Goal: Task Accomplishment & Management: Complete application form

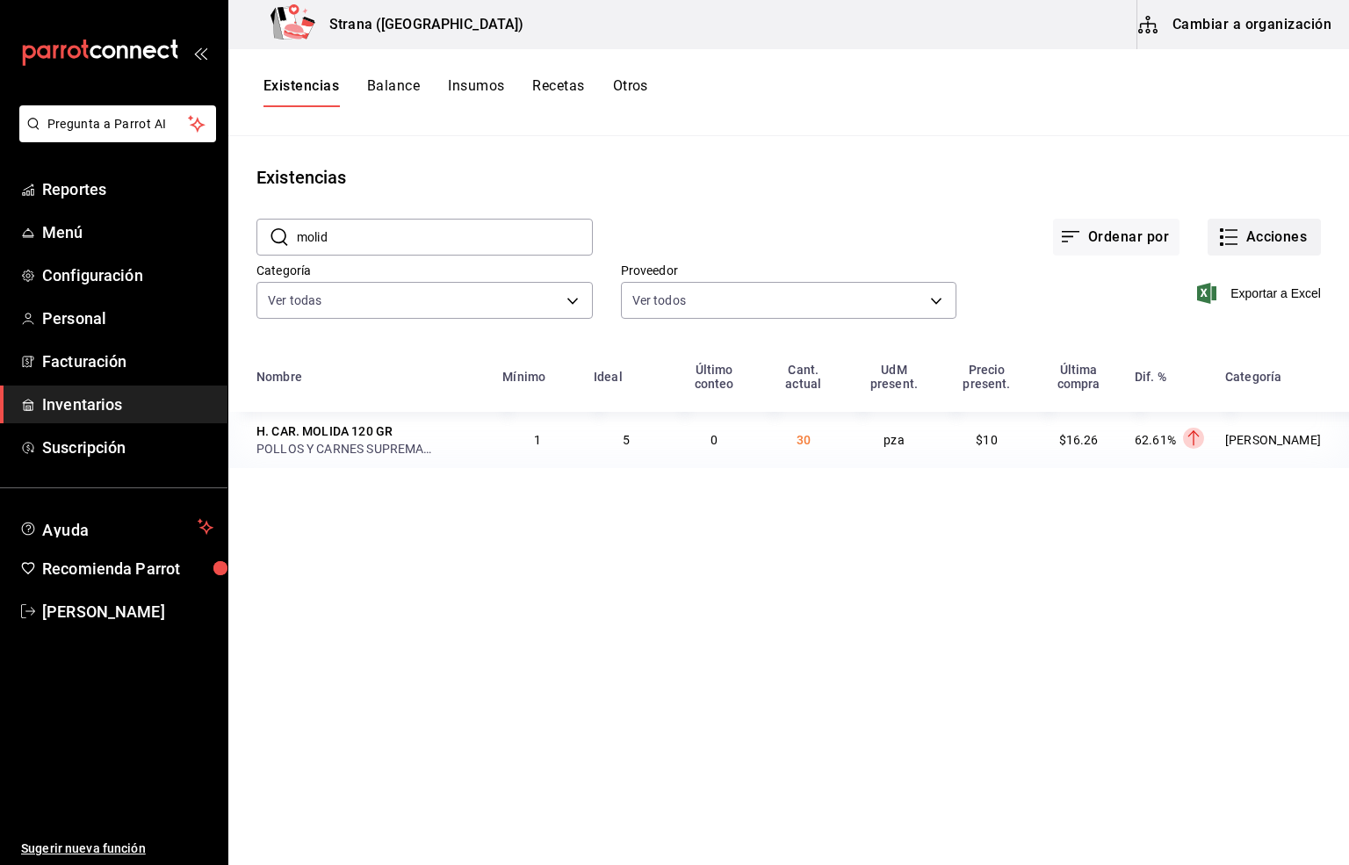
click at [1254, 227] on button "Acciones" at bounding box center [1263, 237] width 113 height 37
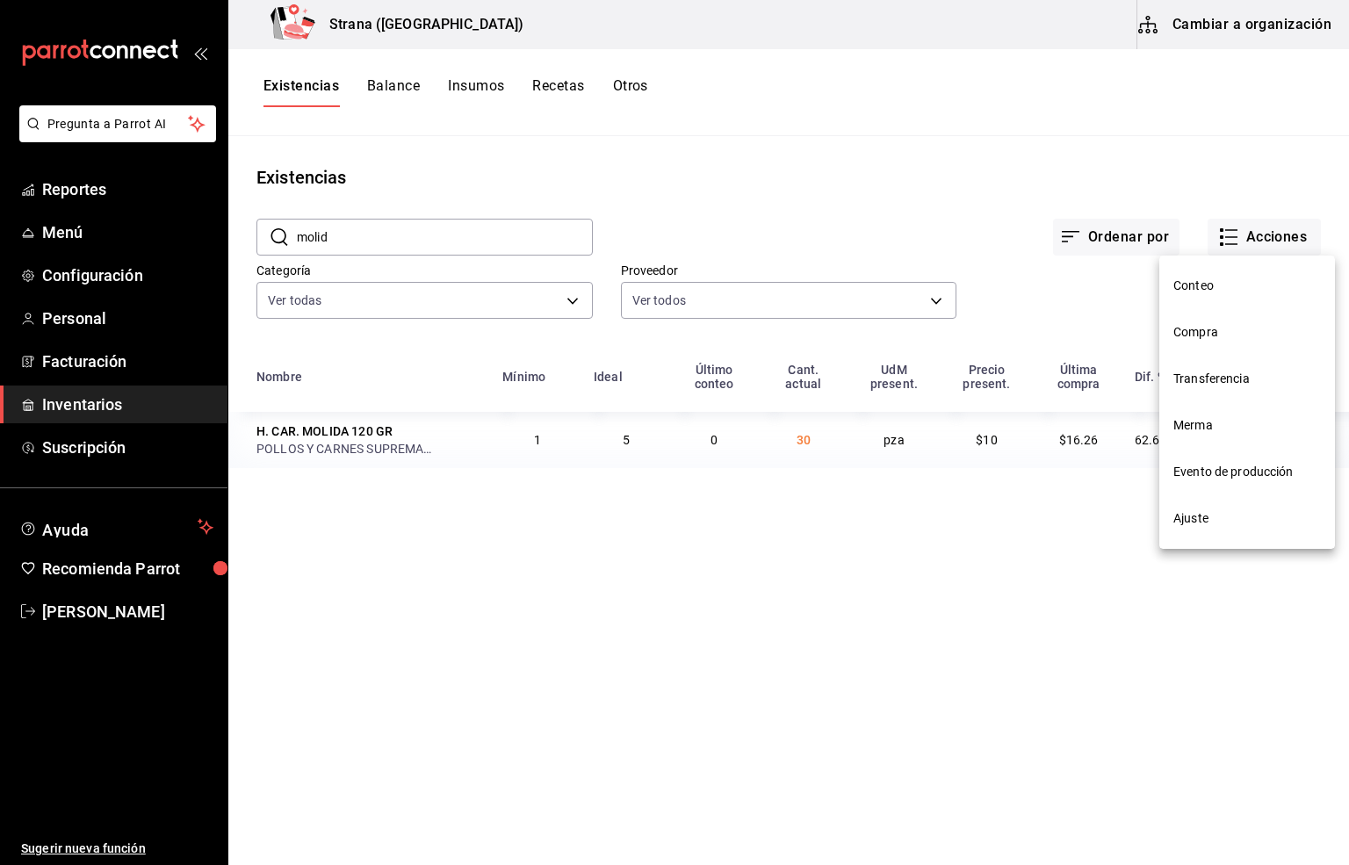
click at [1199, 316] on li "Compra" at bounding box center [1247, 332] width 176 height 47
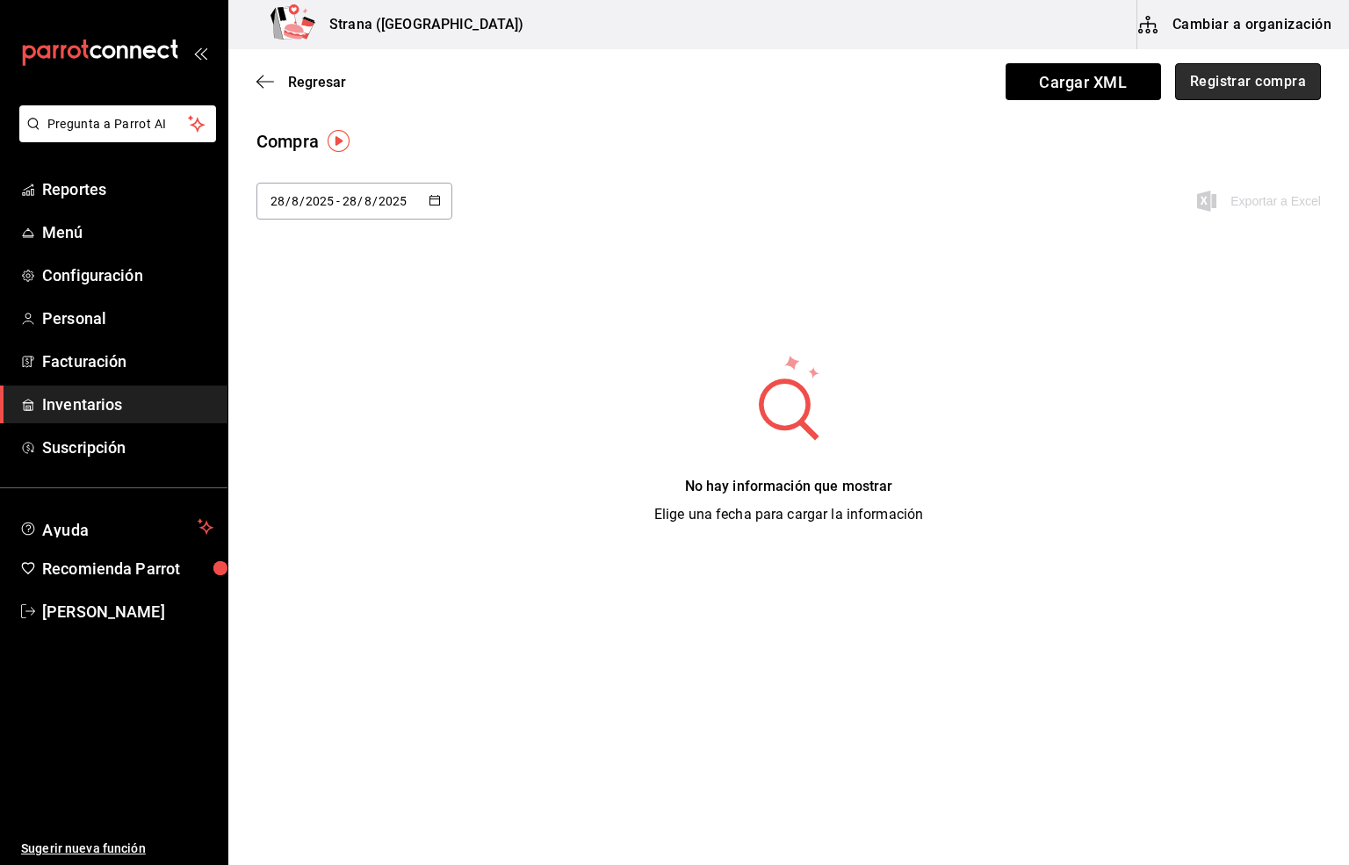
click at [1249, 75] on button "Registrar compra" at bounding box center [1248, 81] width 146 height 37
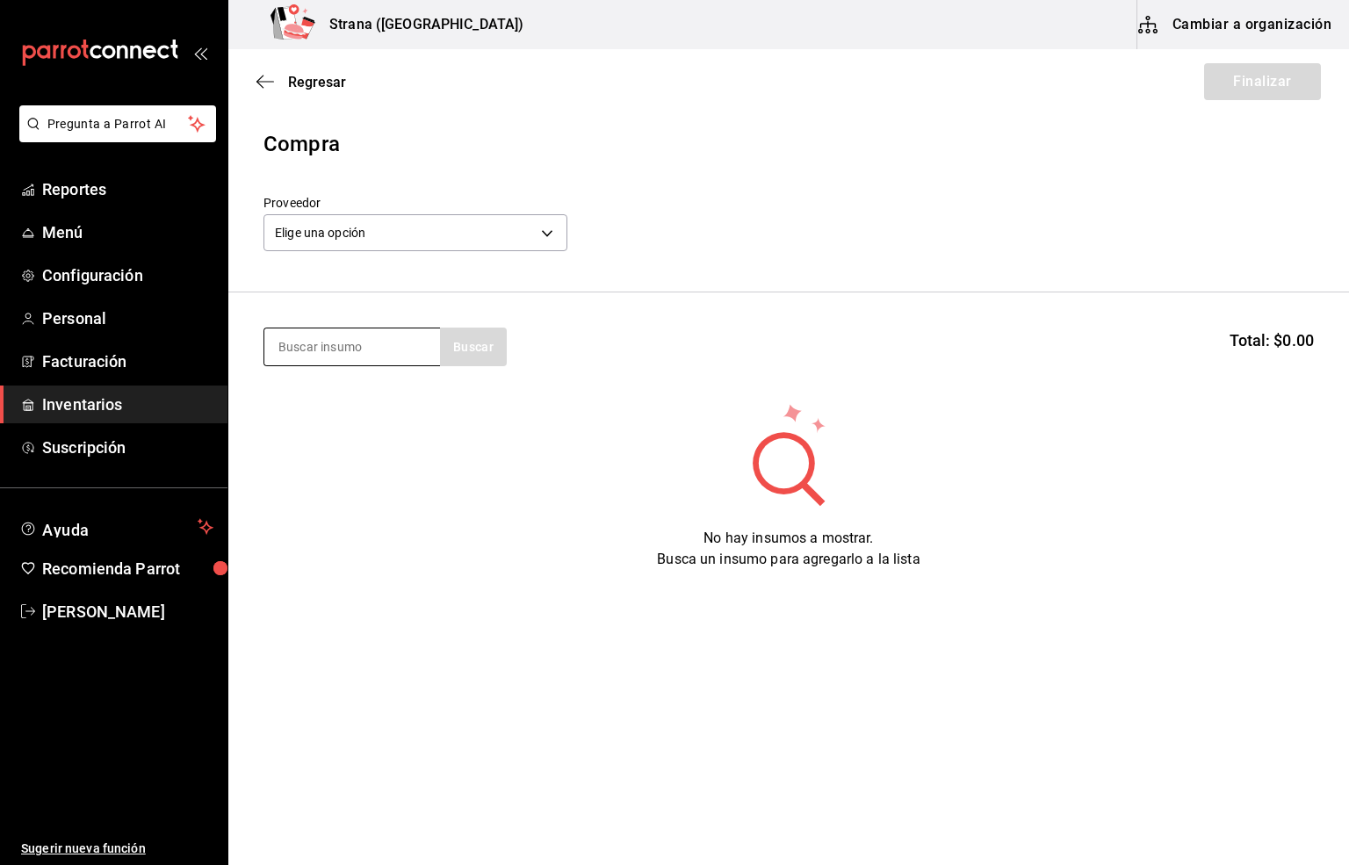
click at [308, 343] on input at bounding box center [352, 346] width 176 height 37
type input "tocino"
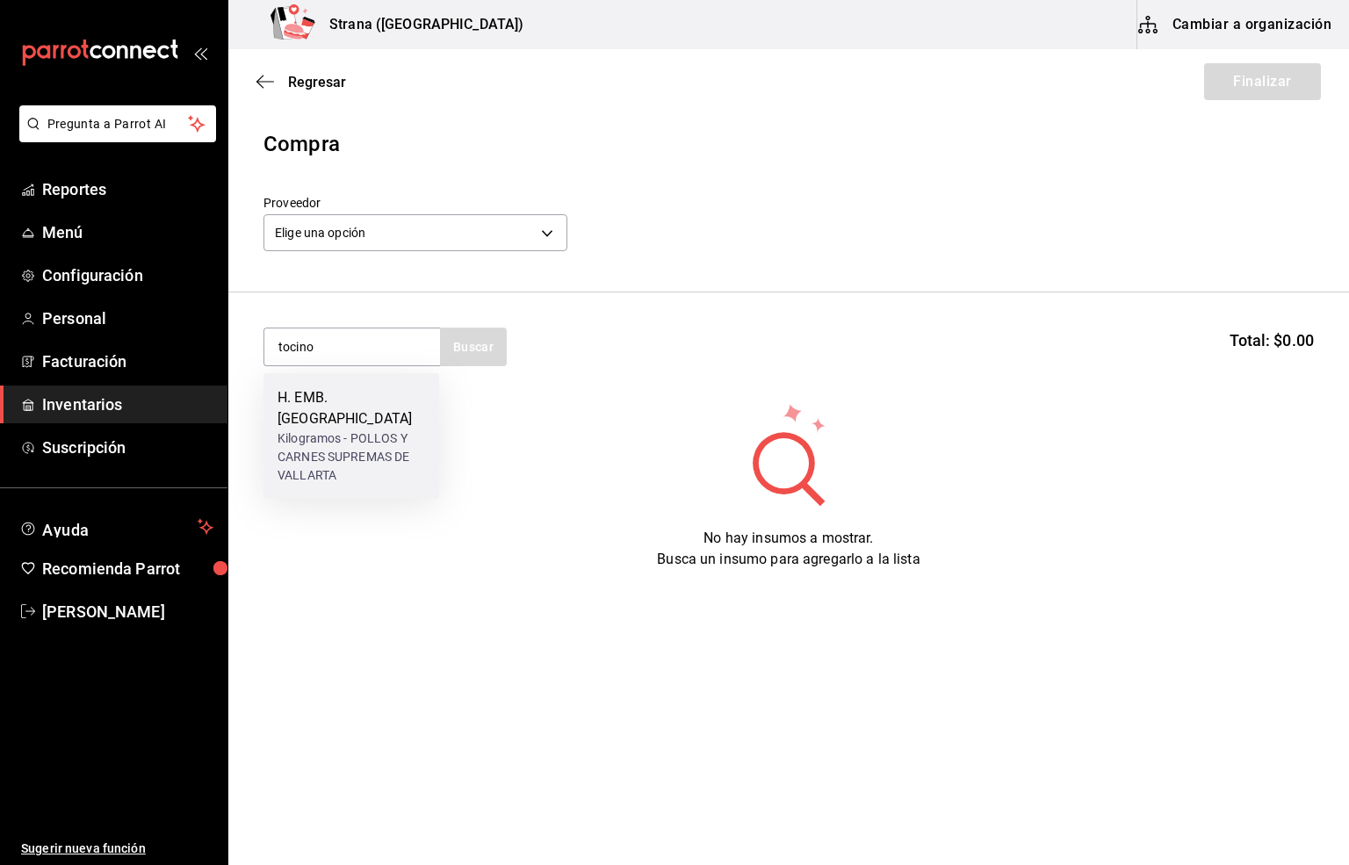
click at [351, 462] on div "Kilogramos - POLLOS Y CARNES SUPREMAS DE VALLARTA" at bounding box center [351, 456] width 148 height 55
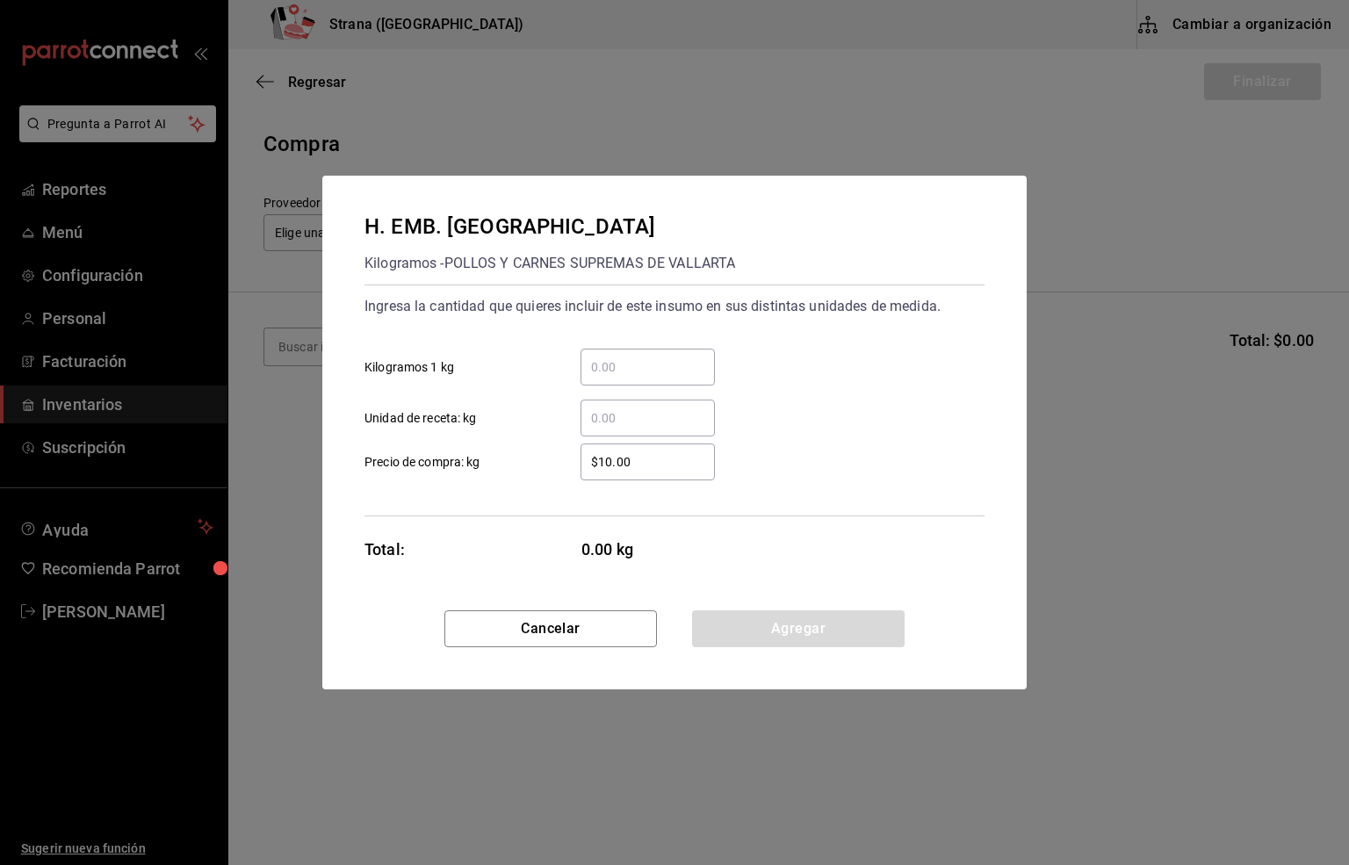
click at [612, 427] on input "​ Unidad de receta: kg" at bounding box center [647, 417] width 134 height 21
type input "2"
drag, startPoint x: 649, startPoint y: 472, endPoint x: 483, endPoint y: 493, distance: 167.3
click at [483, 493] on div "Ingresa la cantidad que quieres incluir de este insumo en sus distintas unidade…" at bounding box center [674, 400] width 620 height 232
type input "$185"
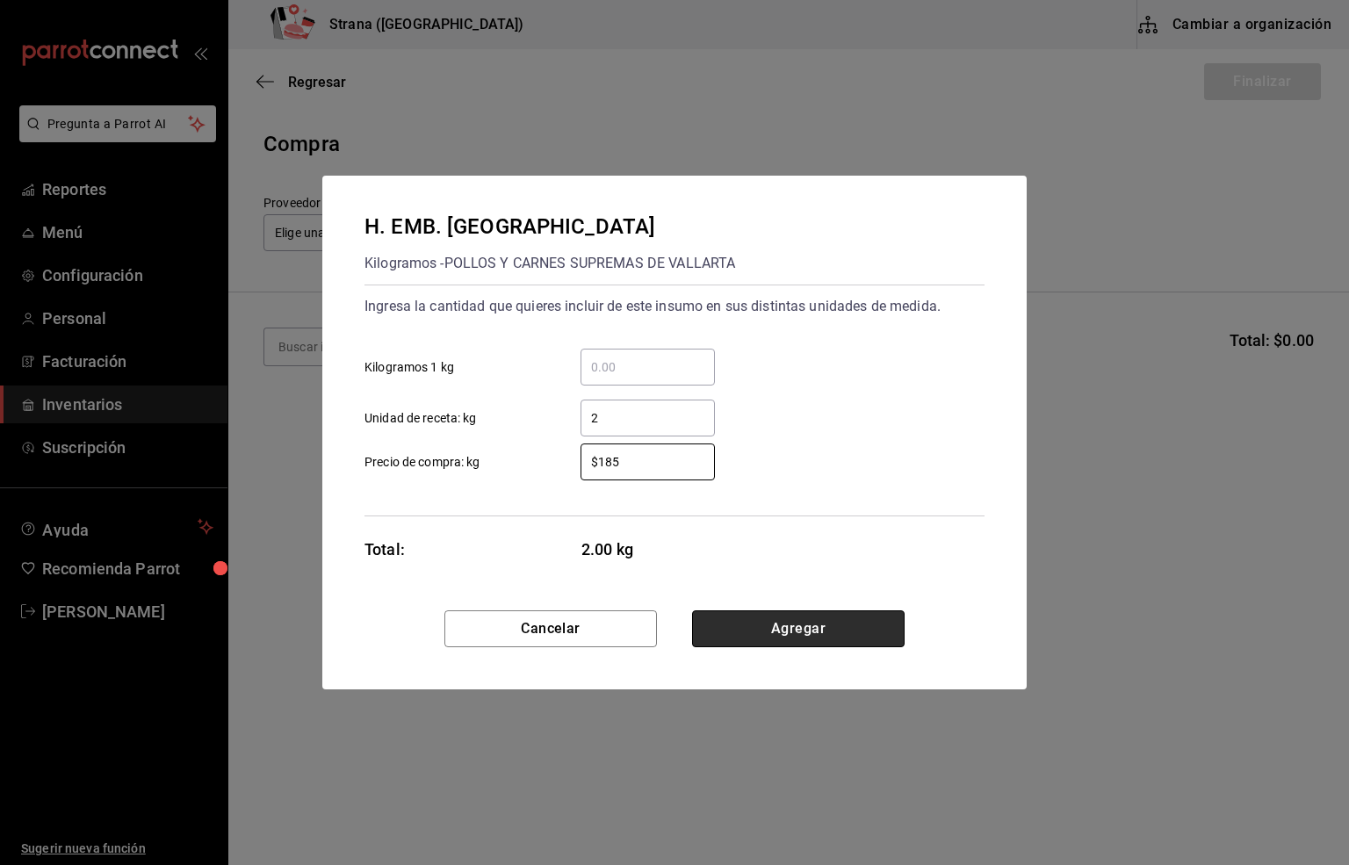
click at [810, 635] on button "Agregar" at bounding box center [798, 628] width 212 height 37
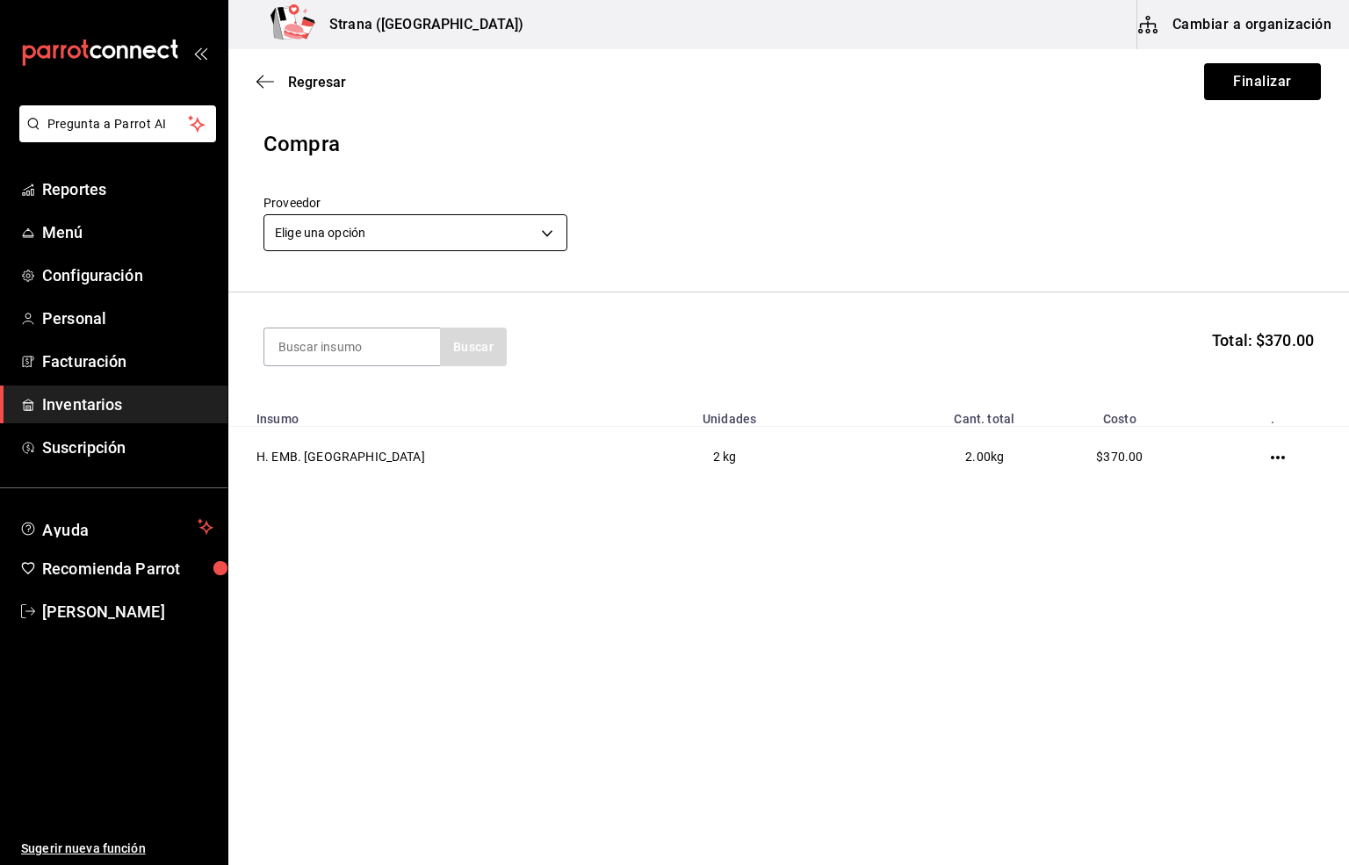
click at [317, 229] on body "Pregunta a Parrot AI Reportes Menú Configuración Personal Facturación Inventari…" at bounding box center [674, 383] width 1349 height 766
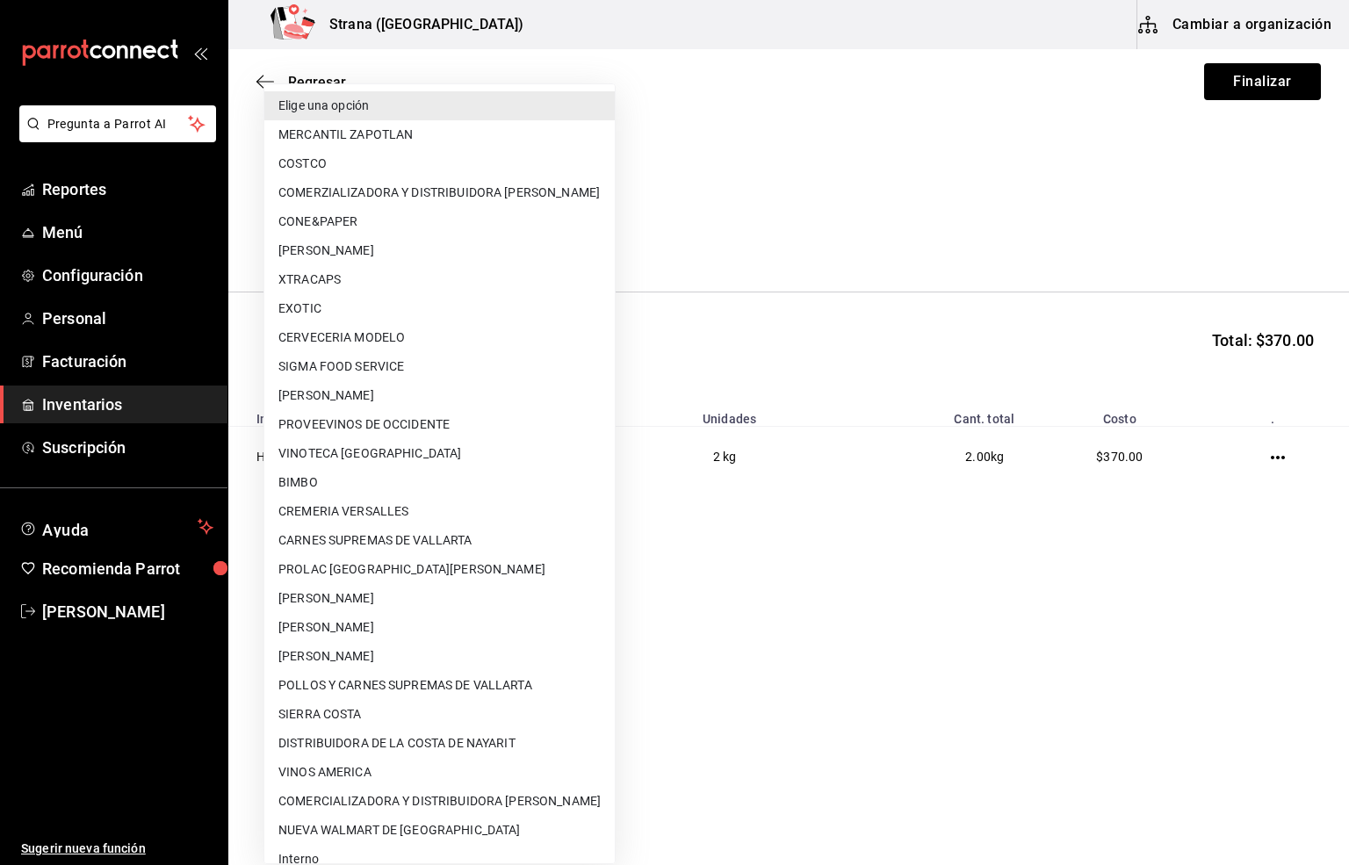
click at [421, 680] on li "POLLOS Y CARNES SUPREMAS DE VALLARTA" at bounding box center [439, 685] width 350 height 29
type input "04e45765-e004-44a6-bf92-5301eaac514c"
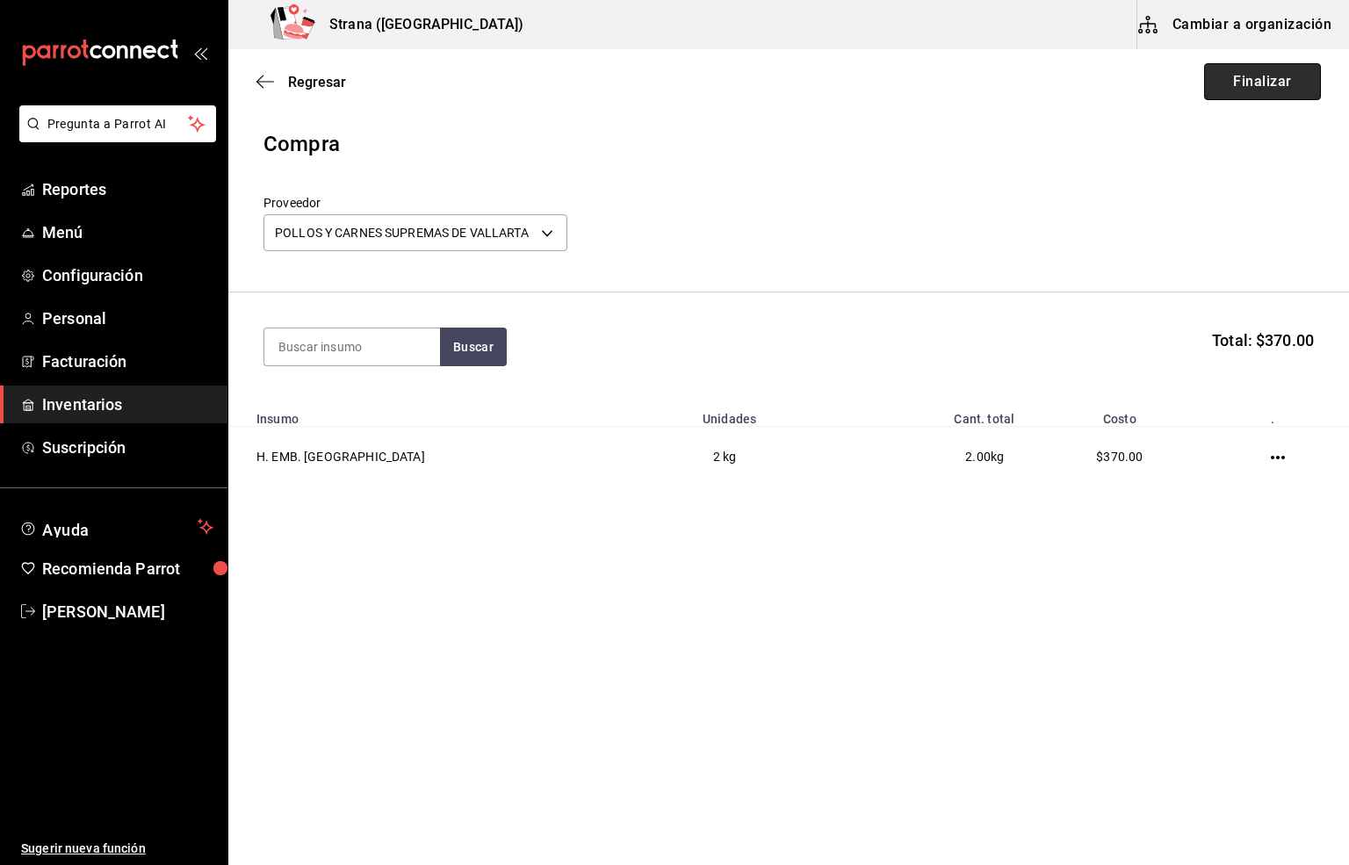
click at [1246, 71] on button "Finalizar" at bounding box center [1262, 81] width 117 height 37
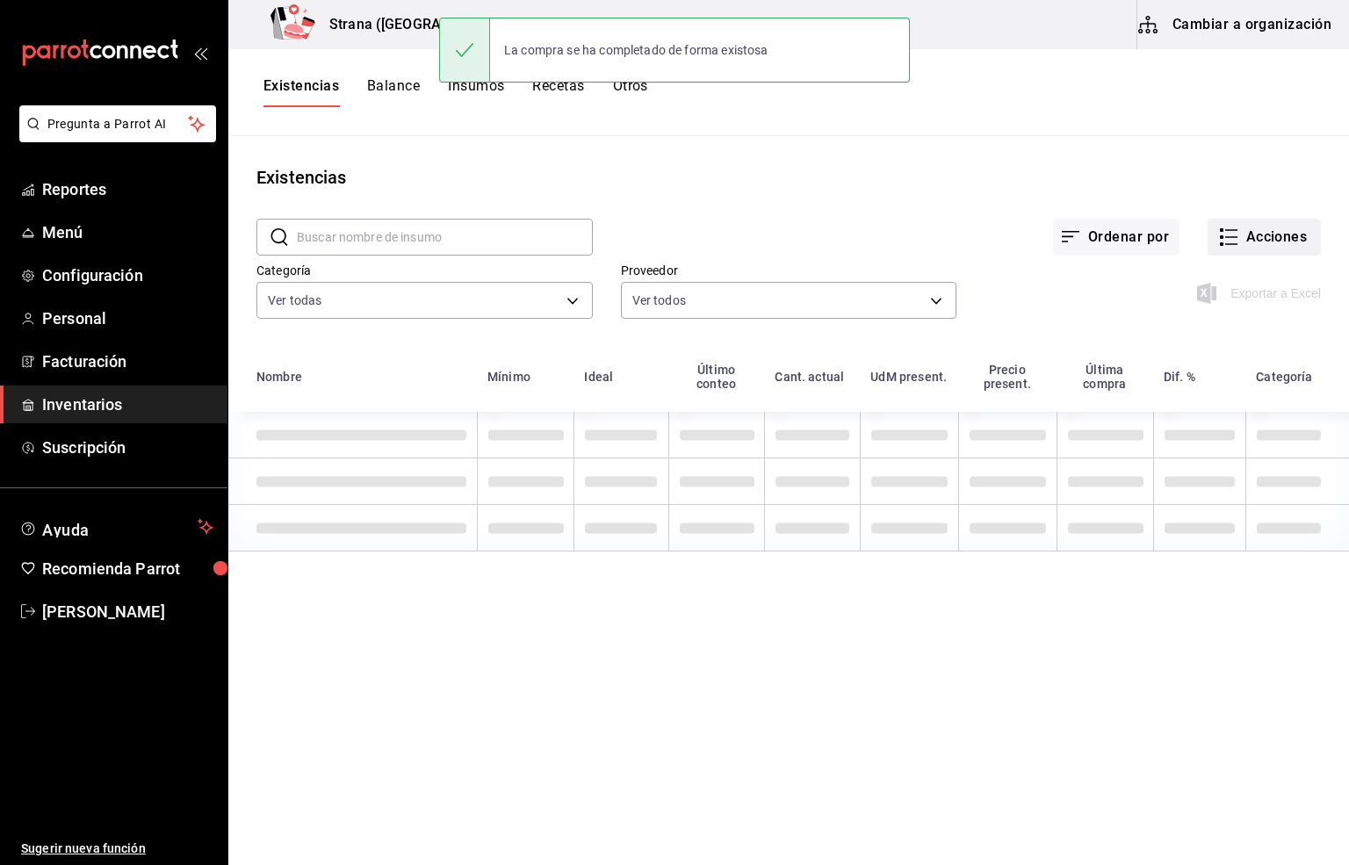
click at [1271, 242] on button "Acciones" at bounding box center [1263, 237] width 113 height 37
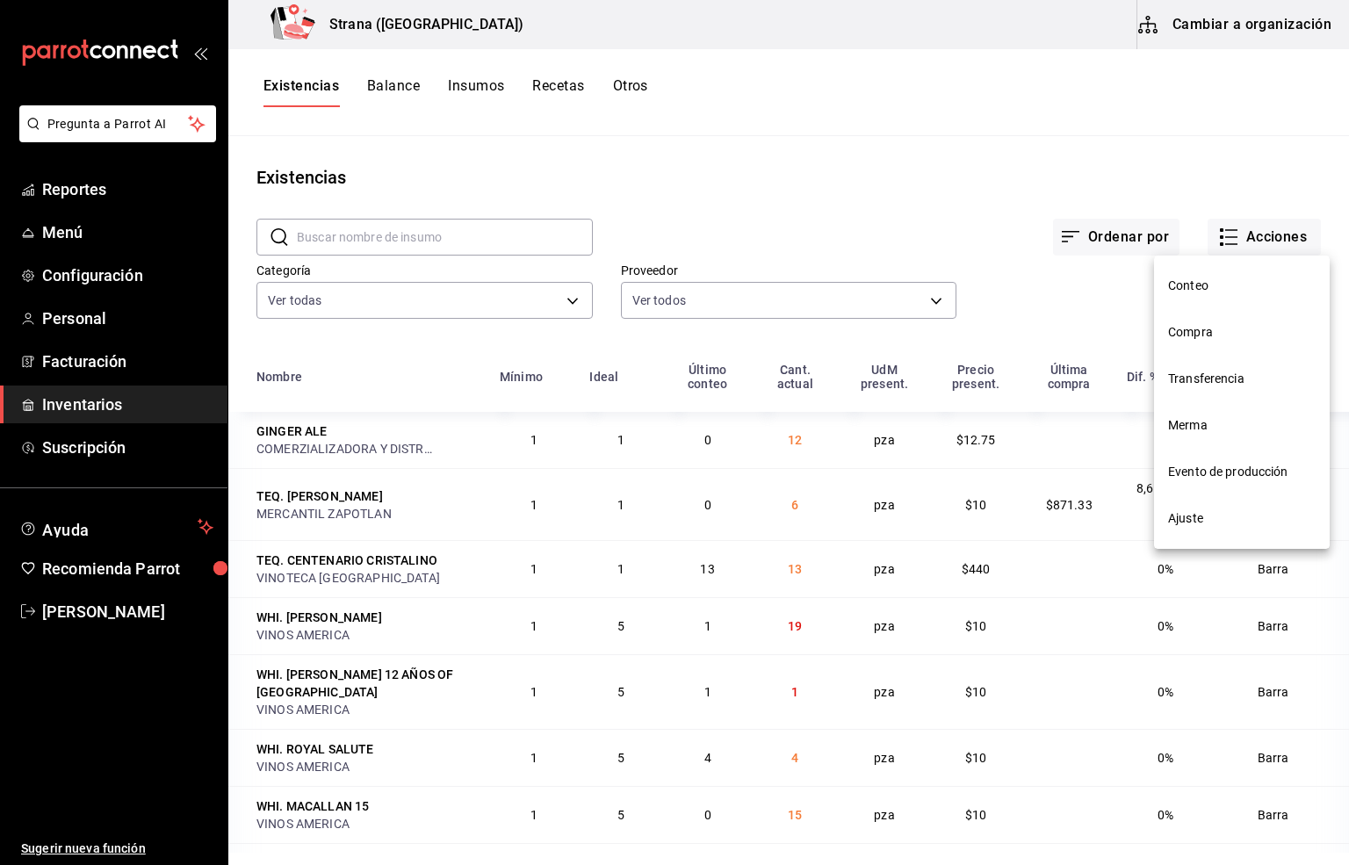
click at [1185, 330] on span "Compra" at bounding box center [1242, 332] width 148 height 18
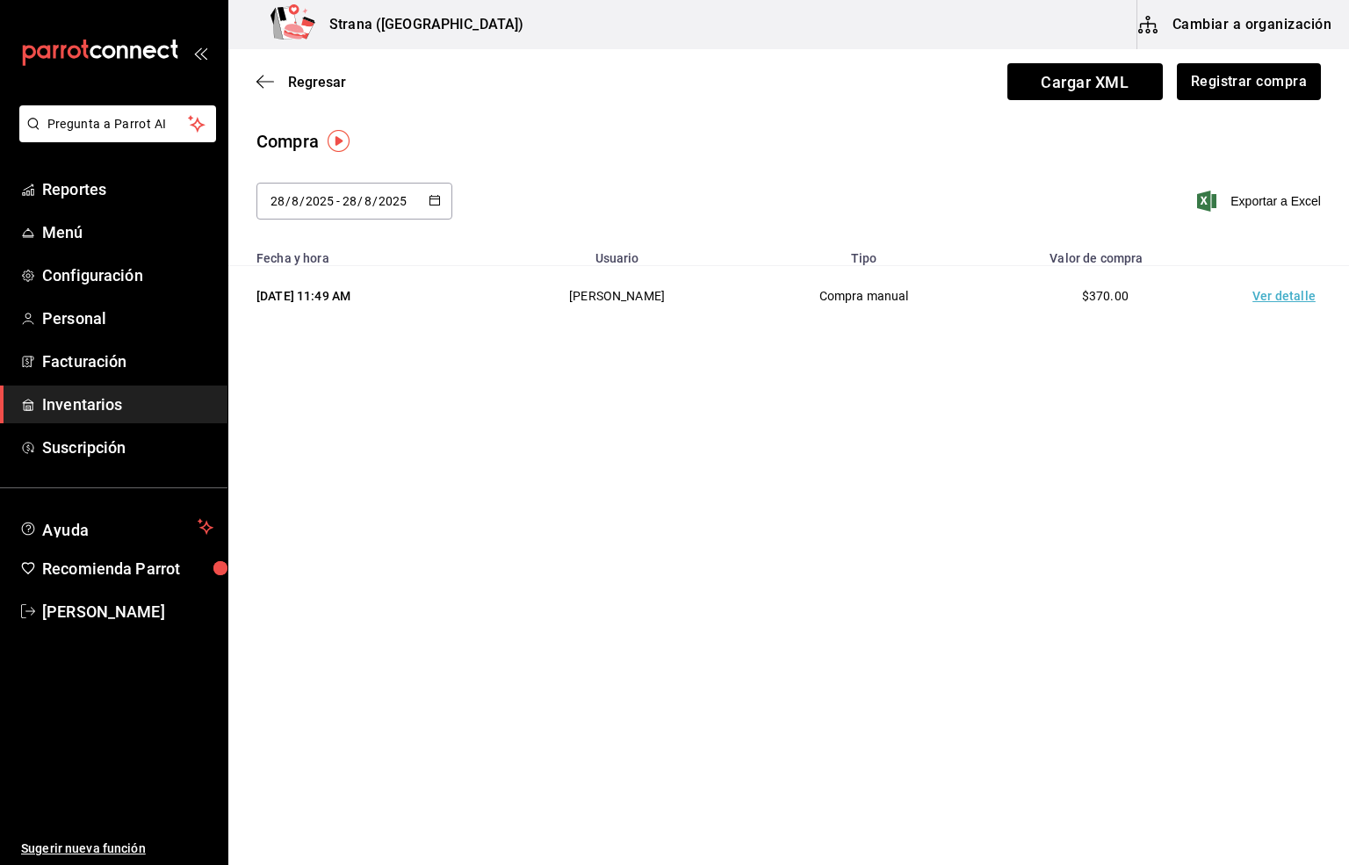
click at [1292, 299] on td "Ver detalle" at bounding box center [1287, 296] width 123 height 61
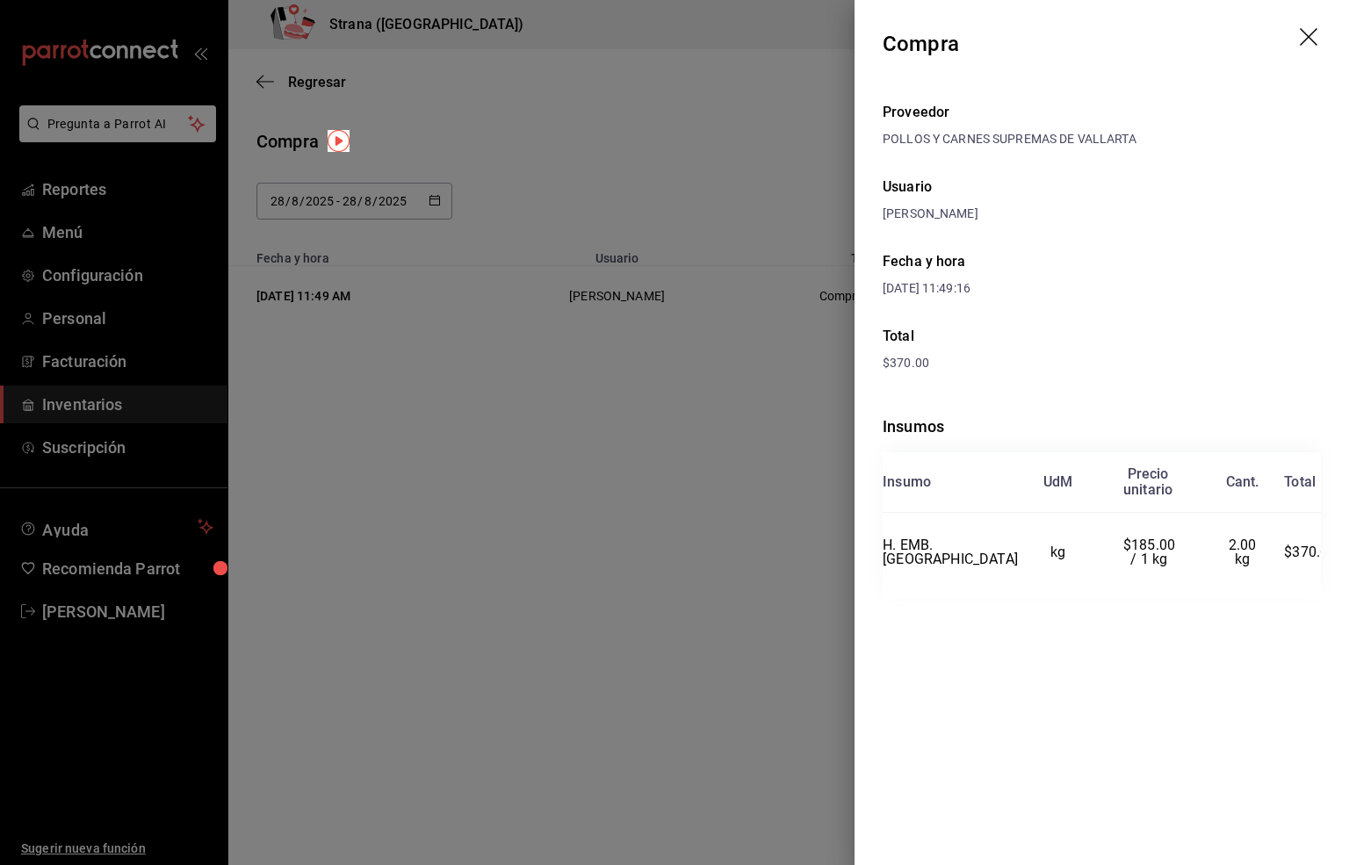
click at [1321, 32] on header "Compra" at bounding box center [1101, 44] width 494 height 88
click at [1309, 32] on icon "drag" at bounding box center [1310, 38] width 21 height 21
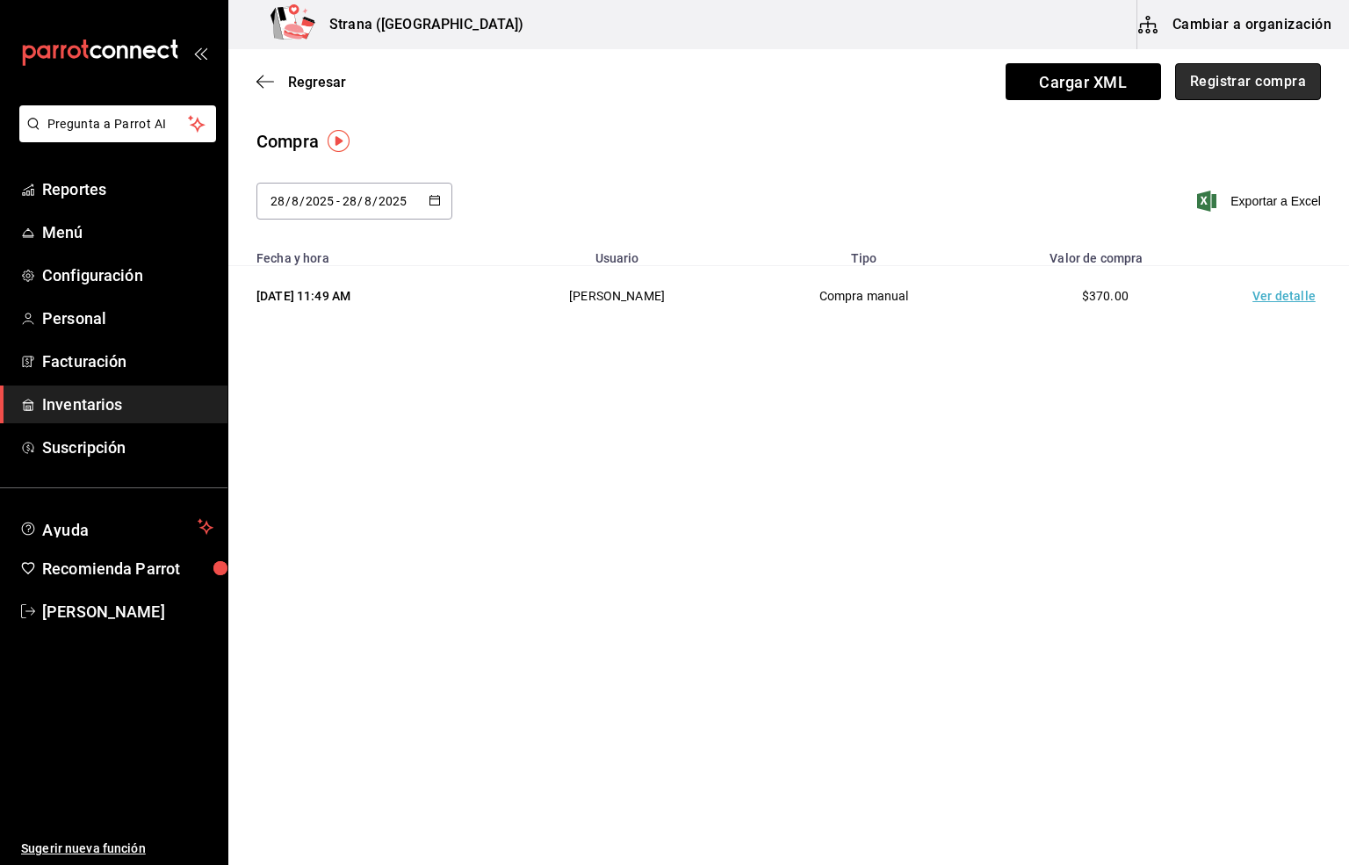
click at [1249, 90] on button "Registrar compra" at bounding box center [1248, 81] width 146 height 37
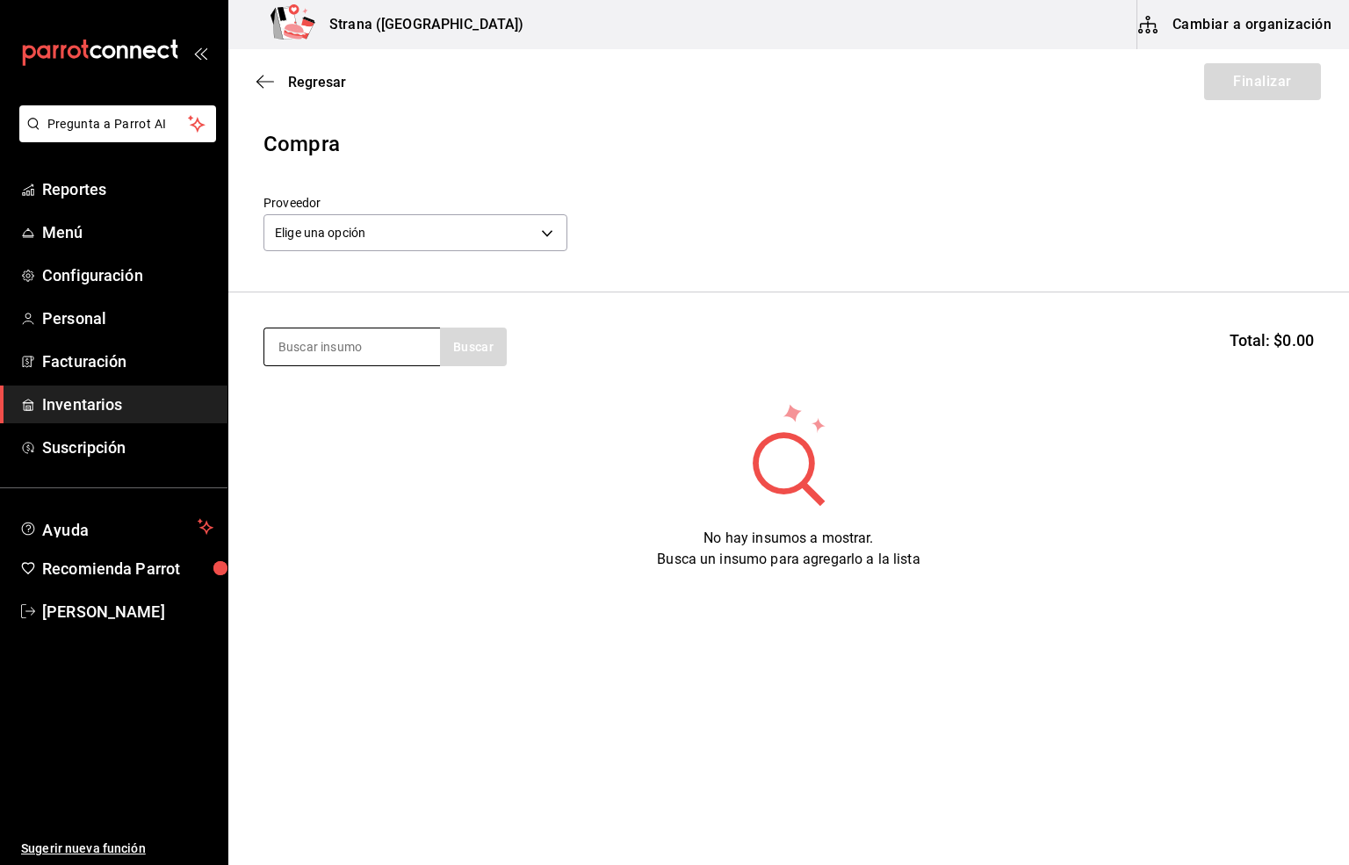
click at [306, 353] on input at bounding box center [352, 346] width 176 height 37
click at [327, 329] on input at bounding box center [352, 346] width 176 height 37
type input "pan"
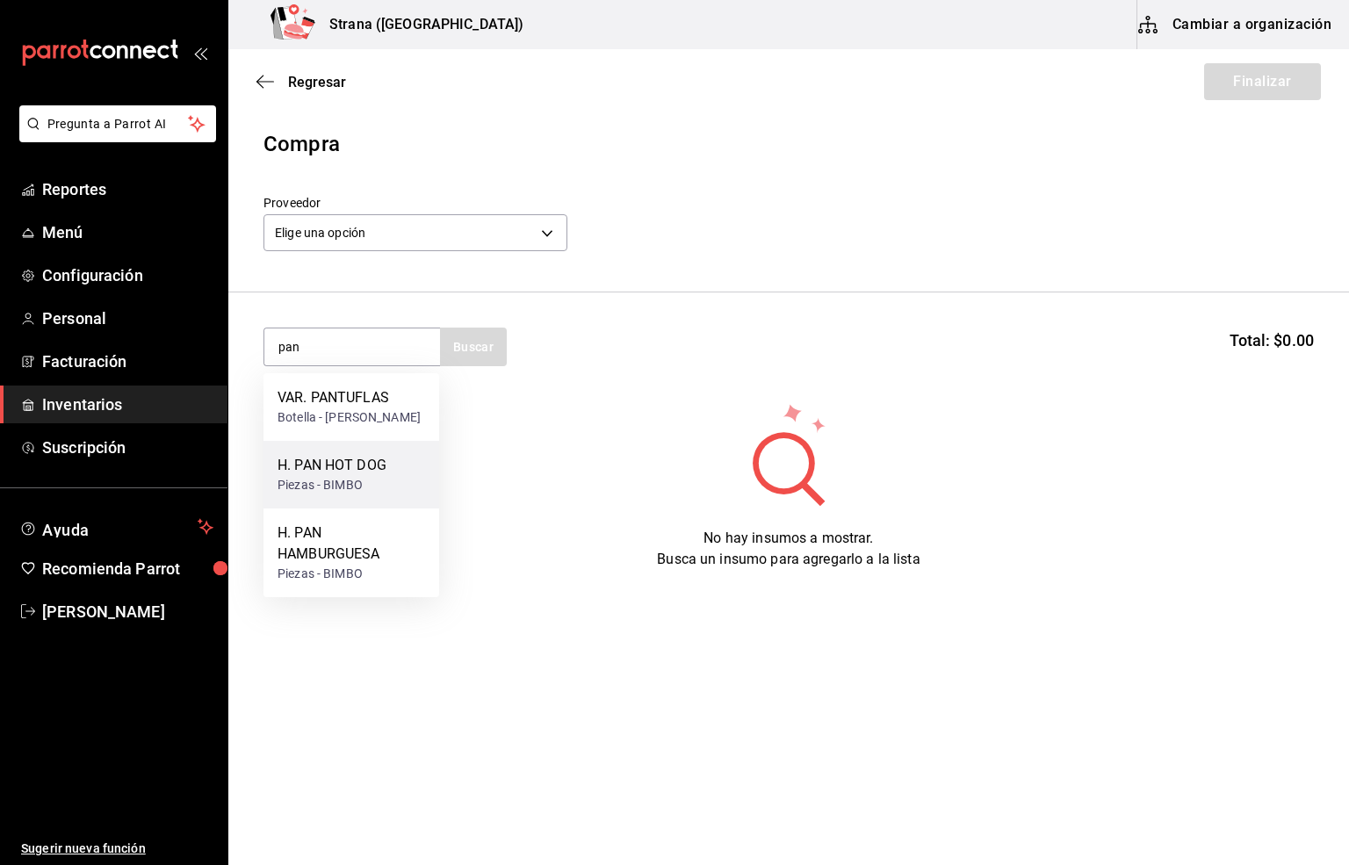
click at [329, 476] on div "H. PAN HOT DOG" at bounding box center [331, 465] width 109 height 21
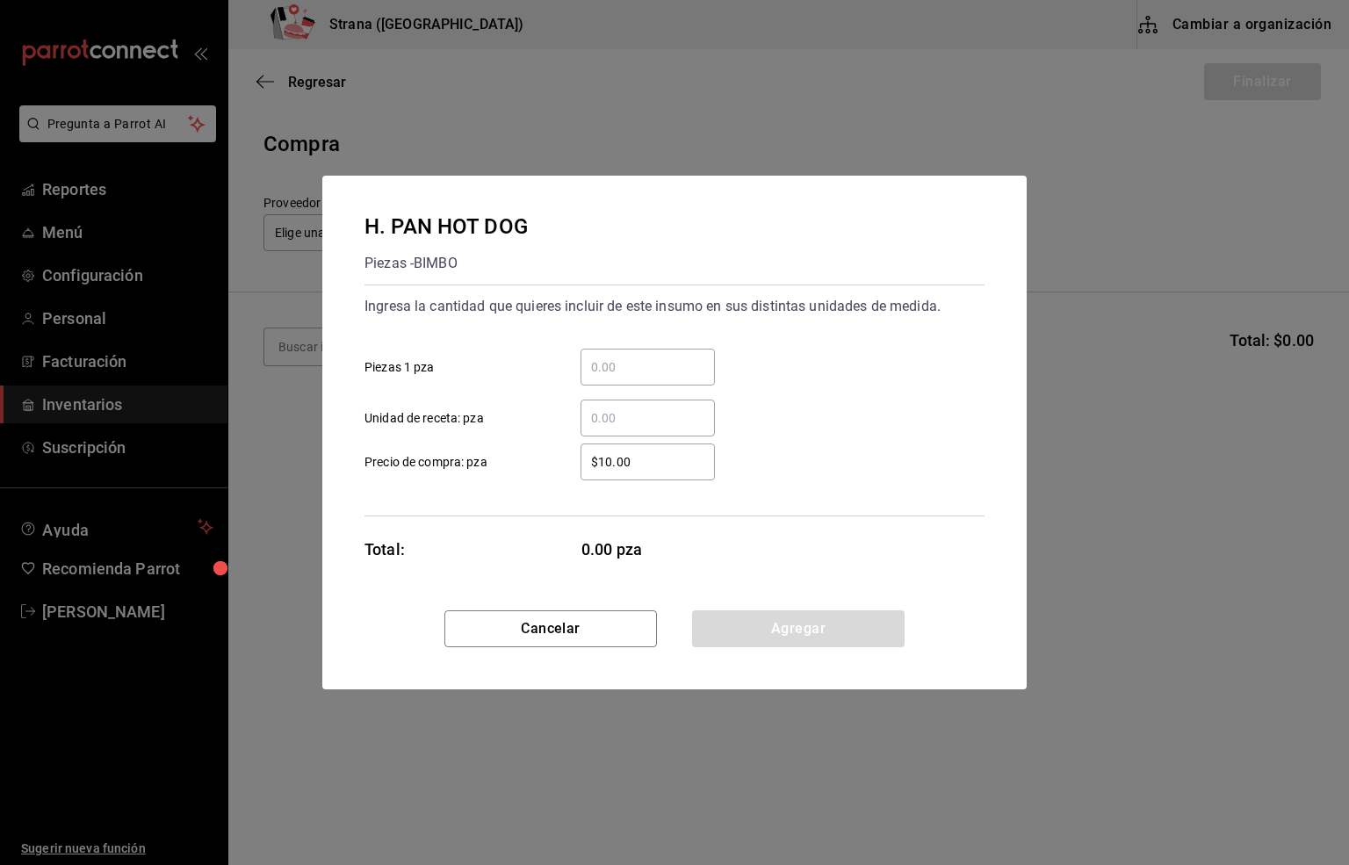
click at [609, 412] on input "​ Unidad de receta: pza" at bounding box center [647, 417] width 134 height 21
type input "48"
drag, startPoint x: 580, startPoint y: 461, endPoint x: 504, endPoint y: 472, distance: 76.2
click at [504, 472] on label "$10.00 ​ Precio de compra: pza" at bounding box center [539, 461] width 350 height 37
type input "$6.01"
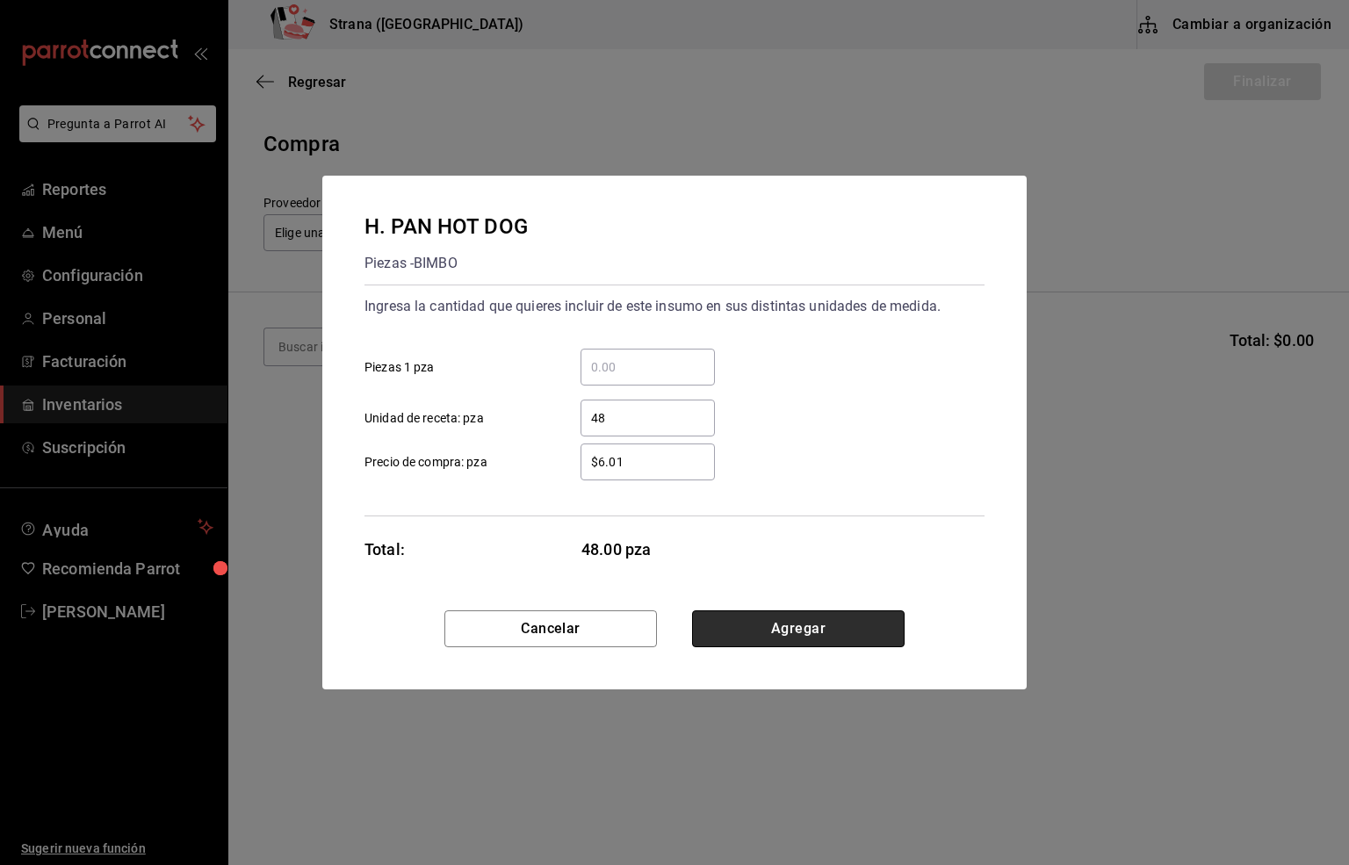
click at [785, 628] on button "Agregar" at bounding box center [798, 628] width 212 height 37
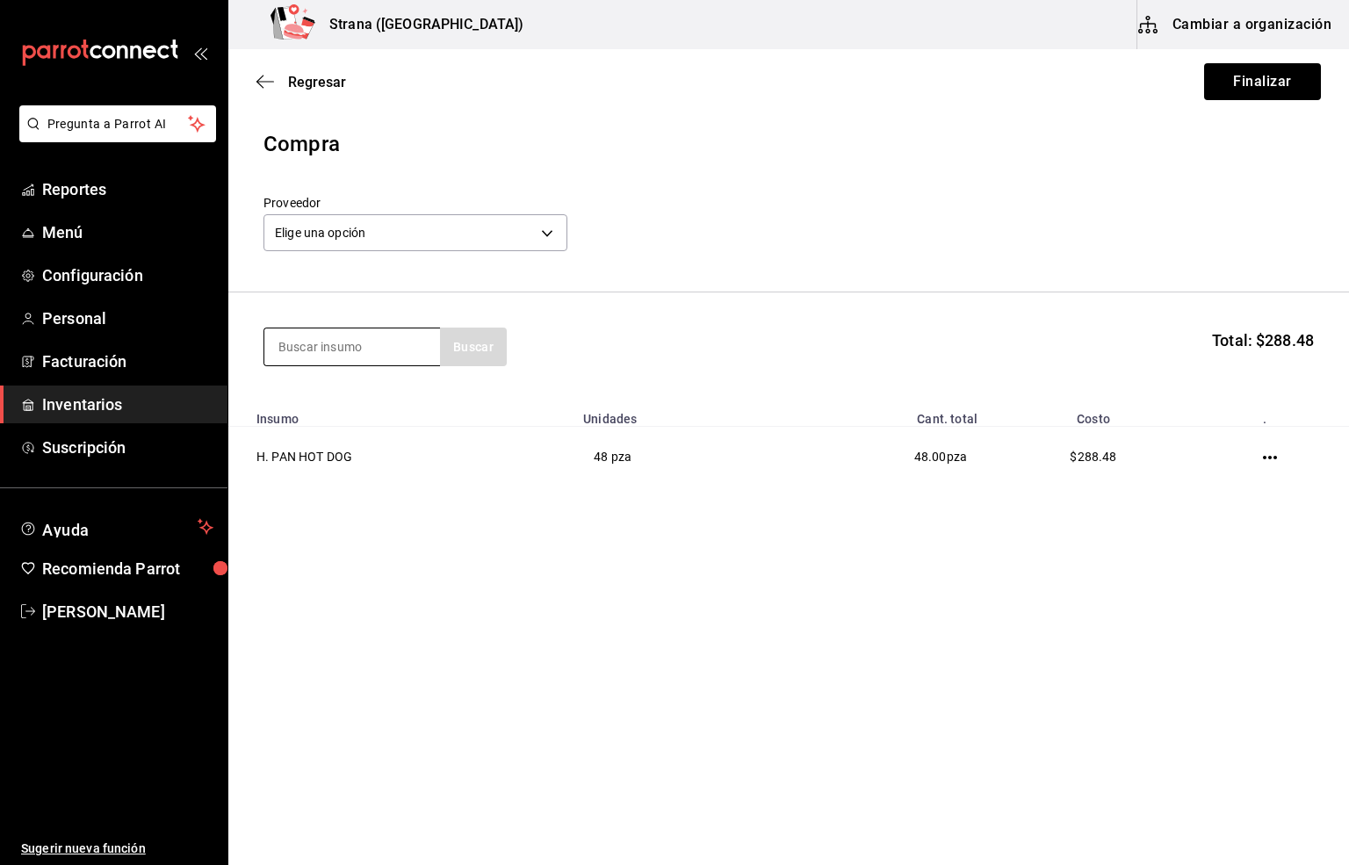
click at [341, 356] on input at bounding box center [352, 346] width 176 height 37
type input "pan"
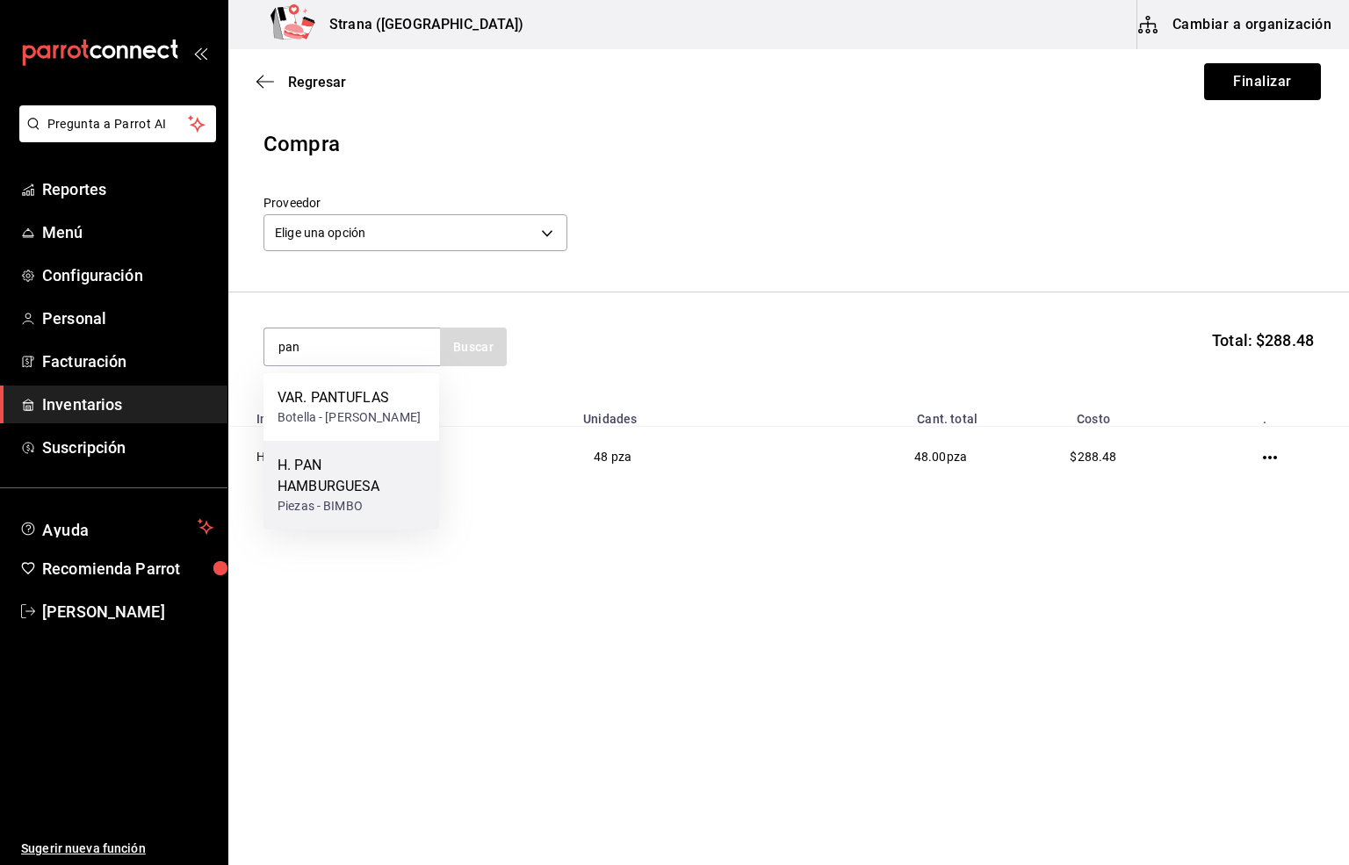
click at [330, 477] on div "H. PAN HAMBURGUESA" at bounding box center [351, 476] width 148 height 42
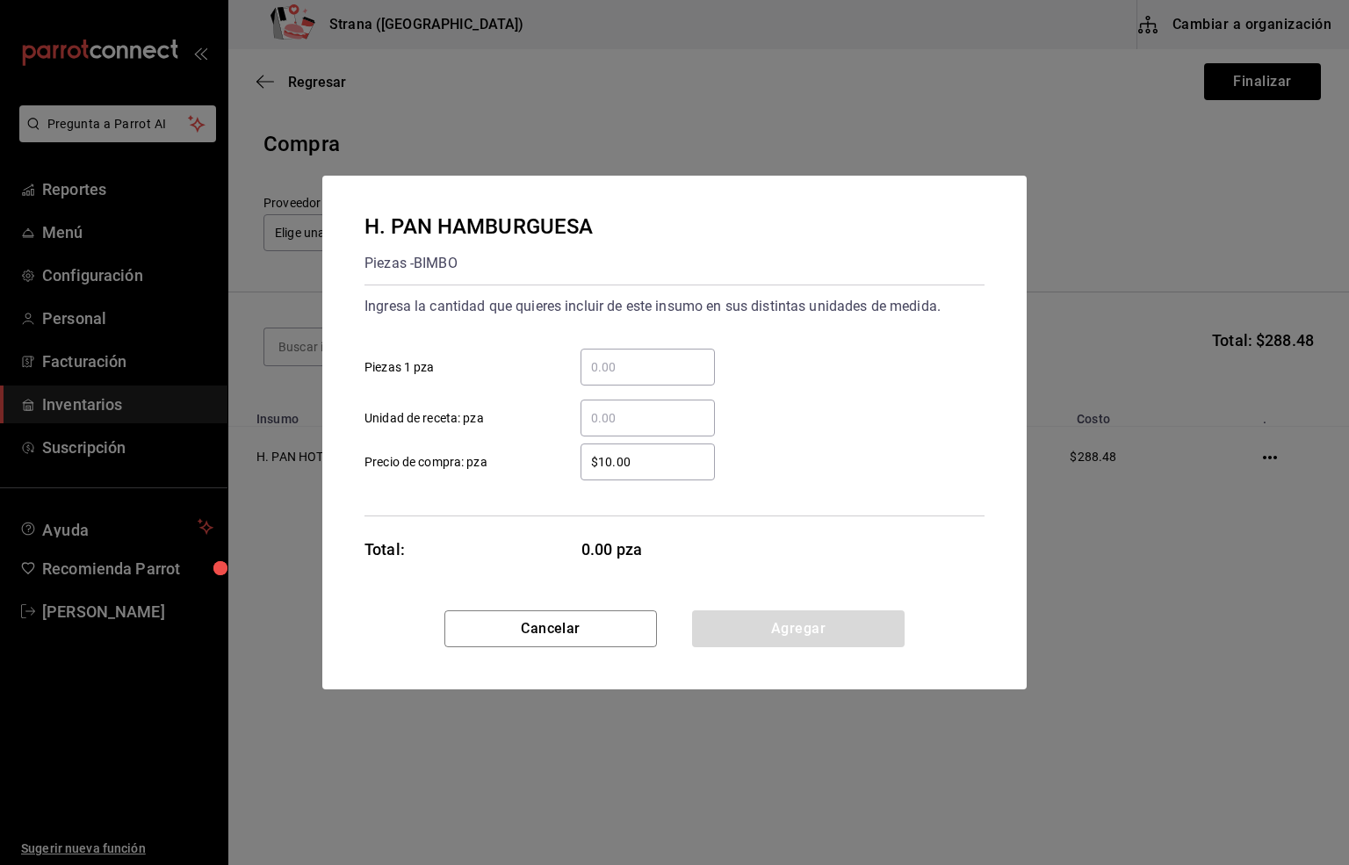
click at [606, 416] on input "​ Unidad de receta: pza" at bounding box center [647, 417] width 134 height 21
type input "12"
drag, startPoint x: 652, startPoint y: 451, endPoint x: 533, endPoint y: 454, distance: 118.6
click at [533, 454] on label "$10.00 ​ Precio de compra: pza" at bounding box center [539, 461] width 350 height 37
type input "$5.94"
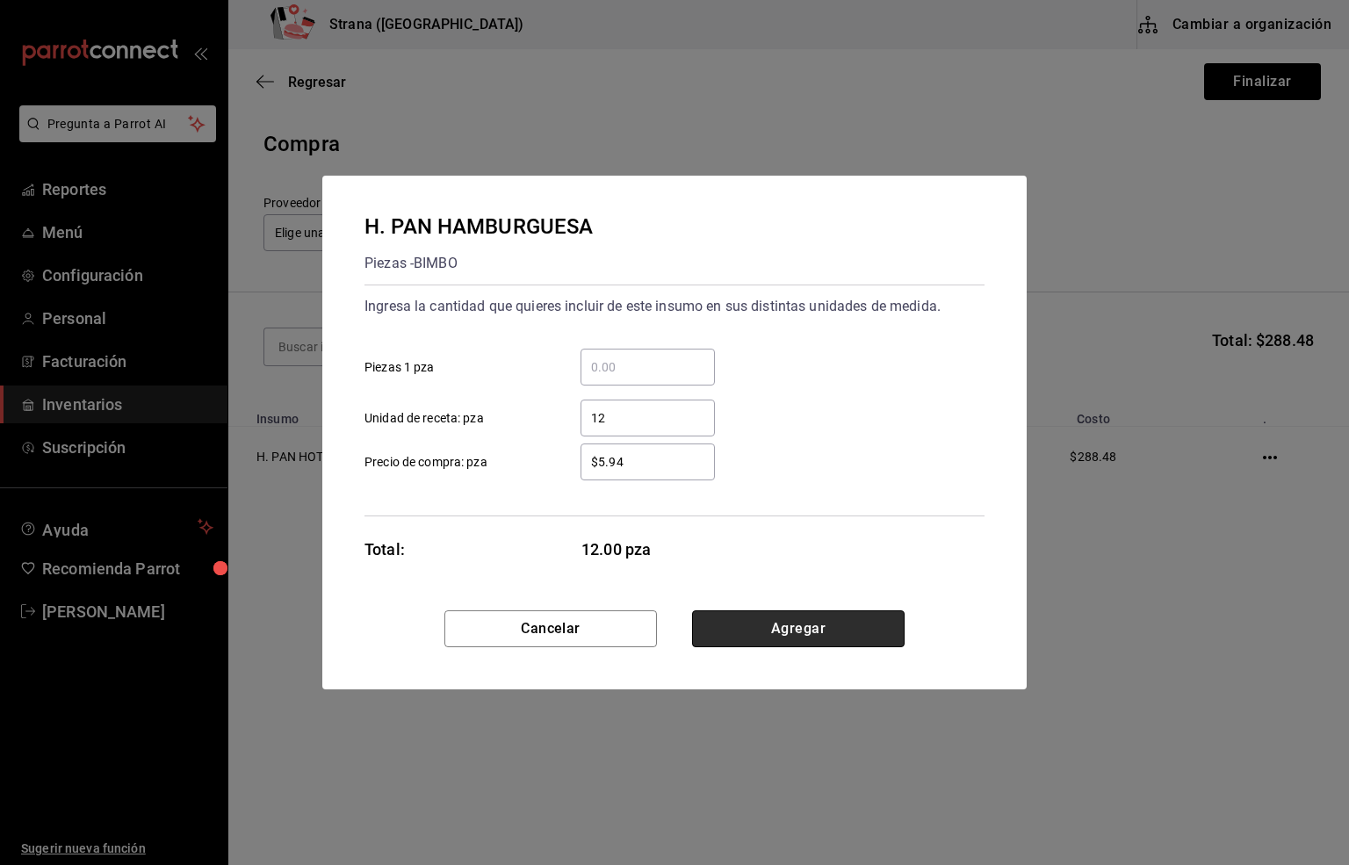
click at [767, 635] on button "Agregar" at bounding box center [798, 628] width 212 height 37
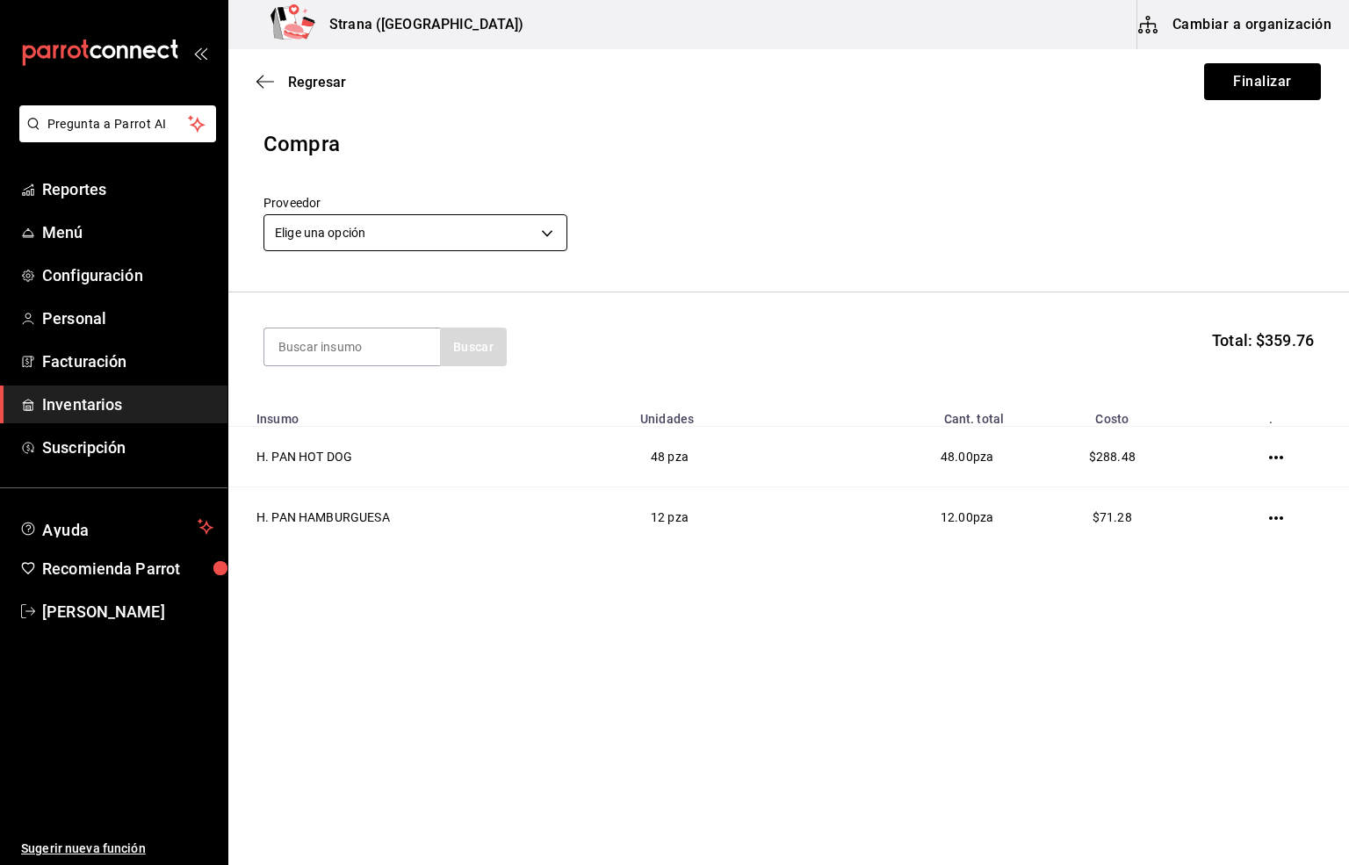
click at [320, 235] on body "Pregunta a Parrot AI Reportes Menú Configuración Personal Facturación Inventari…" at bounding box center [674, 383] width 1349 height 766
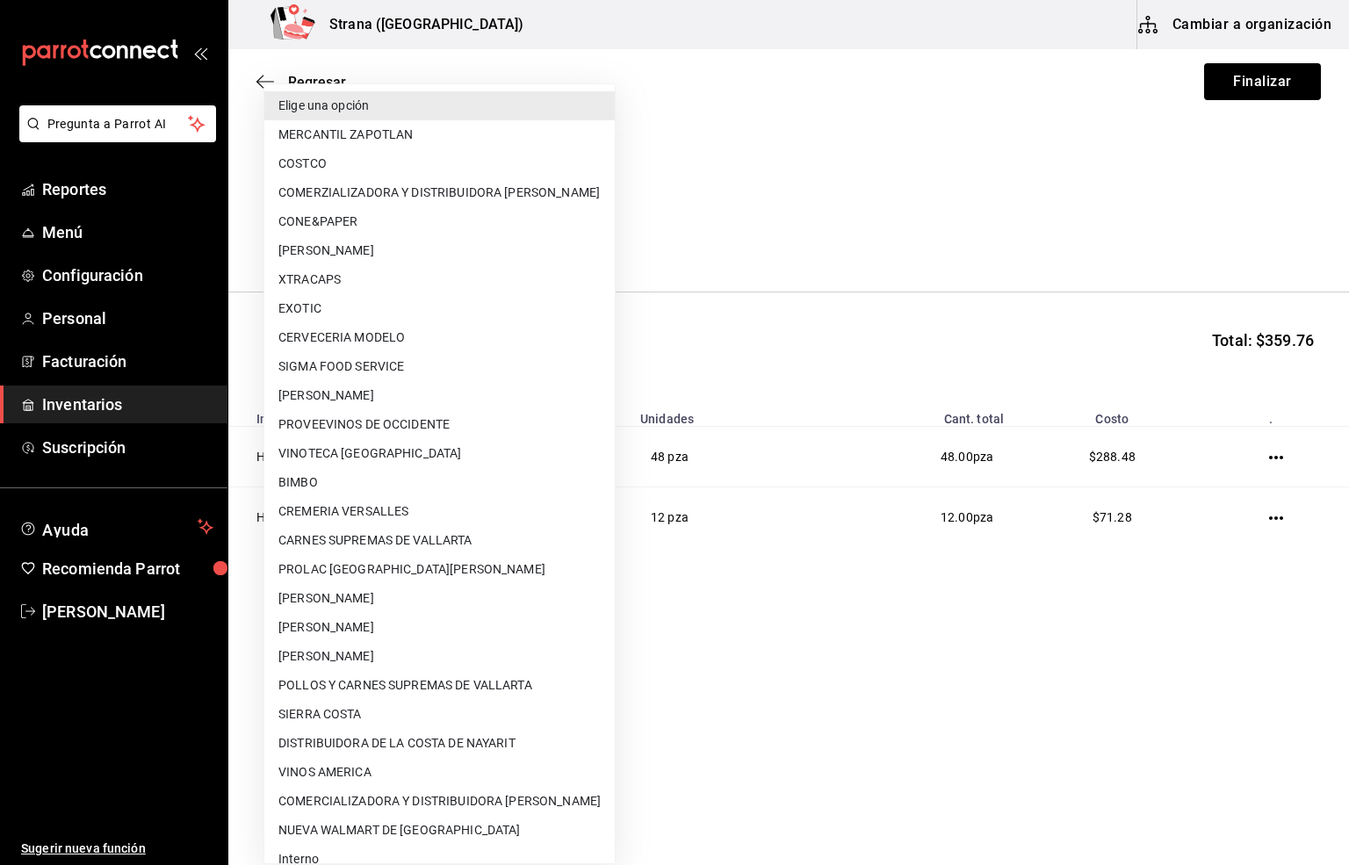
click at [328, 480] on li "BIMBO" at bounding box center [439, 482] width 350 height 29
type input "32468d9b-1d6e-4e44-8afd-4060609cc78d"
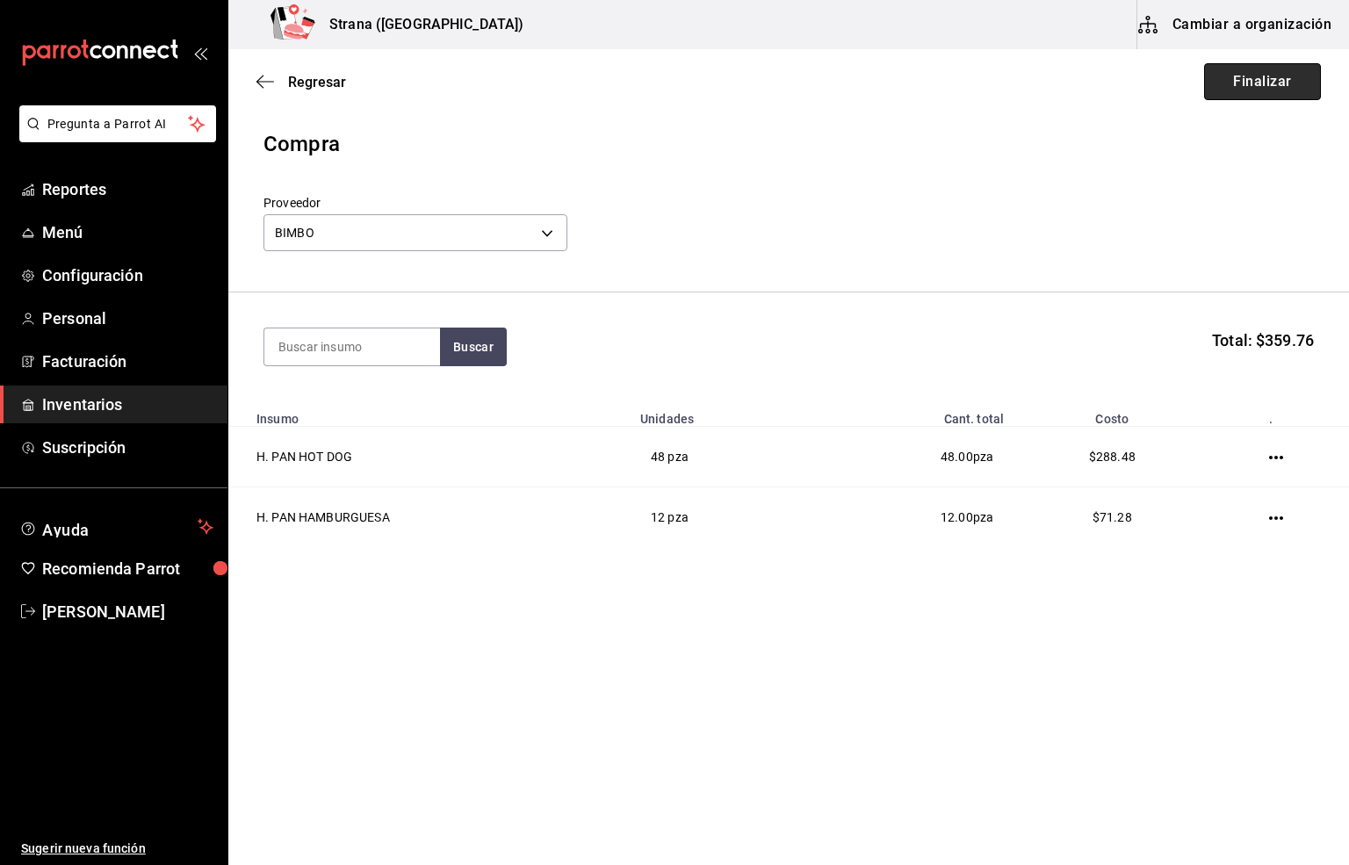
click at [1239, 79] on button "Finalizar" at bounding box center [1262, 81] width 117 height 37
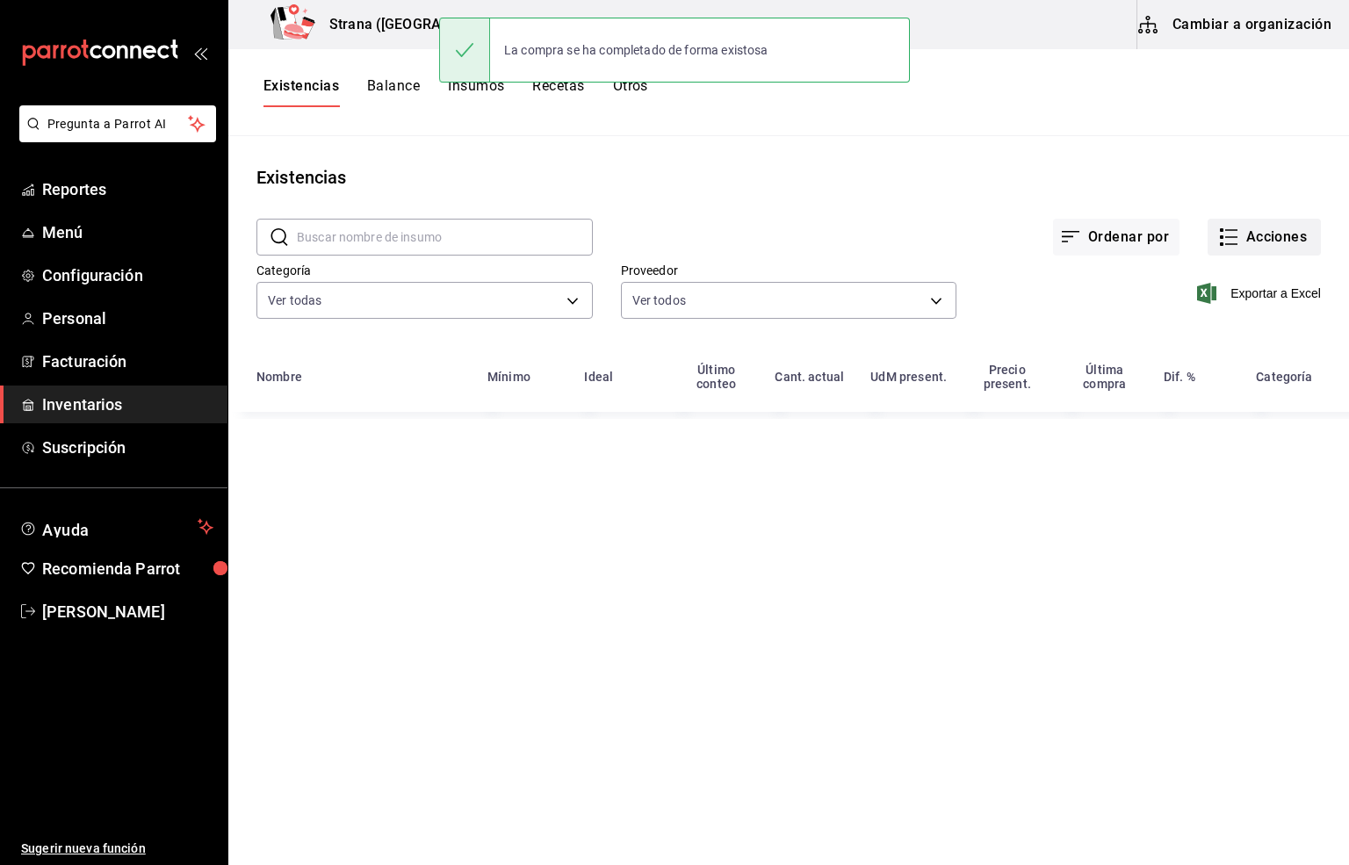
click at [1272, 235] on button "Acciones" at bounding box center [1263, 237] width 113 height 37
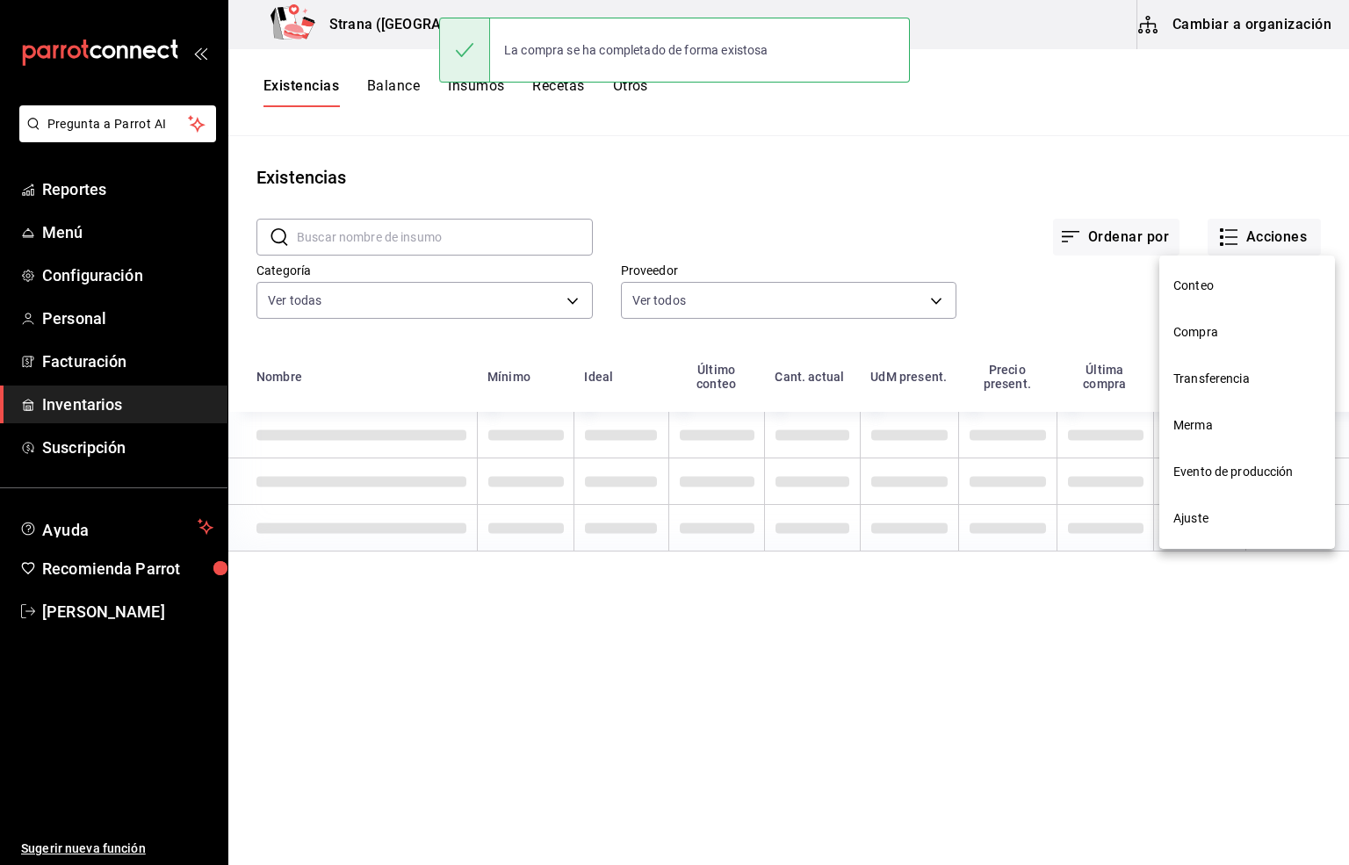
click at [1191, 330] on span "Compra" at bounding box center [1247, 332] width 148 height 18
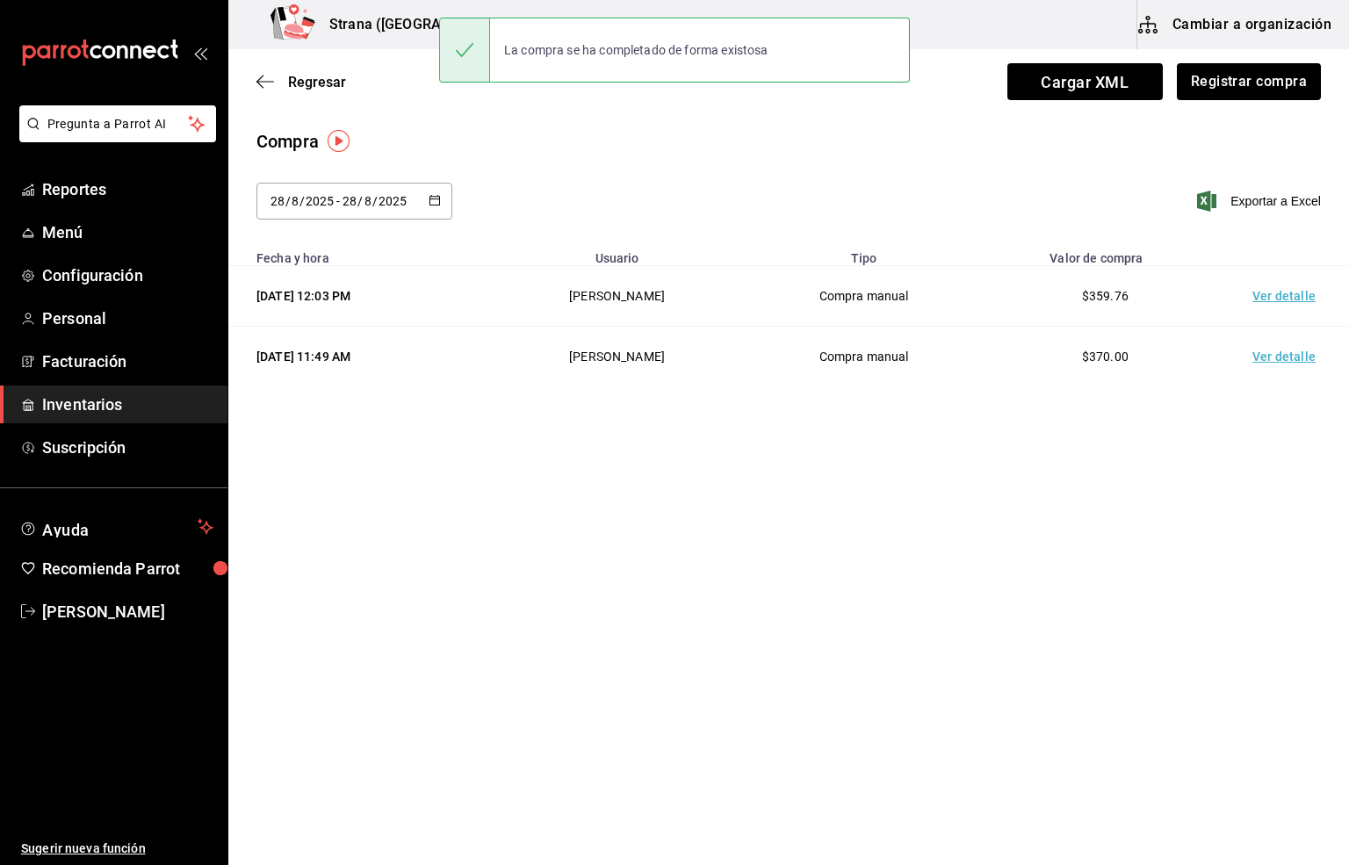
click at [1267, 291] on td "Ver detalle" at bounding box center [1287, 296] width 123 height 61
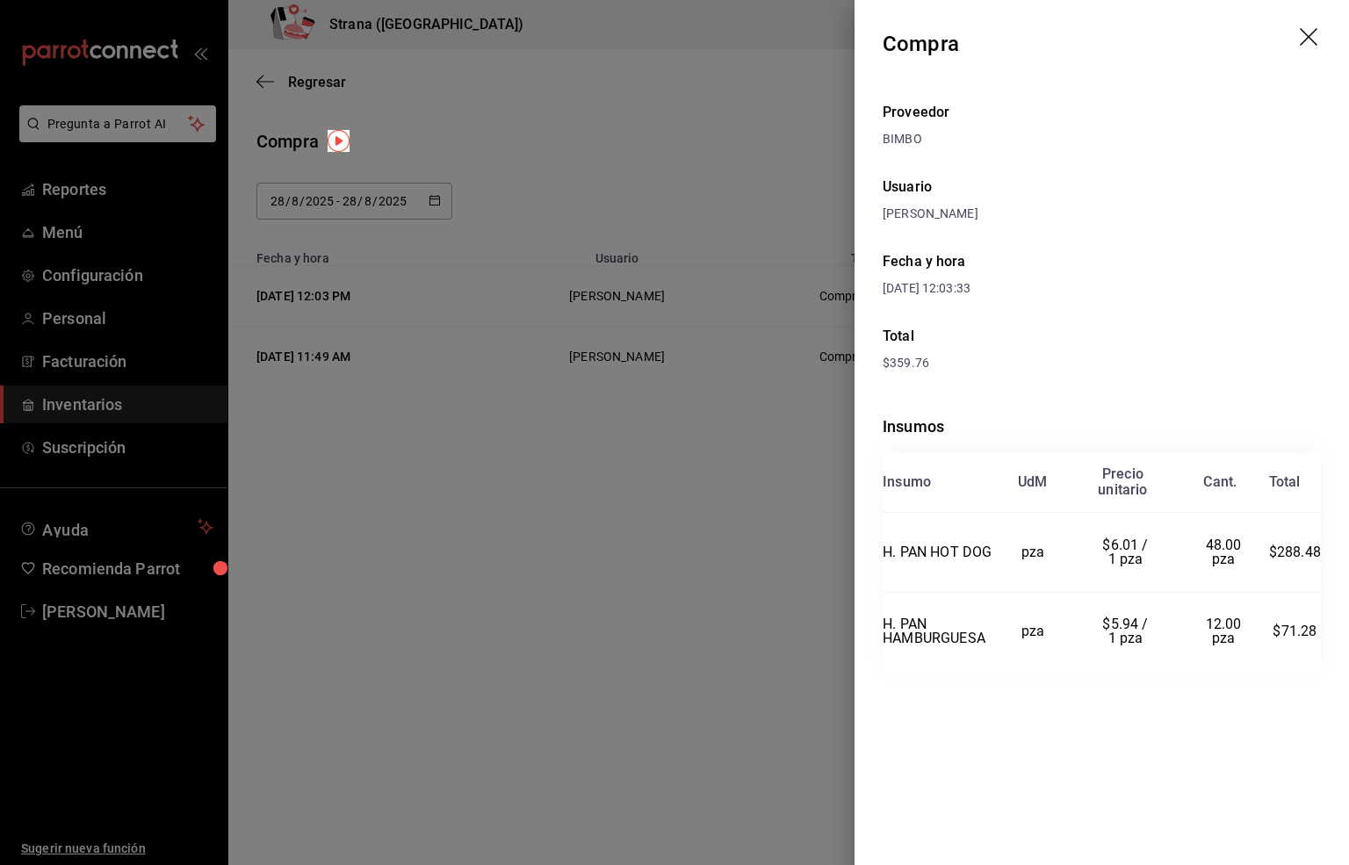
click at [1307, 40] on icon "drag" at bounding box center [1310, 38] width 21 height 21
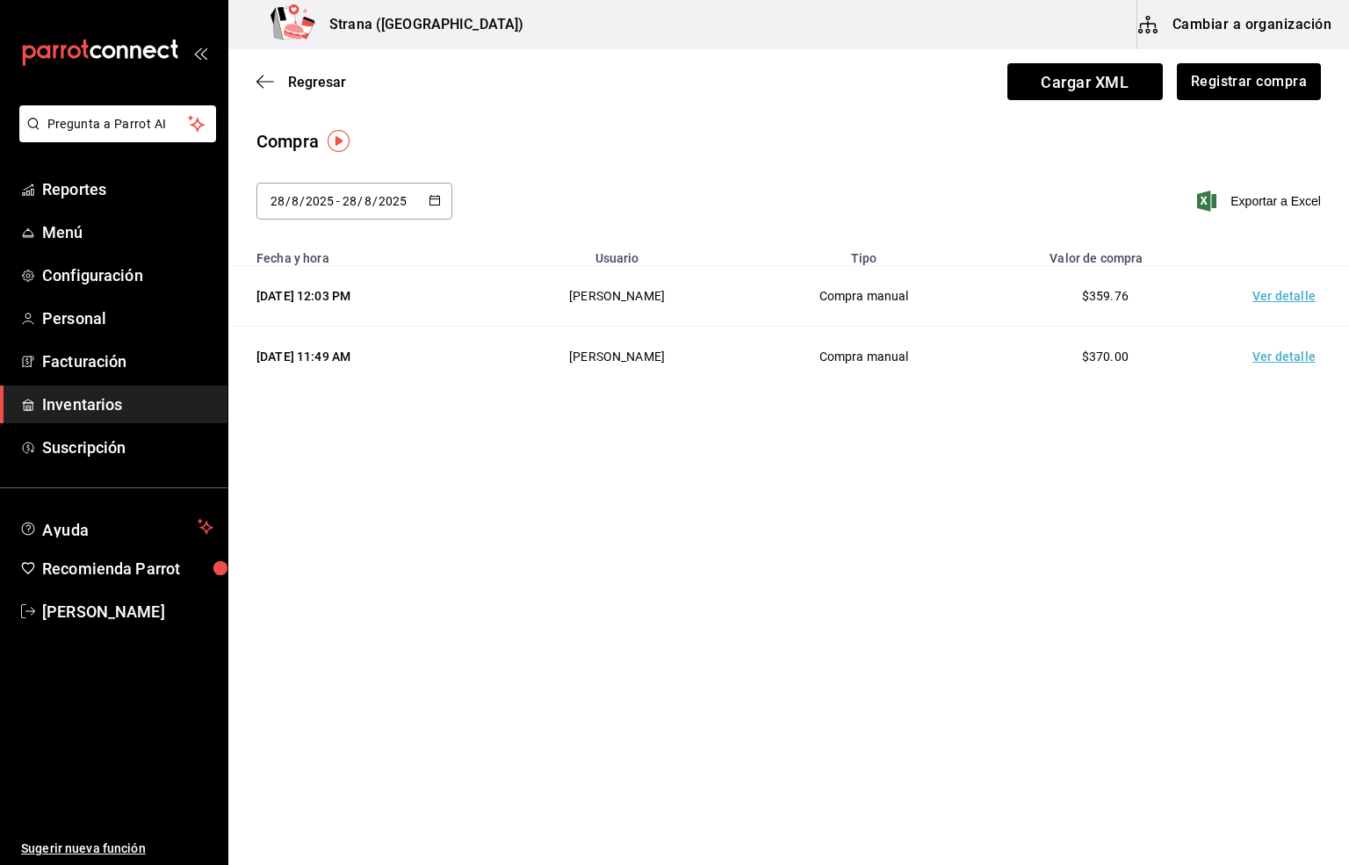
click at [735, 140] on div "Compra" at bounding box center [788, 141] width 1064 height 26
click at [312, 83] on span "Regresar" at bounding box center [317, 82] width 58 height 17
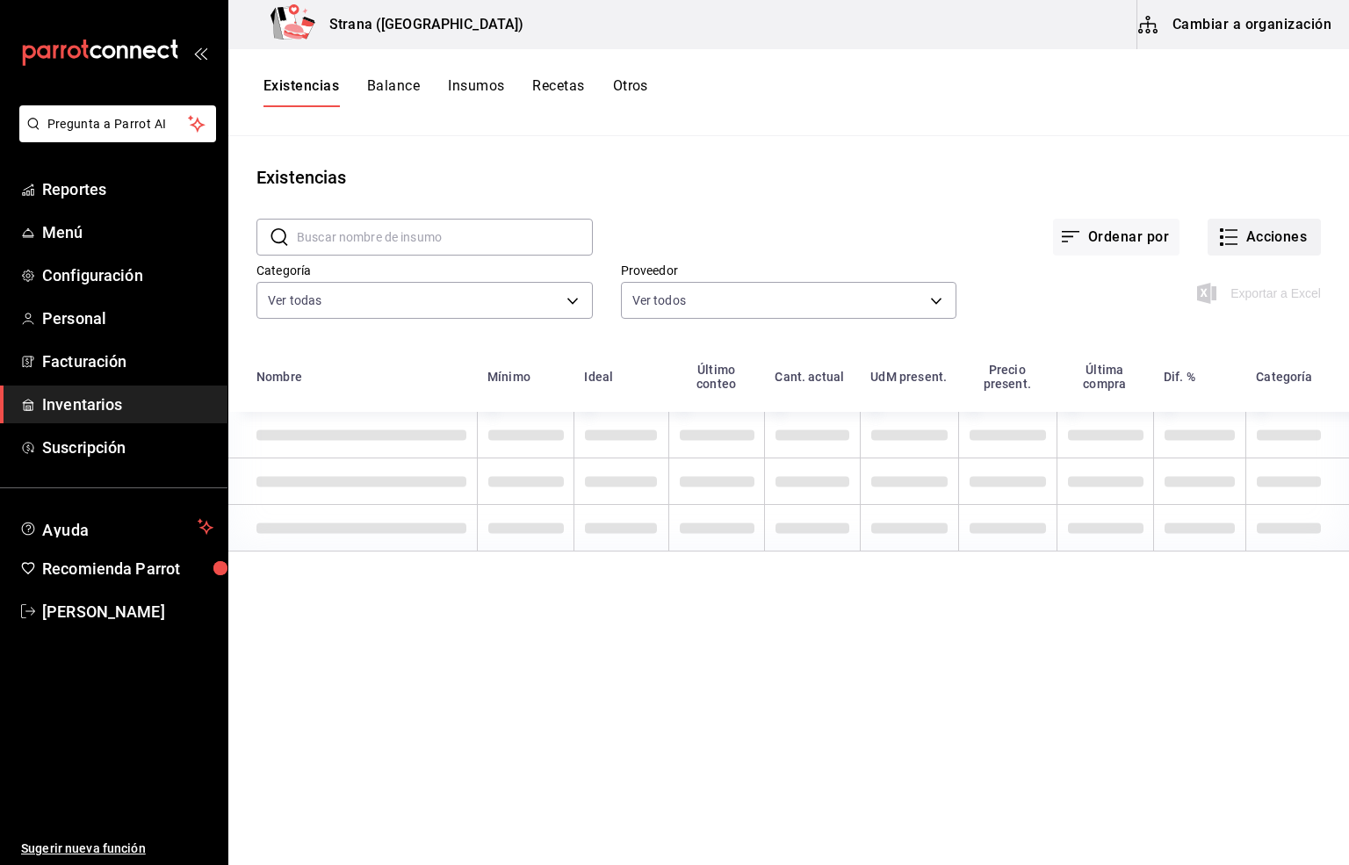
click at [1267, 235] on button "Acciones" at bounding box center [1263, 237] width 113 height 37
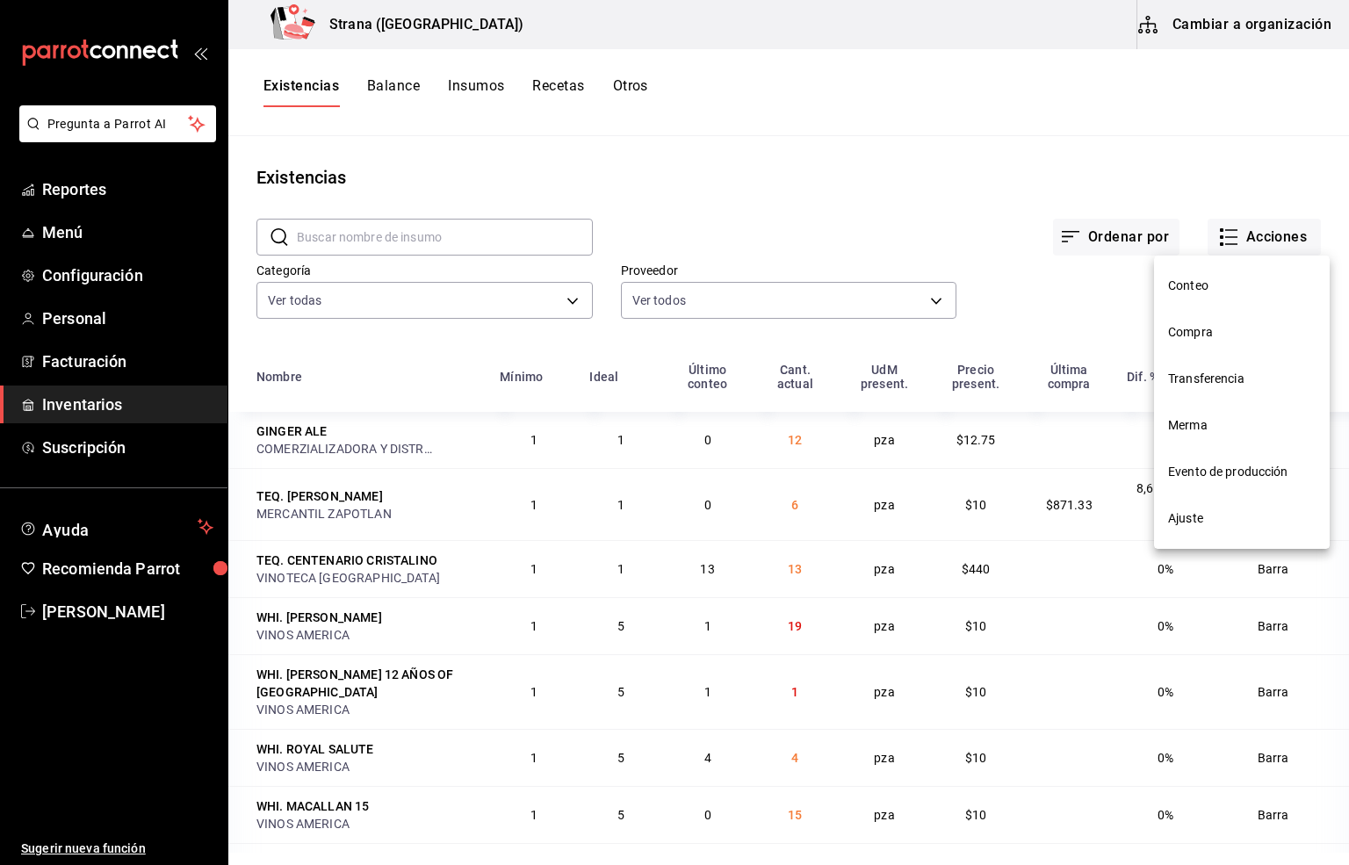
click at [1196, 421] on span "Merma" at bounding box center [1242, 425] width 148 height 18
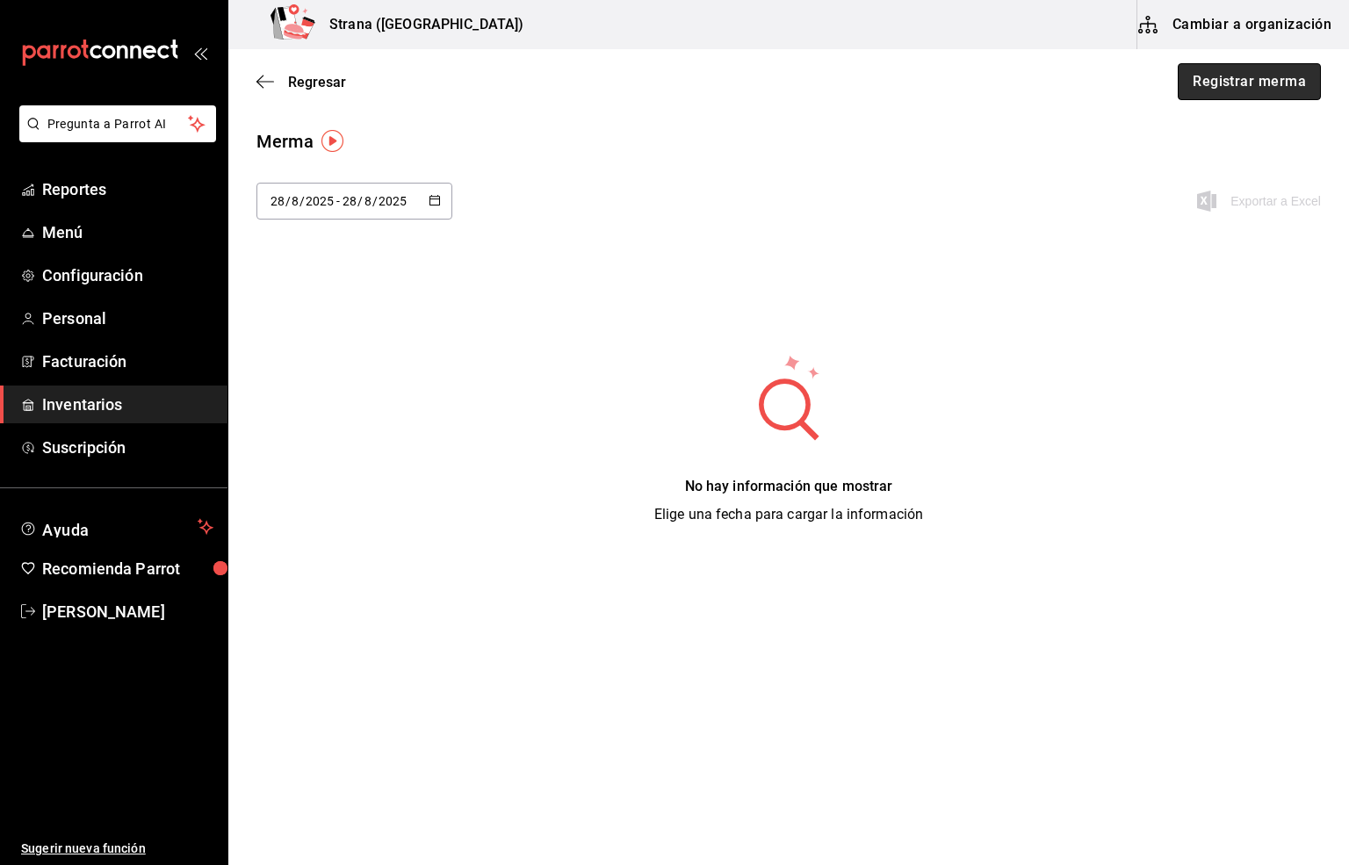
click at [1250, 71] on button "Registrar merma" at bounding box center [1248, 81] width 143 height 37
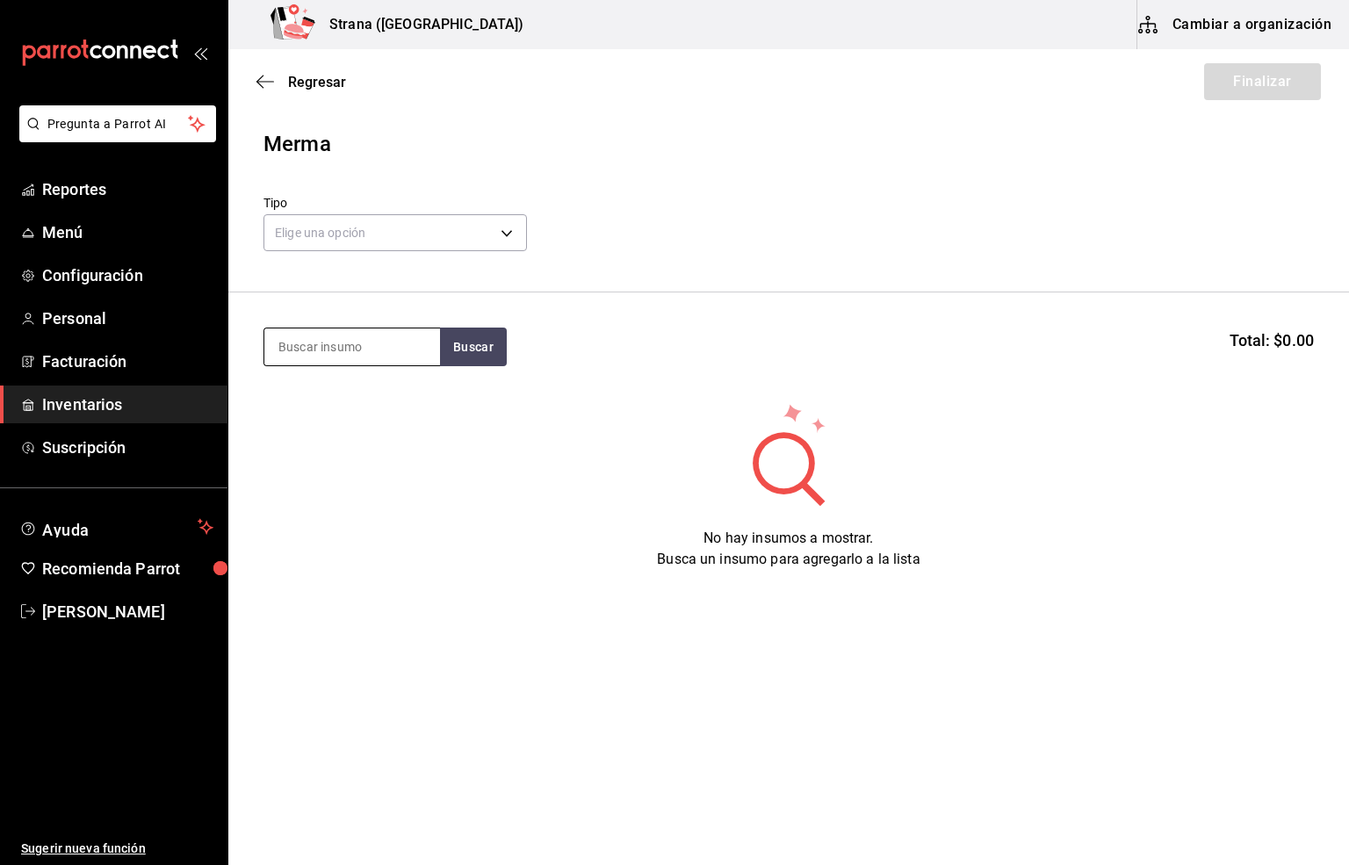
click at [308, 346] on input at bounding box center [352, 346] width 176 height 37
type input "agua"
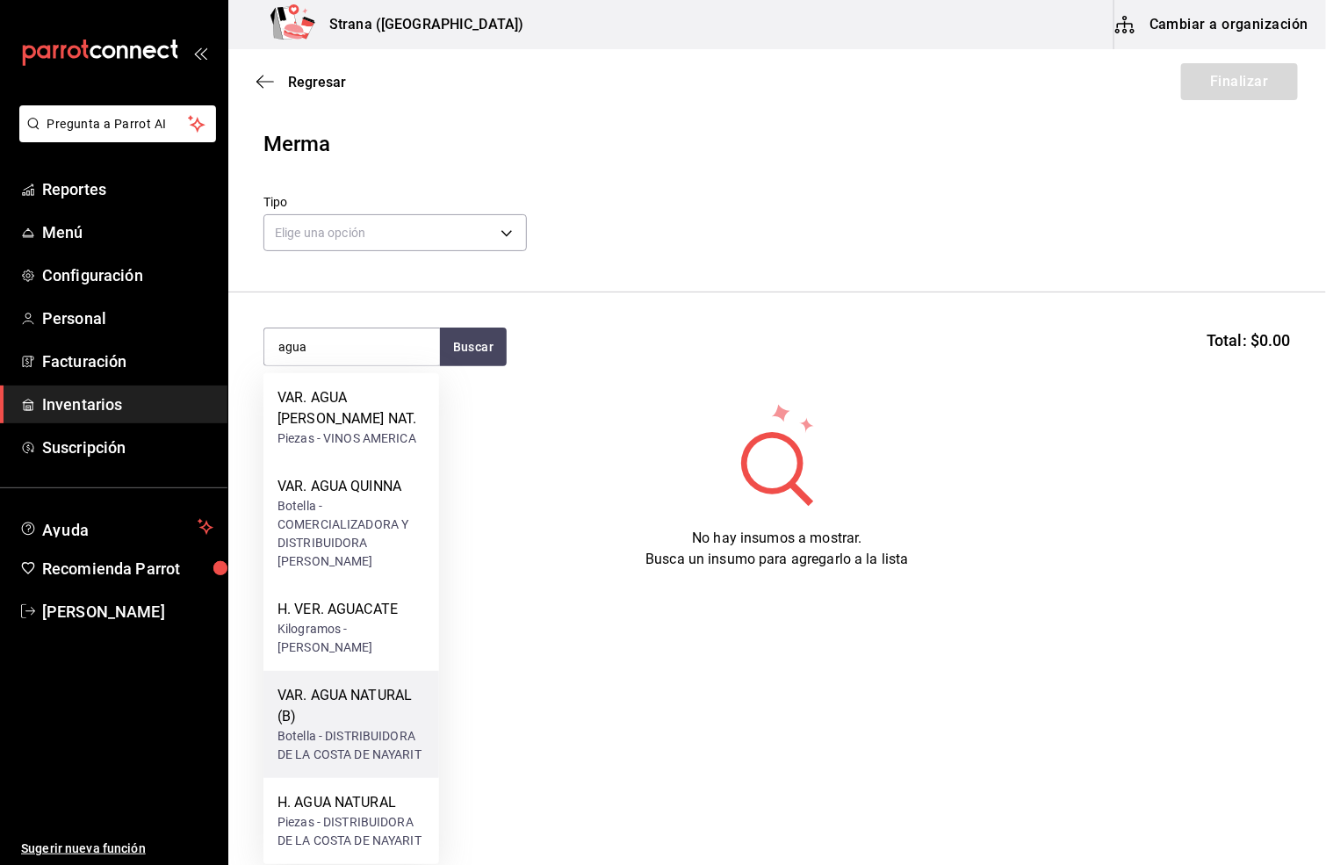
click at [329, 731] on div "Botella - DISTRIBUIDORA DE LA COSTA DE NAYARIT" at bounding box center [351, 745] width 148 height 37
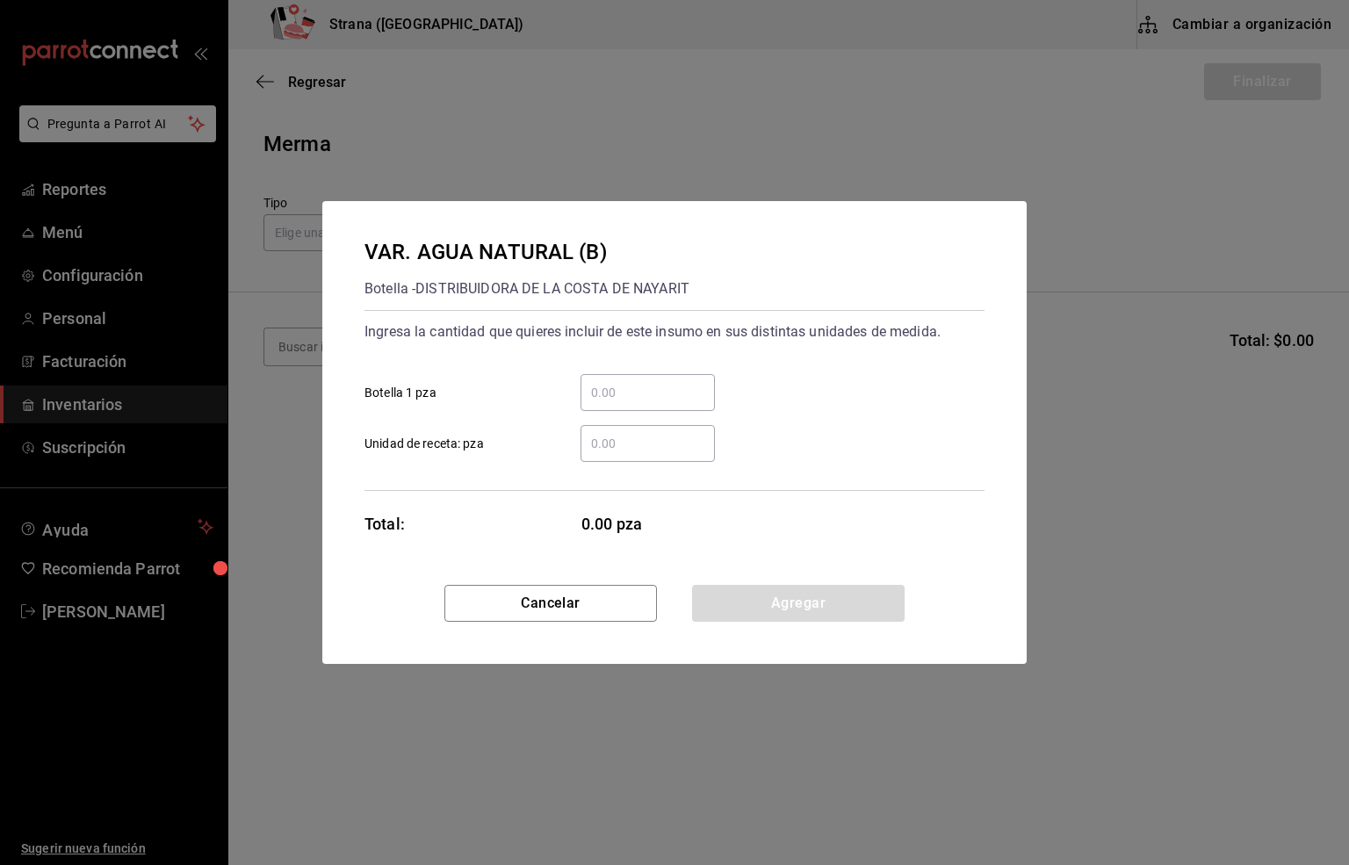
click at [616, 443] on input "​ Unidad de receta: pza" at bounding box center [647, 443] width 134 height 21
type input "3"
click at [806, 609] on button "Agregar" at bounding box center [798, 603] width 212 height 37
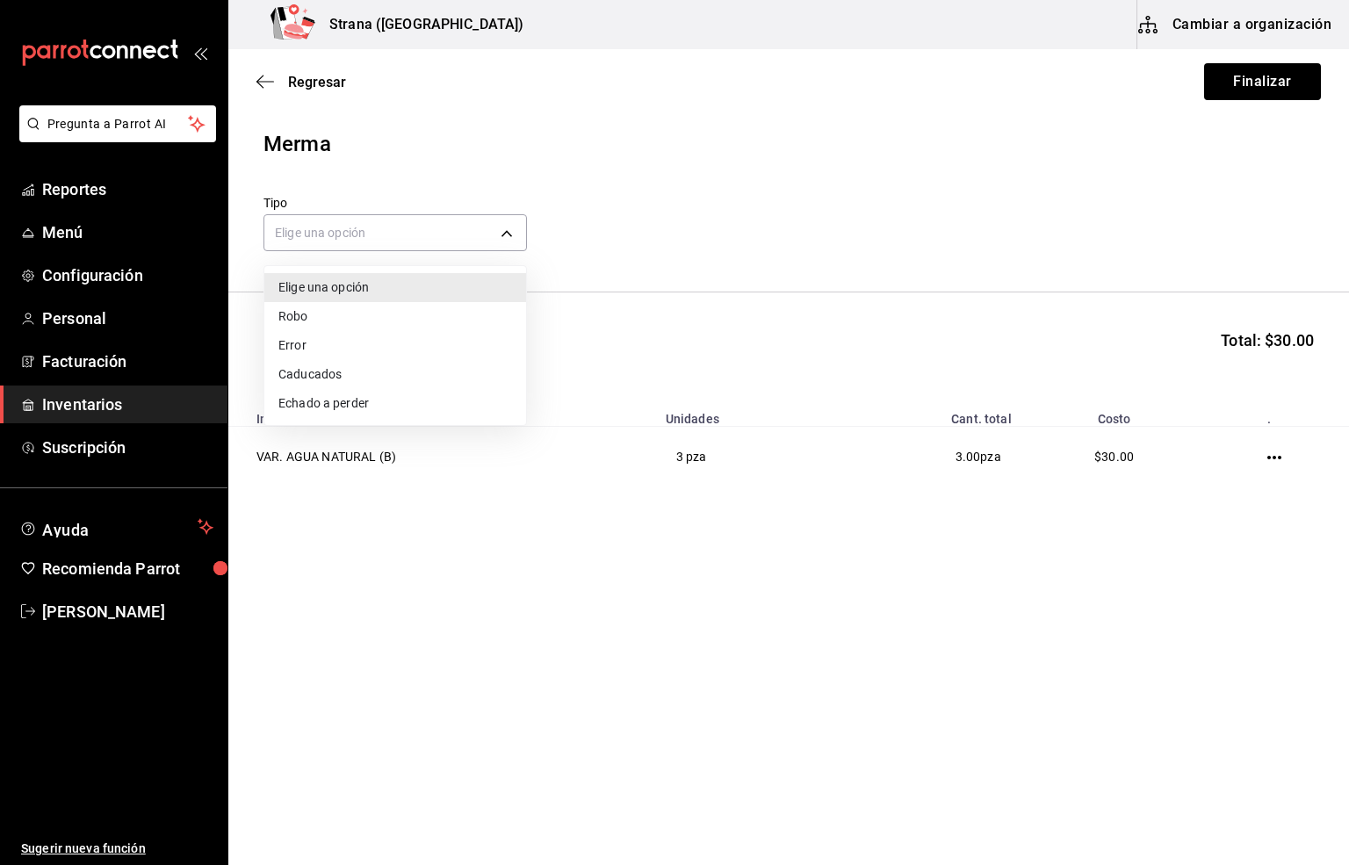
drag, startPoint x: 407, startPoint y: 232, endPoint x: 395, endPoint y: 288, distance: 57.3
click at [404, 232] on body "Pregunta a Parrot AI Reportes Menú Configuración Personal Facturación Inventari…" at bounding box center [674, 383] width 1349 height 766
click at [309, 345] on li "Error" at bounding box center [395, 345] width 262 height 29
type input "ERROR"
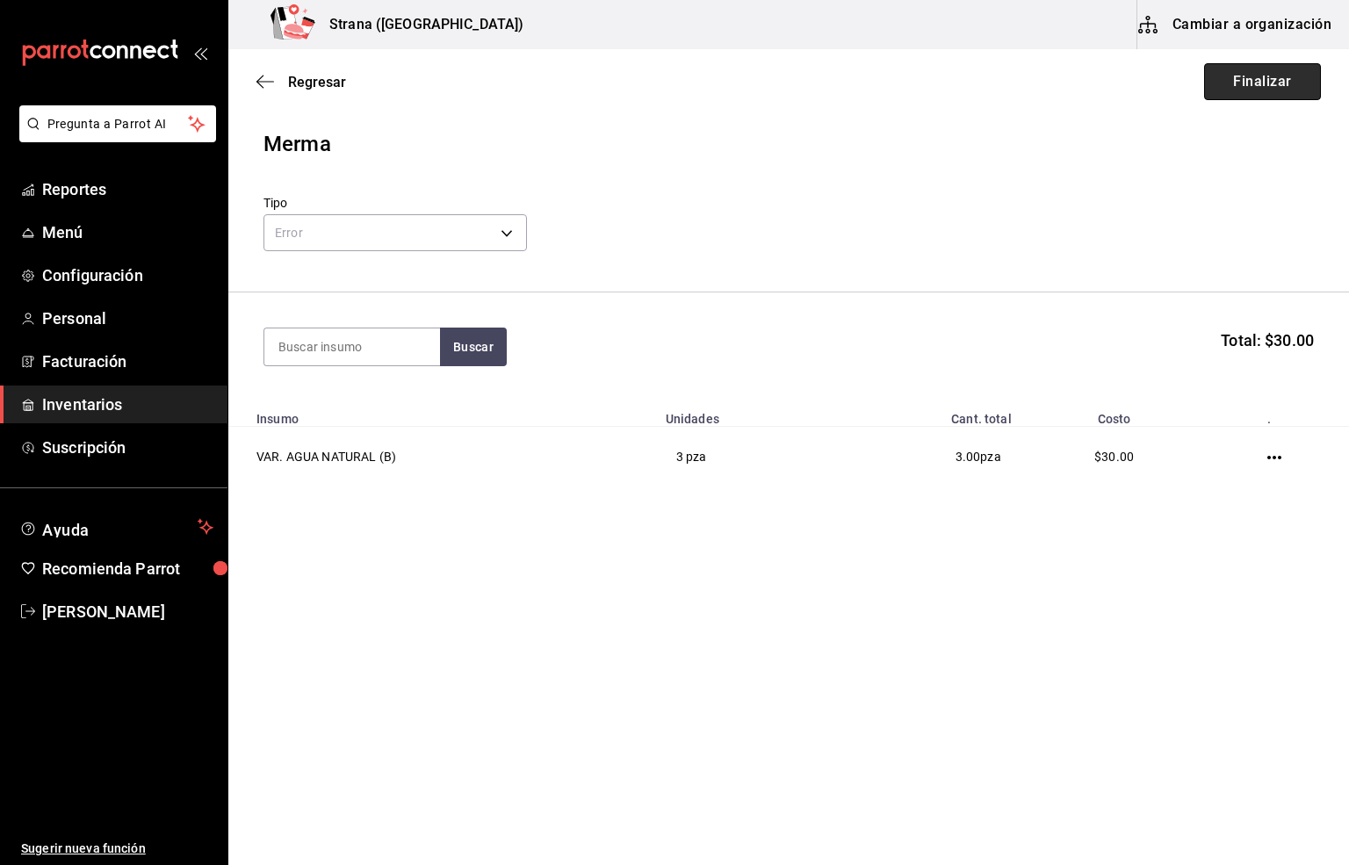
click at [1239, 85] on button "Finalizar" at bounding box center [1262, 81] width 117 height 37
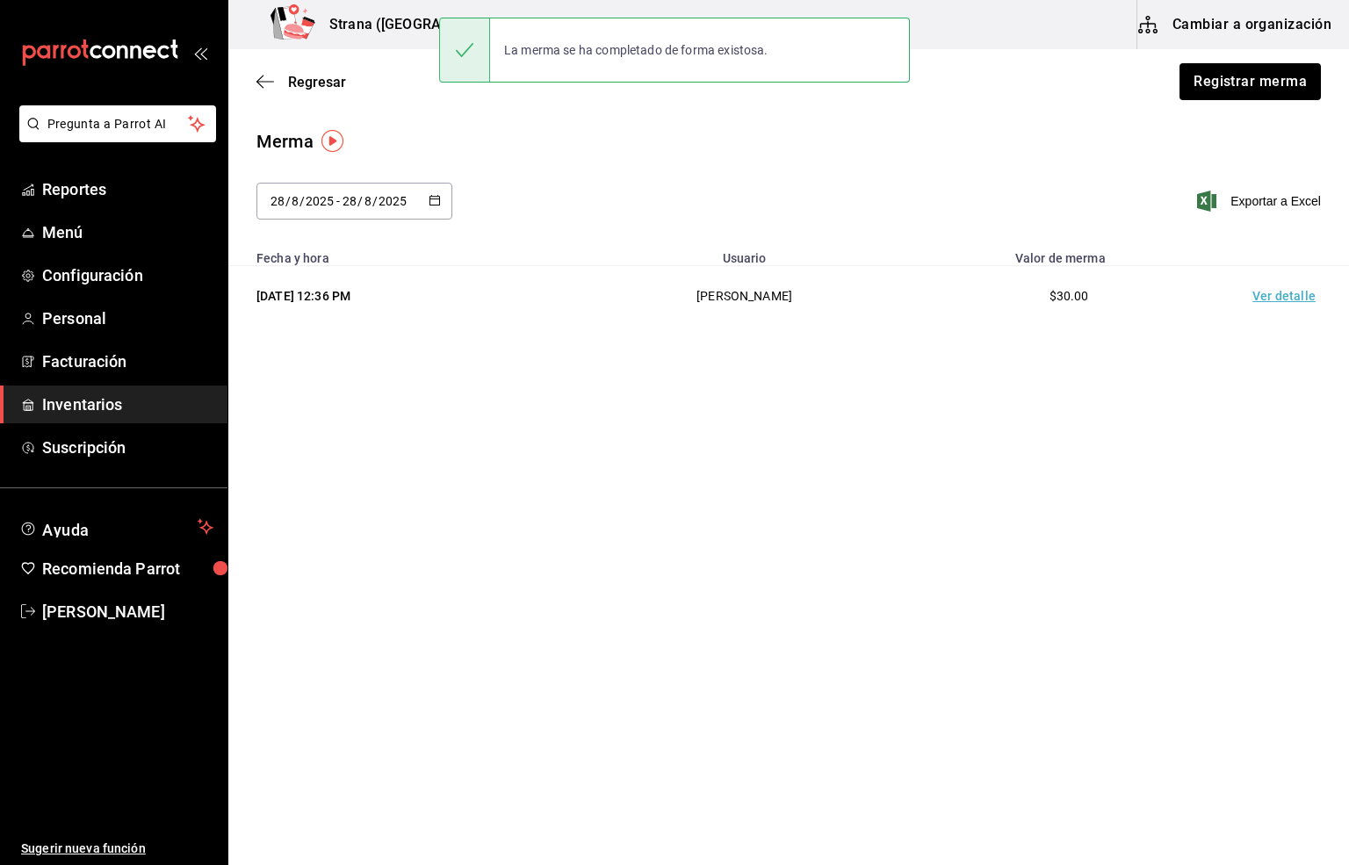
click at [1278, 301] on td "Ver detalle" at bounding box center [1287, 296] width 123 height 61
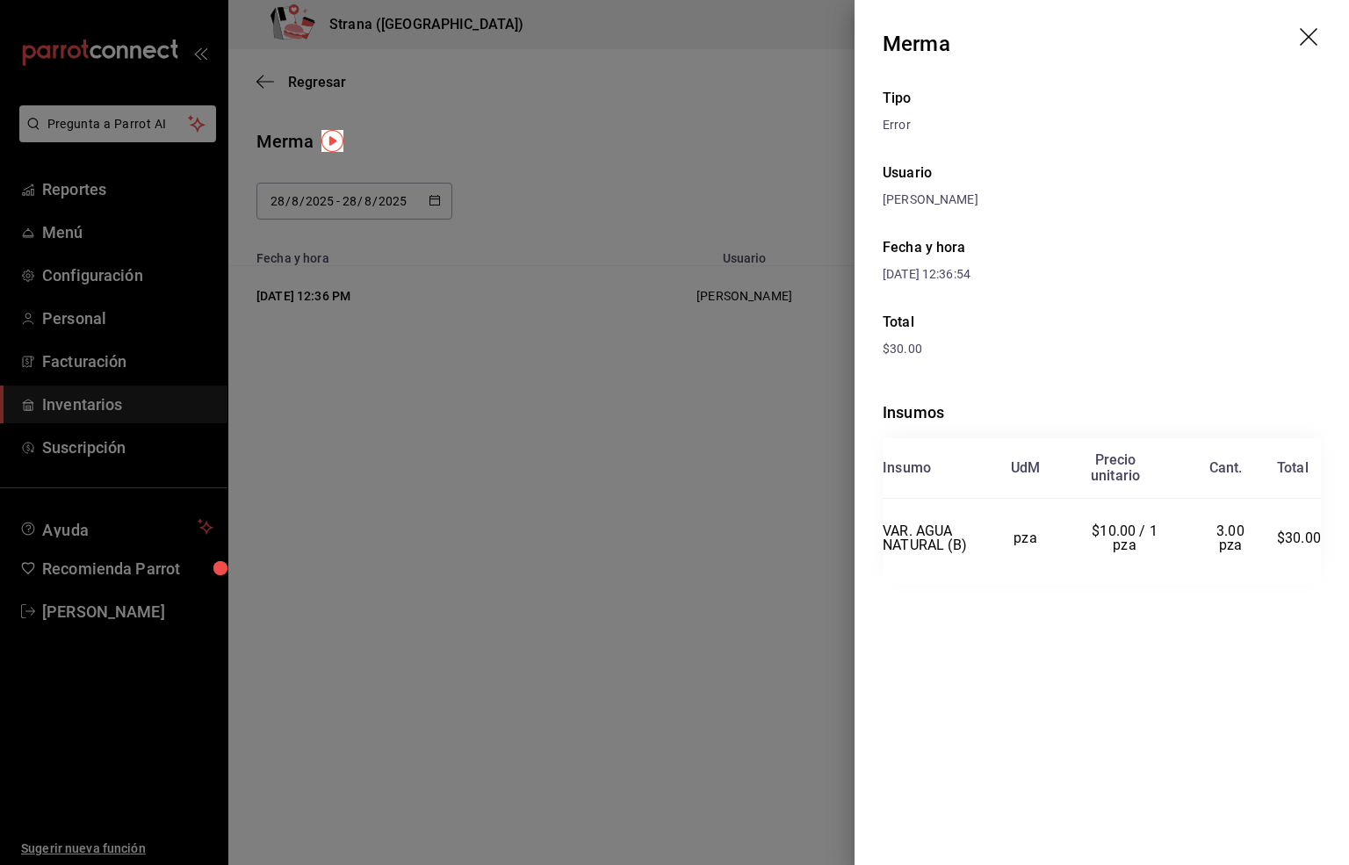
click at [1305, 34] on icon "drag" at bounding box center [1309, 37] width 18 height 18
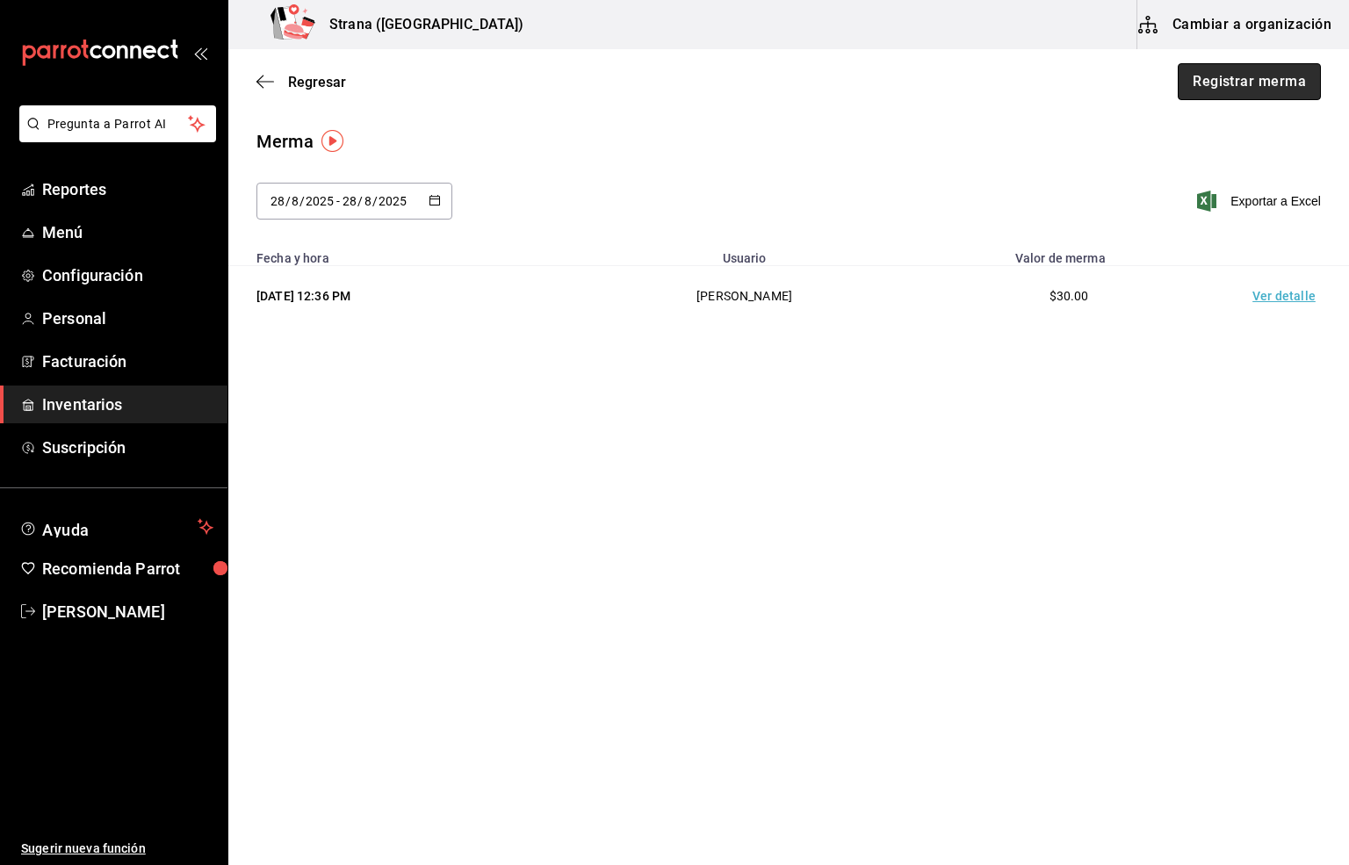
click at [1284, 85] on button "Registrar merma" at bounding box center [1248, 81] width 143 height 37
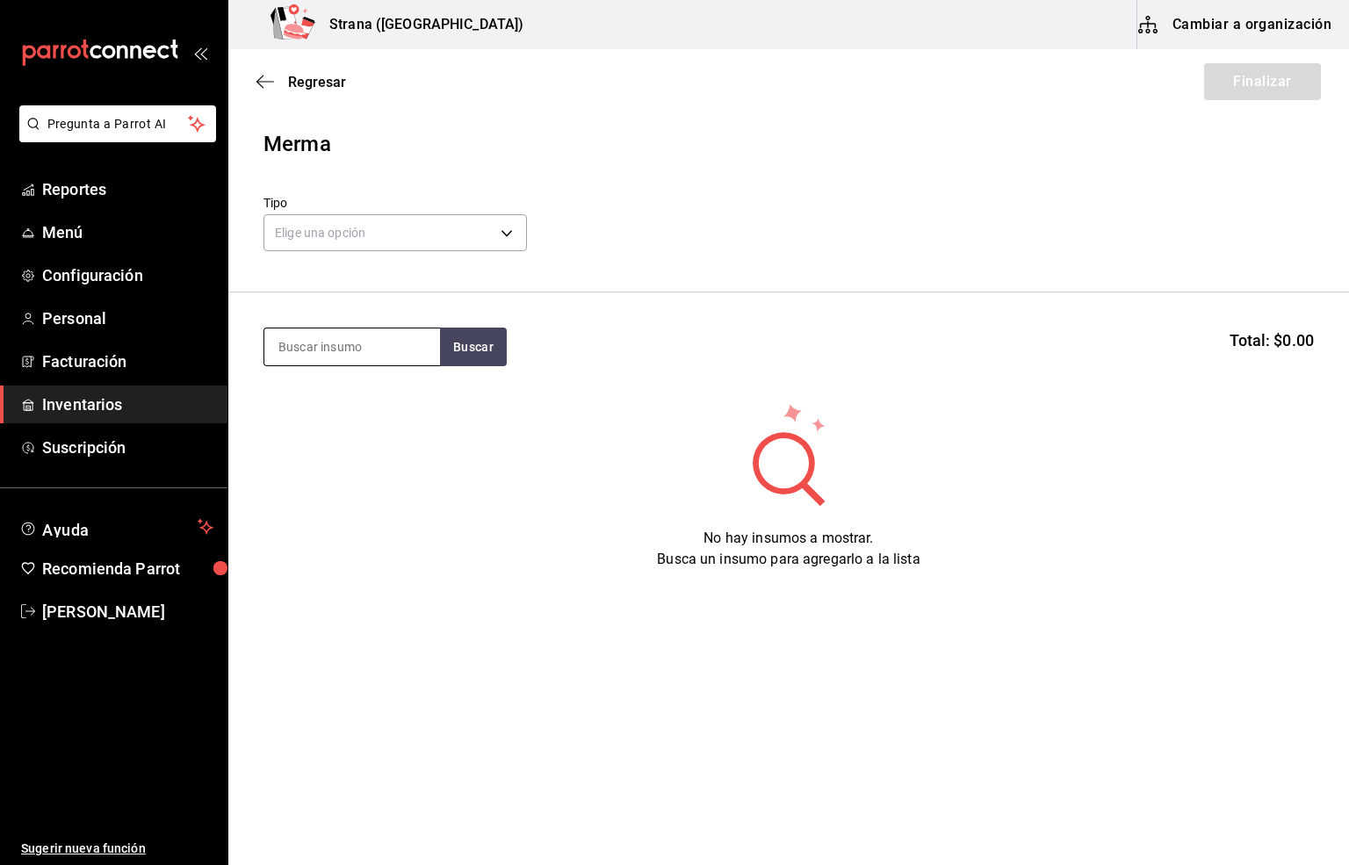
click at [348, 342] on input at bounding box center [352, 346] width 176 height 37
type input "red"
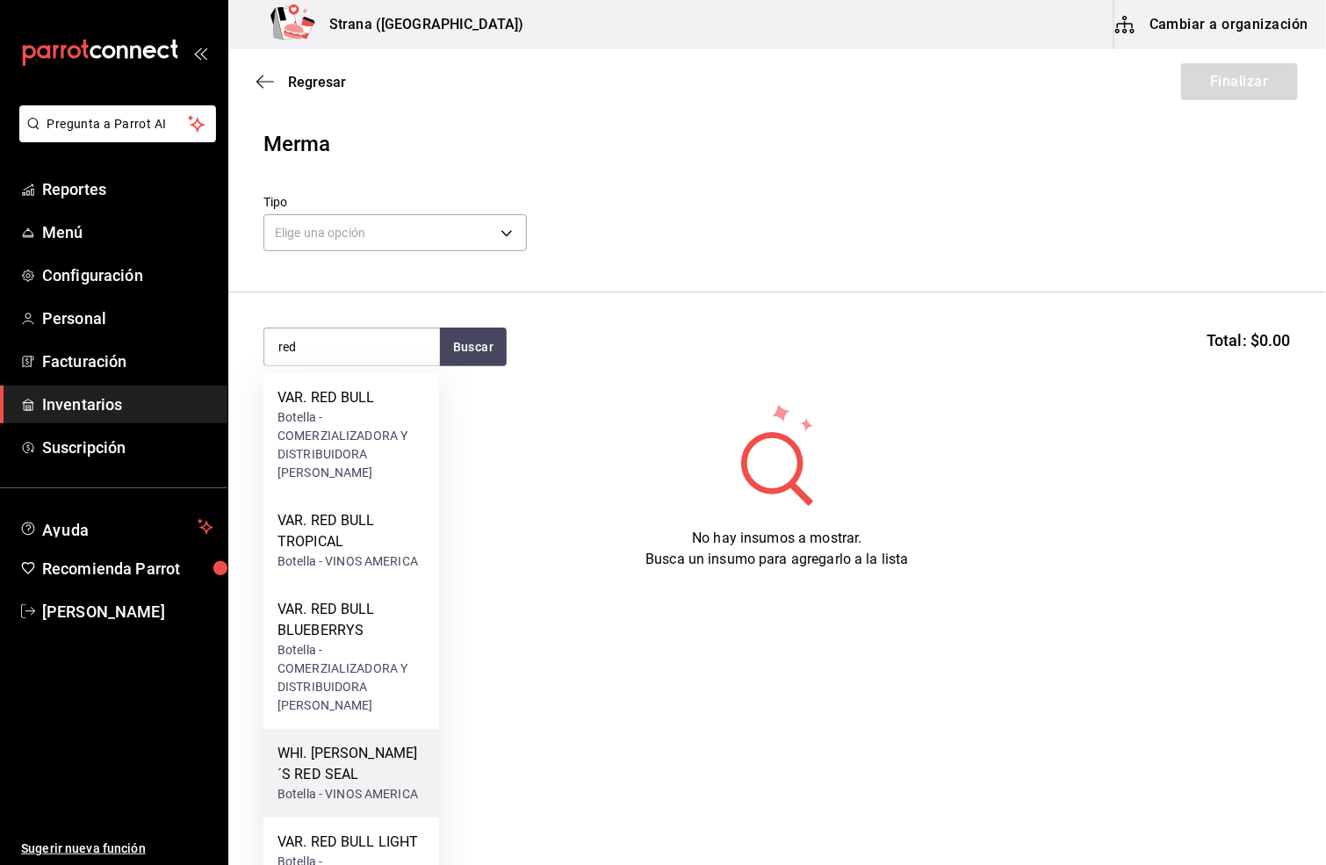
click at [356, 762] on div "WHI. [PERSON_NAME]´S RED SEAL" at bounding box center [351, 764] width 148 height 42
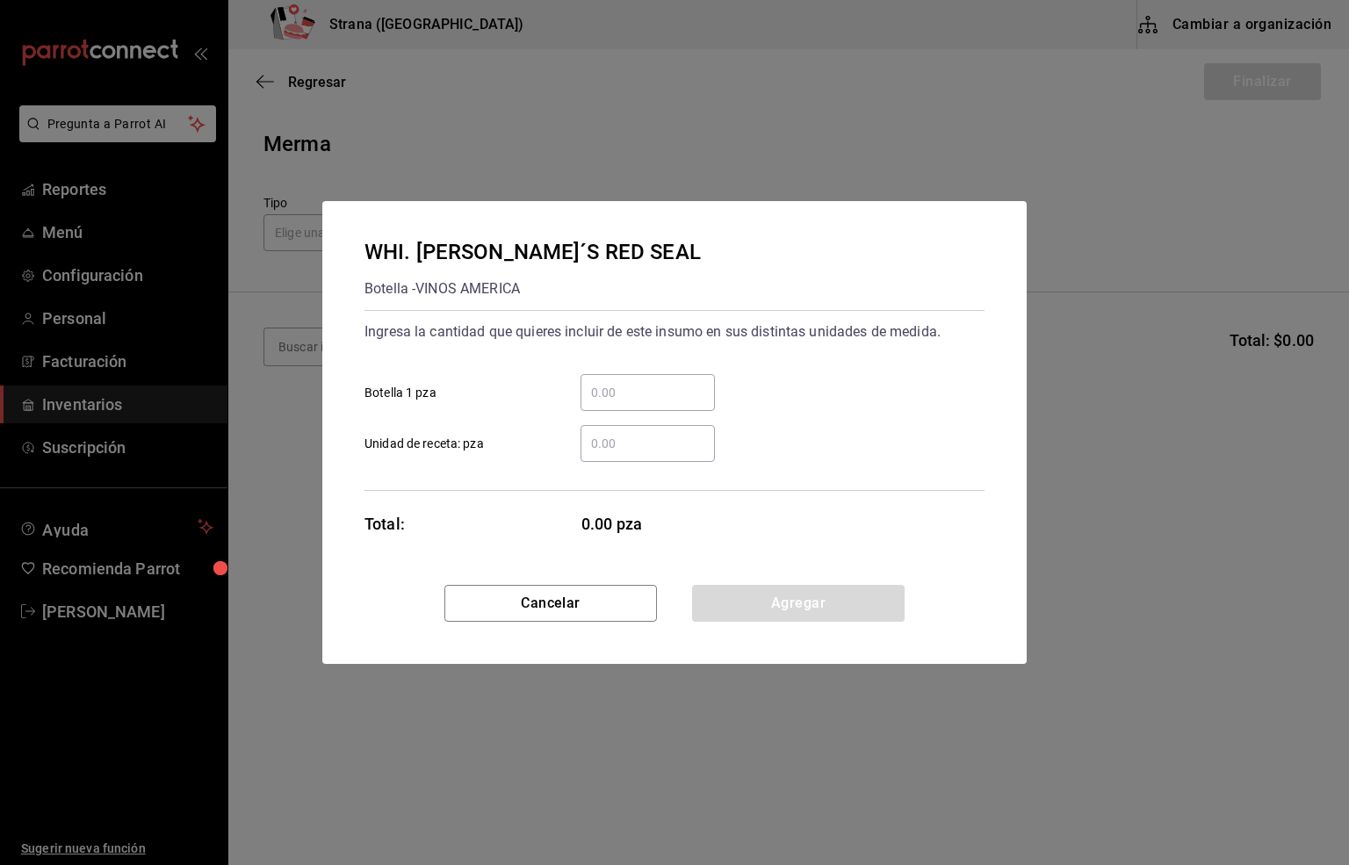
click at [604, 388] on input "​ Botella 1 pza" at bounding box center [647, 392] width 134 height 21
type input "1"
click at [802, 599] on button "Agregar" at bounding box center [798, 603] width 212 height 37
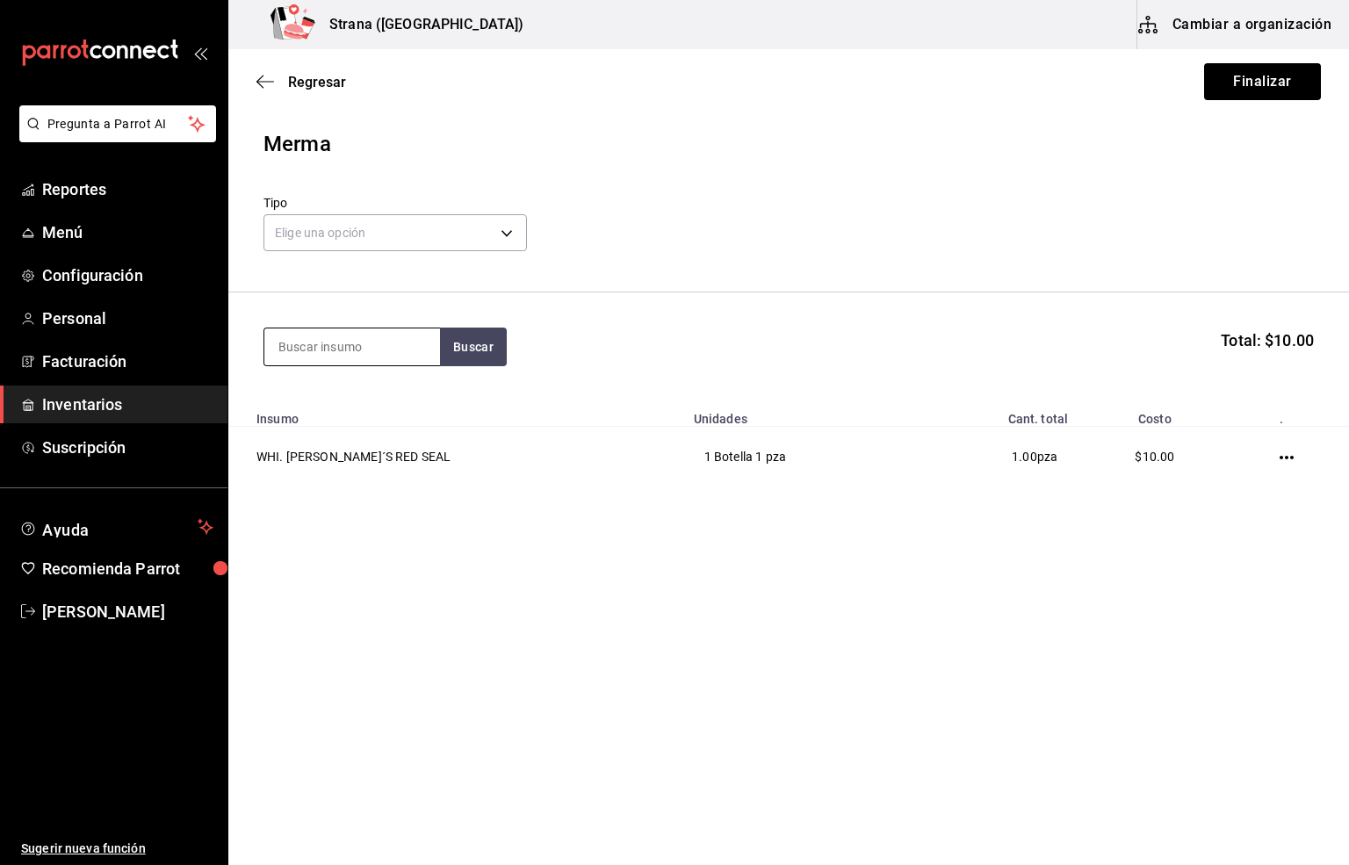
click at [298, 345] on input at bounding box center [352, 346] width 176 height 37
type input "royal"
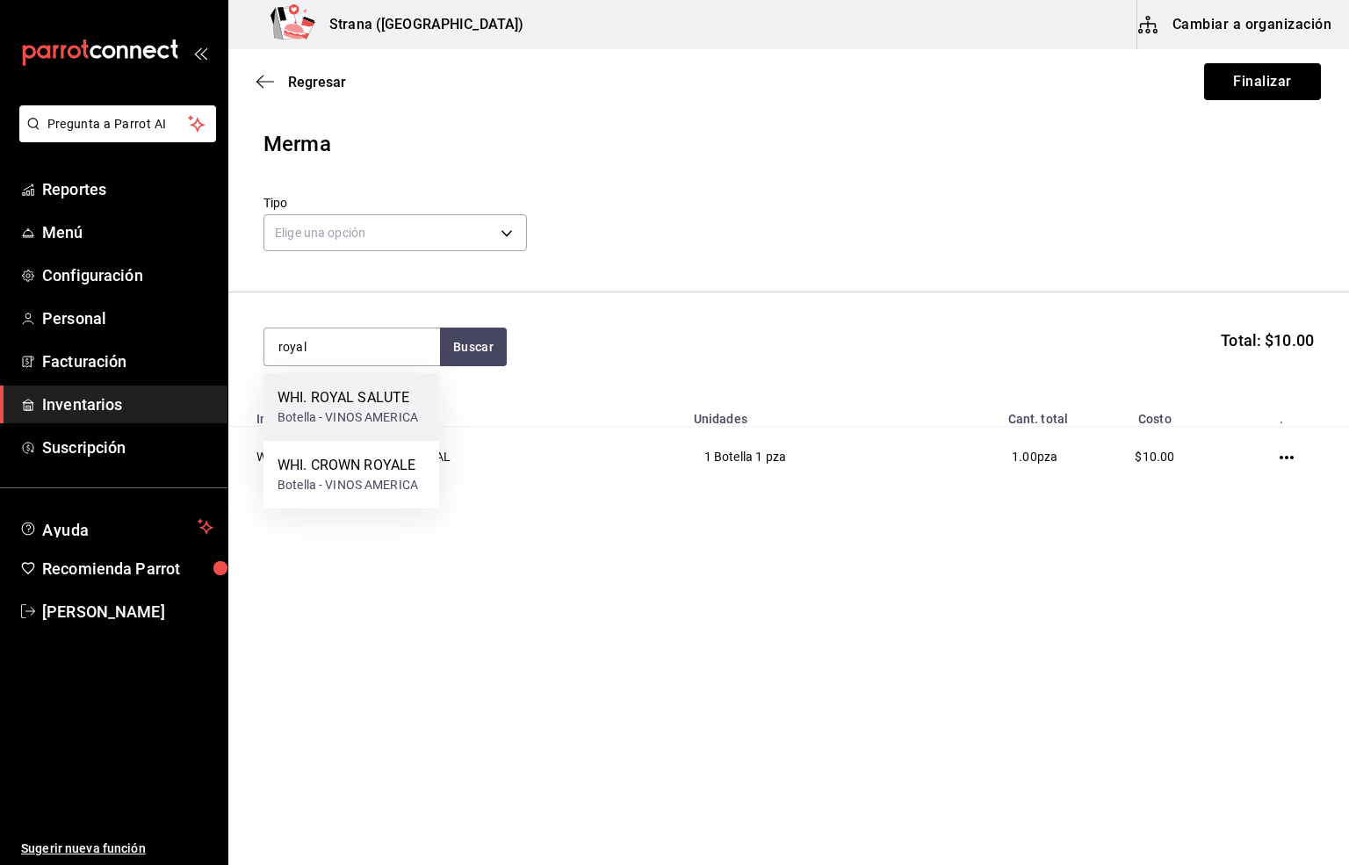
click at [356, 411] on div "Botella - VINOS AMERICA" at bounding box center [347, 417] width 140 height 18
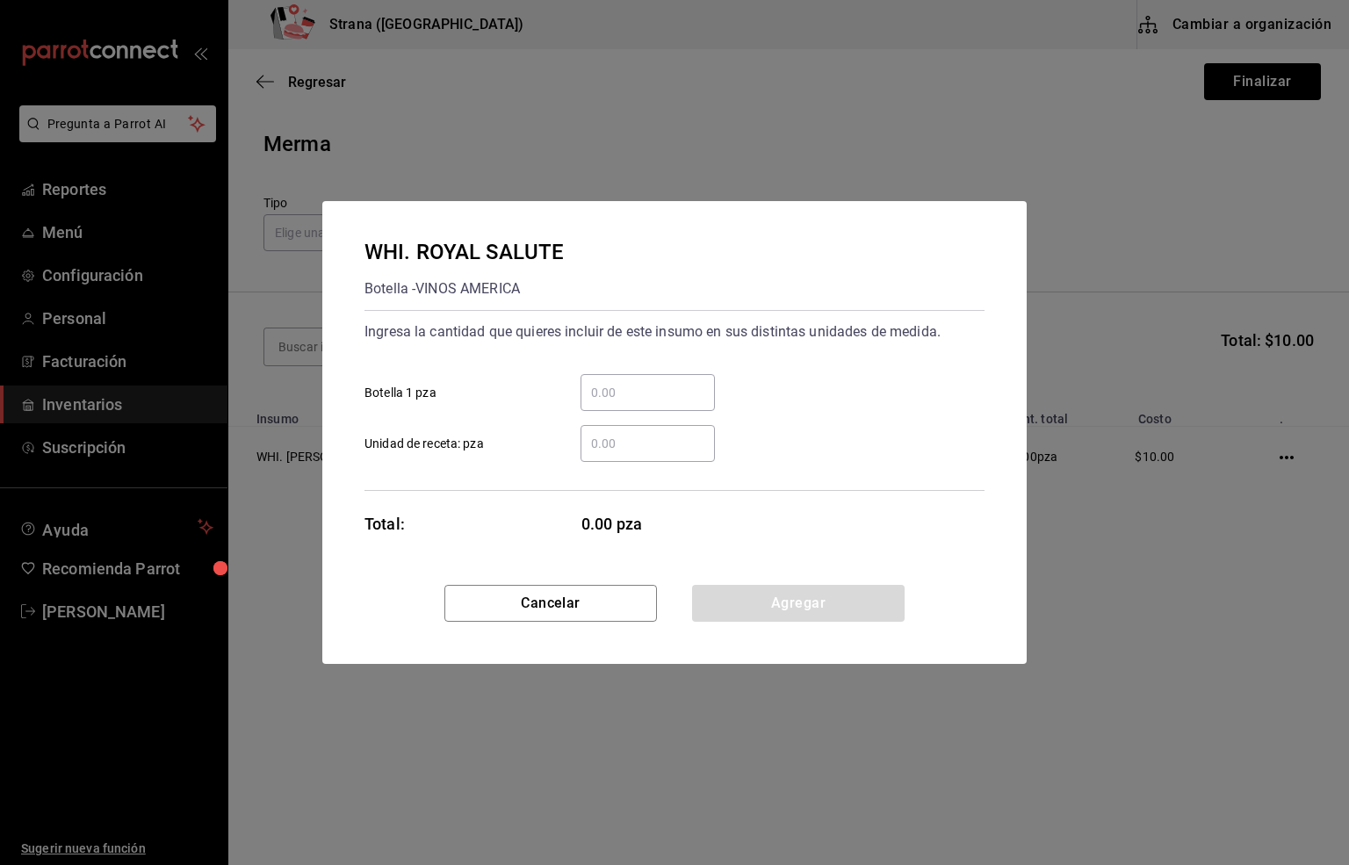
click at [612, 387] on input "​ Botella 1 pza" at bounding box center [647, 392] width 134 height 21
type input "1"
click at [774, 598] on button "Agregar" at bounding box center [798, 603] width 212 height 37
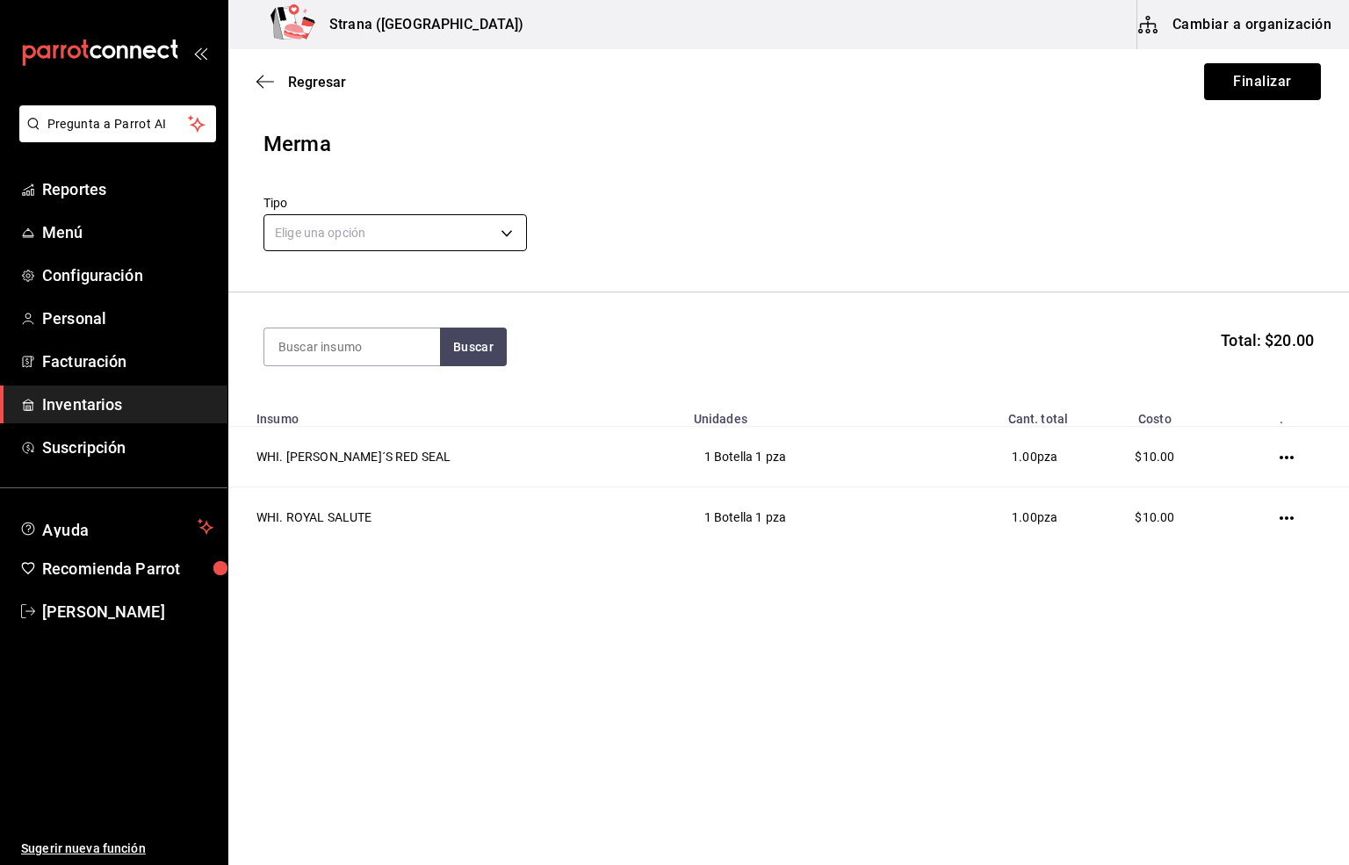
click at [311, 230] on body "Pregunta a Parrot AI Reportes Menú Configuración Personal Facturación Inventari…" at bounding box center [674, 383] width 1349 height 766
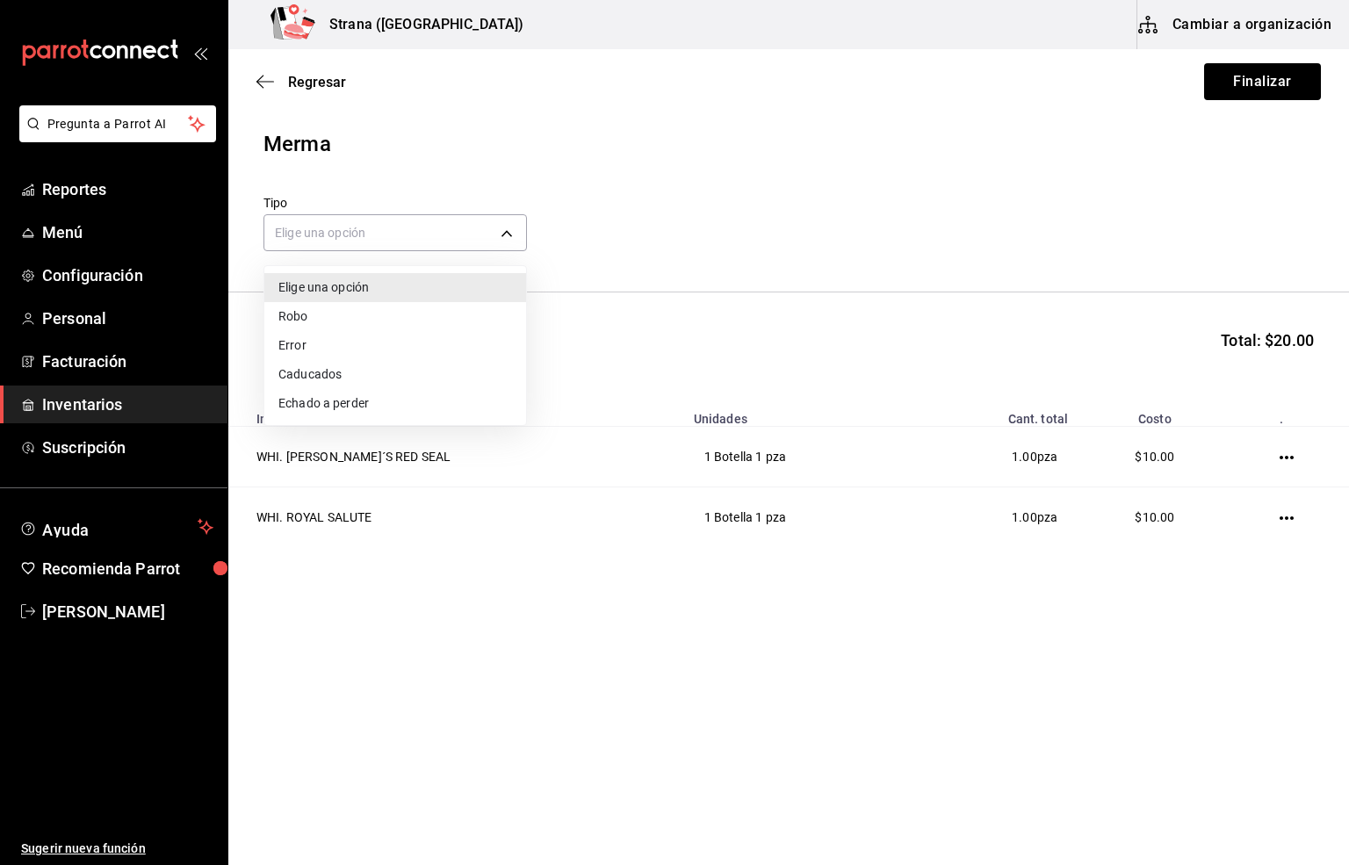
click at [299, 343] on li "Error" at bounding box center [395, 345] width 262 height 29
type input "ERROR"
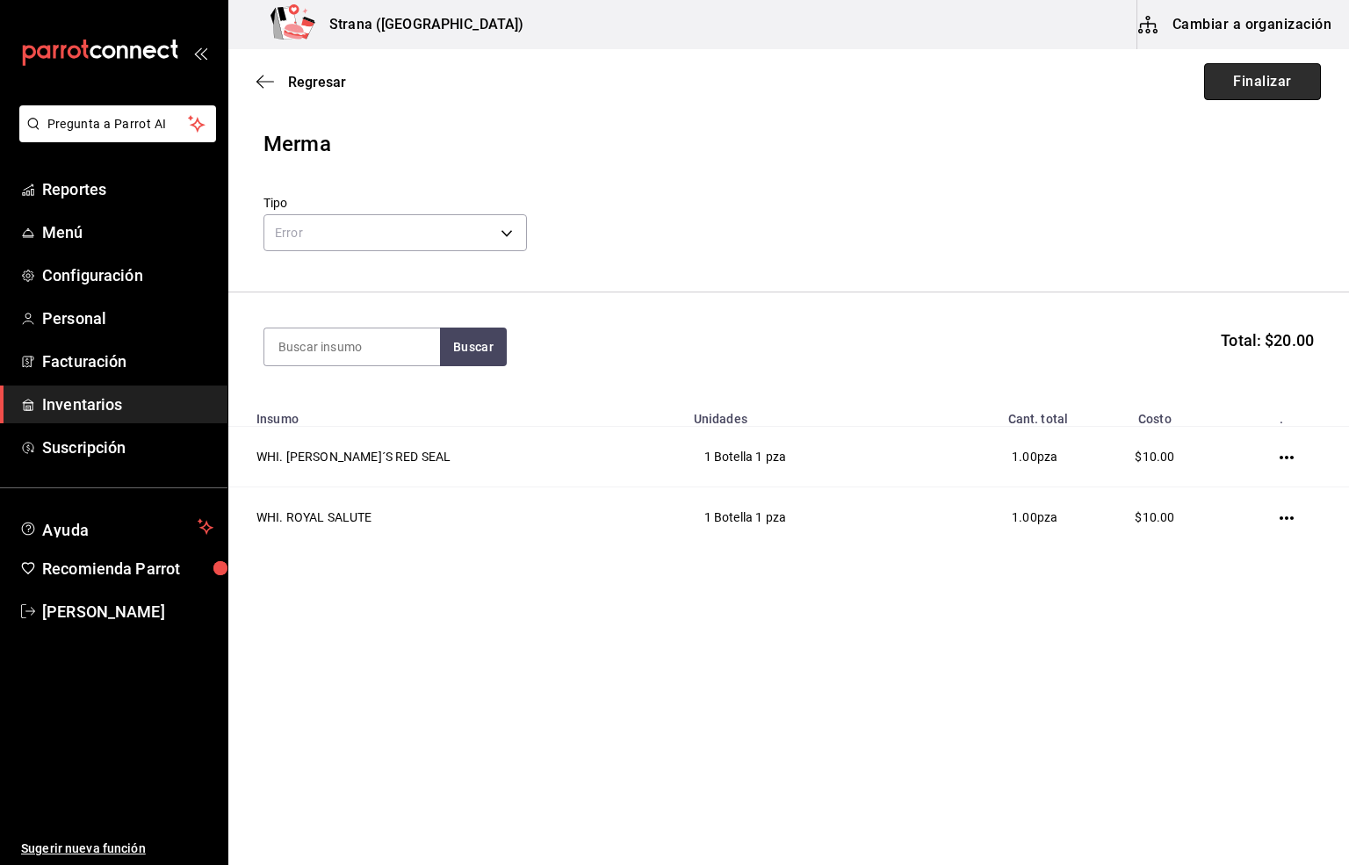
click at [1255, 71] on button "Finalizar" at bounding box center [1262, 81] width 117 height 37
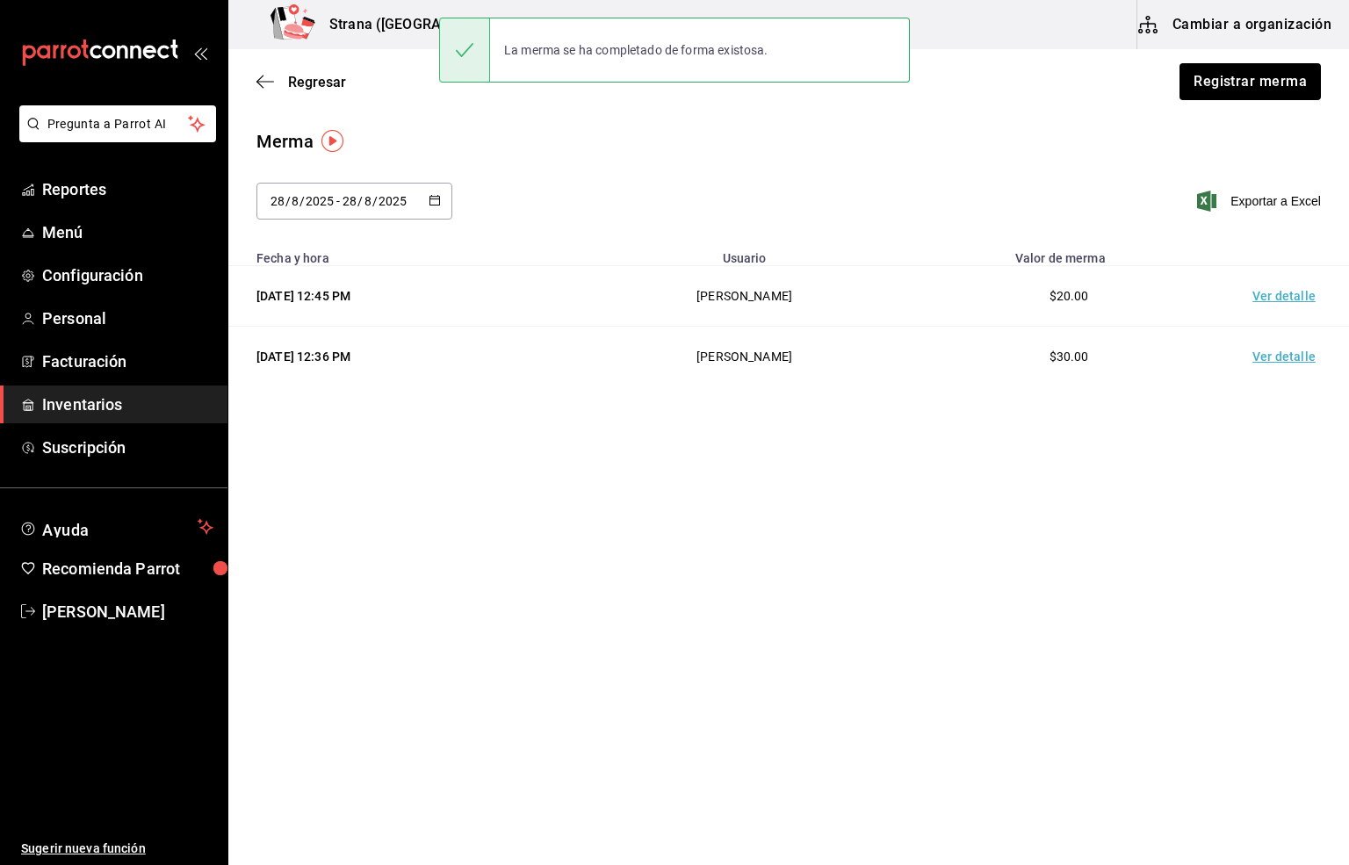
click at [1281, 295] on td "Ver detalle" at bounding box center [1287, 296] width 123 height 61
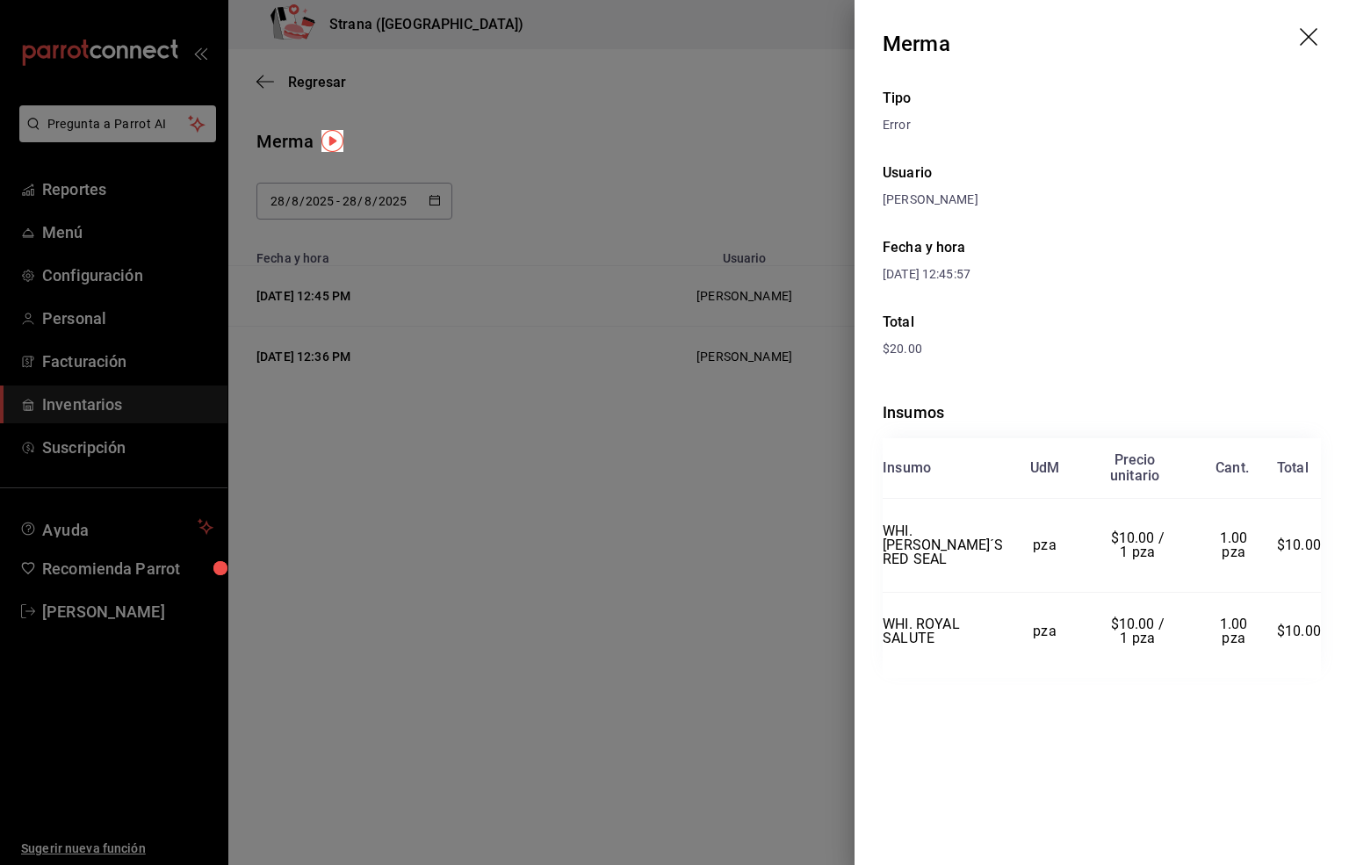
click at [1301, 37] on icon "drag" at bounding box center [1310, 38] width 21 height 21
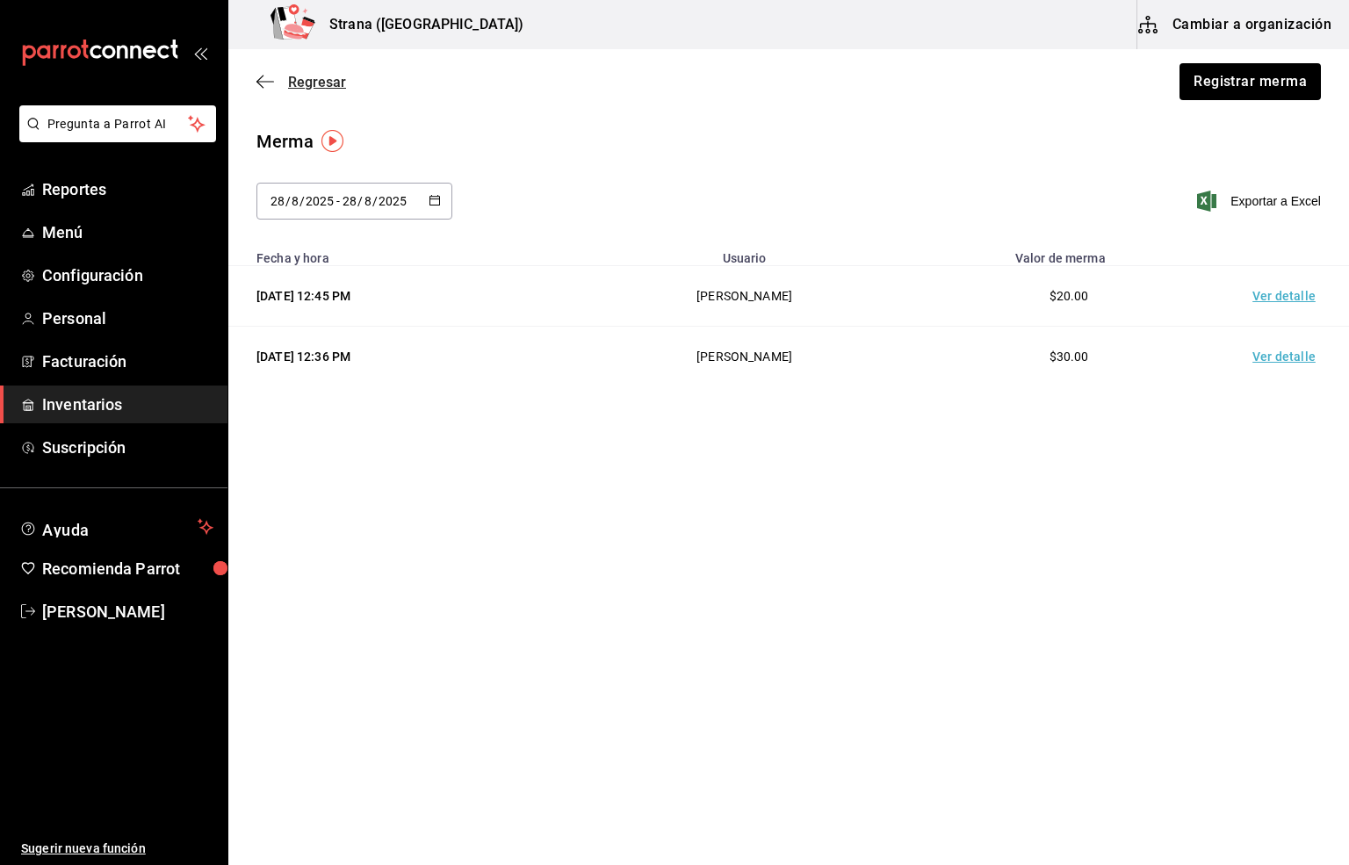
click at [313, 76] on span "Regresar" at bounding box center [317, 82] width 58 height 17
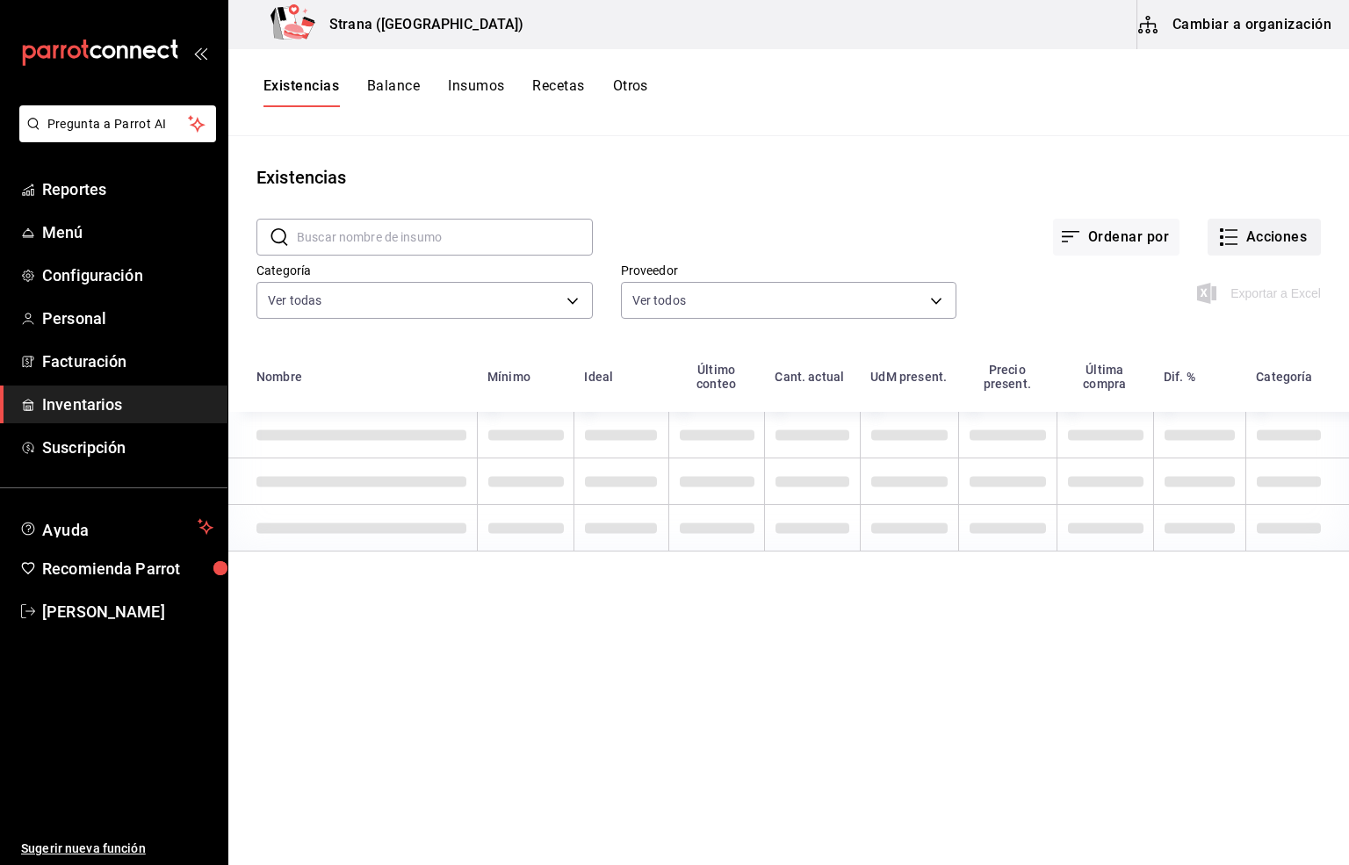
click at [1265, 240] on button "Acciones" at bounding box center [1263, 237] width 113 height 37
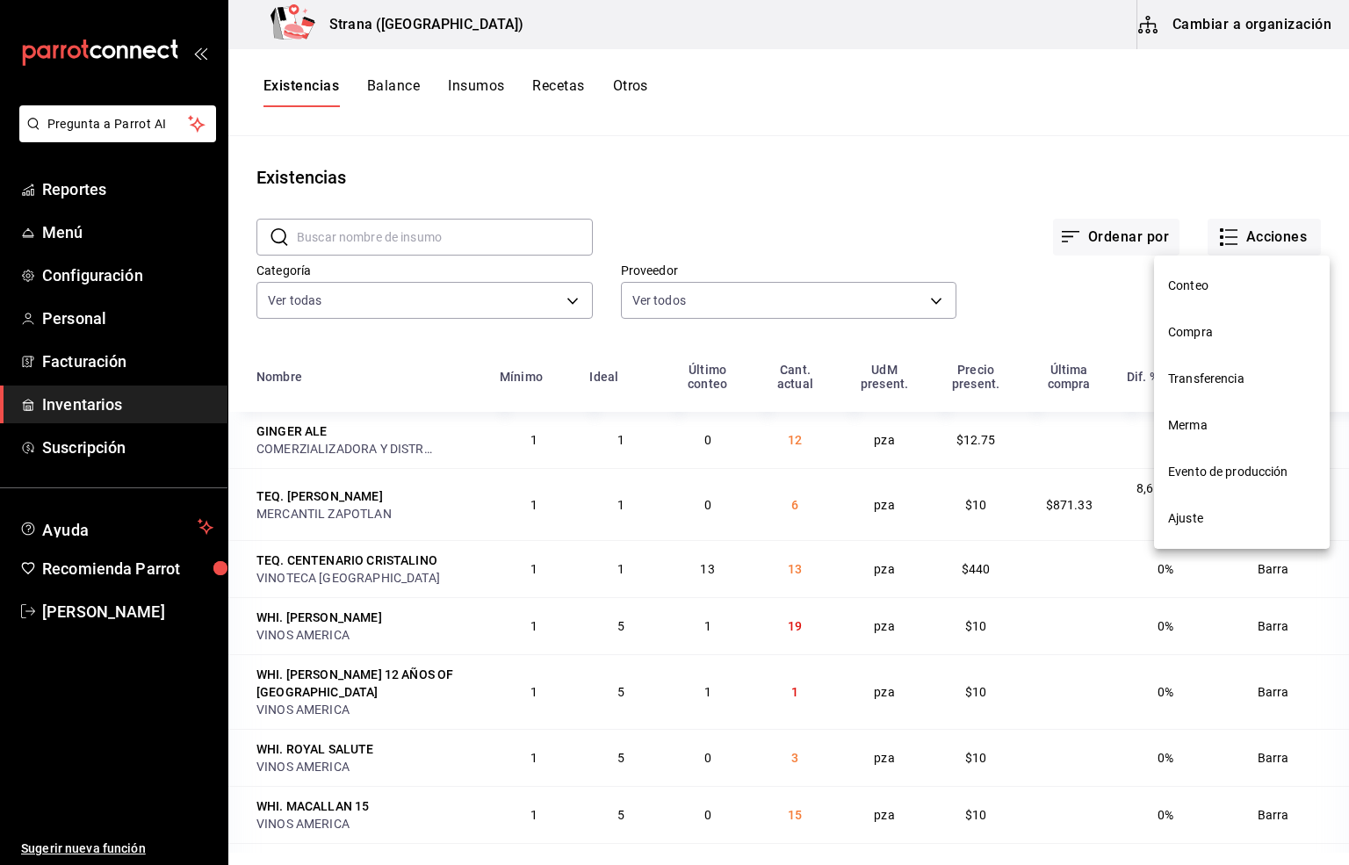
click at [1183, 329] on span "Compra" at bounding box center [1242, 332] width 148 height 18
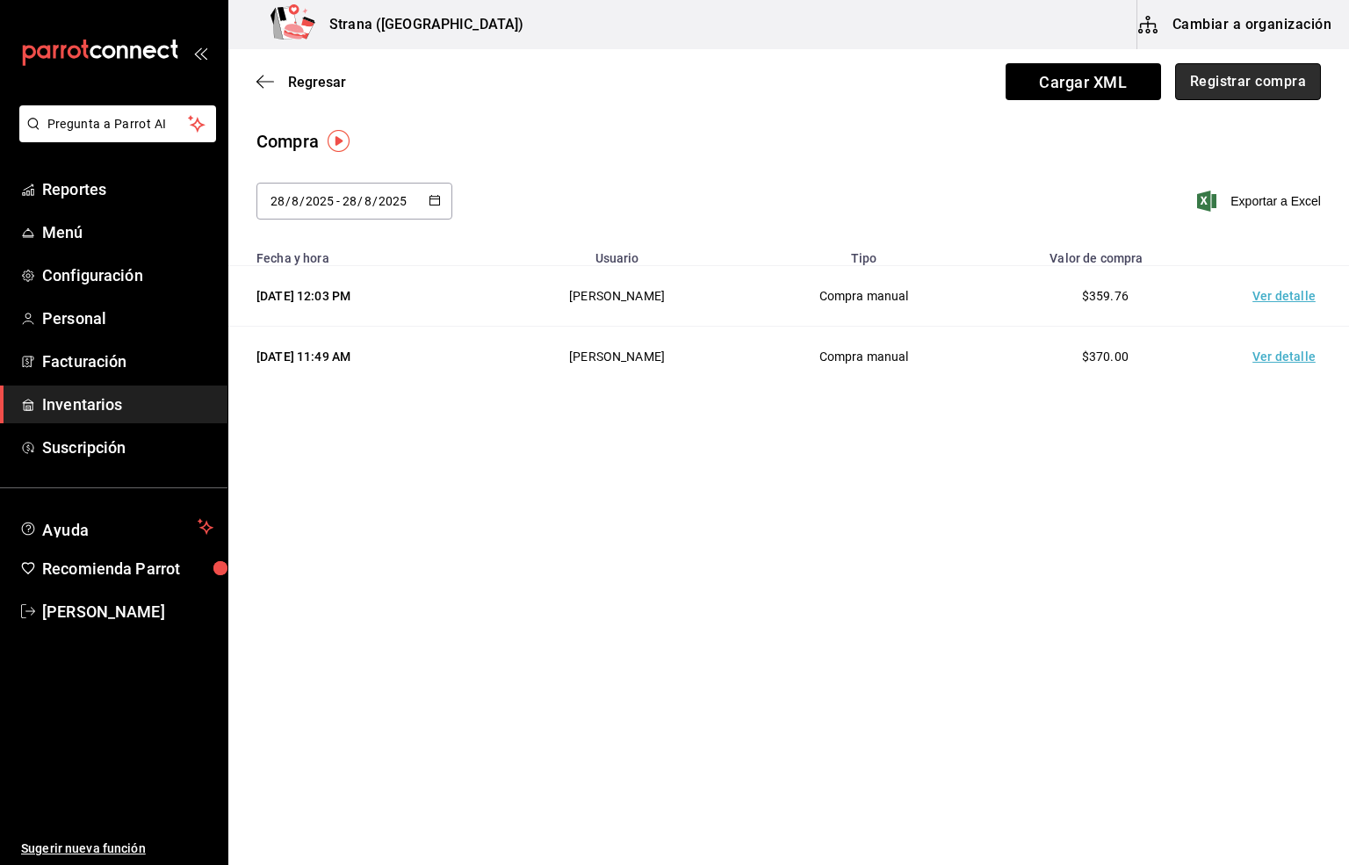
click at [1301, 76] on button "Registrar compra" at bounding box center [1248, 81] width 146 height 37
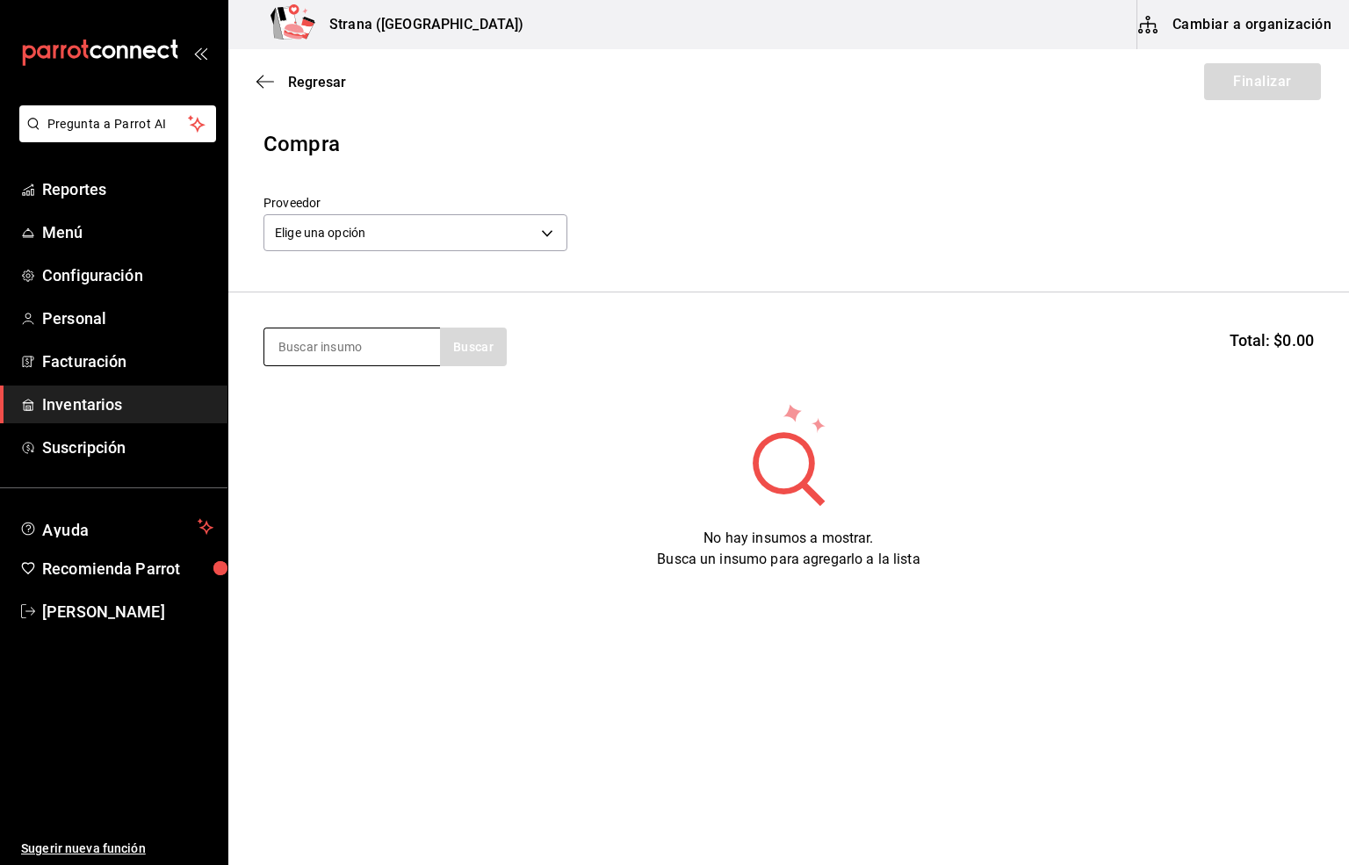
click at [343, 349] on input at bounding box center [352, 346] width 176 height 37
click at [322, 348] on input at bounding box center [352, 346] width 176 height 37
type input "salchicha"
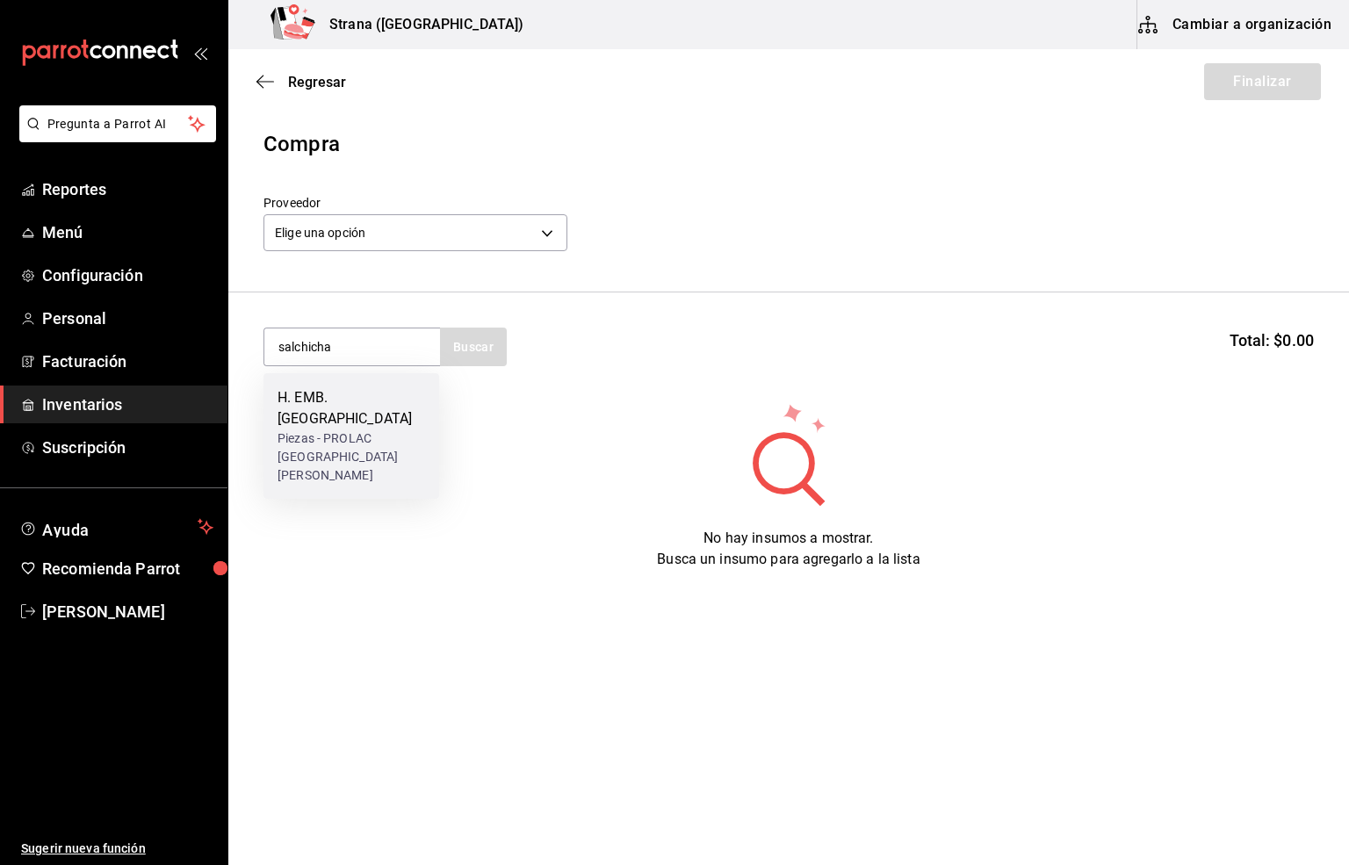
click at [354, 429] on div "Piezas - PROLAC [GEOGRAPHIC_DATA][PERSON_NAME]" at bounding box center [351, 456] width 148 height 55
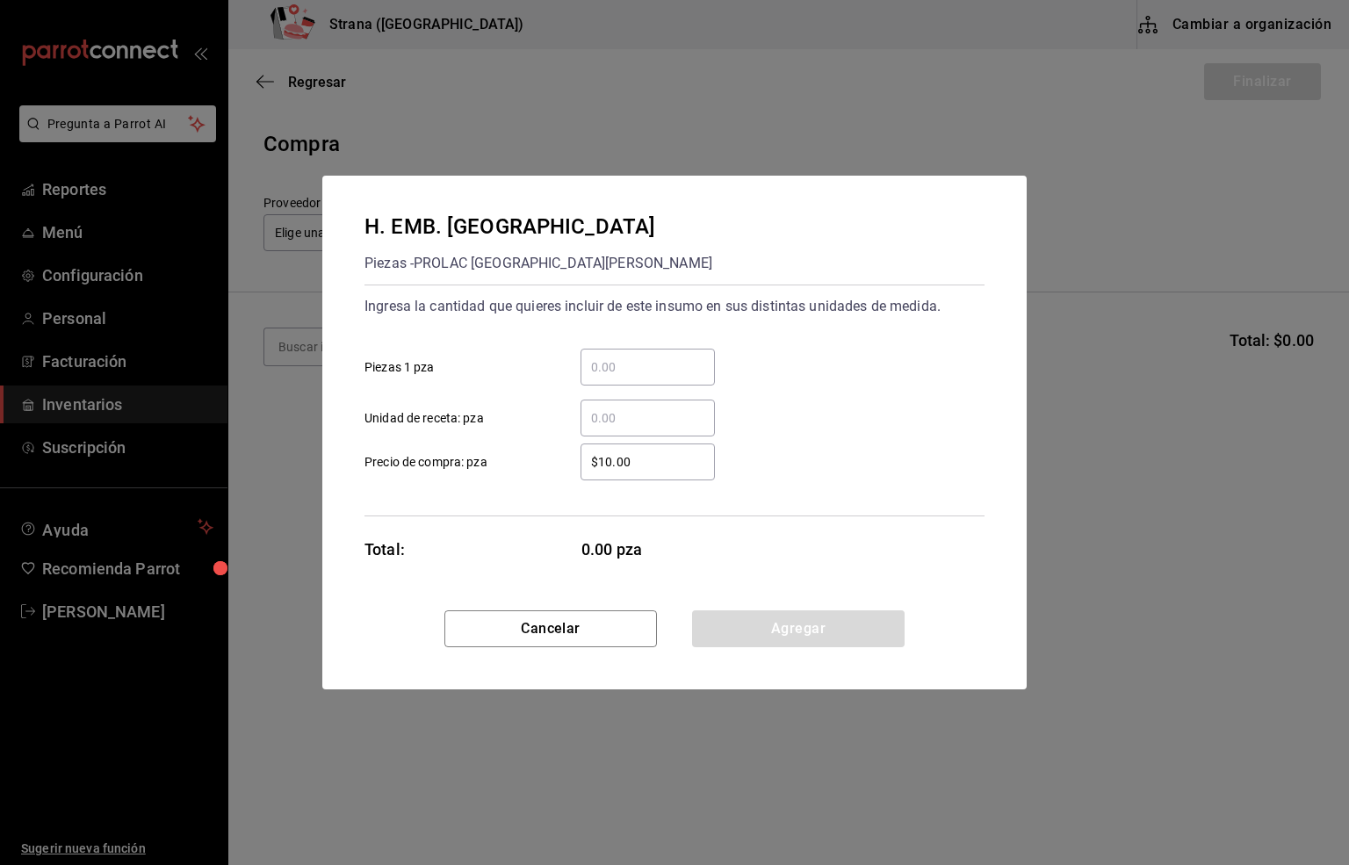
click at [599, 419] on input "​ Unidad de receta: pza" at bounding box center [647, 417] width 134 height 21
type input "143"
drag, startPoint x: 669, startPoint y: 453, endPoint x: 551, endPoint y: 457, distance: 118.6
click at [551, 457] on label "$10.00 ​ Precio de compra: pza" at bounding box center [539, 461] width 350 height 37
type input "$6.45"
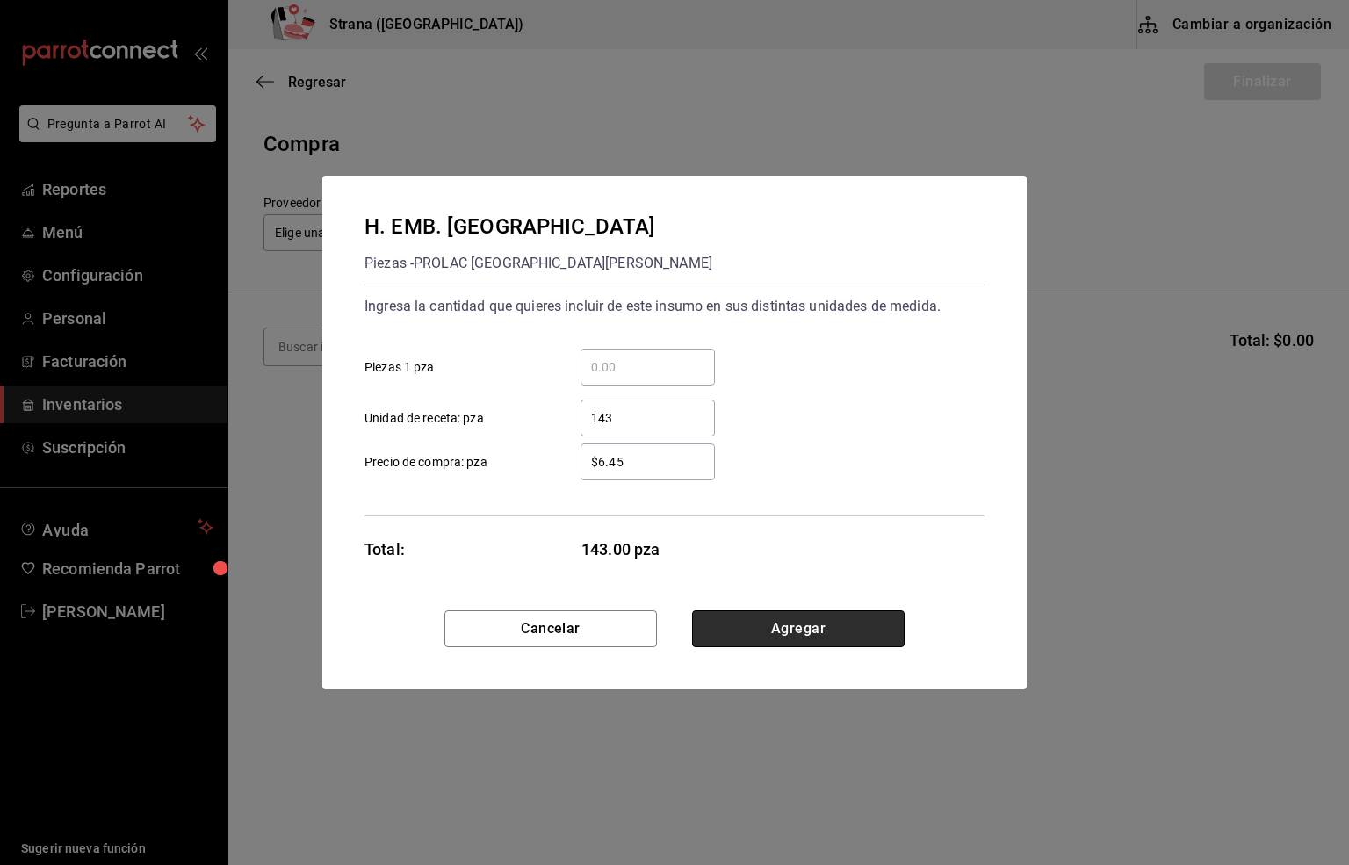
click at [788, 625] on button "Agregar" at bounding box center [798, 628] width 212 height 37
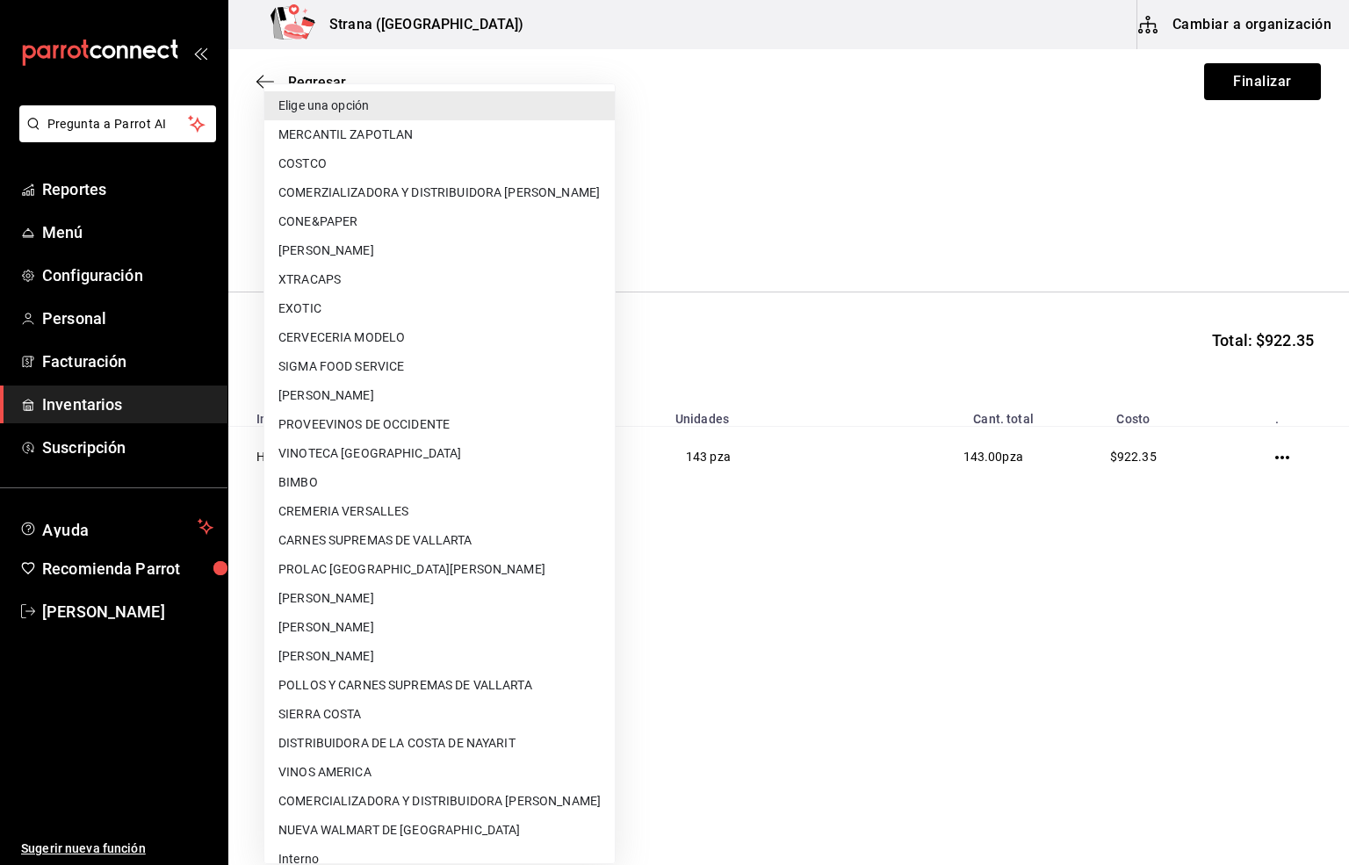
click at [436, 227] on body "Pregunta a Parrot AI Reportes Menú Configuración Personal Facturación Inventari…" at bounding box center [674, 383] width 1349 height 766
click at [348, 569] on li "PROLAC [GEOGRAPHIC_DATA][PERSON_NAME]" at bounding box center [439, 569] width 350 height 29
type input "59def93a-3670-4c0b-aef4-3deaef6e00bb"
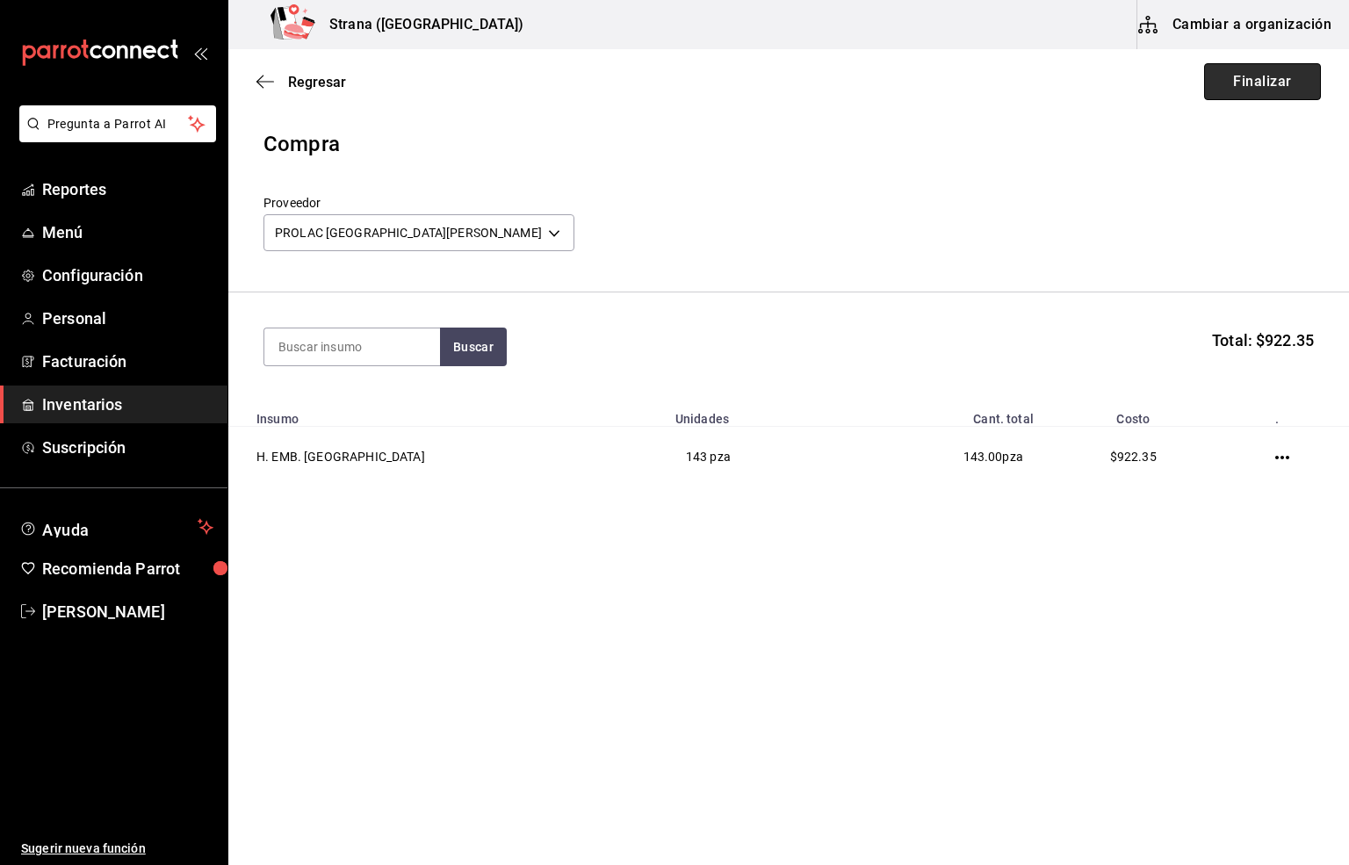
click at [1278, 85] on button "Finalizar" at bounding box center [1262, 81] width 117 height 37
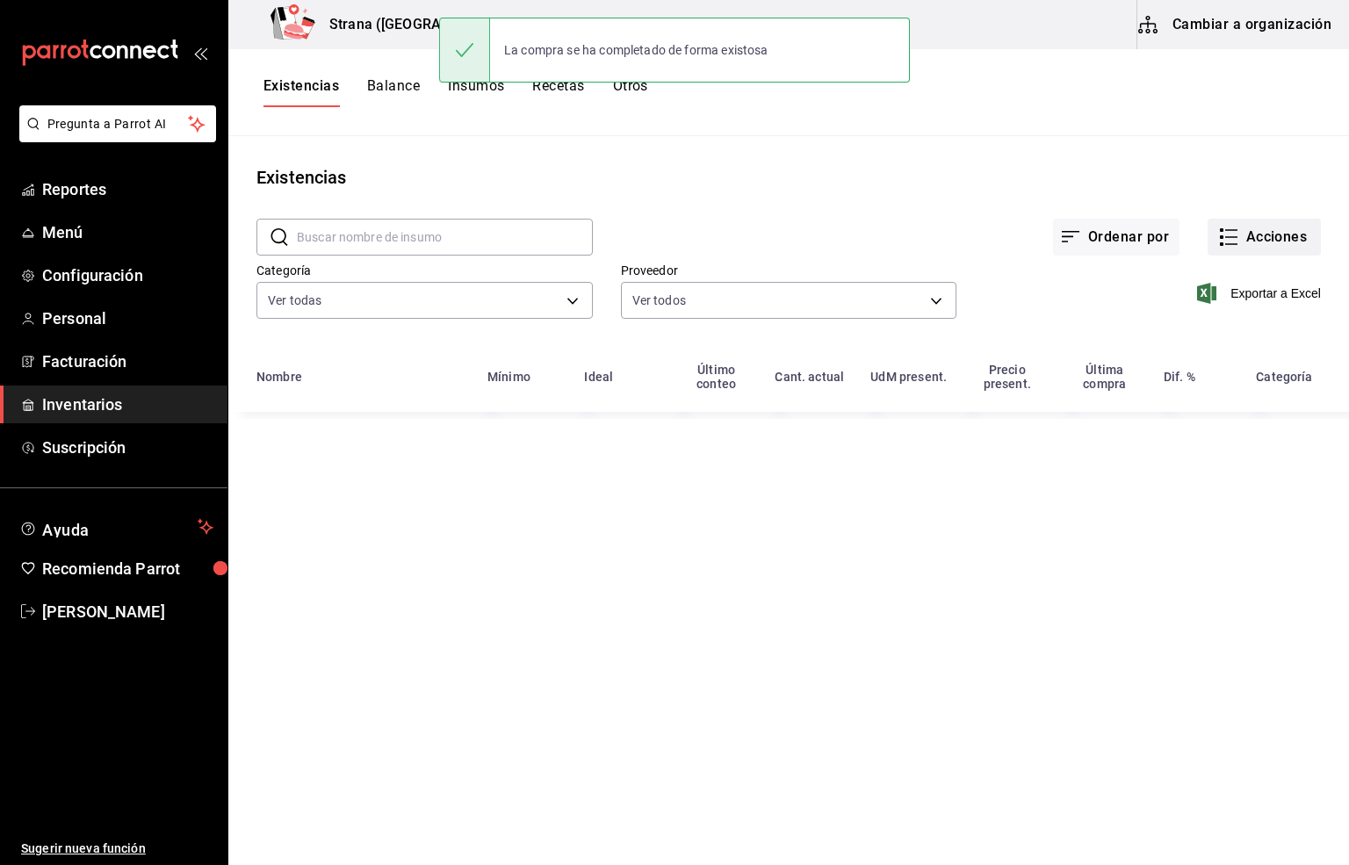
click at [1259, 222] on button "Acciones" at bounding box center [1263, 237] width 113 height 37
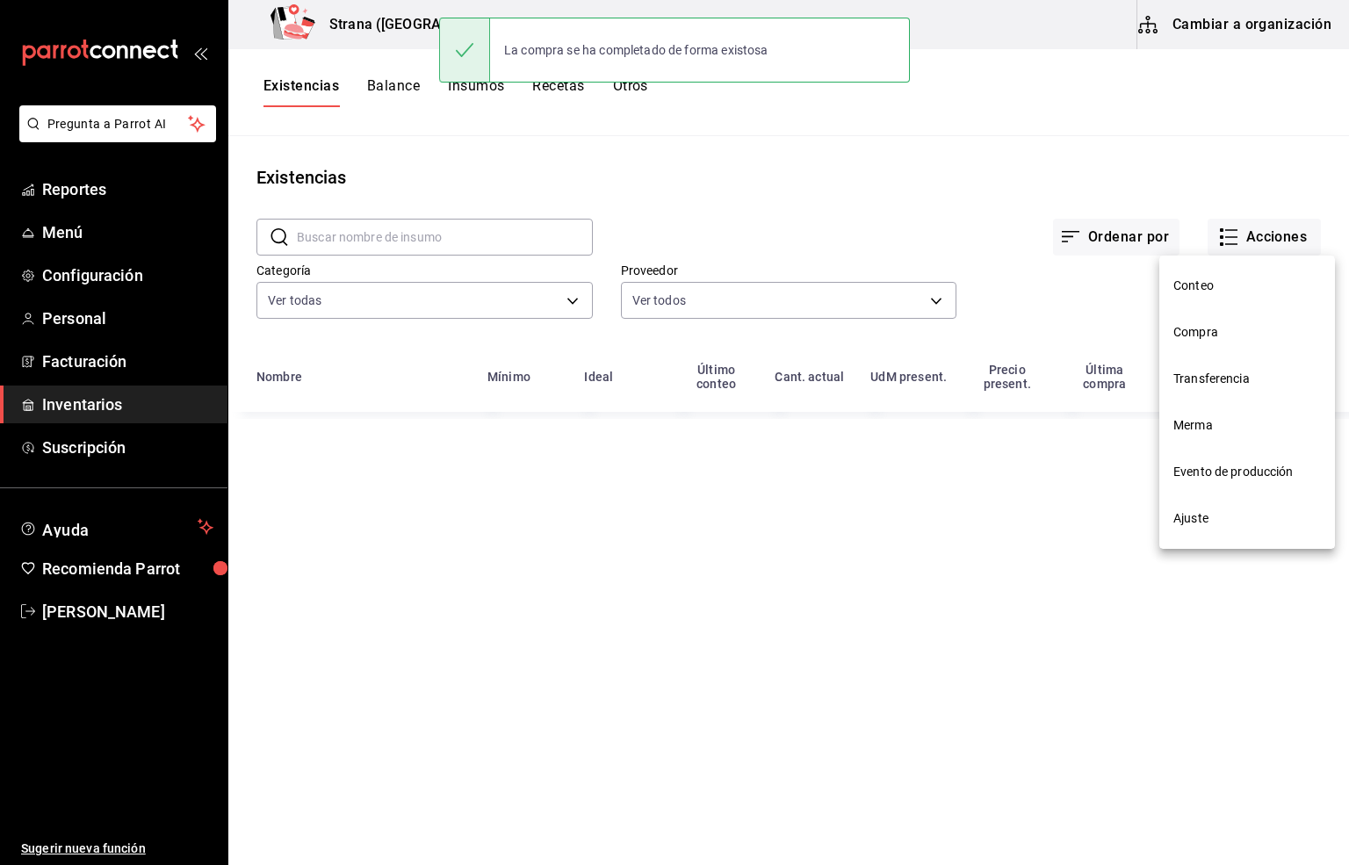
click at [1176, 335] on span "Compra" at bounding box center [1247, 332] width 148 height 18
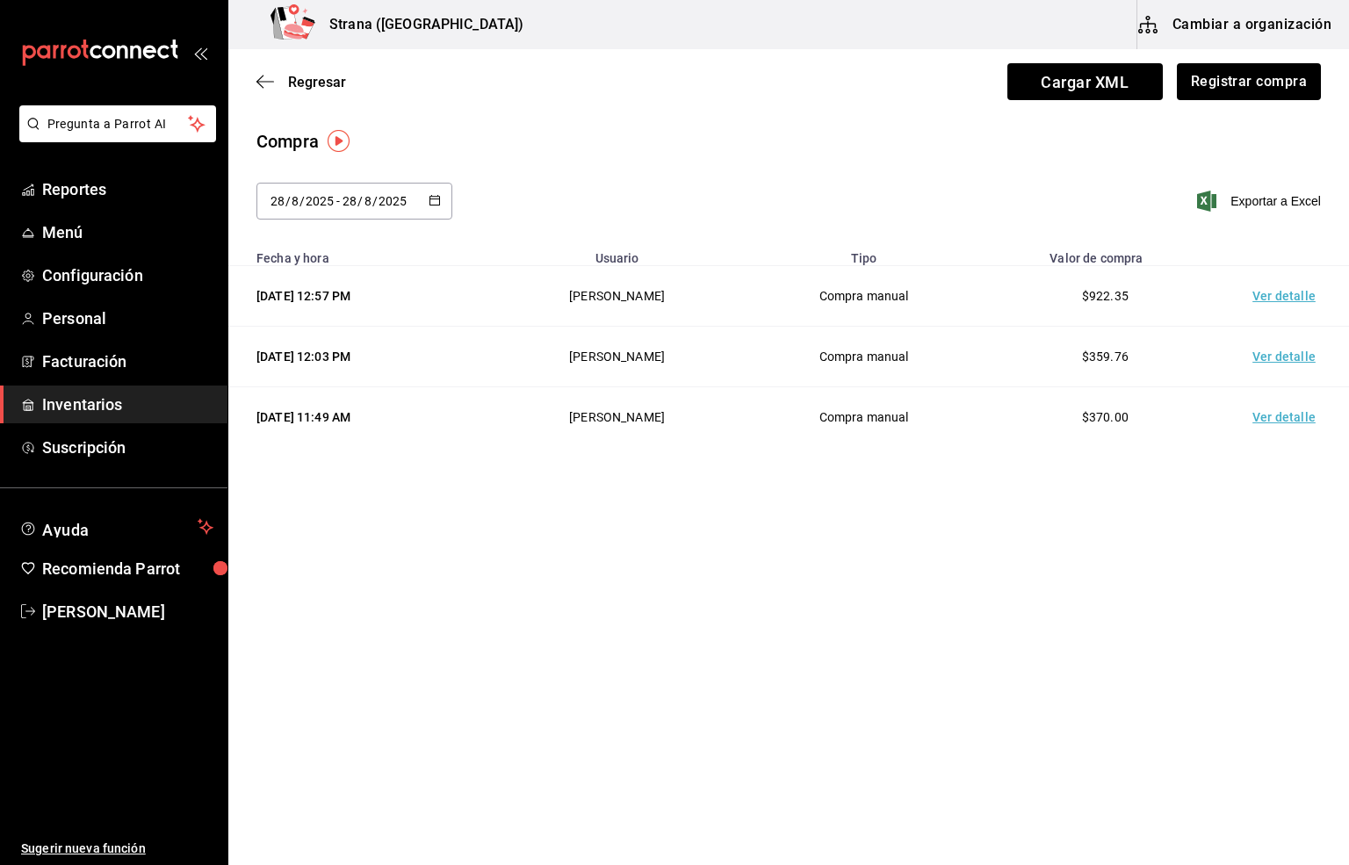
click at [1292, 299] on td "Ver detalle" at bounding box center [1287, 296] width 123 height 61
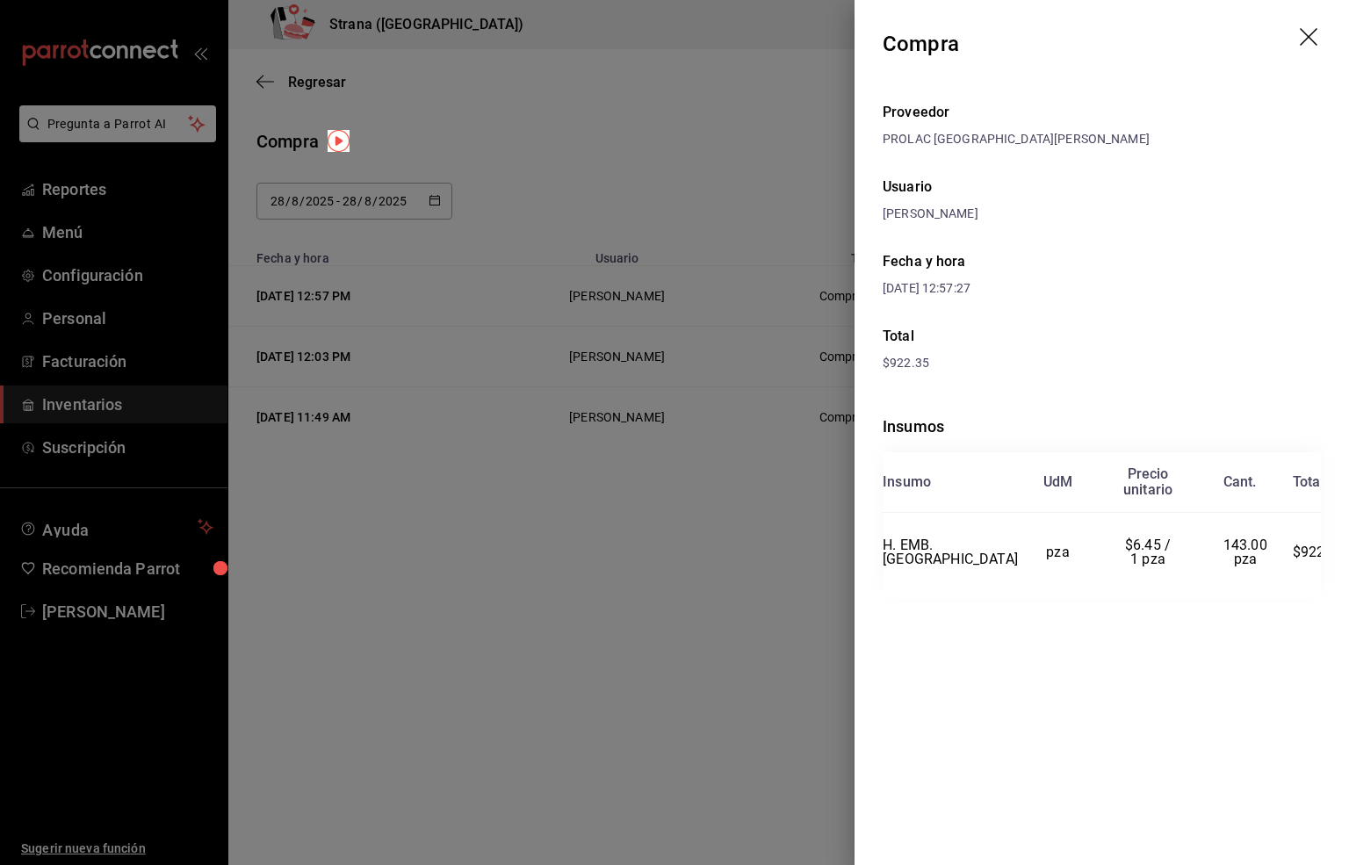
click at [1310, 35] on icon "drag" at bounding box center [1309, 37] width 18 height 18
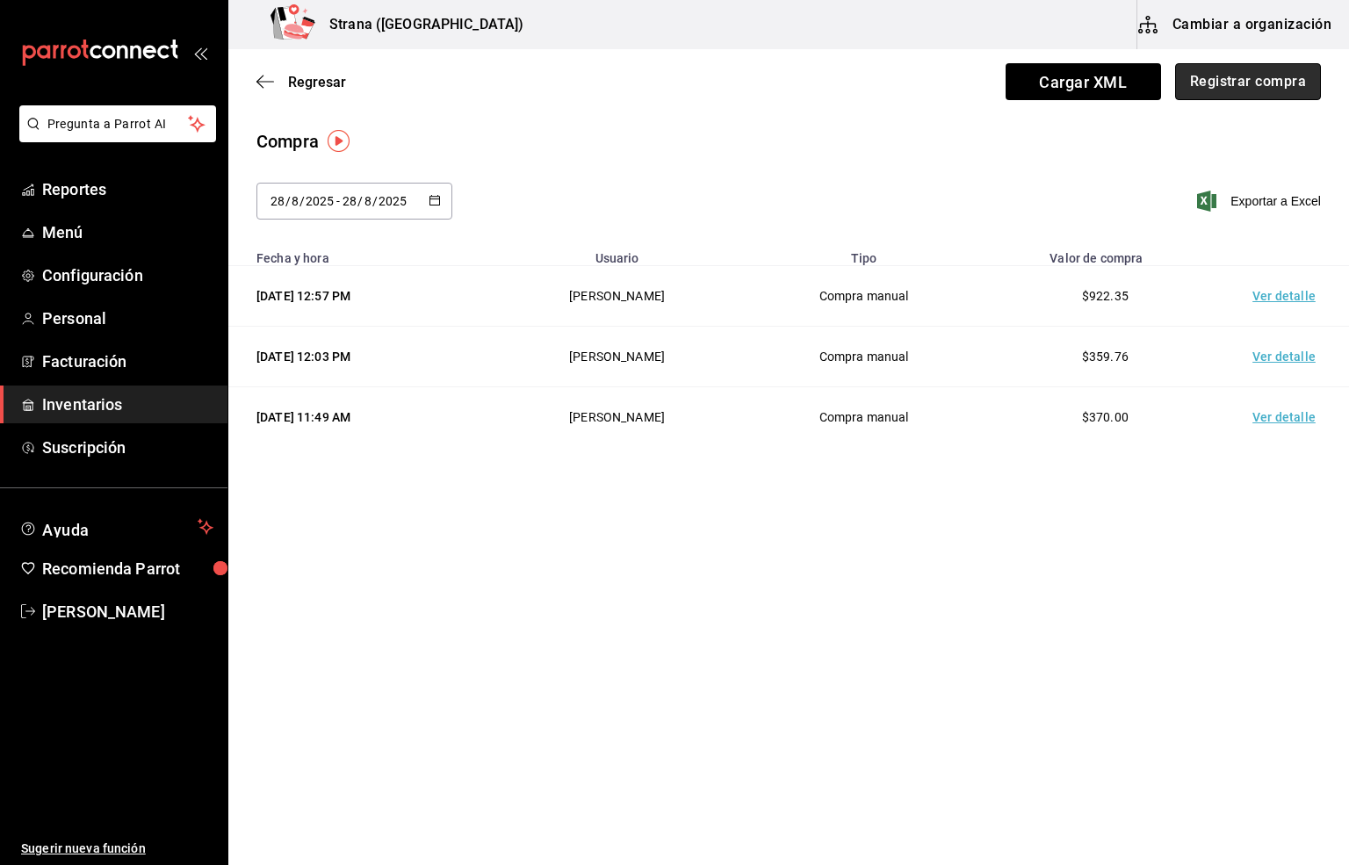
click at [1242, 90] on button "Registrar compra" at bounding box center [1248, 81] width 146 height 37
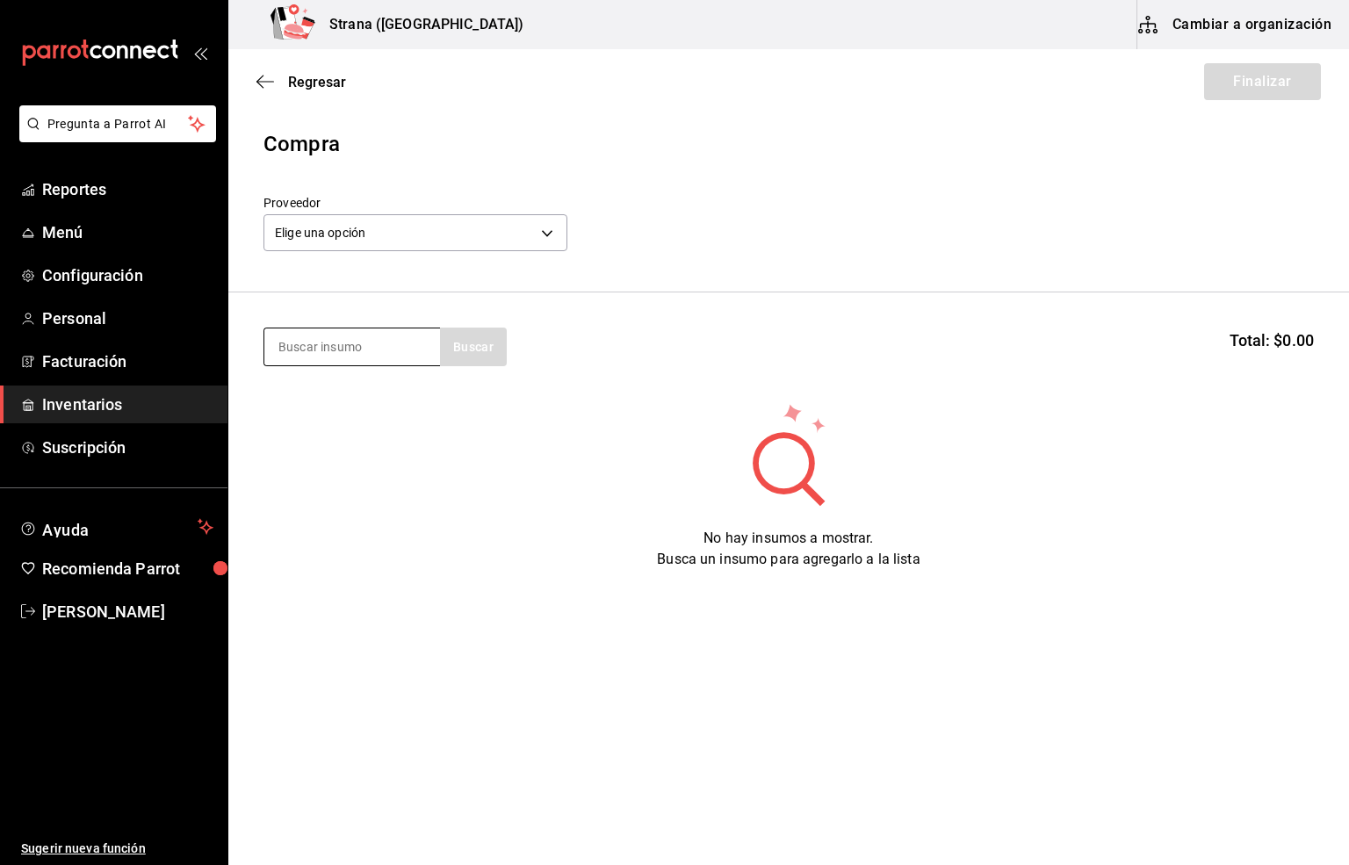
click at [313, 349] on input at bounding box center [352, 346] width 176 height 37
type input "cebolla bl"
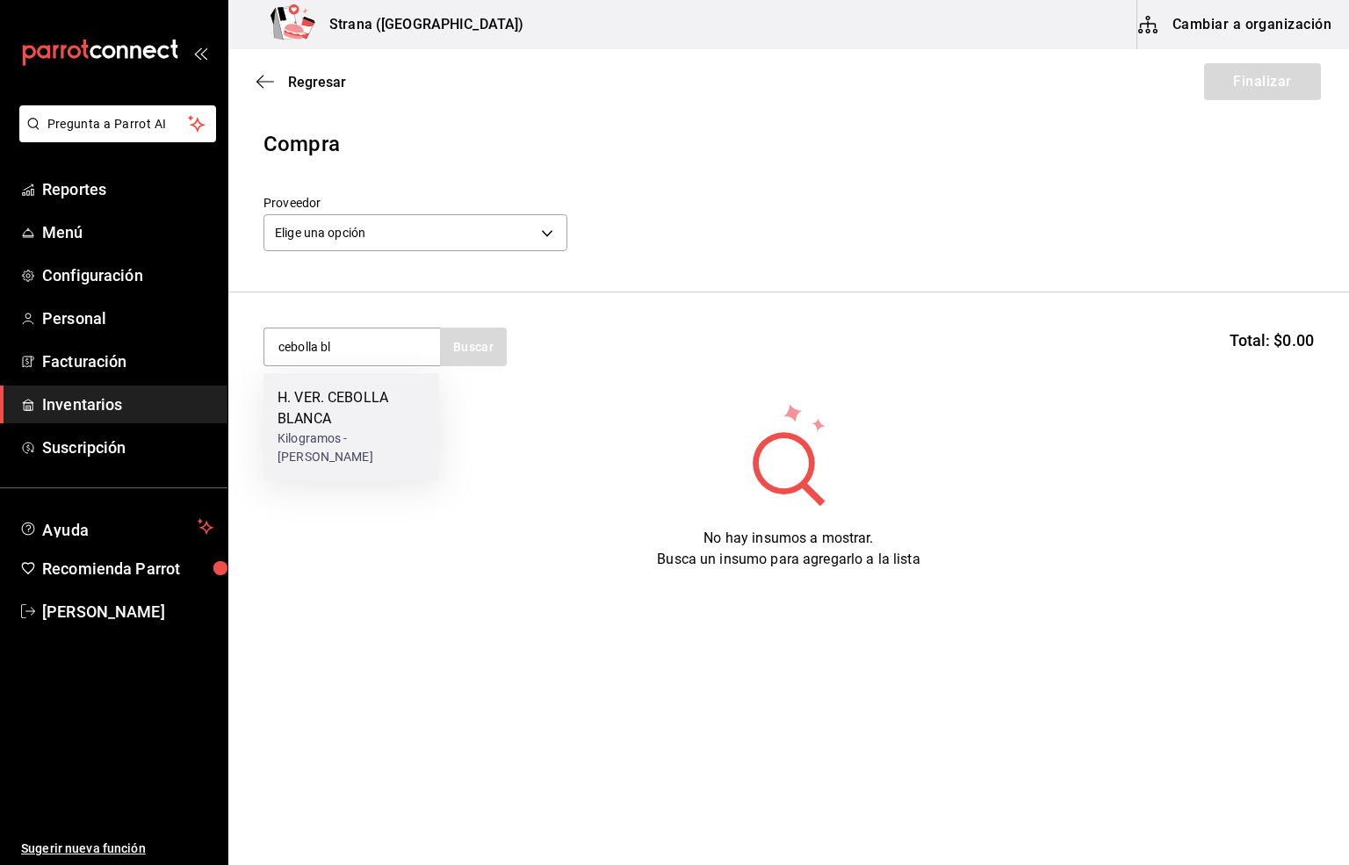
click at [319, 443] on div "Kilogramos - [PERSON_NAME]" at bounding box center [351, 447] width 148 height 37
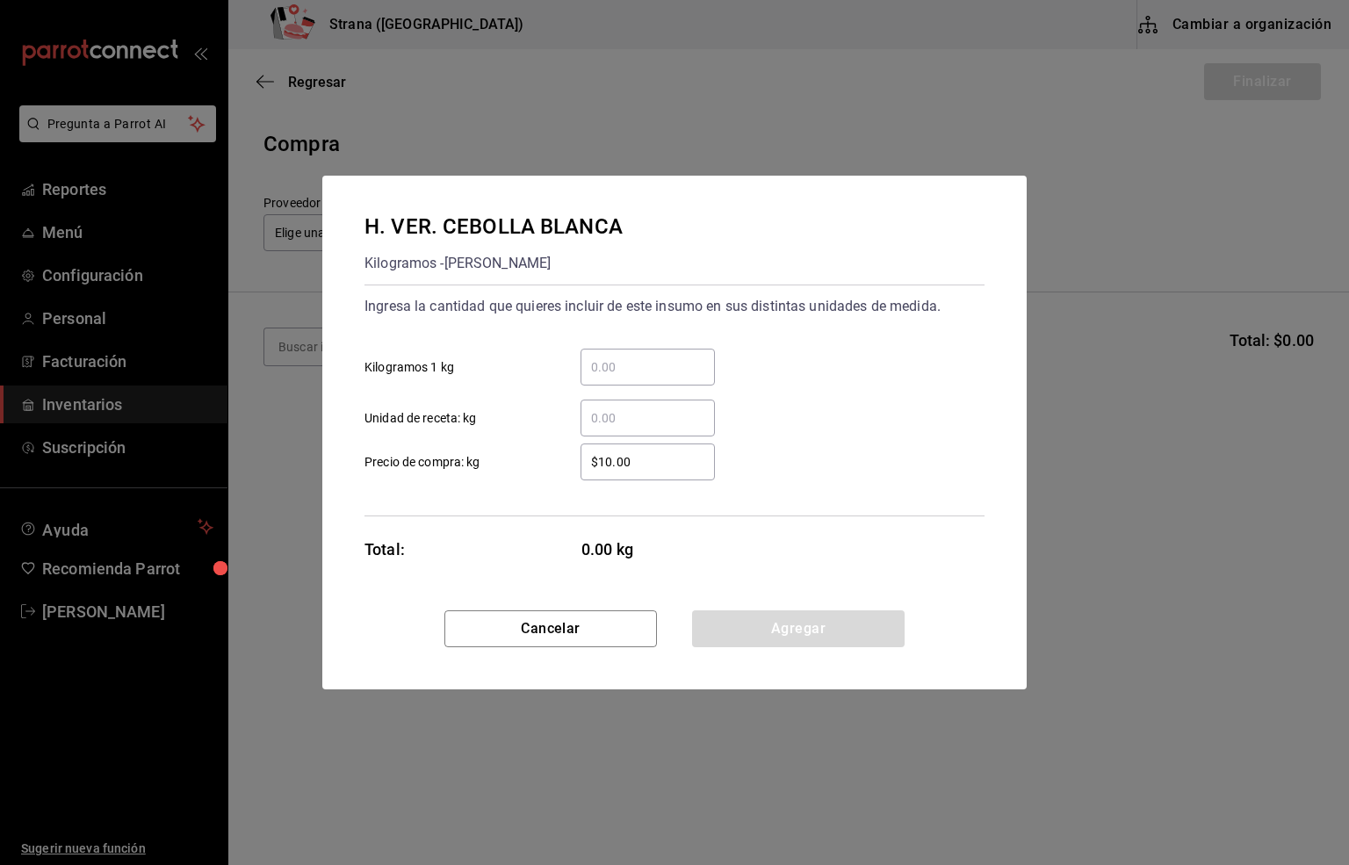
click at [606, 417] on input "​ Unidad de receta: kg" at bounding box center [647, 417] width 134 height 21
type input "4"
drag, startPoint x: 636, startPoint y: 461, endPoint x: 466, endPoint y: 466, distance: 169.6
click at [466, 466] on label "$10.00 ​ Precio de compra: kg" at bounding box center [539, 461] width 350 height 37
type input "$19"
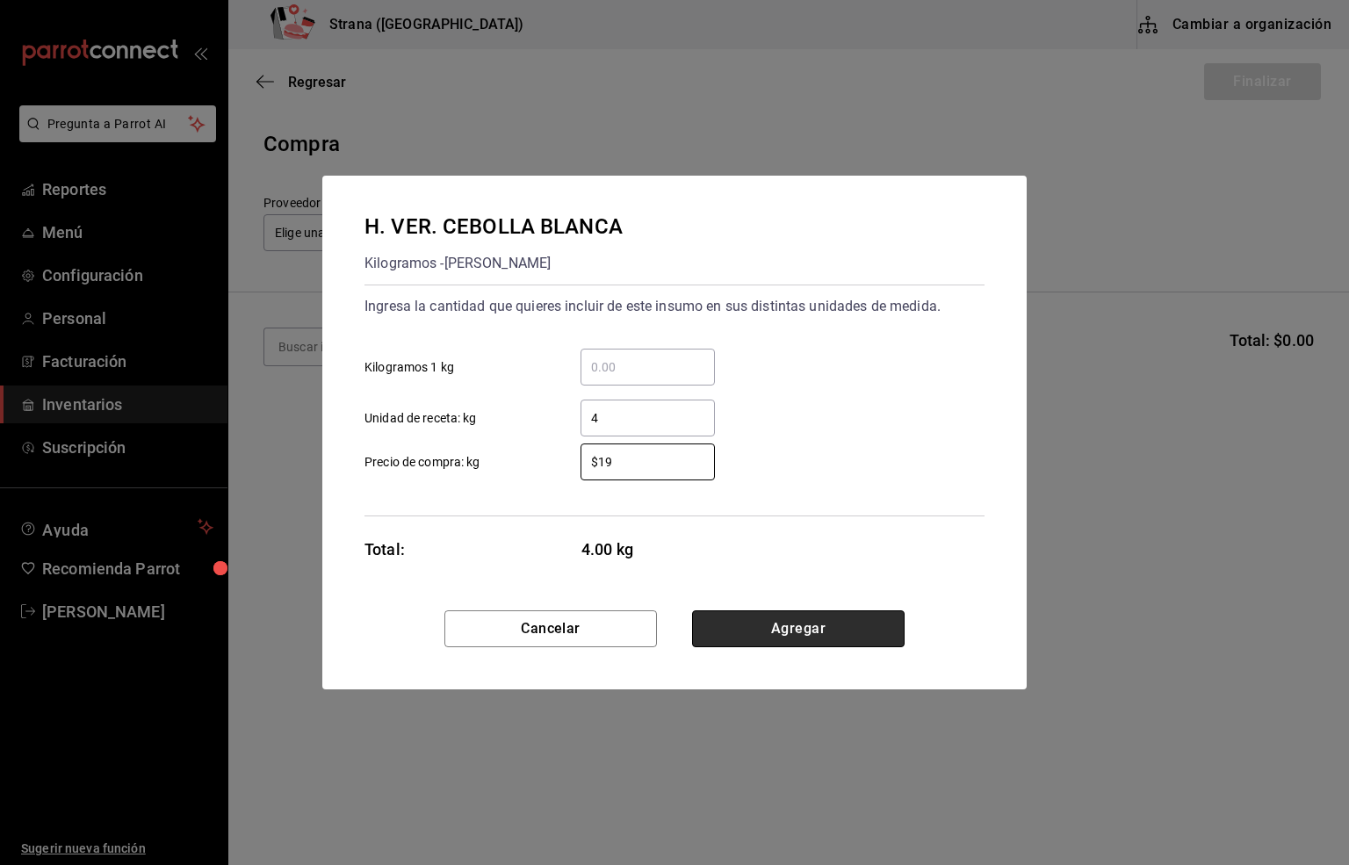
click at [759, 624] on button "Agregar" at bounding box center [798, 628] width 212 height 37
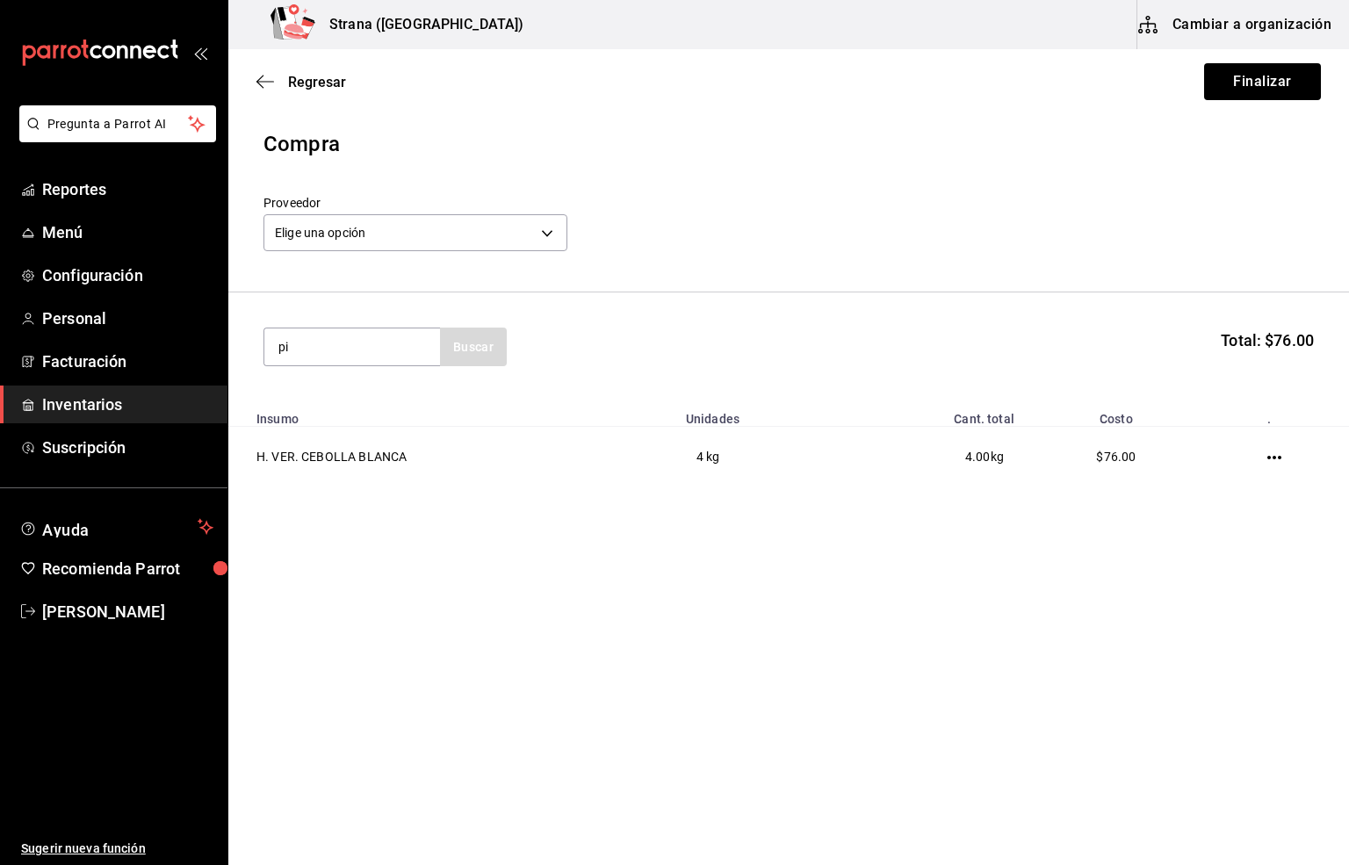
type input "p"
click at [383, 350] on input "chile m" at bounding box center [352, 346] width 176 height 37
type input "c"
type input "pimiento"
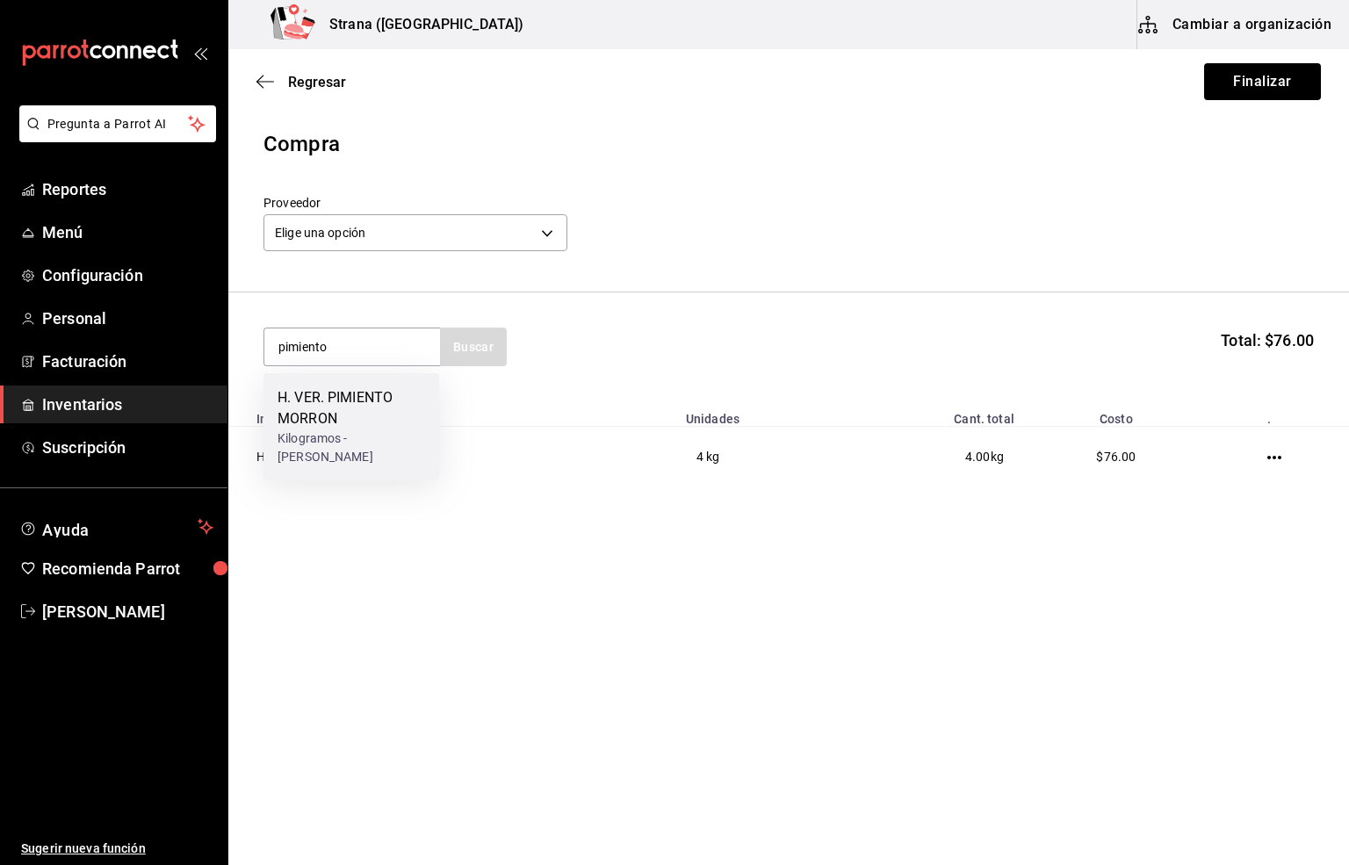
click at [371, 398] on div "H. VER. PIMIENTO MORRON" at bounding box center [351, 408] width 148 height 42
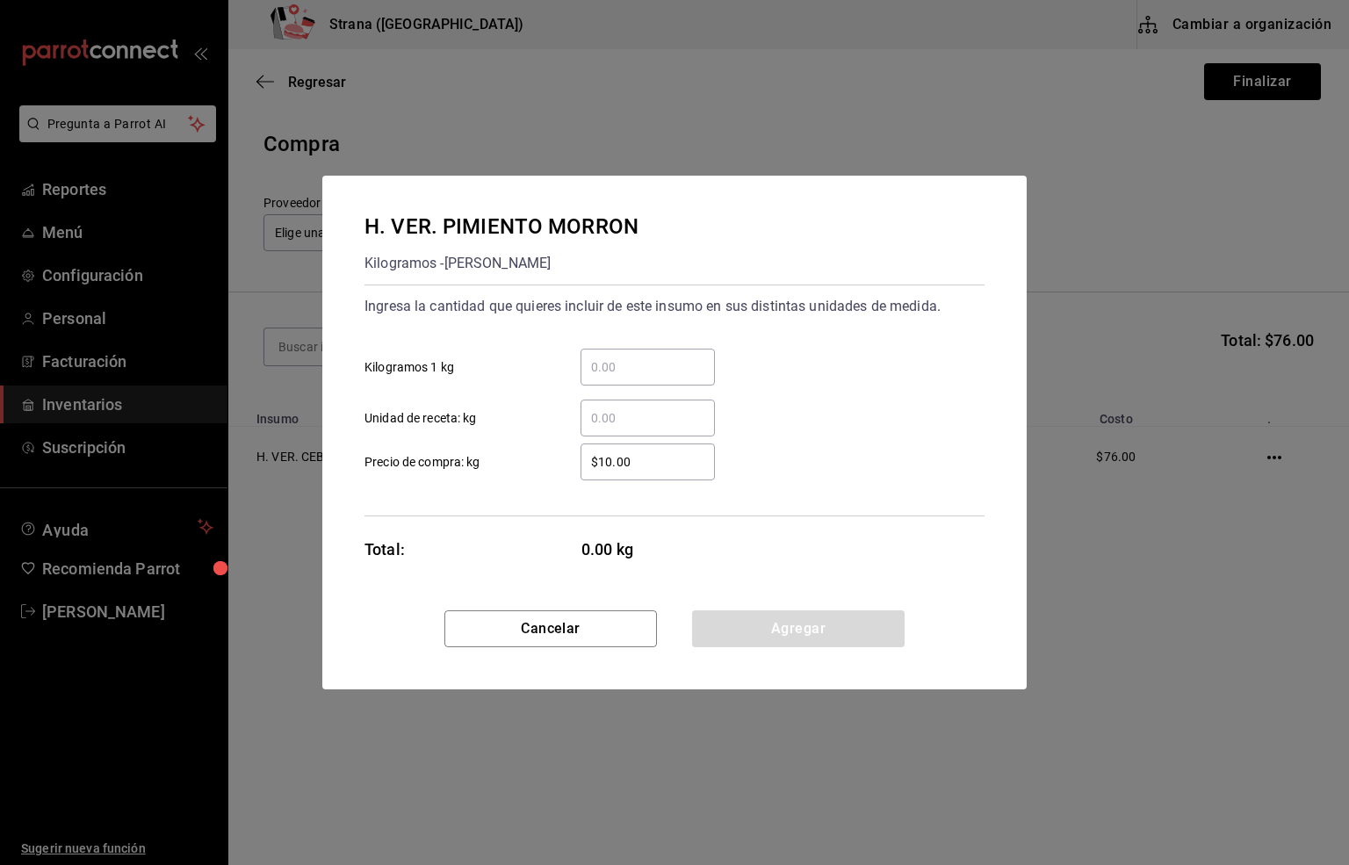
click at [630, 414] on input "​ Unidad de receta: kg" at bounding box center [647, 417] width 134 height 21
type input "2.2"
drag, startPoint x: 637, startPoint y: 464, endPoint x: 495, endPoint y: 480, distance: 143.2
click at [495, 480] on div "Ingresa la cantidad que quieres incluir de este insumo en sus distintas unidade…" at bounding box center [674, 400] width 620 height 232
type input "$65"
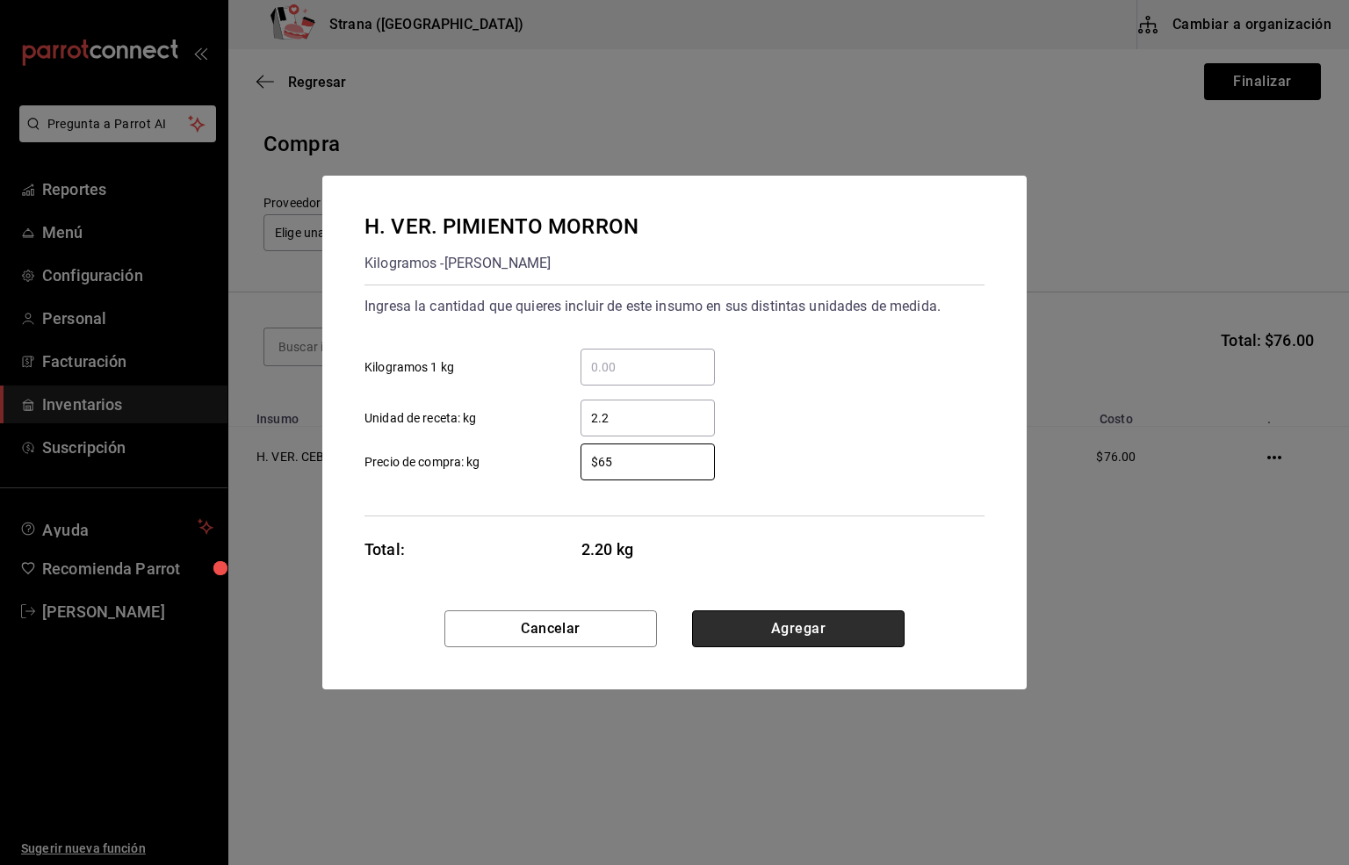
click at [767, 633] on button "Agregar" at bounding box center [798, 628] width 212 height 37
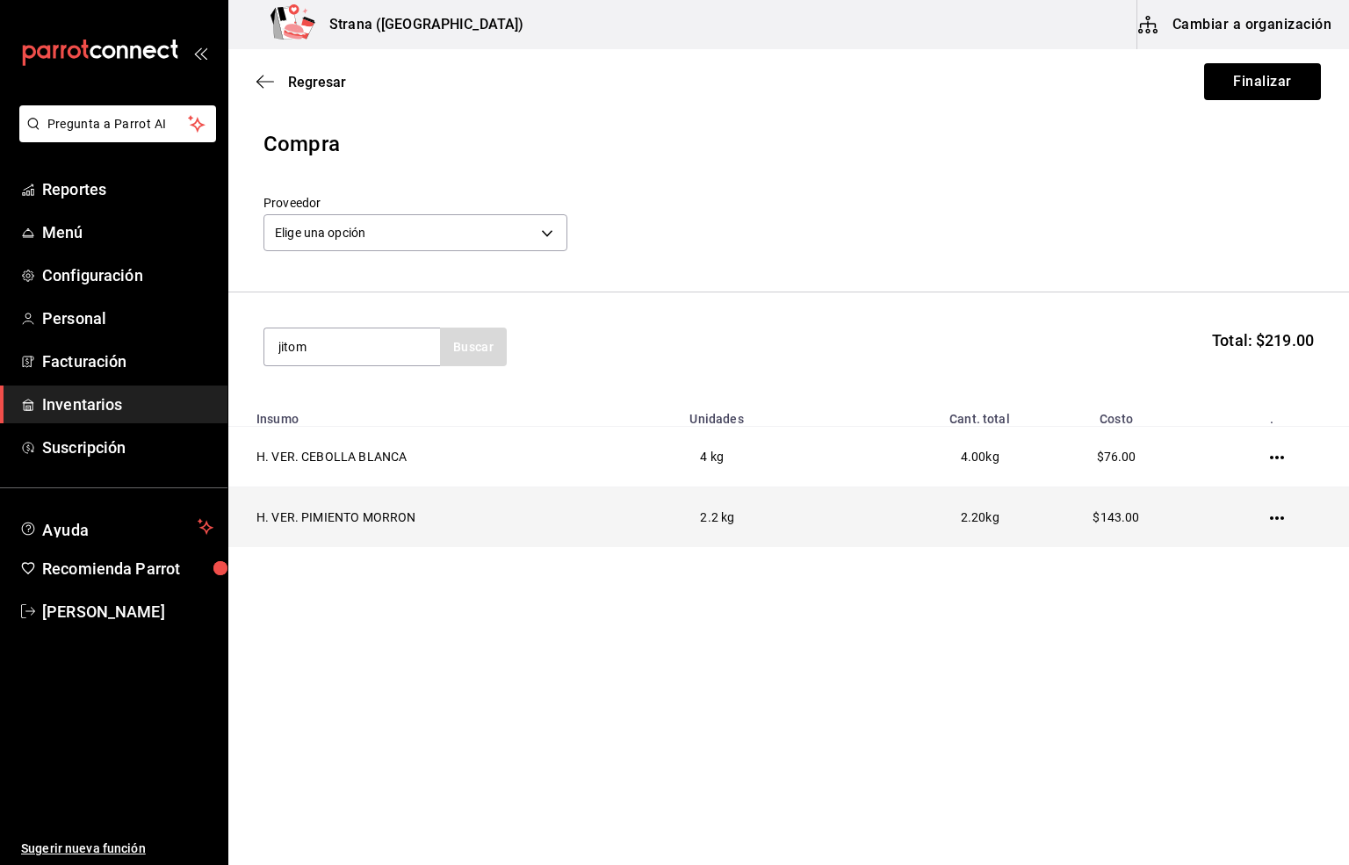
type input "jitom"
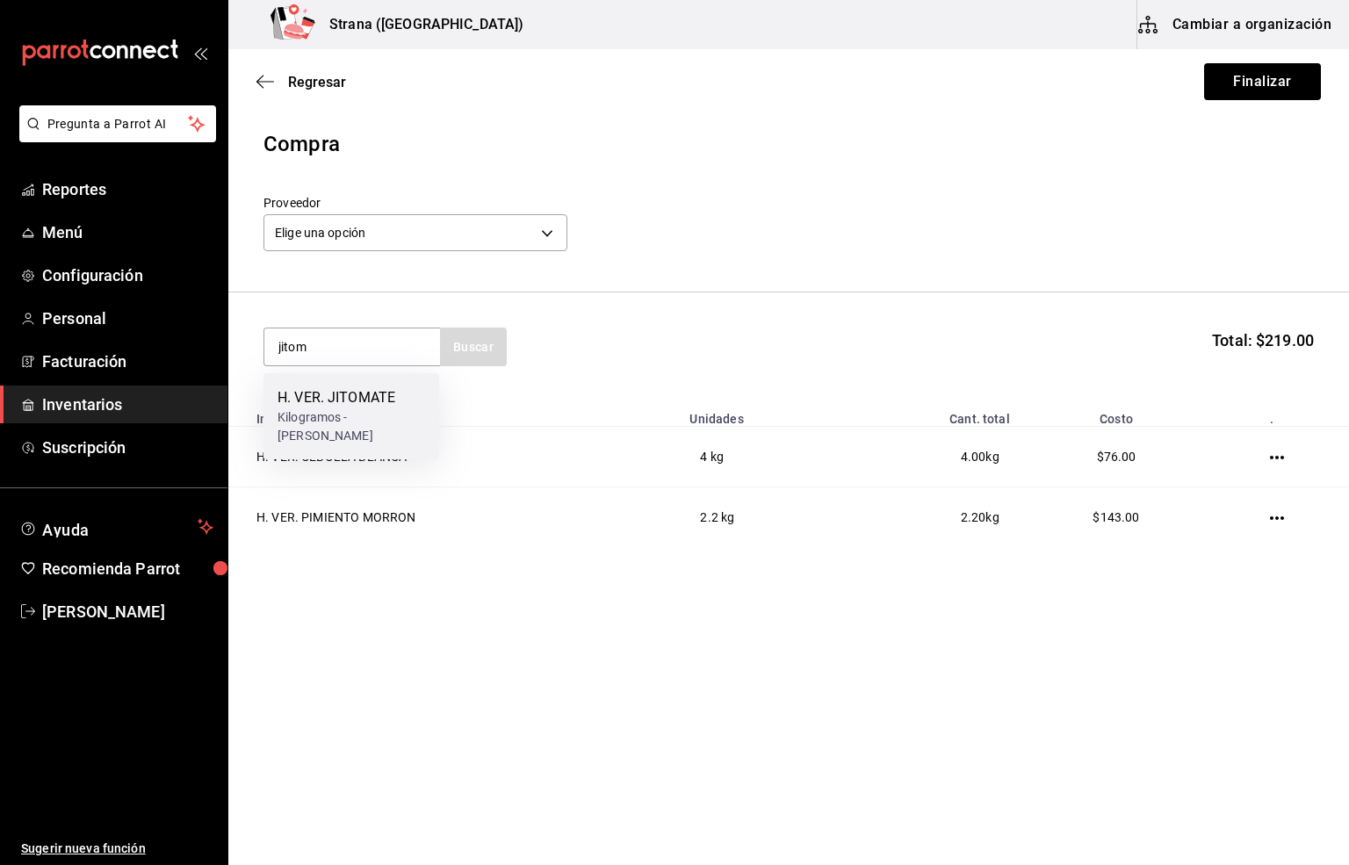
click at [348, 414] on div "Kilogramos - [PERSON_NAME]" at bounding box center [351, 426] width 148 height 37
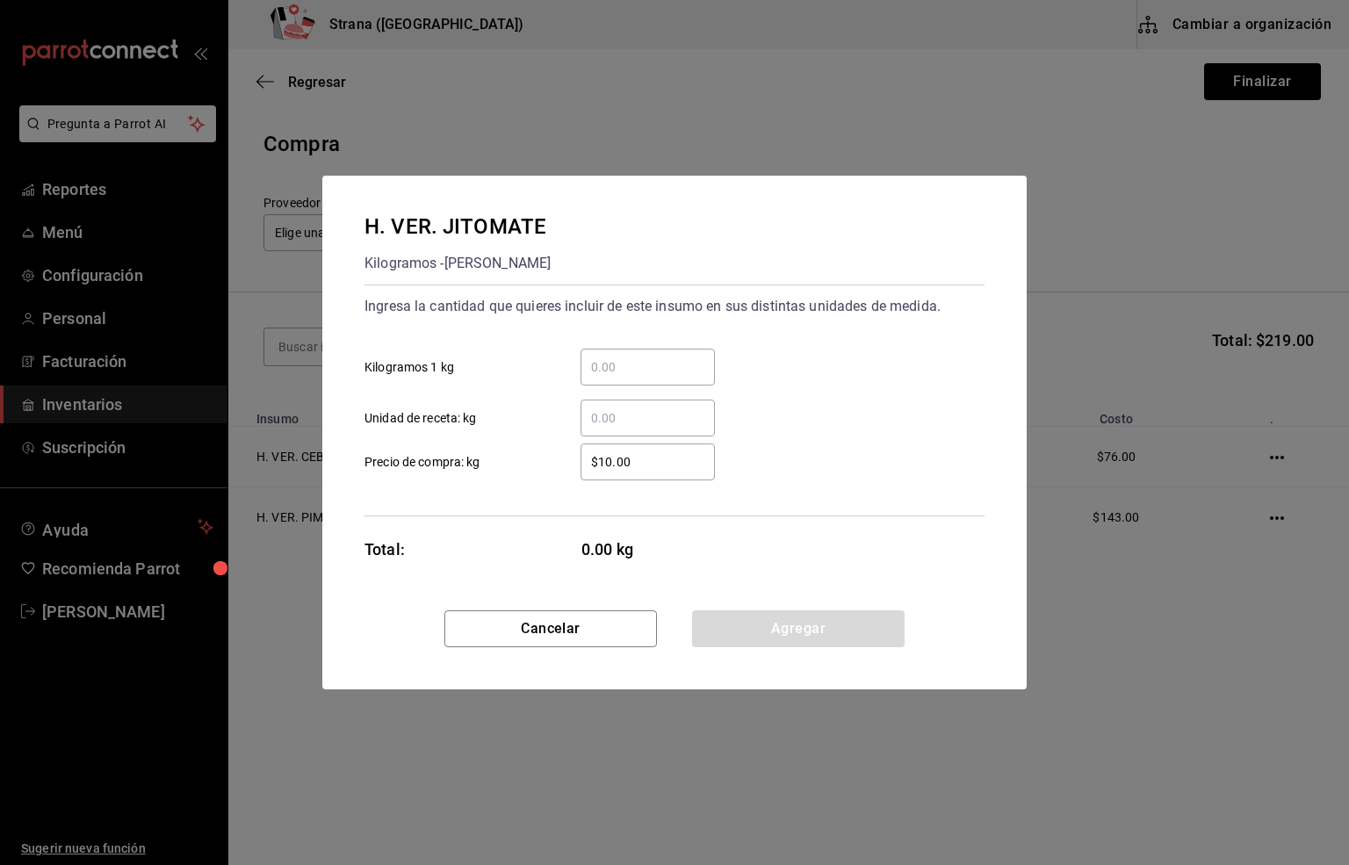
click at [606, 417] on input "​ Unidad de receta: kg" at bounding box center [647, 417] width 134 height 21
type input "1.26"
drag, startPoint x: 638, startPoint y: 464, endPoint x: 501, endPoint y: 466, distance: 137.9
click at [501, 466] on label "$10.00 ​ Precio de compra: kg" at bounding box center [539, 461] width 350 height 37
type input "$15"
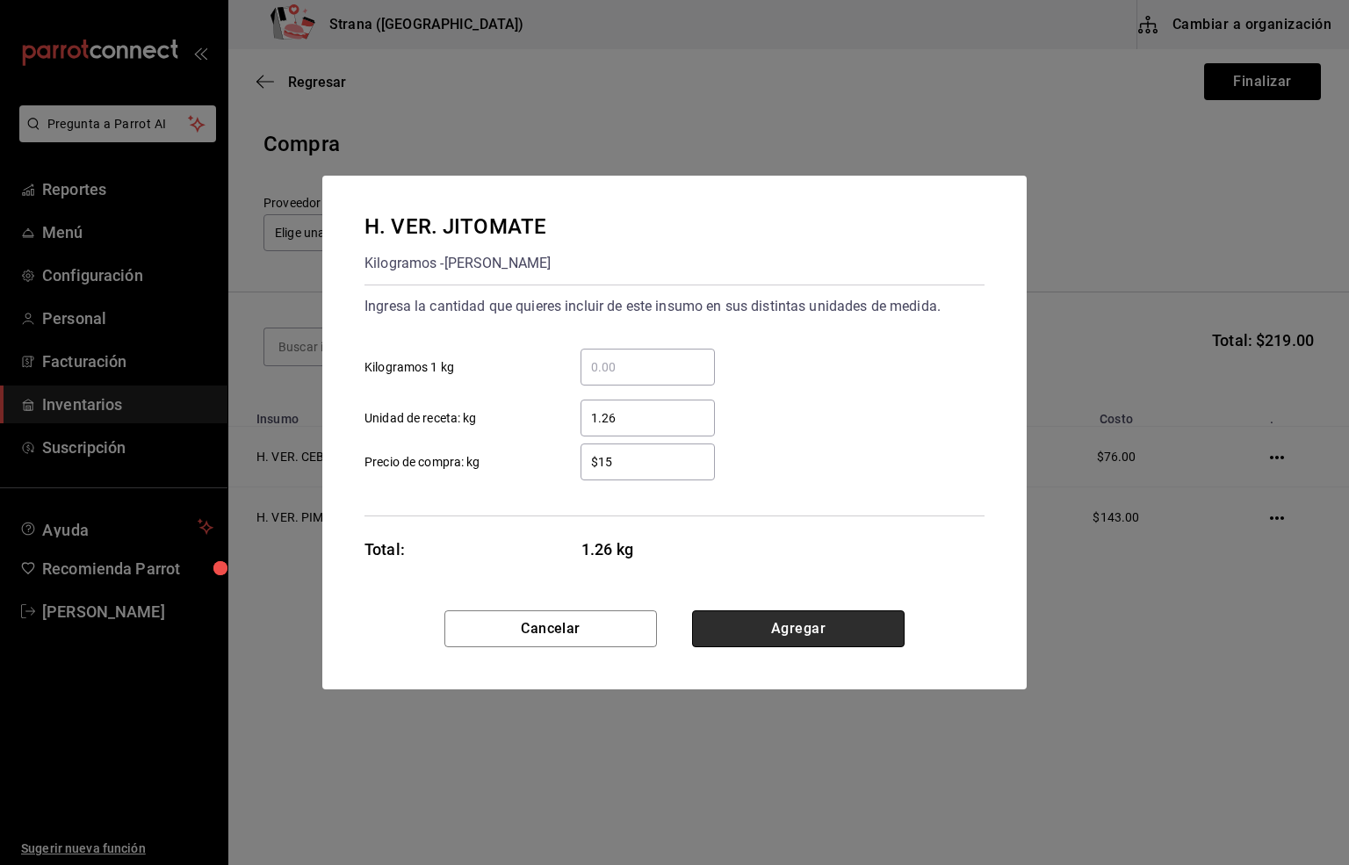
click at [785, 625] on button "Agregar" at bounding box center [798, 628] width 212 height 37
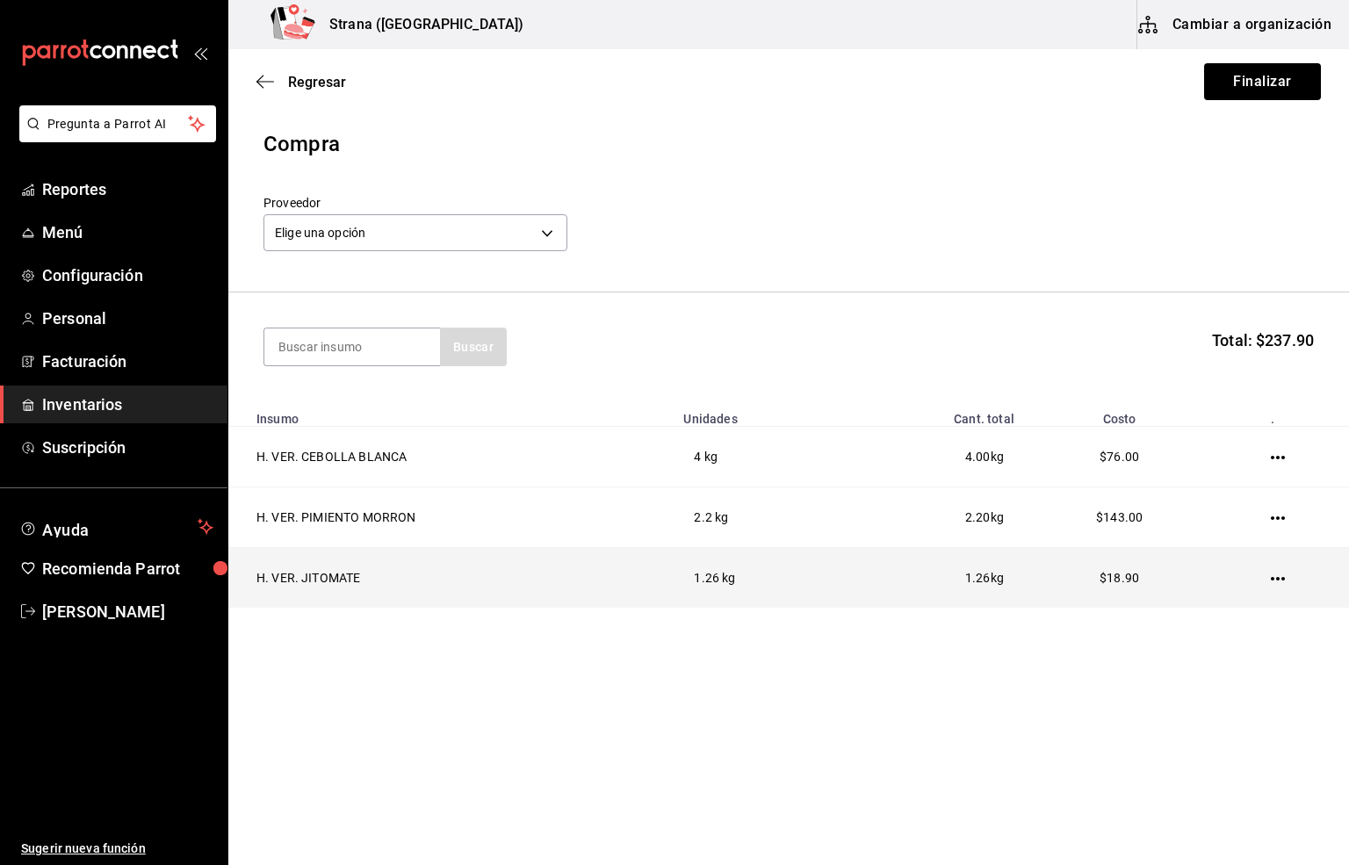
click at [1271, 578] on icon "button" at bounding box center [1278, 579] width 14 height 14
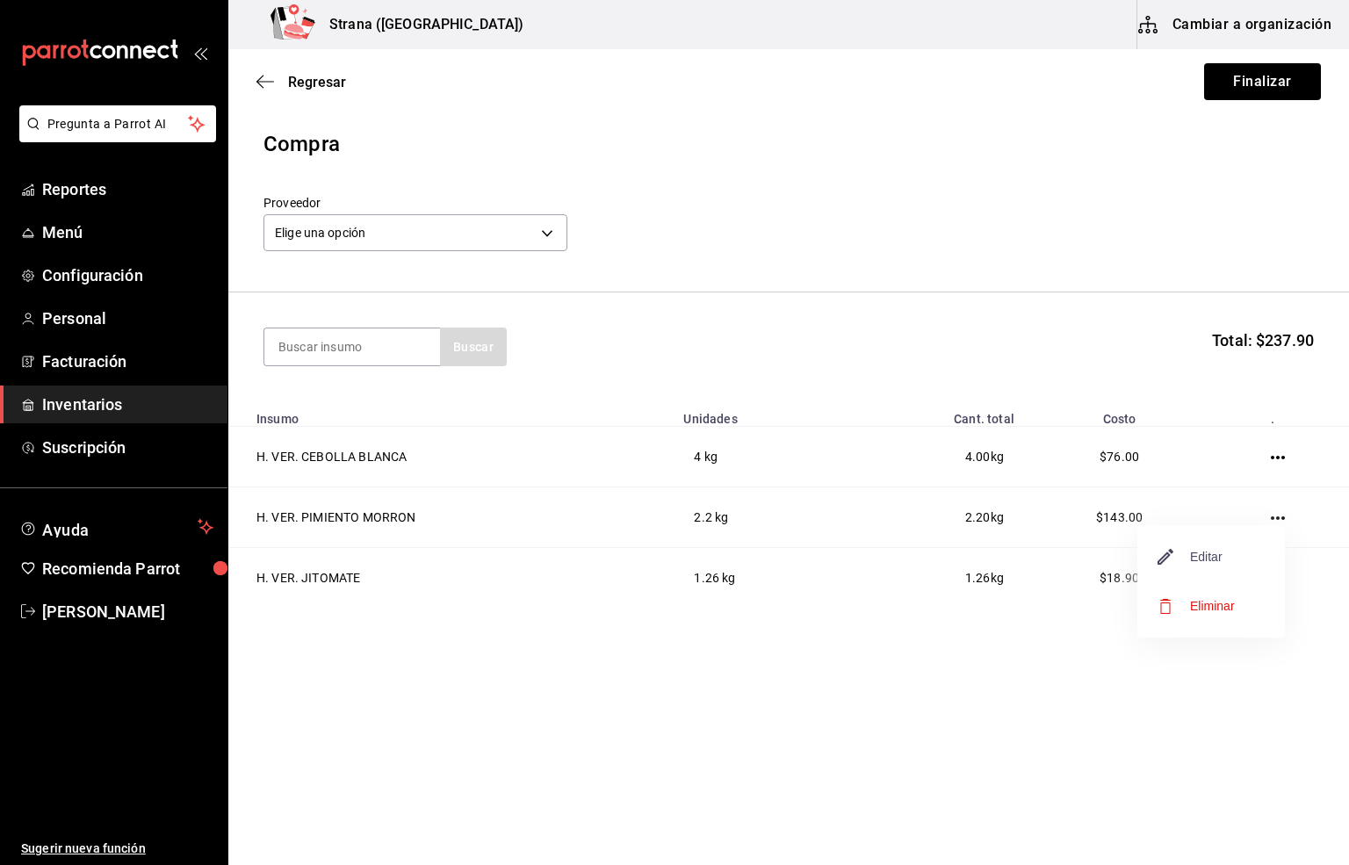
click at [1213, 553] on span "Editar" at bounding box center [1190, 556] width 64 height 21
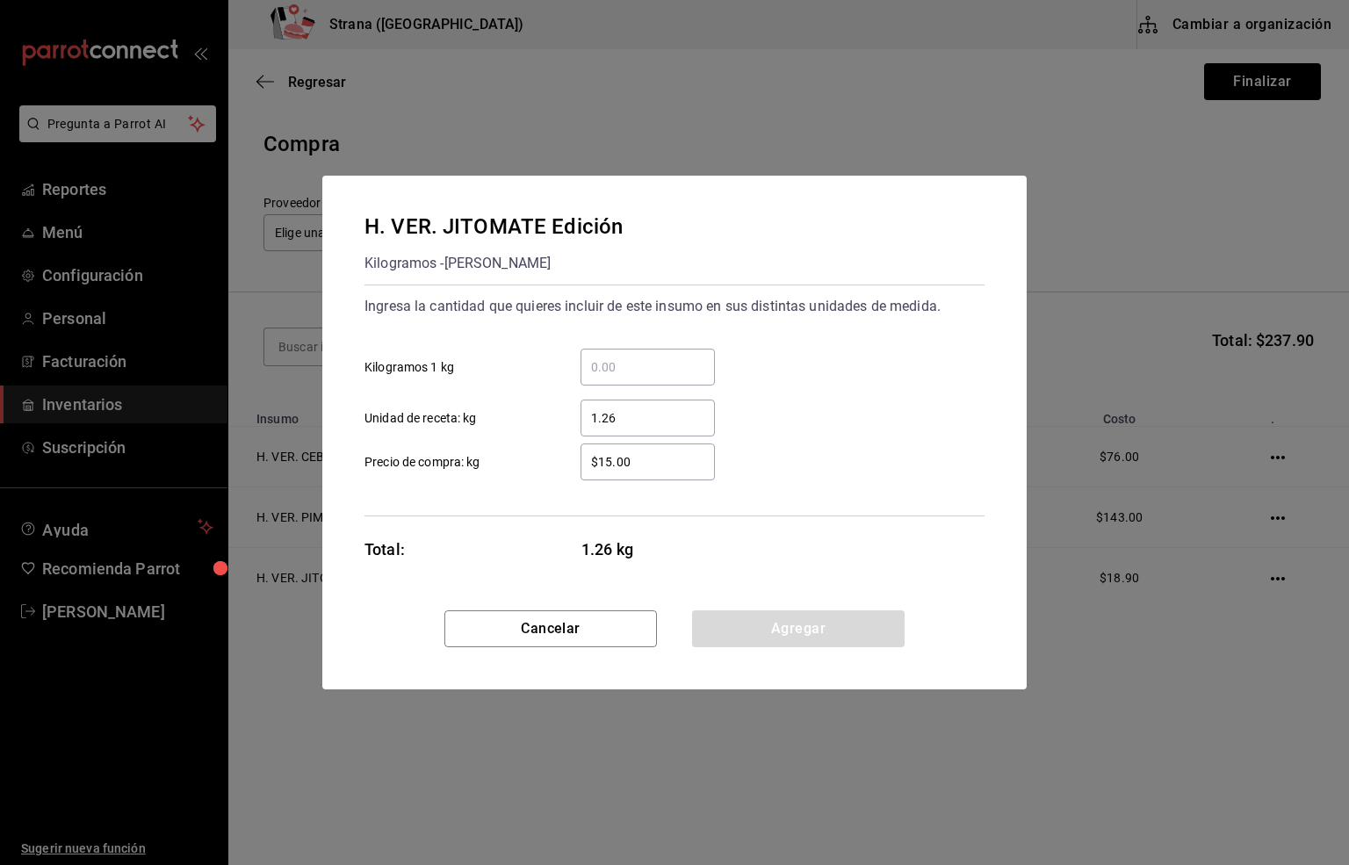
drag, startPoint x: 670, startPoint y: 469, endPoint x: 409, endPoint y: 469, distance: 260.8
click at [409, 469] on label "$15.00 ​ Precio de compra: kg" at bounding box center [539, 461] width 350 height 37
type input "$19"
click at [778, 624] on button "Agregar" at bounding box center [798, 628] width 212 height 37
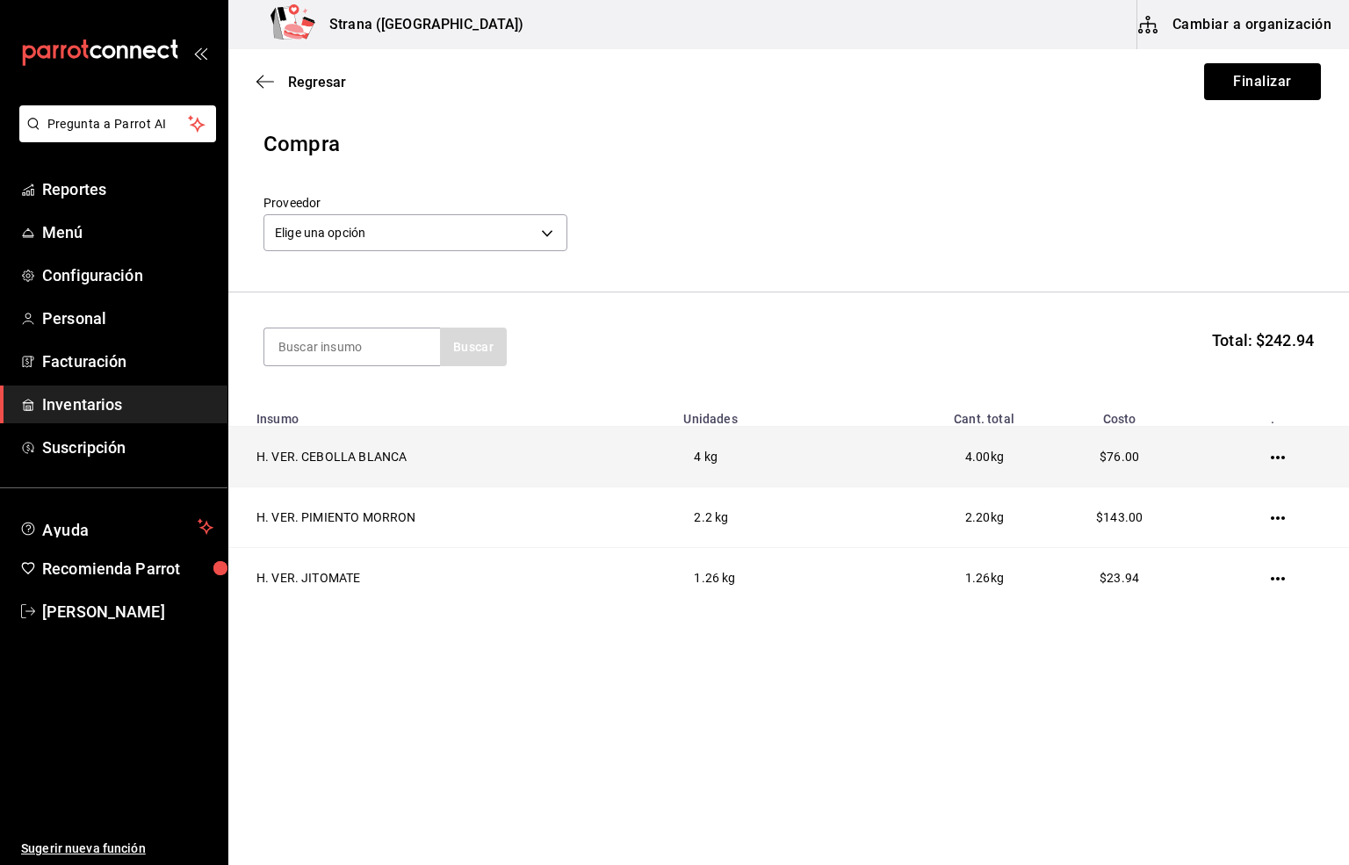
click at [1271, 572] on button "button" at bounding box center [1278, 579] width 14 height 14
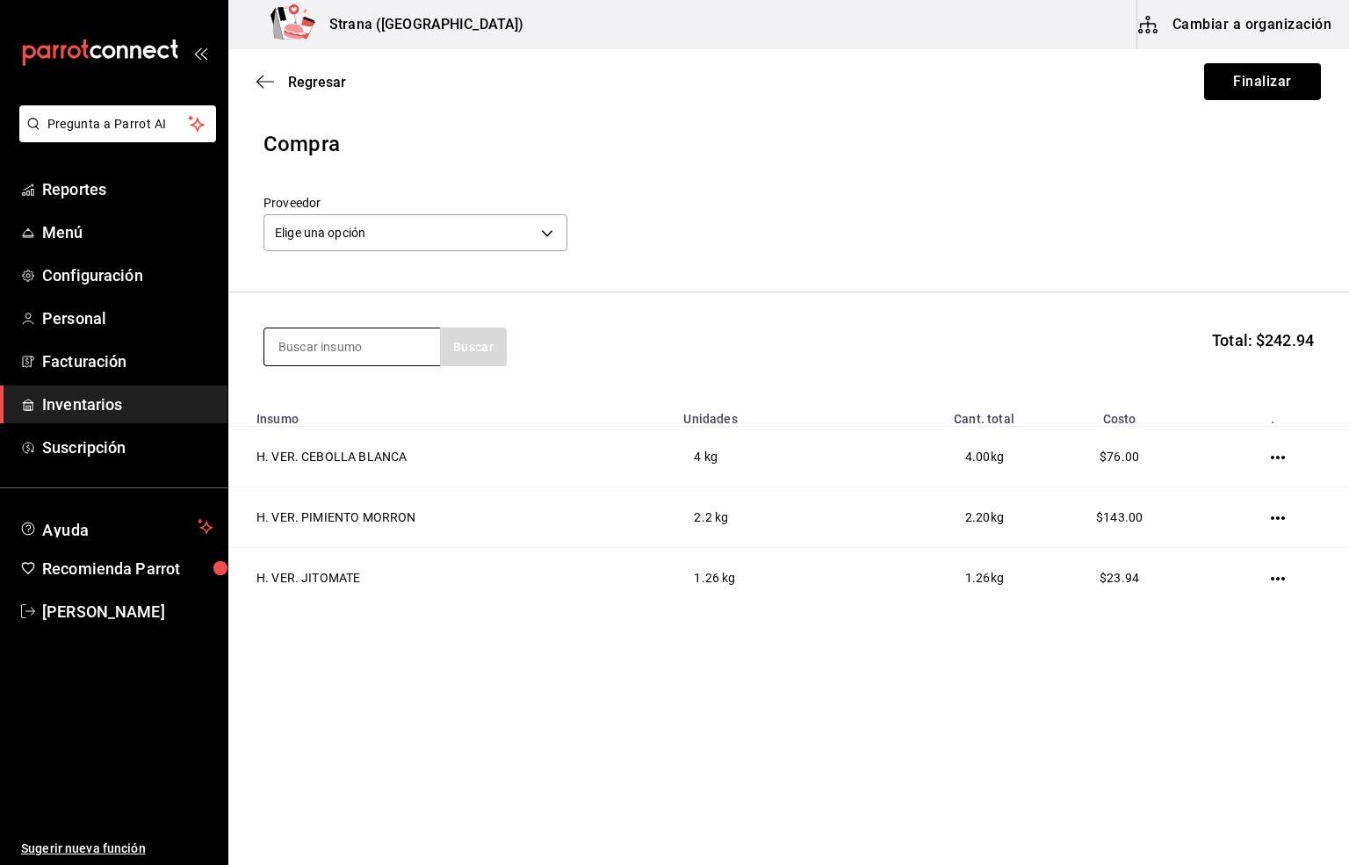
click at [340, 343] on input at bounding box center [352, 346] width 176 height 37
type input "ver. li"
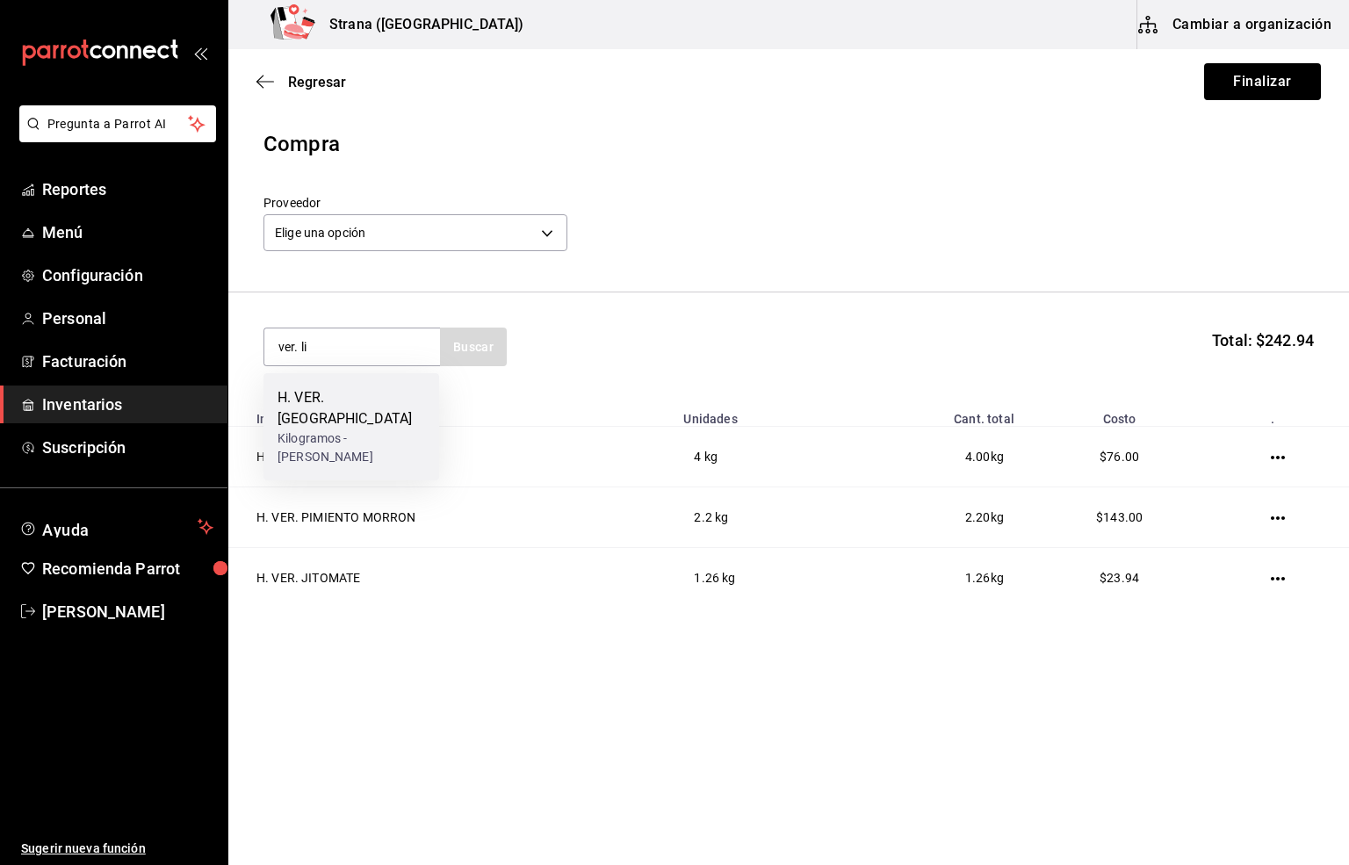
click at [337, 429] on div "Kilogramos - [PERSON_NAME]" at bounding box center [351, 447] width 148 height 37
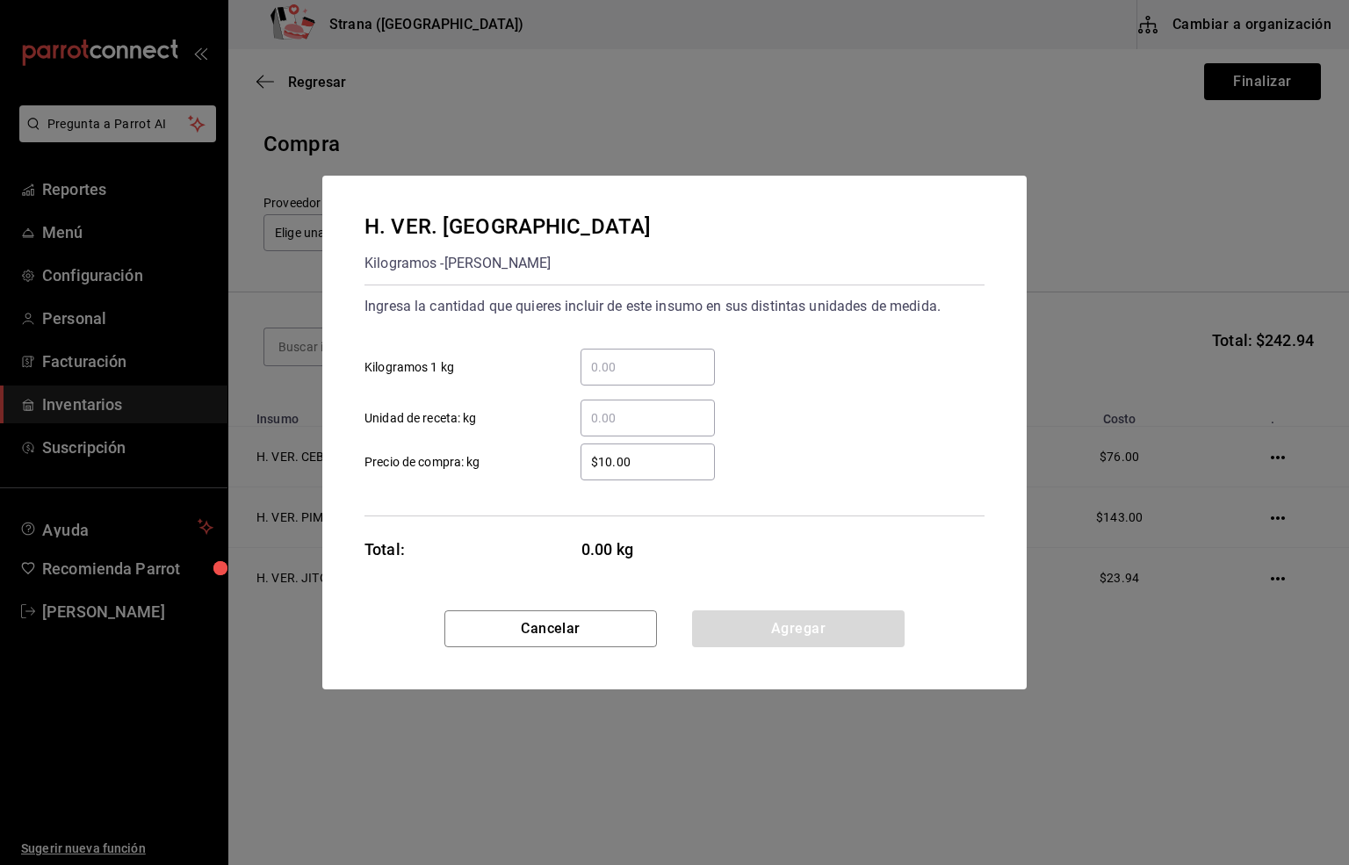
click at [619, 417] on input "​ Unidad de receta: kg" at bounding box center [647, 417] width 134 height 21
type input "0.76"
drag, startPoint x: 654, startPoint y: 464, endPoint x: 580, endPoint y: 469, distance: 74.8
click at [580, 469] on input "$10.00" at bounding box center [647, 461] width 134 height 21
type input "$15"
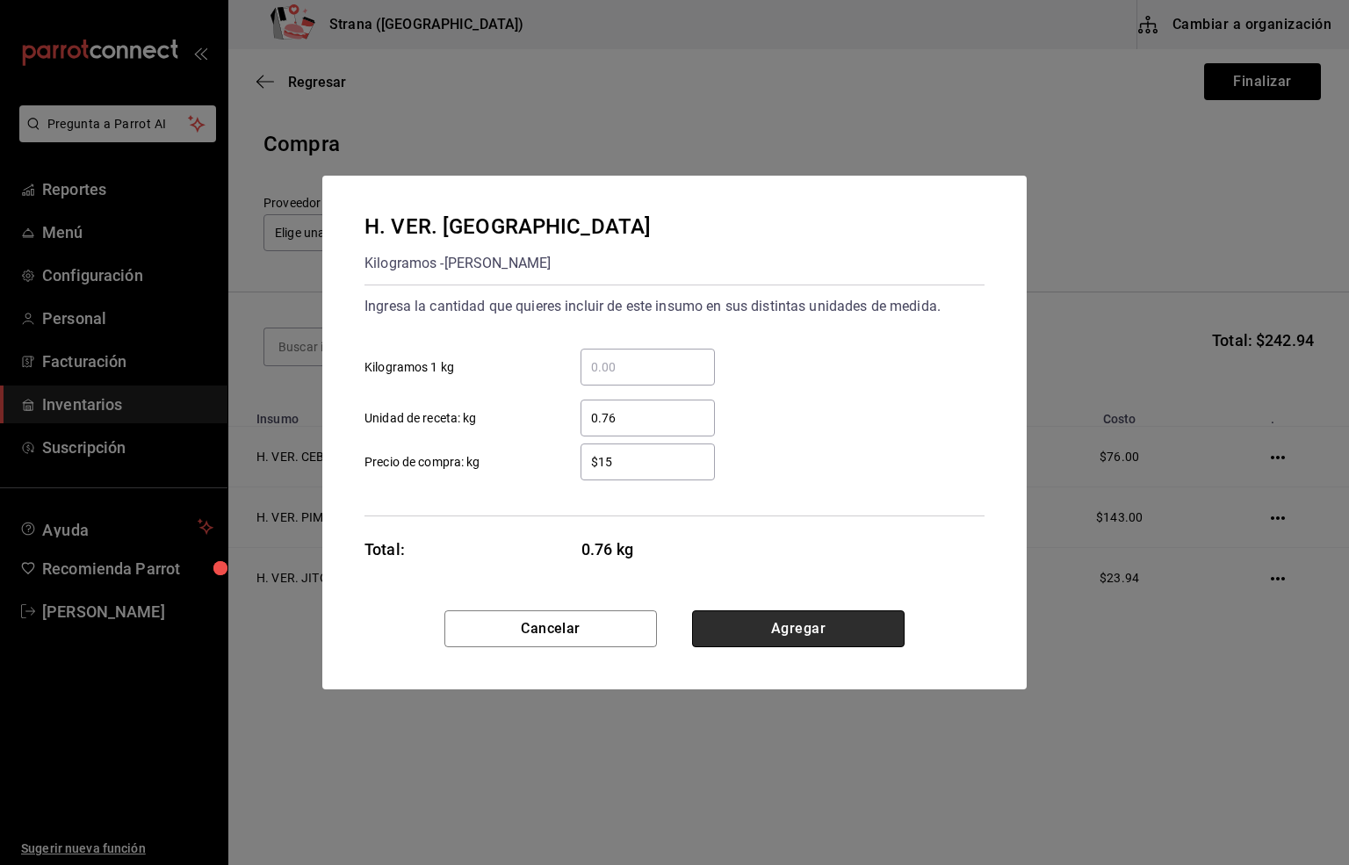
click at [832, 624] on button "Agregar" at bounding box center [798, 628] width 212 height 37
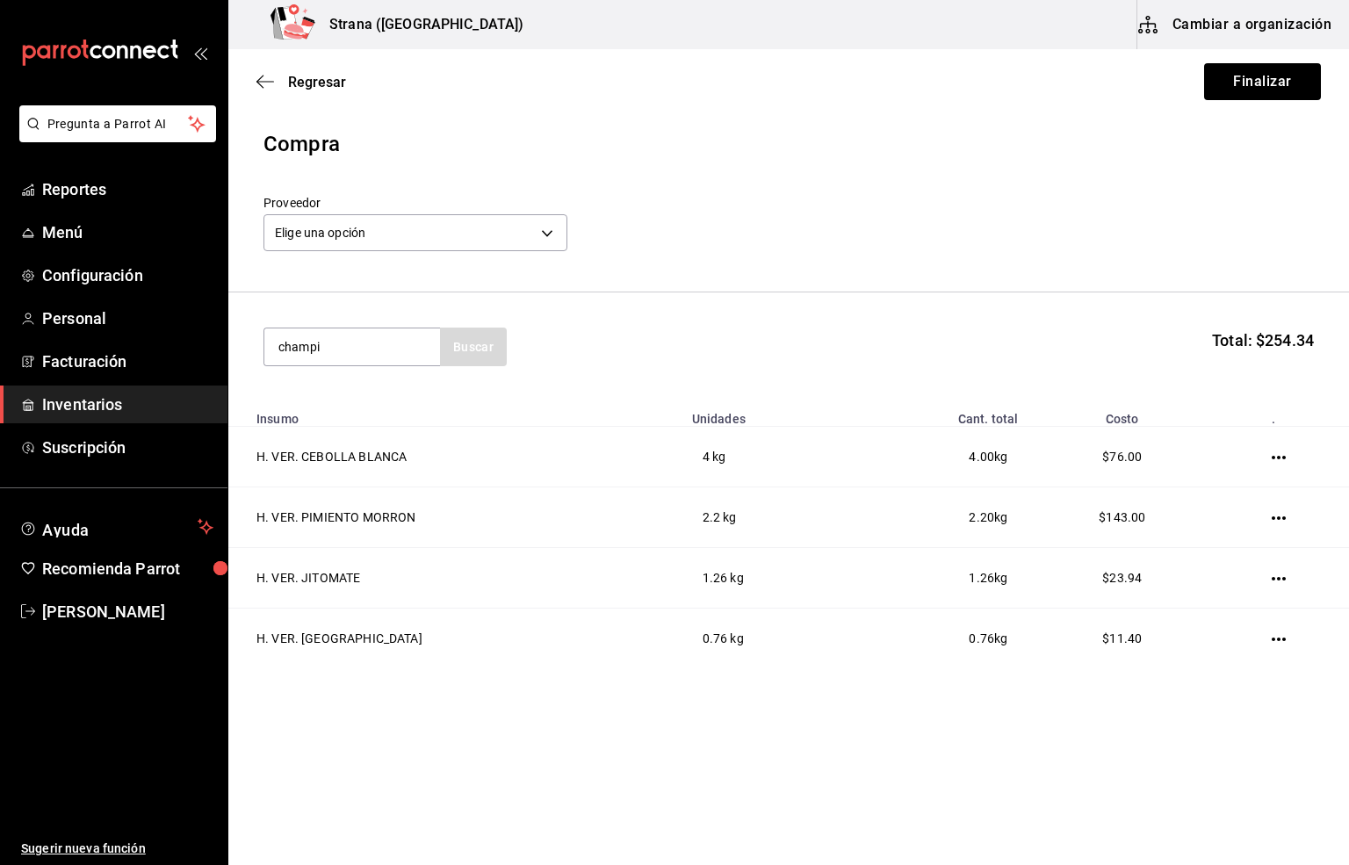
type input "champi"
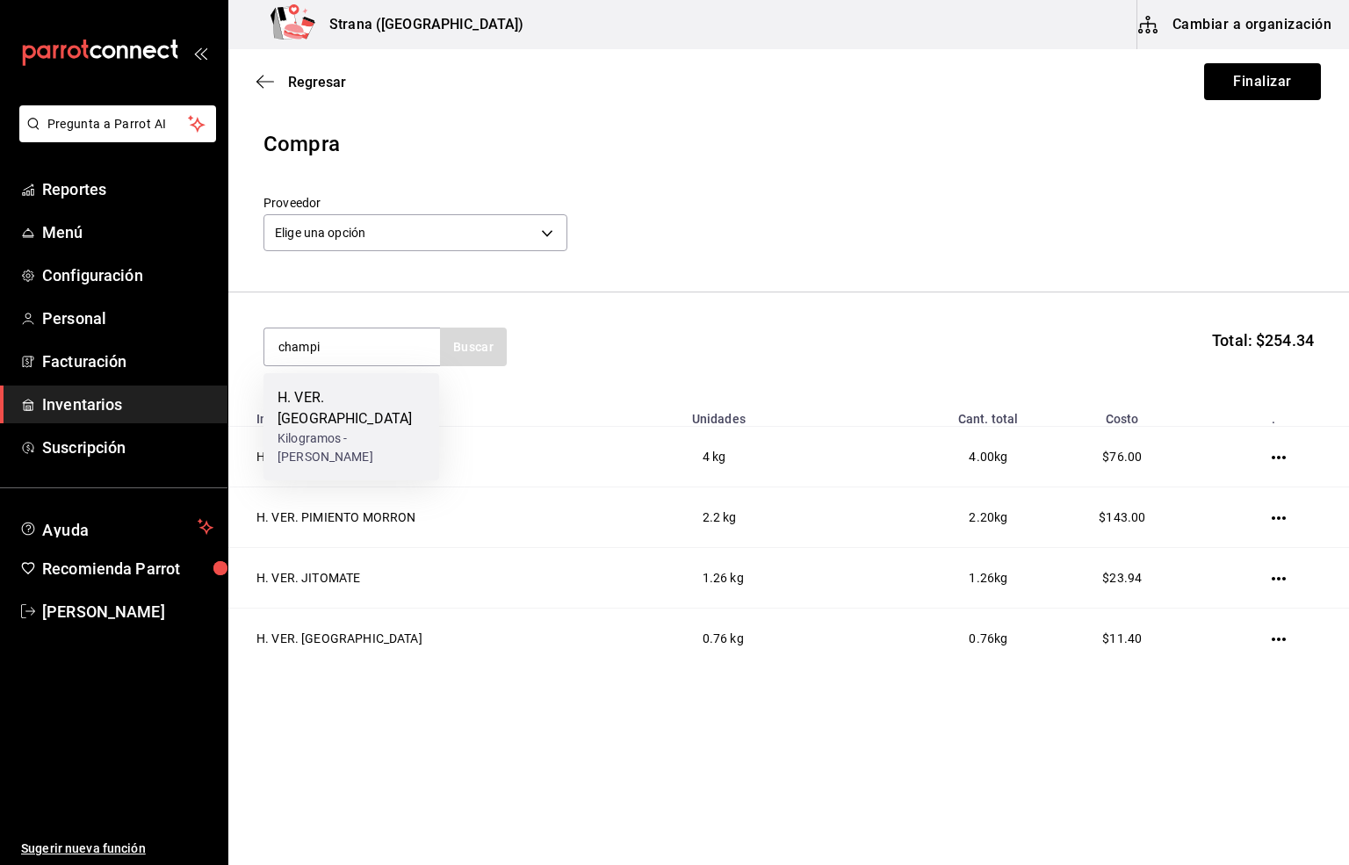
click at [379, 404] on div "H. VER. [GEOGRAPHIC_DATA]" at bounding box center [351, 408] width 148 height 42
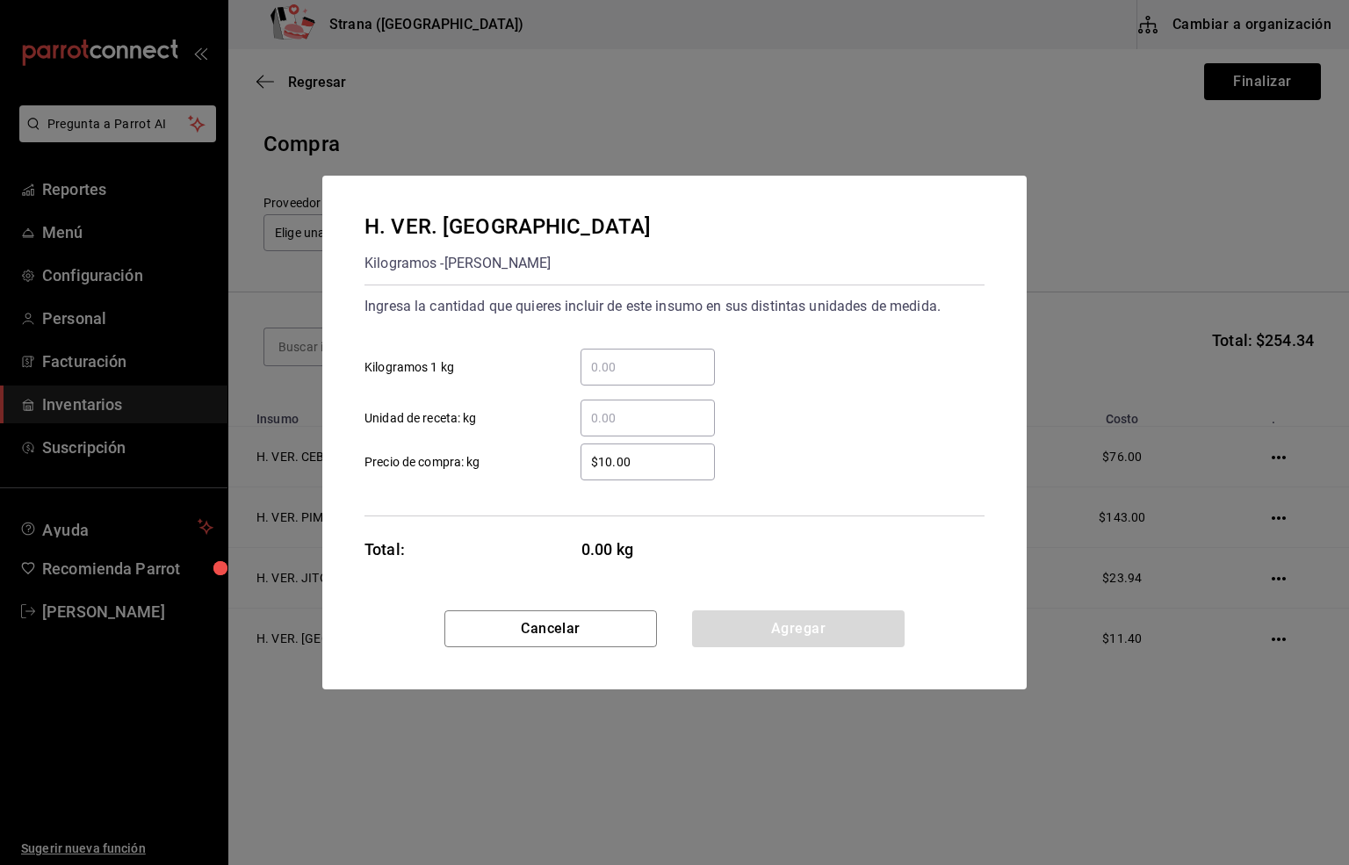
click at [627, 416] on input "​ Unidad de receta: kg" at bounding box center [647, 417] width 134 height 21
type input "0.88"
click at [641, 443] on div "$10.00 ​" at bounding box center [647, 461] width 134 height 37
click at [641, 451] on input "$10.00" at bounding box center [647, 461] width 134 height 21
drag, startPoint x: 645, startPoint y: 457, endPoint x: 478, endPoint y: 458, distance: 167.7
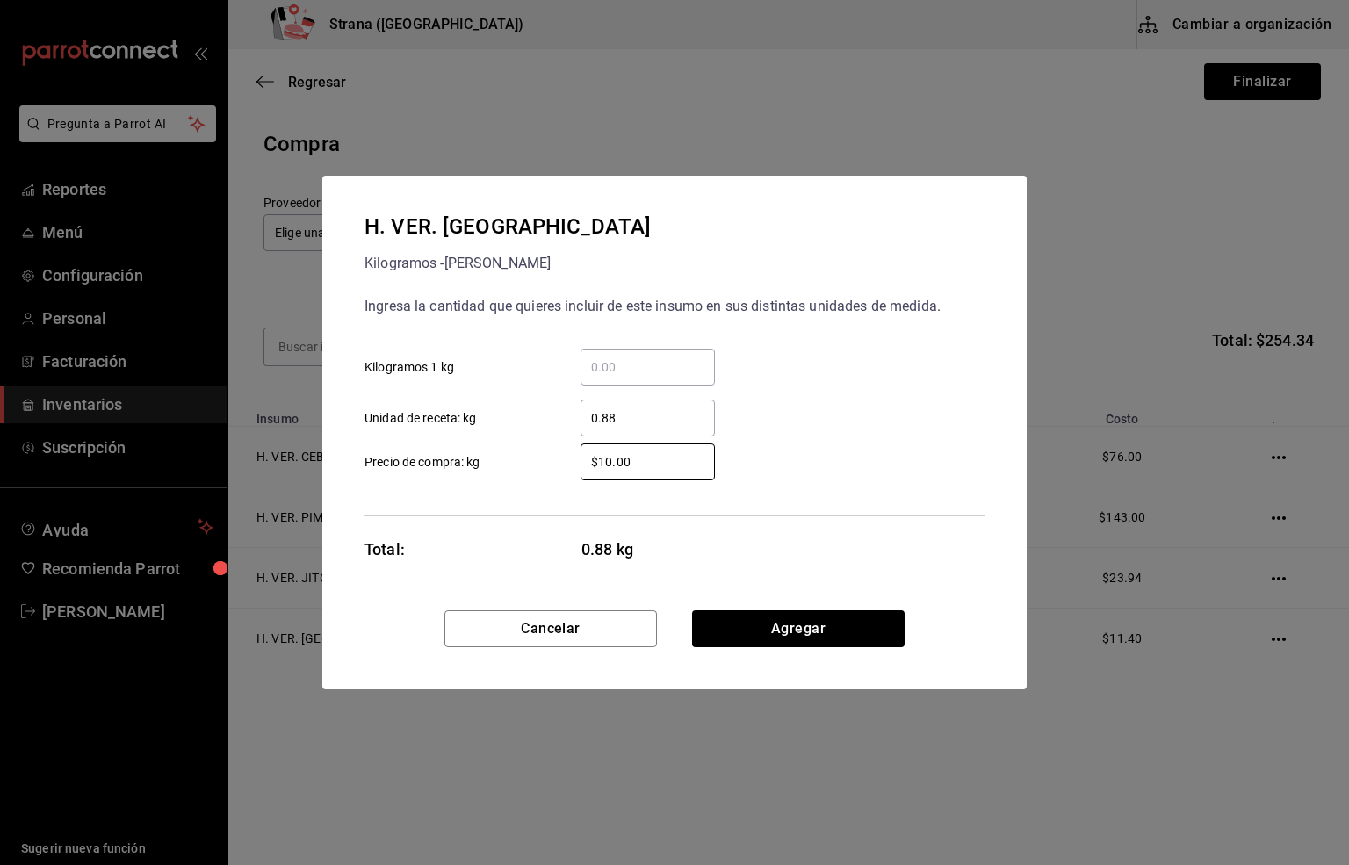
click at [478, 458] on label "$10.00 ​ Precio de compra: kg" at bounding box center [539, 461] width 350 height 37
type input "$105"
click at [746, 624] on button "Agregar" at bounding box center [798, 628] width 212 height 37
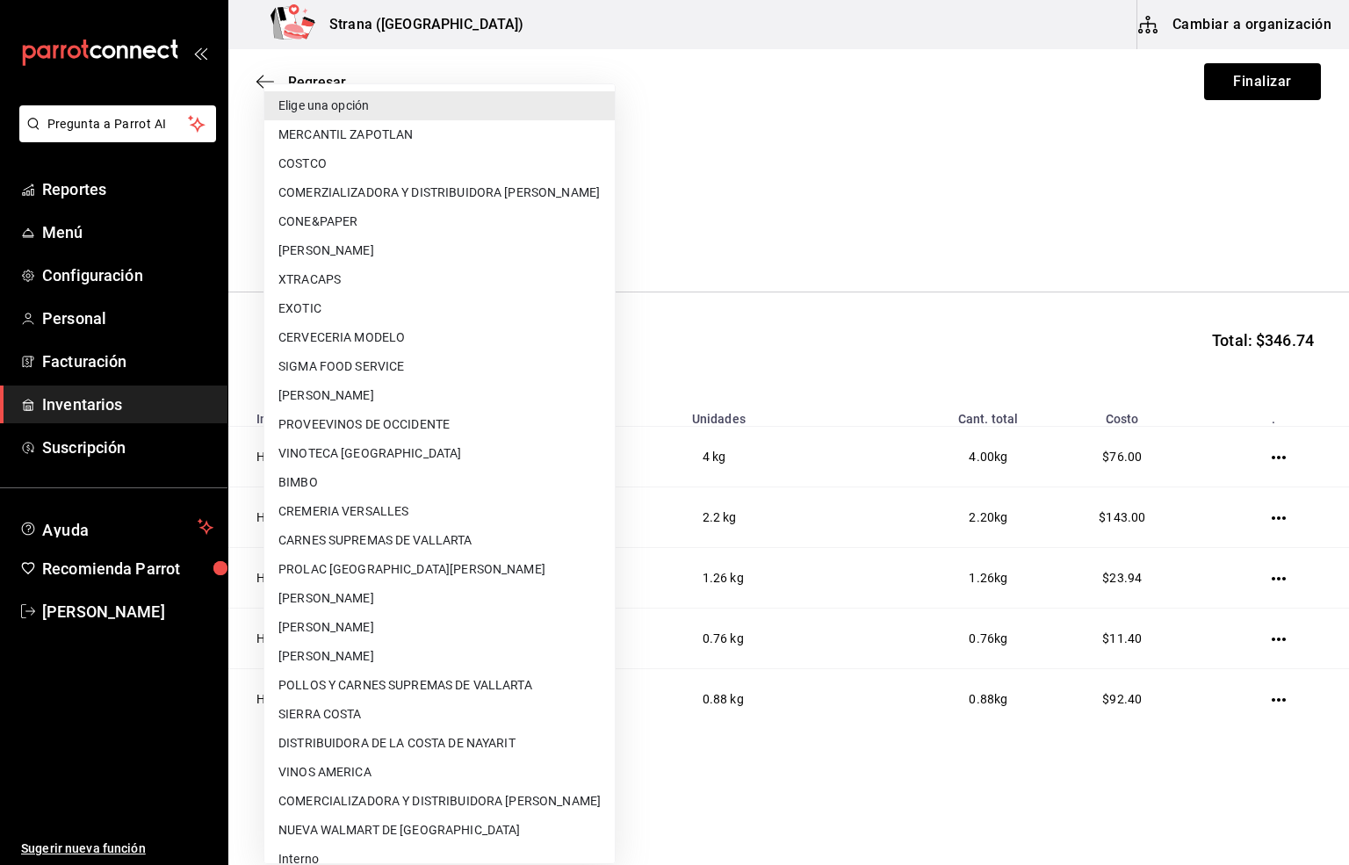
click at [327, 229] on body "Pregunta a Parrot AI Reportes Menú Configuración Personal Facturación Inventari…" at bounding box center [674, 383] width 1349 height 766
click at [343, 624] on li "[PERSON_NAME]" at bounding box center [439, 627] width 350 height 29
type input "74b806cb-be94-4170-bb10-e4df0f3a53eb"
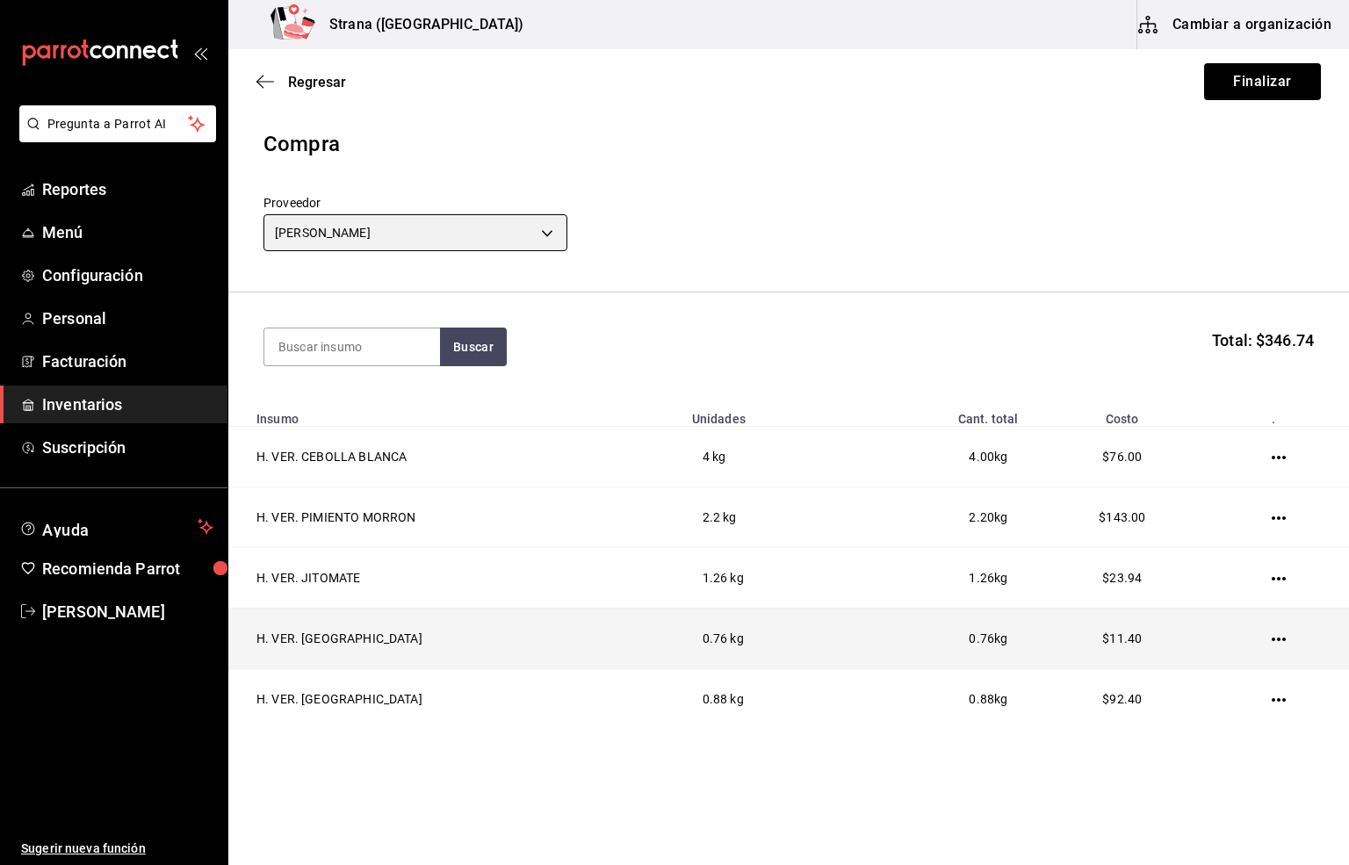
scroll to position [21, 0]
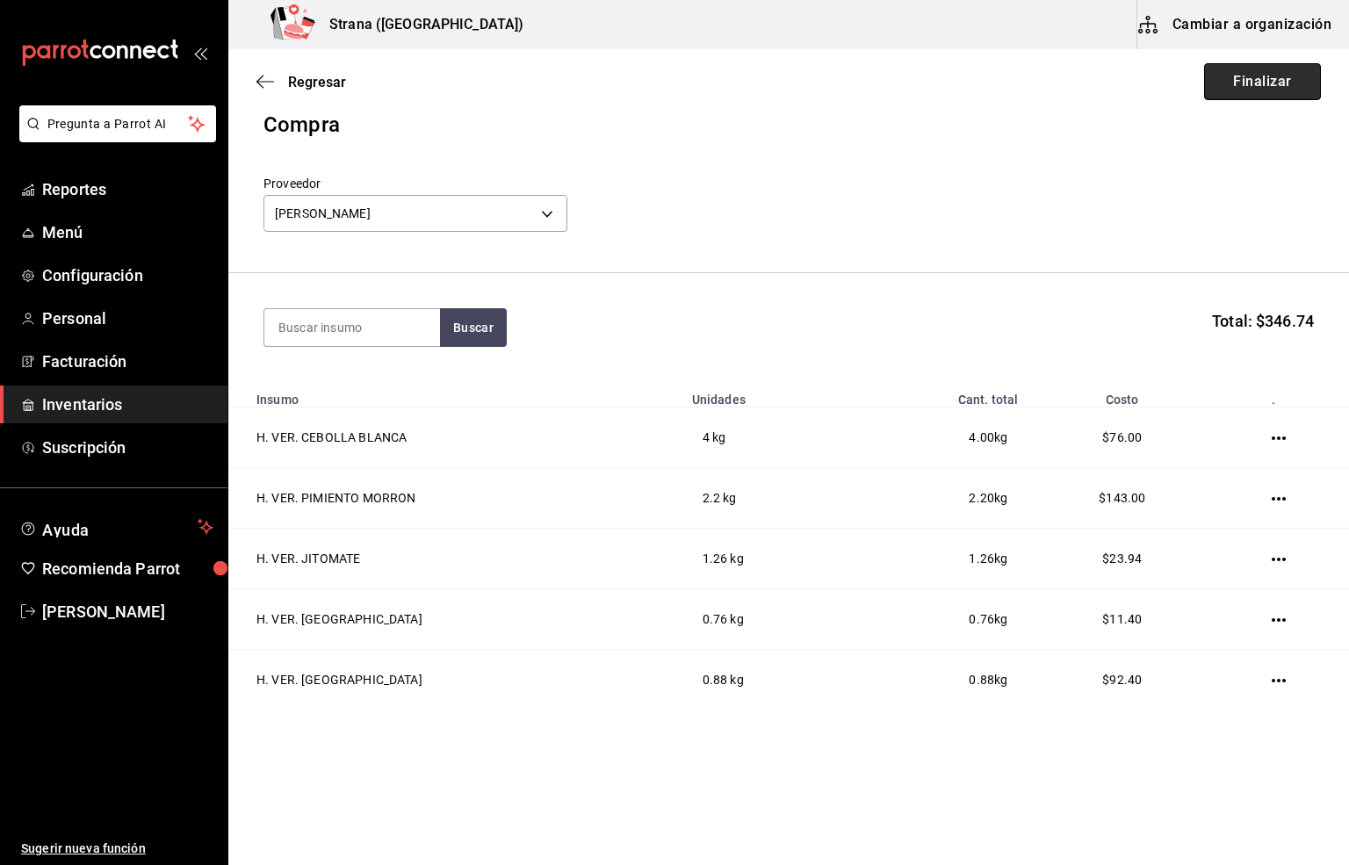
click at [1225, 79] on button "Finalizar" at bounding box center [1262, 81] width 117 height 37
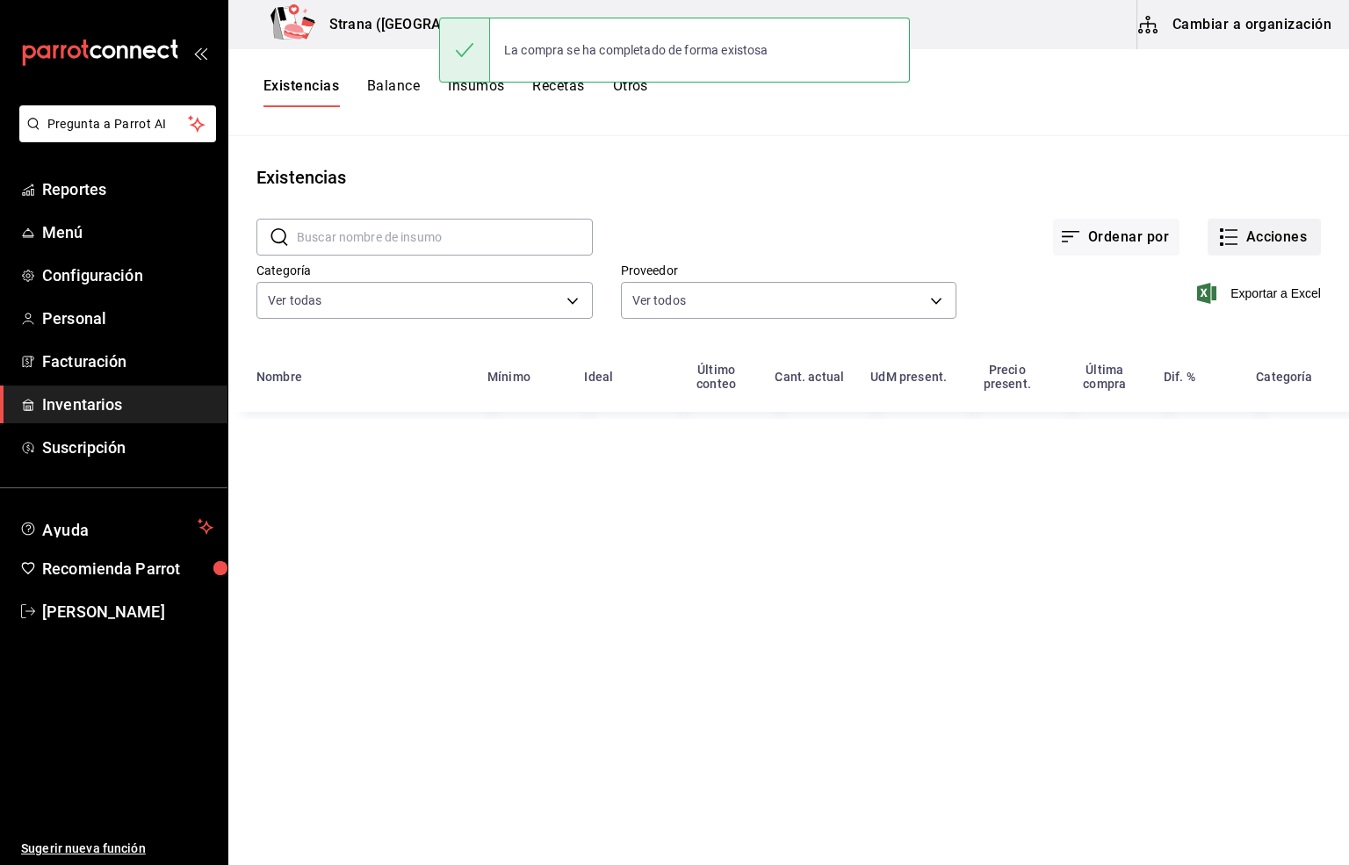
click at [1262, 245] on button "Acciones" at bounding box center [1263, 237] width 113 height 37
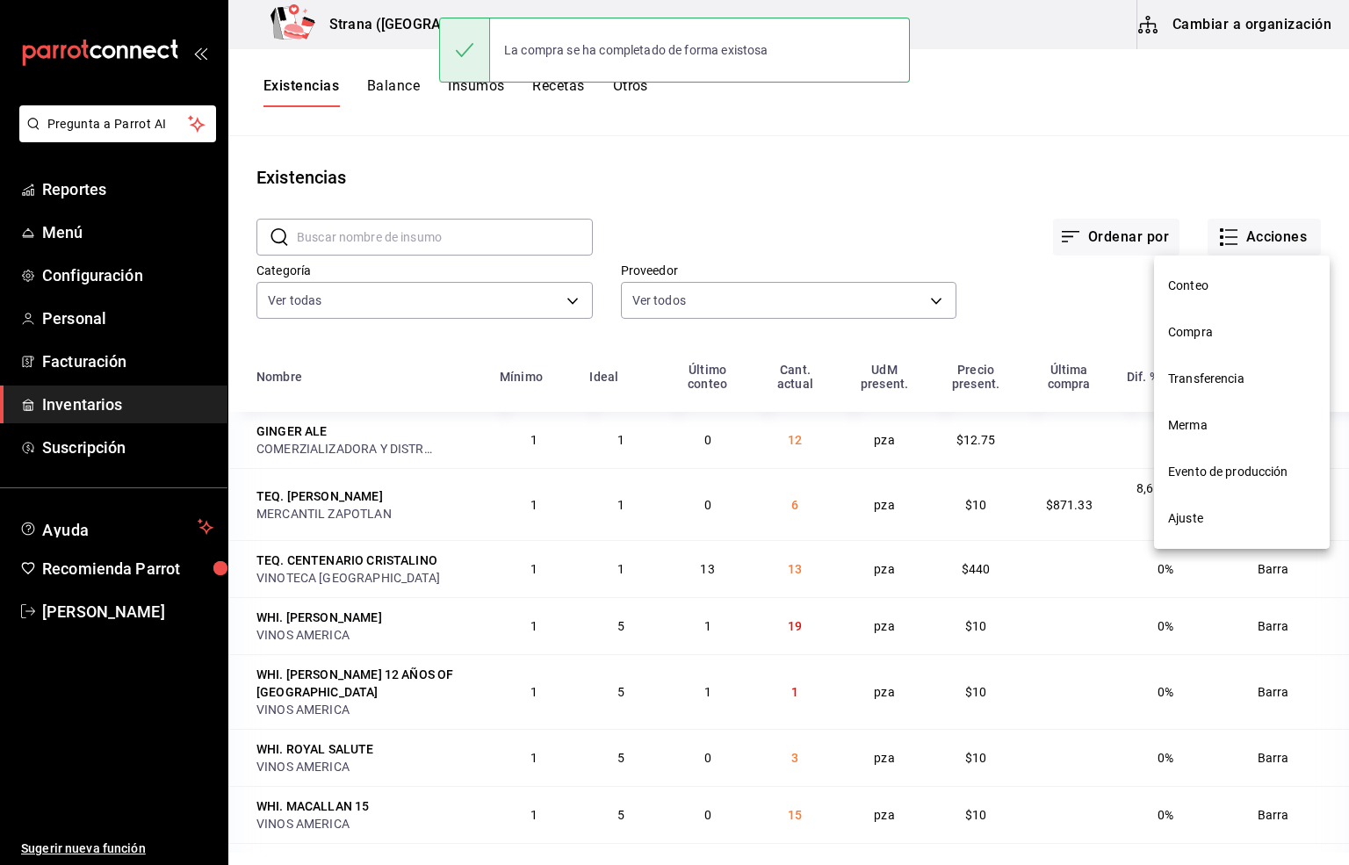
click at [1191, 341] on span "Compra" at bounding box center [1242, 332] width 148 height 18
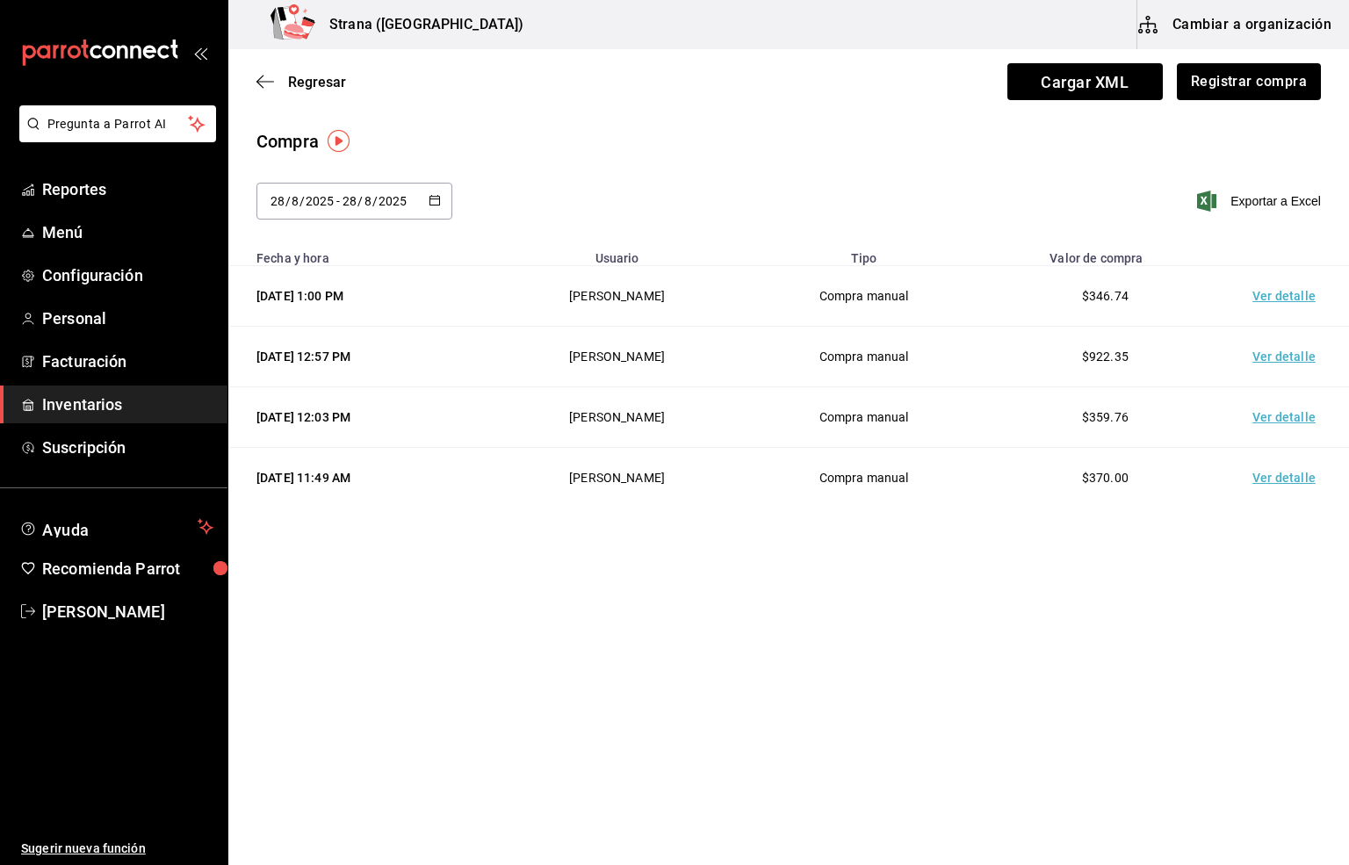
click at [1275, 299] on td "Ver detalle" at bounding box center [1287, 296] width 123 height 61
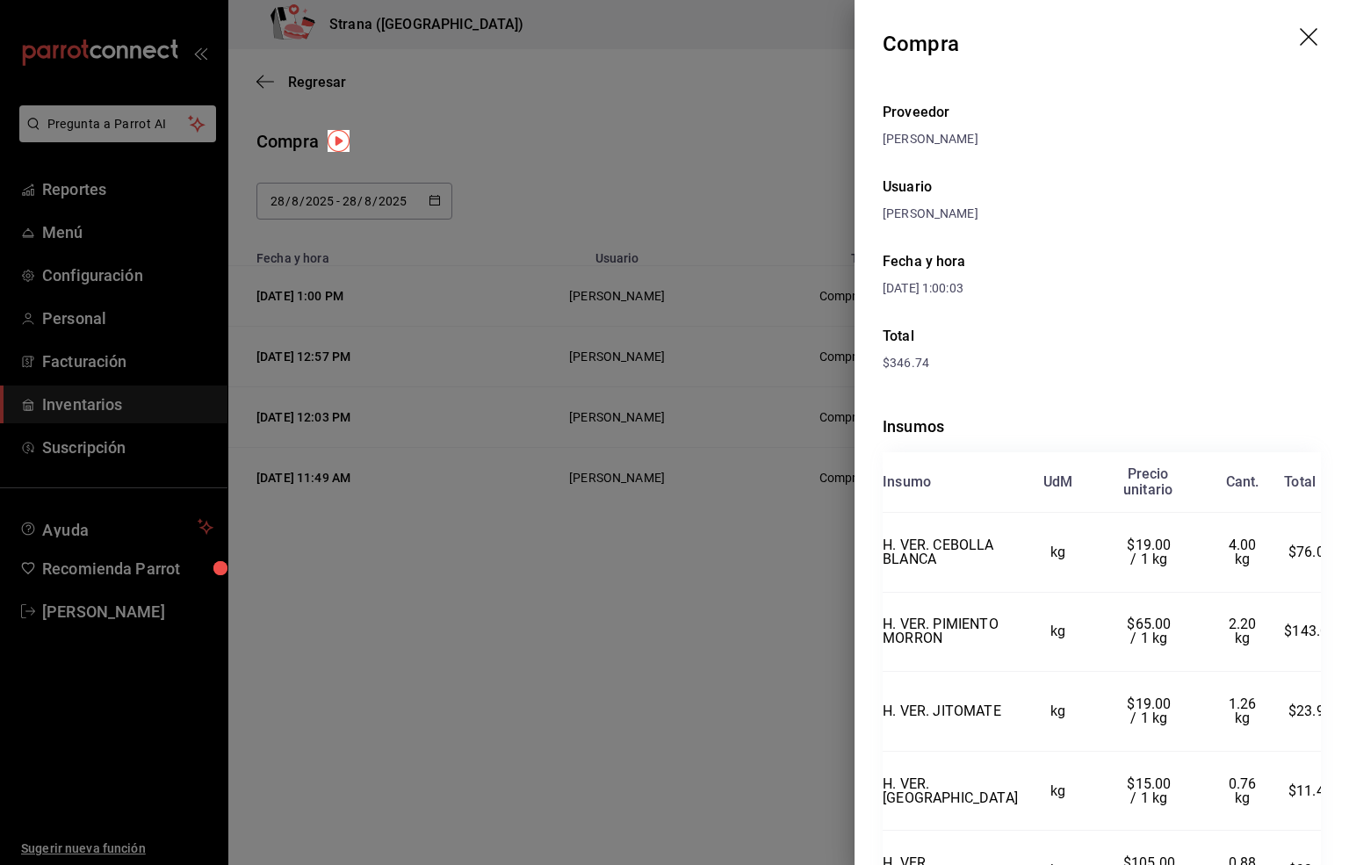
click at [1300, 29] on icon "drag" at bounding box center [1310, 38] width 21 height 21
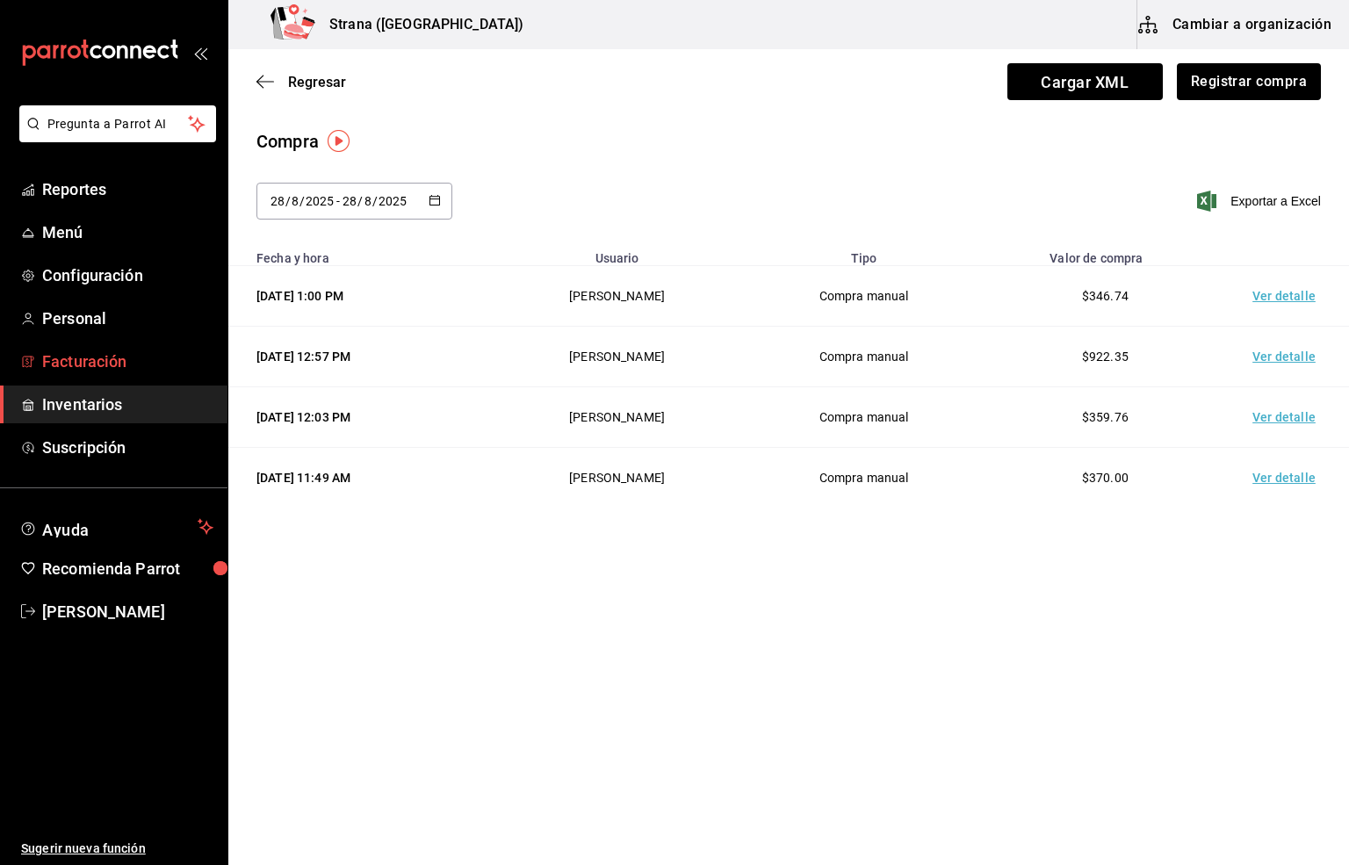
click at [96, 362] on span "Facturación" at bounding box center [127, 361] width 171 height 24
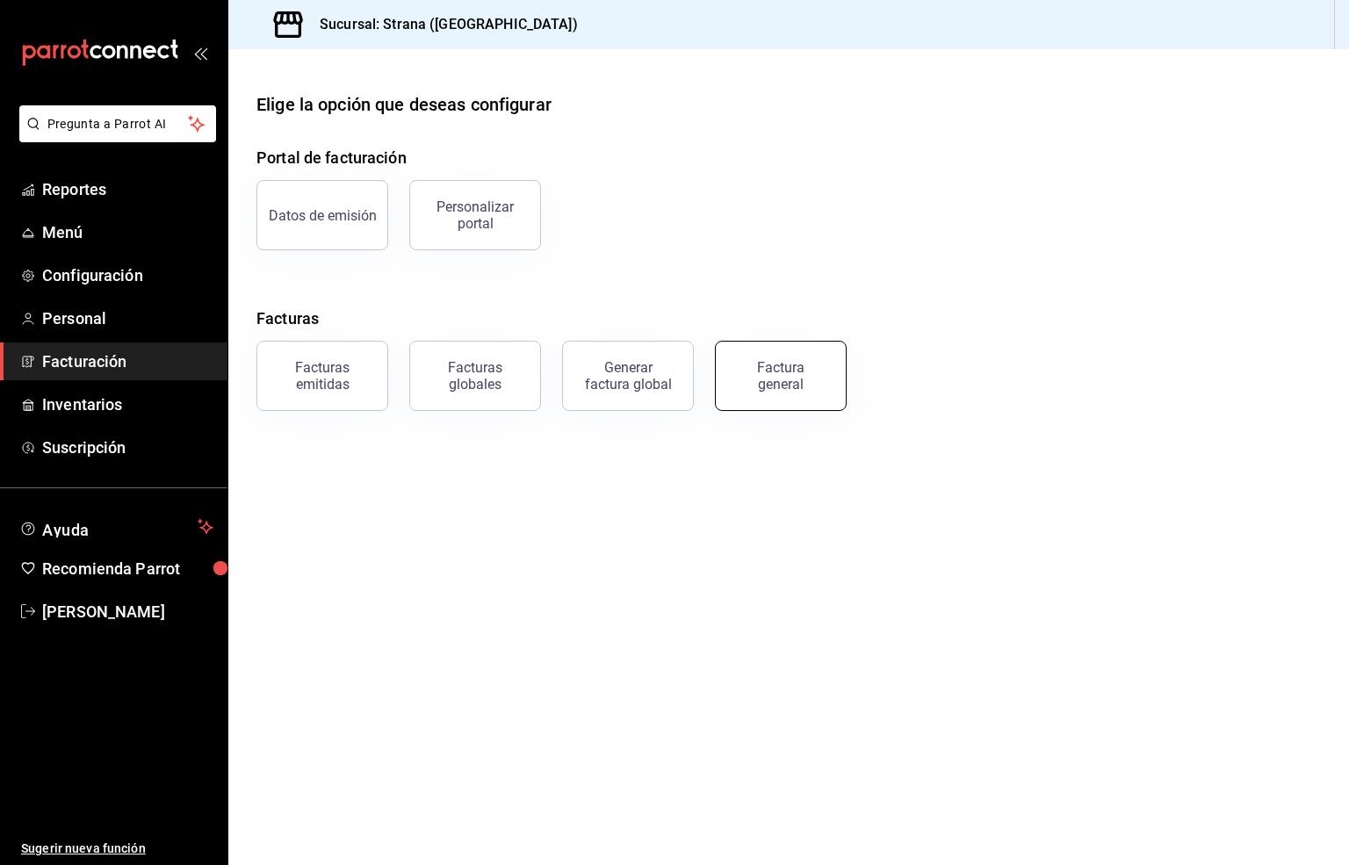
click at [773, 382] on div "Factura general" at bounding box center [781, 375] width 88 height 33
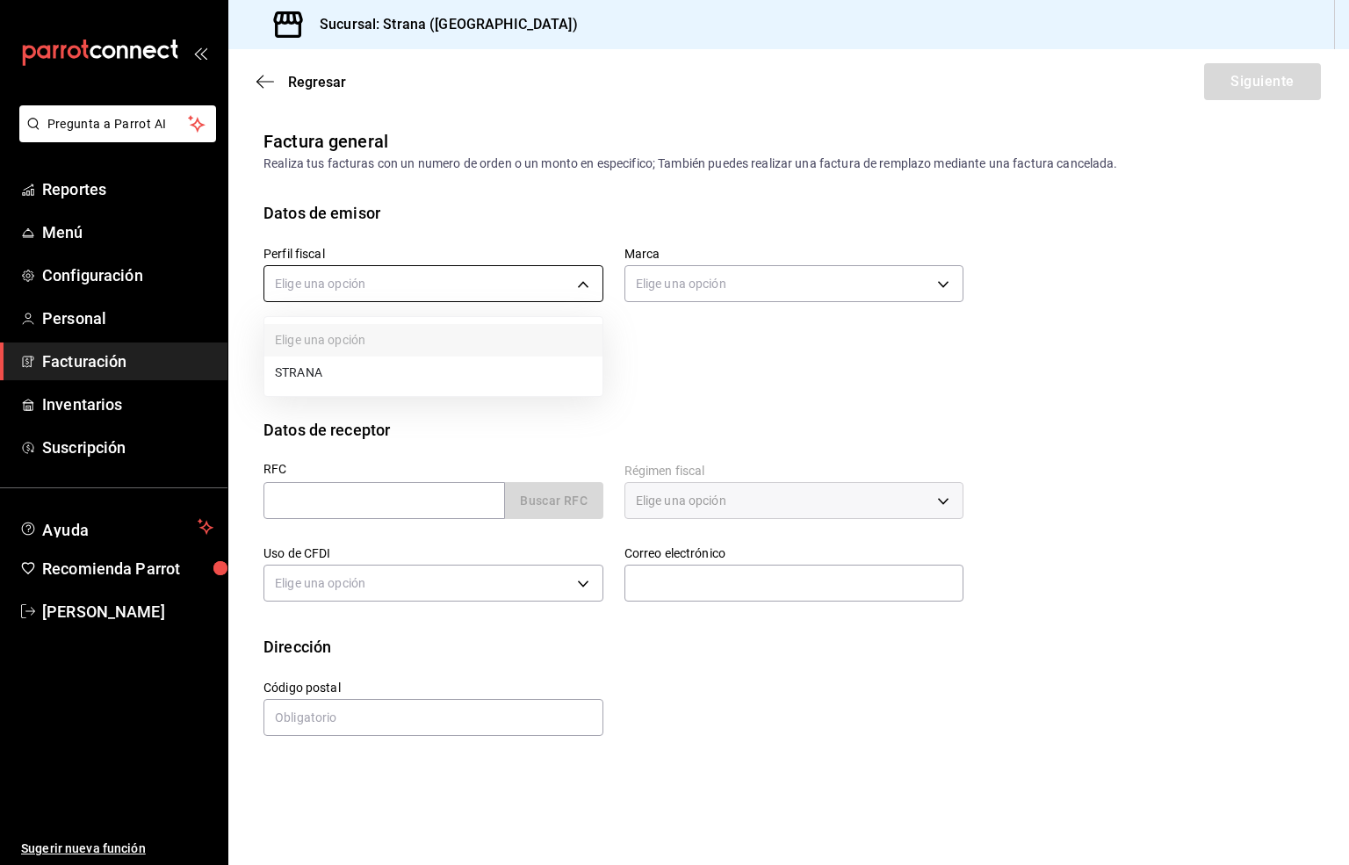
click at [283, 288] on body "Pregunta a Parrot AI Reportes Menú Configuración Personal Facturación Inventari…" at bounding box center [674, 432] width 1349 height 865
click at [300, 375] on li "STRANA" at bounding box center [433, 372] width 338 height 32
type input "5ce491d7-2ec8-4630-8b62-674394e709e4"
type input "4106bc60-c81d-48da-9404-f1319fbcfb4f"
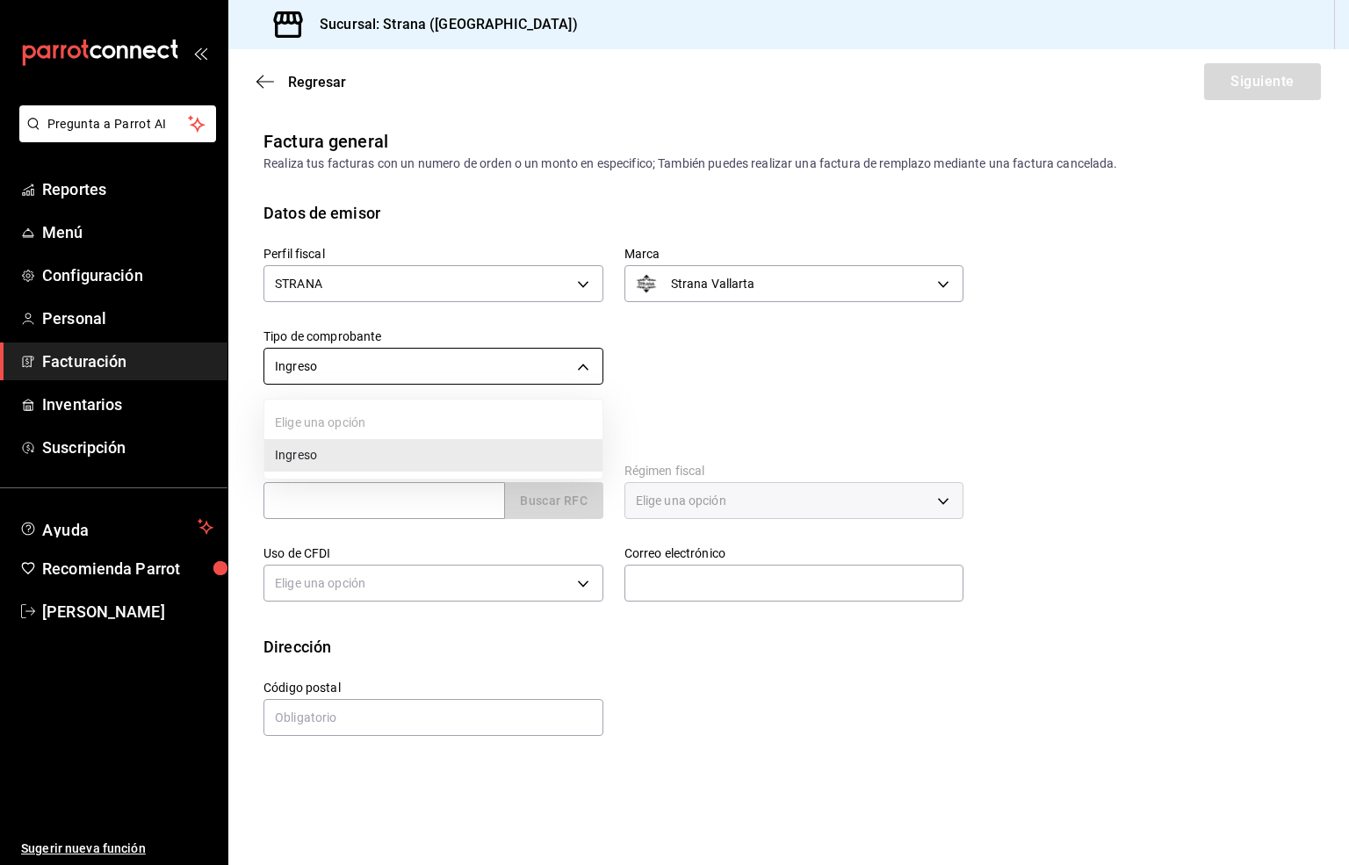
click at [342, 371] on body "Pregunta a Parrot AI Reportes Menú Configuración Personal Facturación Inventari…" at bounding box center [674, 432] width 1349 height 865
click at [342, 371] on div at bounding box center [674, 432] width 1349 height 865
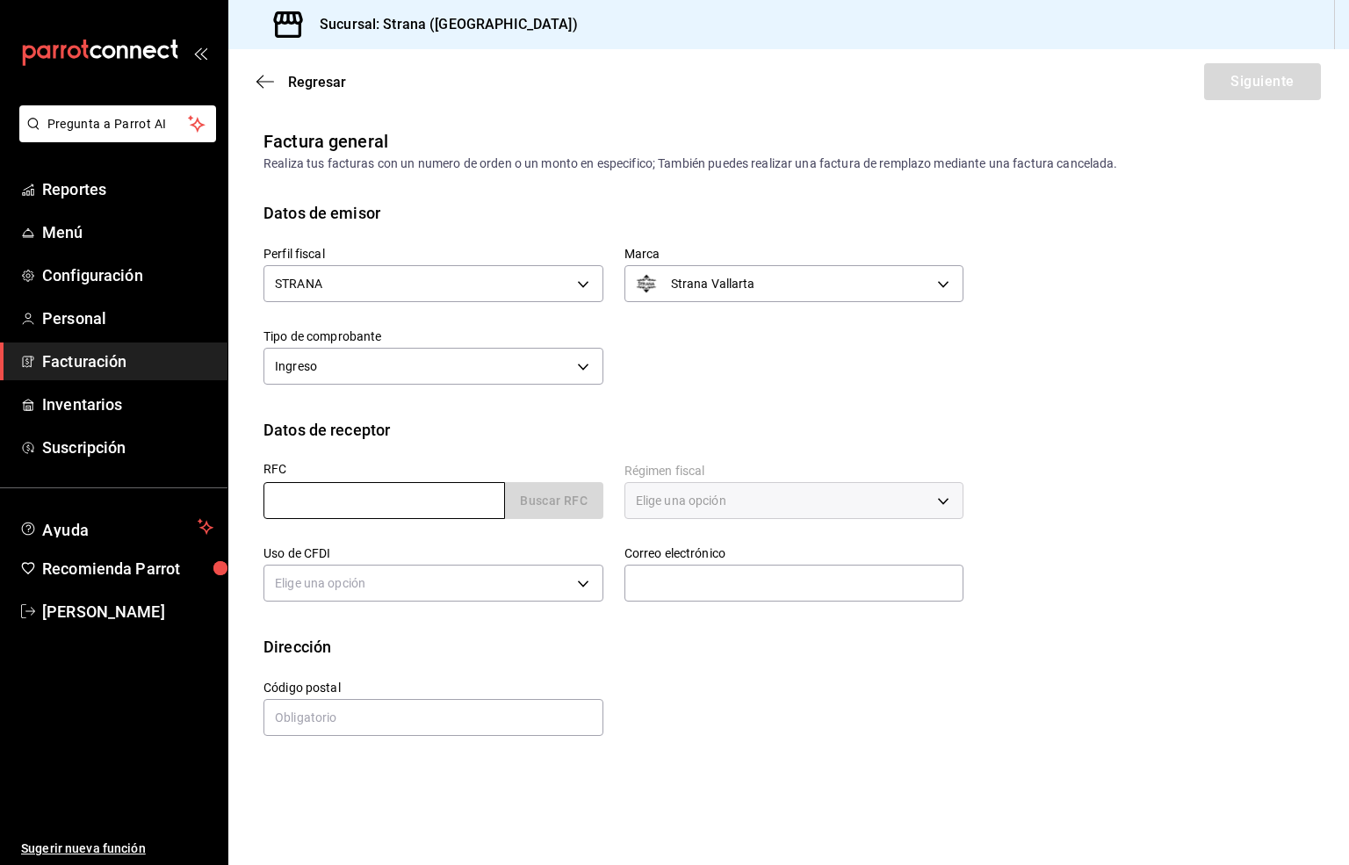
click at [301, 498] on input "text" at bounding box center [383, 500] width 241 height 37
click at [400, 495] on input "text" at bounding box center [383, 500] width 241 height 37
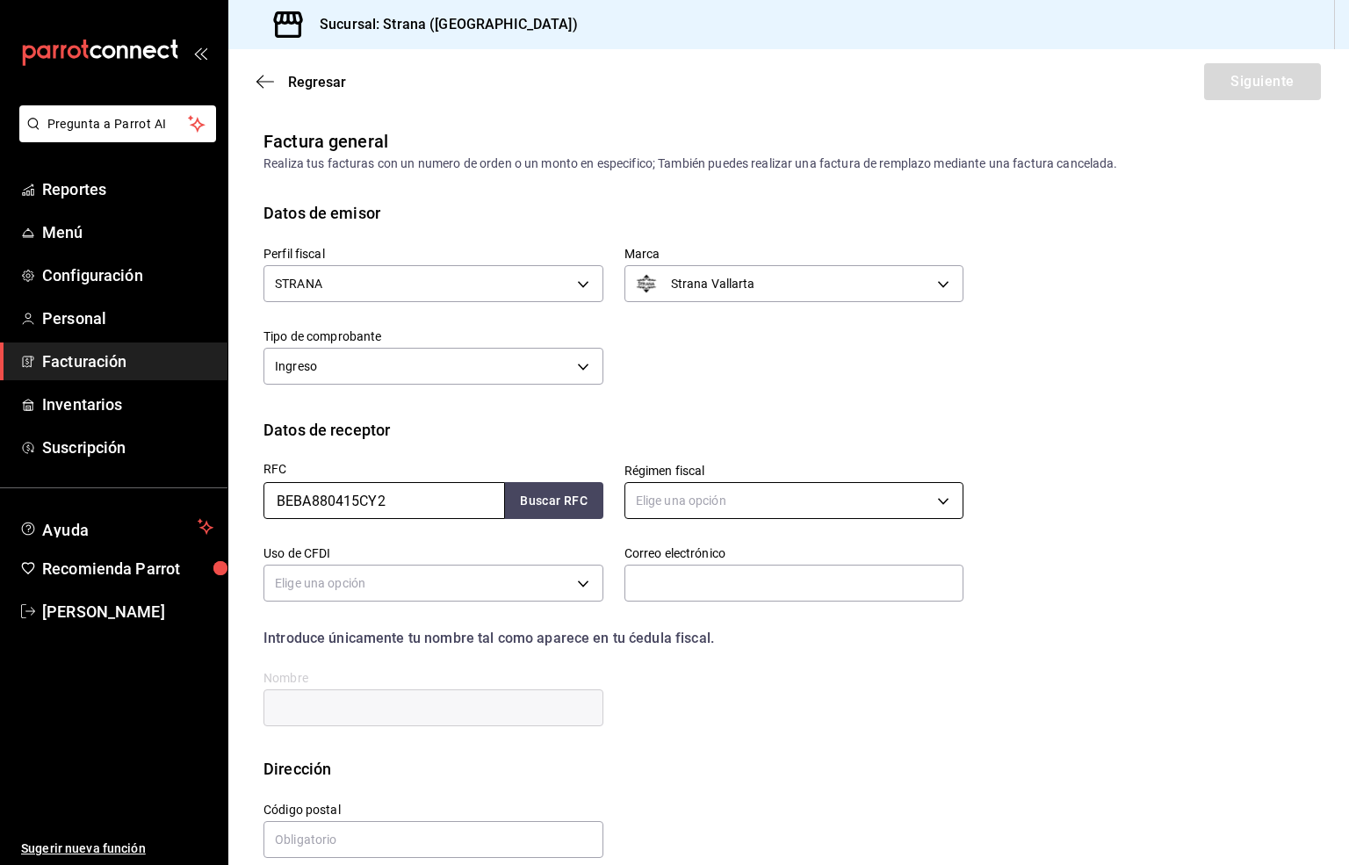
type input "BEBA880415CY2"
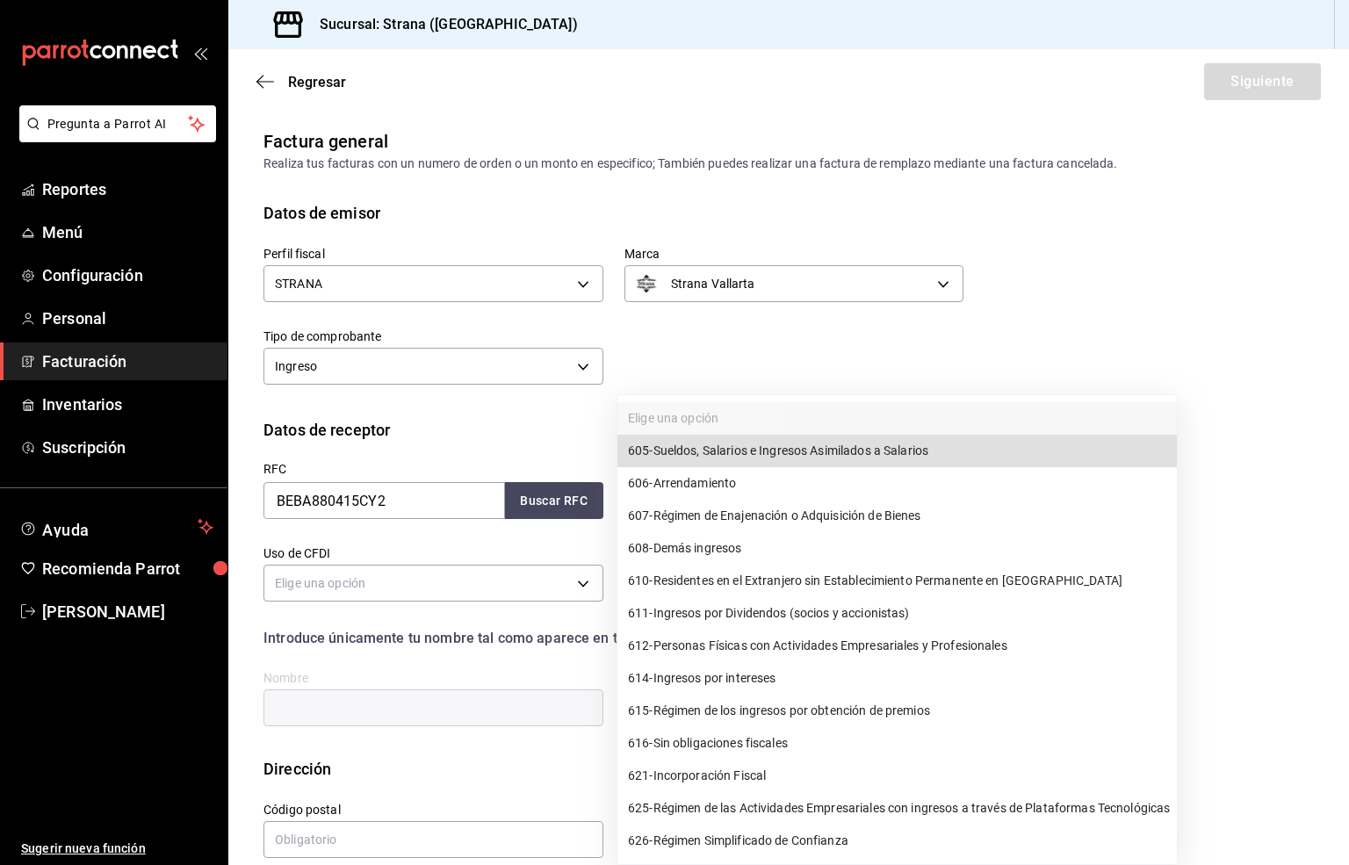
click at [662, 499] on body "Pregunta a Parrot AI Reportes Menú Configuración Personal Facturación Inventari…" at bounding box center [674, 432] width 1349 height 865
click at [682, 477] on span "606 - Arrendamiento" at bounding box center [682, 483] width 108 height 18
type input "606"
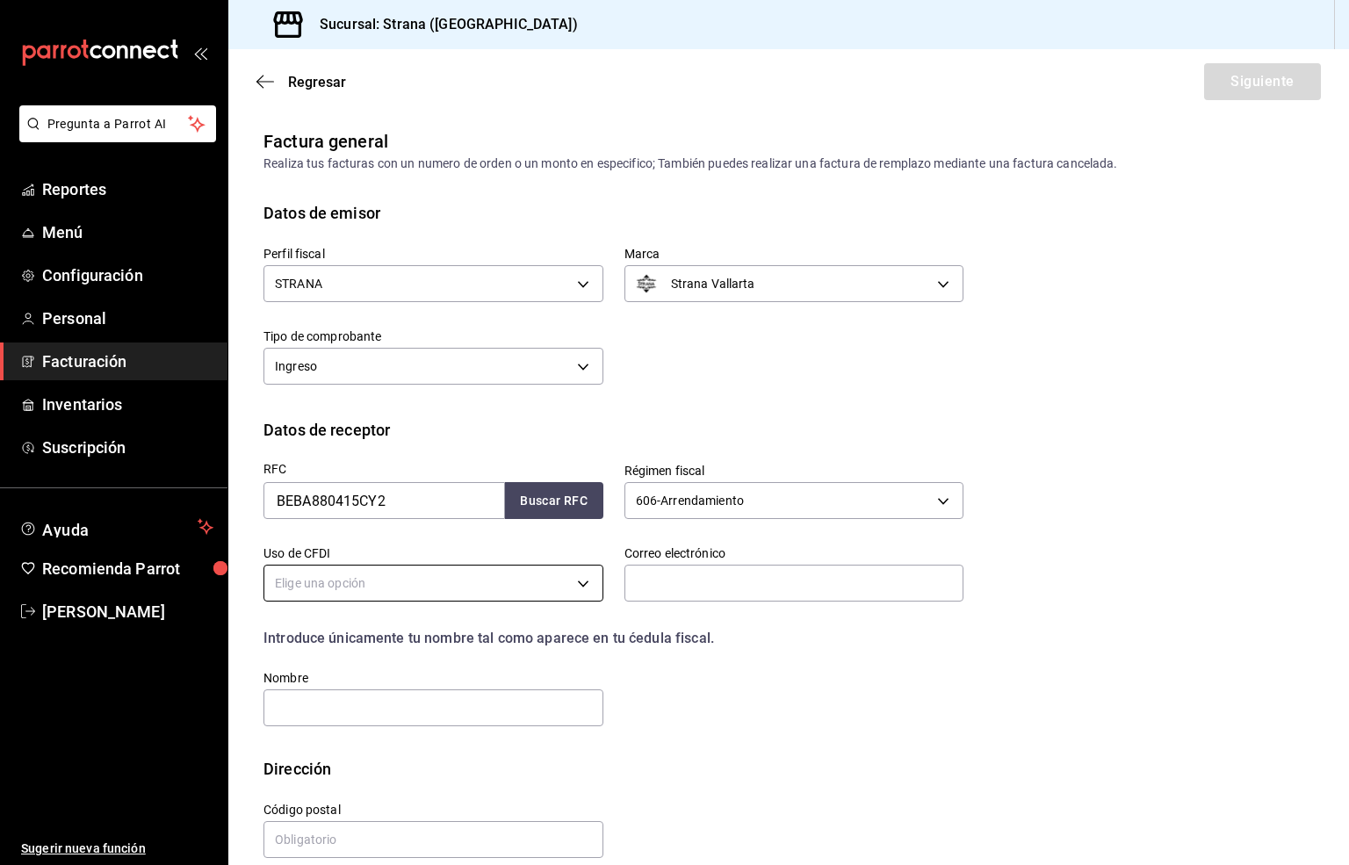
click at [338, 575] on body "Pregunta a Parrot AI Reportes Menú Configuración Personal Facturación Inventari…" at bounding box center [674, 432] width 1349 height 865
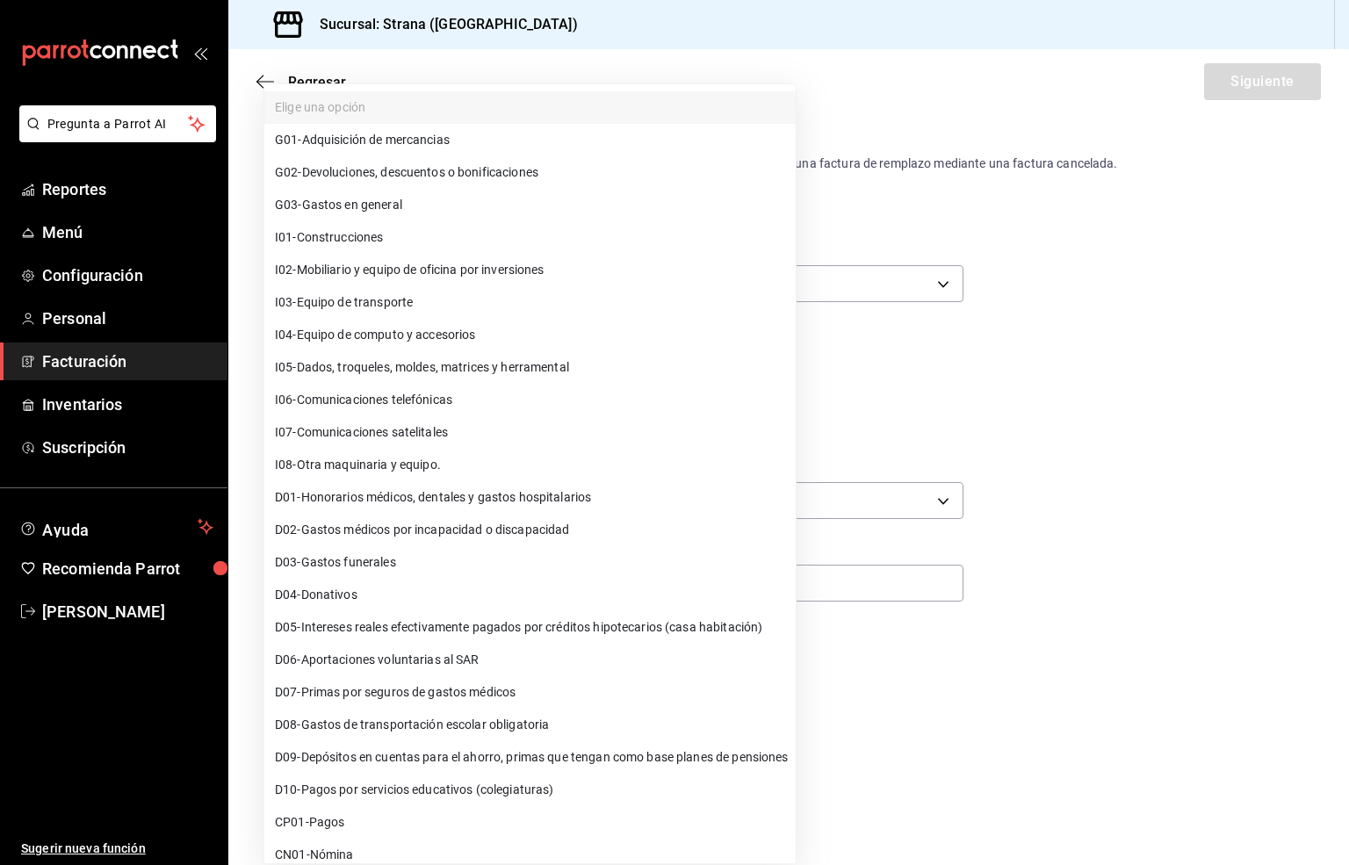
drag, startPoint x: 1019, startPoint y: 456, endPoint x: 981, endPoint y: 472, distance: 42.1
click at [1020, 456] on div at bounding box center [674, 432] width 1349 height 865
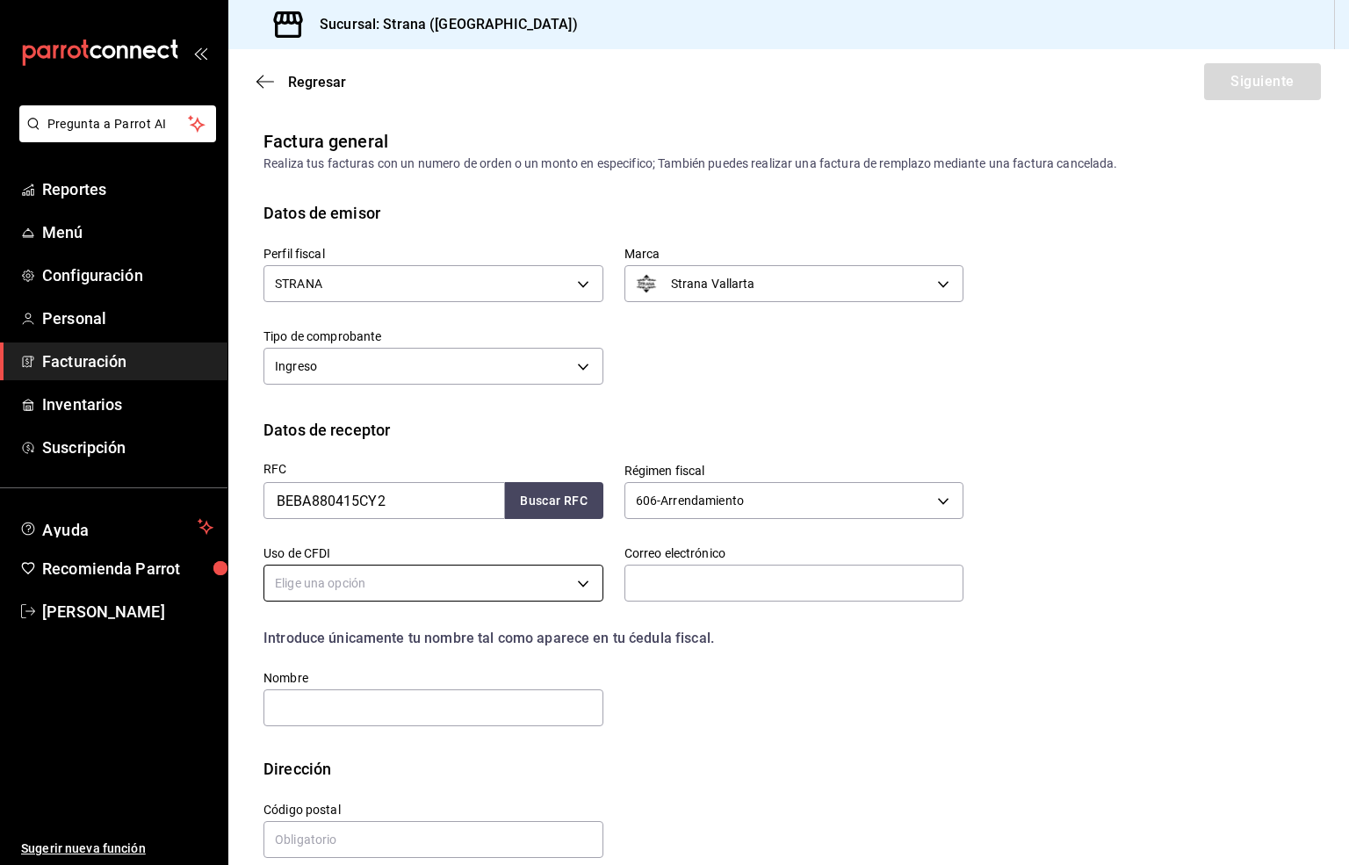
click at [322, 583] on body "Pregunta a Parrot AI Reportes Menú Configuración Personal Facturación Inventari…" at bounding box center [674, 432] width 1349 height 865
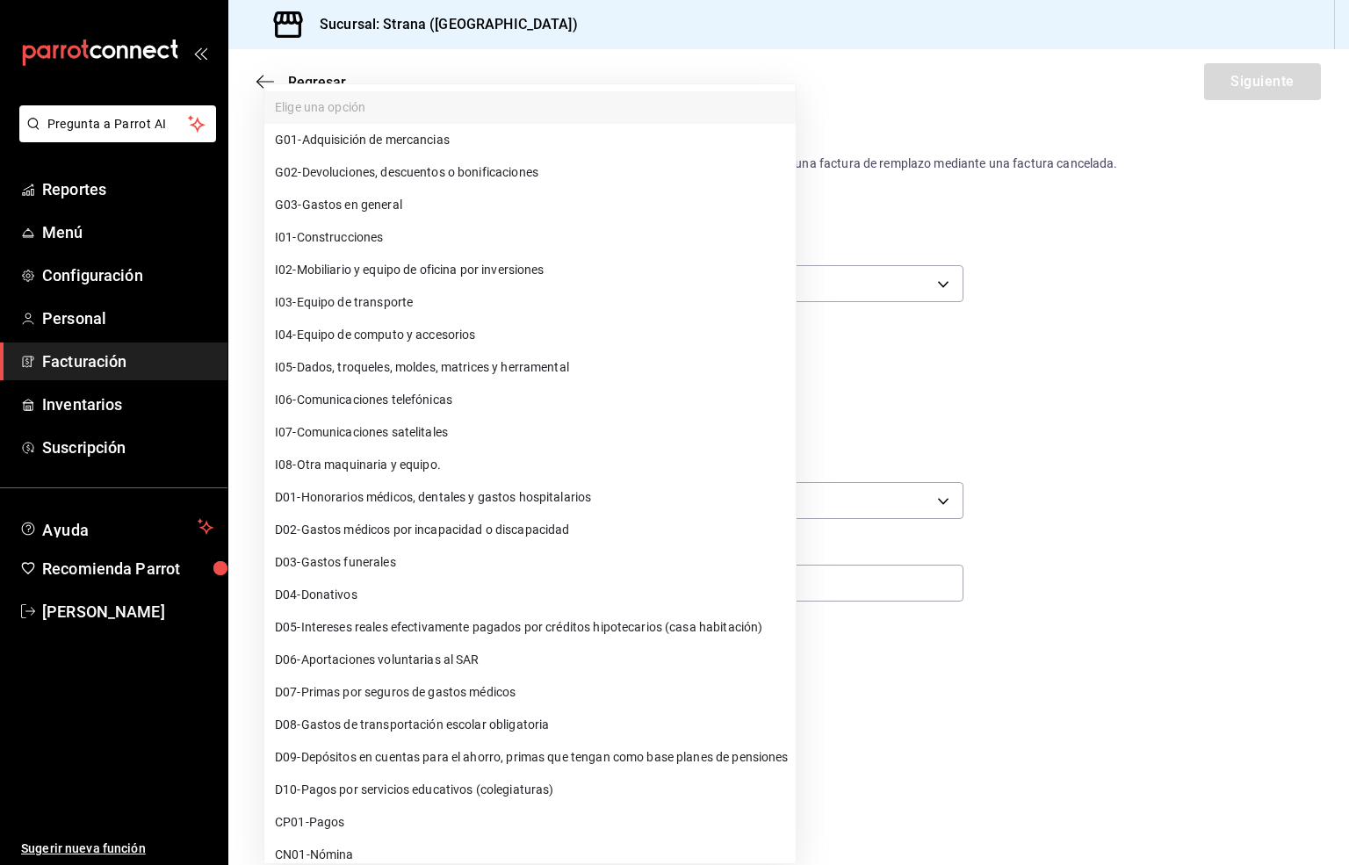
click at [369, 208] on span "G03 - Gastos en general" at bounding box center [338, 205] width 127 height 18
type input "G03"
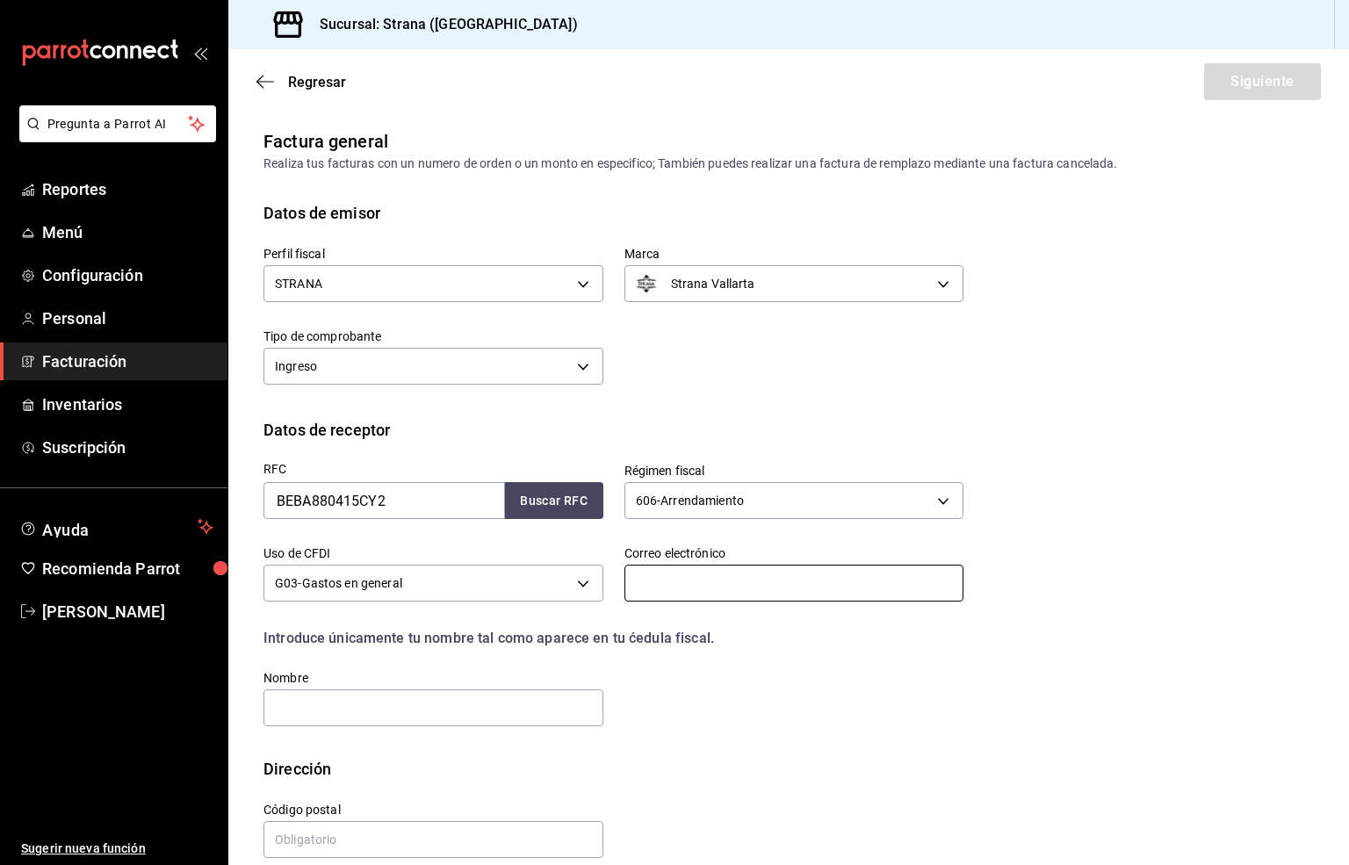
click at [670, 575] on input "text" at bounding box center [794, 583] width 340 height 37
type input "[EMAIL_ADDRESS][DOMAIN_NAME]"
click at [340, 714] on input "text" at bounding box center [433, 707] width 340 height 37
click at [849, 704] on div "RFC BEBA880415CY2 Buscar RFC Régimen fiscal 606 - Arrendamiento 606 Uso de CFDI…" at bounding box center [602, 585] width 721 height 287
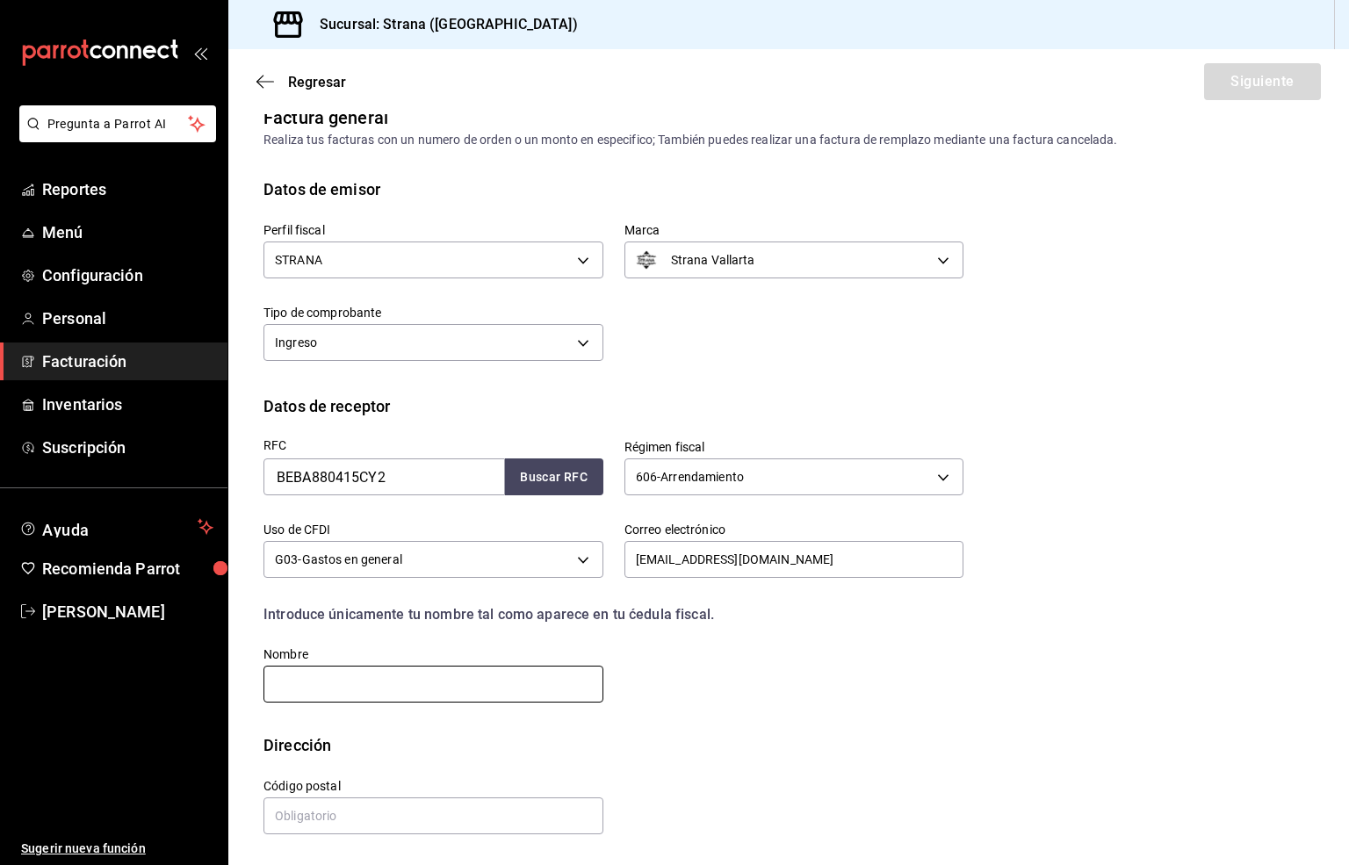
click at [335, 683] on input "text" at bounding box center [433, 684] width 340 height 37
type input "[PERSON_NAME]"
click at [369, 817] on input "text" at bounding box center [433, 815] width 340 height 37
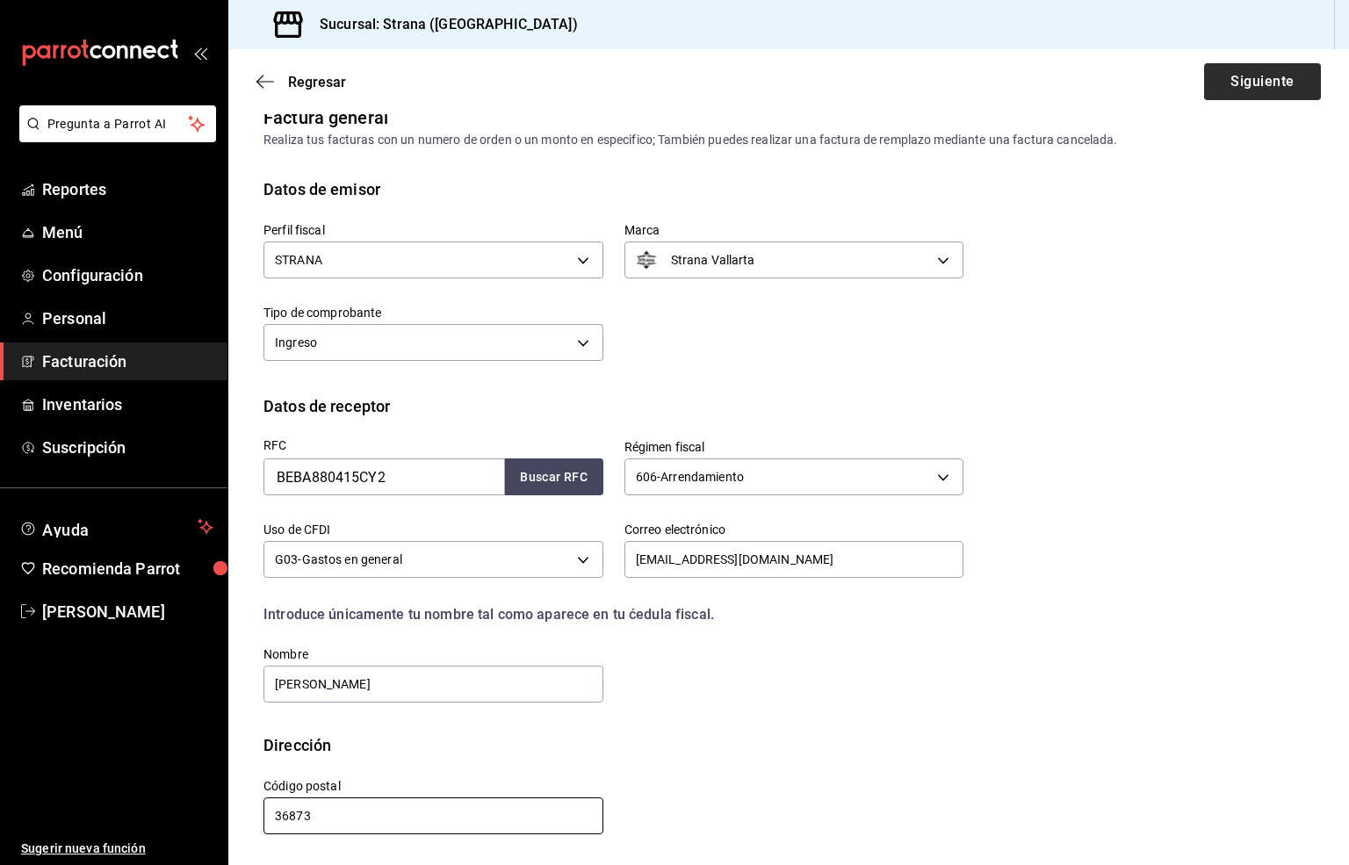
type input "36873"
click at [1225, 79] on button "Siguiente" at bounding box center [1262, 81] width 117 height 37
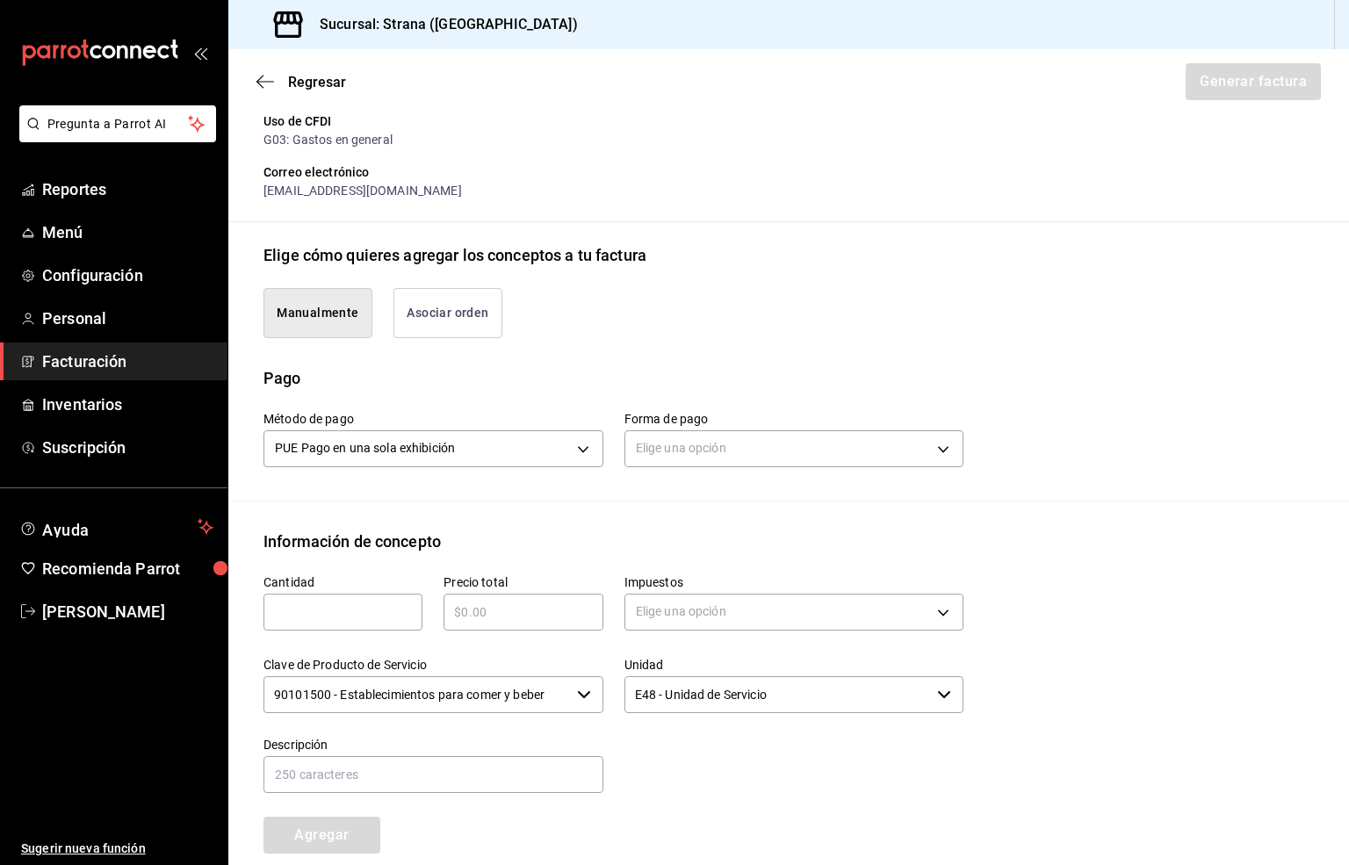
scroll to position [419, 0]
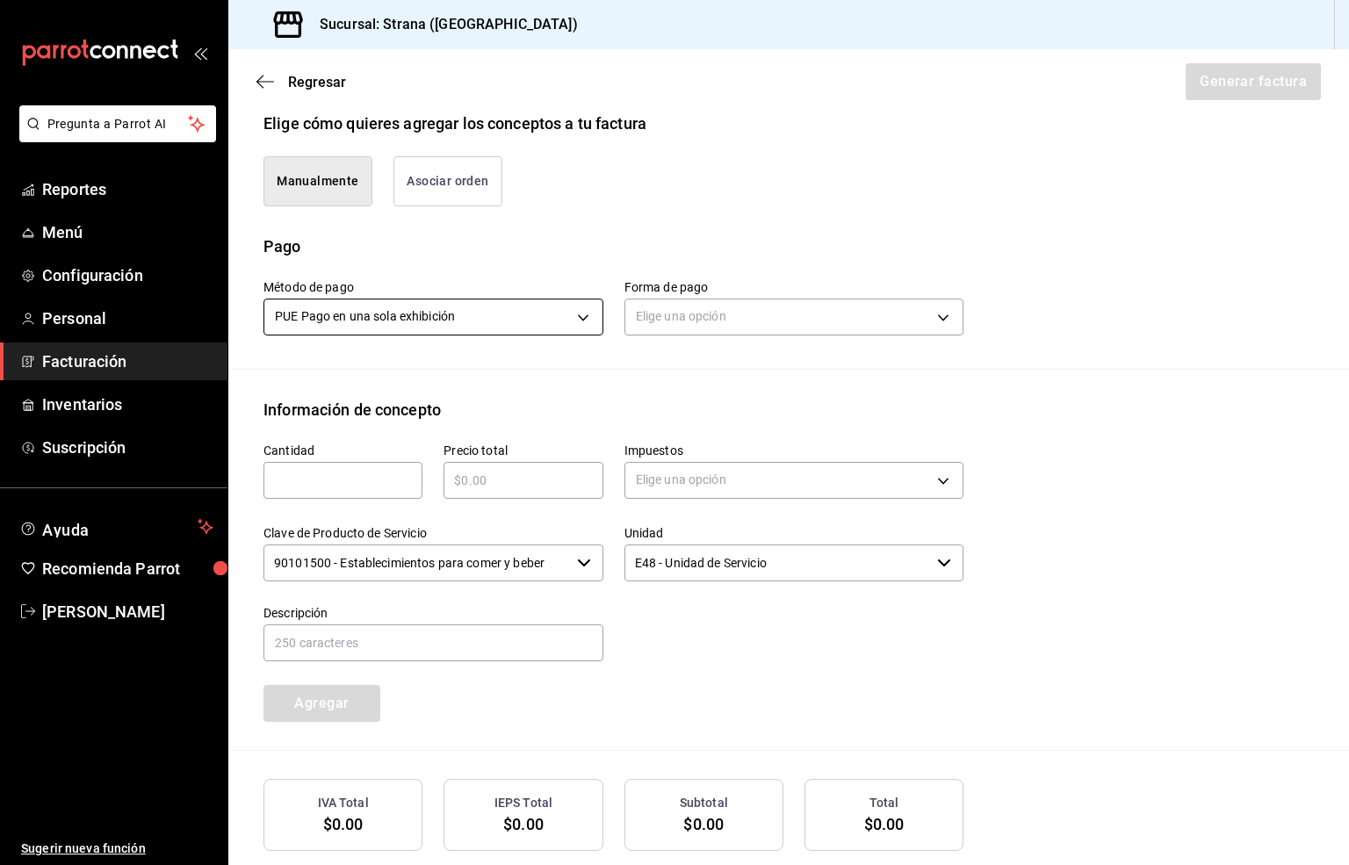
click at [436, 333] on body "Pregunta a Parrot AI Reportes Menú Configuración Personal Facturación Inventari…" at bounding box center [674, 432] width 1349 height 865
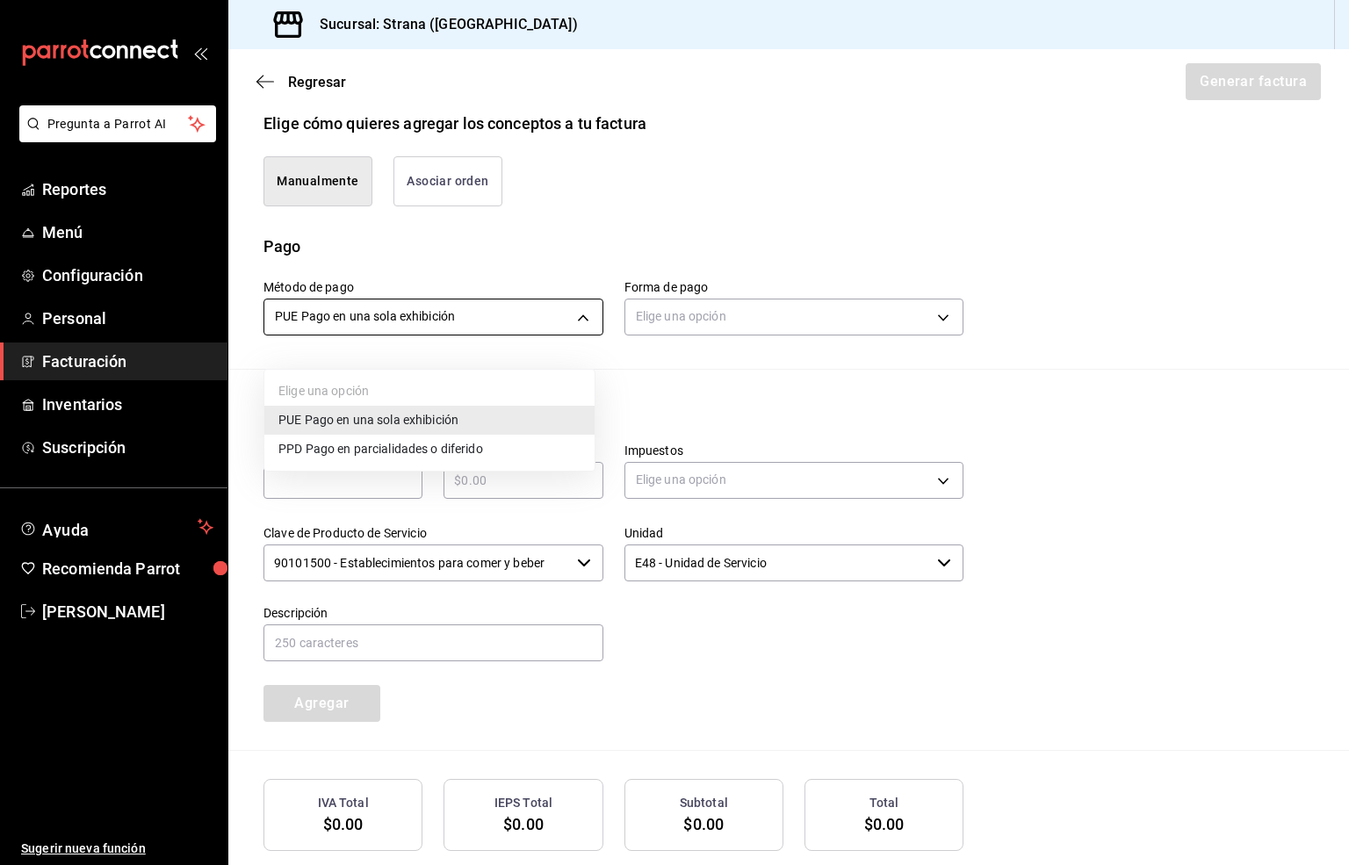
click at [436, 333] on div at bounding box center [674, 432] width 1349 height 865
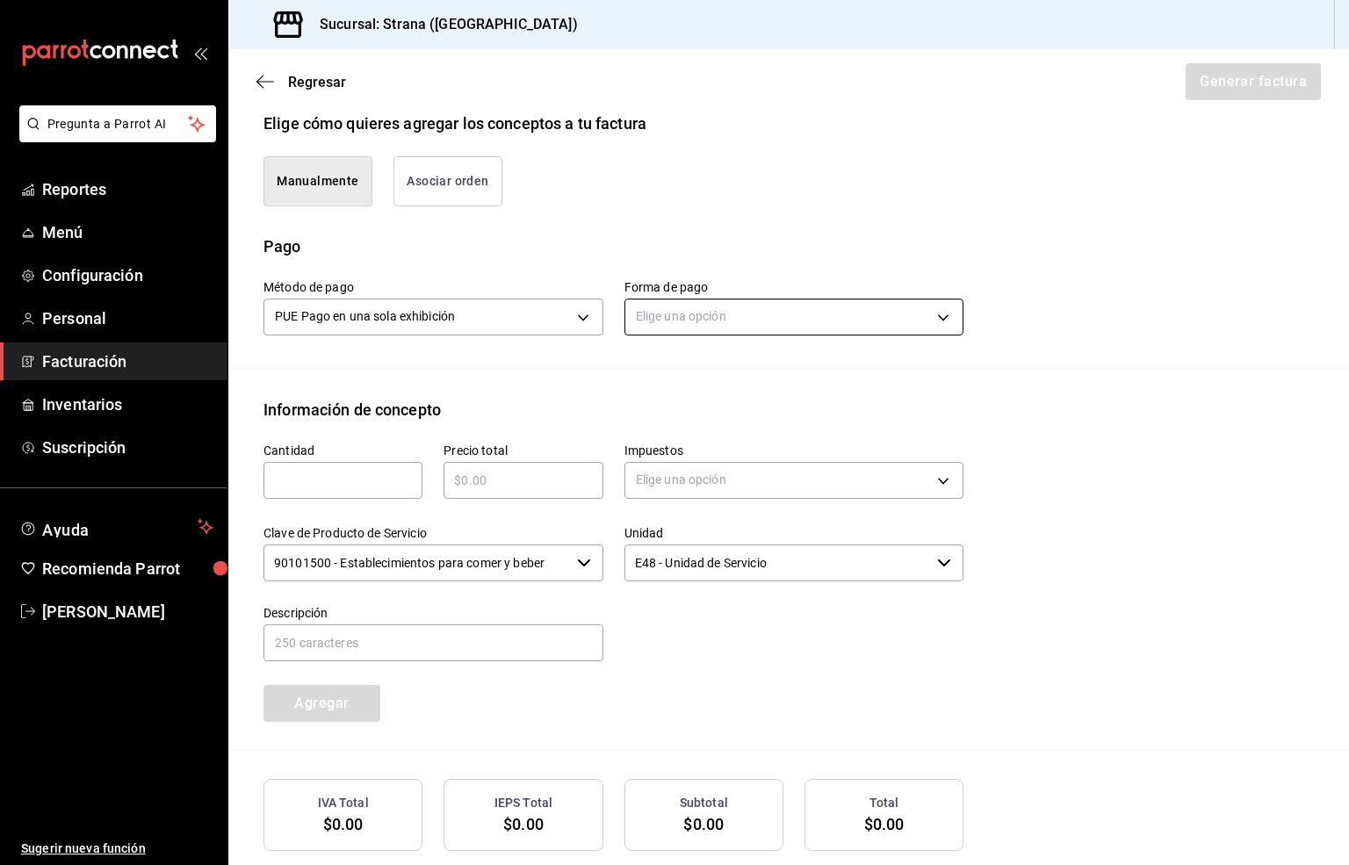
click at [673, 335] on body "Pregunta a Parrot AI Reportes Menú Configuración Personal Facturación Inventari…" at bounding box center [674, 432] width 1349 height 865
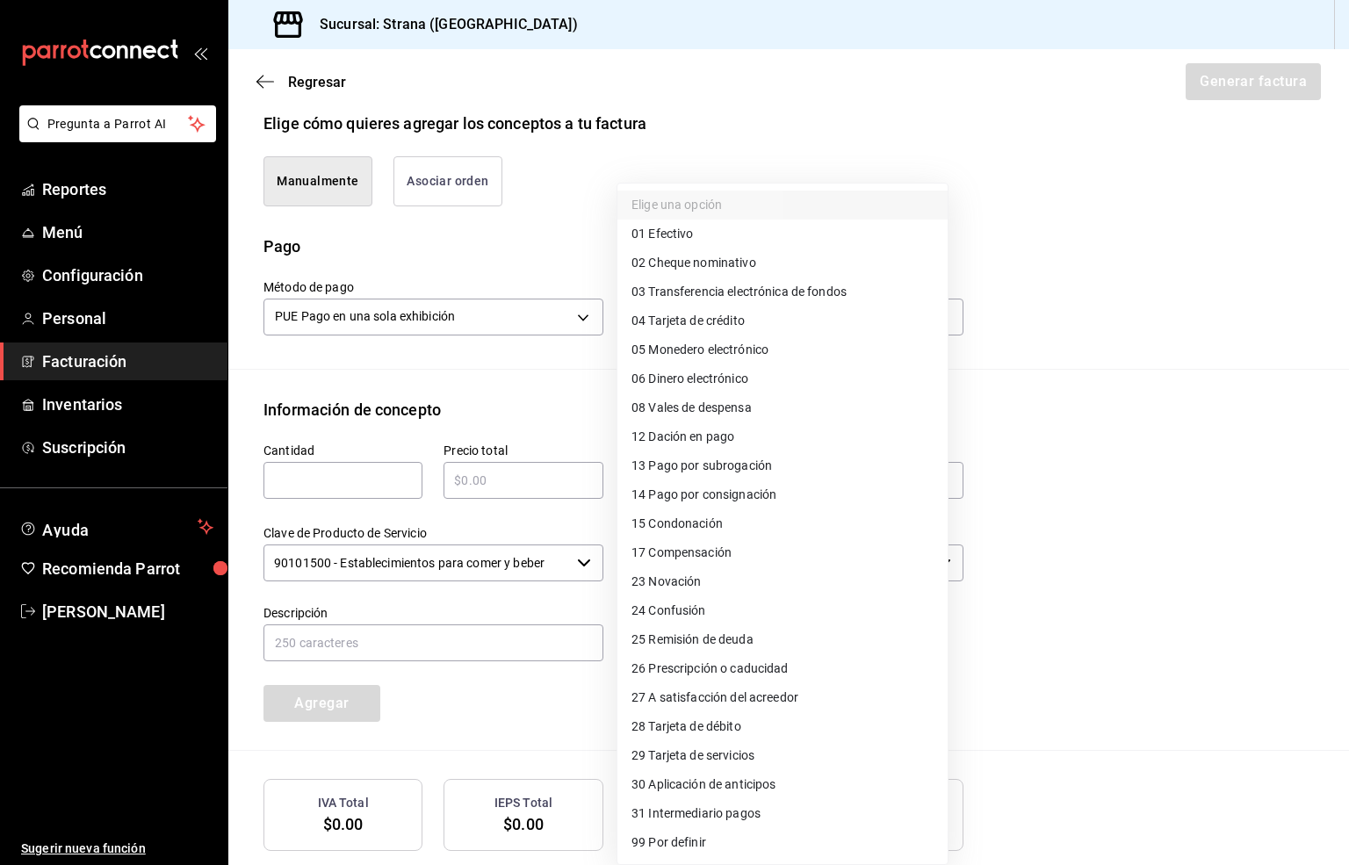
click at [769, 291] on span "03 Transferencia electrónica de fondos" at bounding box center [738, 292] width 215 height 18
type input "03"
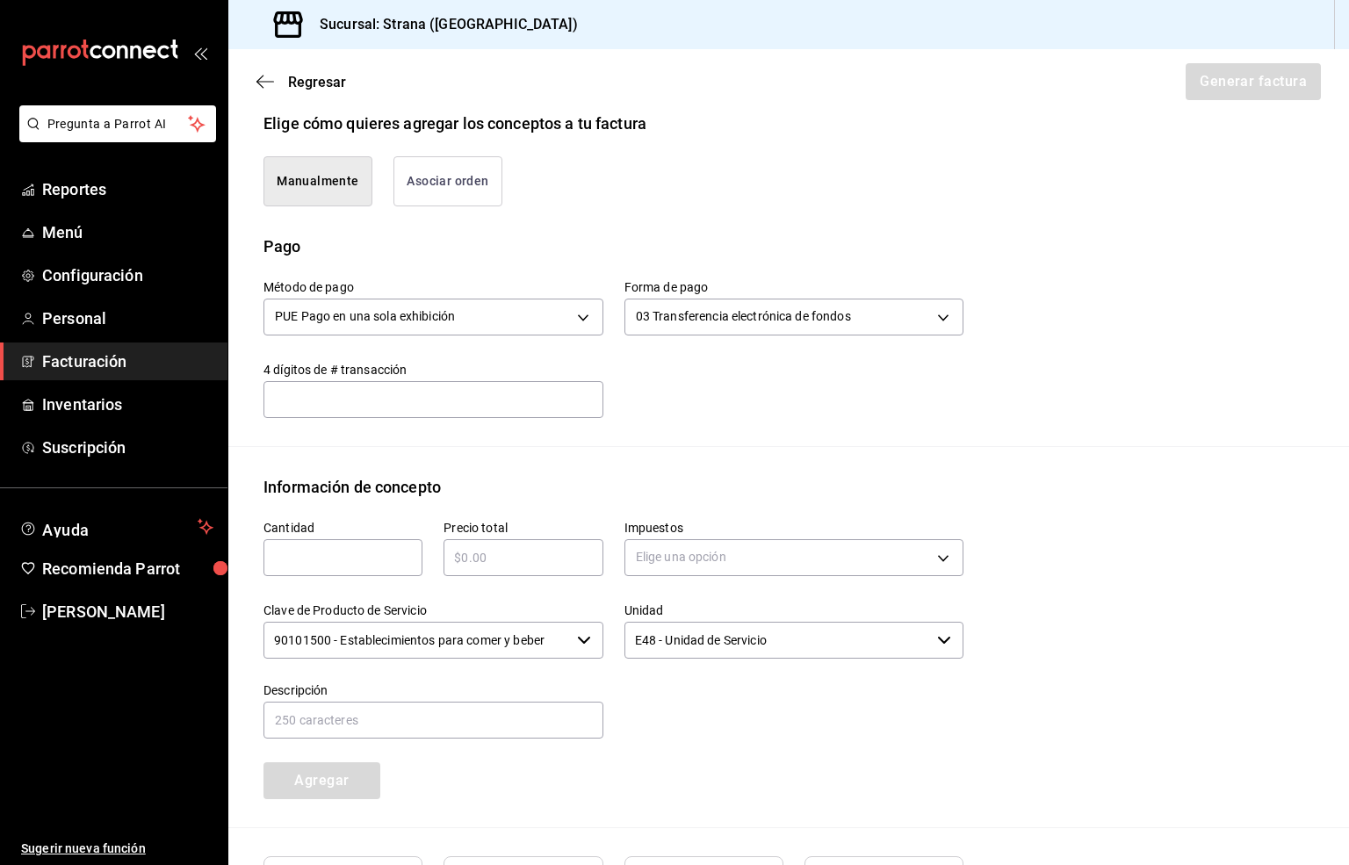
click at [274, 568] on input "text" at bounding box center [342, 557] width 159 height 21
type input "1"
click at [469, 568] on input "text" at bounding box center [522, 557] width 159 height 21
type input "$25000"
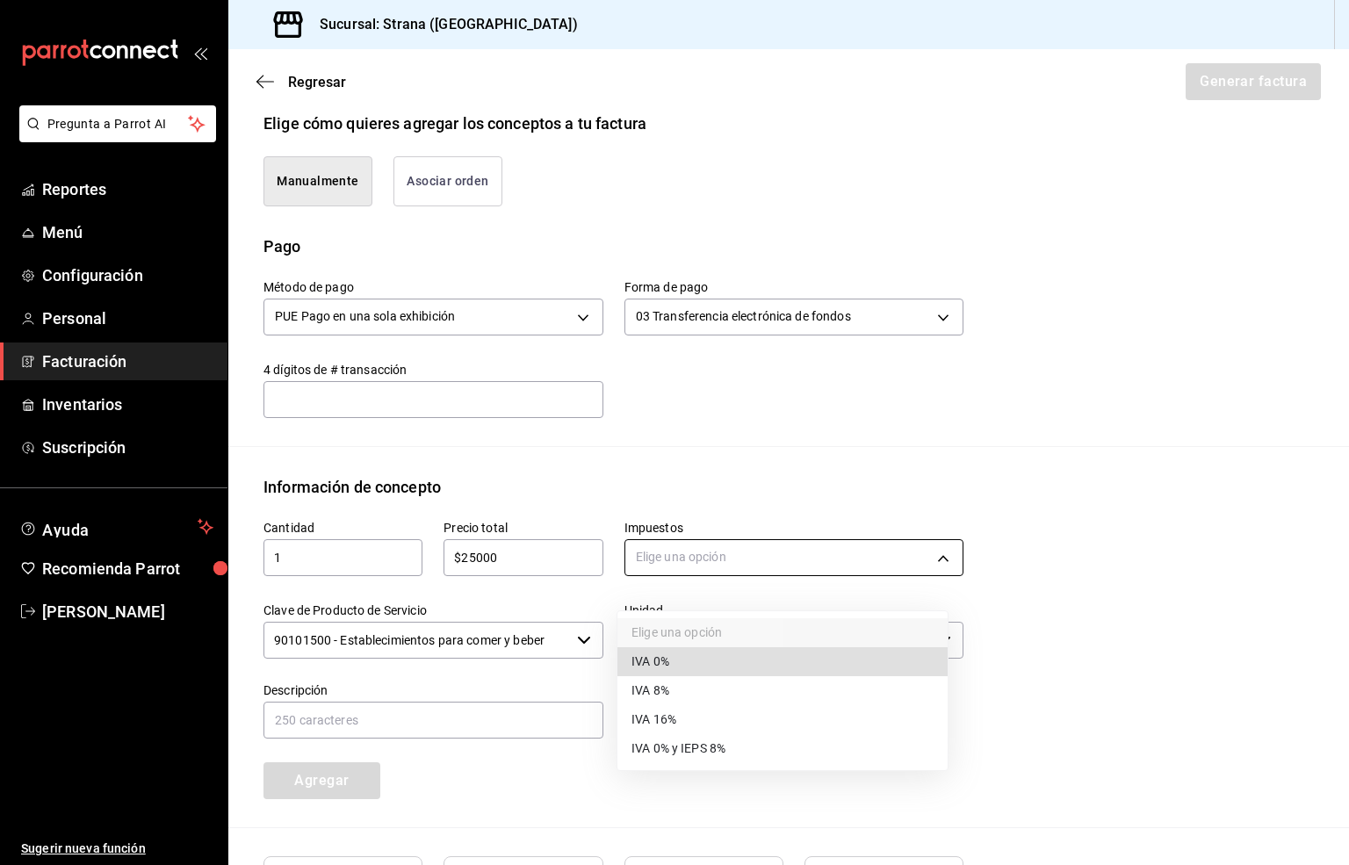
click at [685, 580] on body "Pregunta a Parrot AI Reportes Menú Configuración Personal Facturación Inventari…" at bounding box center [674, 432] width 1349 height 865
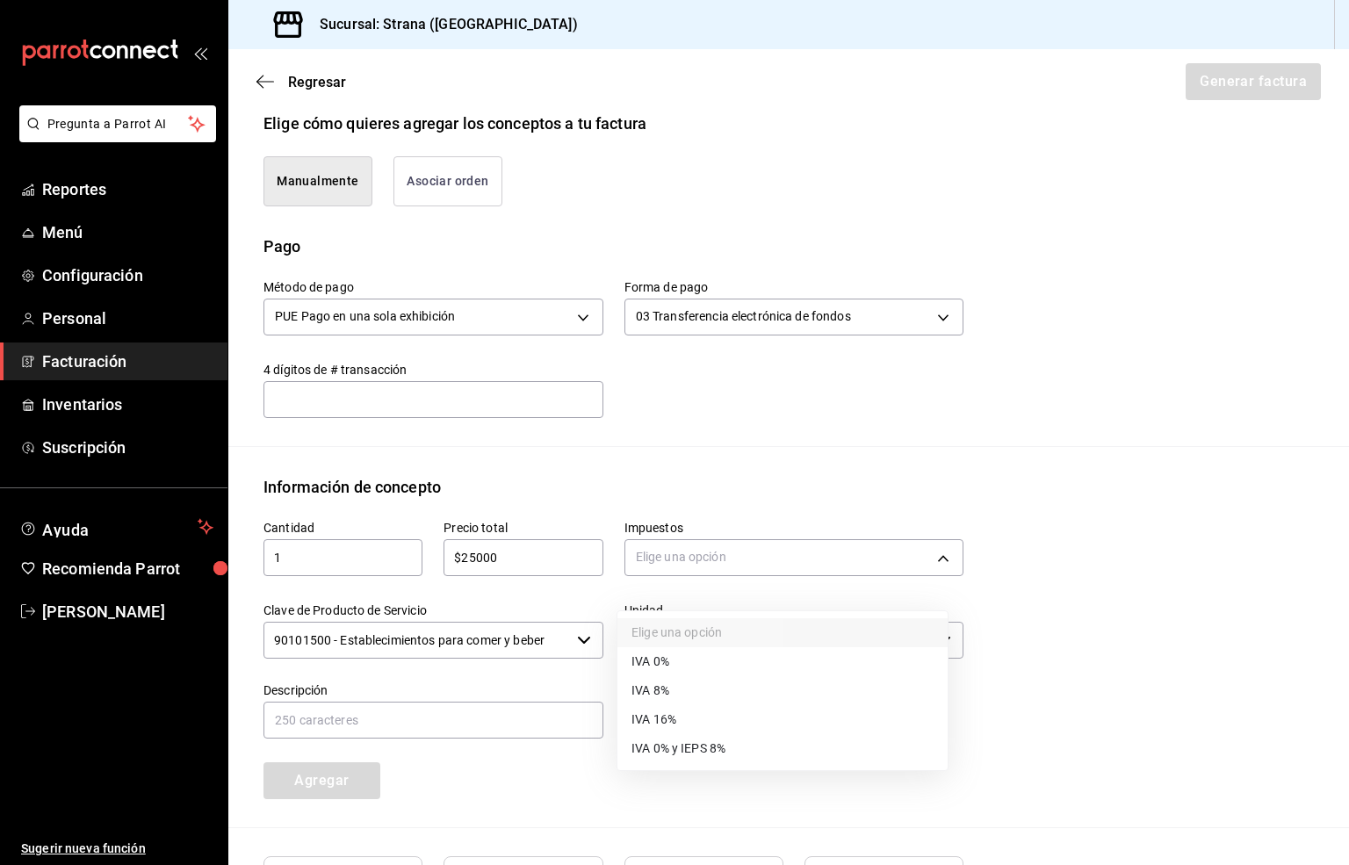
click at [661, 715] on span "IVA 16%" at bounding box center [653, 719] width 45 height 18
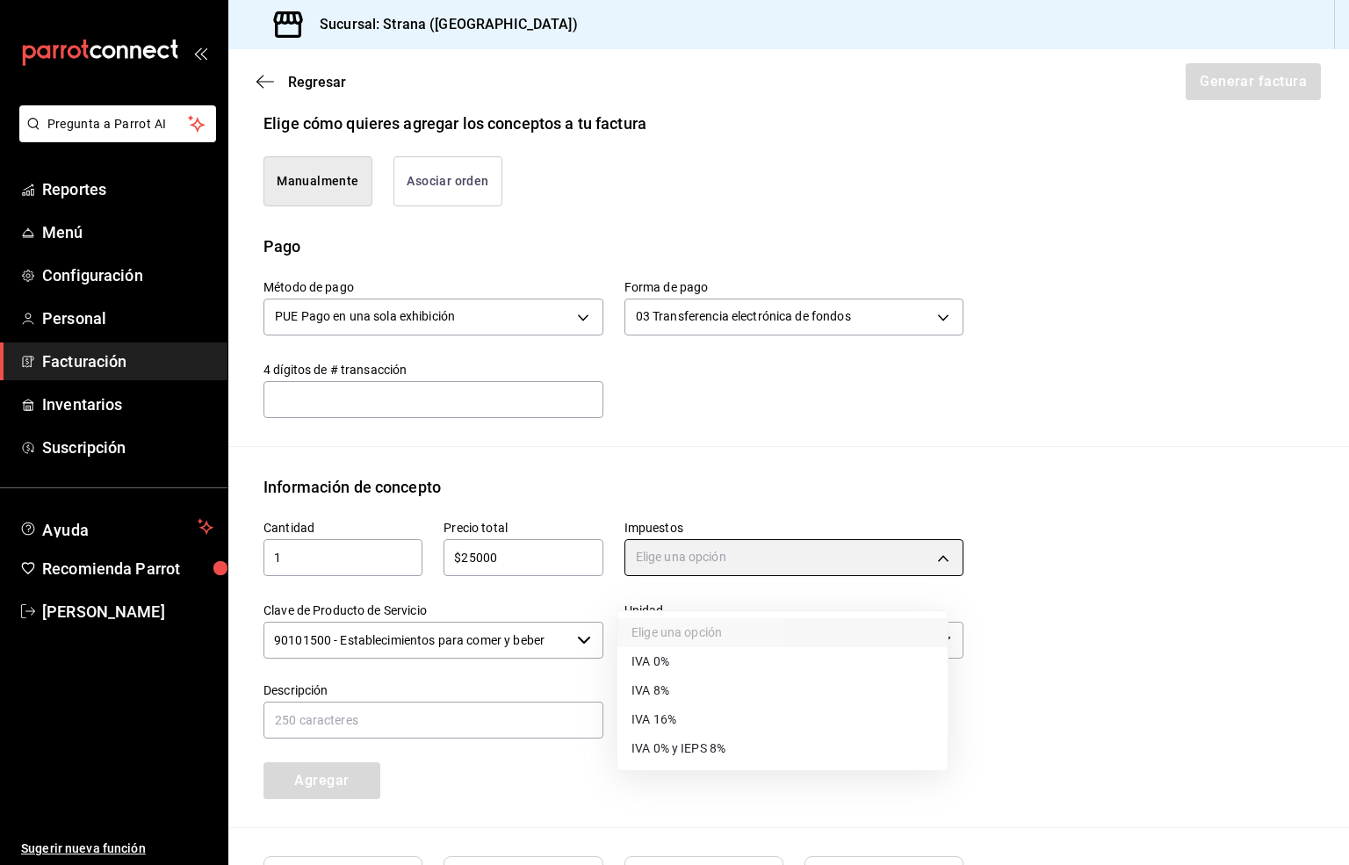
type input "IVA_16"
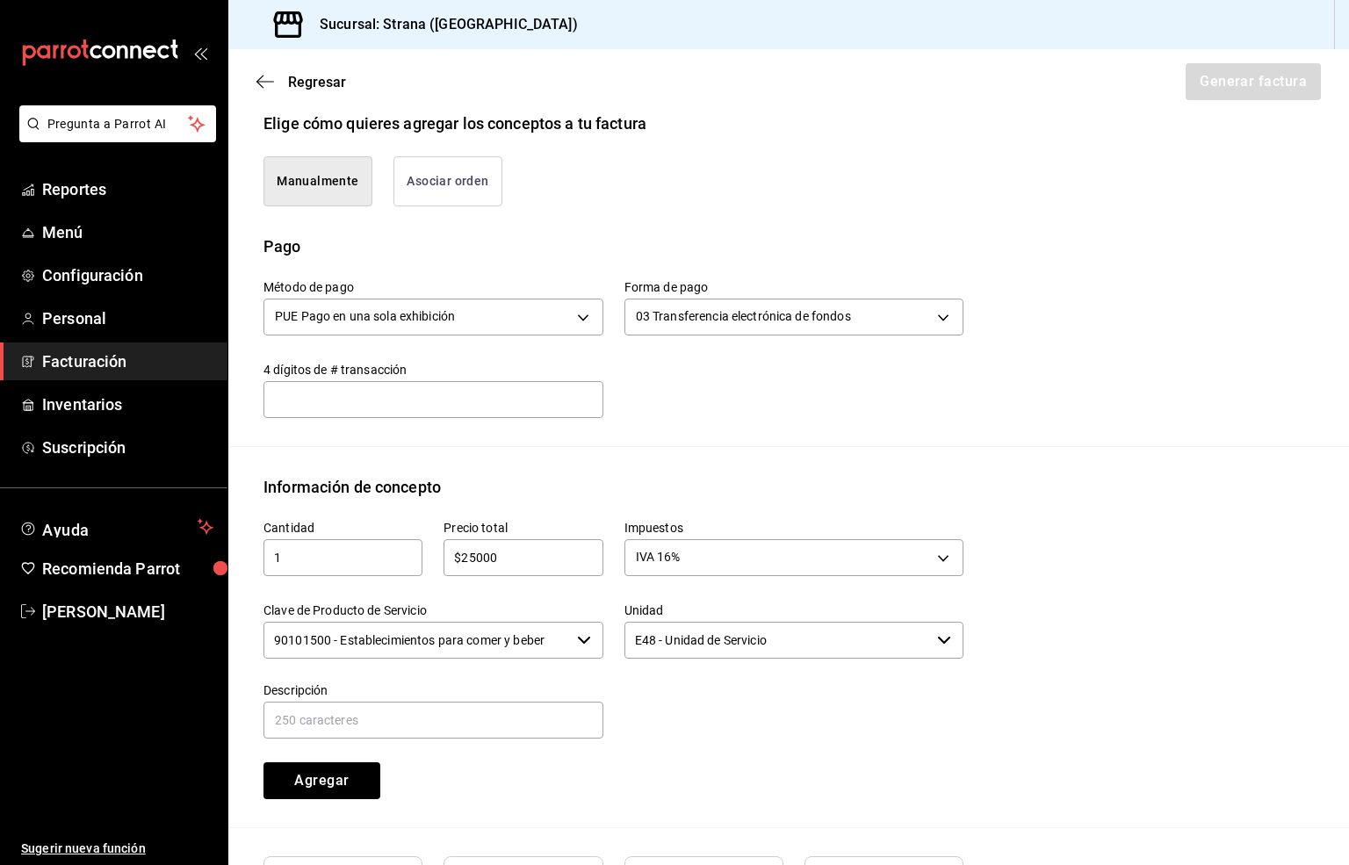
click at [403, 659] on input "90101500 - Establecimientos para comer y beber" at bounding box center [416, 640] width 306 height 37
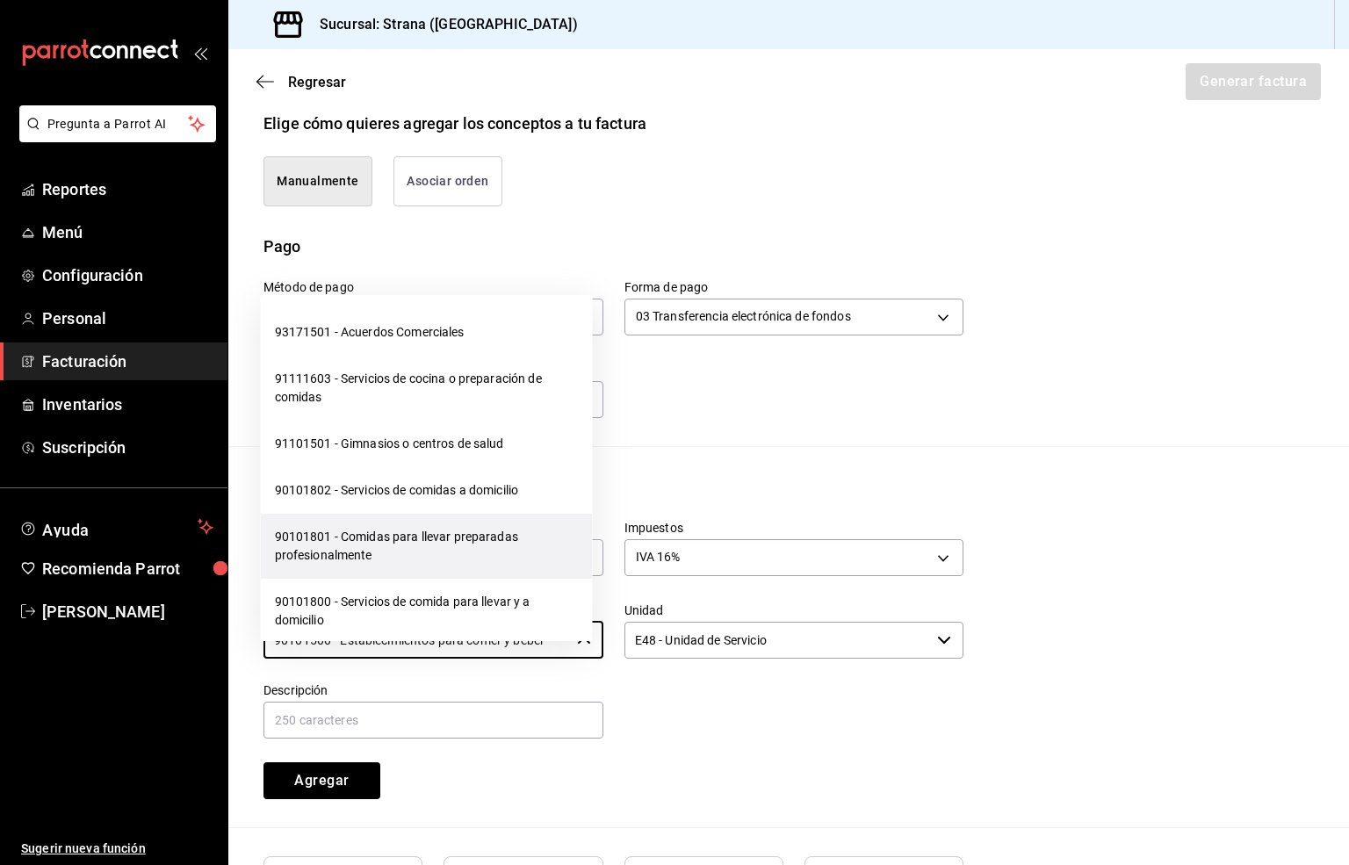
scroll to position [395, 0]
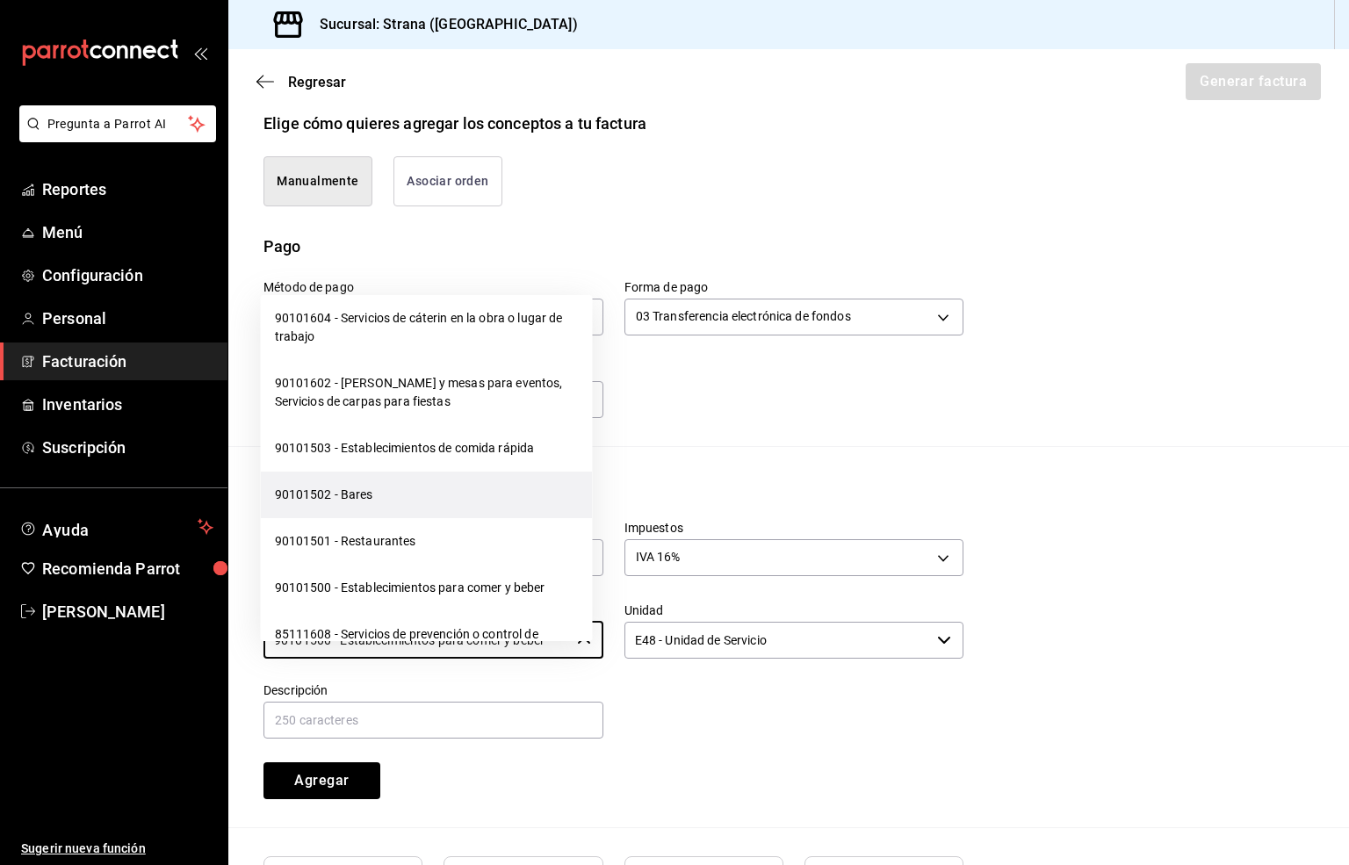
click at [346, 487] on li "90101502 - Bares" at bounding box center [427, 495] width 332 height 47
type input "90101502 - Bares"
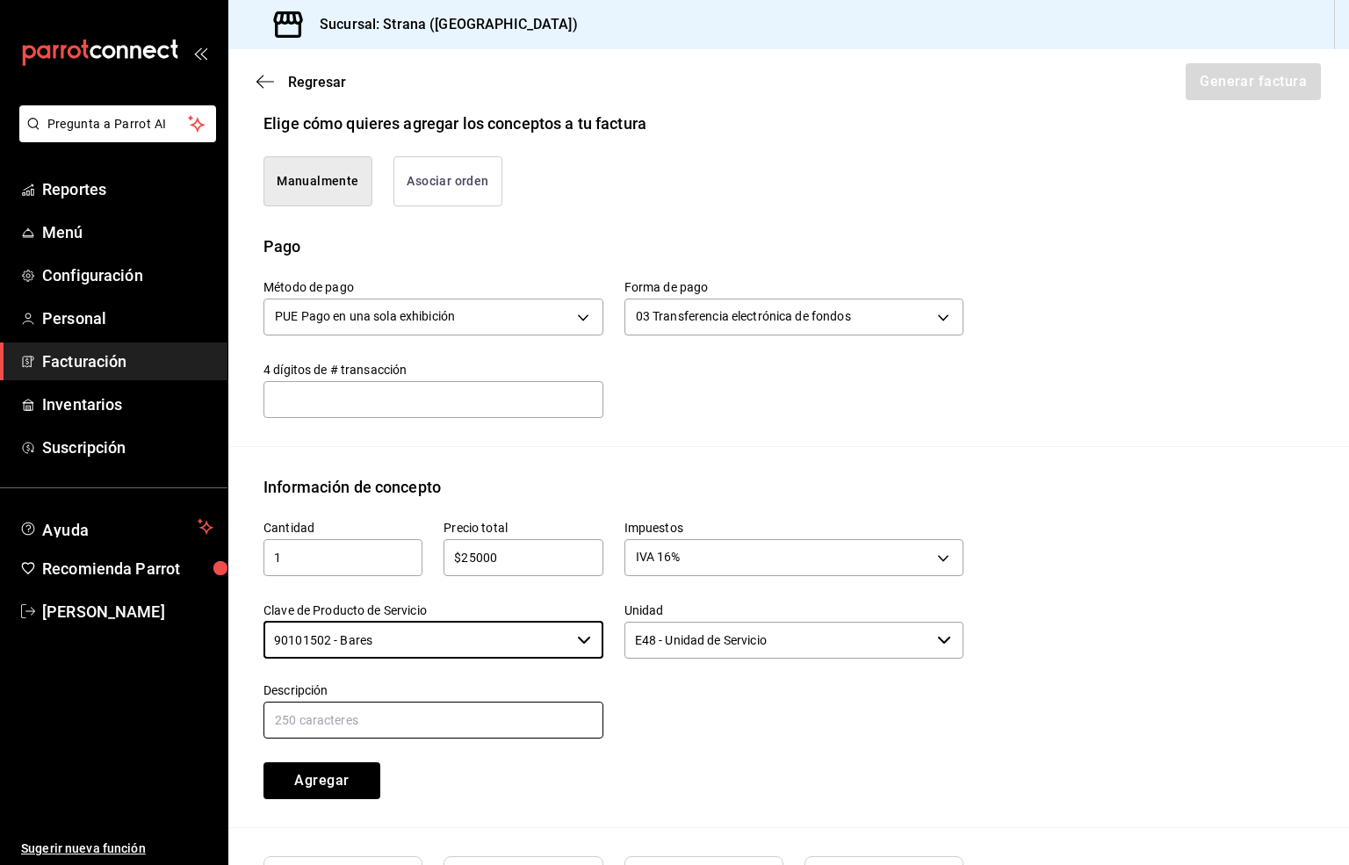
click at [340, 728] on input "text" at bounding box center [433, 720] width 340 height 37
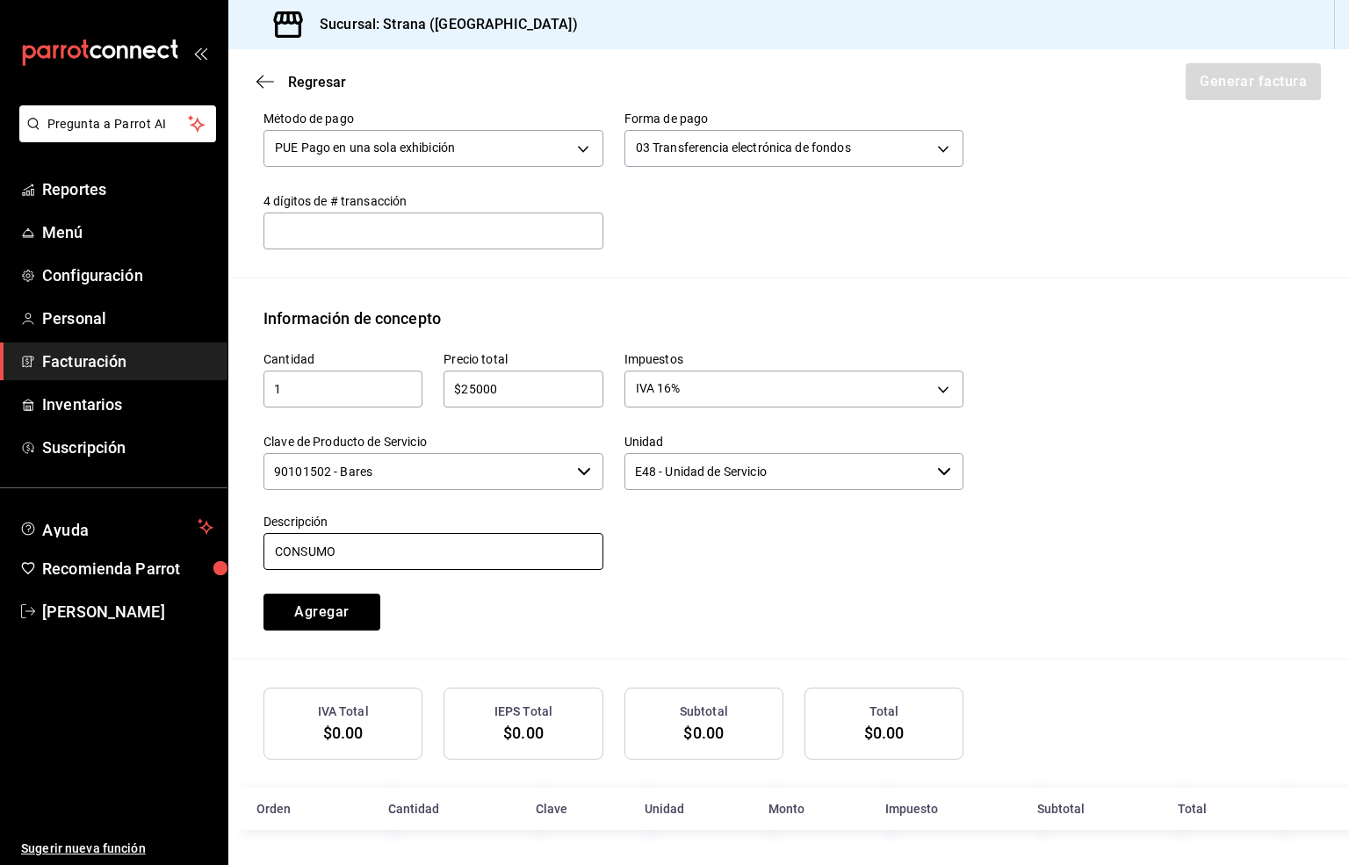
scroll to position [609, 0]
type input "CONSUMO"
click at [322, 611] on button "Agregar" at bounding box center [321, 612] width 117 height 37
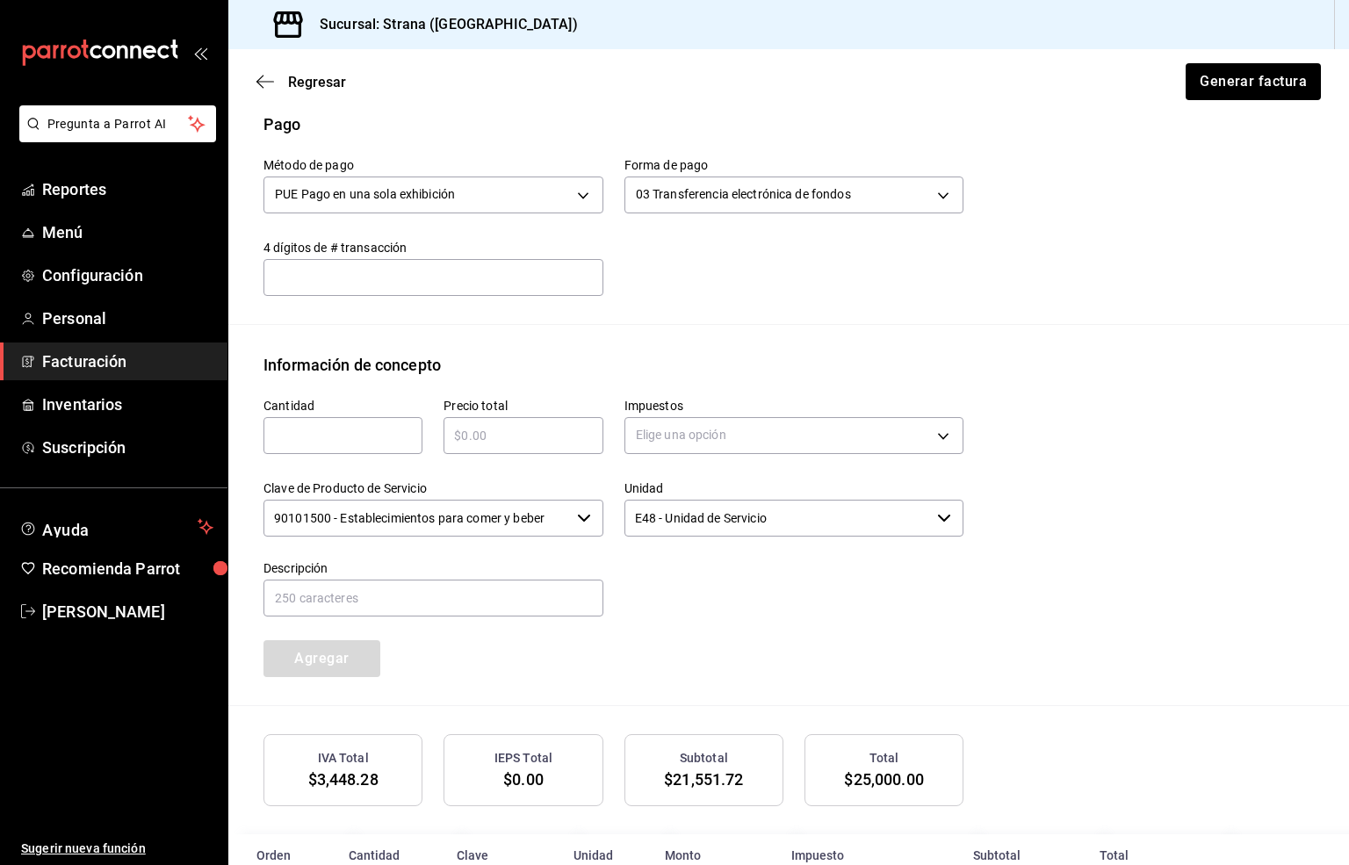
scroll to position [388, 0]
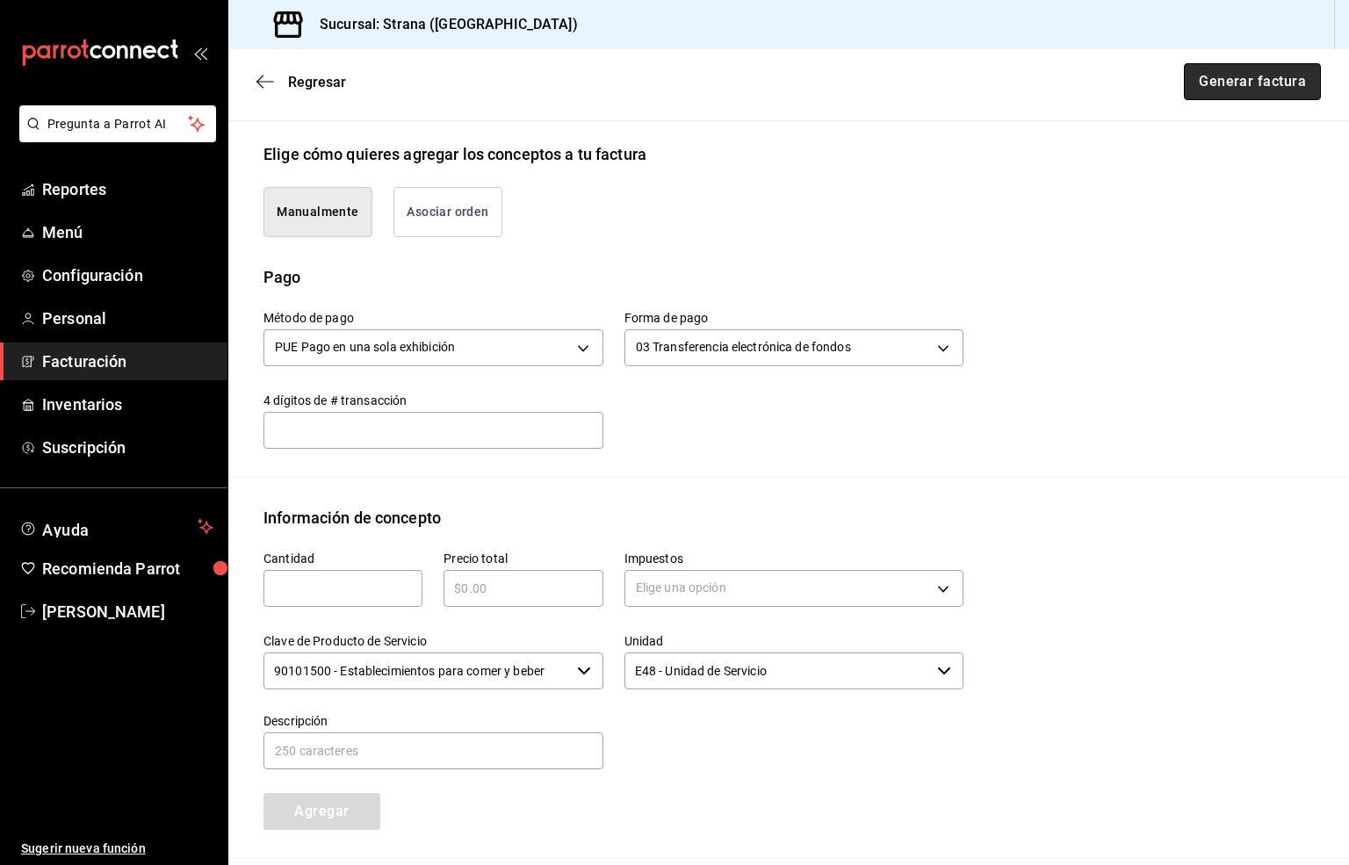
click at [1221, 77] on button "Generar factura" at bounding box center [1252, 81] width 137 height 37
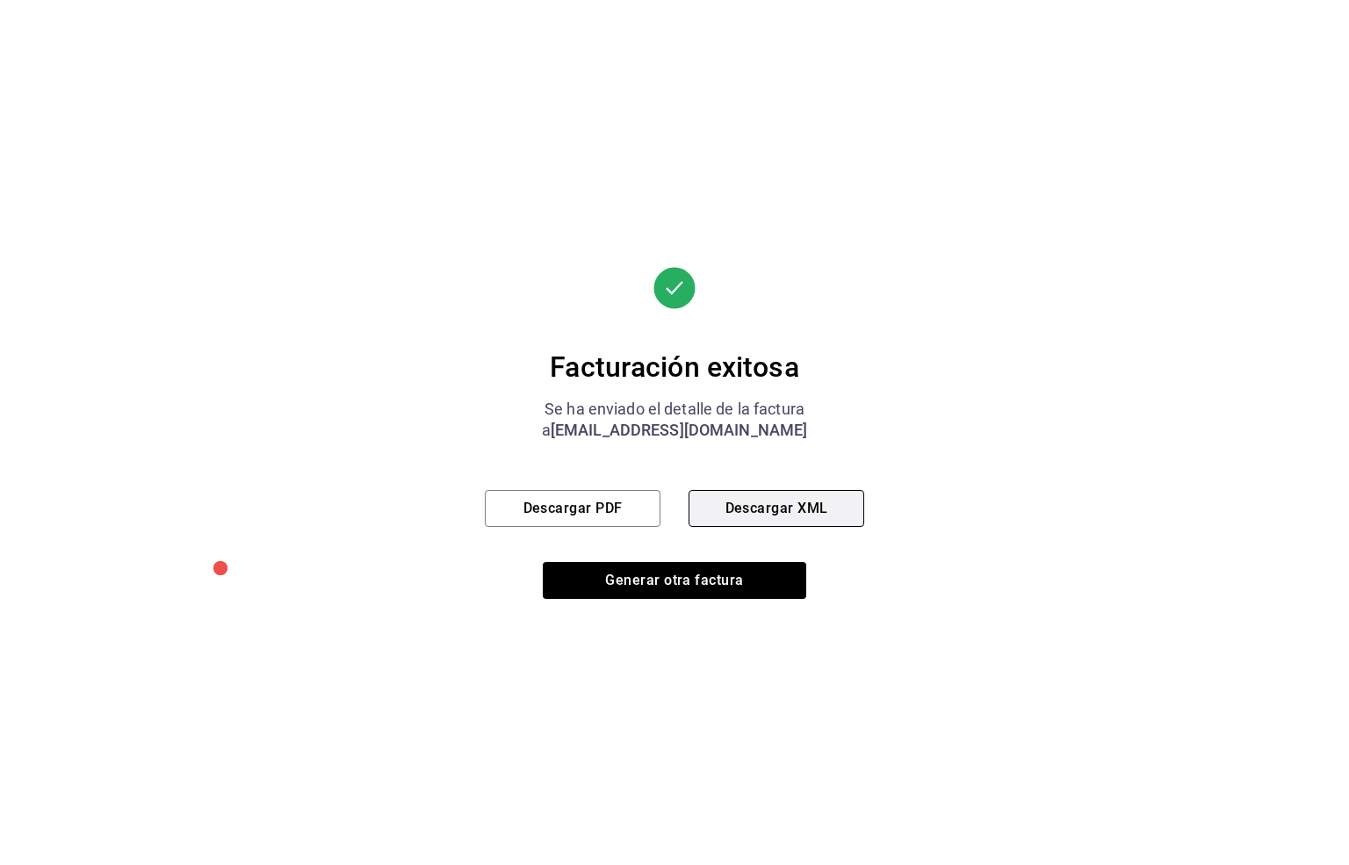
click at [753, 506] on button "Descargar XML" at bounding box center [776, 508] width 176 height 37
click at [562, 503] on button "Descargar PDF" at bounding box center [573, 508] width 176 height 37
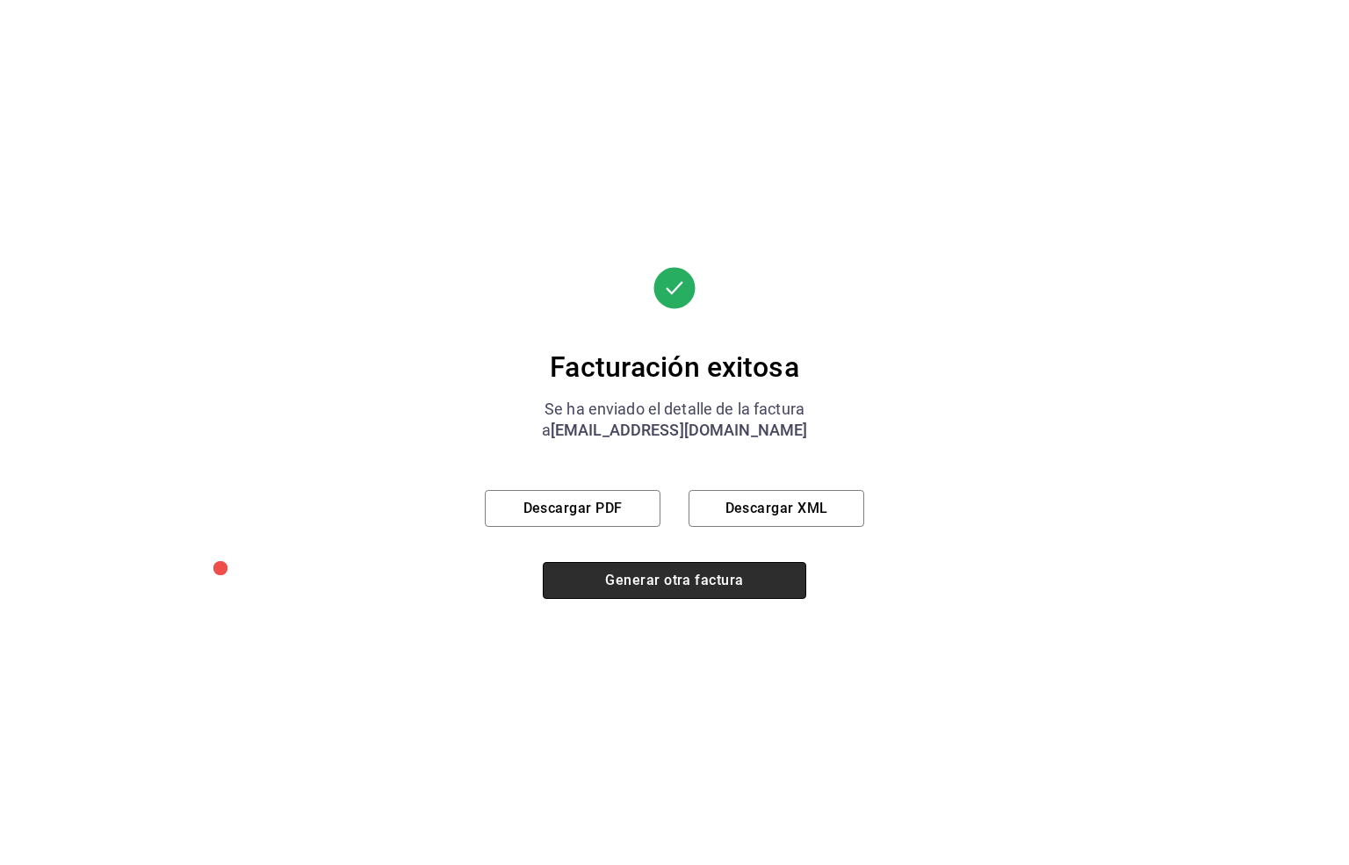
click at [695, 580] on button "Generar otra factura" at bounding box center [674, 580] width 263 height 37
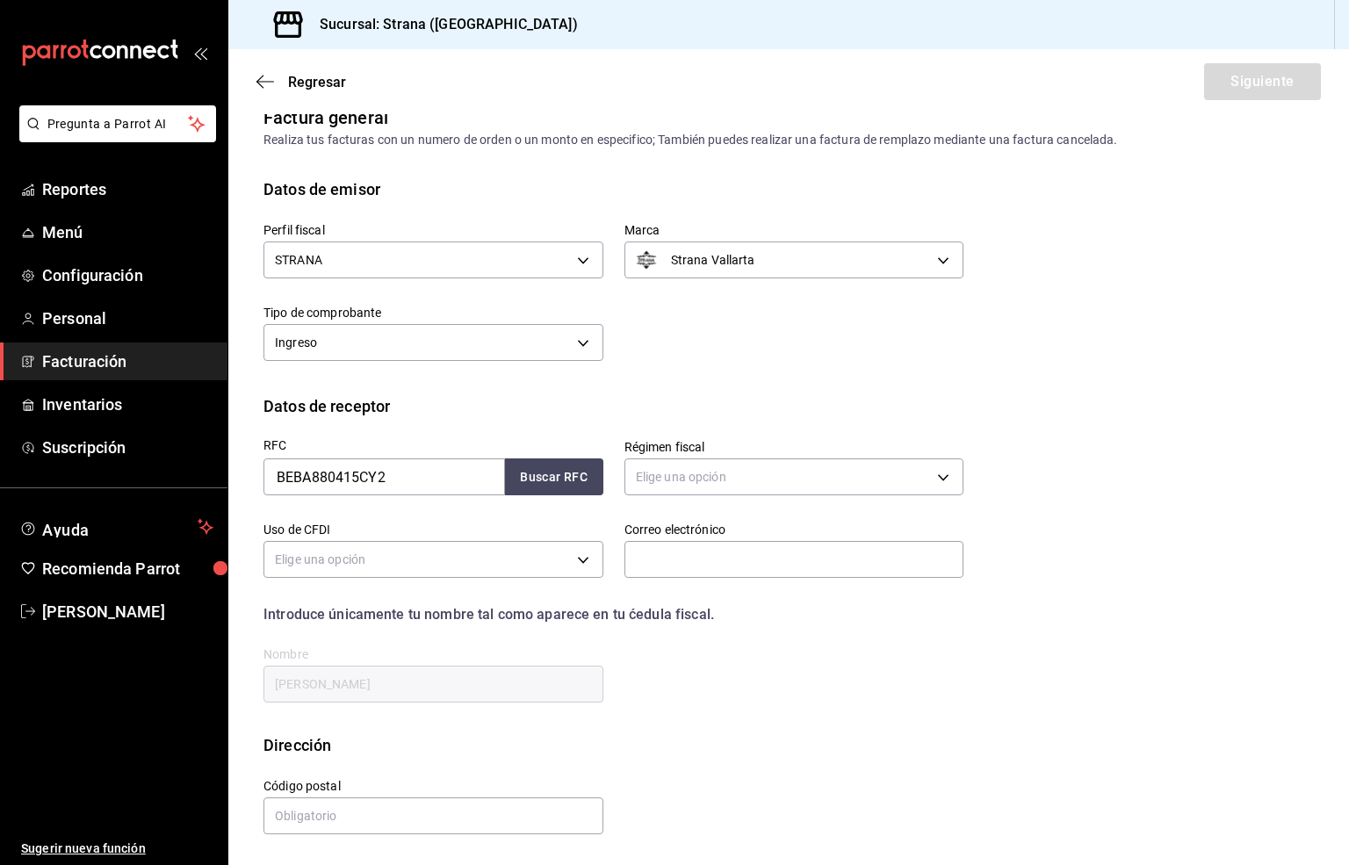
scroll to position [0, 0]
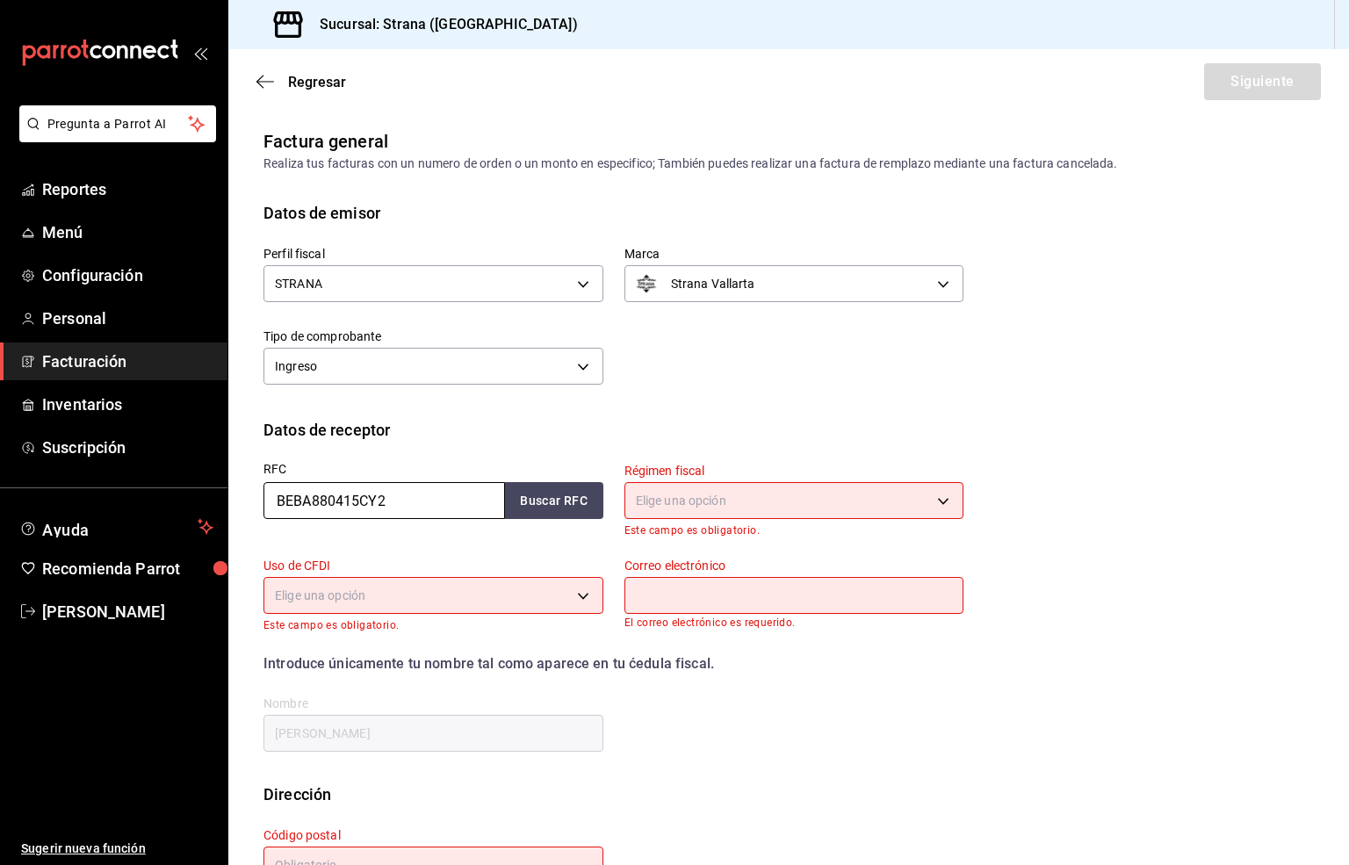
click at [435, 504] on input "BEBA880415CY2" at bounding box center [383, 500] width 241 height 37
drag, startPoint x: 435, startPoint y: 504, endPoint x: 277, endPoint y: 504, distance: 157.2
click at [277, 504] on input "BEBA880415CY2" at bounding box center [383, 500] width 241 height 37
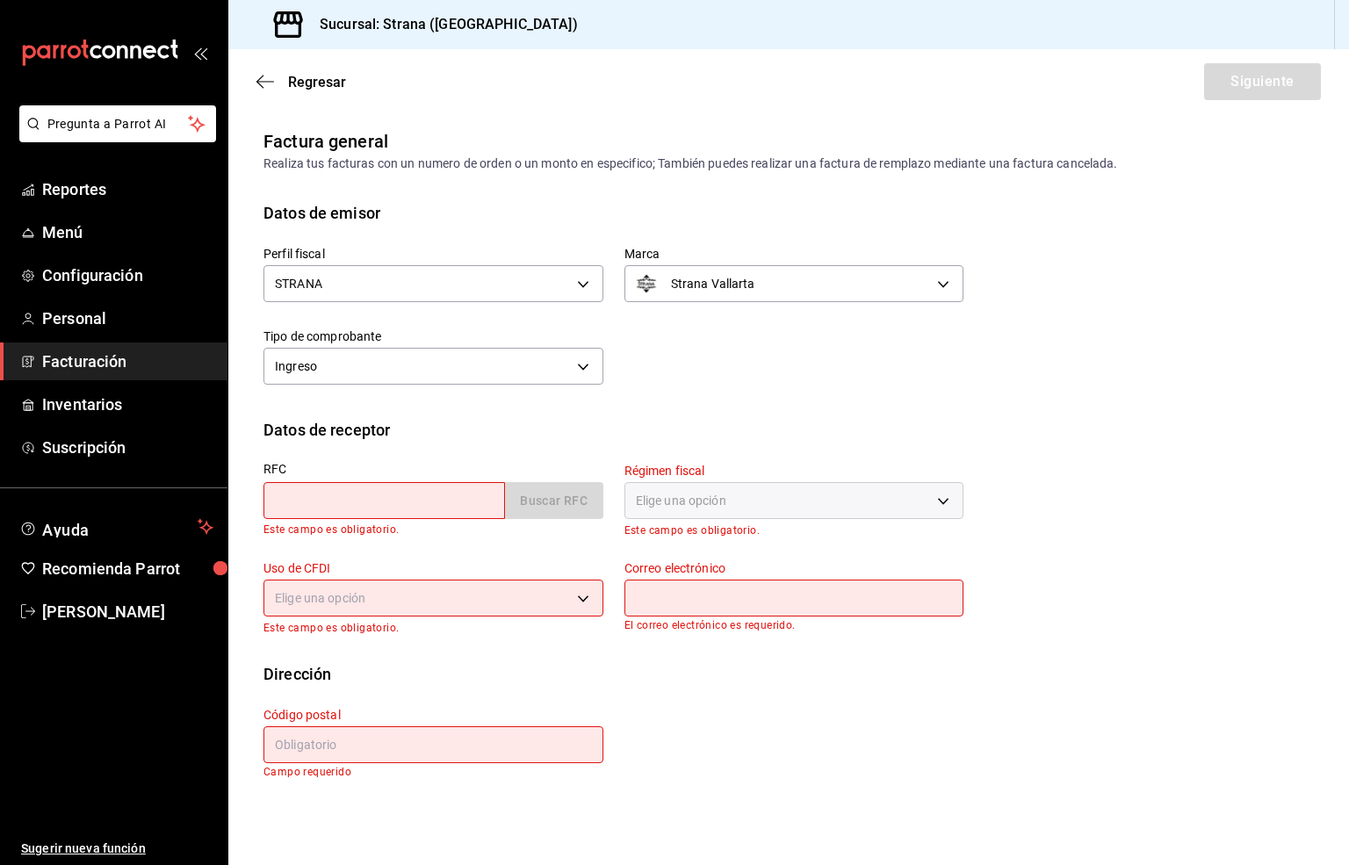
click at [291, 499] on input "text" at bounding box center [383, 500] width 241 height 37
type input "XAXX010101000"
type input "48333"
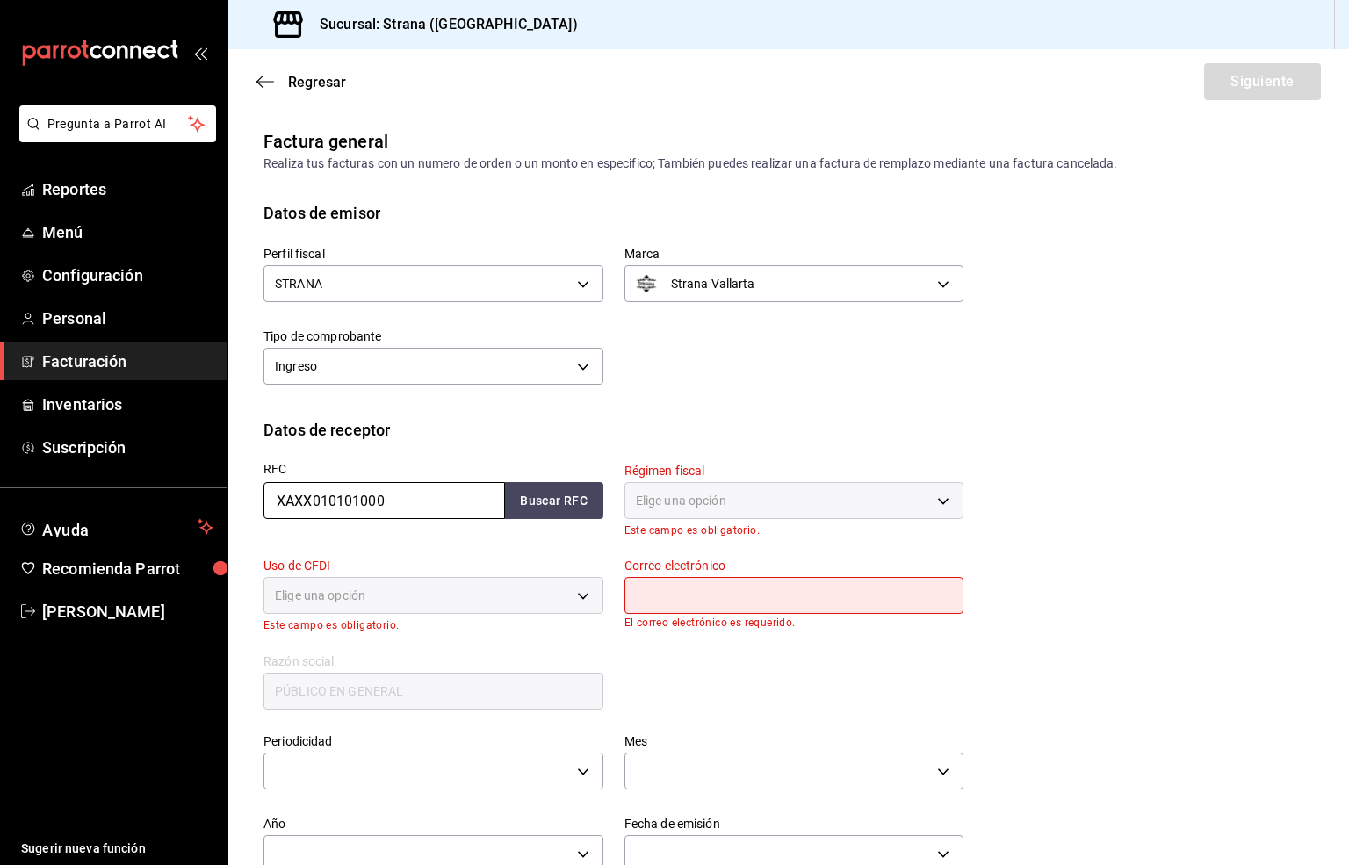
type input "616"
type input "S01"
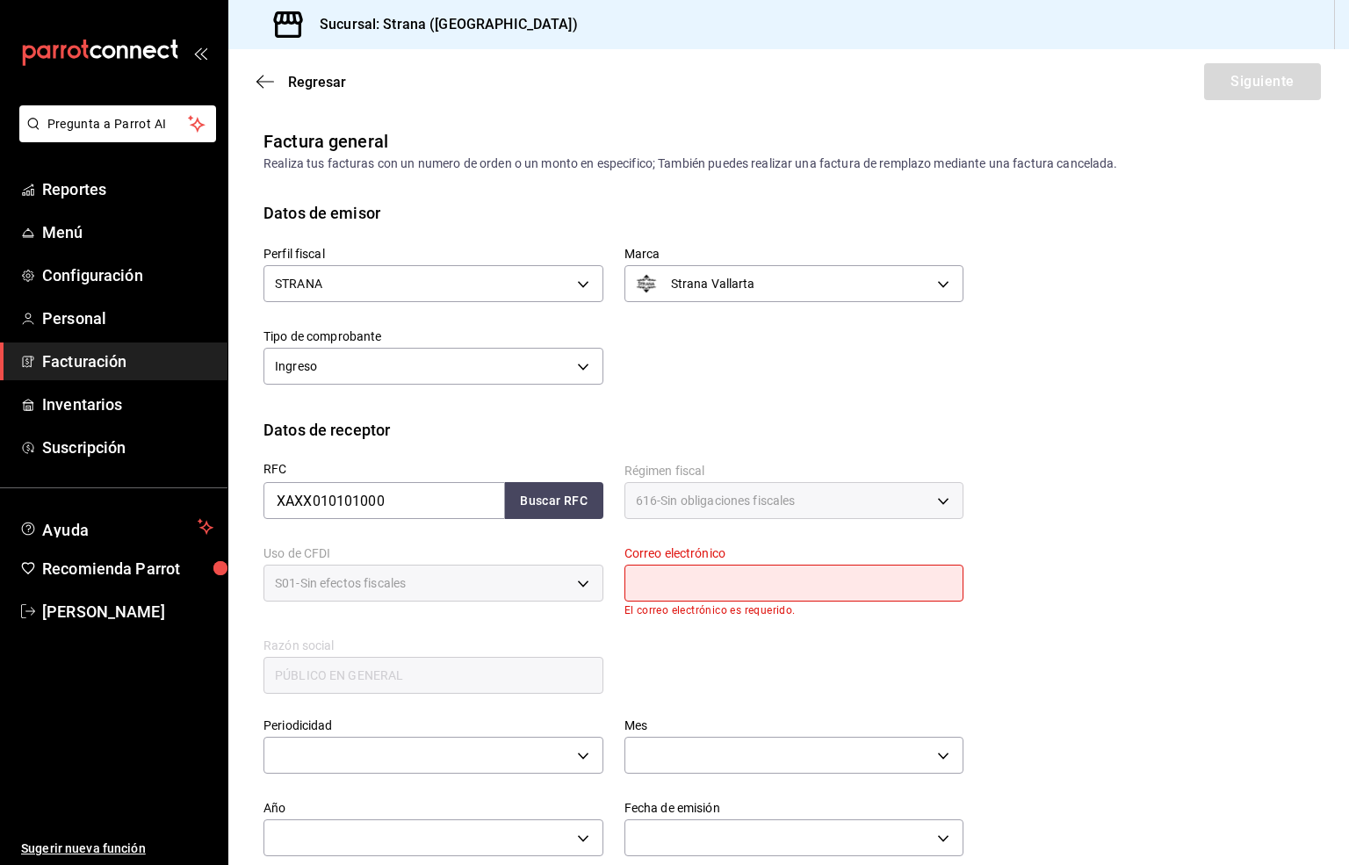
click at [664, 590] on input "text" at bounding box center [794, 583] width 340 height 37
type input "[EMAIL_ADDRESS][DOMAIN_NAME]"
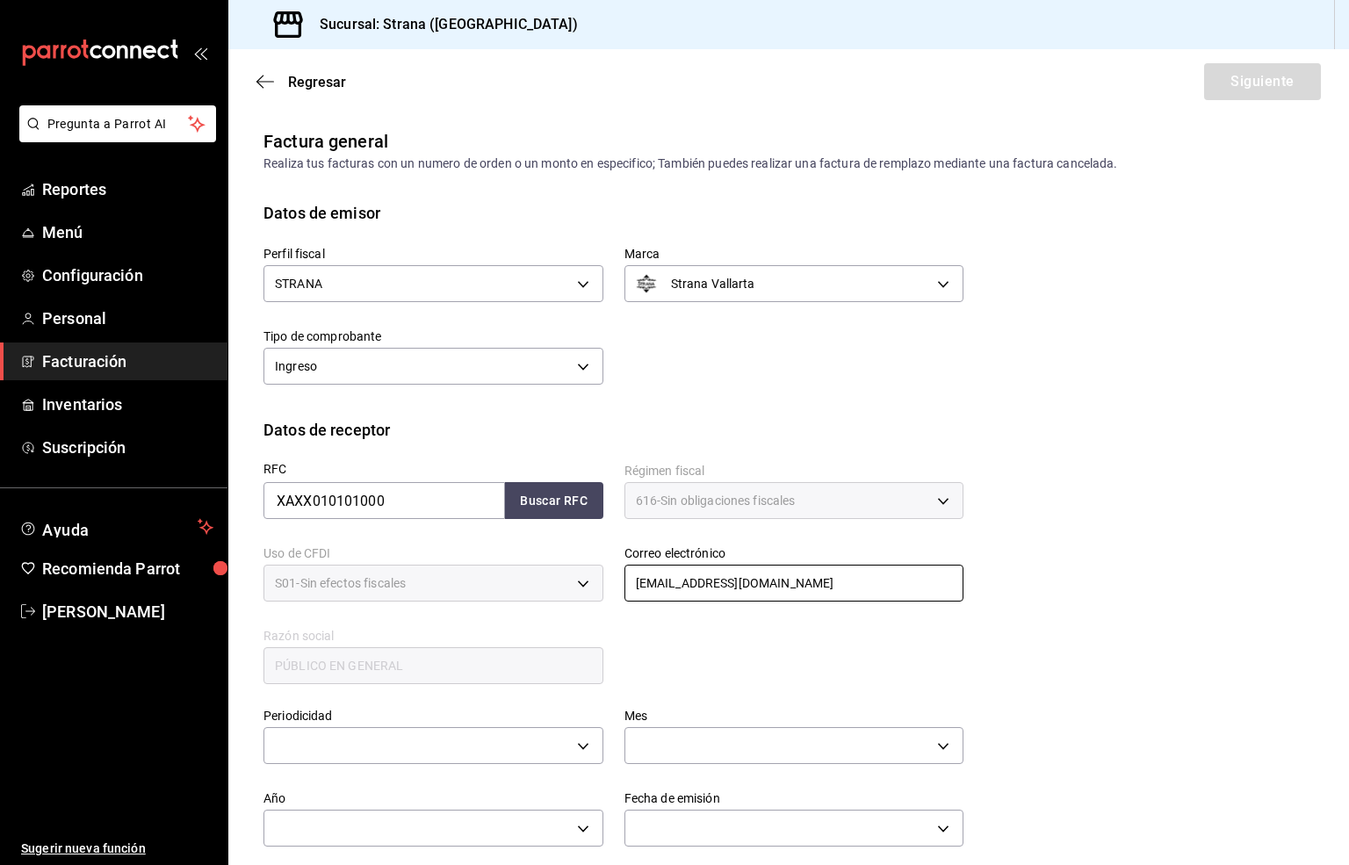
scroll to position [132, 0]
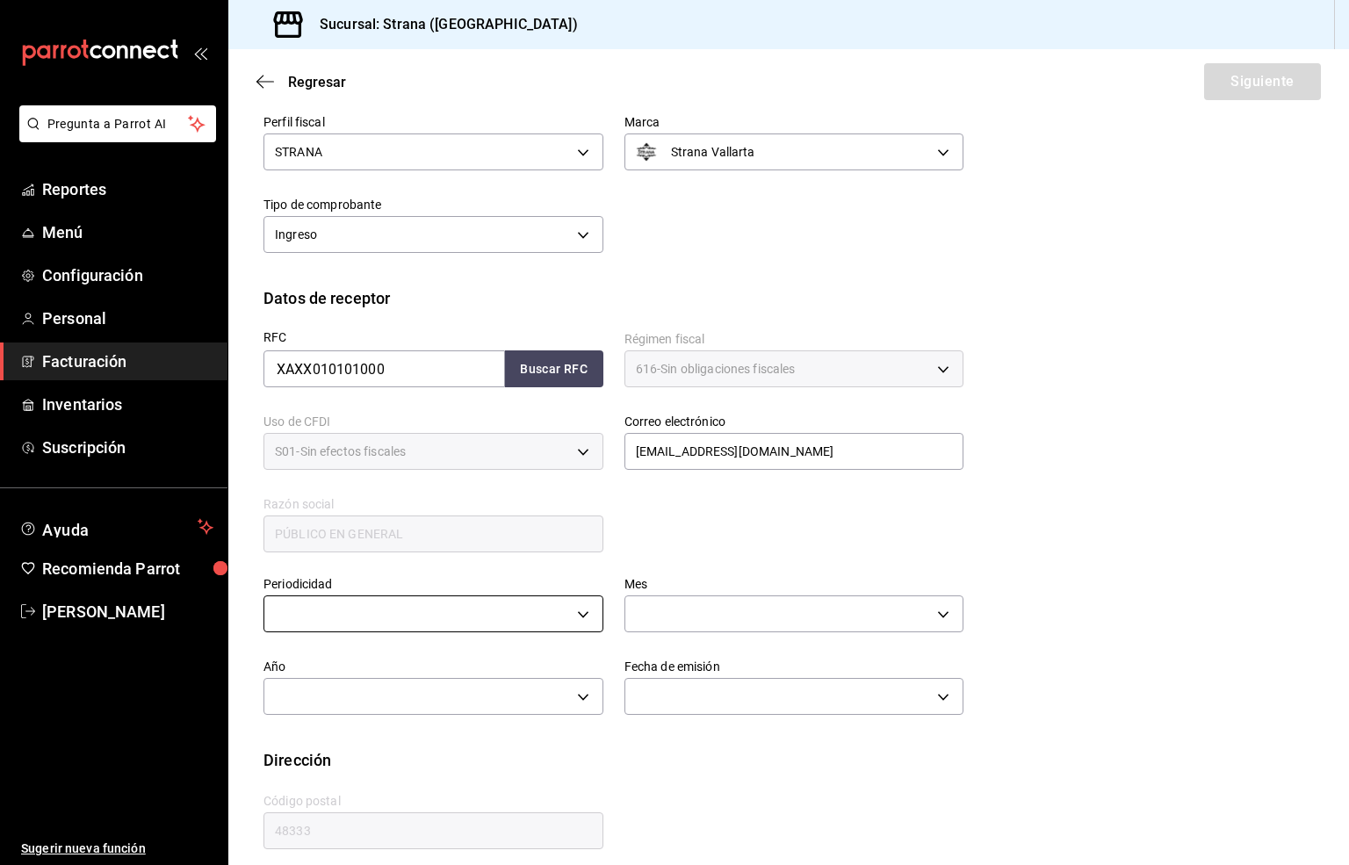
click at [295, 614] on body "Pregunta a Parrot AI Reportes Menú Configuración Personal Facturación Inventari…" at bounding box center [674, 432] width 1349 height 865
click at [287, 670] on li "Diario" at bounding box center [429, 668] width 330 height 29
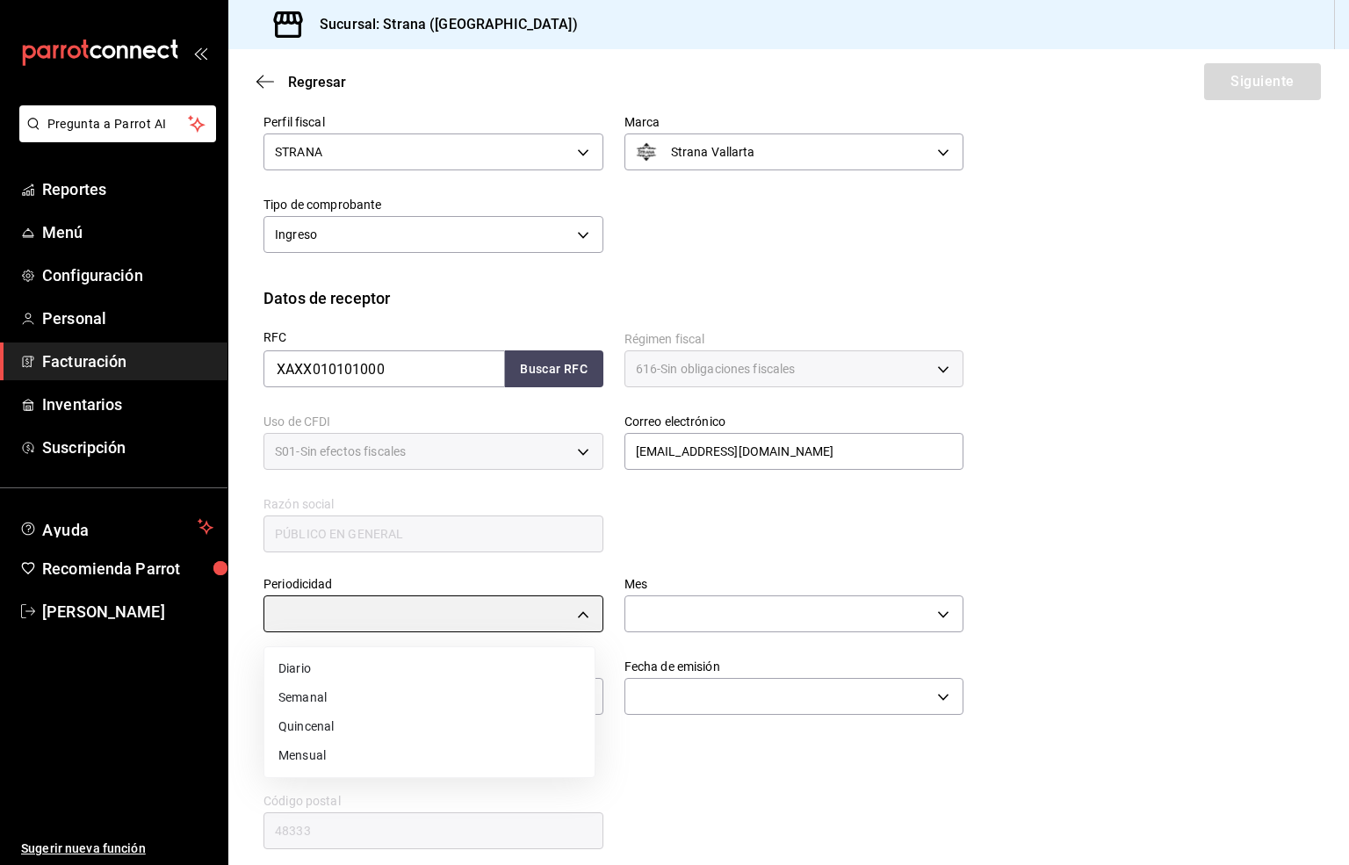
type input "DAILY"
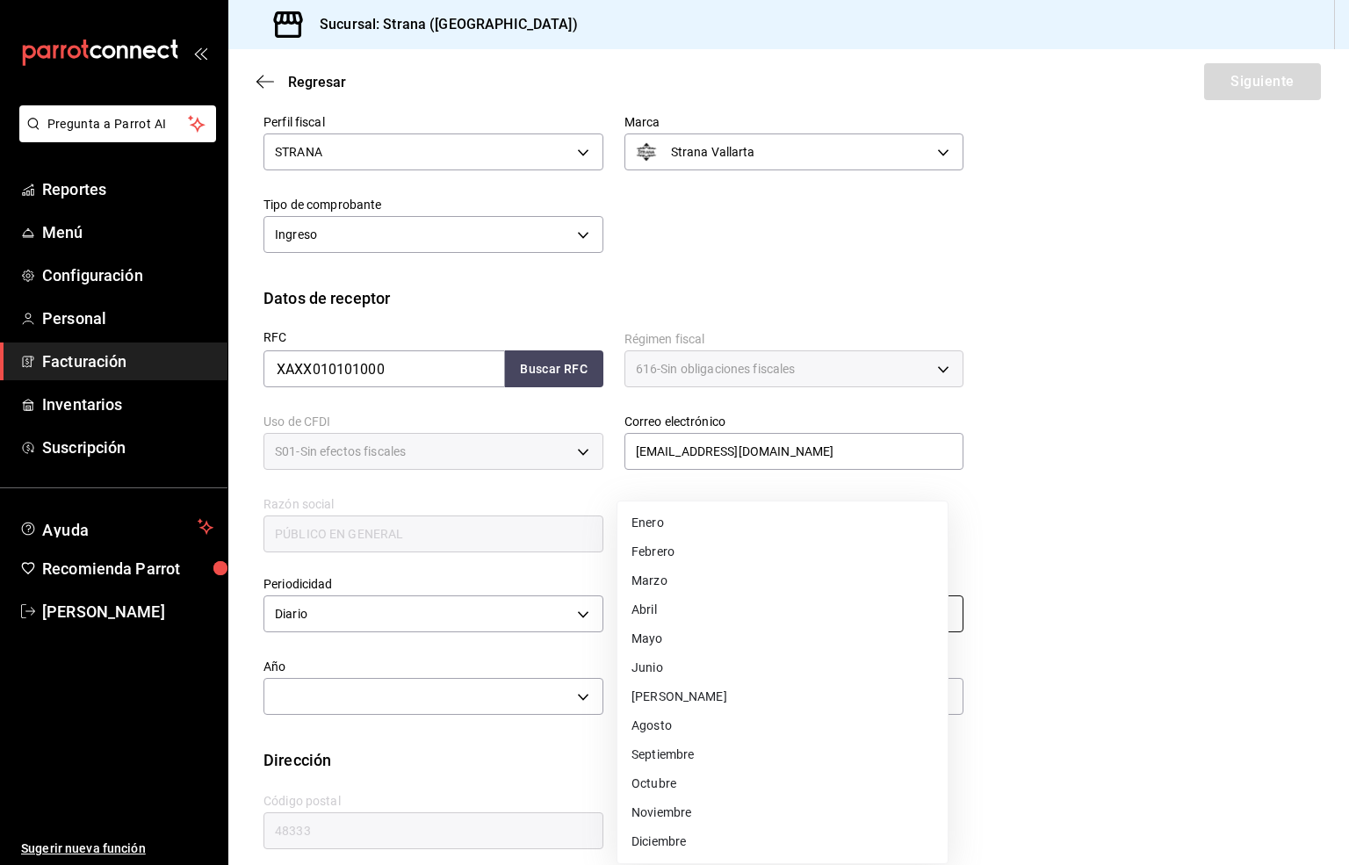
click at [651, 620] on body "Pregunta a Parrot AI Reportes Menú Configuración Personal Facturación Inventari…" at bounding box center [674, 432] width 1349 height 865
click at [648, 728] on li "Agosto" at bounding box center [782, 725] width 330 height 29
type input "8"
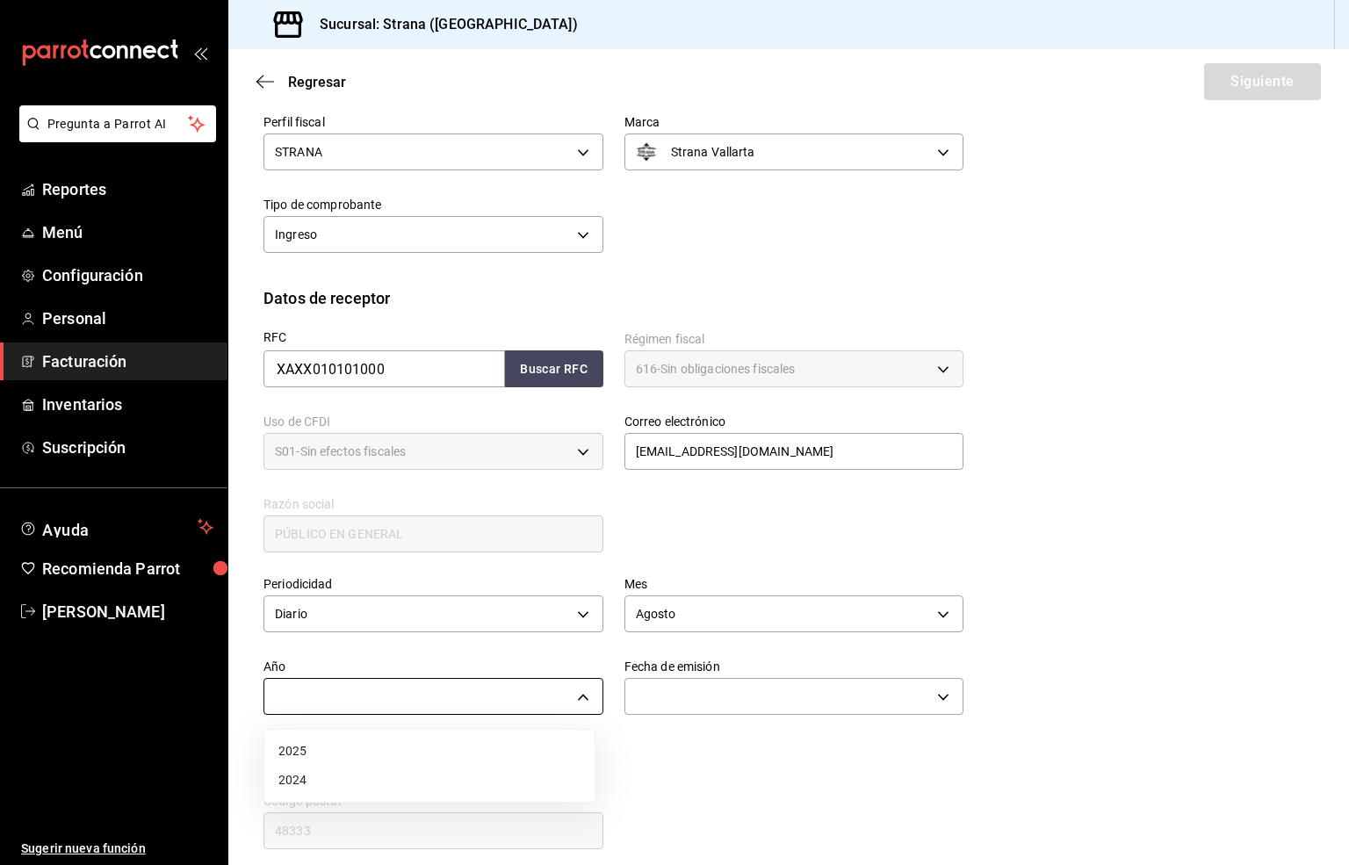
click at [348, 698] on body "Pregunta a Parrot AI Reportes Menú Configuración Personal Facturación Inventari…" at bounding box center [674, 432] width 1349 height 865
click at [296, 752] on li "2025" at bounding box center [429, 751] width 330 height 29
type input "2025"
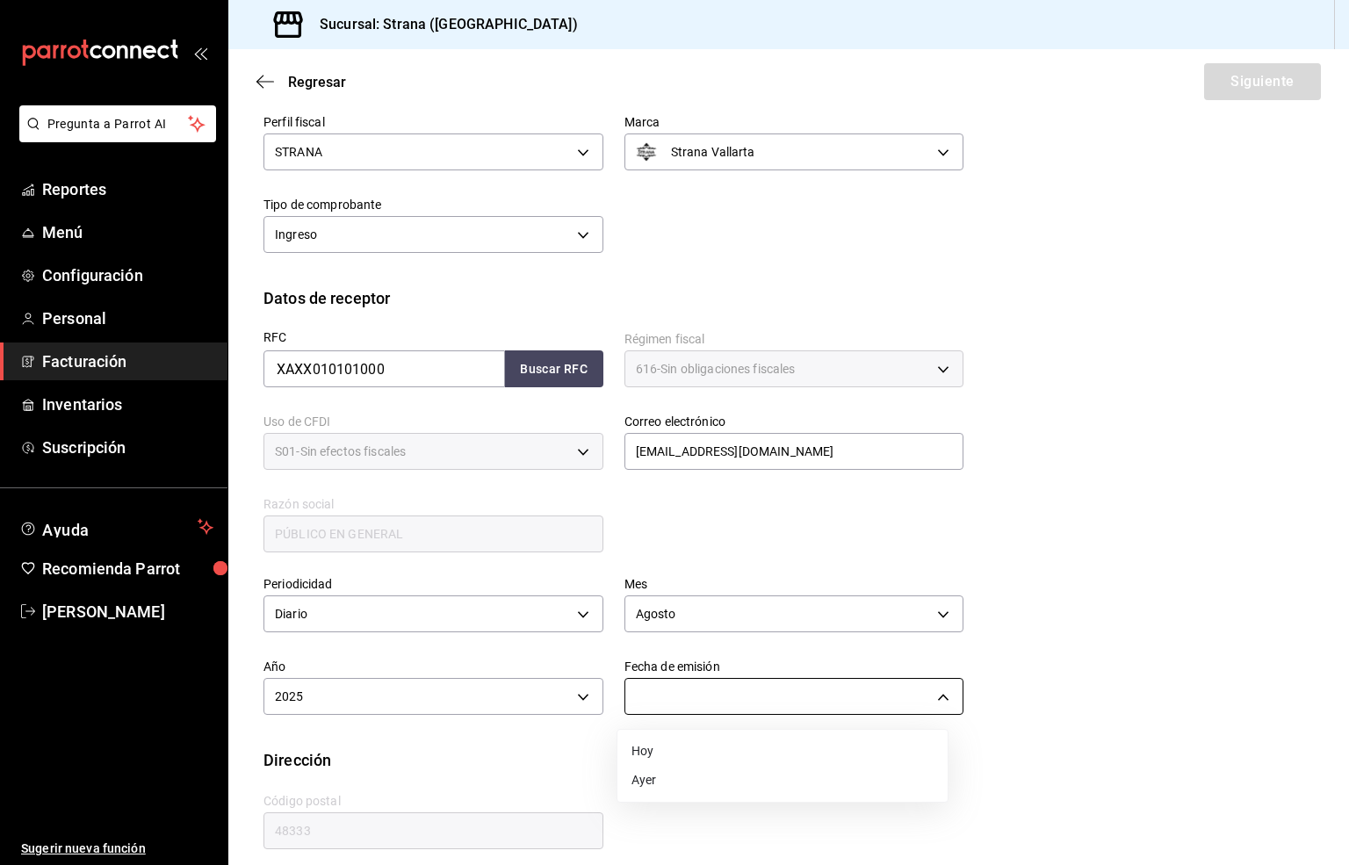
click at [664, 695] on body "Pregunta a Parrot AI Reportes Menú Configuración Personal Facturación Inventari…" at bounding box center [674, 432] width 1349 height 865
click at [659, 748] on li "Hoy" at bounding box center [782, 751] width 330 height 29
type input "[DATE]"
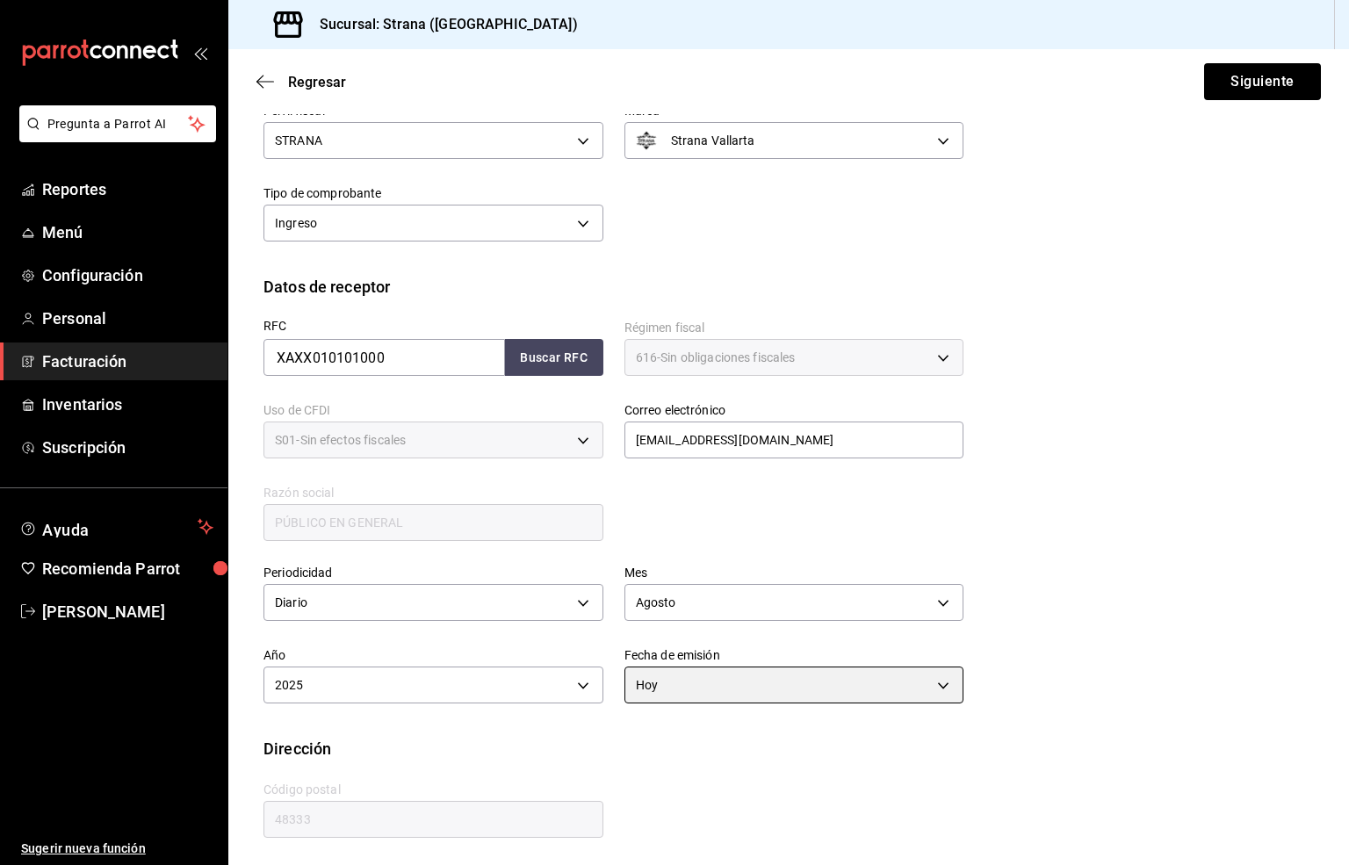
scroll to position [146, 0]
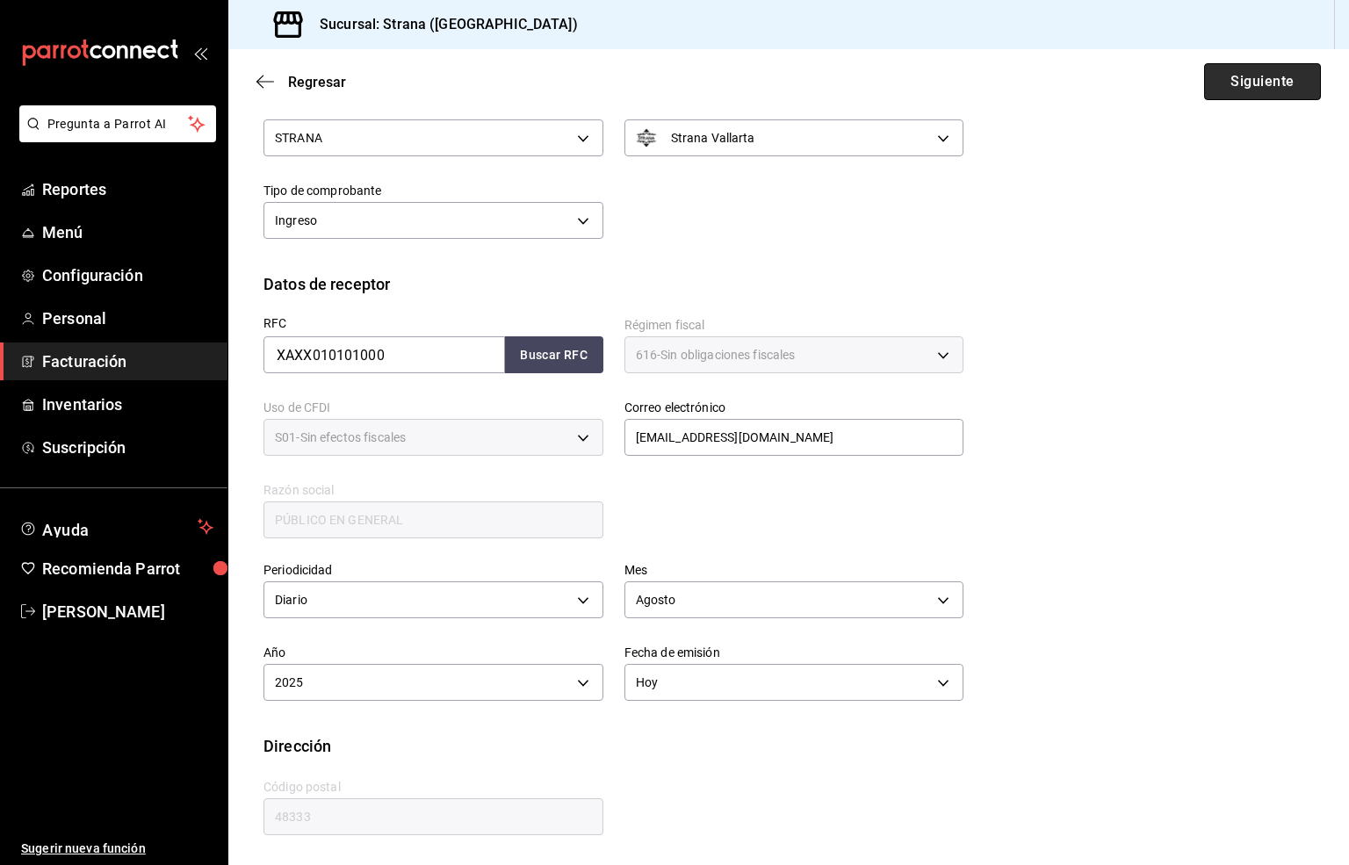
click at [1249, 82] on button "Siguiente" at bounding box center [1262, 81] width 117 height 37
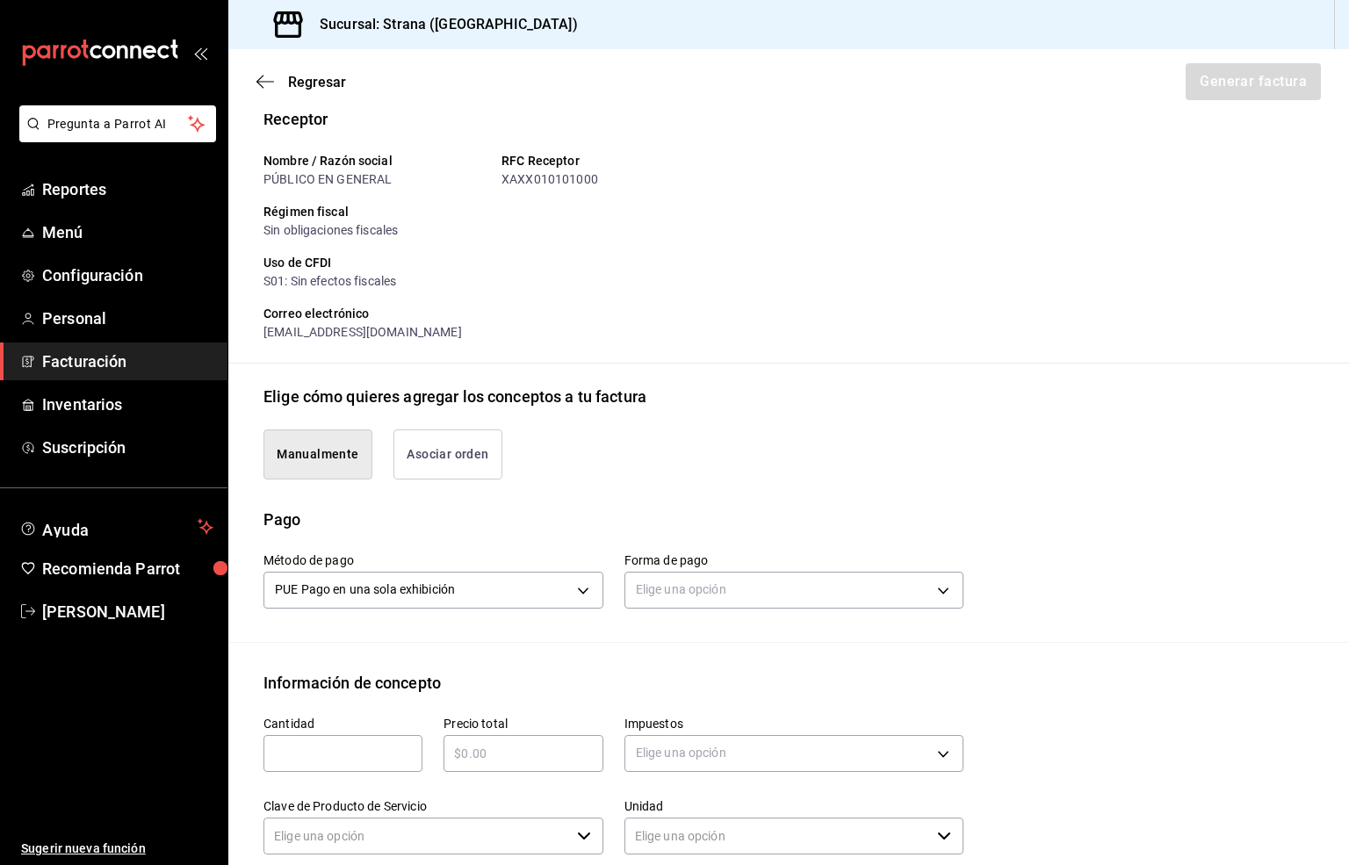
type input "90101500 - Establecimientos para comer y beber"
type input "E48 - Unidad de Servicio"
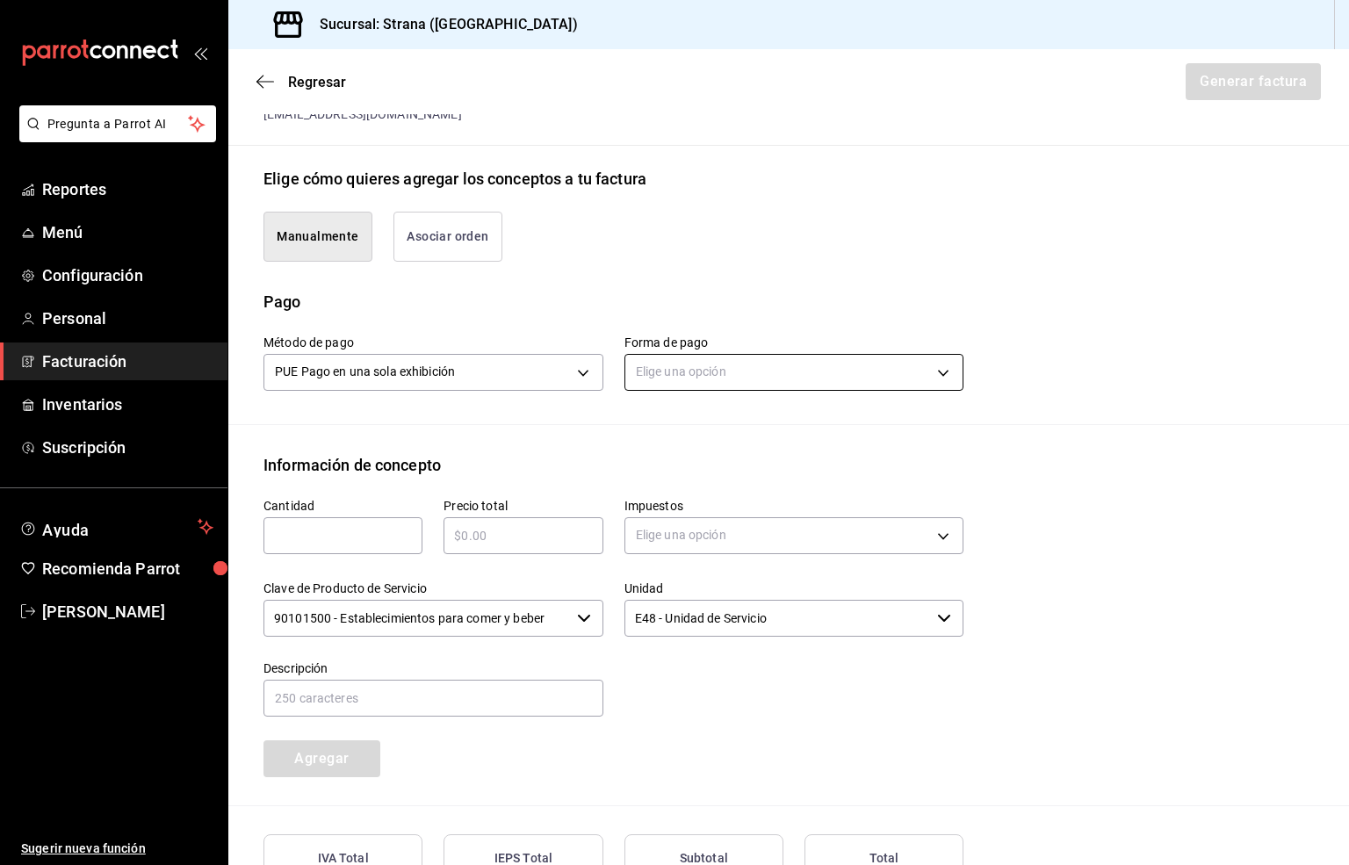
scroll to position [409, 0]
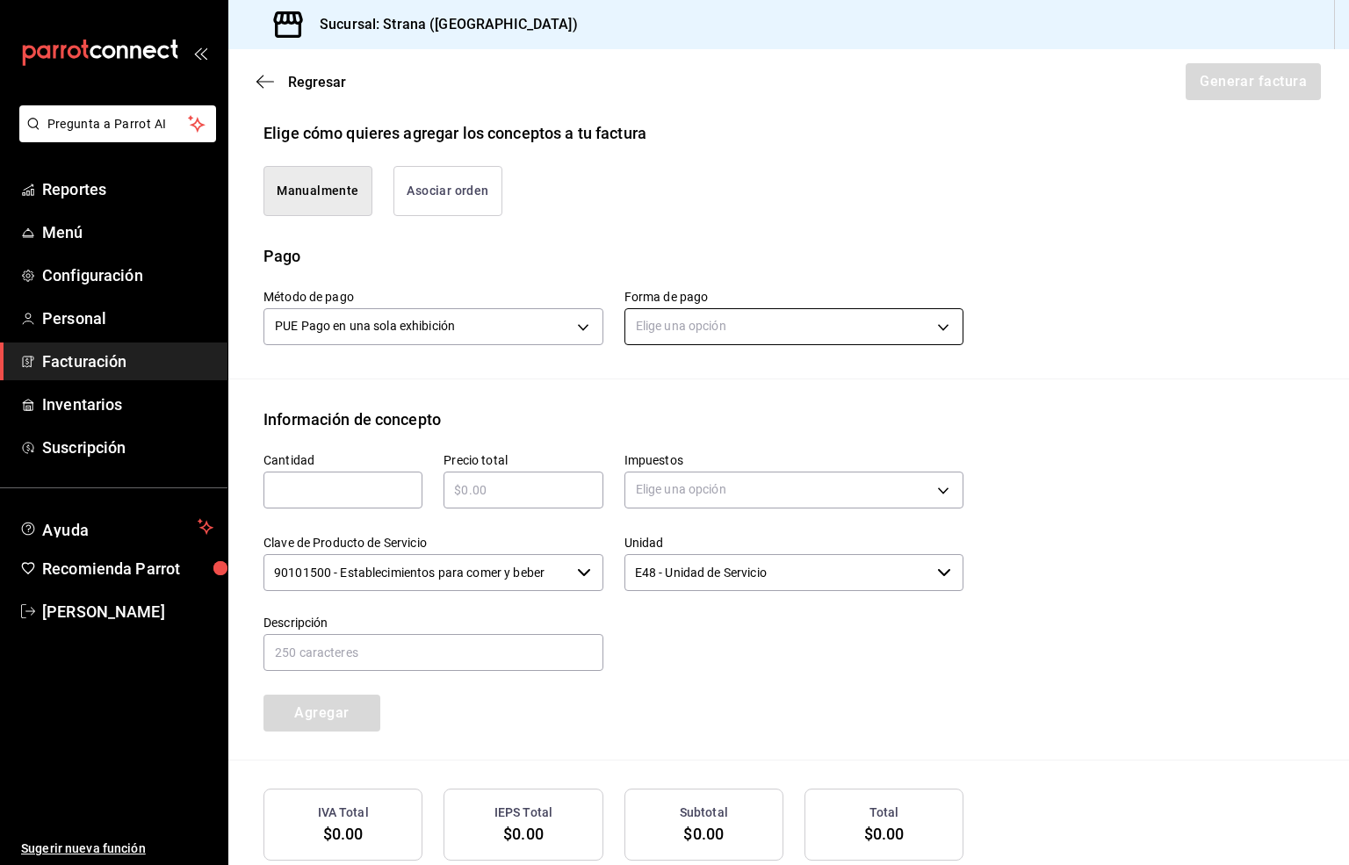
click at [694, 328] on body "Pregunta a Parrot AI Reportes Menú Configuración Personal Facturación Inventari…" at bounding box center [674, 432] width 1349 height 865
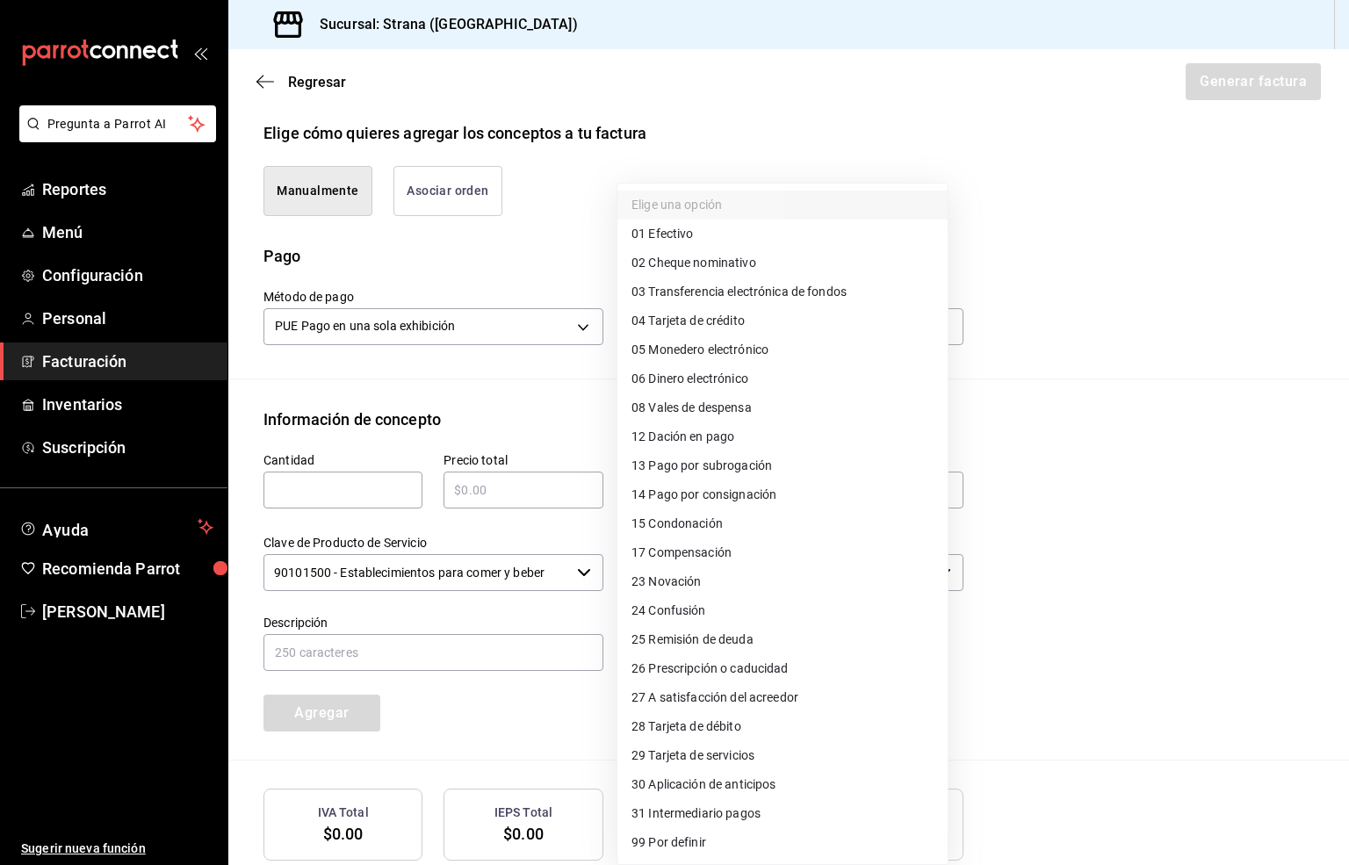
click at [773, 291] on span "03 Transferencia electrónica de fondos" at bounding box center [738, 292] width 215 height 18
type input "03"
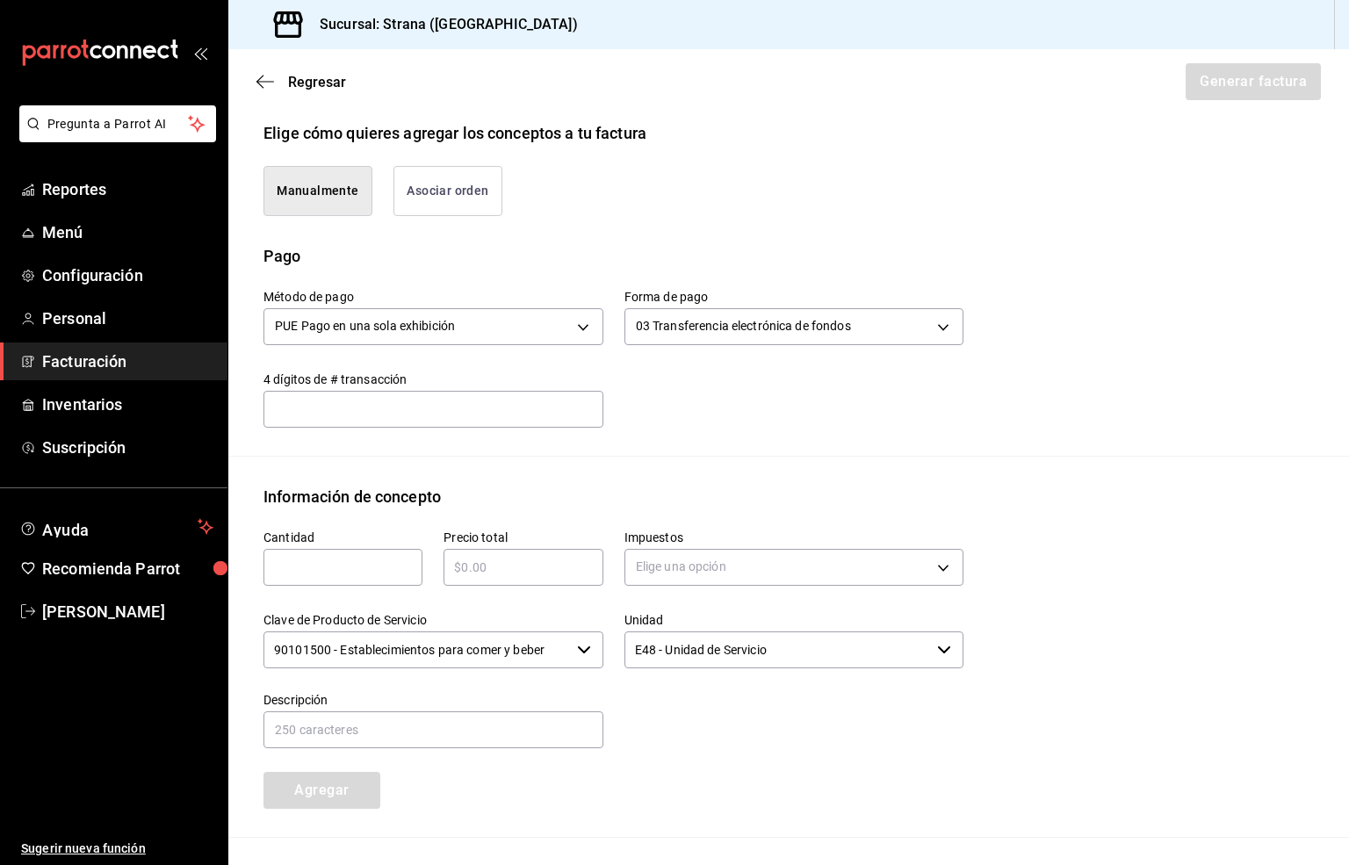
drag, startPoint x: 311, startPoint y: 558, endPoint x: 319, endPoint y: 553, distance: 9.5
click at [311, 558] on input "text" at bounding box center [342, 567] width 159 height 21
type input "1"
click at [470, 573] on input "text" at bounding box center [522, 567] width 159 height 21
type input "$12500"
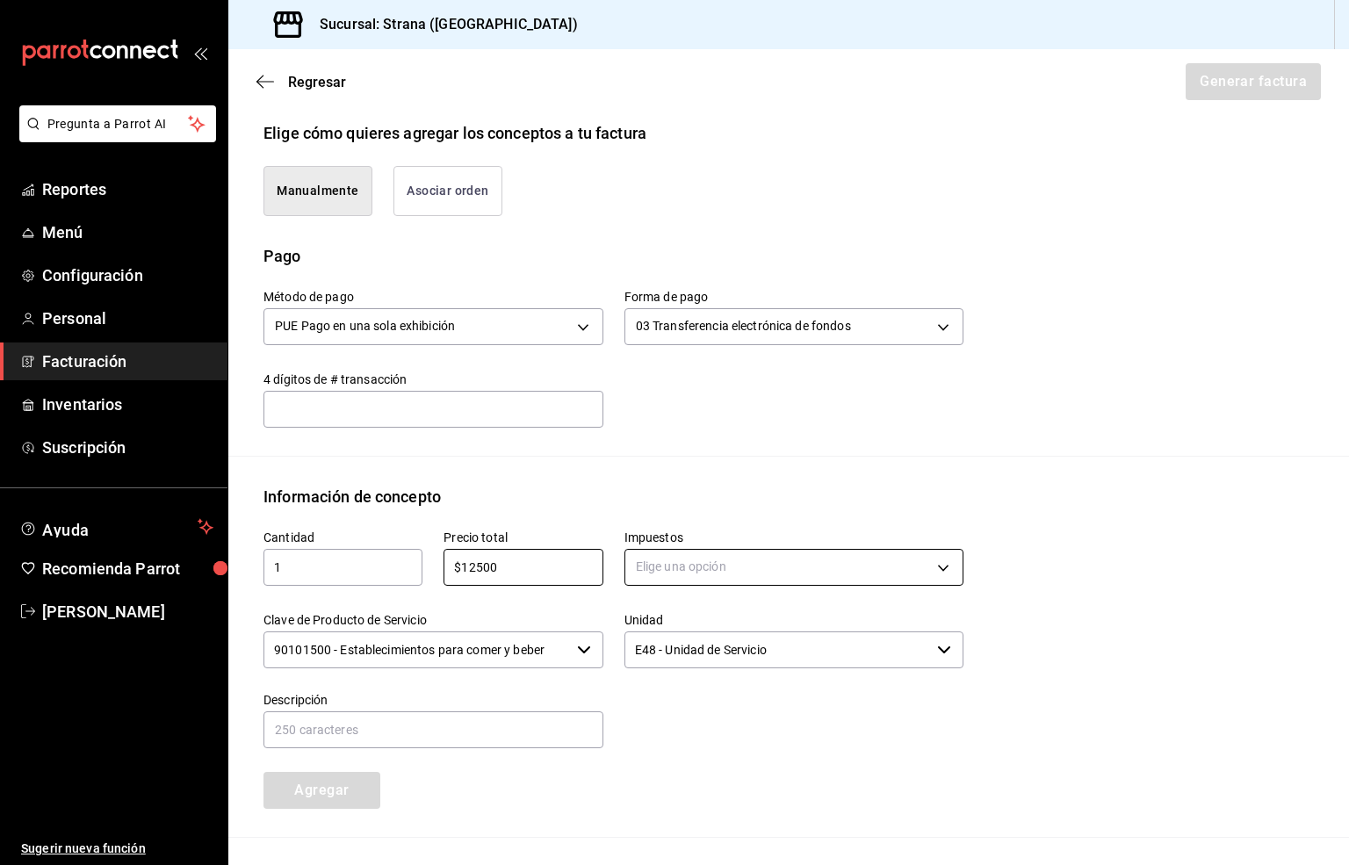
click at [743, 575] on body "Pregunta a Parrot AI Reportes Menú Configuración Personal Facturación Inventari…" at bounding box center [674, 432] width 1349 height 865
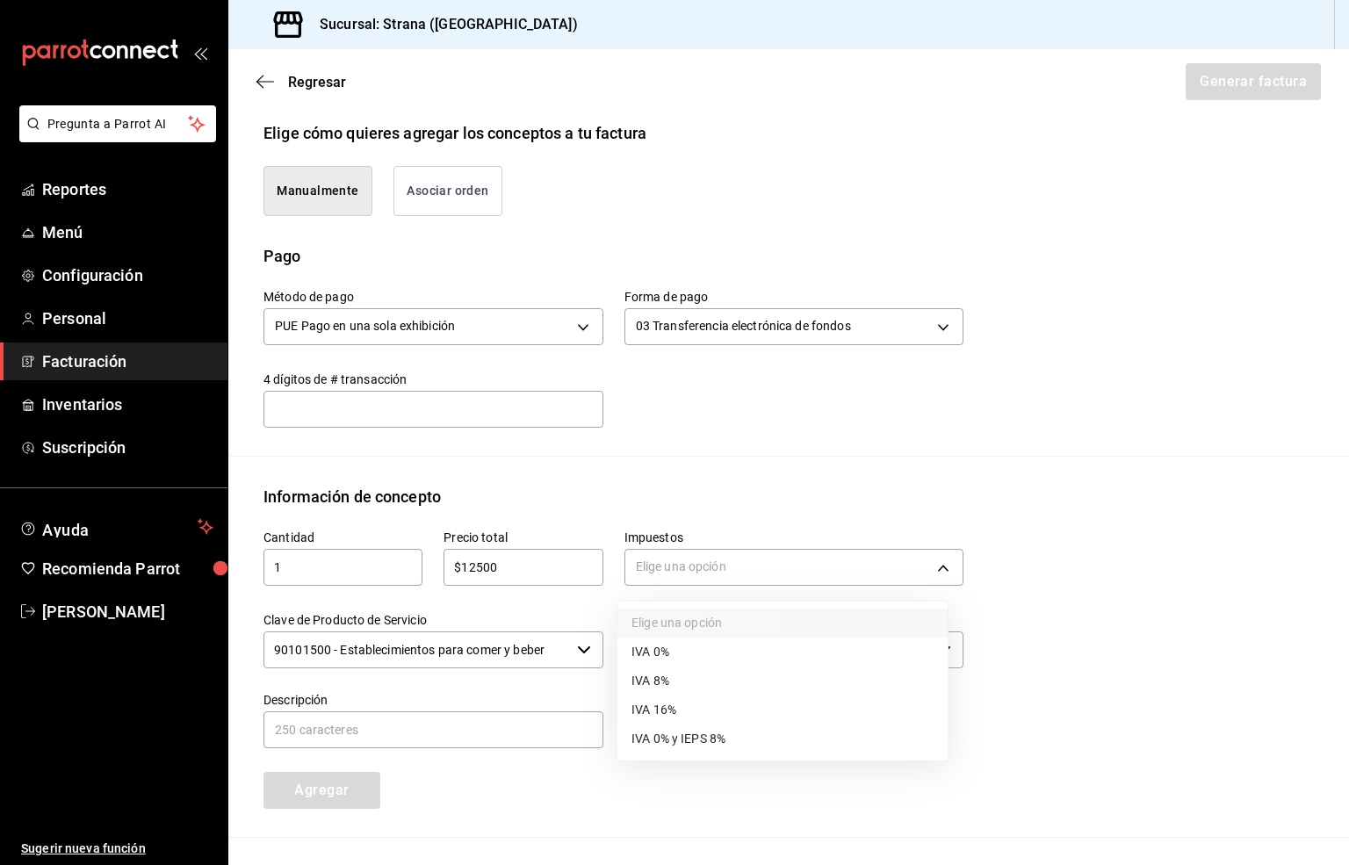
click at [676, 707] on span "IVA 16%" at bounding box center [653, 710] width 45 height 18
type input "IVA_16"
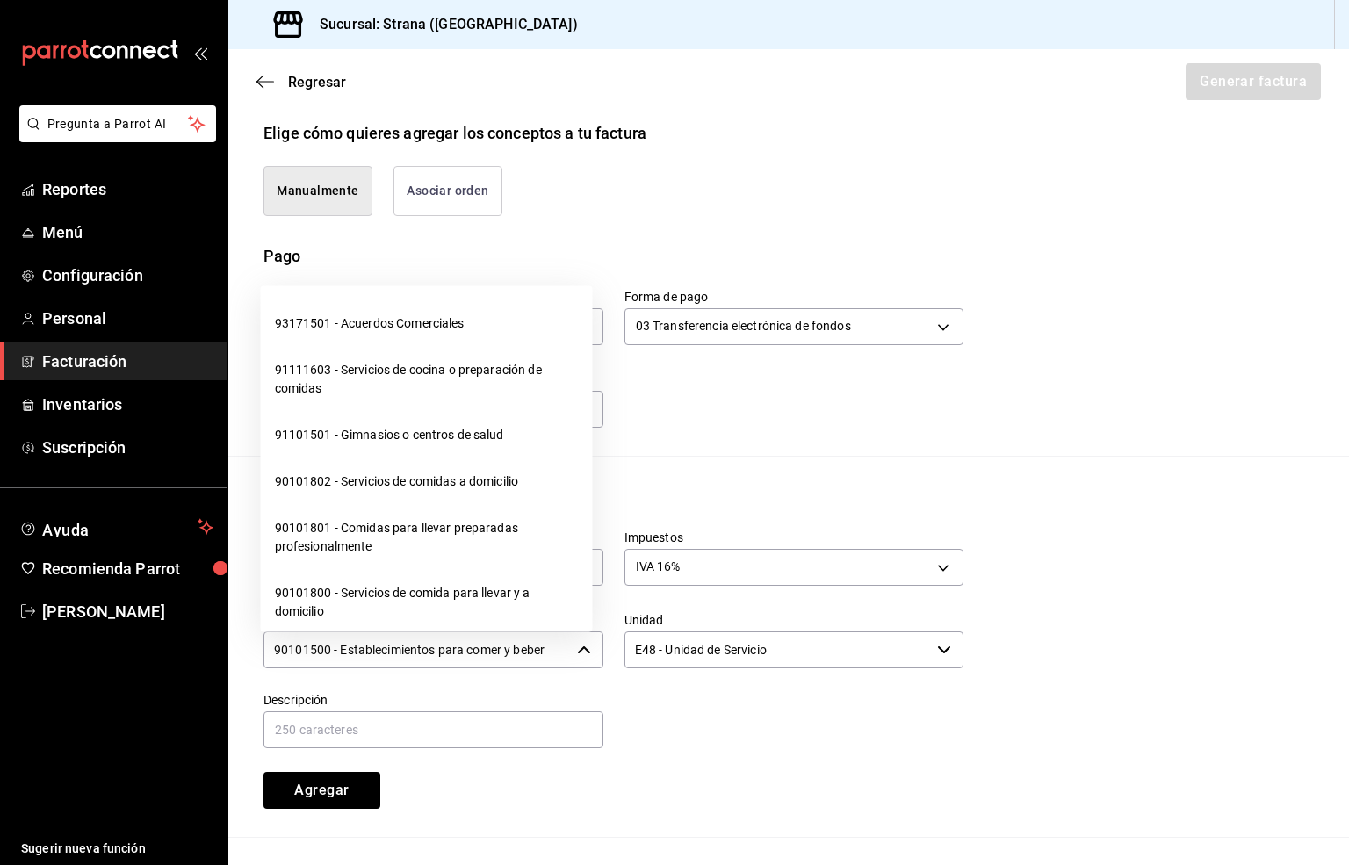
click at [433, 648] on input "90101500 - Establecimientos para comer y beber" at bounding box center [416, 649] width 306 height 37
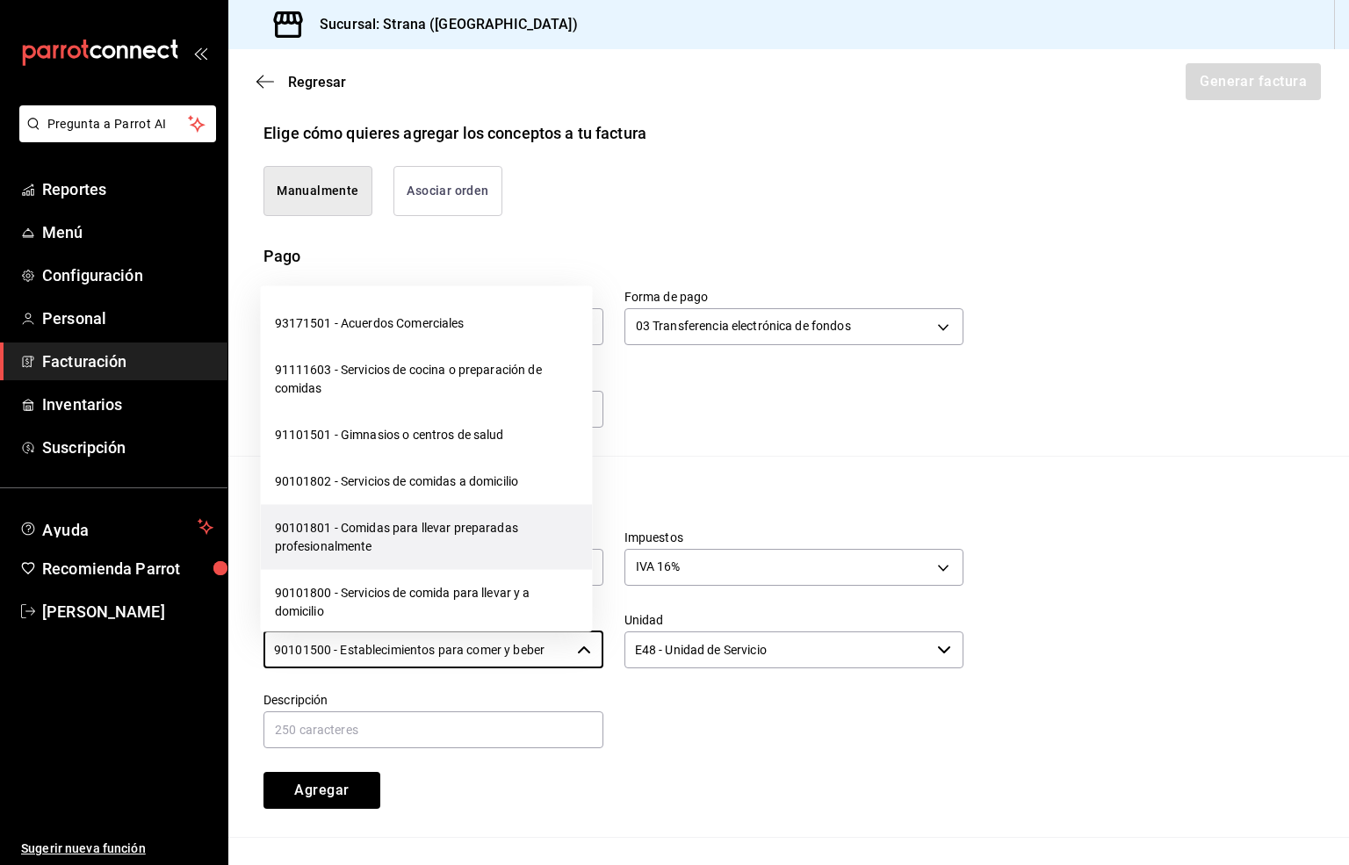
scroll to position [395, 0]
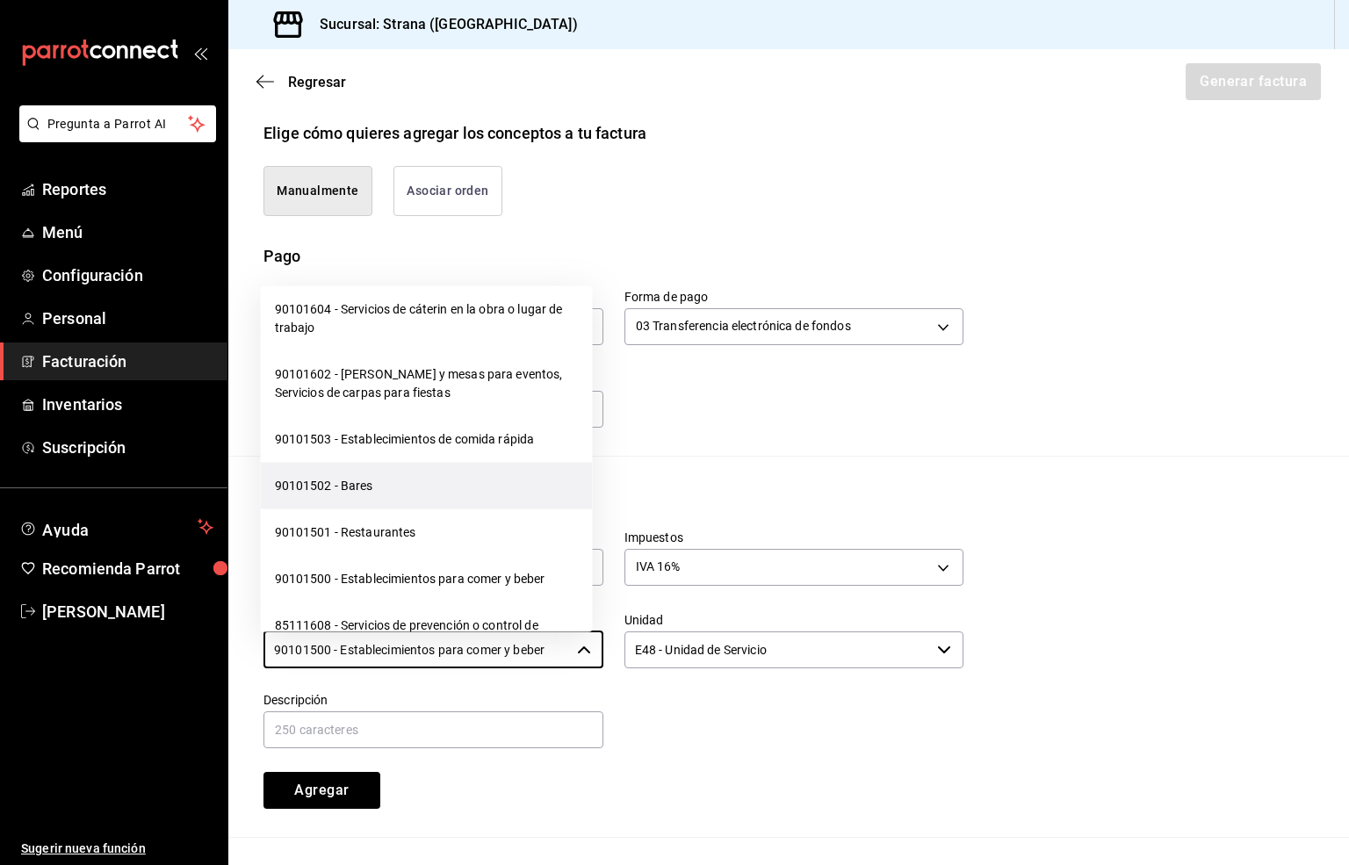
click at [340, 475] on li "90101502 - Bares" at bounding box center [427, 486] width 332 height 47
type input "90101502 - Bares"
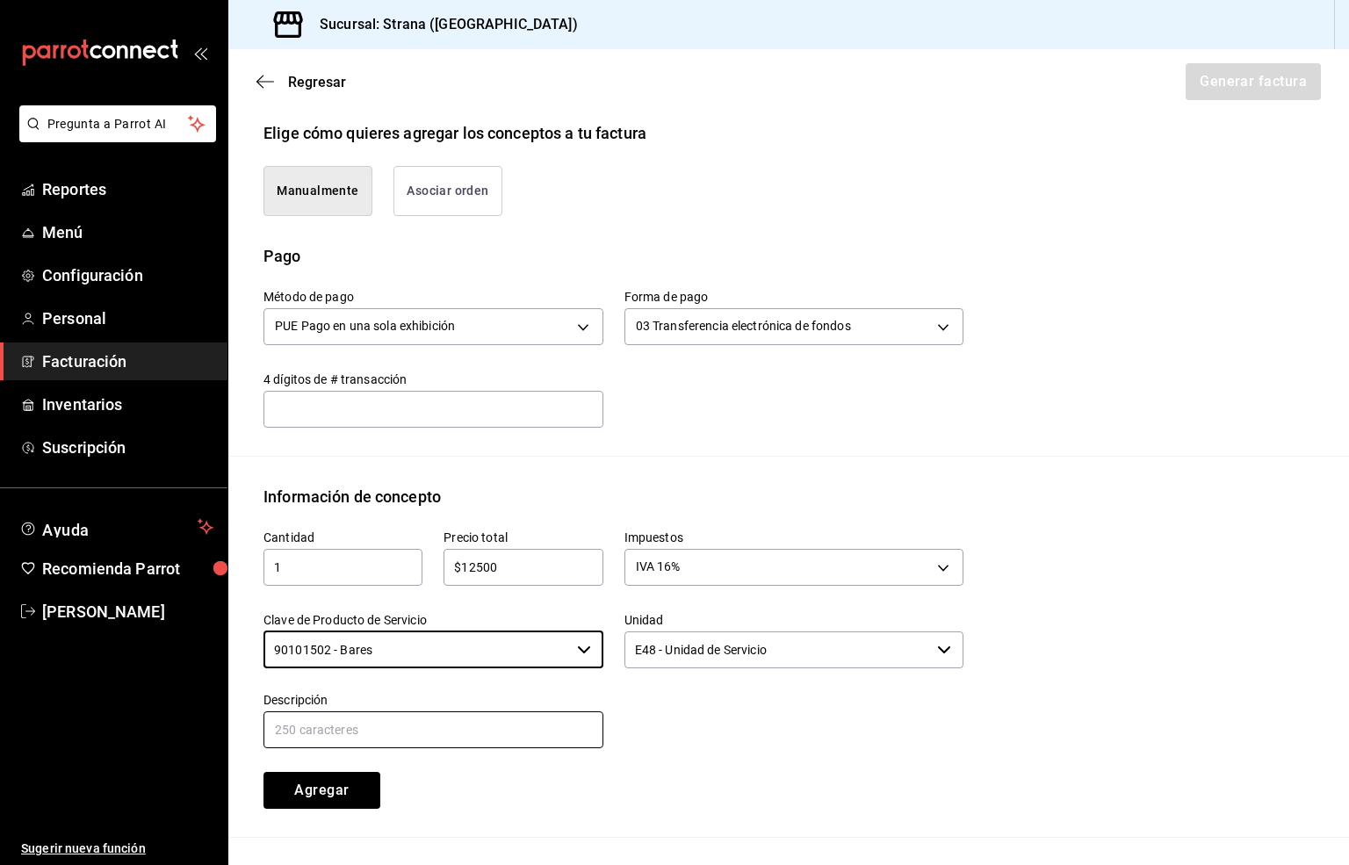
click at [391, 731] on input "text" at bounding box center [433, 729] width 340 height 37
paste input "CONSUMO"
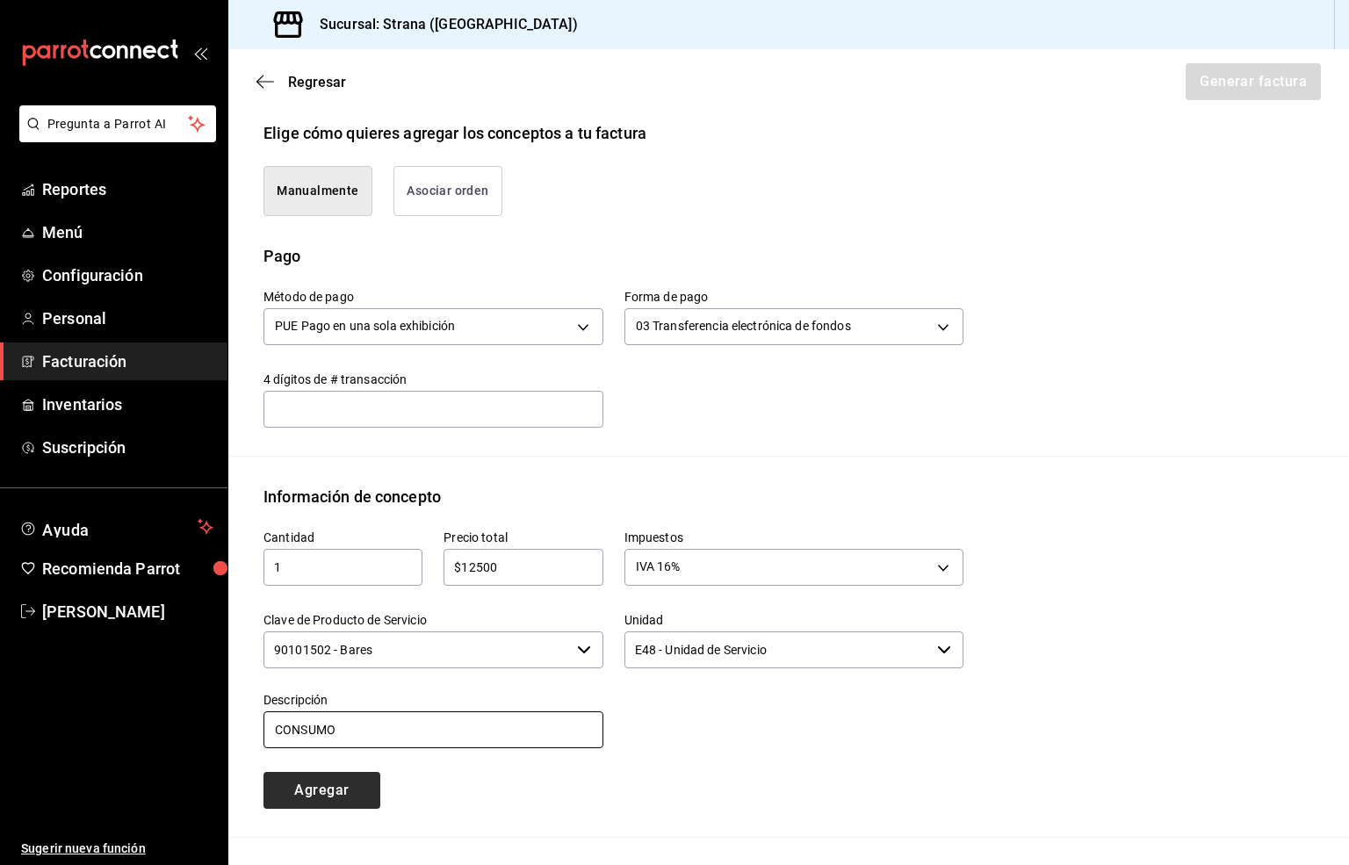
type input "CONSUMO"
click at [311, 798] on button "Agregar" at bounding box center [321, 790] width 117 height 37
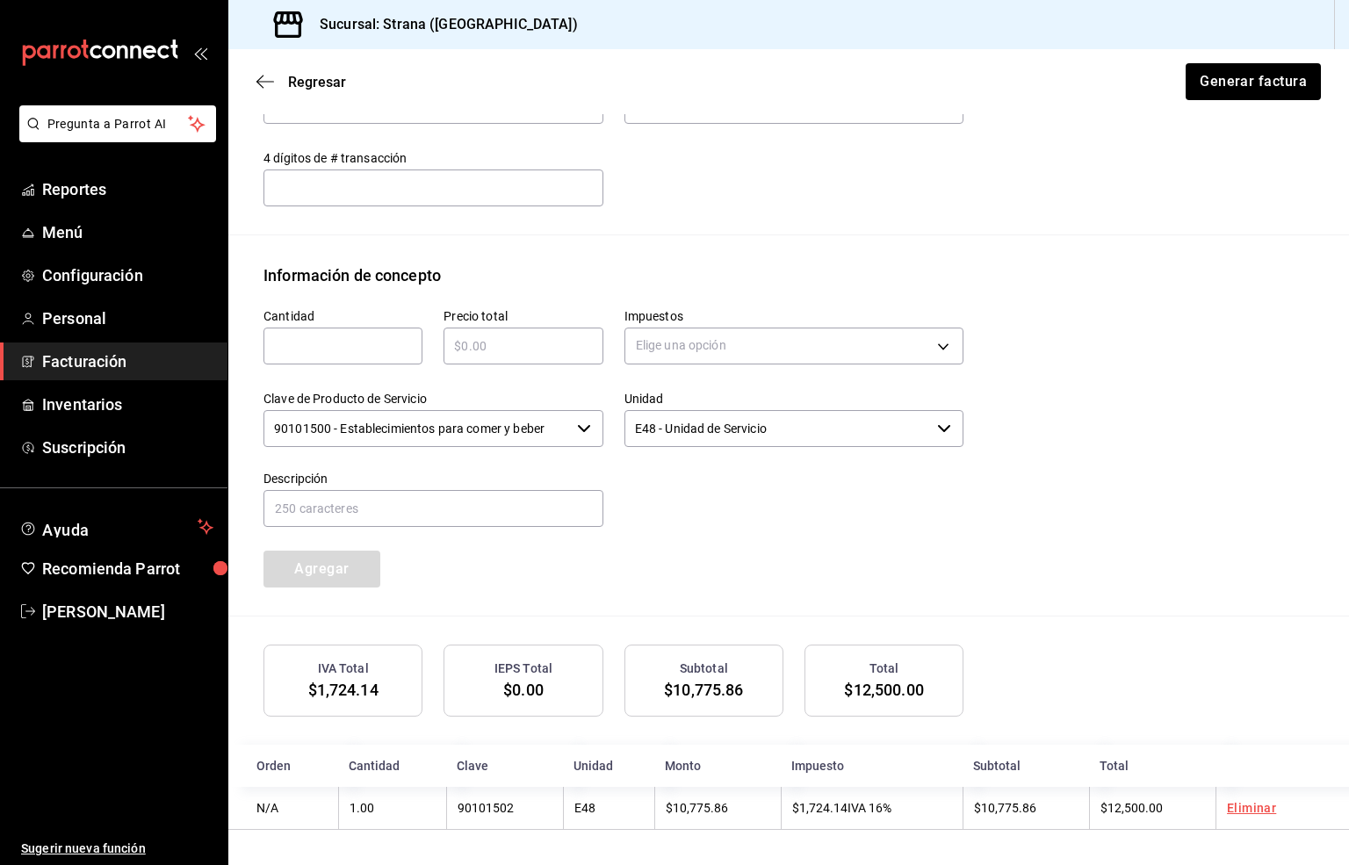
scroll to position [633, 0]
click at [1207, 83] on button "Generar factura" at bounding box center [1252, 81] width 137 height 37
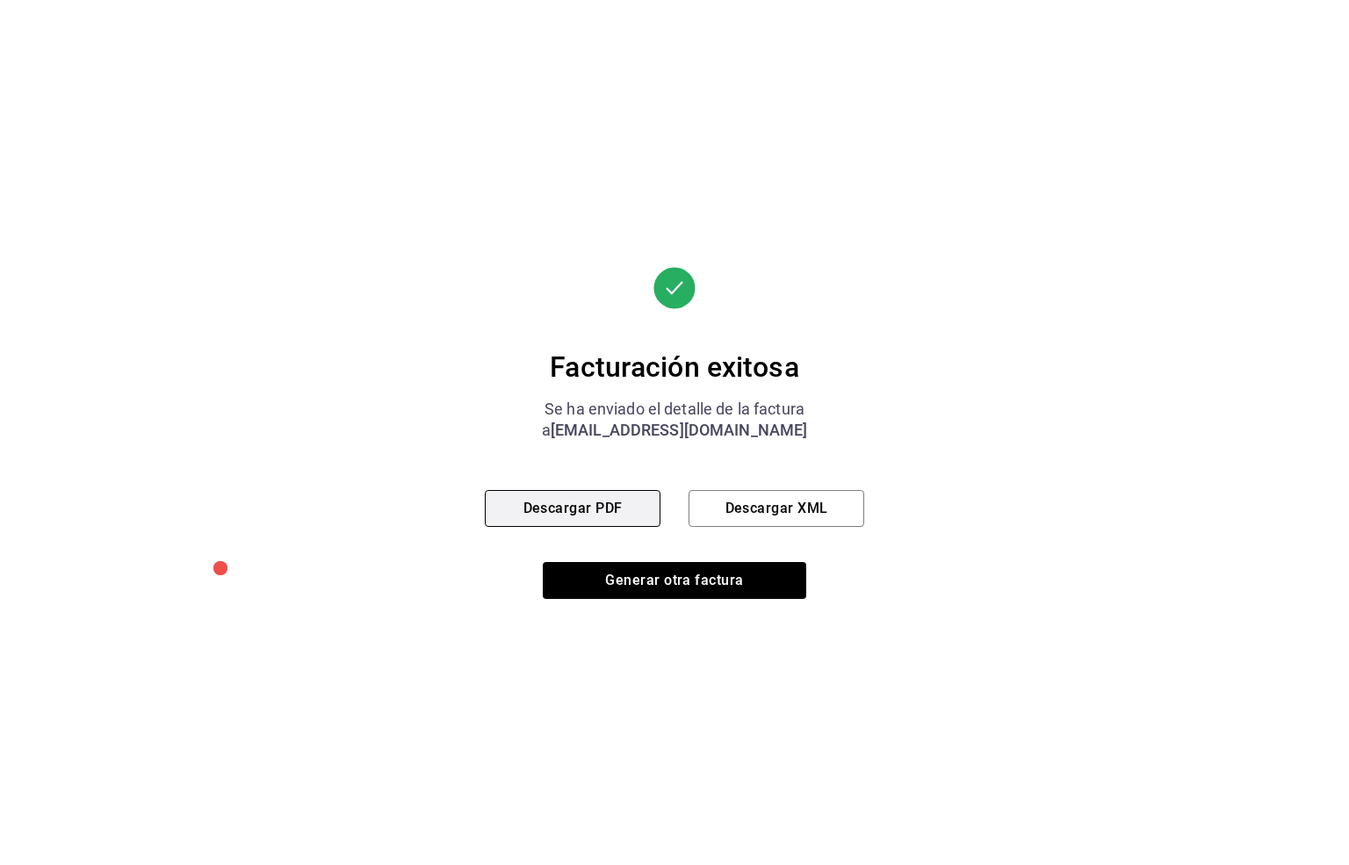
click at [562, 507] on button "Descargar PDF" at bounding box center [573, 508] width 176 height 37
drag, startPoint x: 636, startPoint y: 582, endPoint x: 635, endPoint y: 528, distance: 54.4
click at [636, 582] on button "Generar otra factura" at bounding box center [674, 580] width 263 height 37
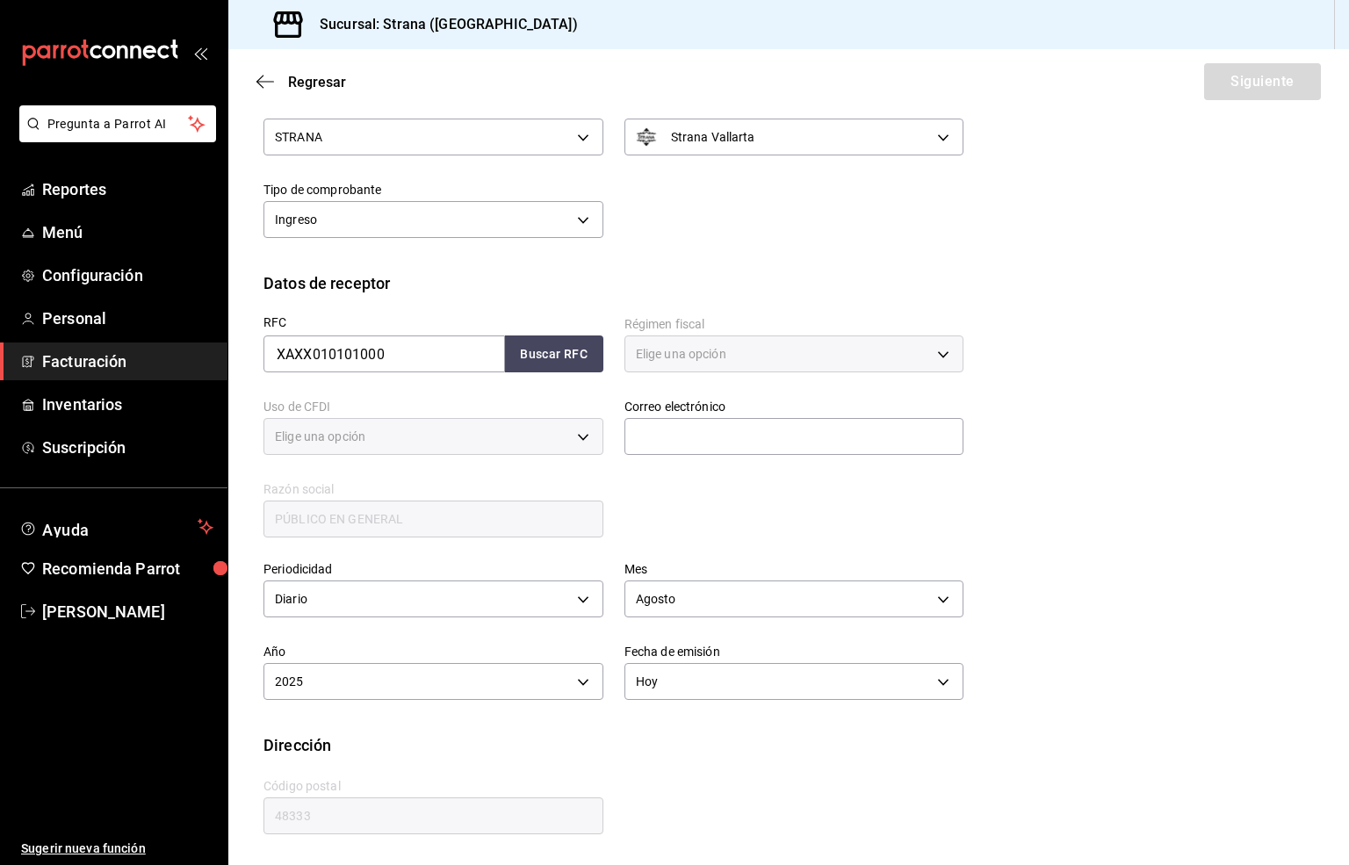
type input "616"
type input "S01"
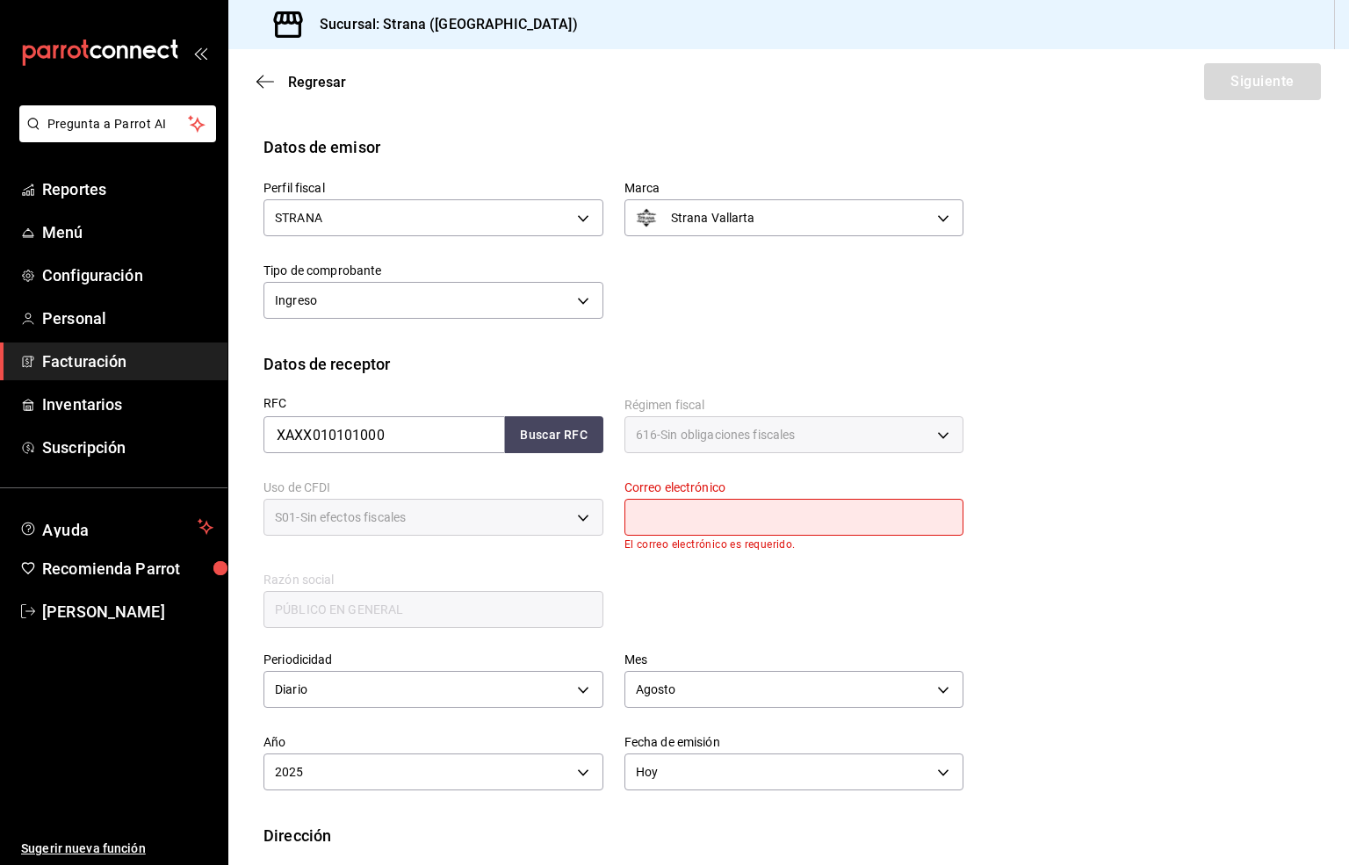
click at [678, 524] on input "text" at bounding box center [794, 517] width 340 height 37
type input "[EMAIL_ADDRESS][DOMAIN_NAME]"
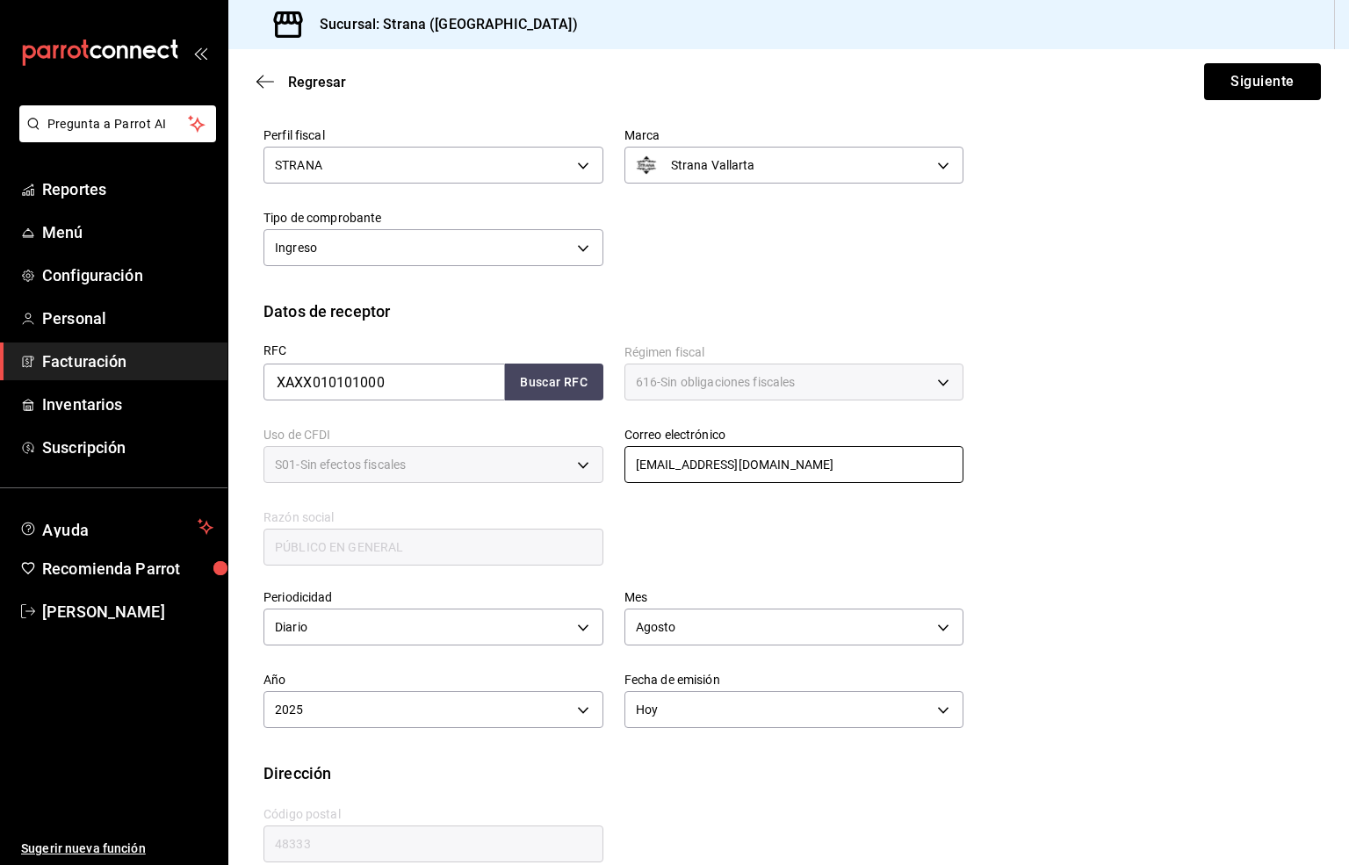
scroll to position [146, 0]
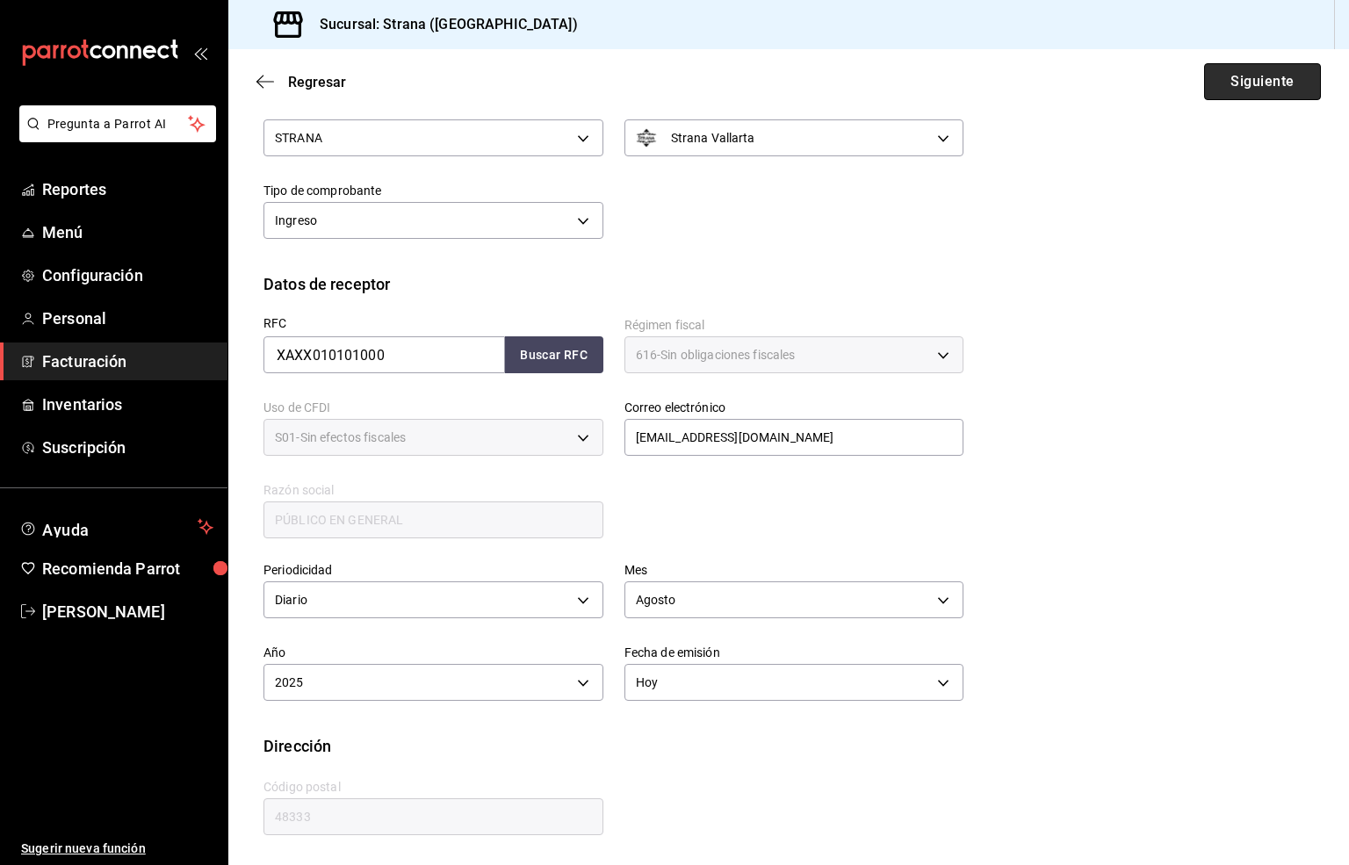
click at [1222, 87] on button "Siguiente" at bounding box center [1262, 81] width 117 height 37
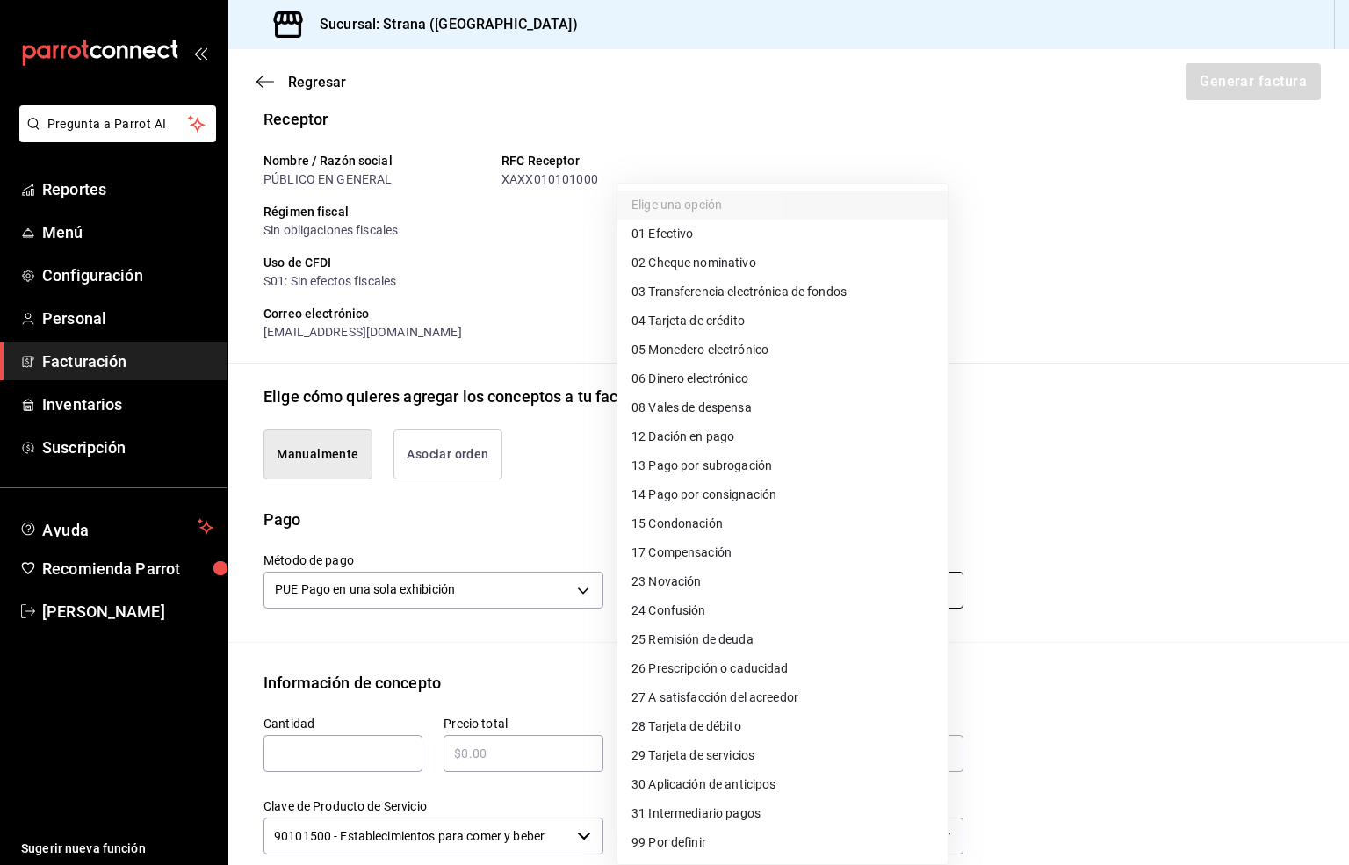
click at [688, 590] on body "Pregunta a Parrot AI Reportes Menú Configuración Personal Facturación Inventari…" at bounding box center [674, 432] width 1349 height 865
click at [781, 288] on span "03 Transferencia electrónica de fondos" at bounding box center [738, 292] width 215 height 18
type input "03"
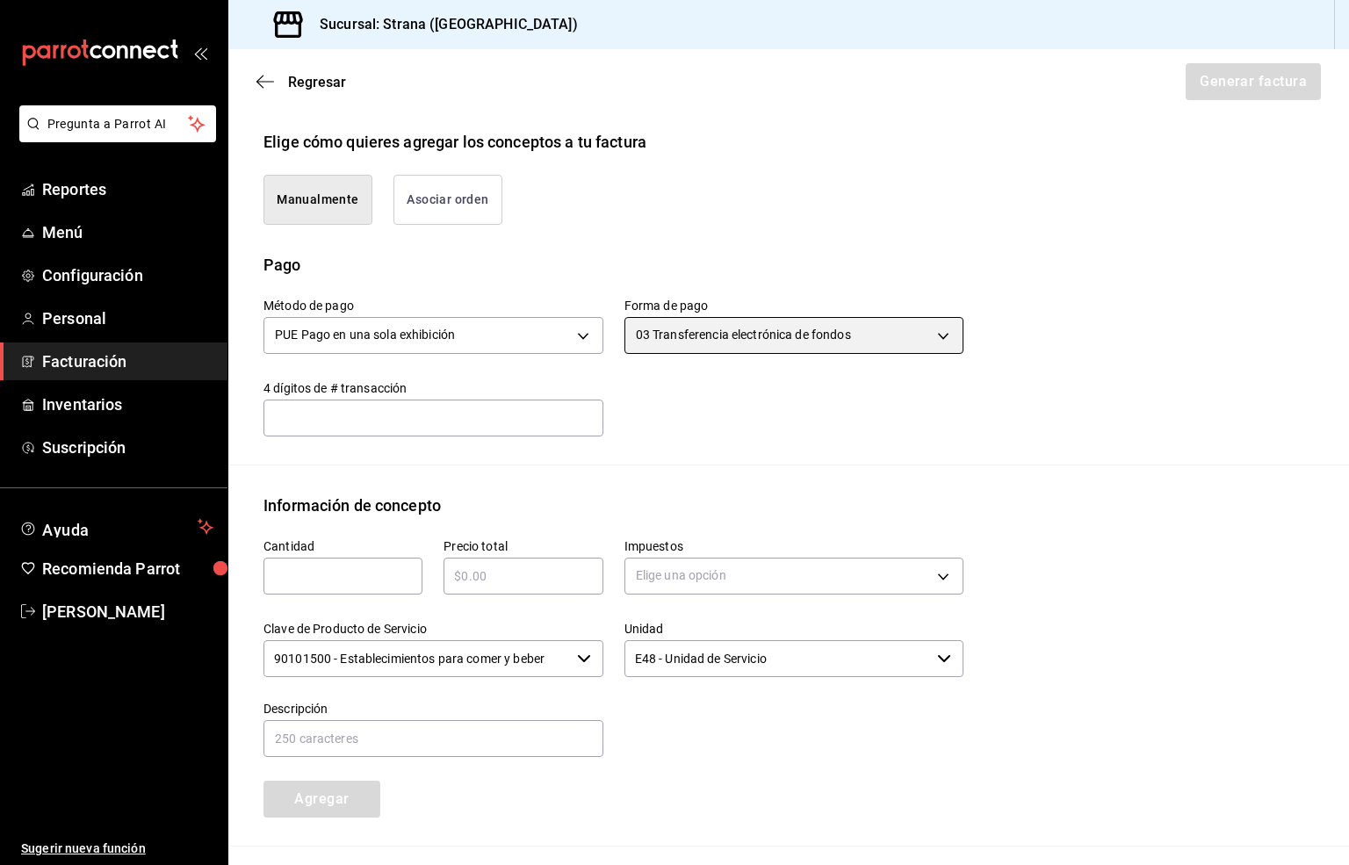
scroll to position [409, 0]
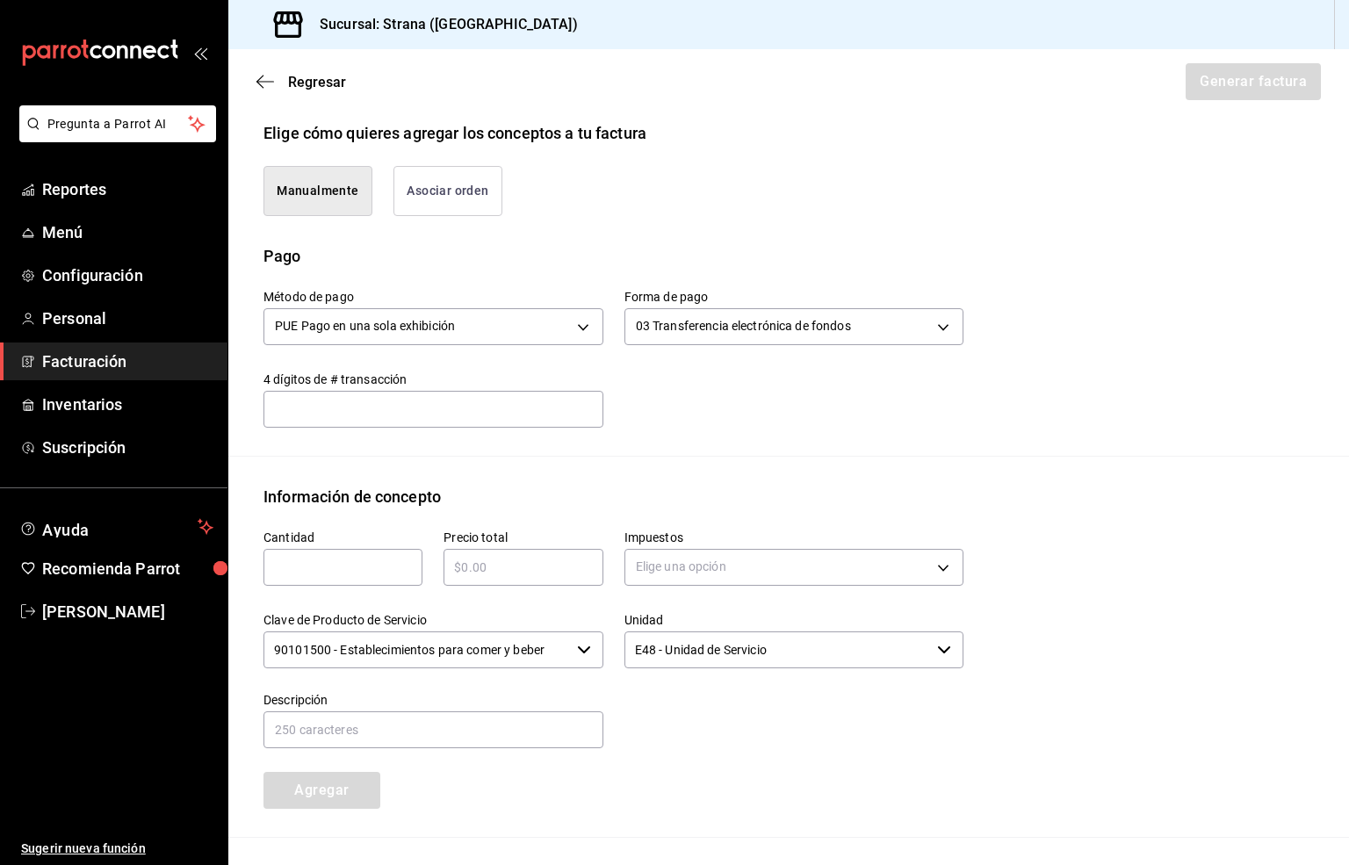
click at [327, 569] on input "text" at bounding box center [342, 567] width 159 height 21
type input "1"
click at [464, 573] on input "text" at bounding box center [522, 567] width 159 height 21
type input "$12500"
click at [706, 567] on body "Pregunta a Parrot AI Reportes Menú Configuración Personal Facturación Inventari…" at bounding box center [674, 432] width 1349 height 865
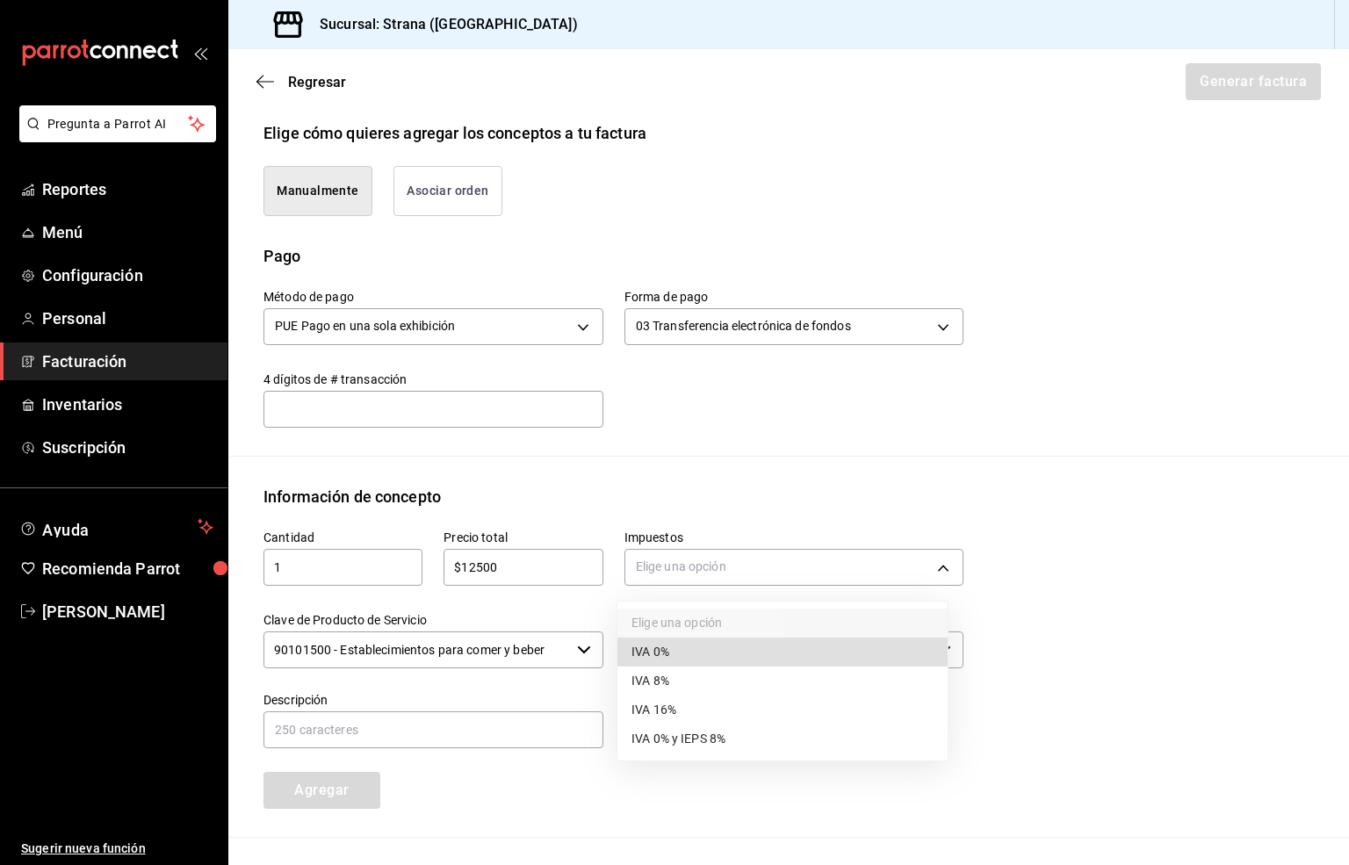
click at [653, 709] on span "IVA 16%" at bounding box center [653, 710] width 45 height 18
type input "IVA_16"
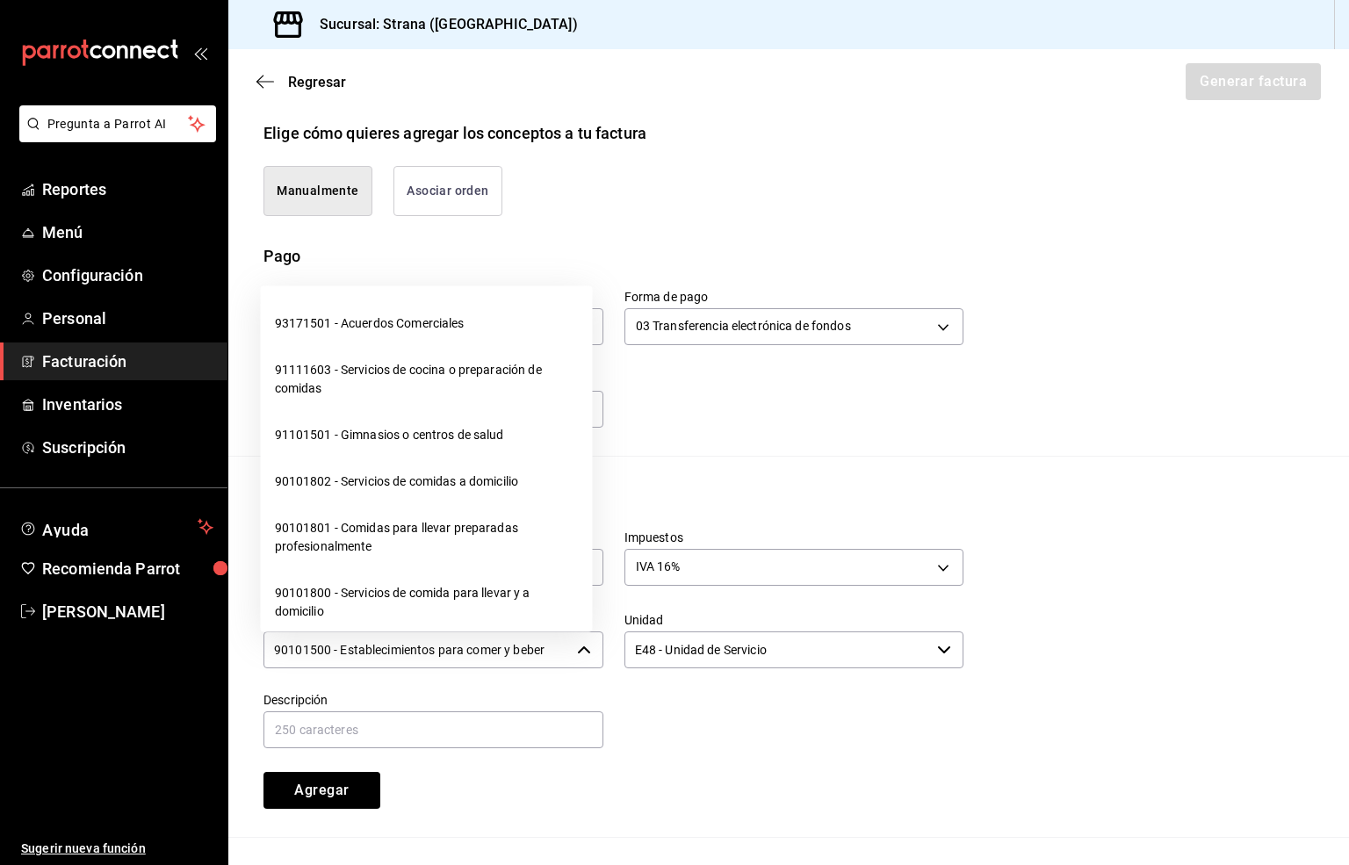
click at [436, 648] on input "90101500 - Establecimientos para comer y beber" at bounding box center [416, 649] width 306 height 37
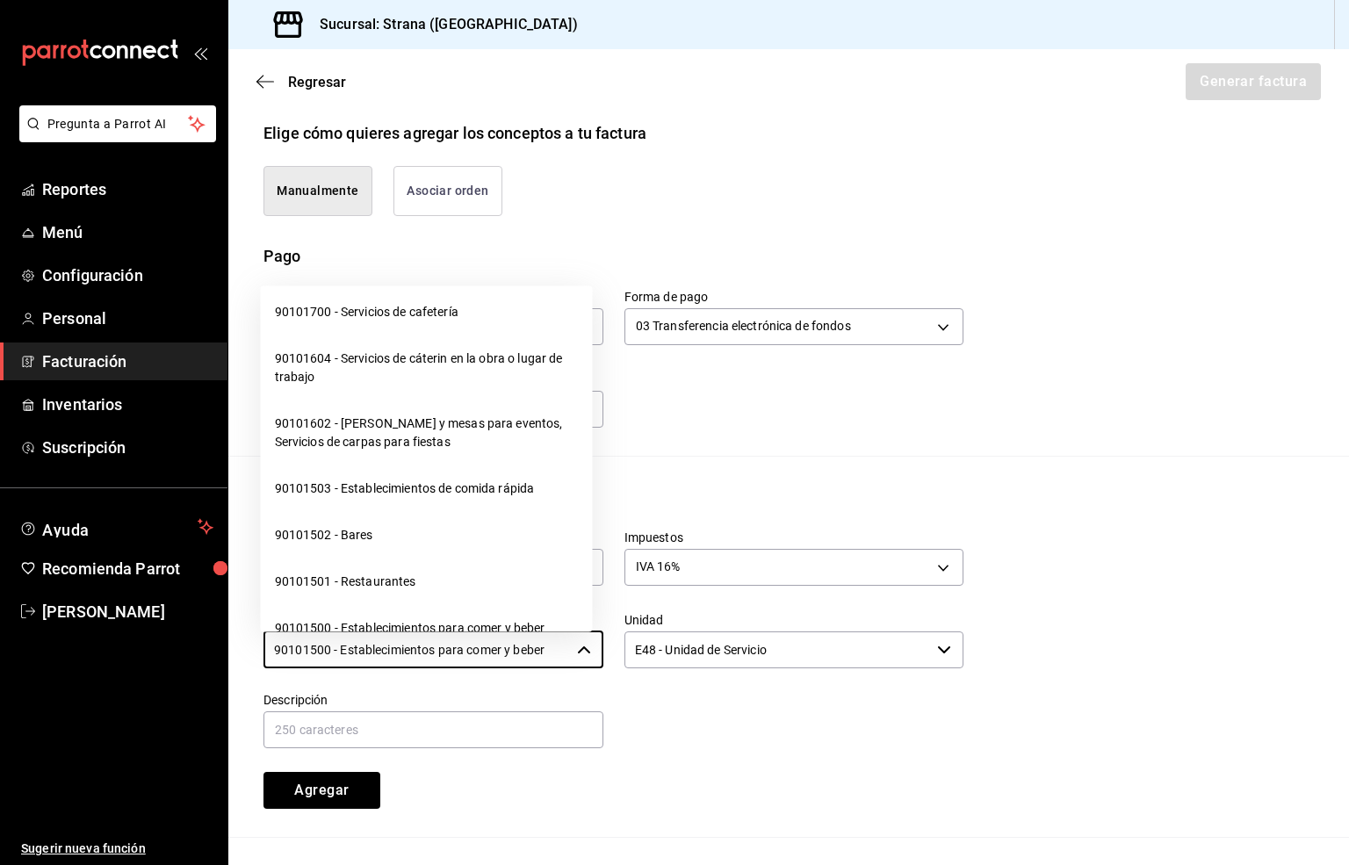
scroll to position [395, 0]
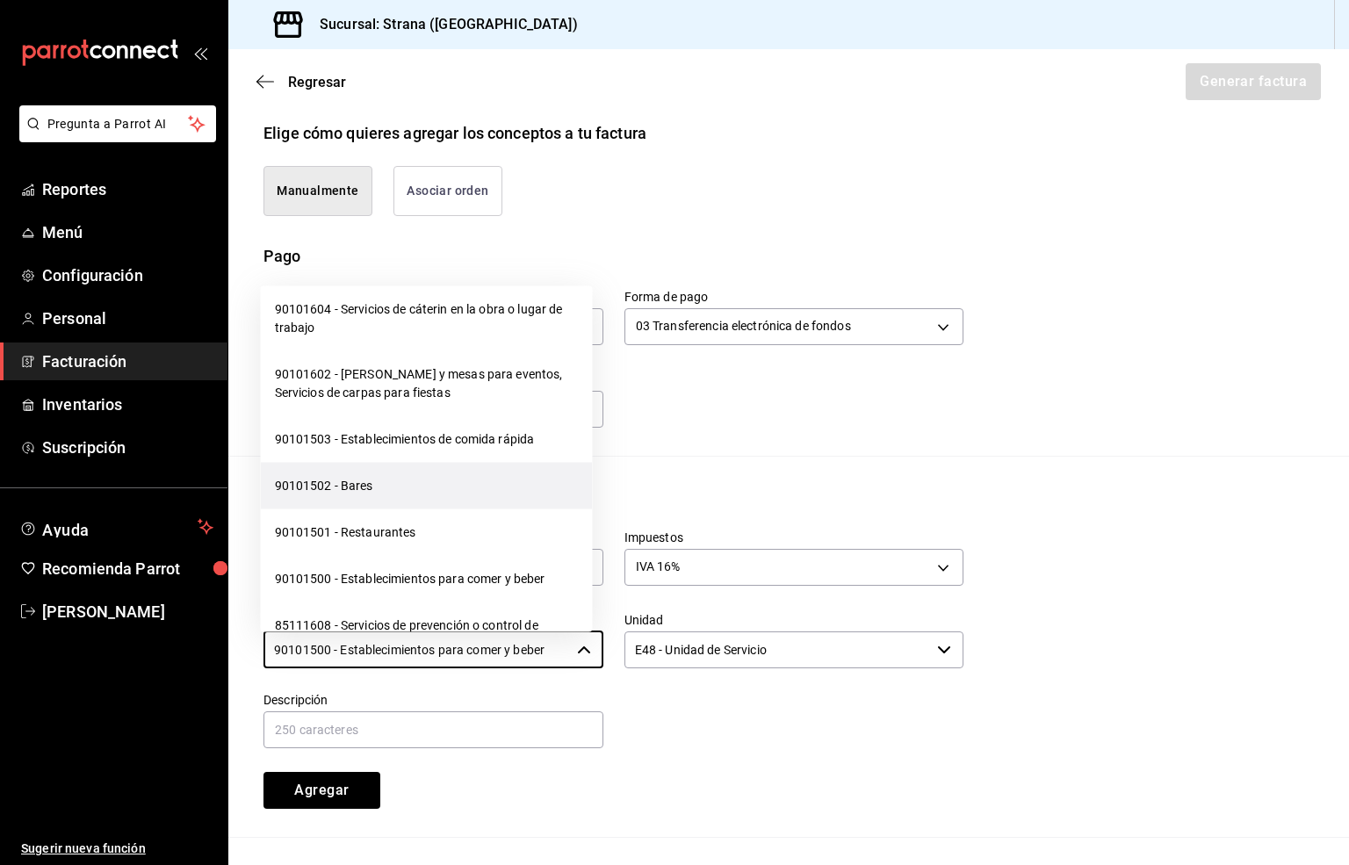
click at [349, 477] on li "90101502 - Bares" at bounding box center [427, 486] width 332 height 47
type input "90101502 - Bares"
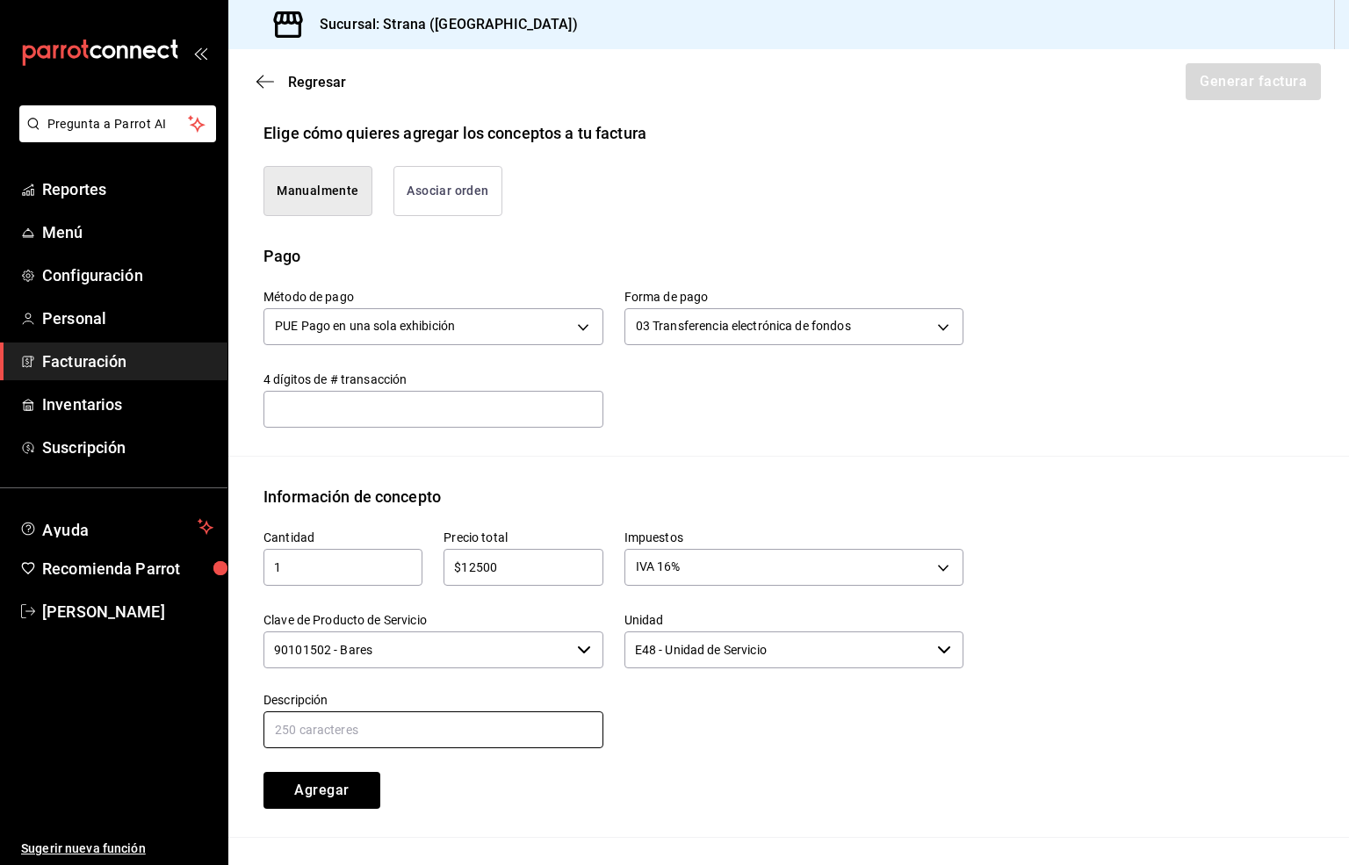
click at [367, 735] on input "text" at bounding box center [433, 729] width 340 height 37
paste input "CONSUMO"
type input "CONSUMO"
click at [316, 785] on button "Agregar" at bounding box center [321, 790] width 117 height 37
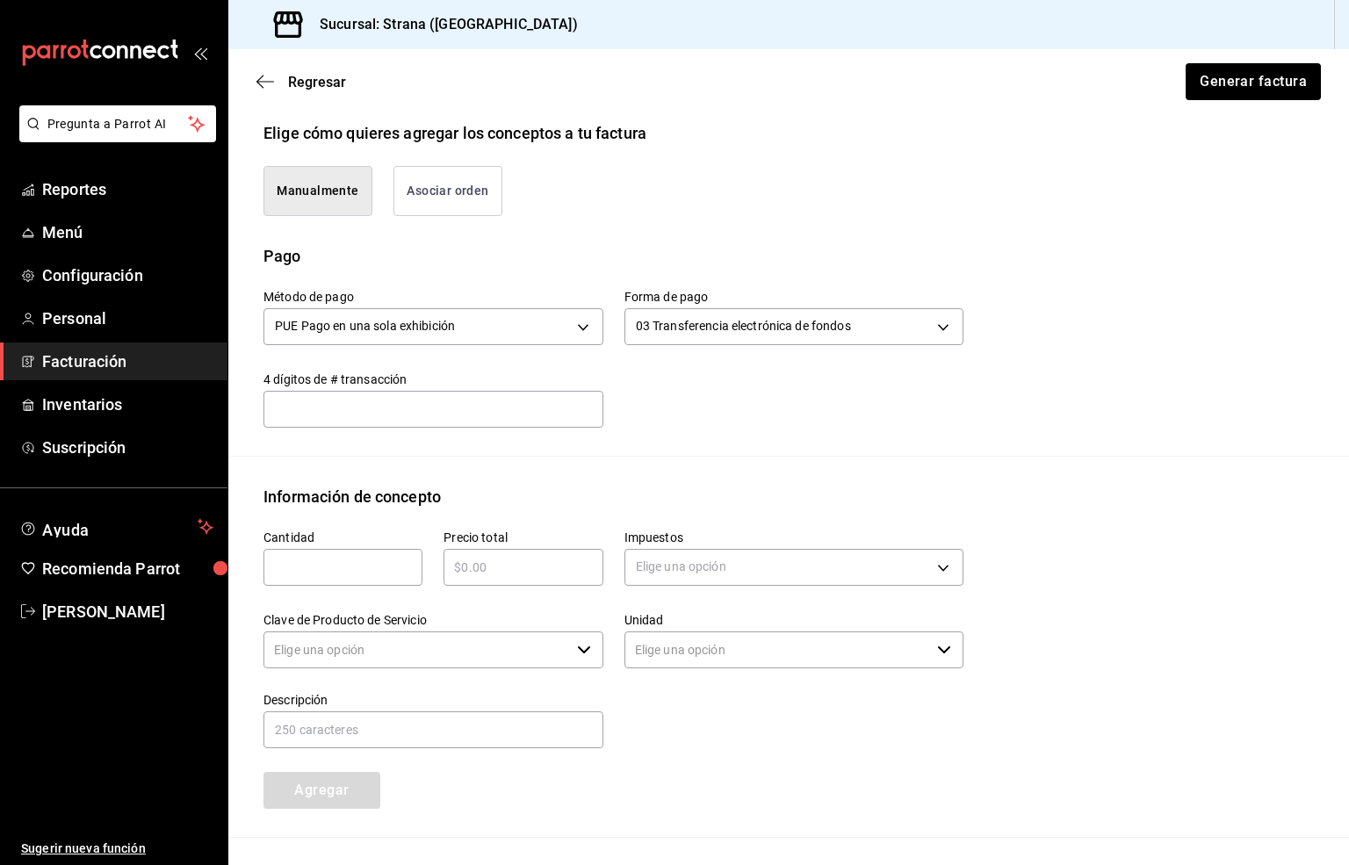
type input "90101500 - Establecimientos para comer y beber"
type input "E48 - Unidad de Servicio"
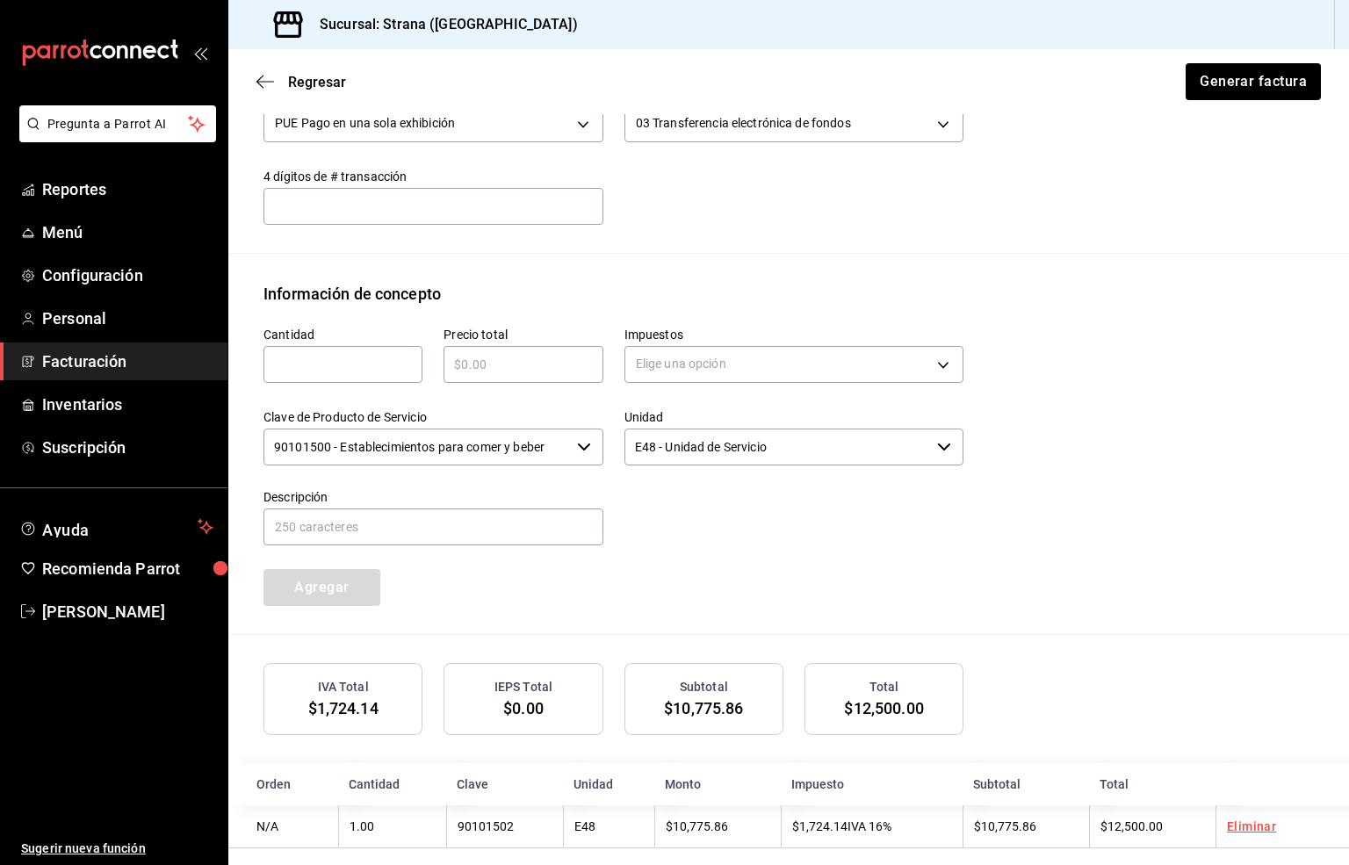
scroll to position [633, 0]
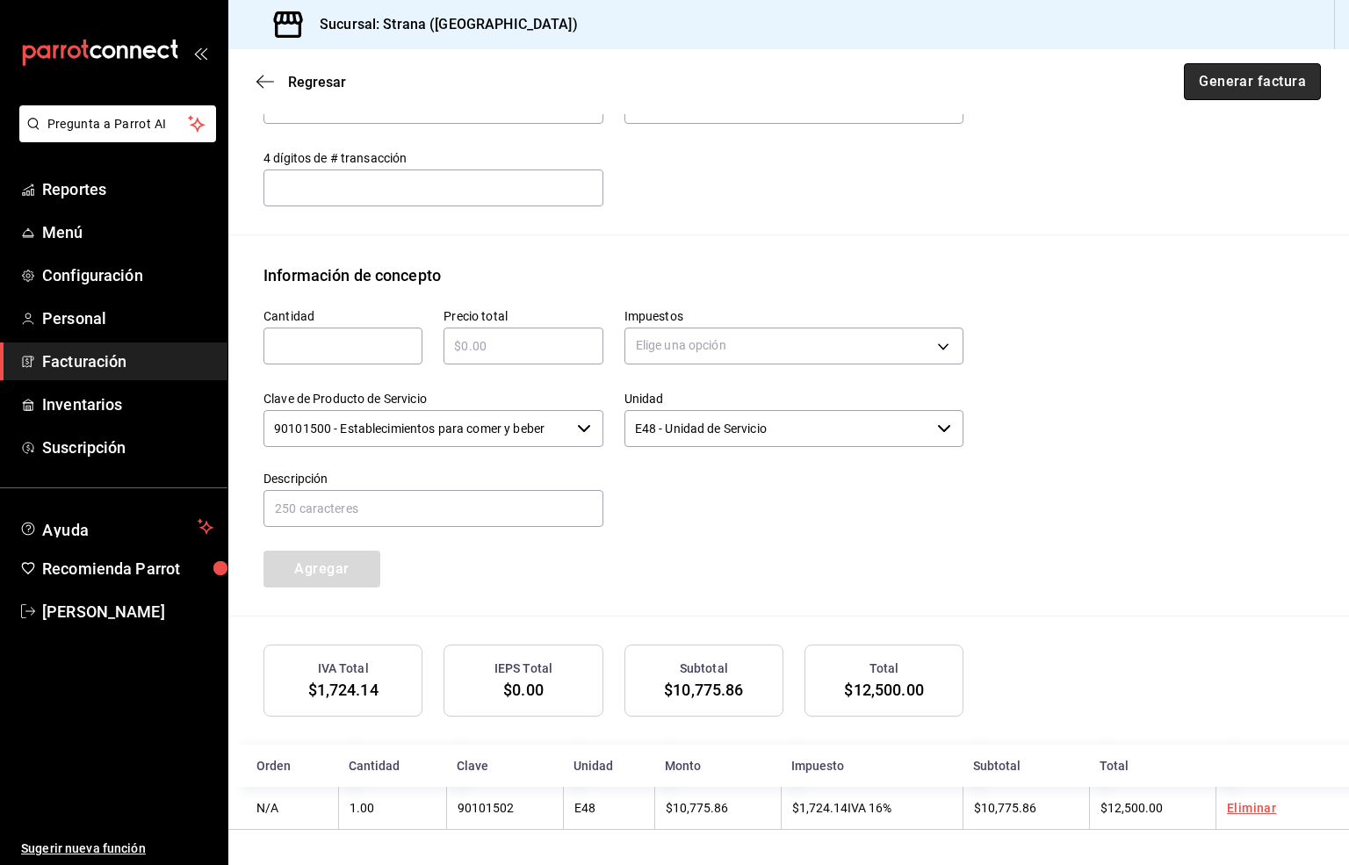
click at [1226, 84] on button "Generar factura" at bounding box center [1252, 81] width 137 height 37
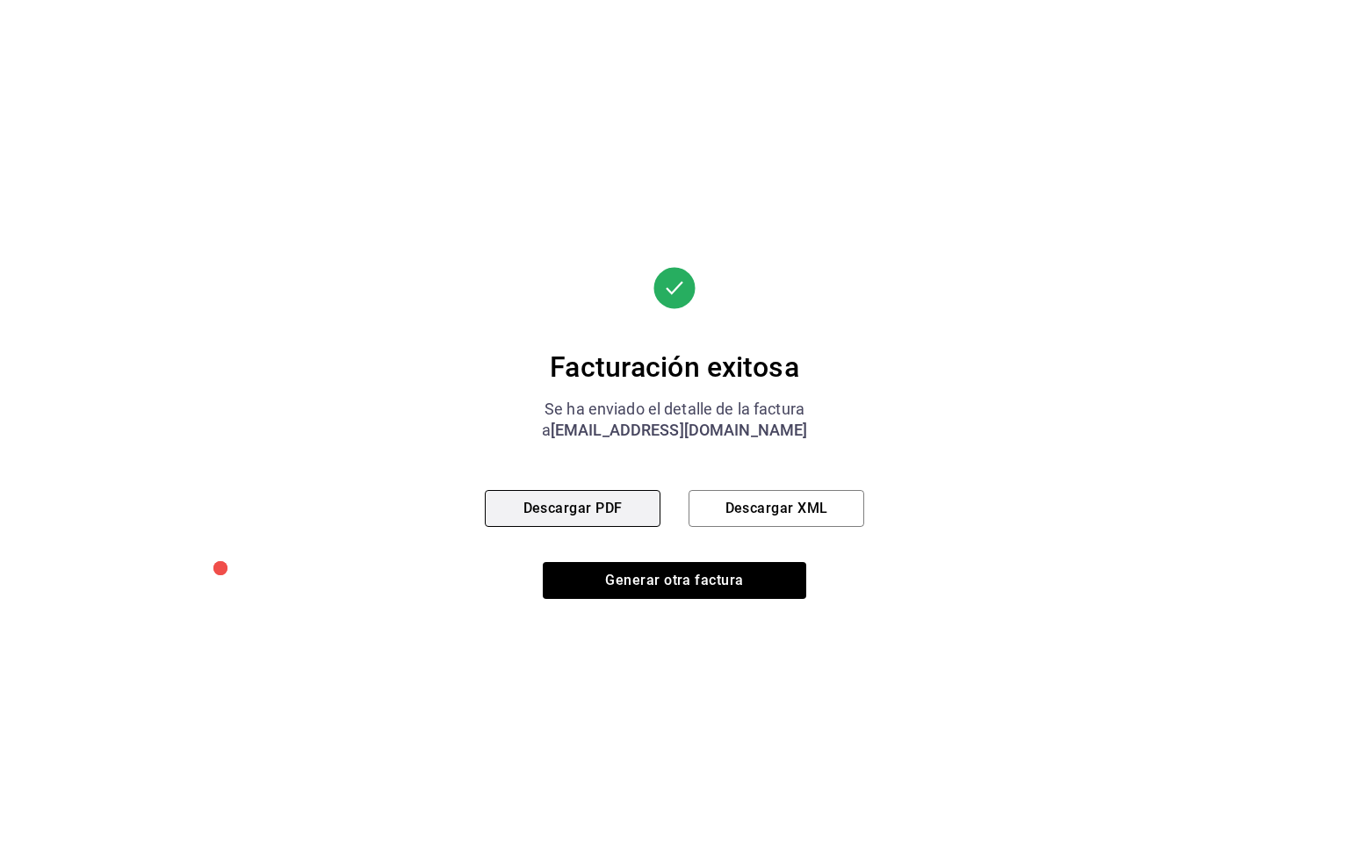
click at [570, 501] on button "Descargar PDF" at bounding box center [573, 508] width 176 height 37
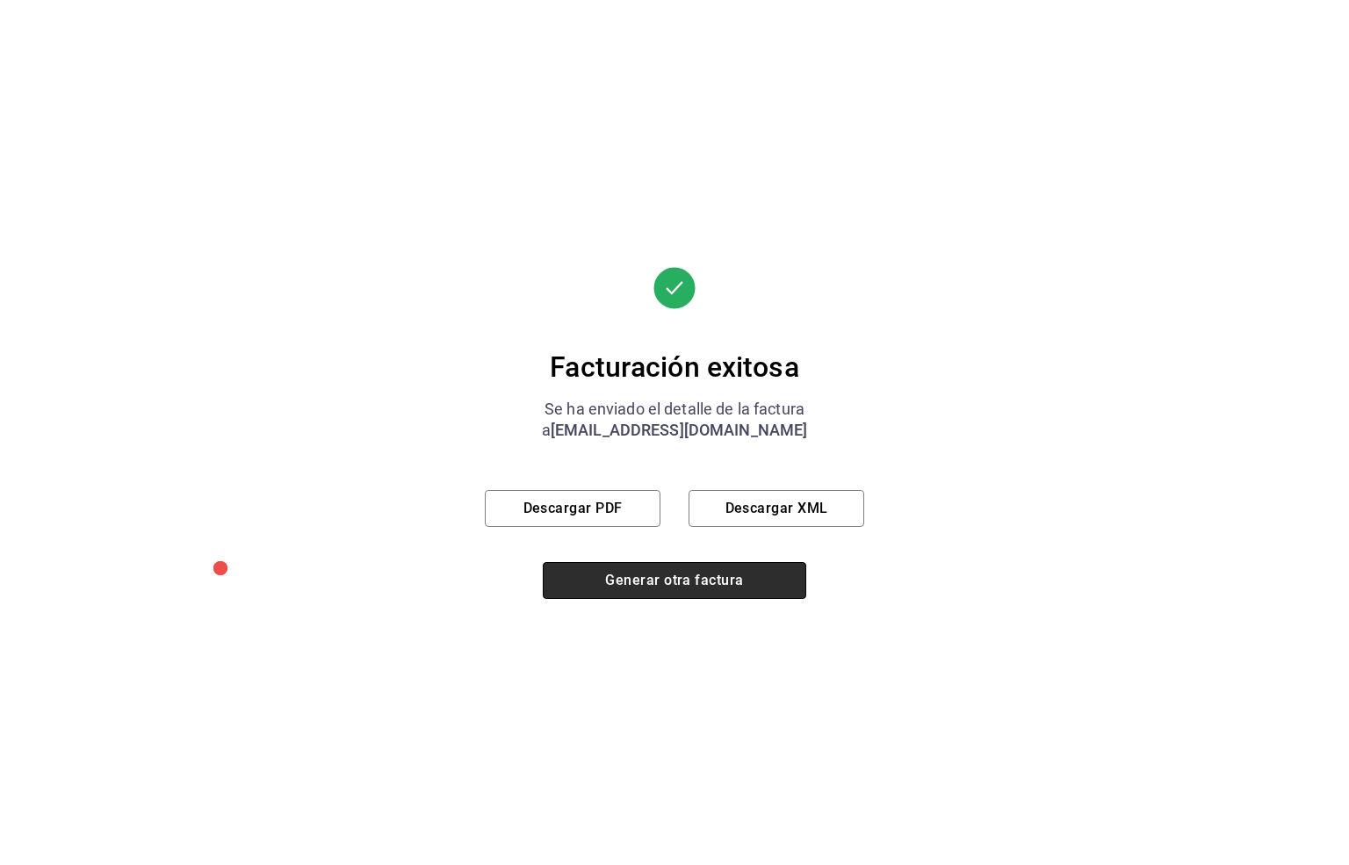
click at [645, 585] on button "Generar otra factura" at bounding box center [674, 580] width 263 height 37
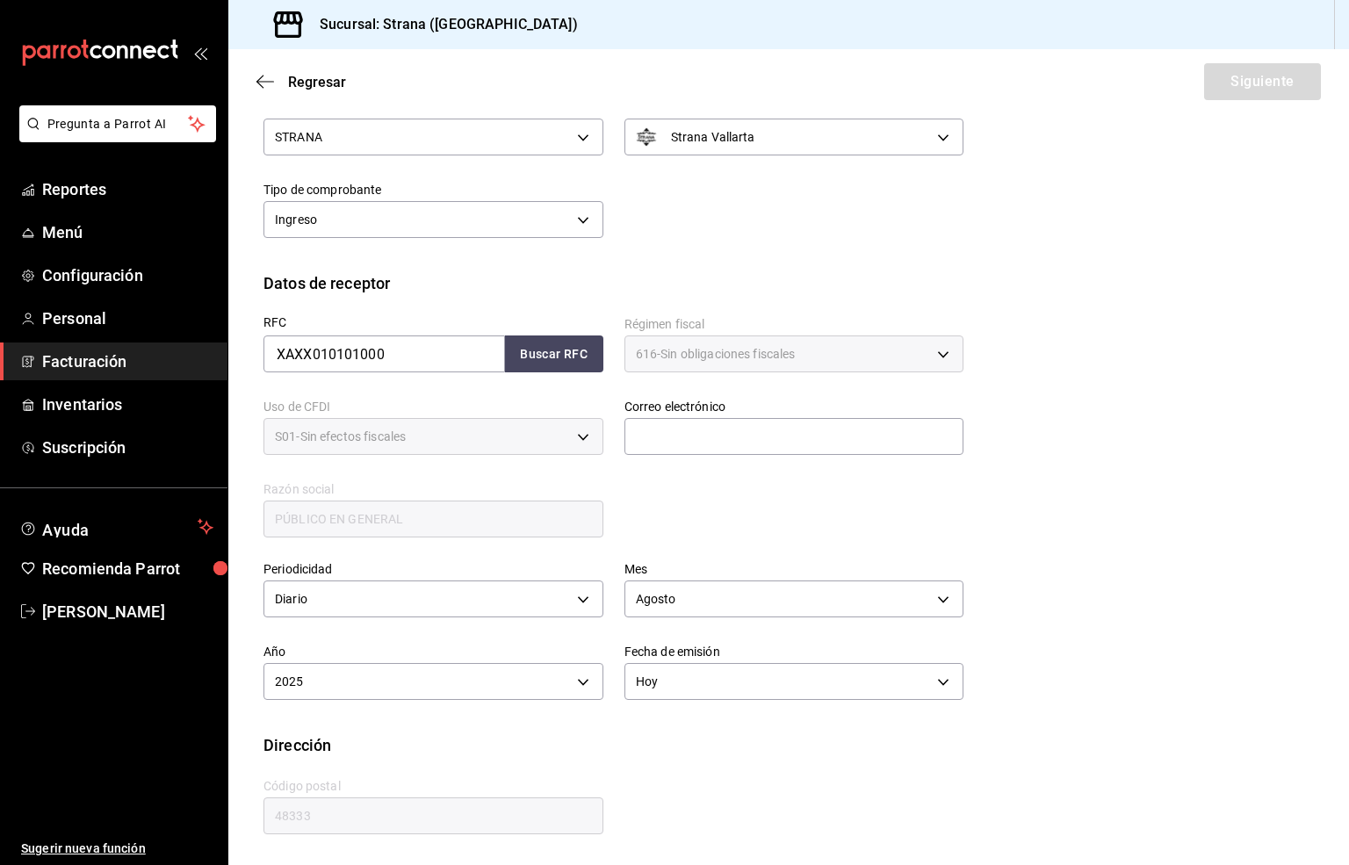
scroll to position [66, 0]
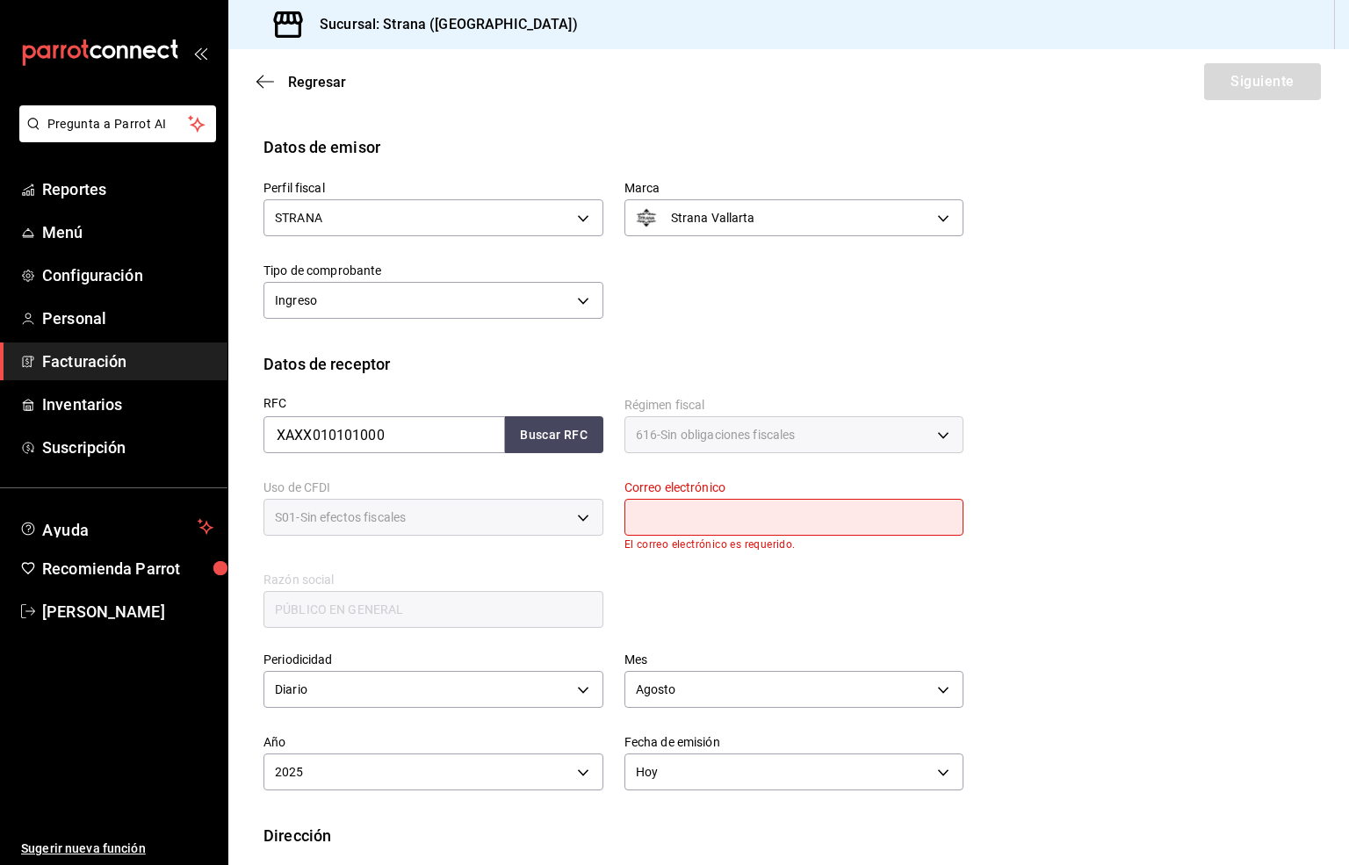
click at [666, 517] on input "text" at bounding box center [794, 517] width 340 height 37
type input "[EMAIL_ADDRESS][DOMAIN_NAME]"
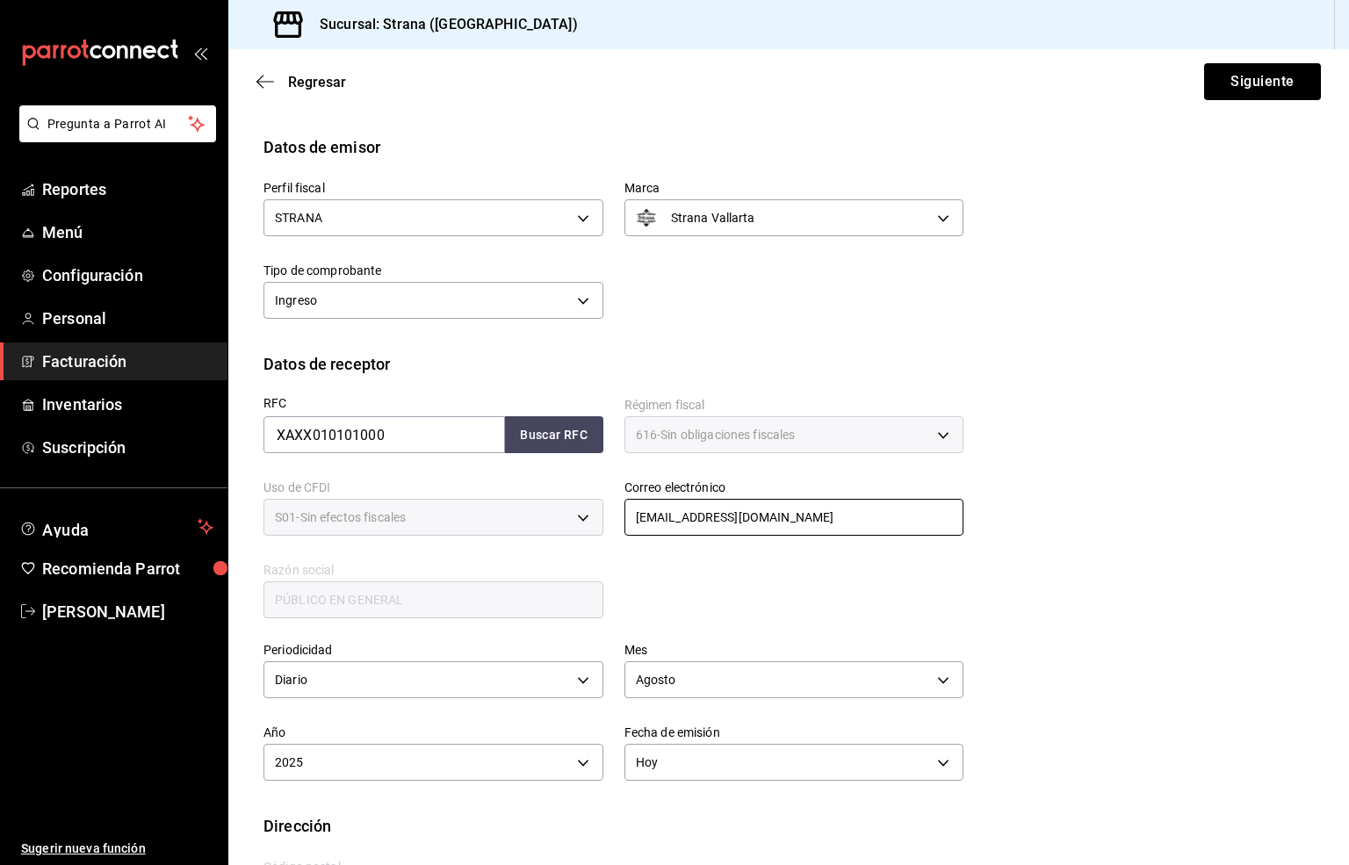
scroll to position [146, 0]
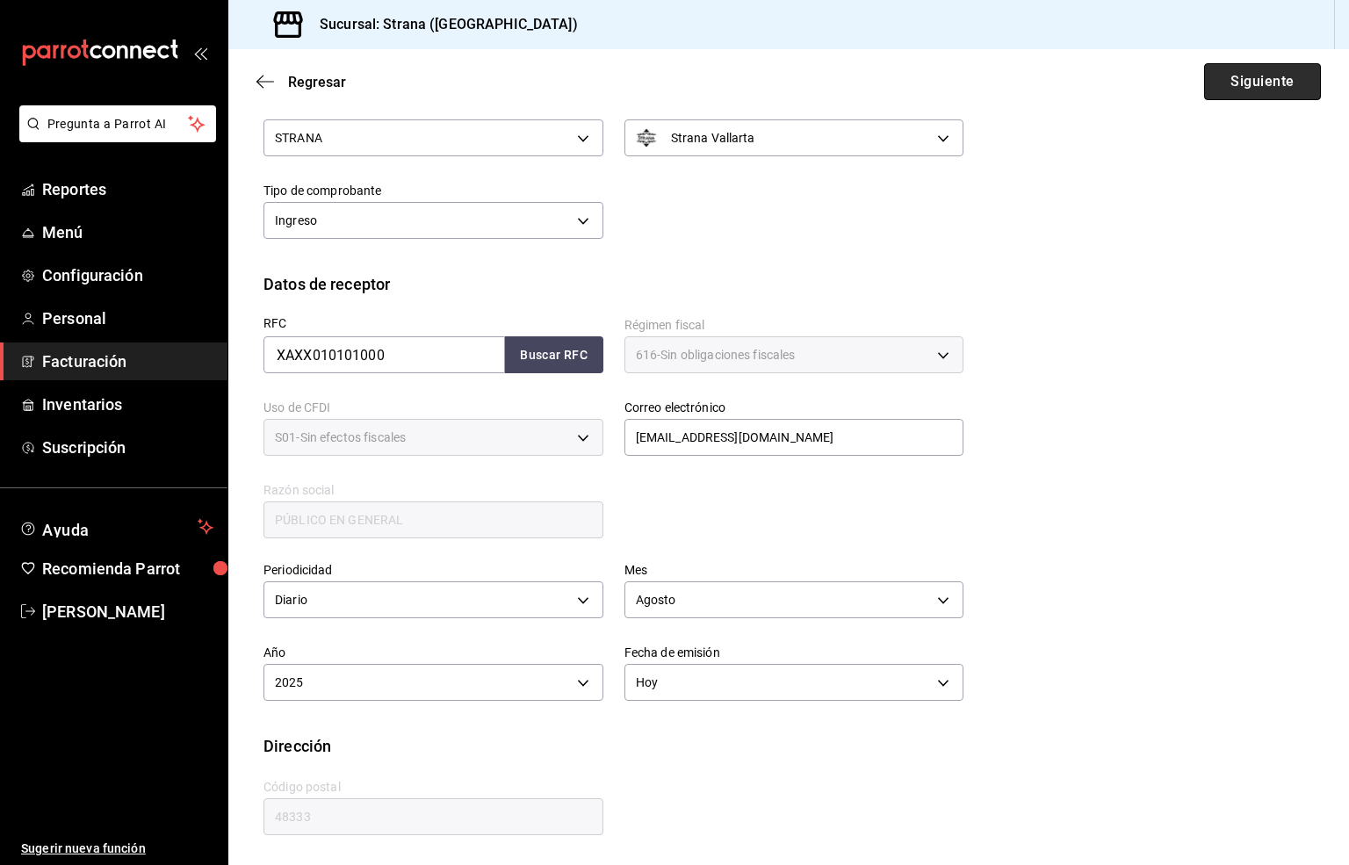
click at [1215, 75] on button "Siguiente" at bounding box center [1262, 81] width 117 height 37
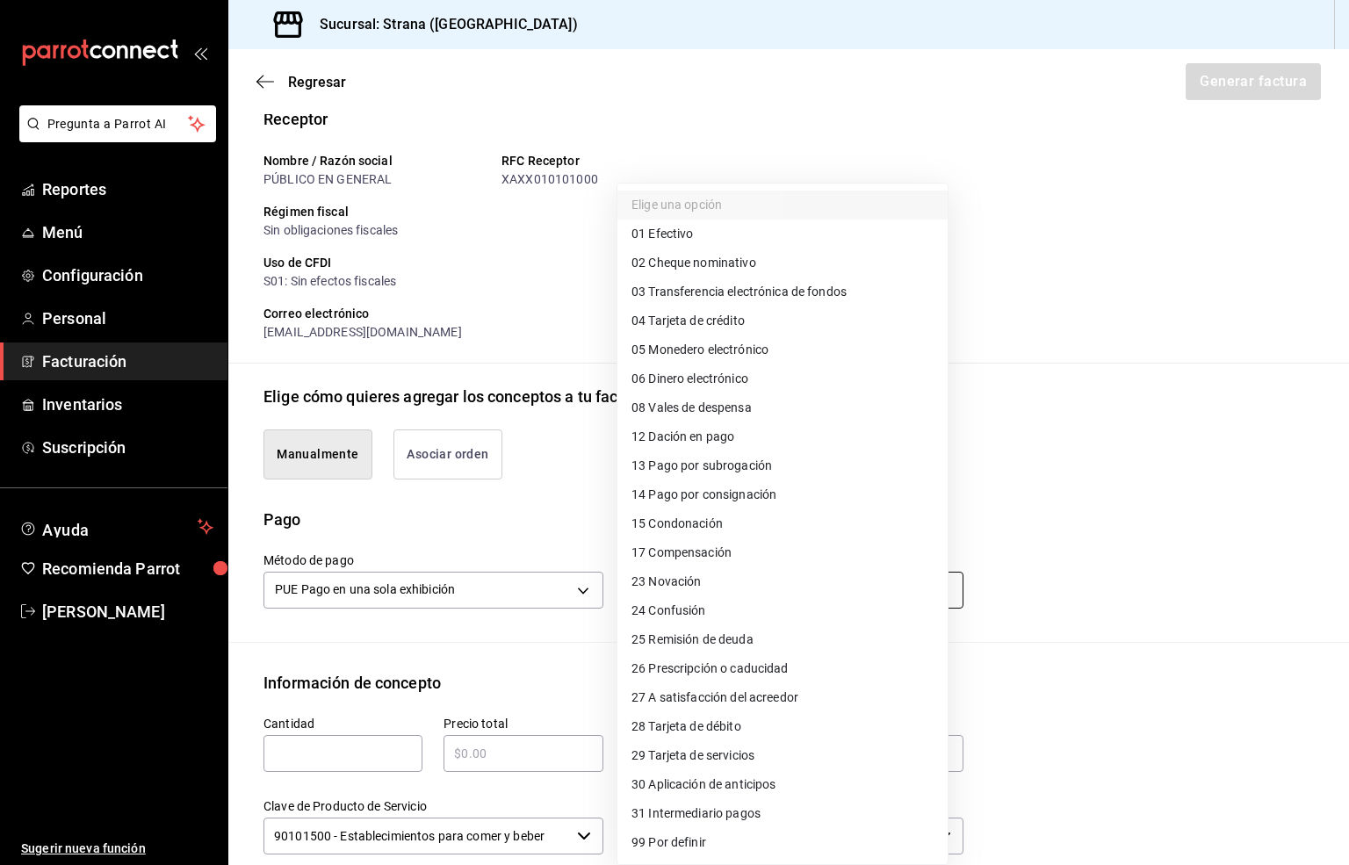
click at [652, 591] on body "Pregunta a Parrot AI Reportes Menú Configuración Personal Facturación Inventari…" at bounding box center [674, 432] width 1349 height 865
click at [785, 291] on span "03 Transferencia electrónica de fondos" at bounding box center [738, 292] width 215 height 18
type input "03"
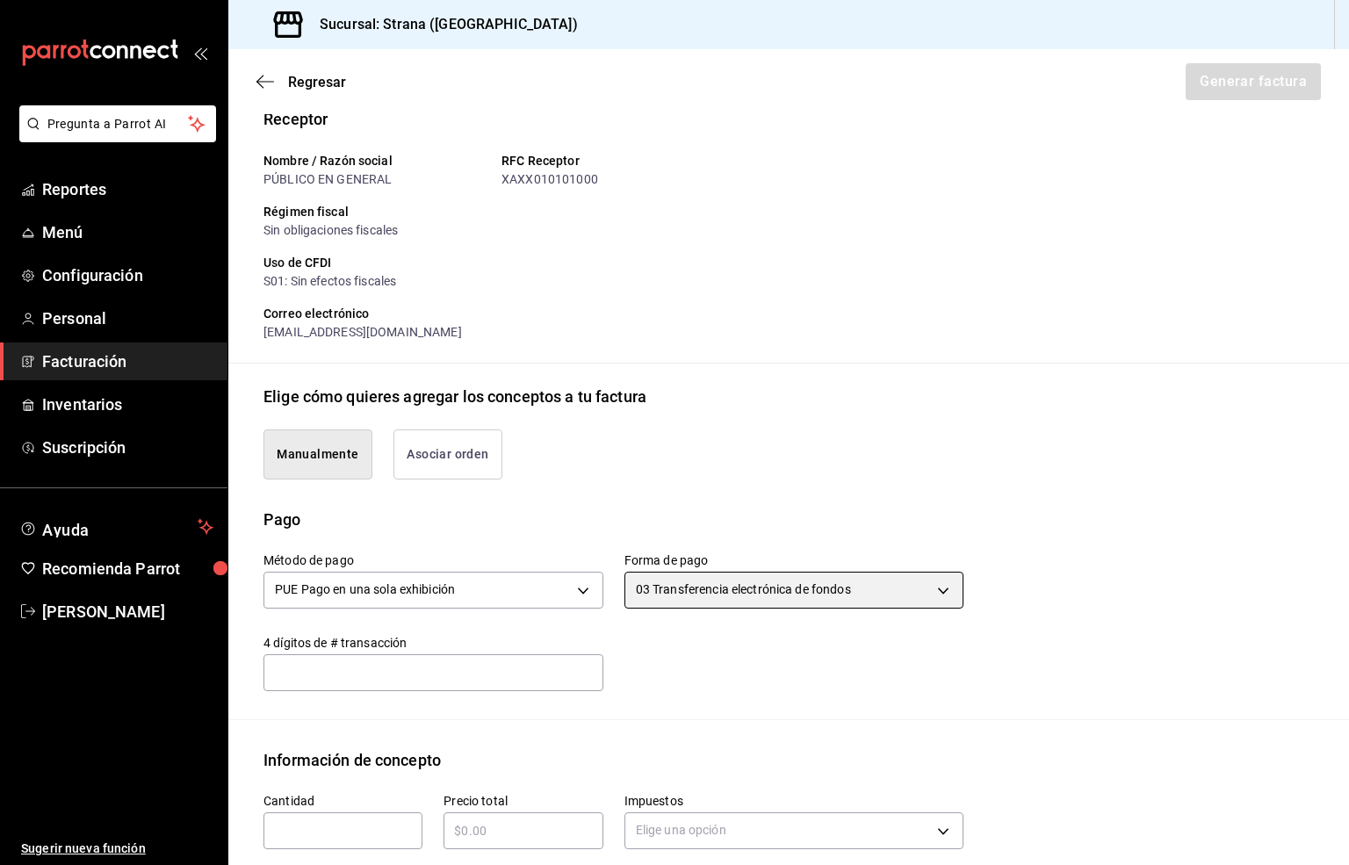
scroll to position [277, 0]
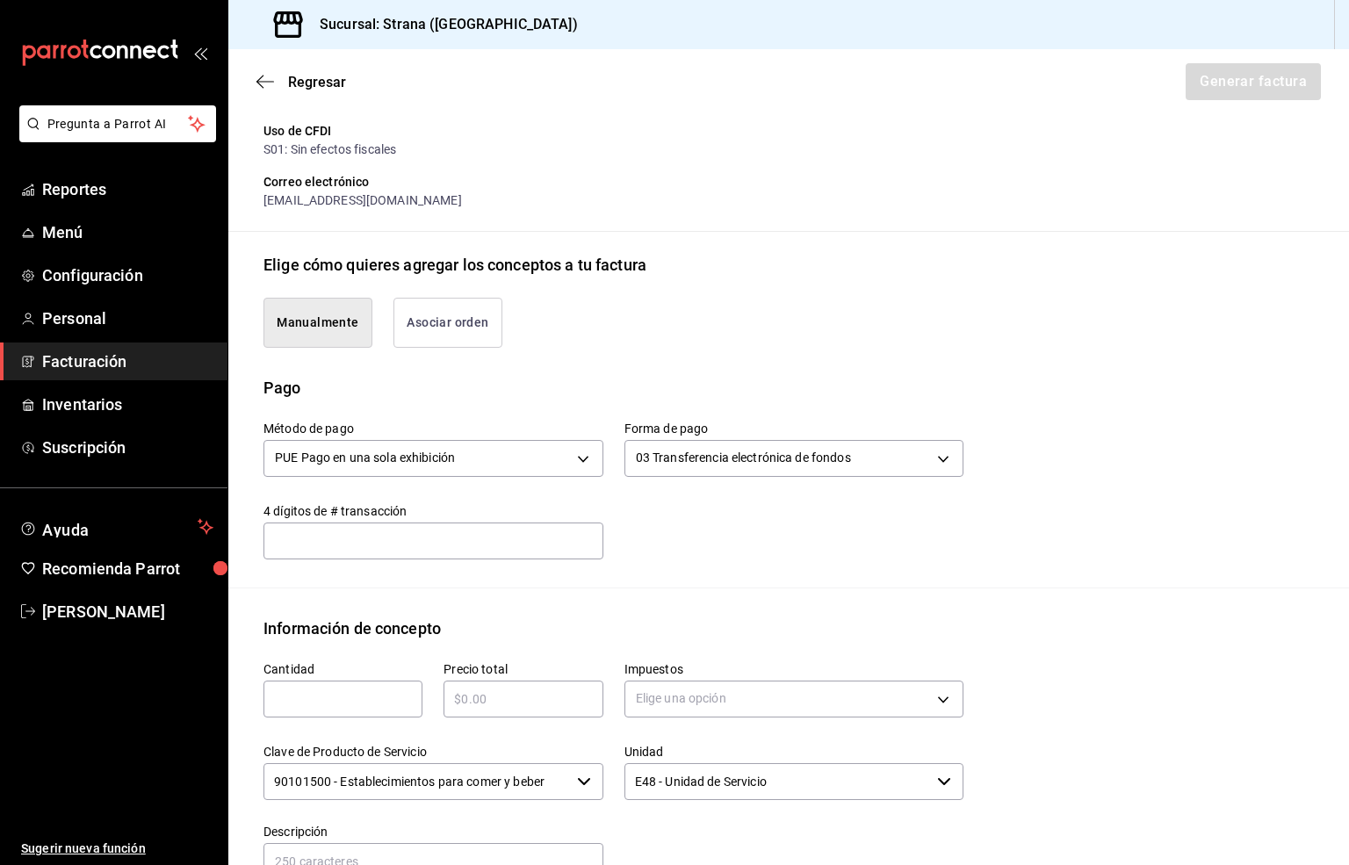
click at [343, 703] on input "text" at bounding box center [342, 698] width 159 height 21
type input "1"
click at [491, 706] on input "text" at bounding box center [522, 698] width 159 height 21
type input "$3500"
click at [683, 696] on body "Pregunta a Parrot AI Reportes Menú Configuración Personal Facturación Inventari…" at bounding box center [674, 432] width 1349 height 865
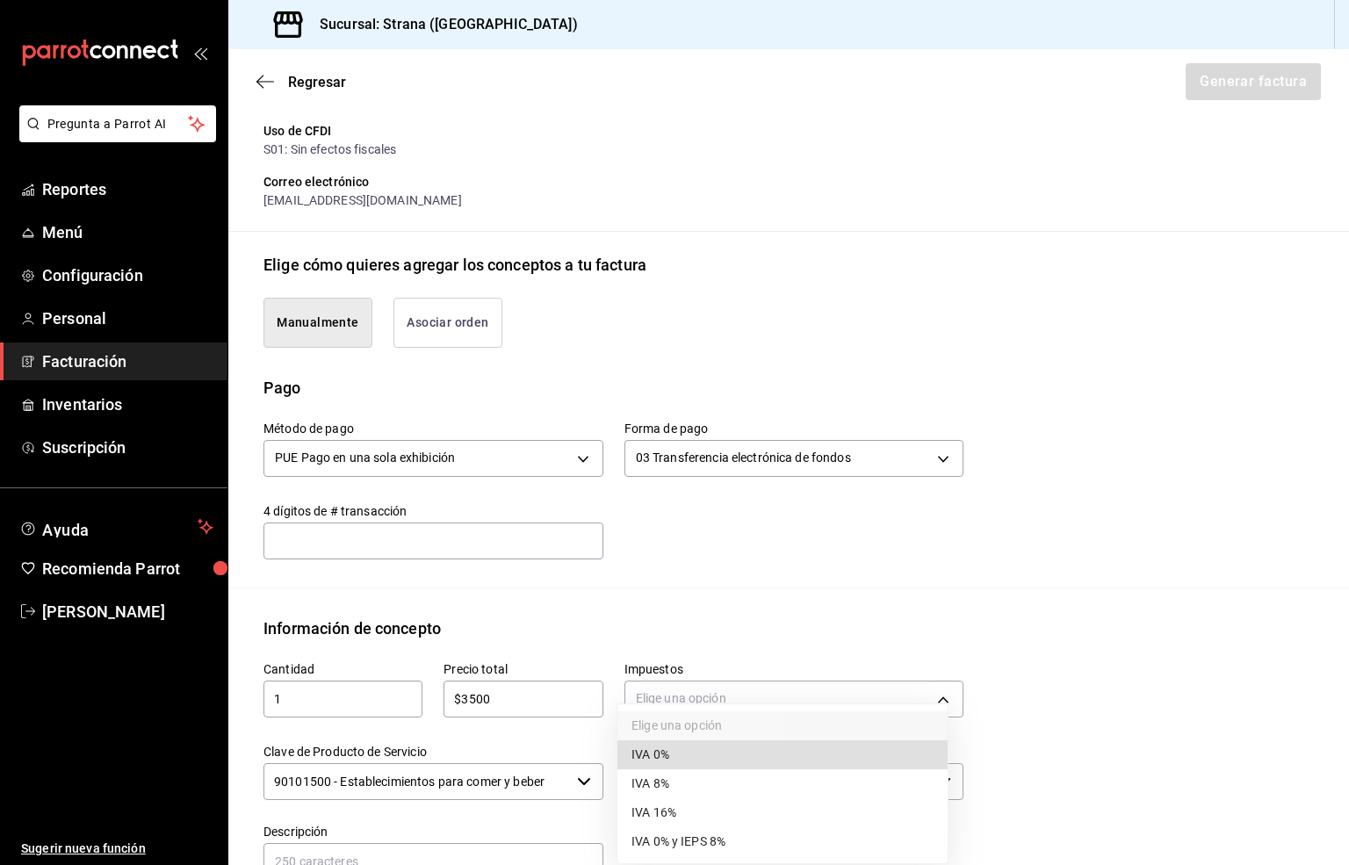
click at [675, 812] on span "IVA 16%" at bounding box center [653, 812] width 45 height 18
type input "IVA_16"
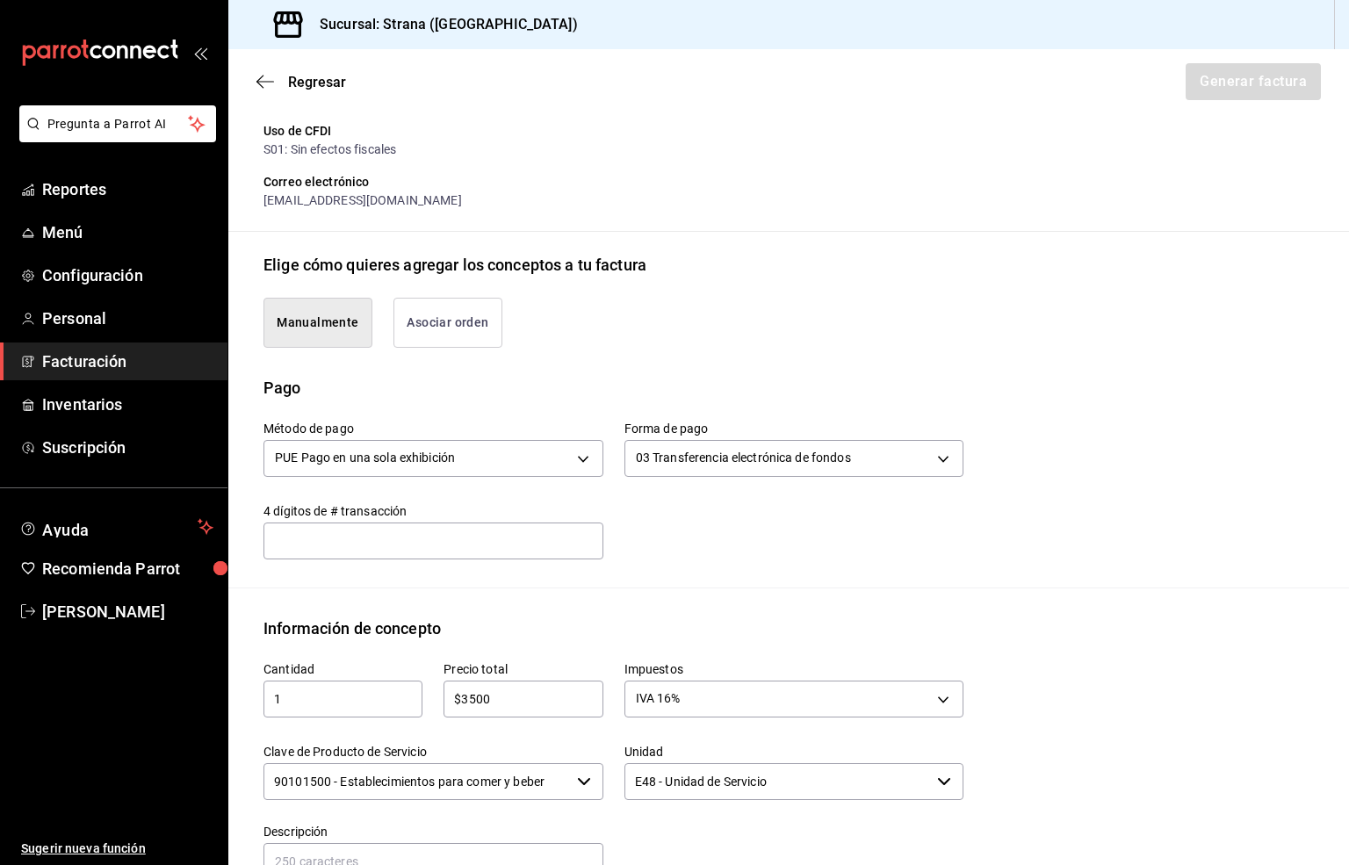
click at [490, 790] on input "90101500 - Establecimientos para comer y beber" at bounding box center [416, 781] width 306 height 37
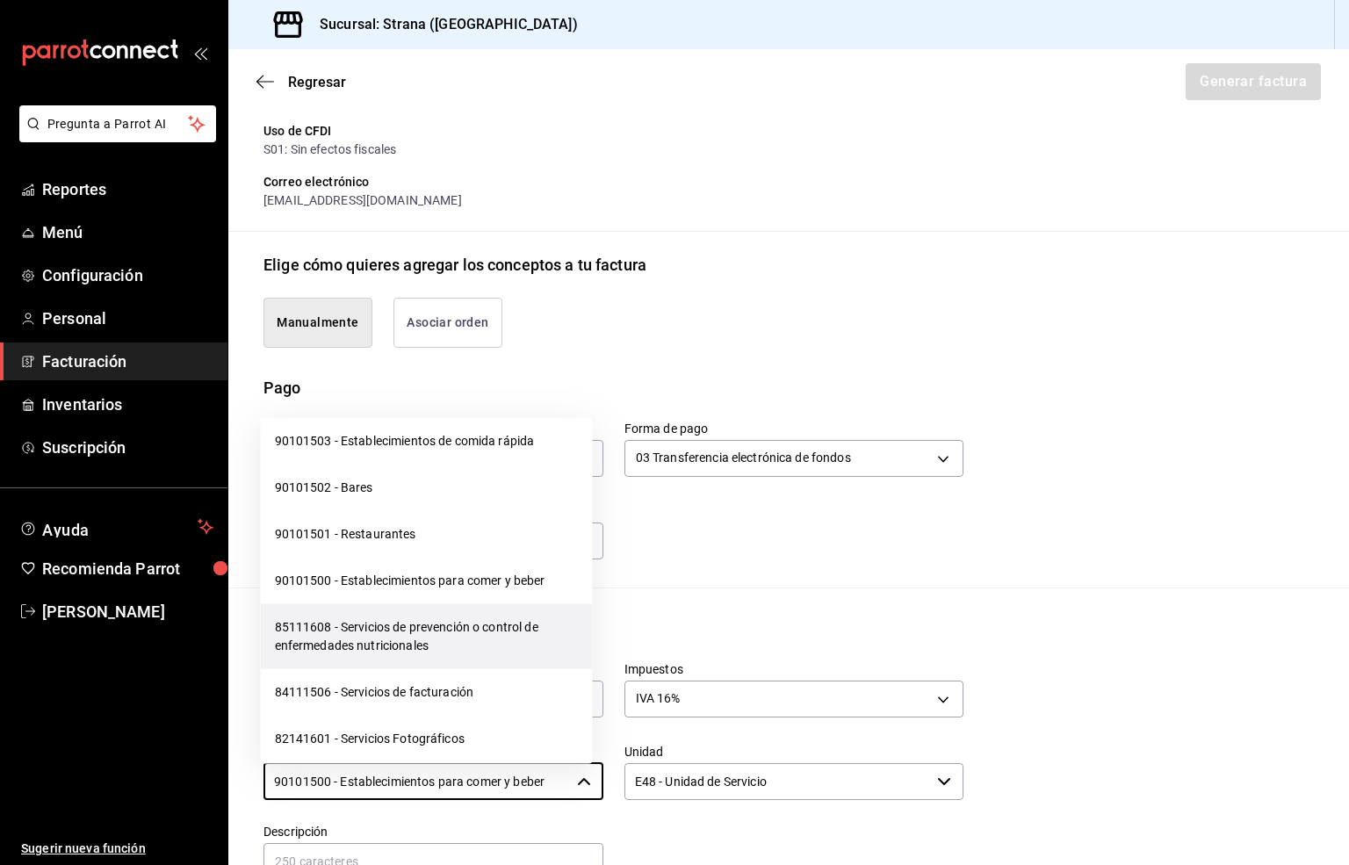
scroll to position [527, 0]
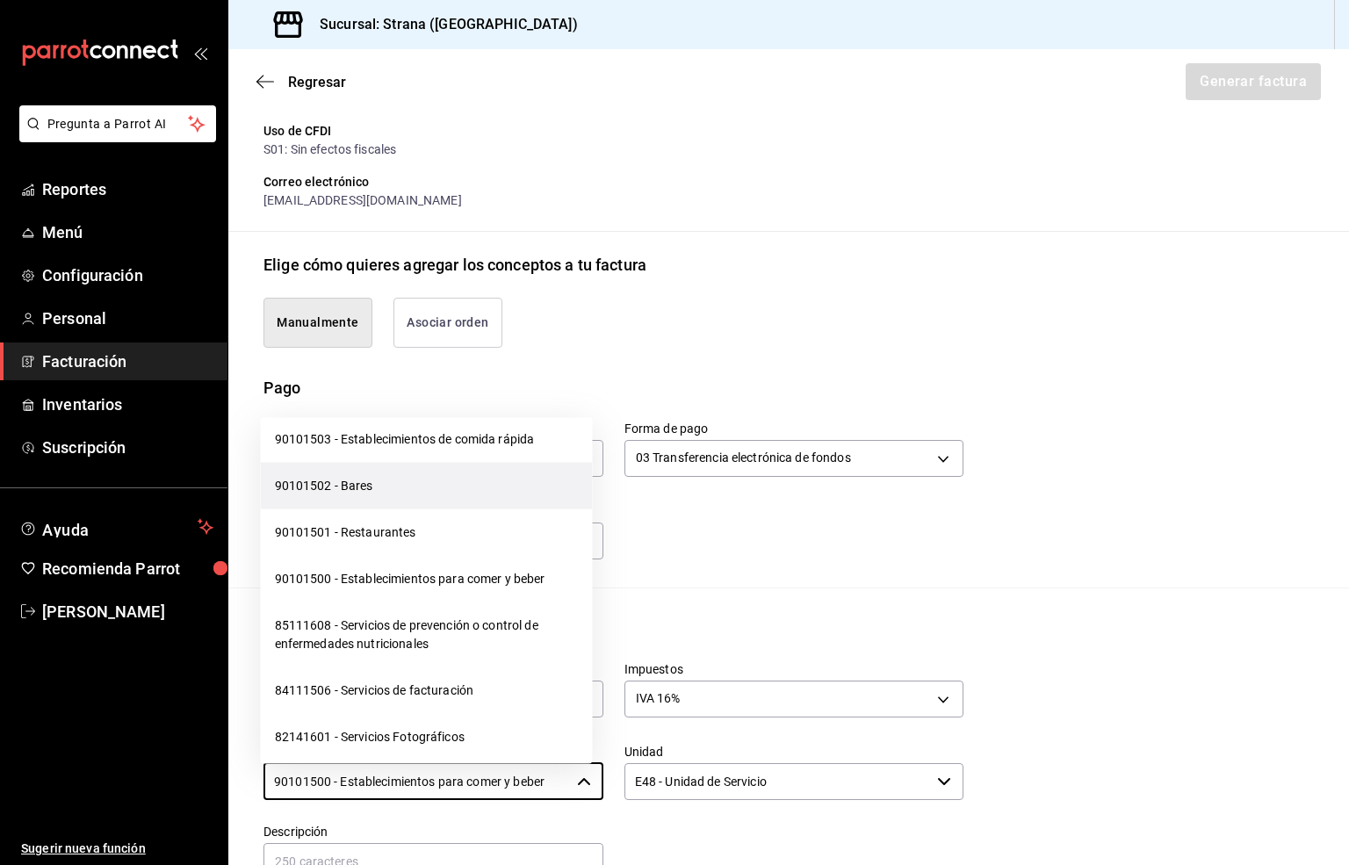
click at [351, 487] on li "90101502 - Bares" at bounding box center [427, 486] width 332 height 47
type input "90101502 - Bares"
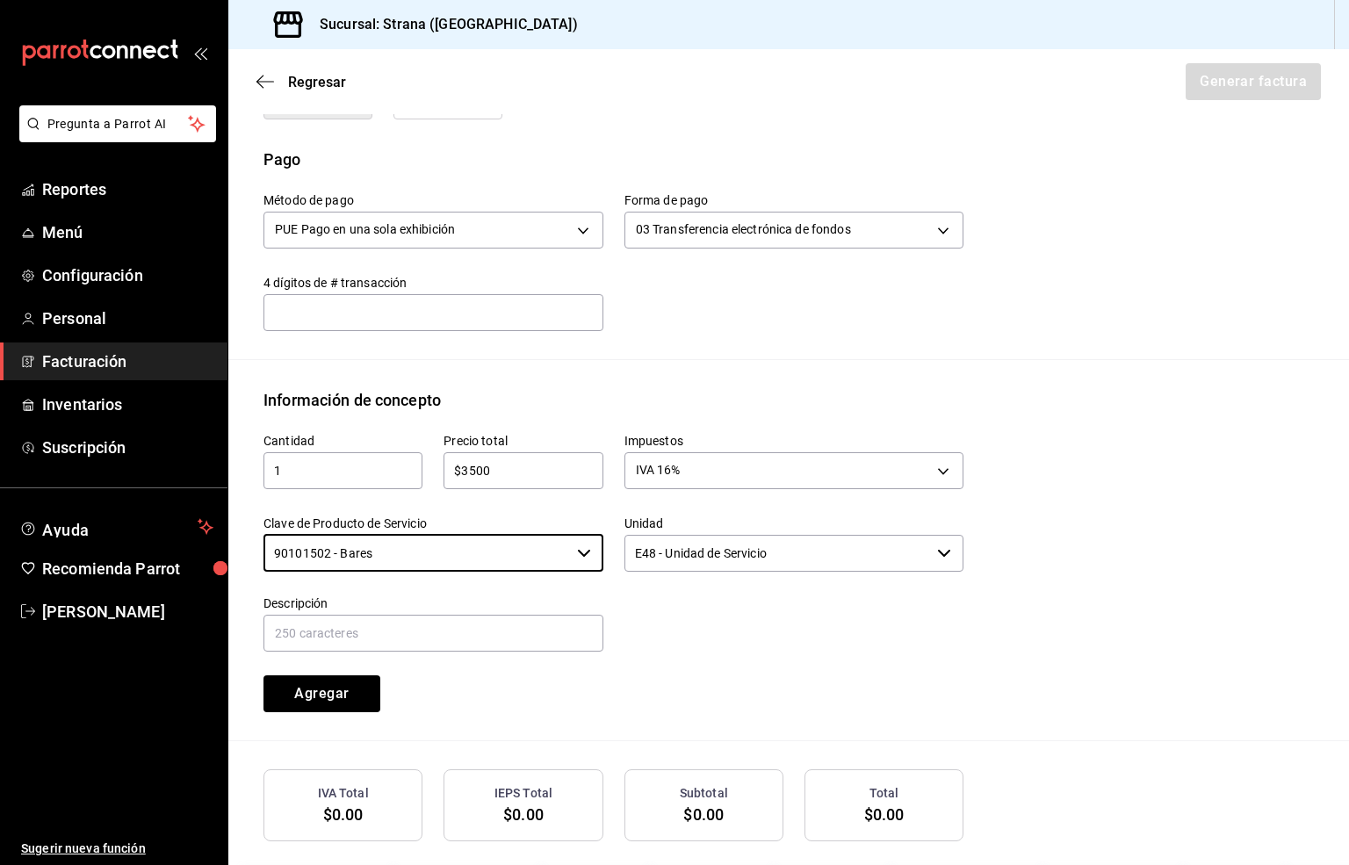
scroll to position [541, 0]
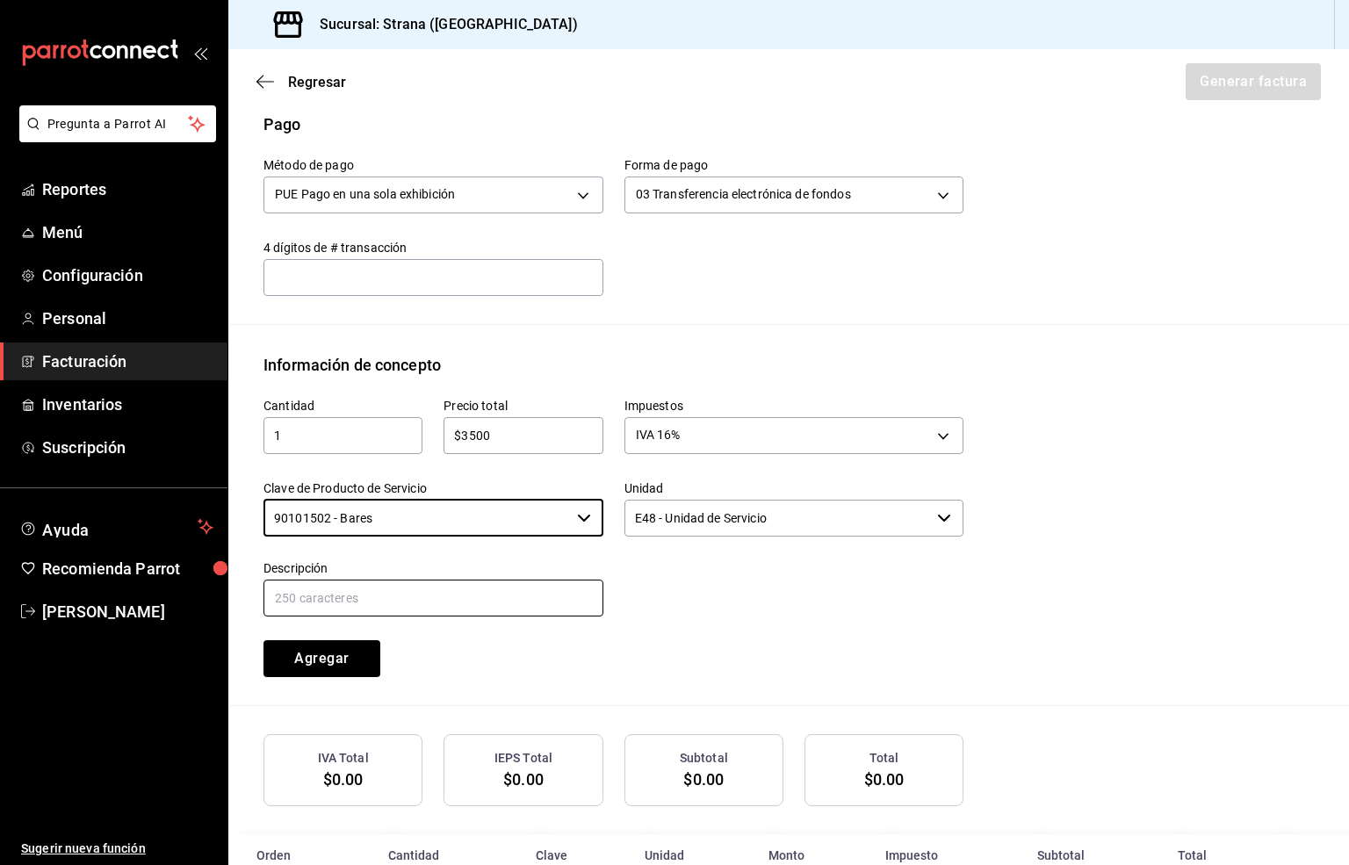
click at [375, 591] on input "text" at bounding box center [433, 598] width 340 height 37
paste input "CONSUMO"
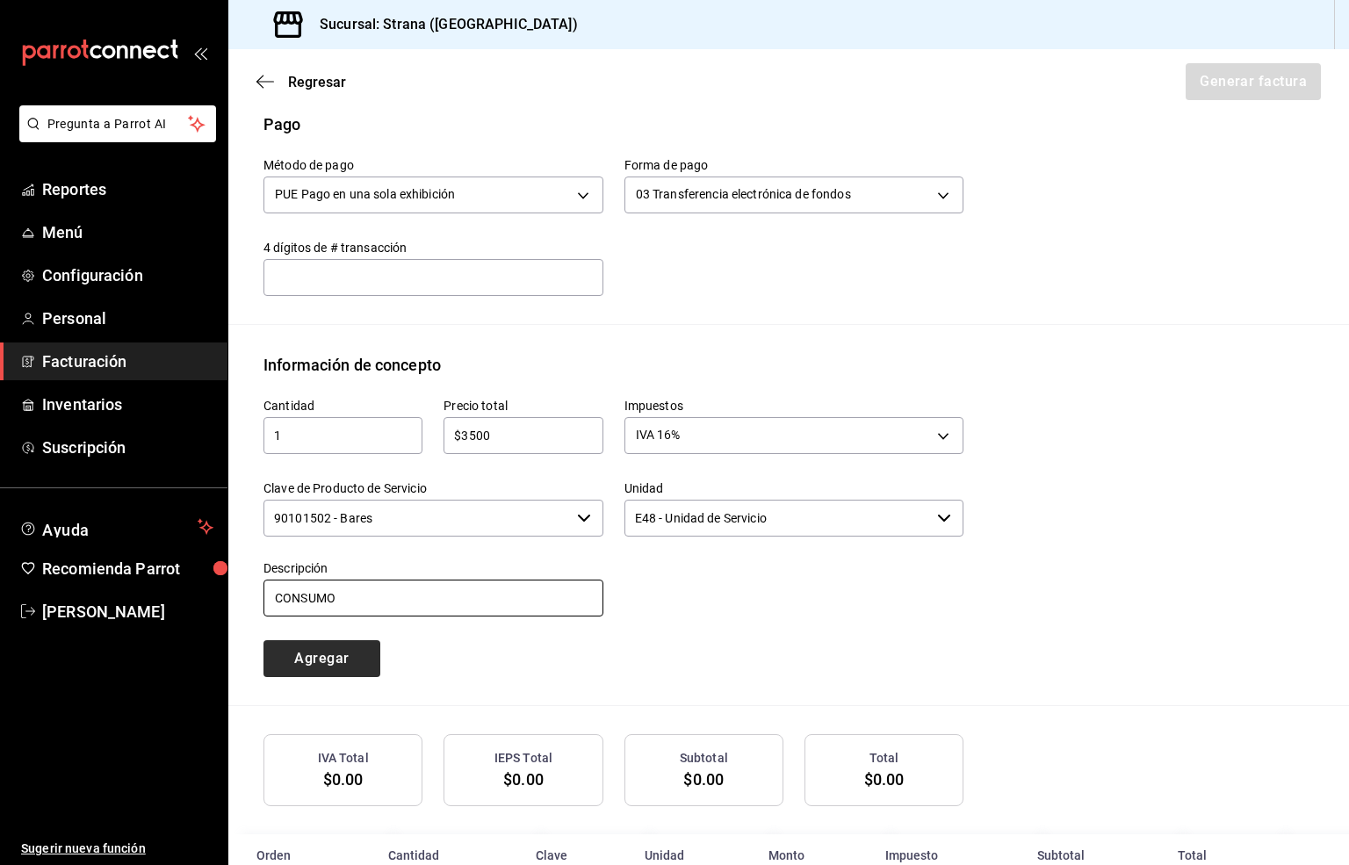
type input "CONSUMO"
drag, startPoint x: 308, startPoint y: 661, endPoint x: 593, endPoint y: 653, distance: 284.6
click at [308, 661] on button "Agregar" at bounding box center [321, 658] width 117 height 37
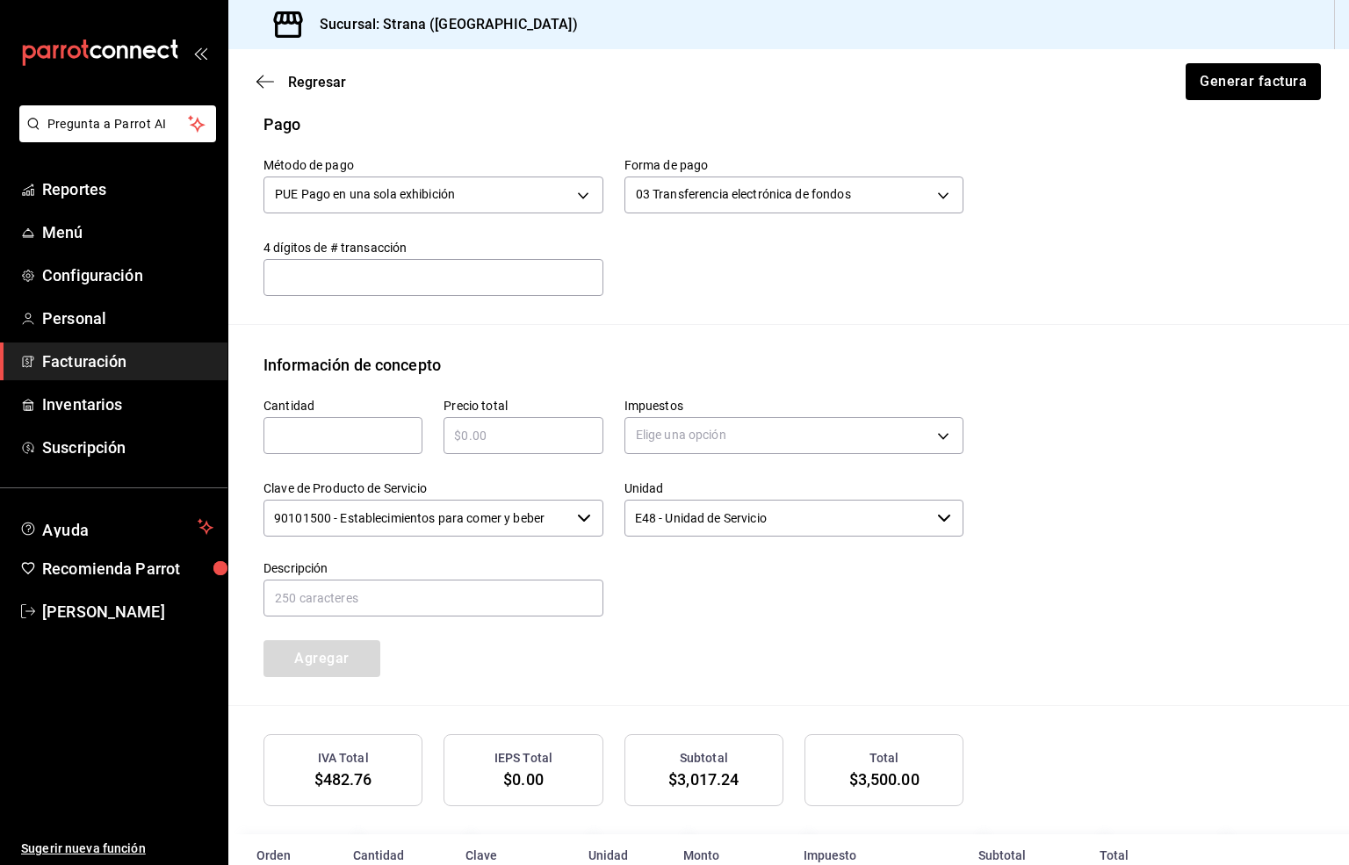
scroll to position [633, 0]
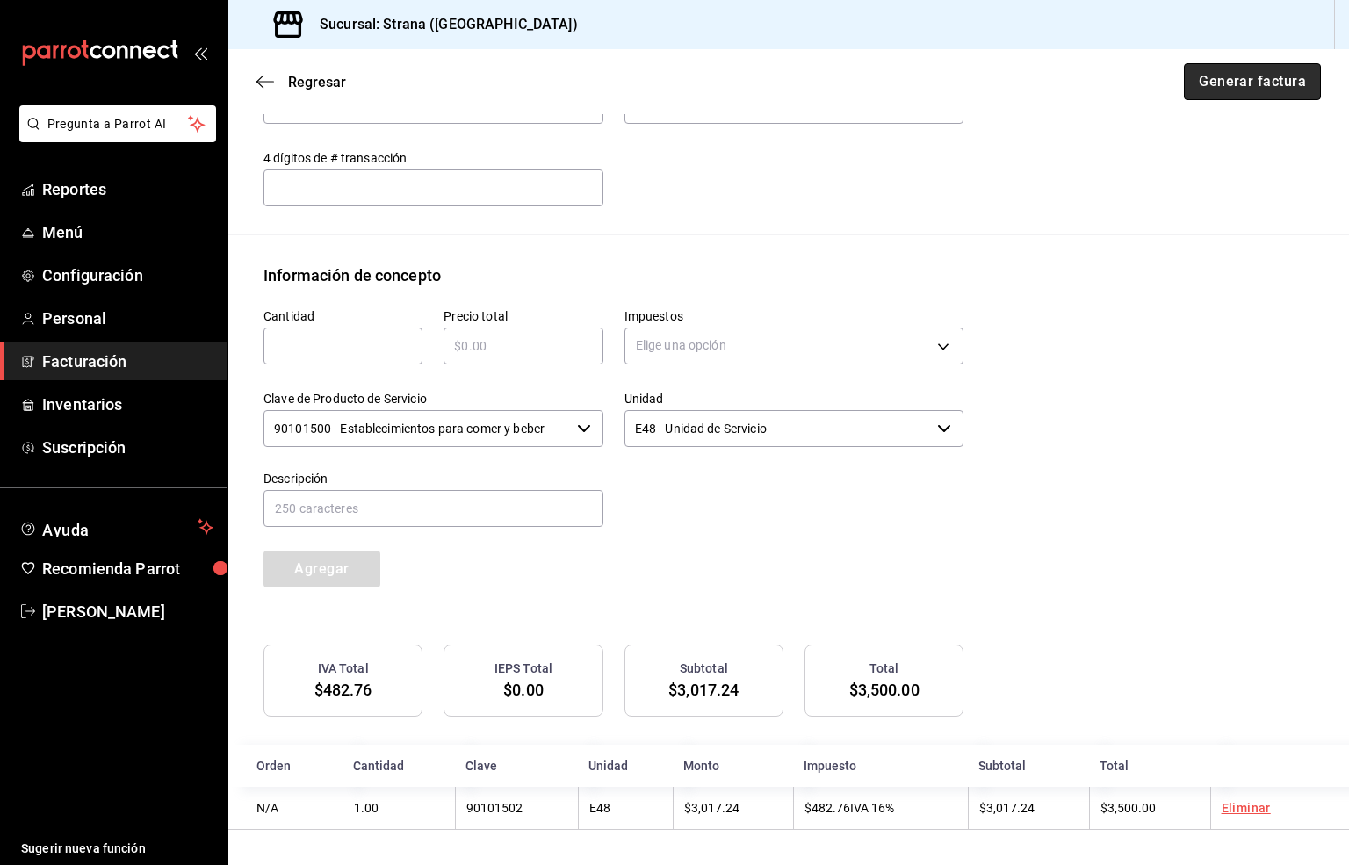
click at [1215, 76] on button "Generar factura" at bounding box center [1252, 81] width 137 height 37
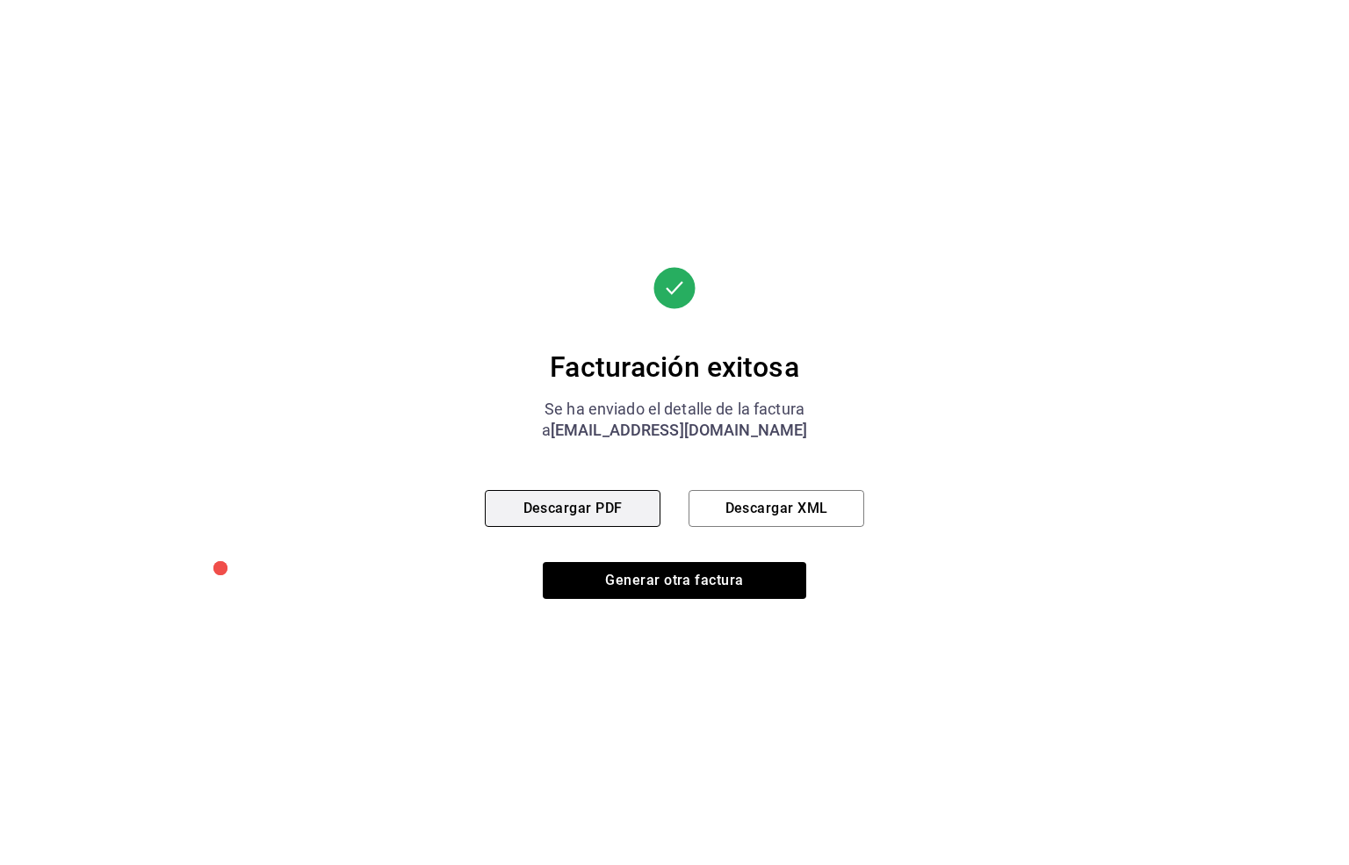
click at [544, 503] on button "Descargar PDF" at bounding box center [573, 508] width 176 height 37
click at [536, 504] on button "Descargar PDF" at bounding box center [573, 508] width 176 height 37
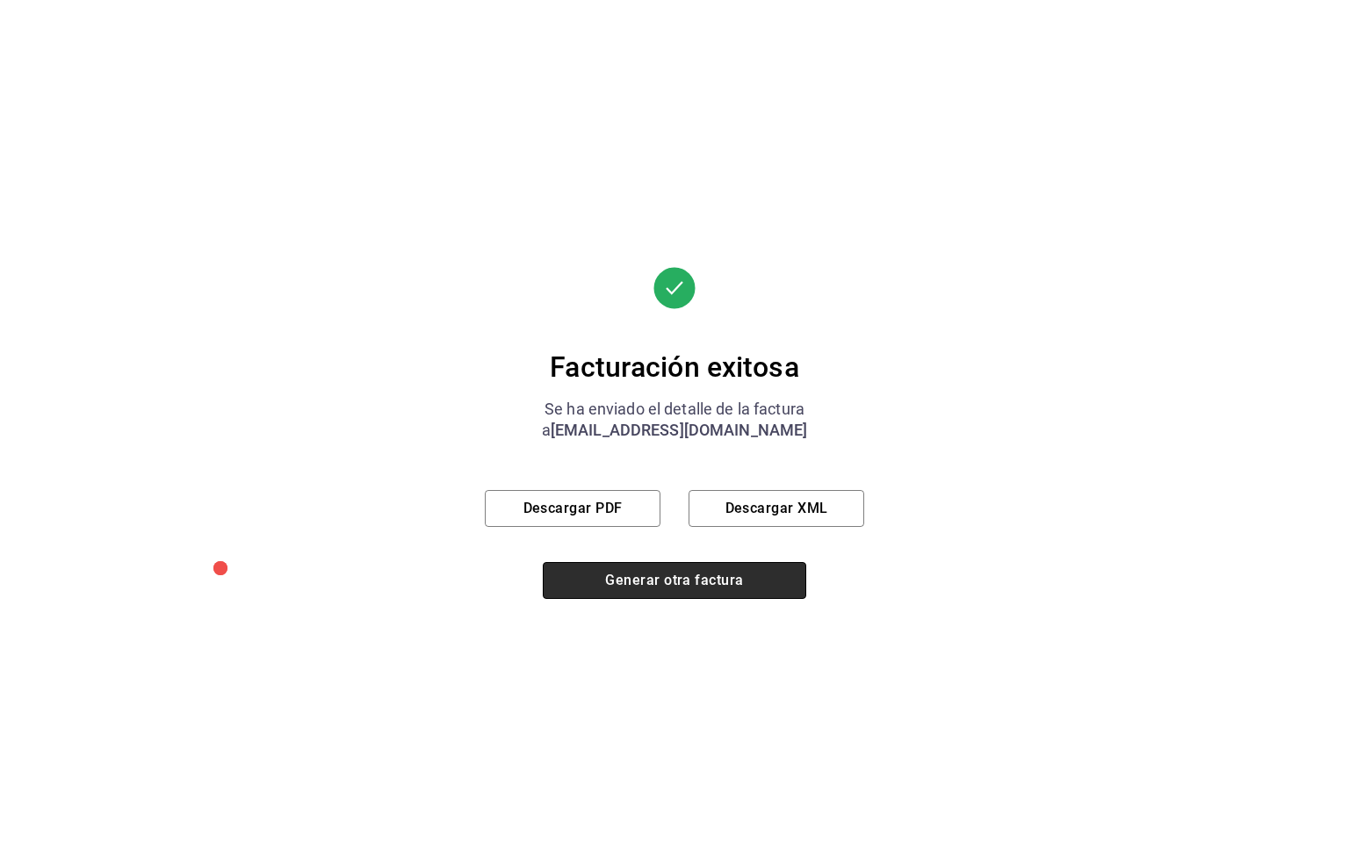
click at [630, 582] on button "Generar otra factura" at bounding box center [674, 580] width 263 height 37
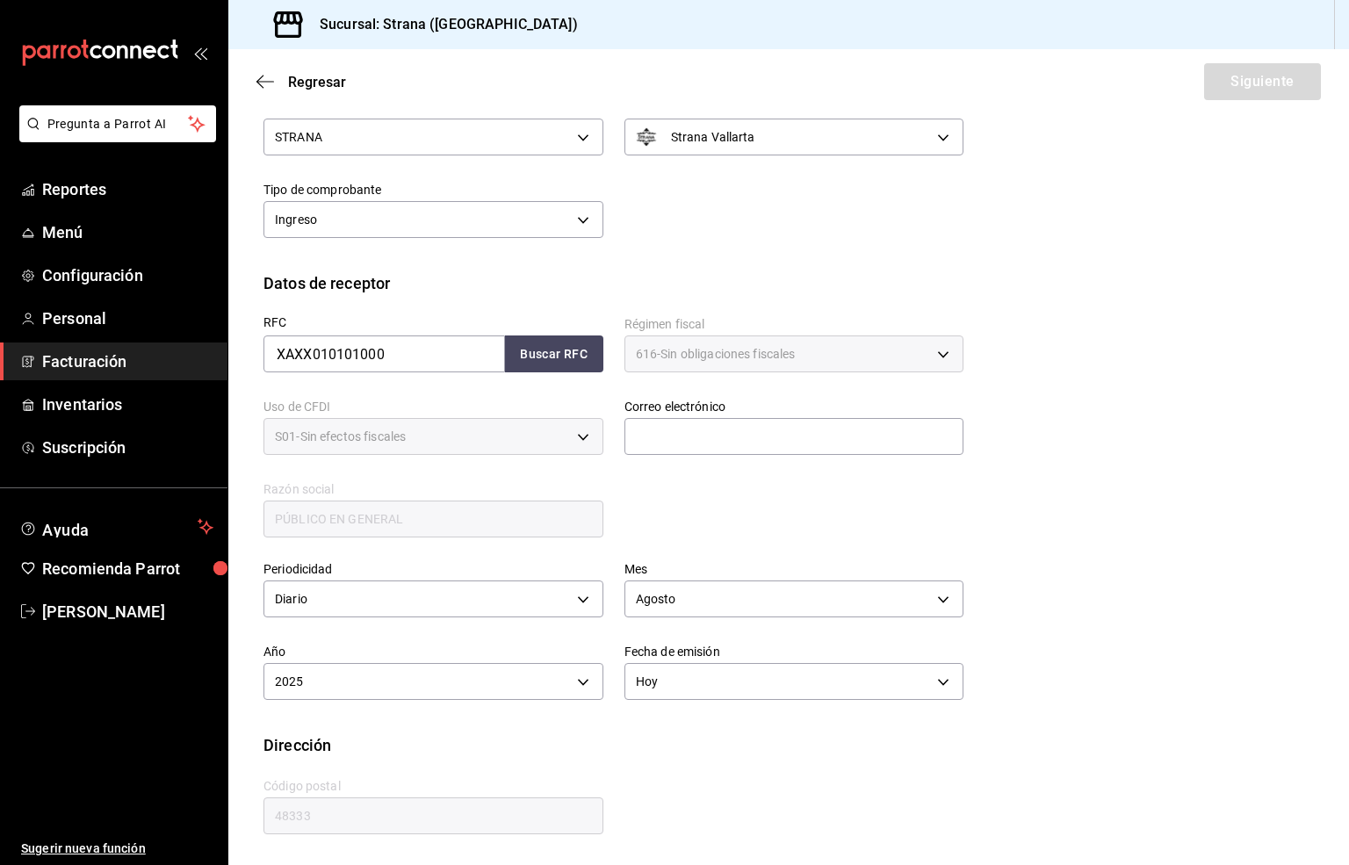
type input "616"
type input "S01"
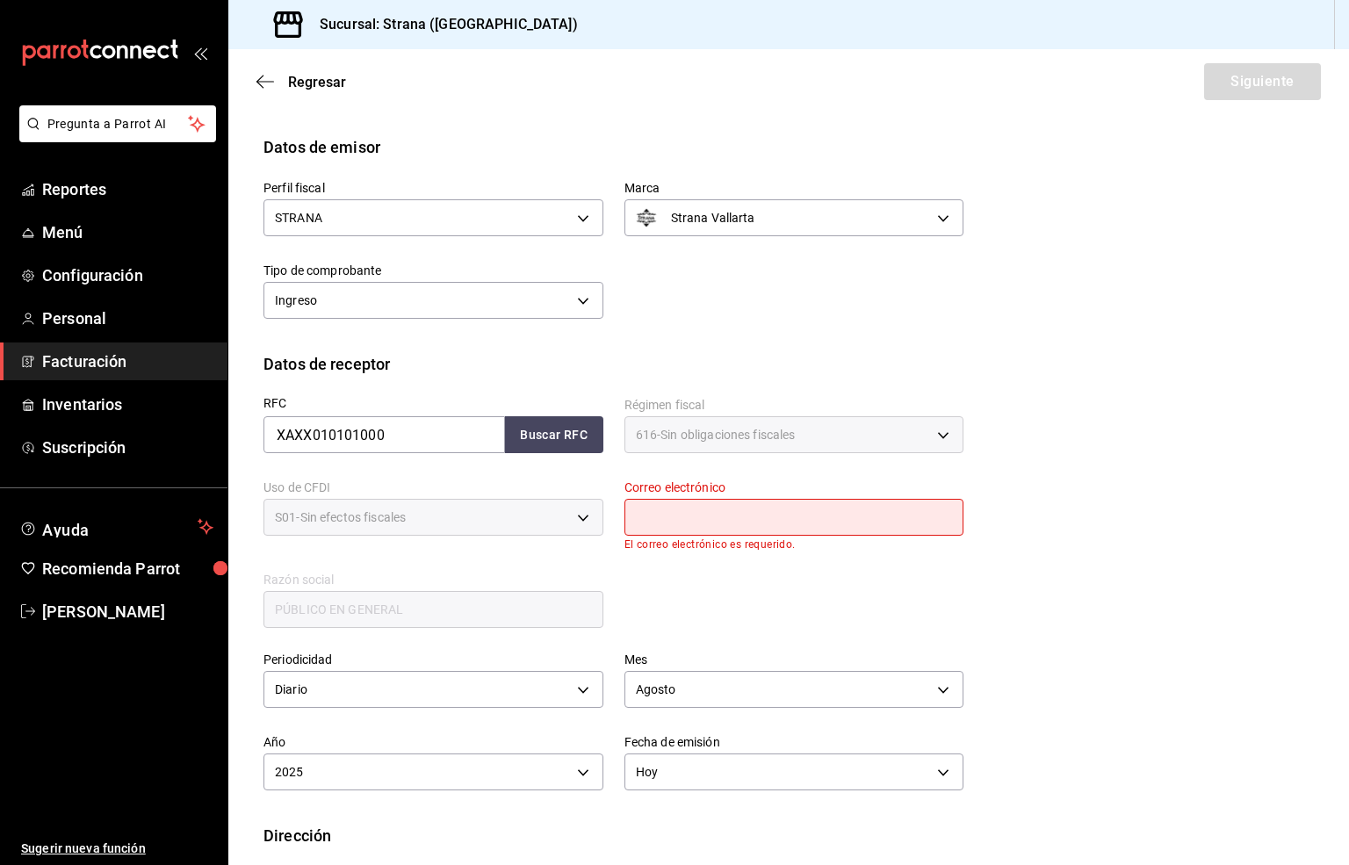
click at [664, 516] on input "text" at bounding box center [794, 517] width 340 height 37
type input "[EMAIL_ADDRESS][DOMAIN_NAME]"
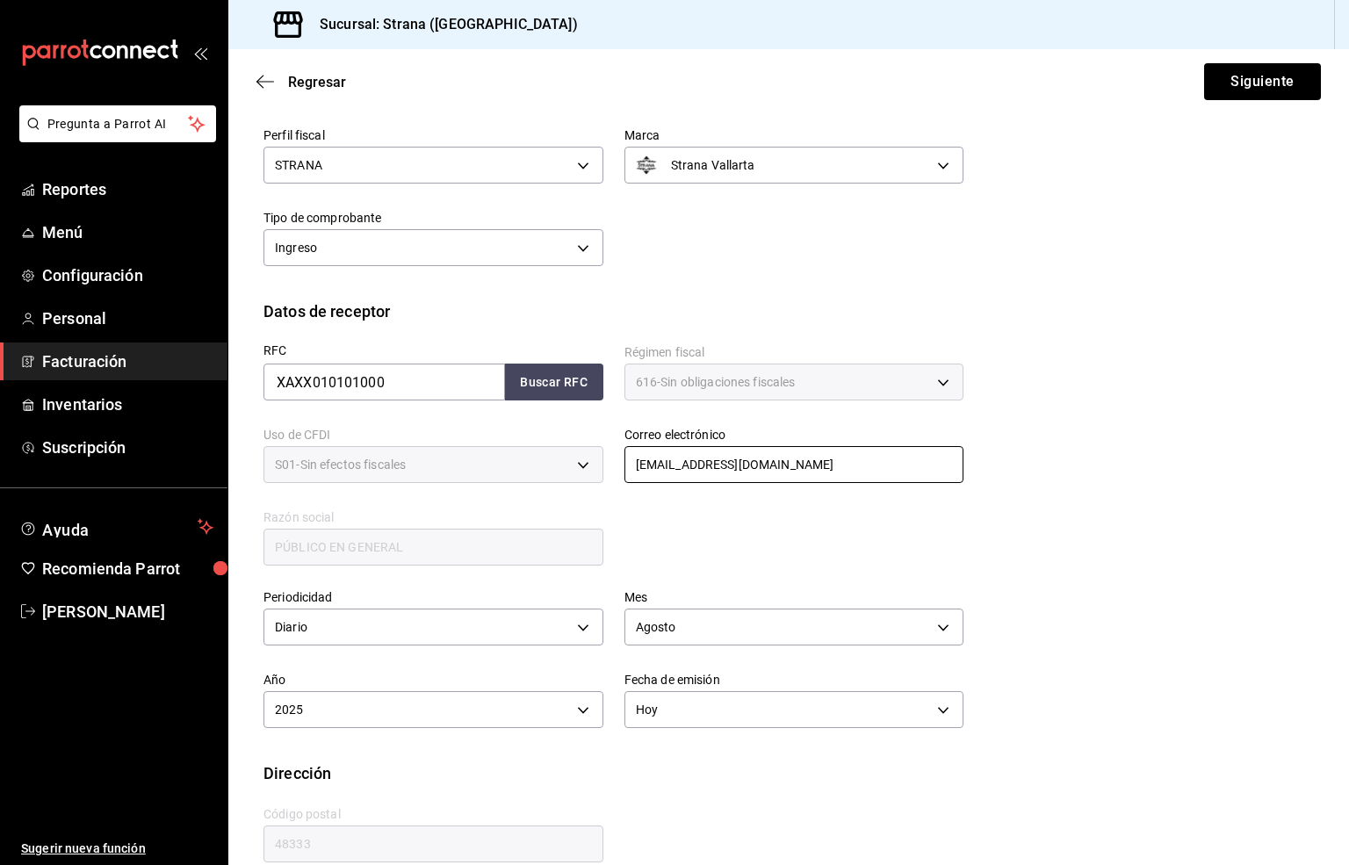
scroll to position [146, 0]
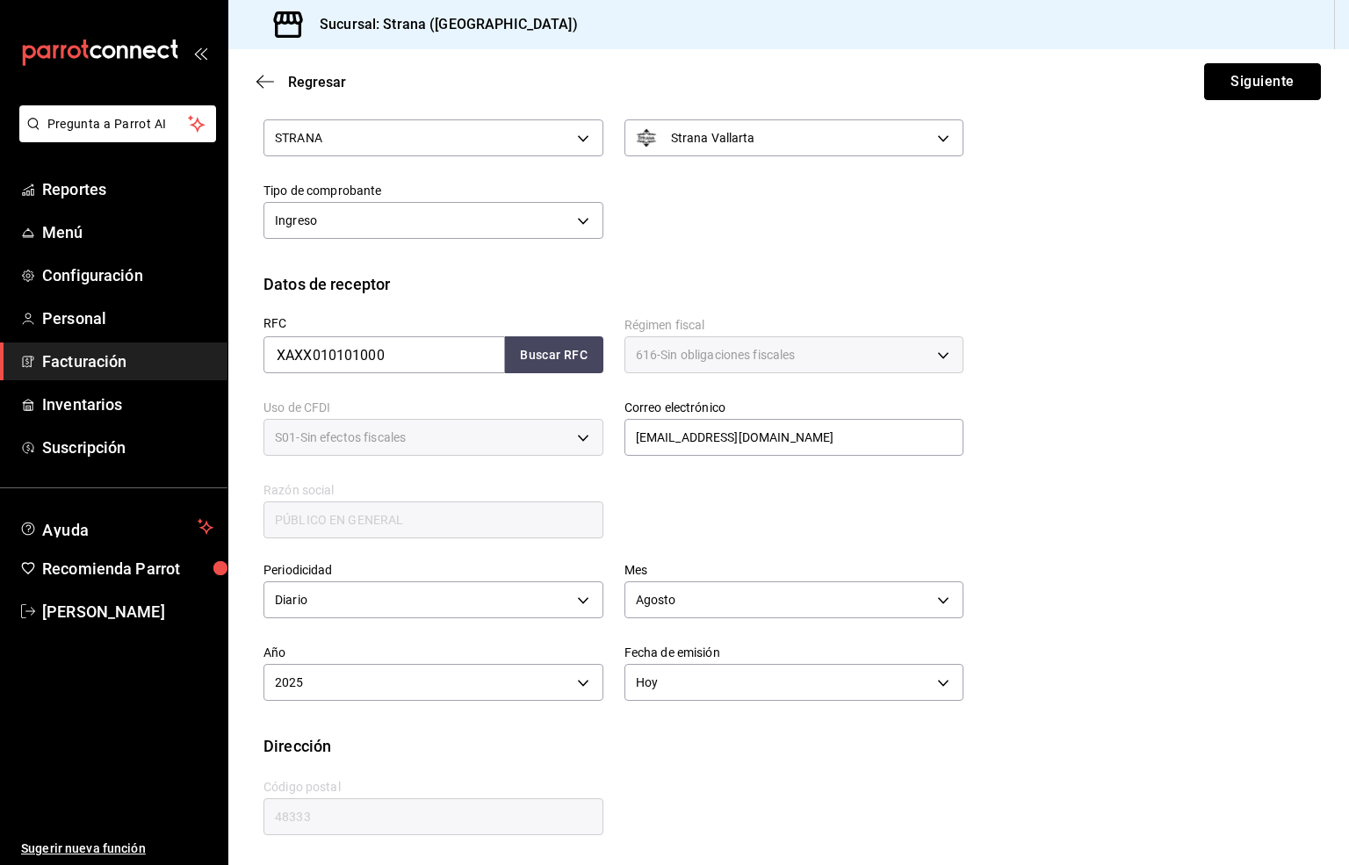
drag, startPoint x: 1235, startPoint y: 76, endPoint x: 1173, endPoint y: 121, distance: 76.8
click at [1235, 76] on button "Siguiente" at bounding box center [1262, 81] width 117 height 37
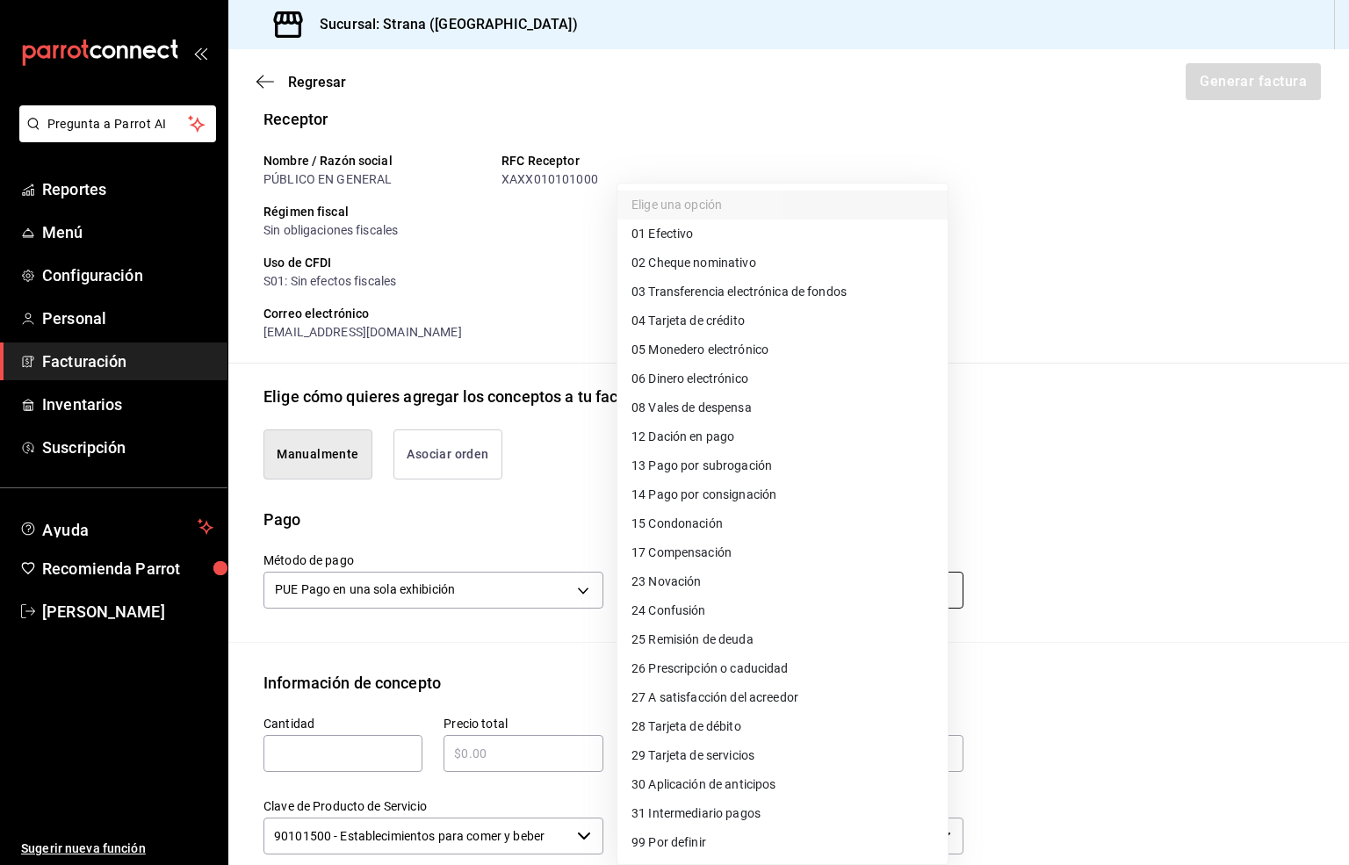
click at [704, 587] on body "Pregunta a Parrot AI Reportes Menú Configuración Personal Facturación Inventari…" at bounding box center [674, 432] width 1349 height 865
click at [772, 293] on span "03 Transferencia electrónica de fondos" at bounding box center [738, 292] width 215 height 18
type input "03"
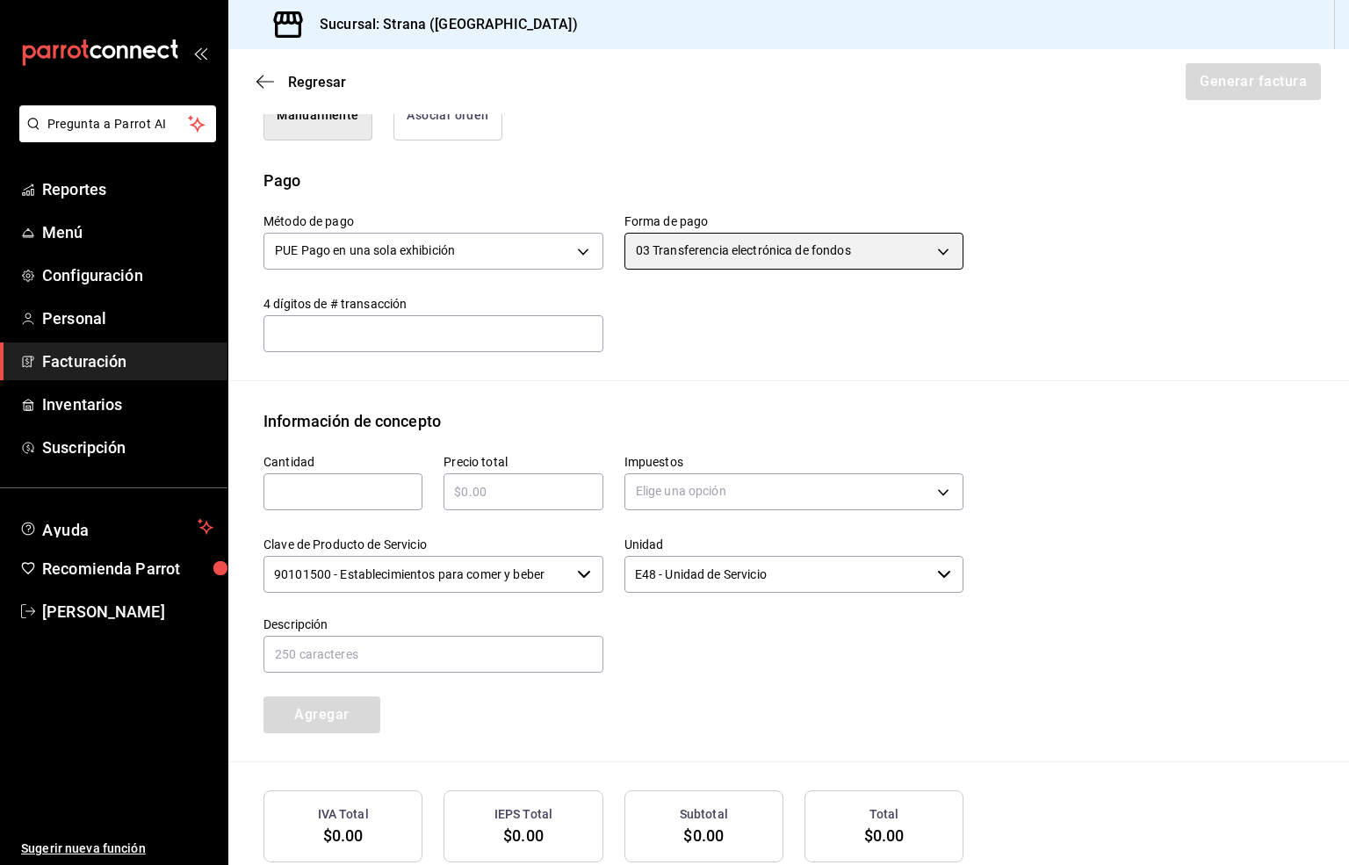
scroll to position [541, 0]
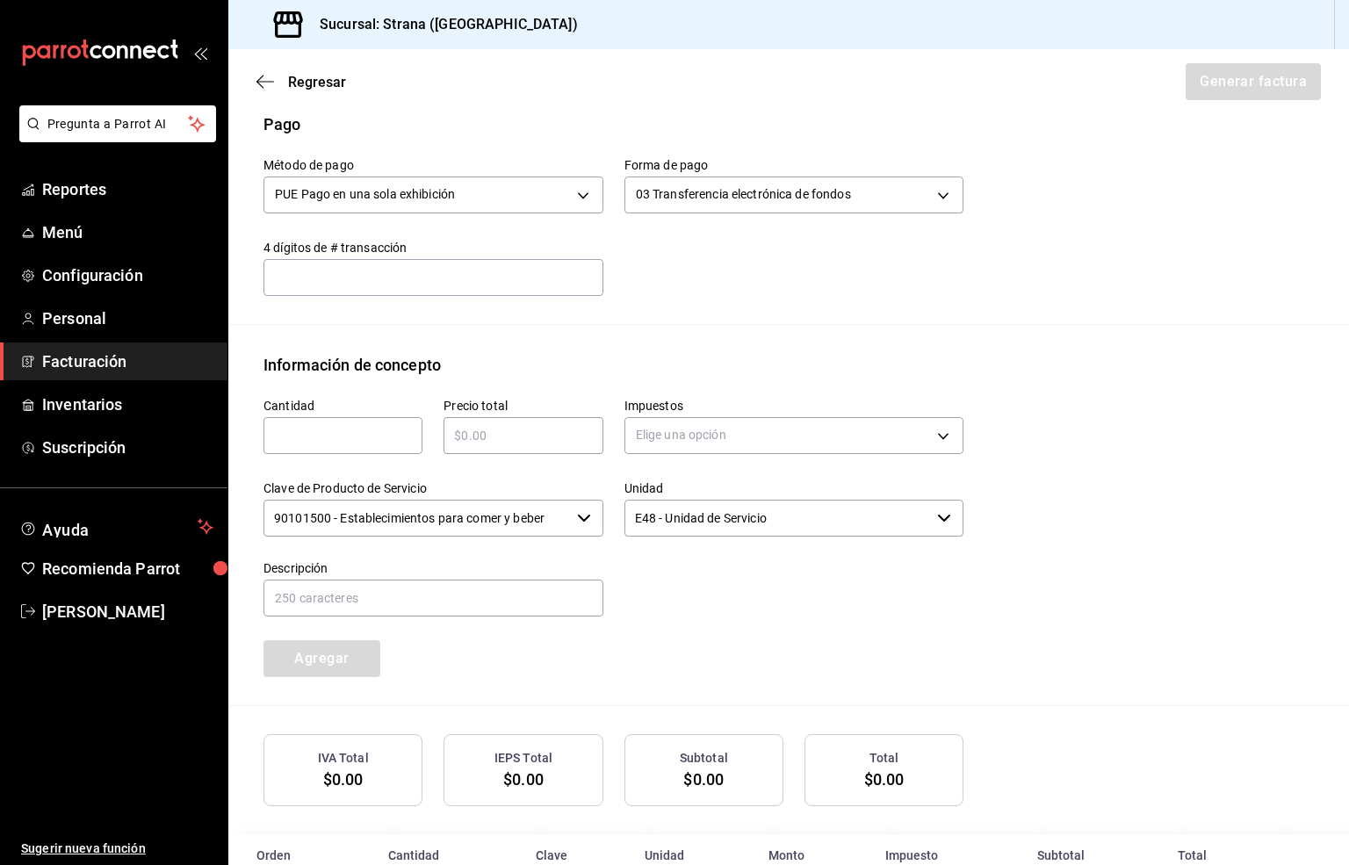
drag, startPoint x: 284, startPoint y: 440, endPoint x: 337, endPoint y: 424, distance: 55.0
click at [285, 440] on input "text" at bounding box center [342, 435] width 159 height 21
type input "1"
drag, startPoint x: 472, startPoint y: 435, endPoint x: 453, endPoint y: 429, distance: 20.0
click at [466, 432] on input "text" at bounding box center [522, 435] width 159 height 21
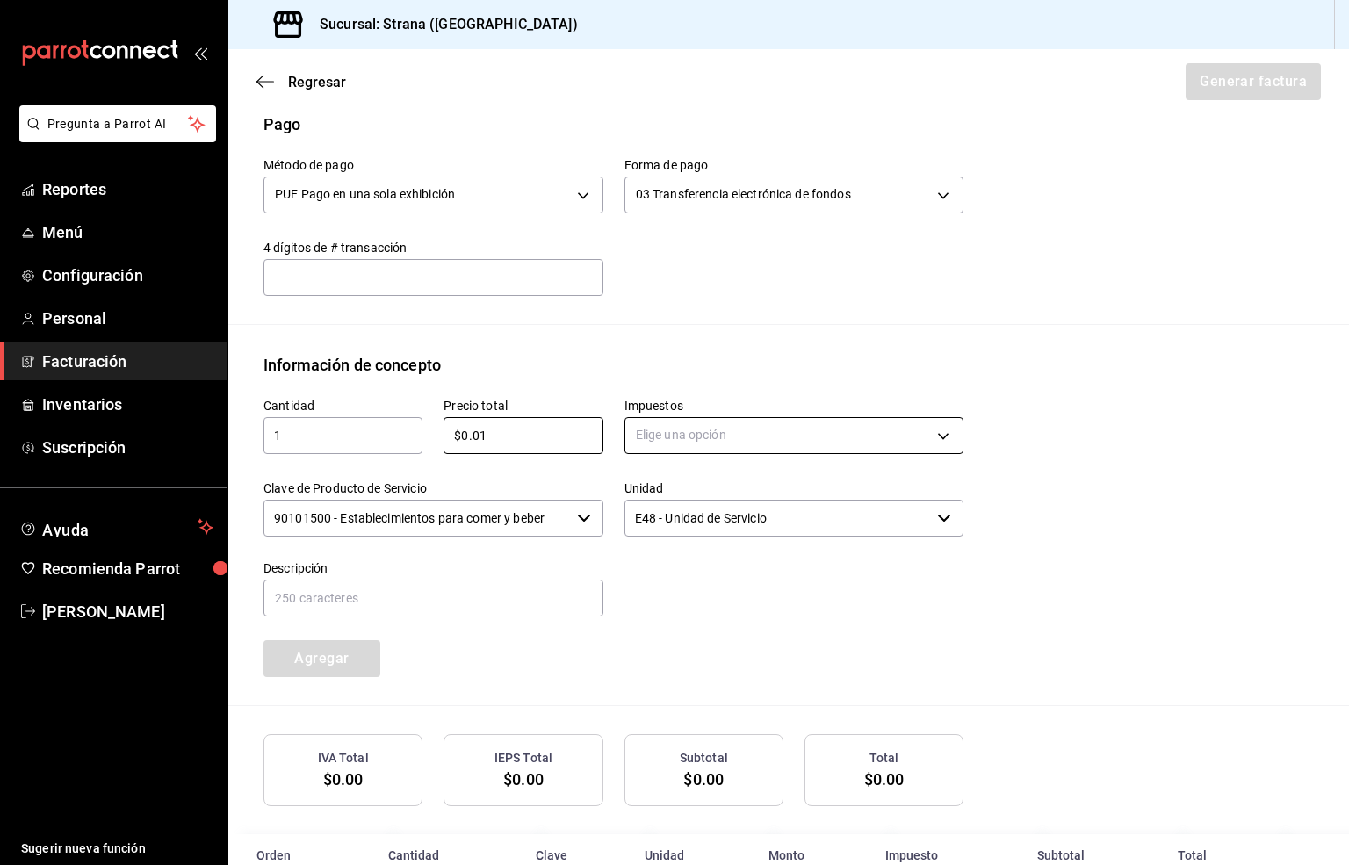
type input "$0.01"
click at [651, 432] on body "Pregunta a Parrot AI Reportes Menú Configuración Personal Facturación Inventari…" at bounding box center [674, 432] width 1349 height 865
click at [674, 578] on span "IVA 16%" at bounding box center [653, 578] width 45 height 18
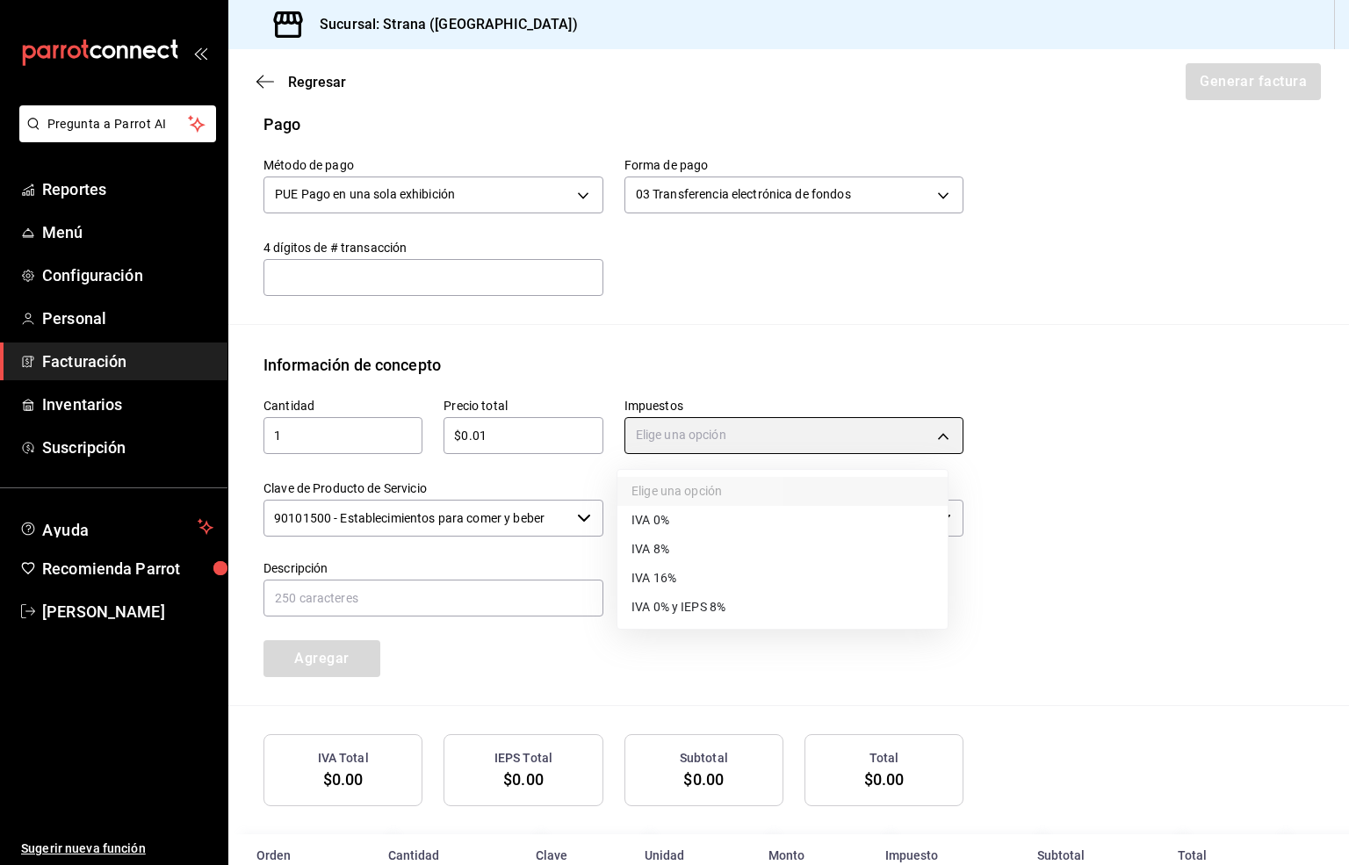
type input "IVA_16"
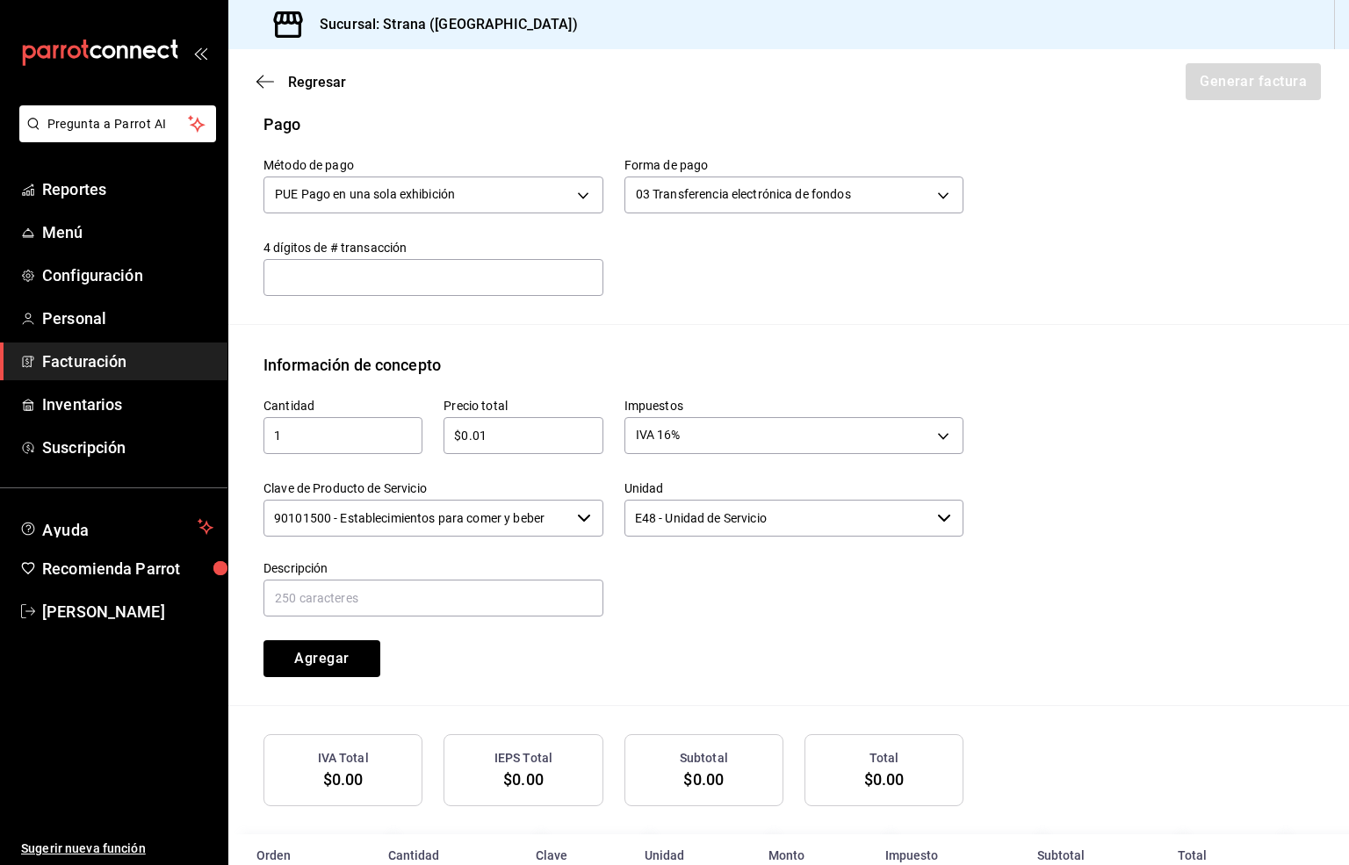
click at [420, 524] on input "90101500 - Establecimientos para comer y beber" at bounding box center [416, 518] width 306 height 37
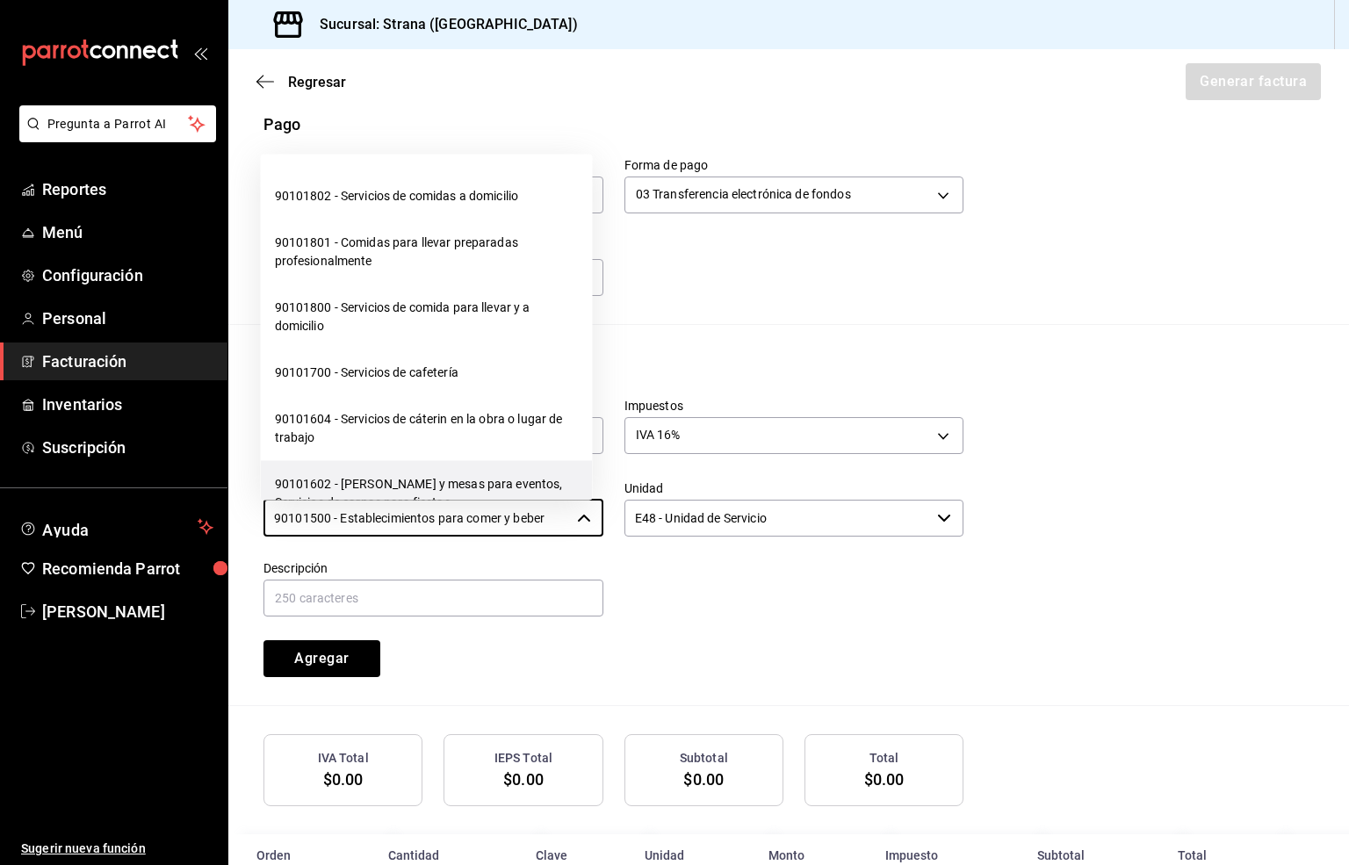
scroll to position [527, 0]
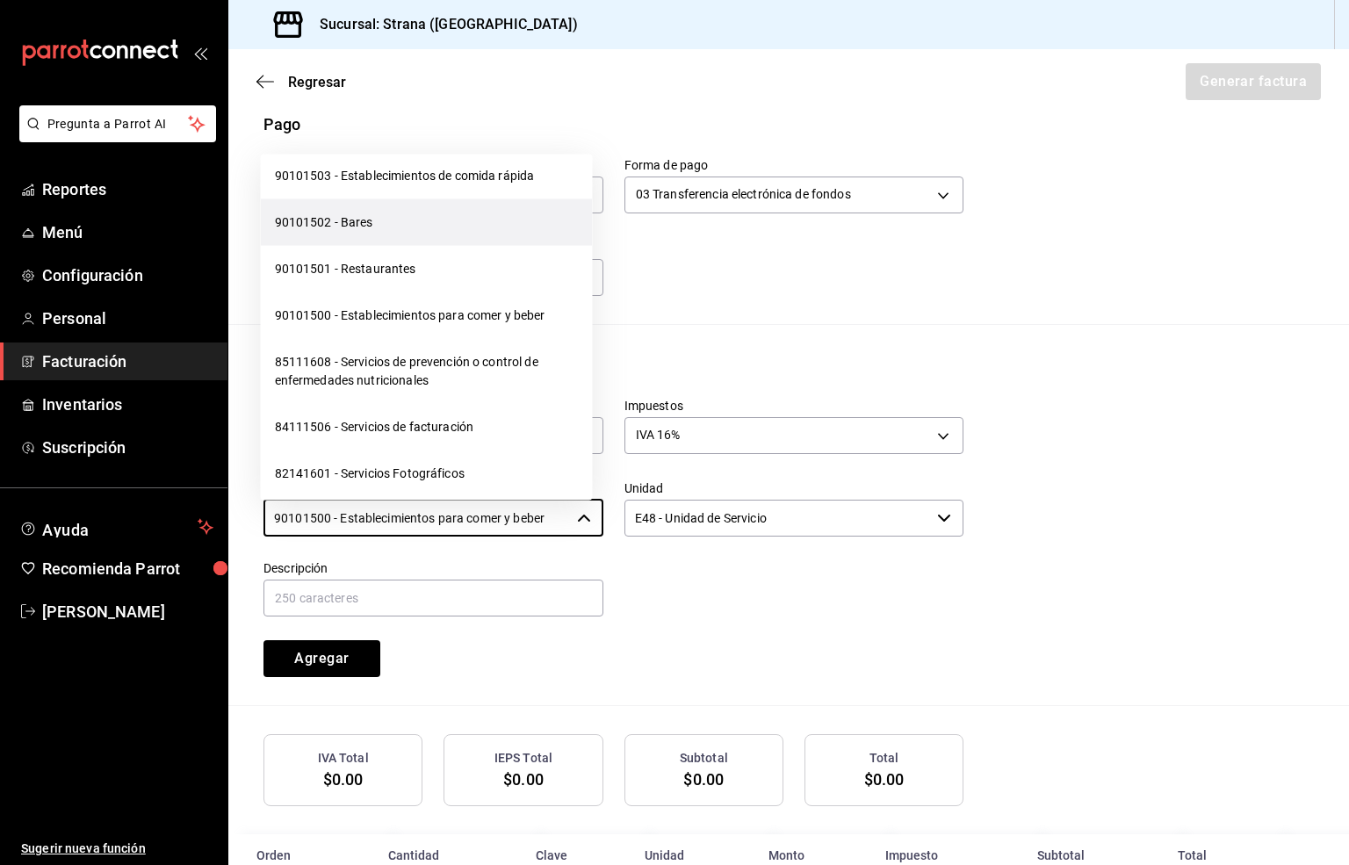
click at [370, 229] on li "90101502 - Bares" at bounding box center [427, 222] width 332 height 47
type input "90101502 - Bares"
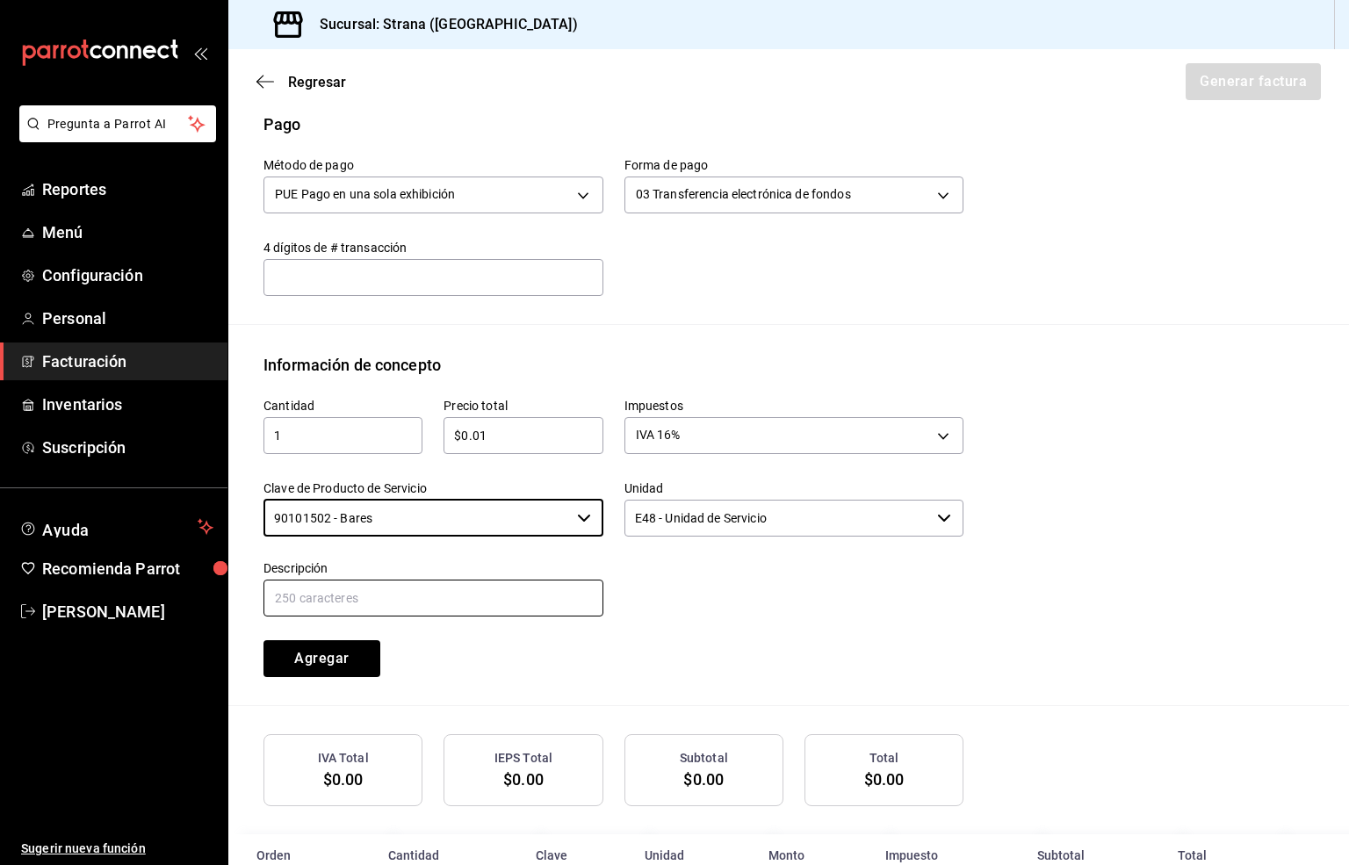
click at [403, 601] on input "text" at bounding box center [433, 598] width 340 height 37
paste input "CONSUMO"
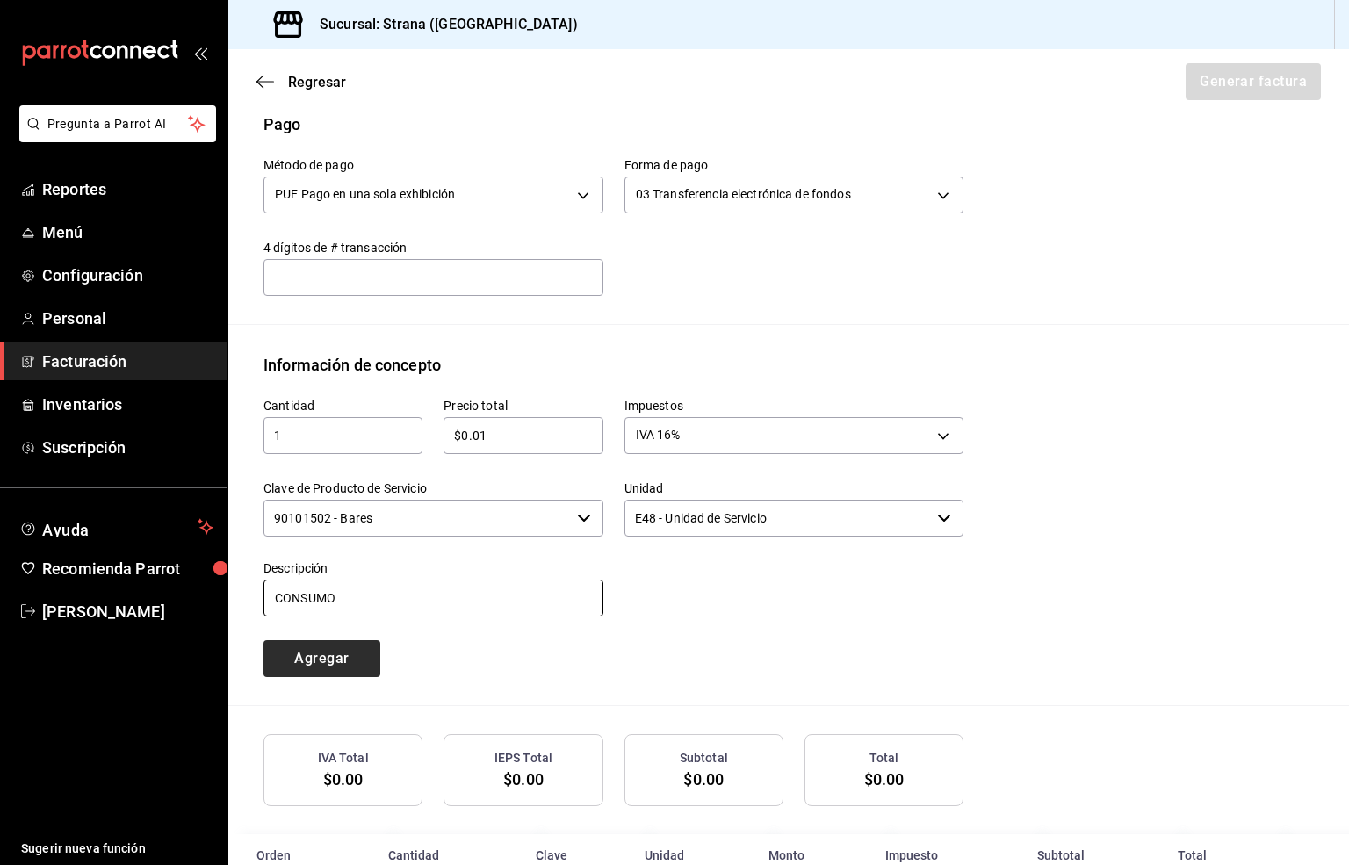
type input "CONSUMO"
click at [324, 664] on button "Agregar" at bounding box center [321, 658] width 117 height 37
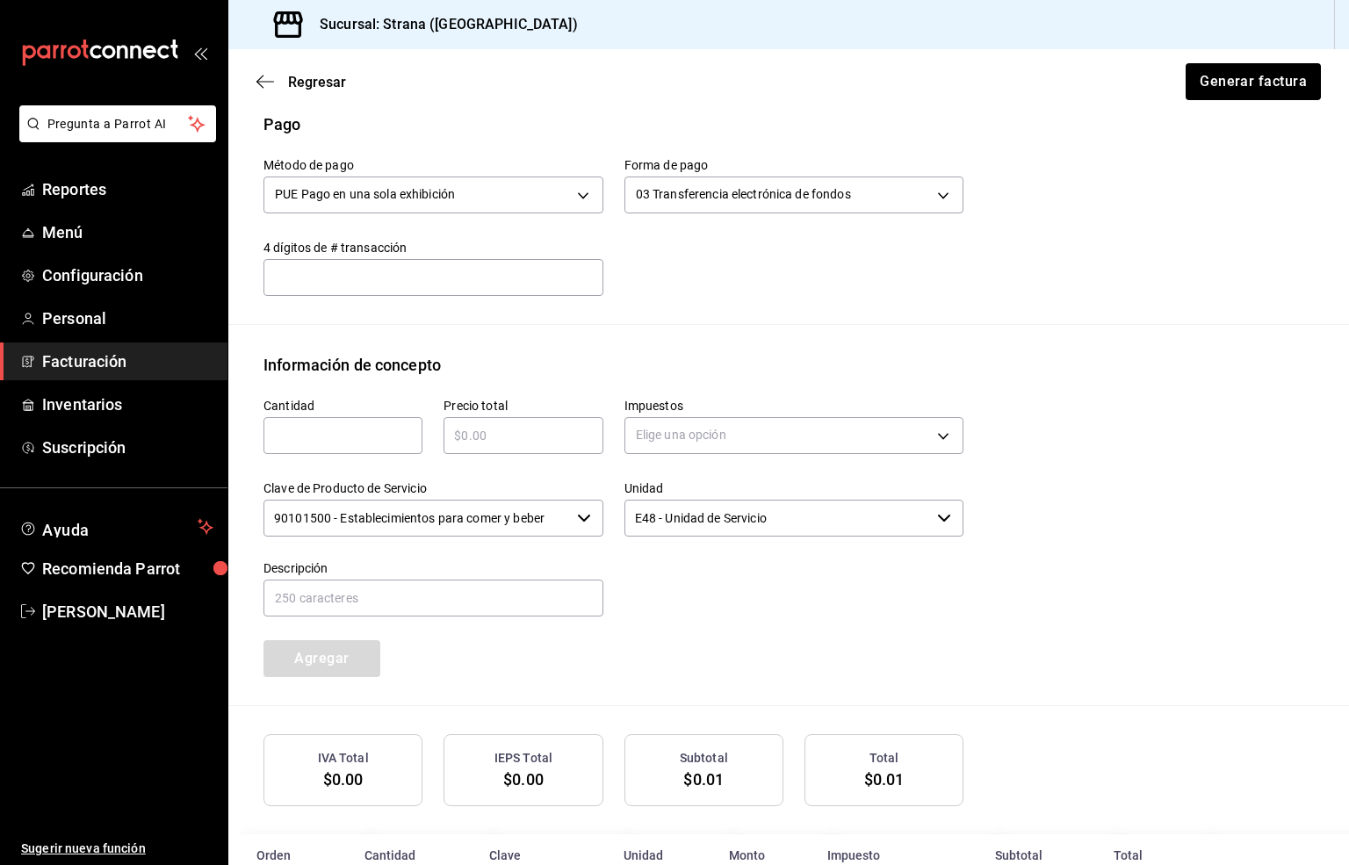
scroll to position [633, 0]
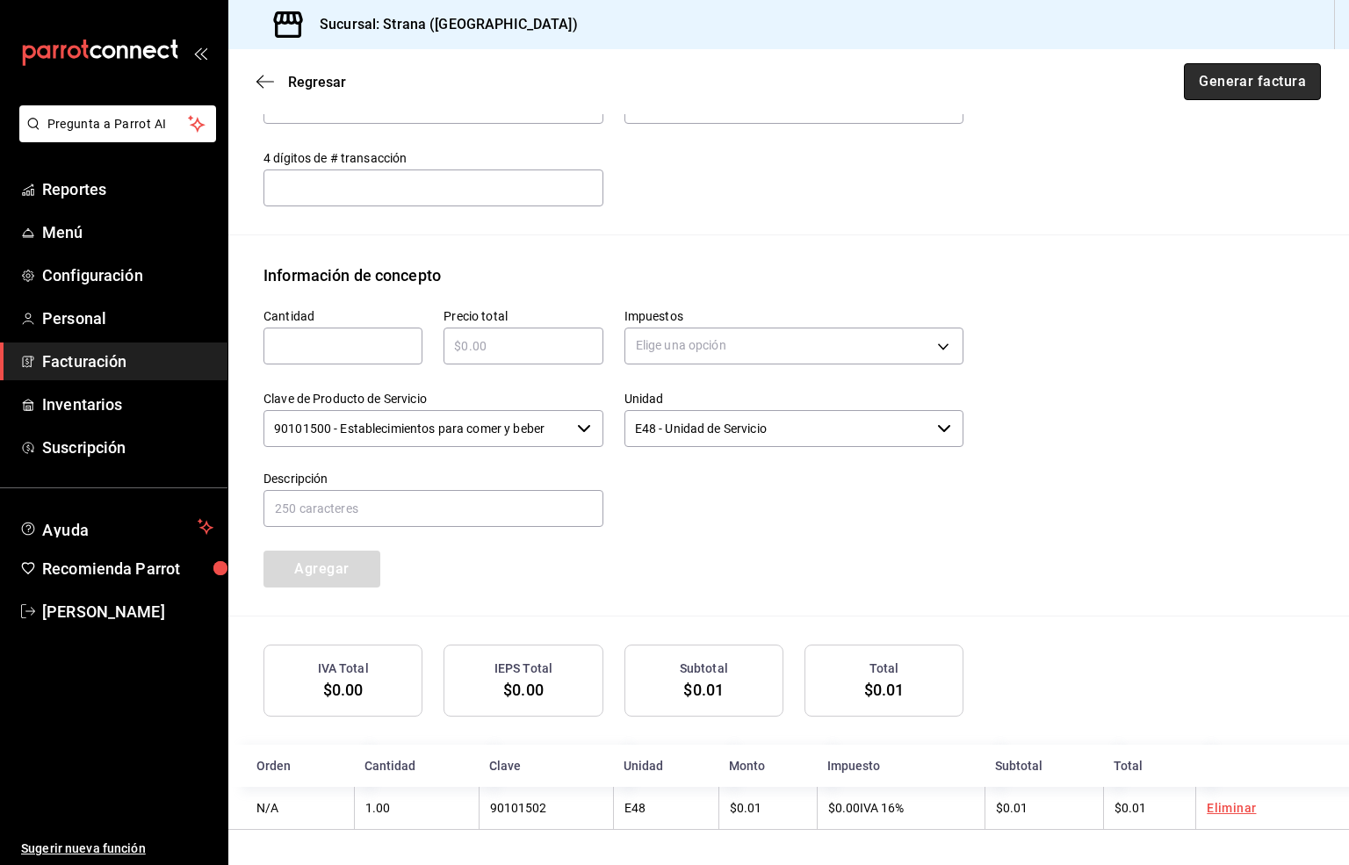
click at [1225, 83] on button "Generar factura" at bounding box center [1252, 81] width 137 height 37
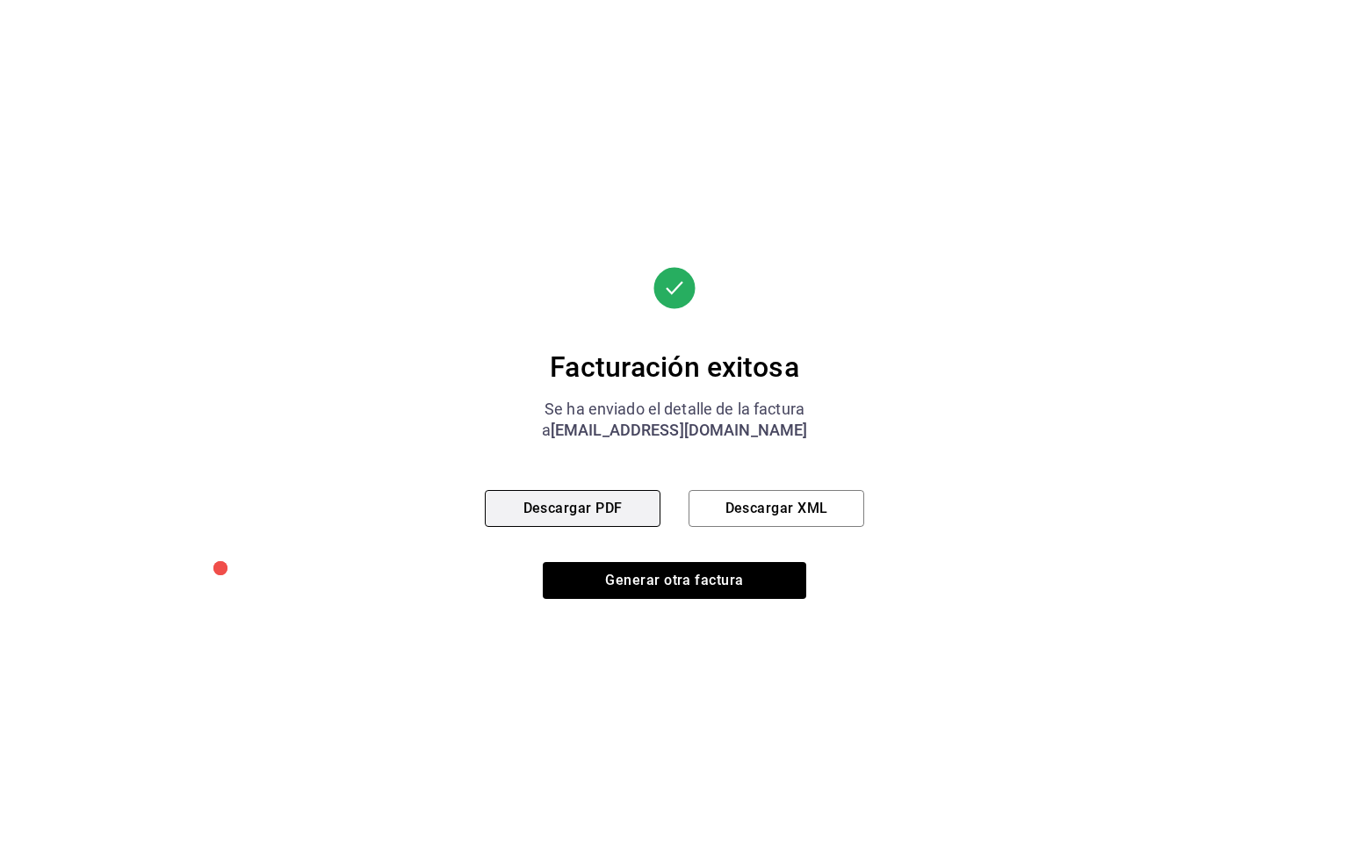
click at [588, 508] on button "Descargar PDF" at bounding box center [573, 508] width 176 height 37
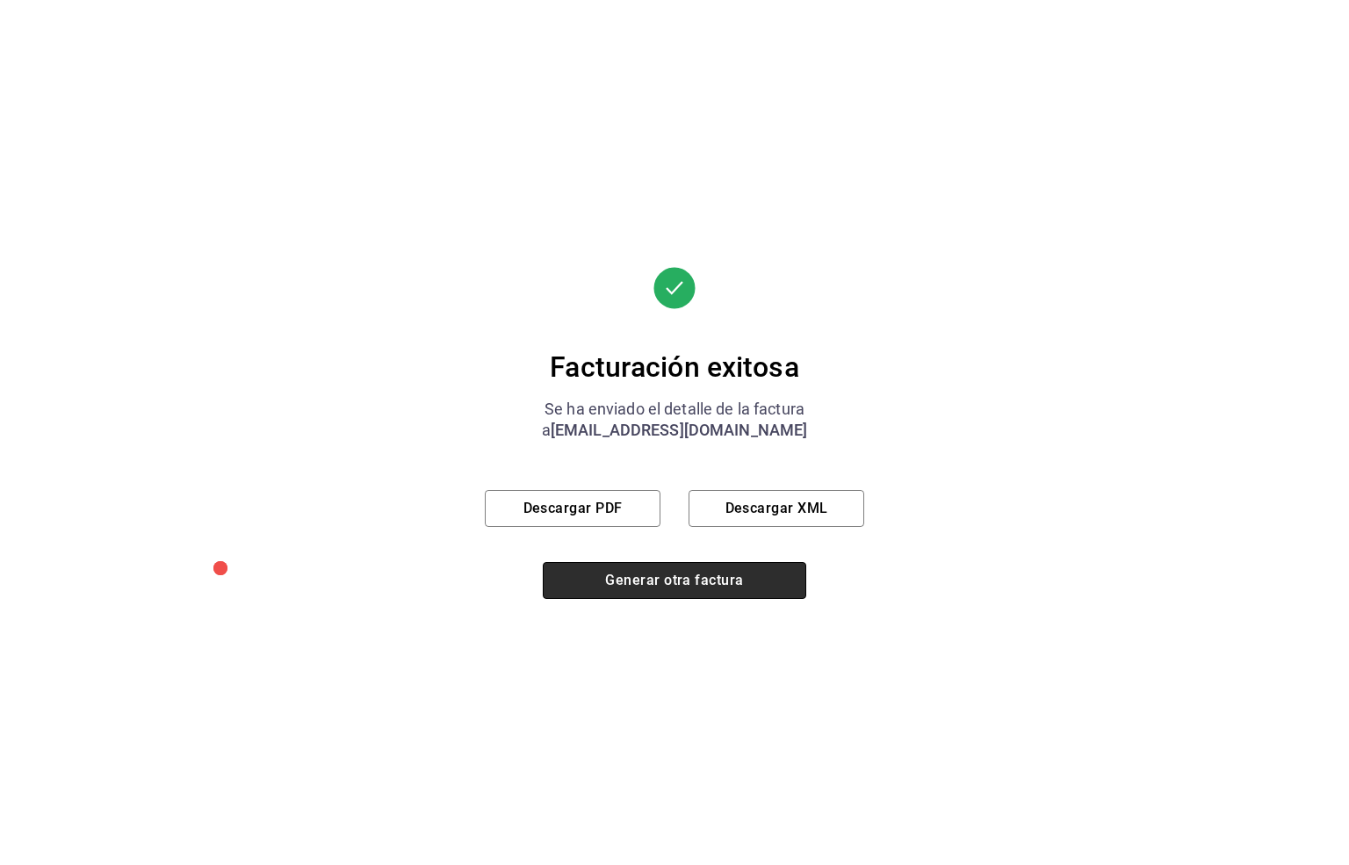
click at [664, 580] on button "Generar otra factura" at bounding box center [674, 580] width 263 height 37
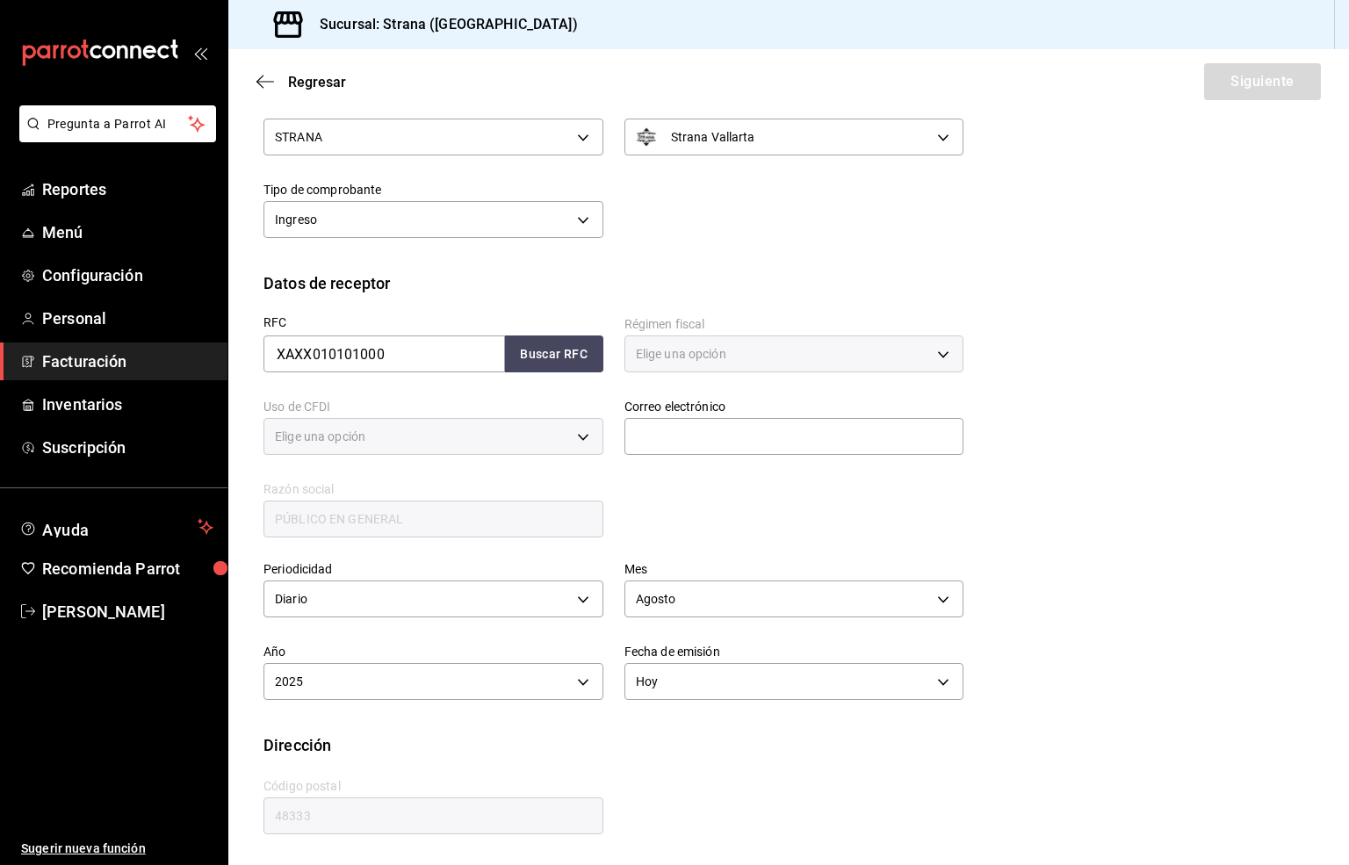
type input "616"
type input "S01"
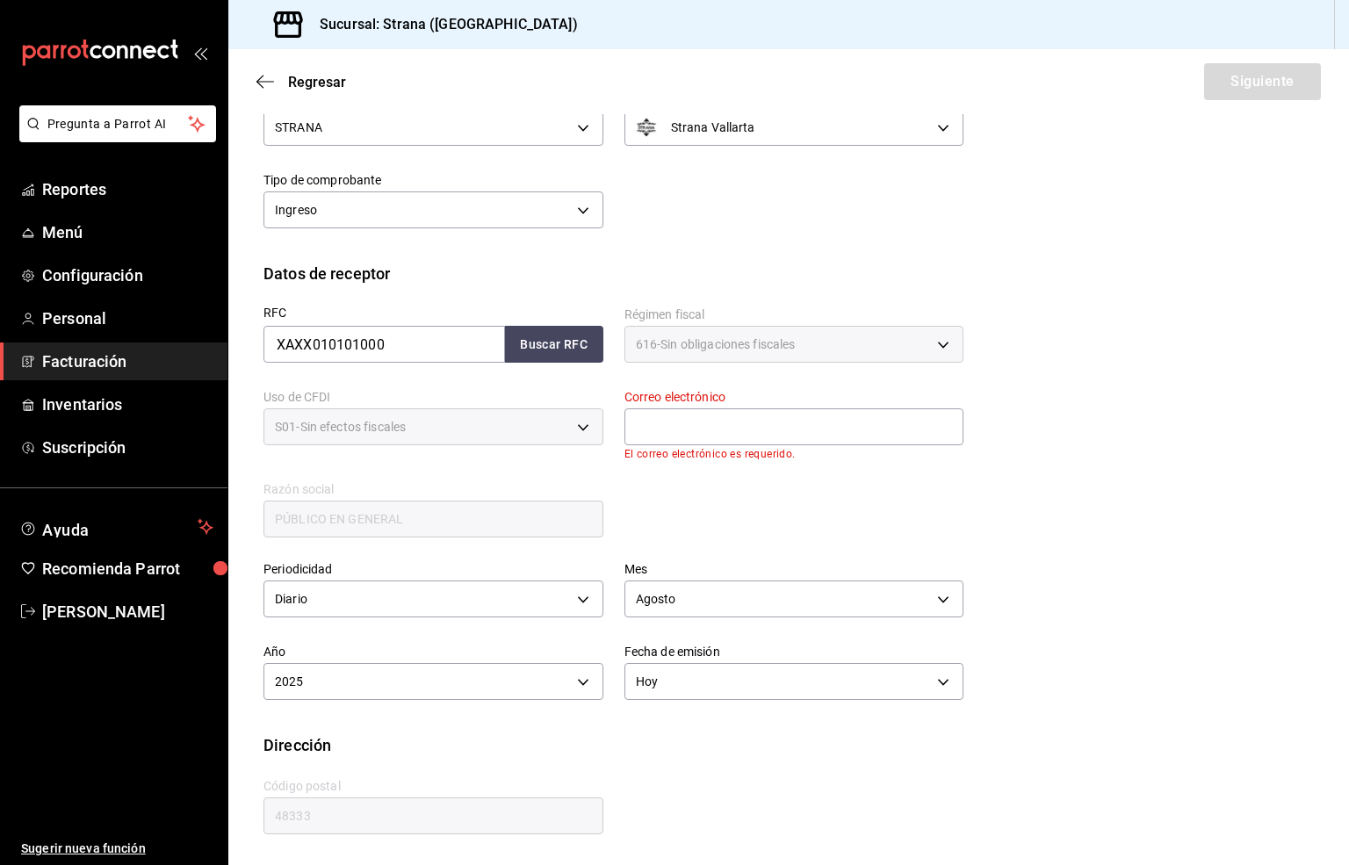
scroll to position [66, 0]
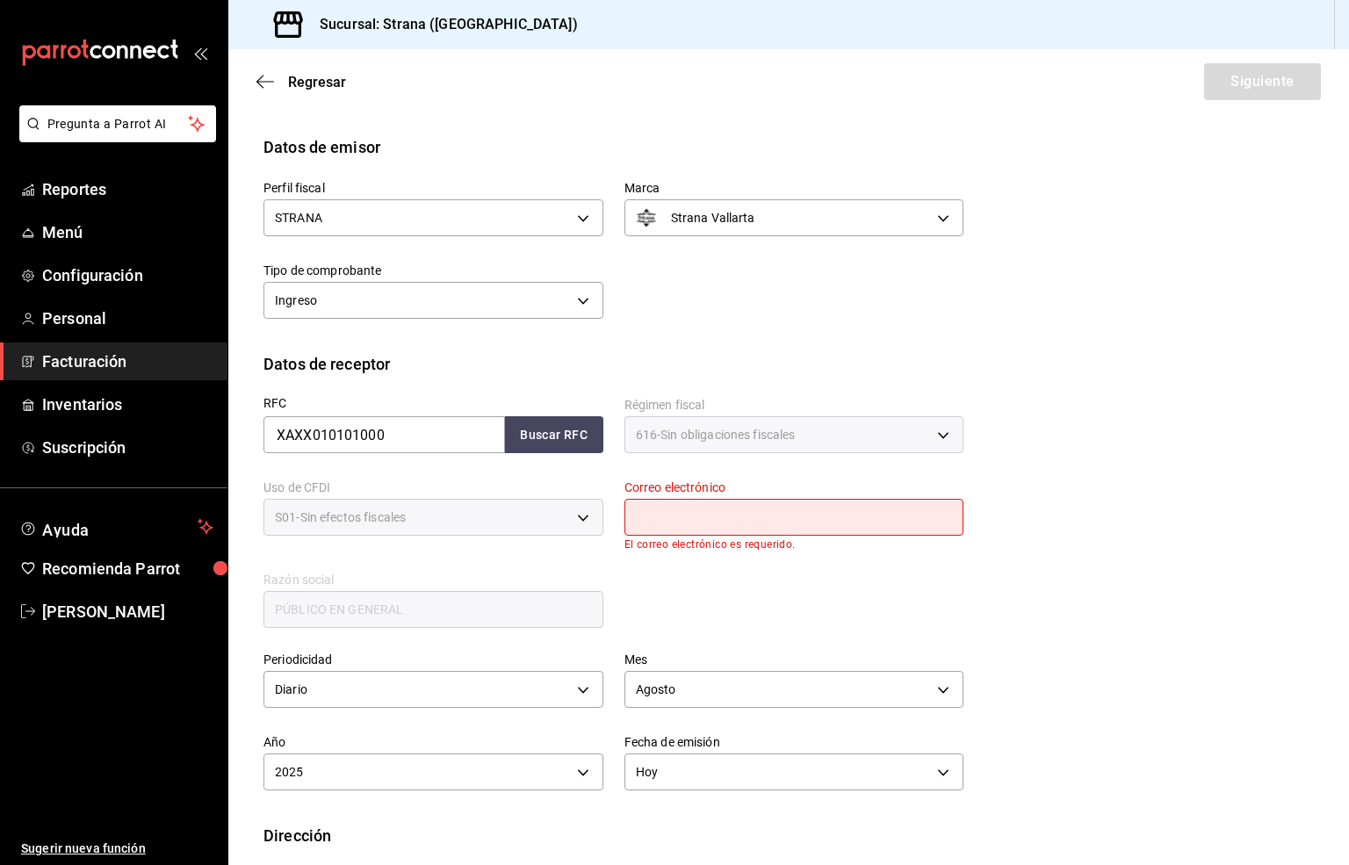
click at [695, 509] on input "text" at bounding box center [794, 517] width 340 height 37
type input "[EMAIL_ADDRESS][DOMAIN_NAME]"
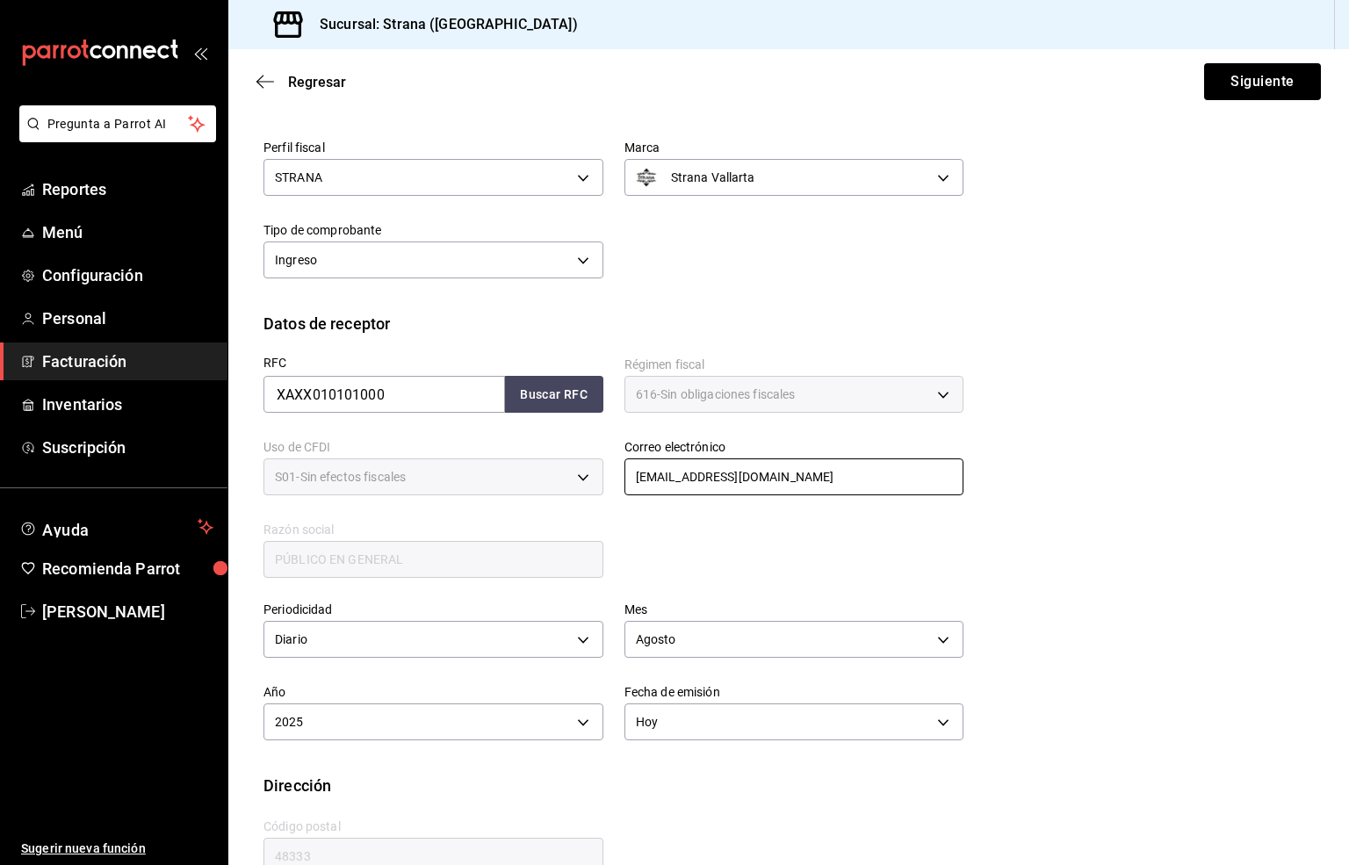
scroll to position [146, 0]
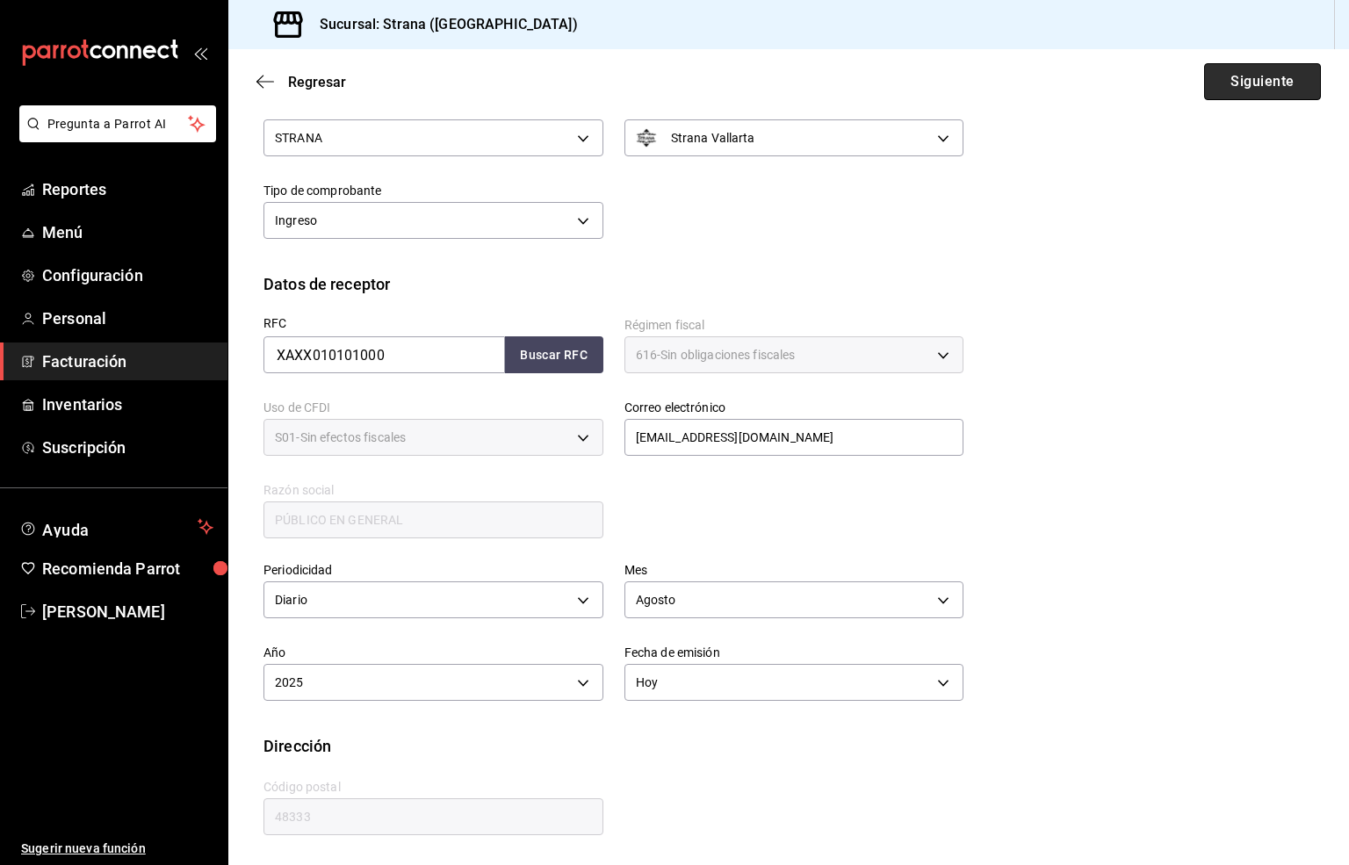
click at [1230, 80] on button "Siguiente" at bounding box center [1262, 81] width 117 height 37
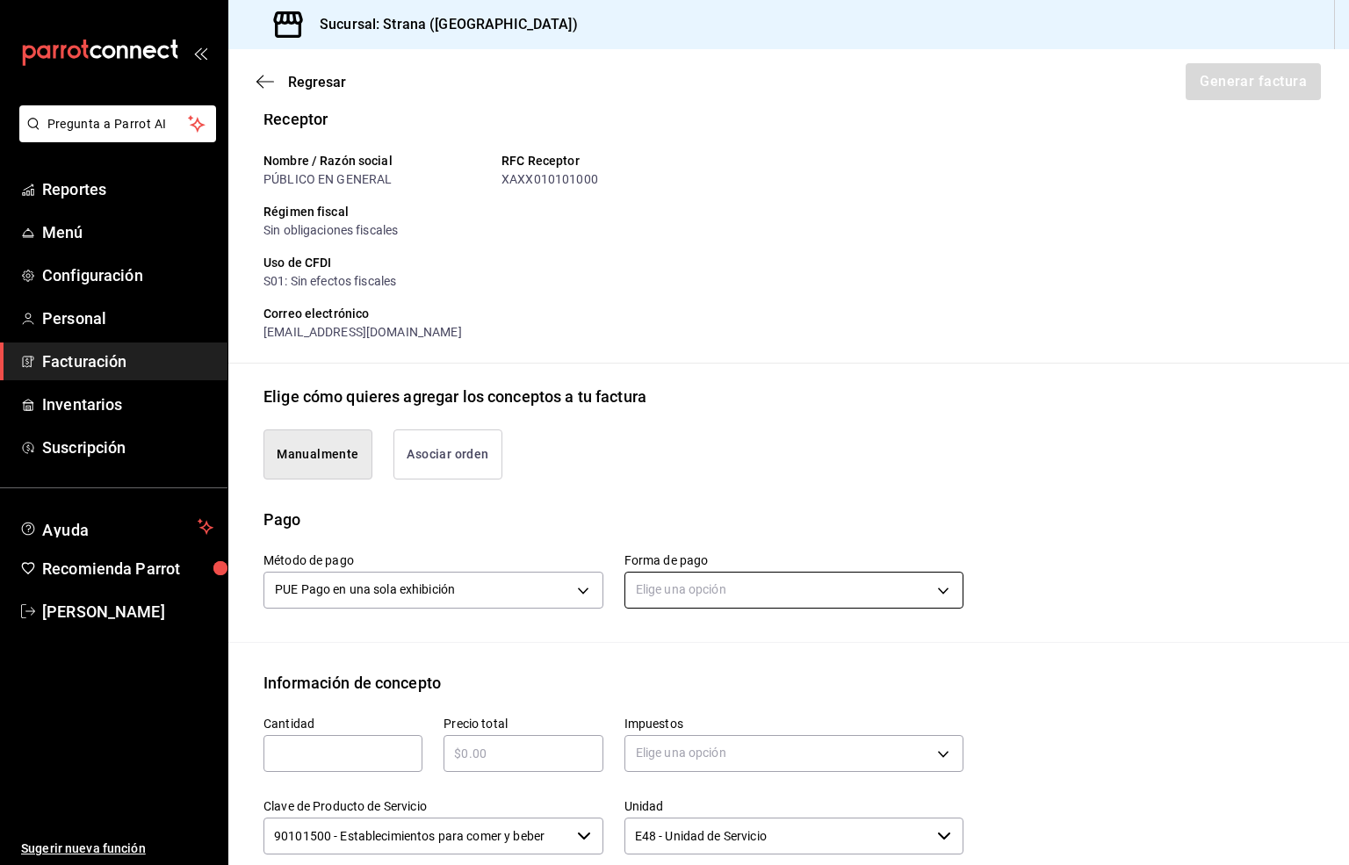
click at [653, 587] on body "Pregunta a Parrot AI Reportes Menú Configuración Personal Facturación Inventari…" at bounding box center [674, 432] width 1349 height 865
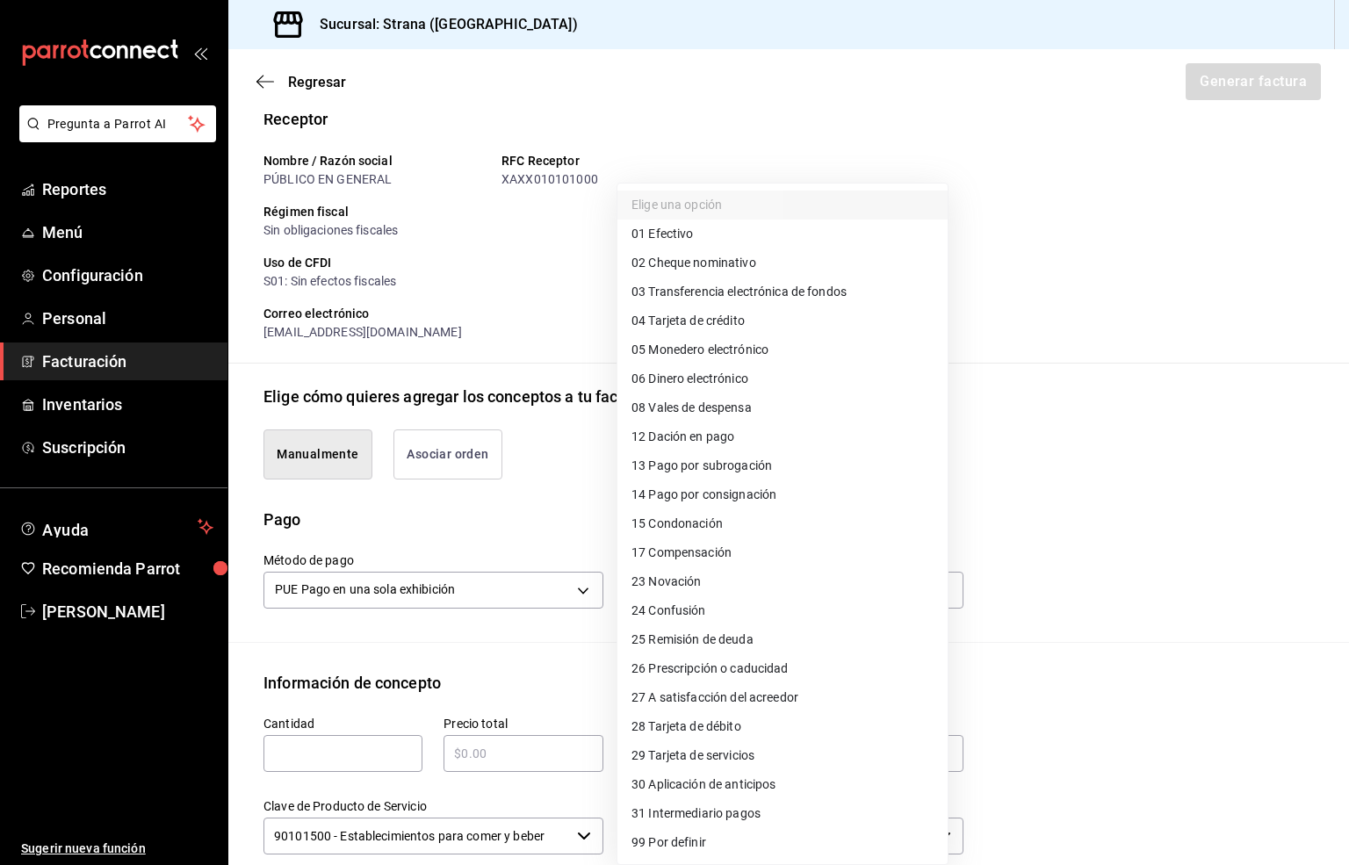
click at [762, 291] on span "03 Transferencia electrónica de fondos" at bounding box center [738, 292] width 215 height 18
type input "03"
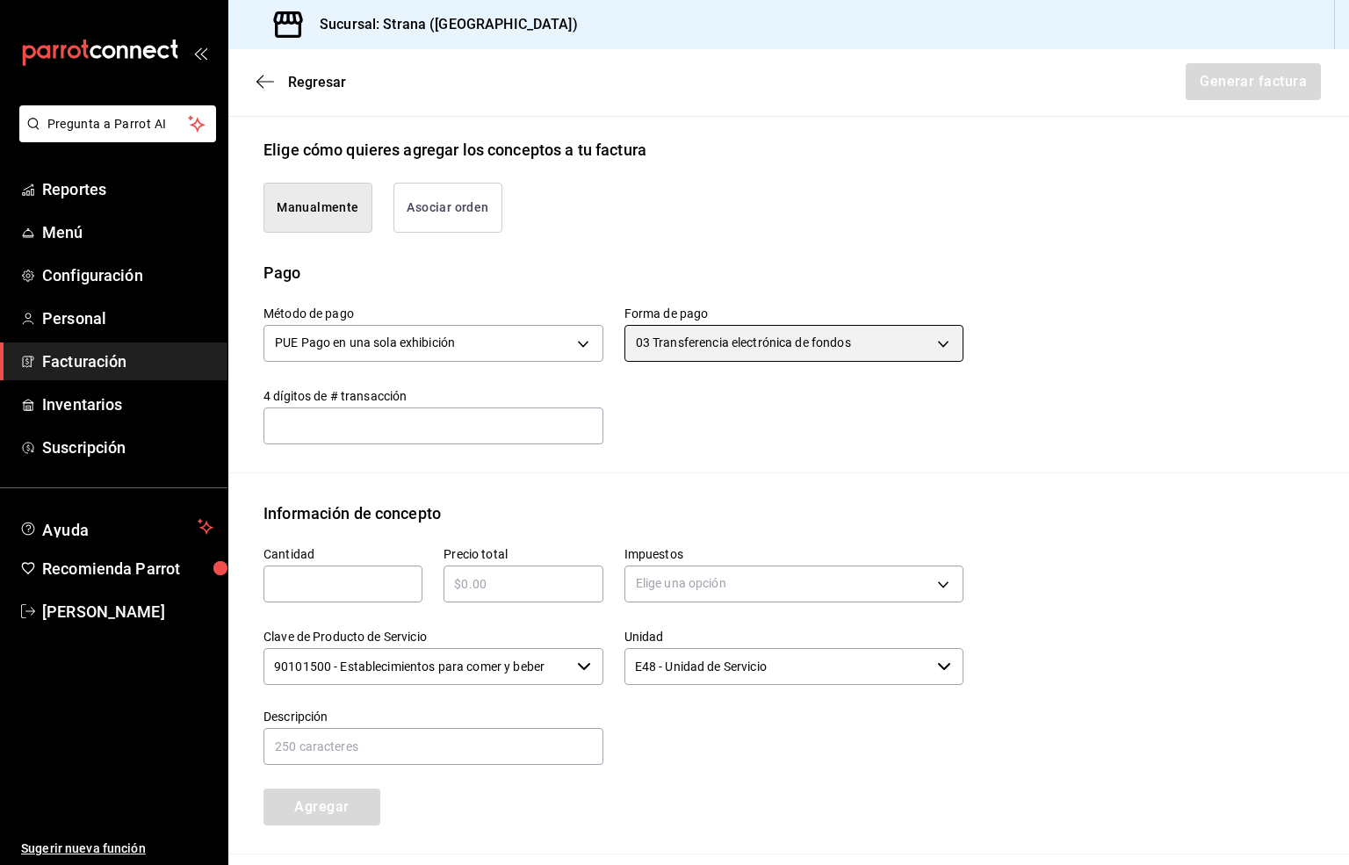
scroll to position [409, 0]
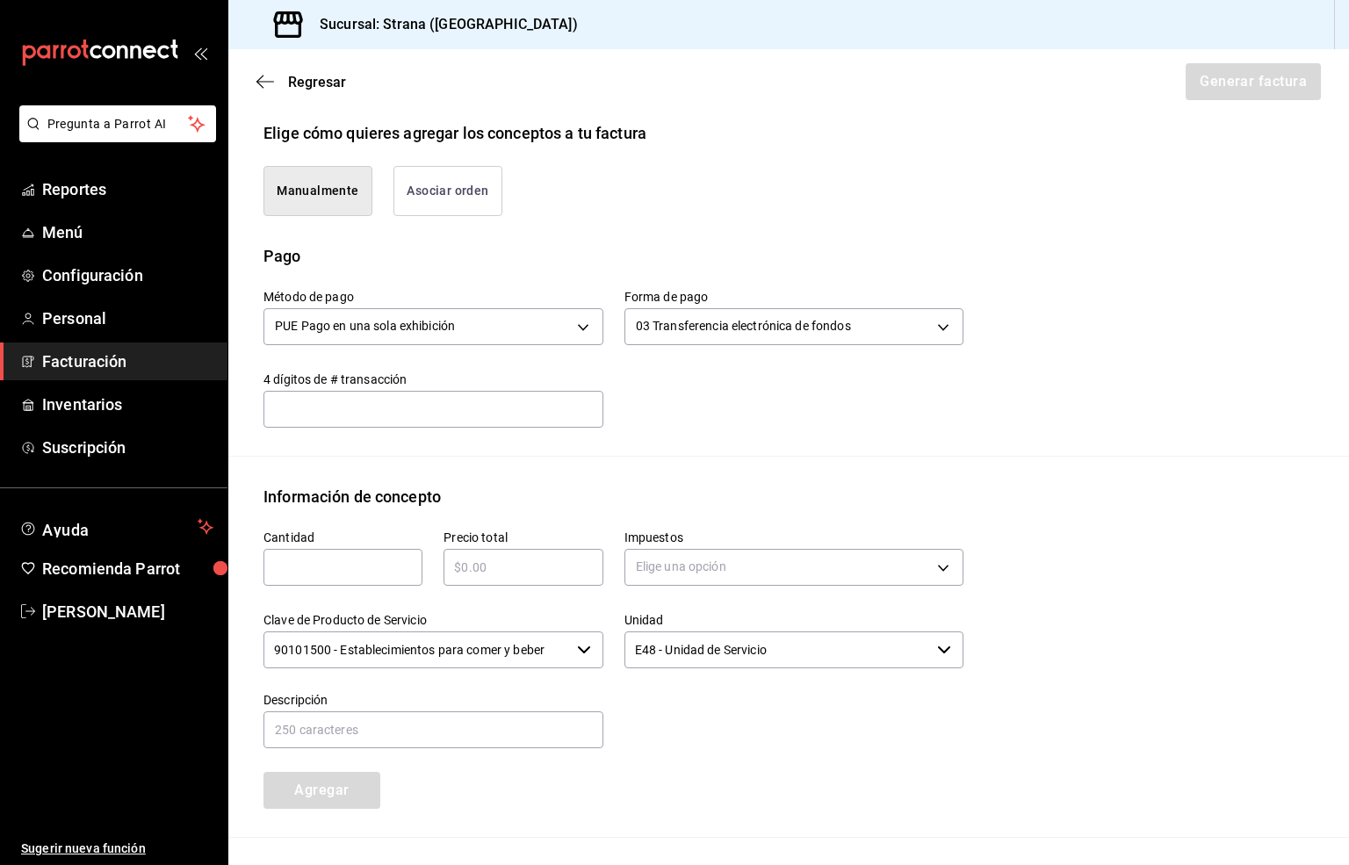
click at [342, 580] on div "​" at bounding box center [342, 567] width 159 height 37
type input "1"
click at [479, 565] on input "text" at bounding box center [522, 567] width 159 height 21
type input "$11500"
click at [690, 564] on body "Pregunta a Parrot AI Reportes Menú Configuración Personal Facturación Inventari…" at bounding box center [674, 432] width 1349 height 865
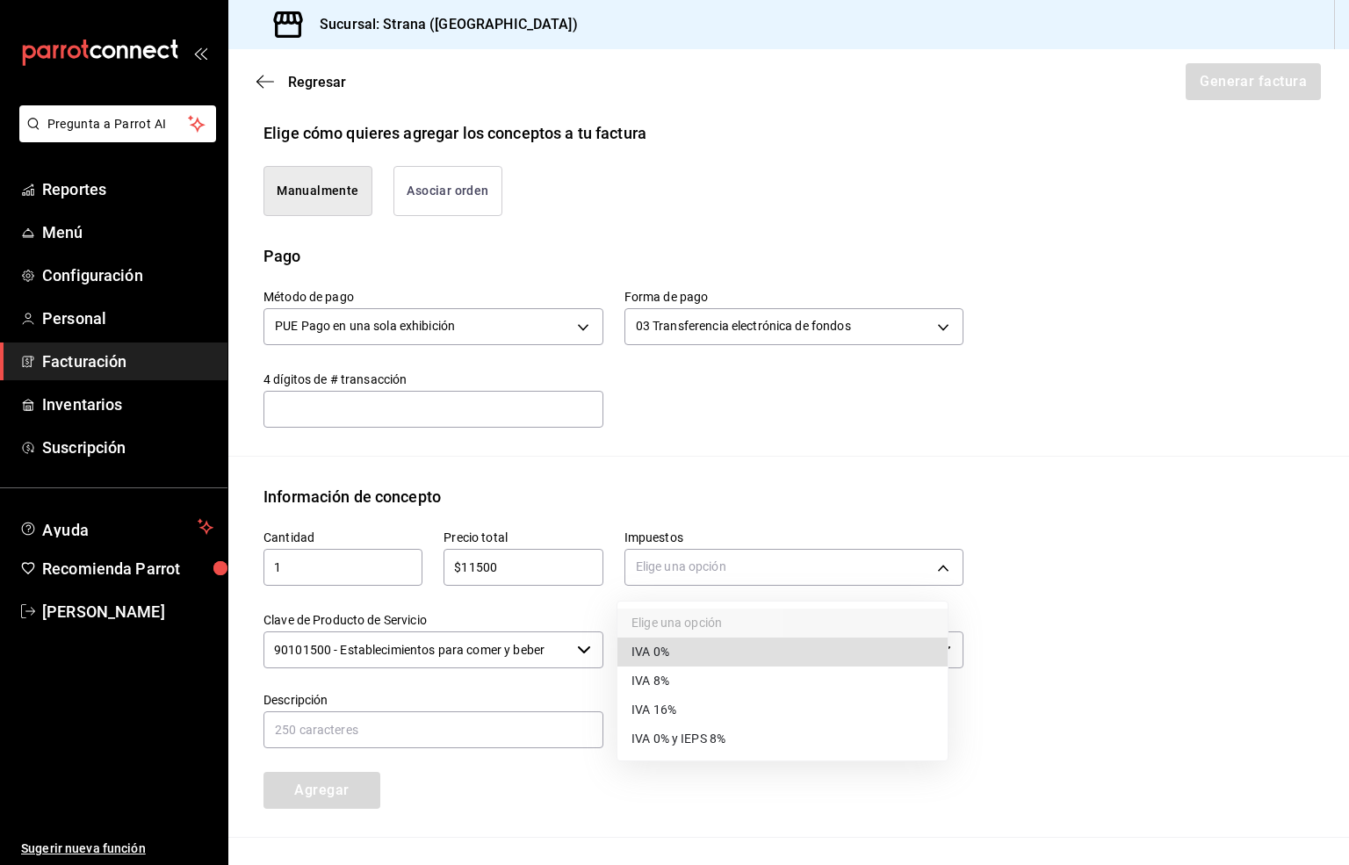
click at [670, 707] on span "IVA 16%" at bounding box center [653, 710] width 45 height 18
type input "IVA_16"
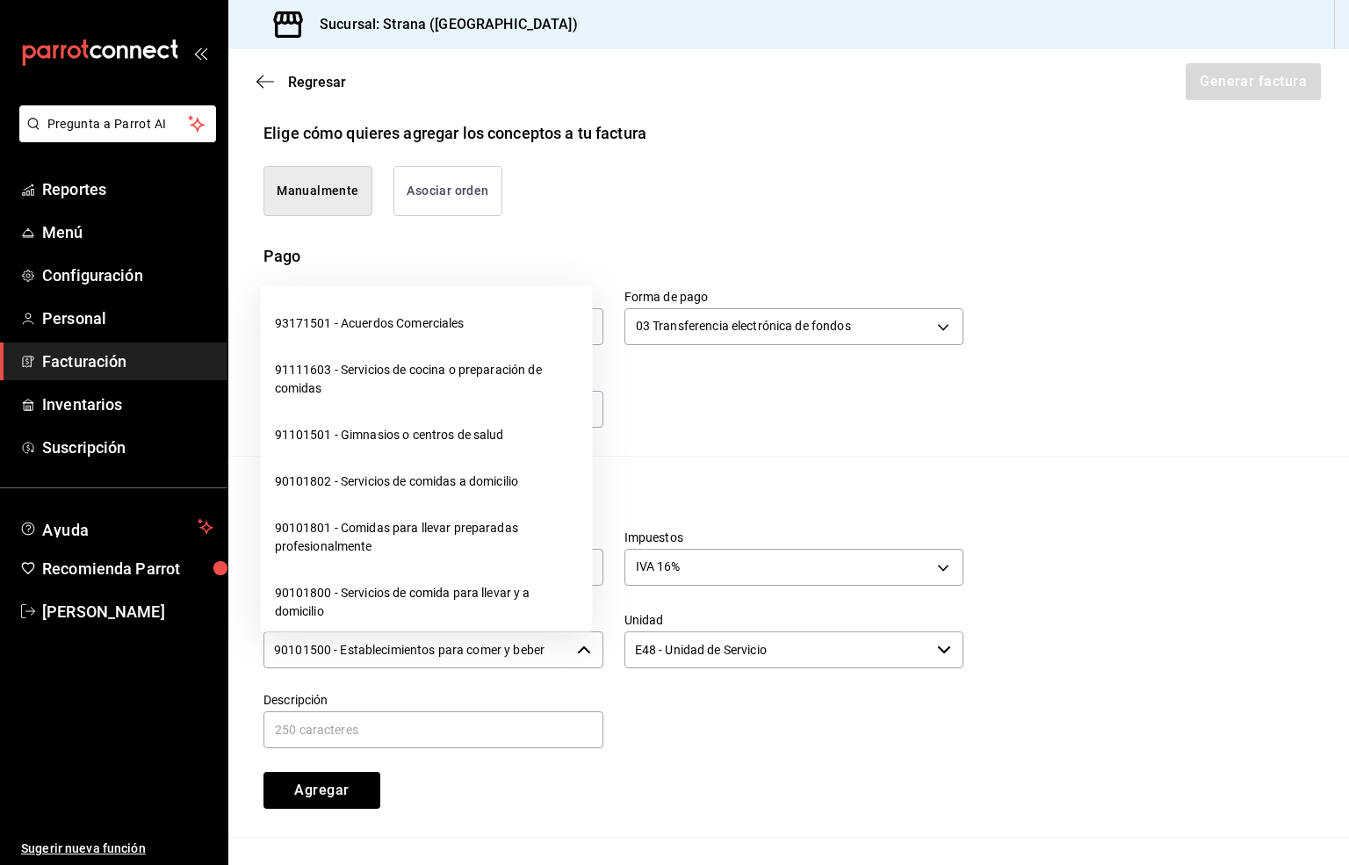
click at [416, 651] on input "90101500 - Establecimientos para comer y beber" at bounding box center [416, 649] width 306 height 37
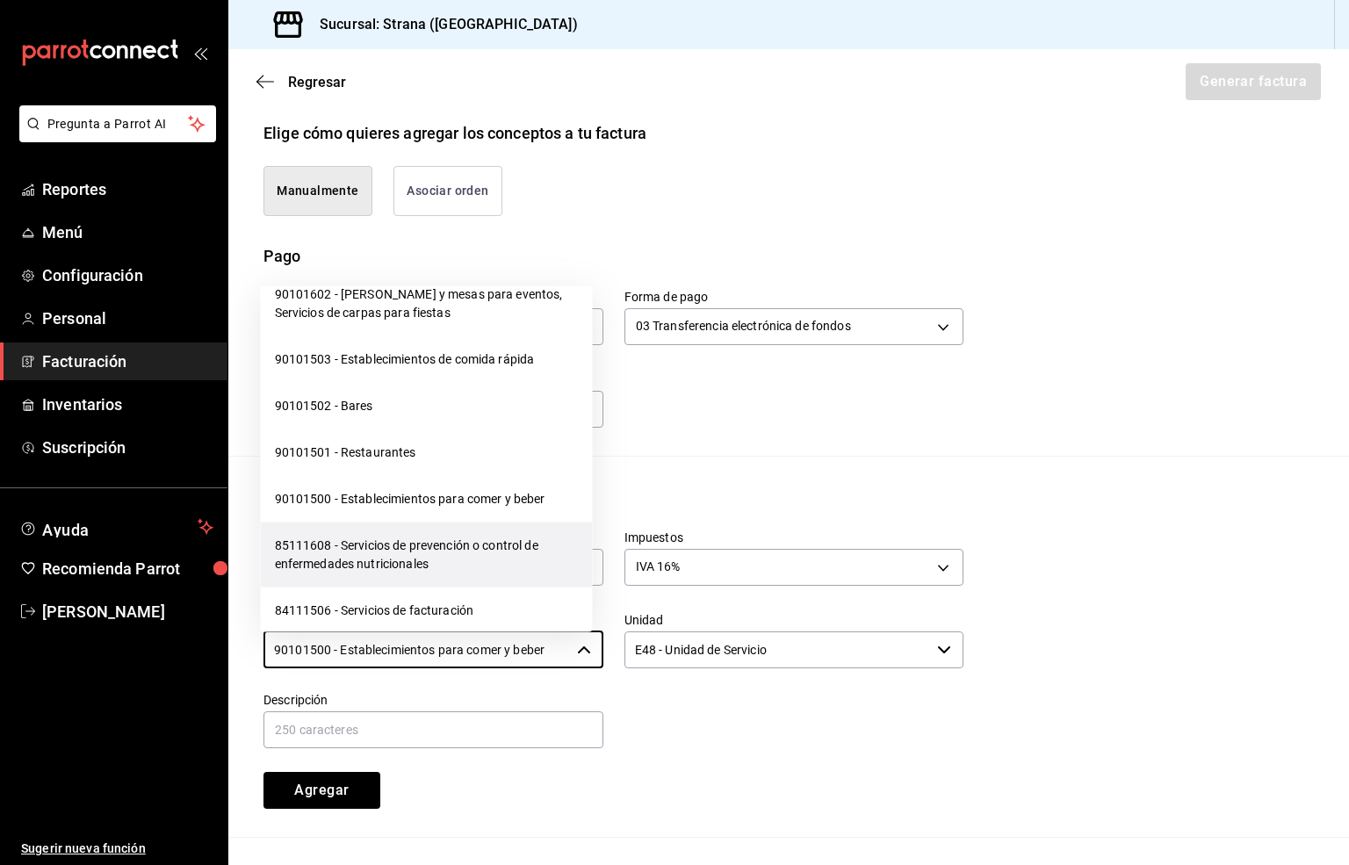
scroll to position [527, 0]
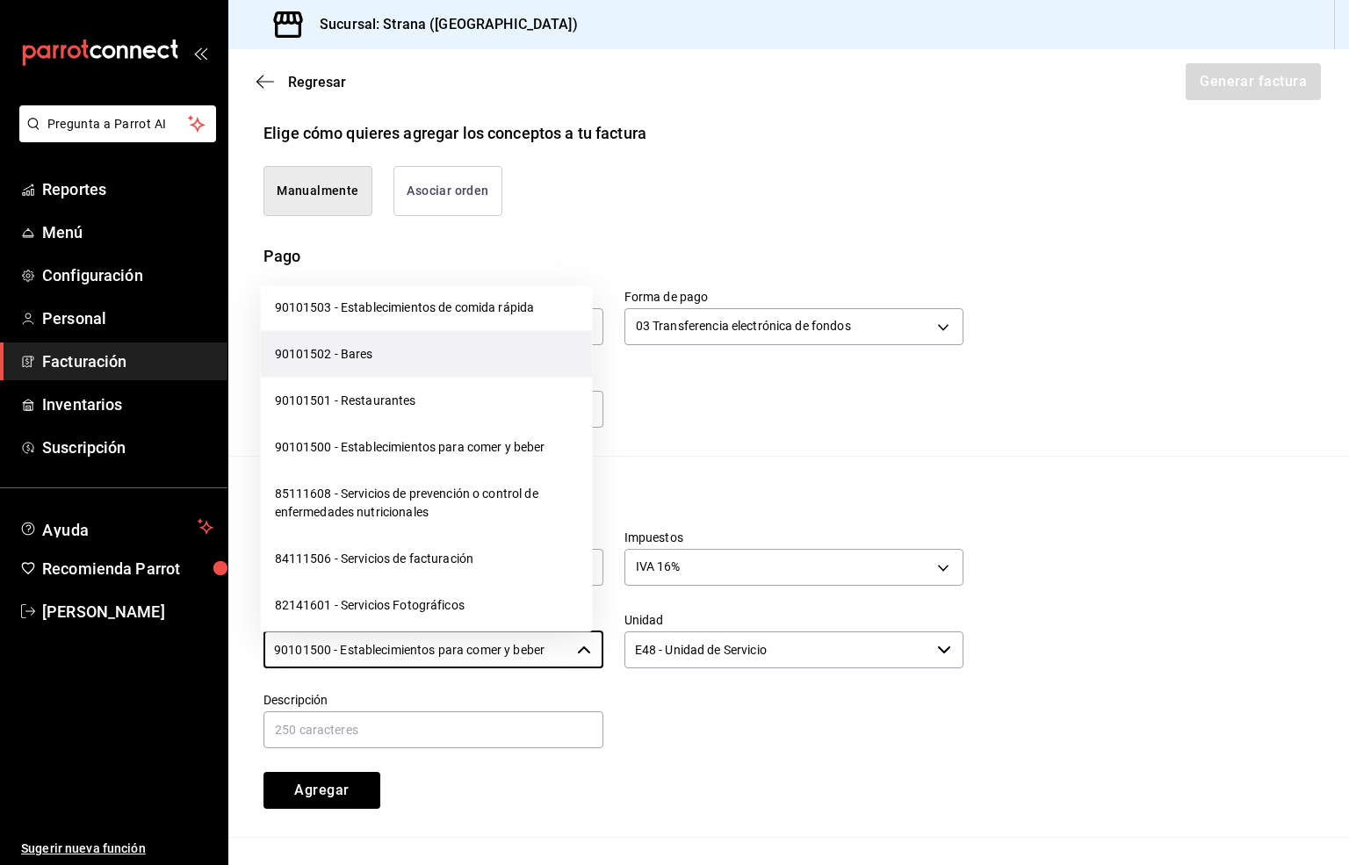
click at [361, 358] on li "90101502 - Bares" at bounding box center [427, 354] width 332 height 47
type input "90101502 - Bares"
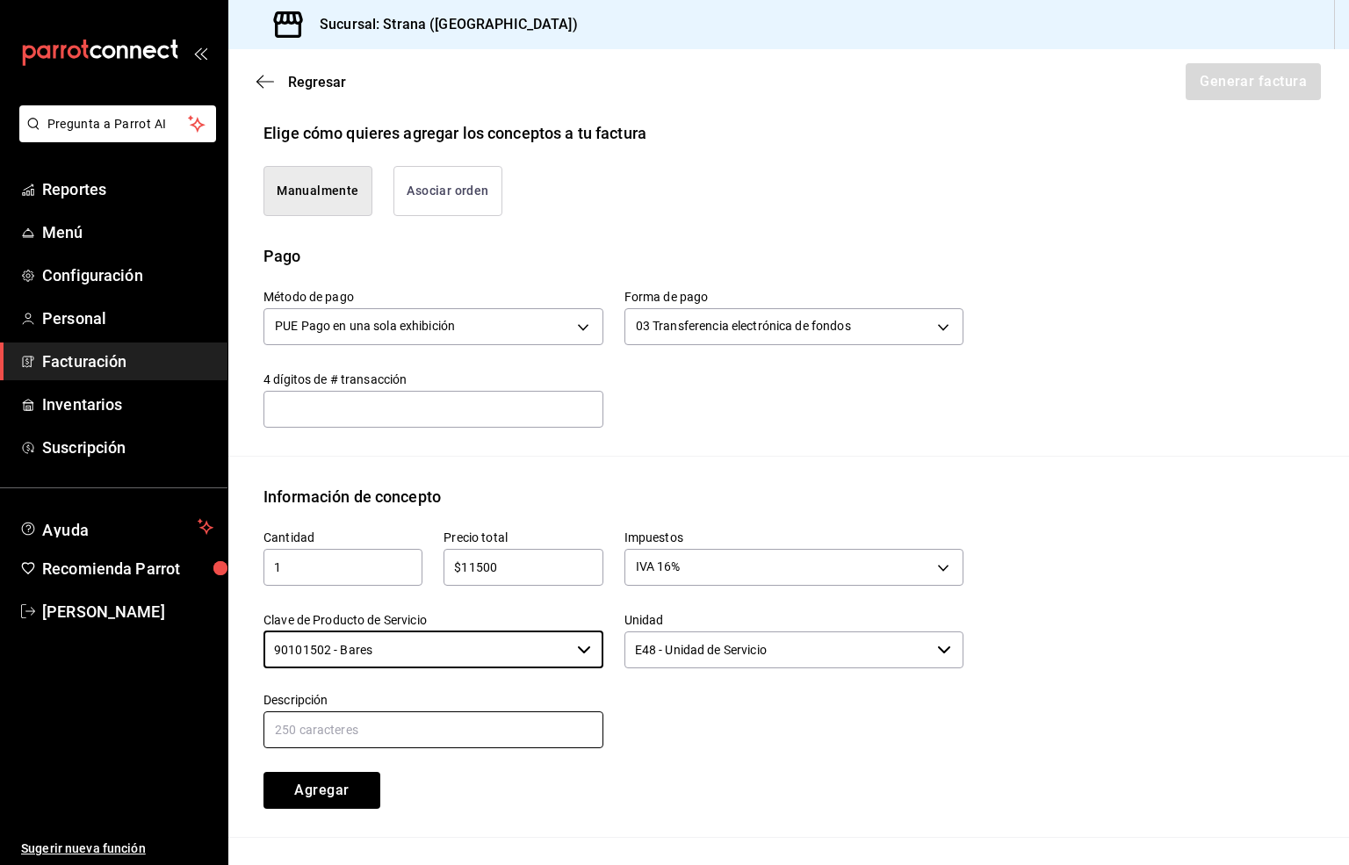
click at [409, 733] on input "text" at bounding box center [433, 729] width 340 height 37
paste input "CONSUMO"
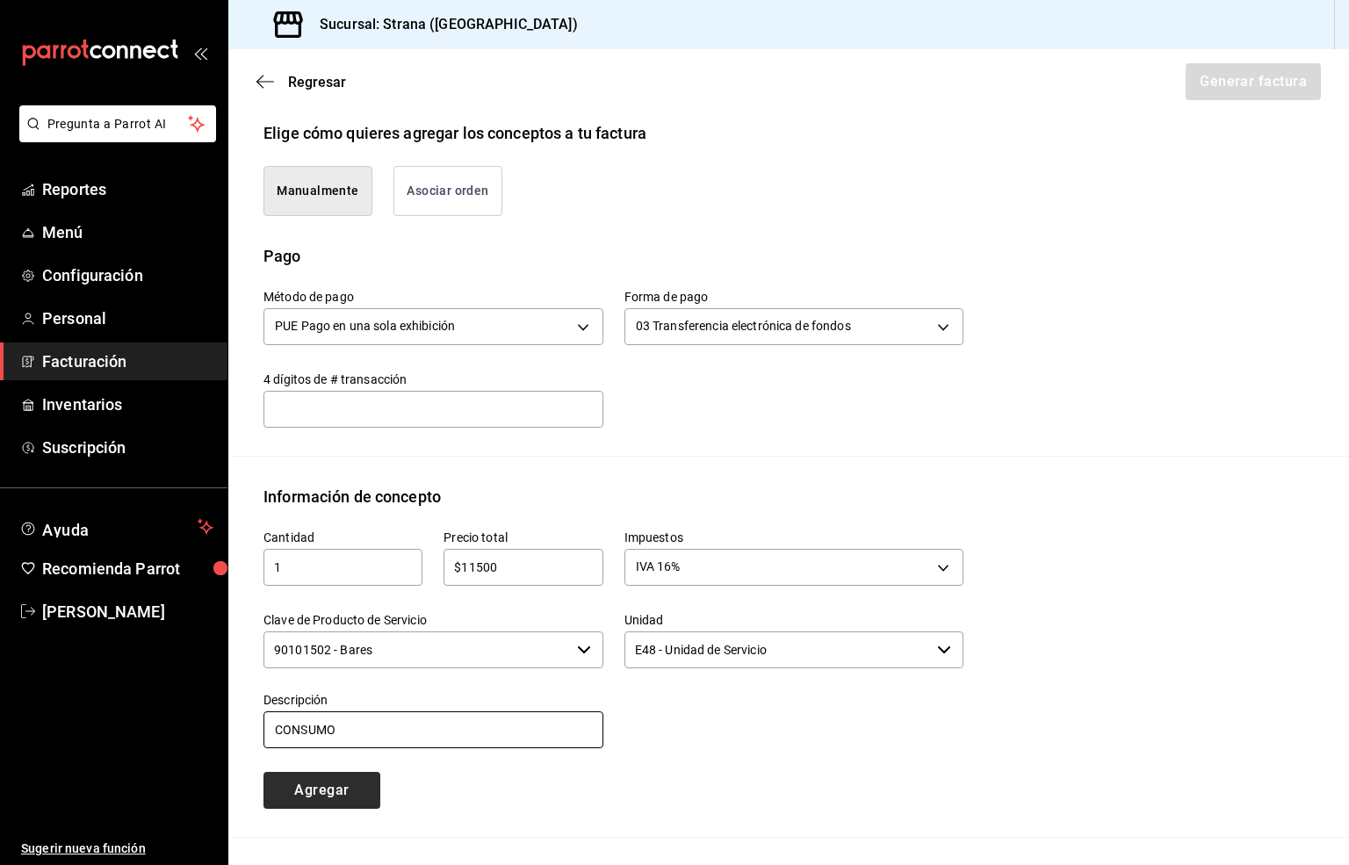
type input "CONSUMO"
click at [314, 777] on button "Agregar" at bounding box center [321, 790] width 117 height 37
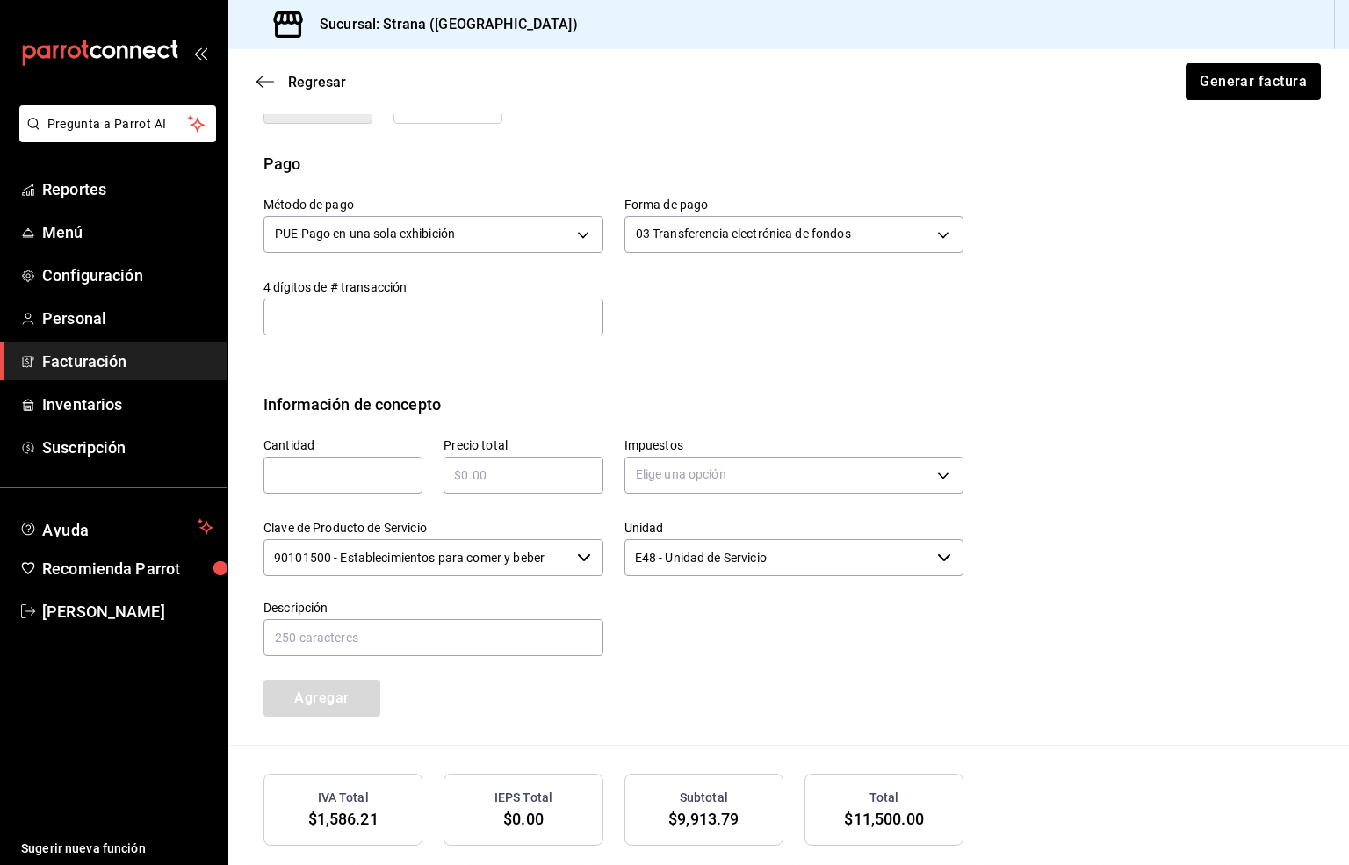
scroll to position [633, 0]
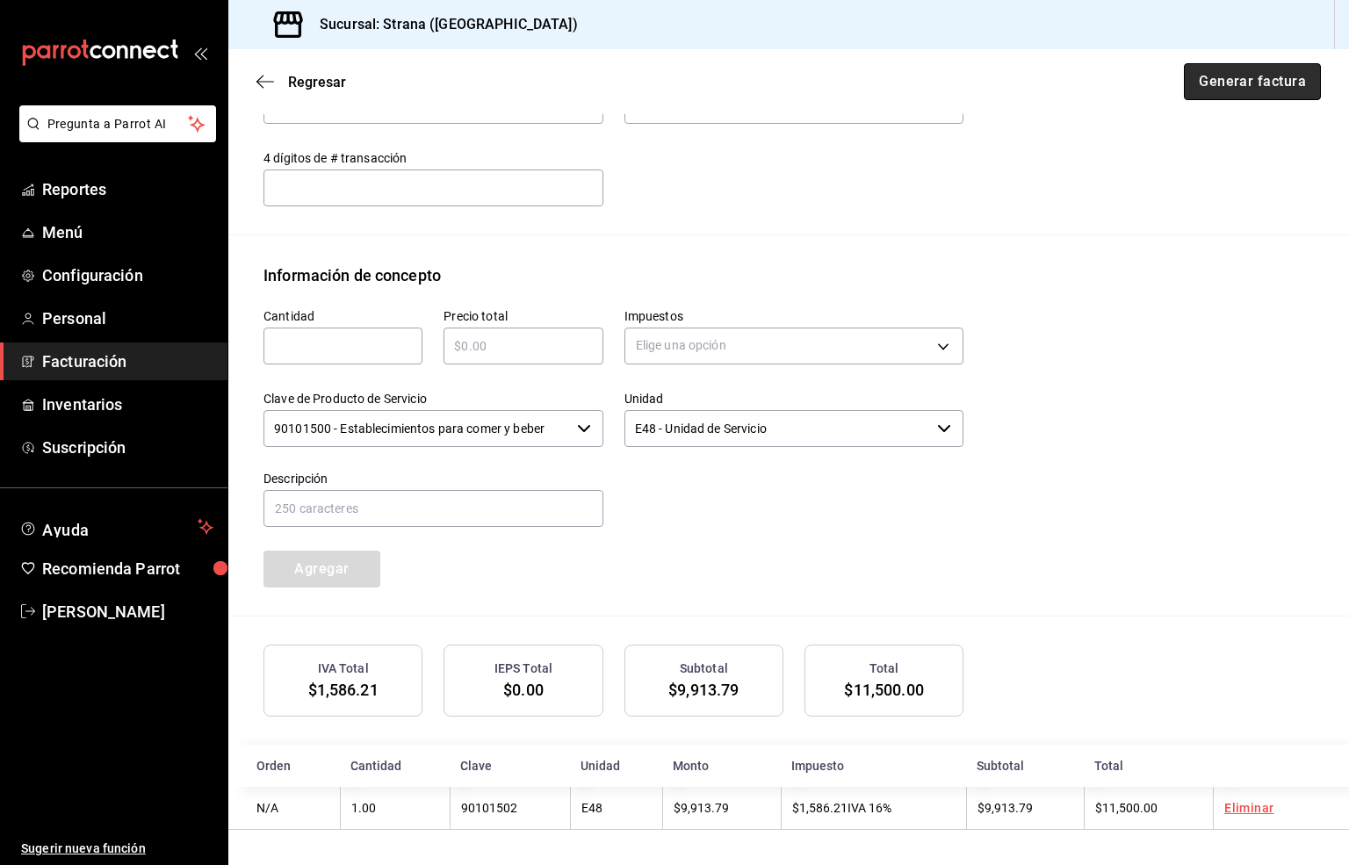
click at [1199, 83] on button "Generar factura" at bounding box center [1252, 81] width 137 height 37
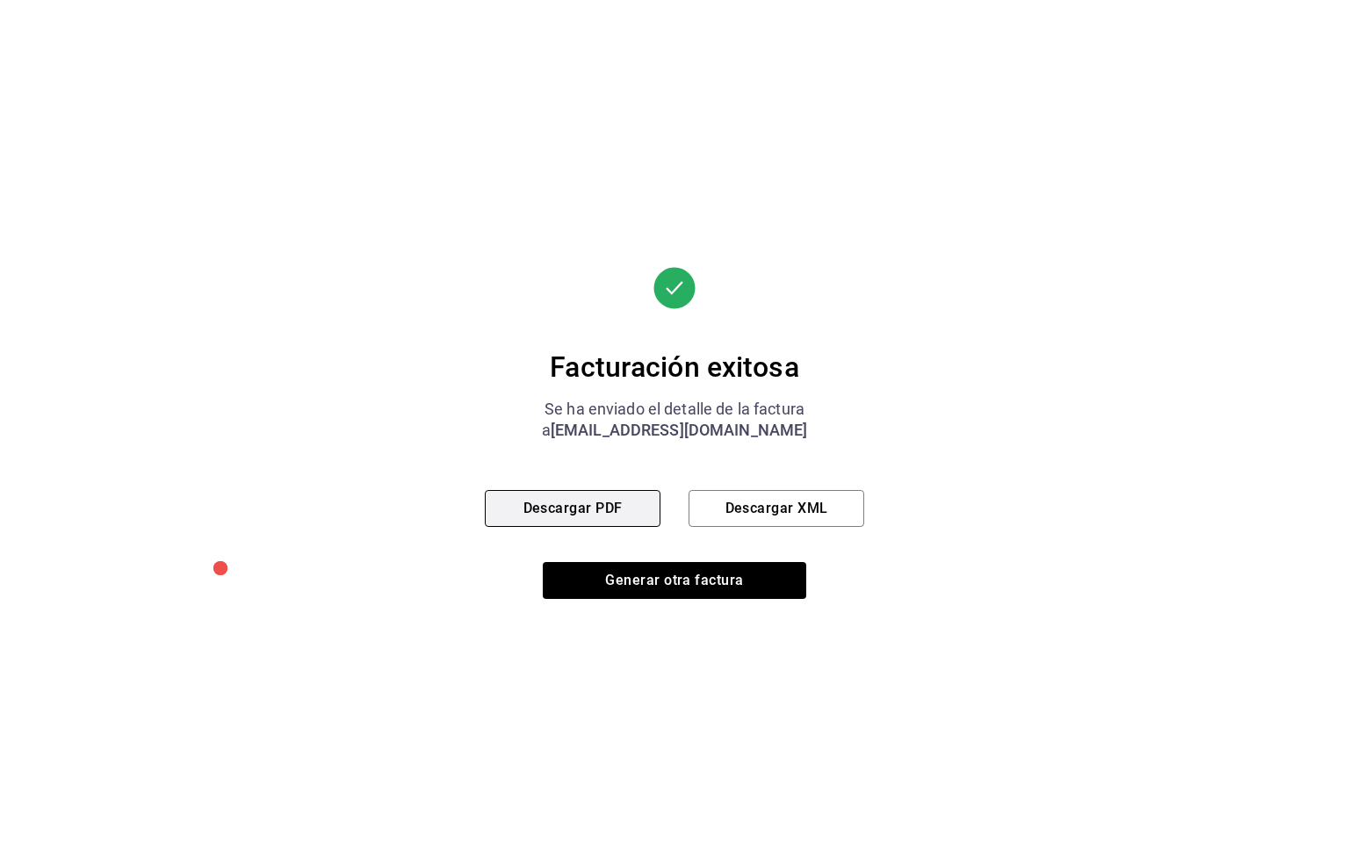
click at [549, 511] on button "Descargar PDF" at bounding box center [573, 508] width 176 height 37
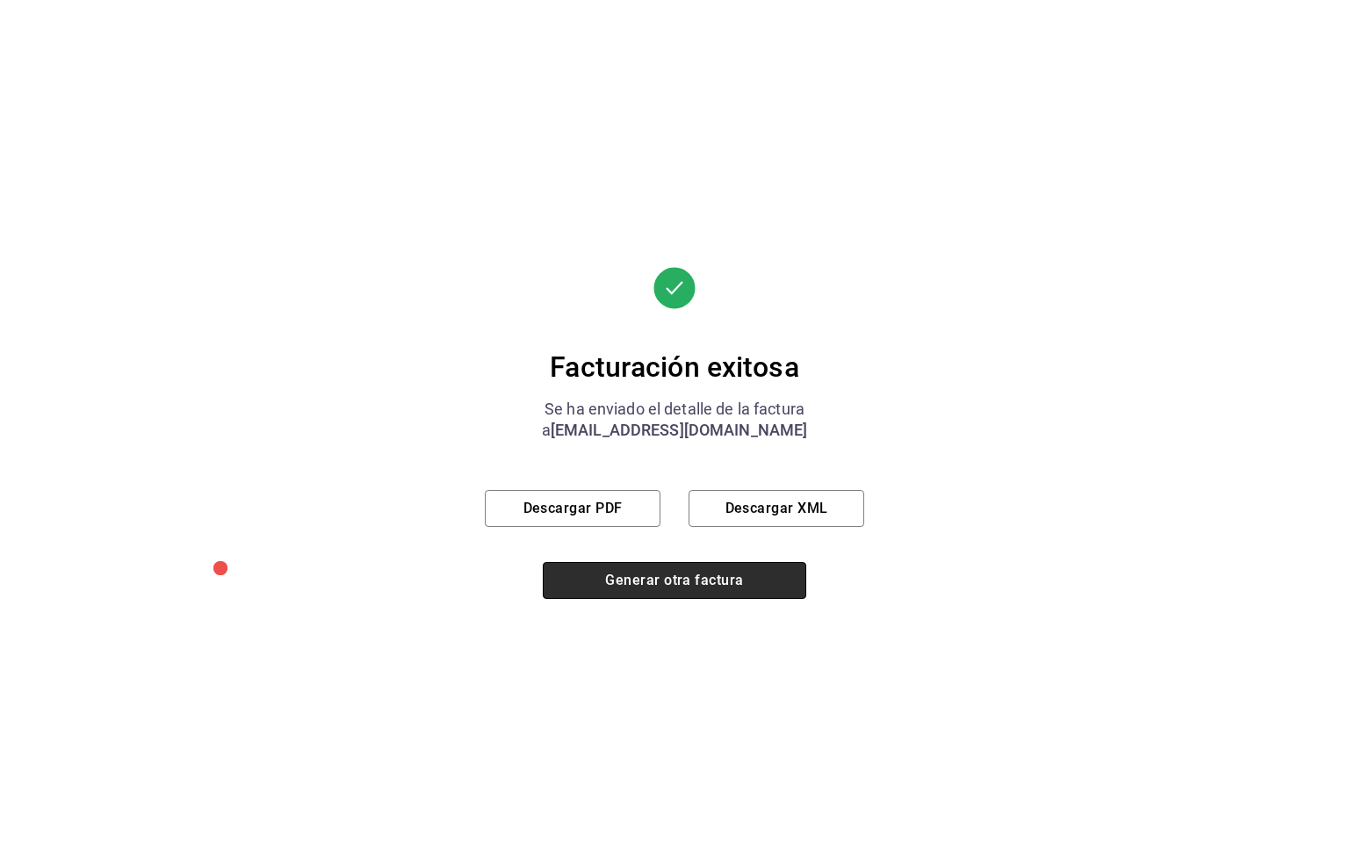
click at [657, 572] on button "Generar otra factura" at bounding box center [674, 580] width 263 height 37
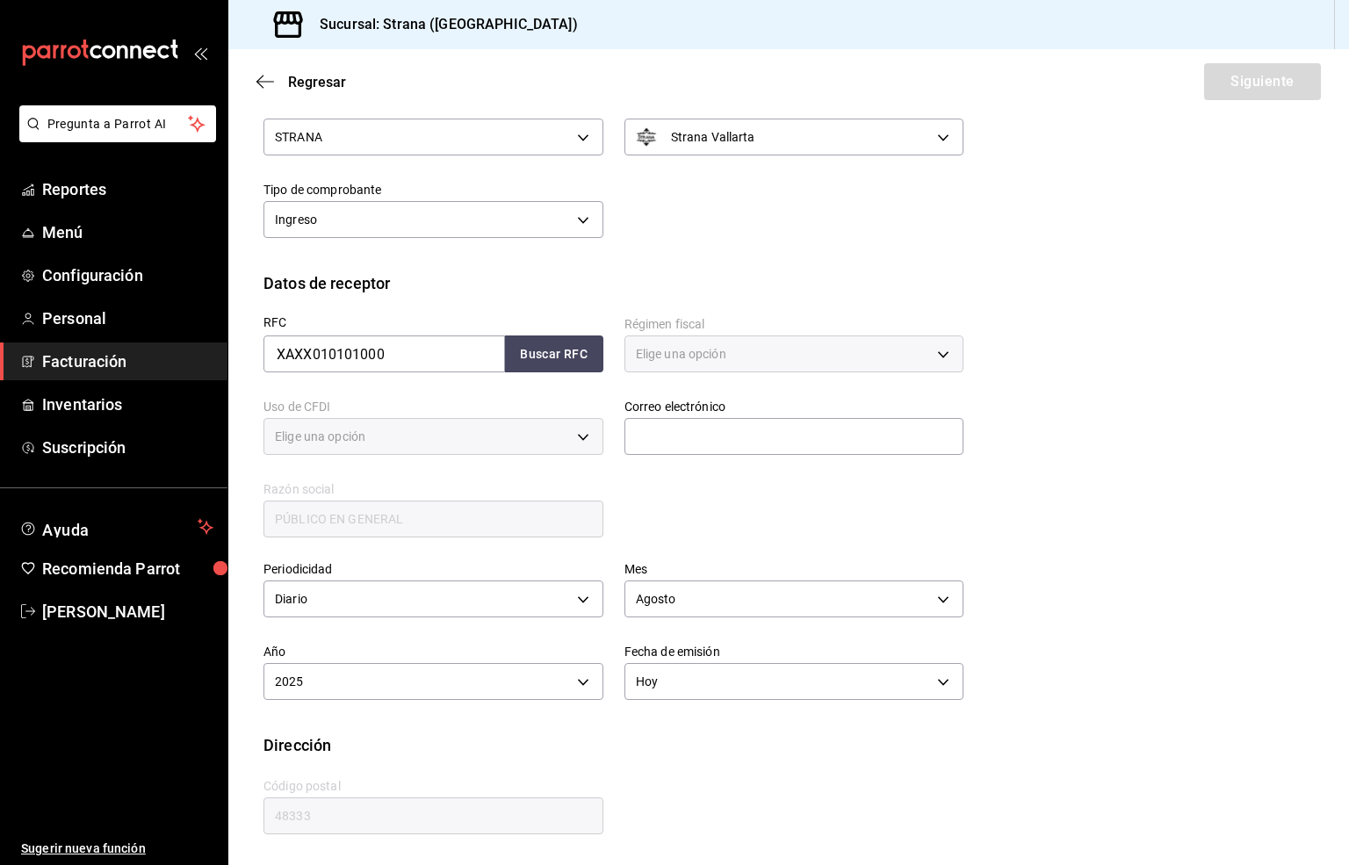
type input "616"
type input "S01"
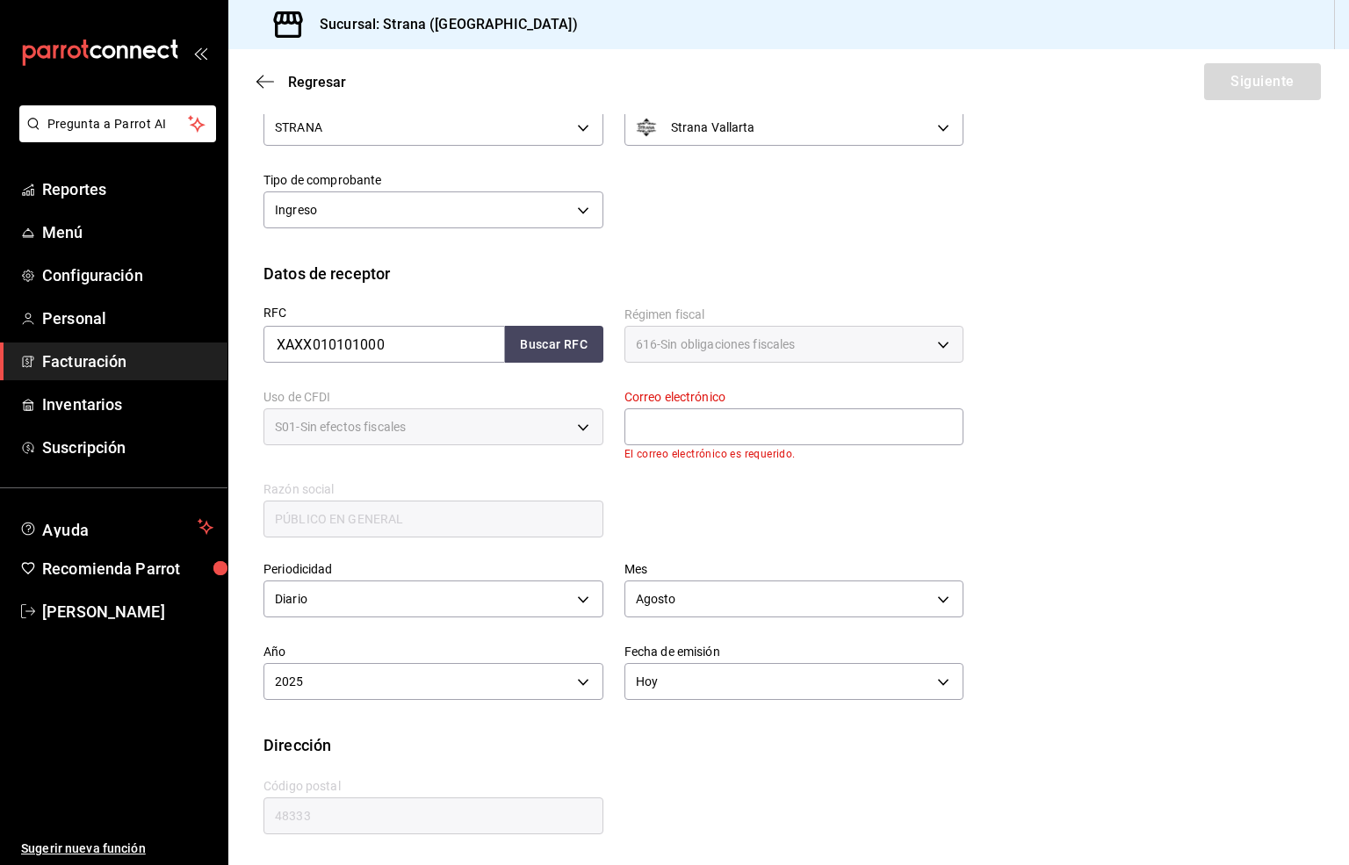
scroll to position [66, 0]
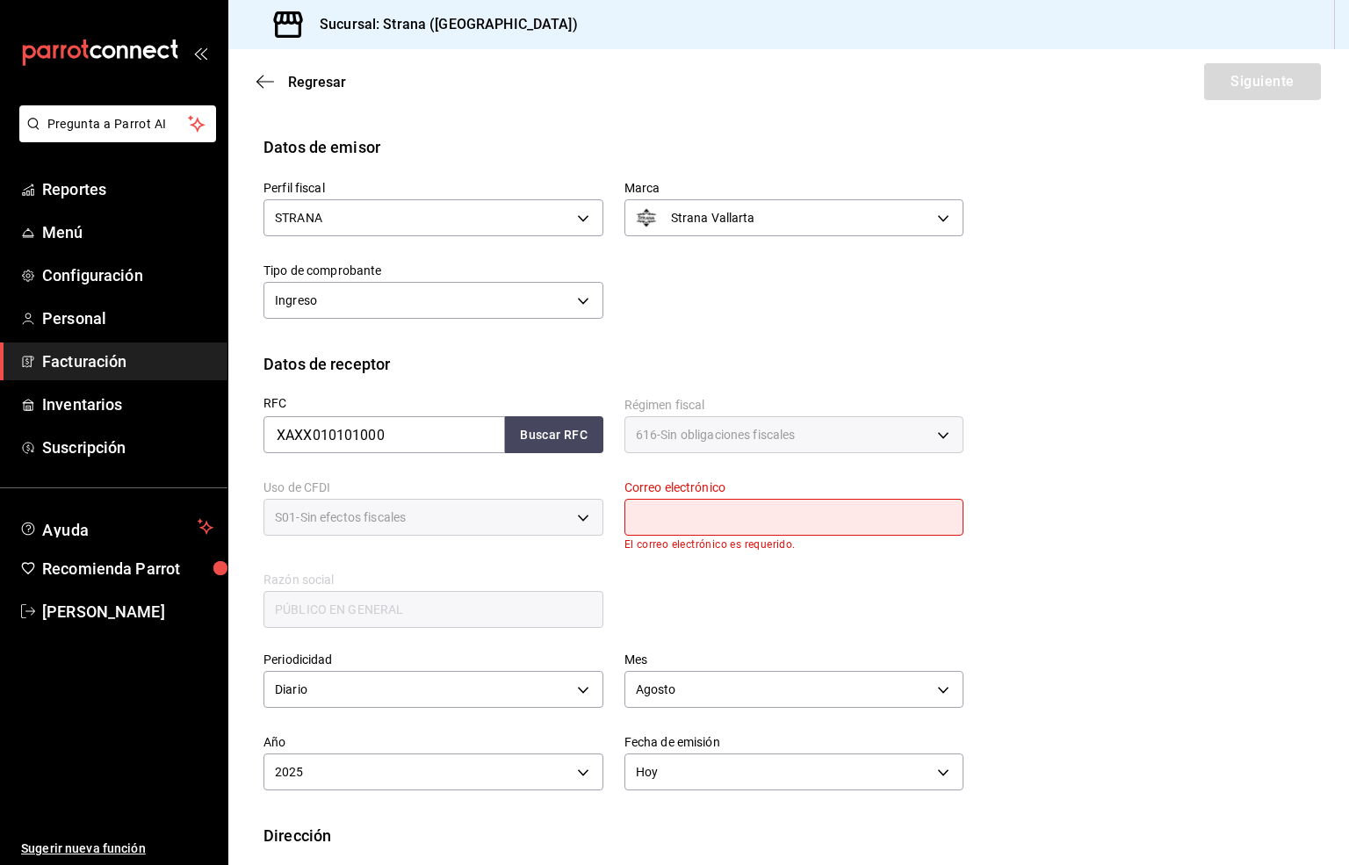
click at [654, 515] on input "text" at bounding box center [794, 517] width 340 height 37
type input "[EMAIL_ADDRESS][DOMAIN_NAME]"
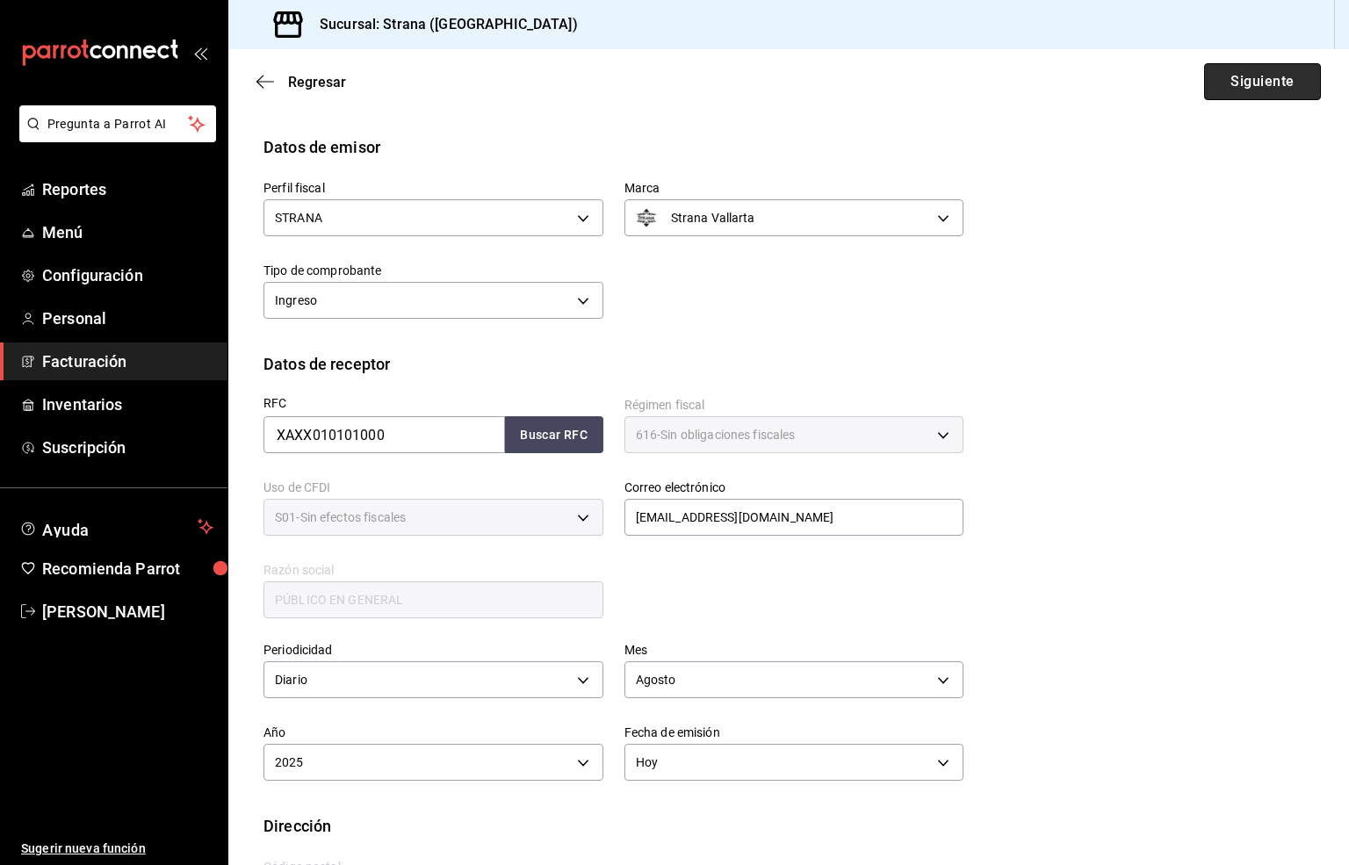
click at [1239, 95] on button "Siguiente" at bounding box center [1262, 81] width 117 height 37
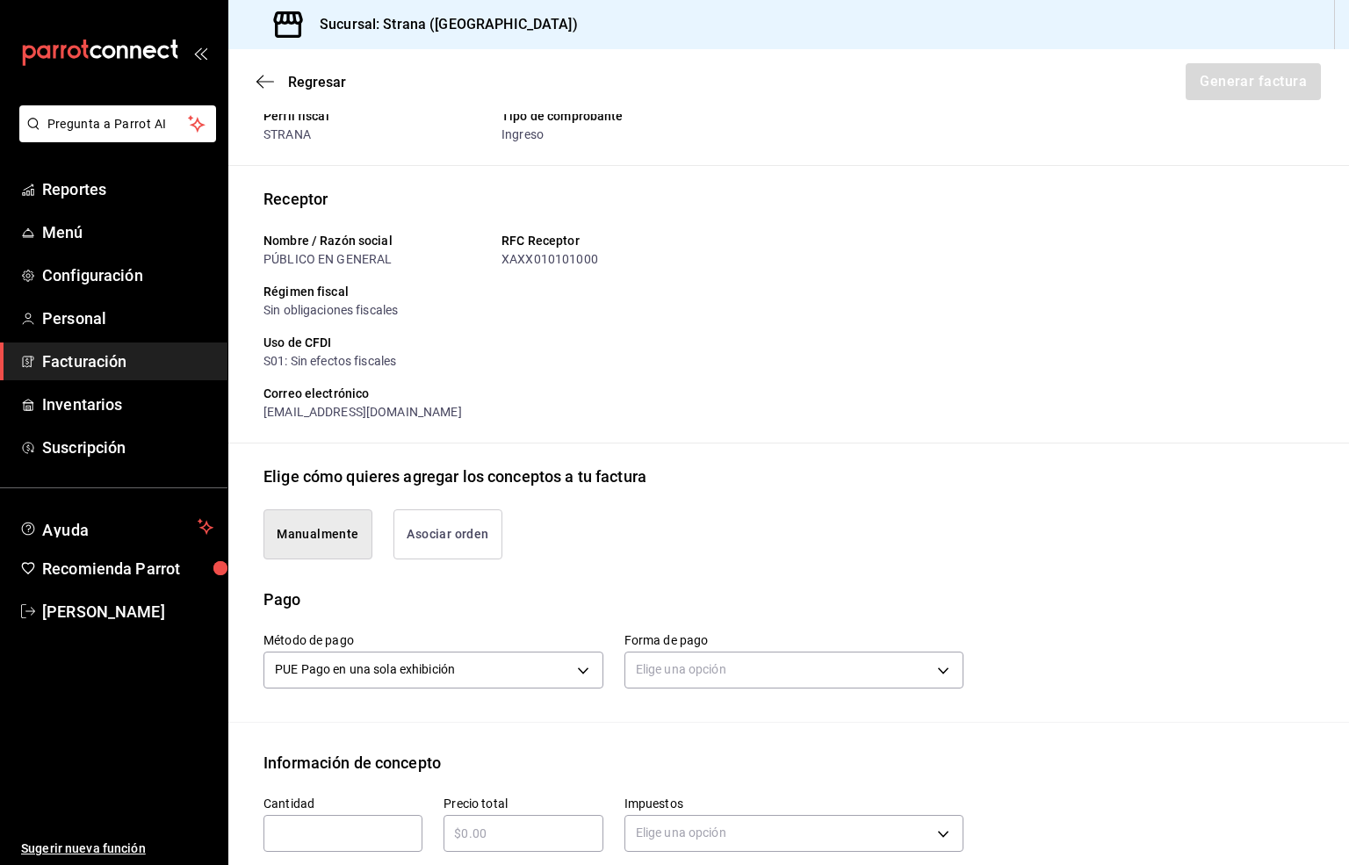
scroll to position [198, 0]
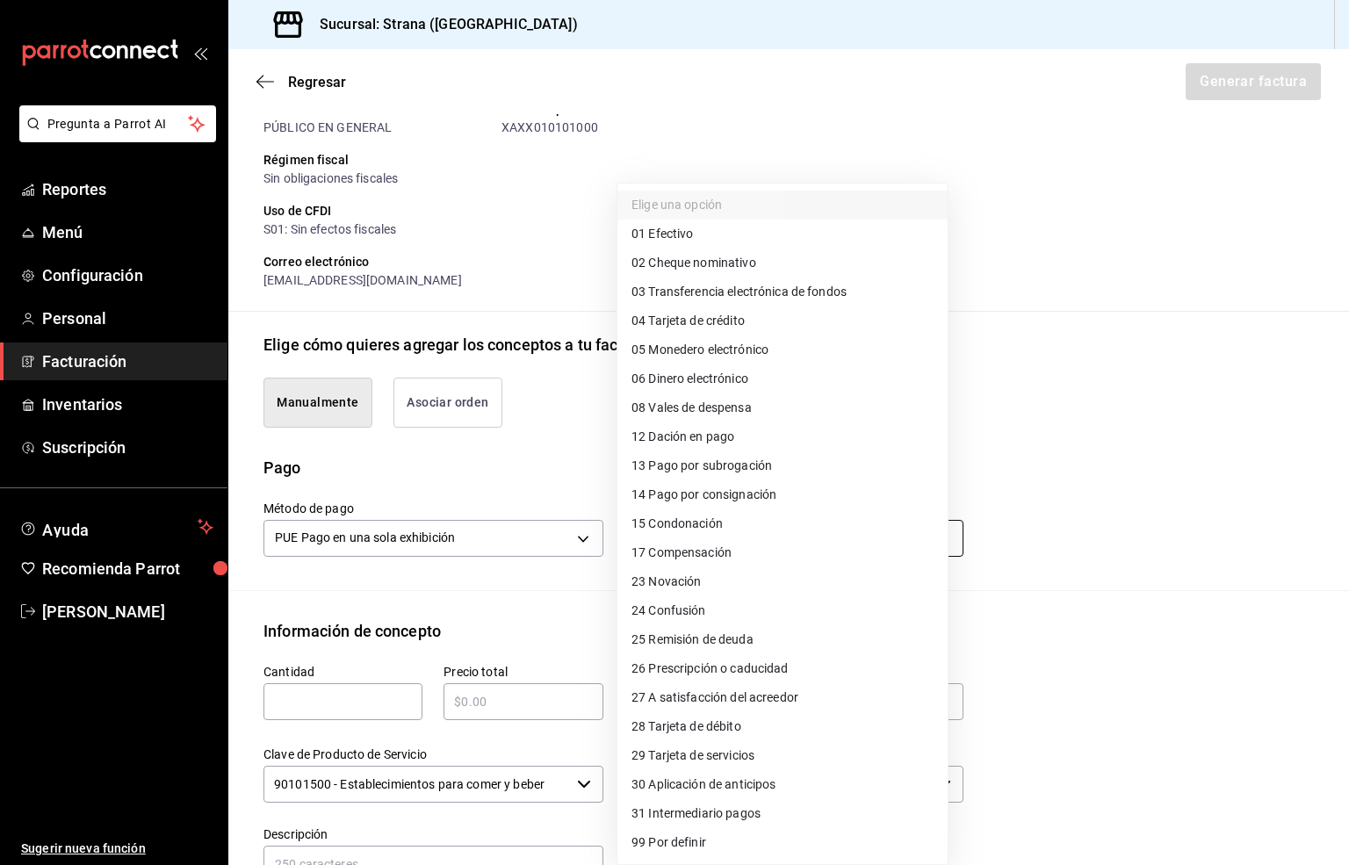
click at [651, 538] on body "Pregunta a Parrot AI Reportes Menú Configuración Personal Facturación Inventari…" at bounding box center [674, 432] width 1349 height 865
click at [773, 293] on span "03 Transferencia electrónica de fondos" at bounding box center [738, 292] width 215 height 18
type input "03"
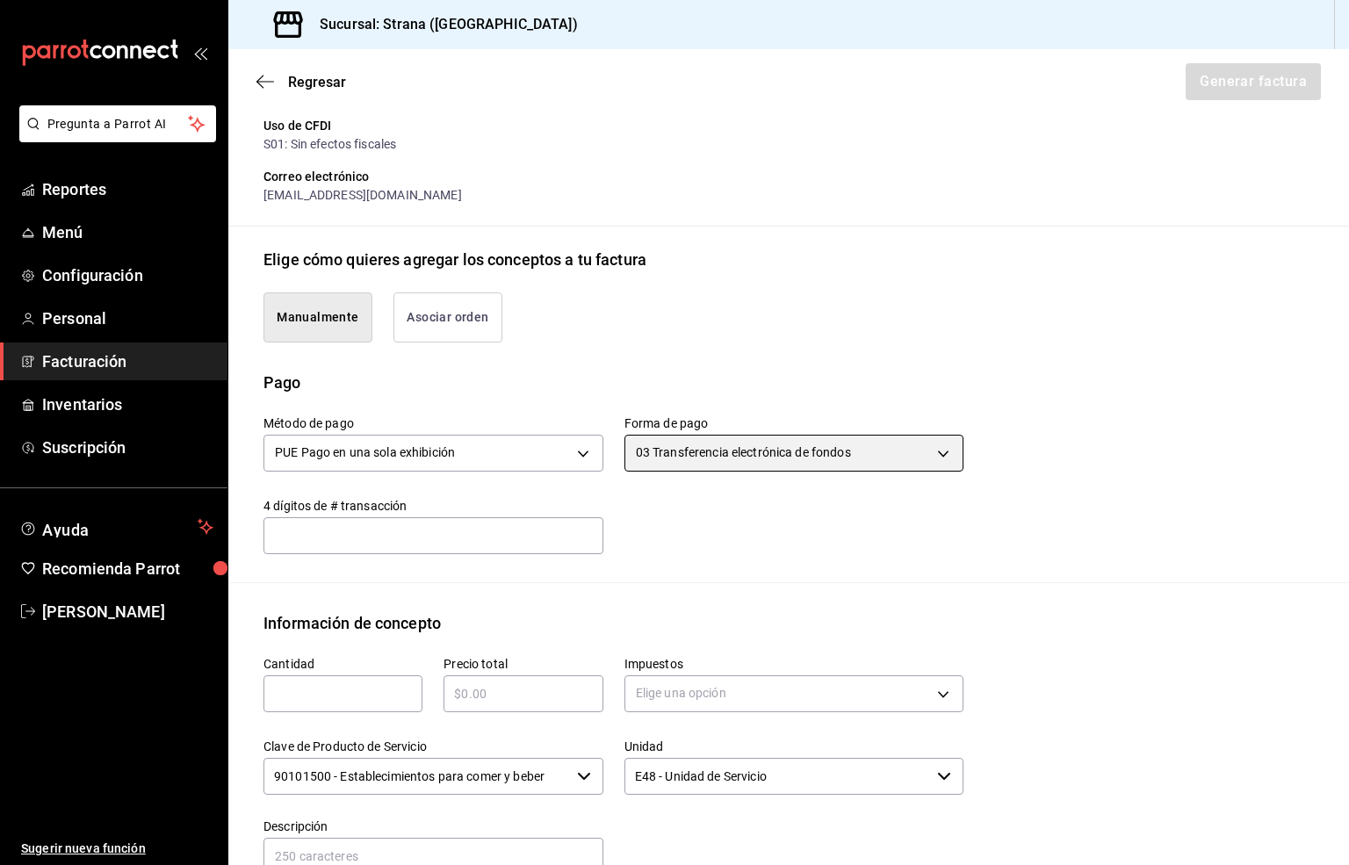
scroll to position [329, 0]
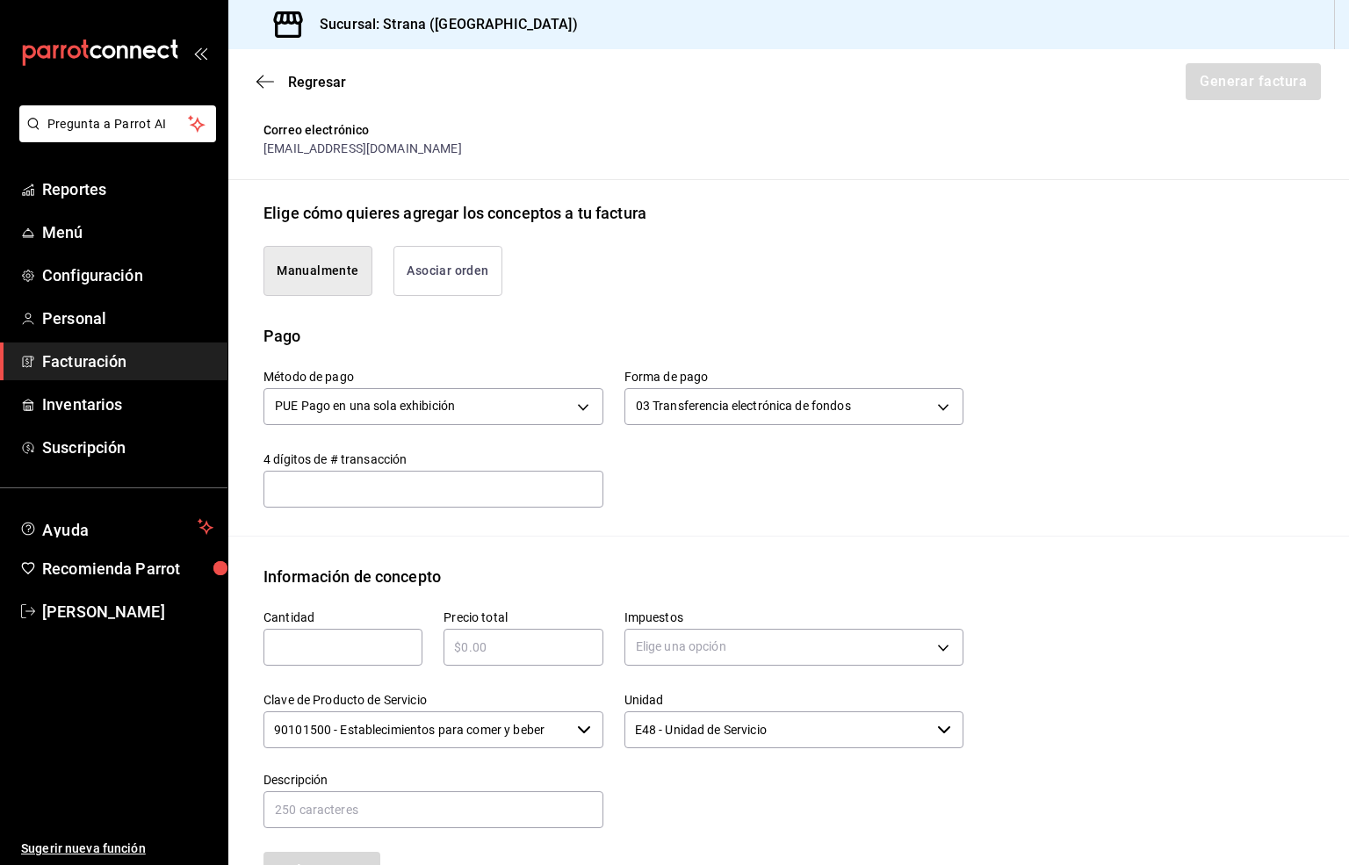
drag, startPoint x: 270, startPoint y: 649, endPoint x: 309, endPoint y: 635, distance: 41.9
click at [270, 649] on input "text" at bounding box center [342, 647] width 159 height 21
type input "1"
click at [467, 658] on input "text" at bounding box center [522, 647] width 159 height 21
type input "$12500"
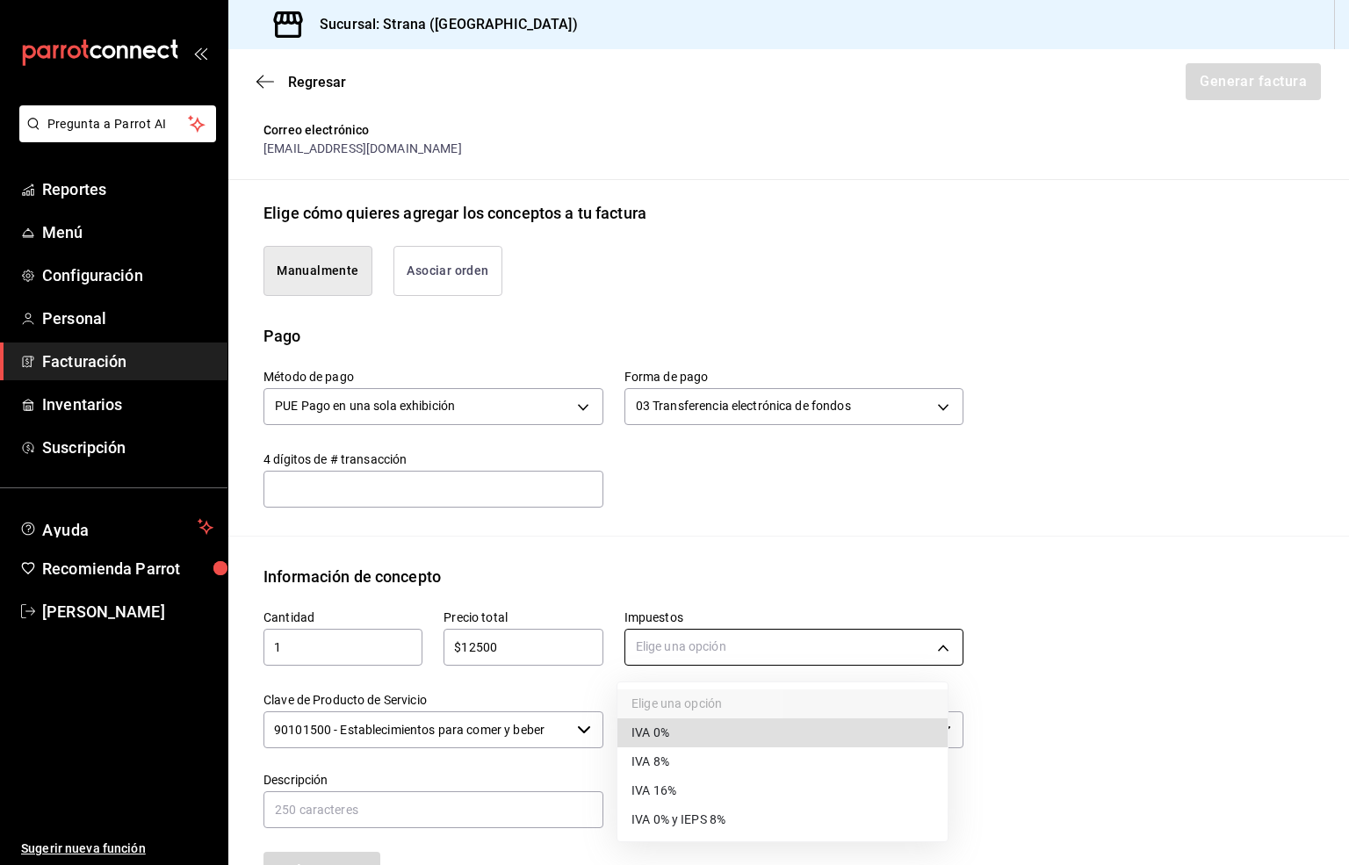
click at [644, 653] on body "Pregunta a Parrot AI Reportes Menú Configuración Personal Facturación Inventari…" at bounding box center [674, 432] width 1349 height 865
click at [666, 796] on span "IVA 16%" at bounding box center [653, 790] width 45 height 18
type input "IVA_16"
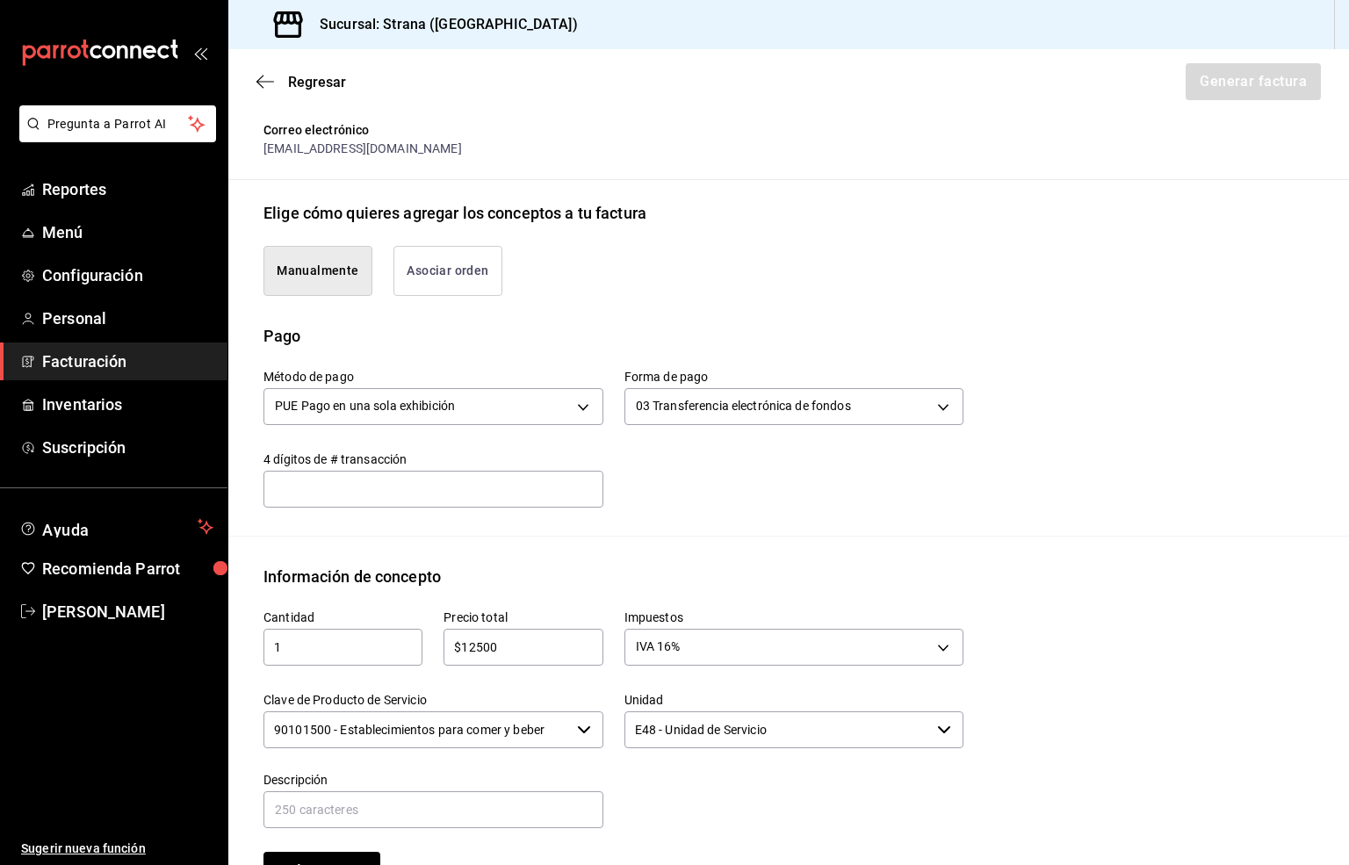
click at [427, 724] on input "90101500 - Establecimientos para comer y beber" at bounding box center [416, 729] width 306 height 37
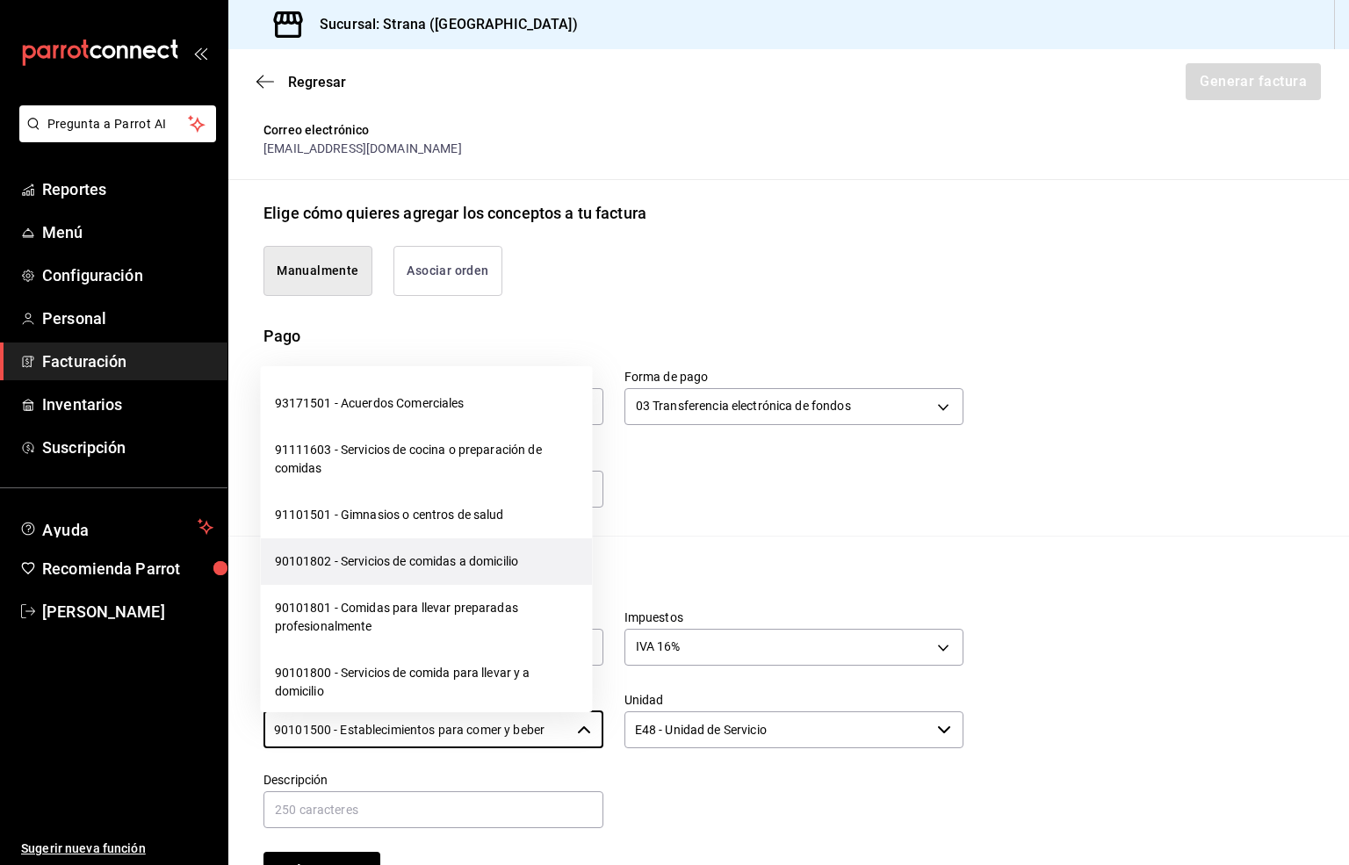
scroll to position [395, 0]
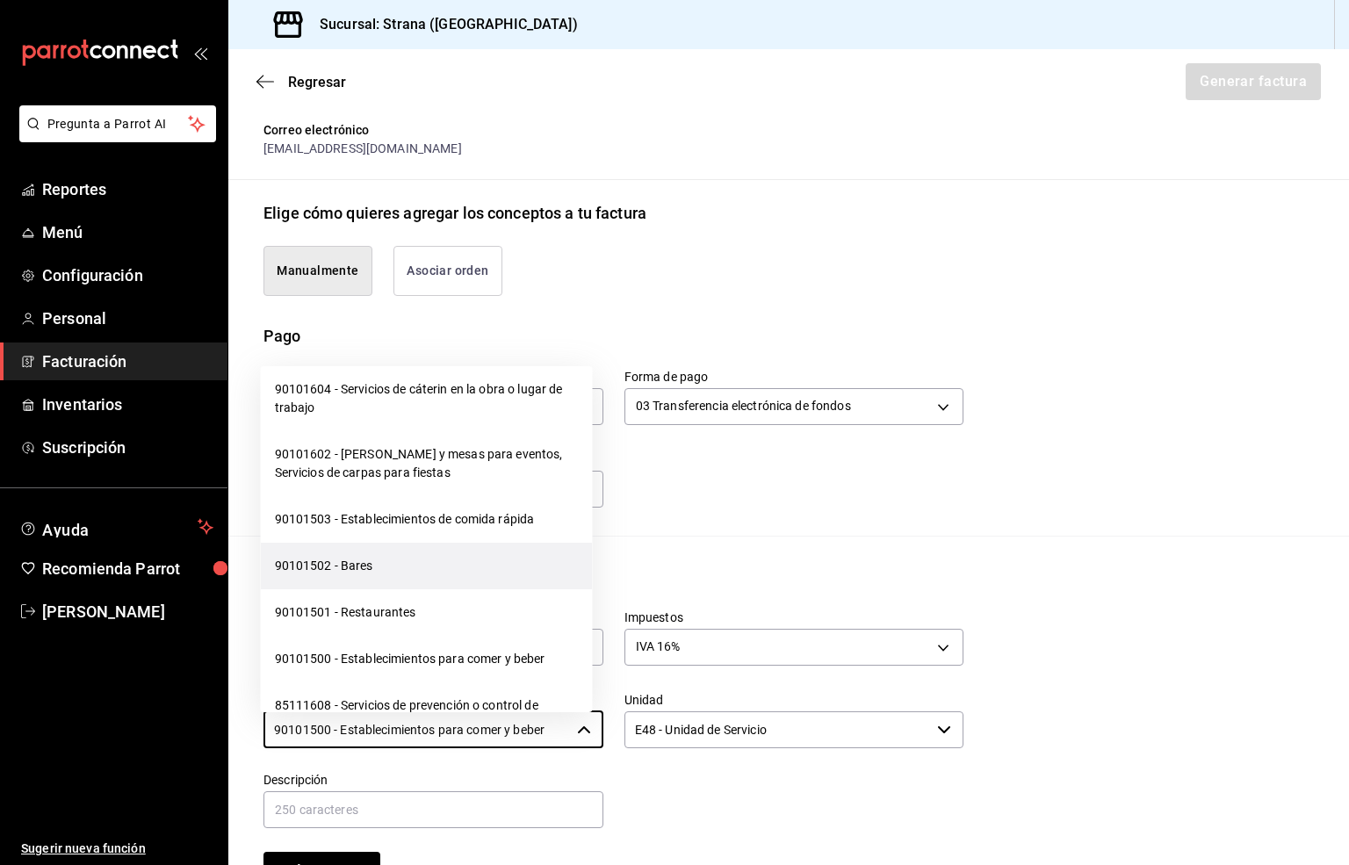
click at [342, 562] on li "90101502 - Bares" at bounding box center [427, 566] width 332 height 47
type input "90101502 - Bares"
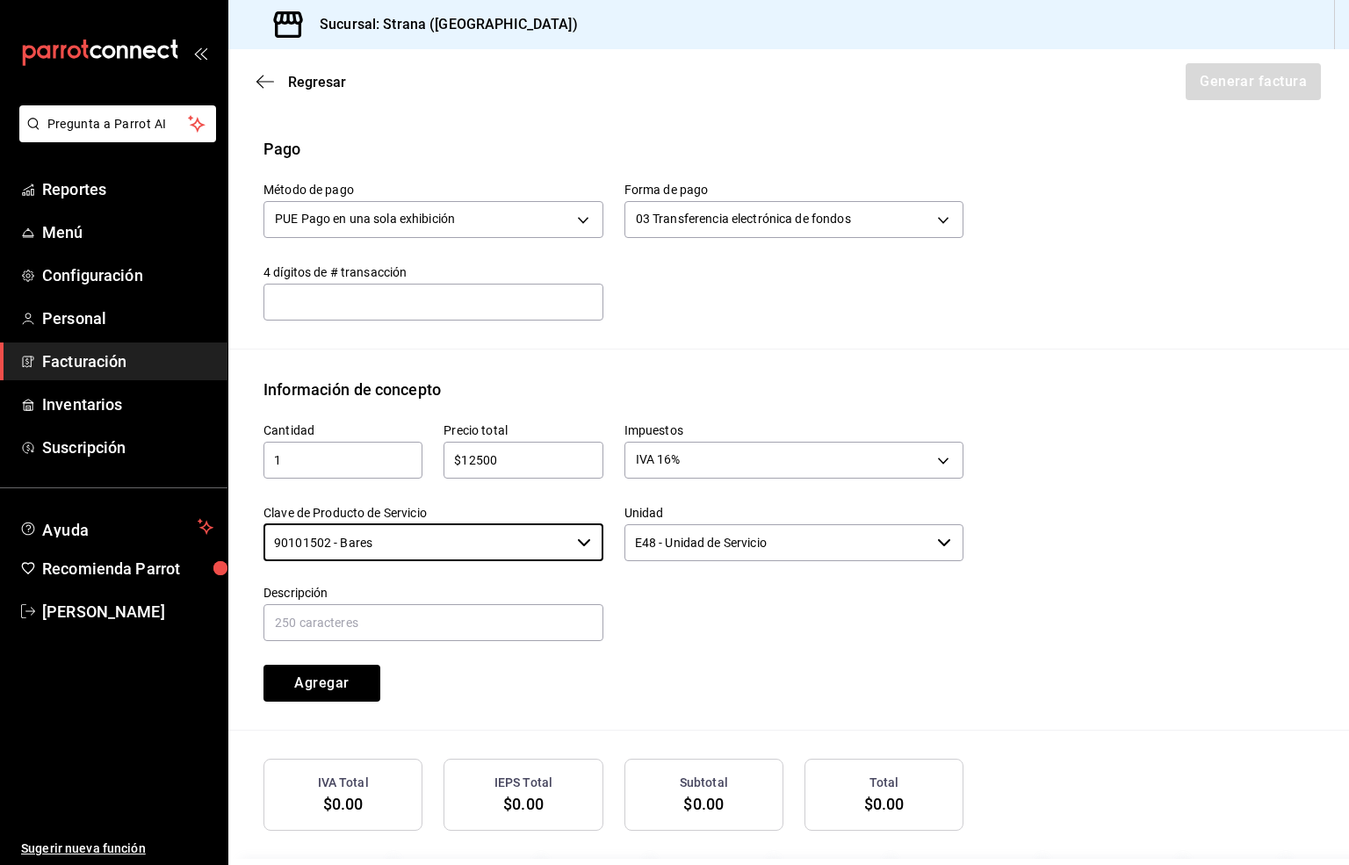
scroll to position [590, 0]
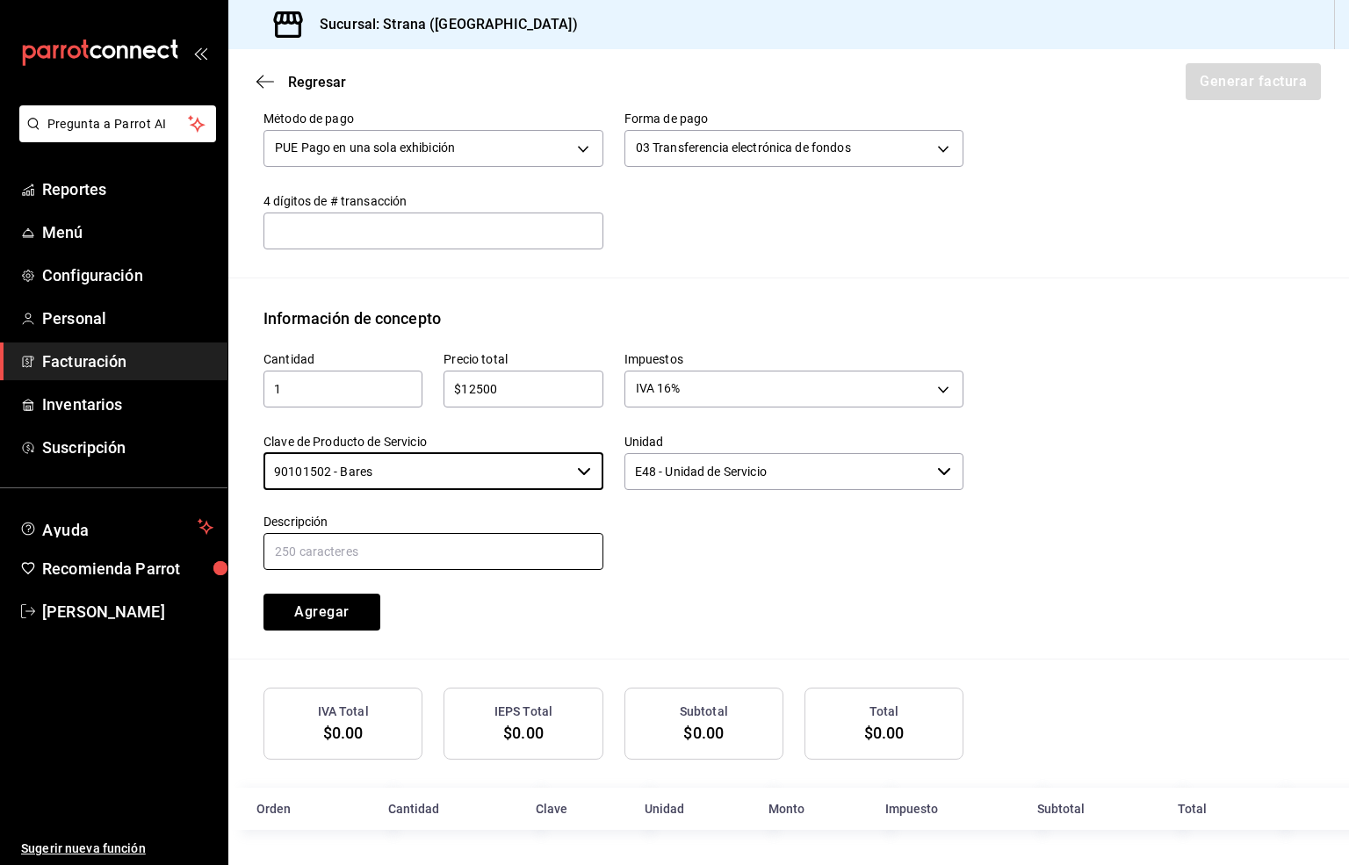
click at [377, 554] on input "text" at bounding box center [433, 551] width 340 height 37
click at [308, 556] on input "text" at bounding box center [433, 551] width 340 height 37
paste input "c"
click at [308, 556] on input "text" at bounding box center [433, 551] width 340 height 37
type input "c"
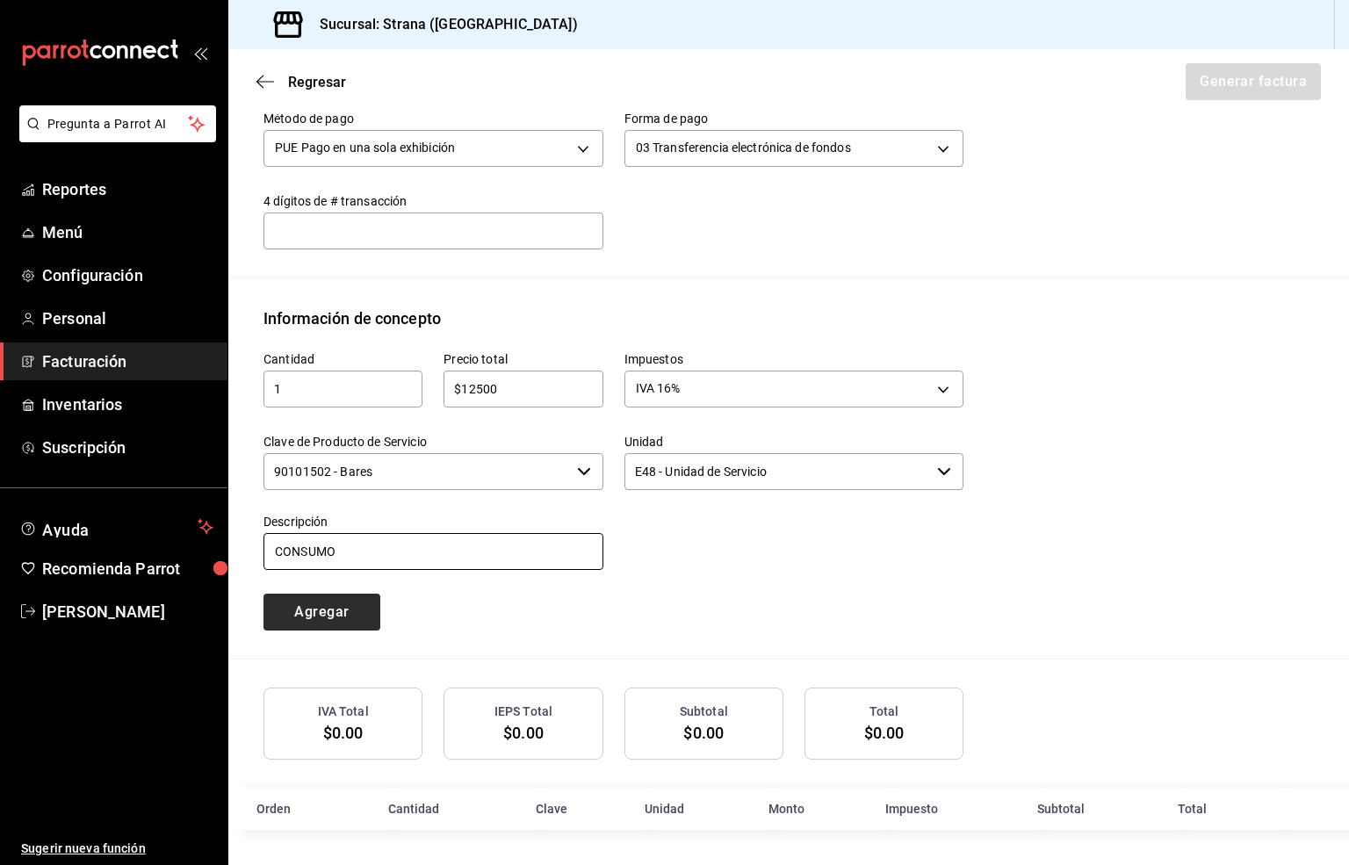
type input "CONSUMO"
click at [328, 607] on button "Agregar" at bounding box center [321, 612] width 117 height 37
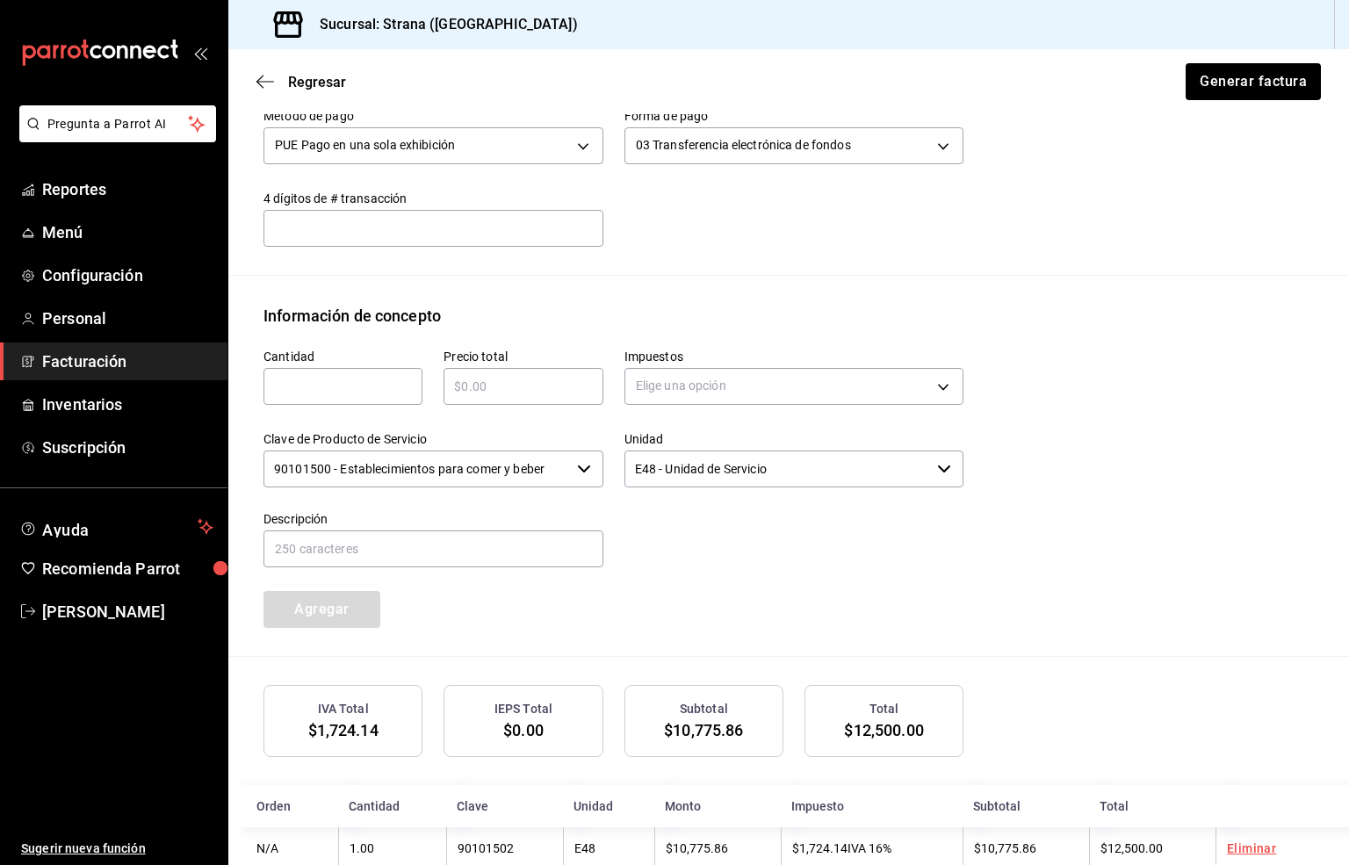
scroll to position [633, 0]
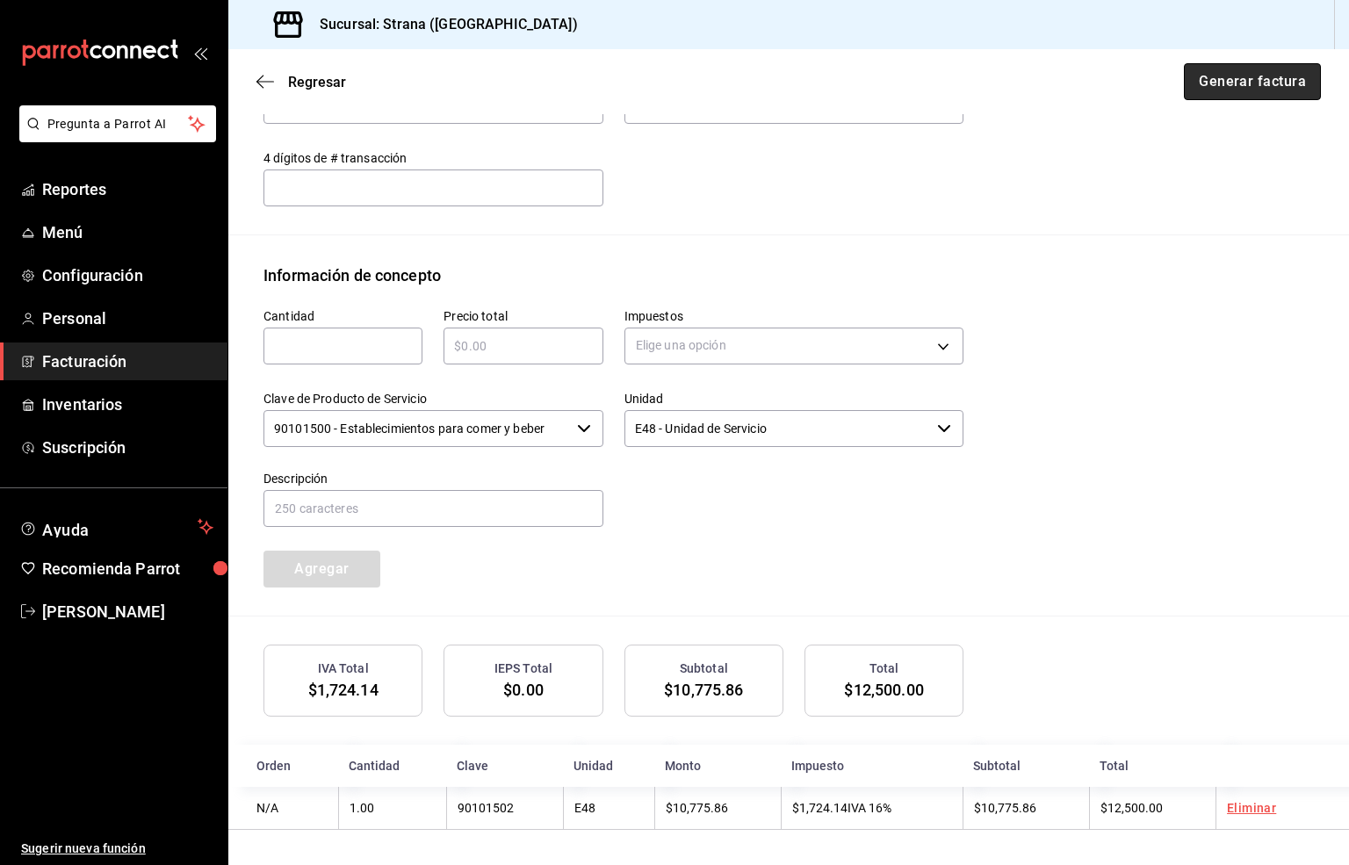
click at [1206, 84] on button "Generar factura" at bounding box center [1252, 81] width 137 height 37
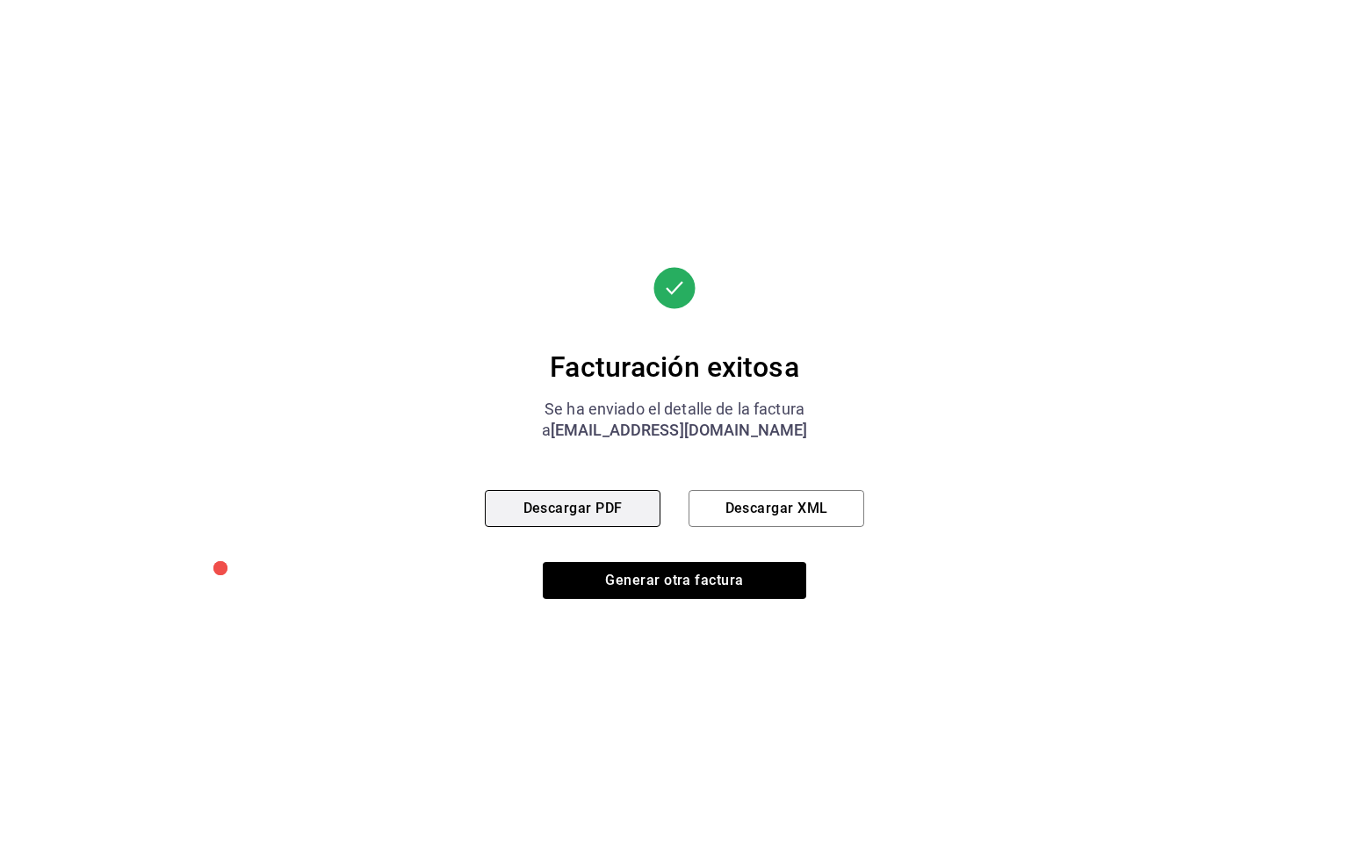
click at [558, 503] on button "Descargar PDF" at bounding box center [573, 508] width 176 height 37
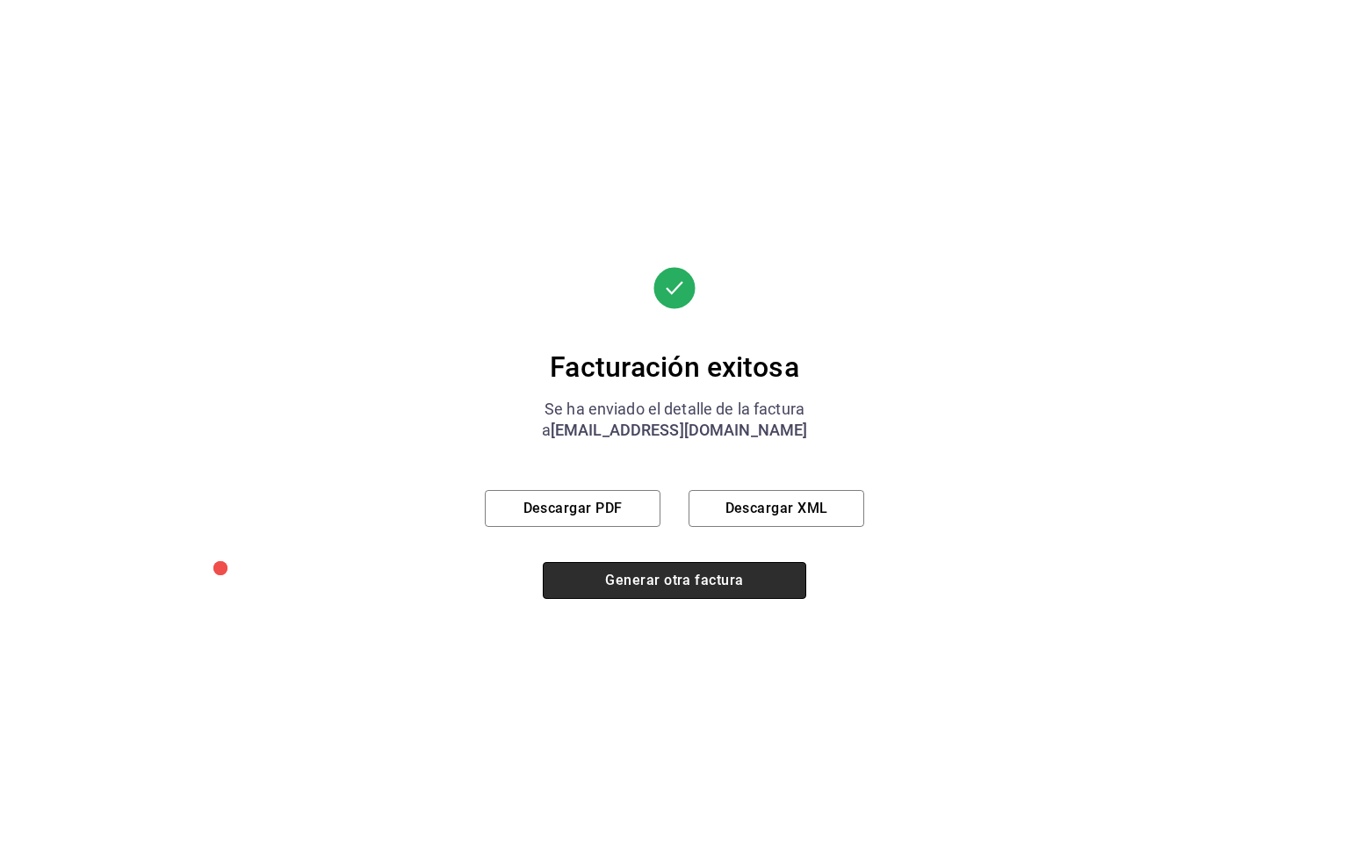
click at [677, 582] on button "Generar otra factura" at bounding box center [674, 580] width 263 height 37
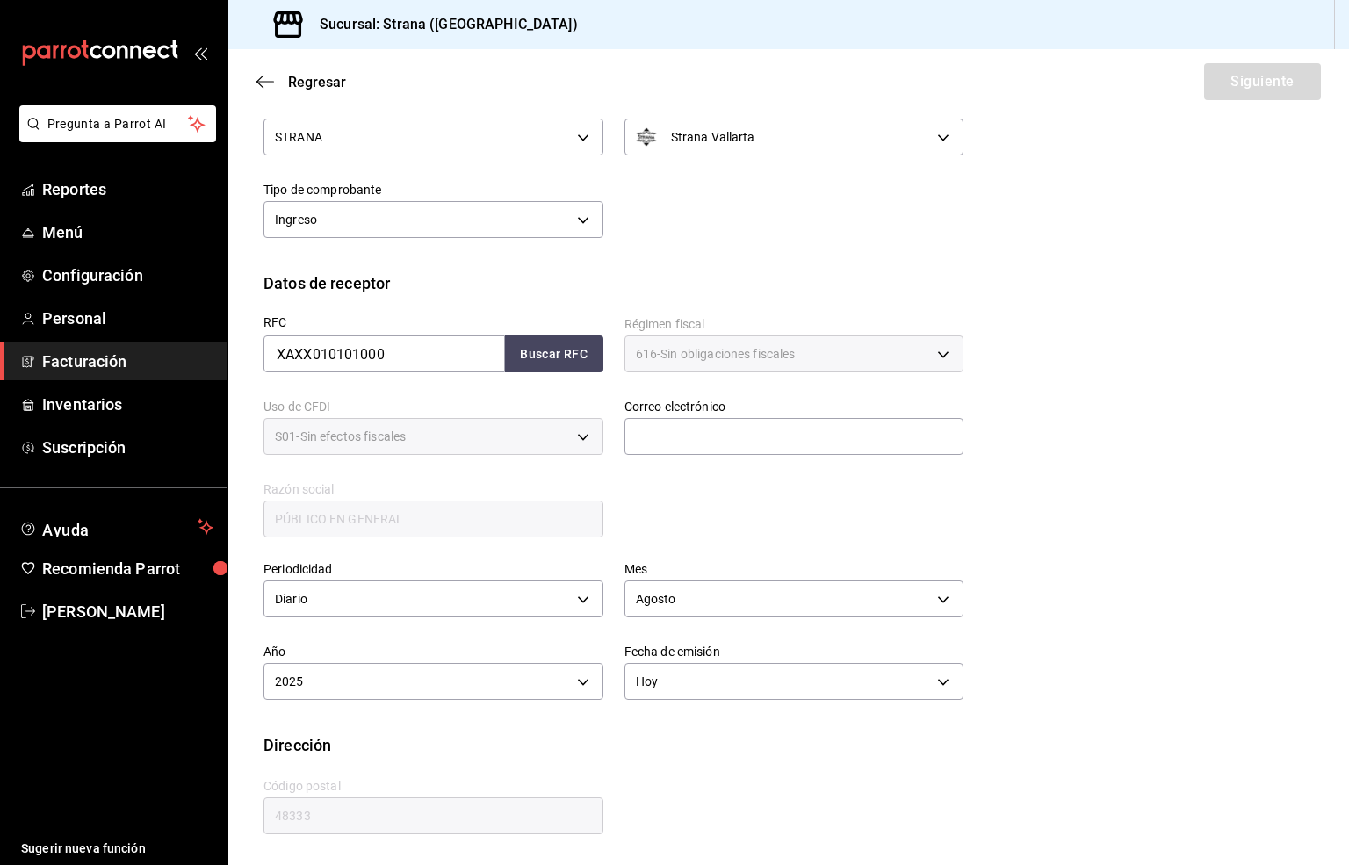
scroll to position [66, 0]
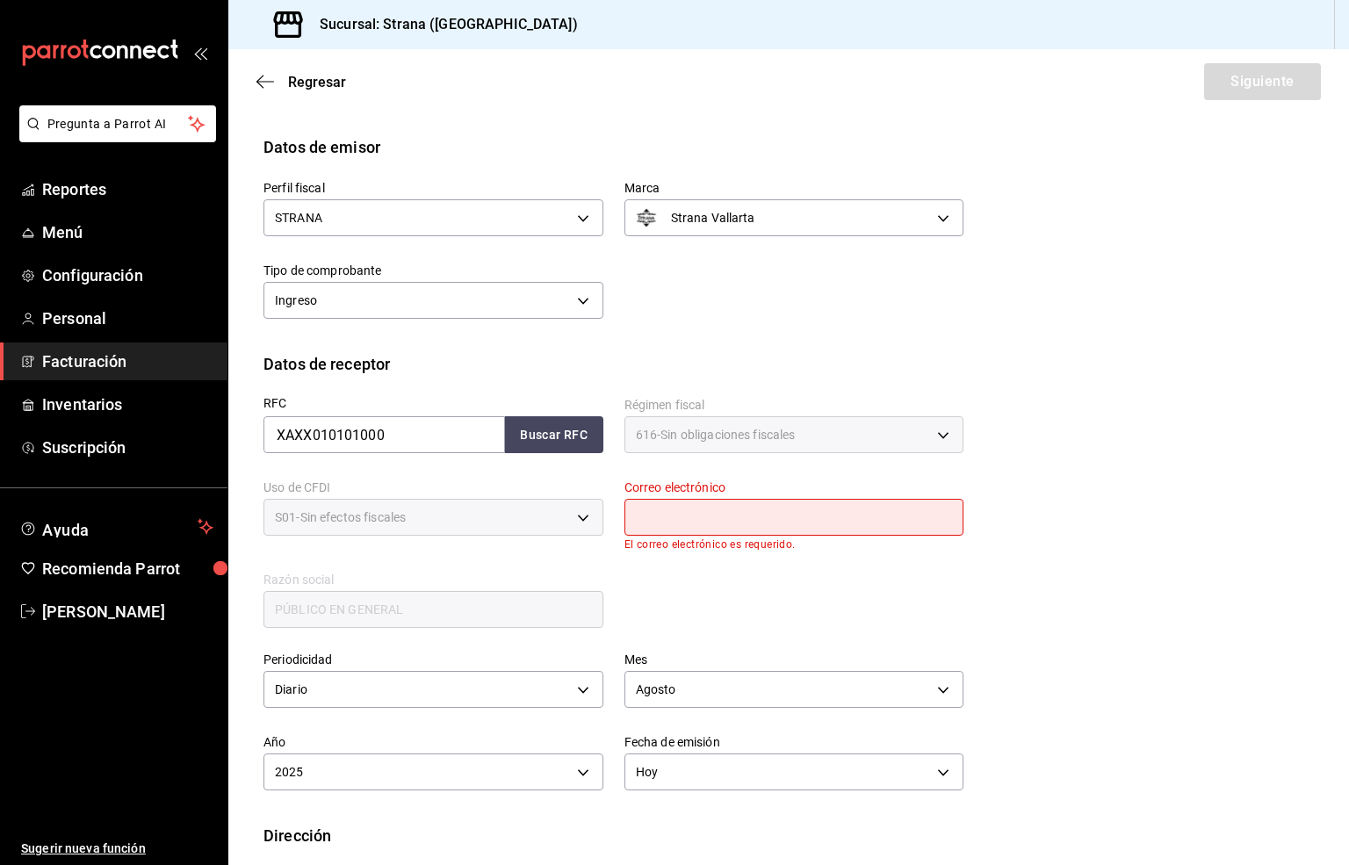
click at [681, 511] on input "text" at bounding box center [794, 517] width 340 height 37
type input "[EMAIL_ADDRESS][DOMAIN_NAME]"
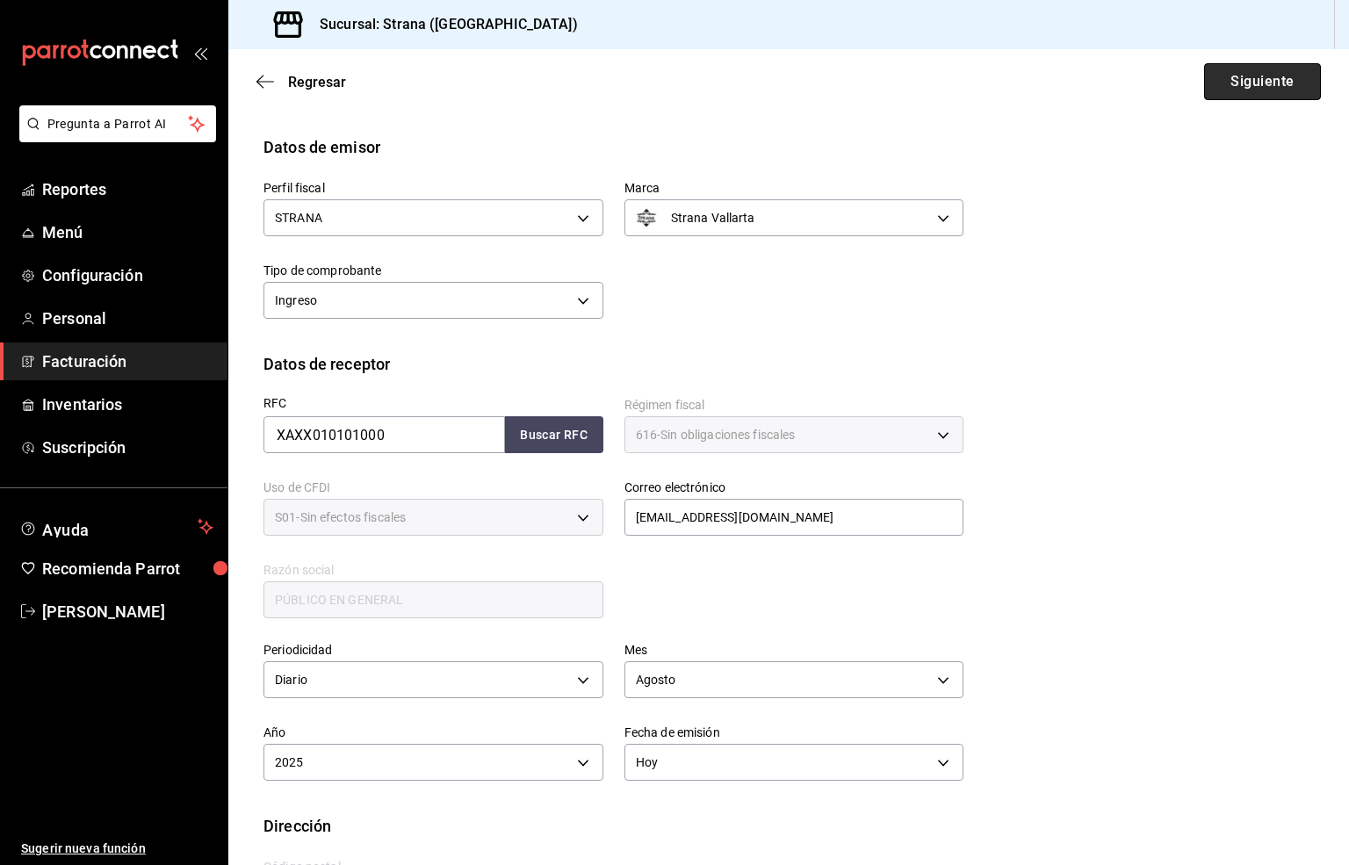
click at [1205, 76] on button "Siguiente" at bounding box center [1262, 81] width 117 height 37
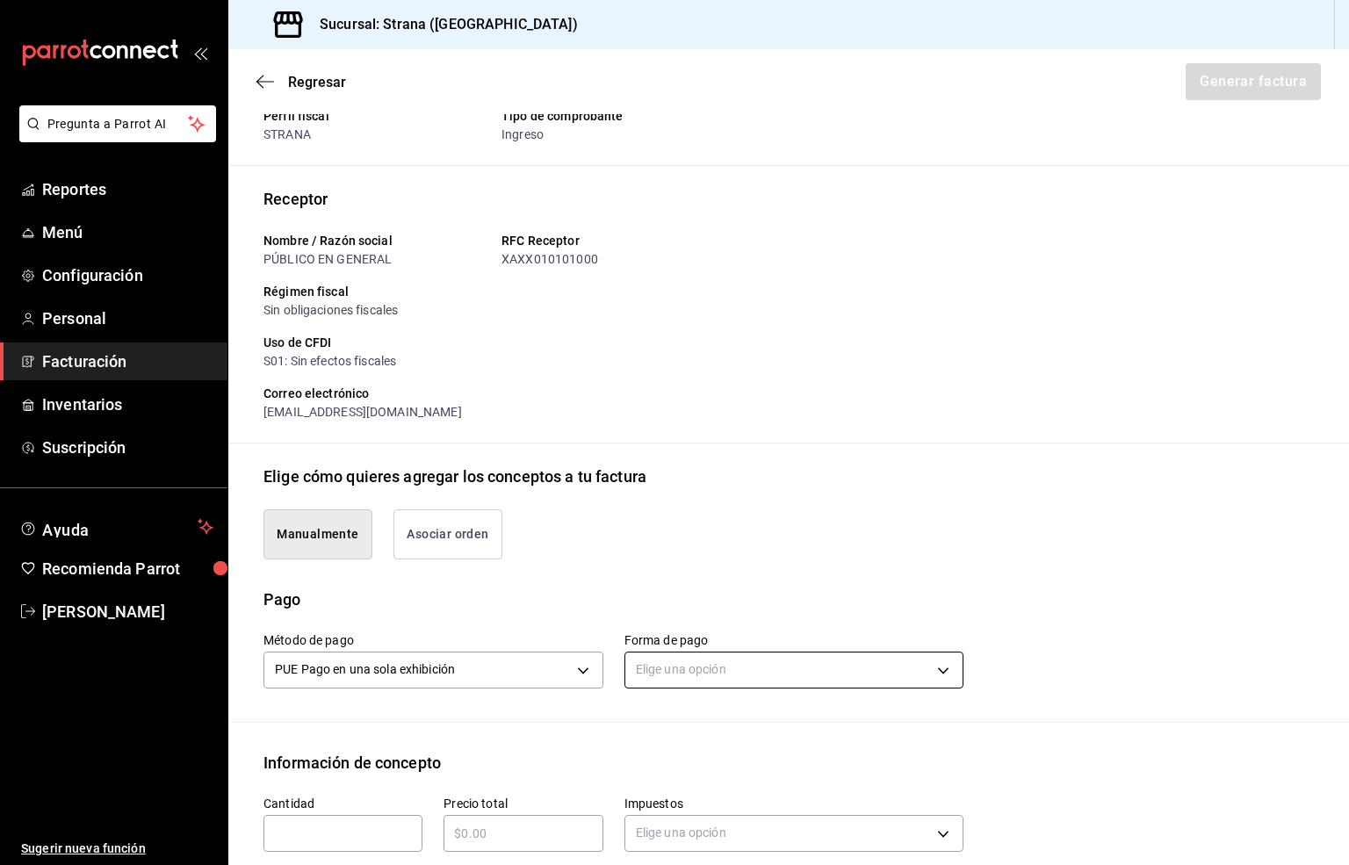
click at [680, 672] on body "Pregunta a Parrot AI Reportes Menú Configuración Personal Facturación Inventari…" at bounding box center [674, 432] width 1349 height 865
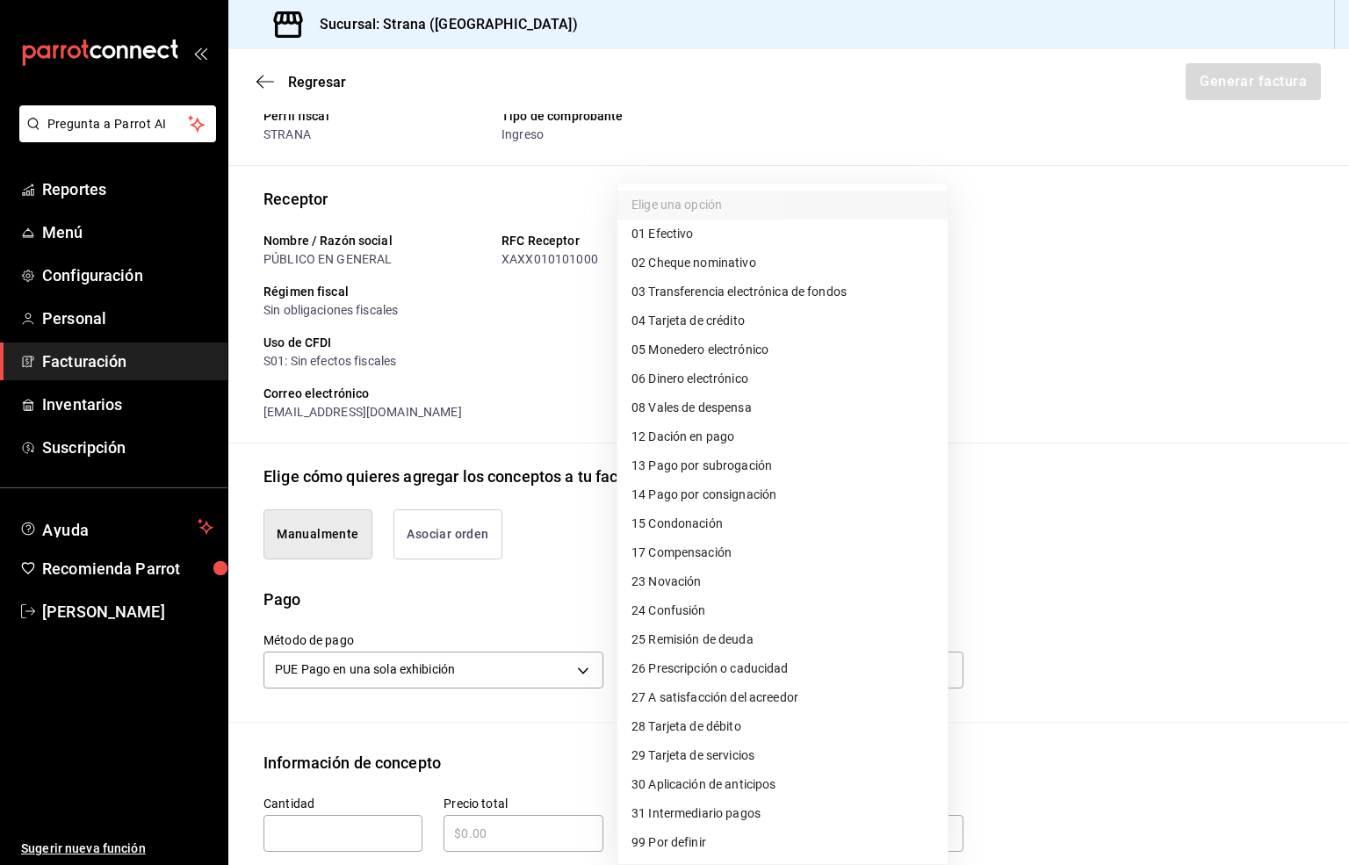
drag, startPoint x: 752, startPoint y: 290, endPoint x: 762, endPoint y: 300, distance: 14.9
click at [752, 290] on span "03 Transferencia electrónica de fondos" at bounding box center [738, 292] width 215 height 18
type input "03"
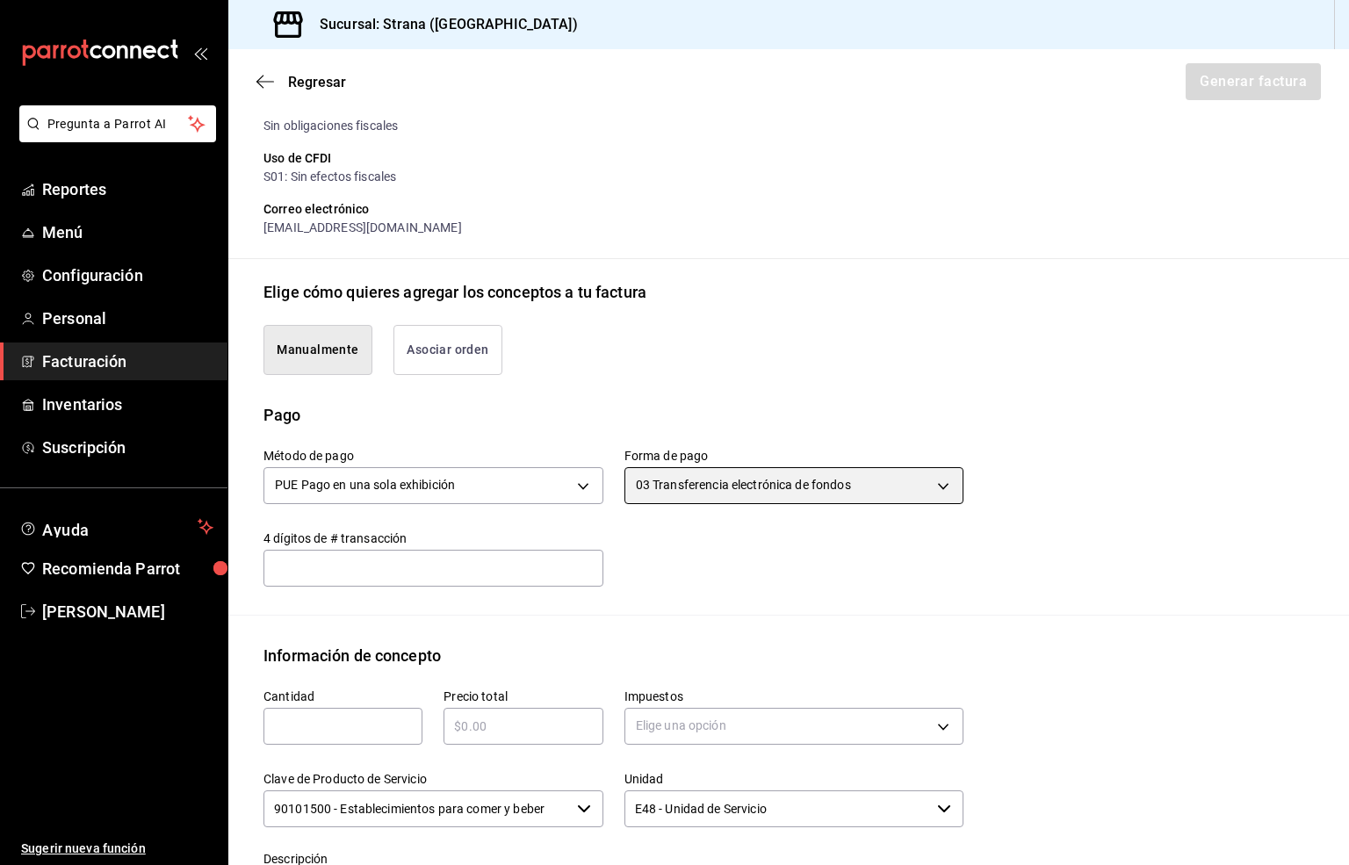
scroll to position [329, 0]
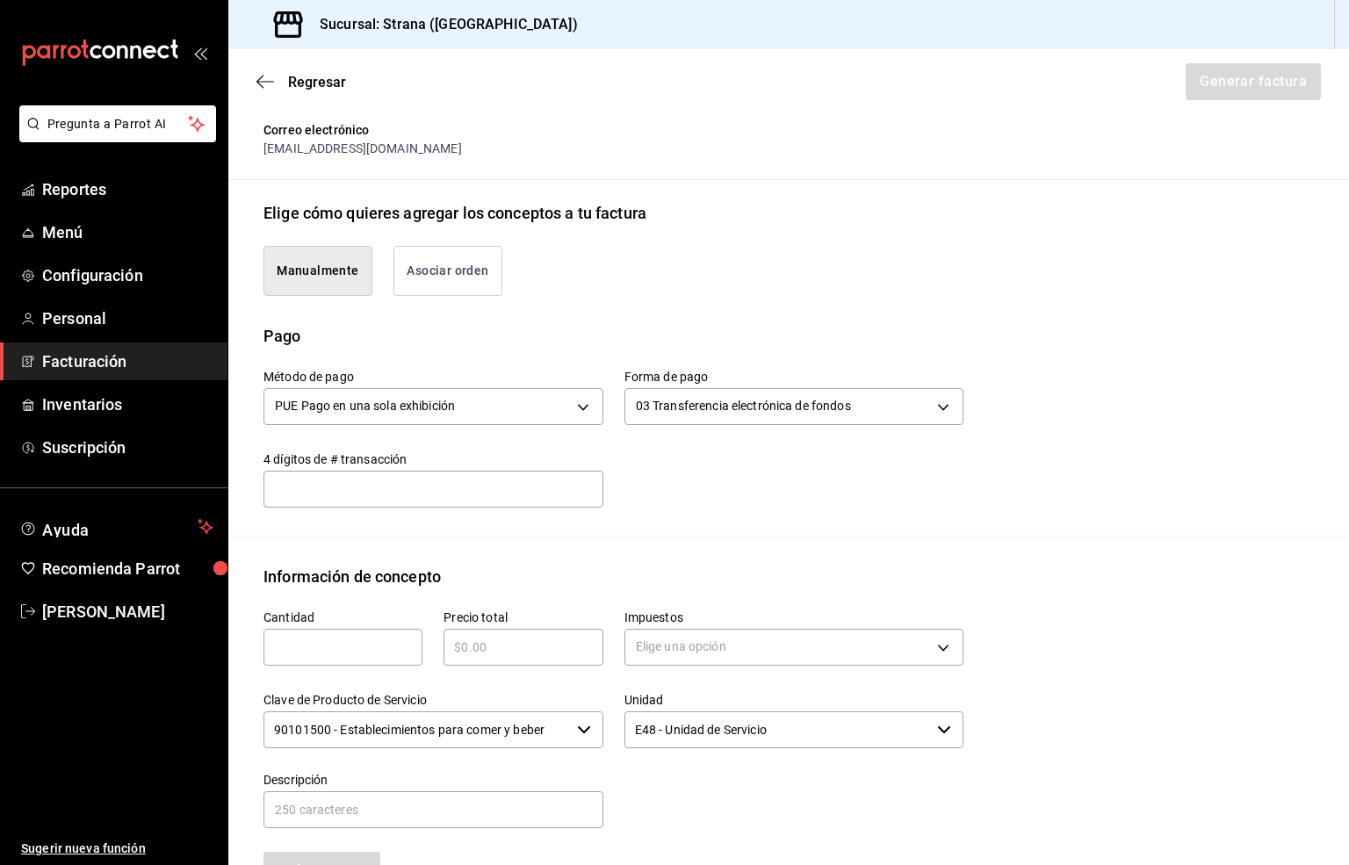
click at [303, 649] on input "text" at bounding box center [342, 647] width 159 height 21
type input "1"
click at [493, 643] on input "text" at bounding box center [522, 647] width 159 height 21
type input "$25000"
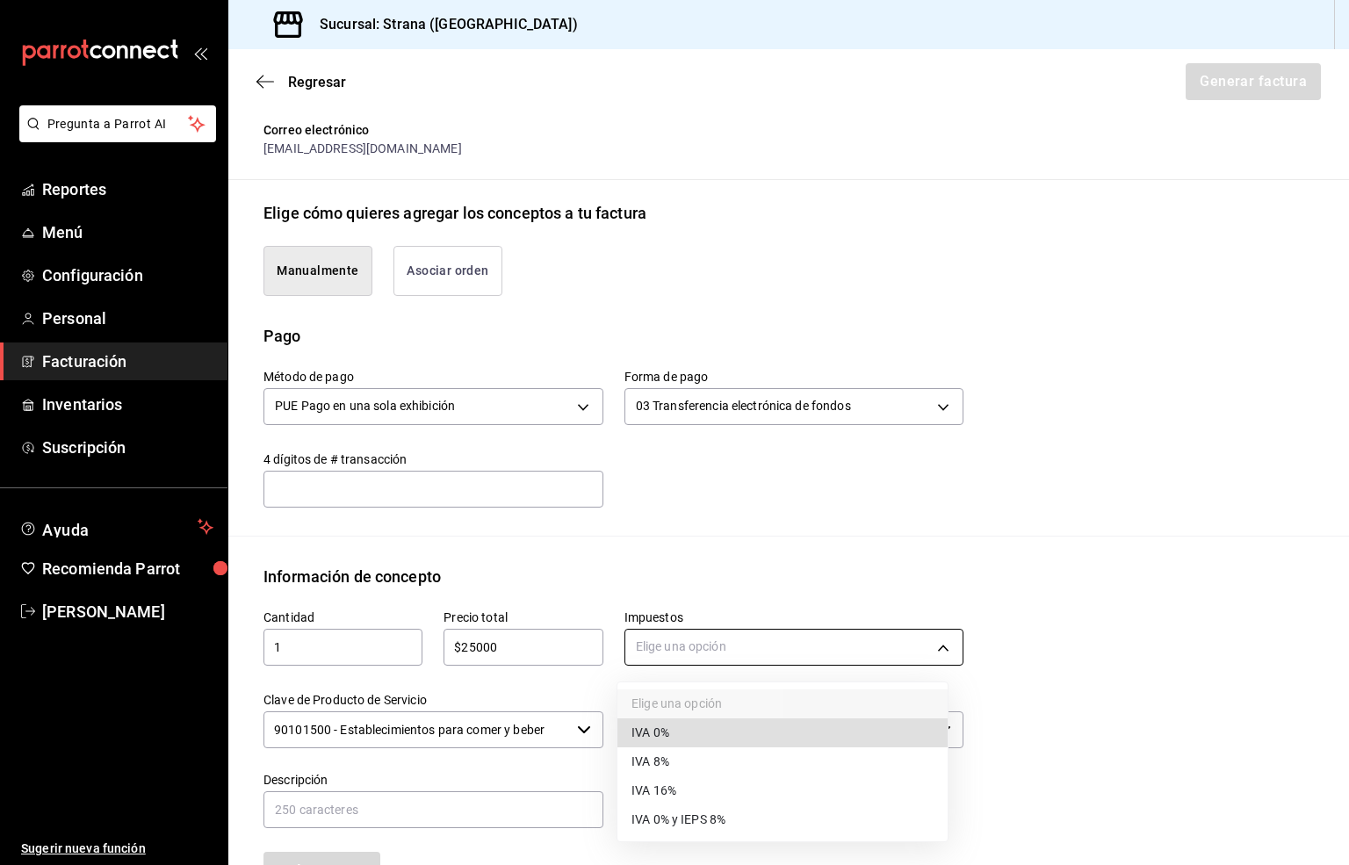
click at [640, 652] on body "Pregunta a Parrot AI Reportes Menú Configuración Personal Facturación Inventari…" at bounding box center [674, 432] width 1349 height 865
click at [664, 796] on span "IVA 16%" at bounding box center [653, 790] width 45 height 18
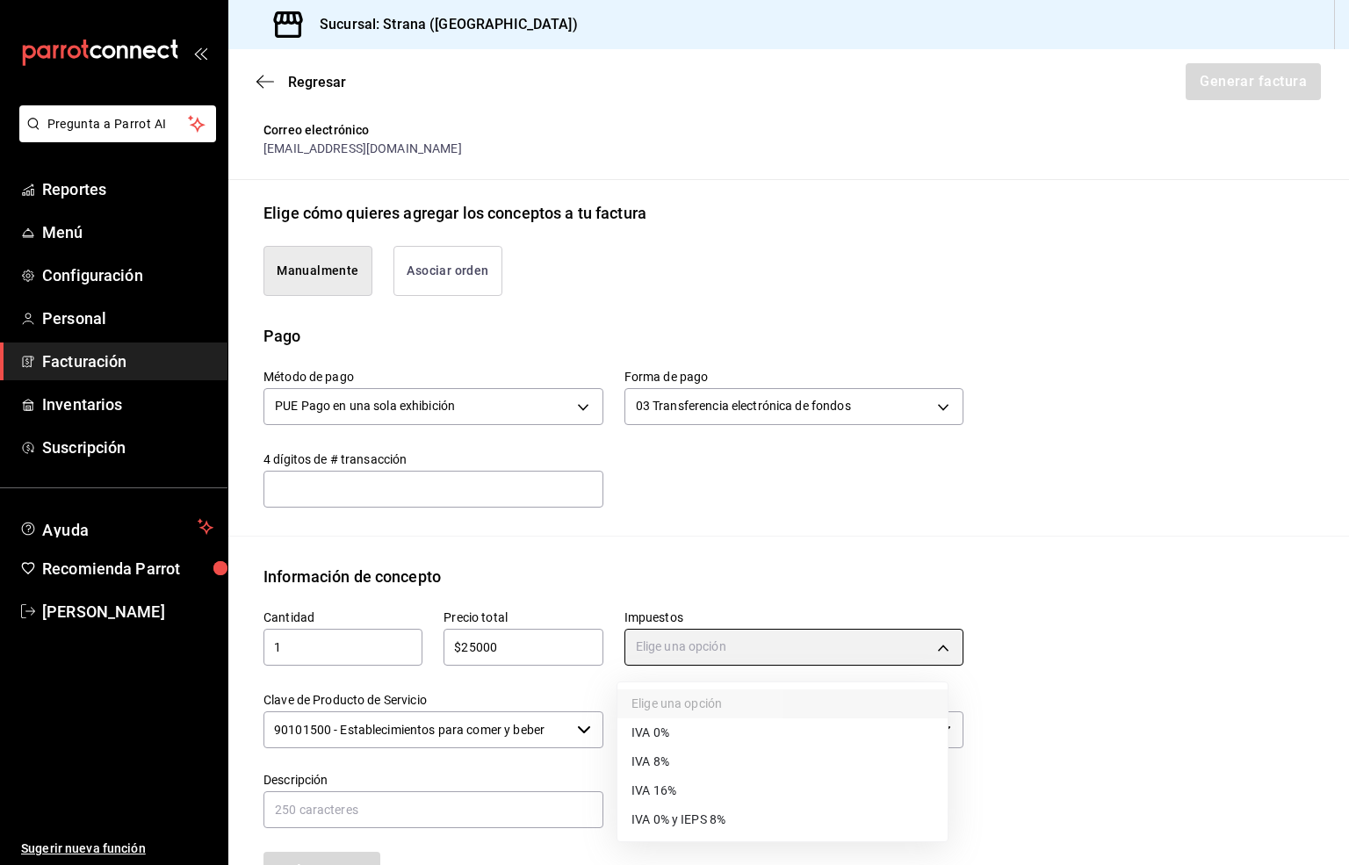
type input "IVA_16"
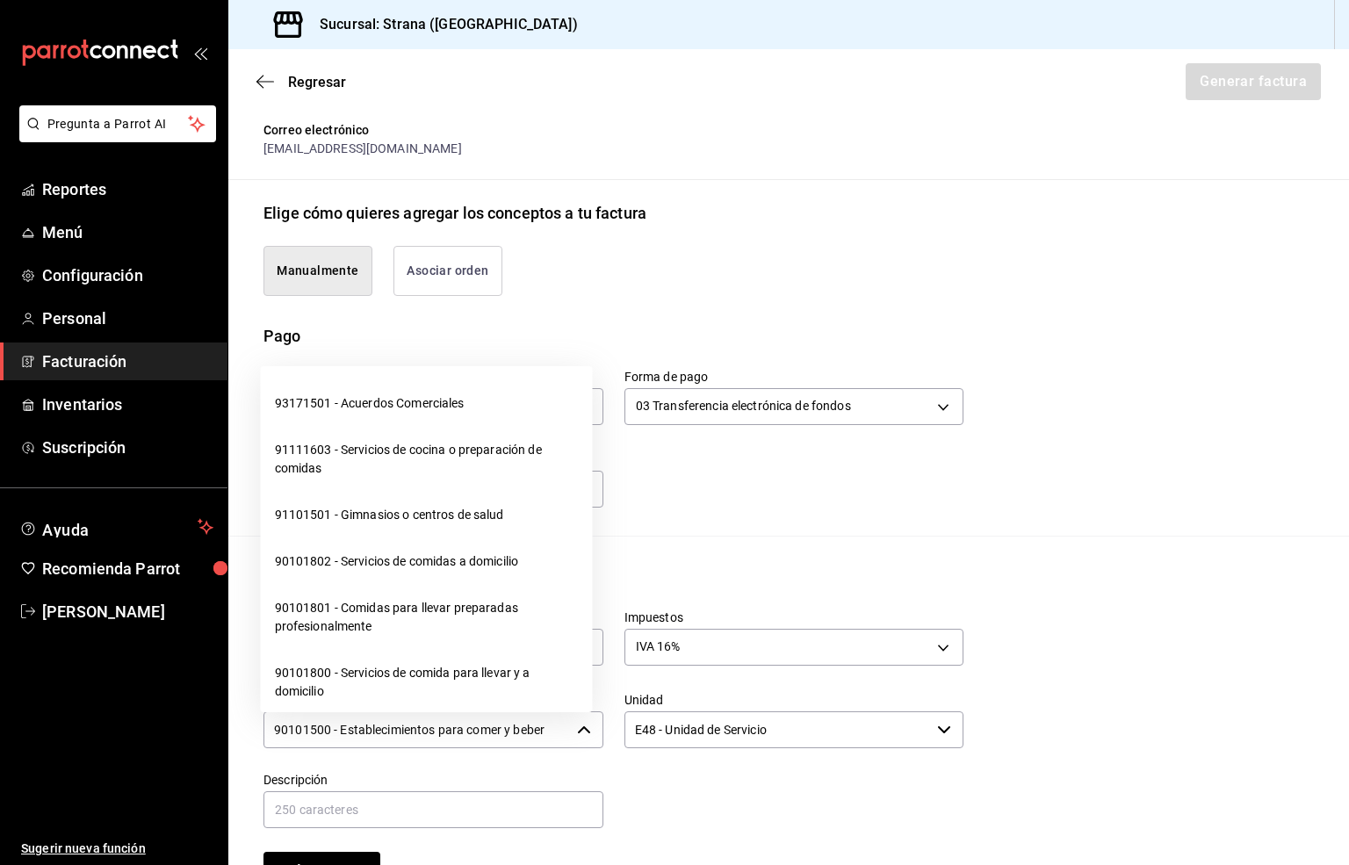
click at [443, 735] on input "90101500 - Establecimientos para comer y beber" at bounding box center [416, 729] width 306 height 37
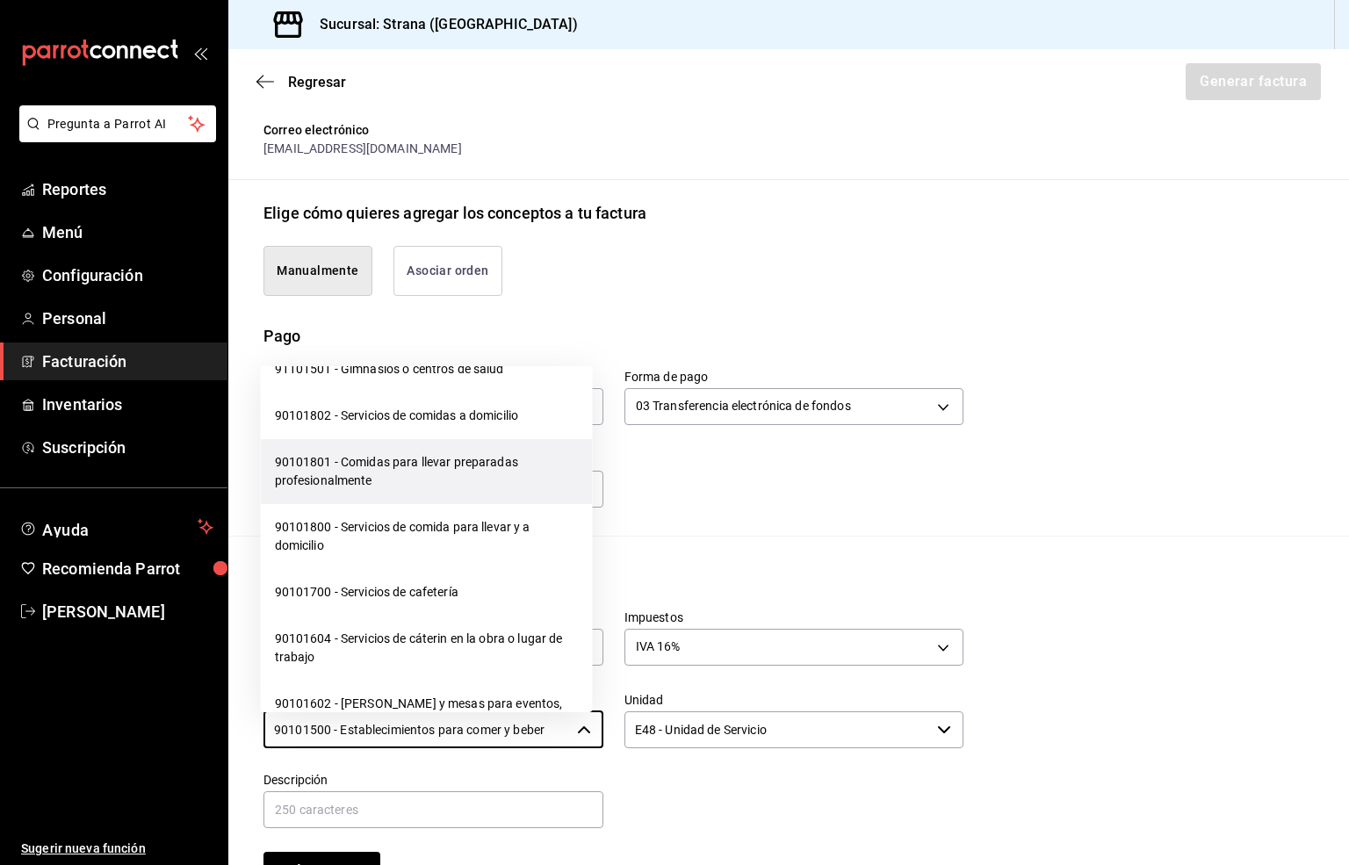
scroll to position [395, 0]
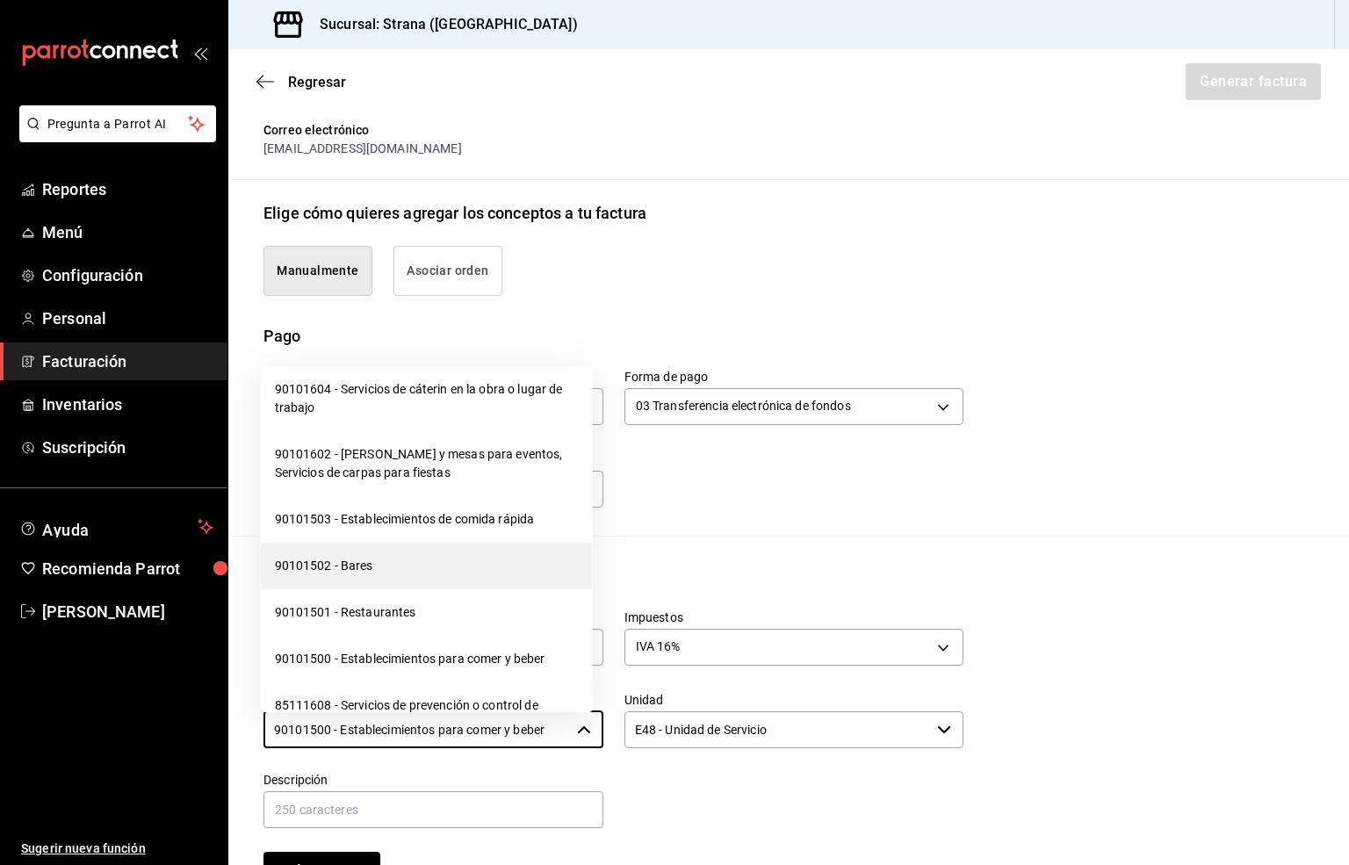
click at [329, 567] on li "90101502 - Bares" at bounding box center [427, 566] width 332 height 47
type input "90101502 - Bares"
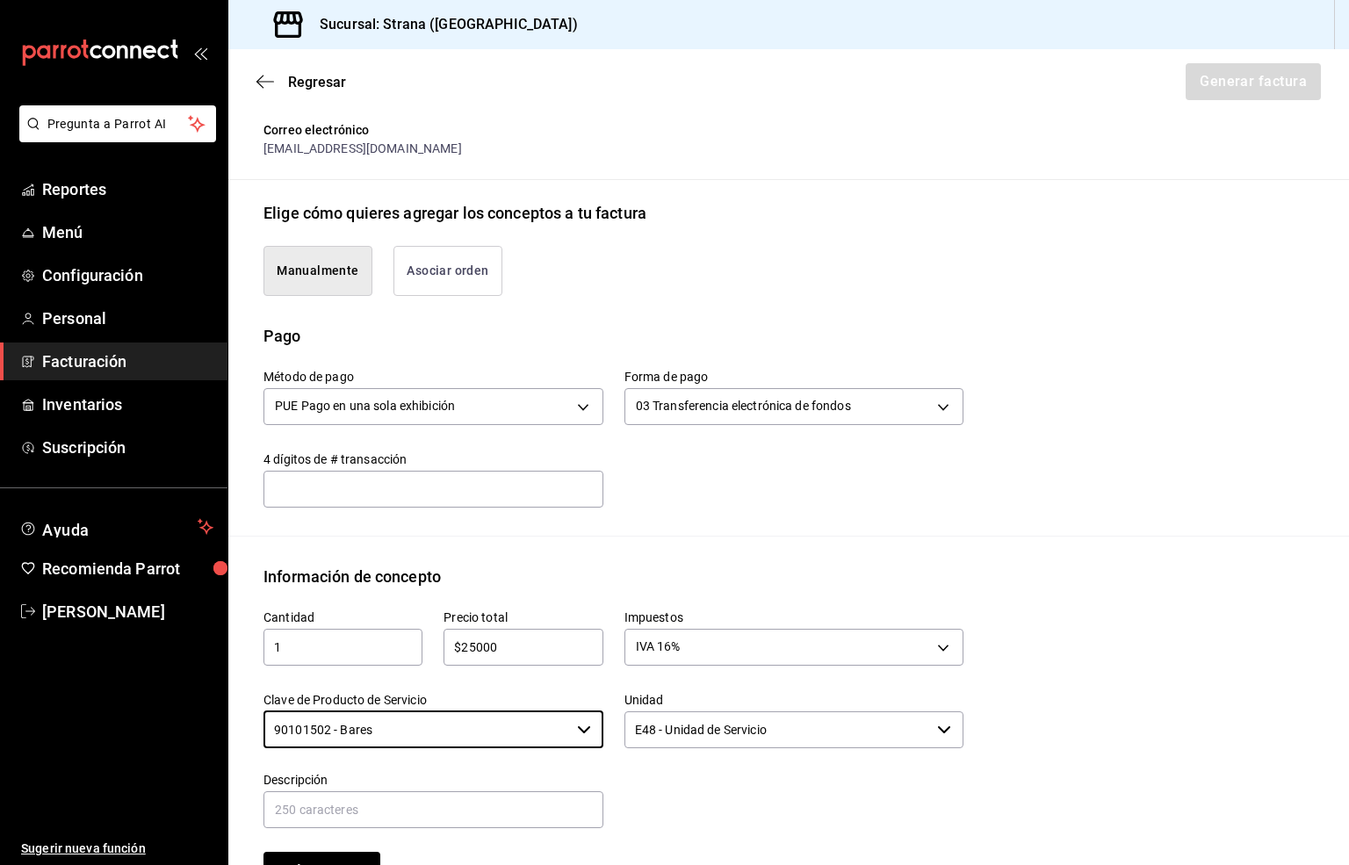
scroll to position [461, 0]
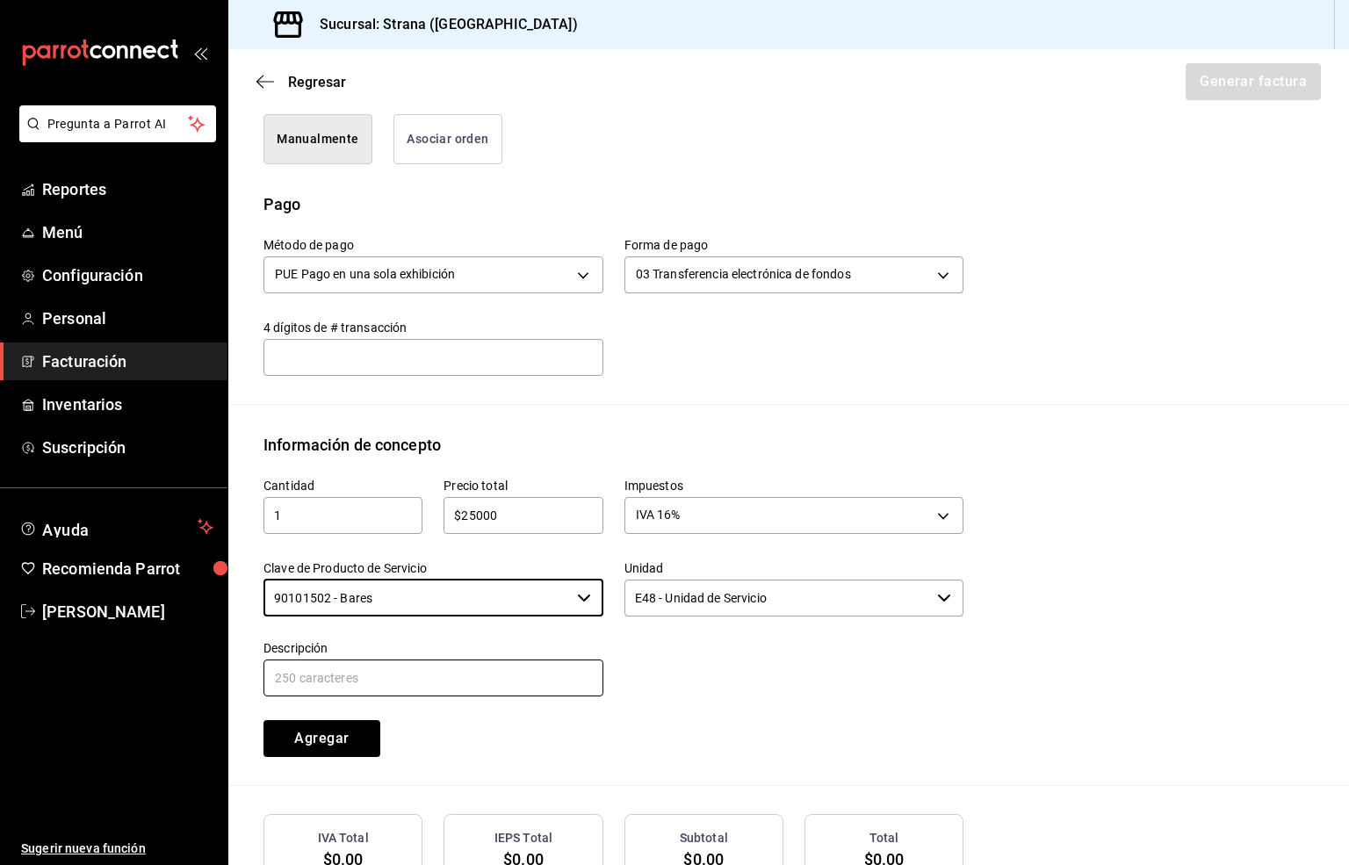
click at [346, 677] on input "text" at bounding box center [433, 677] width 340 height 37
paste input "CONSUMO"
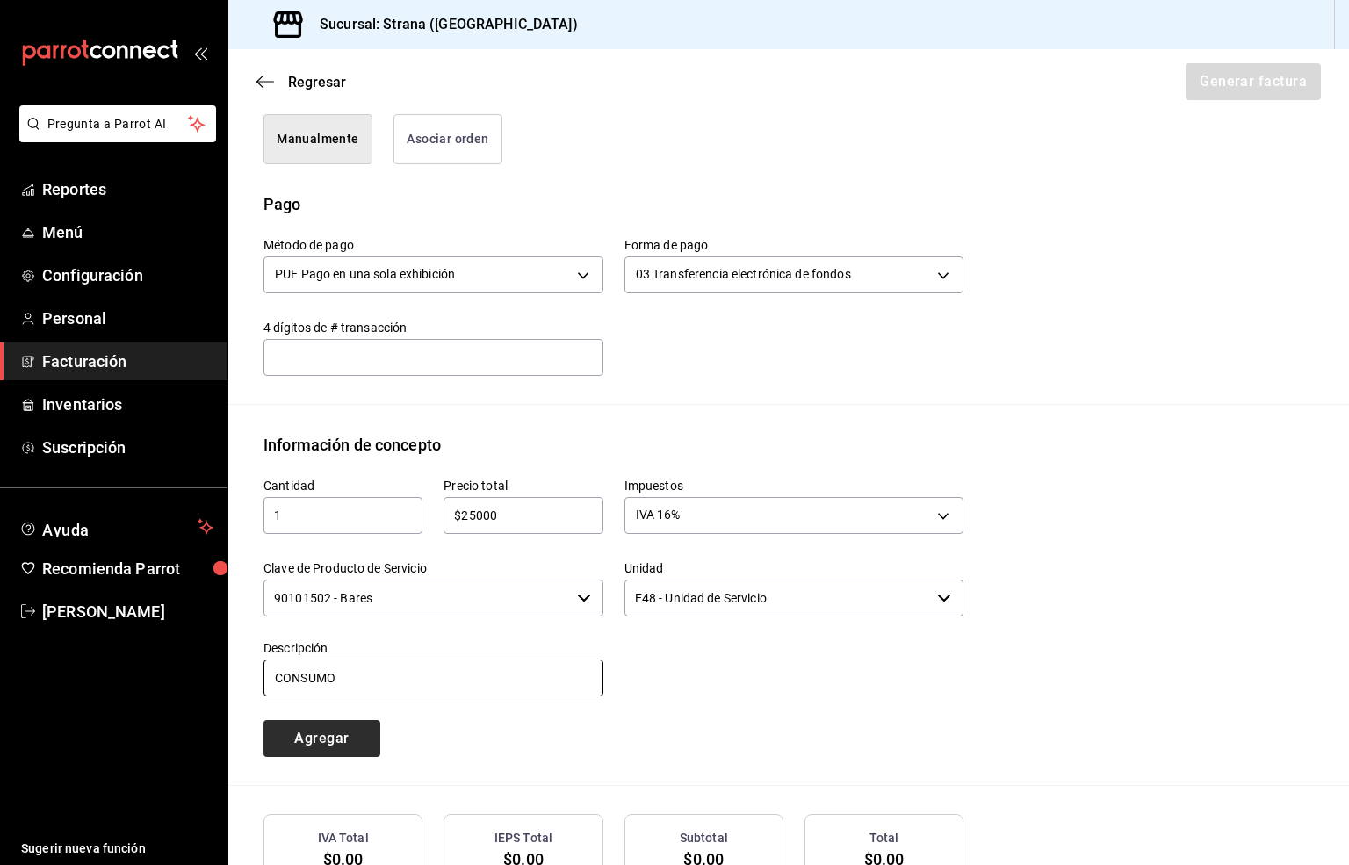
type input "CONSUMO"
drag, startPoint x: 327, startPoint y: 735, endPoint x: 375, endPoint y: 741, distance: 48.7
click at [327, 735] on button "Agregar" at bounding box center [321, 738] width 117 height 37
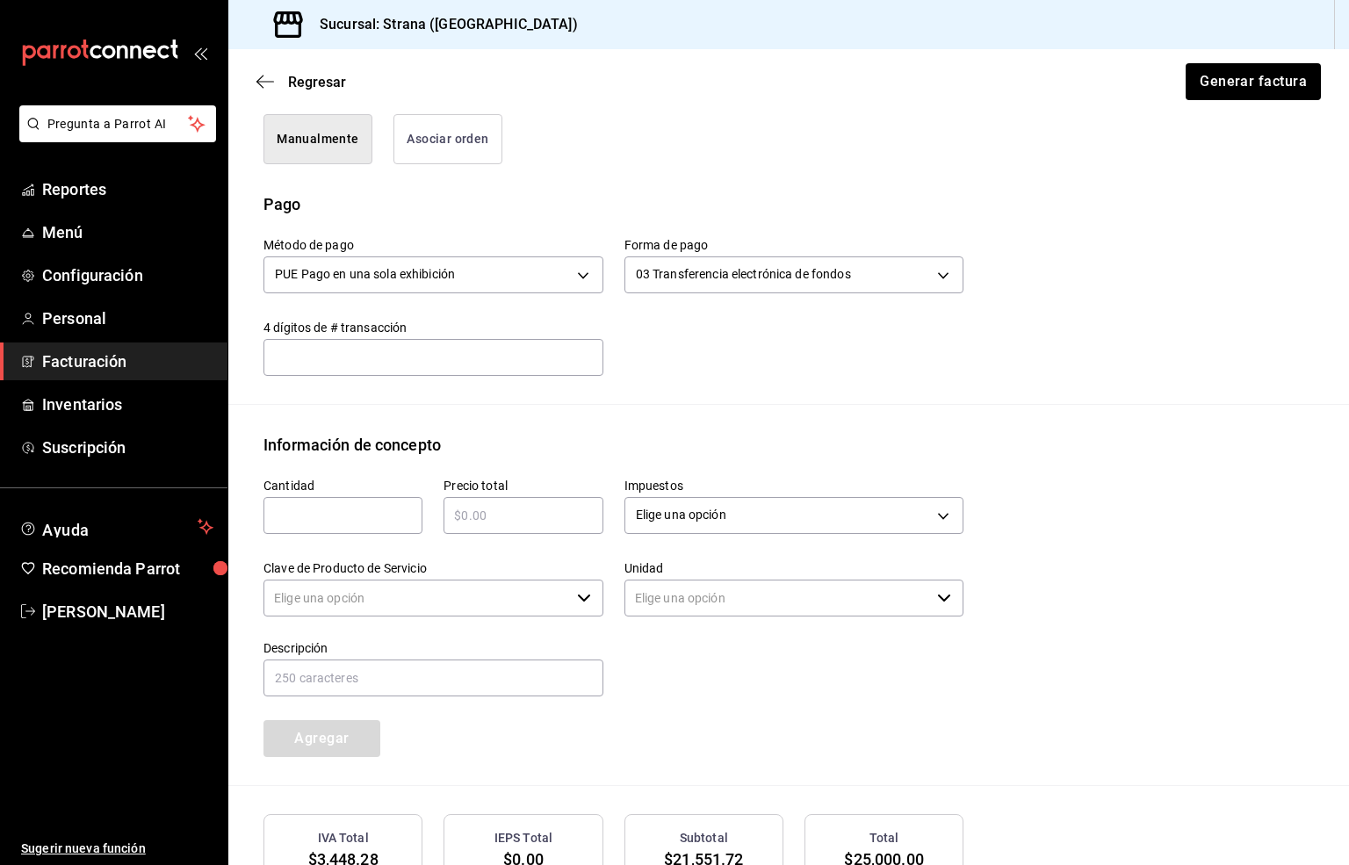
type input "90101500 - Establecimientos para comer y beber"
type input "E48 - Unidad de Servicio"
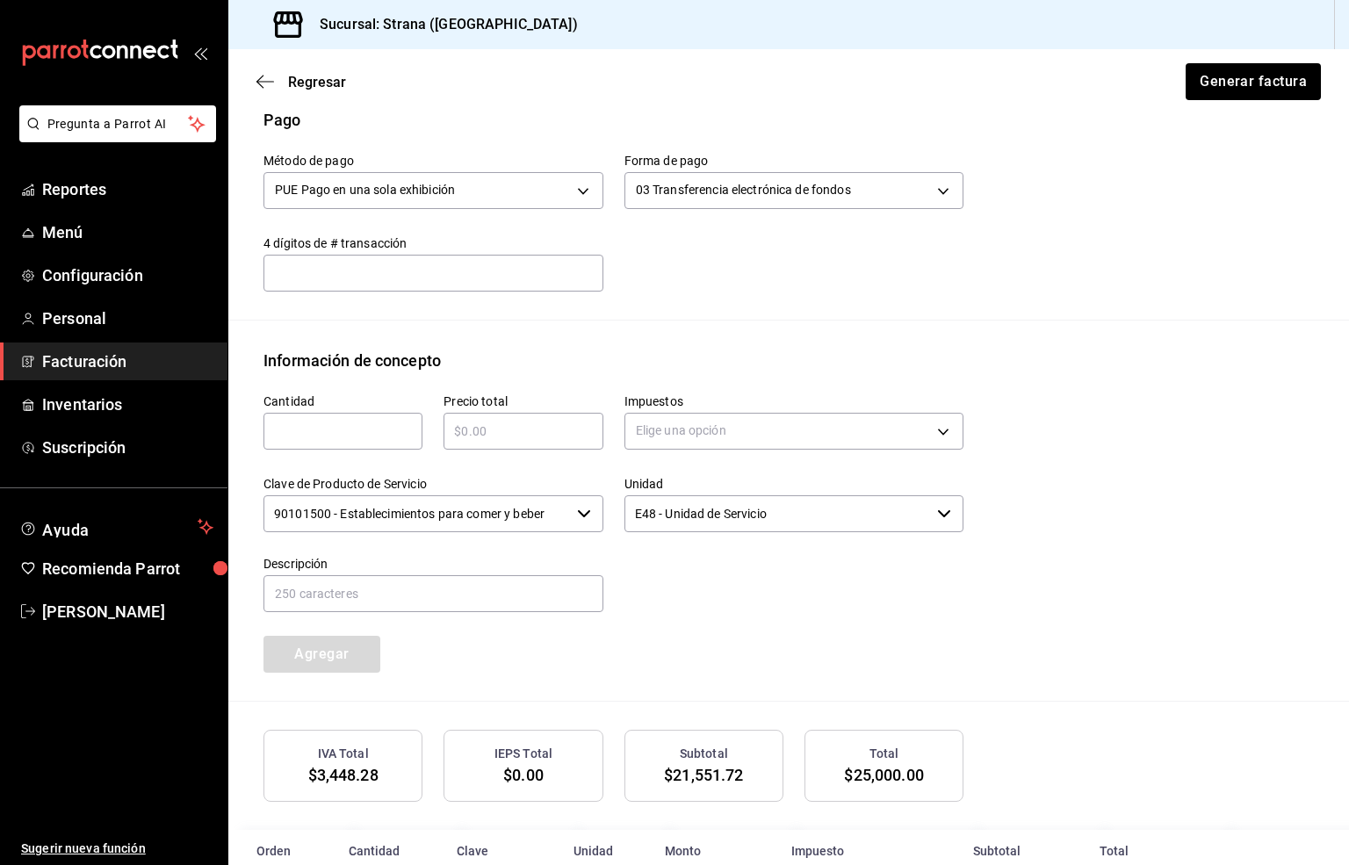
scroll to position [633, 0]
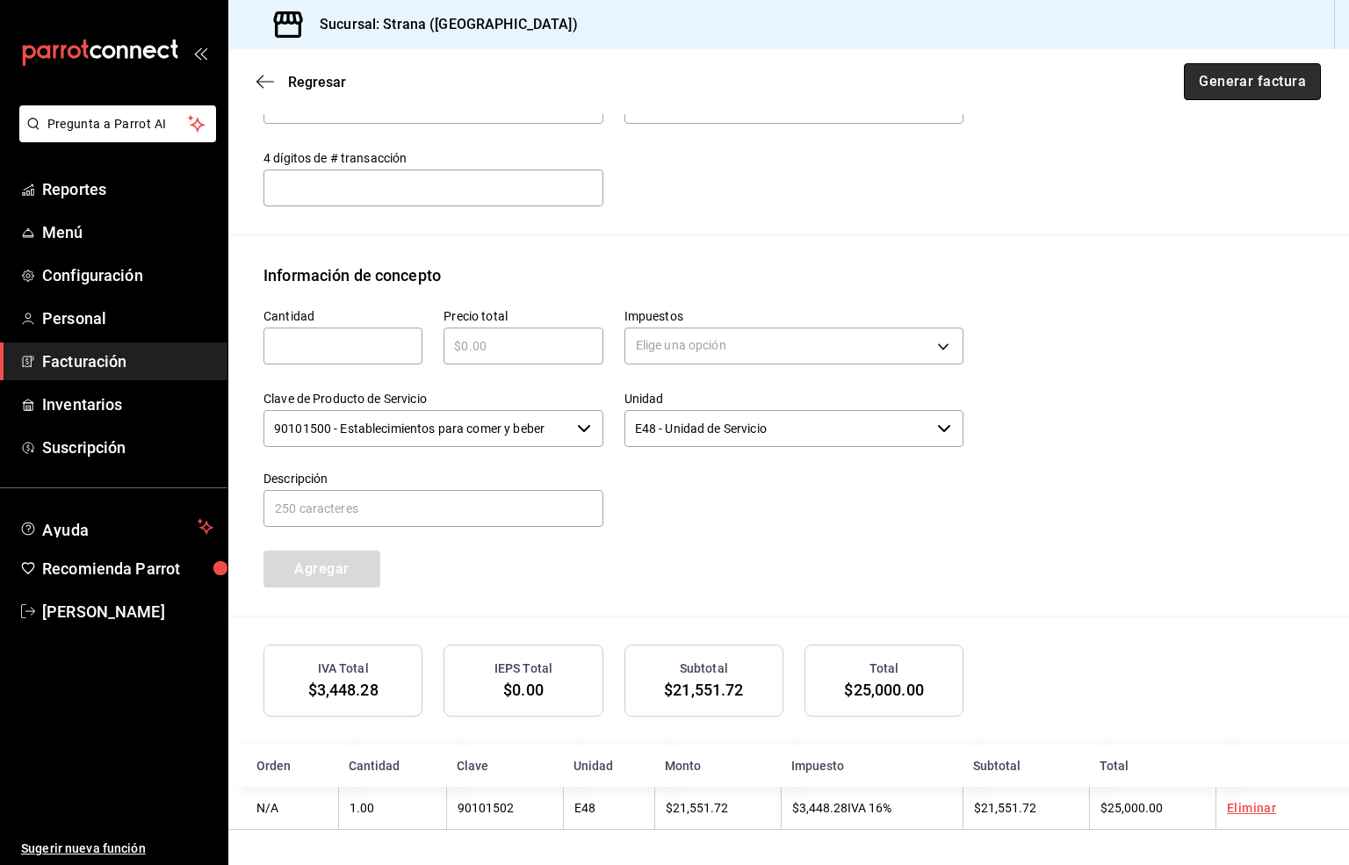
click at [1212, 85] on button "Generar factura" at bounding box center [1252, 81] width 137 height 37
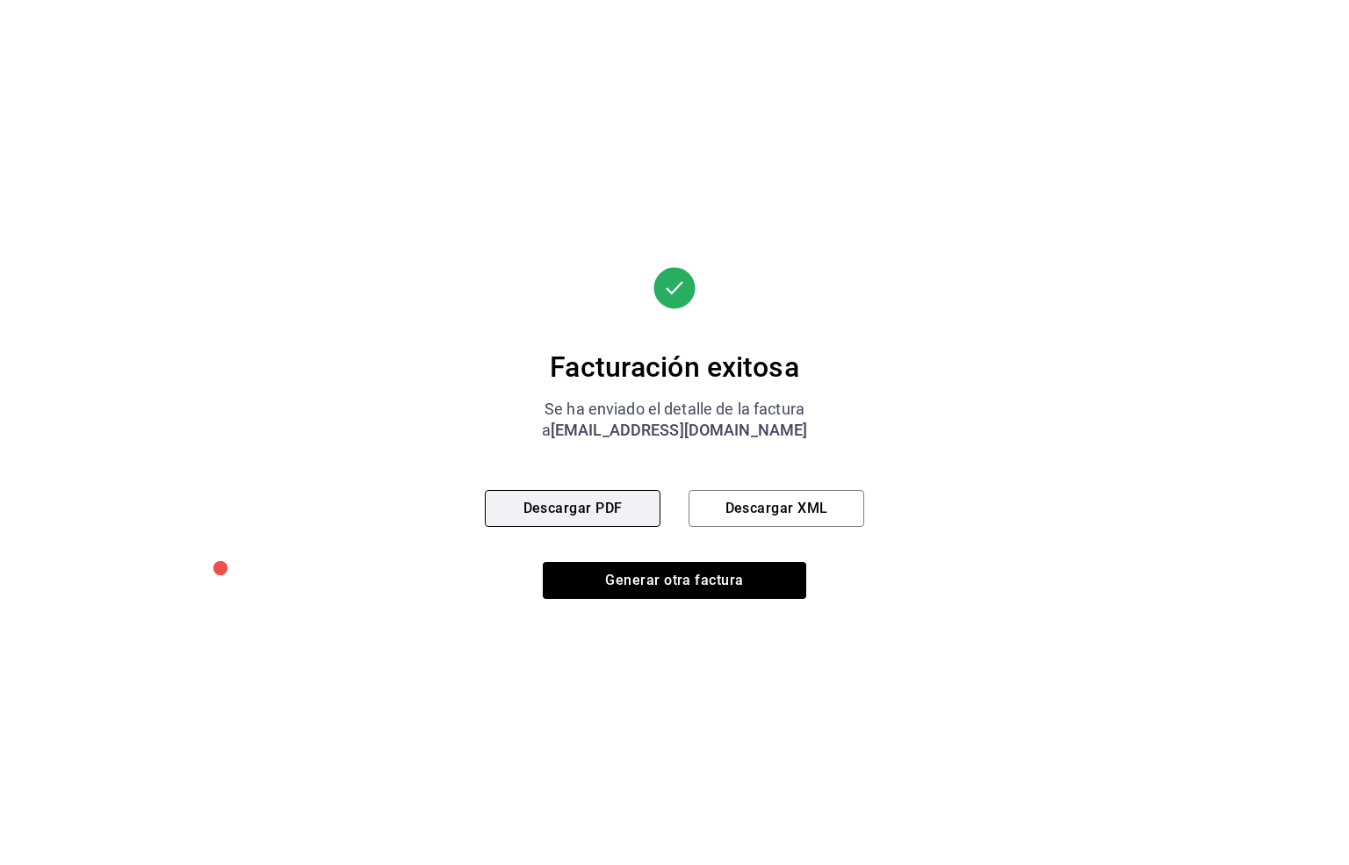
click at [586, 512] on button "Descargar PDF" at bounding box center [573, 508] width 176 height 37
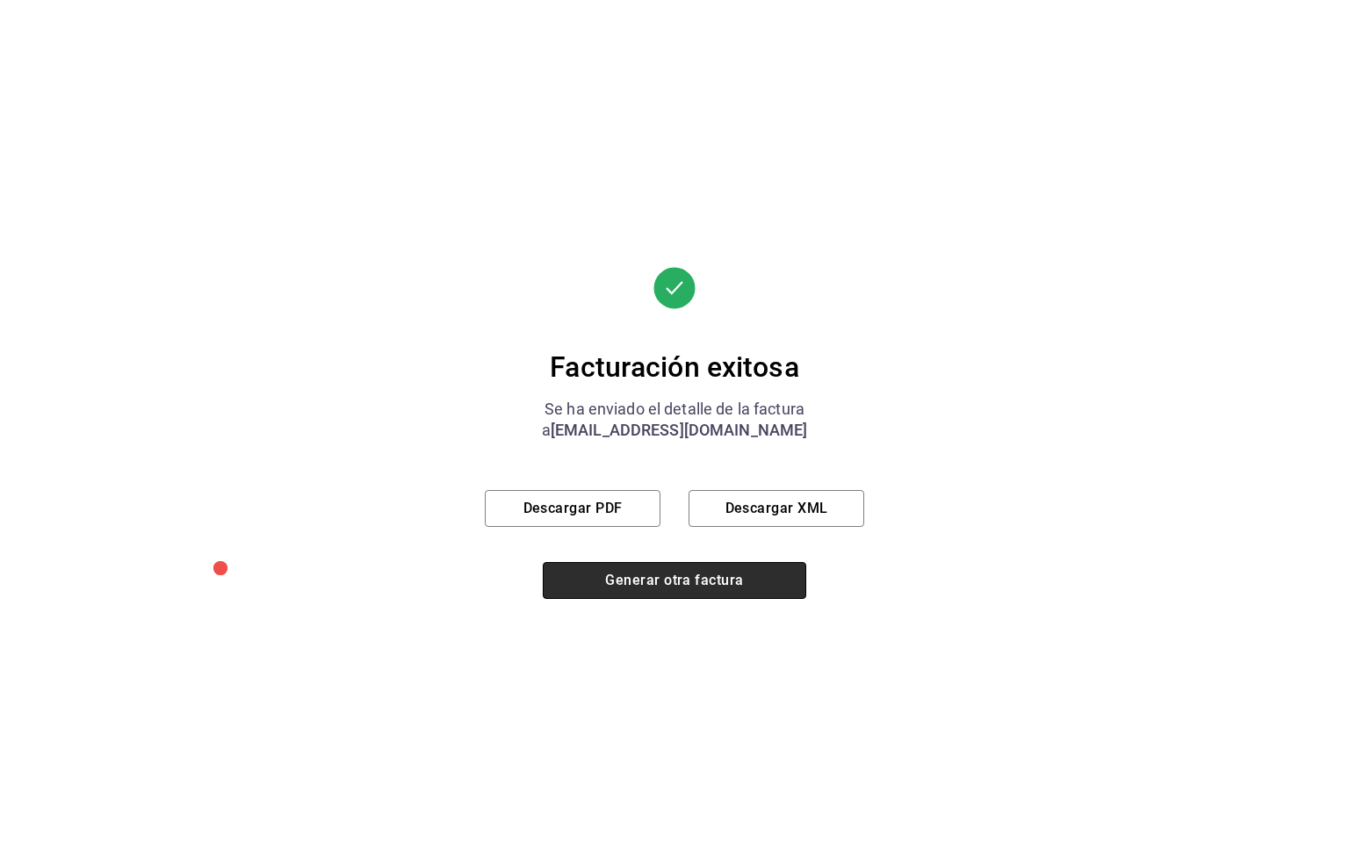
click at [628, 583] on button "Generar otra factura" at bounding box center [674, 580] width 263 height 37
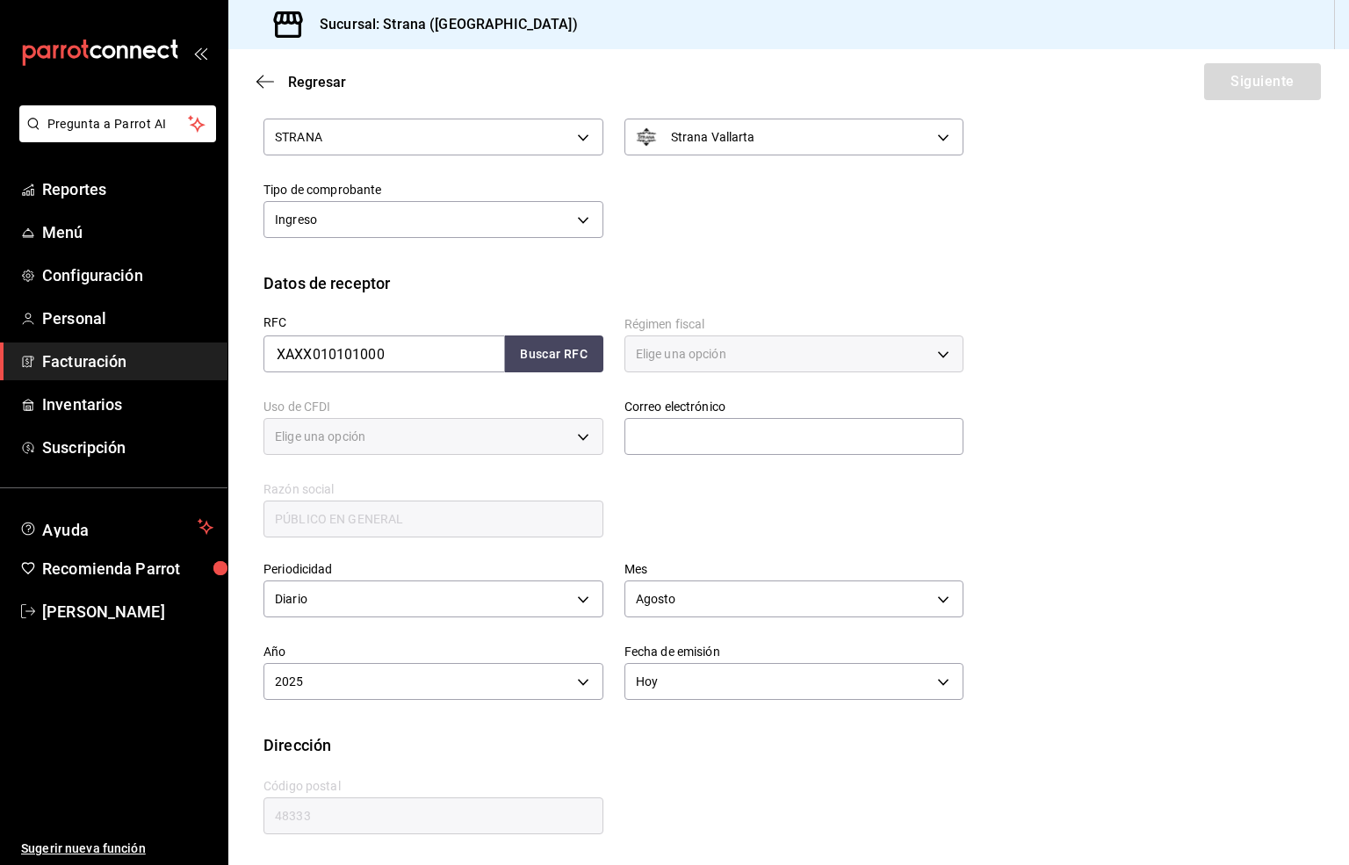
type input "616"
type input "S01"
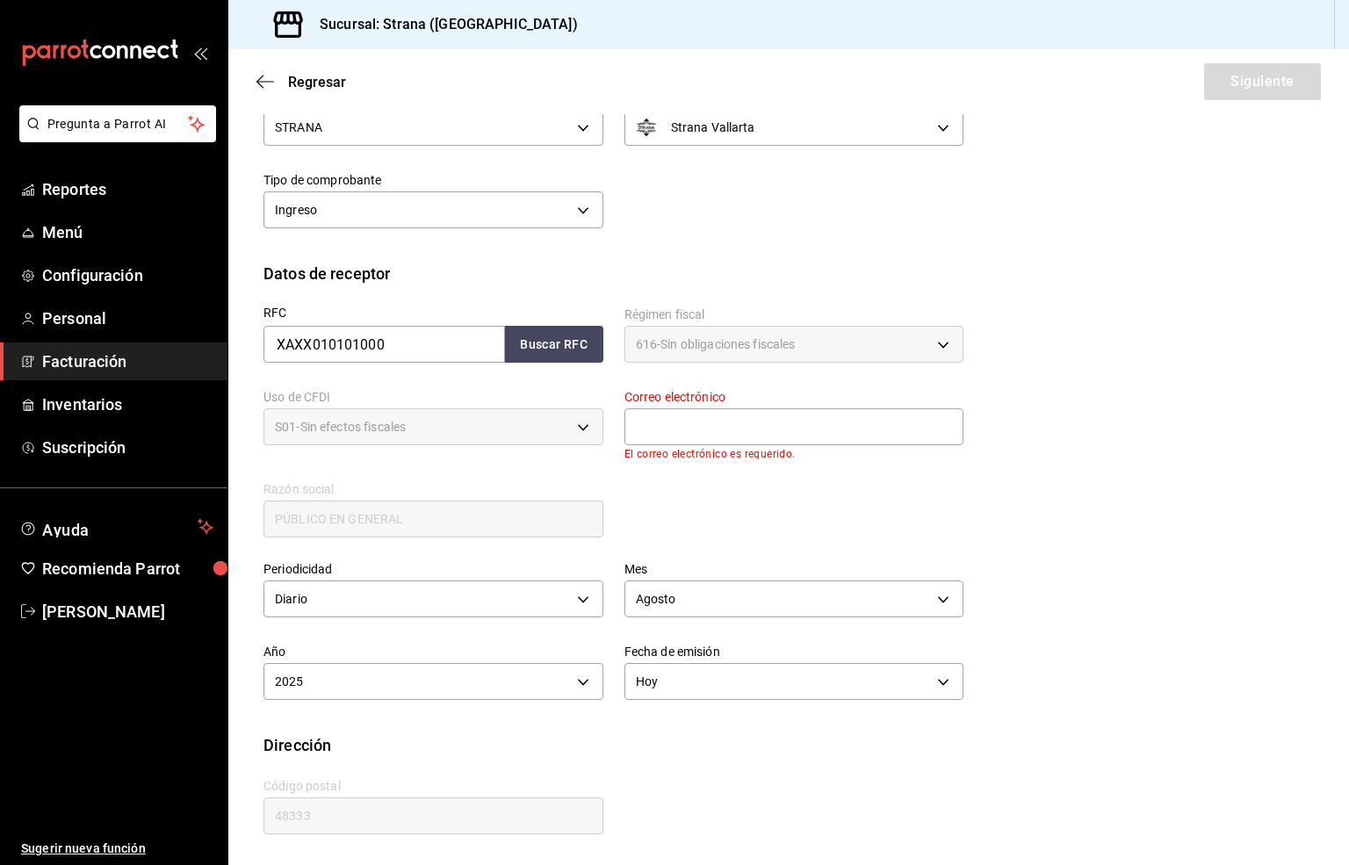
scroll to position [66, 0]
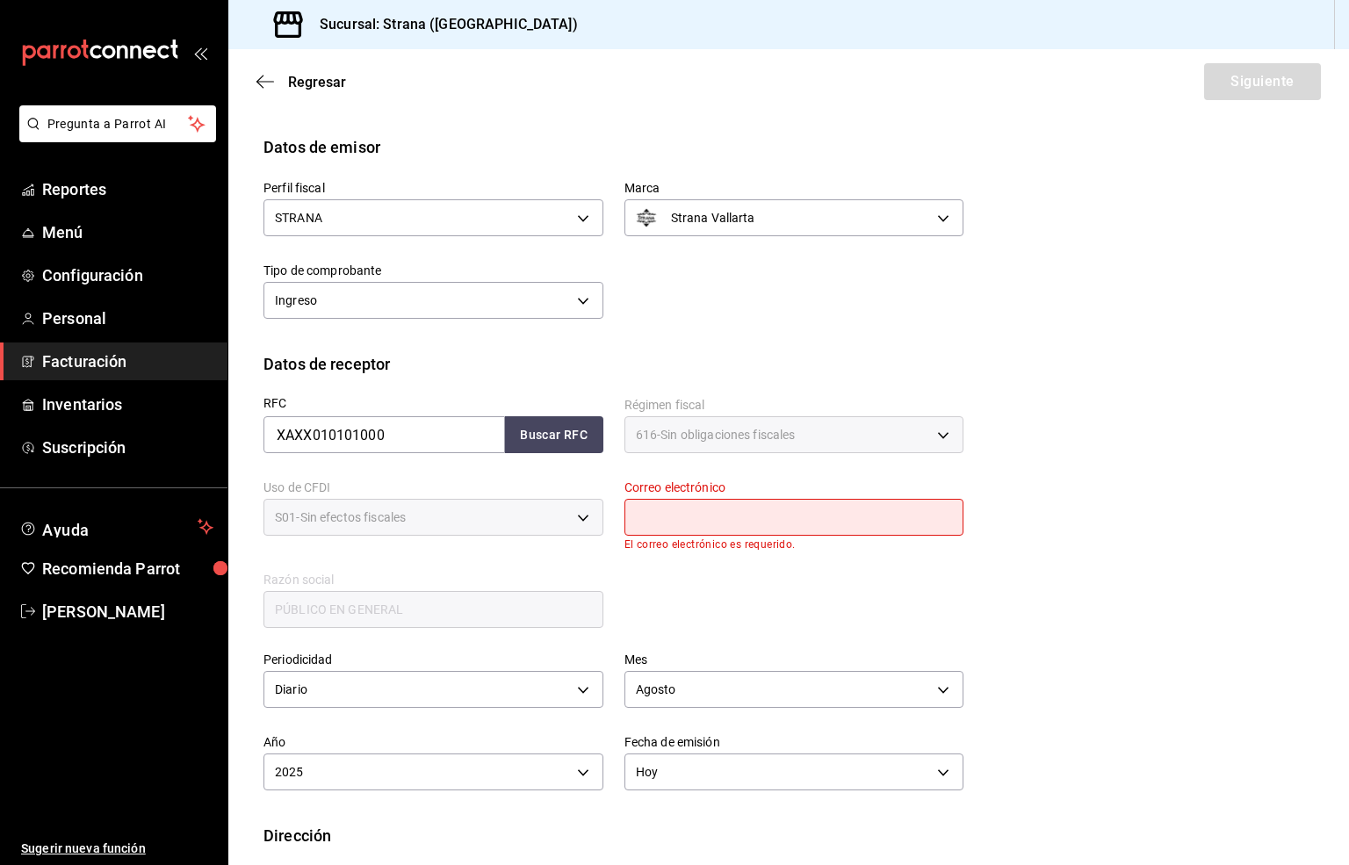
click at [681, 514] on input "text" at bounding box center [794, 517] width 340 height 37
type input "[EMAIL_ADDRESS][DOMAIN_NAME]"
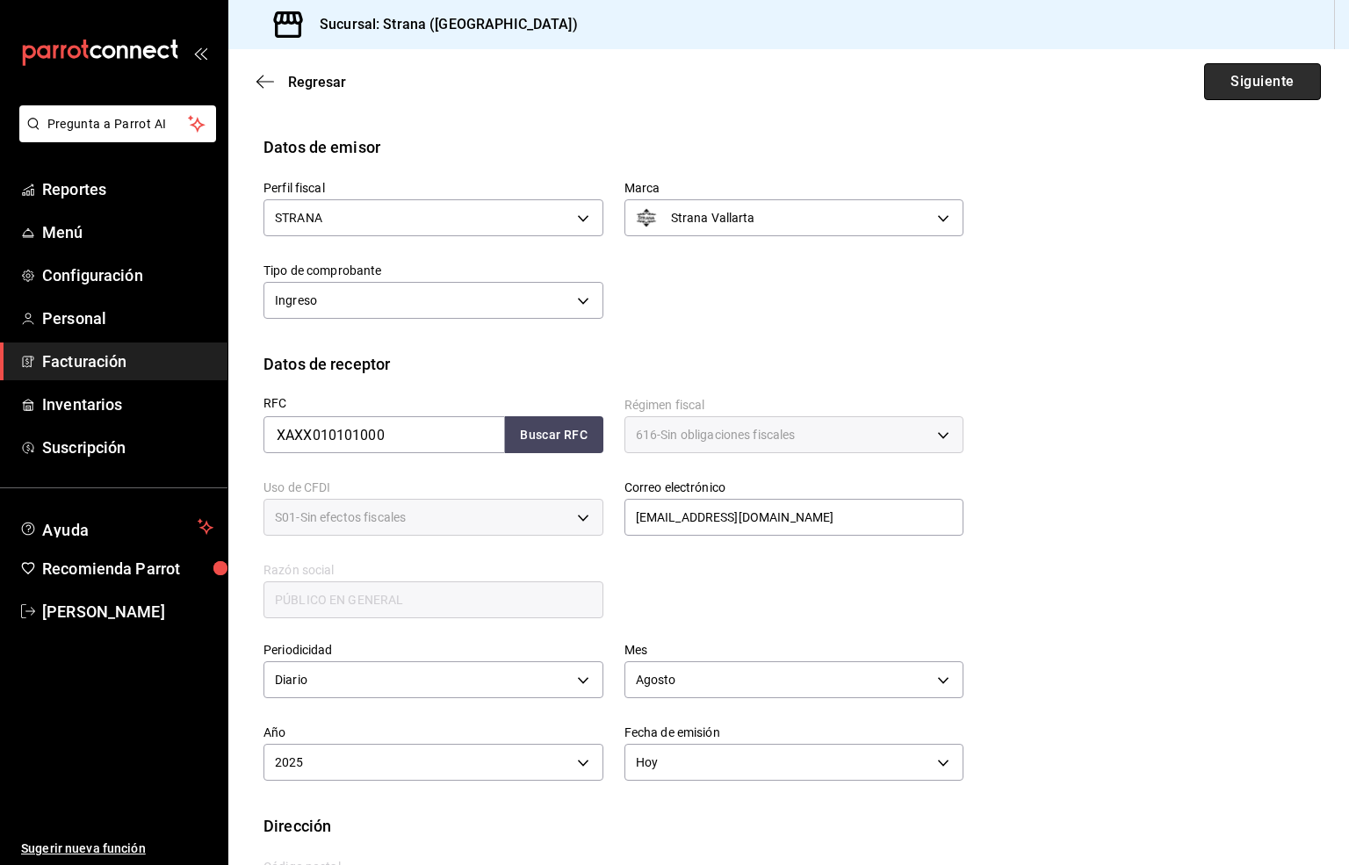
click at [1231, 83] on button "Siguiente" at bounding box center [1262, 81] width 117 height 37
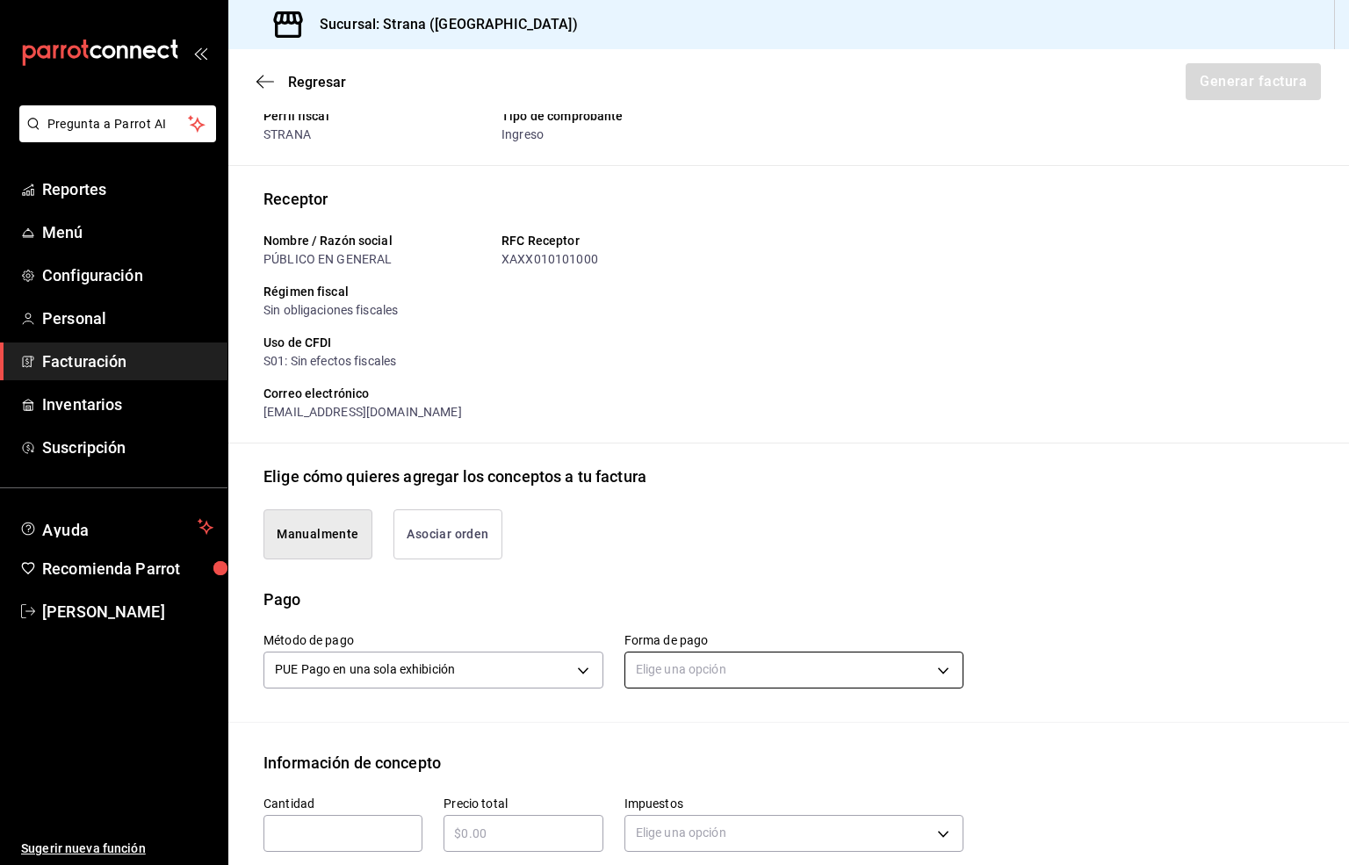
click at [662, 669] on body "Pregunta a Parrot AI Reportes Menú Configuración Personal Facturación Inventari…" at bounding box center [674, 432] width 1349 height 865
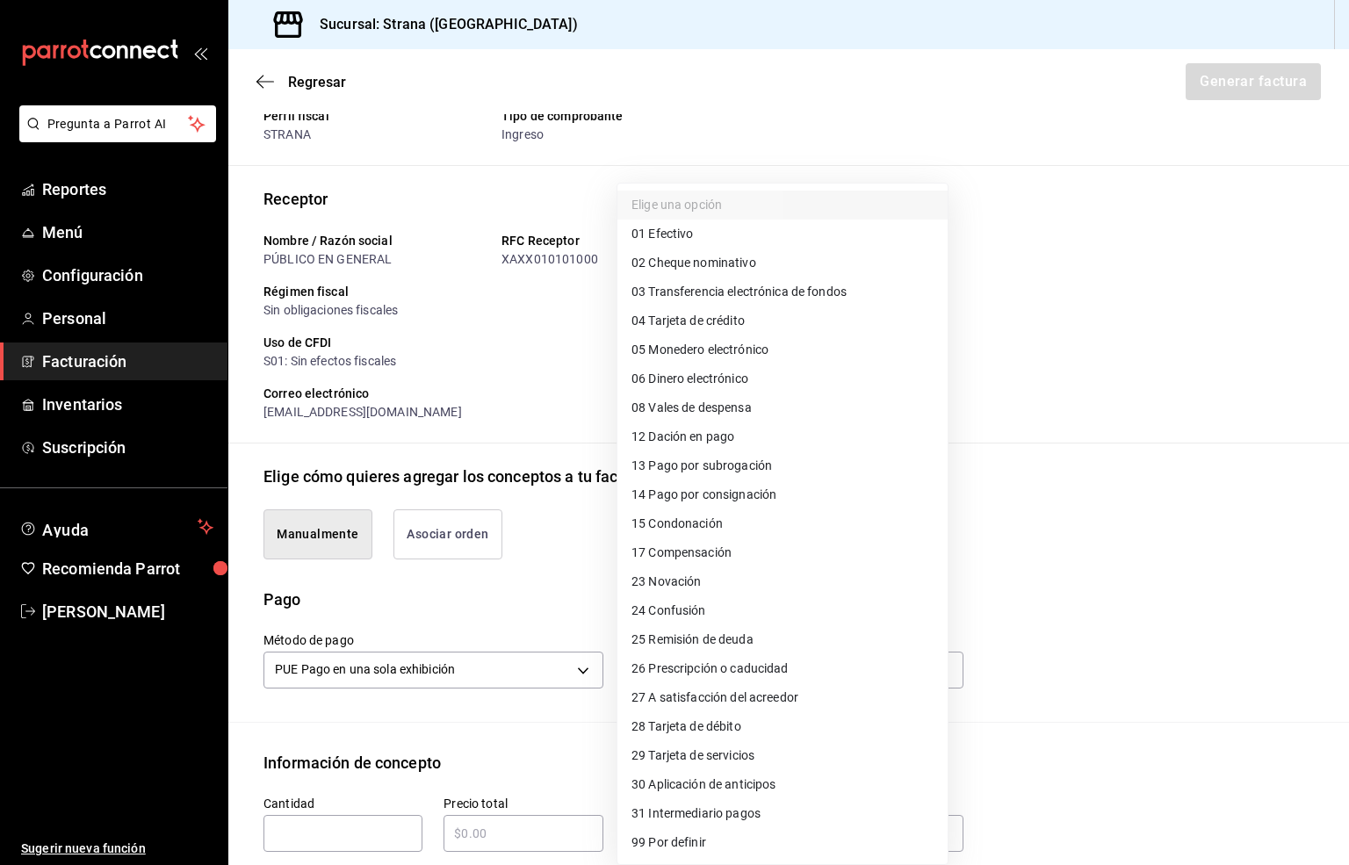
click at [803, 292] on span "03 Transferencia electrónica de fondos" at bounding box center [738, 292] width 215 height 18
type input "03"
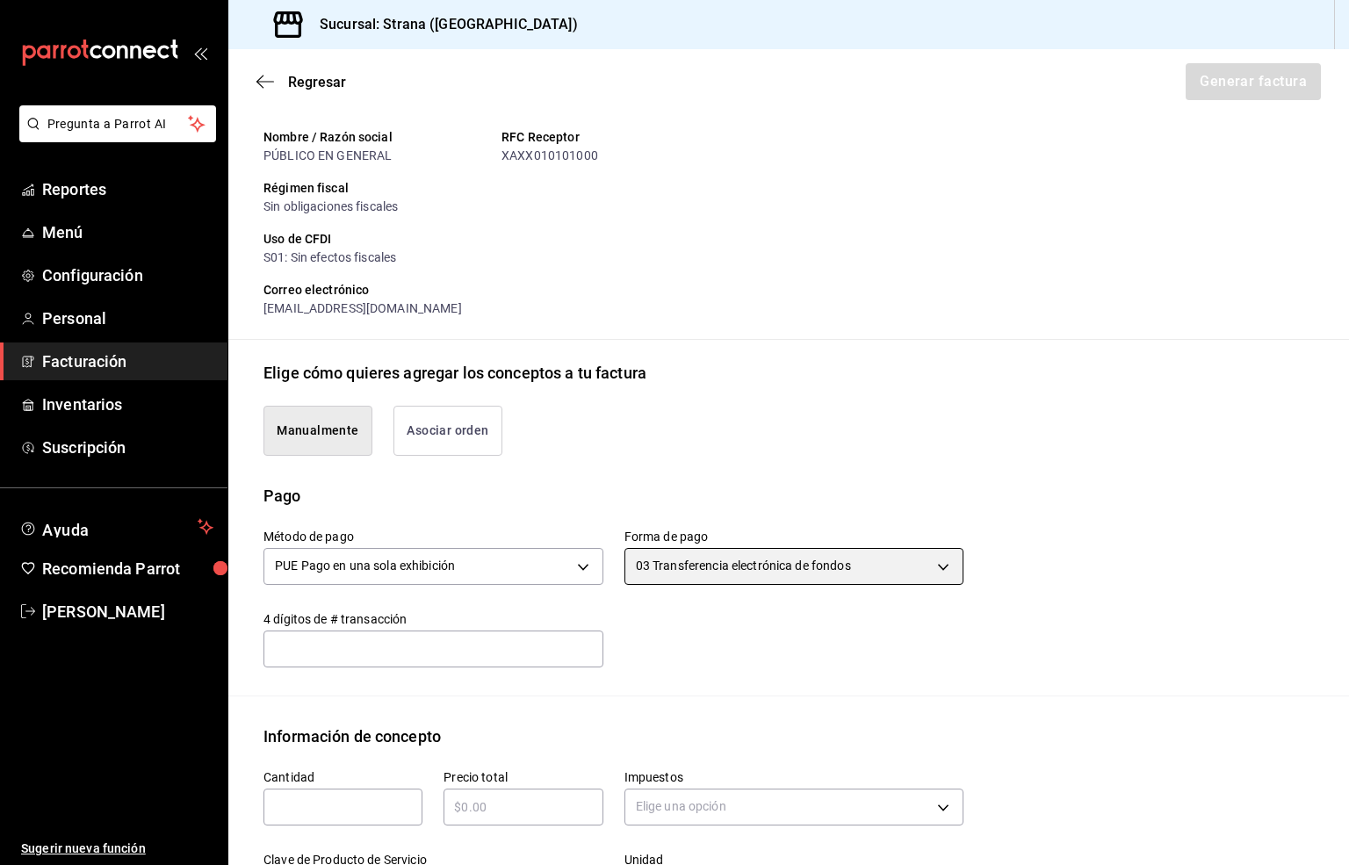
scroll to position [329, 0]
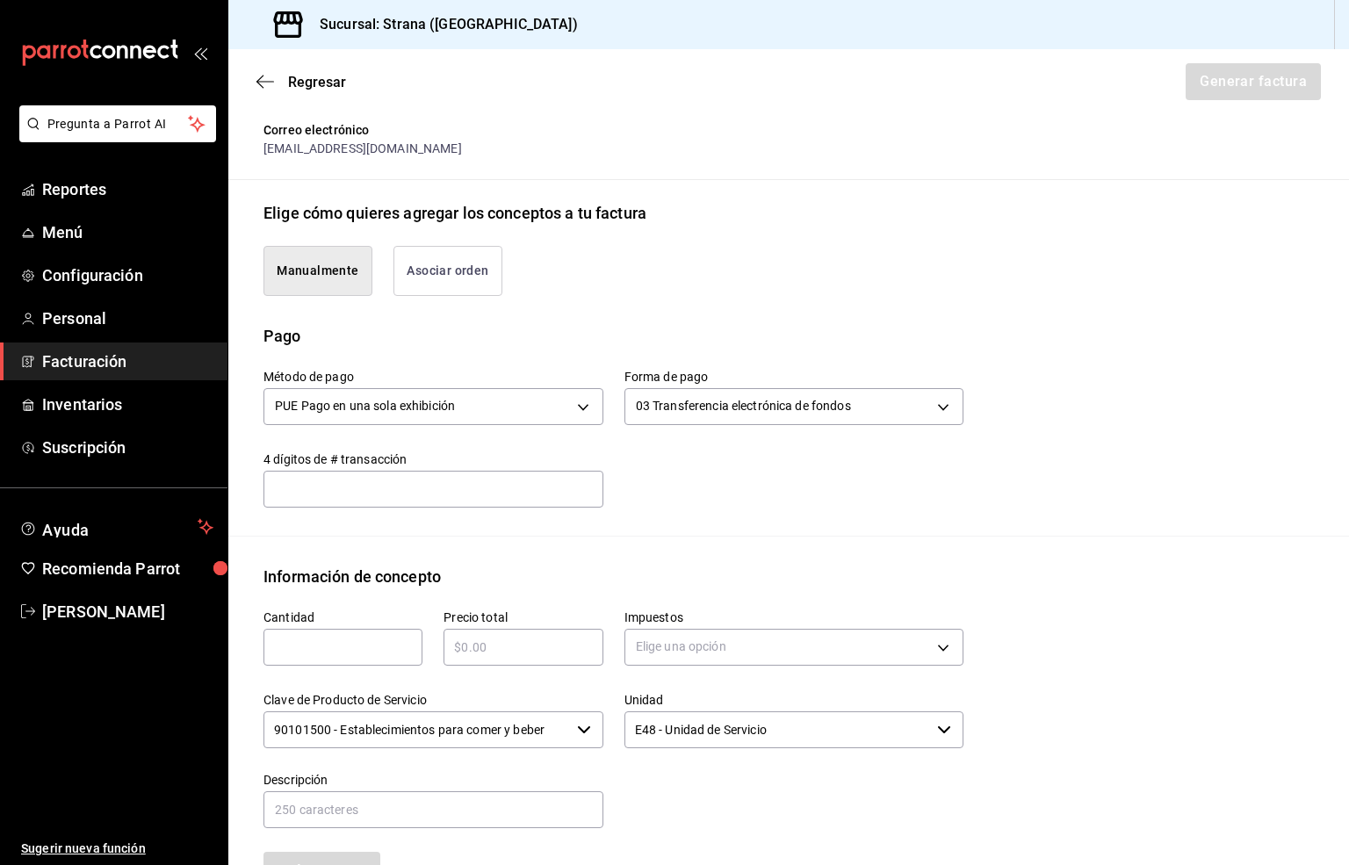
click at [313, 633] on div "​" at bounding box center [342, 647] width 159 height 37
type input "1"
click at [472, 646] on input "text" at bounding box center [522, 647] width 159 height 21
type input "$20000"
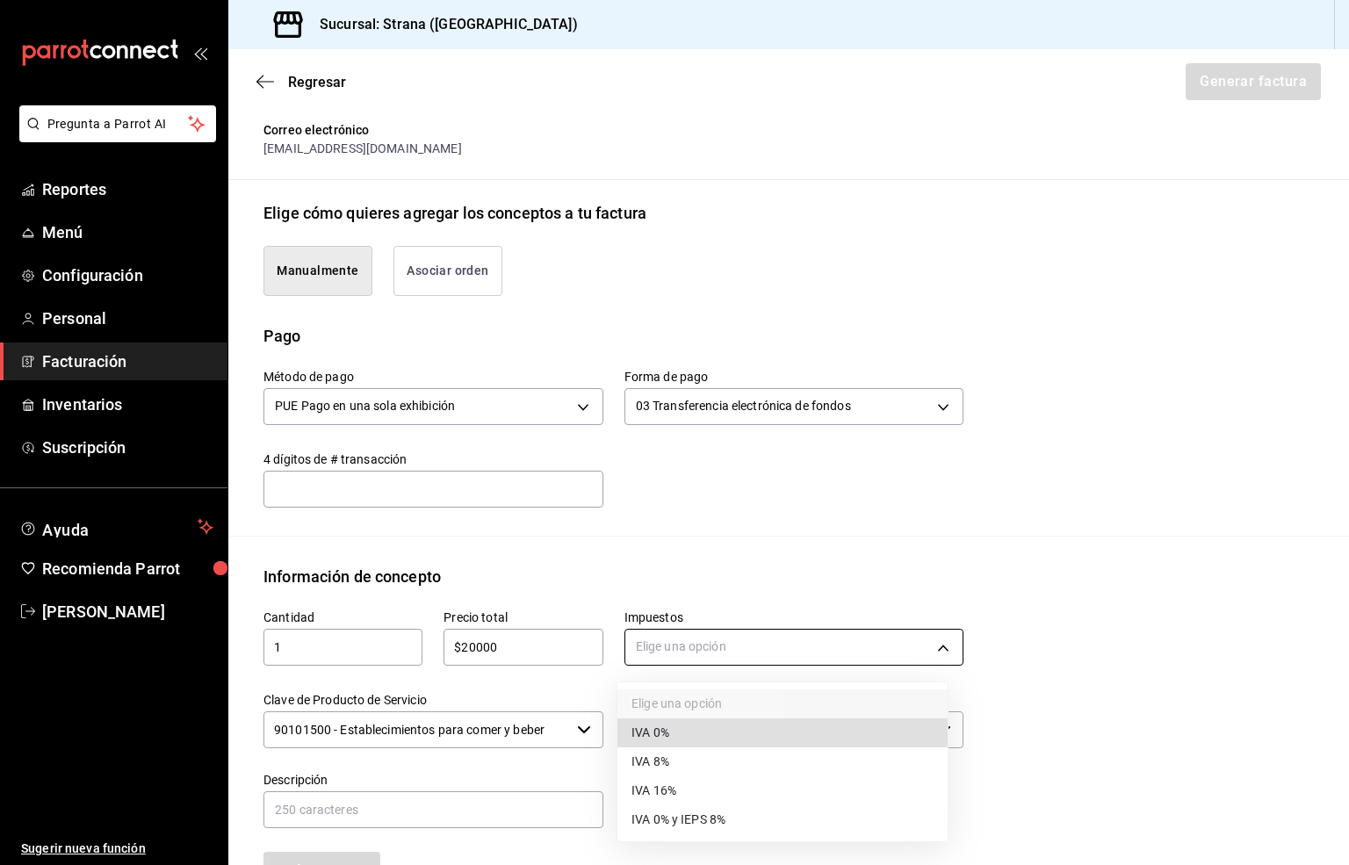
click at [651, 649] on body "Pregunta a Parrot AI Reportes Menú Configuración Personal Facturación Inventari…" at bounding box center [674, 432] width 1349 height 865
click at [678, 794] on li "IVA 16%" at bounding box center [782, 790] width 330 height 29
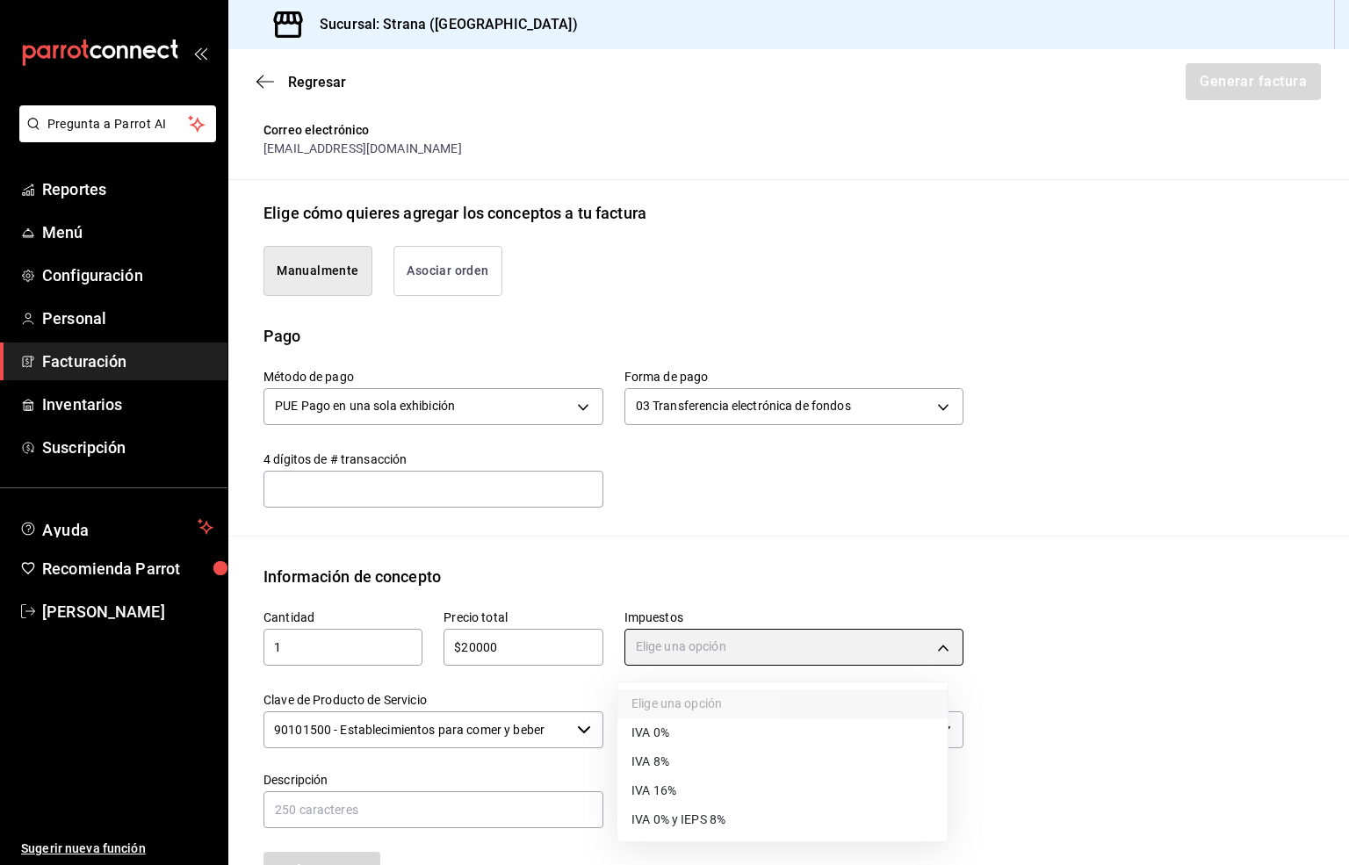
type input "IVA_16"
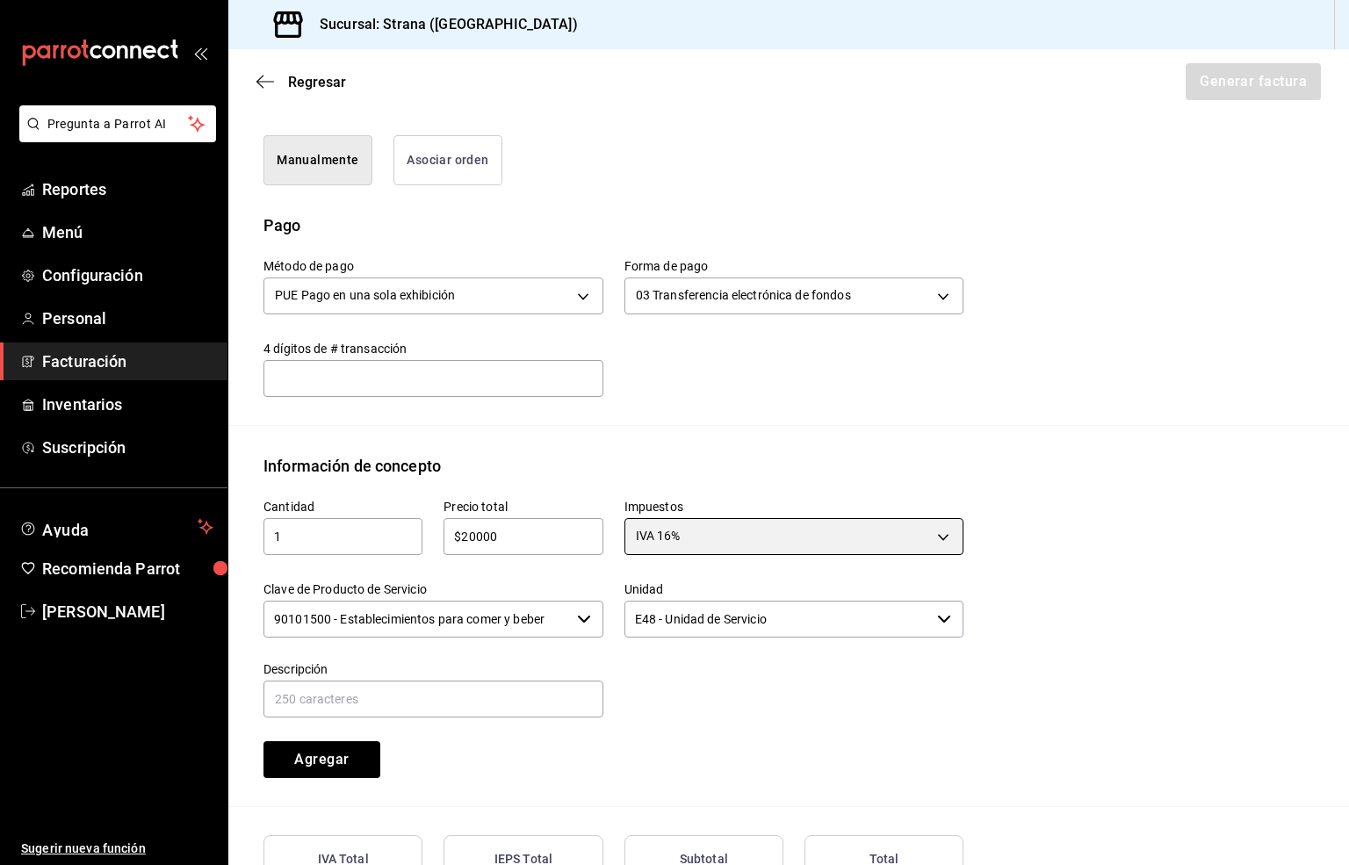
scroll to position [590, 0]
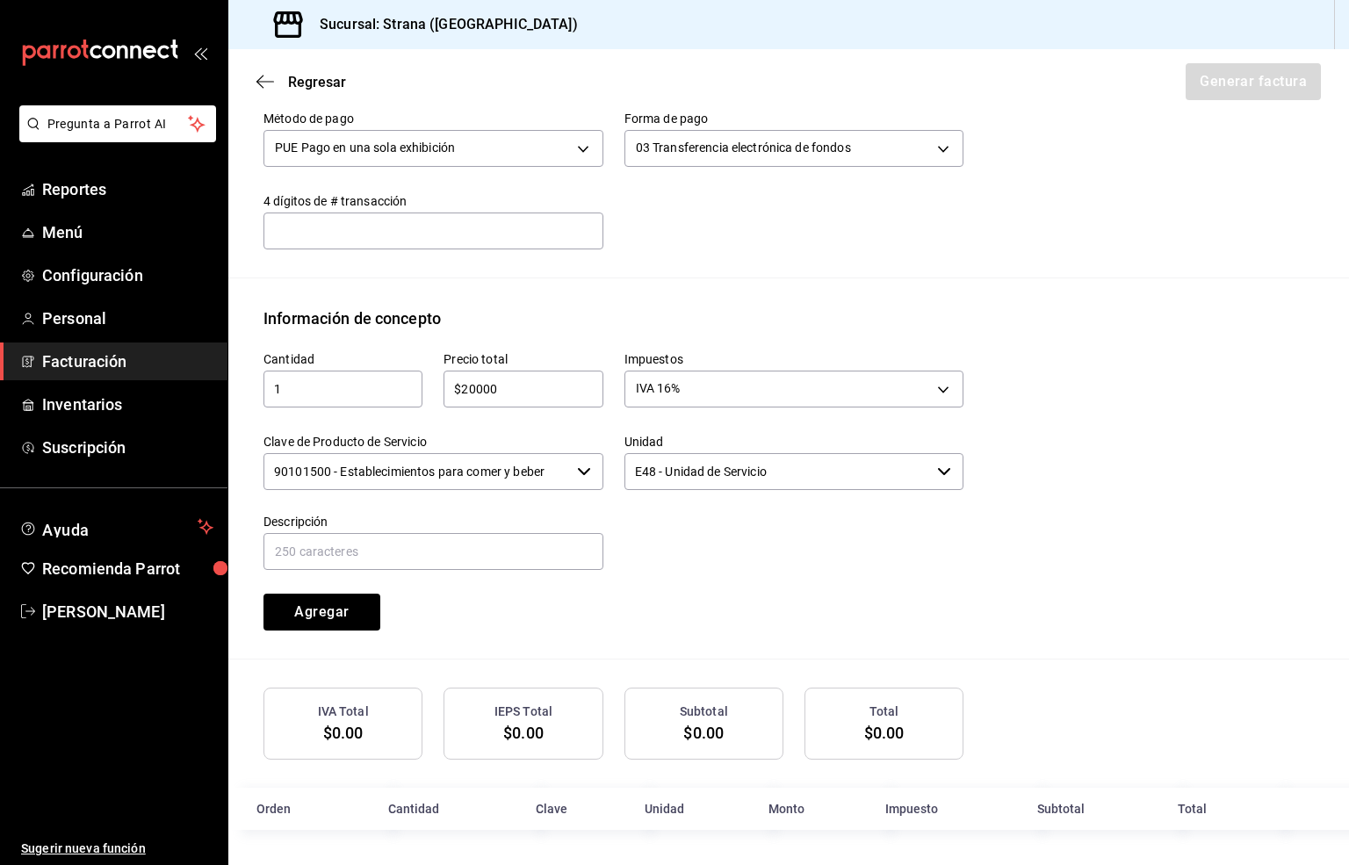
click at [414, 472] on input "90101500 - Establecimientos para comer y beber" at bounding box center [416, 471] width 306 height 37
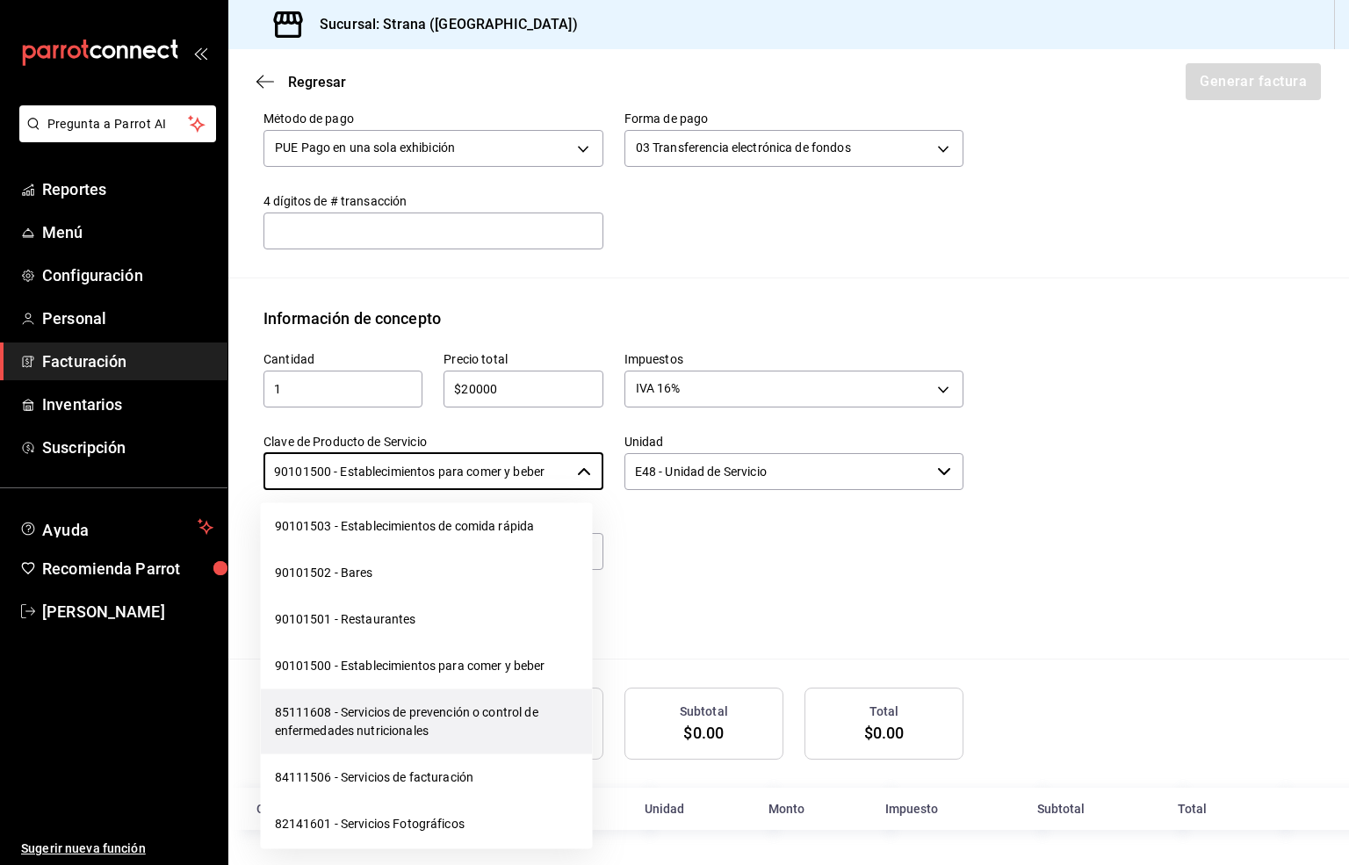
scroll to position [527, 0]
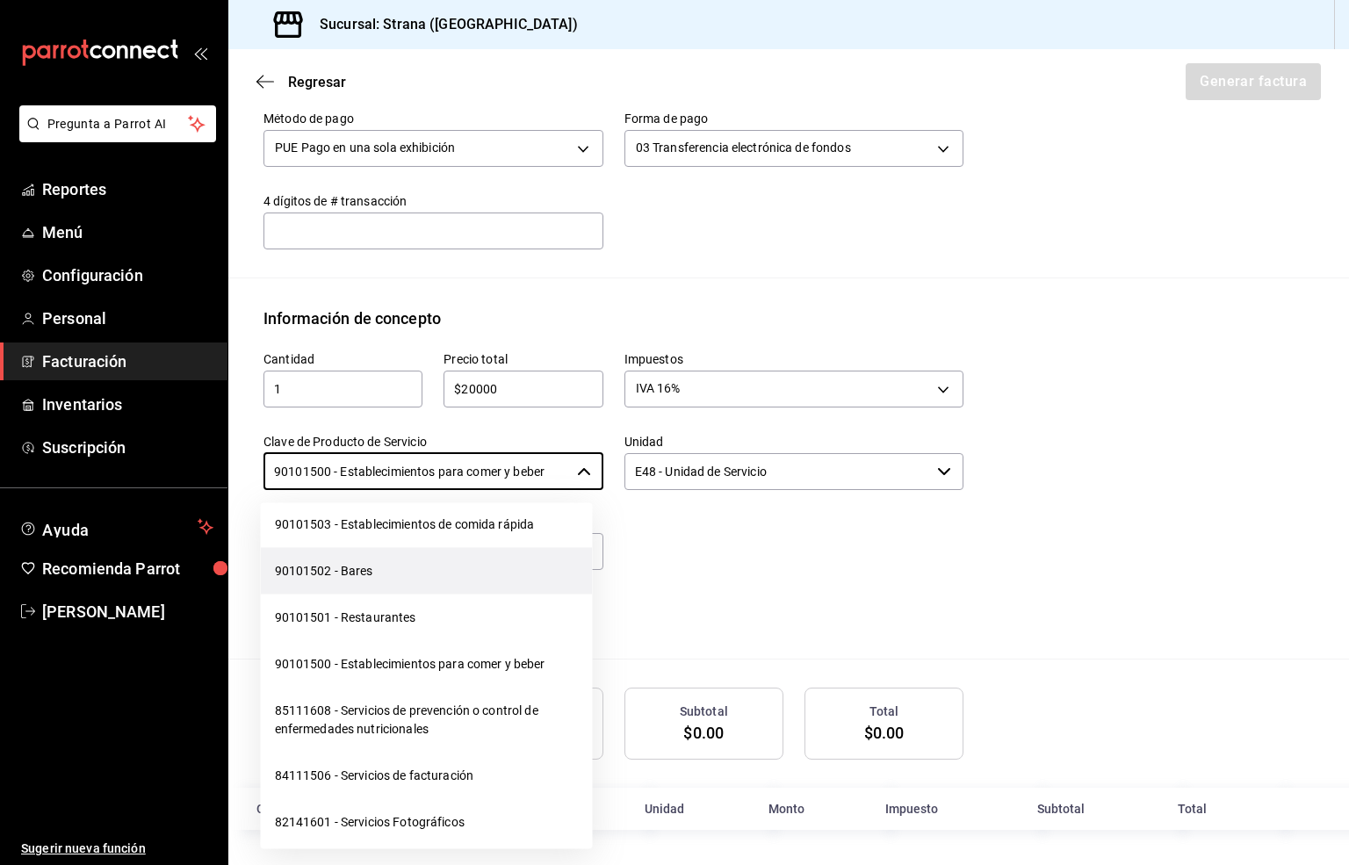
click at [350, 574] on li "90101502 - Bares" at bounding box center [427, 571] width 332 height 47
type input "90101502 - Bares"
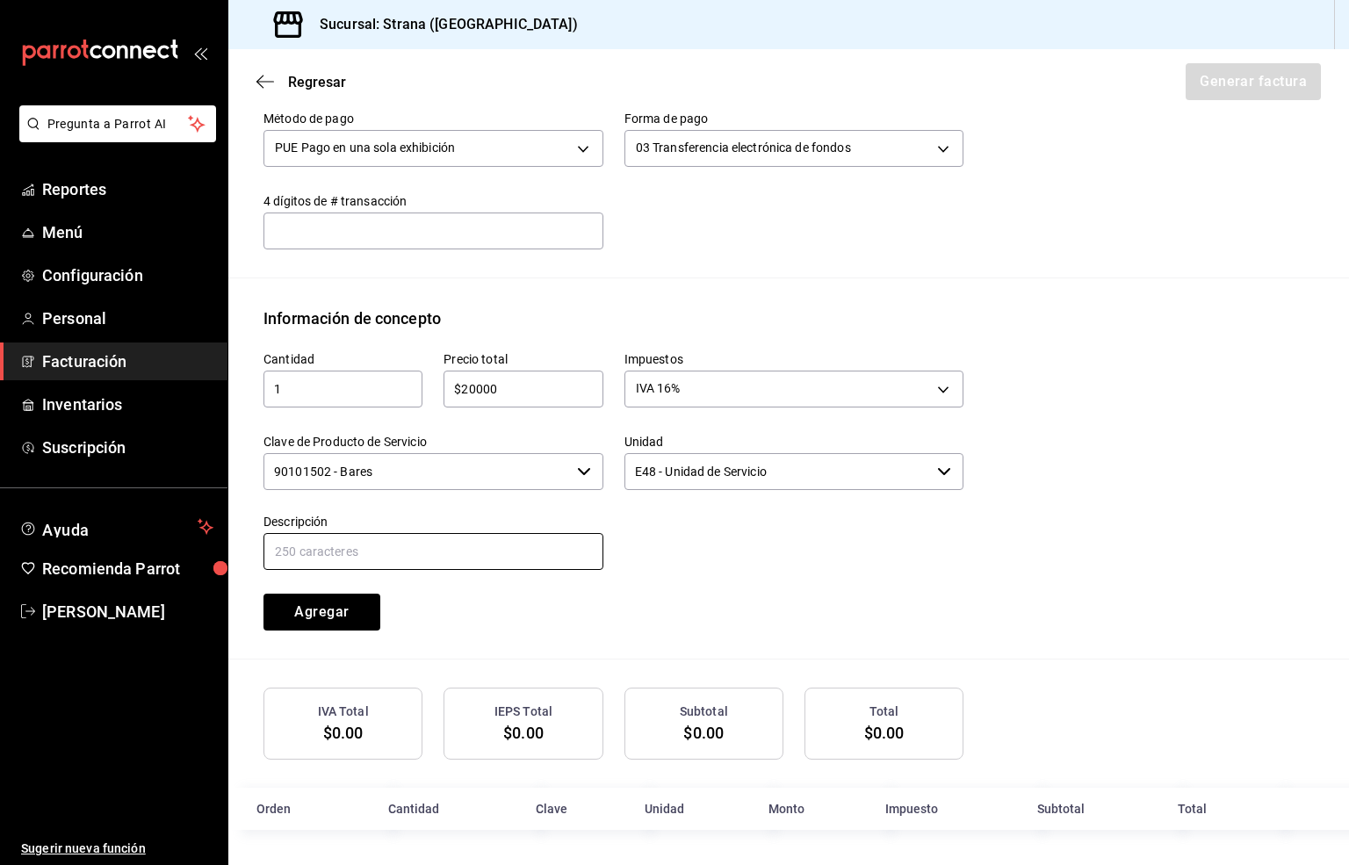
click at [430, 558] on input "text" at bounding box center [433, 551] width 340 height 37
paste input "CONSUMO"
type input "CONSUMO"
click at [322, 601] on button "Agregar" at bounding box center [321, 612] width 117 height 37
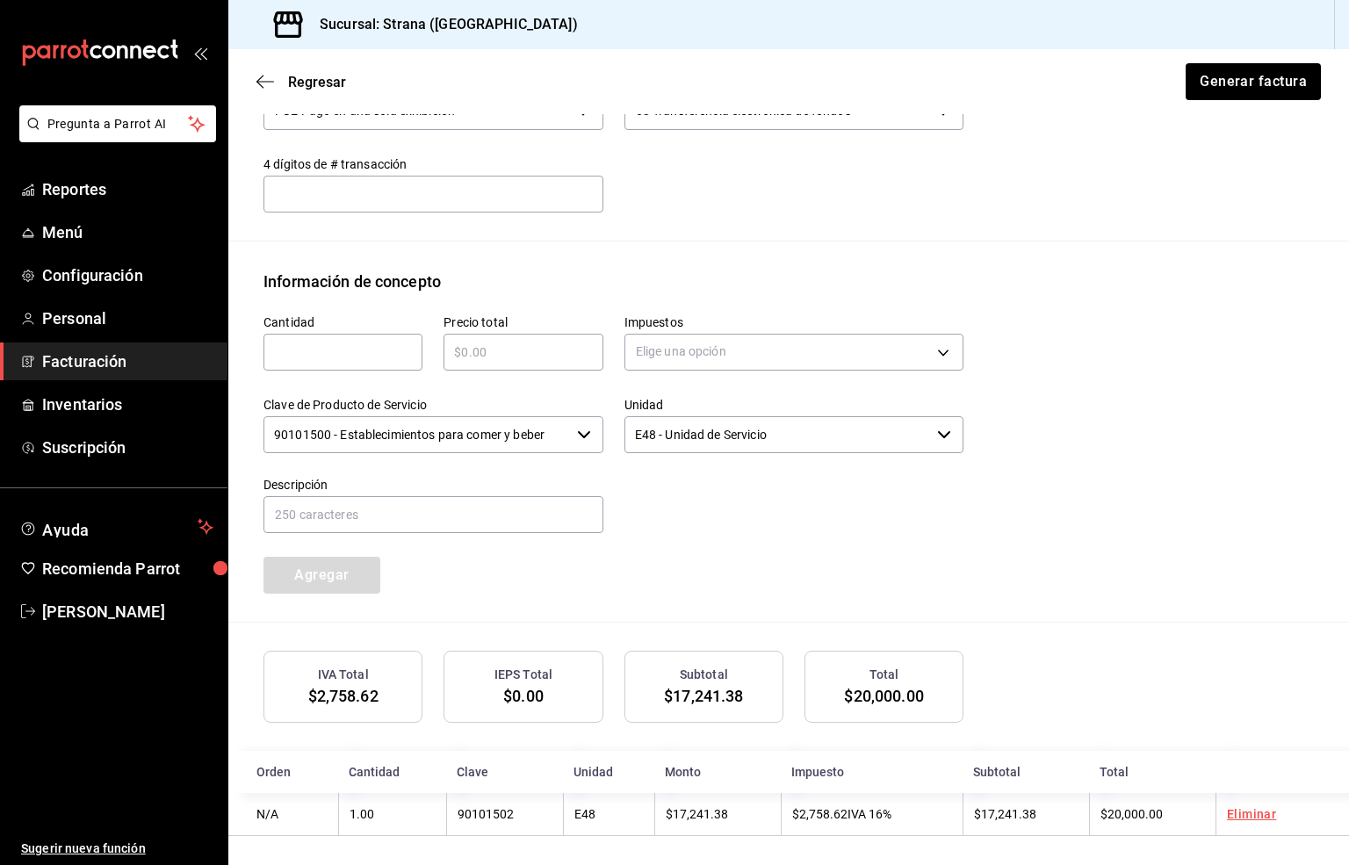
scroll to position [633, 0]
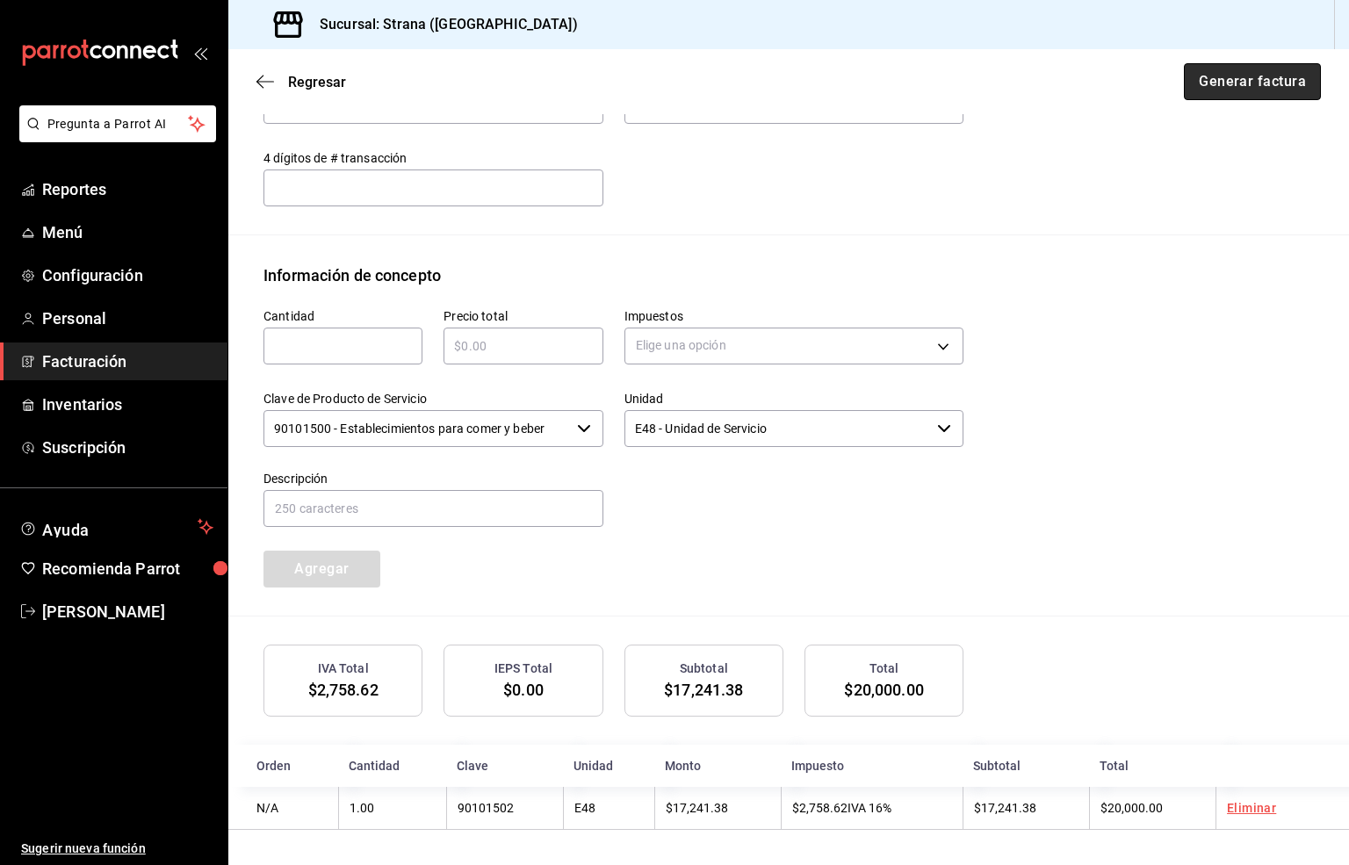
click at [1228, 82] on button "Generar factura" at bounding box center [1252, 81] width 137 height 37
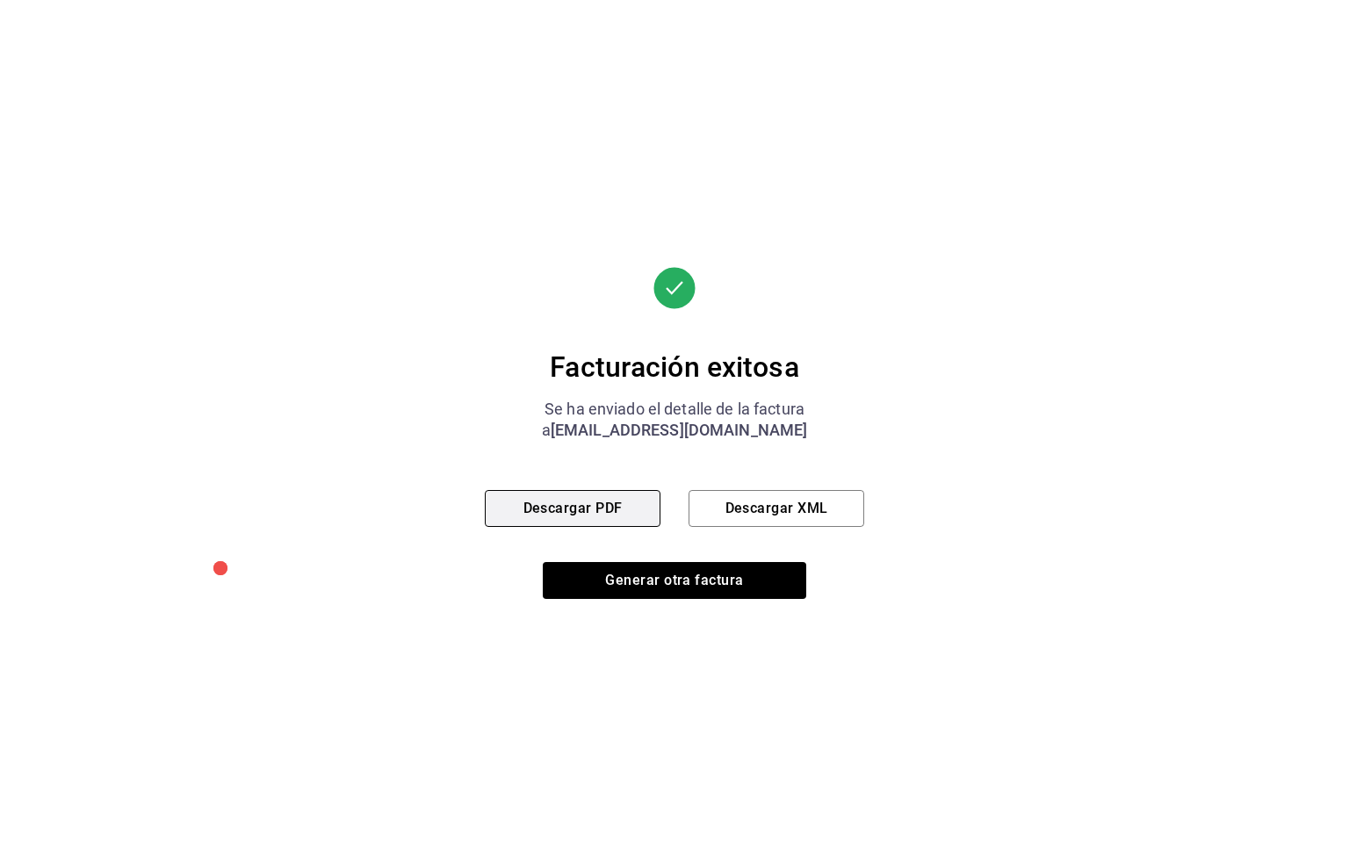
click at [569, 504] on button "Descargar PDF" at bounding box center [573, 508] width 176 height 37
click at [580, 507] on button "Descargar PDF" at bounding box center [573, 508] width 176 height 37
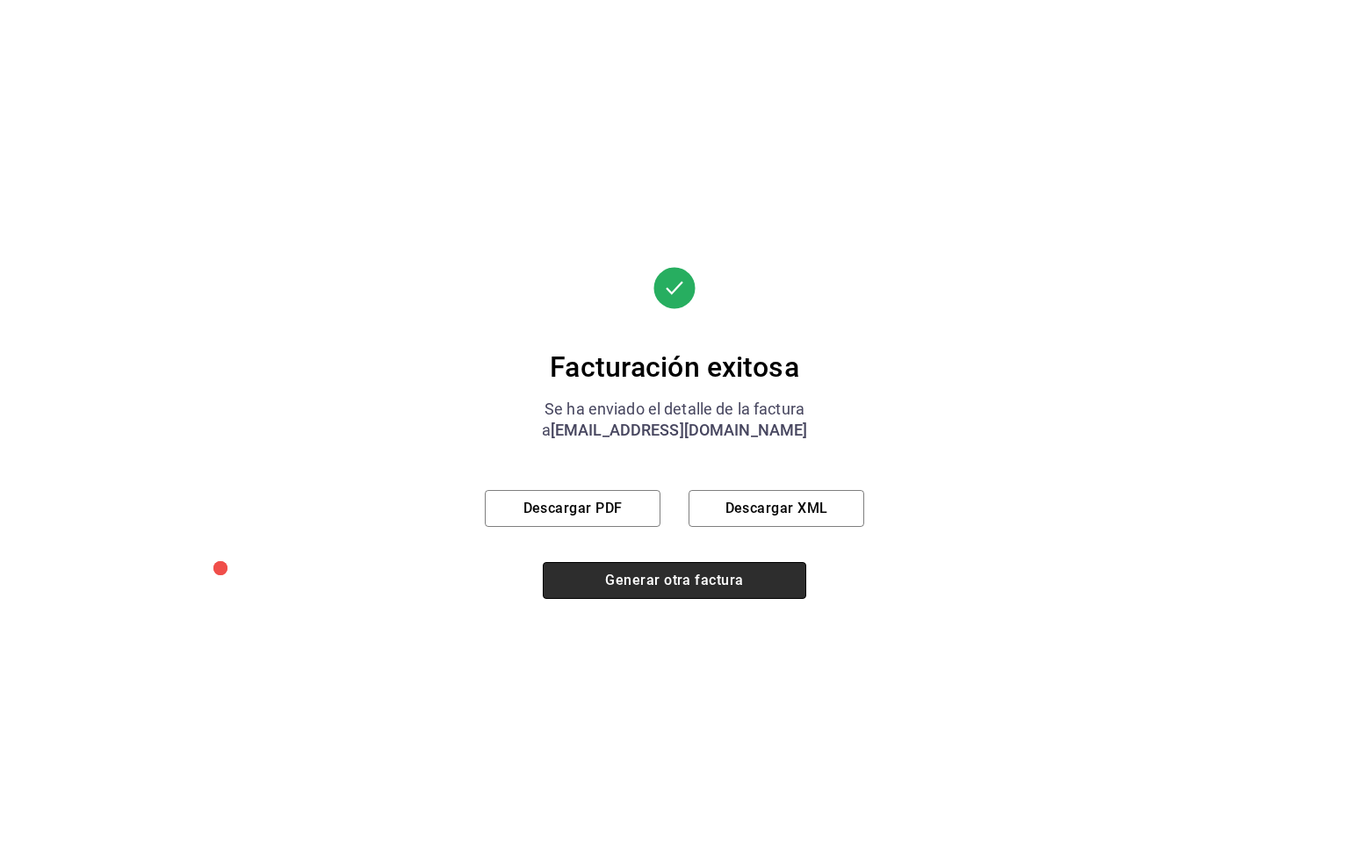
click at [604, 583] on button "Generar otra factura" at bounding box center [674, 580] width 263 height 37
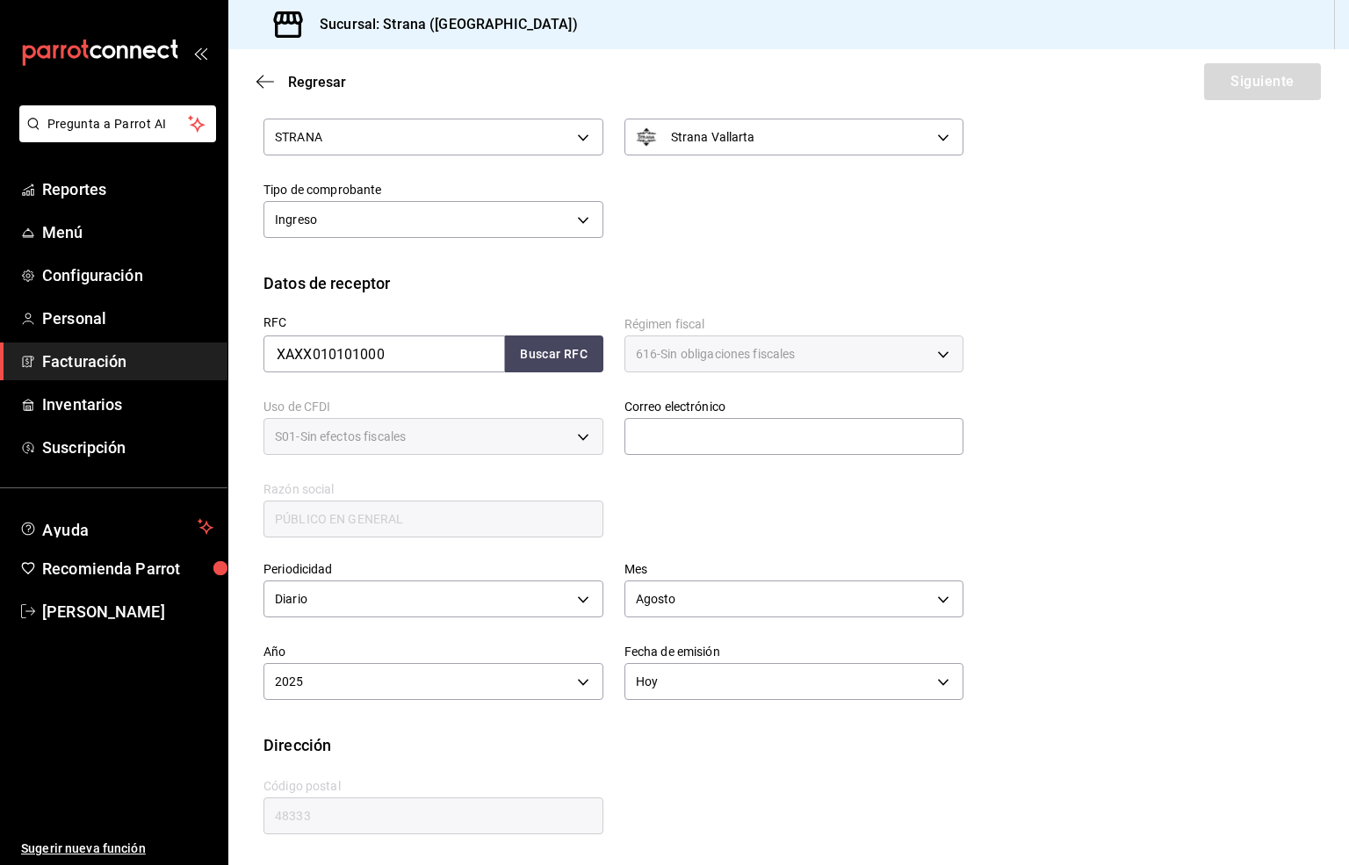
scroll to position [66, 0]
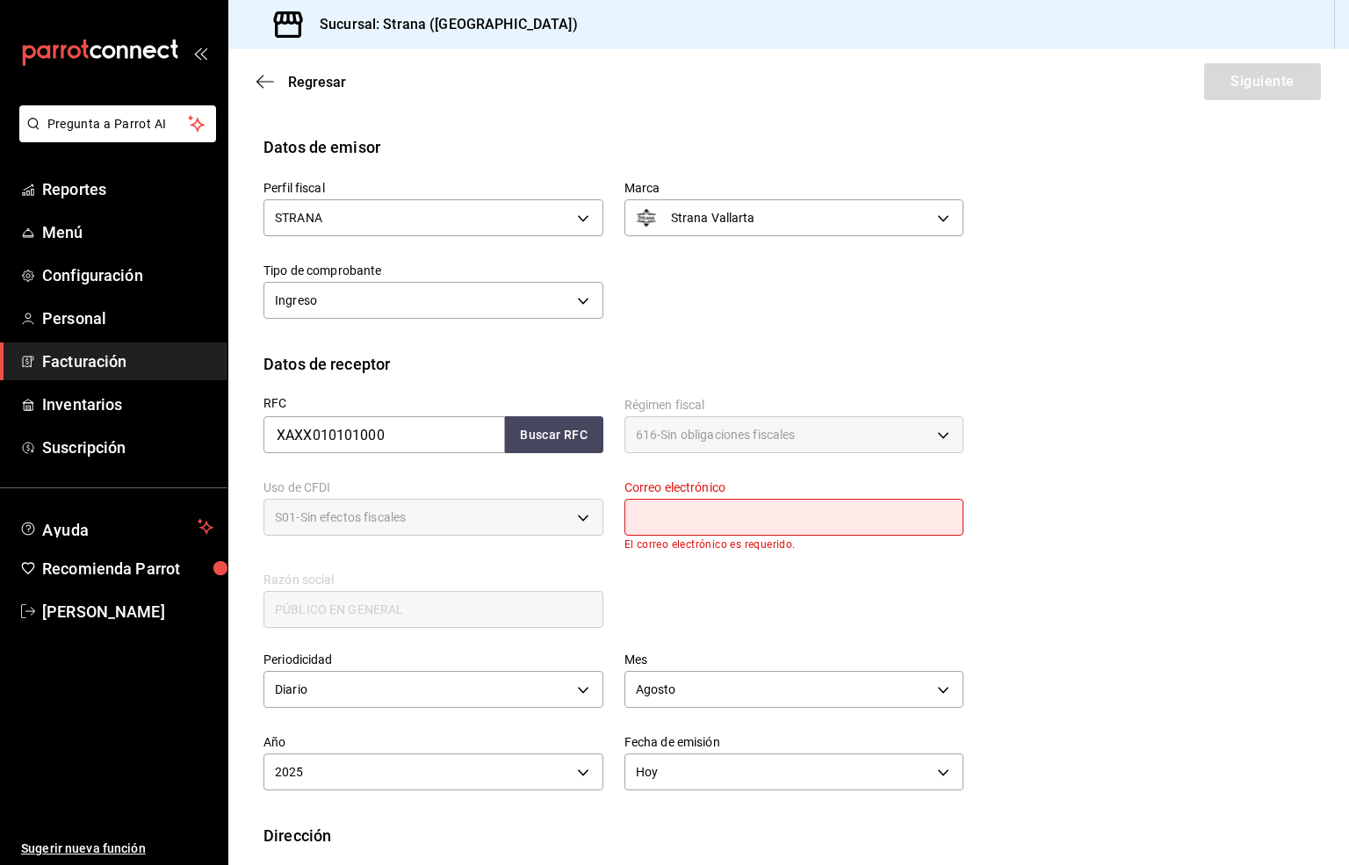
drag, startPoint x: 707, startPoint y: 522, endPoint x: 712, endPoint y: 529, distance: 9.5
click at [707, 522] on input "text" at bounding box center [794, 517] width 340 height 37
type input "[EMAIL_ADDRESS][DOMAIN_NAME]"
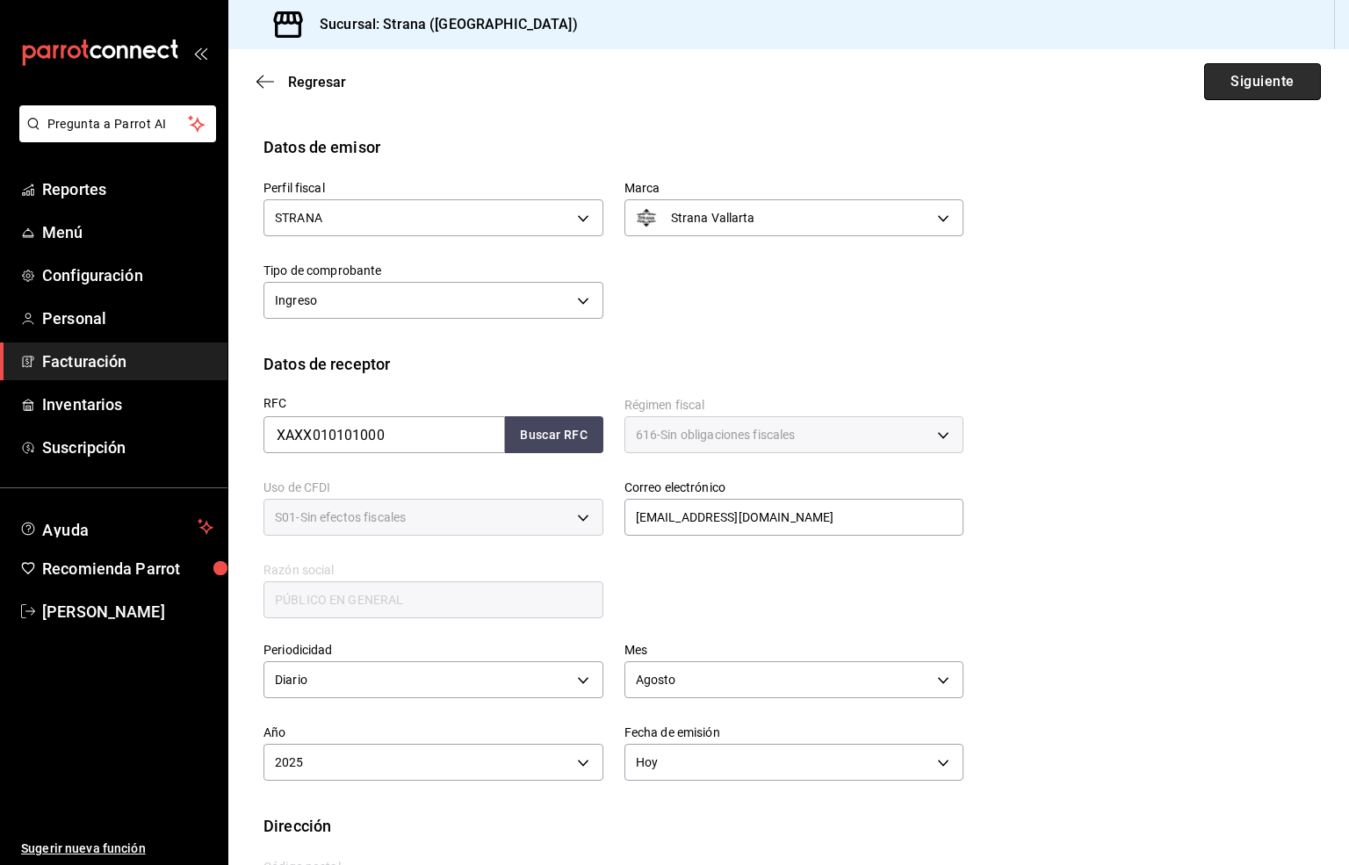
click at [1215, 80] on button "Siguiente" at bounding box center [1262, 81] width 117 height 37
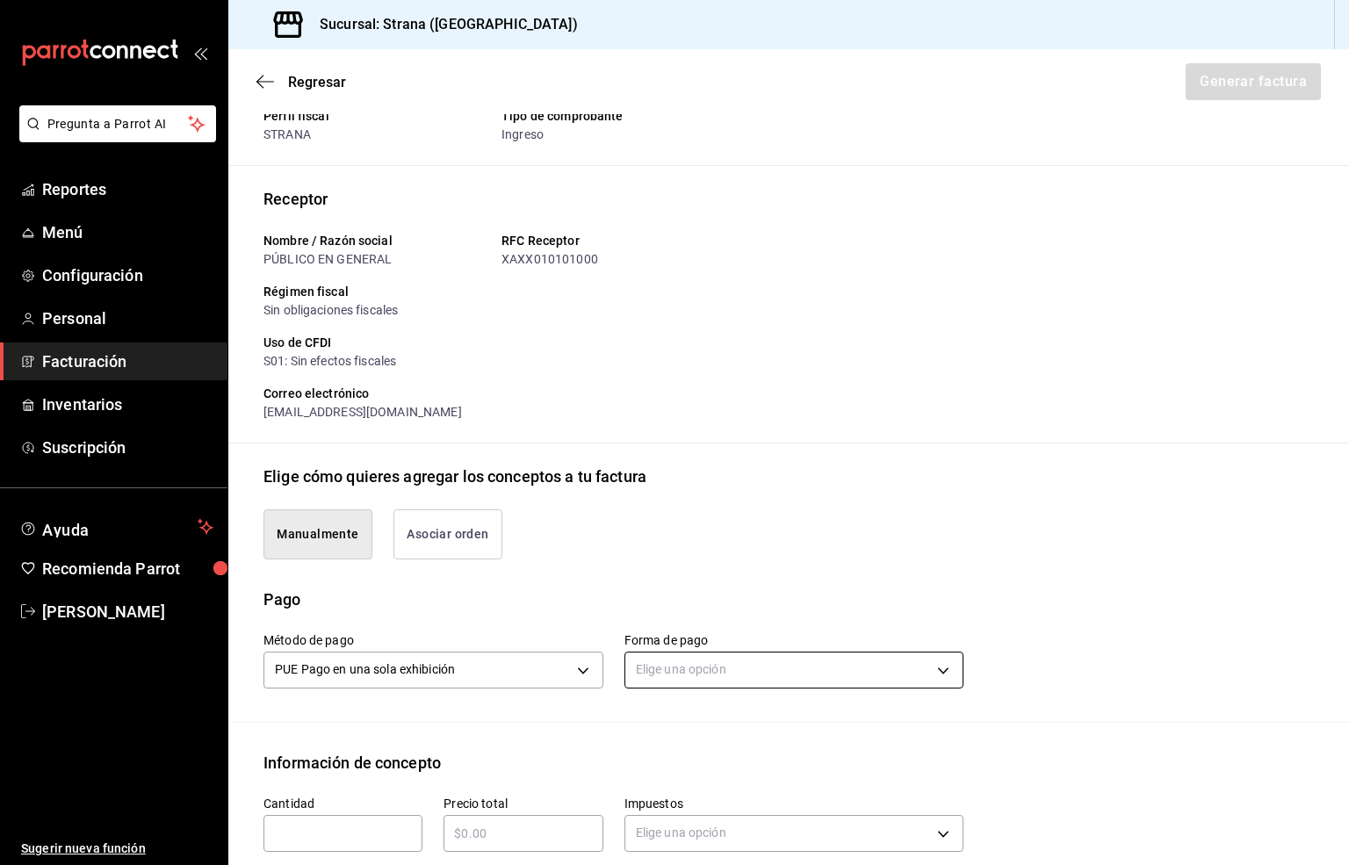
click at [709, 666] on body "Pregunta a Parrot AI Reportes Menú Configuración Personal Facturación Inventari…" at bounding box center [674, 432] width 1349 height 865
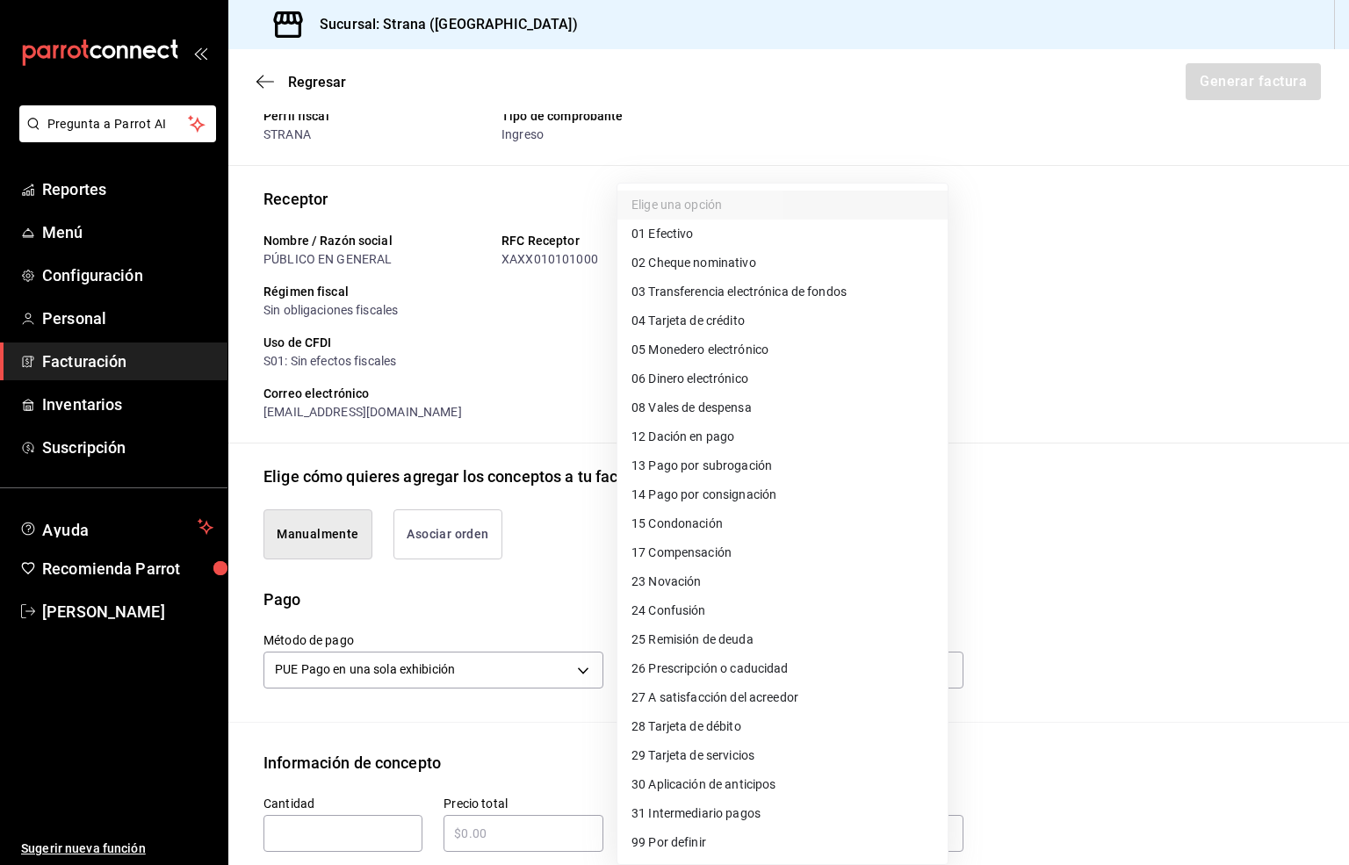
click at [814, 292] on span "03 Transferencia electrónica de fondos" at bounding box center [738, 292] width 215 height 18
type input "03"
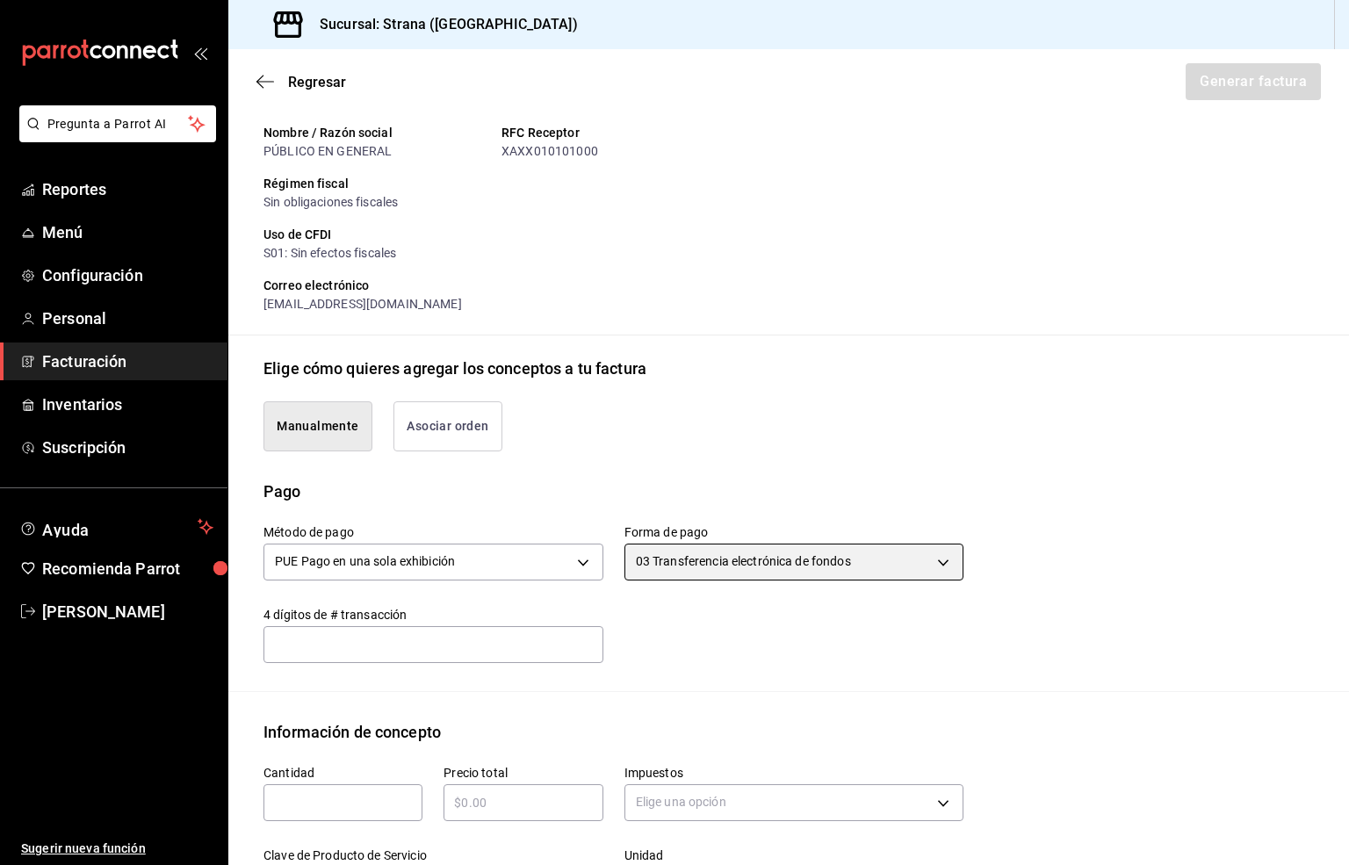
scroll to position [329, 0]
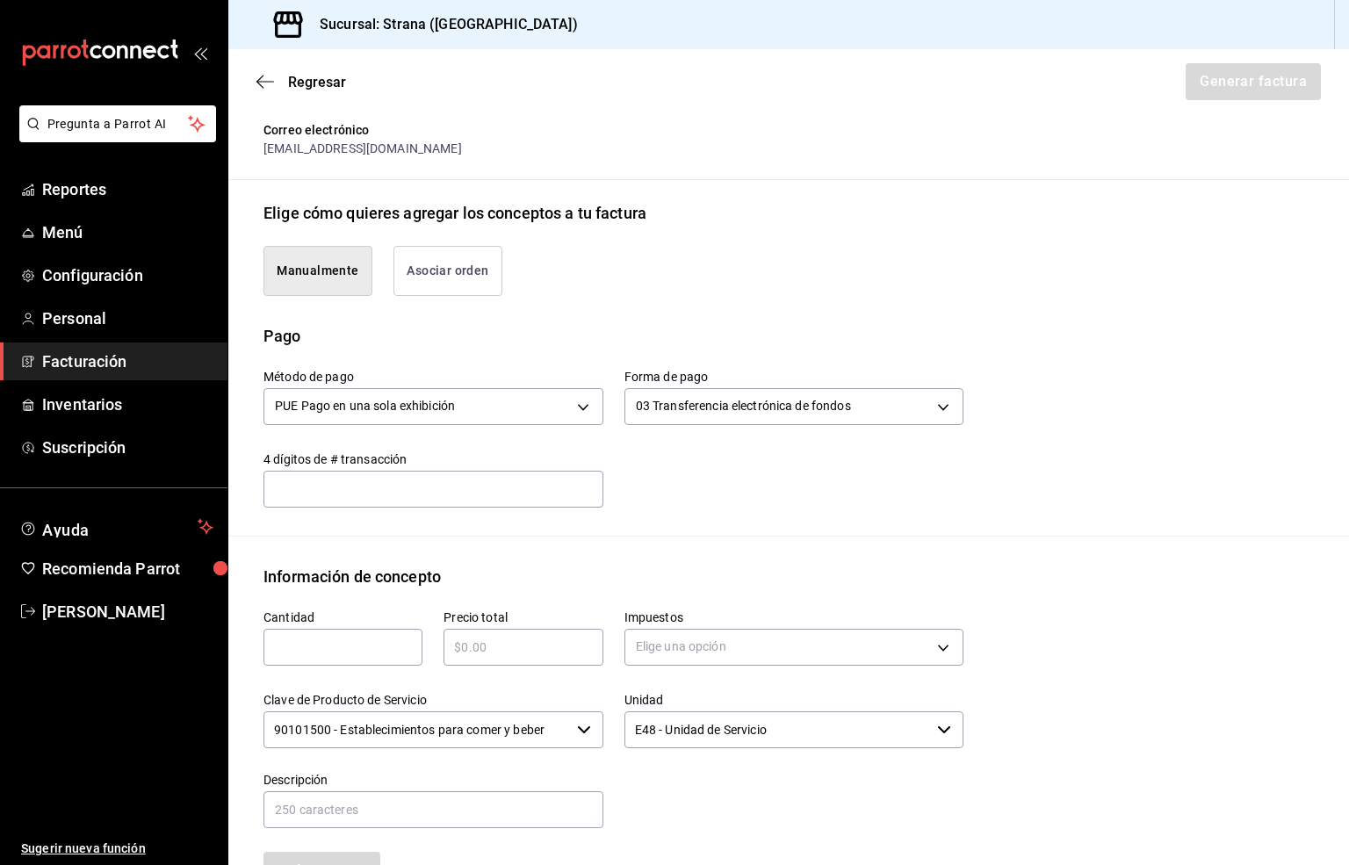
click at [284, 652] on input "text" at bounding box center [342, 647] width 159 height 21
type input "1"
click at [469, 641] on input "text" at bounding box center [522, 647] width 159 height 21
type input "$40000"
click at [664, 648] on body "Pregunta a Parrot AI Reportes Menú Configuración Personal Facturación Inventari…" at bounding box center [674, 432] width 1349 height 865
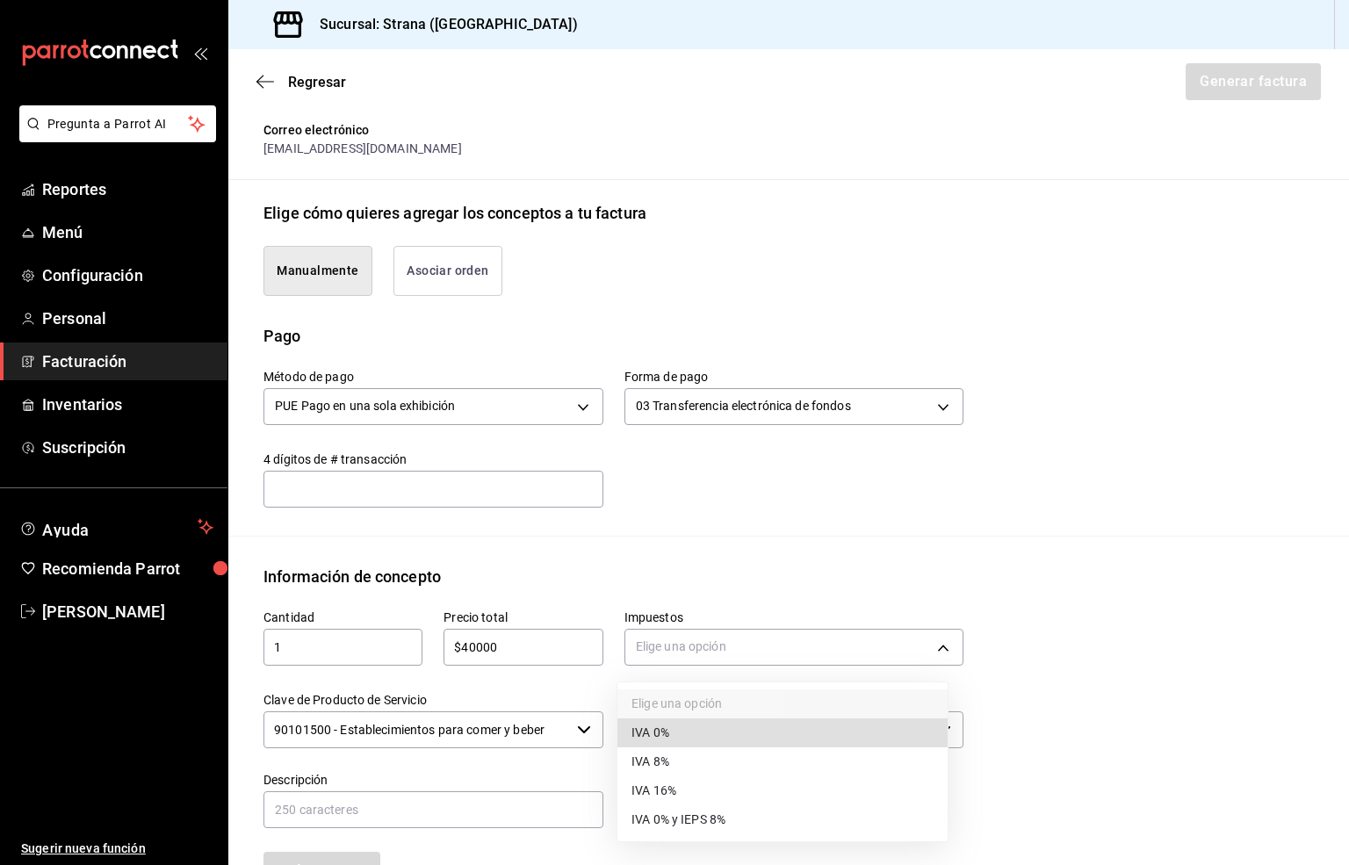
click at [665, 793] on span "IVA 16%" at bounding box center [653, 790] width 45 height 18
type input "IVA_16"
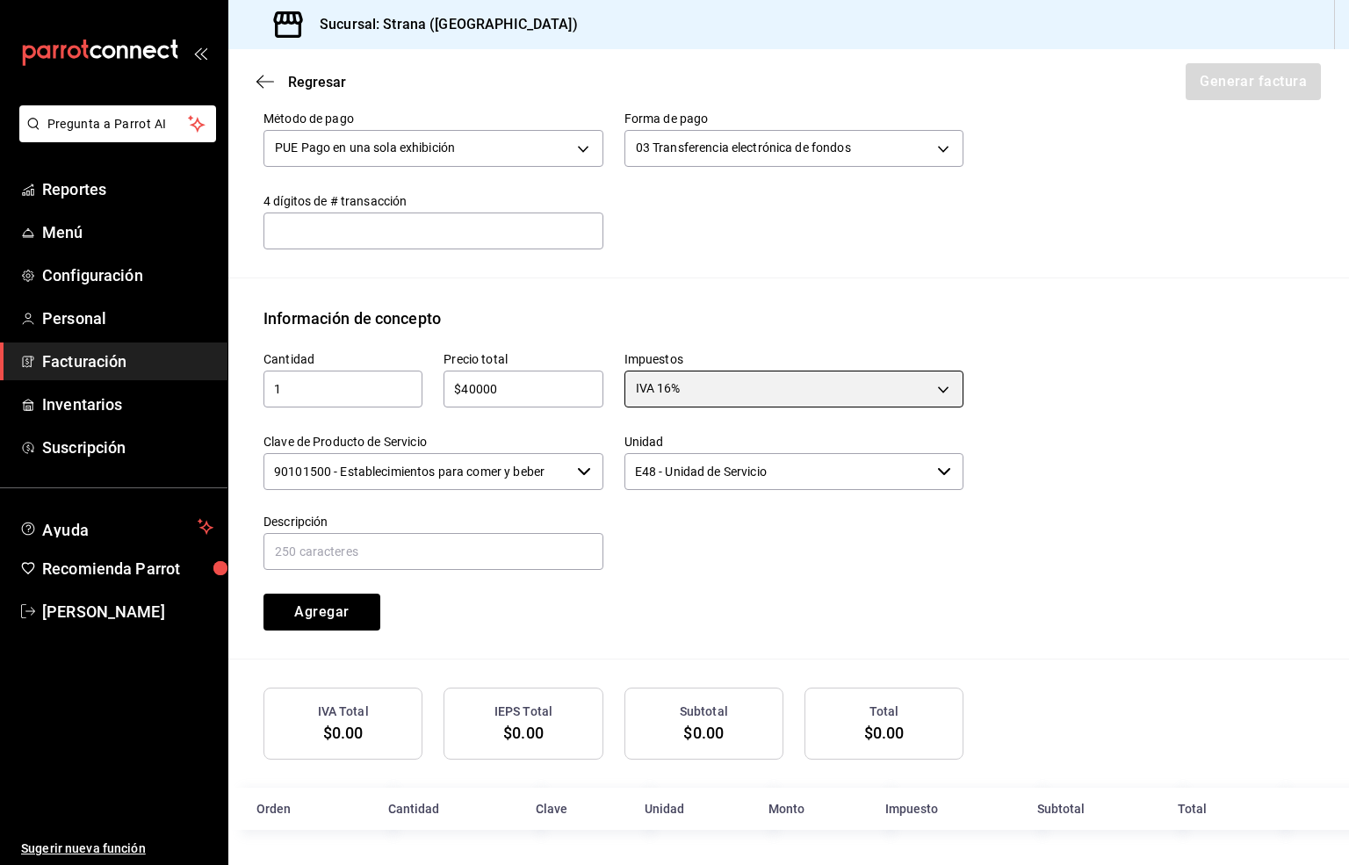
scroll to position [590, 0]
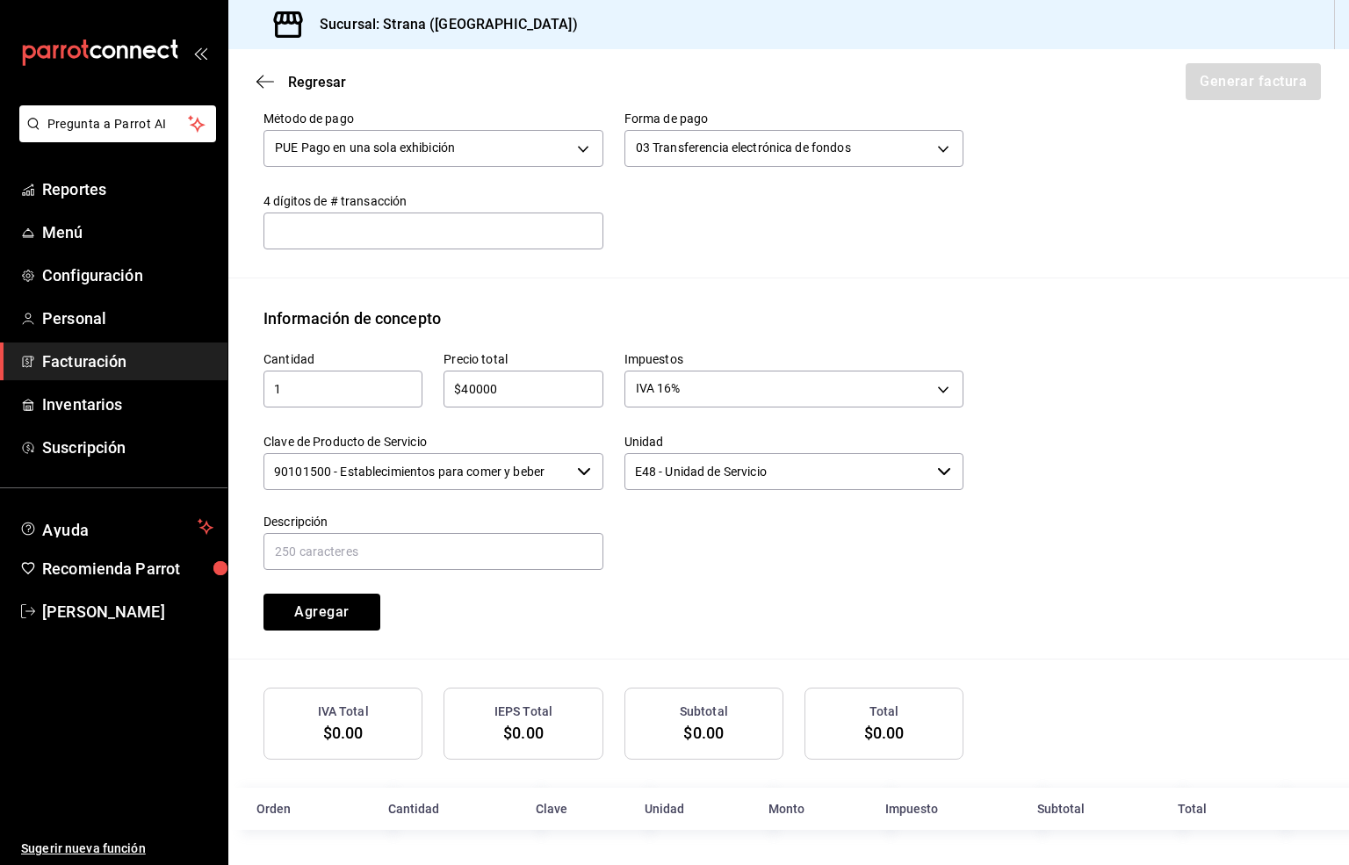
click at [395, 465] on input "90101500 - Establecimientos para comer y beber" at bounding box center [416, 471] width 306 height 37
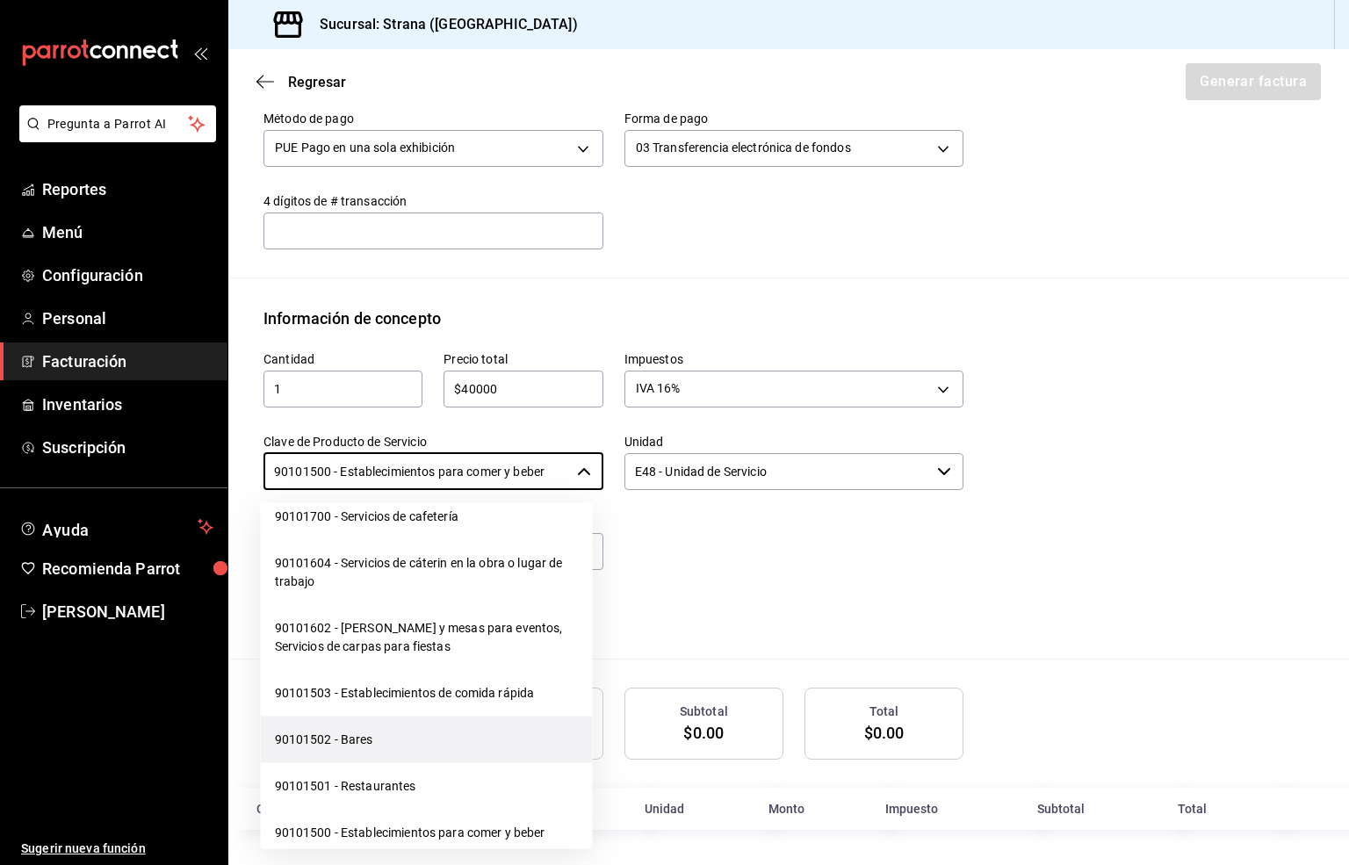
scroll to position [527, 0]
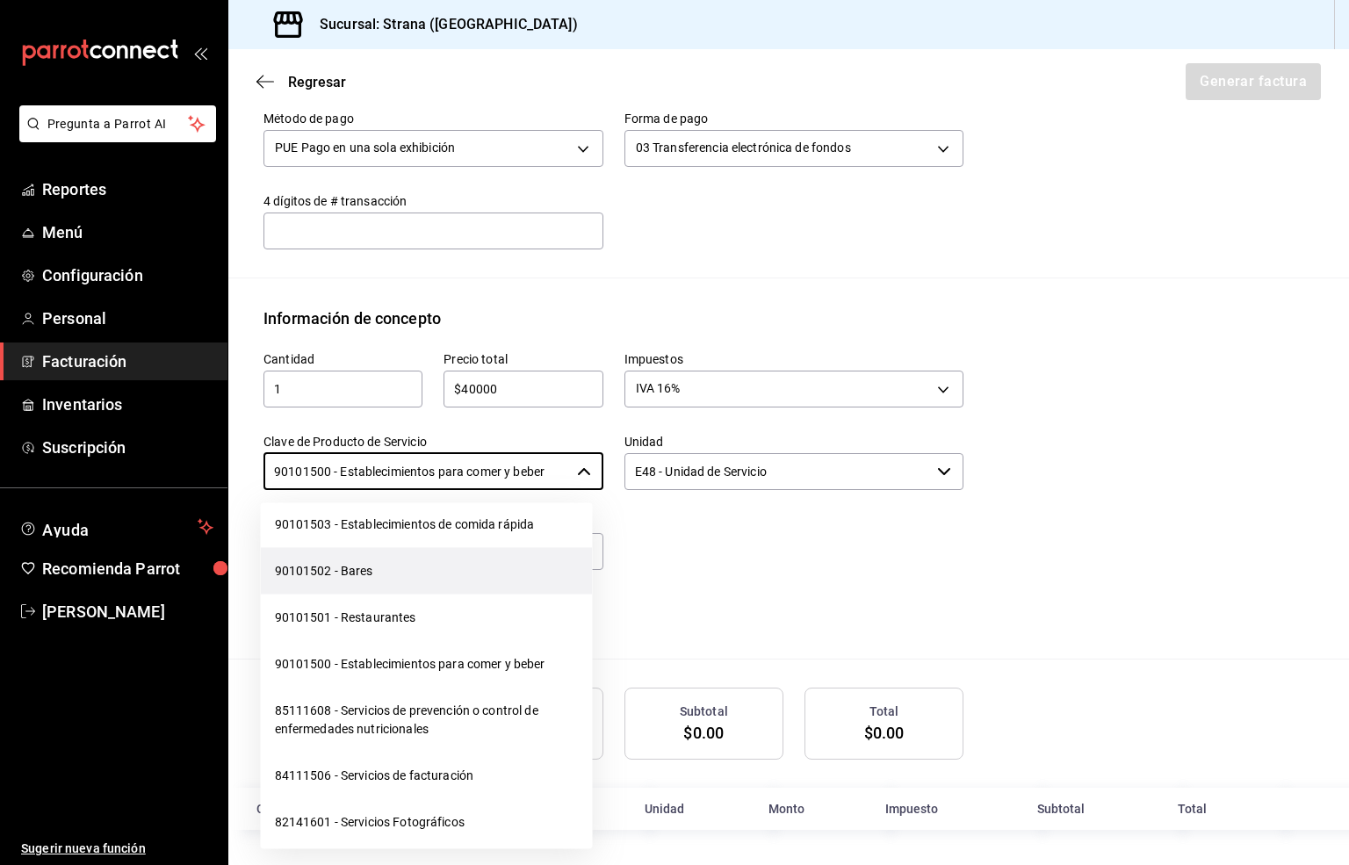
click at [348, 569] on li "90101502 - Bares" at bounding box center [427, 571] width 332 height 47
type input "90101502 - Bares"
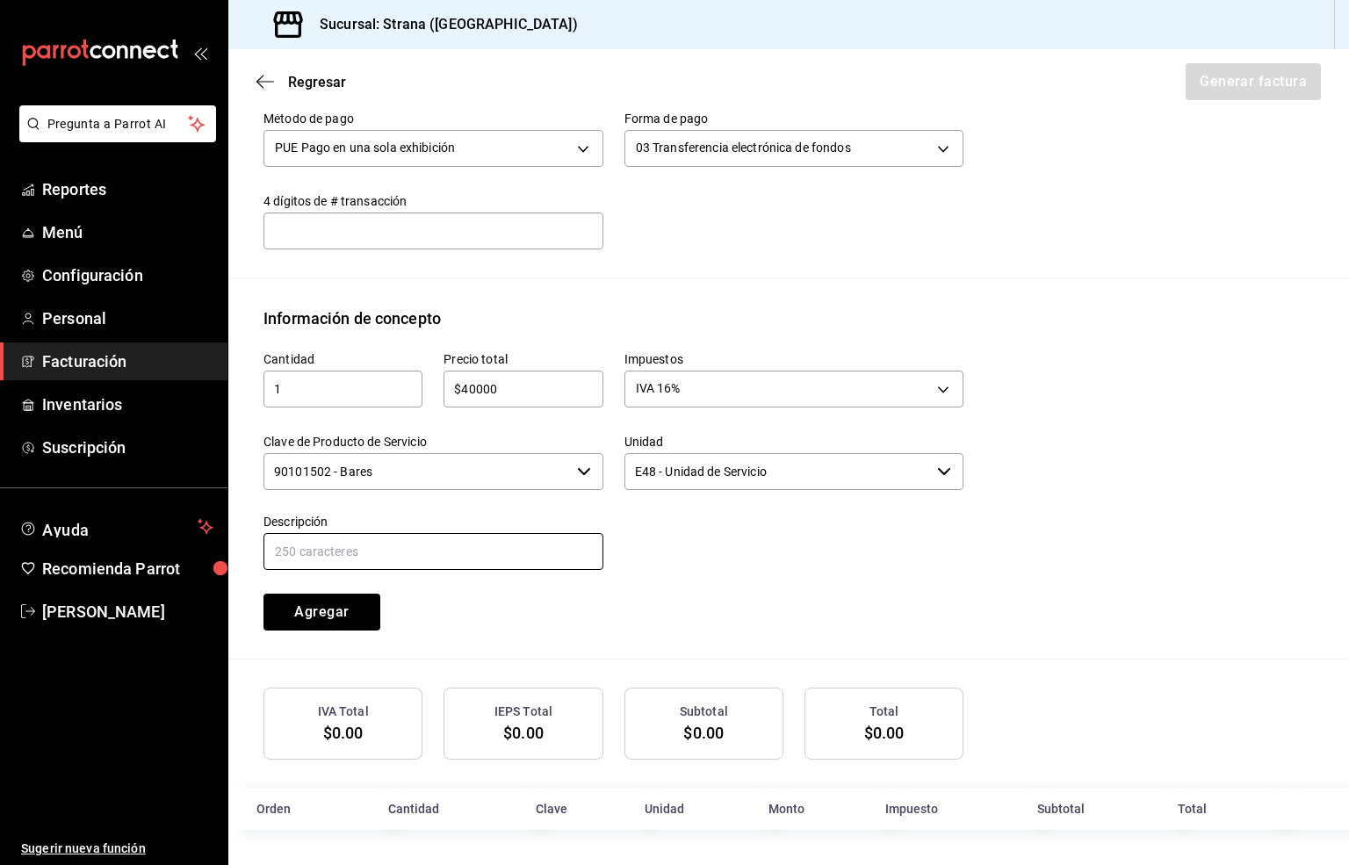
click at [353, 544] on input "text" at bounding box center [433, 551] width 340 height 37
paste input "CONSUMO"
type input "CONSUMO"
click at [335, 609] on button "Agregar" at bounding box center [321, 612] width 117 height 37
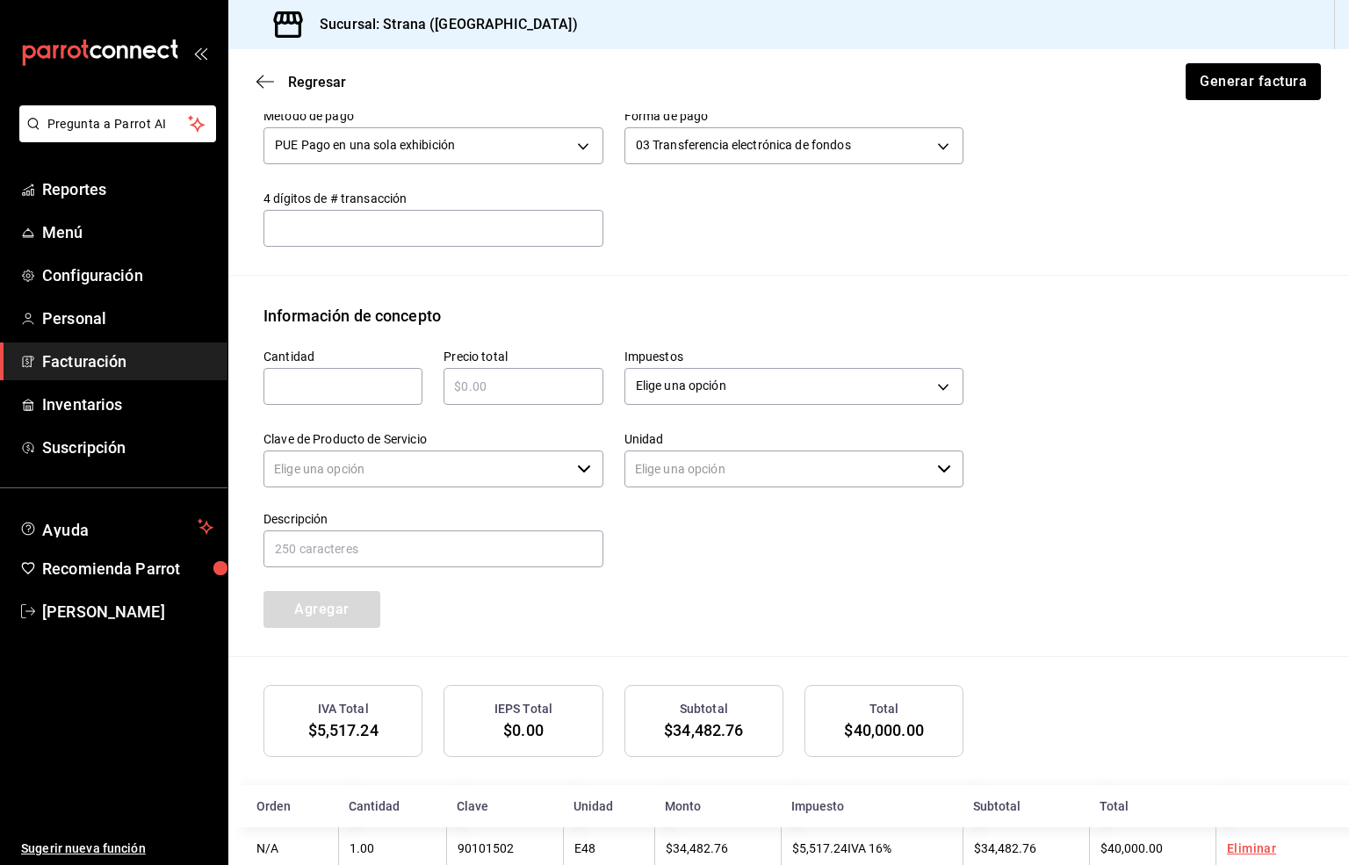
type input "90101500 - Establecimientos para comer y beber"
type input "E48 - Unidad de Servicio"
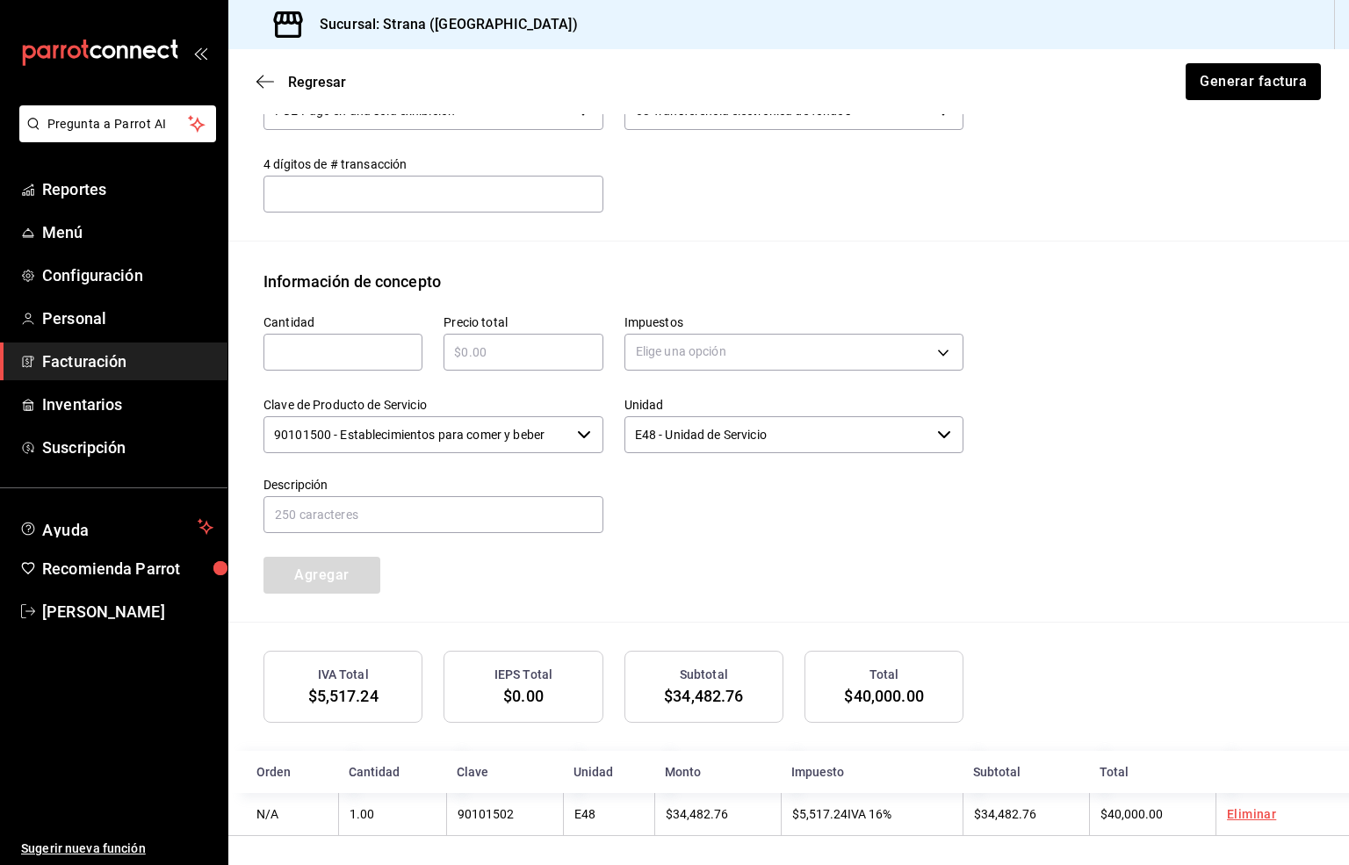
scroll to position [633, 0]
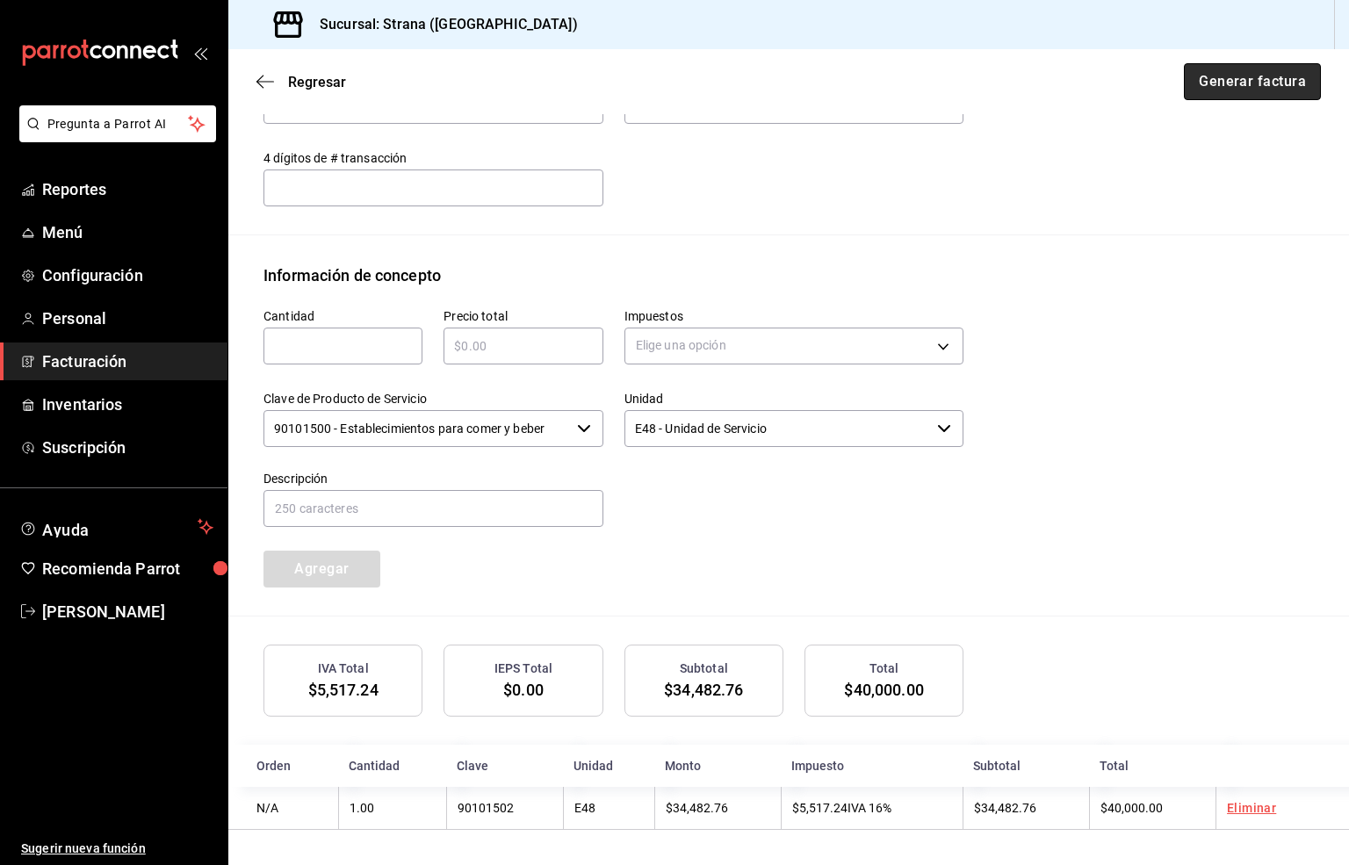
click at [1225, 77] on button "Generar factura" at bounding box center [1252, 81] width 137 height 37
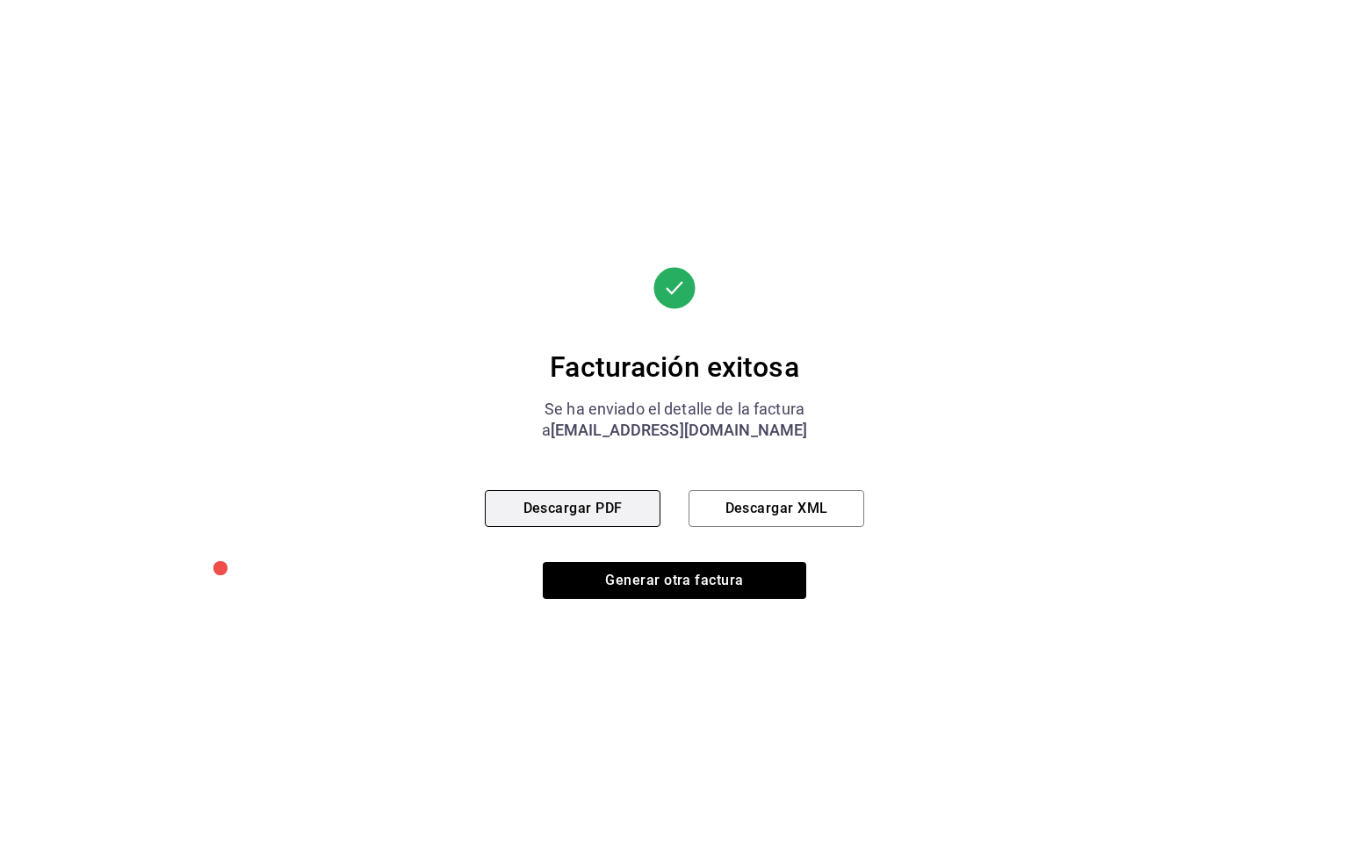
click at [586, 501] on button "Descargar PDF" at bounding box center [573, 508] width 176 height 37
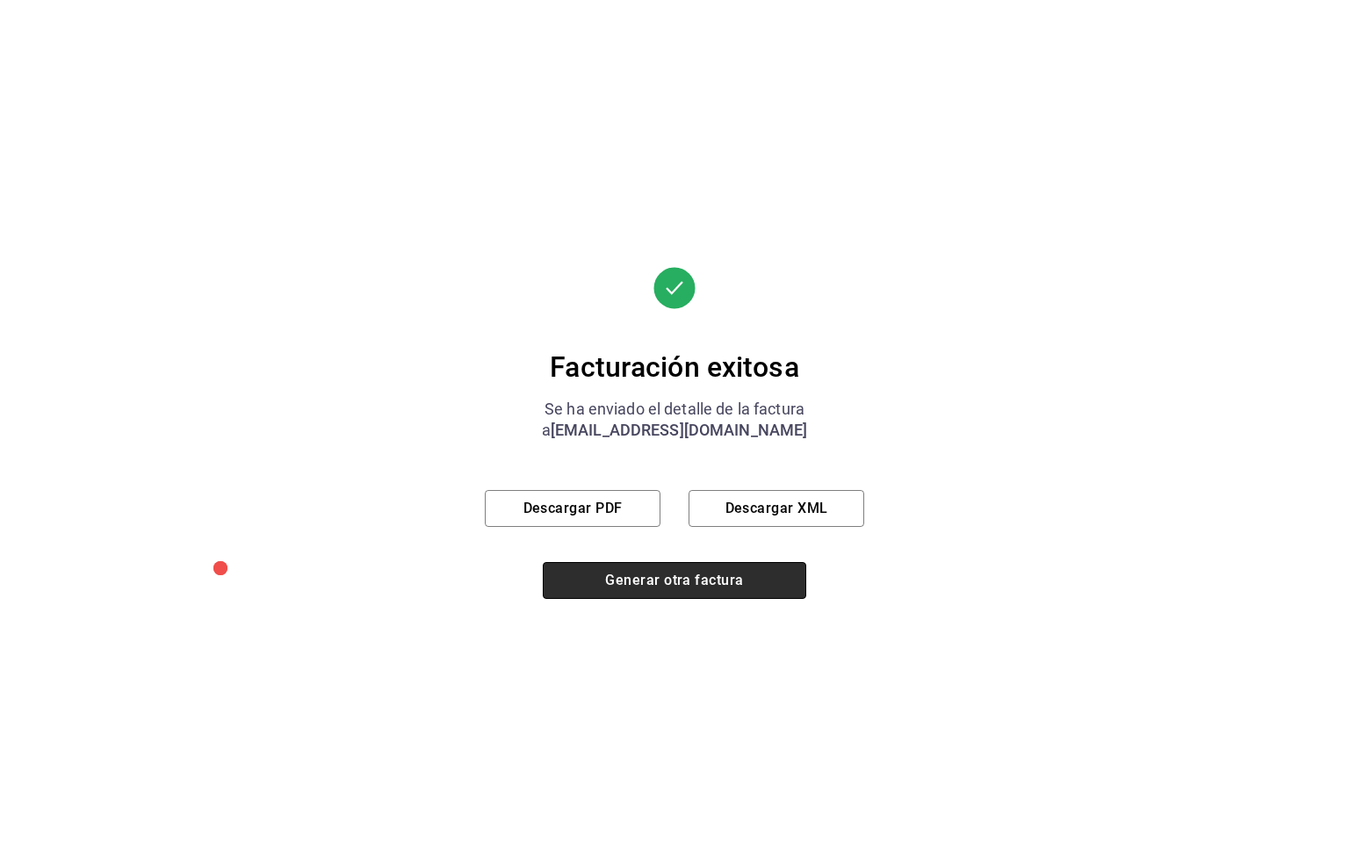
click at [670, 583] on button "Generar otra factura" at bounding box center [674, 580] width 263 height 37
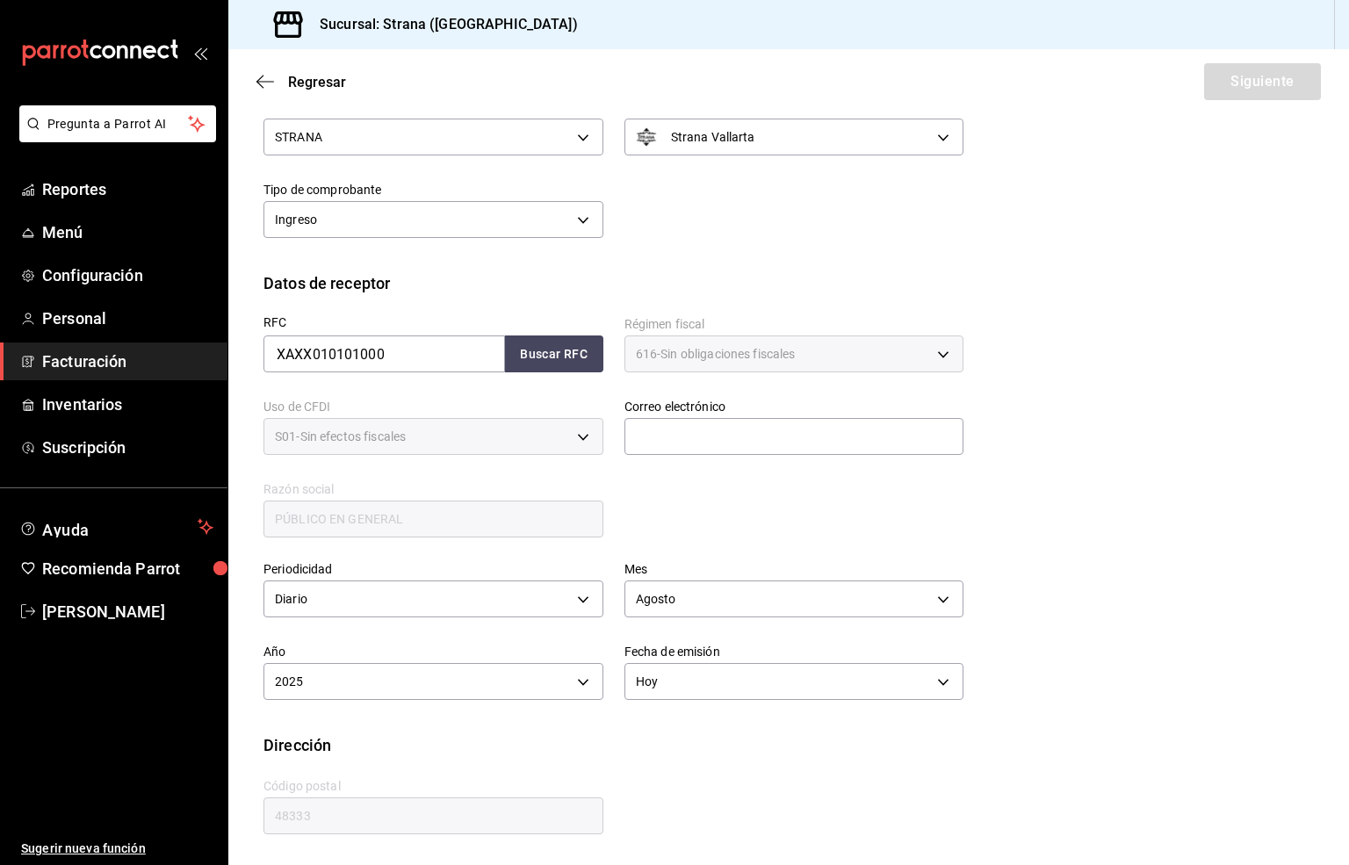
scroll to position [66, 0]
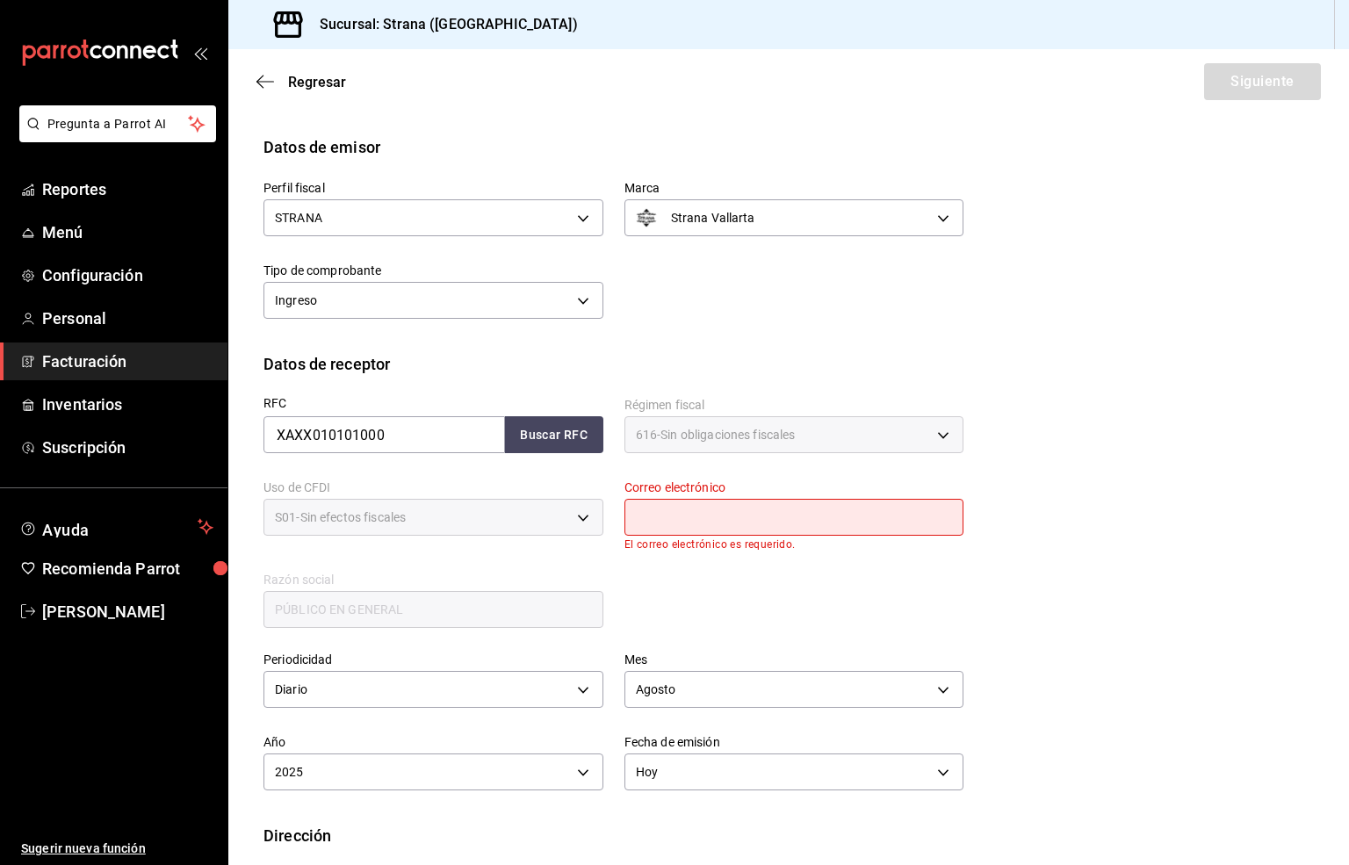
click at [695, 512] on input "text" at bounding box center [794, 517] width 340 height 37
type input "[EMAIL_ADDRESS][DOMAIN_NAME]"
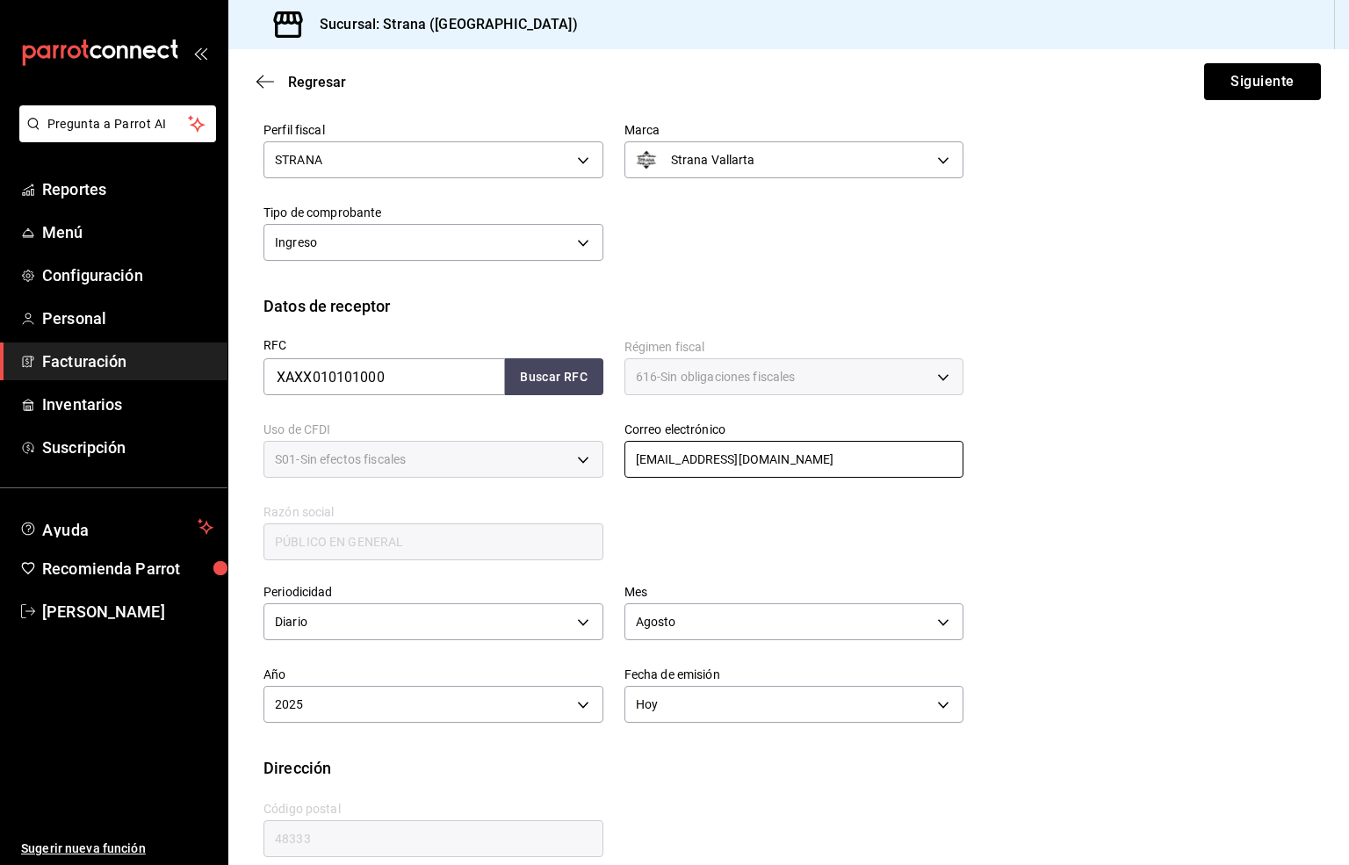
scroll to position [146, 0]
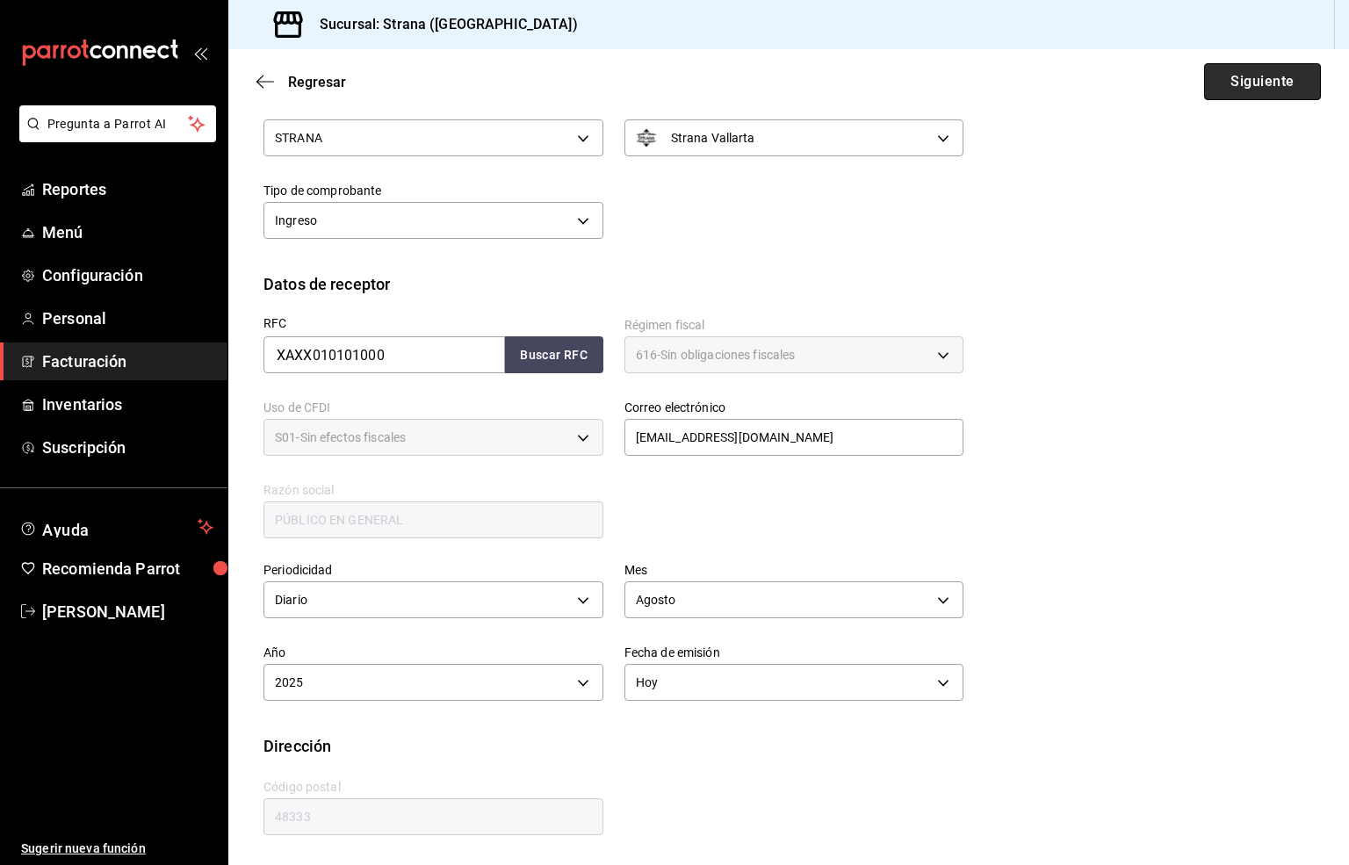
click at [1205, 76] on button "Siguiente" at bounding box center [1262, 81] width 117 height 37
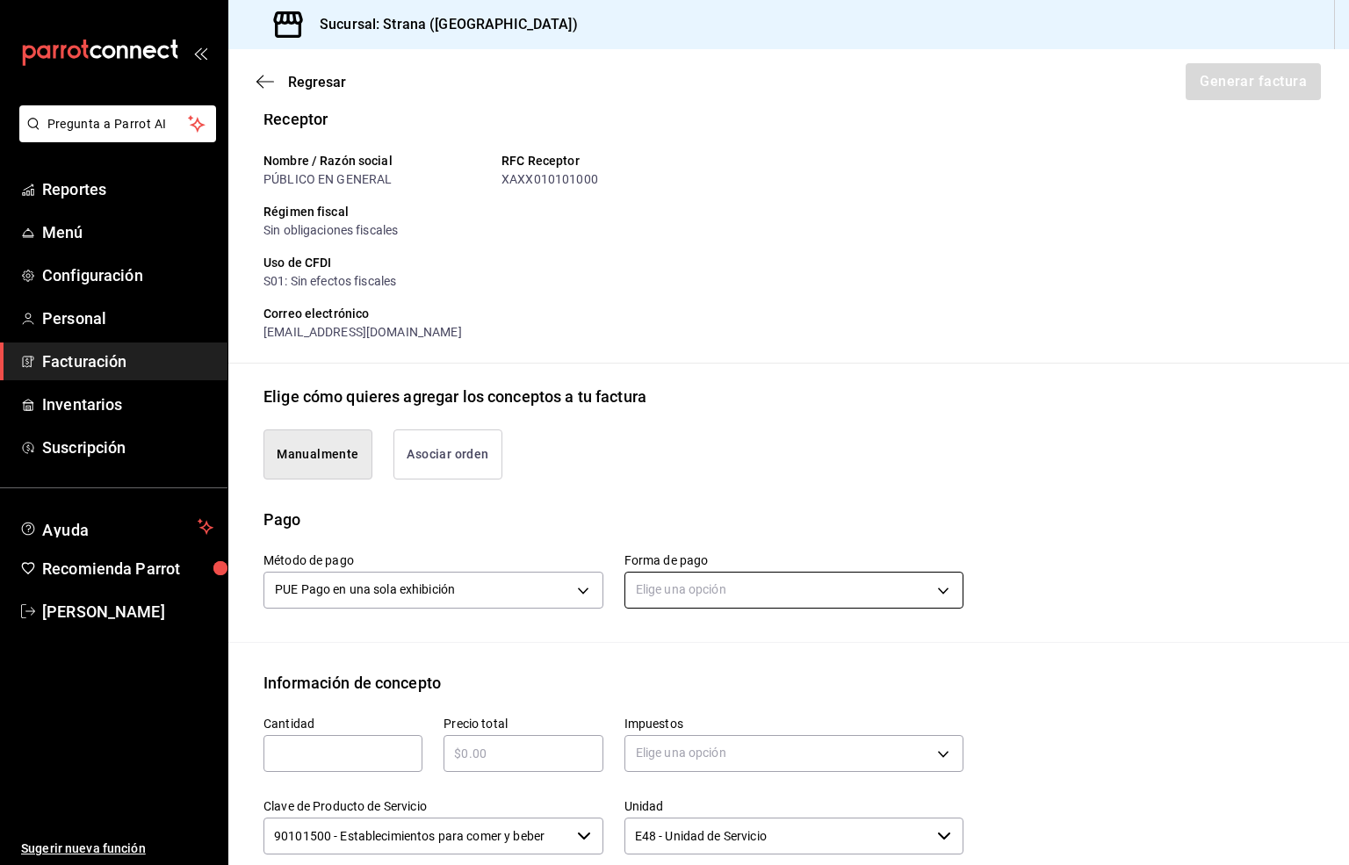
click at [695, 591] on body "Pregunta a Parrot AI Reportes Menú Configuración Personal Facturación Inventari…" at bounding box center [674, 432] width 1349 height 865
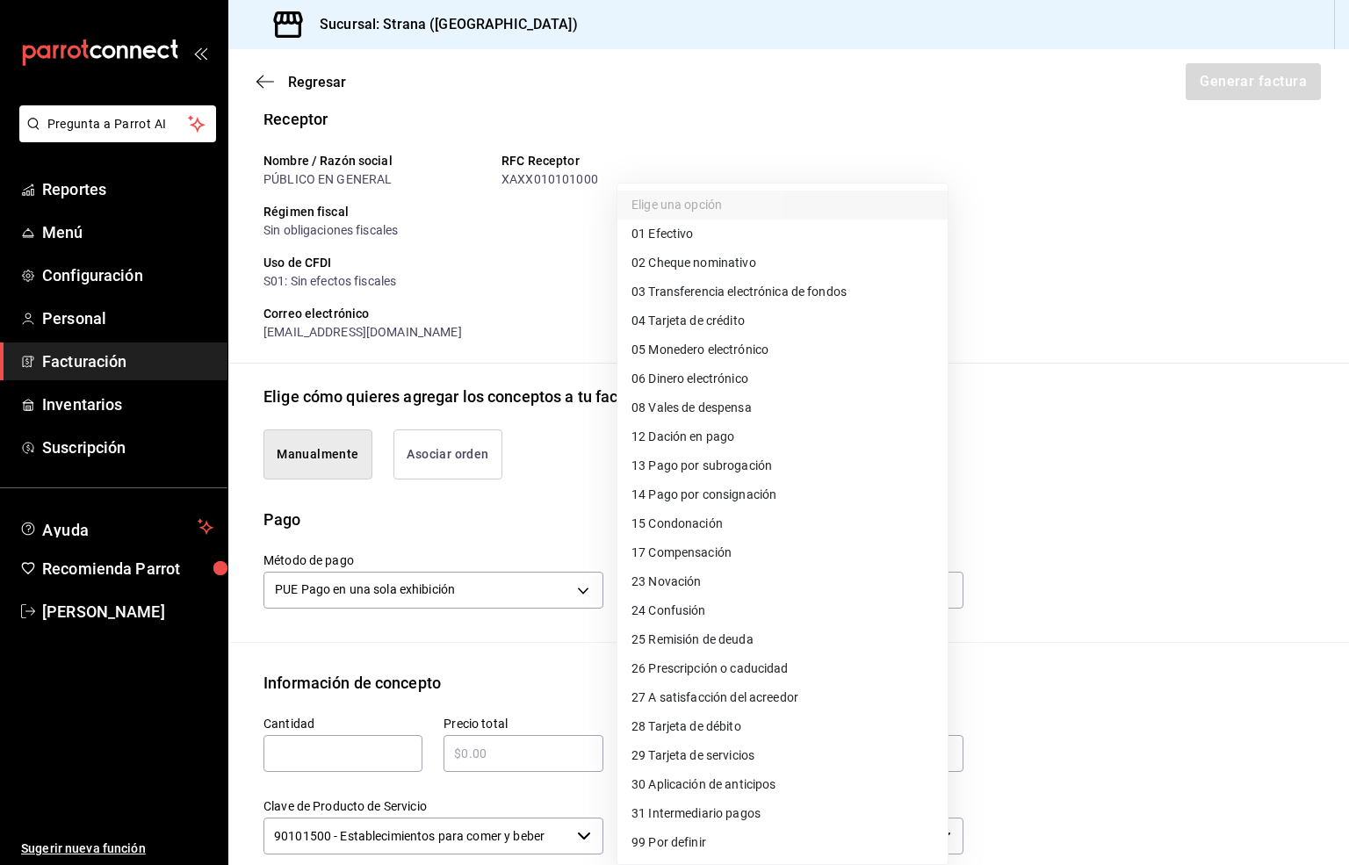
click at [764, 283] on span "03 Transferencia electrónica de fondos" at bounding box center [738, 292] width 215 height 18
type input "03"
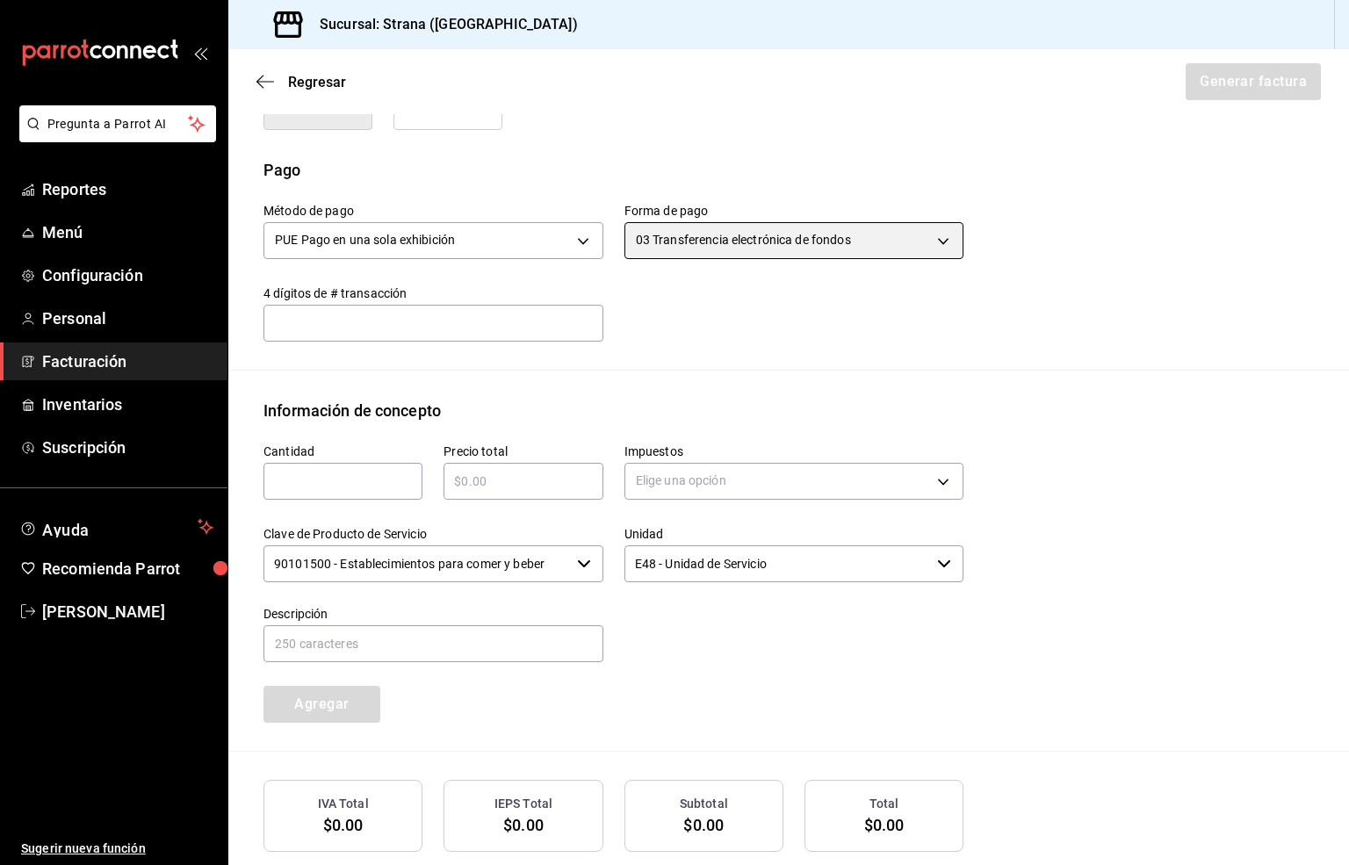
scroll to position [590, 0]
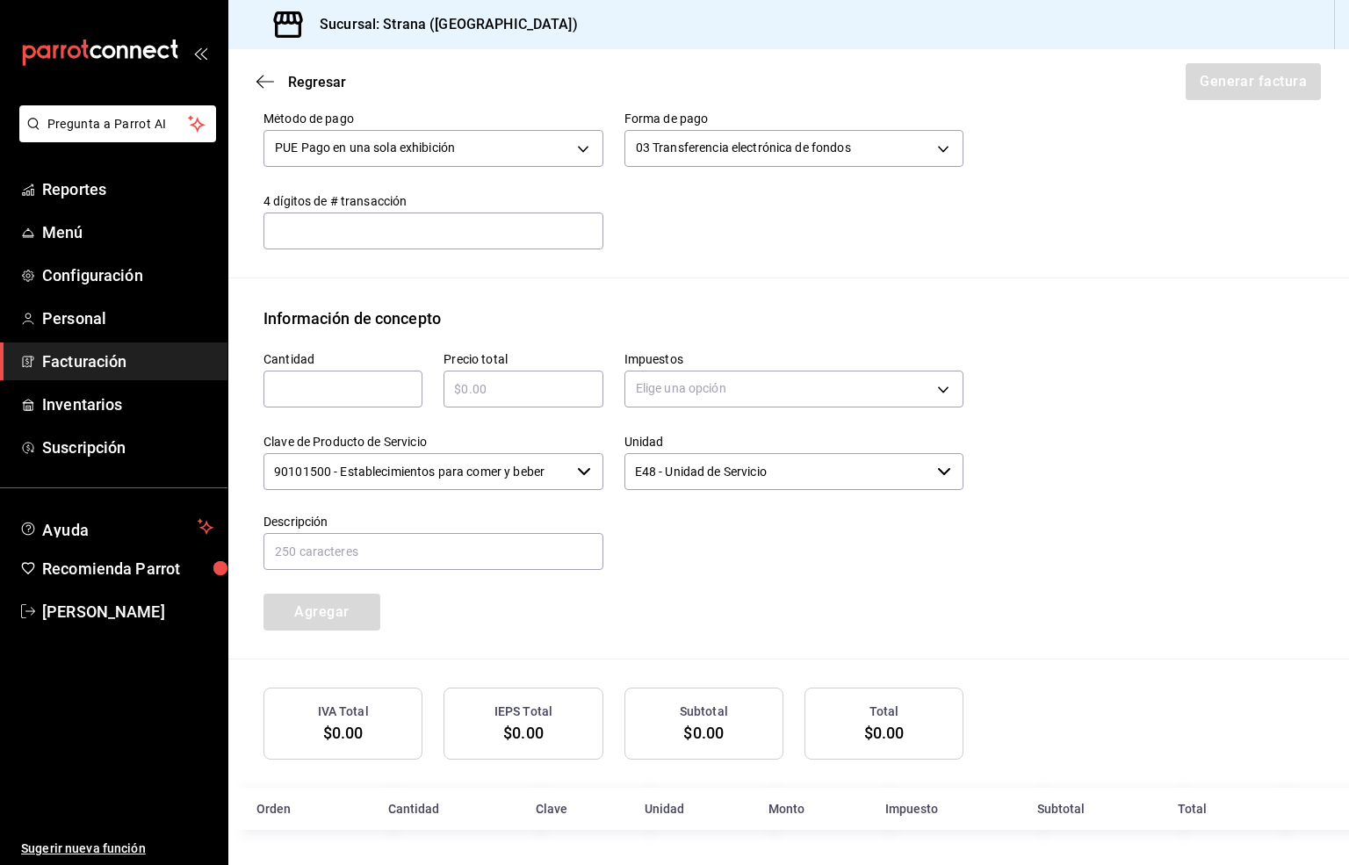
click at [314, 379] on input "text" at bounding box center [342, 388] width 159 height 21
type input "1"
drag, startPoint x: 516, startPoint y: 392, endPoint x: 487, endPoint y: 396, distance: 29.2
click at [514, 392] on input "text" at bounding box center [522, 388] width 159 height 21
type input "$5000"
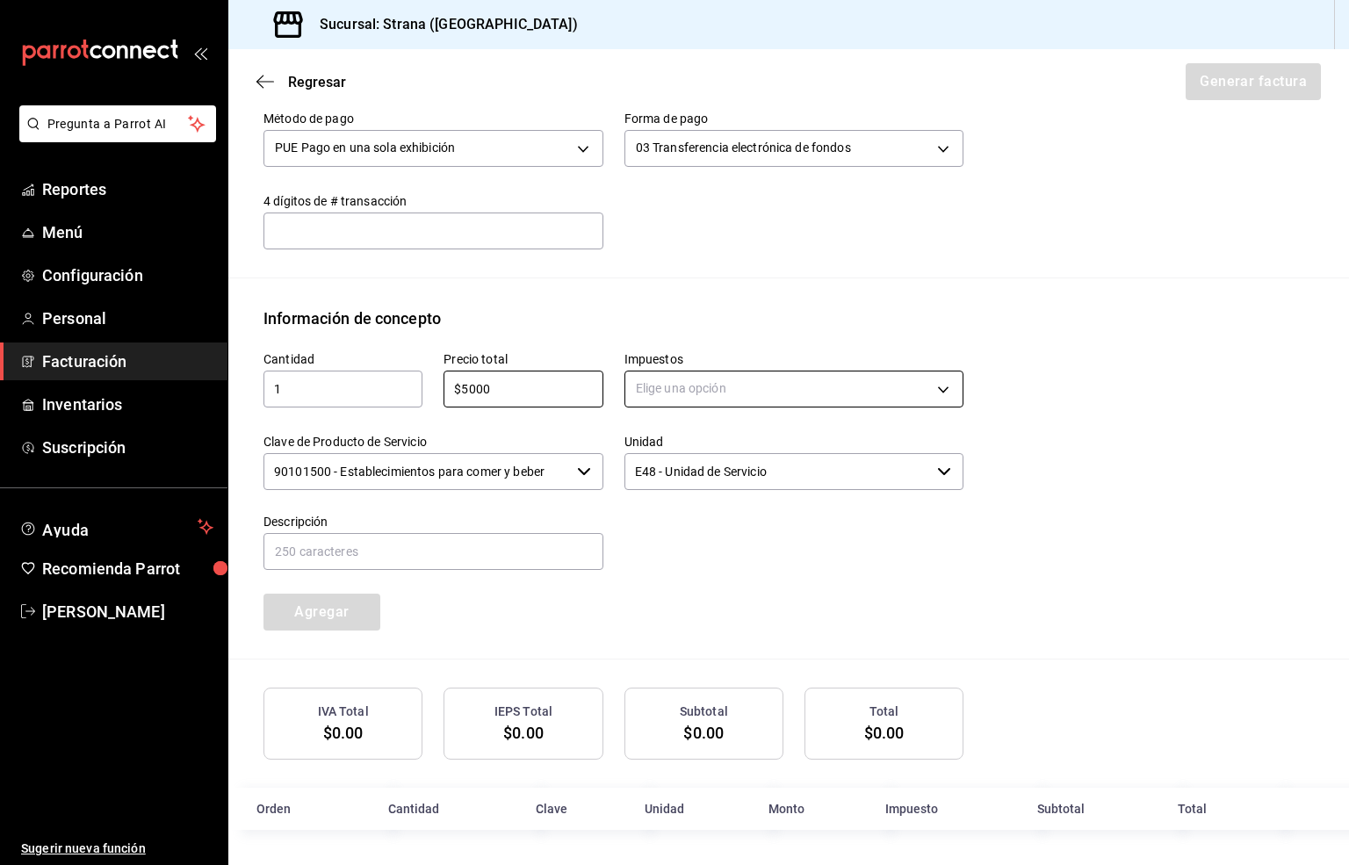
click at [685, 401] on body "Pregunta a Parrot AI Reportes Menú Configuración Personal Facturación Inventari…" at bounding box center [674, 432] width 1349 height 865
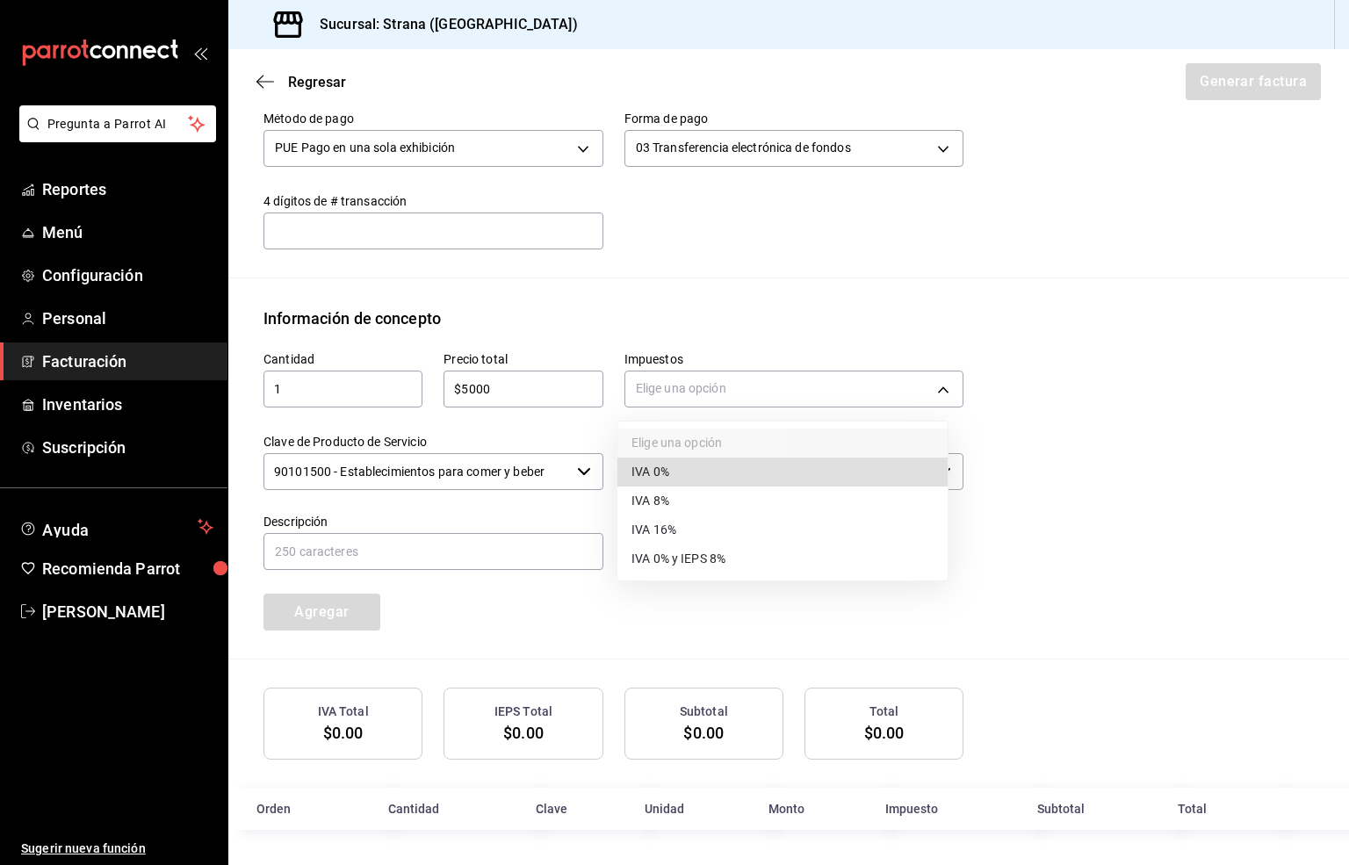
click at [667, 529] on span "IVA 16%" at bounding box center [653, 530] width 45 height 18
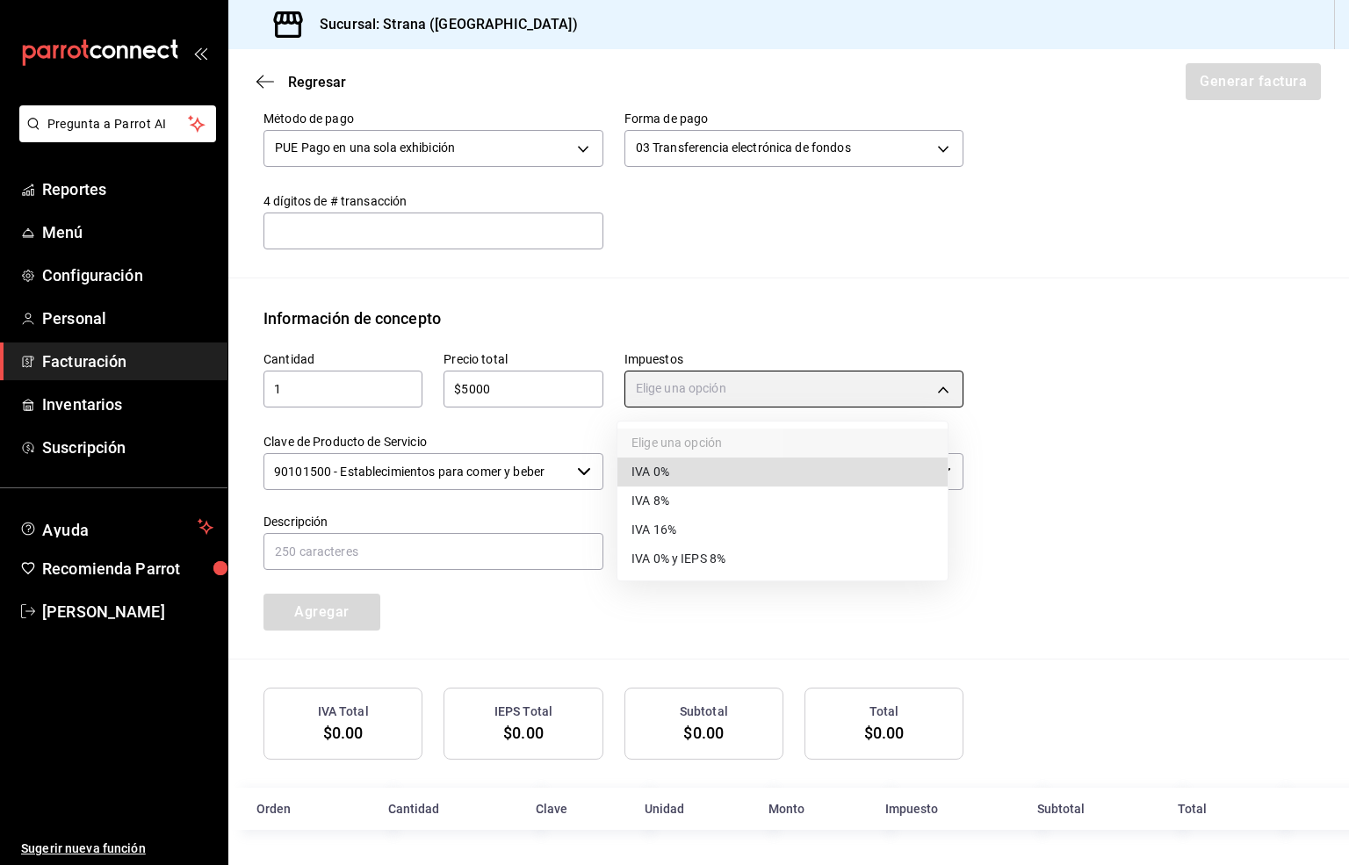
type input "IVA_16"
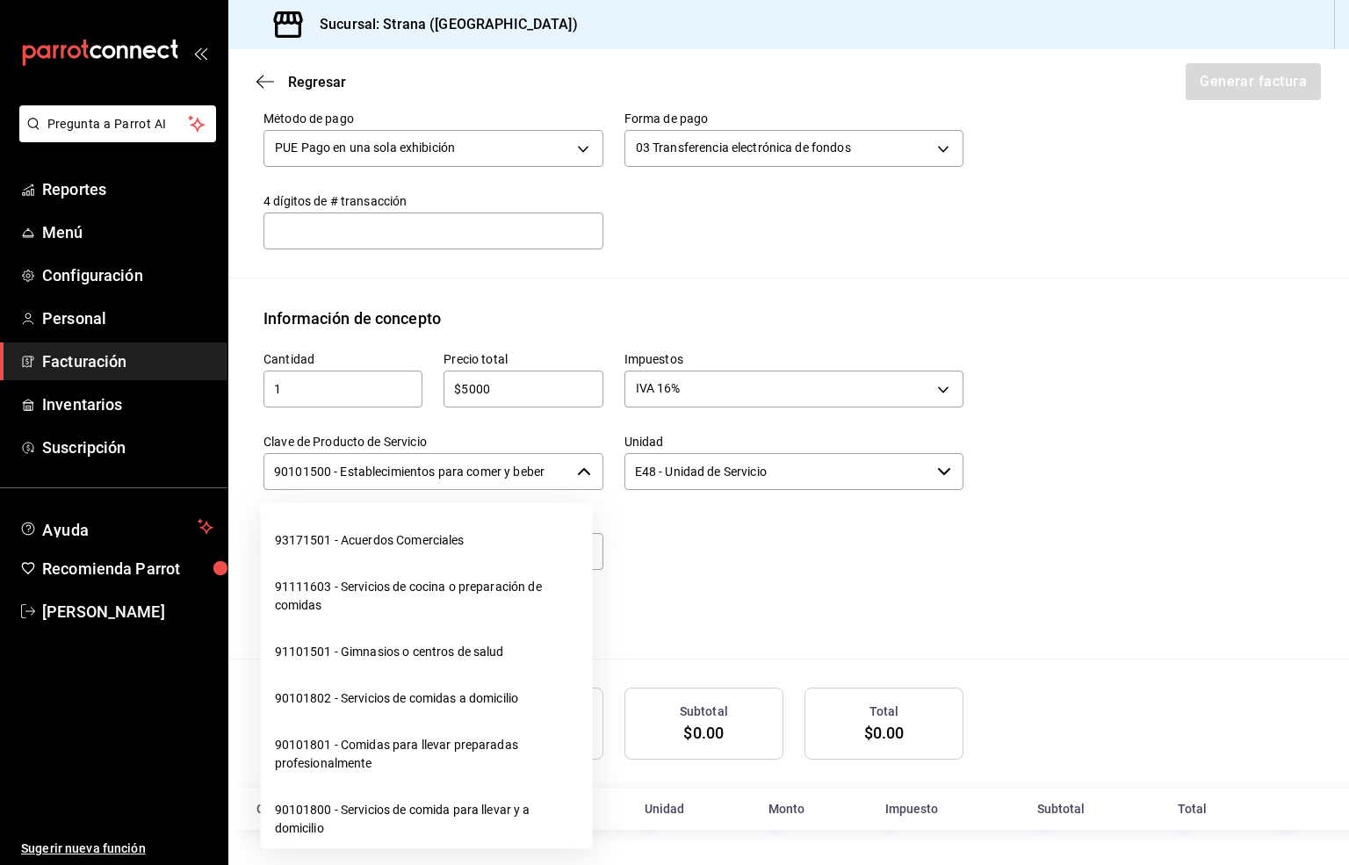
click at [364, 472] on input "90101500 - Establecimientos para comer y beber" at bounding box center [416, 471] width 306 height 37
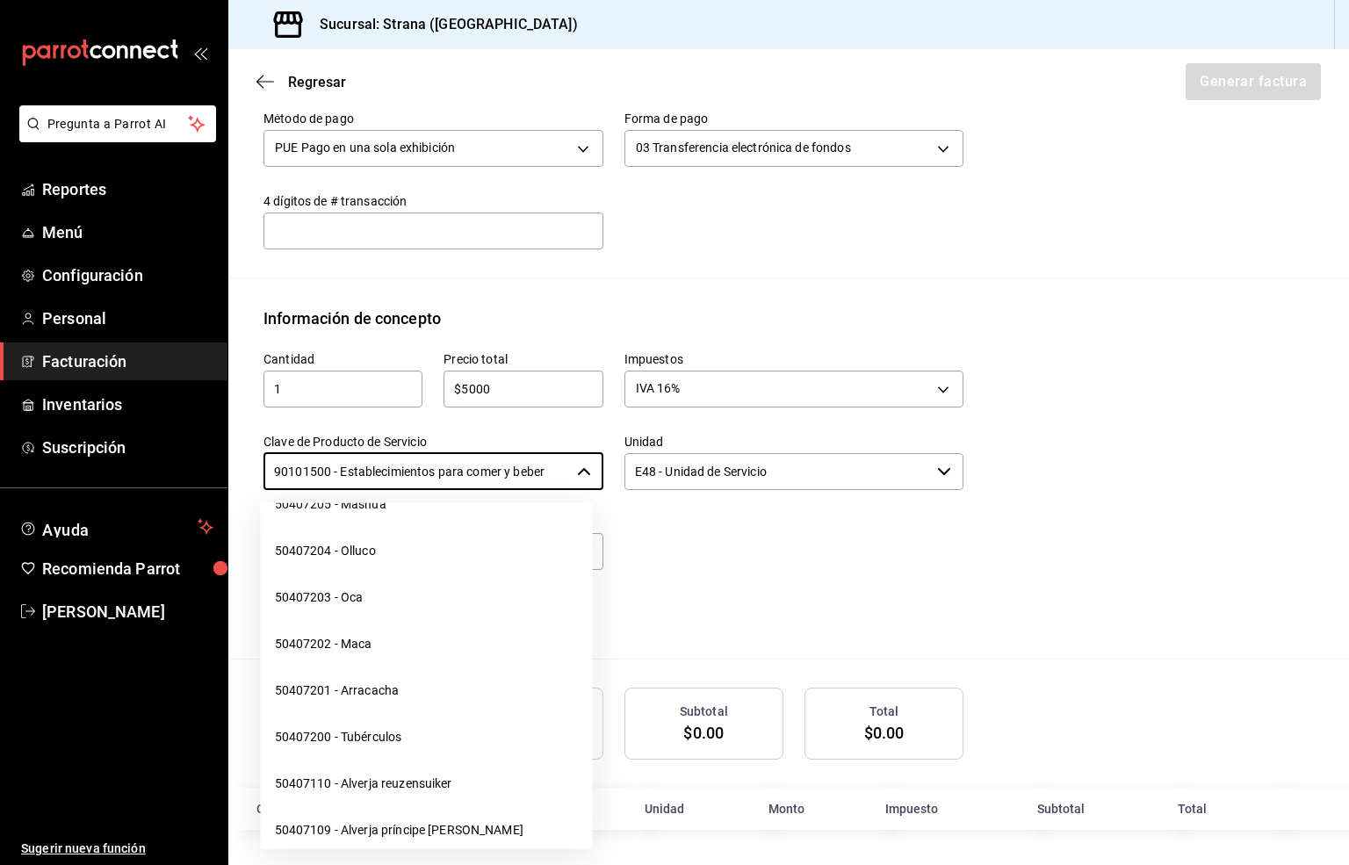
scroll to position [2371, 0]
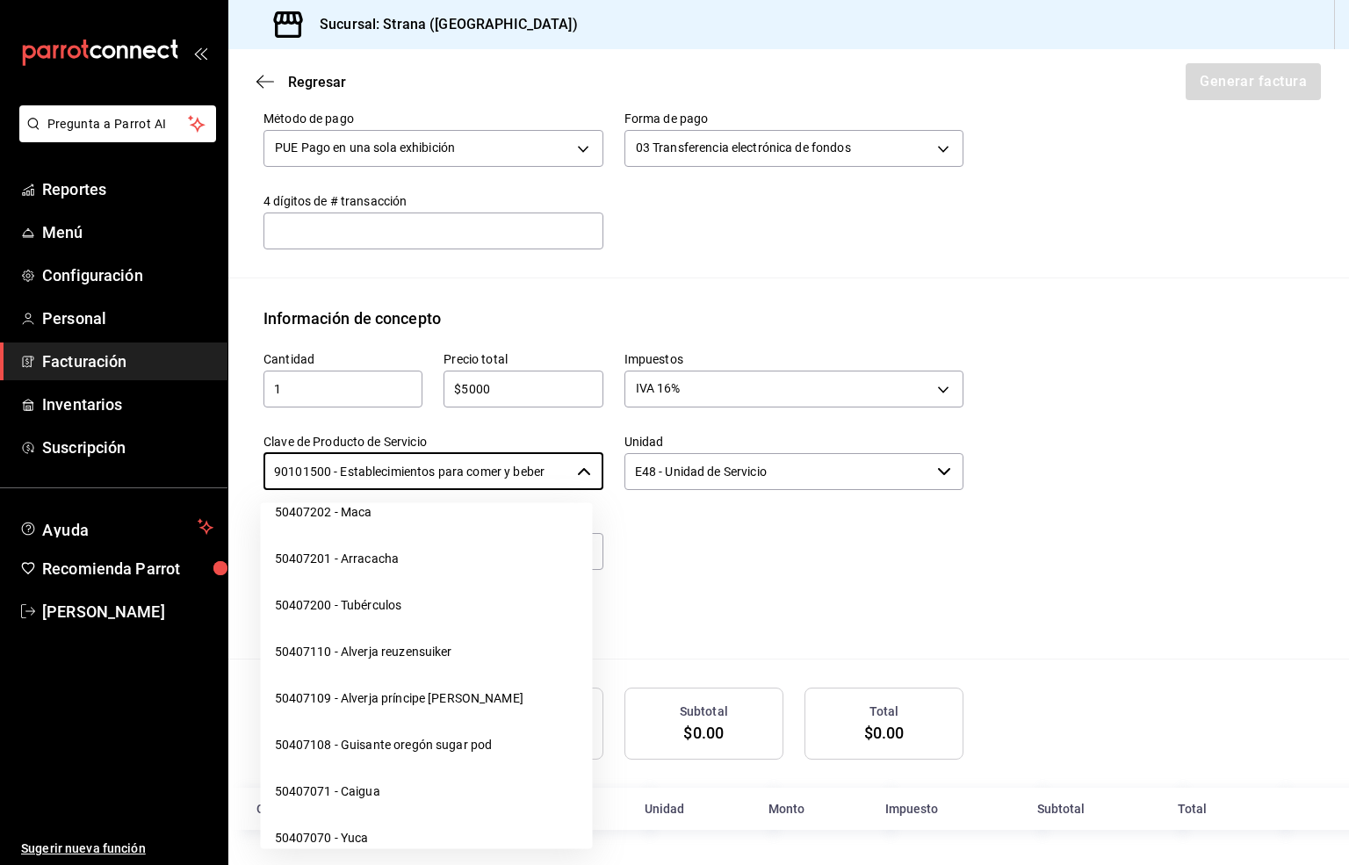
click at [767, 554] on div at bounding box center [783, 533] width 361 height 80
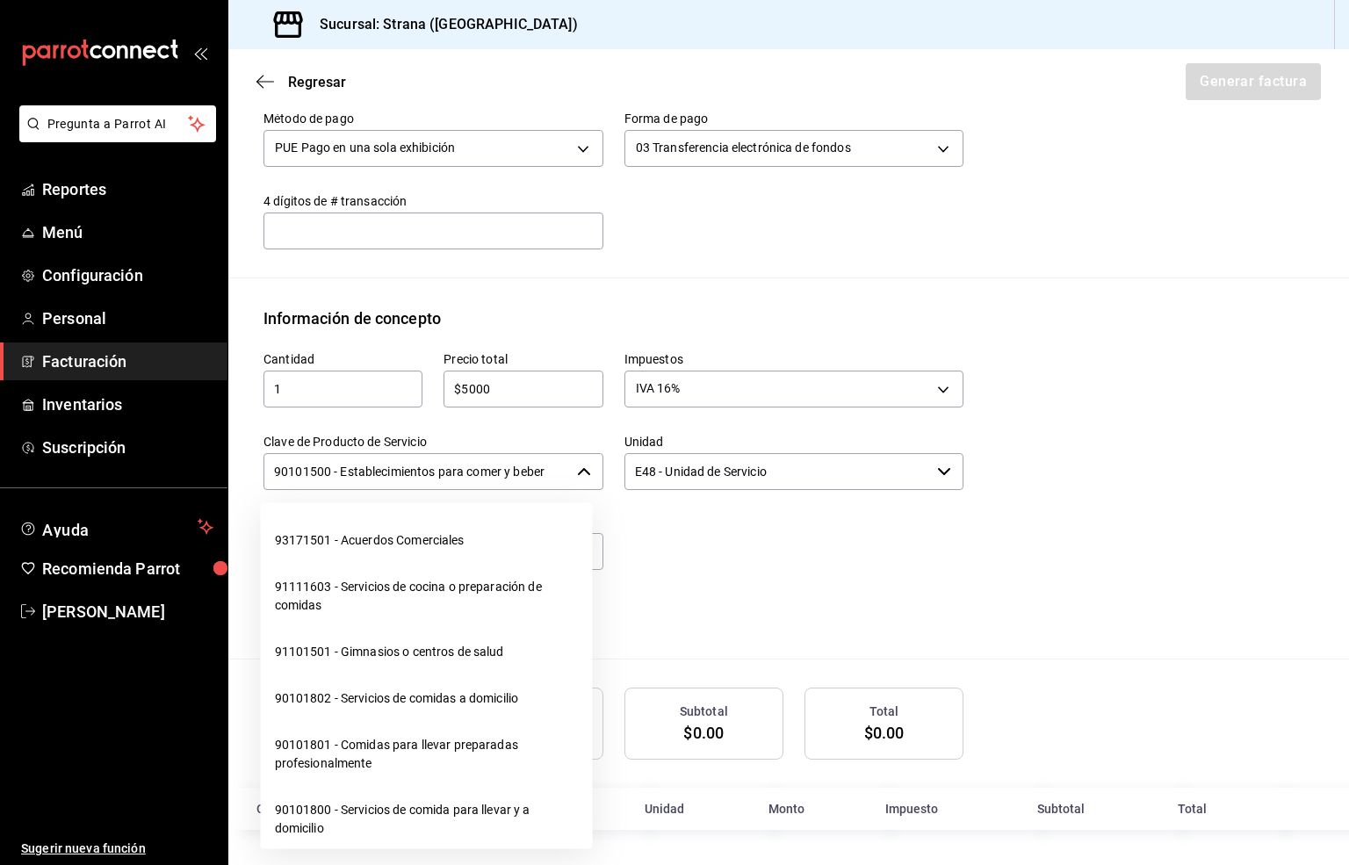
click at [544, 467] on input "90101500 - Establecimientos para comer y beber" at bounding box center [416, 471] width 306 height 37
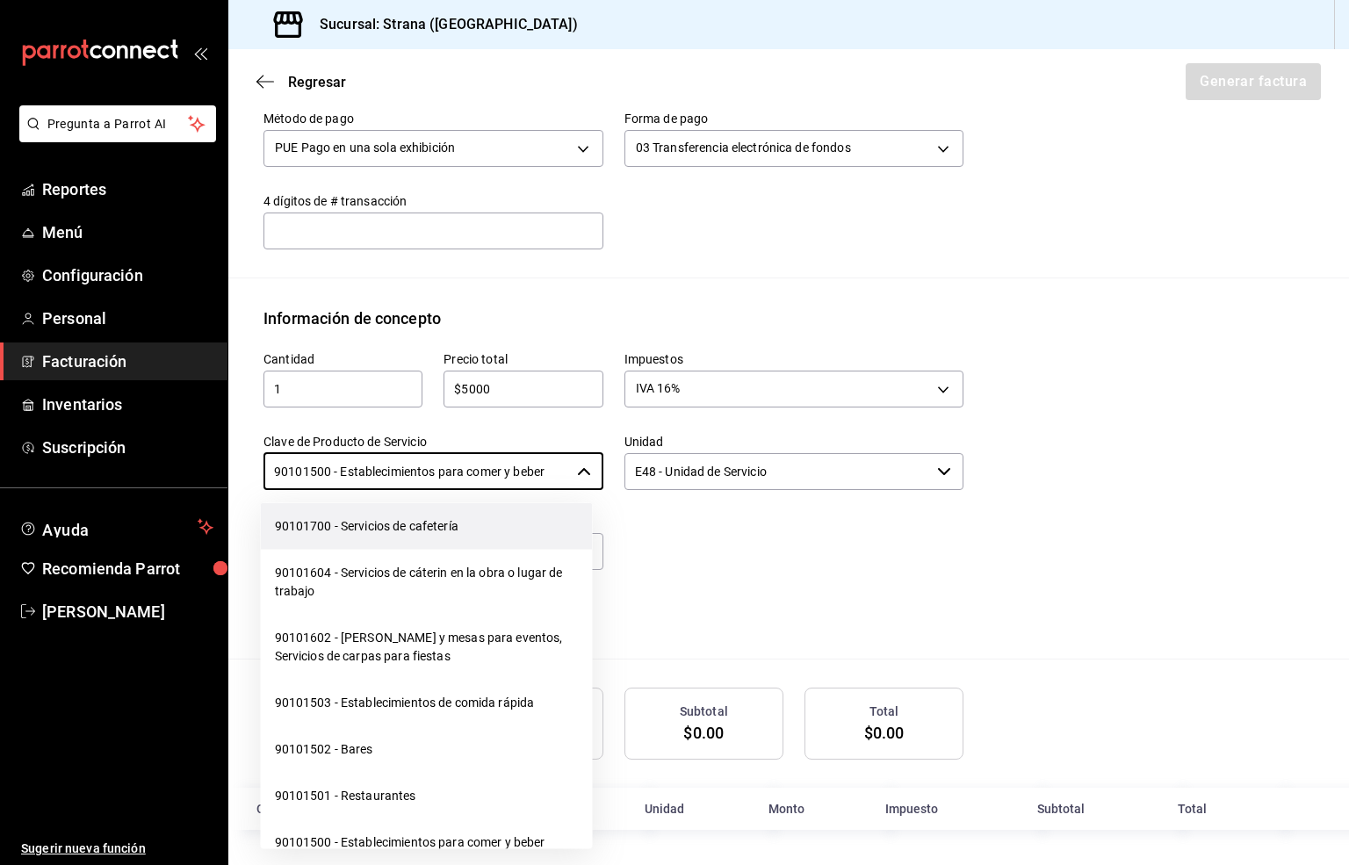
scroll to position [395, 0]
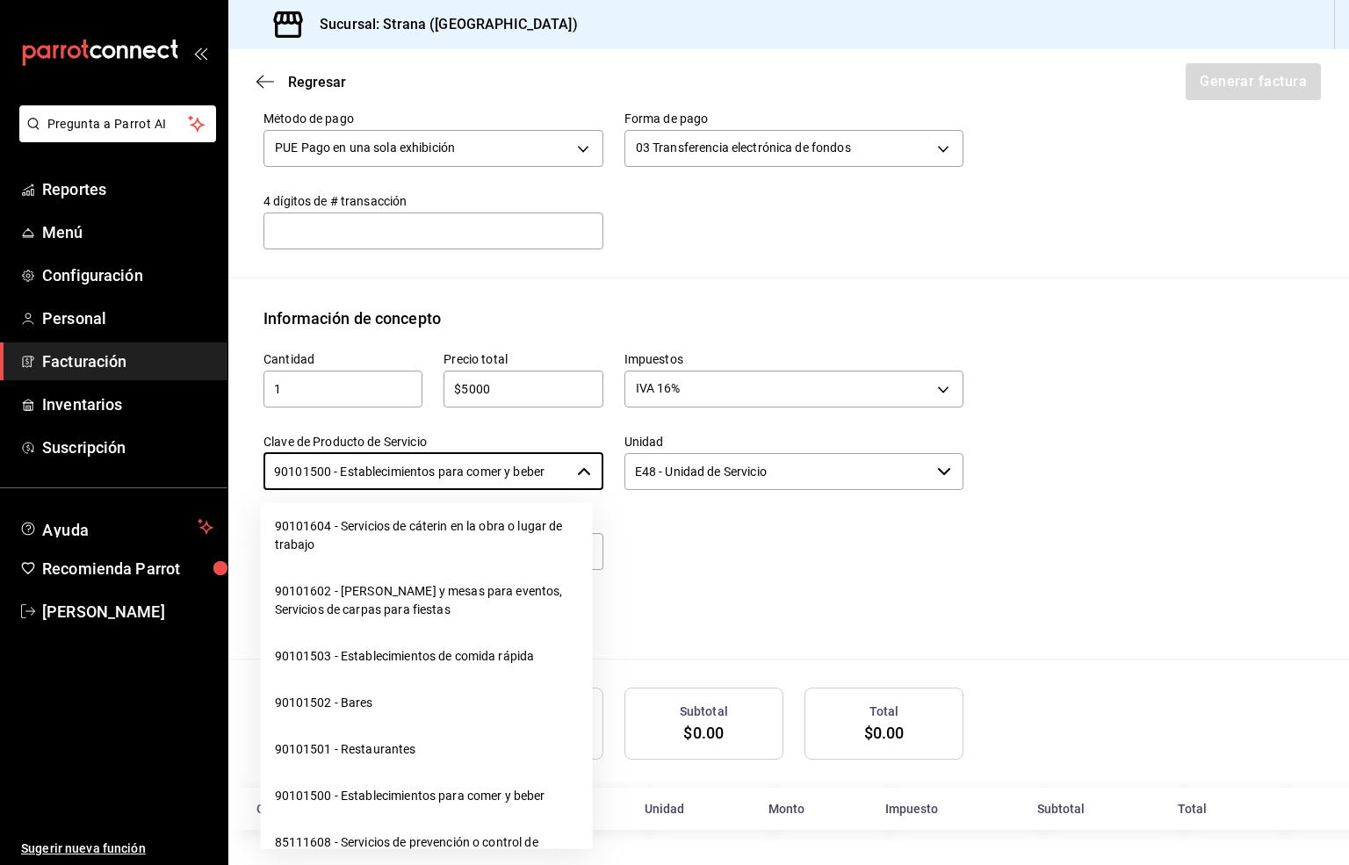
click at [353, 701] on li "90101502 - Bares" at bounding box center [427, 703] width 332 height 47
type input "90101502 - Bares"
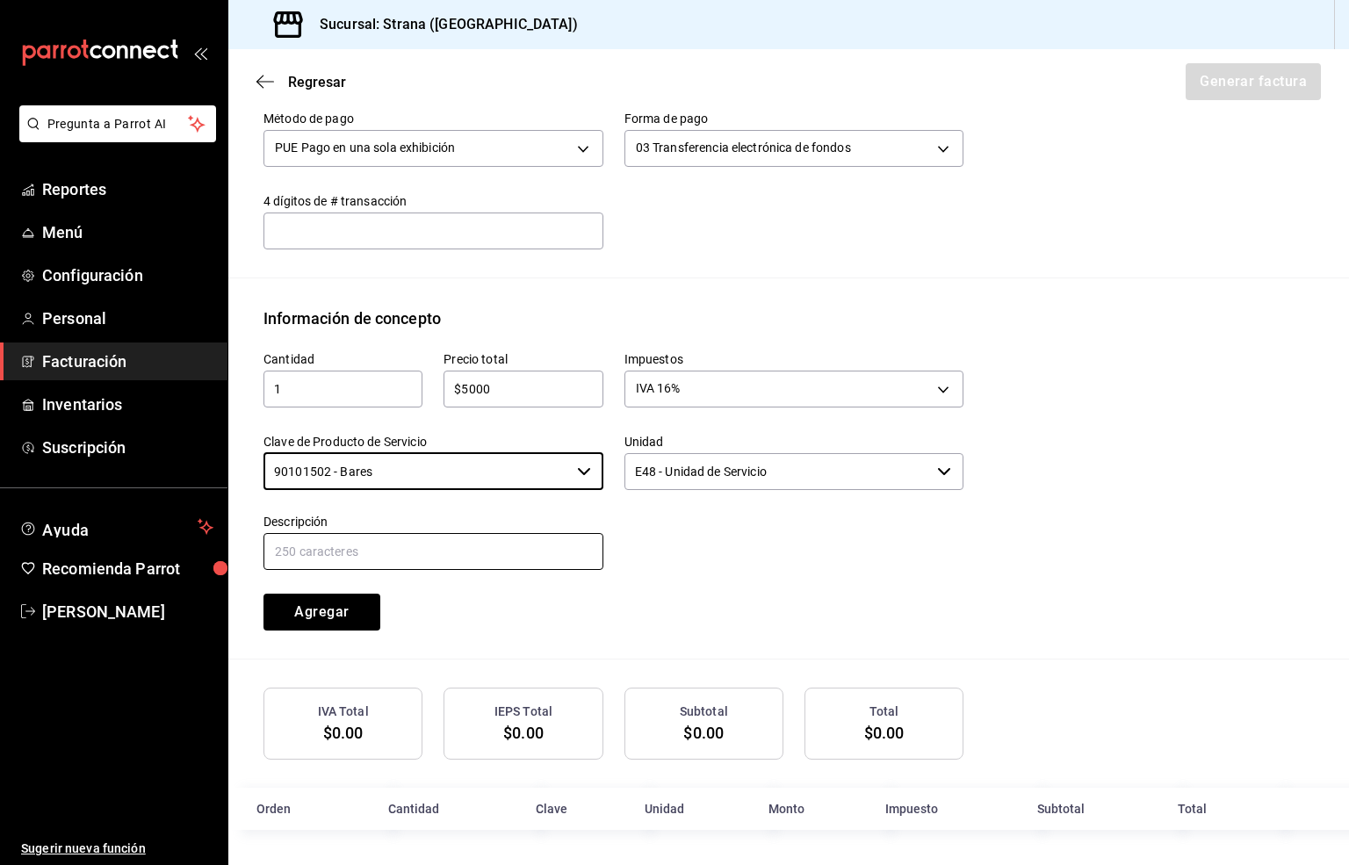
click at [469, 548] on input "text" at bounding box center [433, 551] width 340 height 37
paste input "CONSUMO"
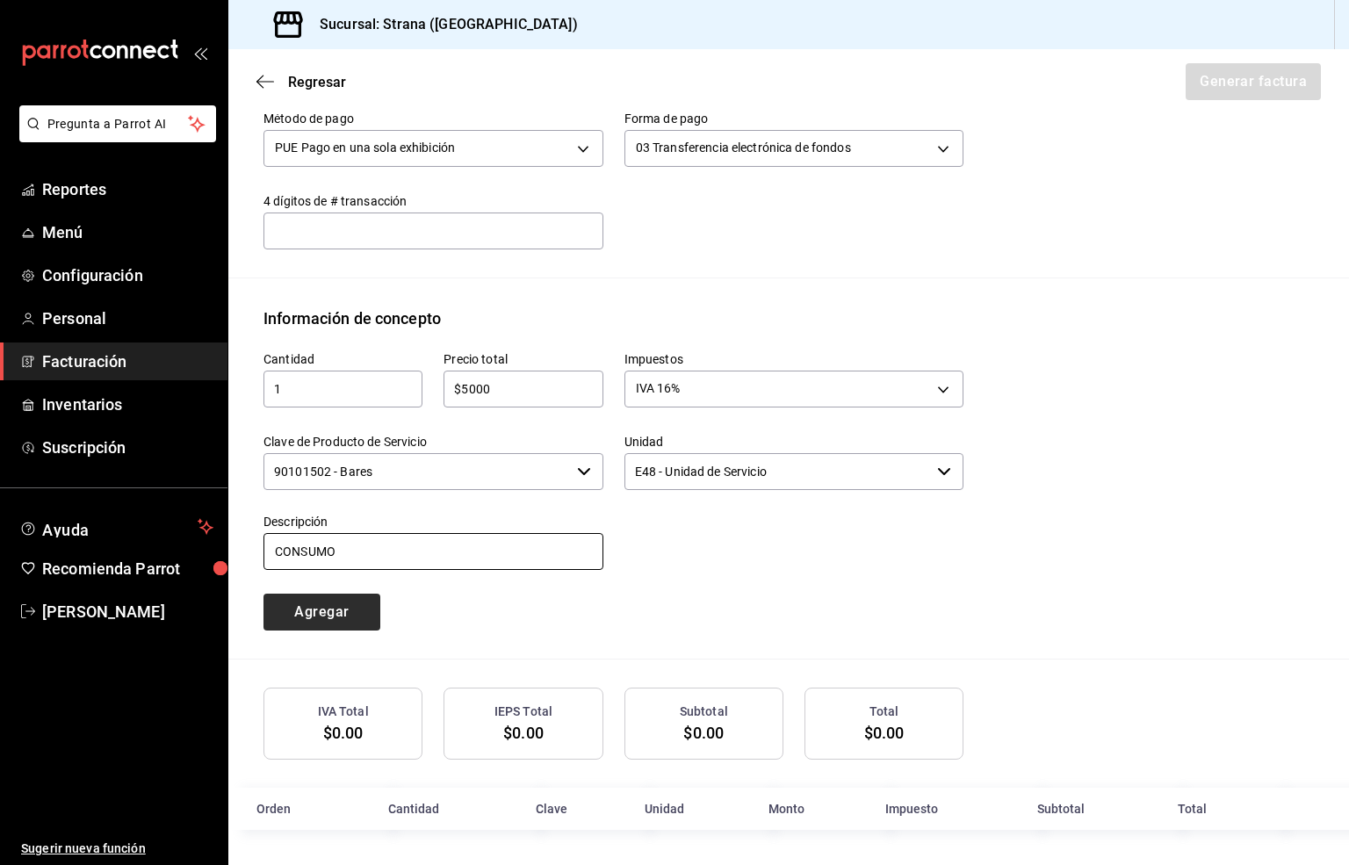
type input "CONSUMO"
drag, startPoint x: 325, startPoint y: 604, endPoint x: 561, endPoint y: 620, distance: 236.7
click at [324, 604] on button "Agregar" at bounding box center [321, 612] width 117 height 37
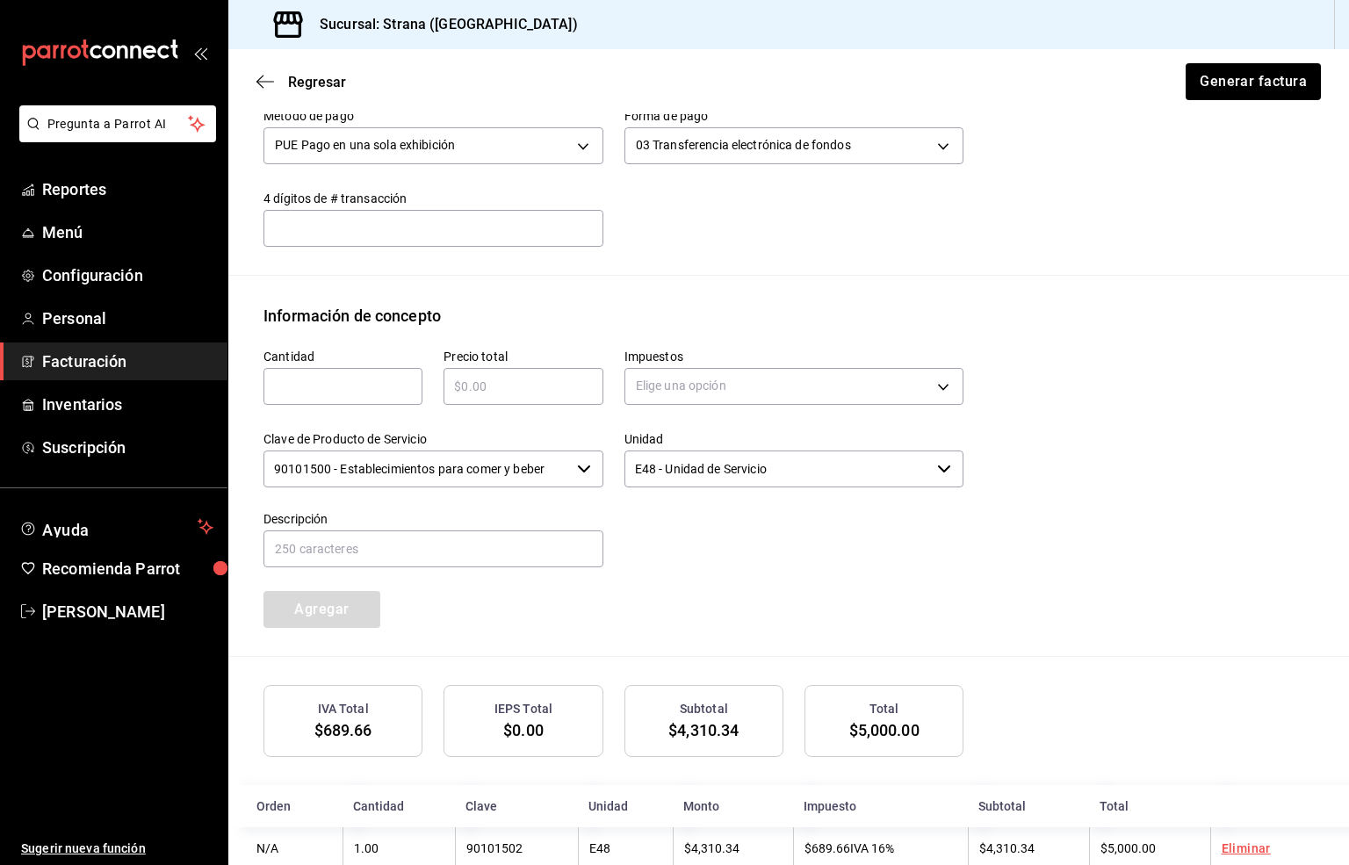
scroll to position [633, 0]
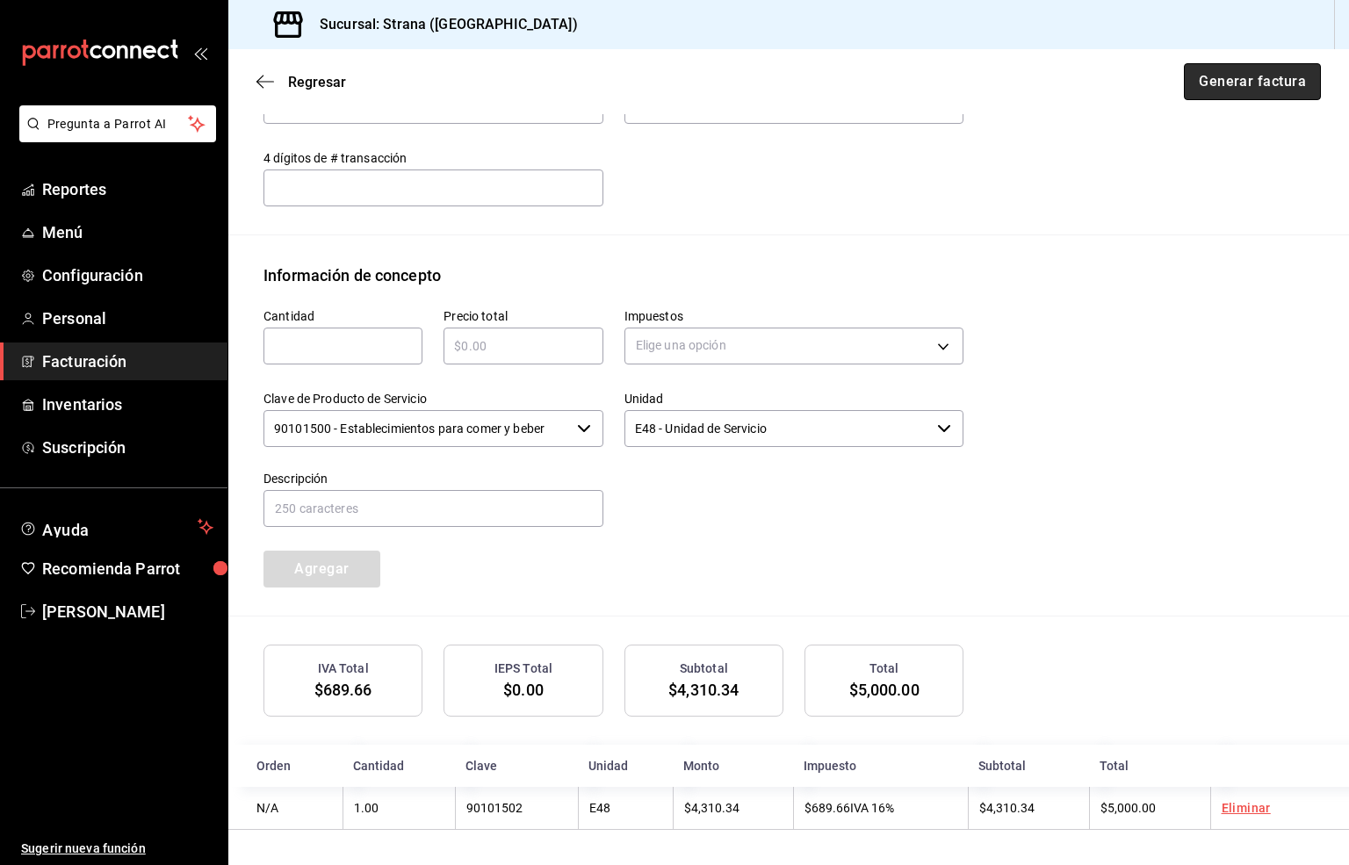
click at [1223, 79] on button "Generar factura" at bounding box center [1252, 81] width 137 height 37
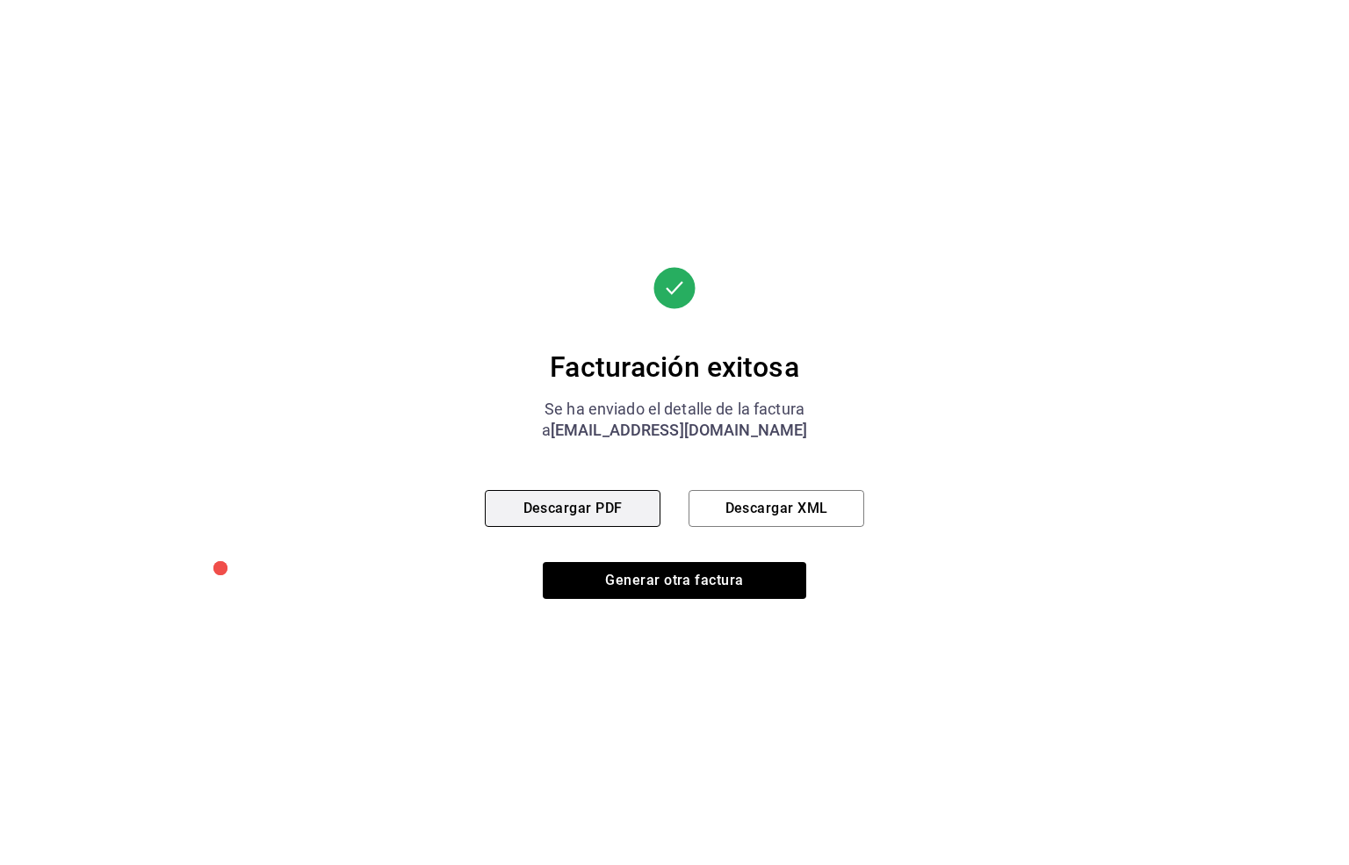
click at [543, 501] on button "Descargar PDF" at bounding box center [573, 508] width 176 height 37
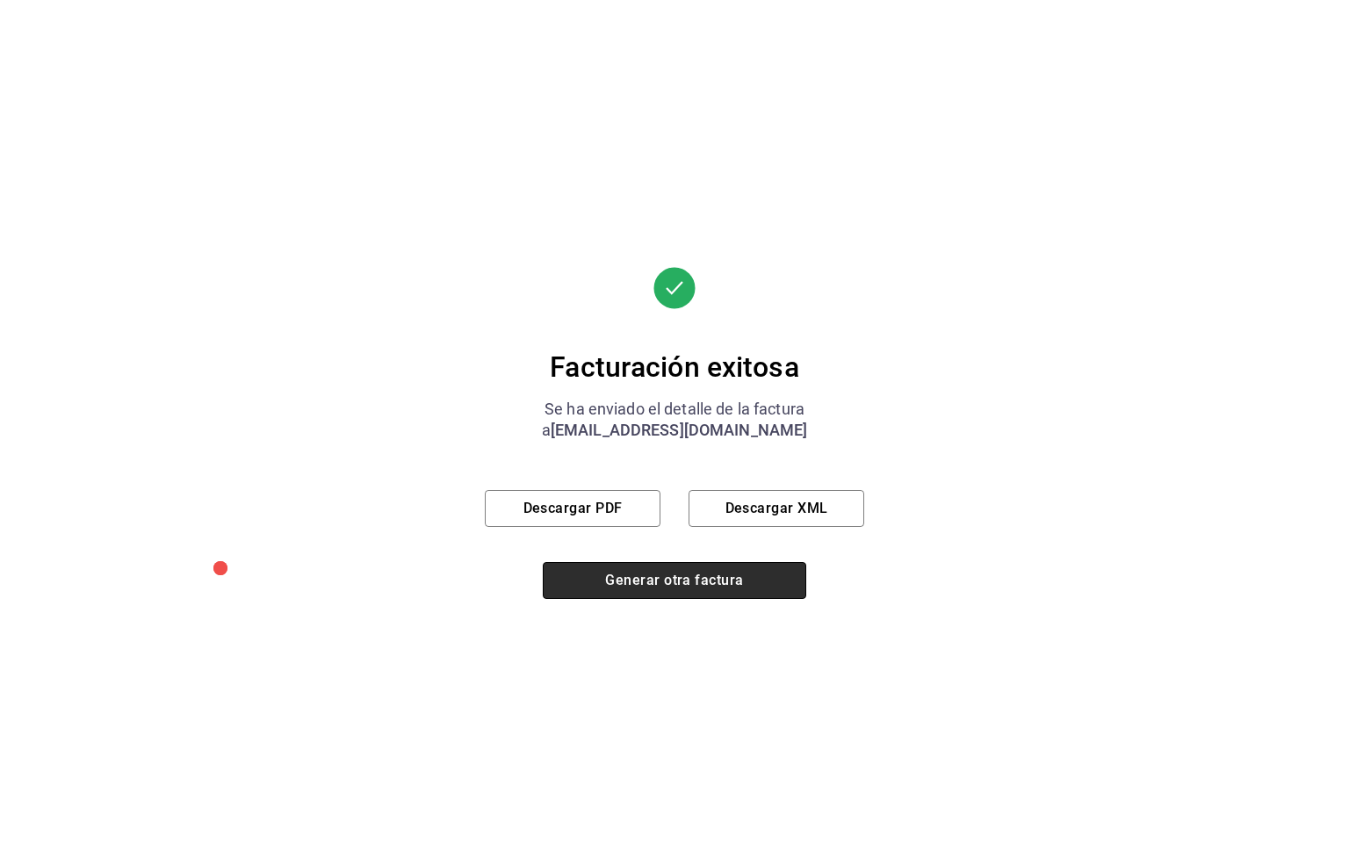
click at [612, 580] on button "Generar otra factura" at bounding box center [674, 580] width 263 height 37
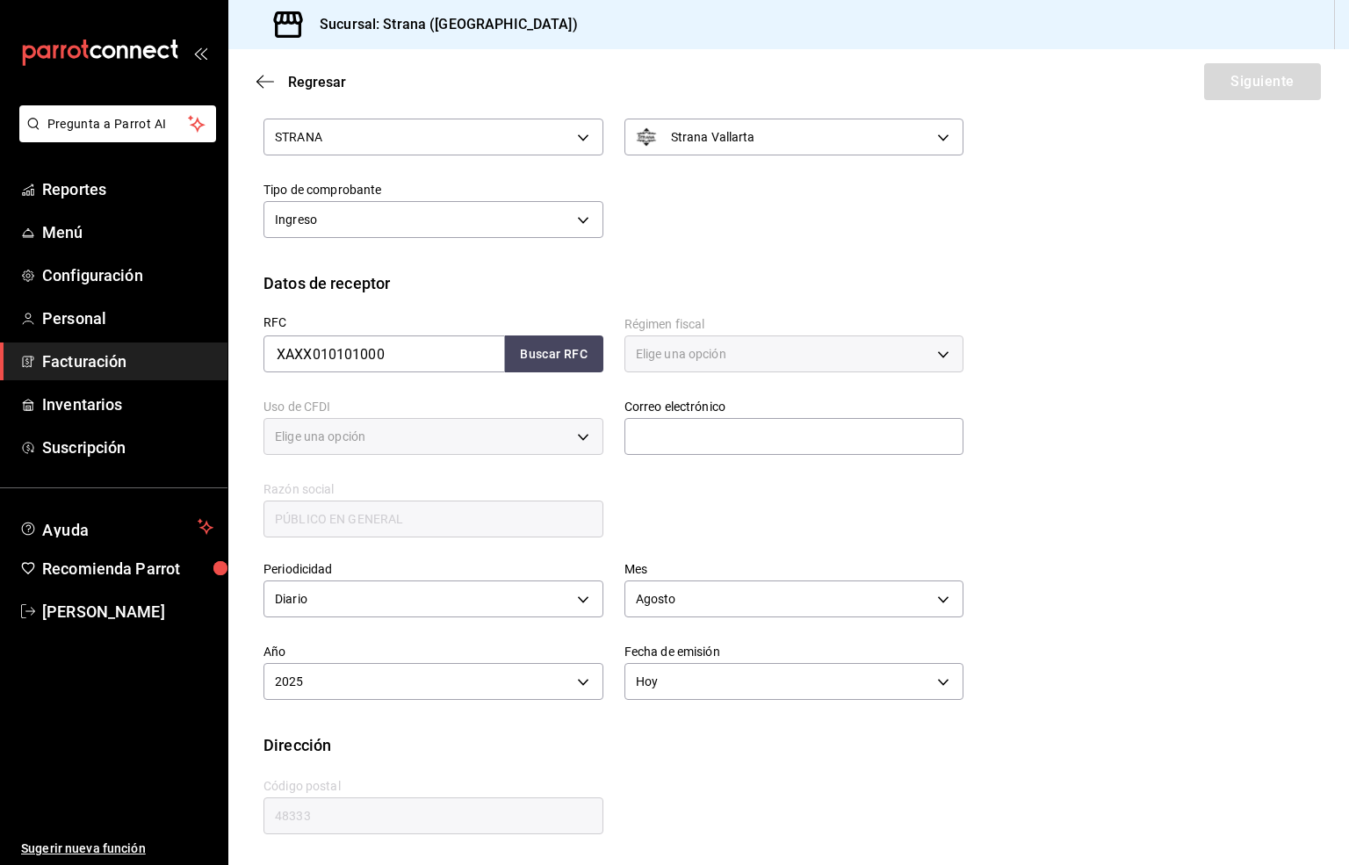
type input "616"
type input "S01"
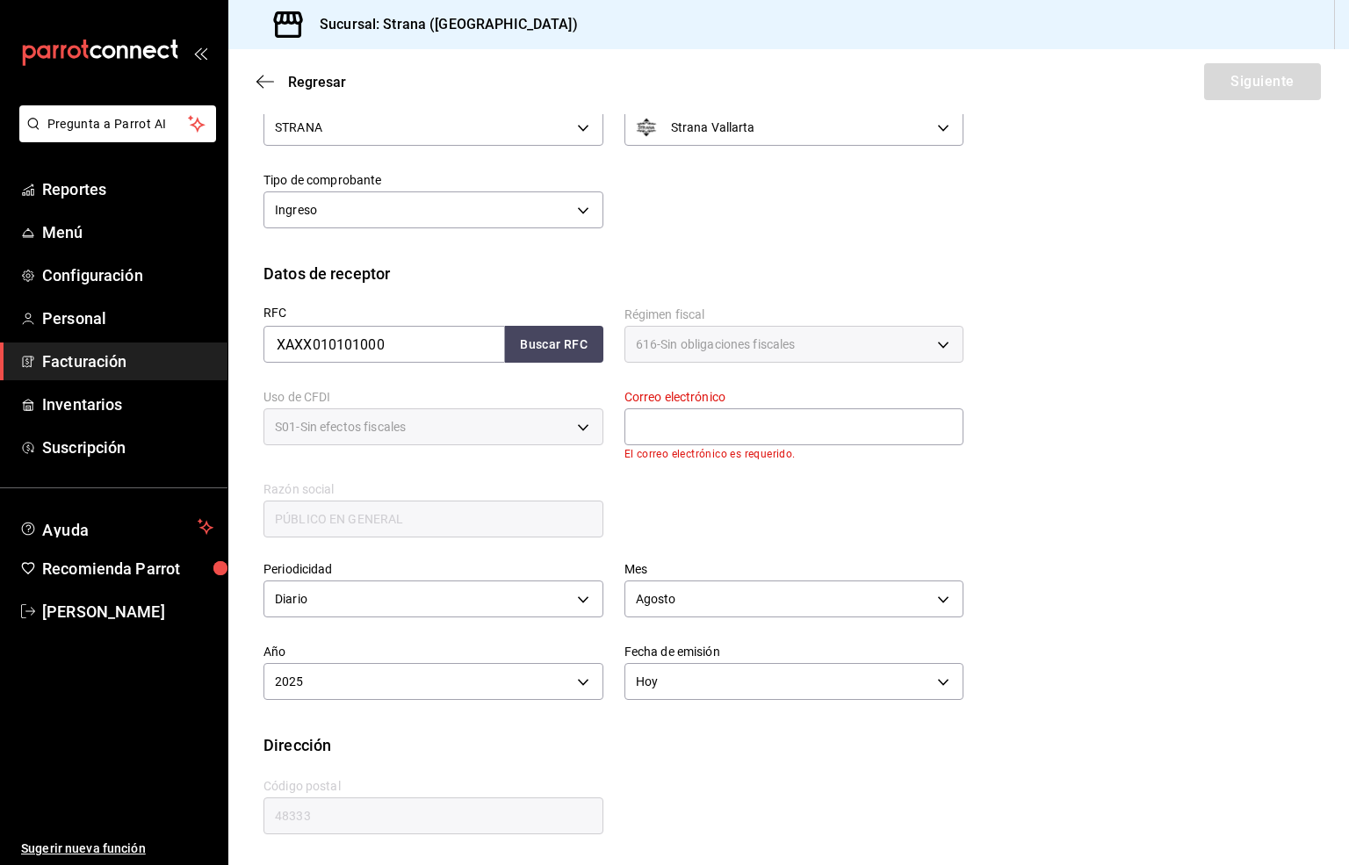
scroll to position [66, 0]
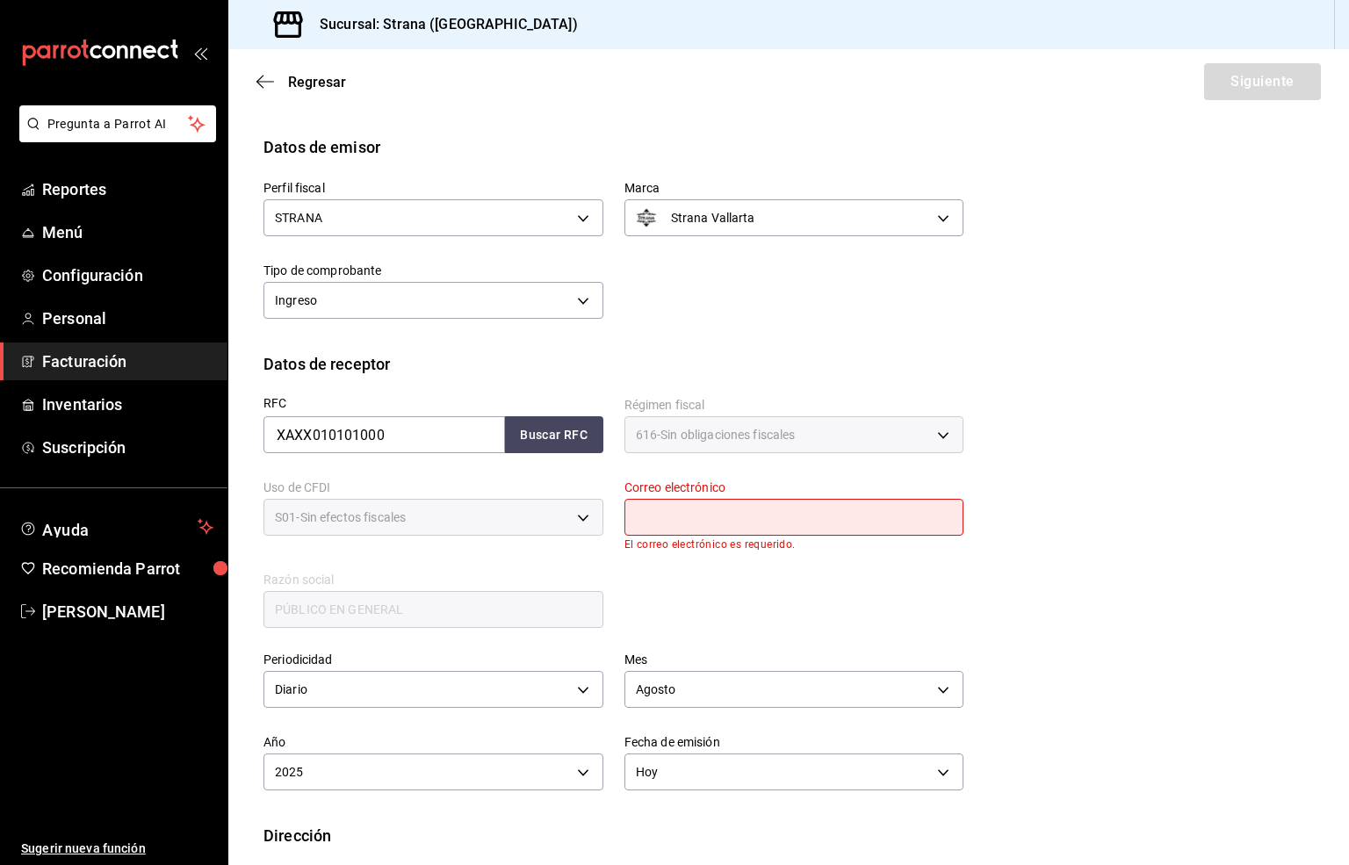
click at [651, 520] on input "text" at bounding box center [794, 517] width 340 height 37
type input "[EMAIL_ADDRESS][DOMAIN_NAME]"
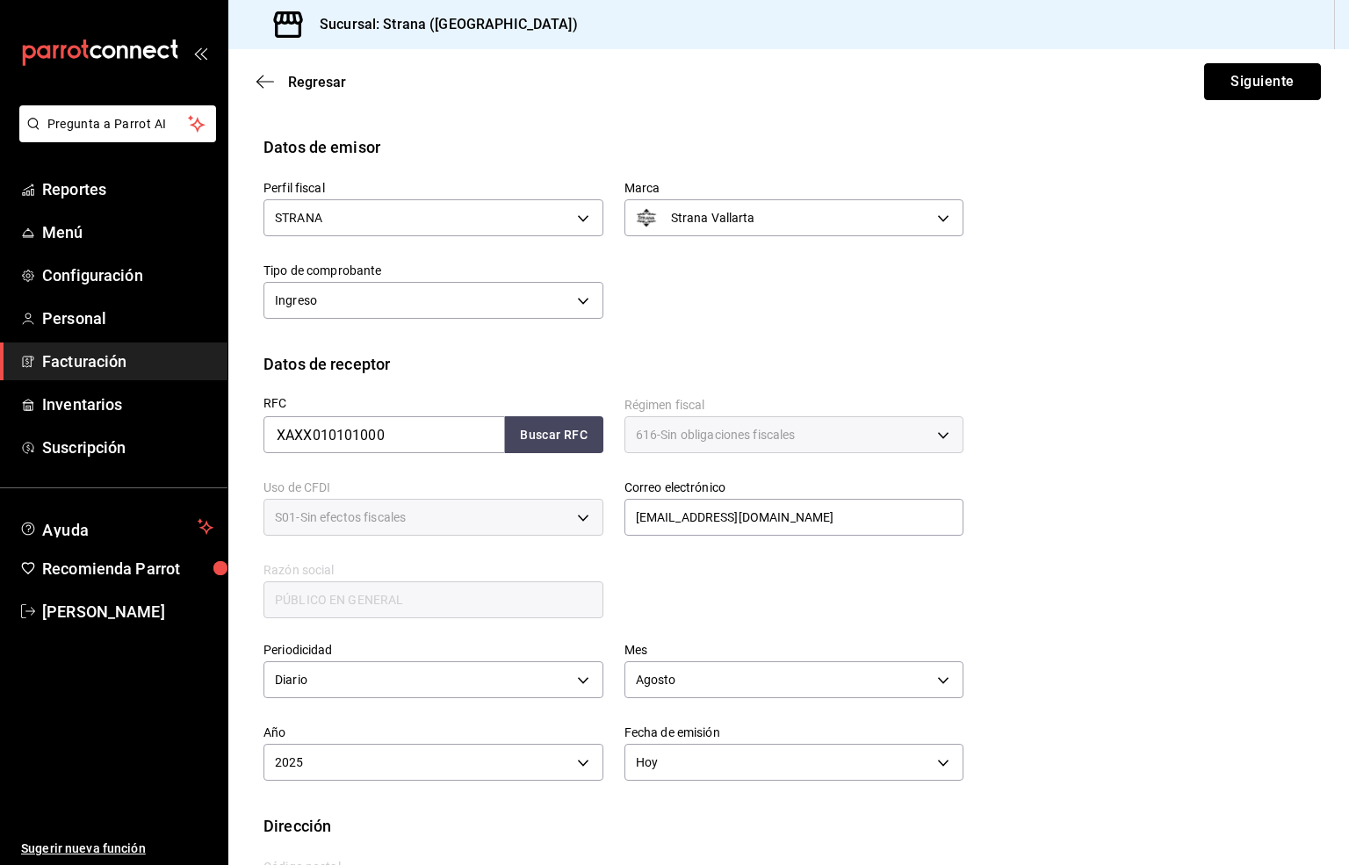
drag, startPoint x: 1213, startPoint y: 79, endPoint x: 980, endPoint y: 221, distance: 272.7
click at [1213, 79] on button "Siguiente" at bounding box center [1262, 81] width 117 height 37
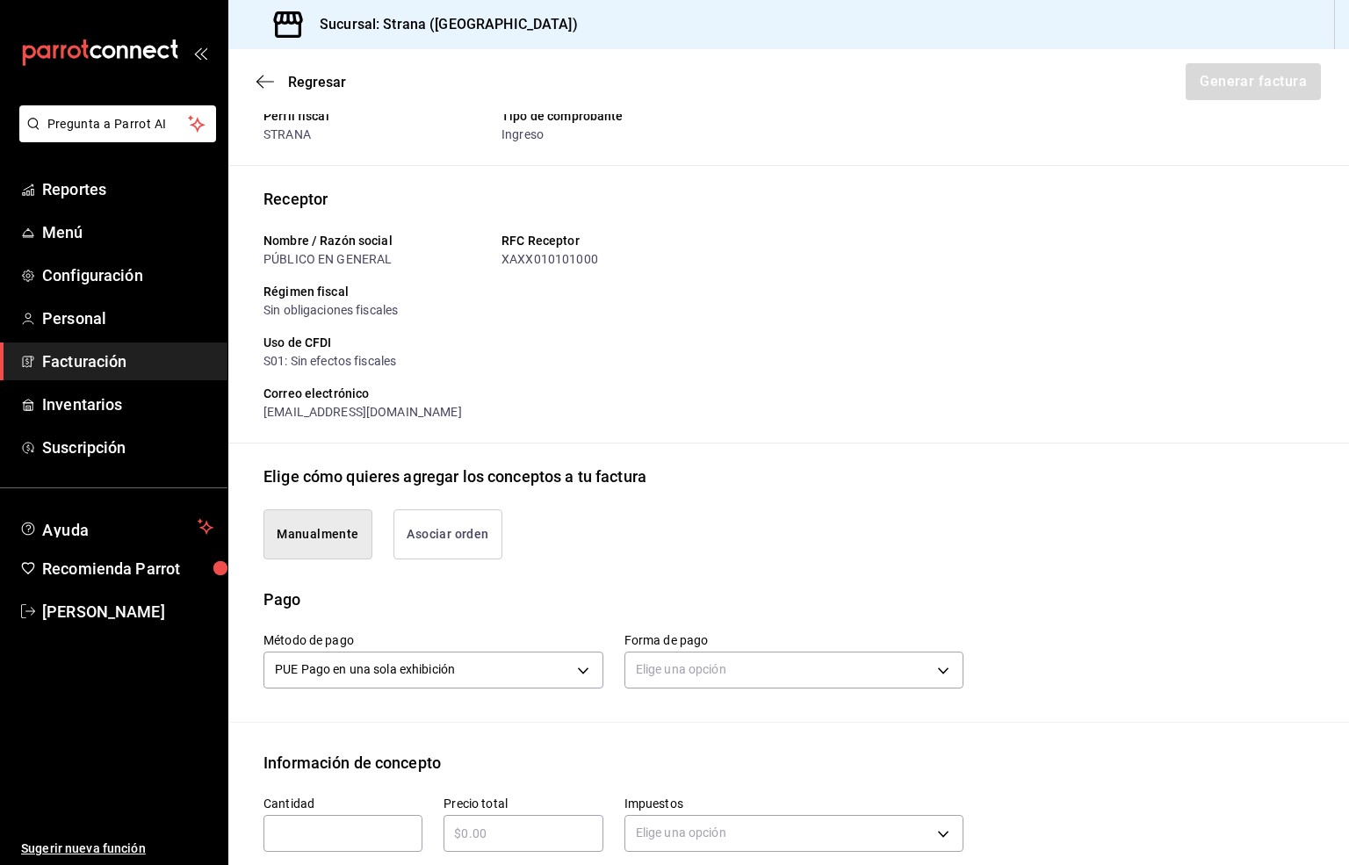
type input "90101500 - Establecimientos para comer y beber"
type input "E48 - Unidad de Servicio"
click at [662, 665] on body "Pregunta a Parrot AI Reportes Menú Configuración Personal Facturación Inventari…" at bounding box center [674, 432] width 1349 height 865
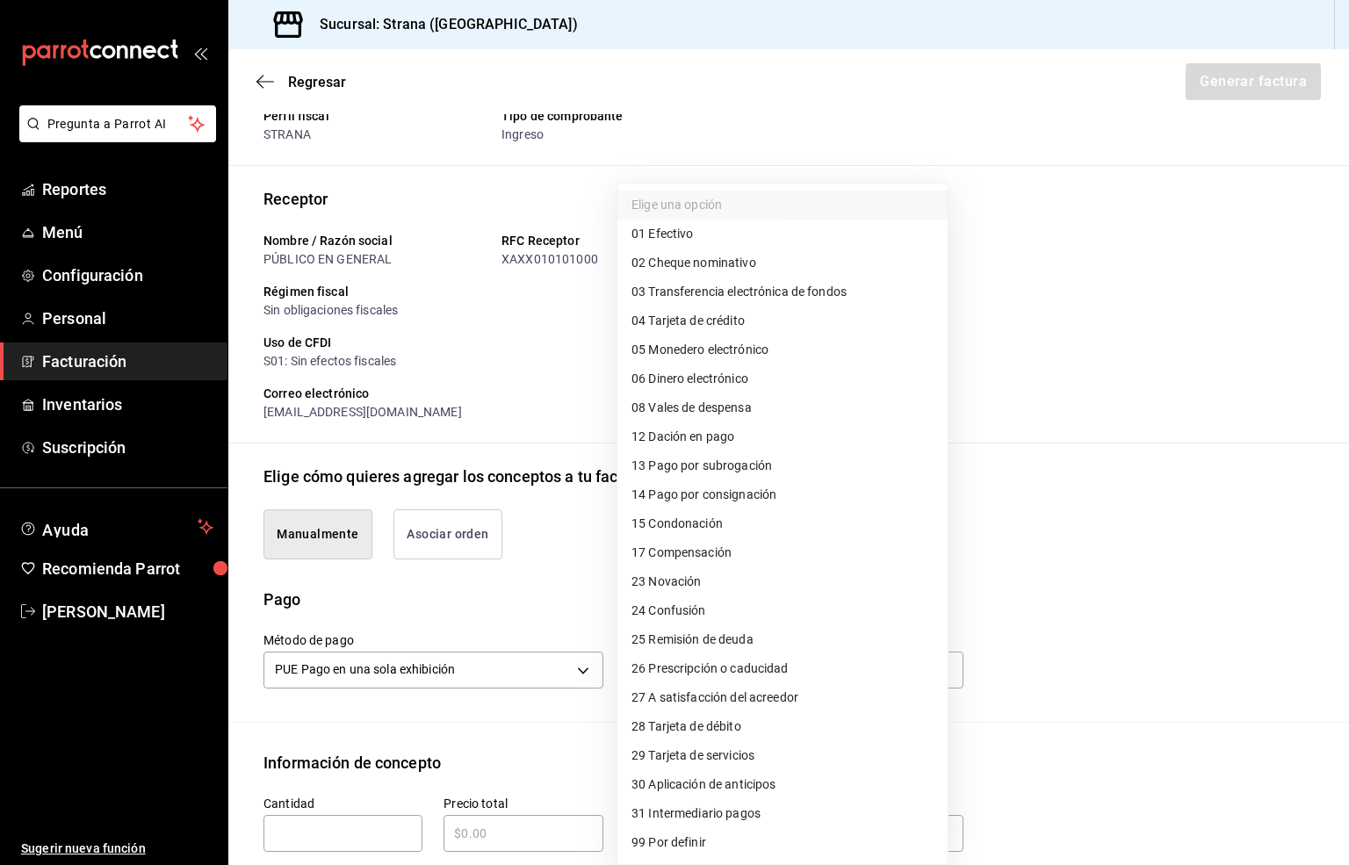
click at [786, 295] on span "03 Transferencia electrónica de fondos" at bounding box center [738, 292] width 215 height 18
type input "03"
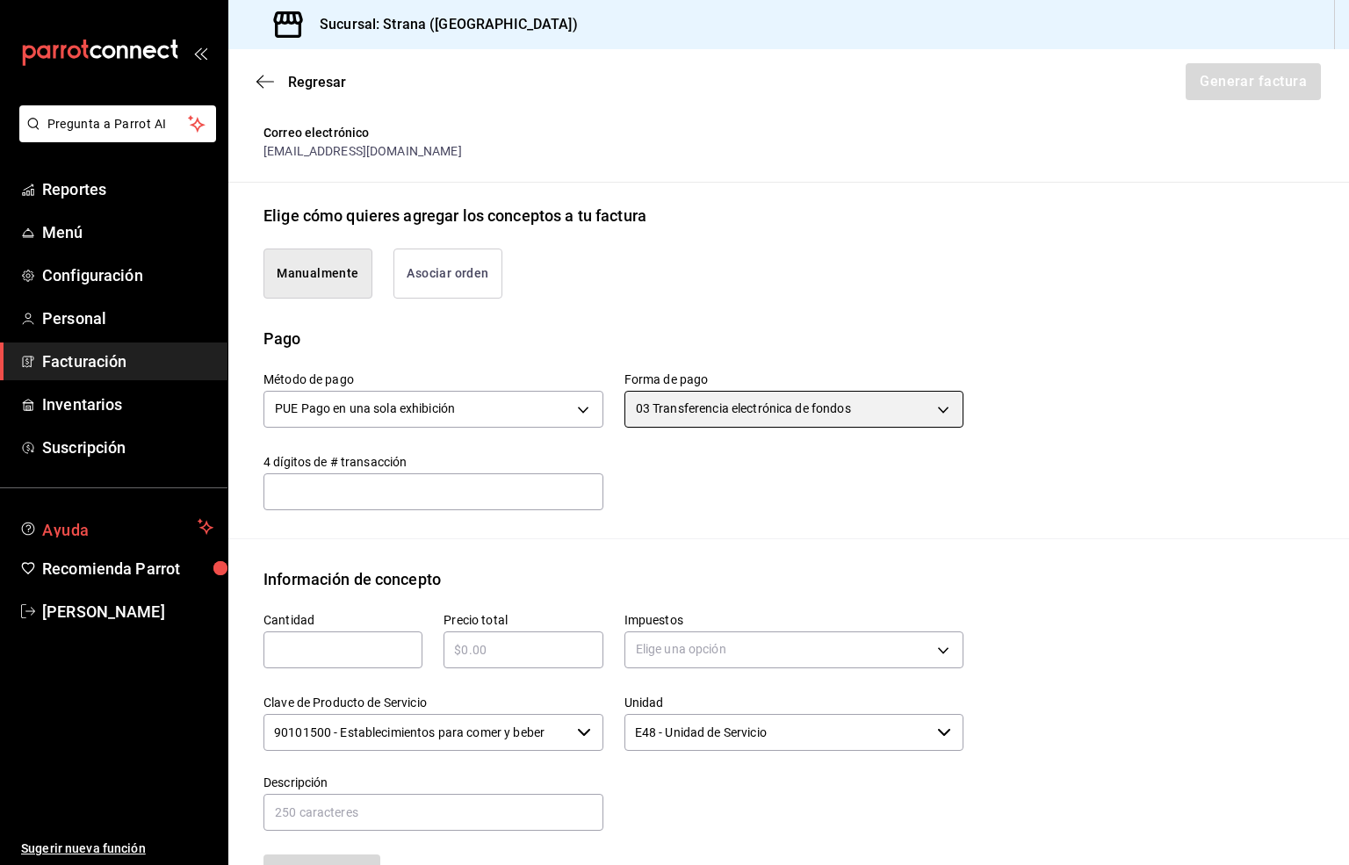
scroll to position [329, 0]
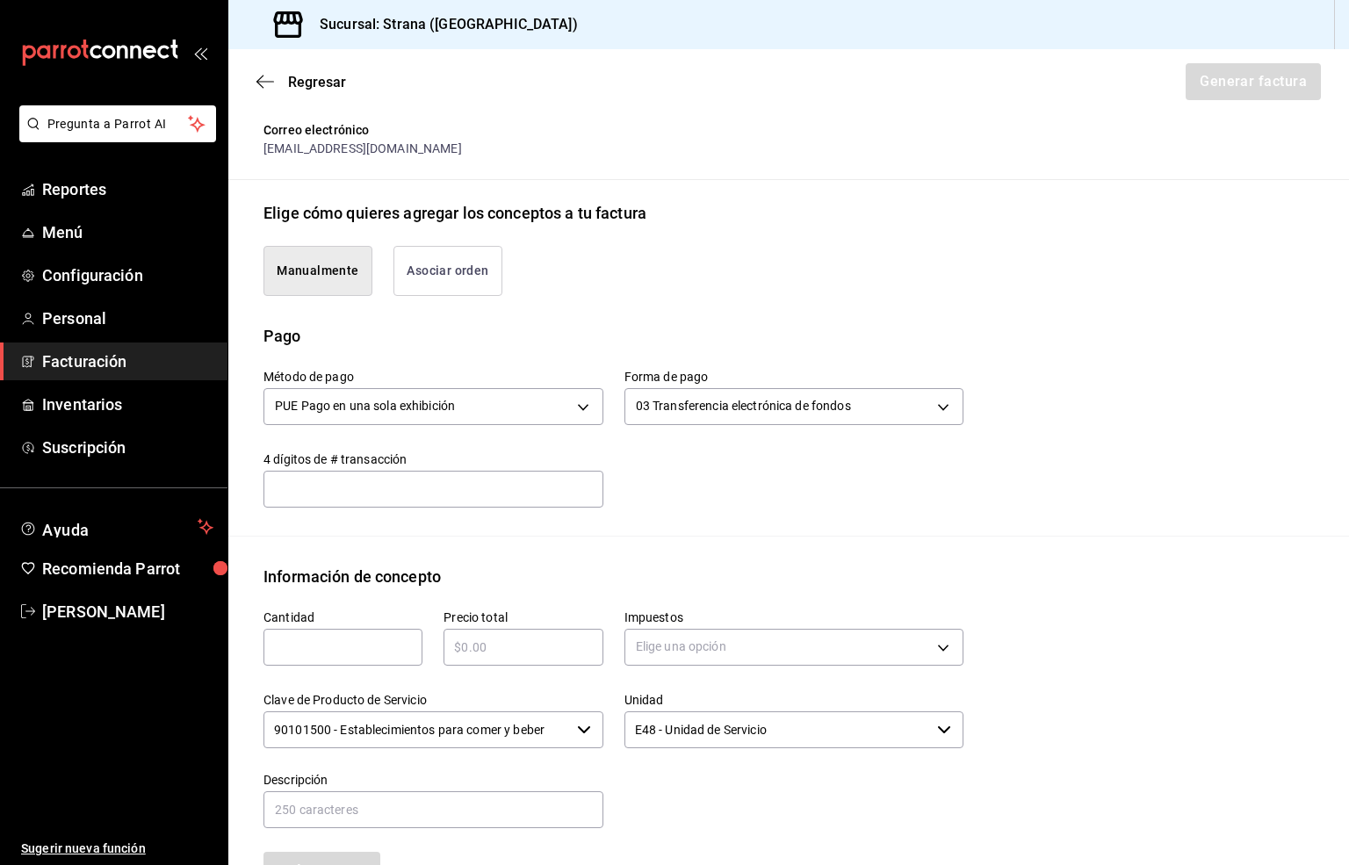
click at [288, 649] on input "text" at bounding box center [342, 647] width 159 height 21
type input "1"
click at [464, 637] on input "text" at bounding box center [522, 647] width 159 height 21
type input "$25000"
click at [653, 644] on body "Pregunta a Parrot AI Reportes Menú Configuración Personal Facturación Inventari…" at bounding box center [674, 432] width 1349 height 865
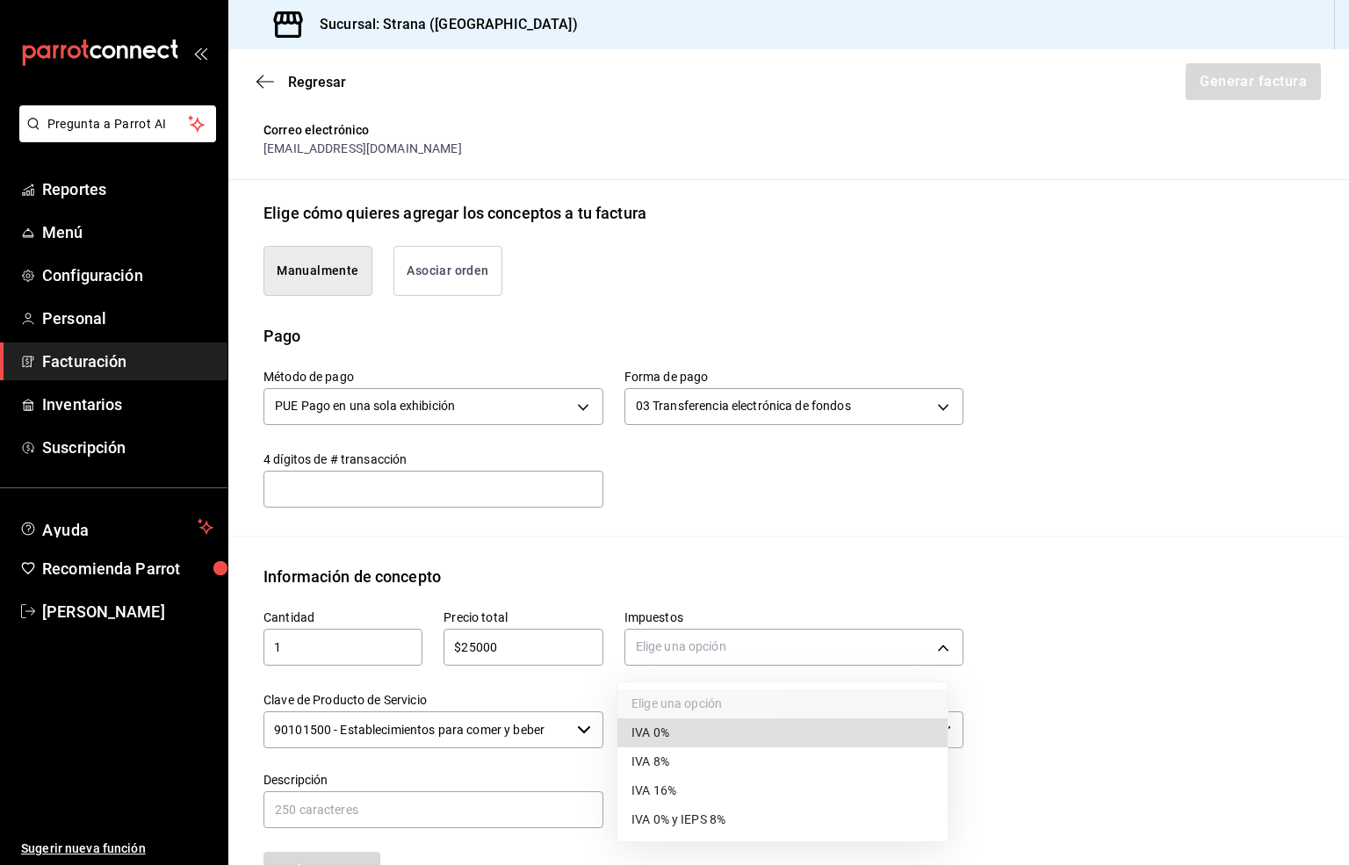
click at [664, 791] on span "IVA 16%" at bounding box center [653, 790] width 45 height 18
type input "IVA_16"
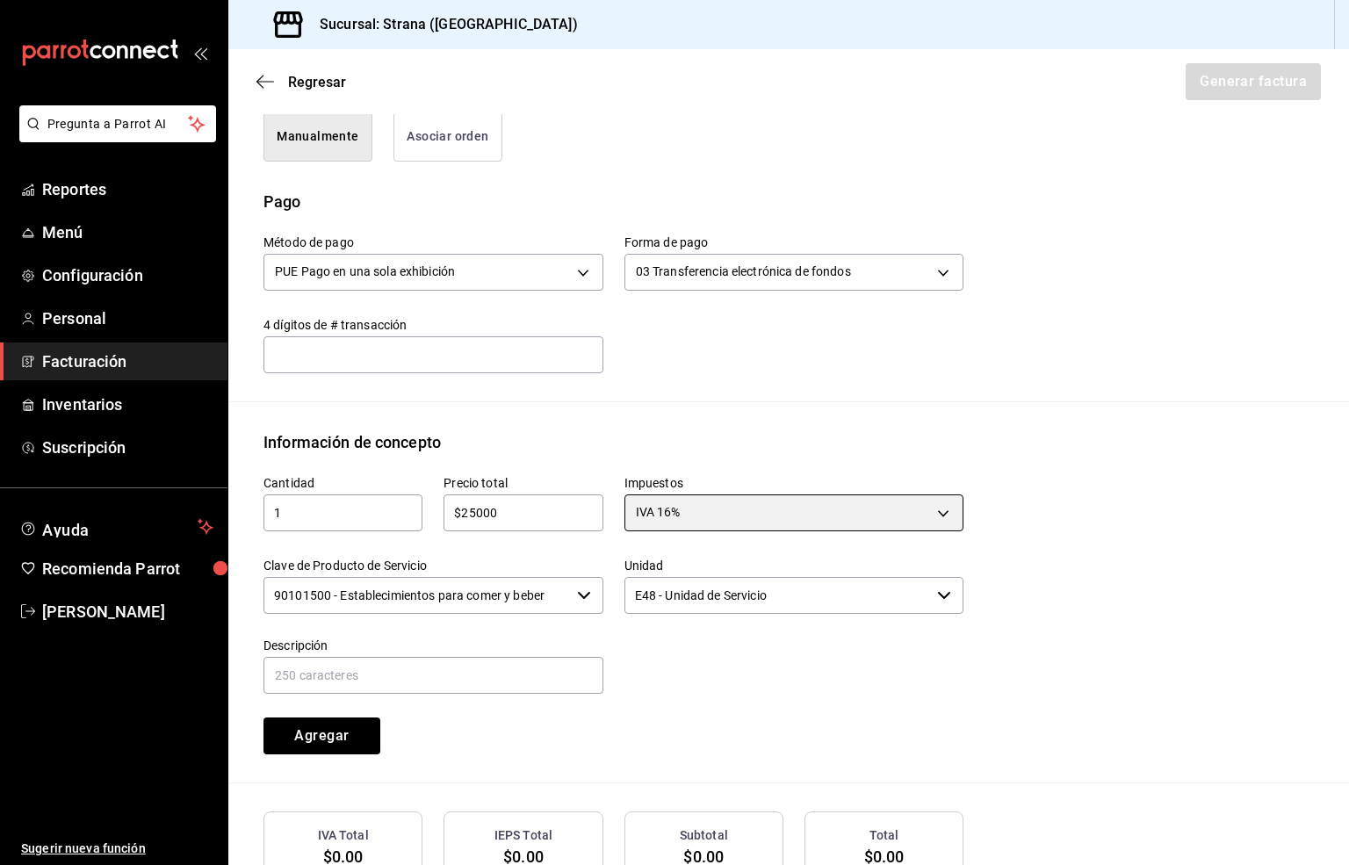
scroll to position [590, 0]
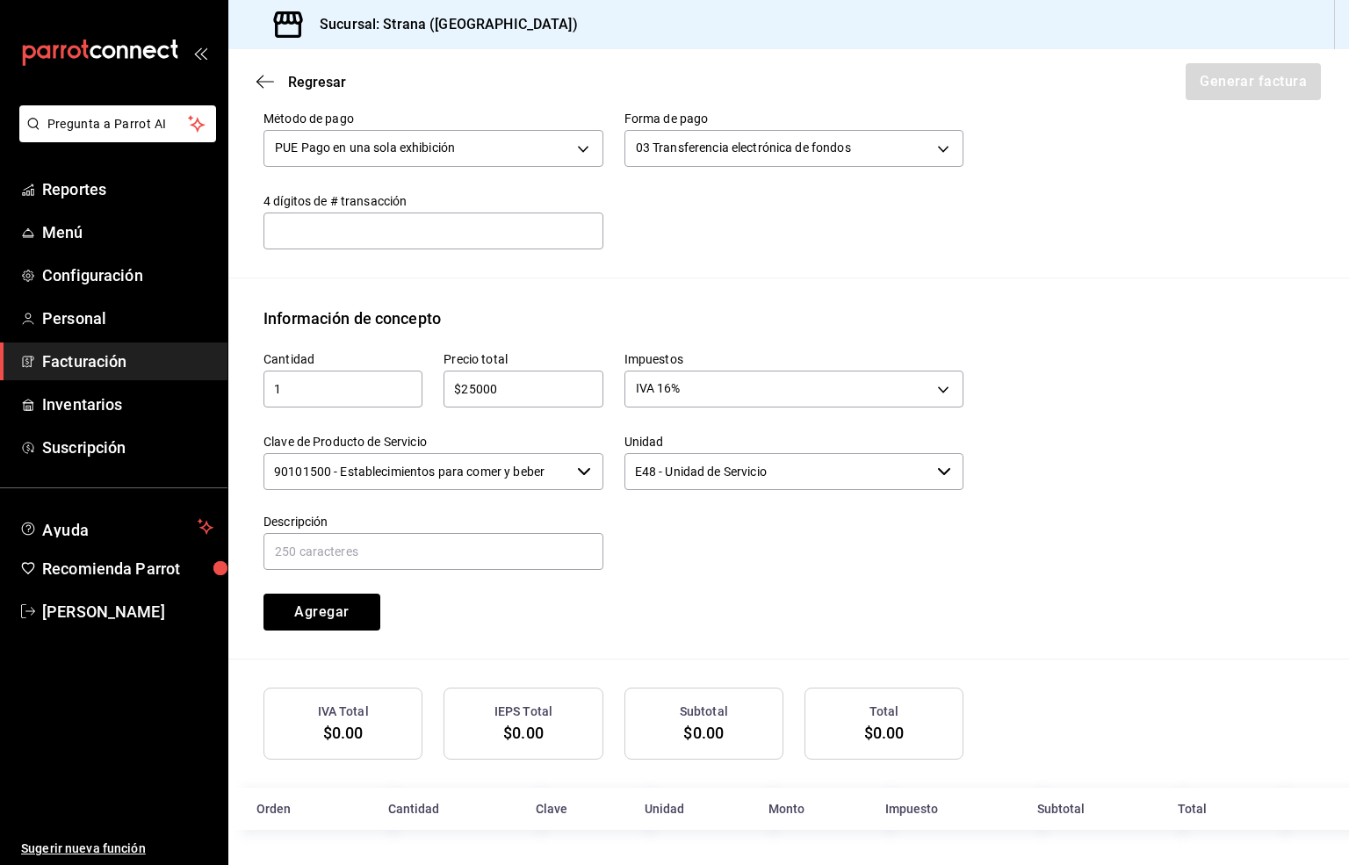
click at [425, 474] on input "90101500 - Establecimientos para comer y beber" at bounding box center [416, 471] width 306 height 37
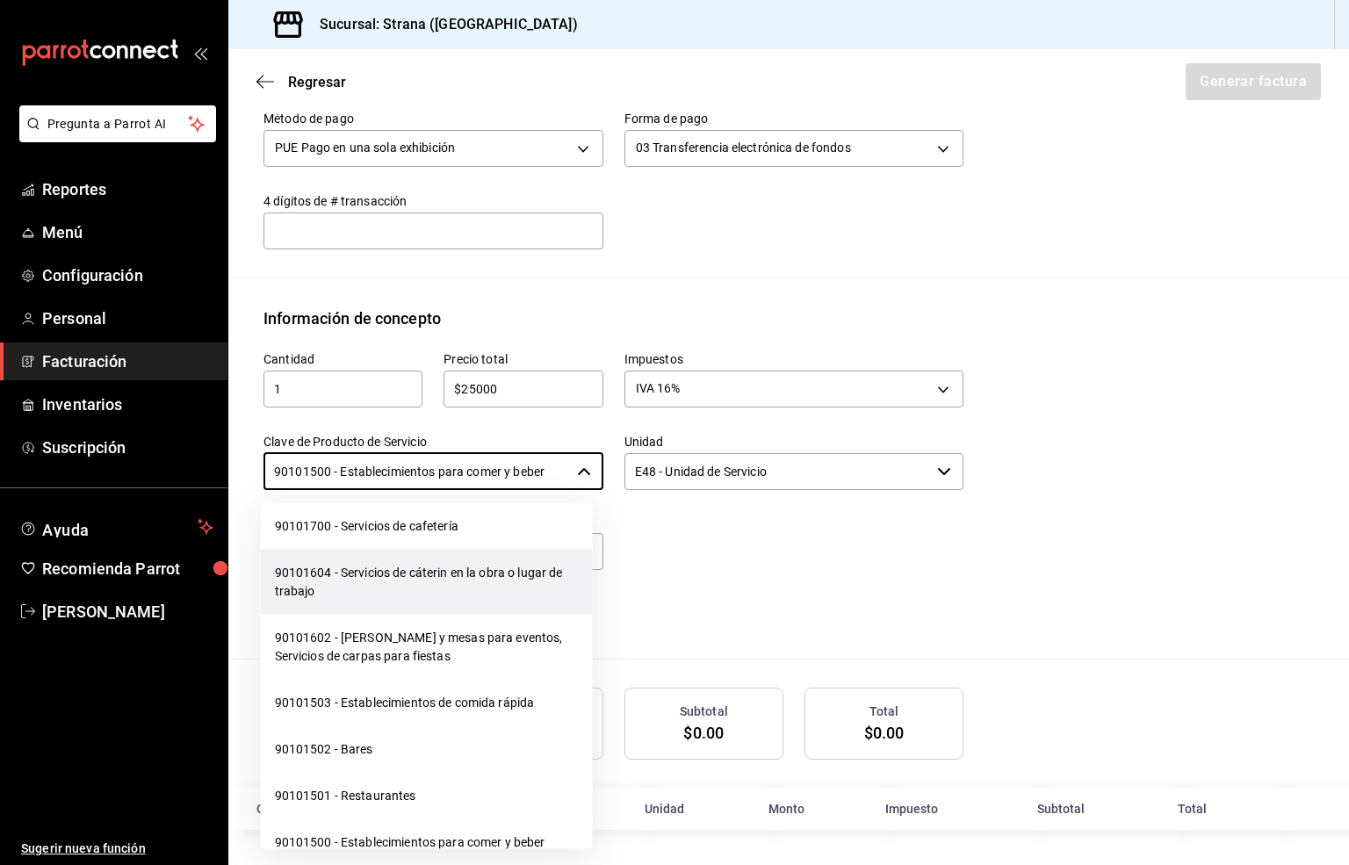
scroll to position [395, 0]
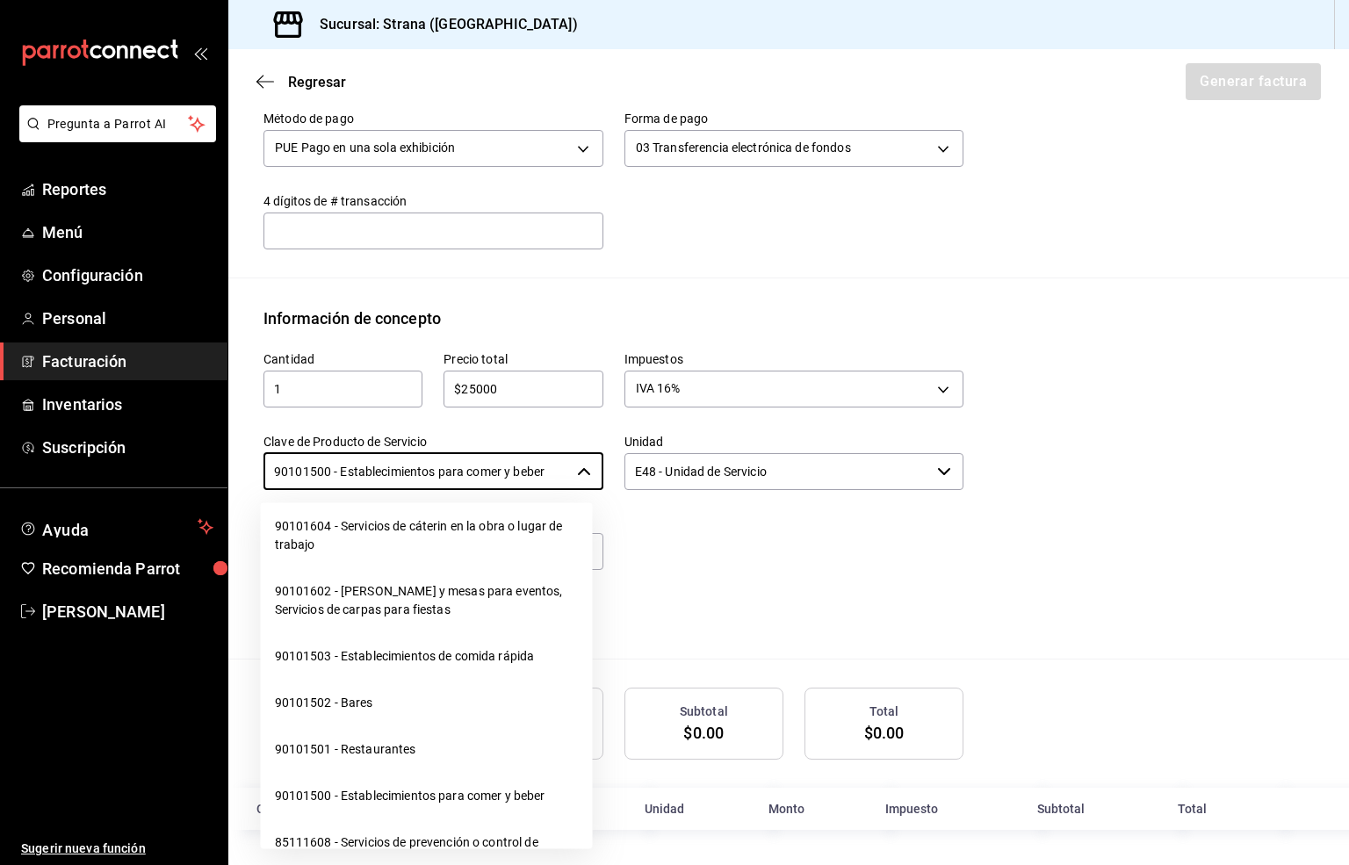
click at [348, 701] on li "90101502 - Bares" at bounding box center [427, 703] width 332 height 47
type input "90101502 - Bares"
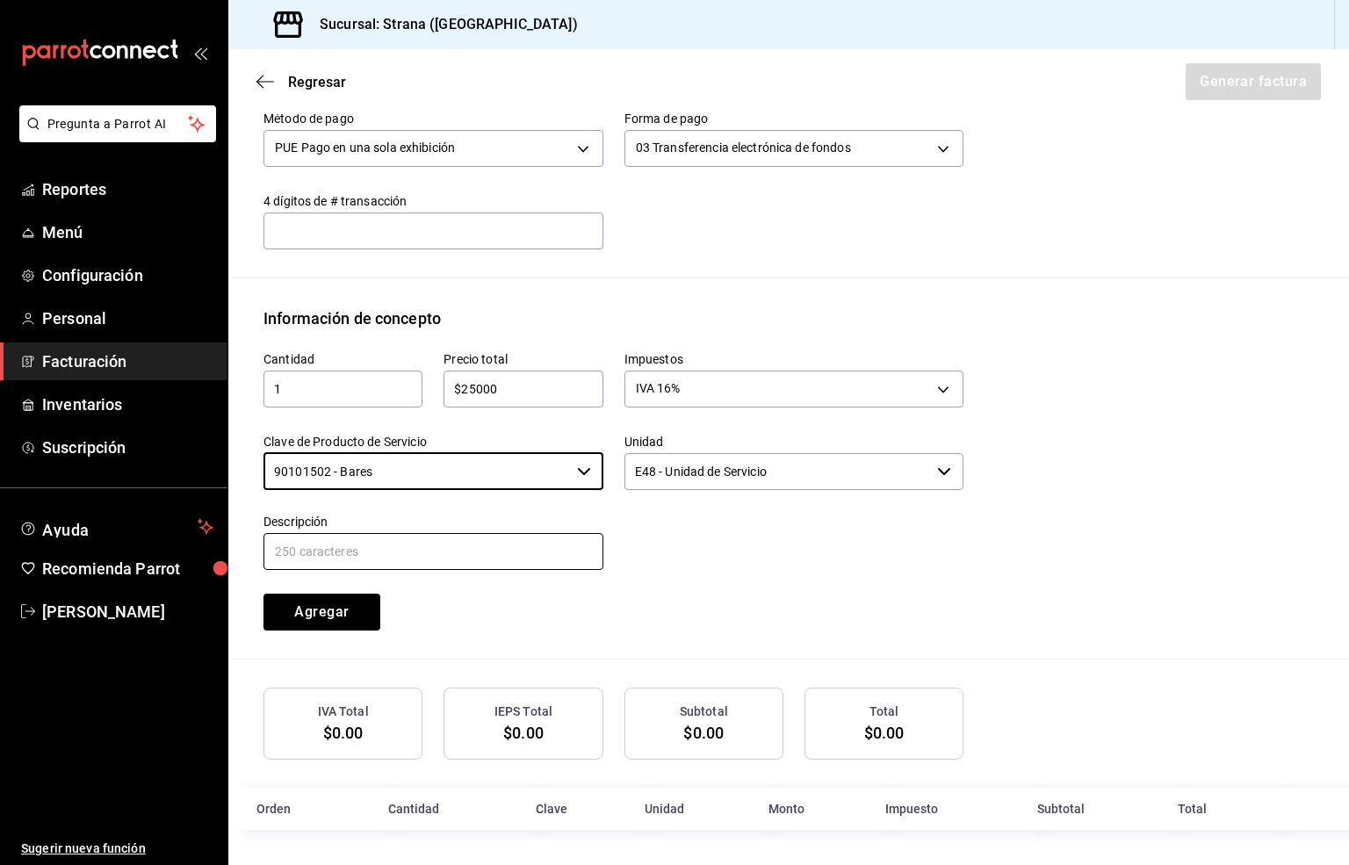
click at [419, 548] on input "text" at bounding box center [433, 551] width 340 height 37
paste input "CONSUMO"
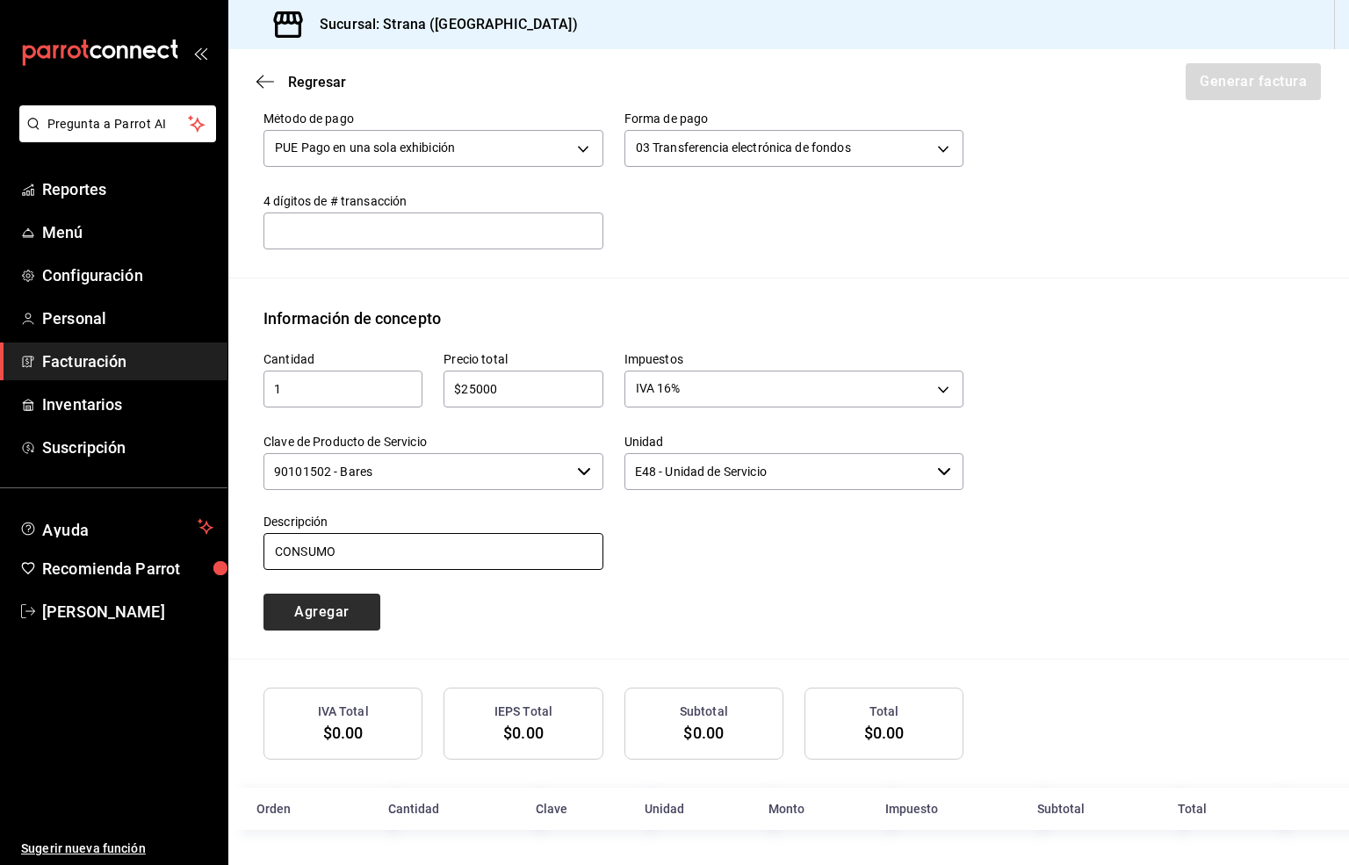
type input "CONSUMO"
click at [277, 604] on button "Agregar" at bounding box center [321, 612] width 117 height 37
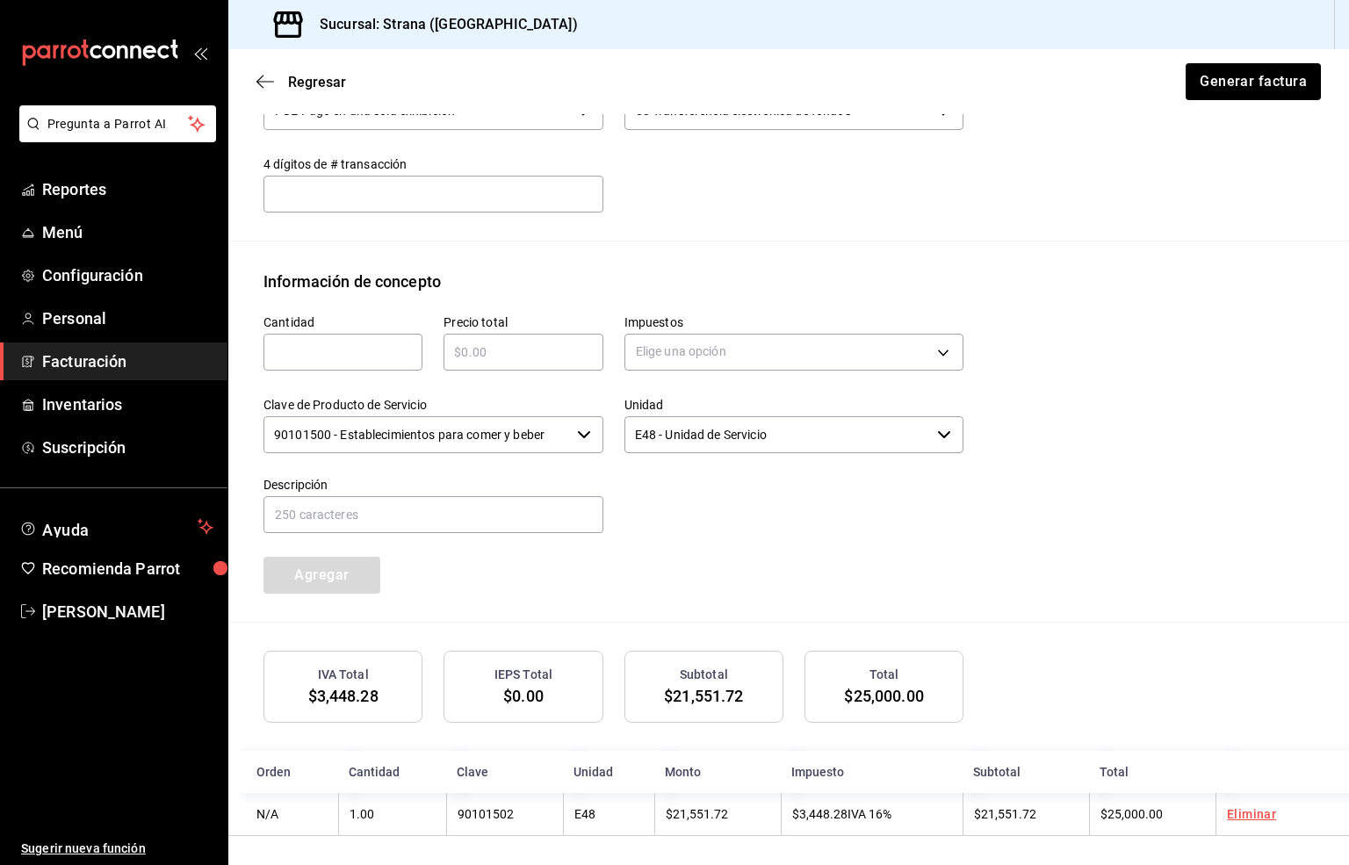
scroll to position [633, 0]
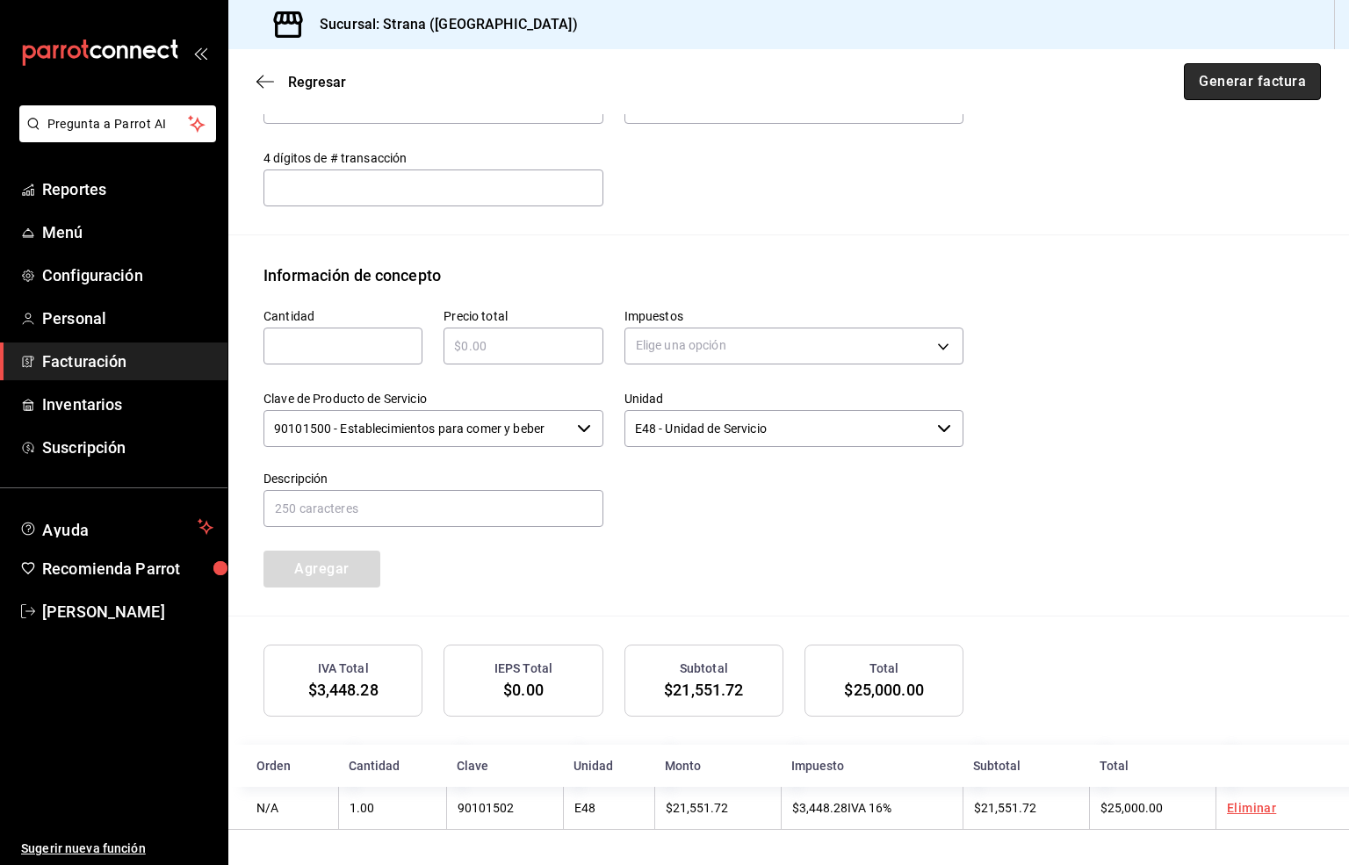
click at [1225, 90] on button "Generar factura" at bounding box center [1252, 81] width 137 height 37
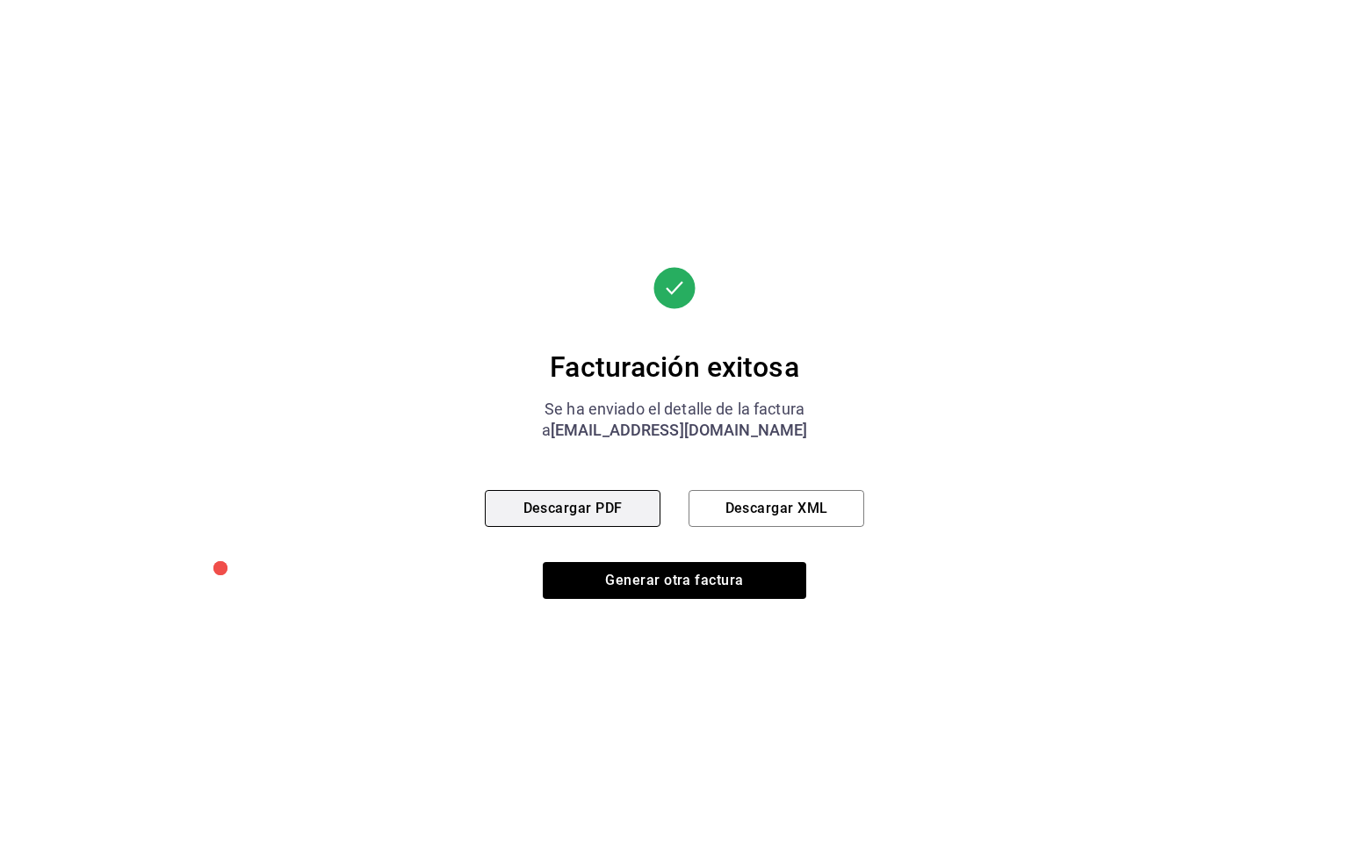
click at [556, 511] on button "Descargar PDF" at bounding box center [573, 508] width 176 height 37
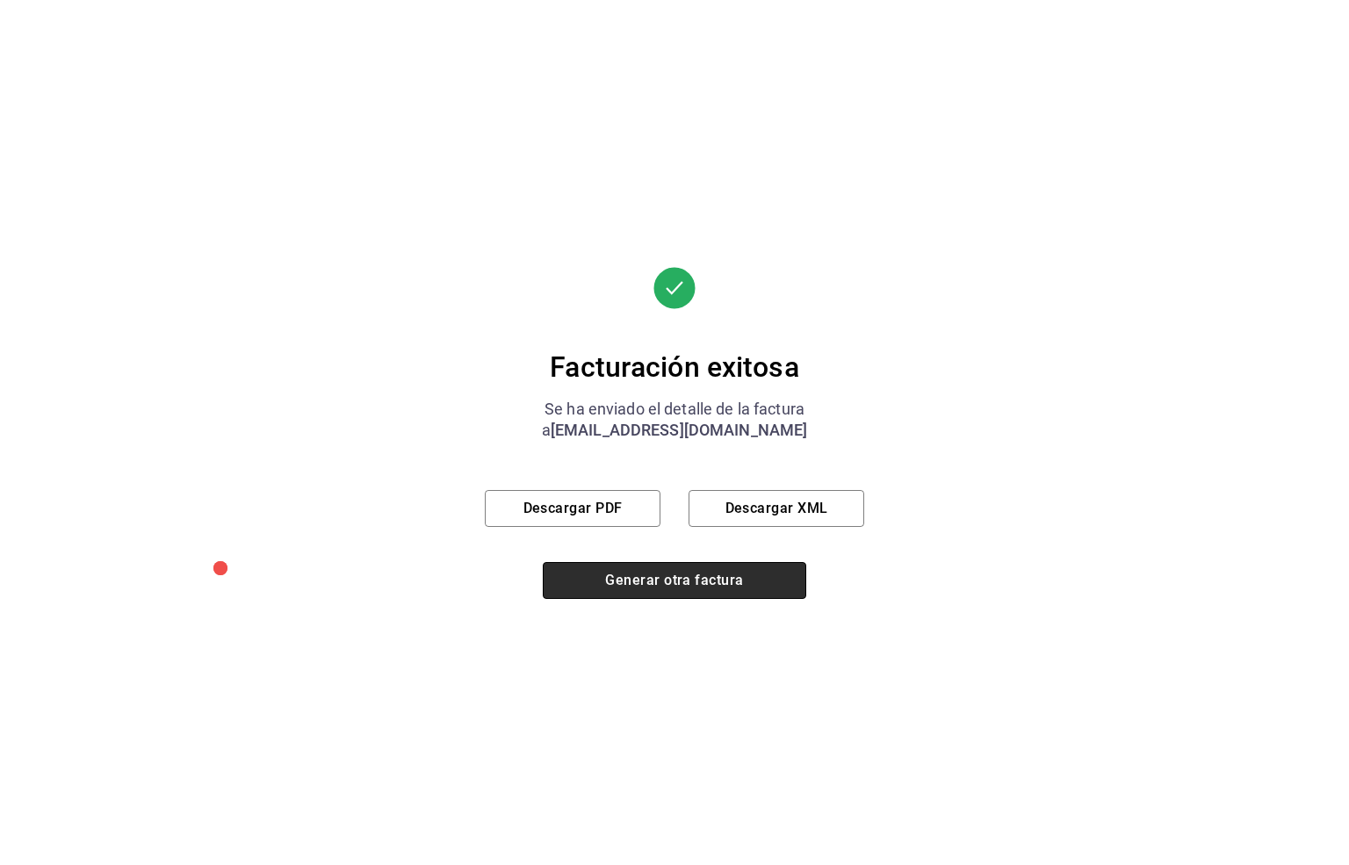
click at [609, 585] on button "Generar otra factura" at bounding box center [674, 580] width 263 height 37
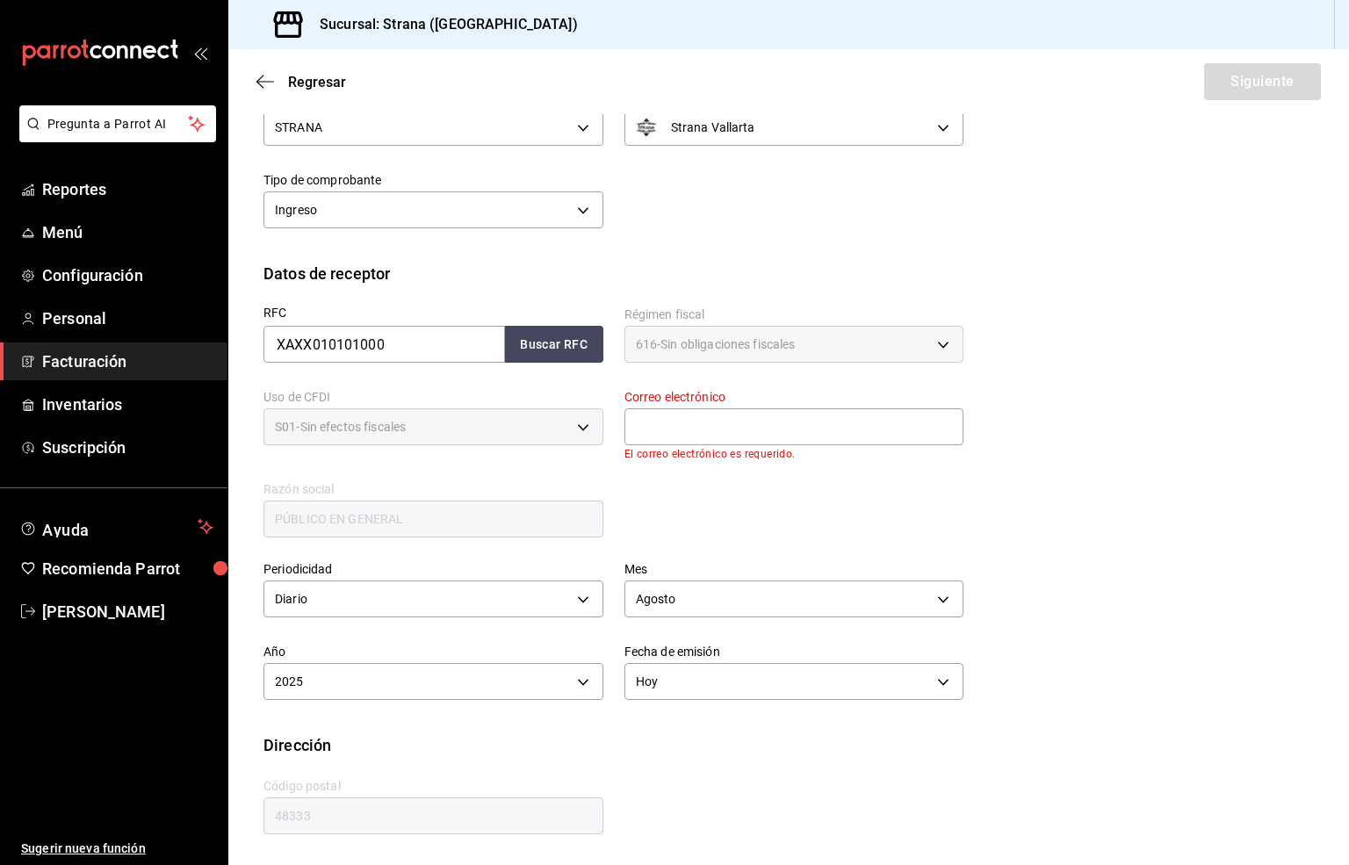
scroll to position [66, 0]
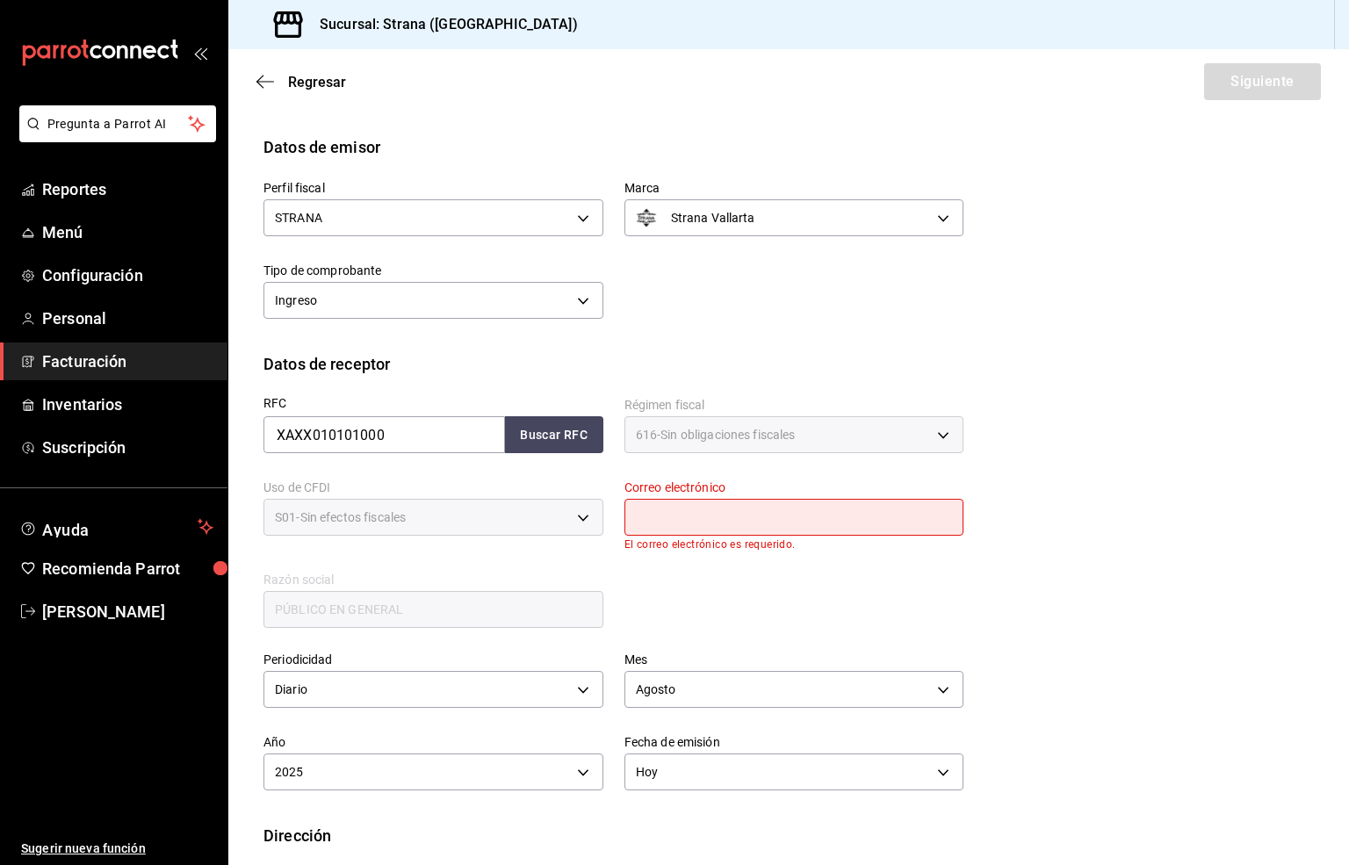
click at [670, 508] on input "text" at bounding box center [794, 517] width 340 height 37
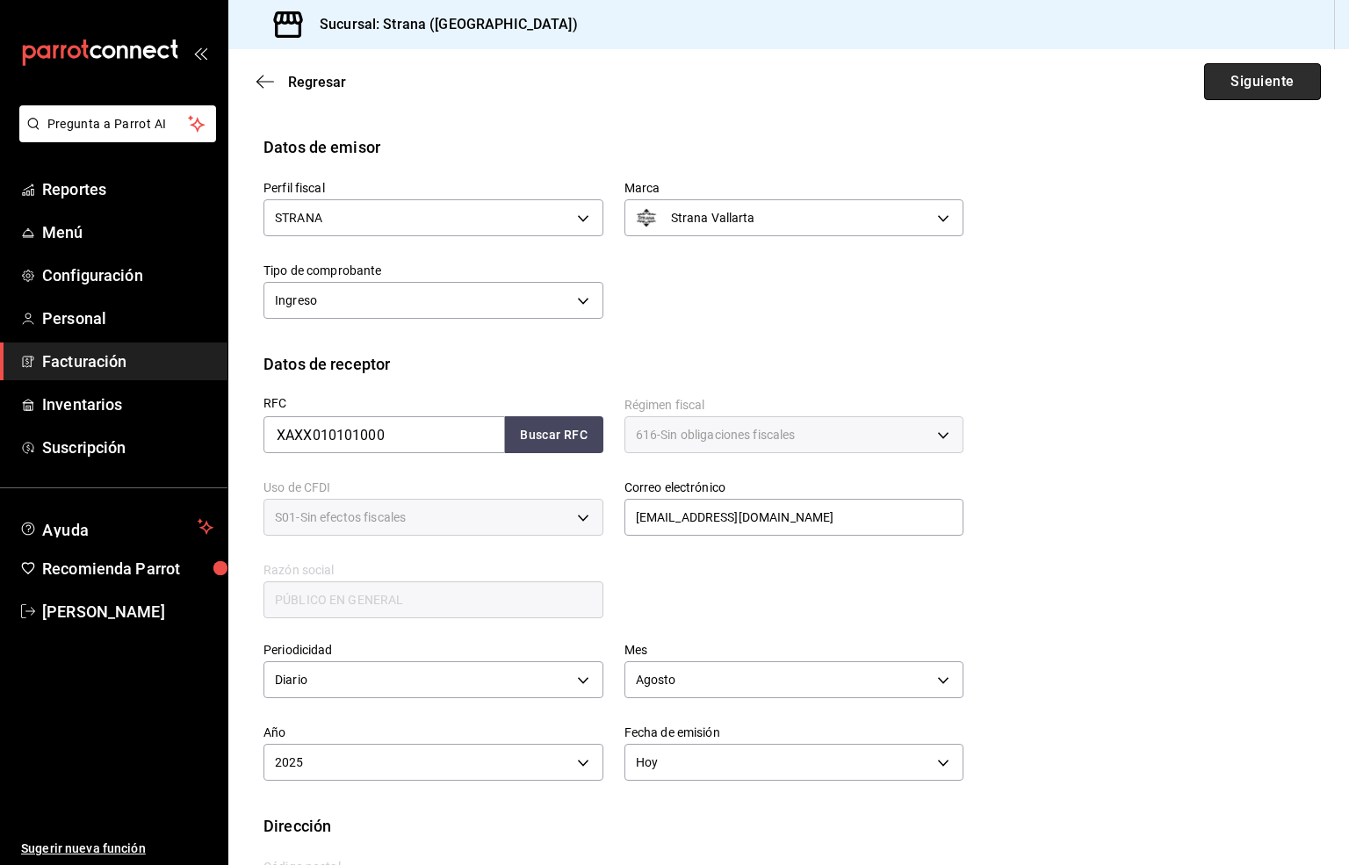
click at [1236, 71] on button "Siguiente" at bounding box center [1262, 81] width 117 height 37
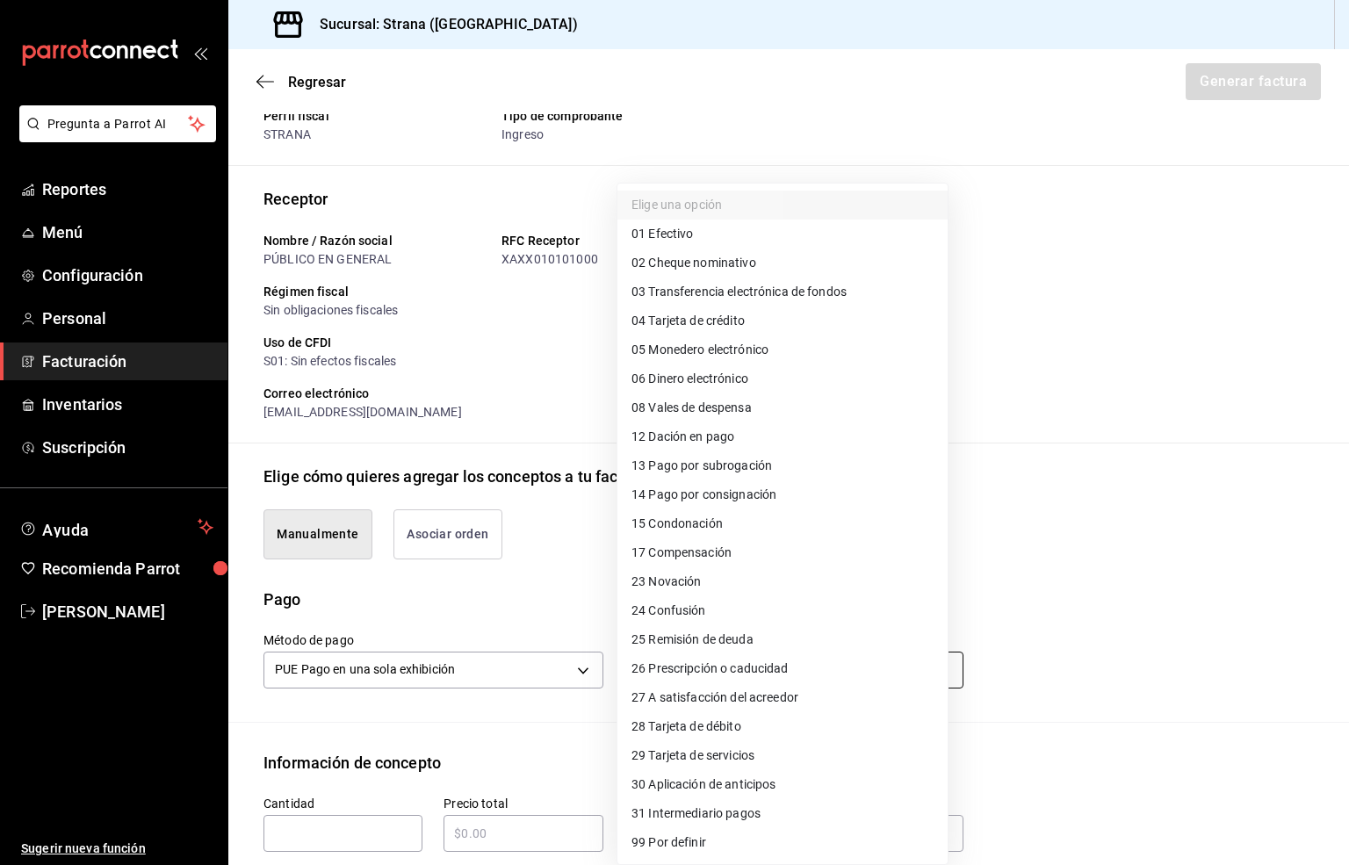
click at [653, 666] on body "Pregunta a Parrot AI Reportes Menú Configuración Personal Facturación Inventari…" at bounding box center [674, 432] width 1349 height 865
click at [786, 284] on span "03 Transferencia electrónica de fondos" at bounding box center [738, 292] width 215 height 18
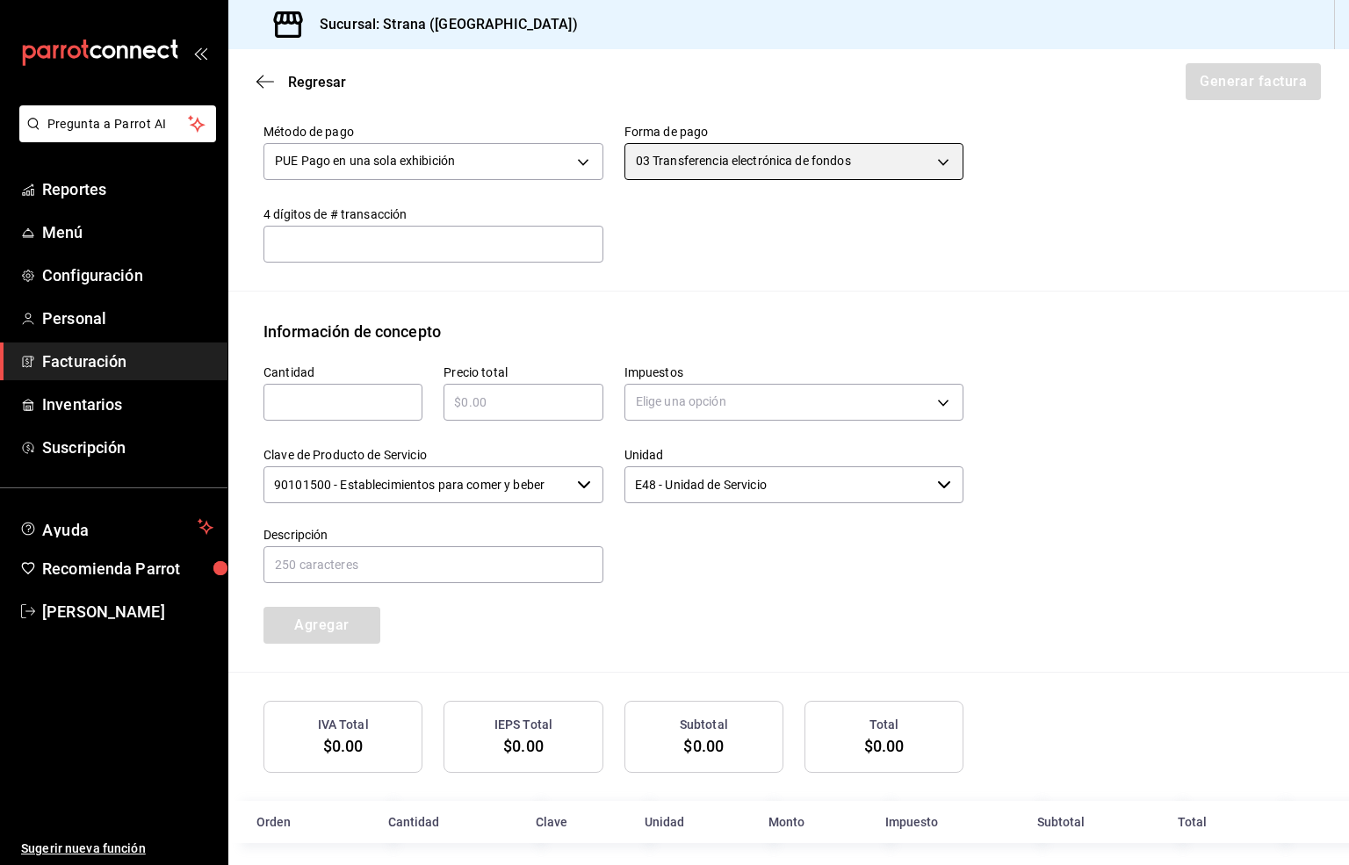
scroll to position [590, 0]
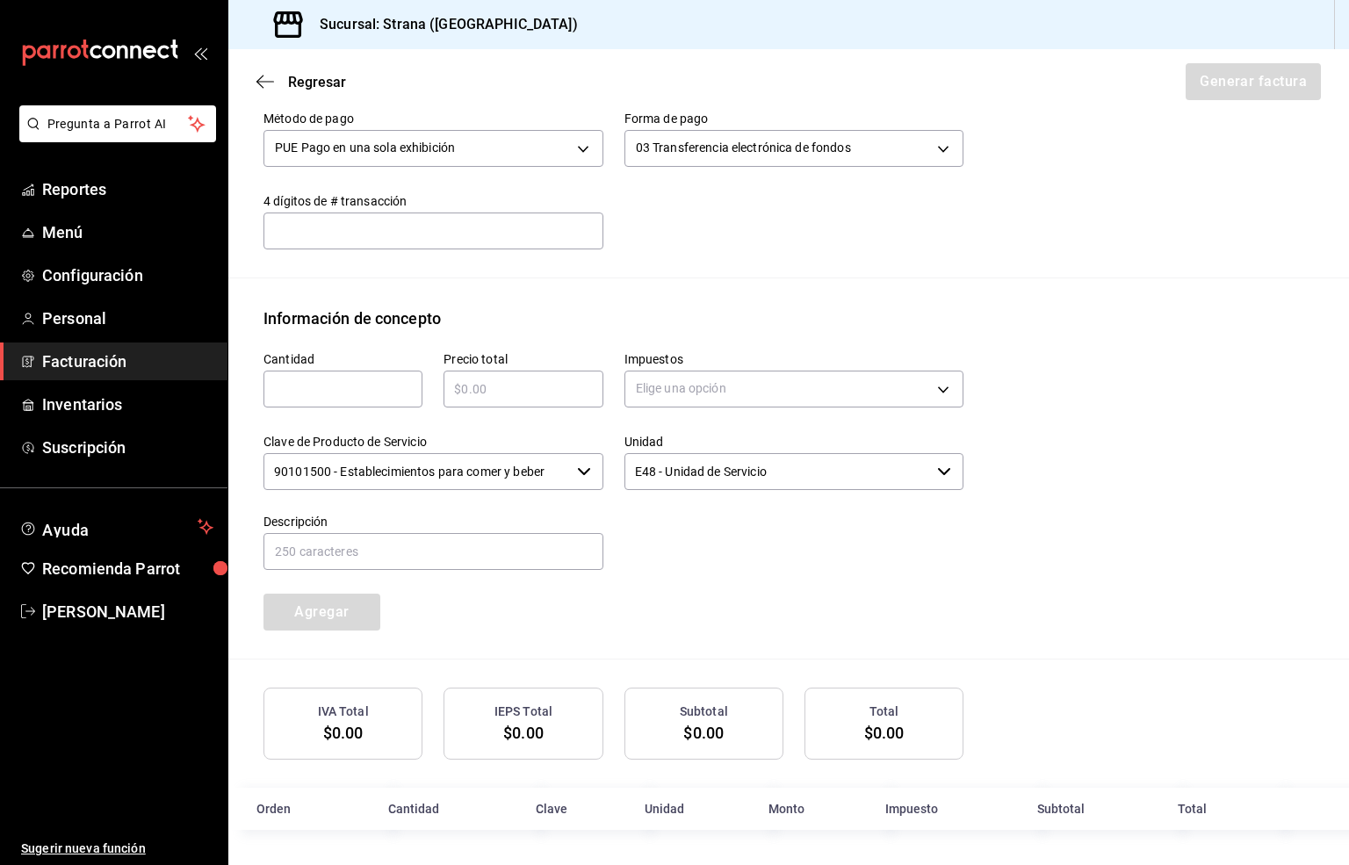
click at [312, 366] on div "Cantidad ​" at bounding box center [342, 379] width 159 height 56
click at [353, 413] on div "Clave de Producto de Servicio 90101500 - Establecimientos para comer y beber ​" at bounding box center [422, 453] width 361 height 80
click at [353, 385] on input "text" at bounding box center [342, 388] width 159 height 21
click at [469, 391] on input "text" at bounding box center [522, 388] width 159 height 21
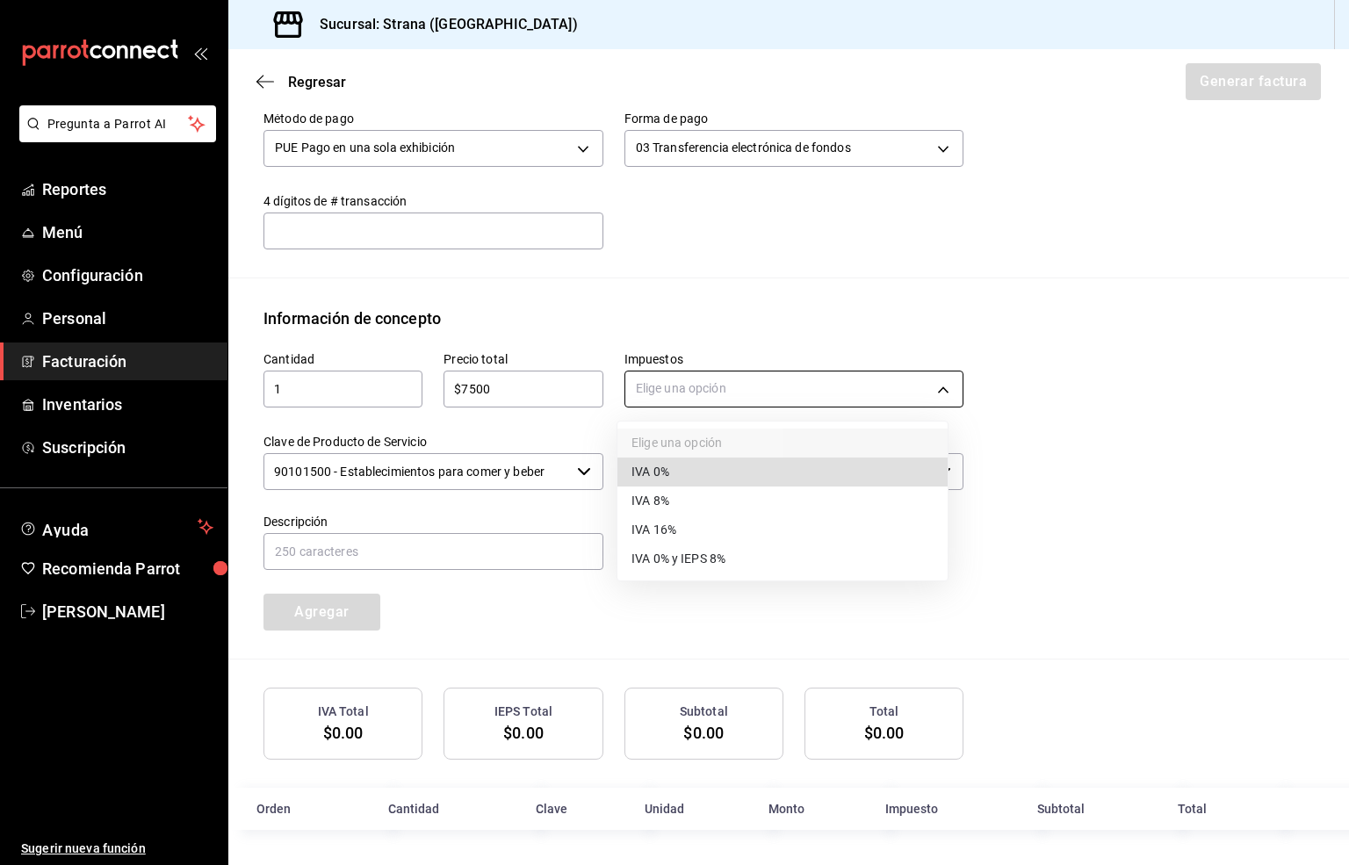
click at [669, 391] on body "Pregunta a Parrot AI Reportes Menú Configuración Personal Facturación Inventari…" at bounding box center [674, 432] width 1349 height 865
click at [659, 527] on span "IVA 16%" at bounding box center [653, 530] width 45 height 18
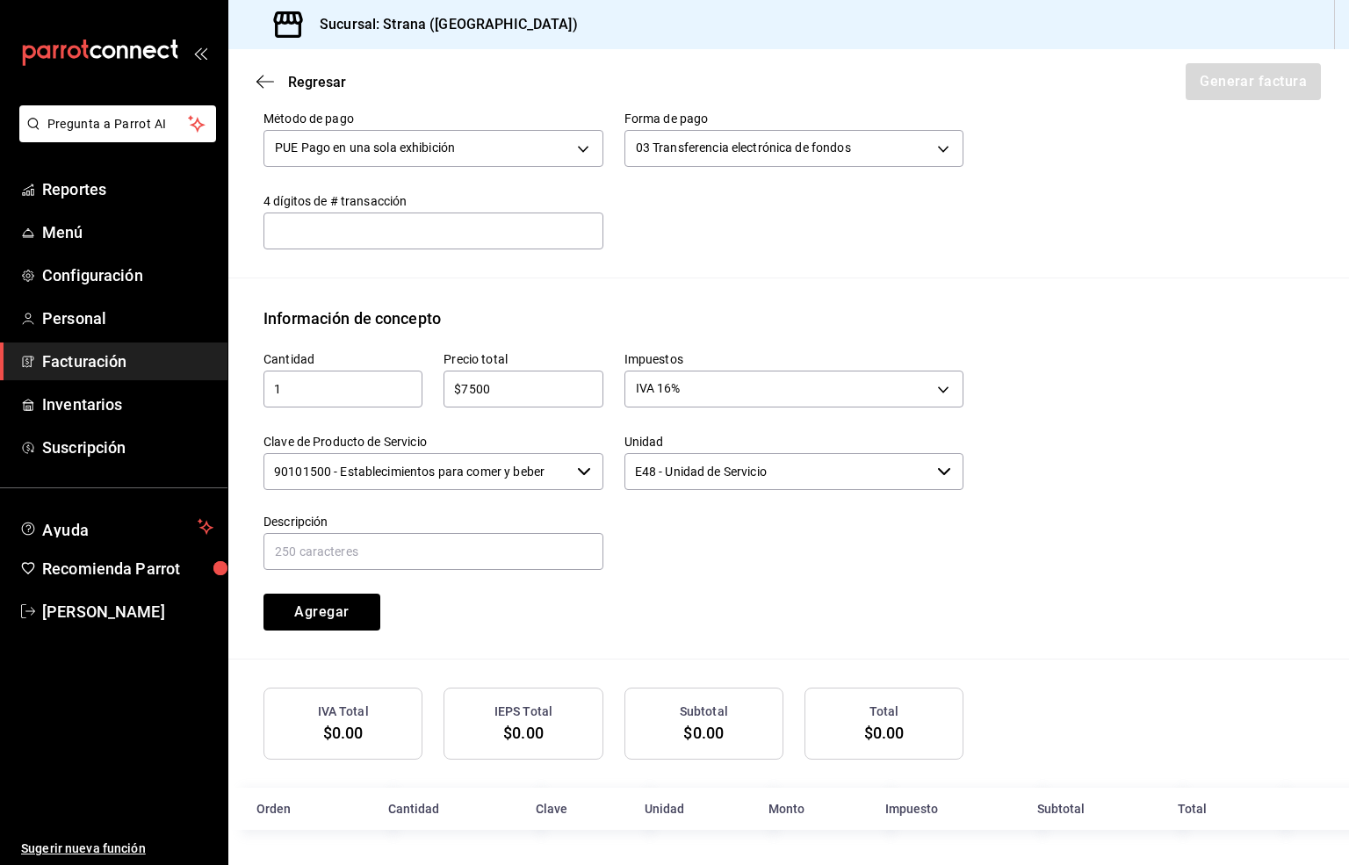
click at [399, 474] on input "90101500 - Establecimientos para comer y beber" at bounding box center [416, 471] width 306 height 37
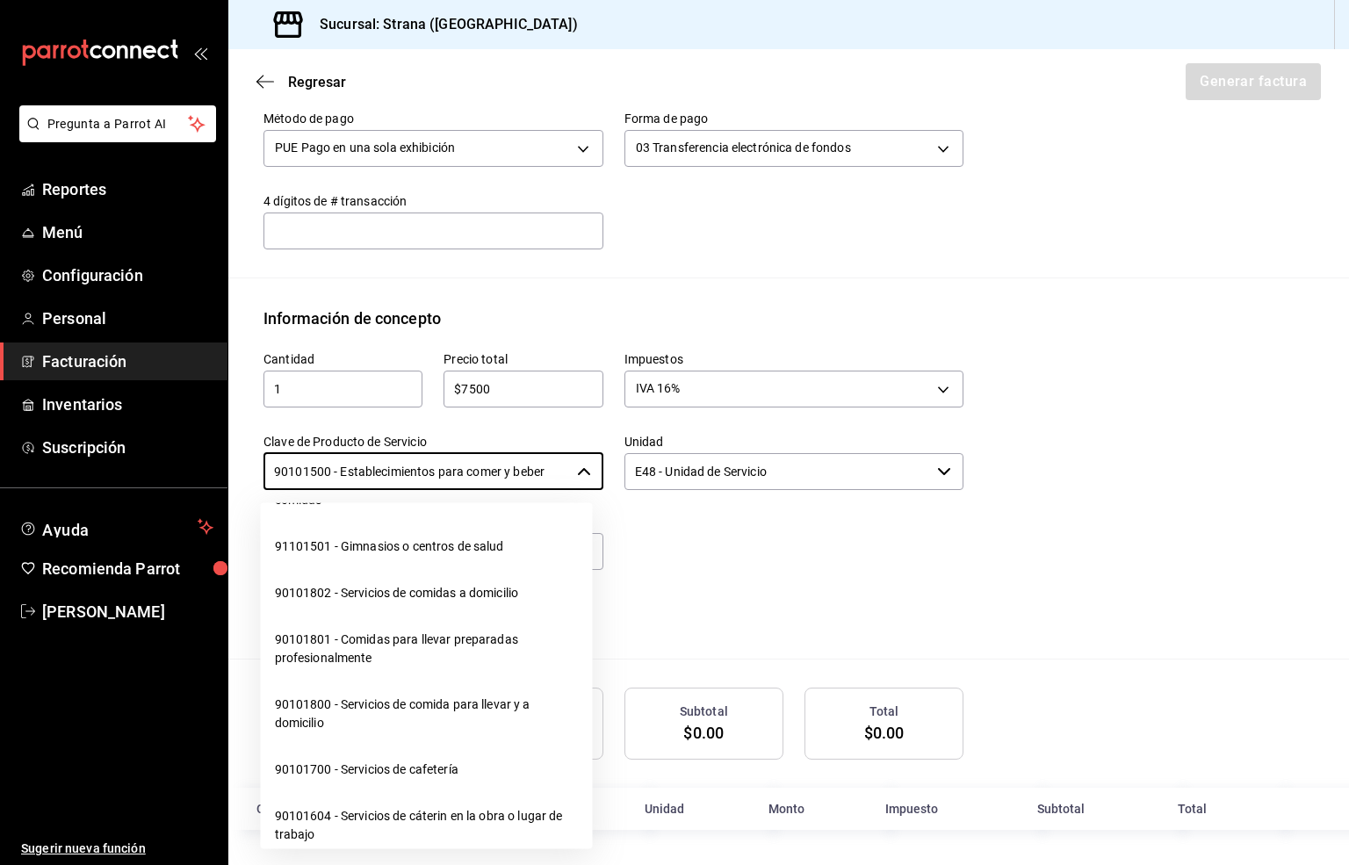
scroll to position [395, 0]
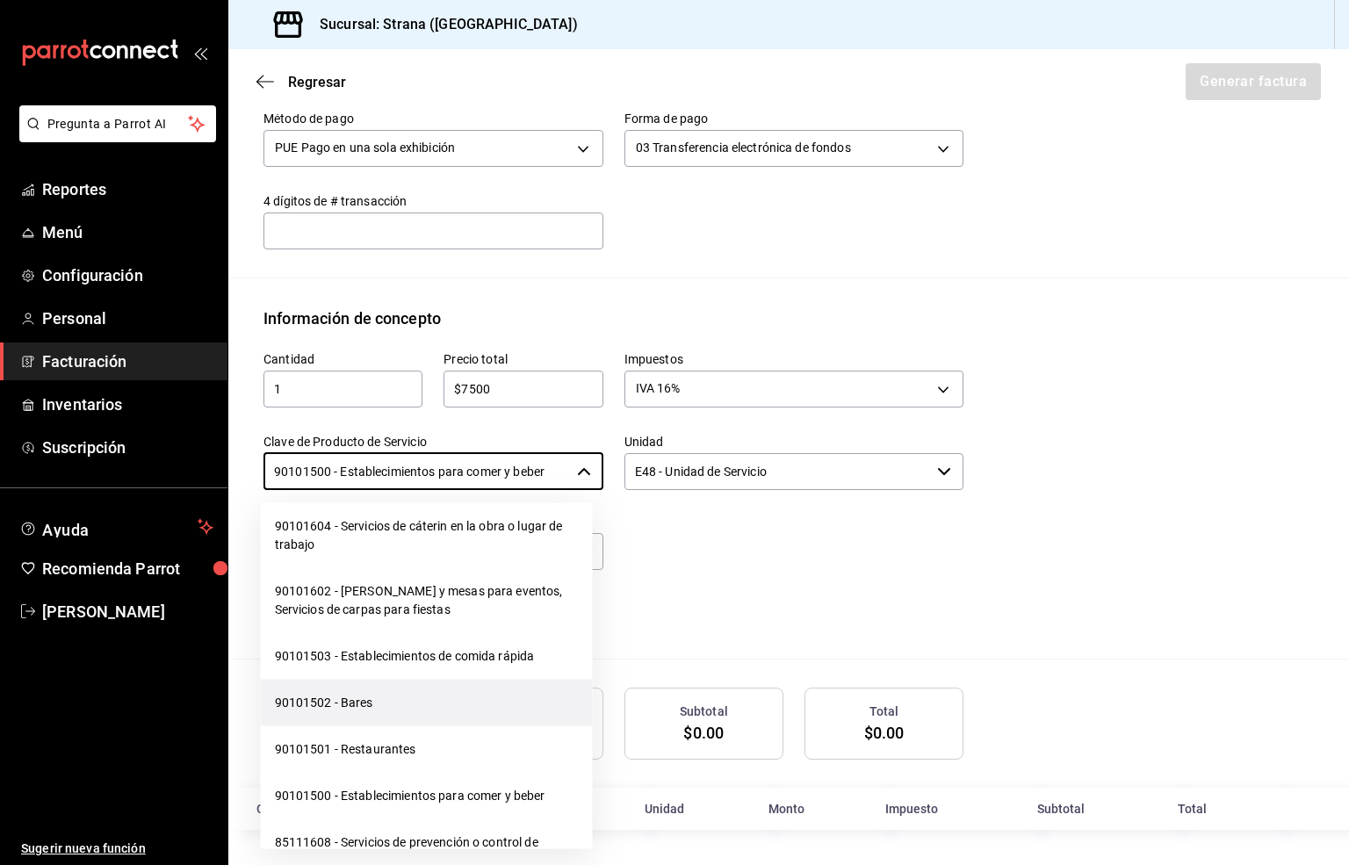
click at [346, 696] on li "90101502 - Bares" at bounding box center [427, 703] width 332 height 47
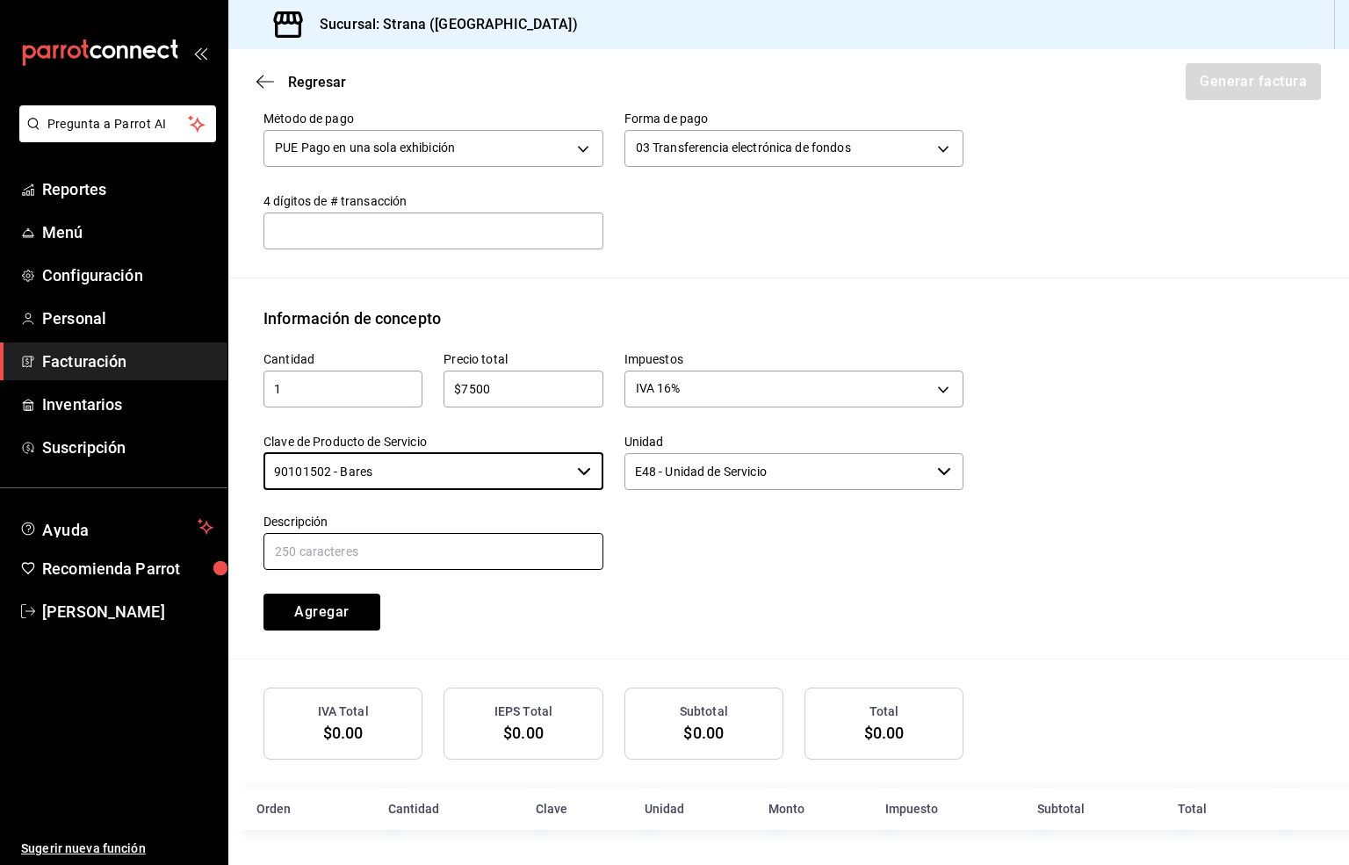
drag, startPoint x: 392, startPoint y: 554, endPoint x: 443, endPoint y: 536, distance: 54.2
click at [406, 549] on input "text" at bounding box center [433, 551] width 340 height 37
paste input "CONSUMO"
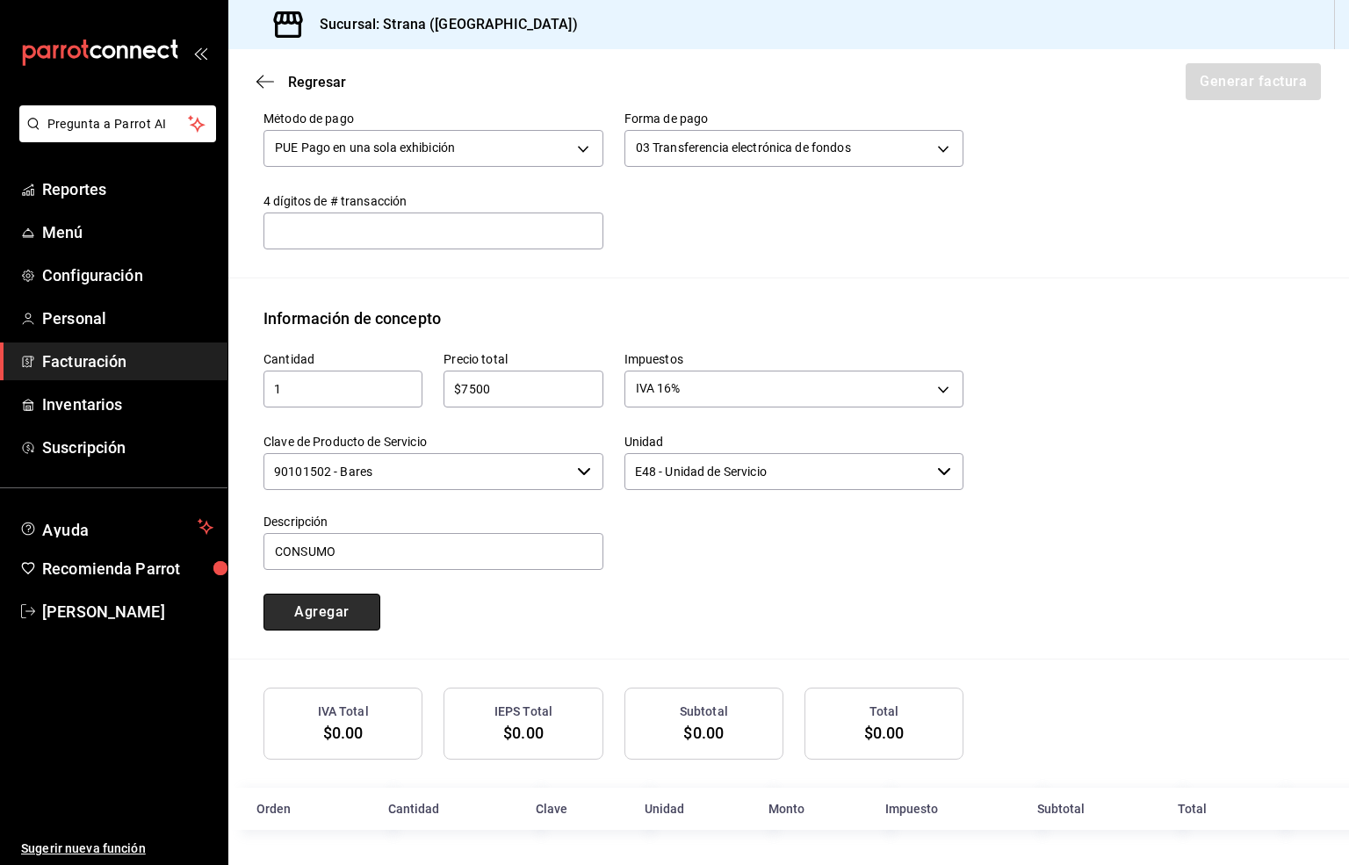
click at [303, 606] on button "Agregar" at bounding box center [321, 612] width 117 height 37
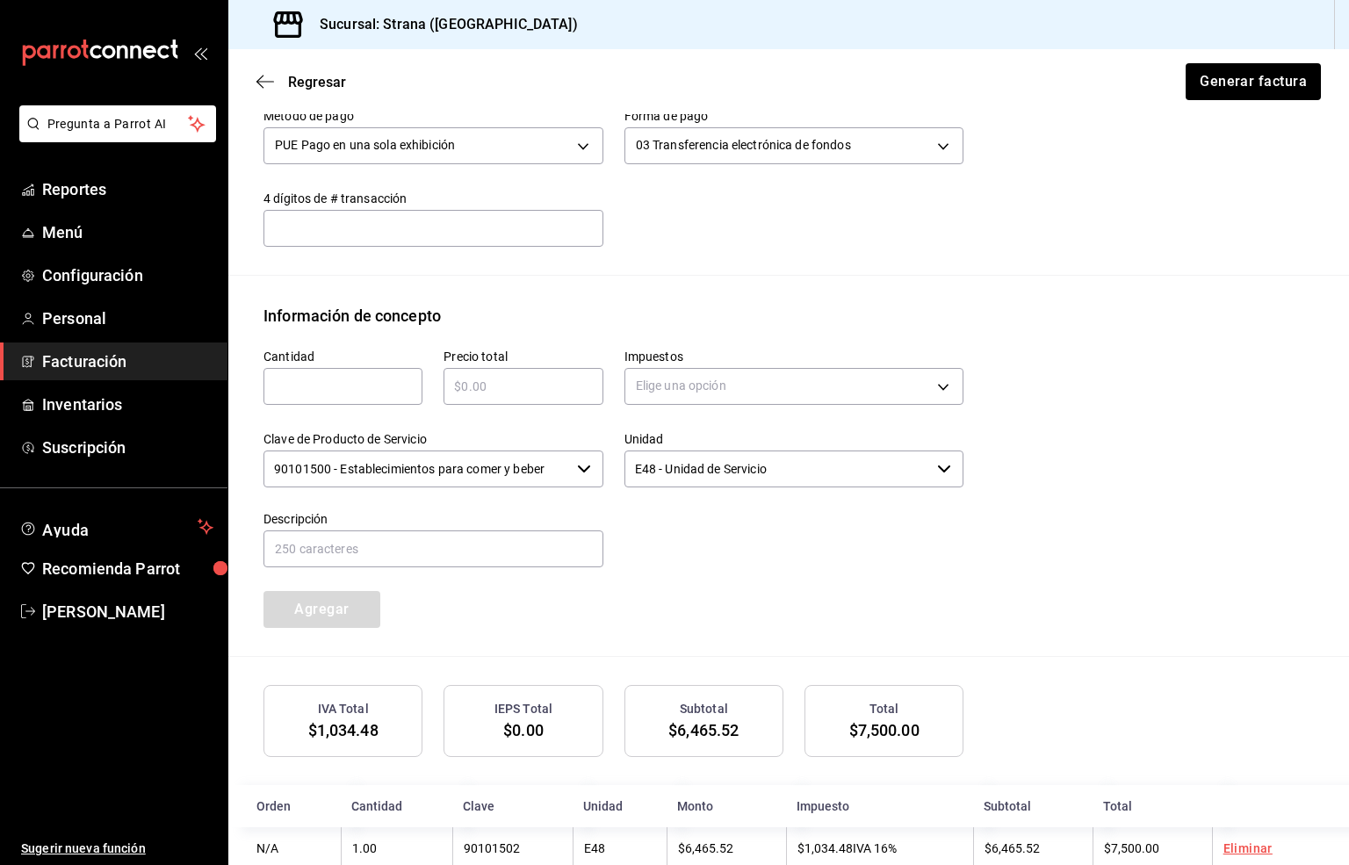
scroll to position [633, 0]
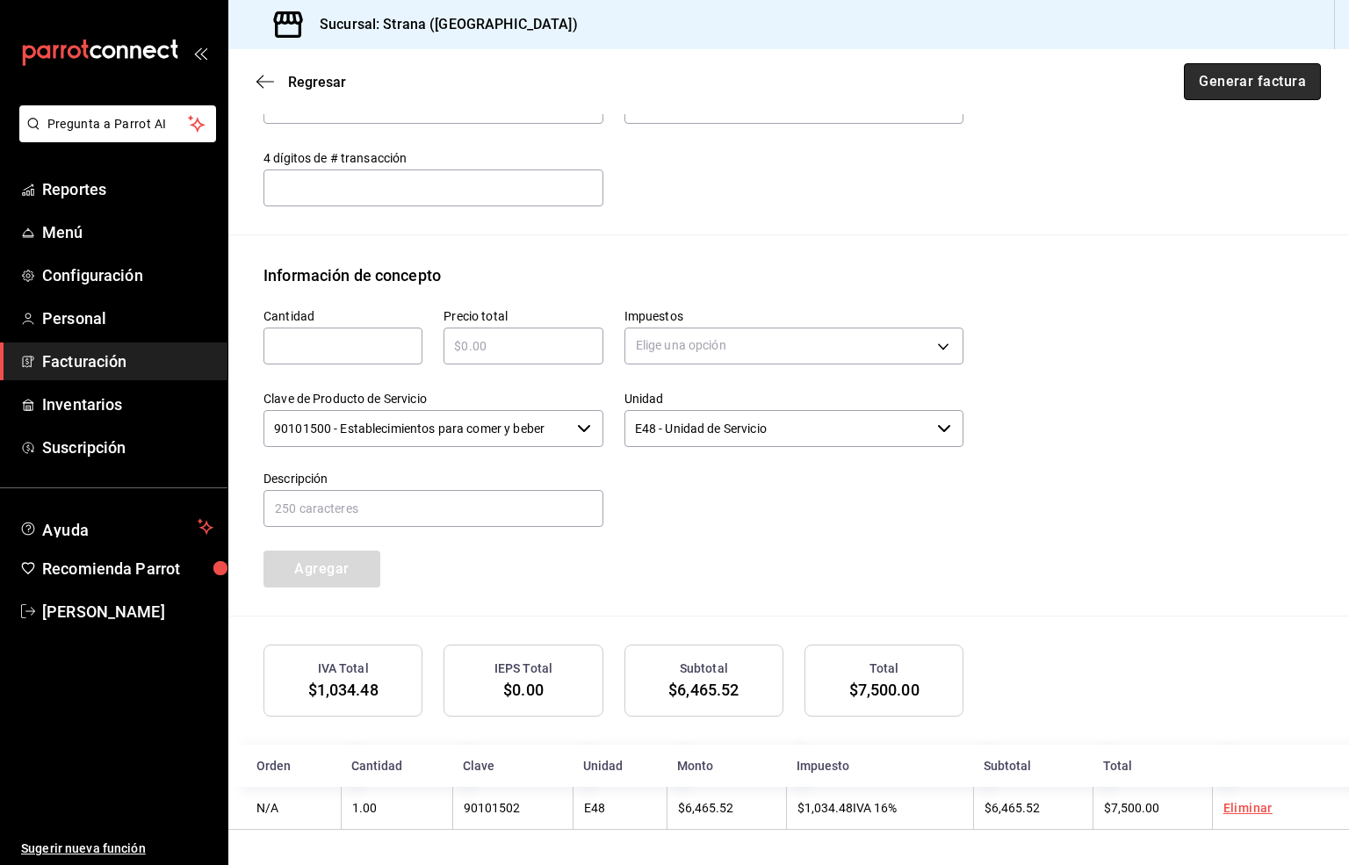
click at [1212, 82] on button "Generar factura" at bounding box center [1252, 81] width 137 height 37
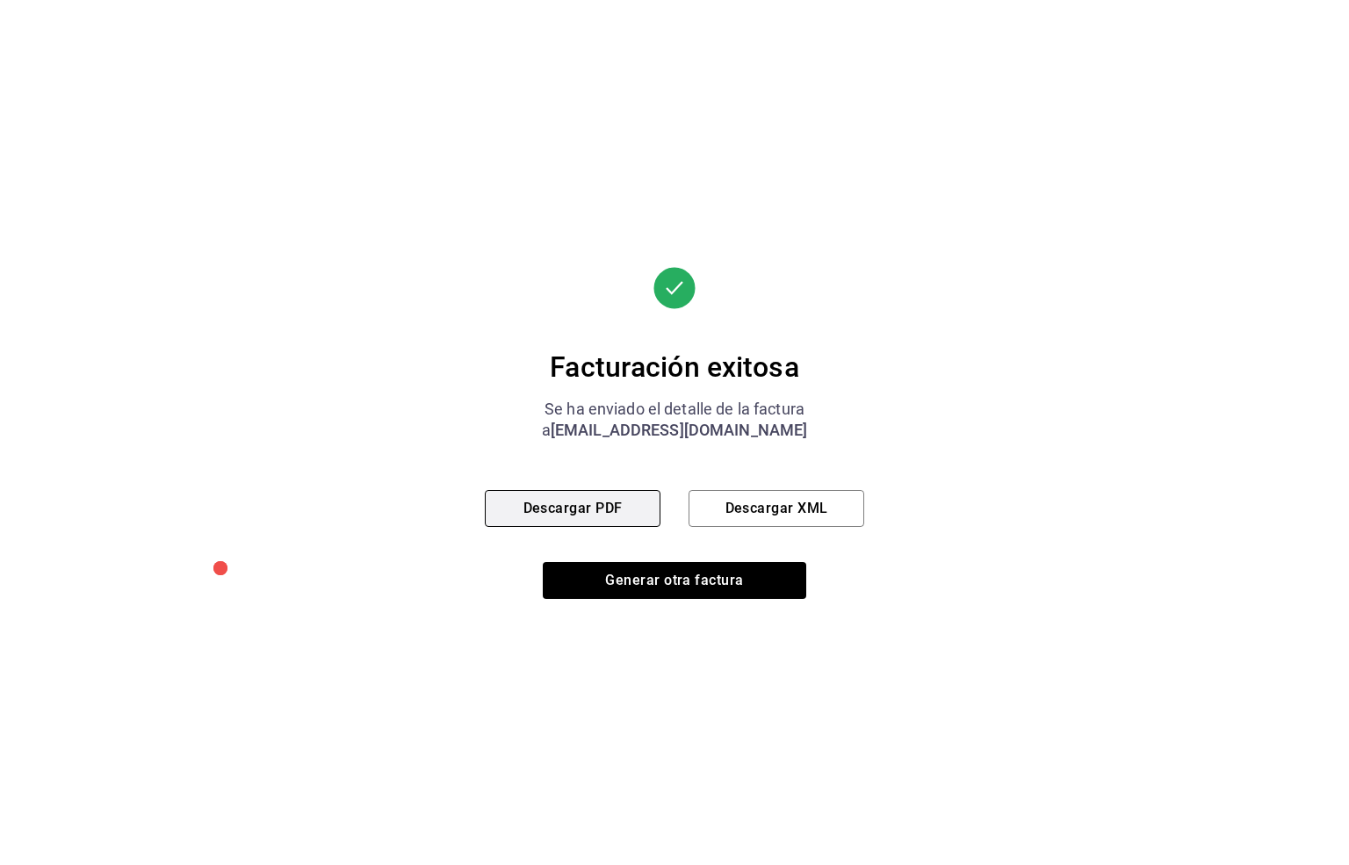
click at [572, 501] on button "Descargar PDF" at bounding box center [573, 508] width 176 height 37
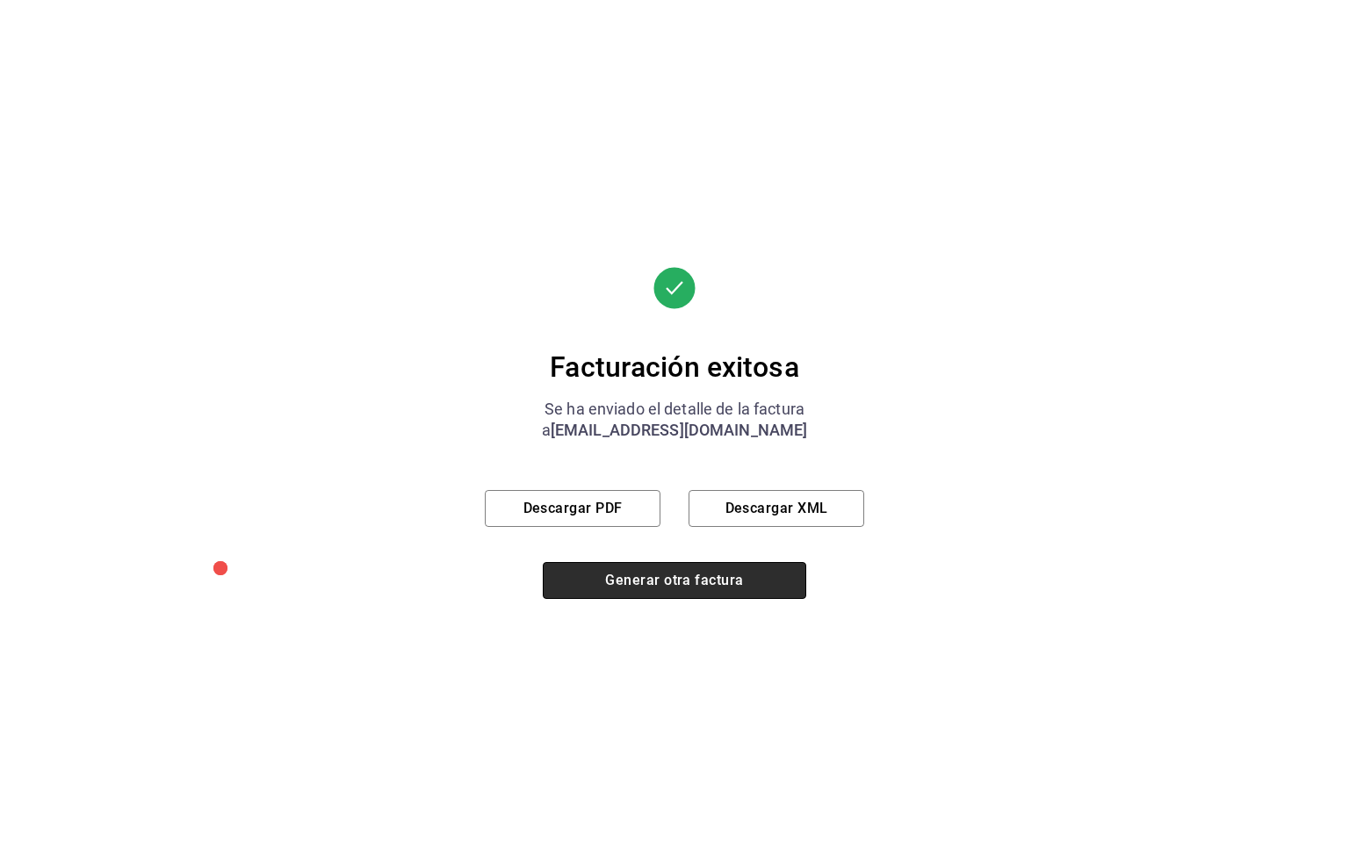
click at [667, 580] on button "Generar otra factura" at bounding box center [674, 580] width 263 height 37
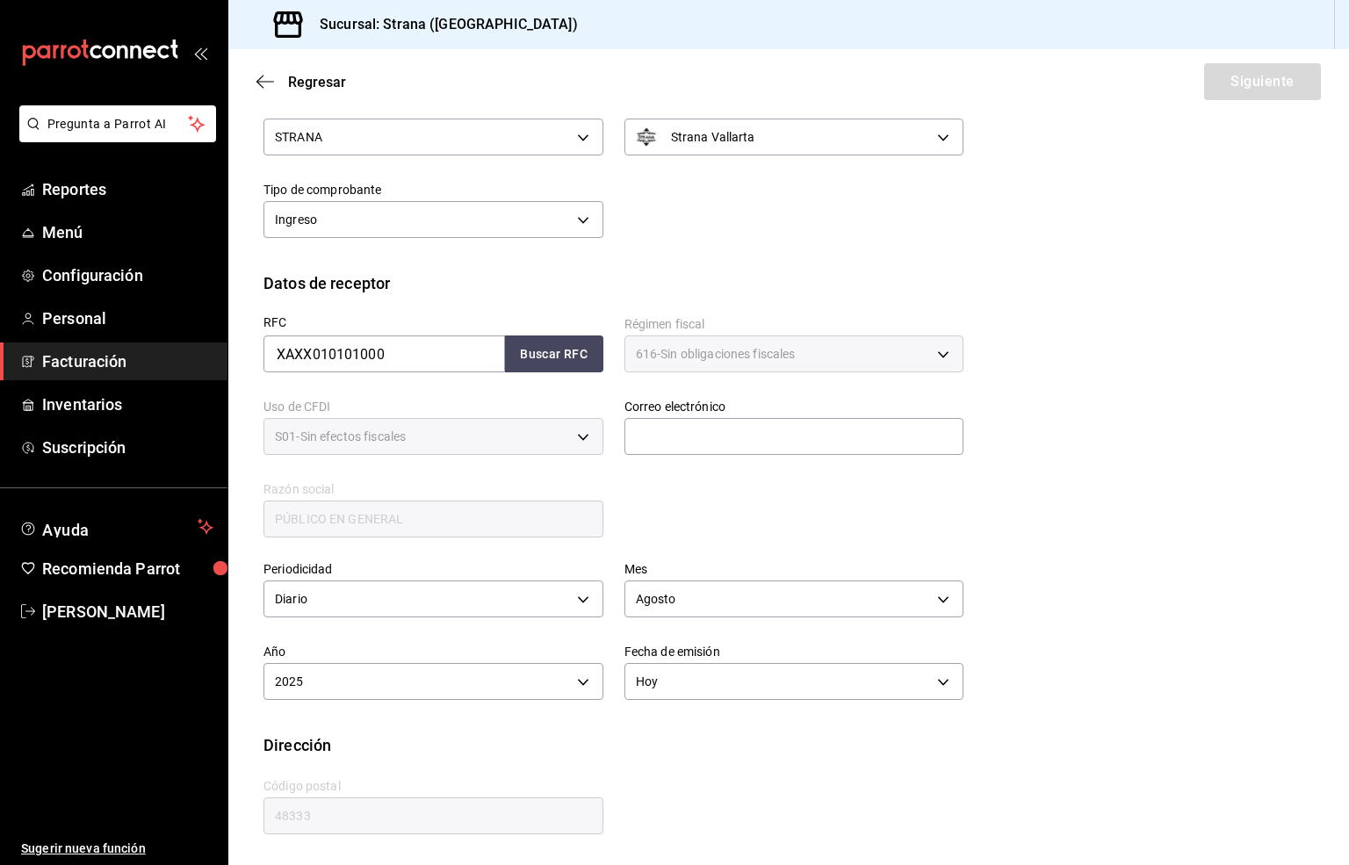
scroll to position [66, 0]
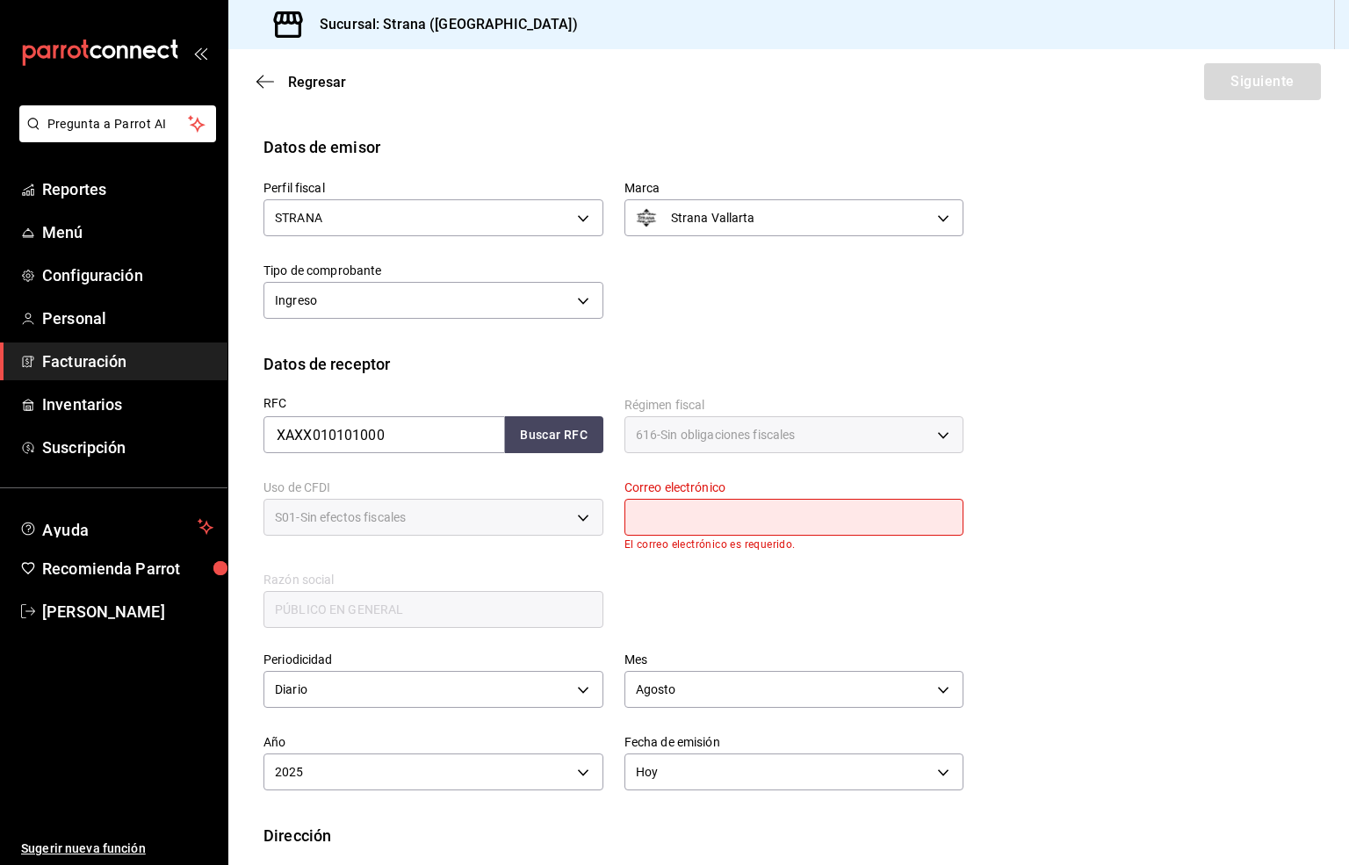
click at [731, 522] on input "text" at bounding box center [794, 517] width 340 height 37
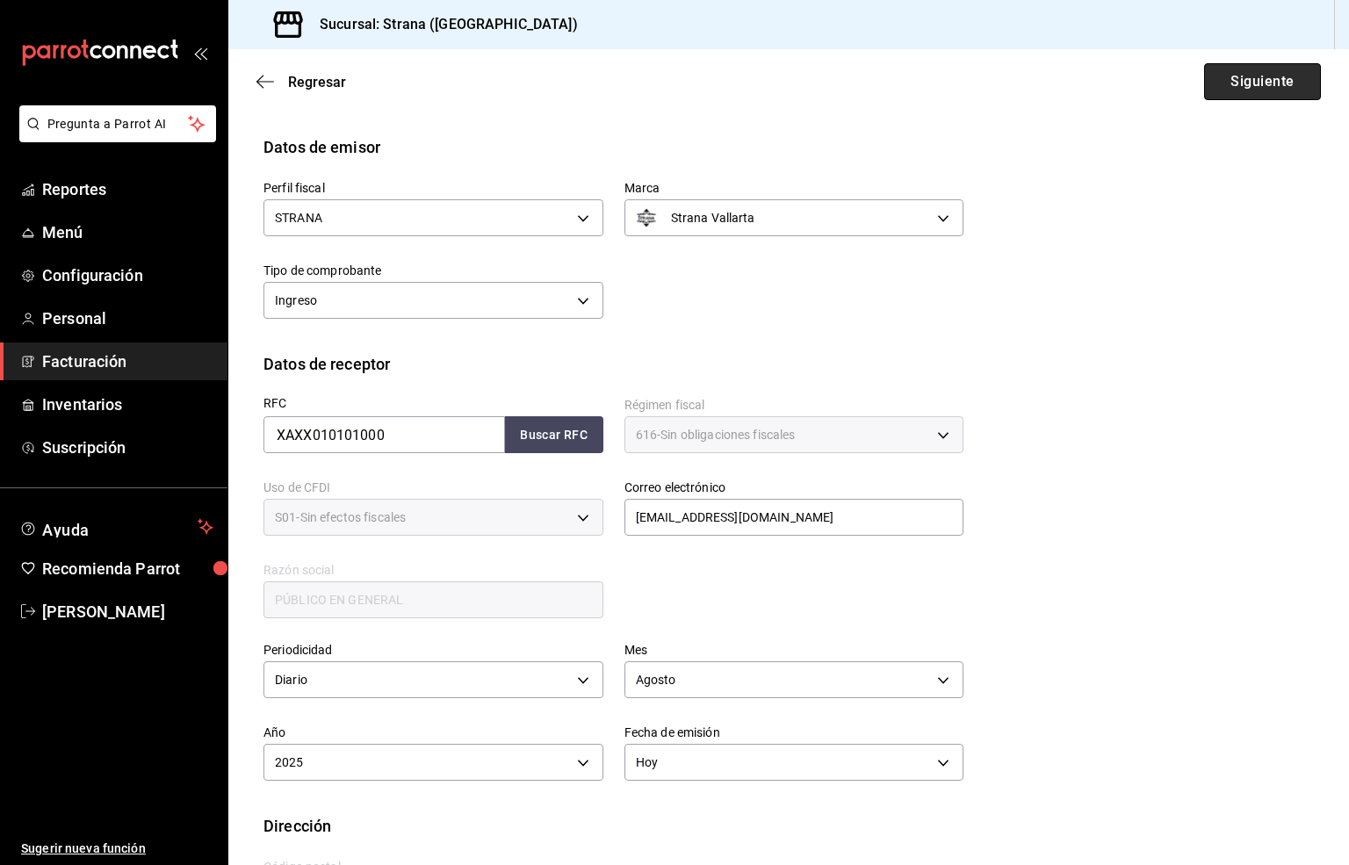
click at [1238, 79] on button "Siguiente" at bounding box center [1262, 81] width 117 height 37
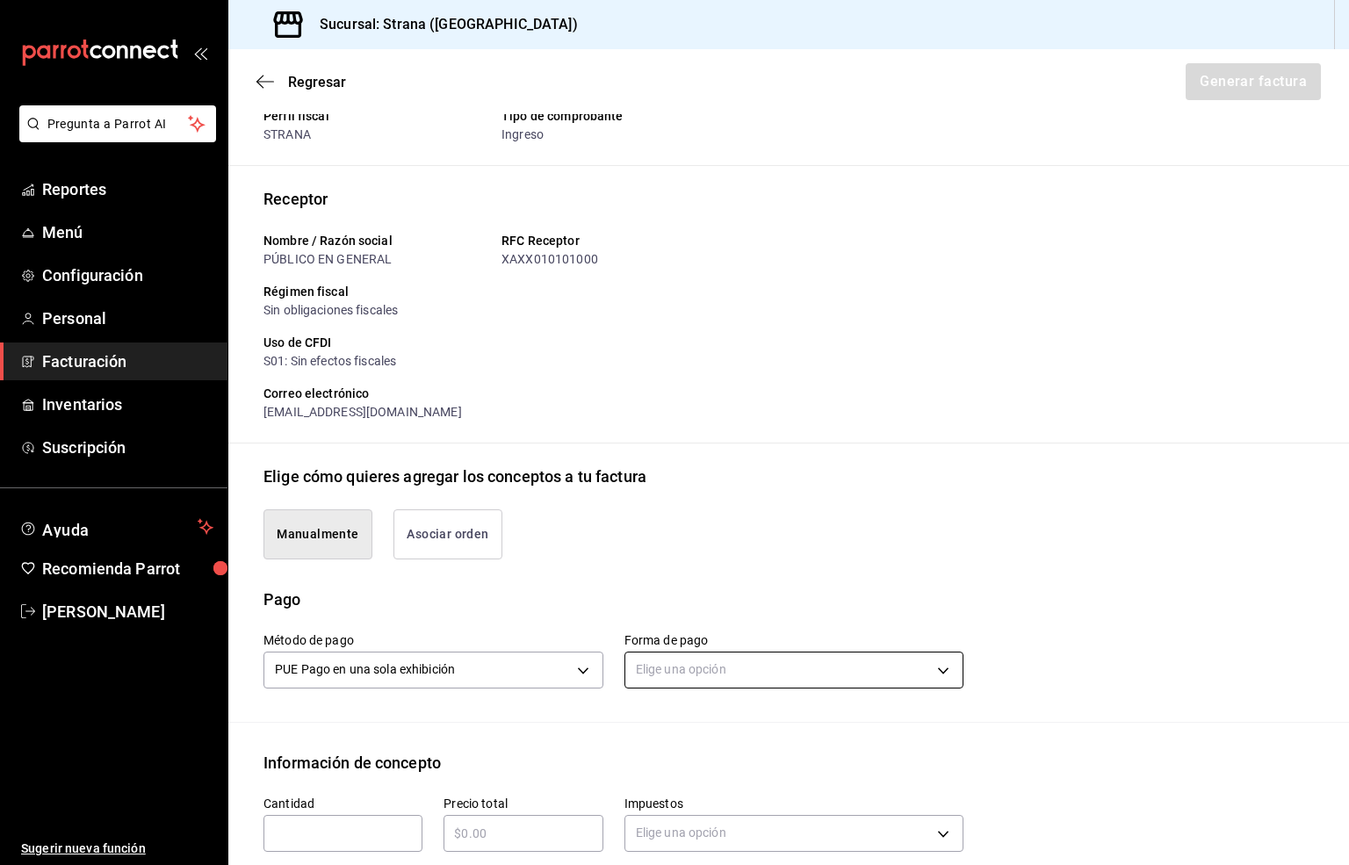
click at [652, 667] on body "Pregunta a Parrot AI Reportes Menú Configuración Personal Facturación Inventari…" at bounding box center [674, 432] width 1349 height 865
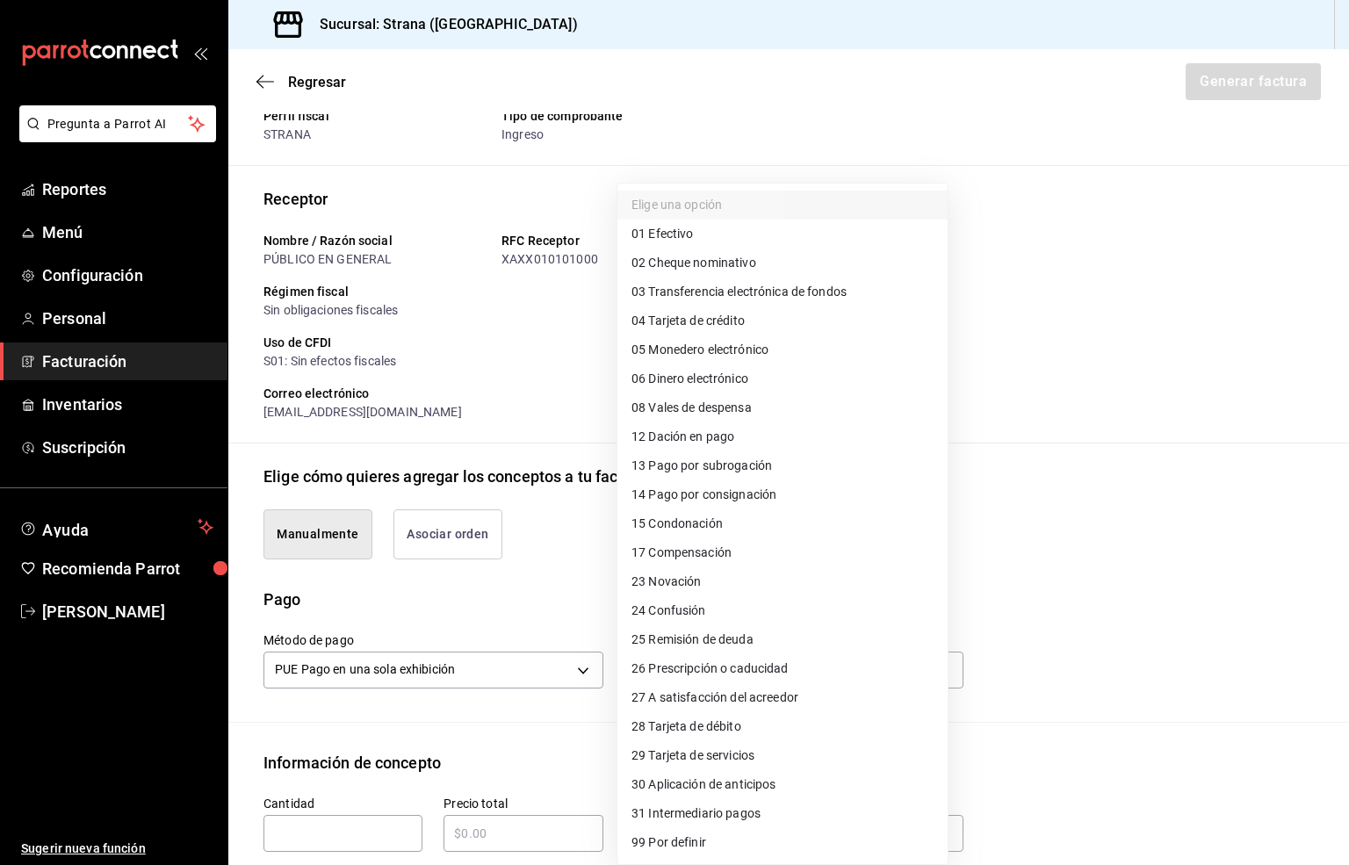
click at [774, 285] on span "03 Transferencia electrónica de fondos" at bounding box center [738, 292] width 215 height 18
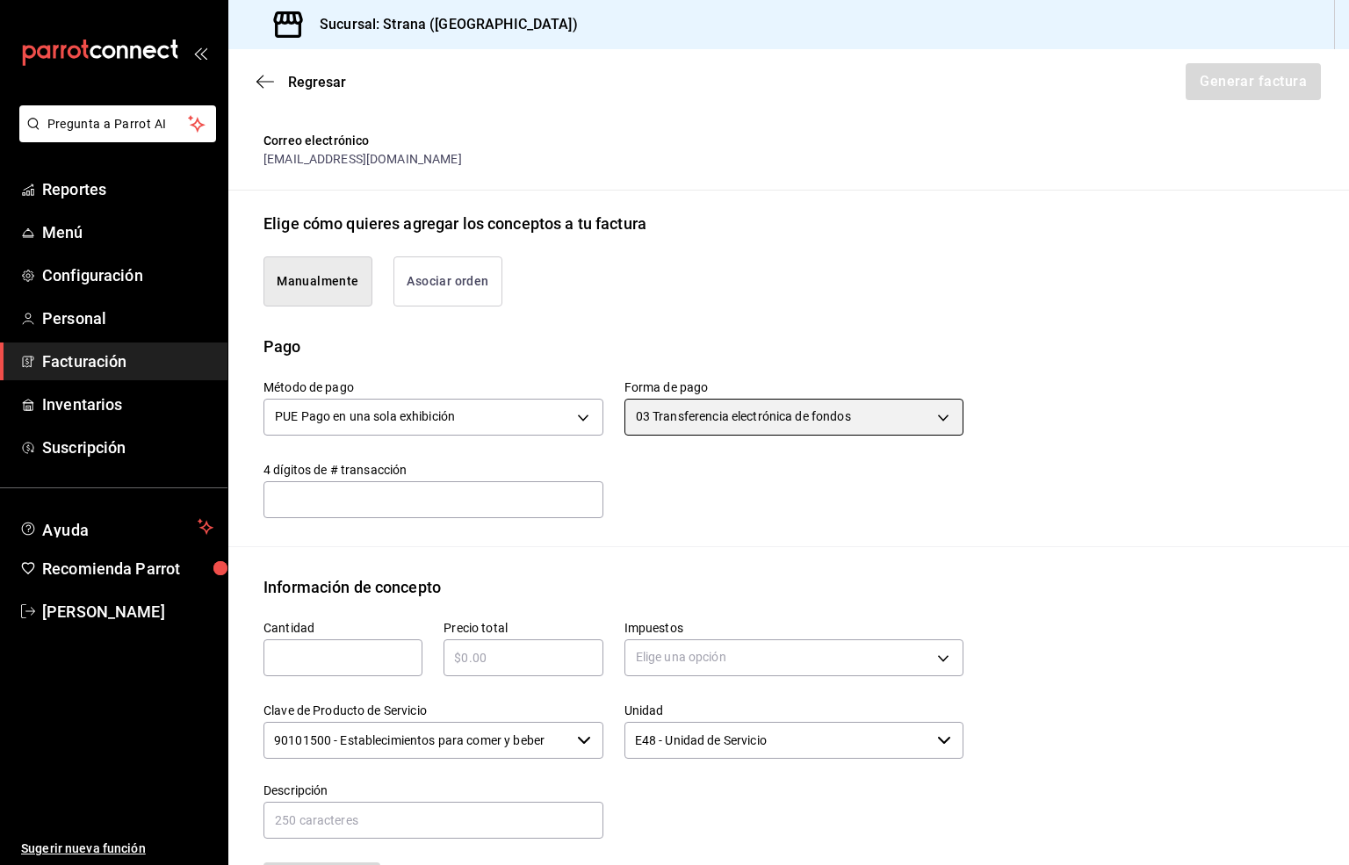
scroll to position [329, 0]
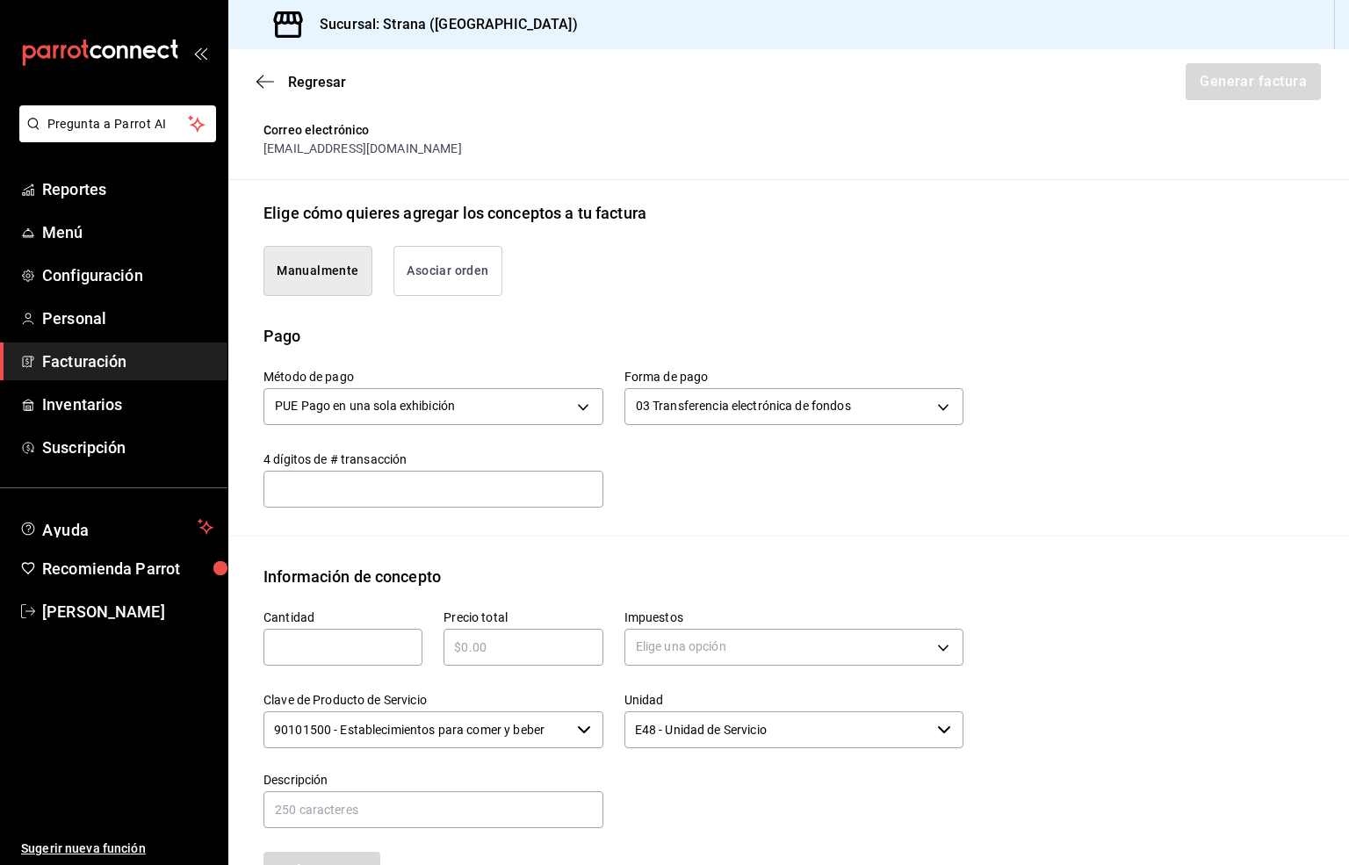
click at [309, 643] on input "text" at bounding box center [342, 647] width 159 height 21
click at [487, 645] on input "text" at bounding box center [522, 647] width 159 height 21
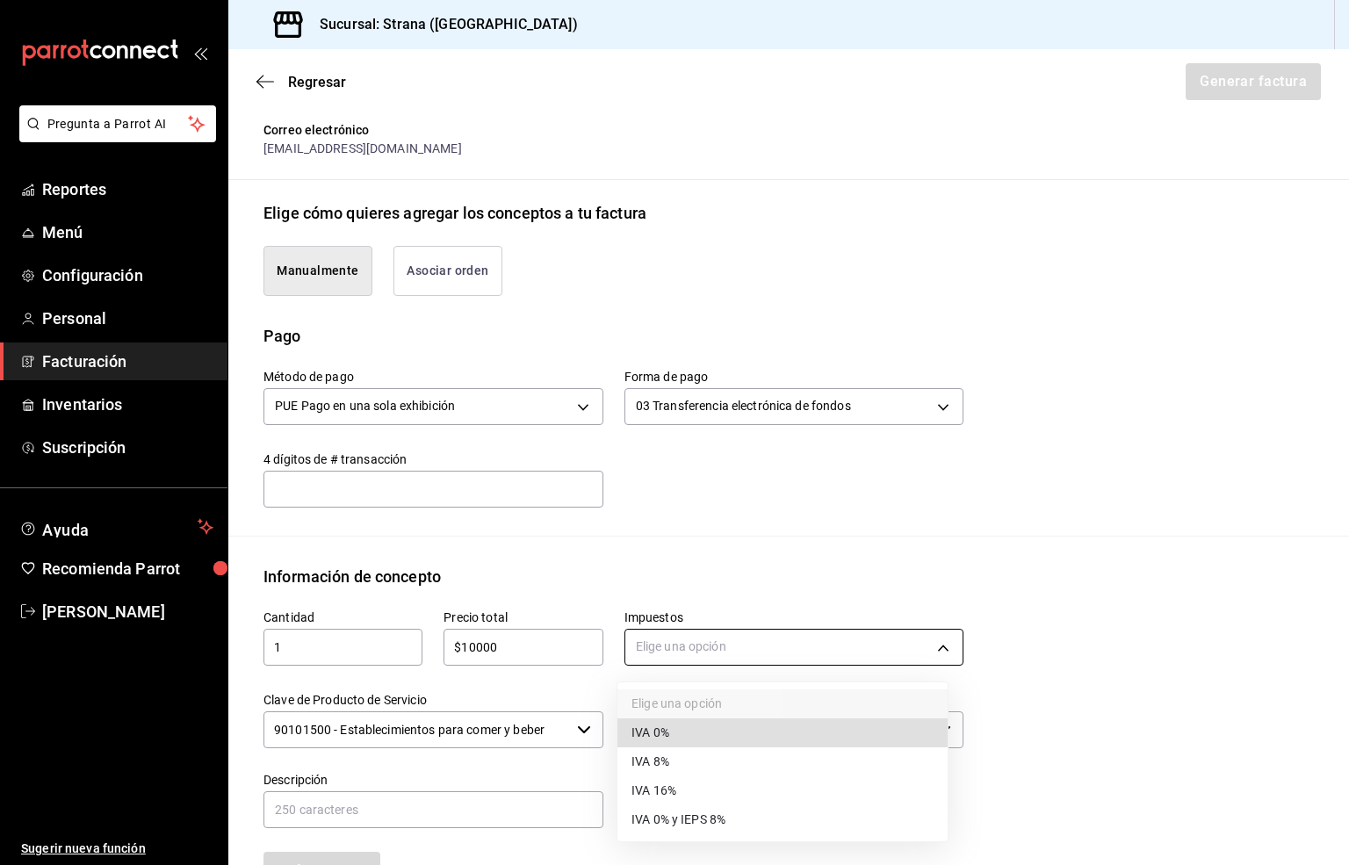
click at [667, 657] on body "Pregunta a Parrot AI Reportes Menú Configuración Personal Facturación Inventari…" at bounding box center [674, 432] width 1349 height 865
click at [669, 790] on span "IVA 16%" at bounding box center [653, 790] width 45 height 18
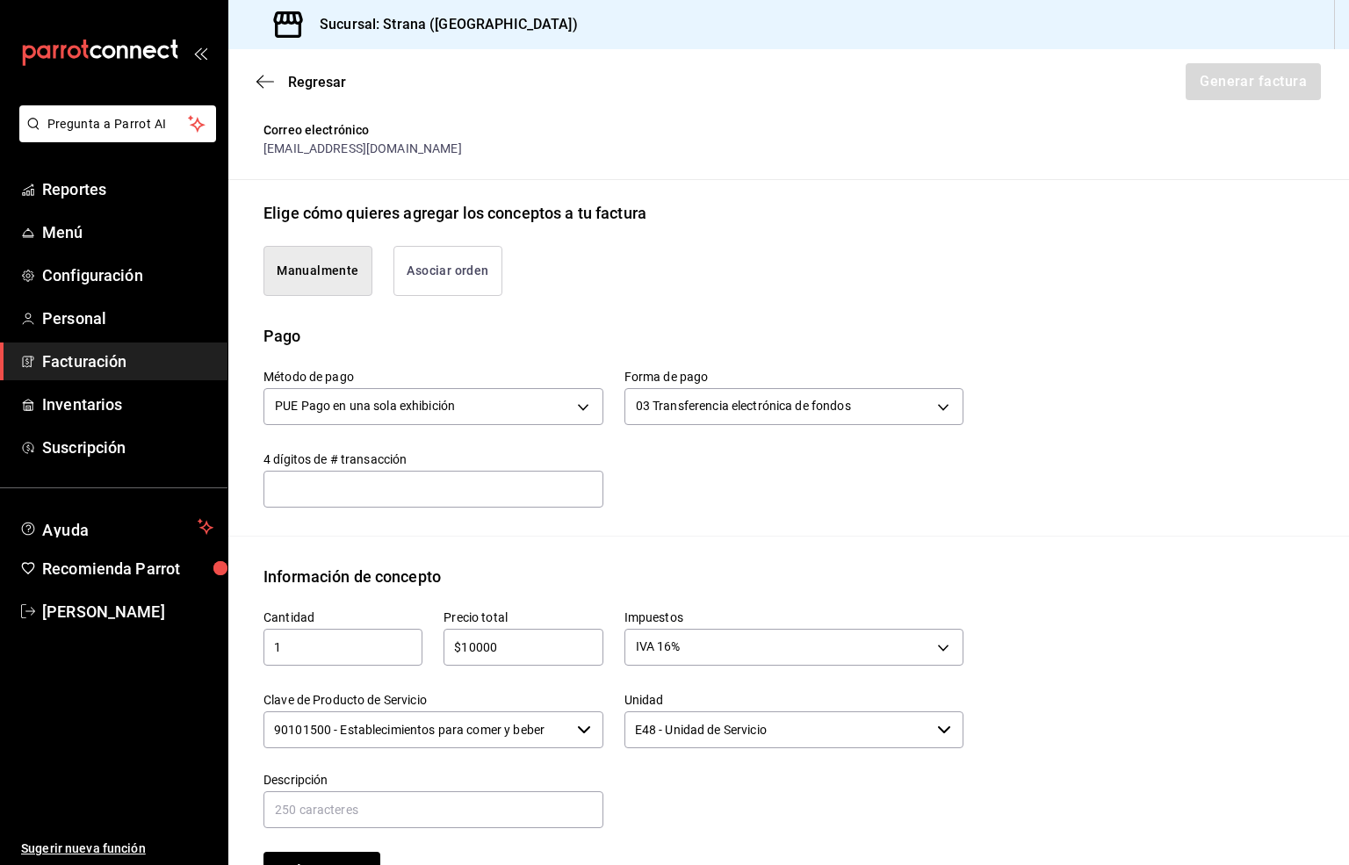
click at [419, 740] on input "90101500 - Establecimientos para comer y beber" at bounding box center [416, 729] width 306 height 37
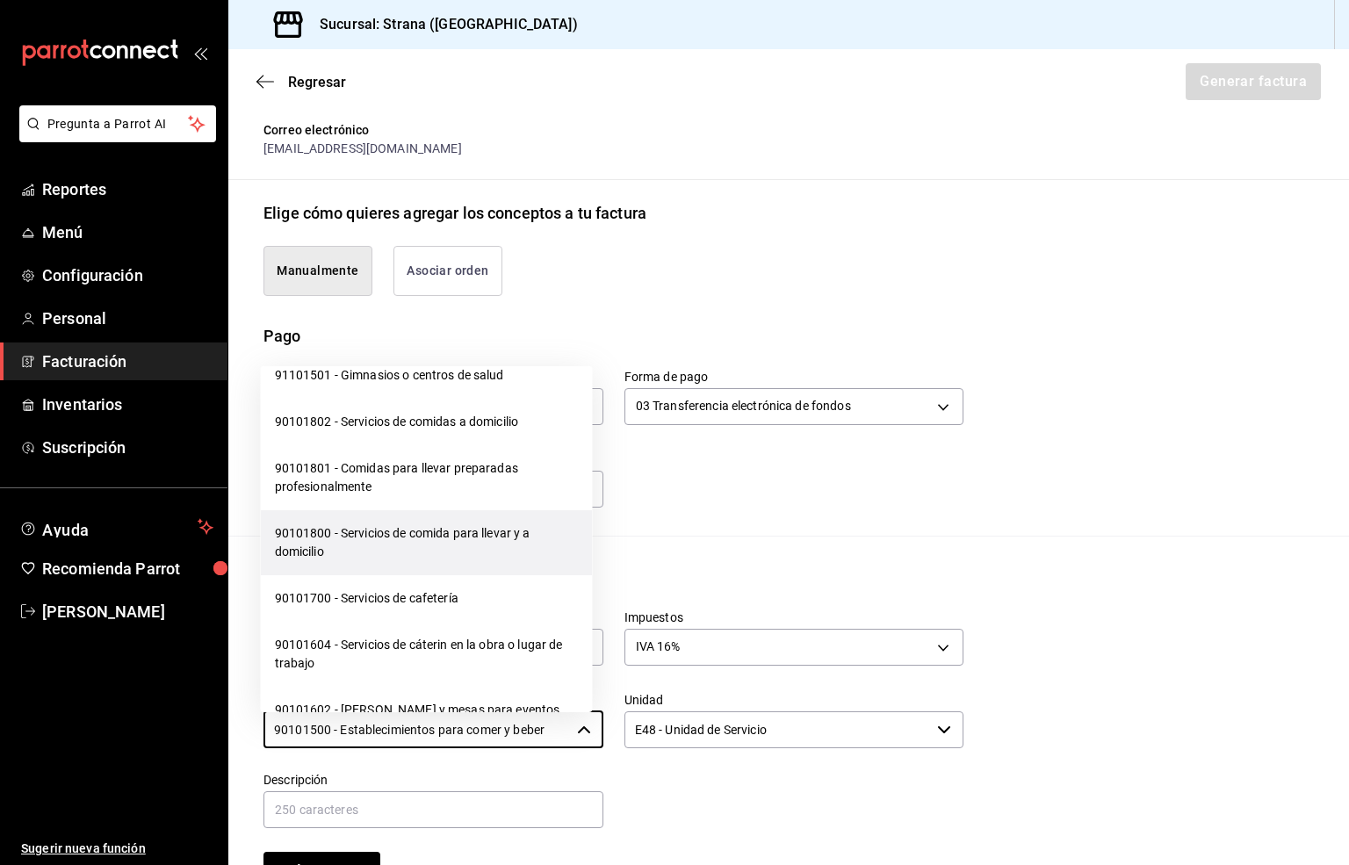
scroll to position [395, 0]
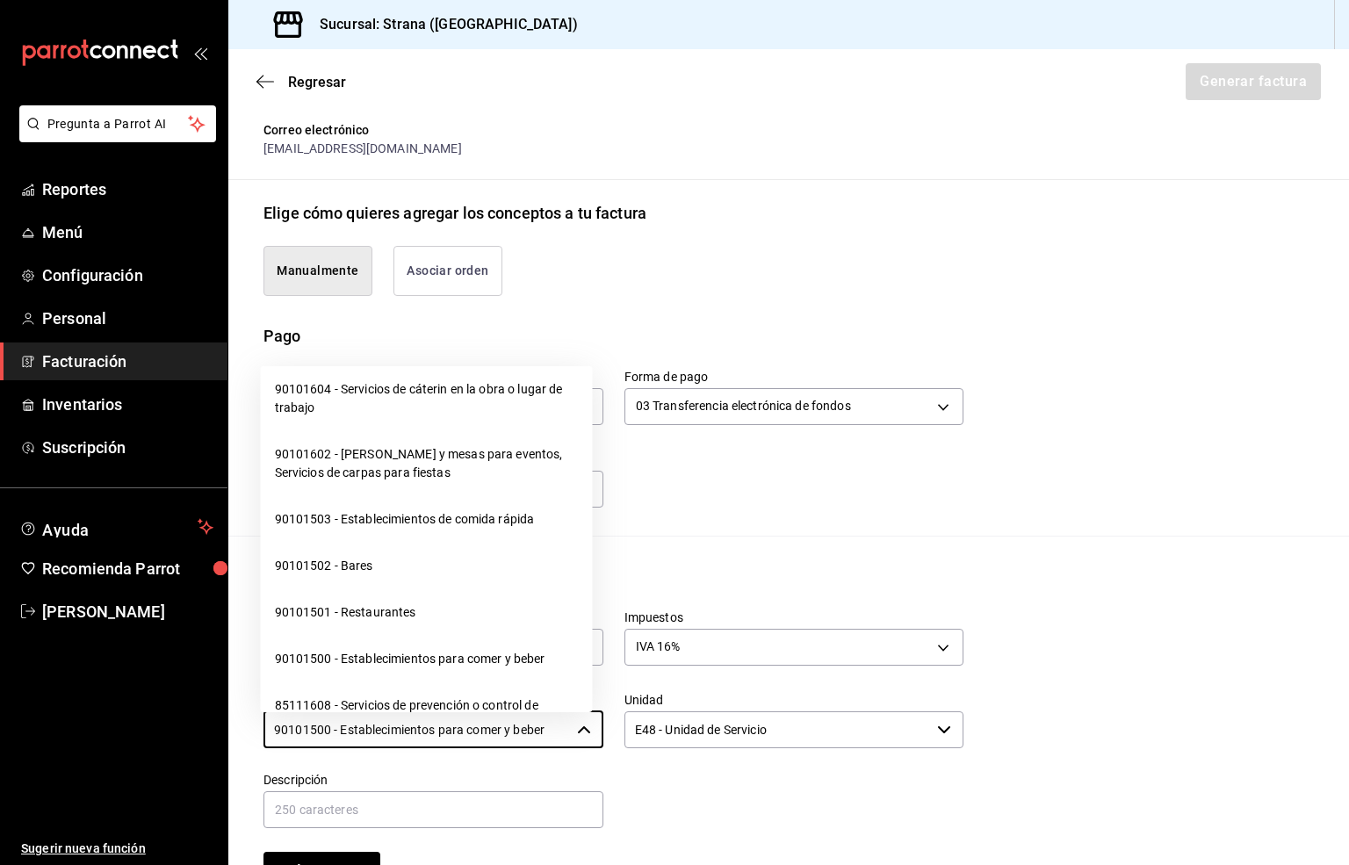
click at [327, 546] on li "90101502 - Bares" at bounding box center [427, 566] width 332 height 47
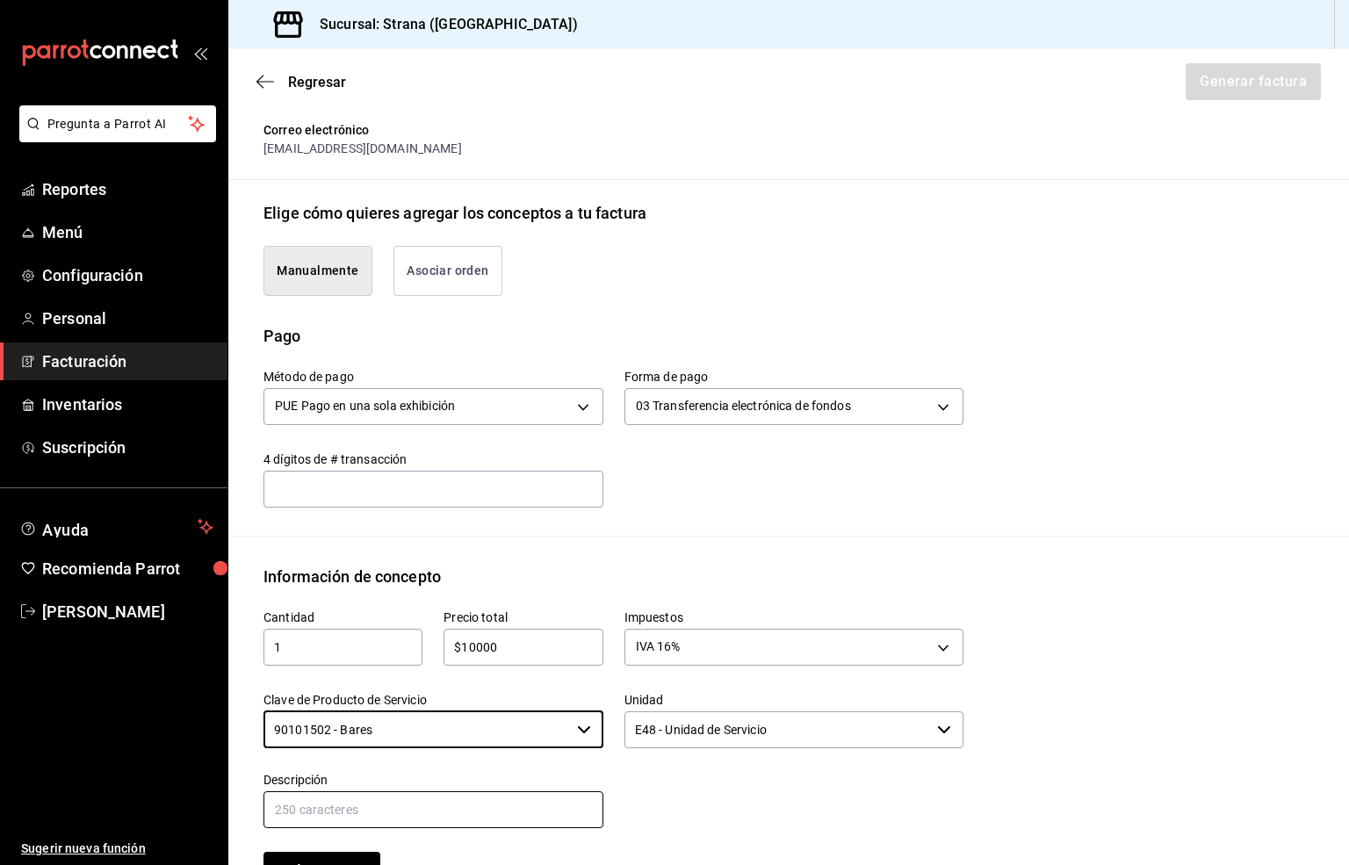
click at [361, 809] on input "text" at bounding box center [433, 809] width 340 height 37
paste input "CONSUMO"
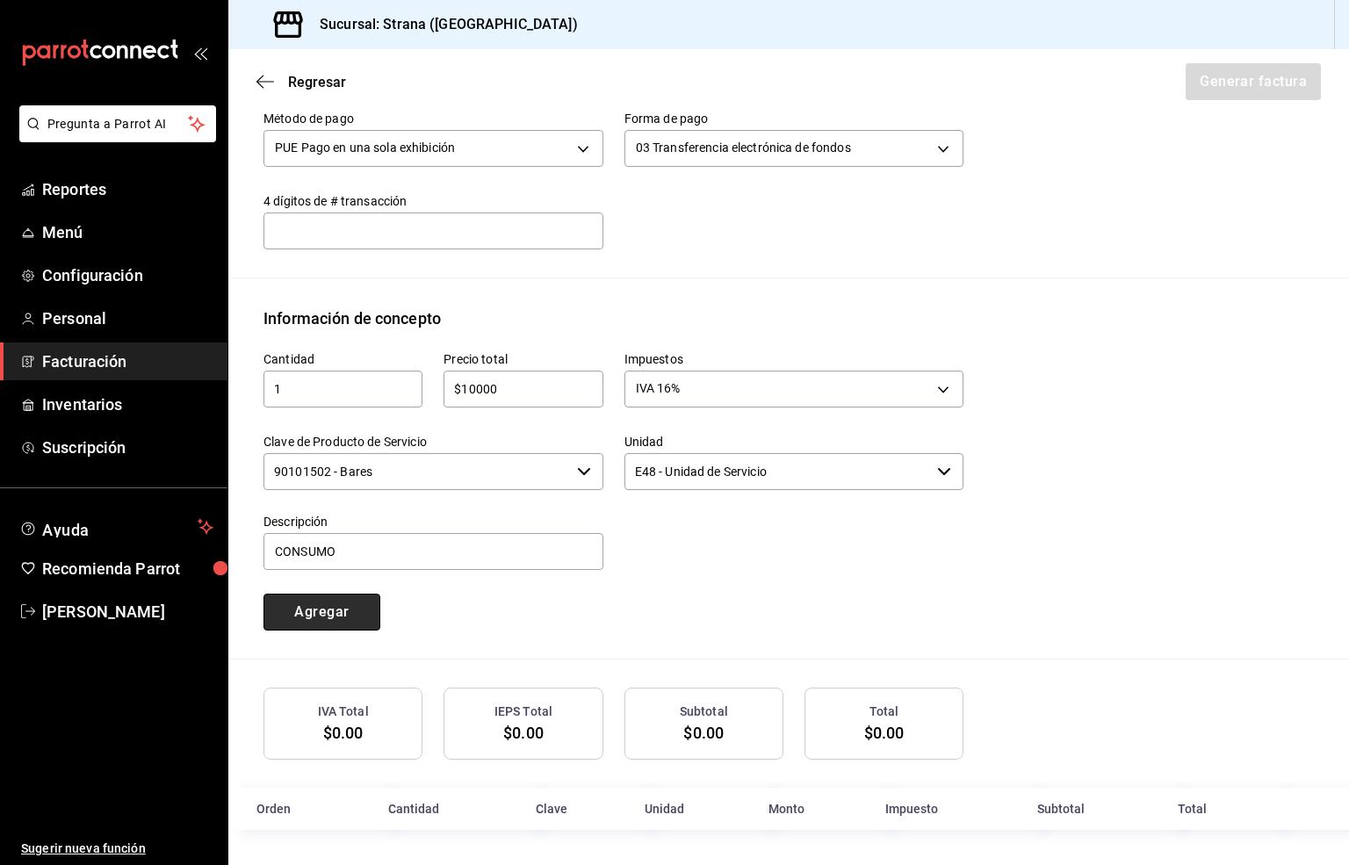
click at [298, 599] on button "Agregar" at bounding box center [321, 612] width 117 height 37
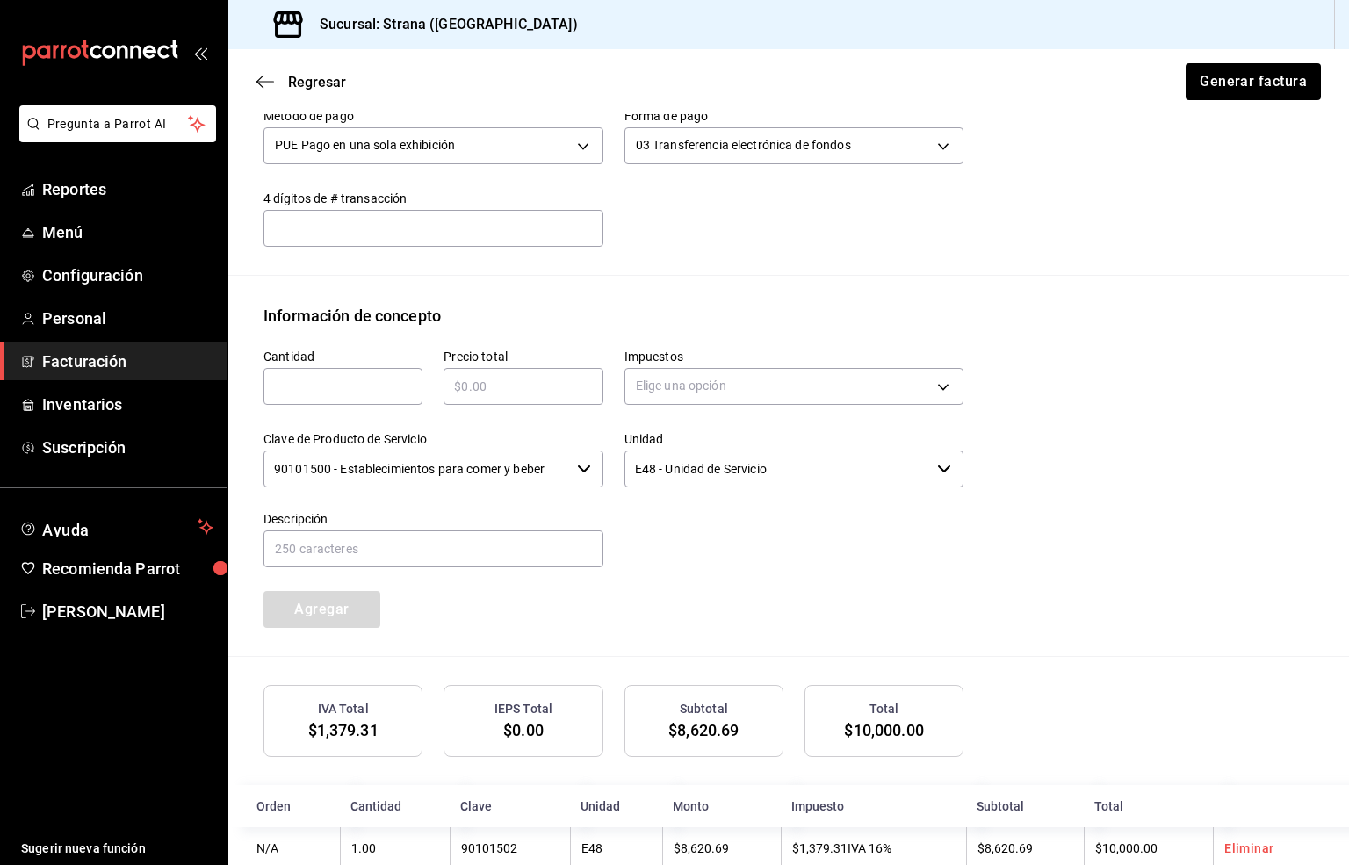
scroll to position [633, 0]
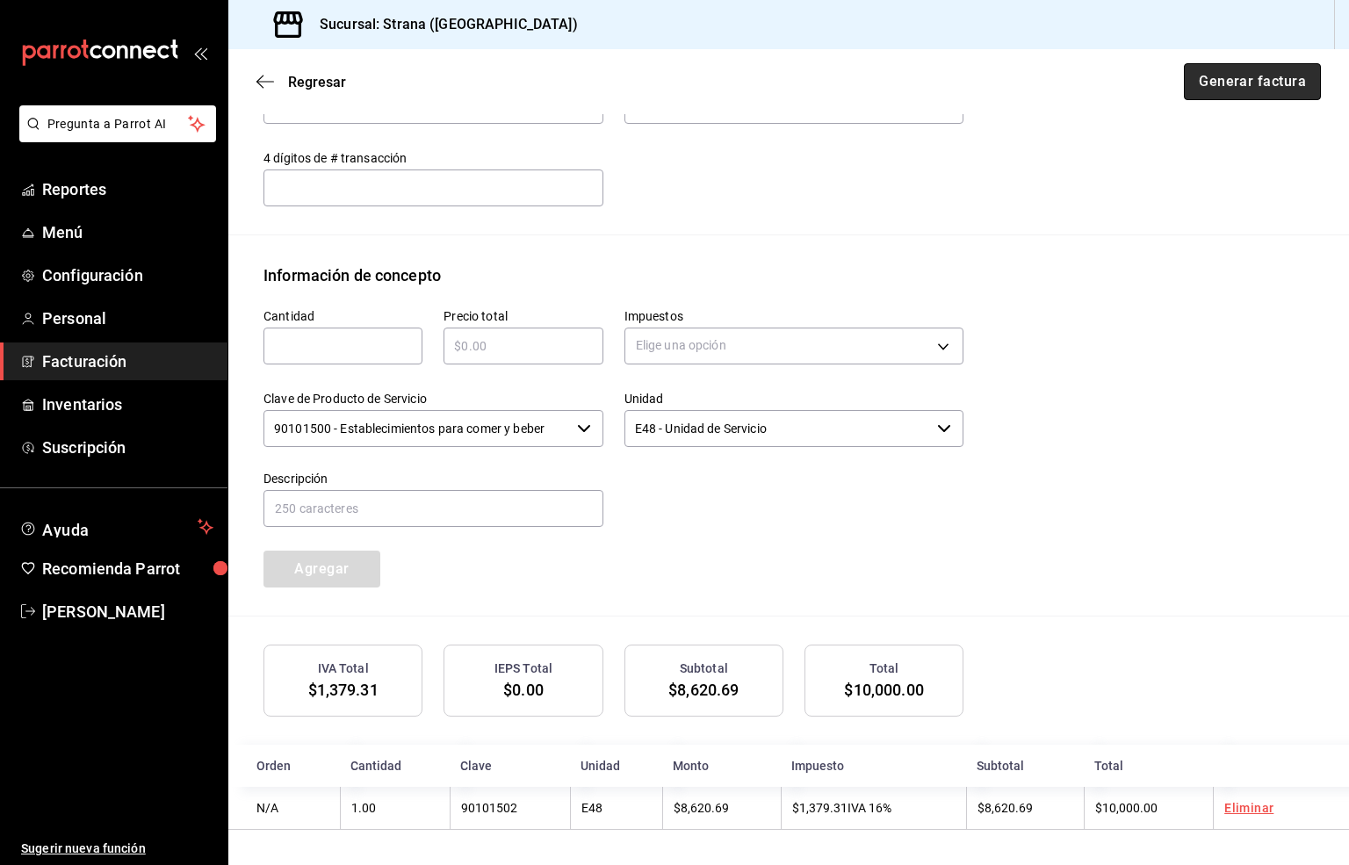
click at [1217, 84] on button "Generar factura" at bounding box center [1252, 81] width 137 height 37
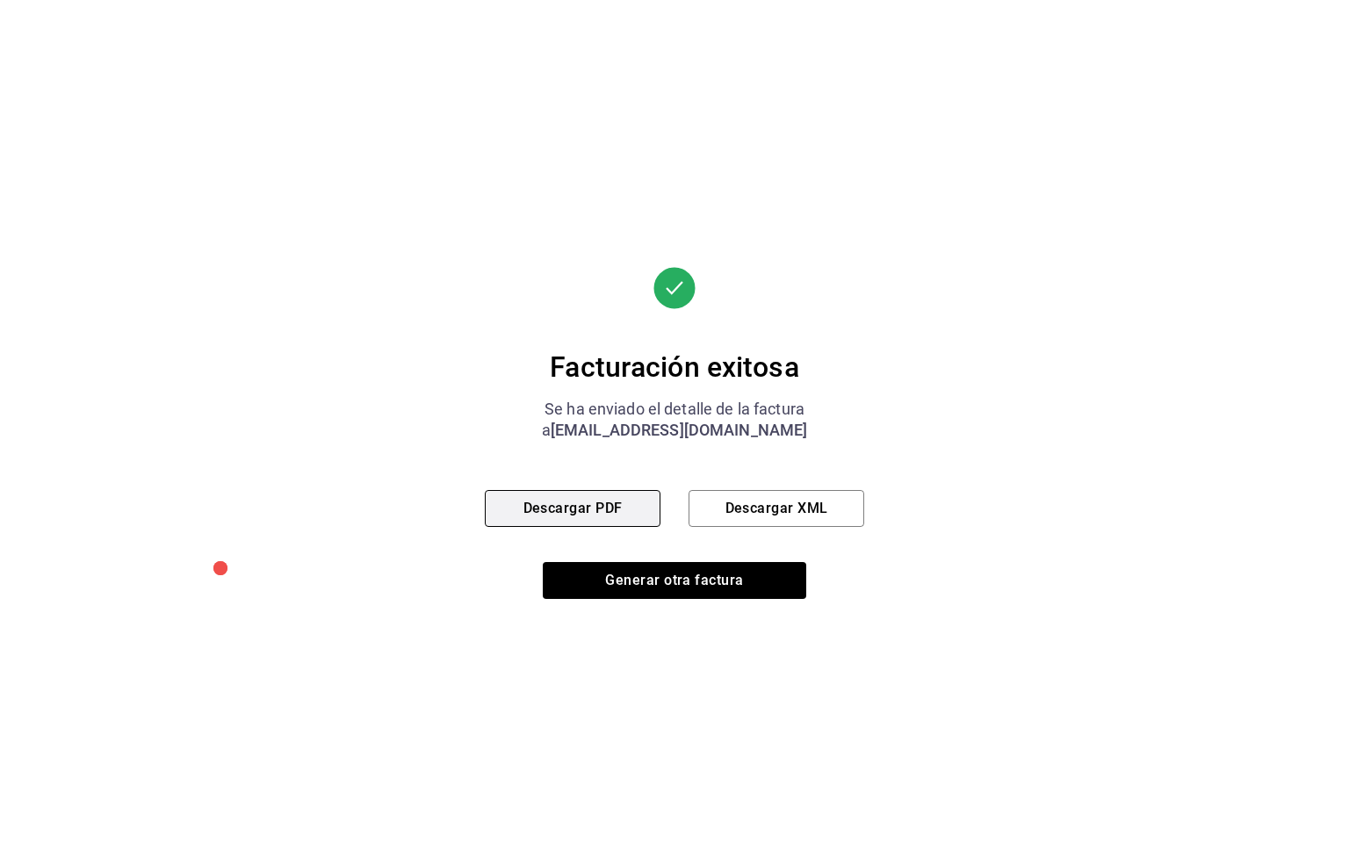
click at [557, 512] on button "Descargar PDF" at bounding box center [573, 508] width 176 height 37
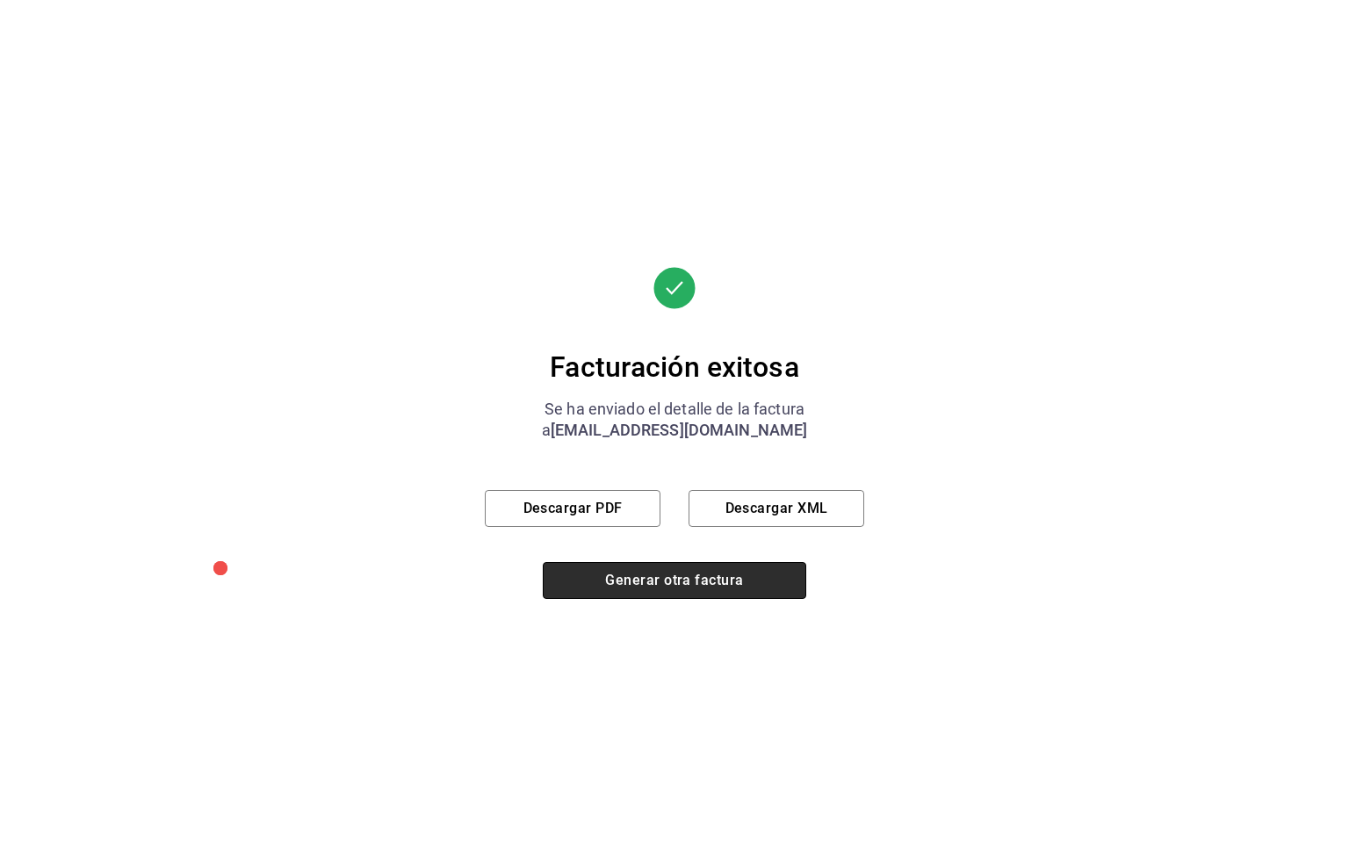
click at [694, 572] on button "Generar otra factura" at bounding box center [674, 580] width 263 height 37
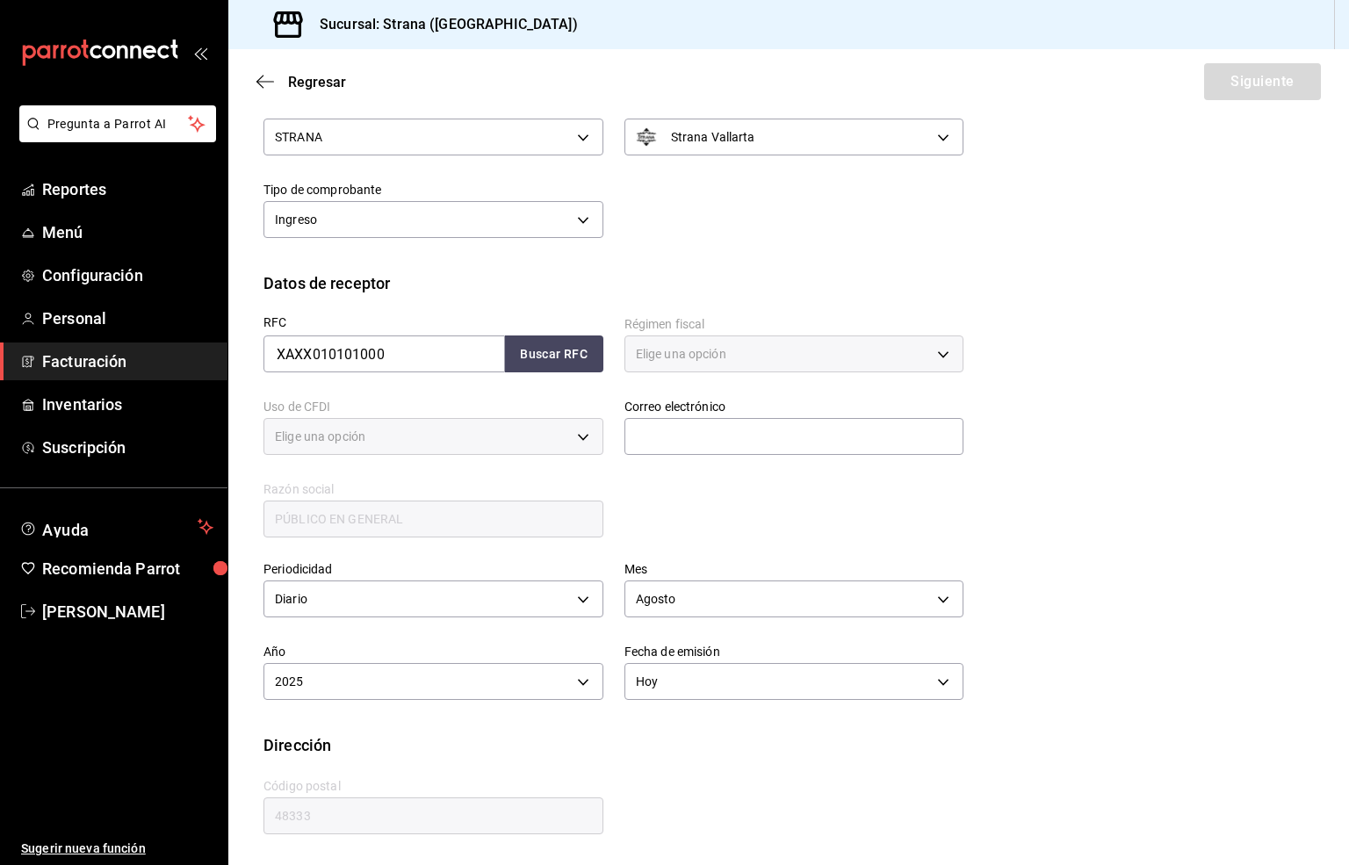
scroll to position [66, 0]
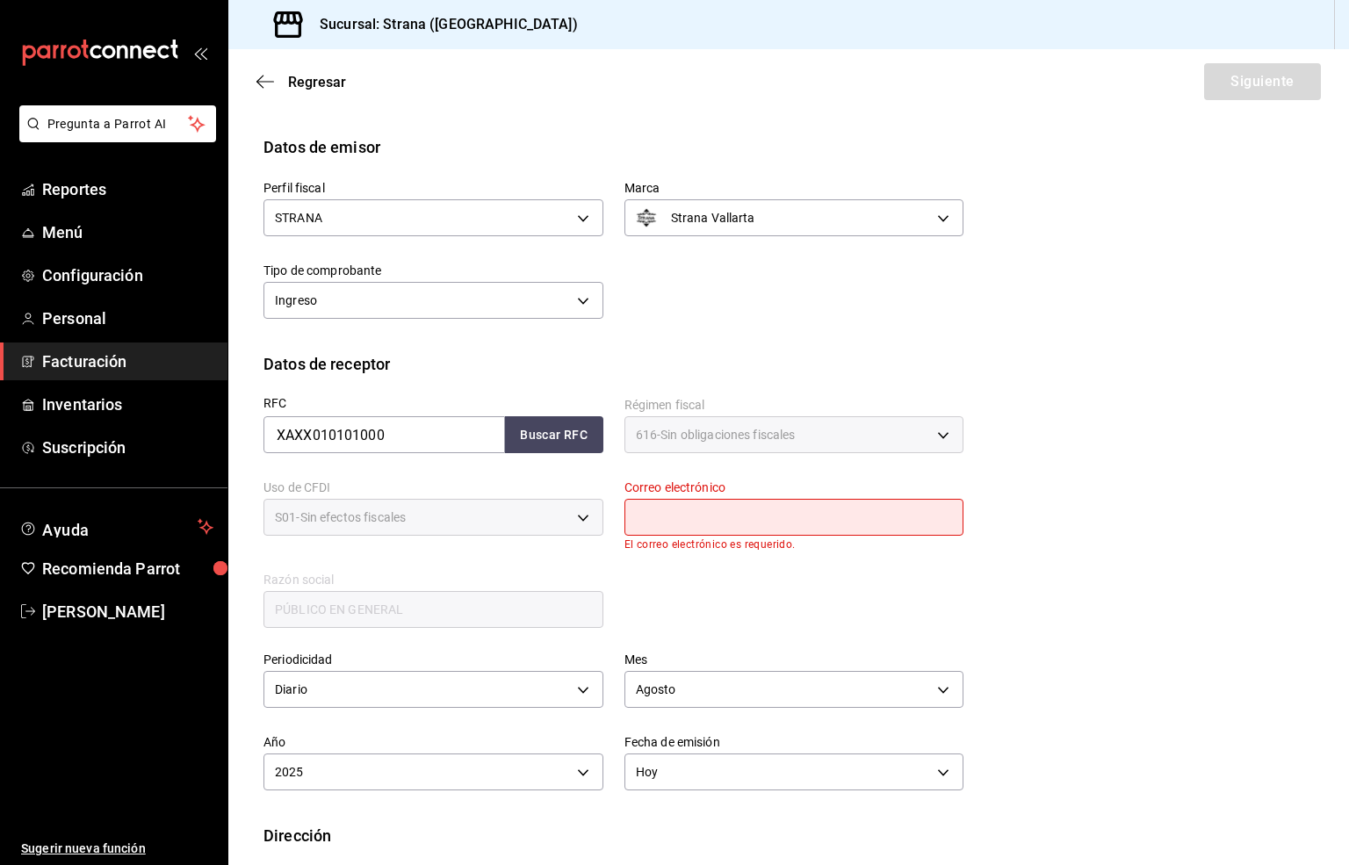
click at [733, 520] on input "text" at bounding box center [794, 517] width 340 height 37
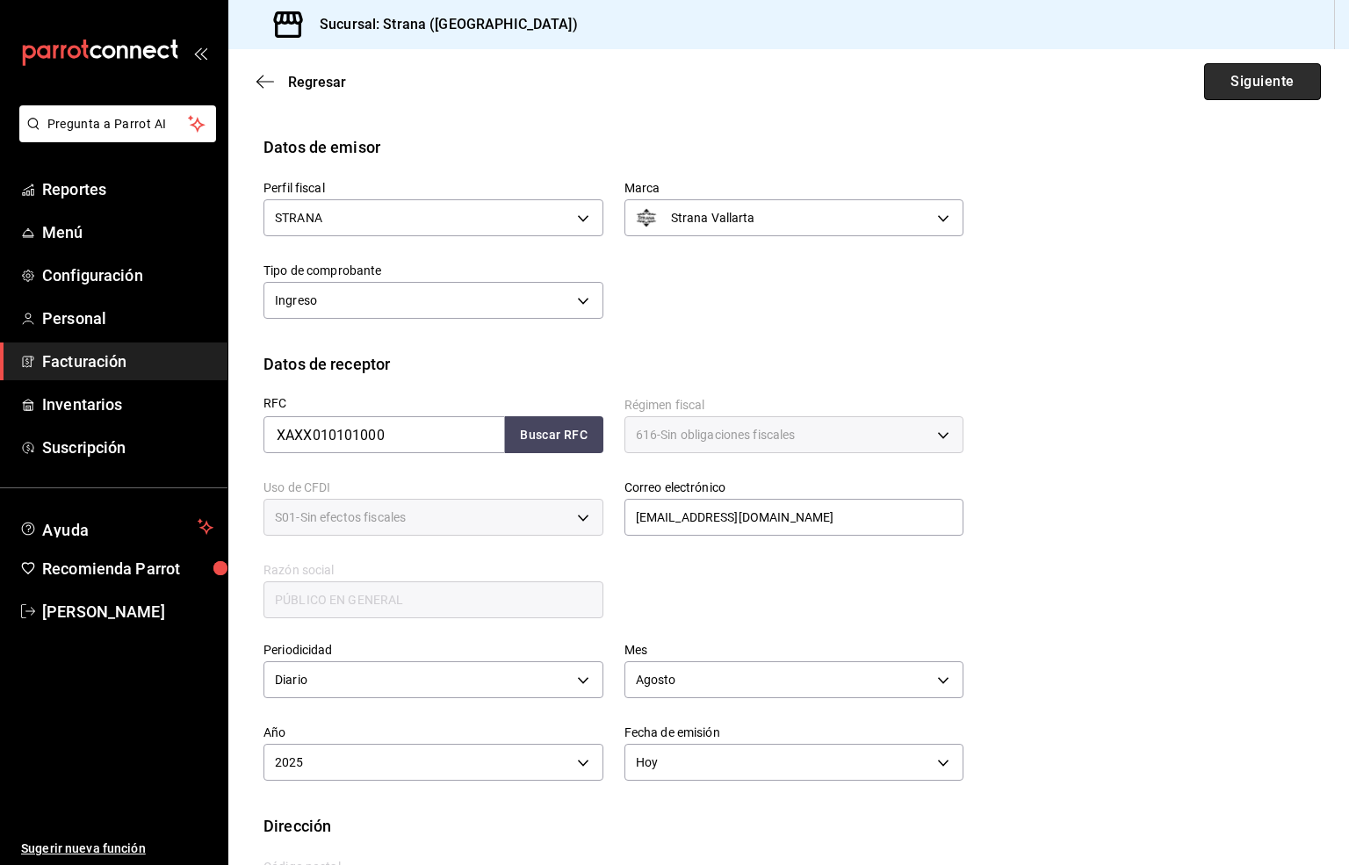
click at [1220, 83] on button "Siguiente" at bounding box center [1262, 81] width 117 height 37
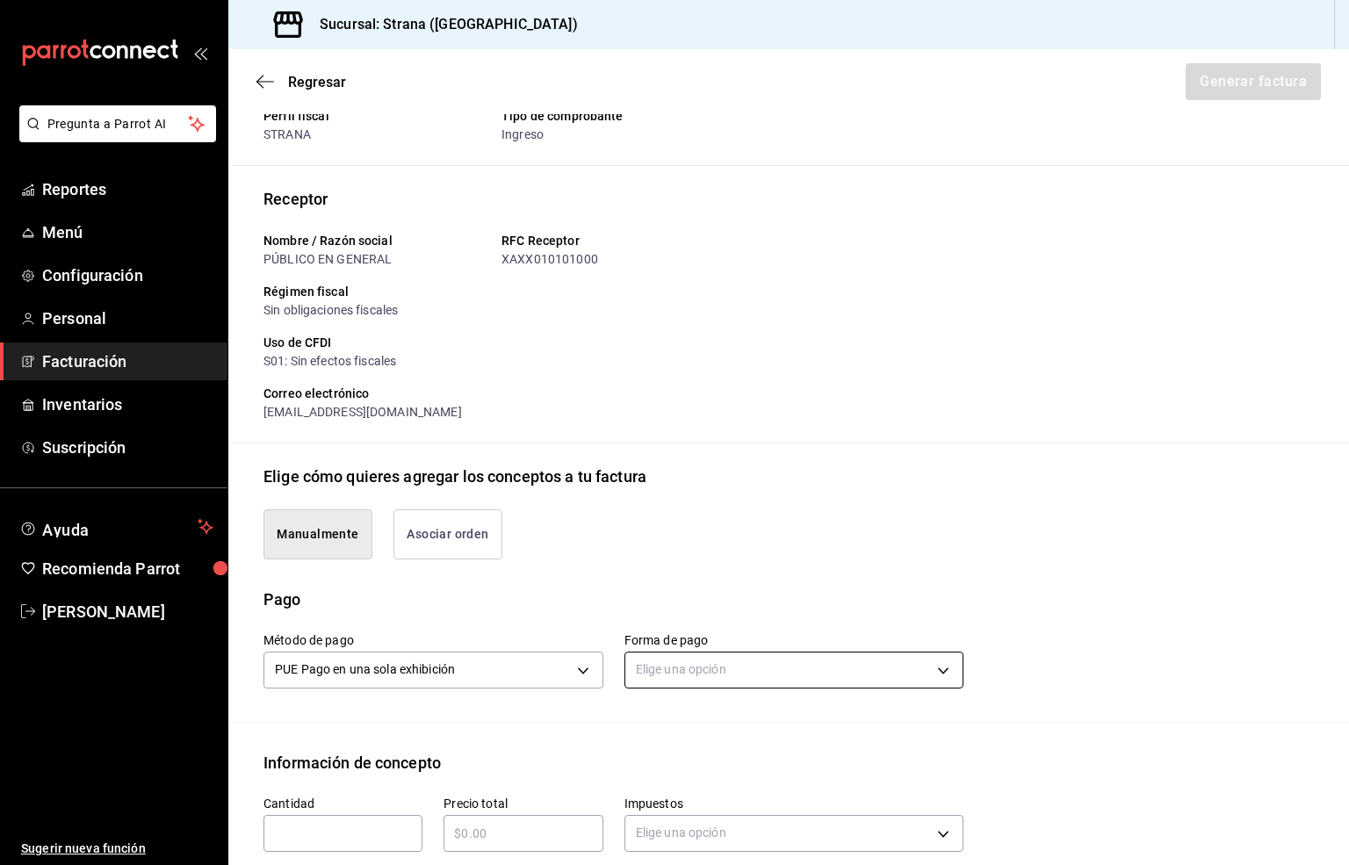
click at [690, 667] on body "Pregunta a Parrot AI Reportes Menú Configuración Personal Facturación Inventari…" at bounding box center [674, 432] width 1349 height 865
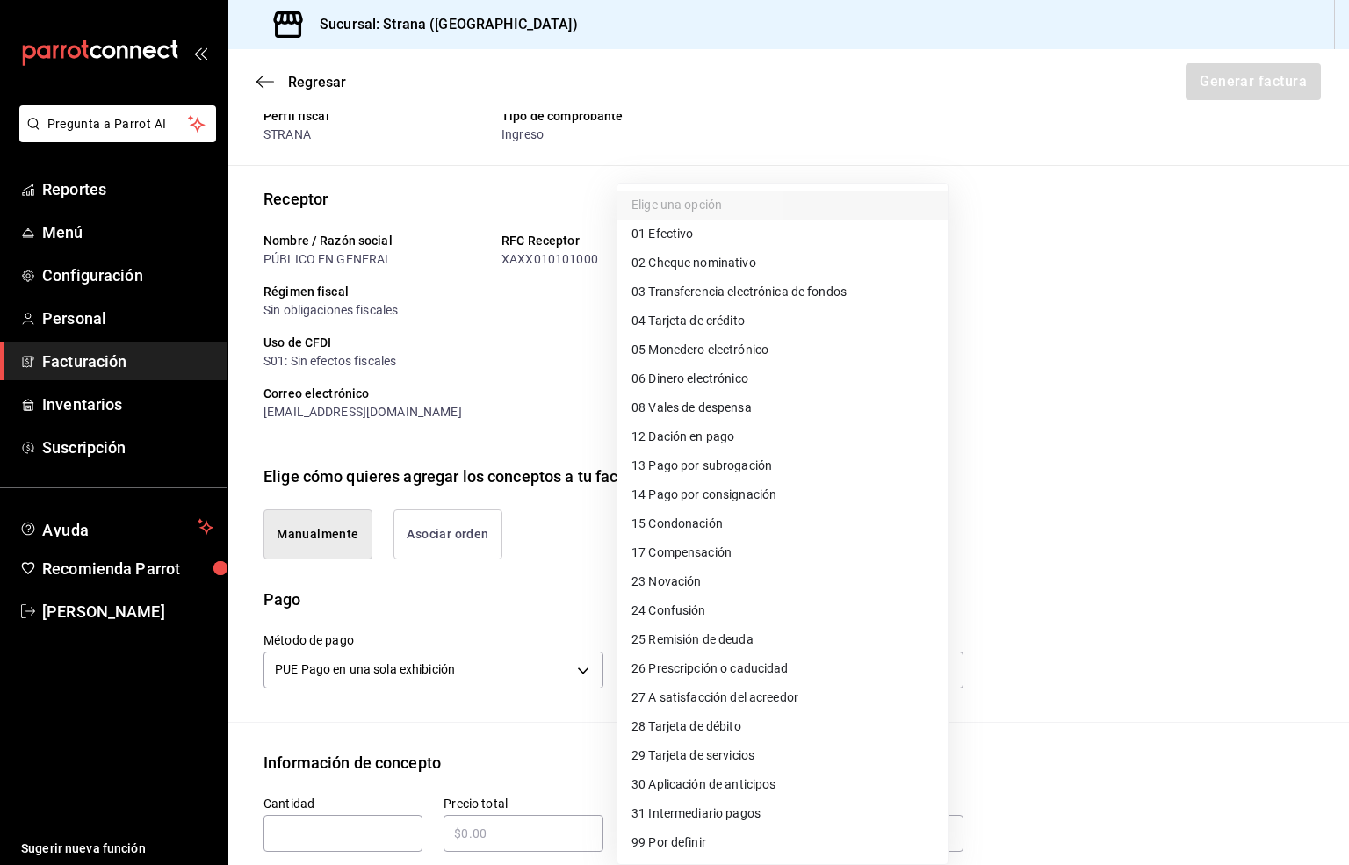
drag, startPoint x: 777, startPoint y: 293, endPoint x: 832, endPoint y: 351, distance: 80.1
click at [777, 293] on span "03 Transferencia electrónica de fondos" at bounding box center [738, 292] width 215 height 18
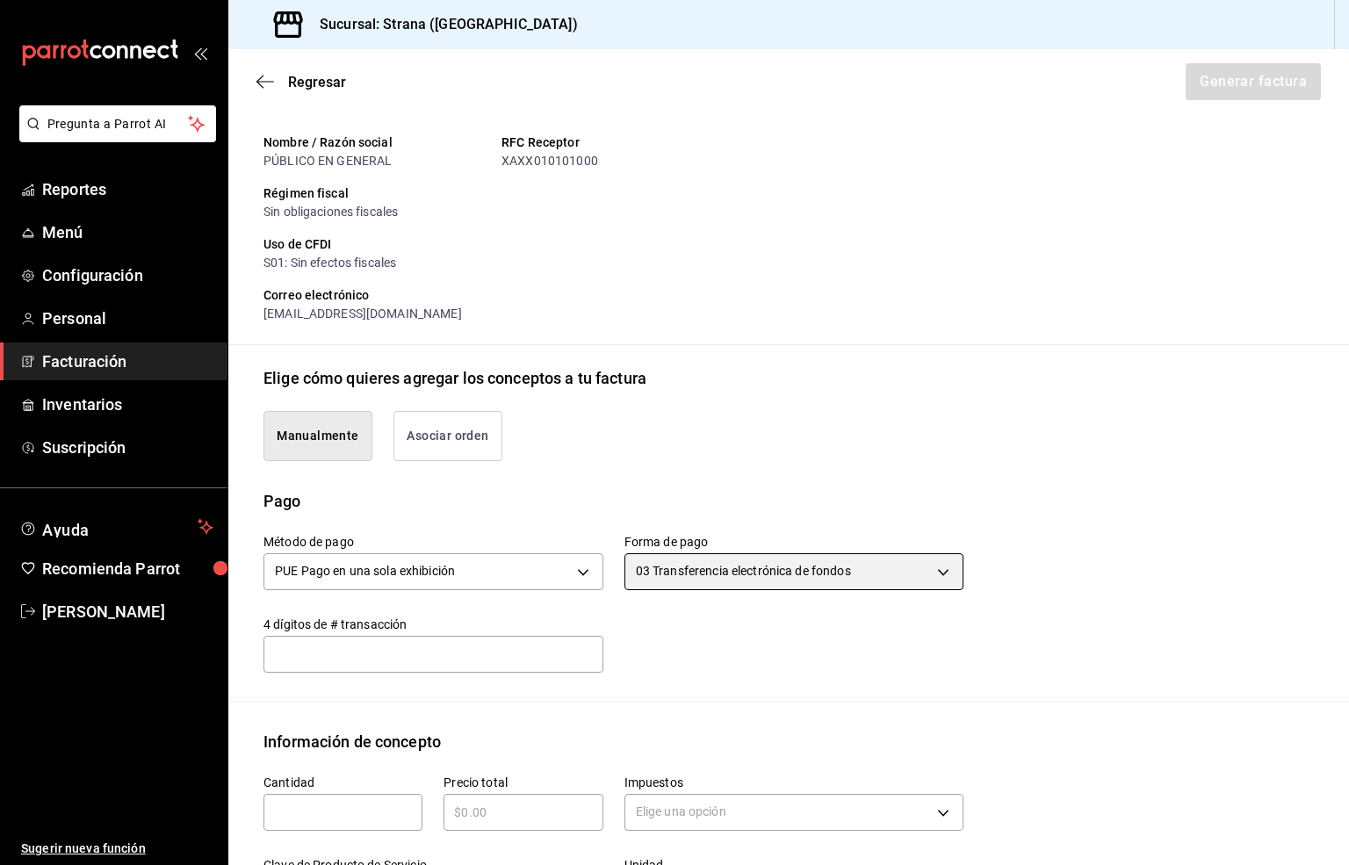
scroll to position [329, 0]
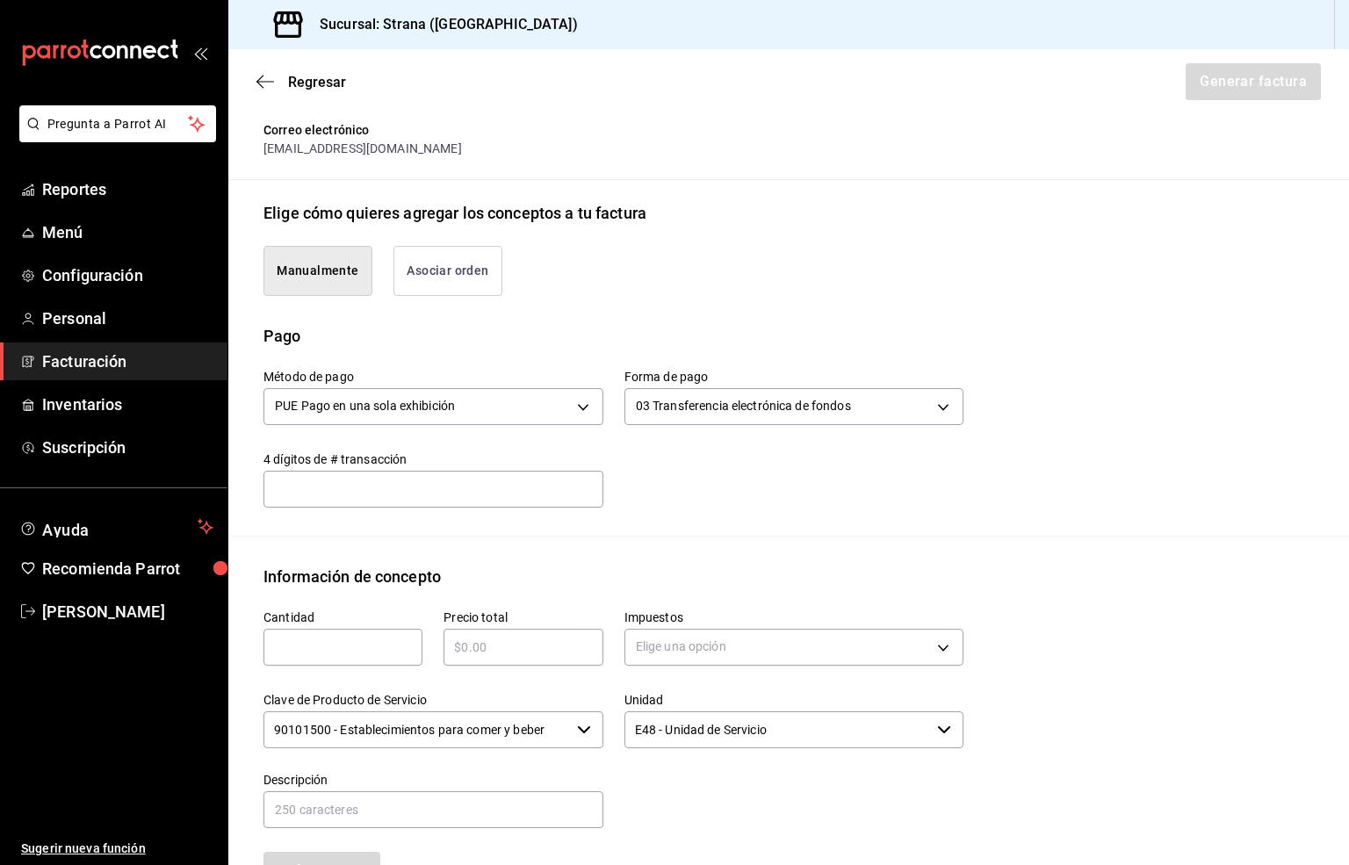
click at [332, 646] on input "text" at bounding box center [342, 647] width 159 height 21
click at [490, 640] on input "text" at bounding box center [522, 647] width 159 height 21
click at [645, 643] on body "Pregunta a Parrot AI Reportes Menú Configuración Personal Facturación Inventari…" at bounding box center [674, 432] width 1349 height 865
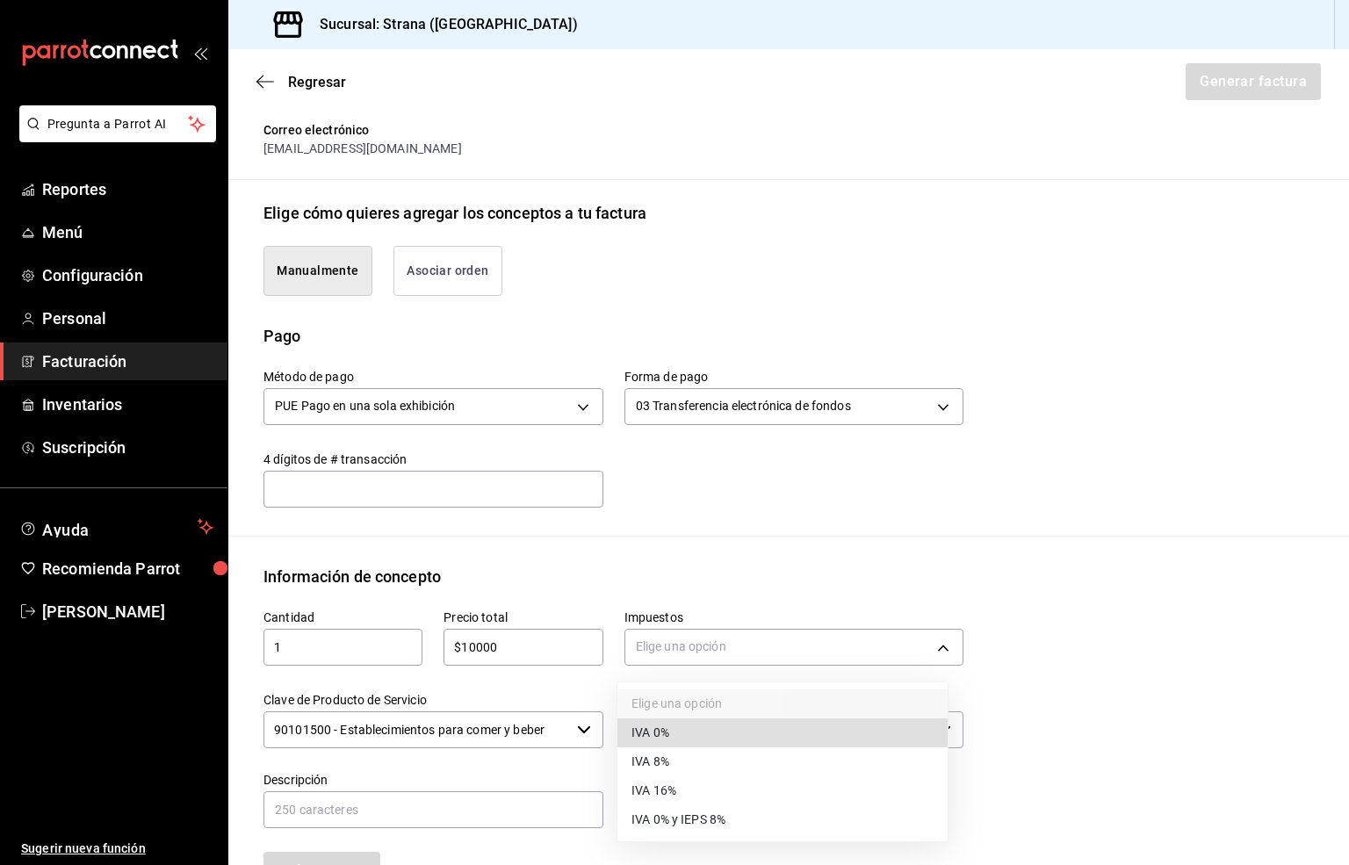
click at [680, 793] on li "IVA 16%" at bounding box center [782, 790] width 330 height 29
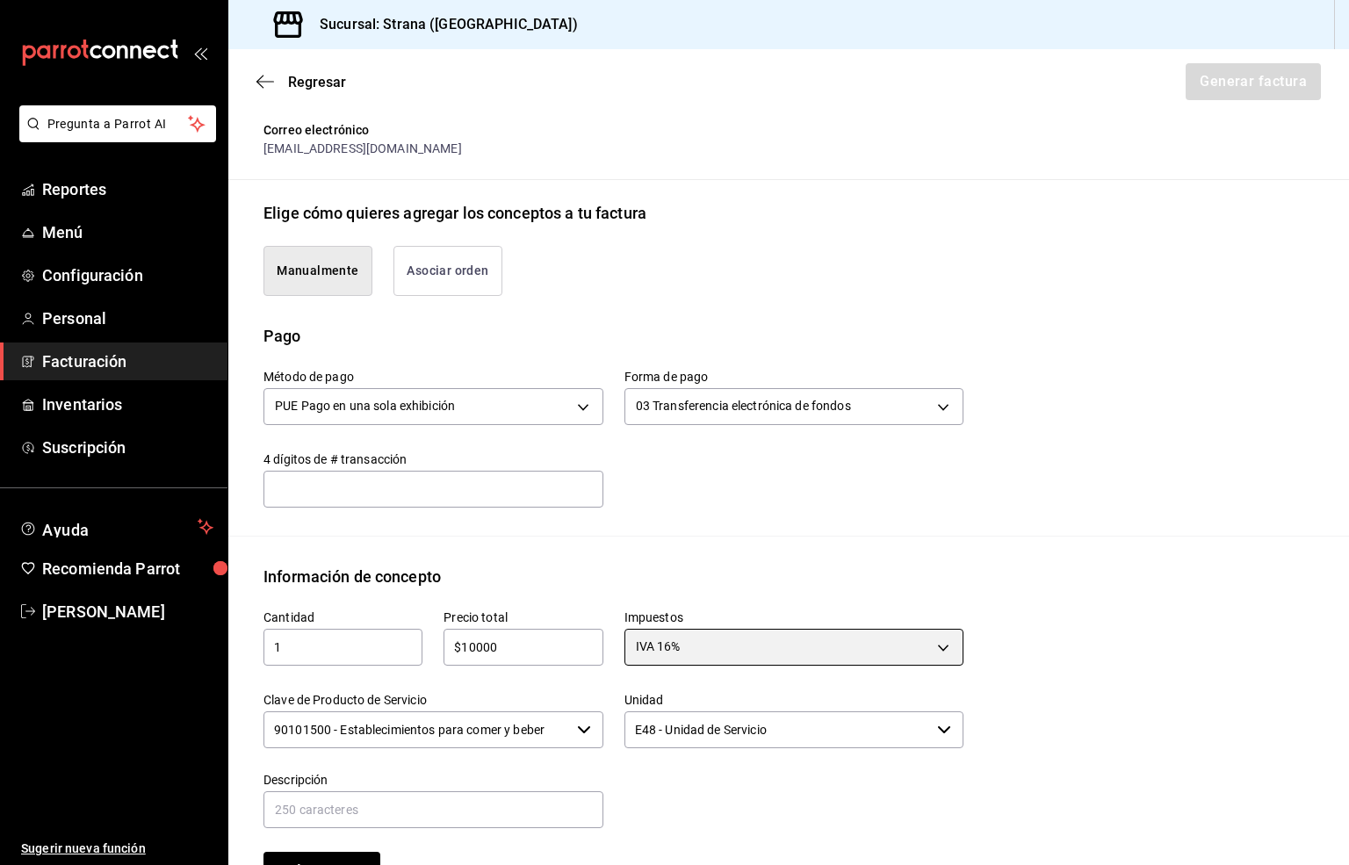
scroll to position [461, 0]
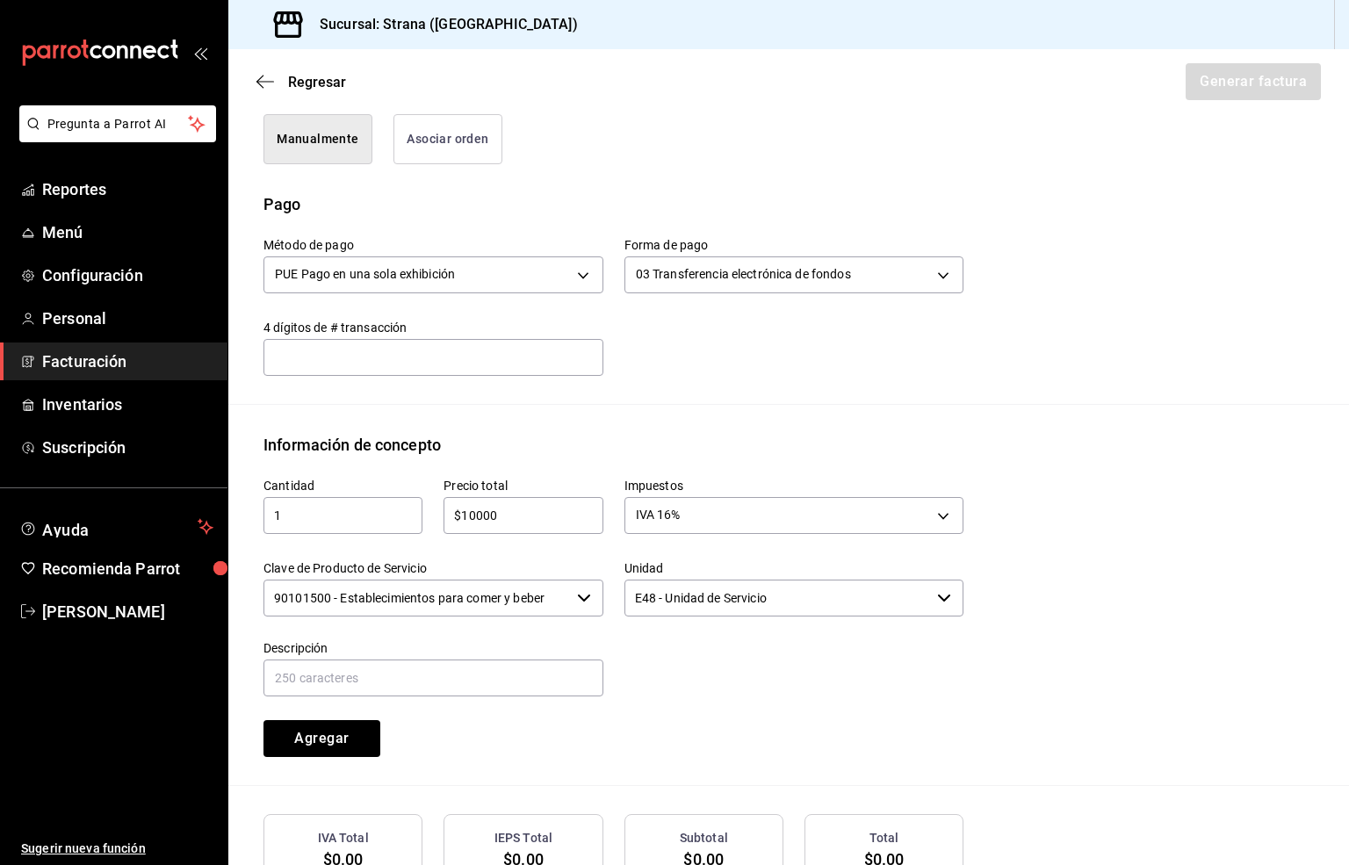
click at [419, 598] on input "90101500 - Establecimientos para comer y beber" at bounding box center [416, 598] width 306 height 37
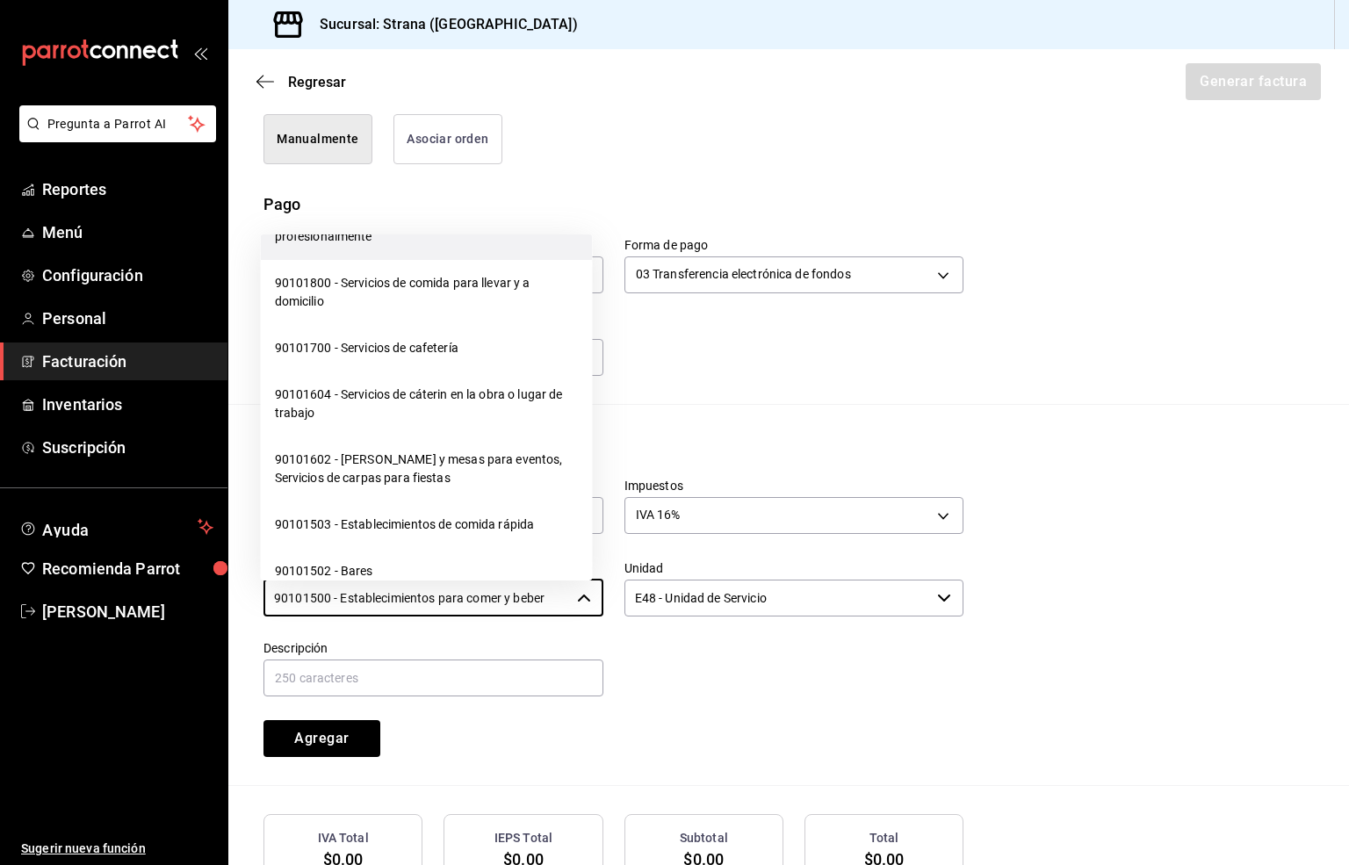
scroll to position [263, 0]
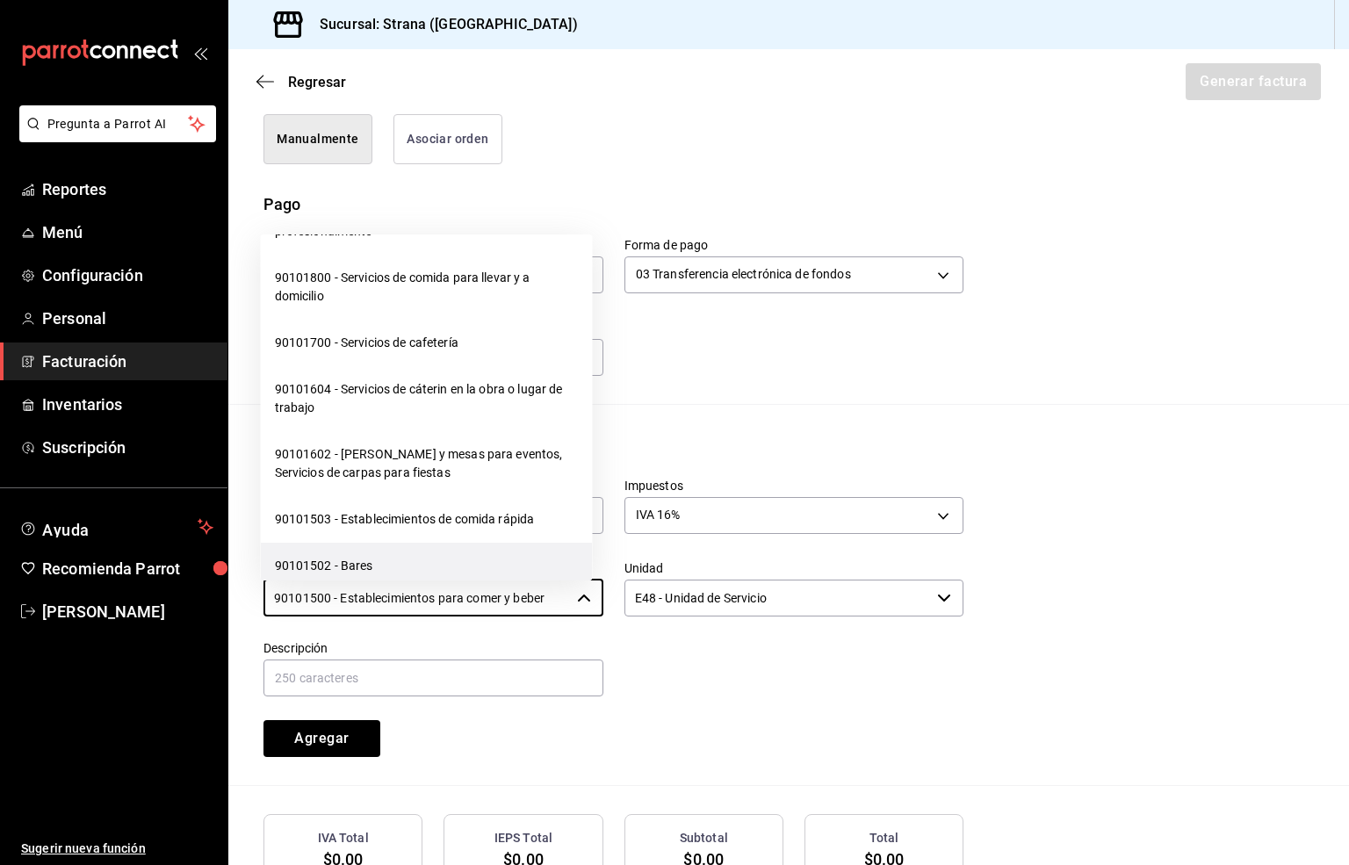
click at [358, 558] on li "90101502 - Bares" at bounding box center [427, 566] width 332 height 47
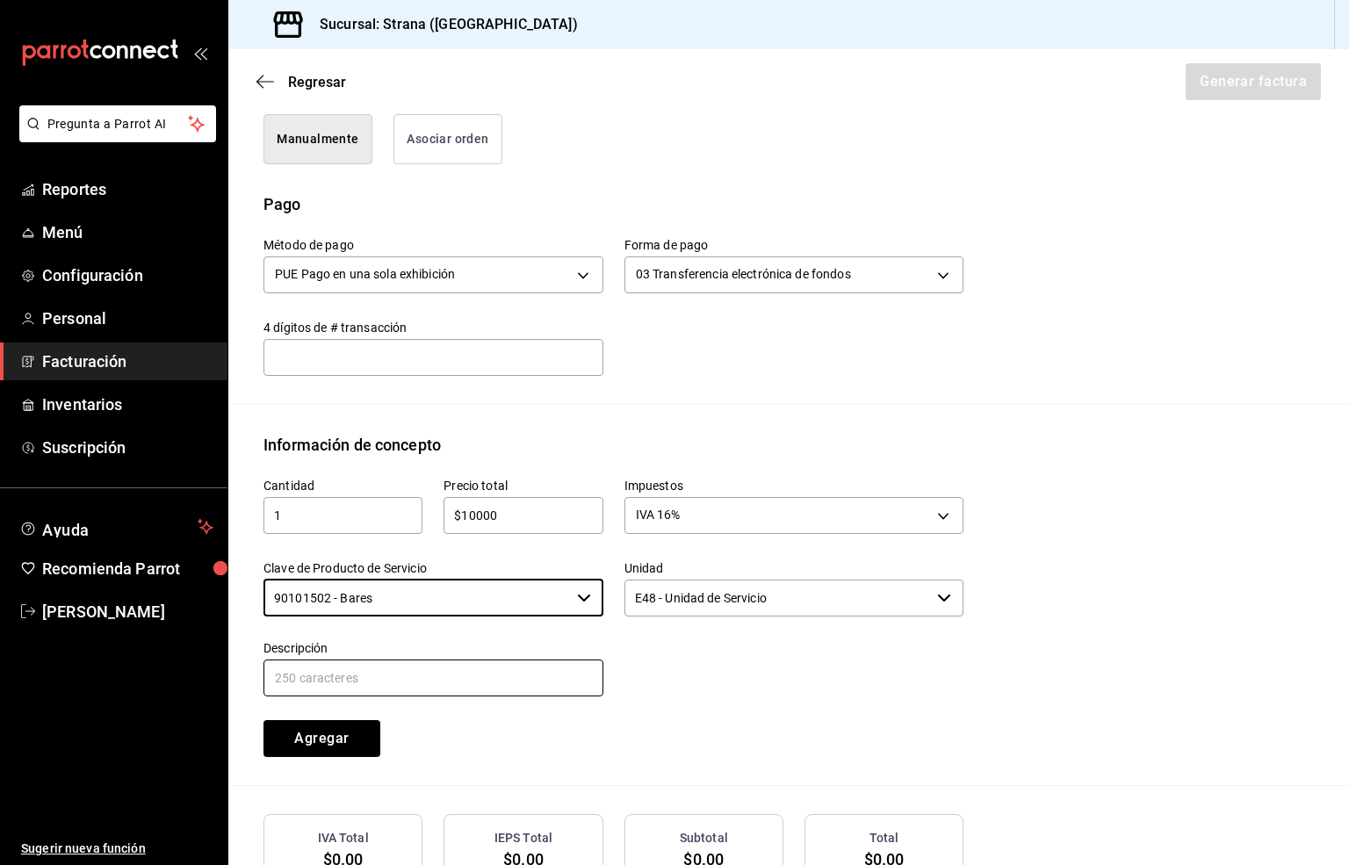
click at [364, 681] on input "text" at bounding box center [433, 677] width 340 height 37
paste input "CONSUMO"
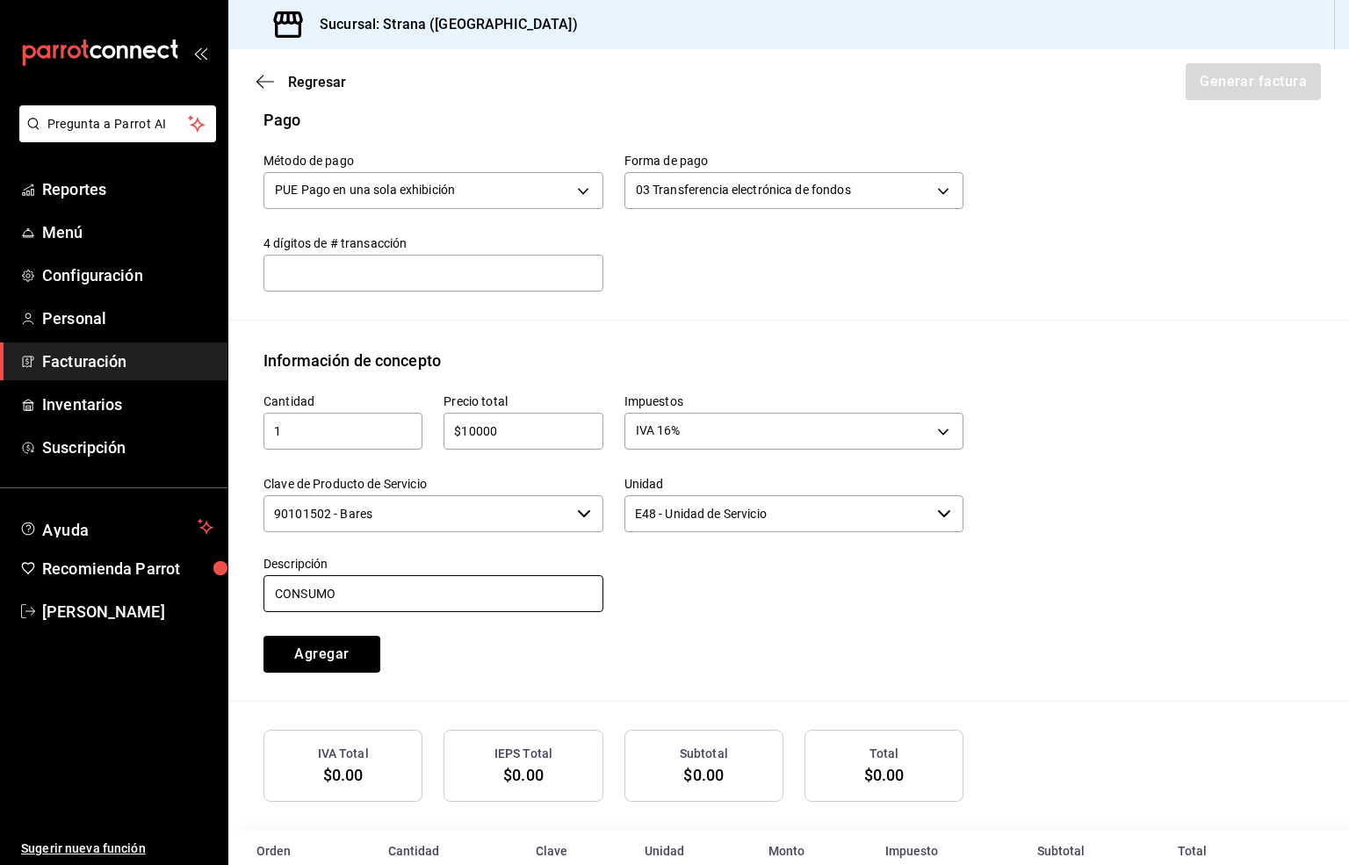
scroll to position [590, 0]
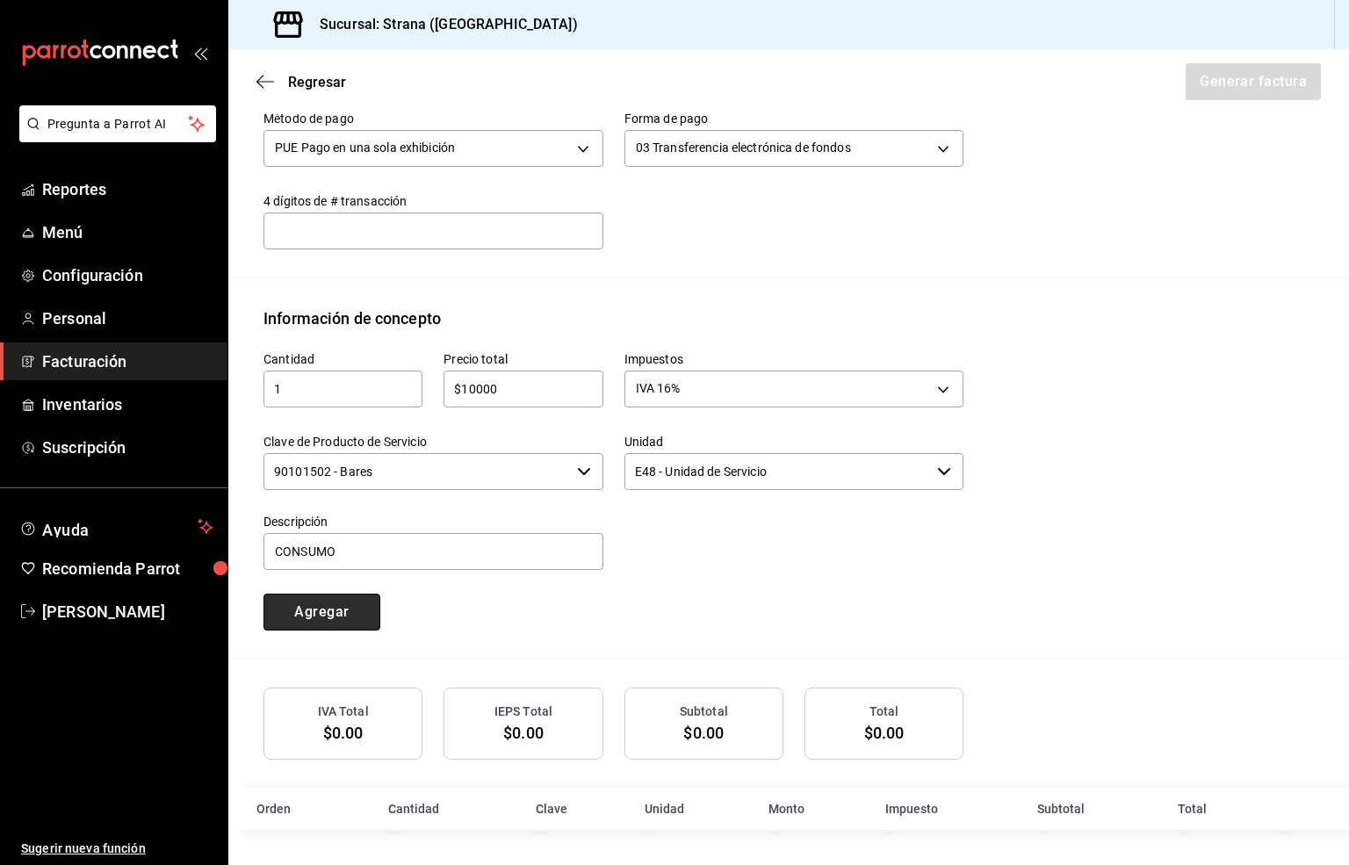
click at [292, 615] on button "Agregar" at bounding box center [321, 612] width 117 height 37
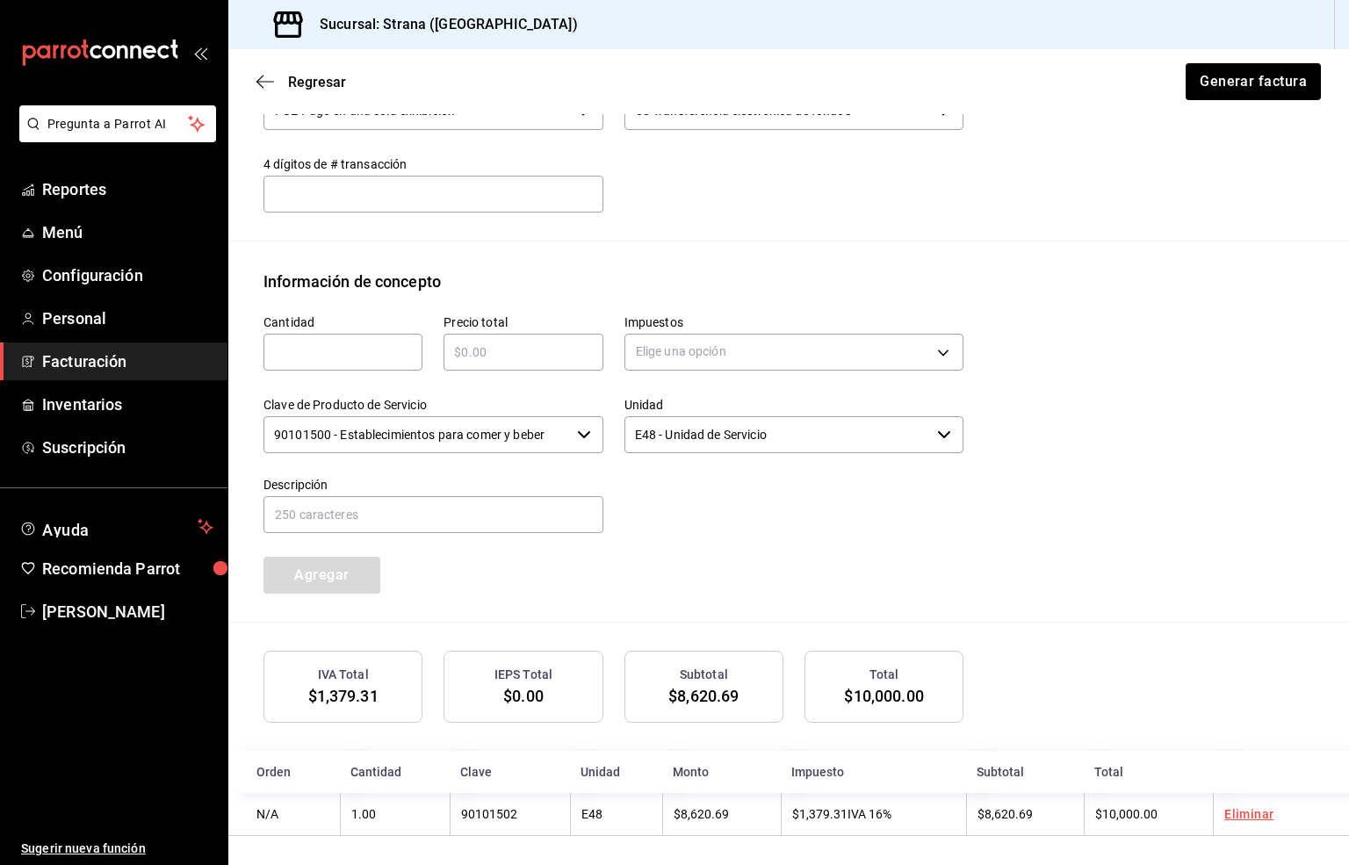
scroll to position [633, 0]
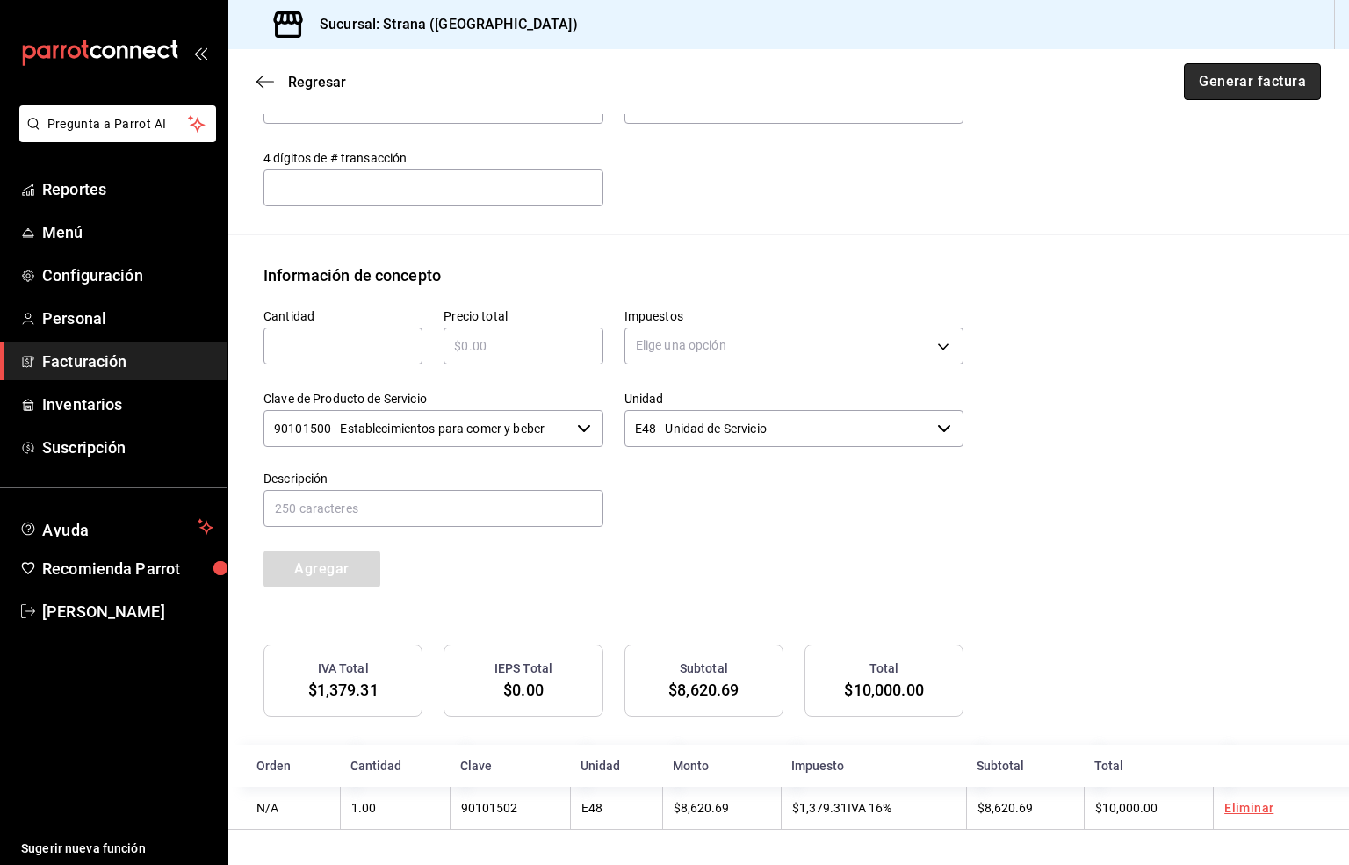
click at [1233, 79] on button "Generar factura" at bounding box center [1252, 81] width 137 height 37
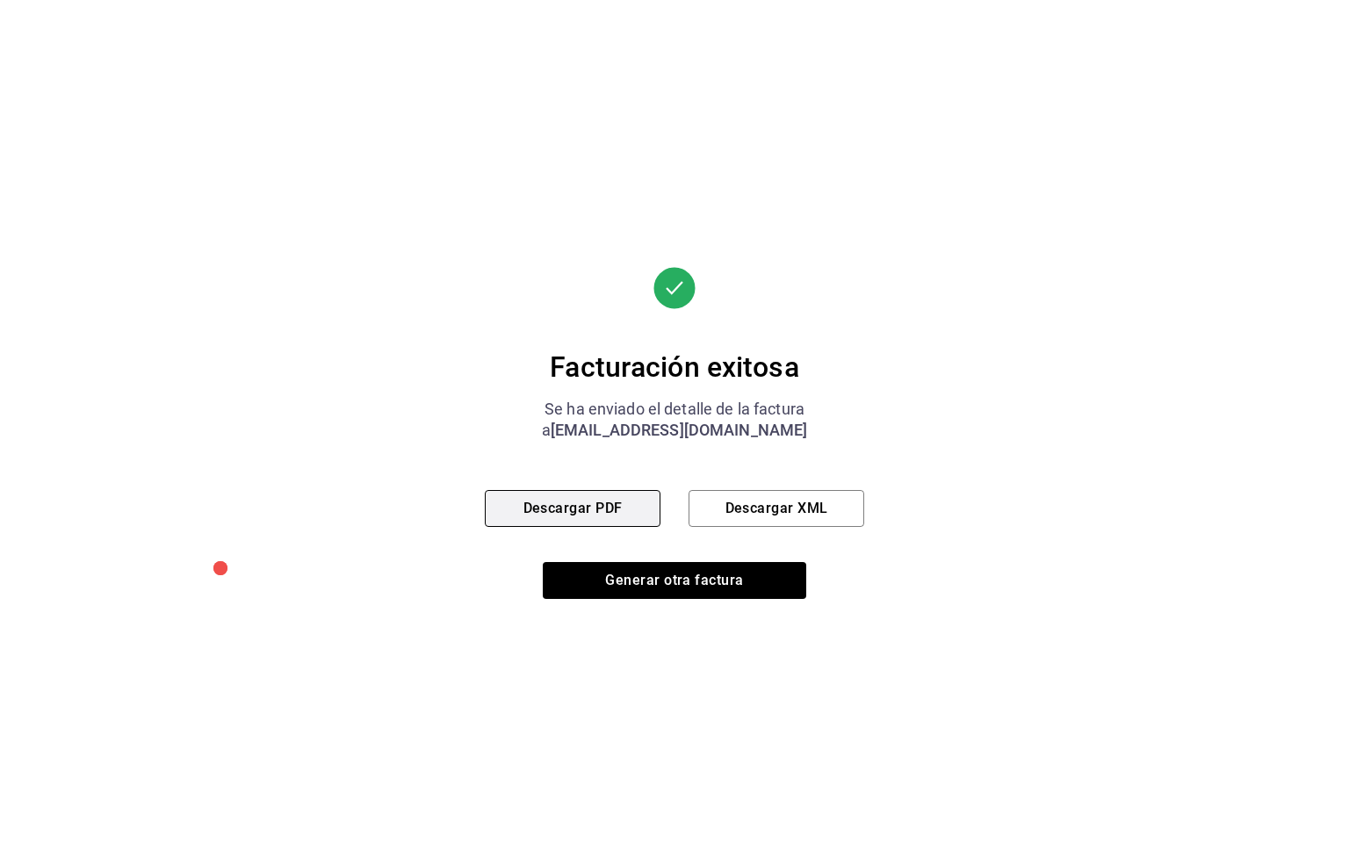
click at [530, 496] on button "Descargar PDF" at bounding box center [573, 508] width 176 height 37
click at [557, 515] on button "Descargar PDF" at bounding box center [573, 508] width 176 height 37
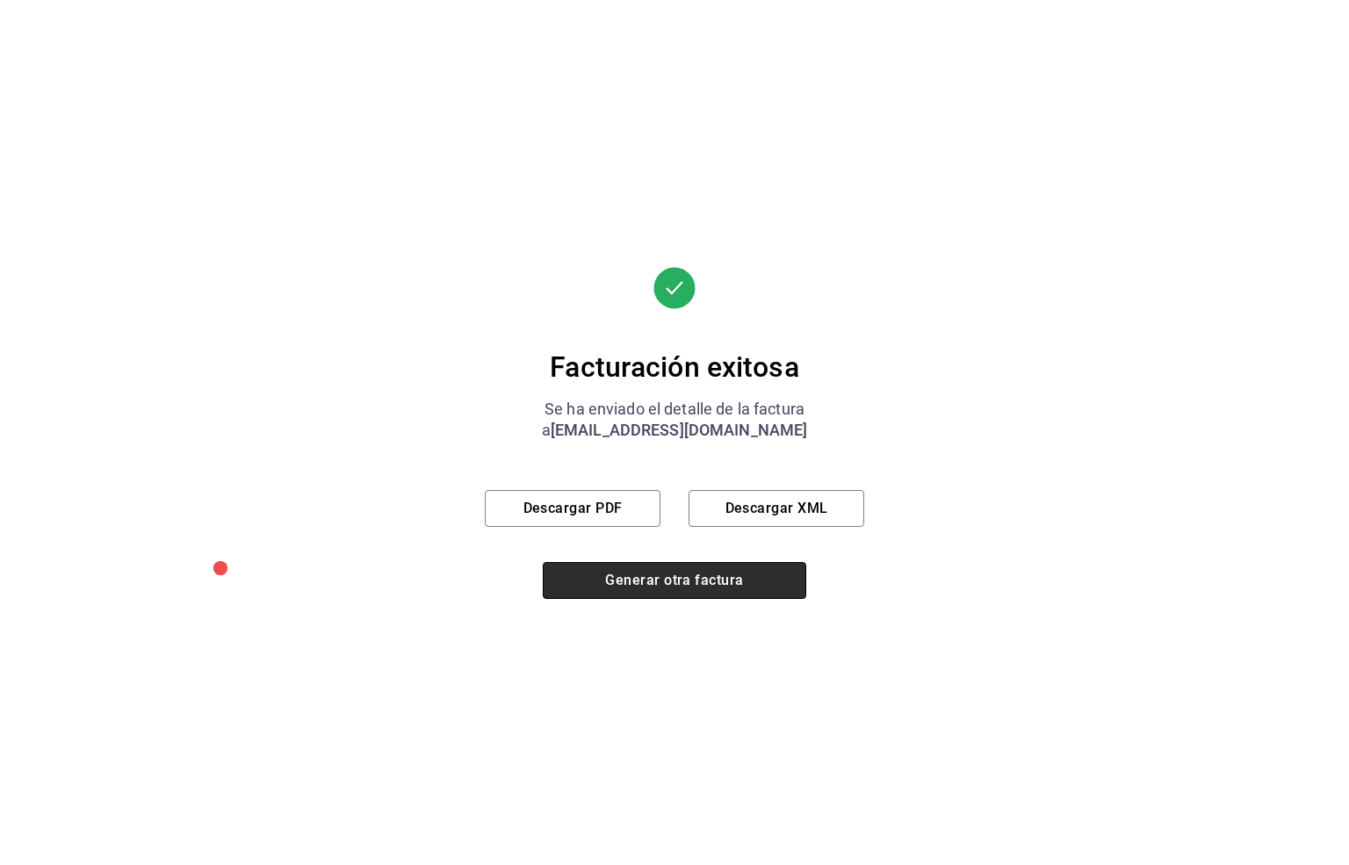
click at [694, 590] on button "Generar otra factura" at bounding box center [674, 580] width 263 height 37
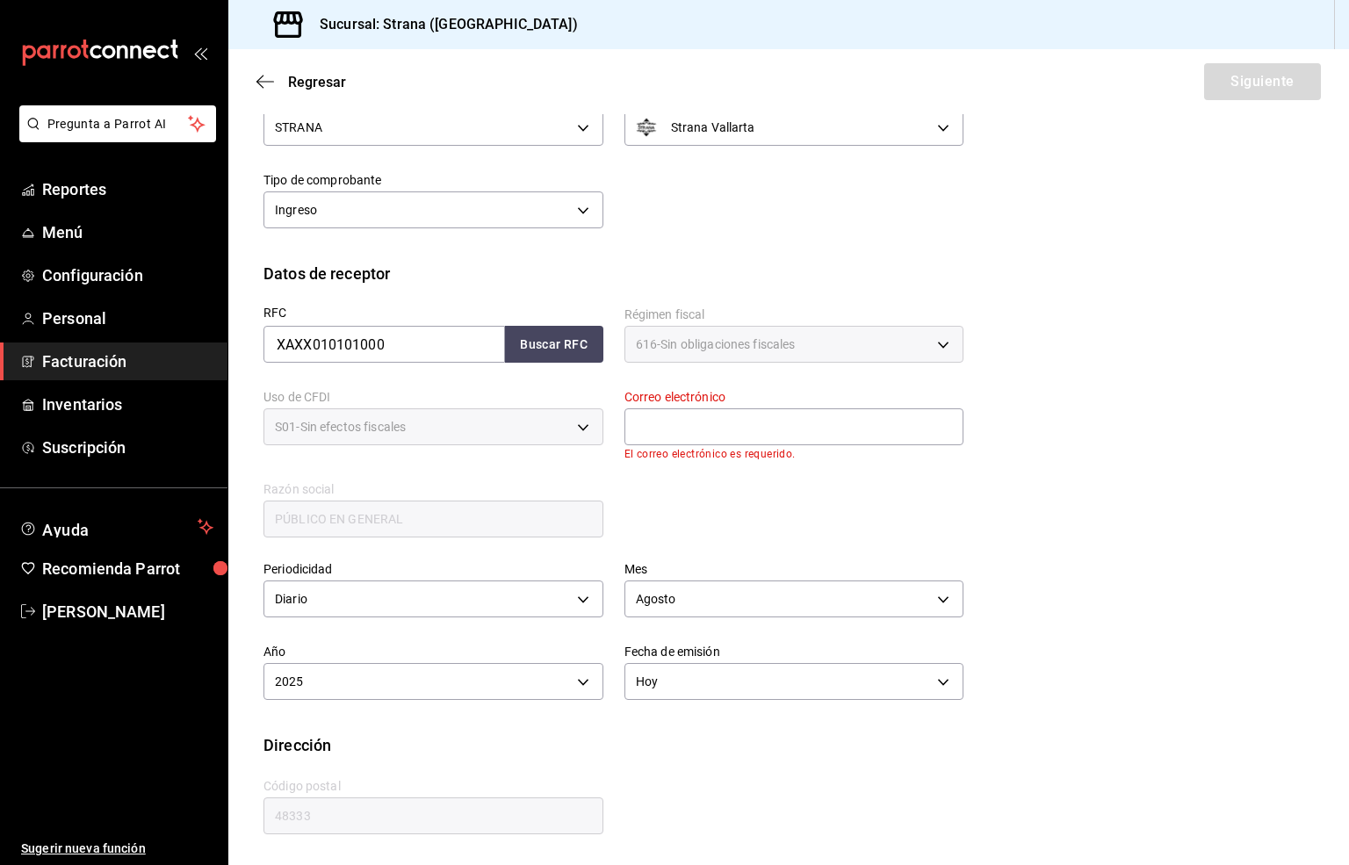
scroll to position [66, 0]
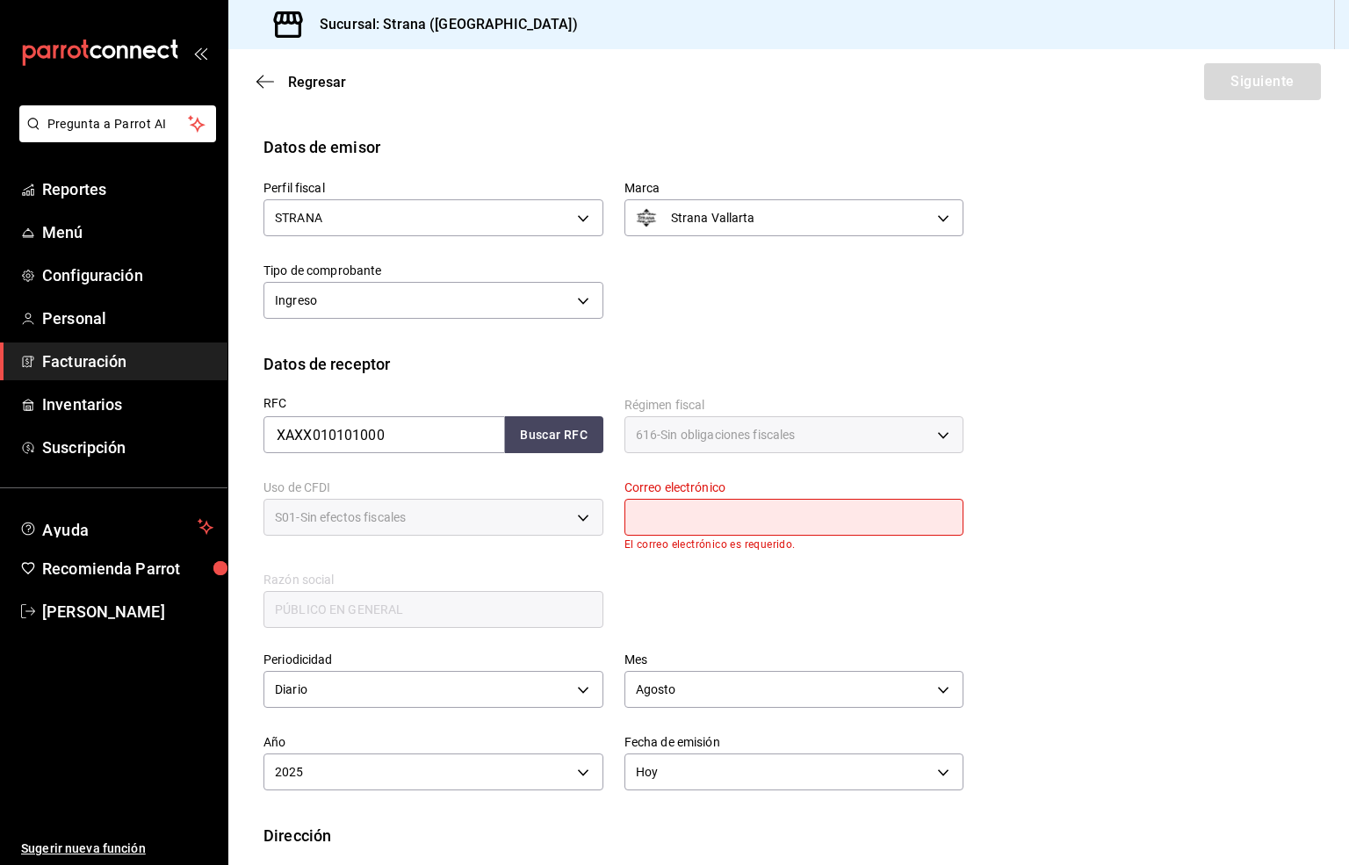
click at [653, 508] on input "text" at bounding box center [794, 517] width 340 height 37
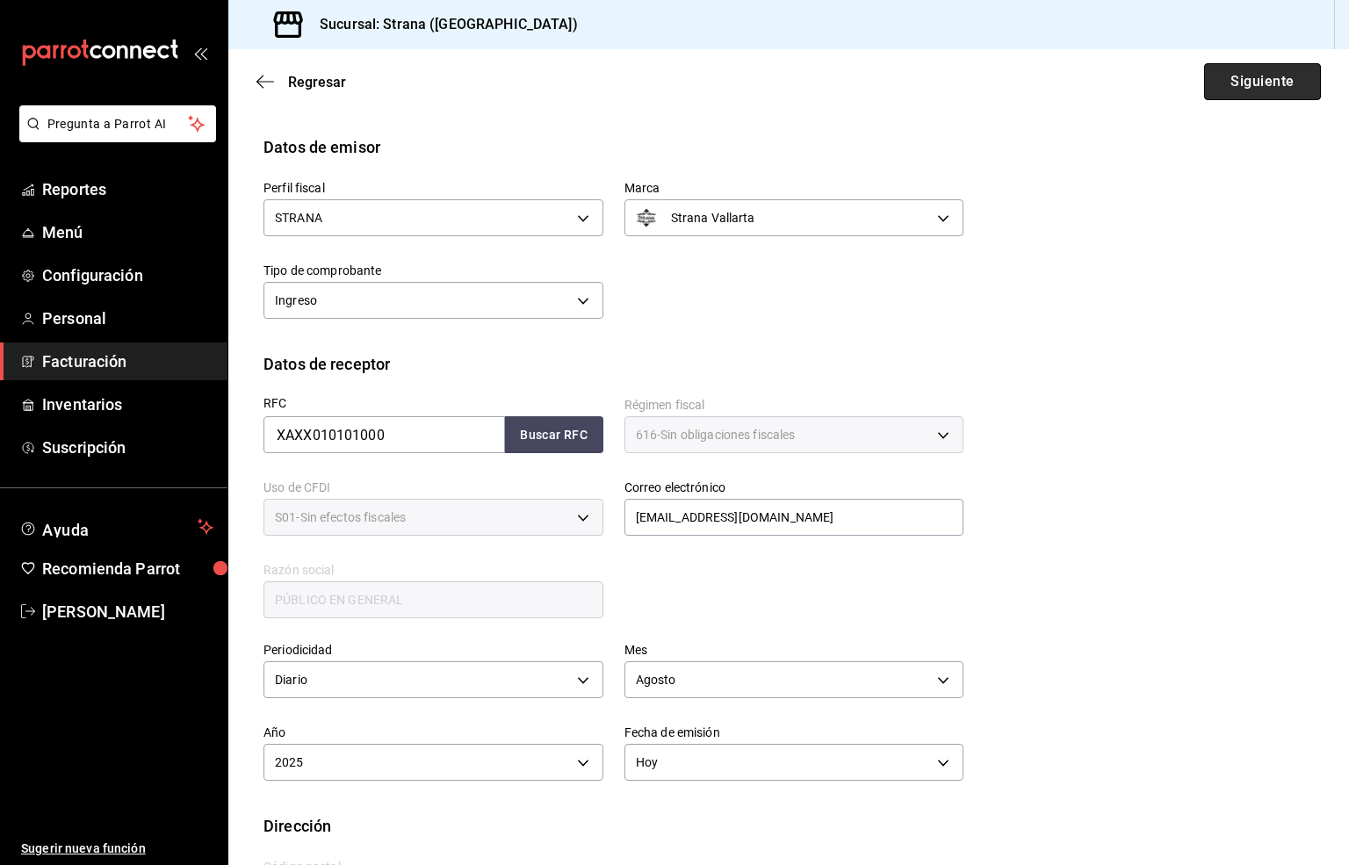
click at [1215, 82] on button "Siguiente" at bounding box center [1262, 81] width 117 height 37
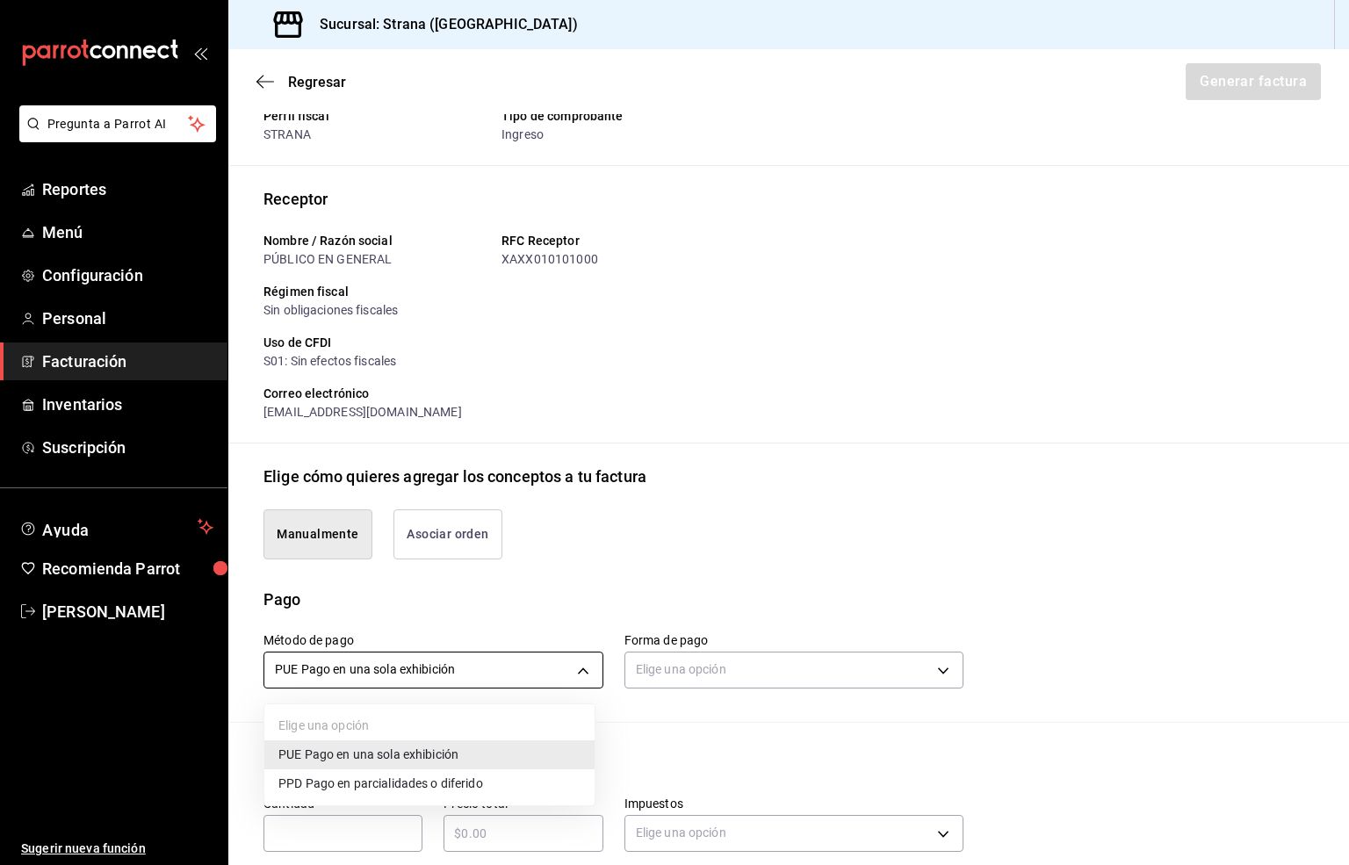
click at [461, 675] on body "Pregunta a Parrot AI Reportes Menú Configuración Personal Facturación Inventari…" at bounding box center [674, 432] width 1349 height 865
click at [688, 674] on div at bounding box center [674, 432] width 1349 height 865
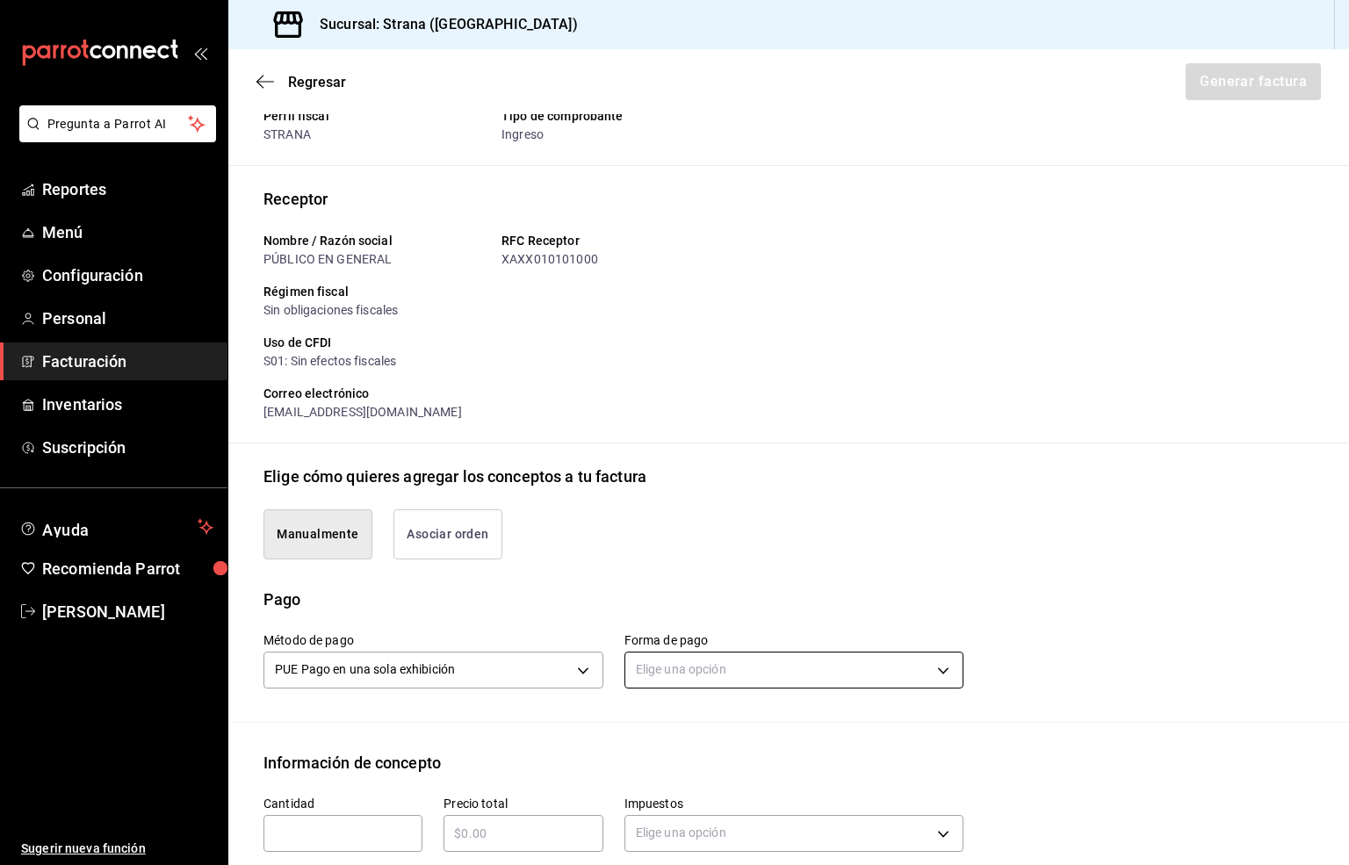
click at [752, 667] on body "Pregunta a Parrot AI Reportes Menú Configuración Personal Facturación Inventari…" at bounding box center [674, 432] width 1349 height 865
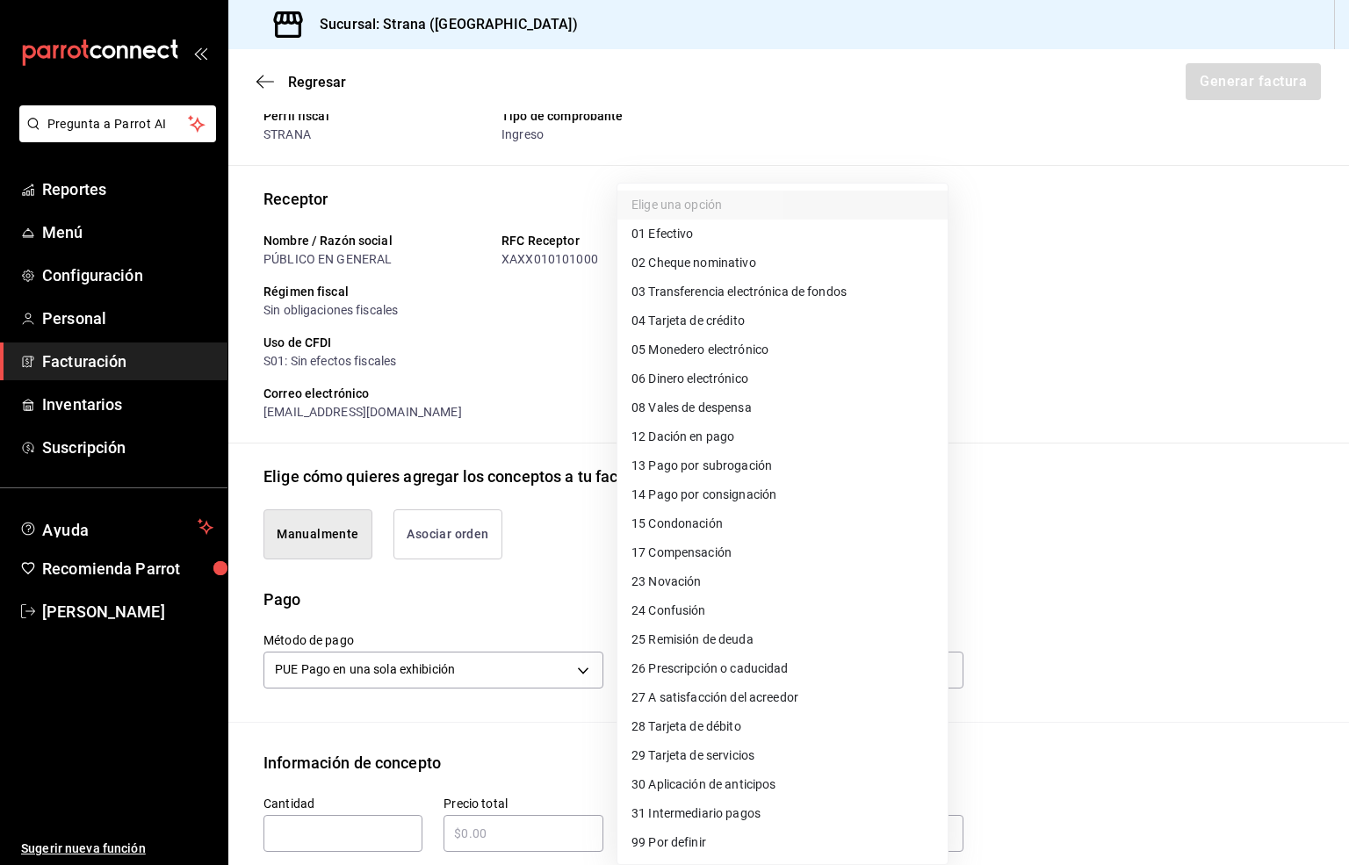
click at [781, 295] on span "03 Transferencia electrónica de fondos" at bounding box center [738, 292] width 215 height 18
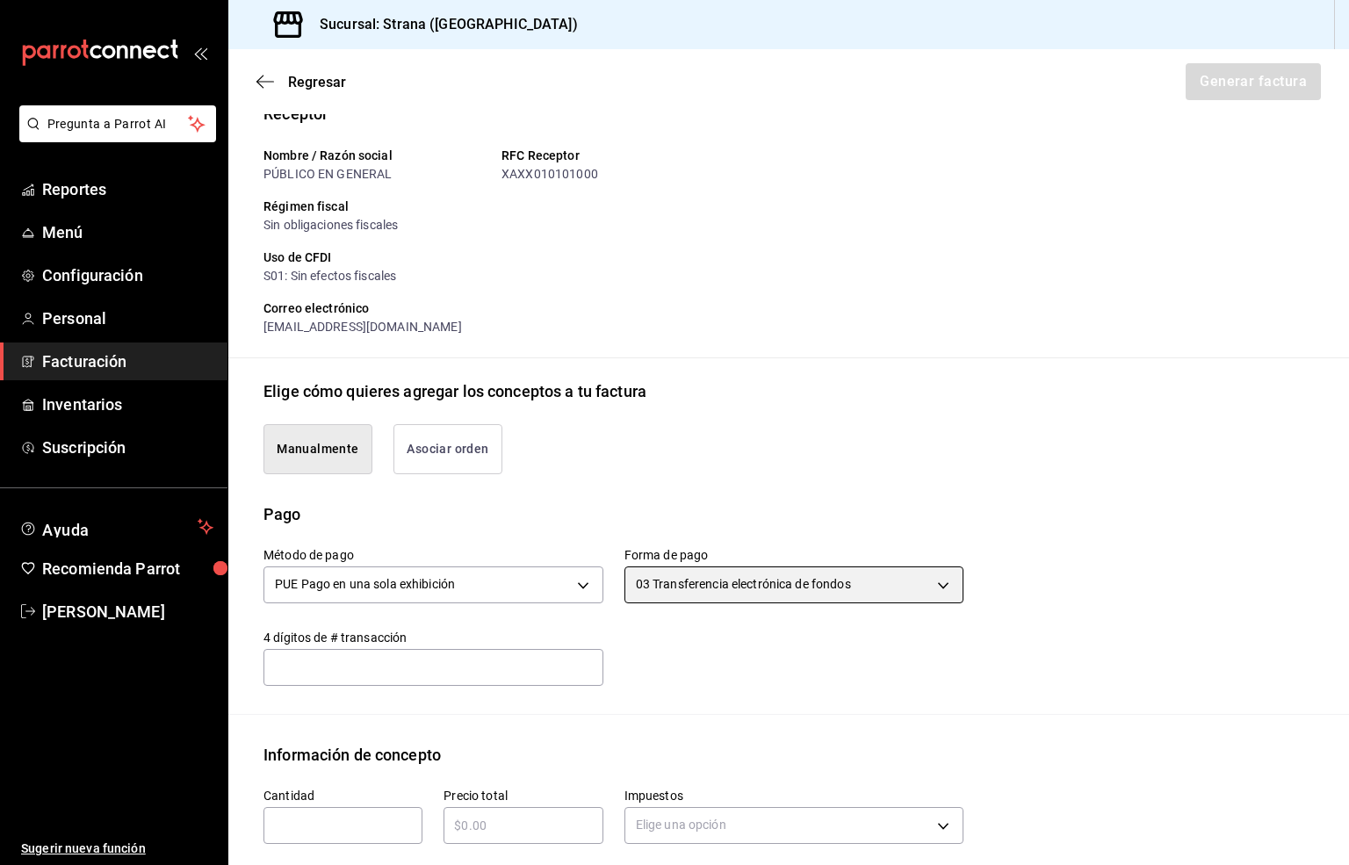
scroll to position [329, 0]
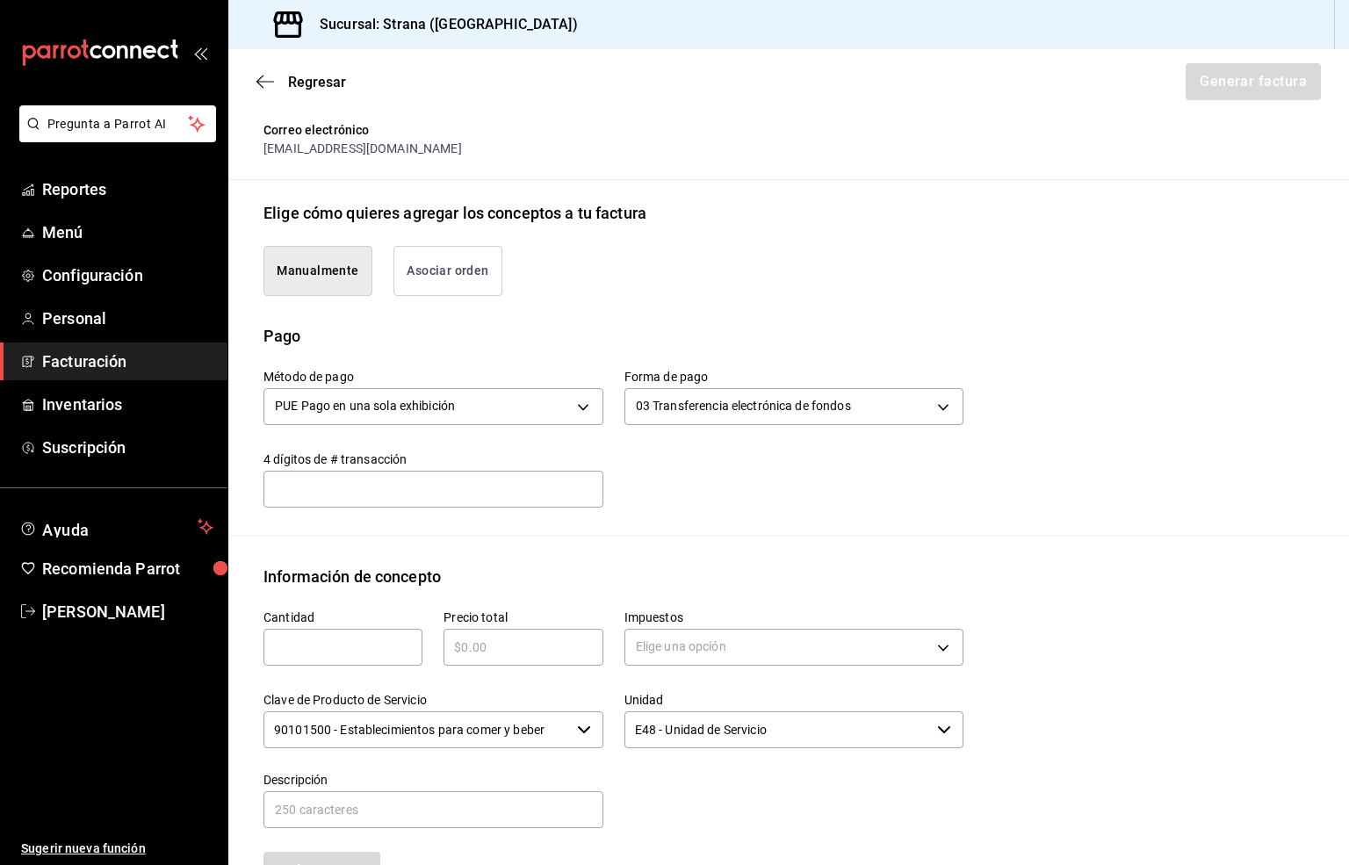
click at [301, 646] on input "text" at bounding box center [342, 647] width 159 height 21
drag, startPoint x: 464, startPoint y: 659, endPoint x: 537, endPoint y: 624, distance: 81.3
click at [475, 651] on input "text" at bounding box center [522, 647] width 159 height 21
click at [662, 653] on body "Pregunta a Parrot AI Reportes Menú Configuración Personal Facturación Inventari…" at bounding box center [674, 432] width 1349 height 865
click at [669, 785] on span "IVA 16%" at bounding box center [653, 790] width 45 height 18
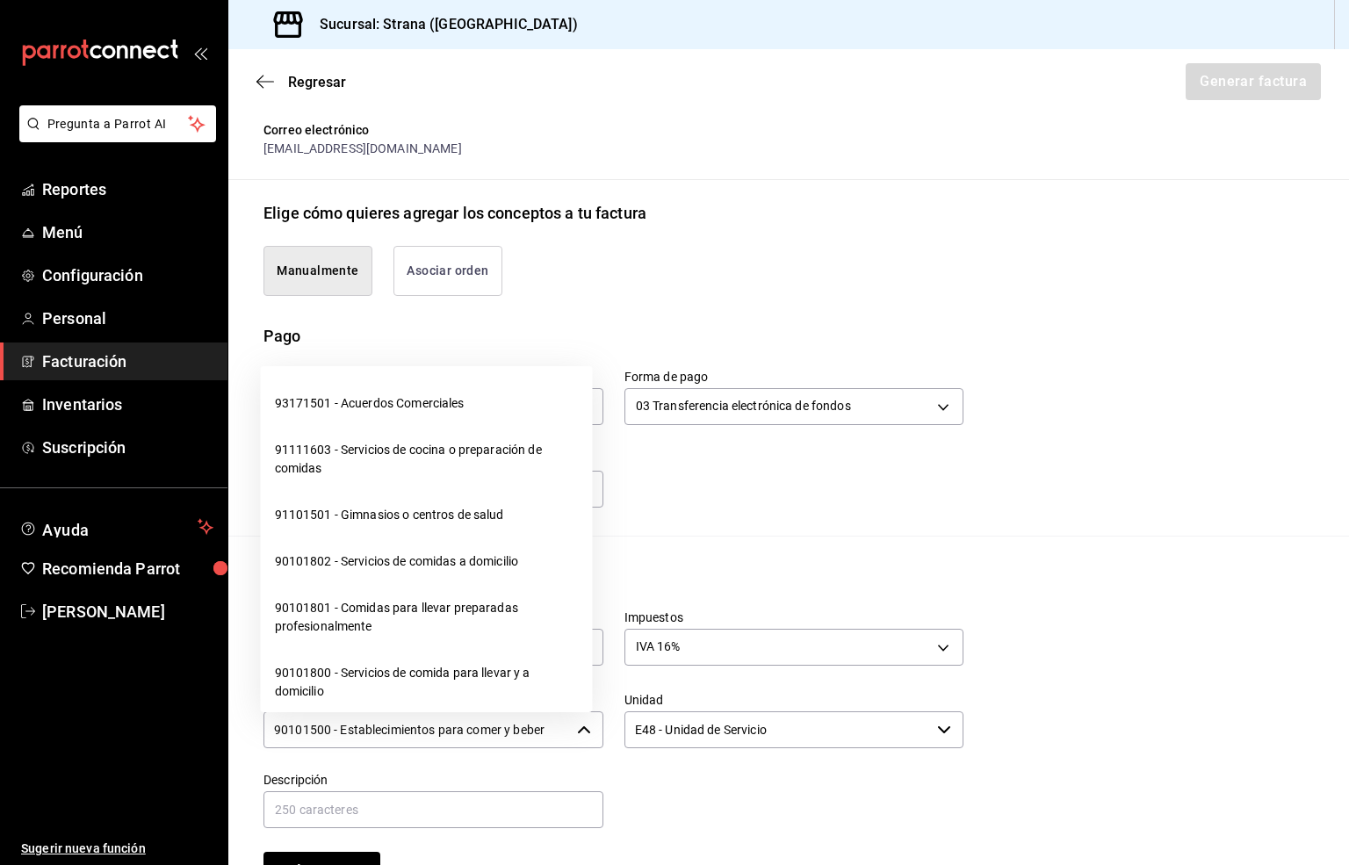
click at [412, 735] on input "90101500 - Establecimientos para comer y beber" at bounding box center [416, 729] width 306 height 37
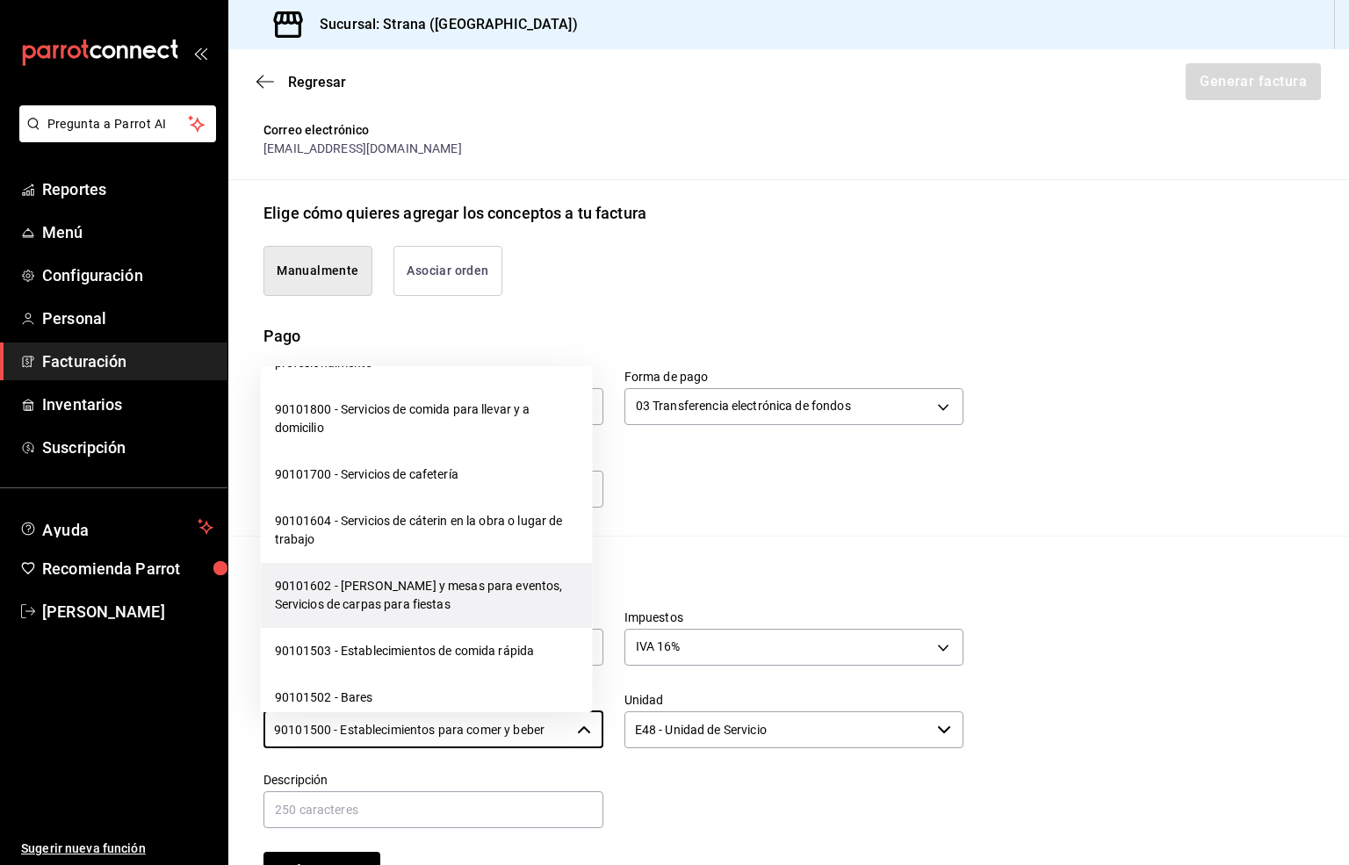
scroll to position [395, 0]
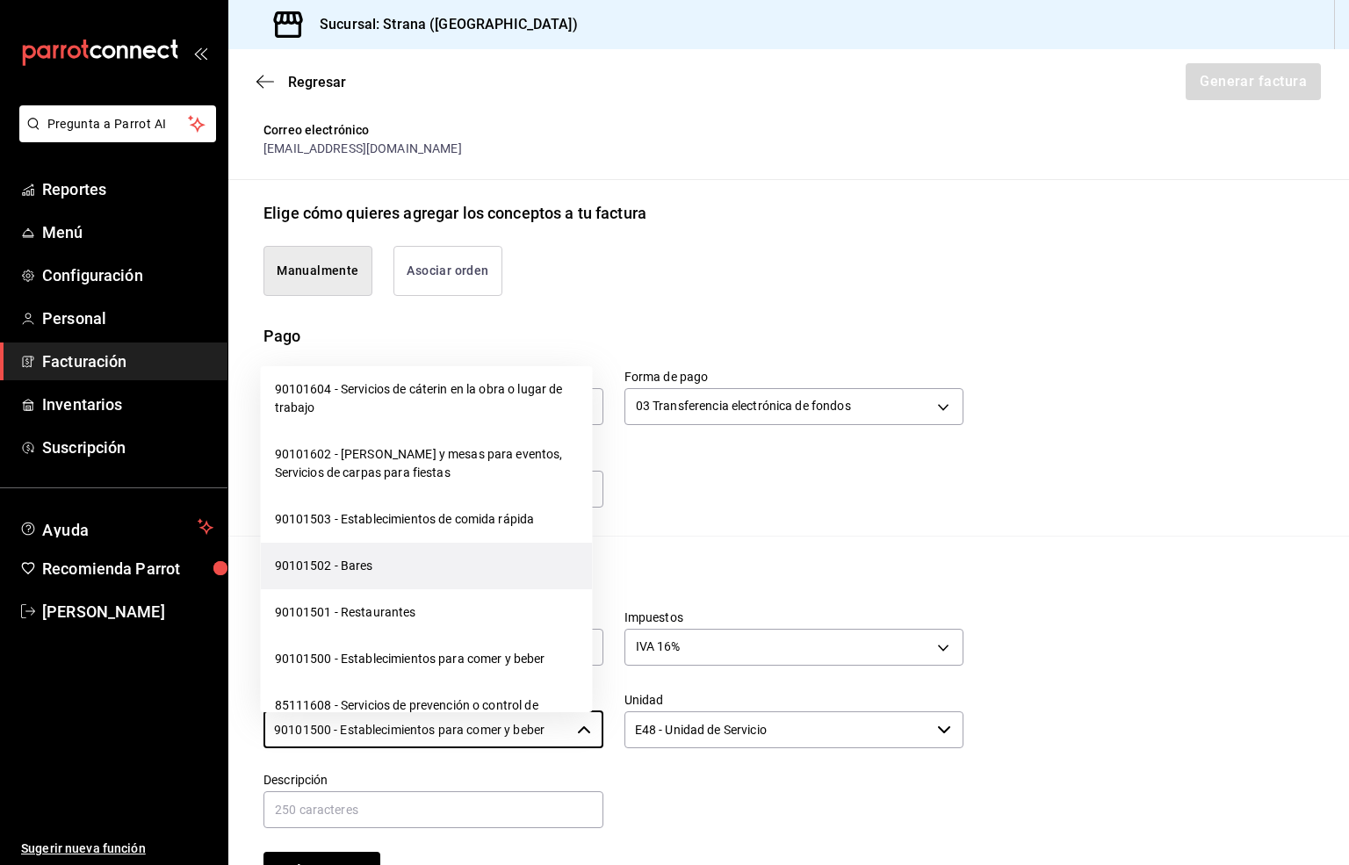
click at [345, 569] on li "90101502 - Bares" at bounding box center [427, 566] width 332 height 47
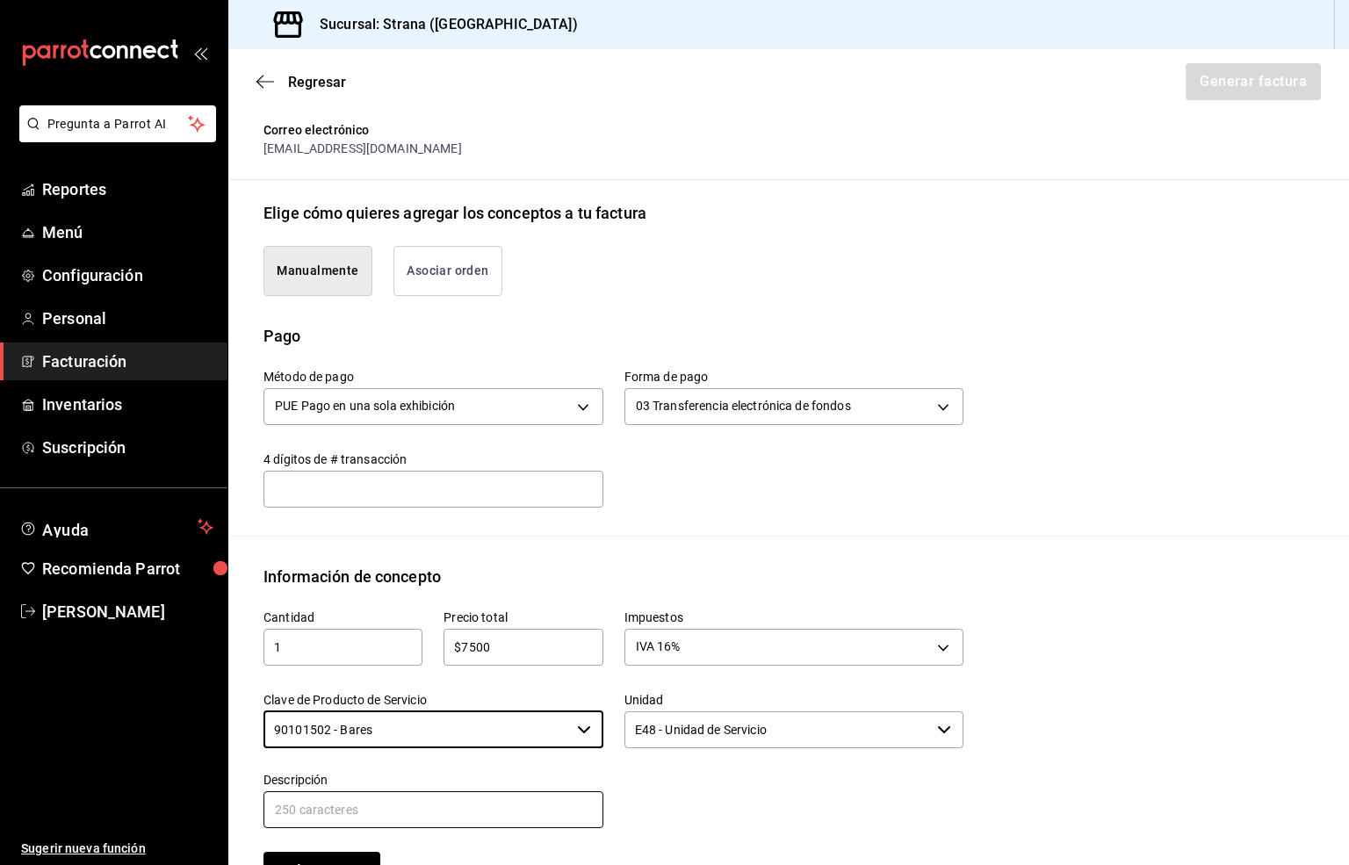
click at [337, 806] on input "text" at bounding box center [433, 809] width 340 height 37
paste input "CONSUMO"
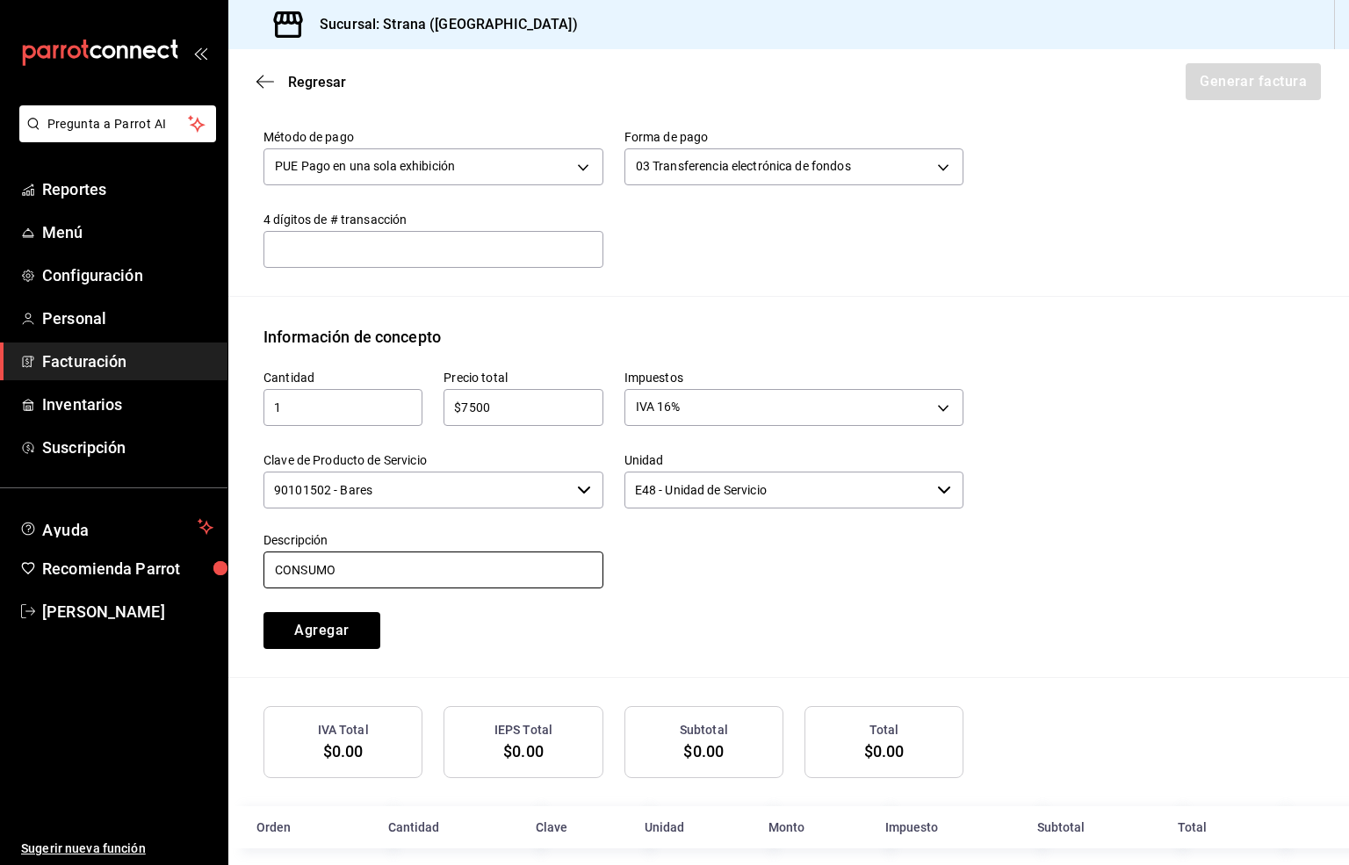
scroll to position [590, 0]
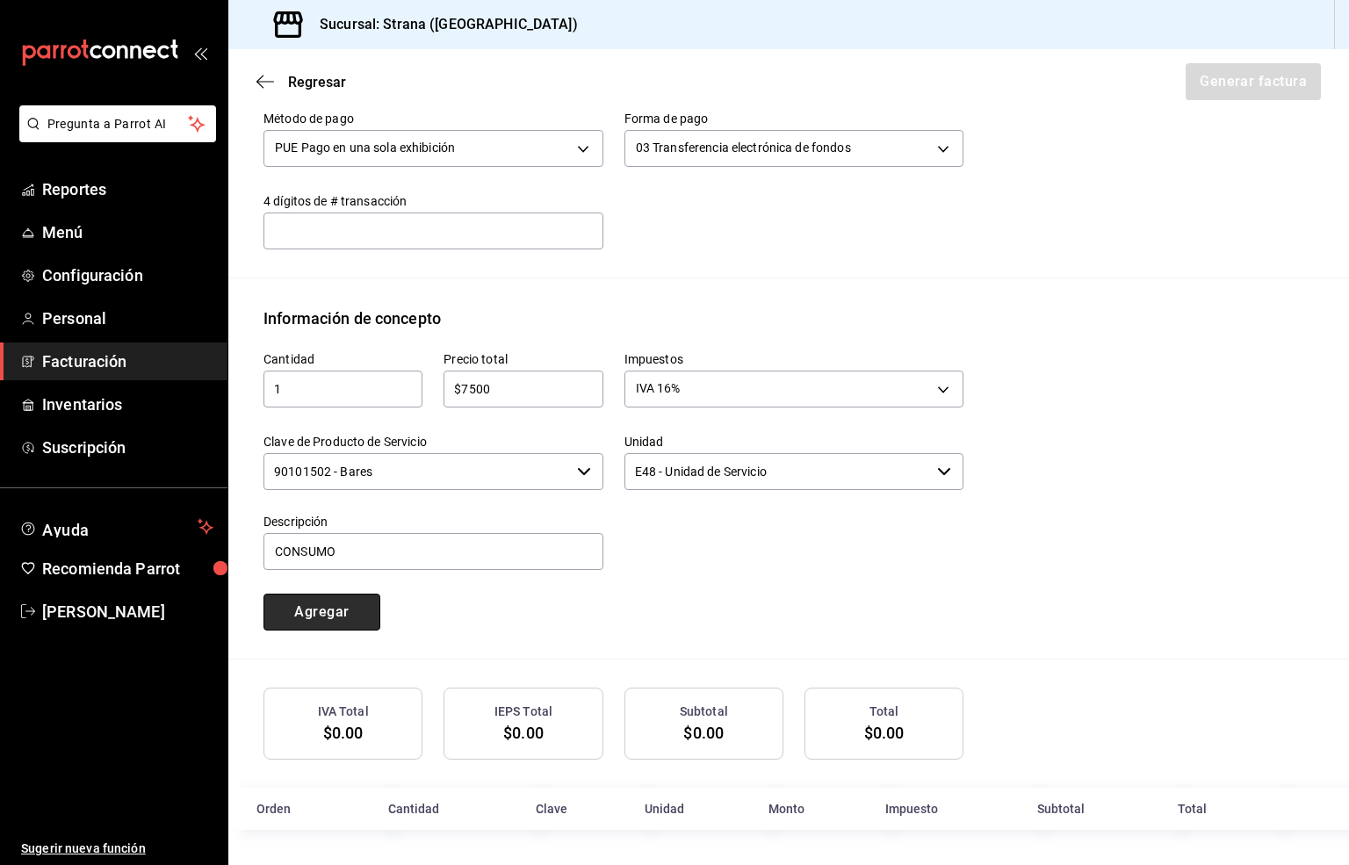
click at [309, 612] on button "Agregar" at bounding box center [321, 612] width 117 height 37
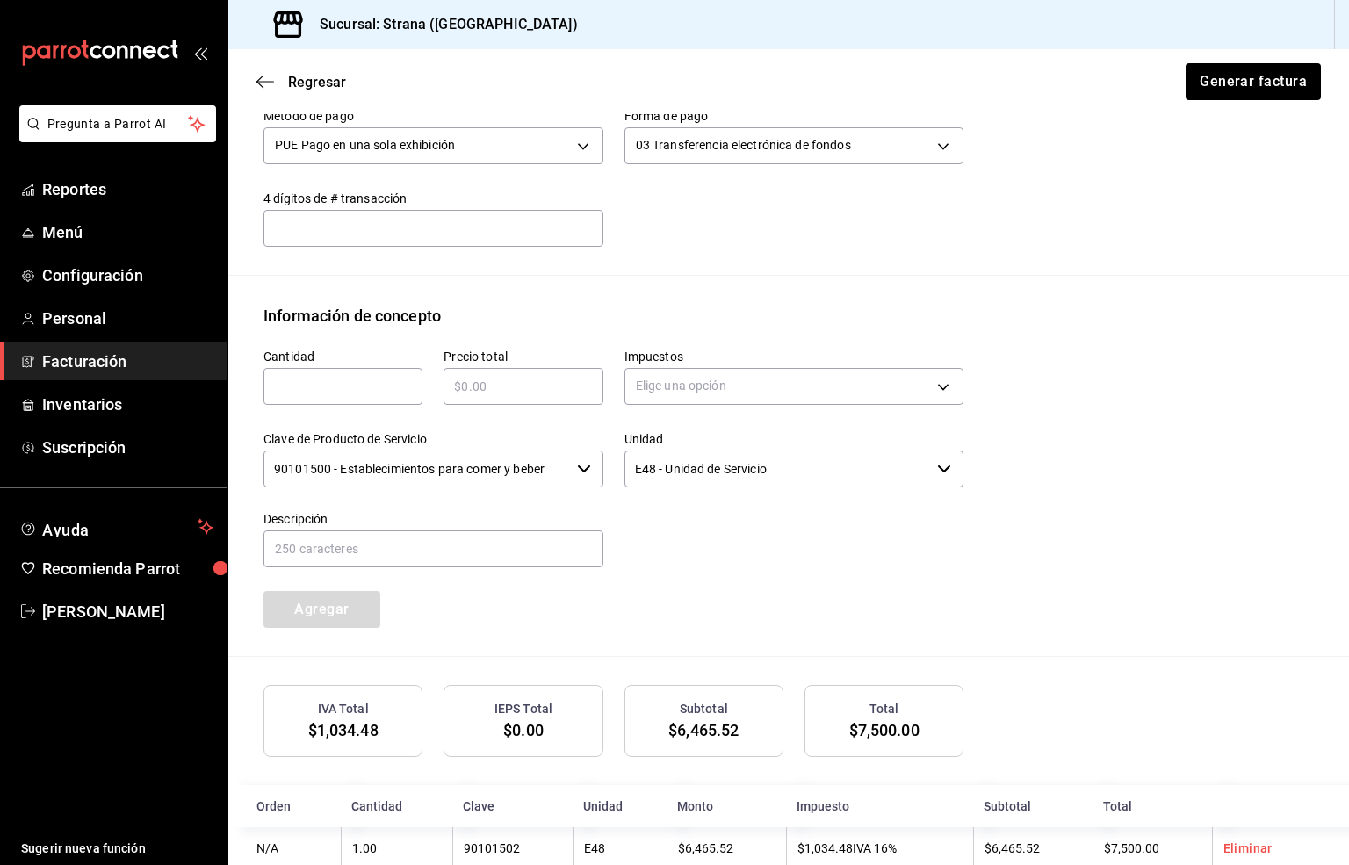
scroll to position [633, 0]
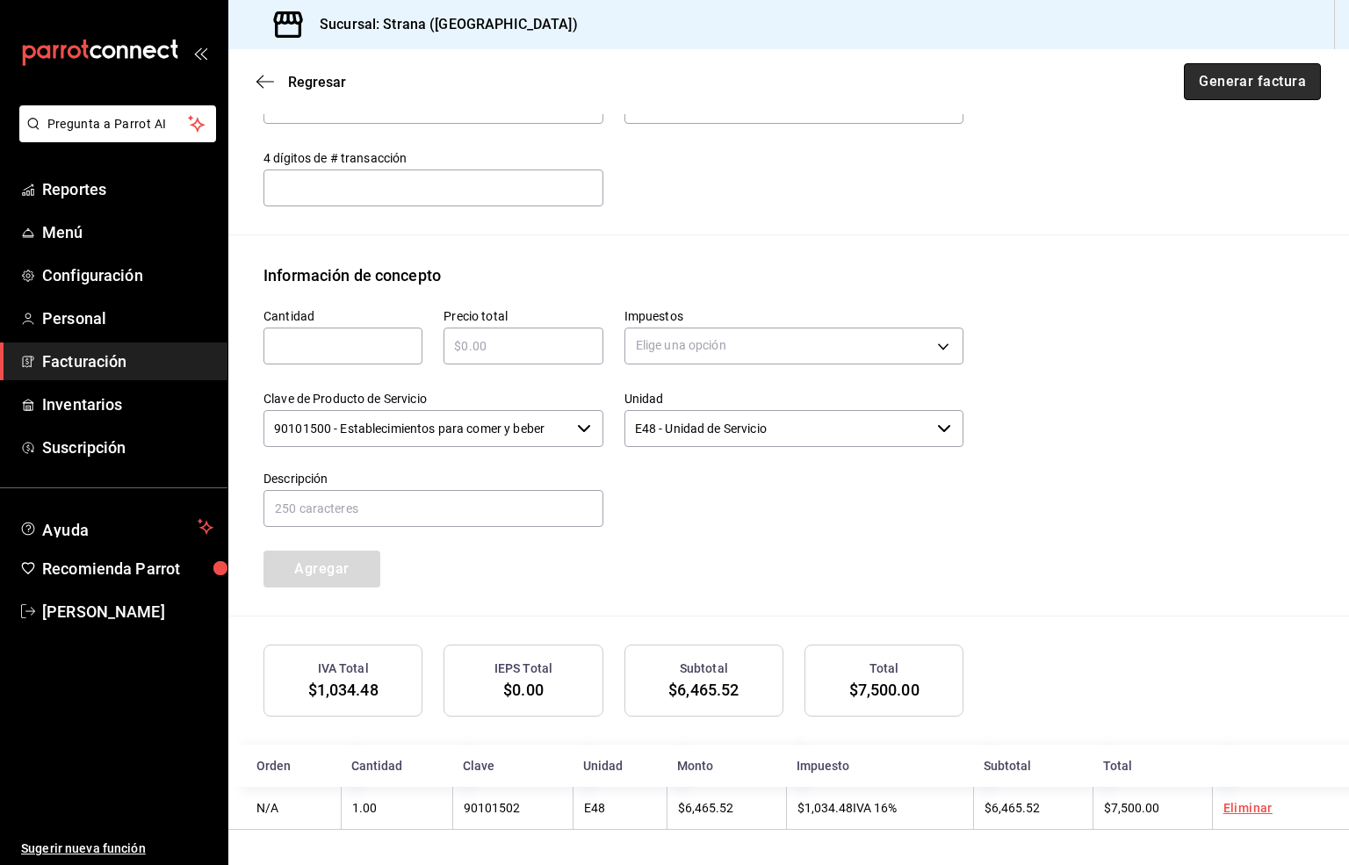
click at [1191, 75] on button "Generar factura" at bounding box center [1252, 81] width 137 height 37
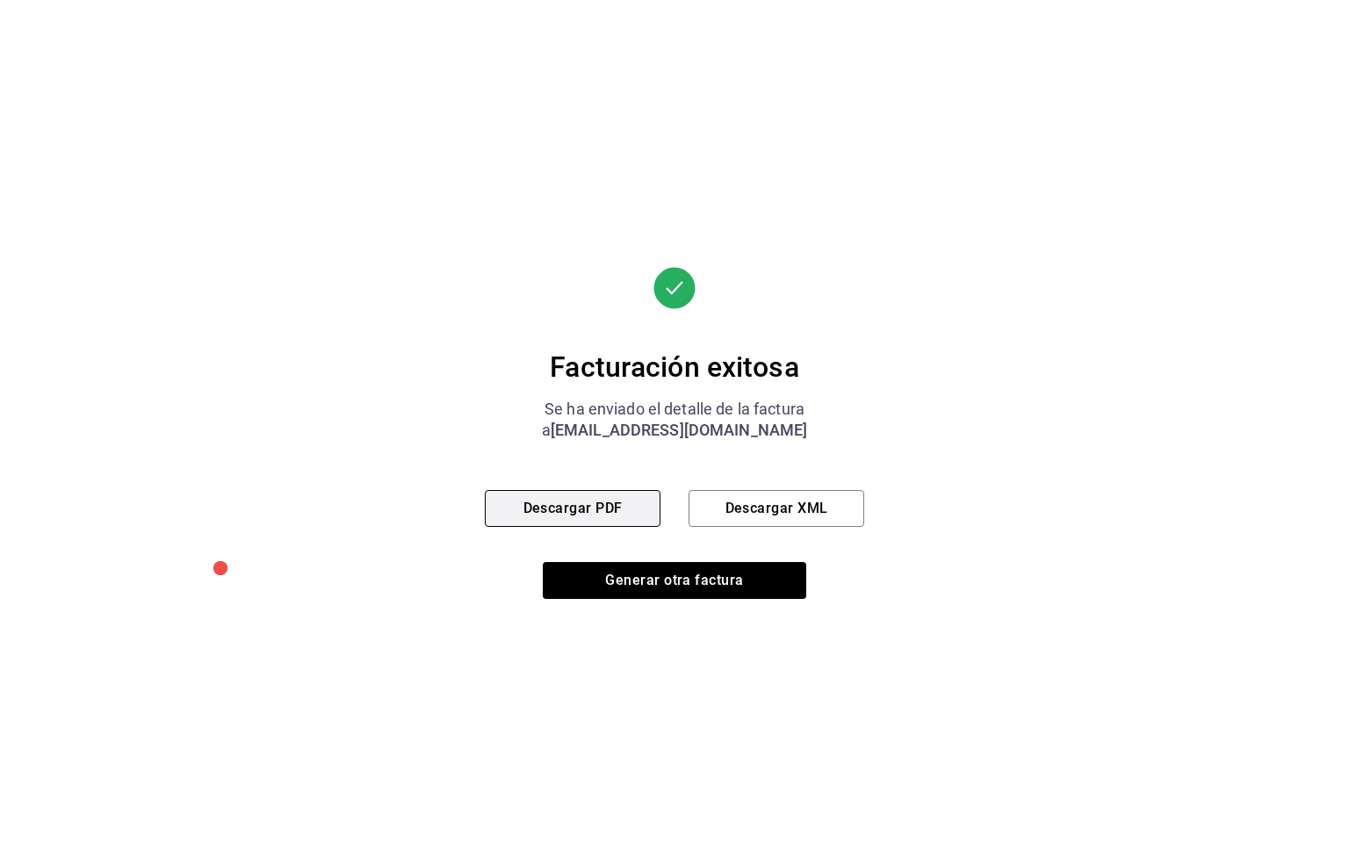
click at [566, 499] on button "Descargar PDF" at bounding box center [573, 508] width 176 height 37
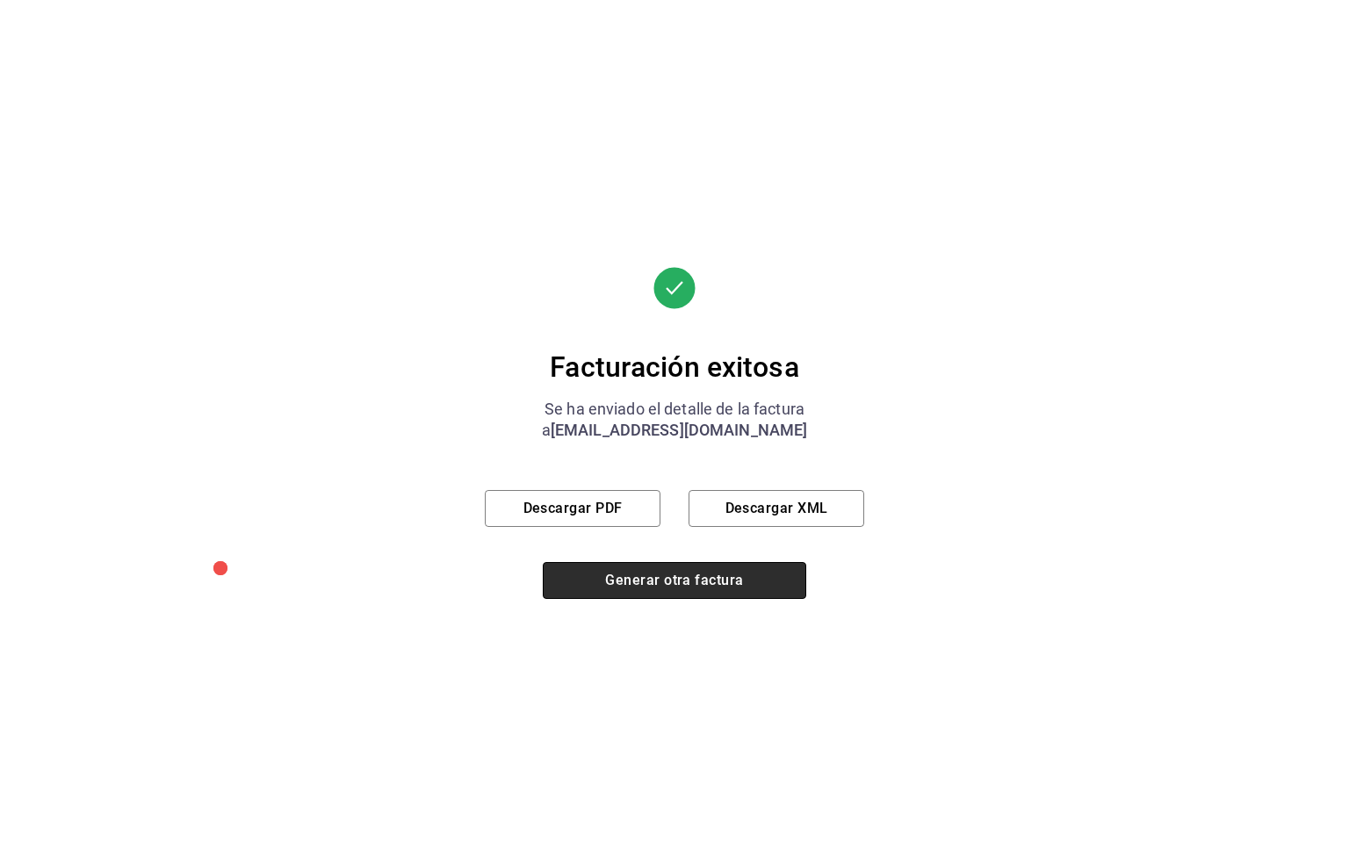
click at [672, 582] on button "Generar otra factura" at bounding box center [674, 580] width 263 height 37
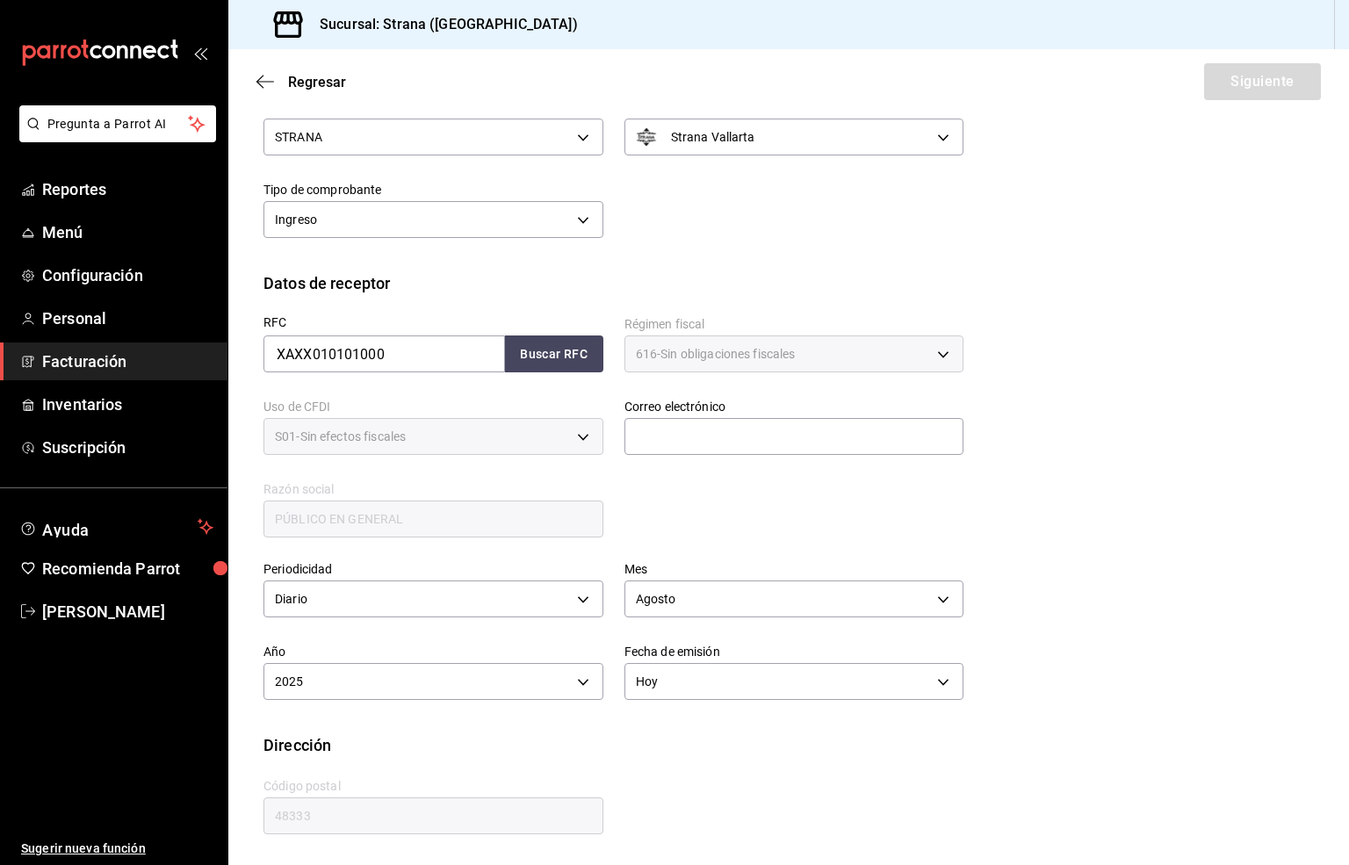
scroll to position [66, 0]
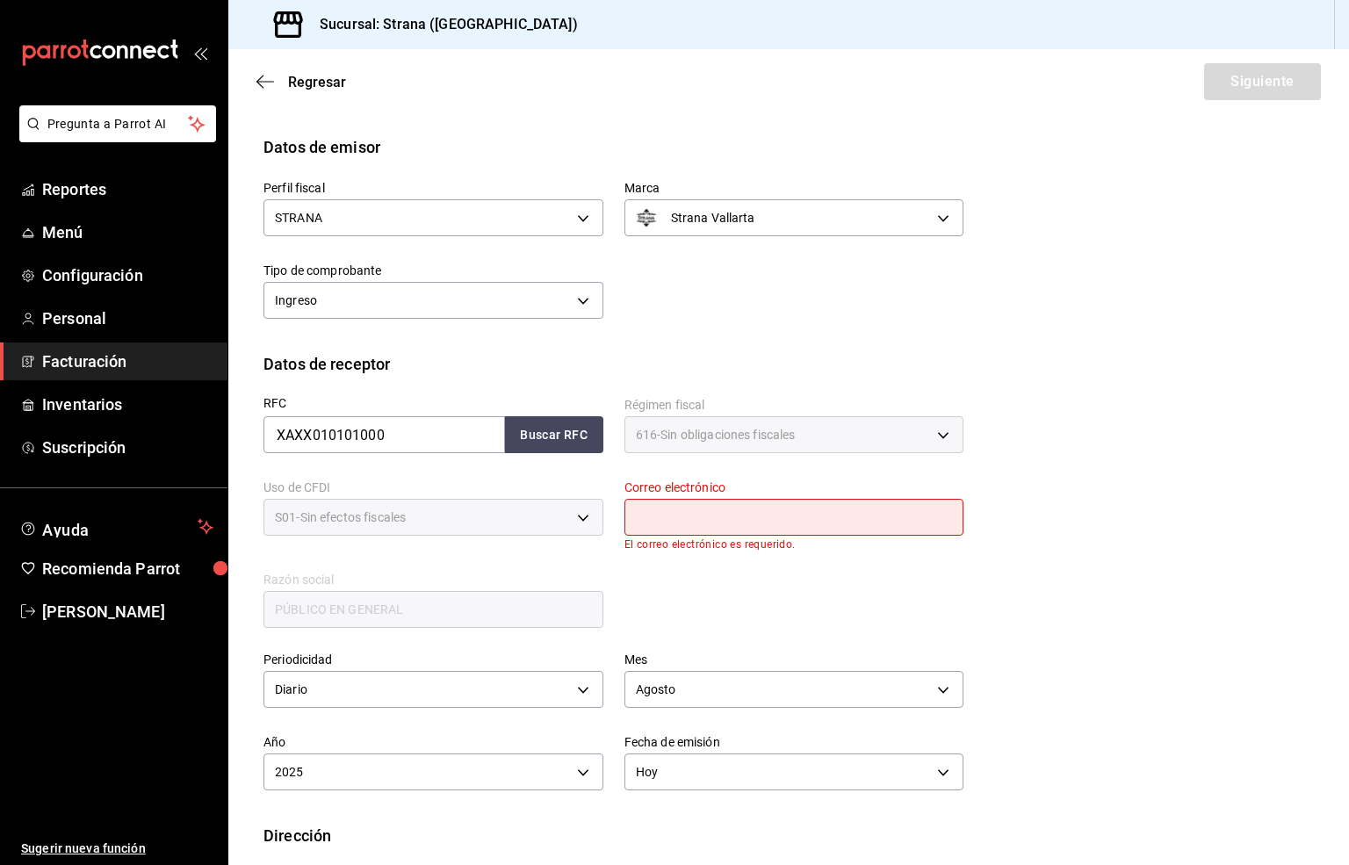
click at [730, 522] on input "text" at bounding box center [794, 517] width 340 height 37
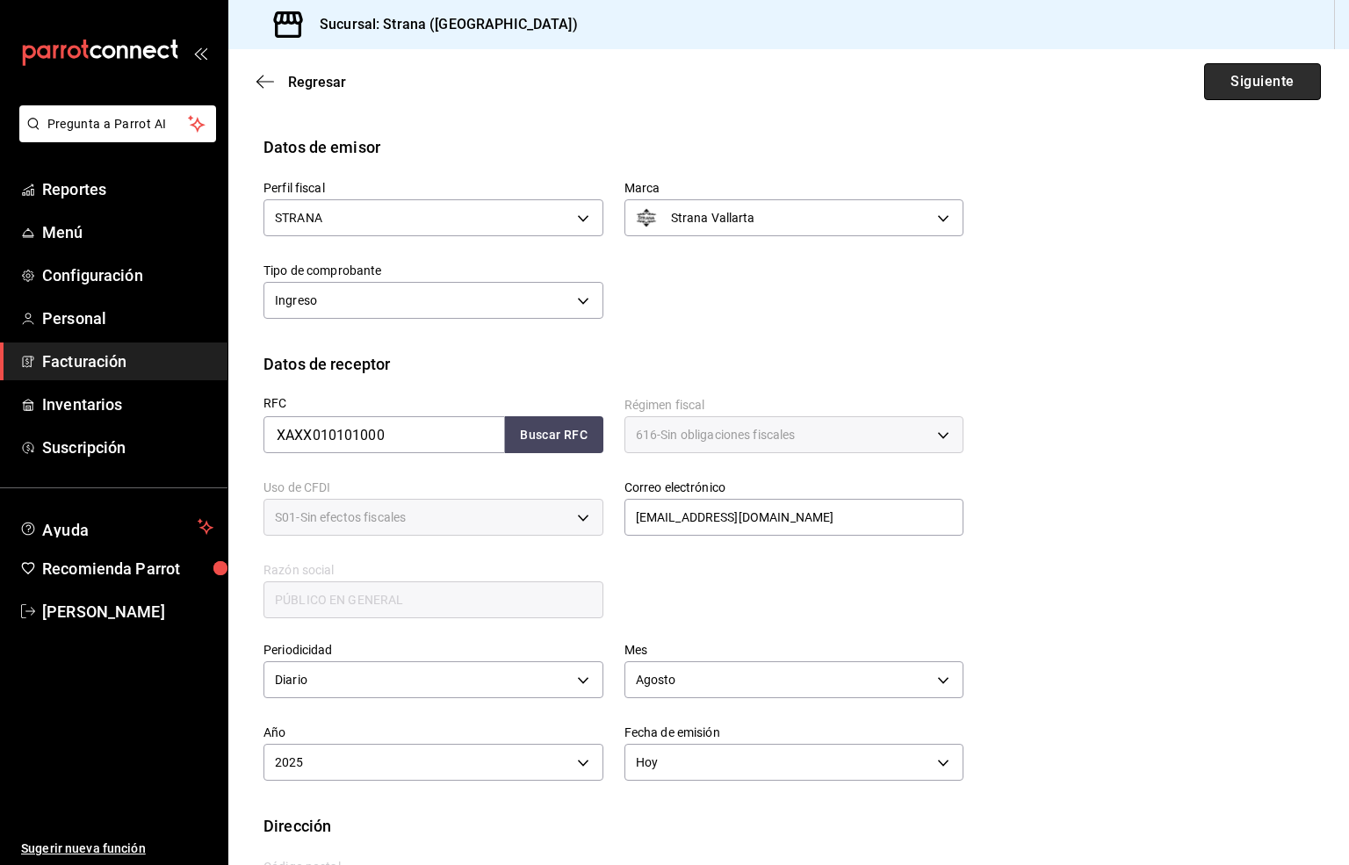
click at [1236, 93] on button "Siguiente" at bounding box center [1262, 81] width 117 height 37
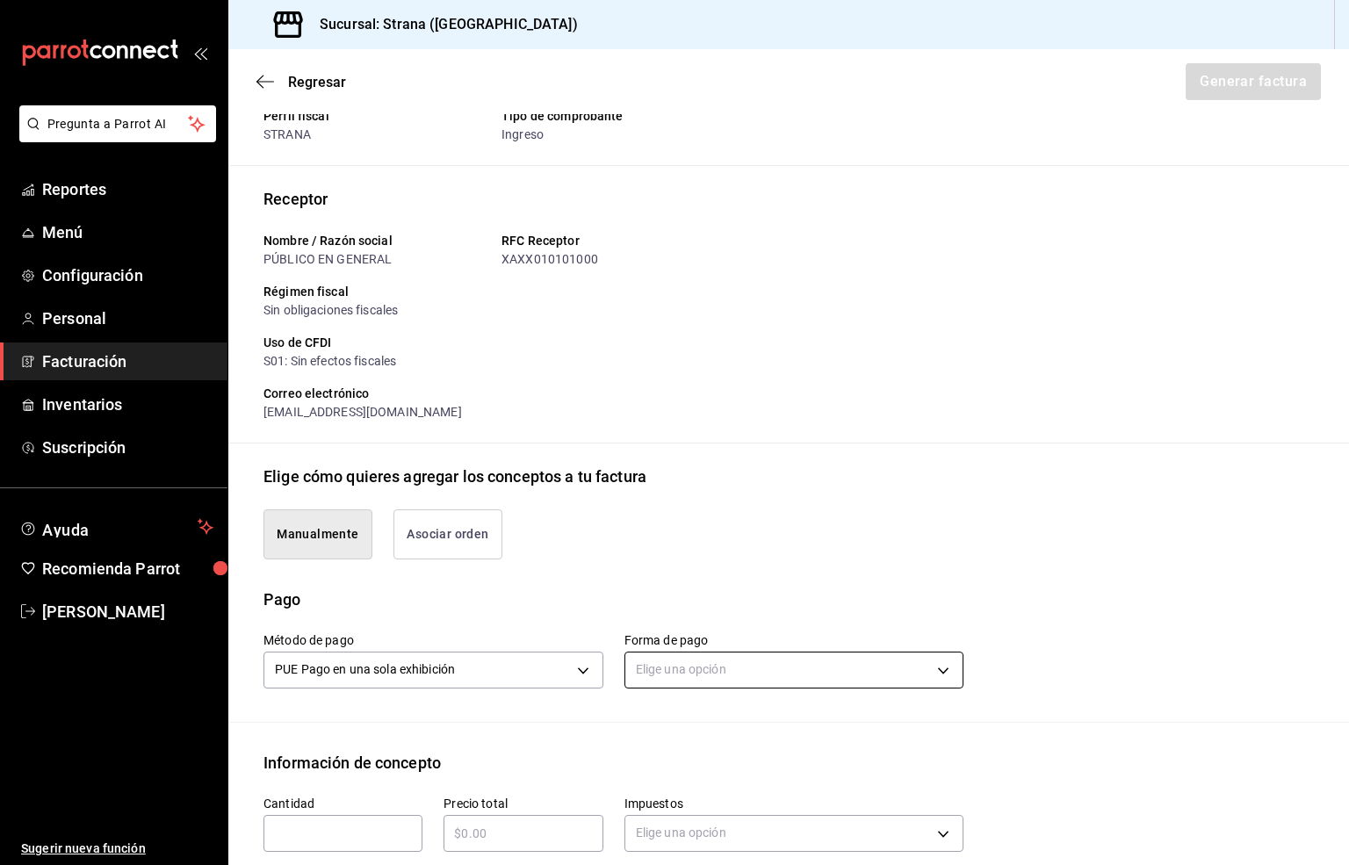
click at [646, 674] on body "Pregunta a Parrot AI Reportes Menú Configuración Personal Facturación Inventari…" at bounding box center [674, 432] width 1349 height 865
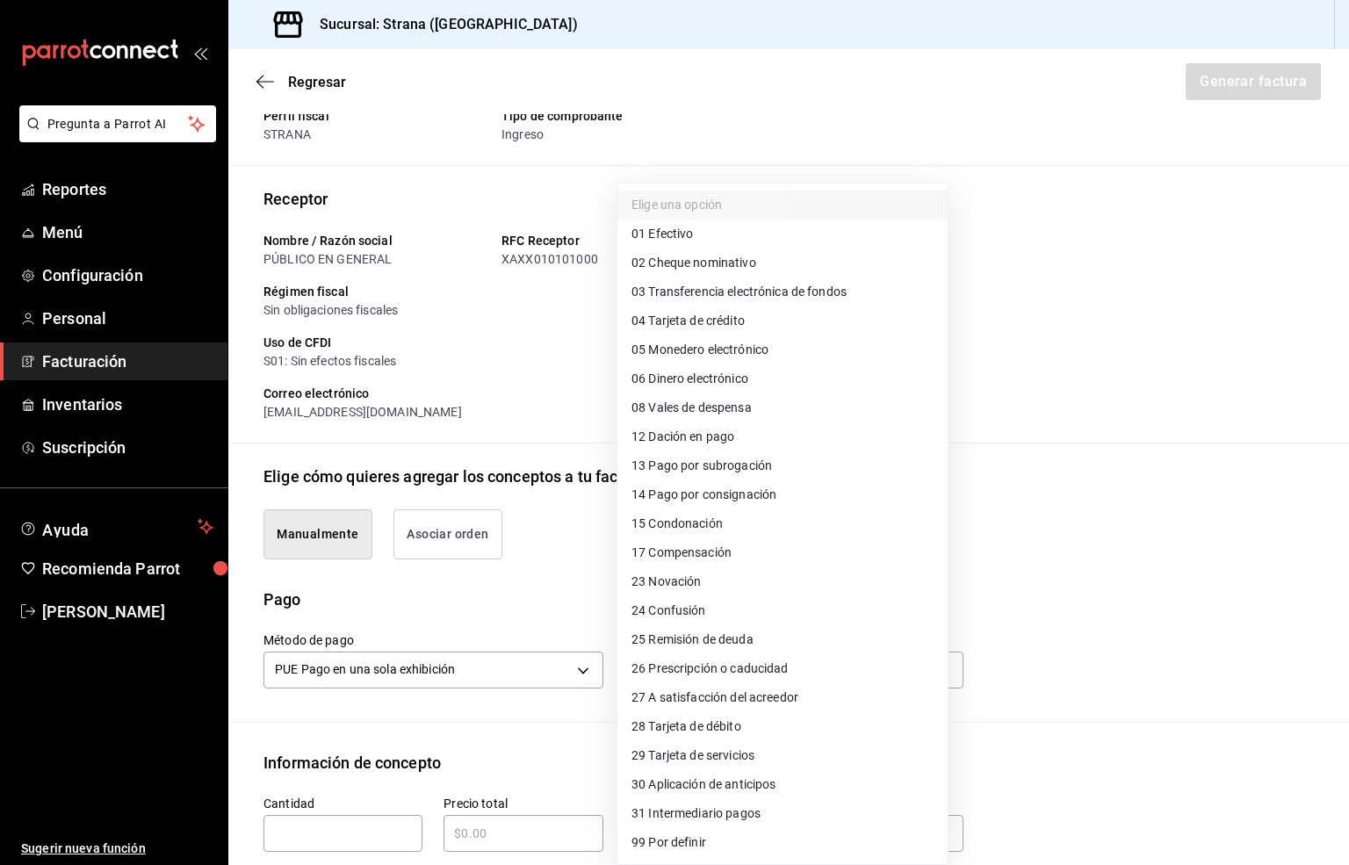
click at [785, 285] on span "03 Transferencia electrónica de fondos" at bounding box center [738, 292] width 215 height 18
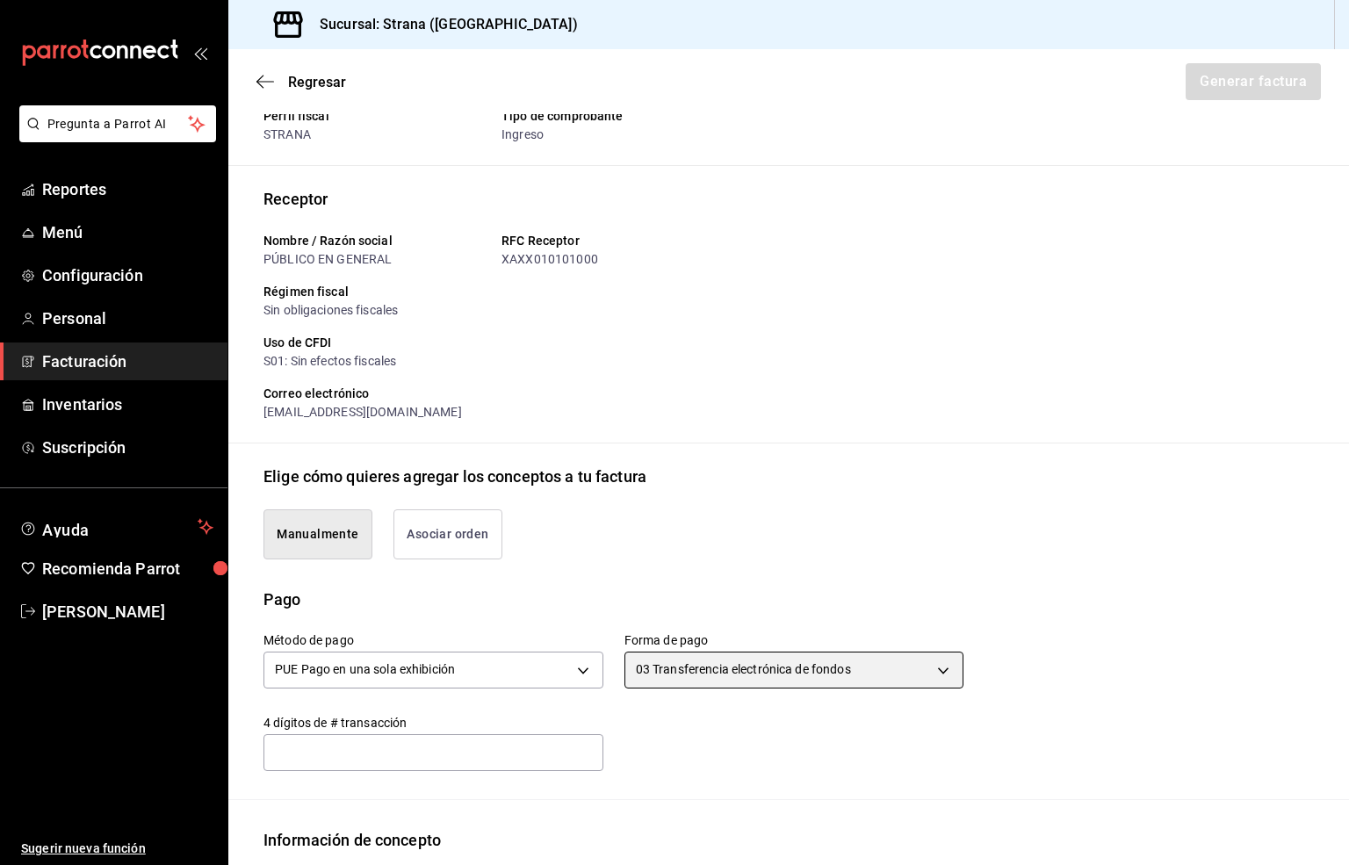
scroll to position [329, 0]
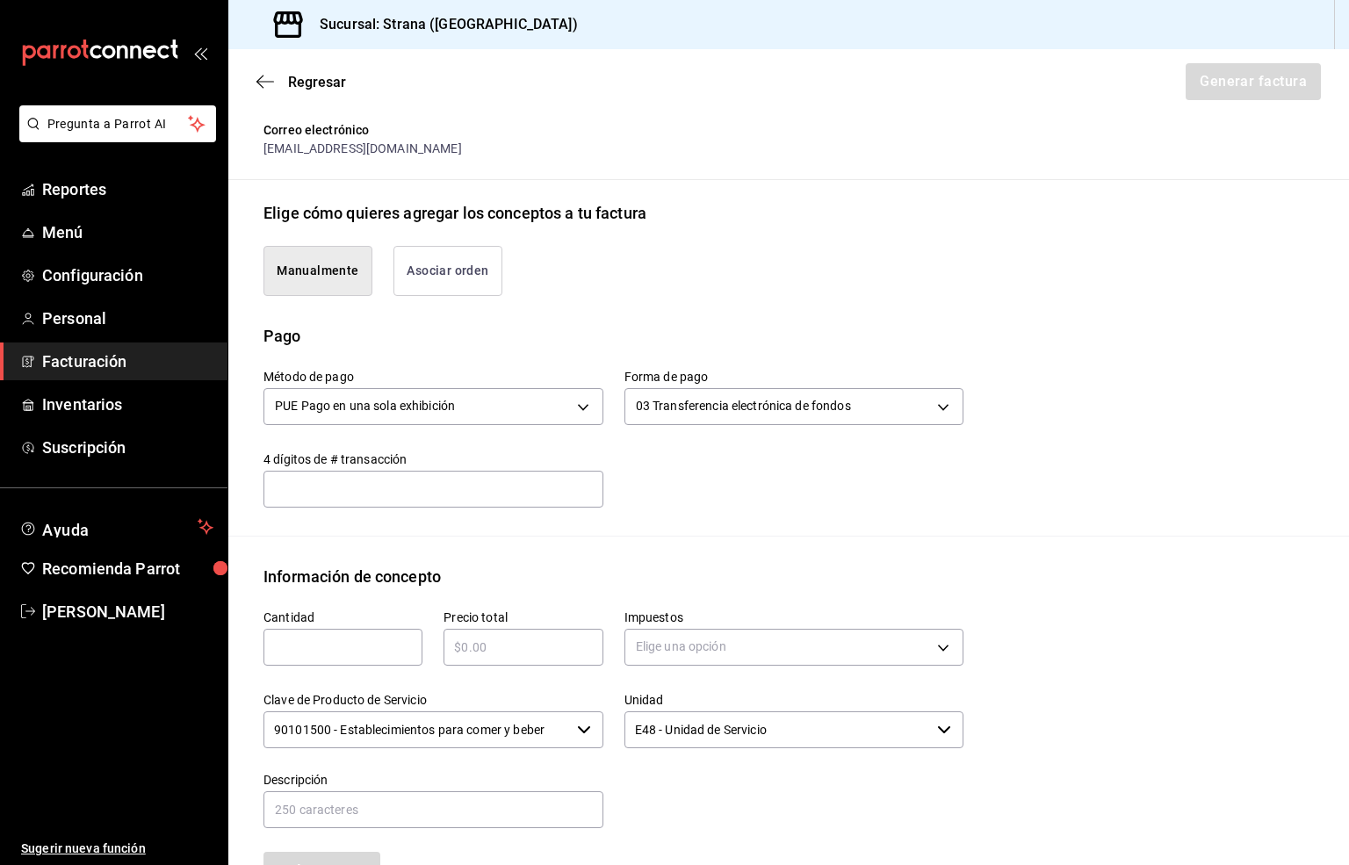
click at [290, 644] on input "text" at bounding box center [342, 647] width 159 height 21
click at [457, 651] on input "text" at bounding box center [522, 647] width 159 height 21
click at [653, 643] on body "Pregunta a Parrot AI Reportes Menú Configuración Personal Facturación Inventari…" at bounding box center [674, 432] width 1349 height 865
click at [652, 796] on span "IVA 16%" at bounding box center [653, 790] width 45 height 18
click at [456, 735] on input "90101500 - Establecimientos para comer y beber" at bounding box center [416, 729] width 306 height 37
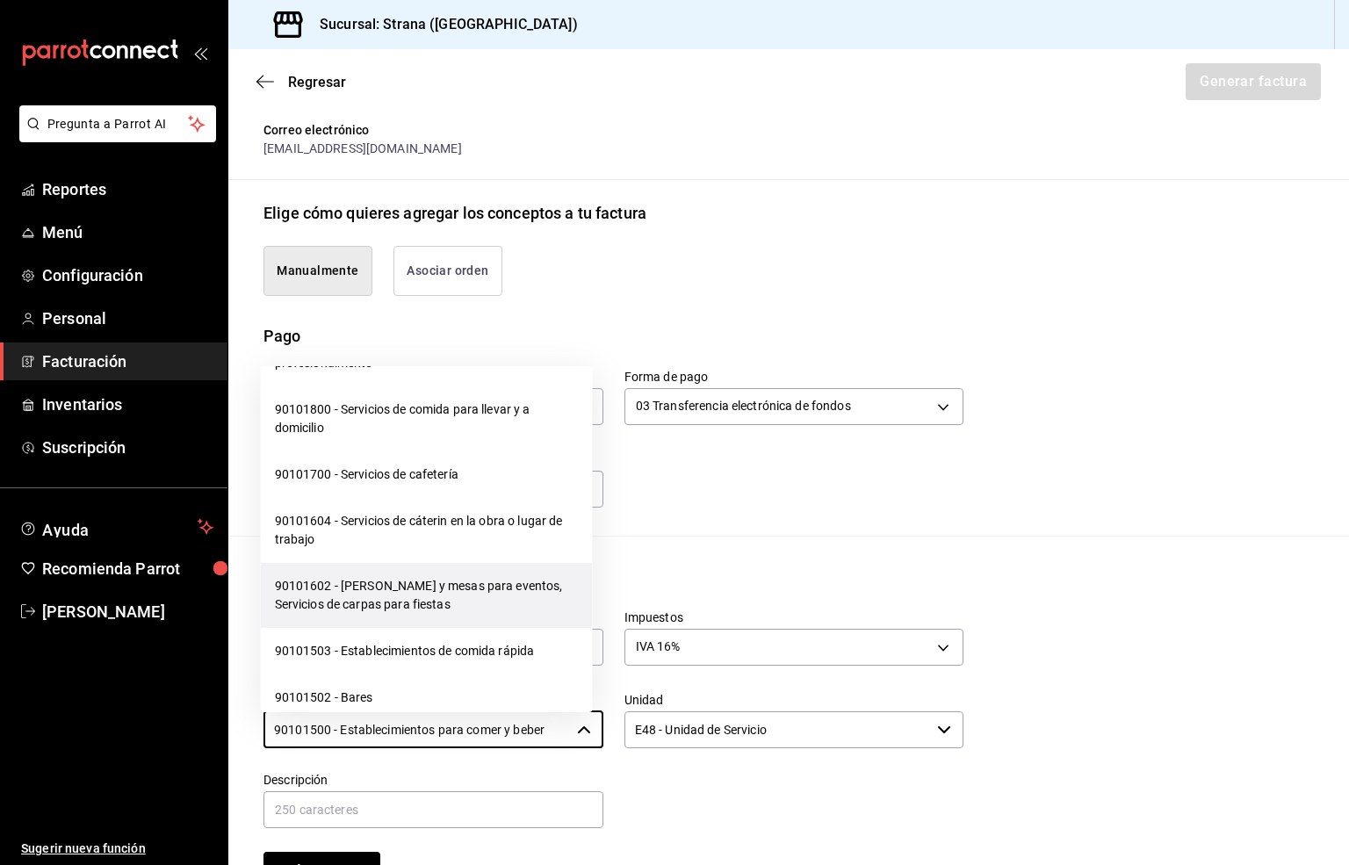
scroll to position [395, 0]
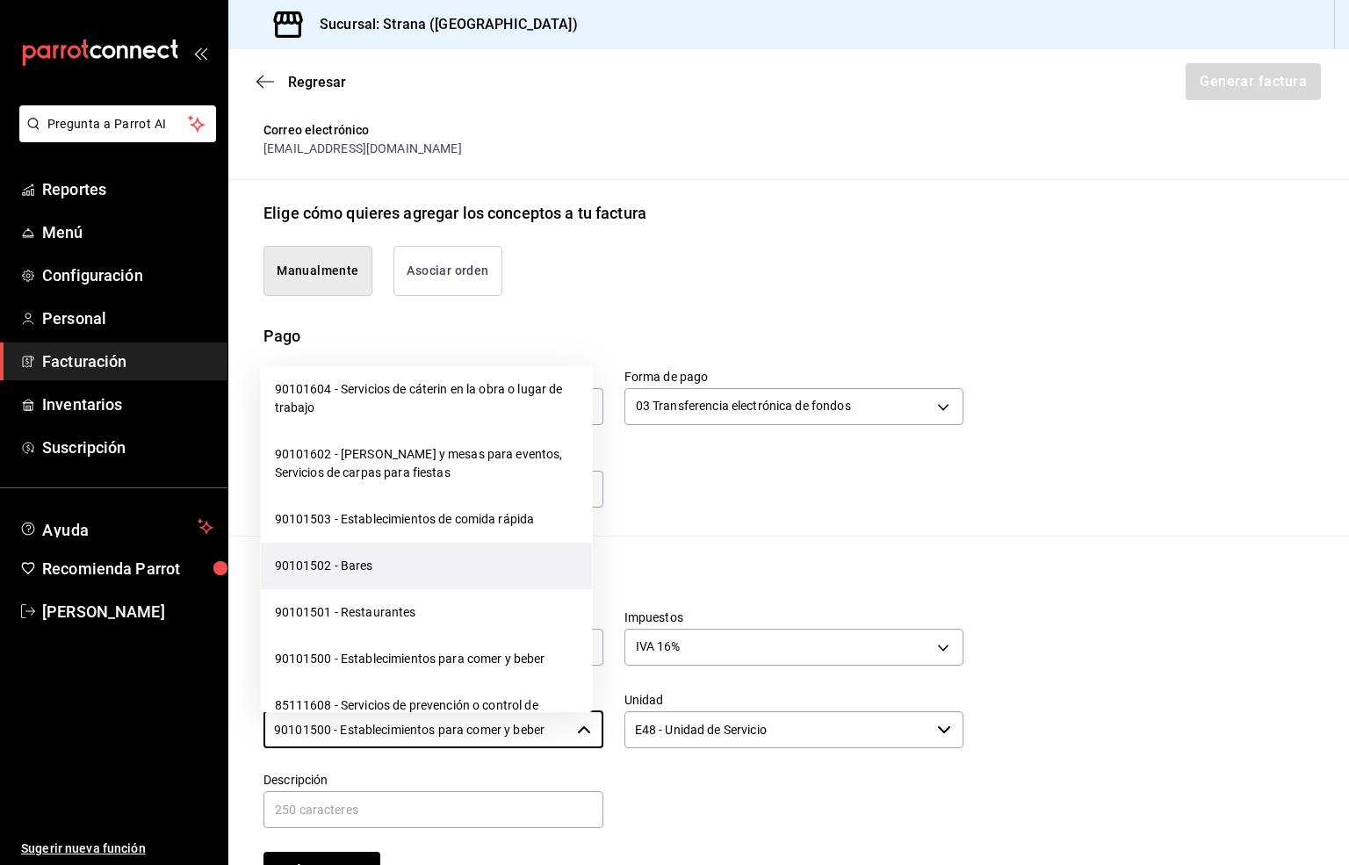
click at [342, 566] on li "90101502 - Bares" at bounding box center [427, 566] width 332 height 47
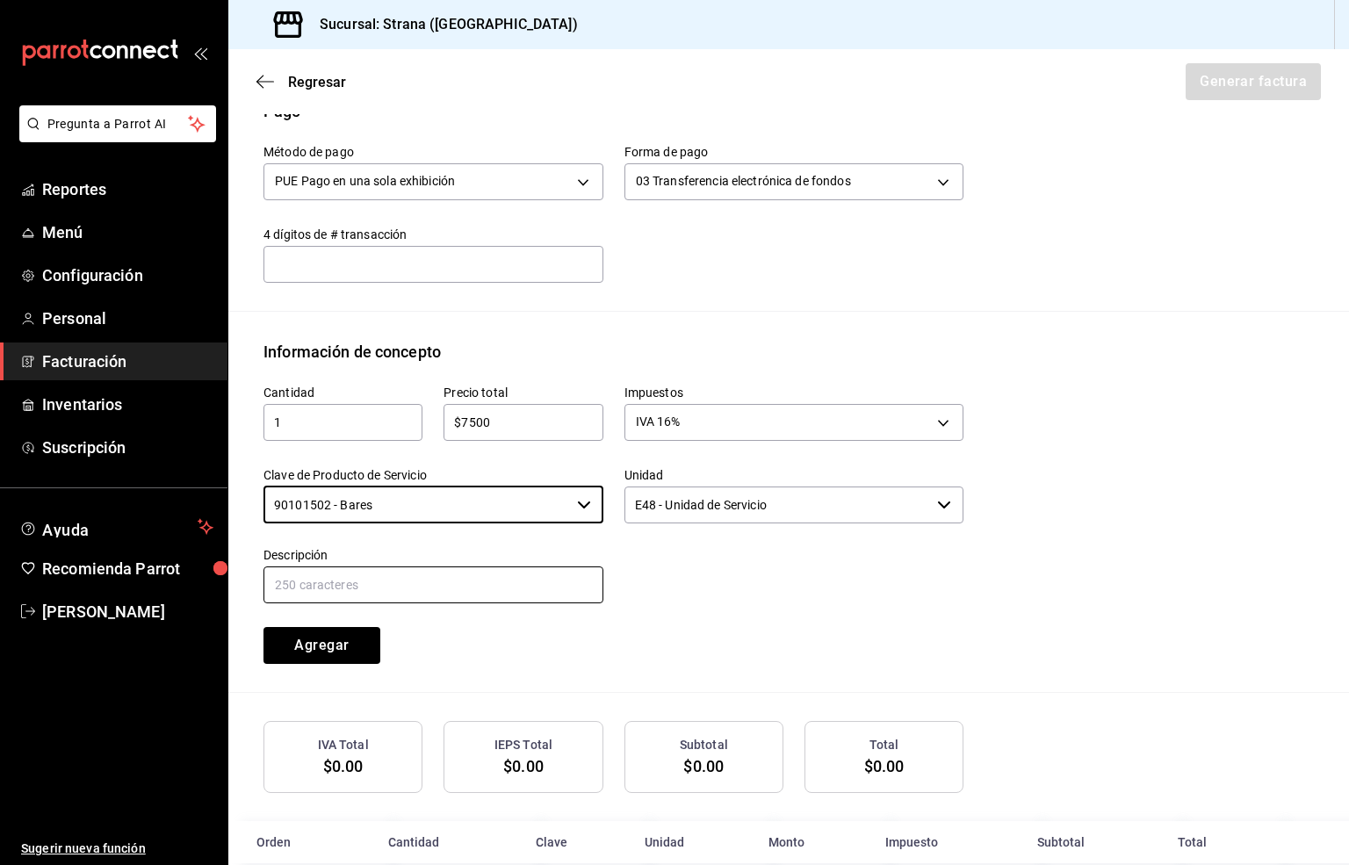
scroll to position [590, 0]
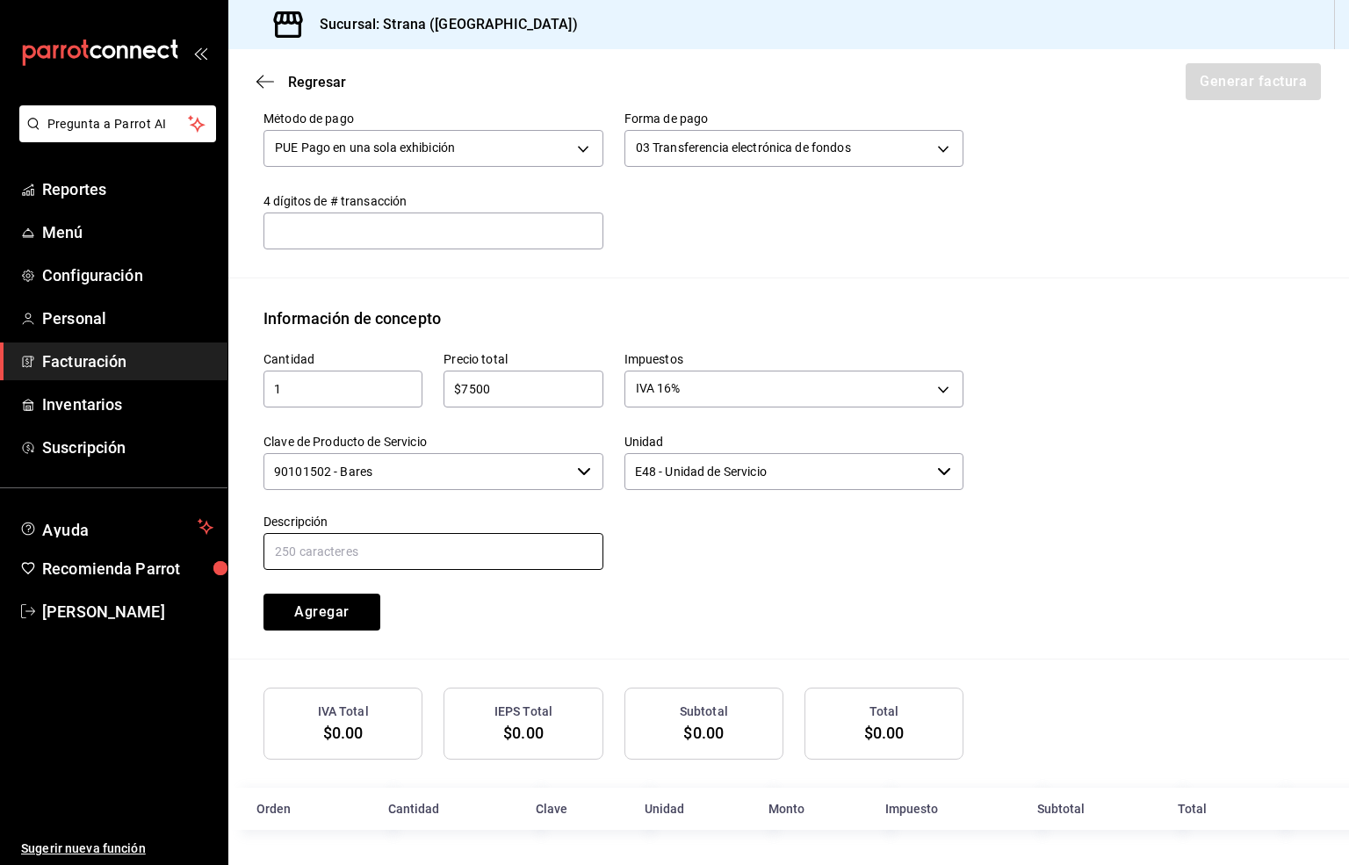
click at [335, 543] on input "text" at bounding box center [433, 551] width 340 height 37
paste input "CONSUMO"
click at [312, 606] on button "Agregar" at bounding box center [321, 612] width 117 height 37
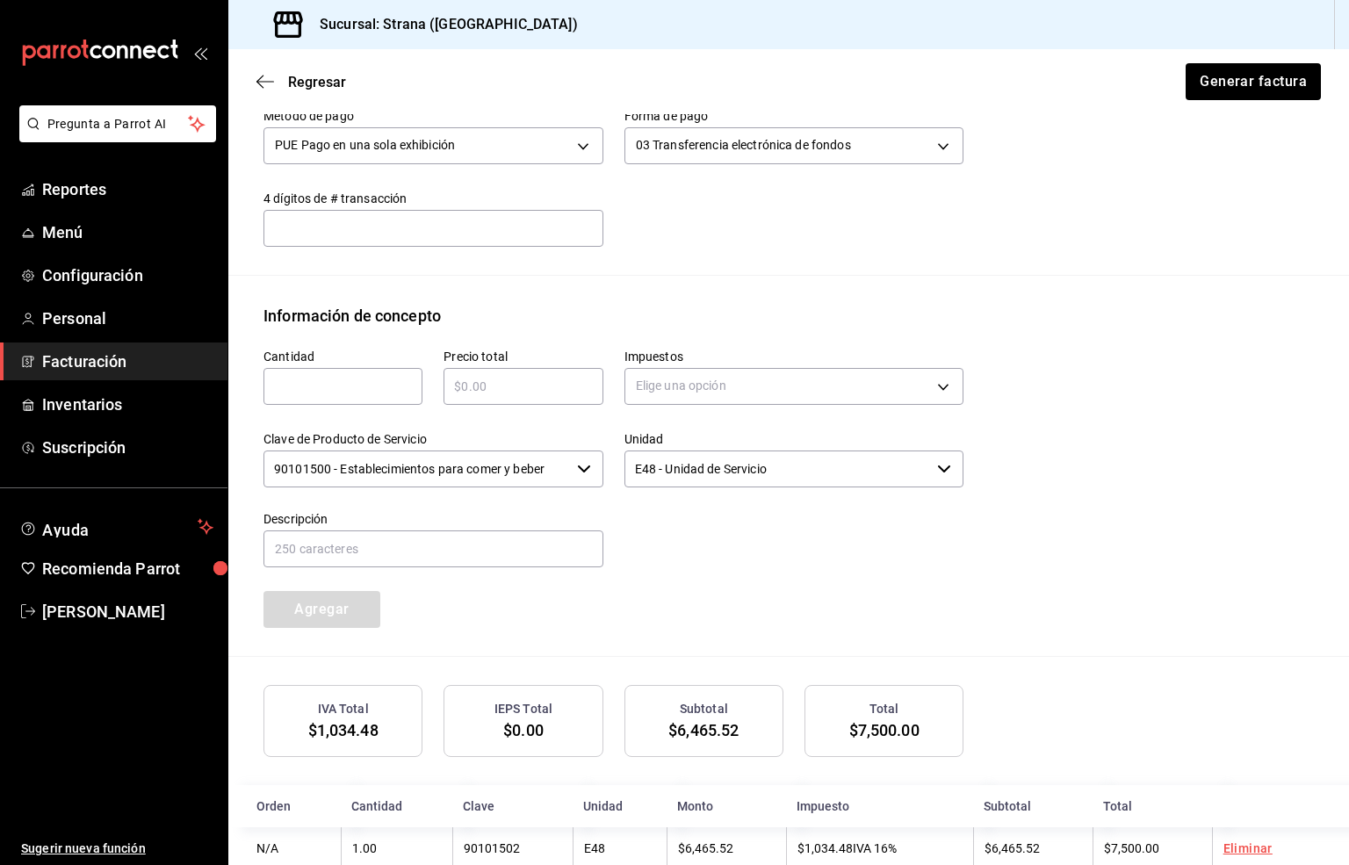
scroll to position [633, 0]
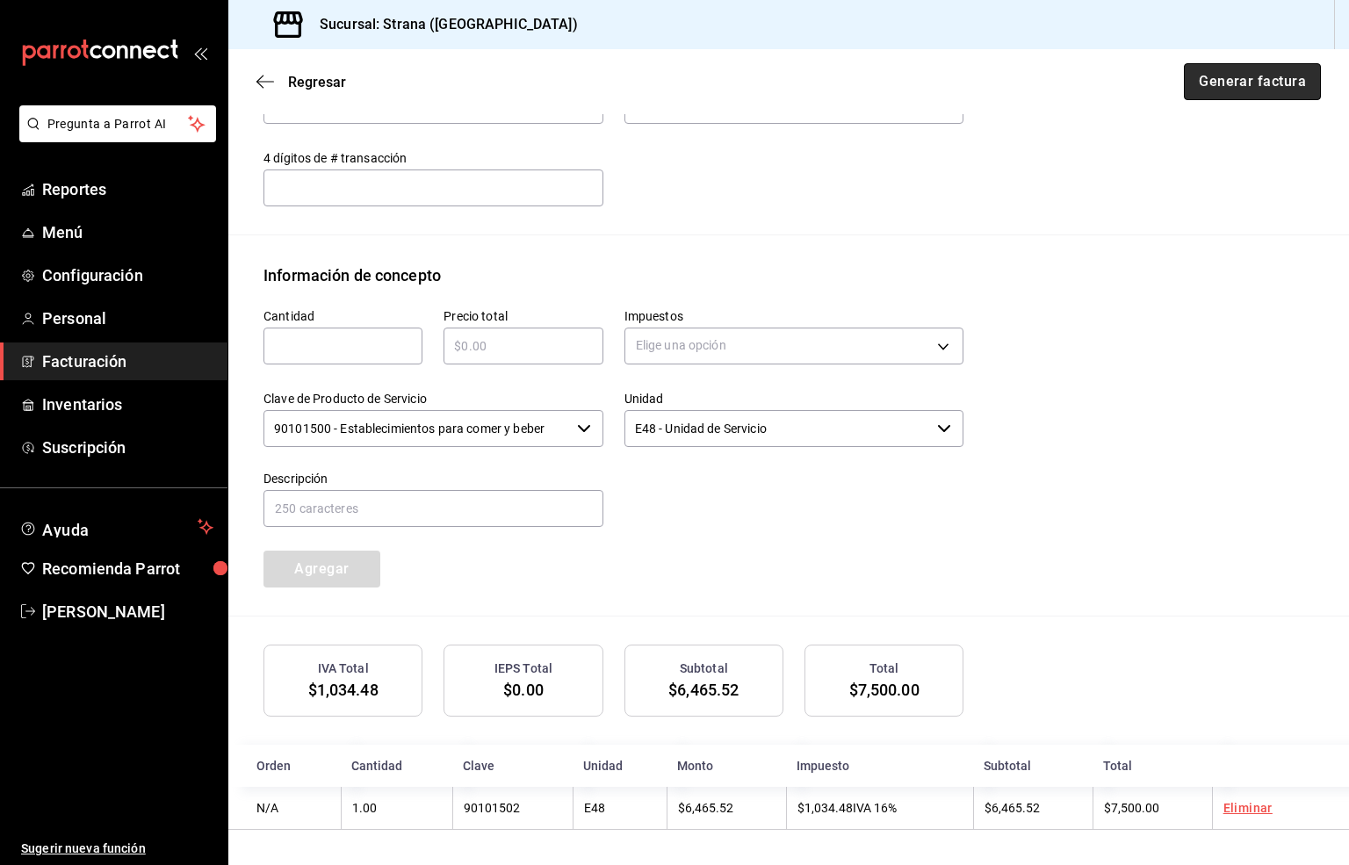
click at [1206, 84] on button "Generar factura" at bounding box center [1252, 81] width 137 height 37
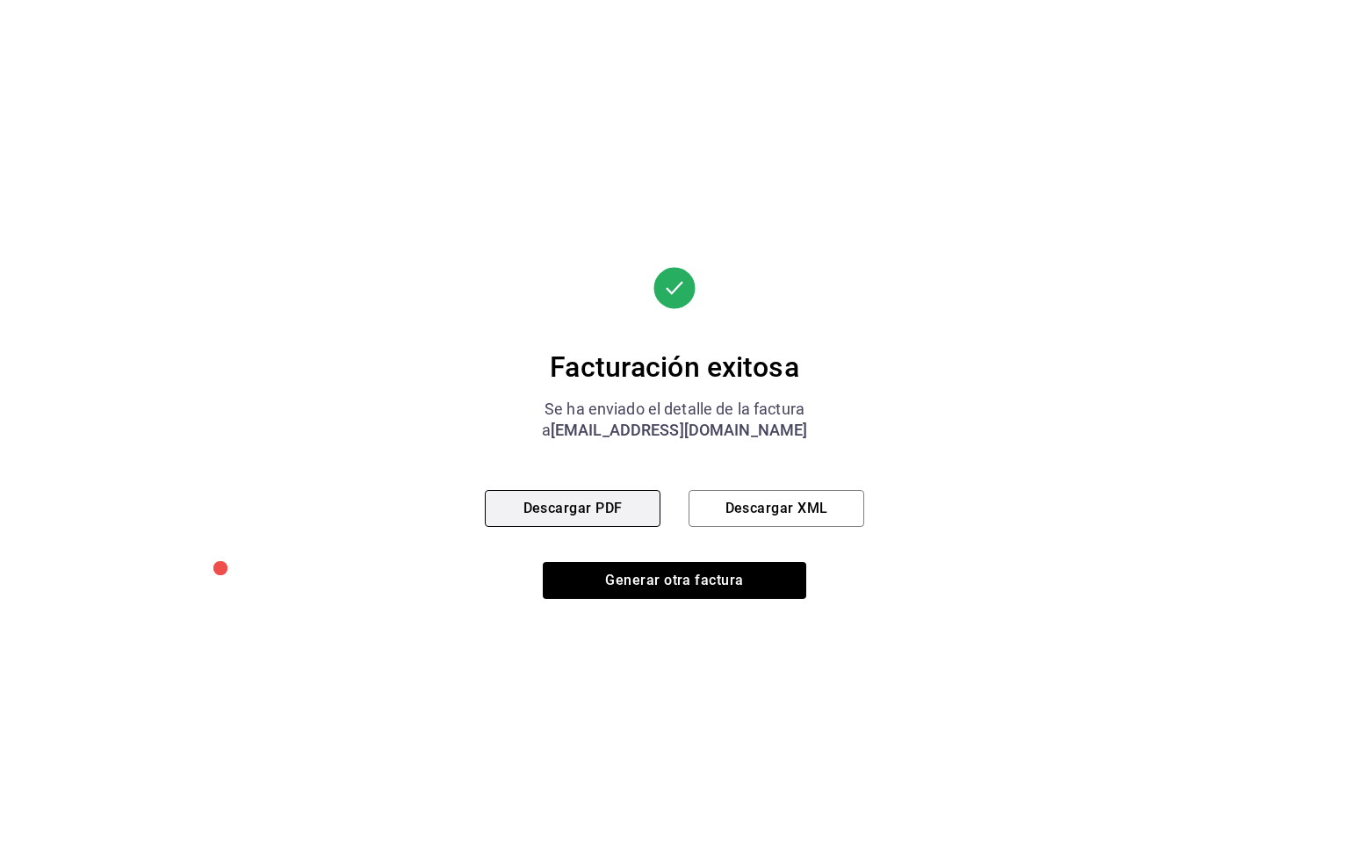
click at [564, 504] on button "Descargar PDF" at bounding box center [573, 508] width 176 height 37
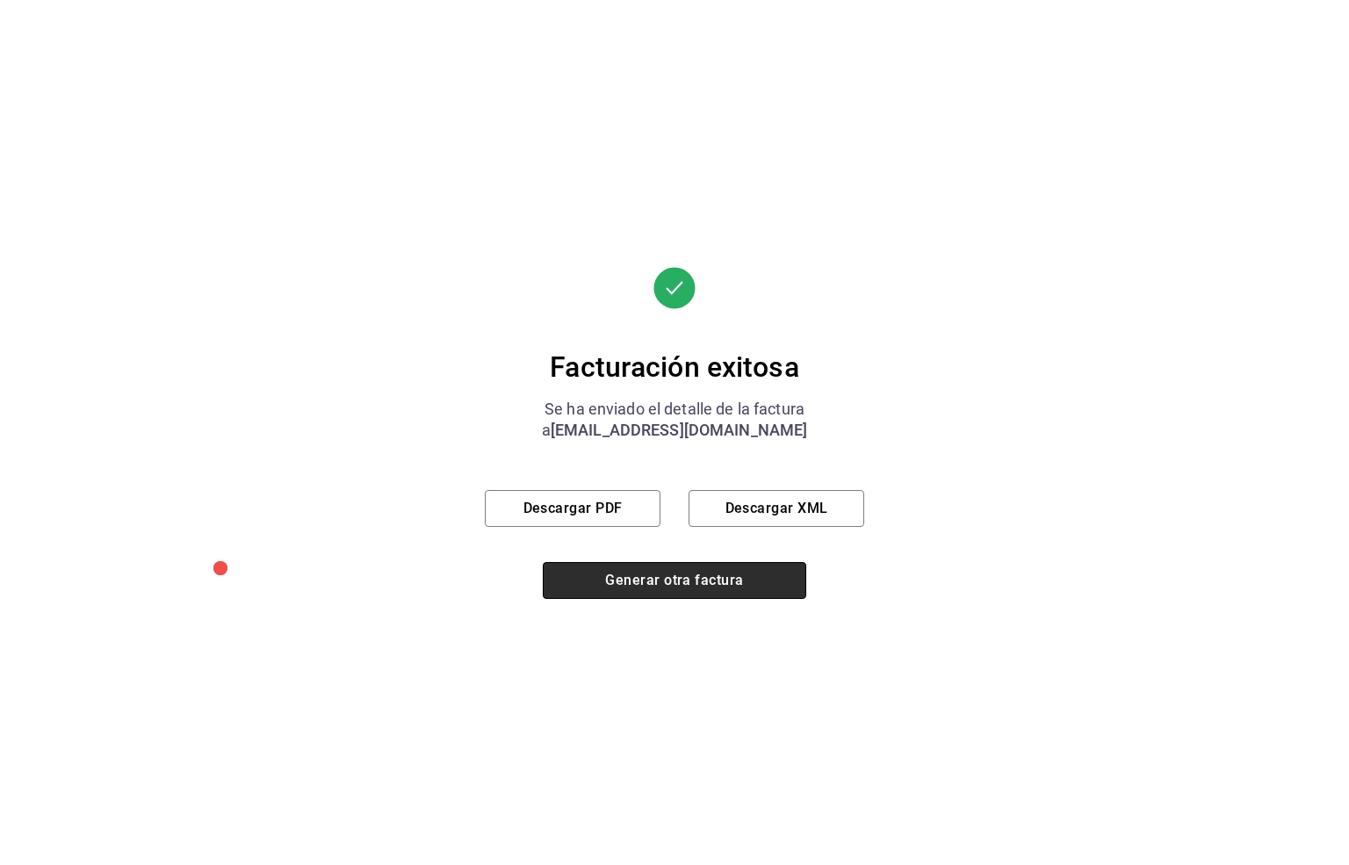
click at [688, 573] on button "Generar otra factura" at bounding box center [674, 580] width 263 height 37
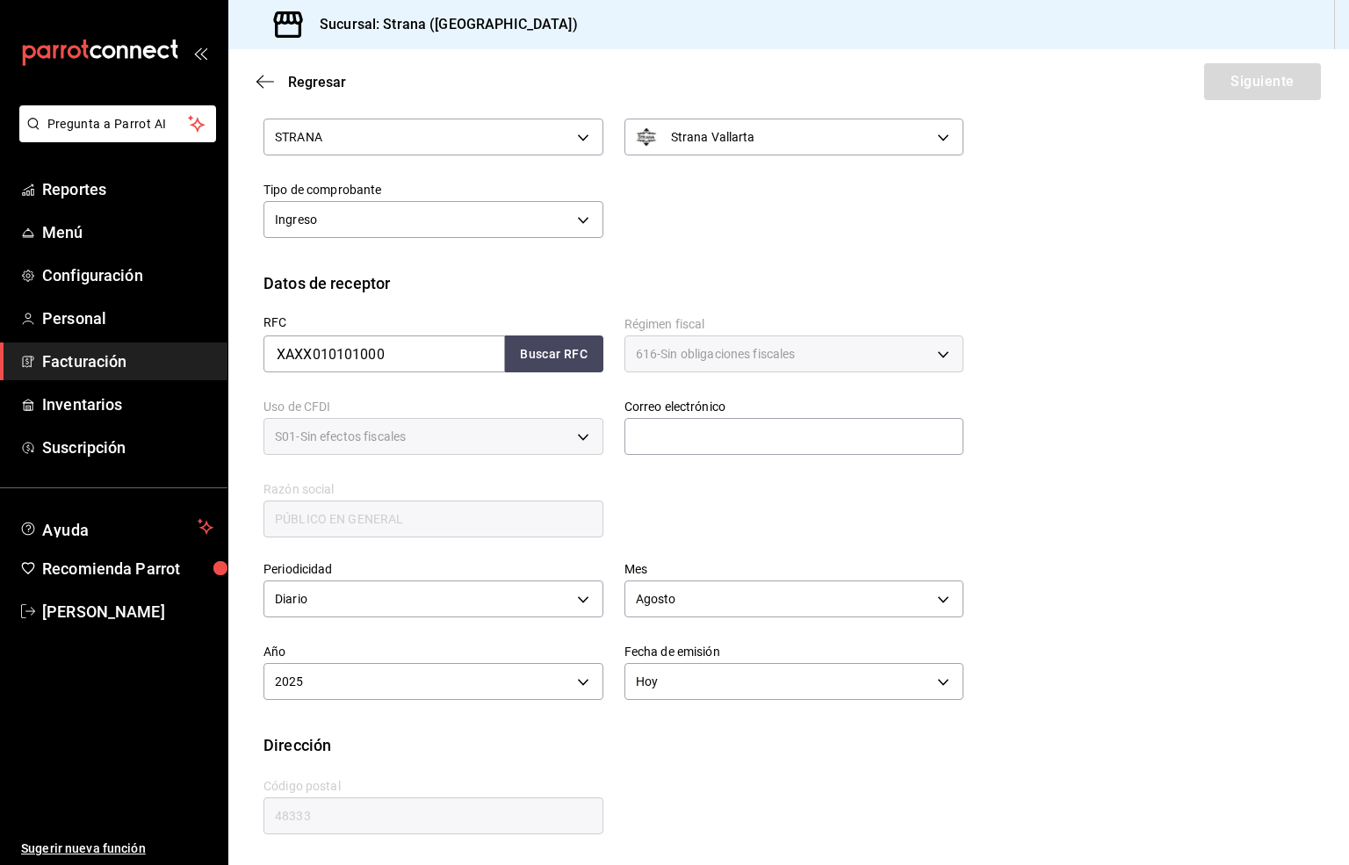
scroll to position [66, 0]
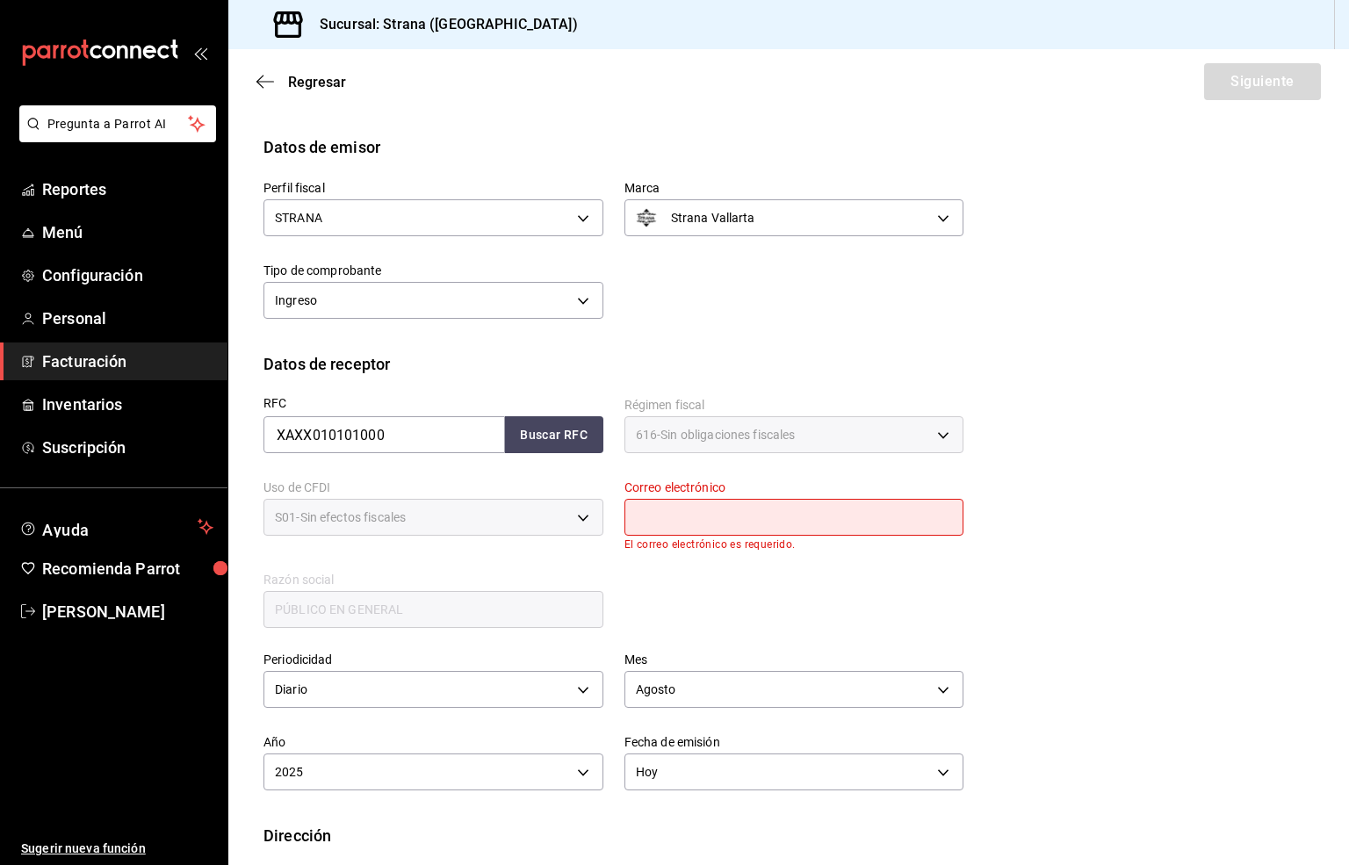
click at [667, 516] on input "text" at bounding box center [794, 517] width 340 height 37
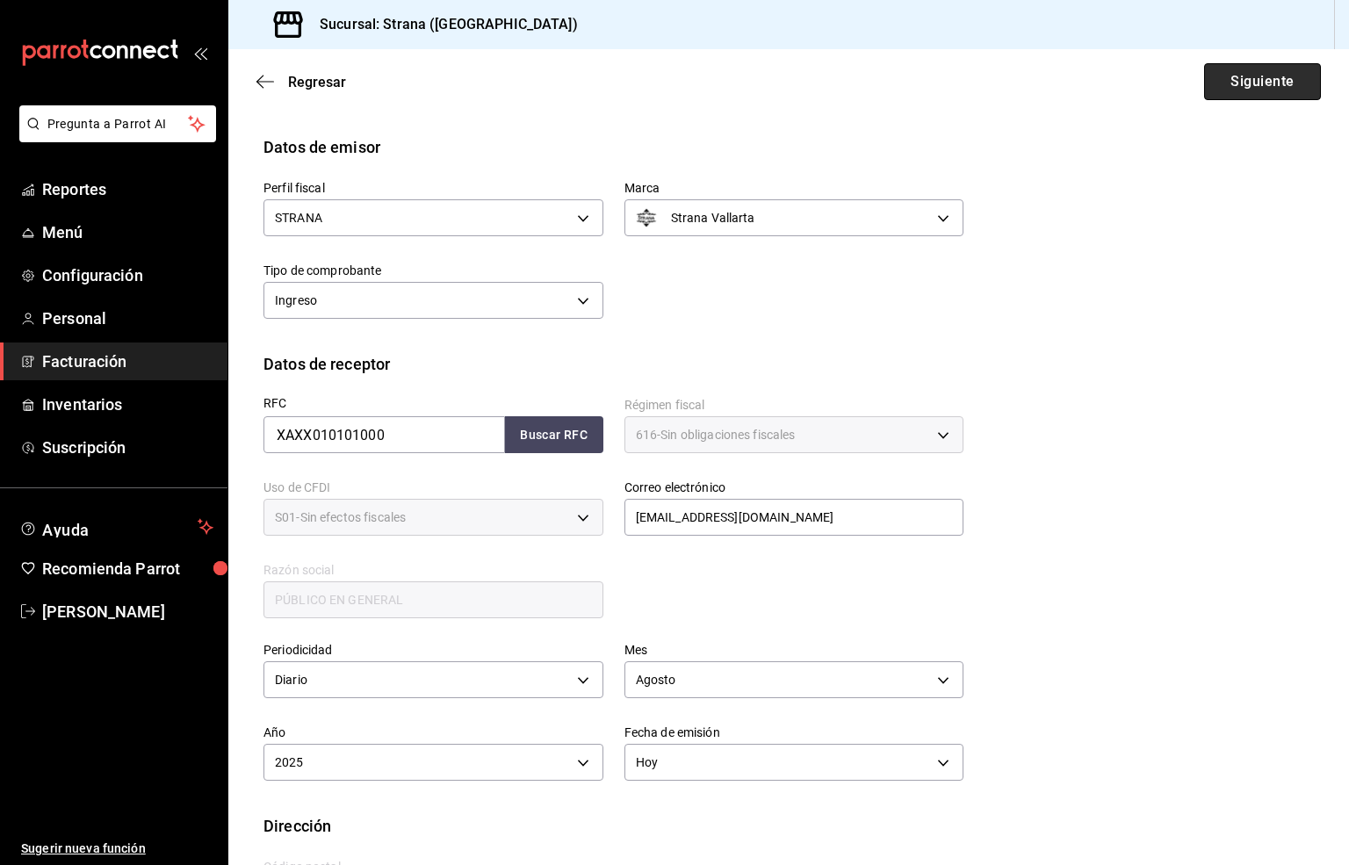
click at [1250, 75] on button "Siguiente" at bounding box center [1262, 81] width 117 height 37
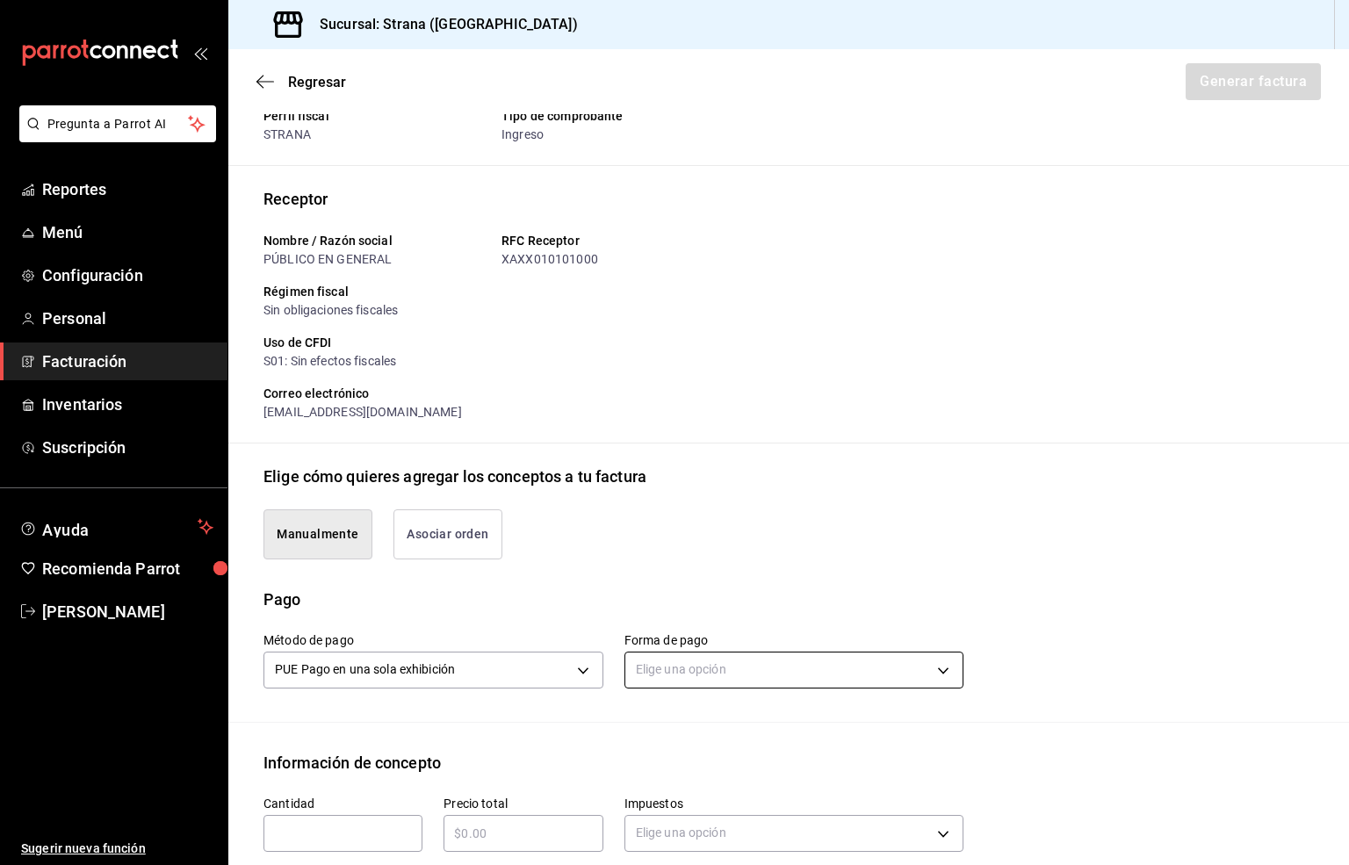
click at [661, 662] on body "Pregunta a Parrot AI Reportes Menú Configuración Personal Facturación Inventari…" at bounding box center [674, 432] width 1349 height 865
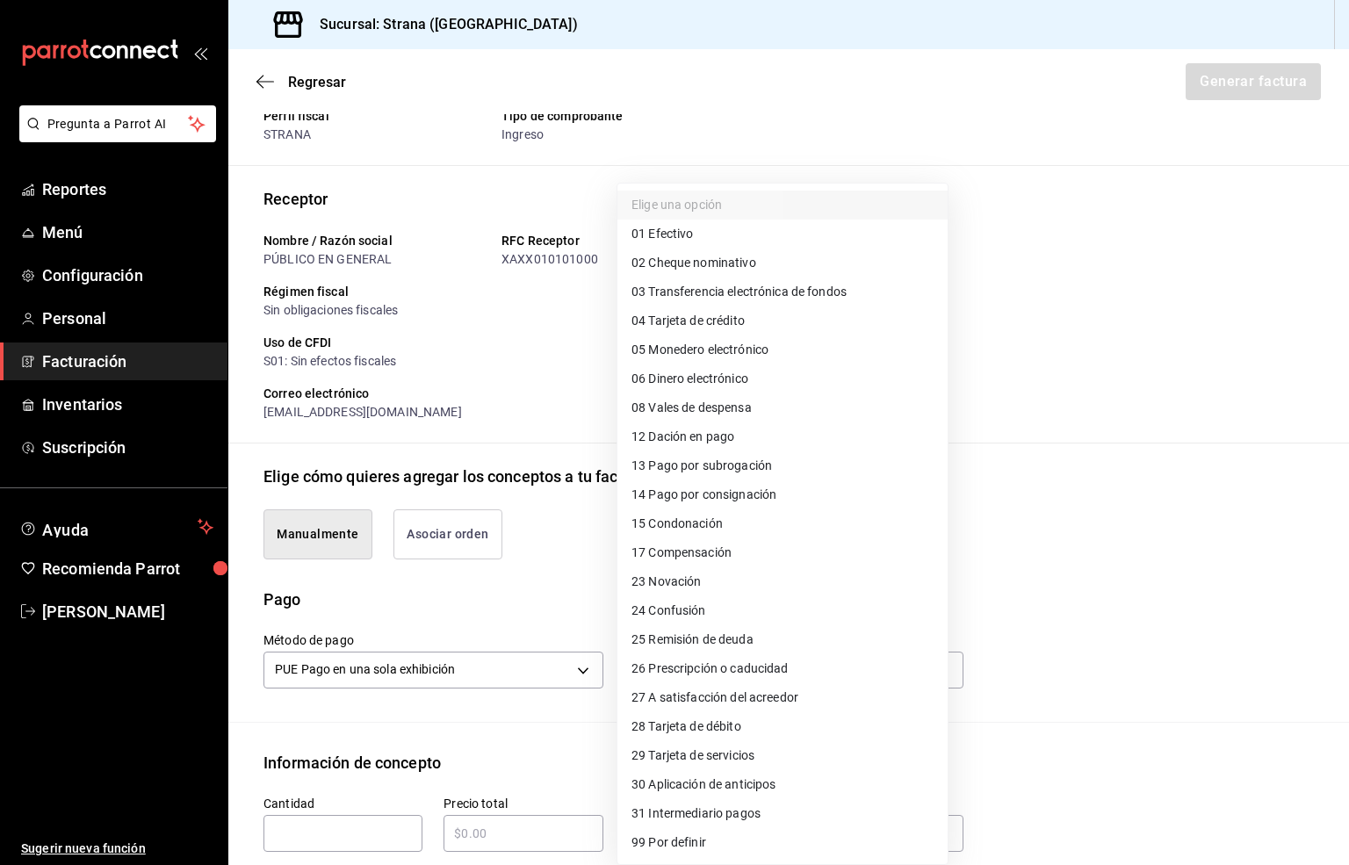
click at [764, 293] on span "03 Transferencia electrónica de fondos" at bounding box center [738, 292] width 215 height 18
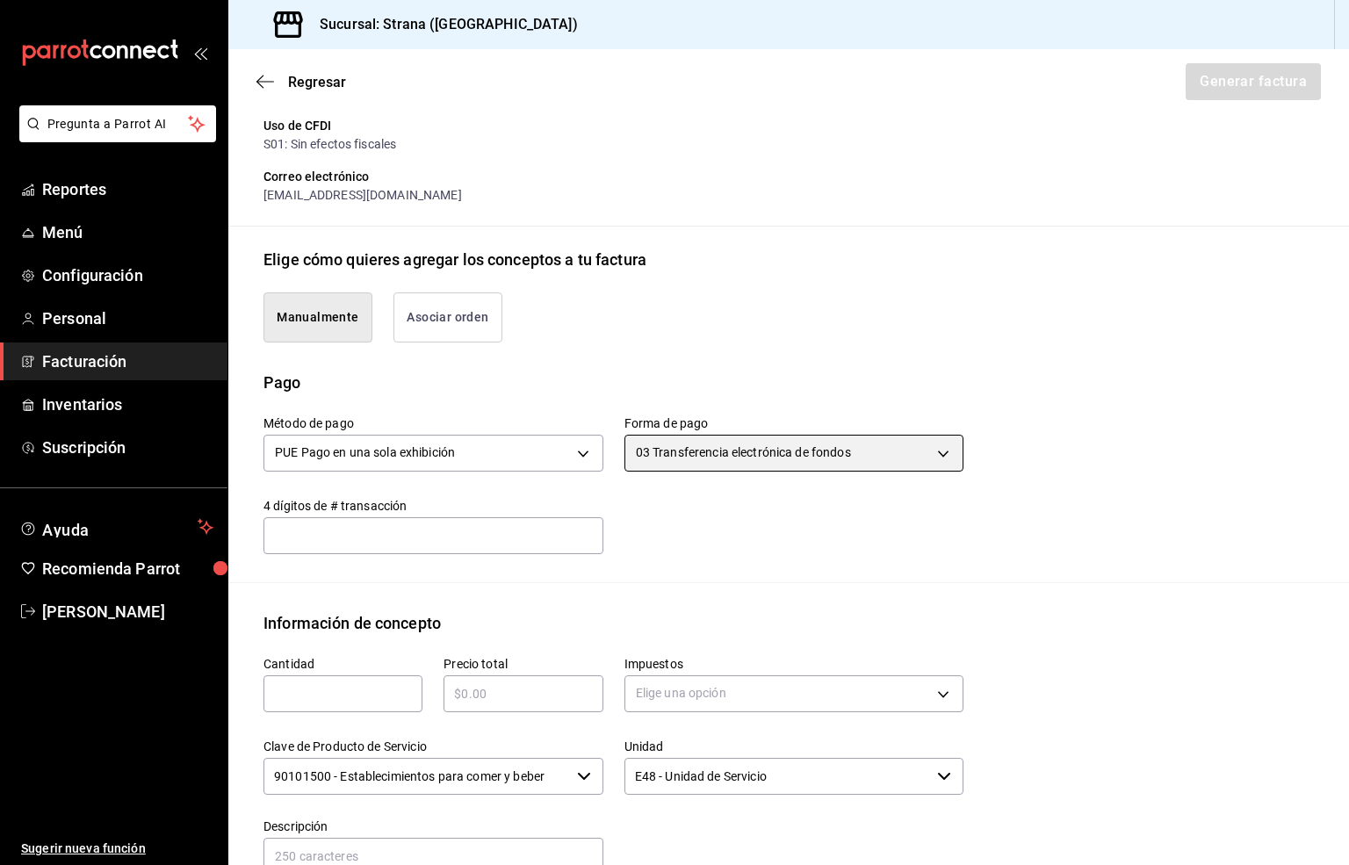
scroll to position [329, 0]
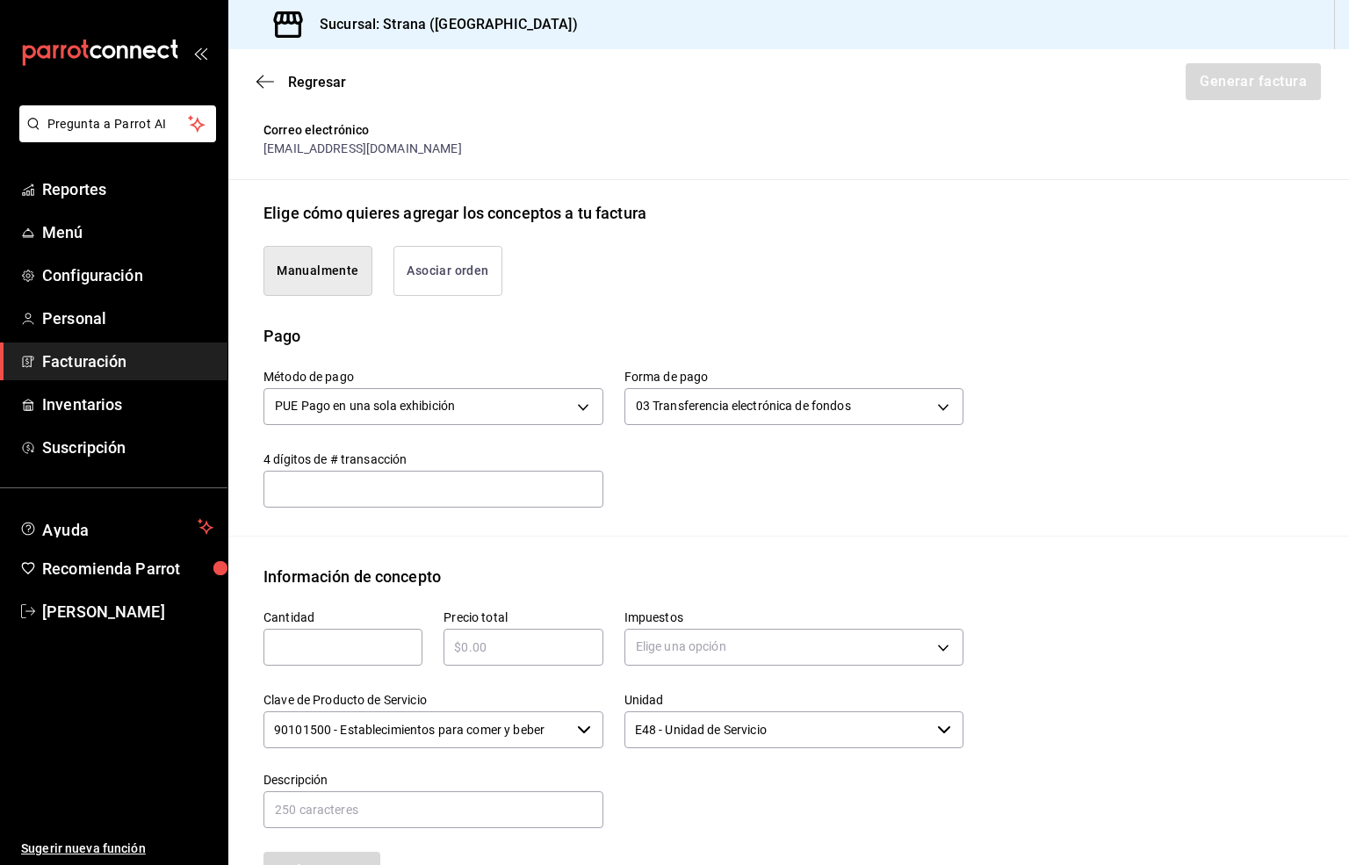
click at [324, 659] on div "​" at bounding box center [342, 647] width 159 height 37
click at [470, 654] on input "text" at bounding box center [522, 647] width 159 height 21
click at [681, 643] on body "Pregunta a Parrot AI Reportes Menú Configuración Personal Facturación Inventari…" at bounding box center [674, 432] width 1349 height 865
click at [657, 789] on span "IVA 16%" at bounding box center [653, 790] width 45 height 18
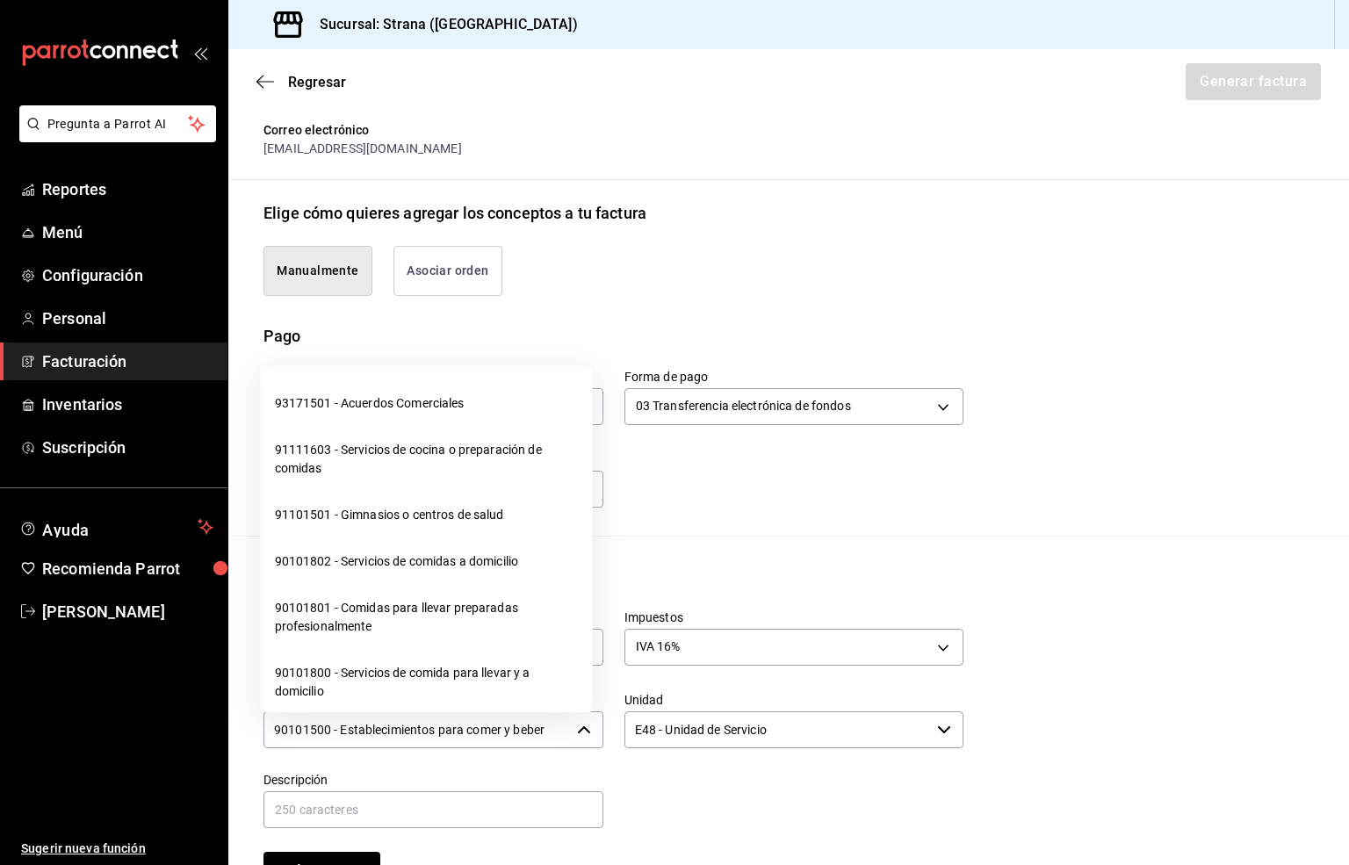
click at [451, 736] on input "90101500 - Establecimientos para comer y beber" at bounding box center [416, 729] width 306 height 37
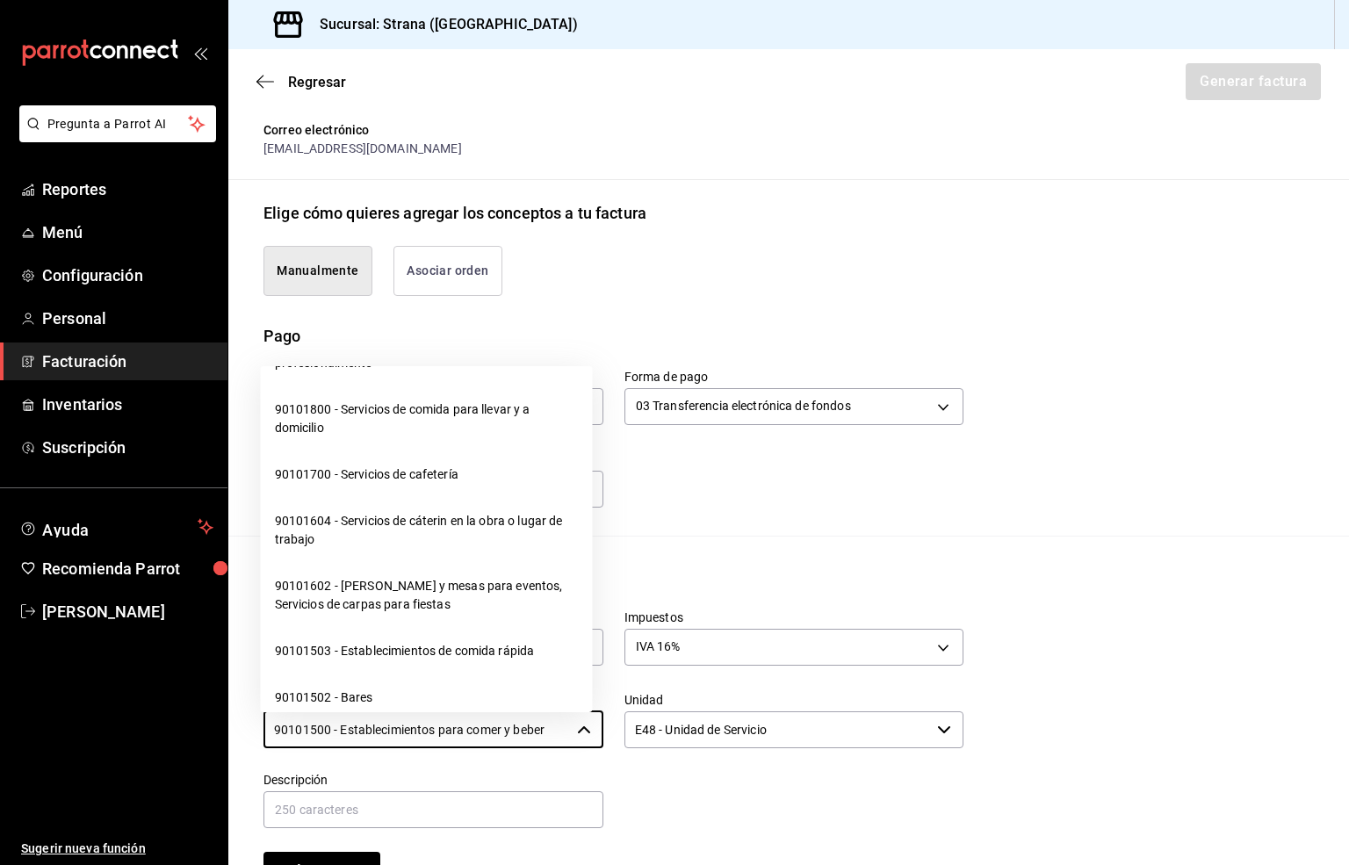
scroll to position [395, 0]
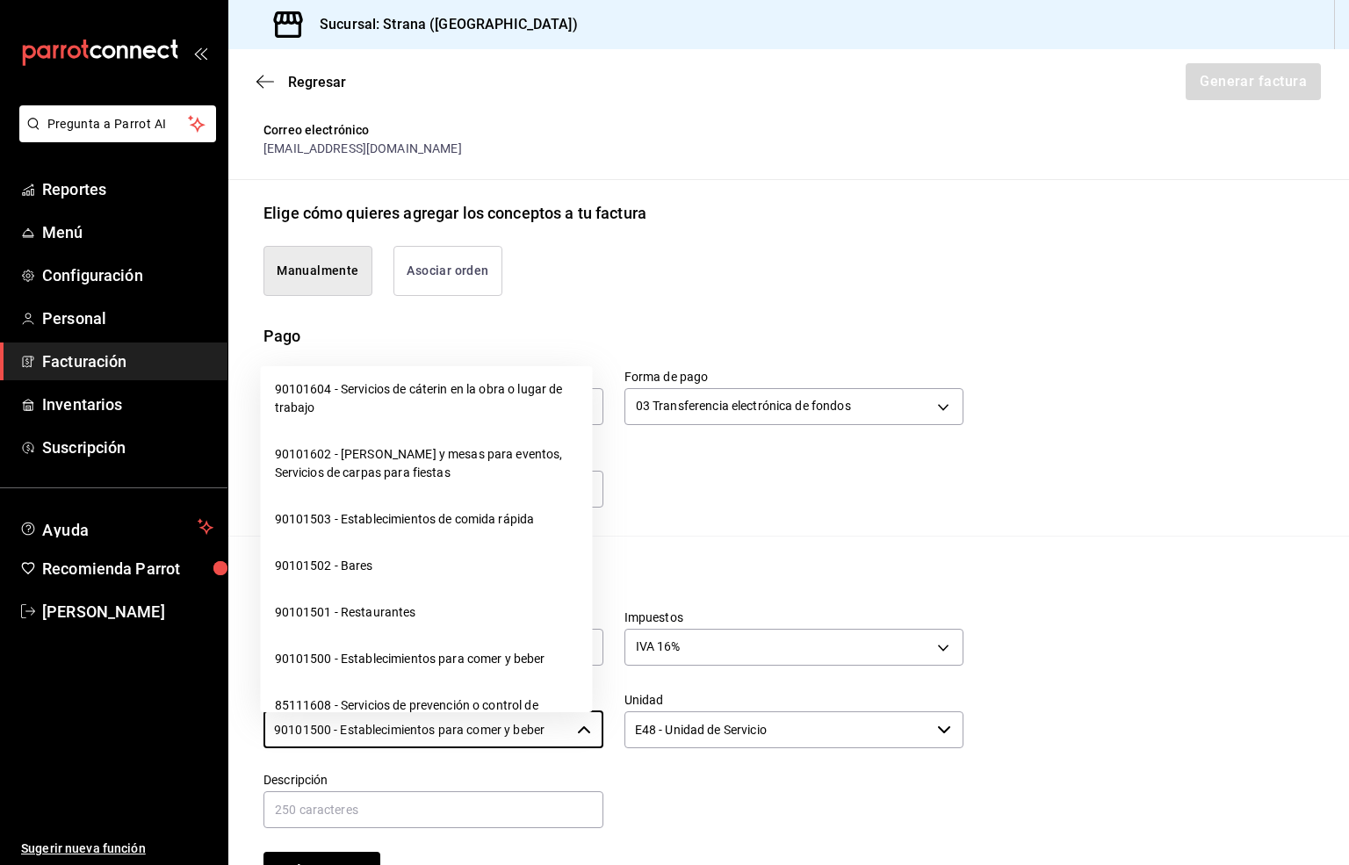
click at [345, 567] on li "90101502 - Bares" at bounding box center [427, 566] width 332 height 47
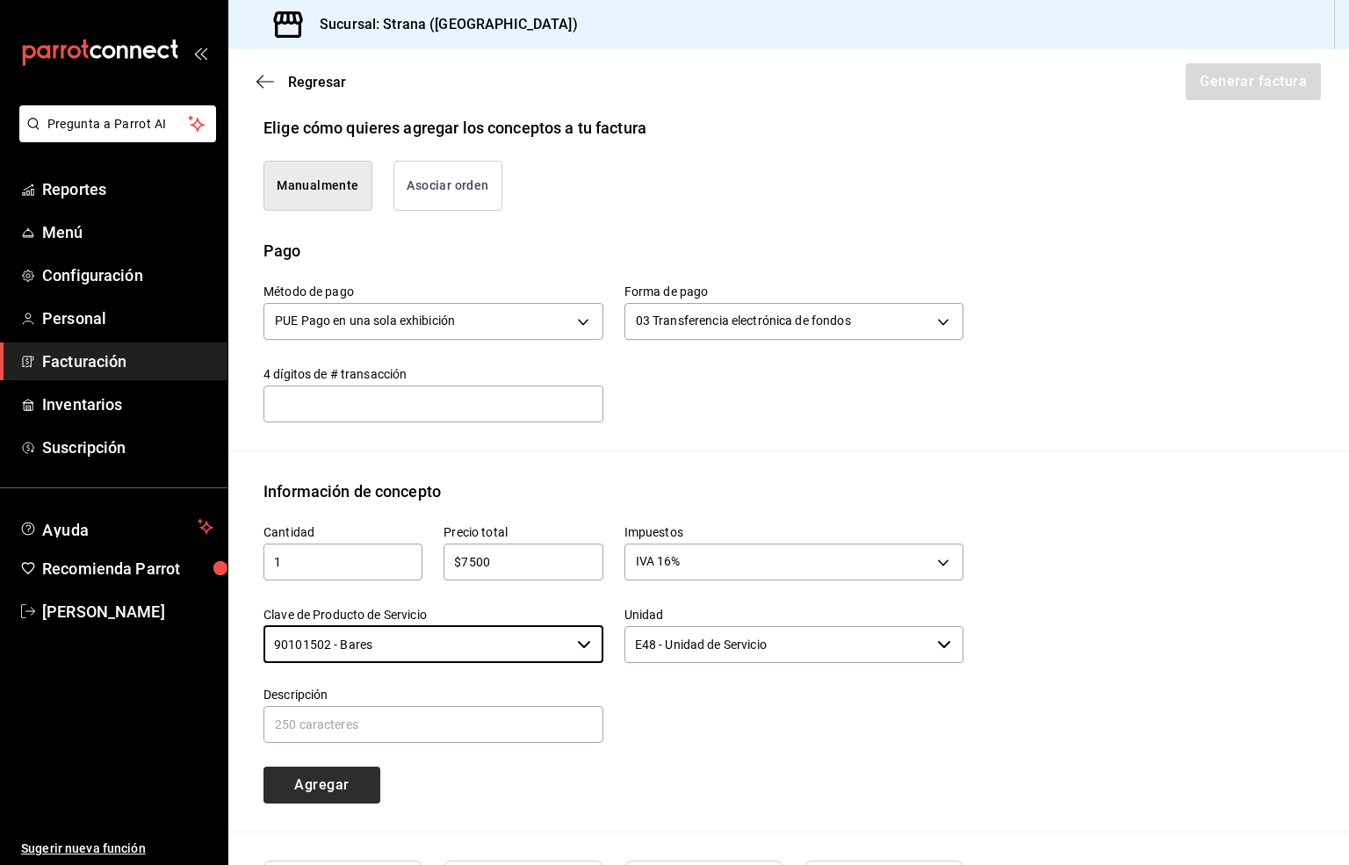
scroll to position [461, 0]
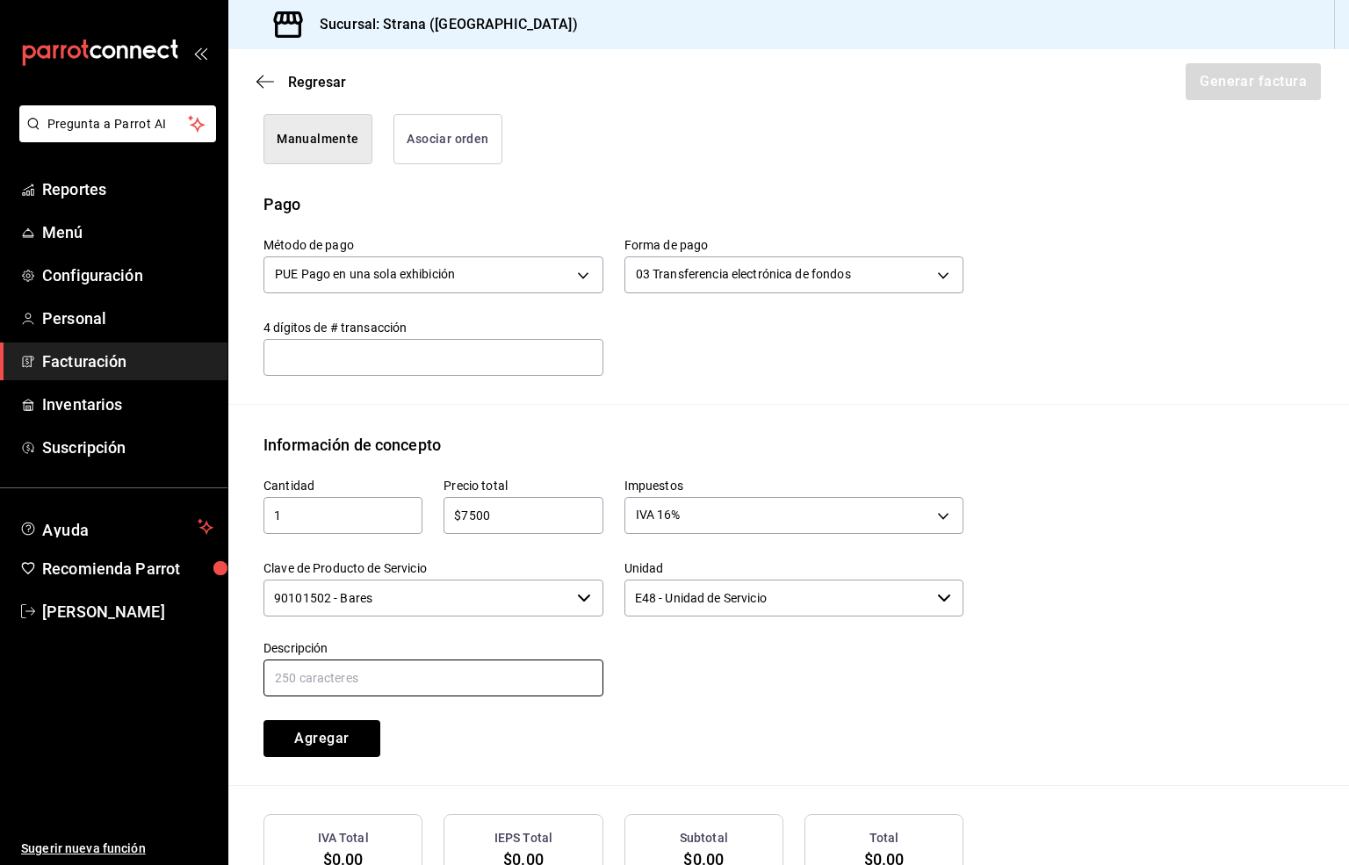
click at [309, 667] on input "text" at bounding box center [433, 677] width 340 height 37
paste input "CONSUMO"
click at [328, 727] on button "Agregar" at bounding box center [321, 738] width 117 height 37
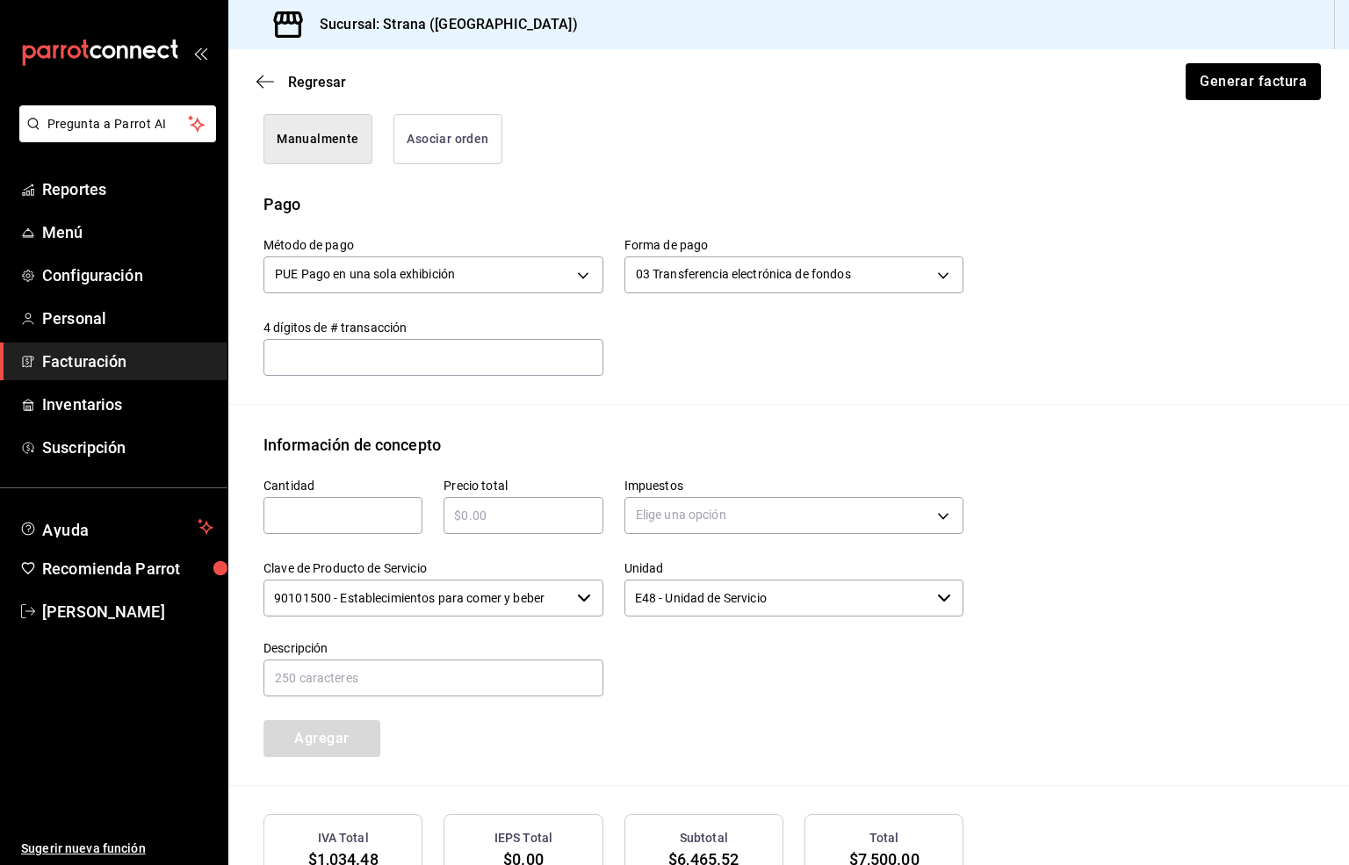
scroll to position [633, 0]
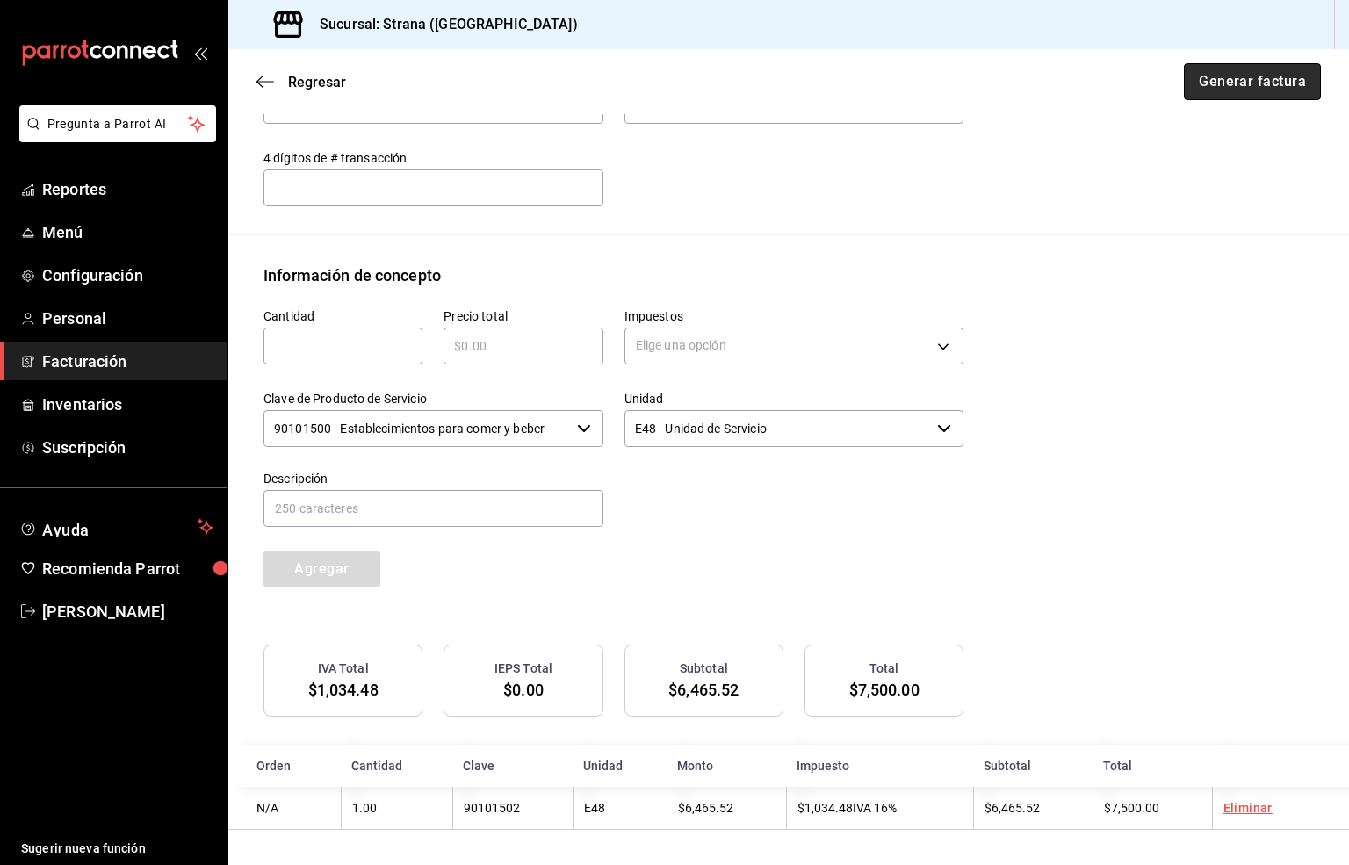
click at [1206, 82] on button "Generar factura" at bounding box center [1252, 81] width 137 height 37
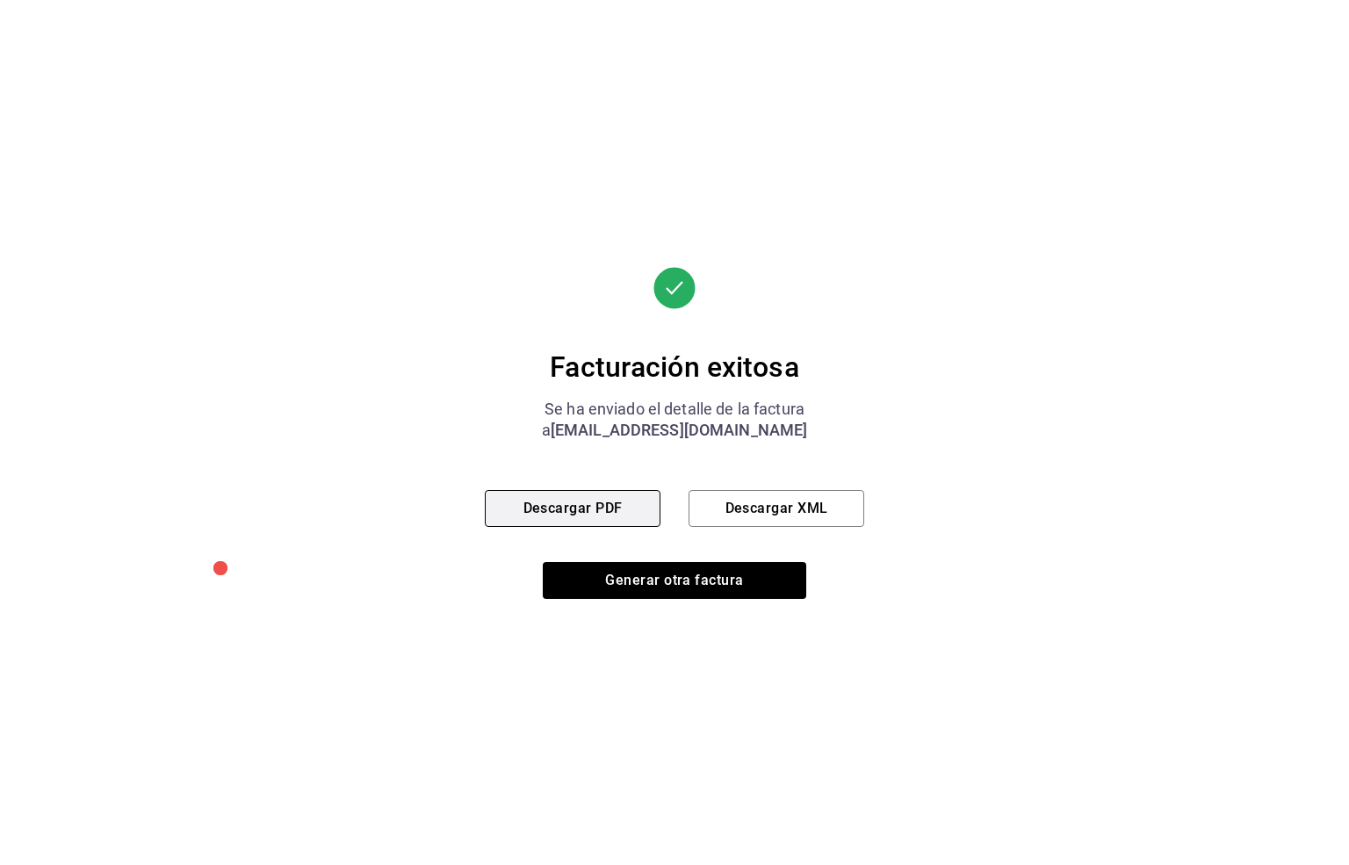
click at [578, 511] on button "Descargar PDF" at bounding box center [573, 508] width 176 height 37
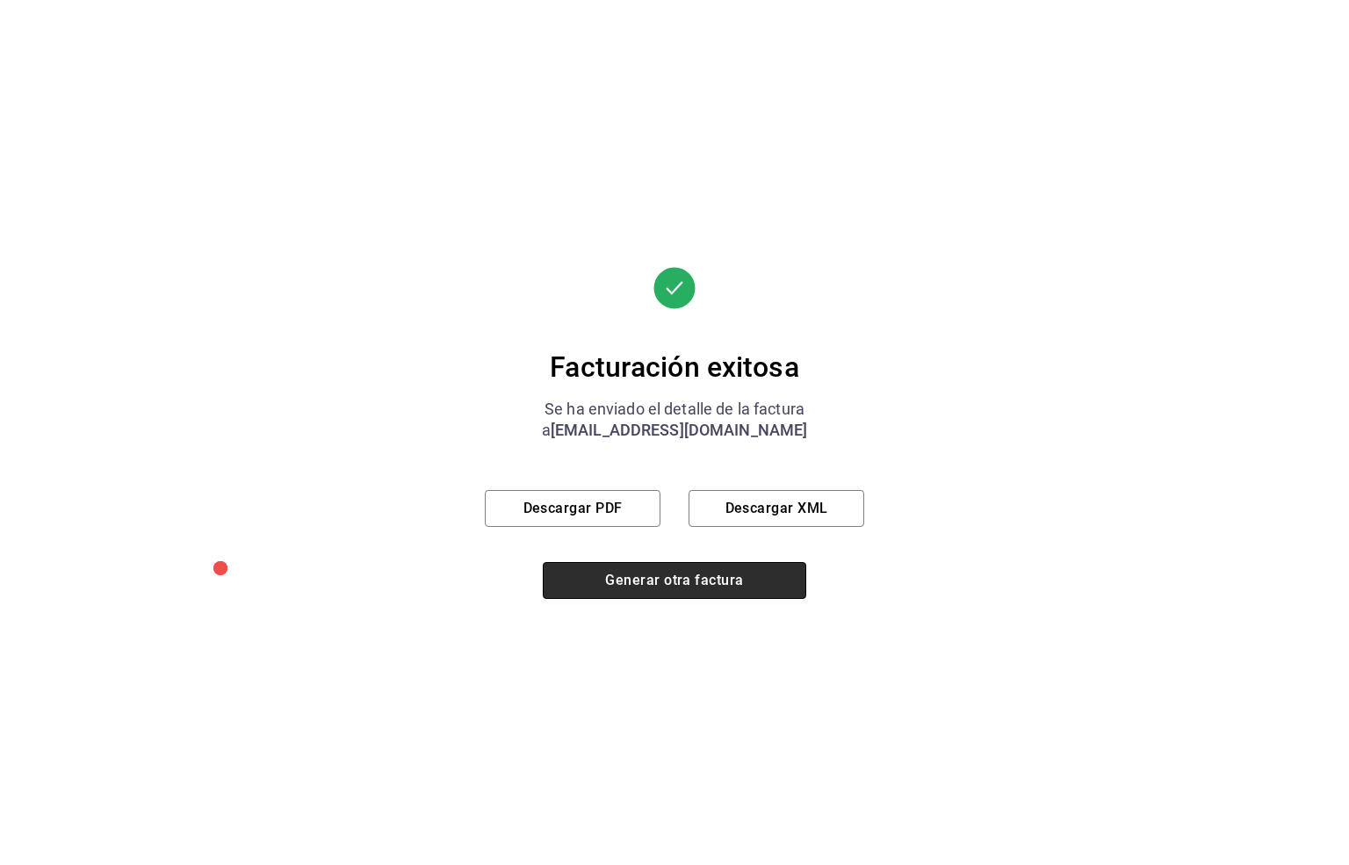
click at [617, 583] on button "Generar otra factura" at bounding box center [674, 580] width 263 height 37
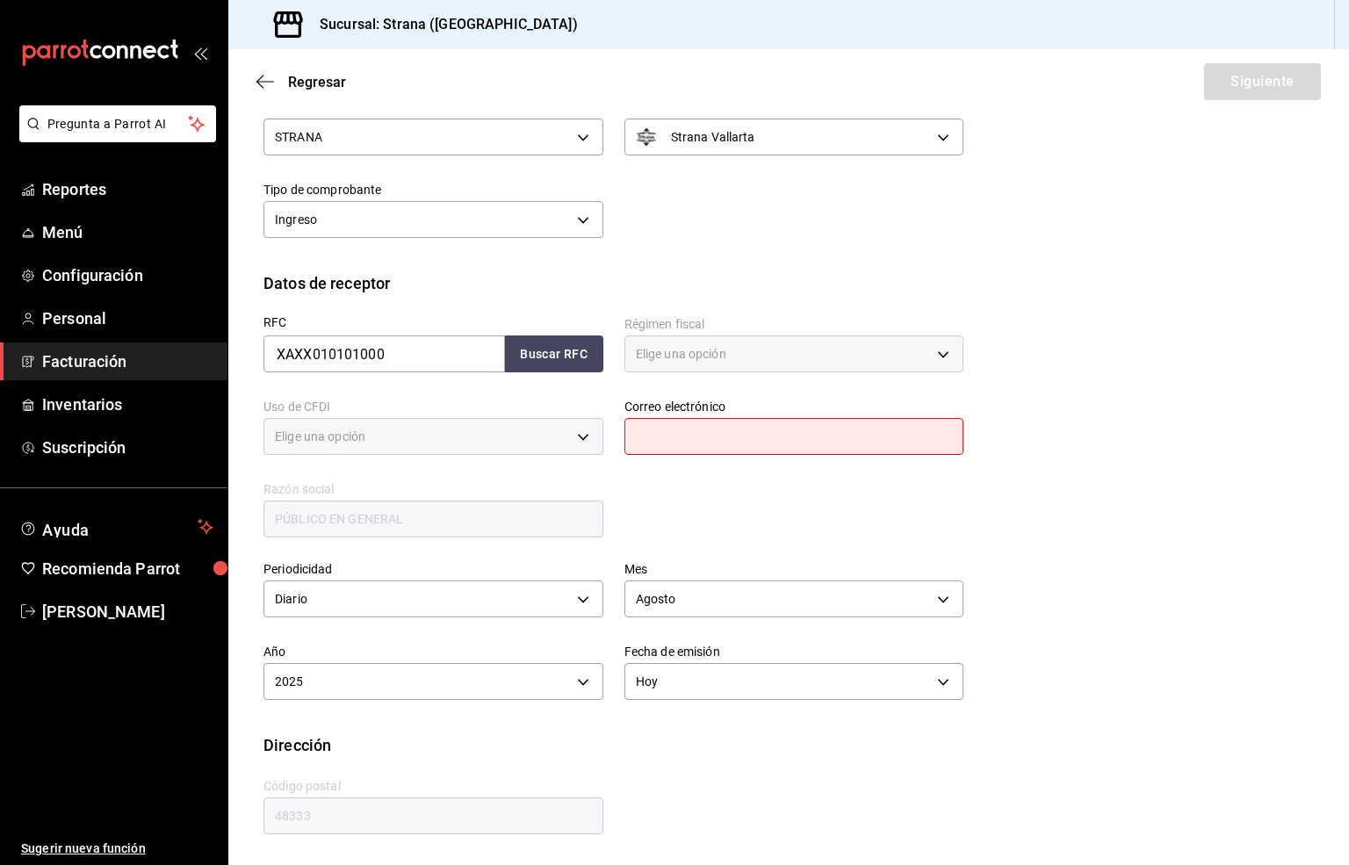
scroll to position [66, 0]
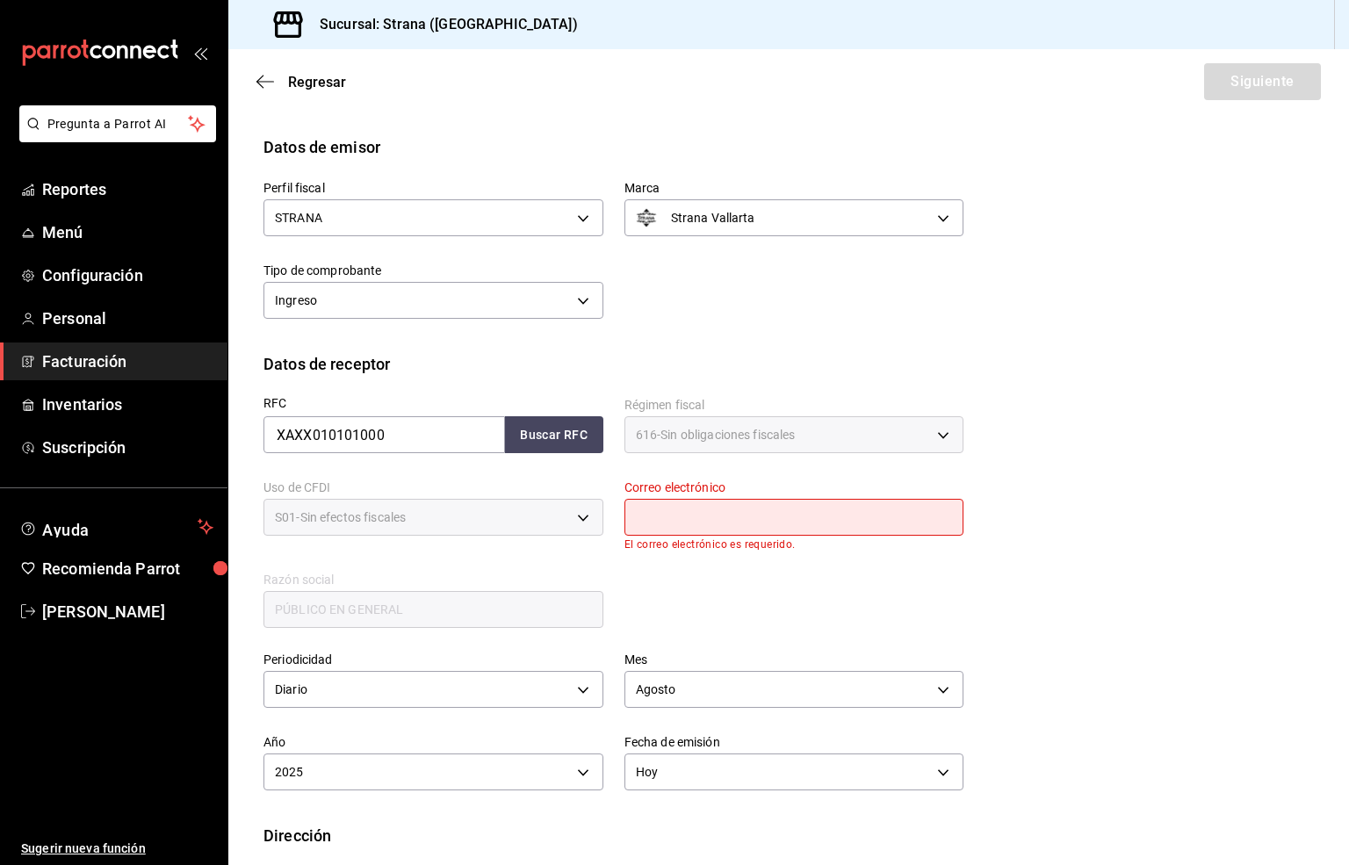
click at [666, 515] on input "text" at bounding box center [794, 517] width 340 height 37
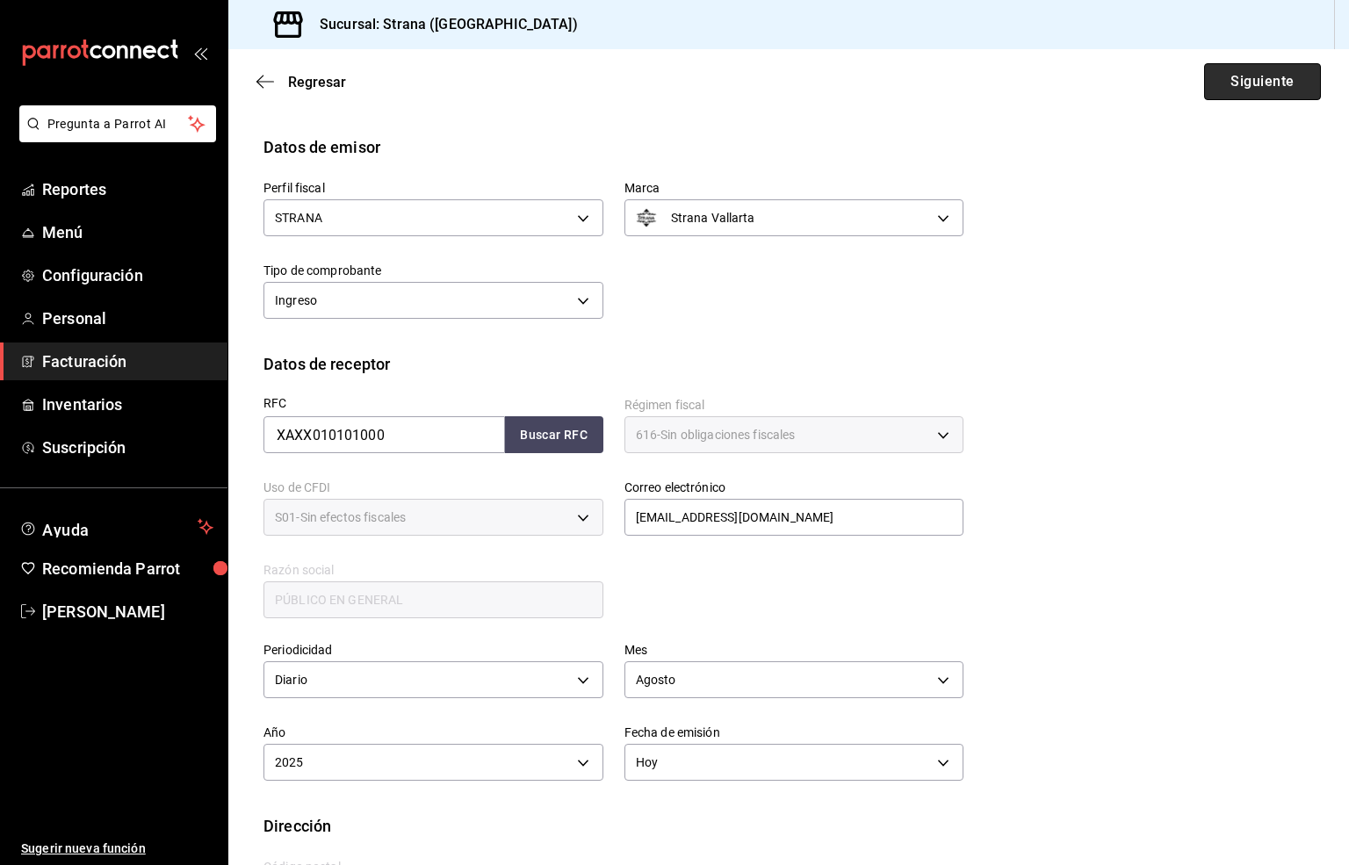
click at [1225, 80] on button "Siguiente" at bounding box center [1262, 81] width 117 height 37
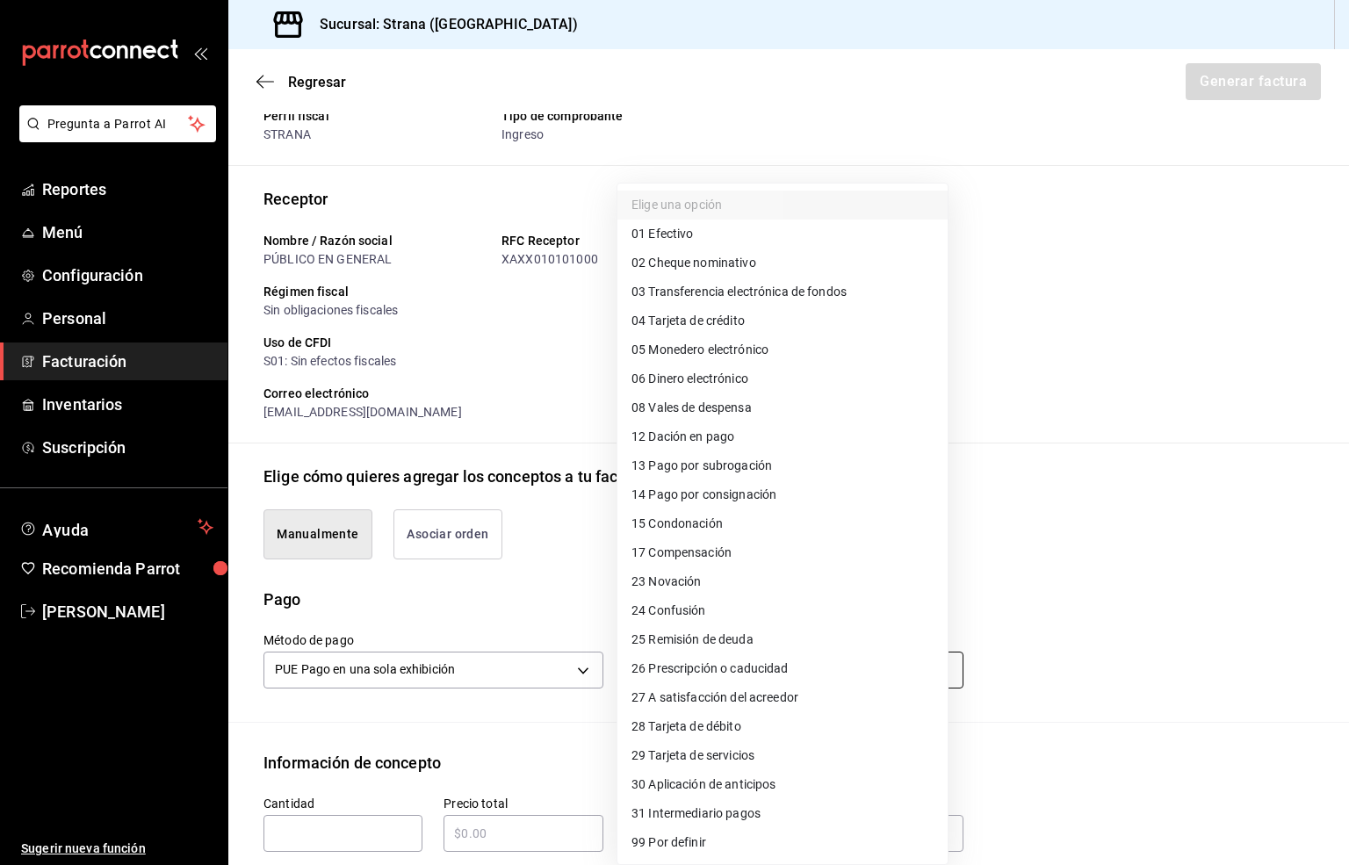
click at [662, 672] on body "Pregunta a Parrot AI Reportes Menú Configuración Personal Facturación Inventari…" at bounding box center [674, 432] width 1349 height 865
click at [810, 290] on span "03 Transferencia electrónica de fondos" at bounding box center [738, 292] width 215 height 18
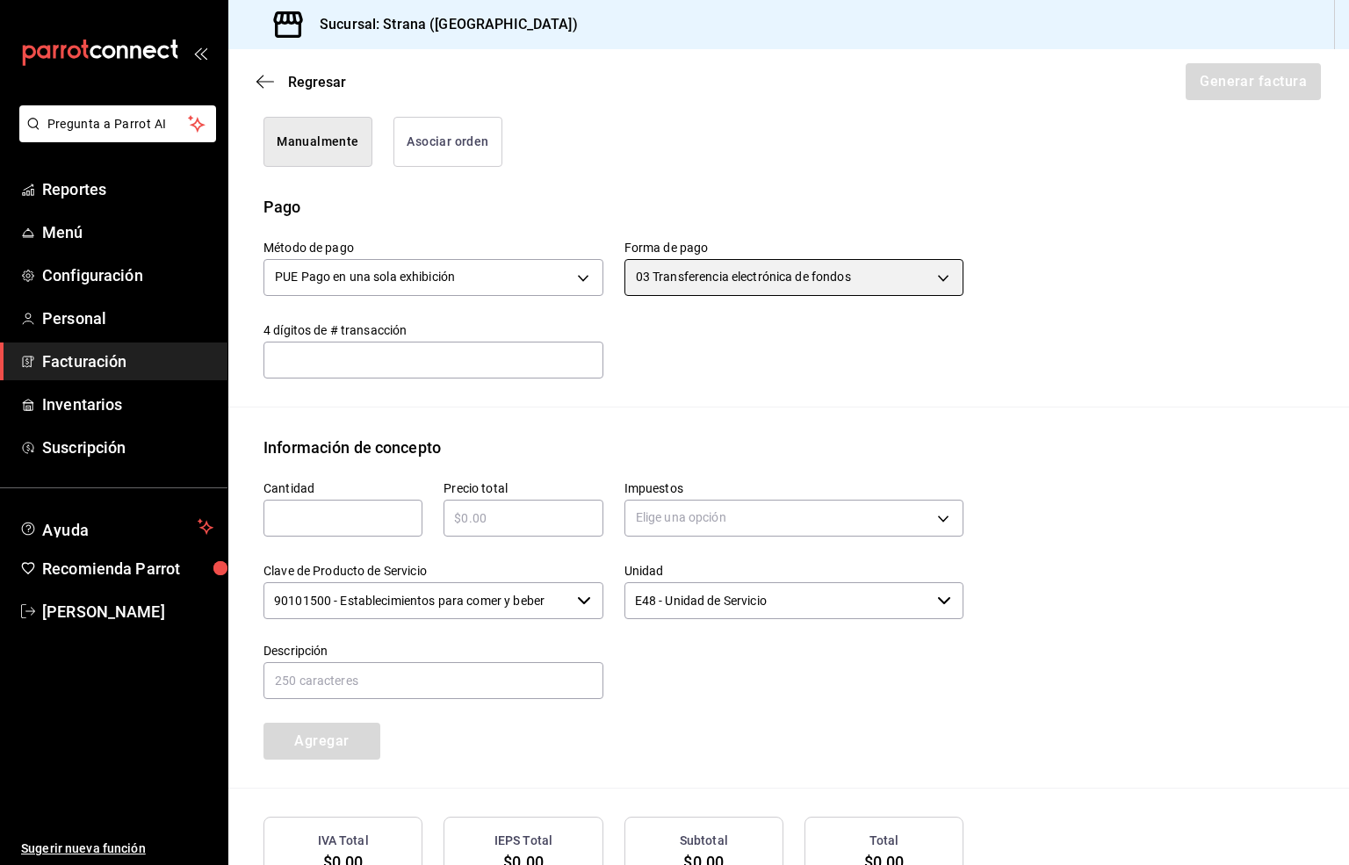
scroll to position [461, 0]
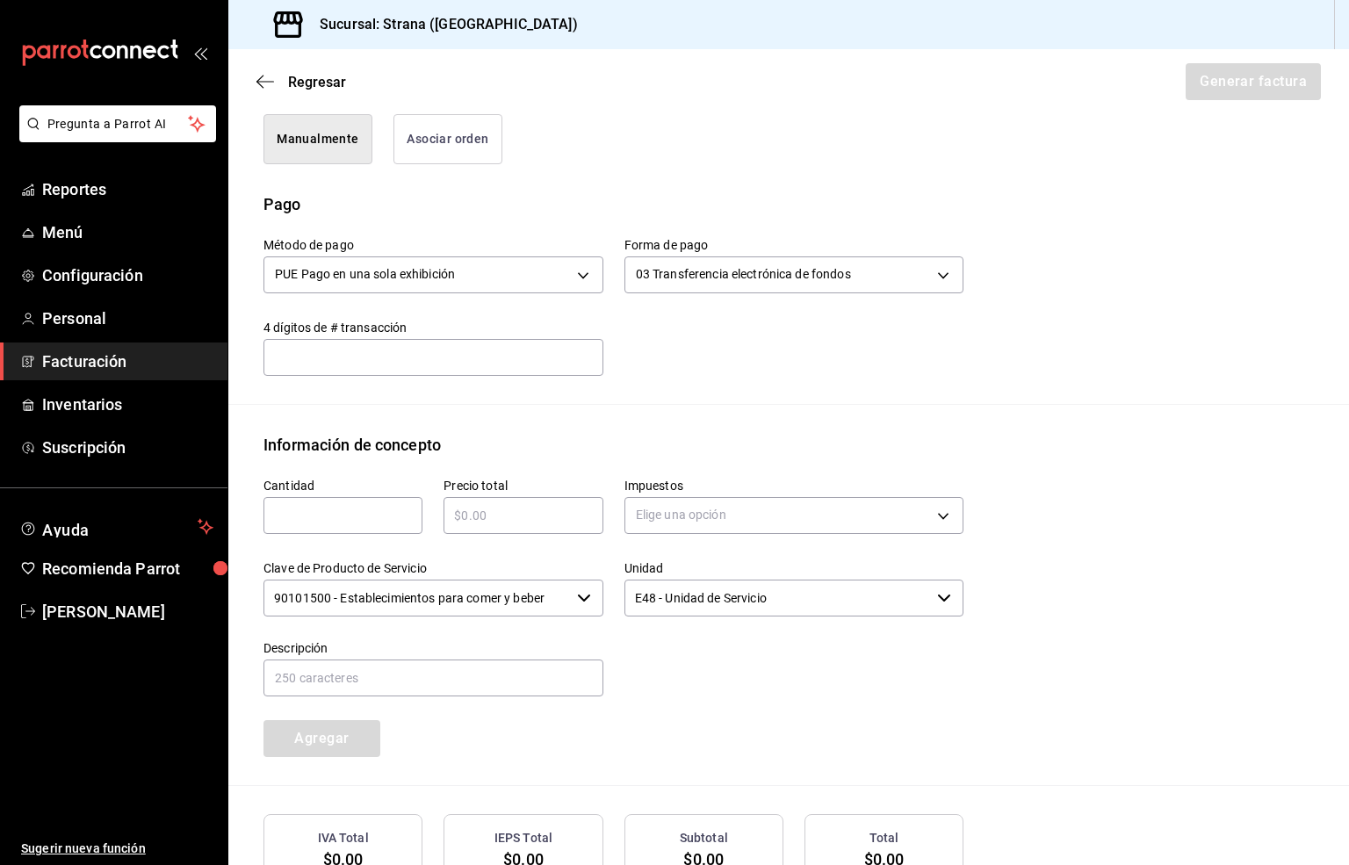
click at [322, 525] on input "text" at bounding box center [342, 515] width 159 height 21
click at [485, 511] on input "text" at bounding box center [522, 515] width 159 height 21
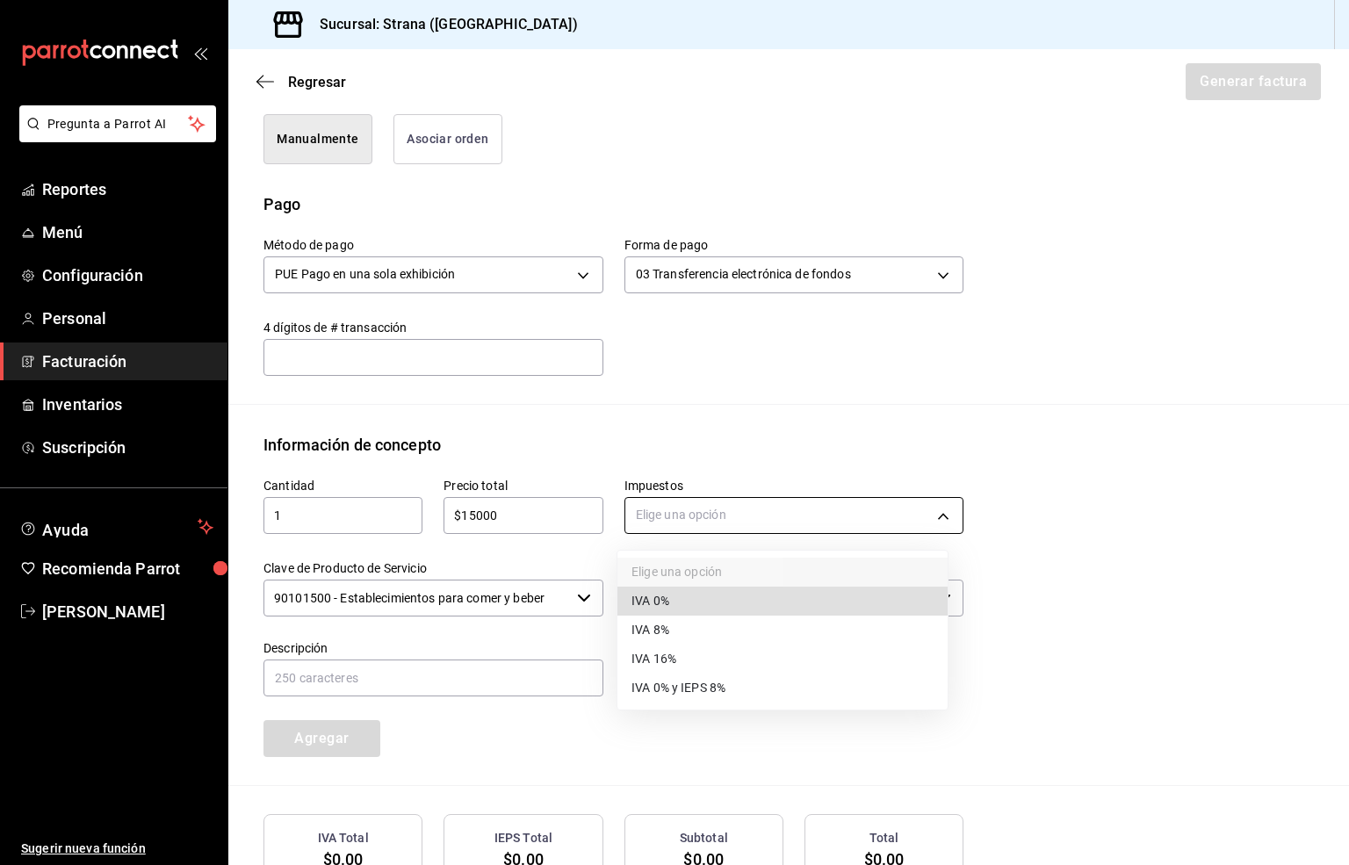
click at [709, 511] on body "Pregunta a Parrot AI Reportes Menú Configuración Personal Facturación Inventari…" at bounding box center [674, 432] width 1349 height 865
click at [667, 661] on span "IVA 16%" at bounding box center [653, 659] width 45 height 18
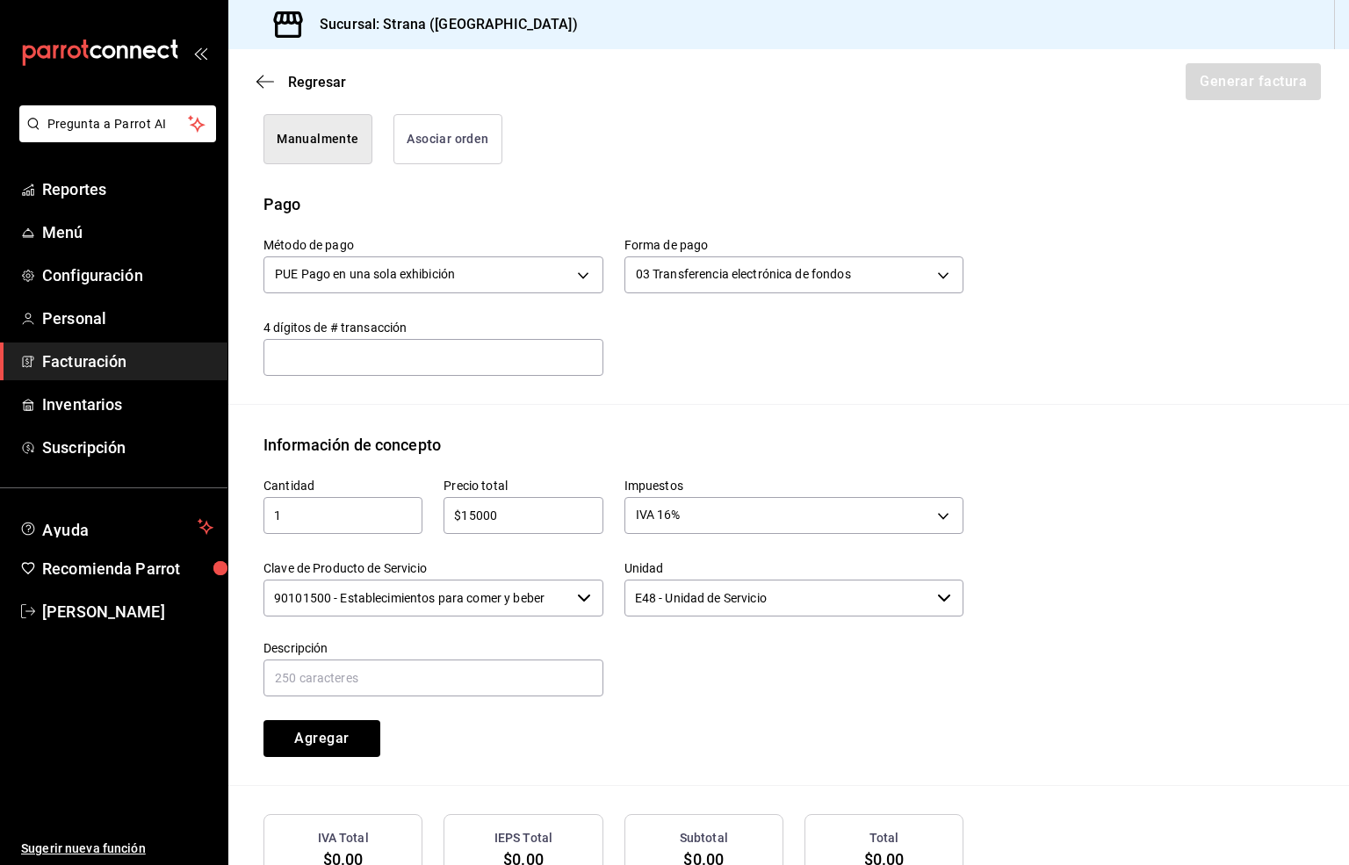
click at [457, 598] on input "90101500 - Establecimientos para comer y beber" at bounding box center [416, 598] width 306 height 37
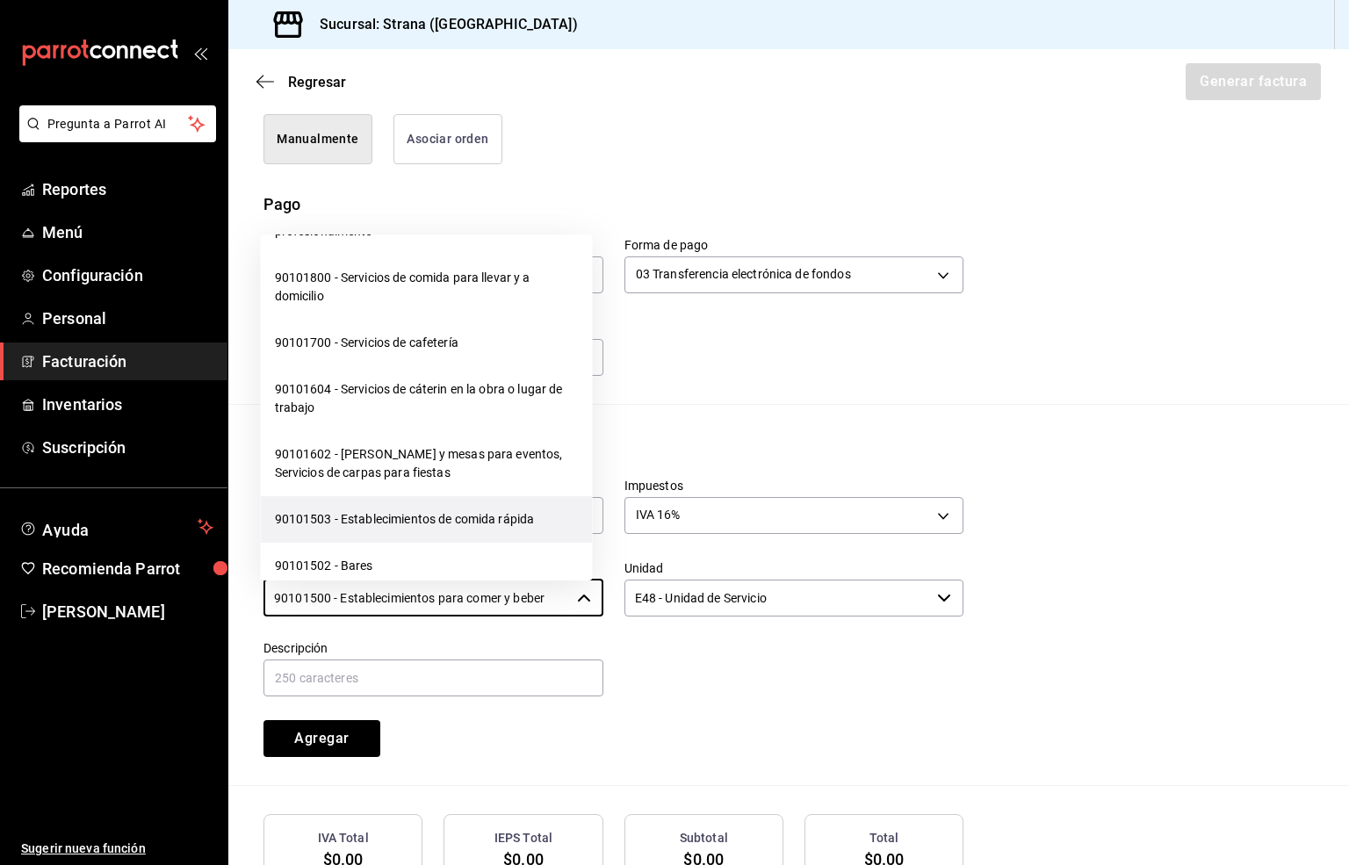
scroll to position [395, 0]
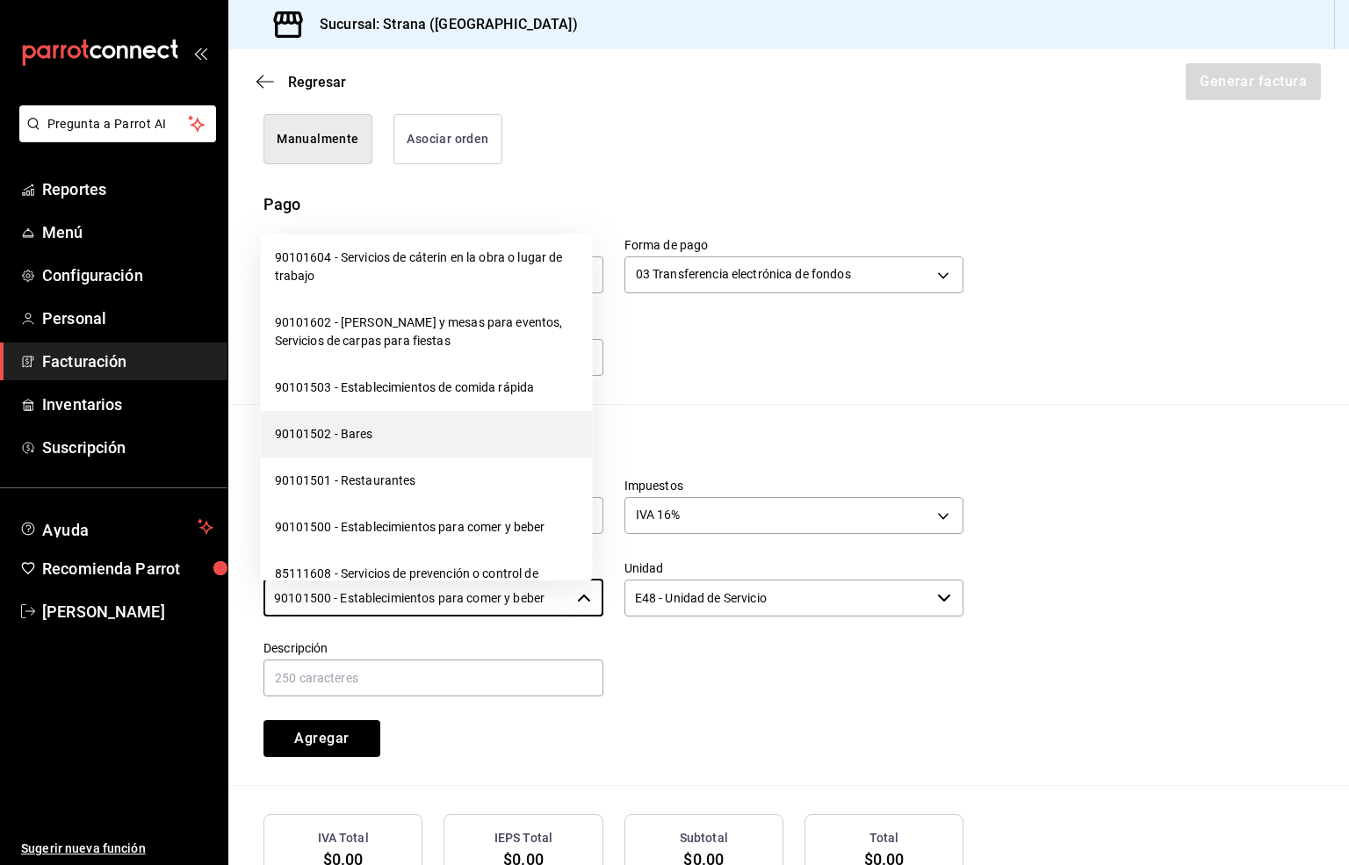
click at [346, 424] on li "90101502 - Bares" at bounding box center [427, 434] width 332 height 47
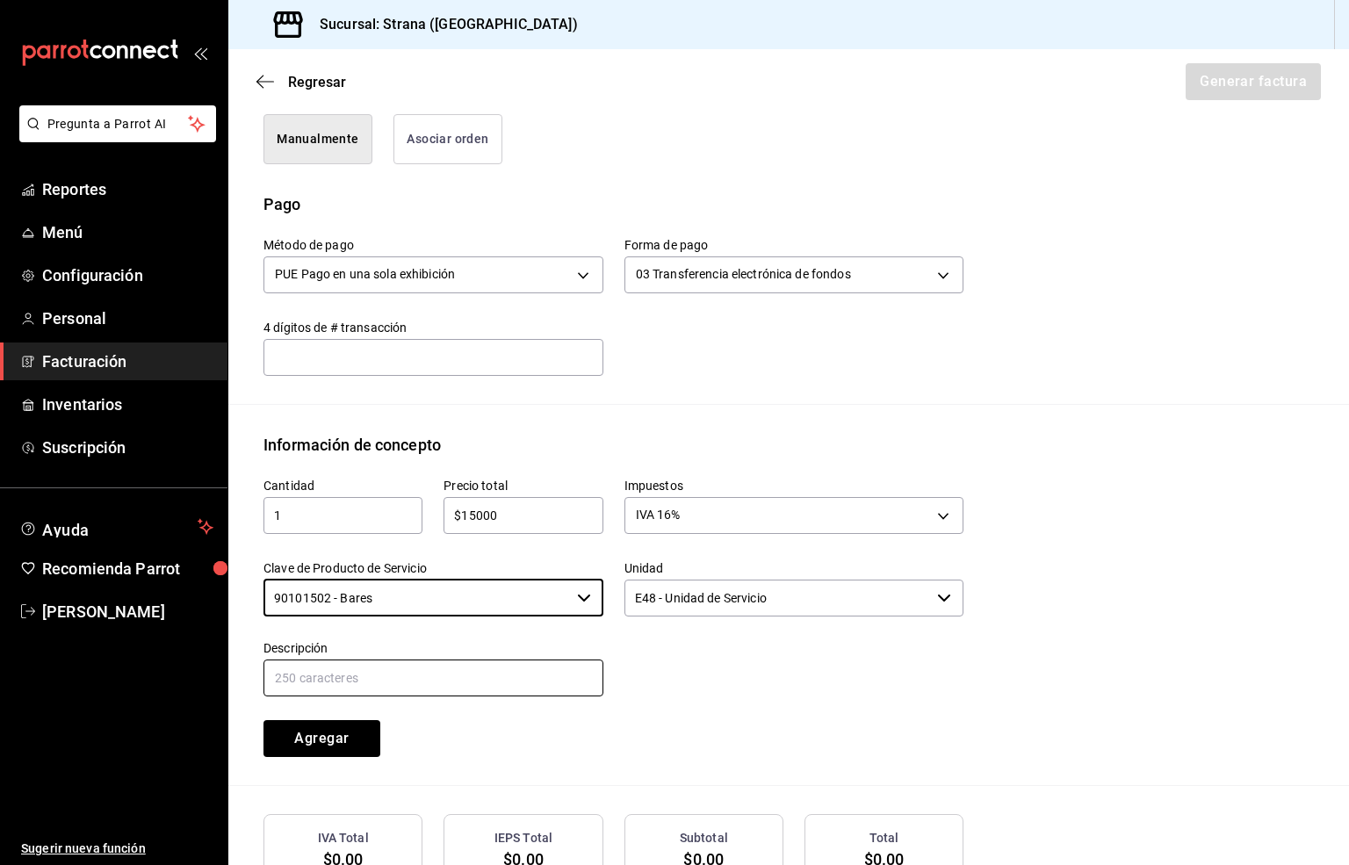
click at [369, 681] on input "text" at bounding box center [433, 677] width 340 height 37
paste input "CONSUMO"
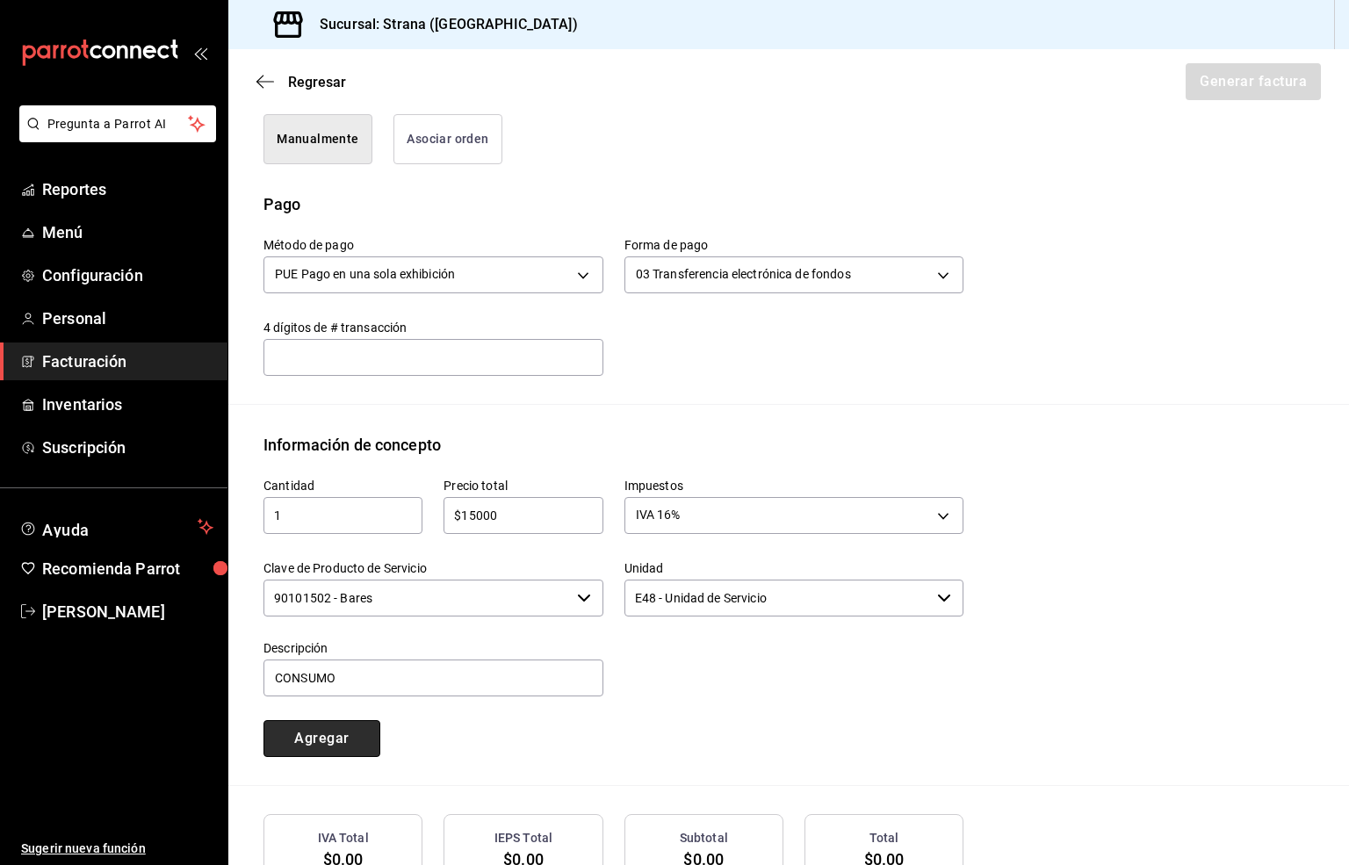
click at [309, 743] on button "Agregar" at bounding box center [321, 738] width 117 height 37
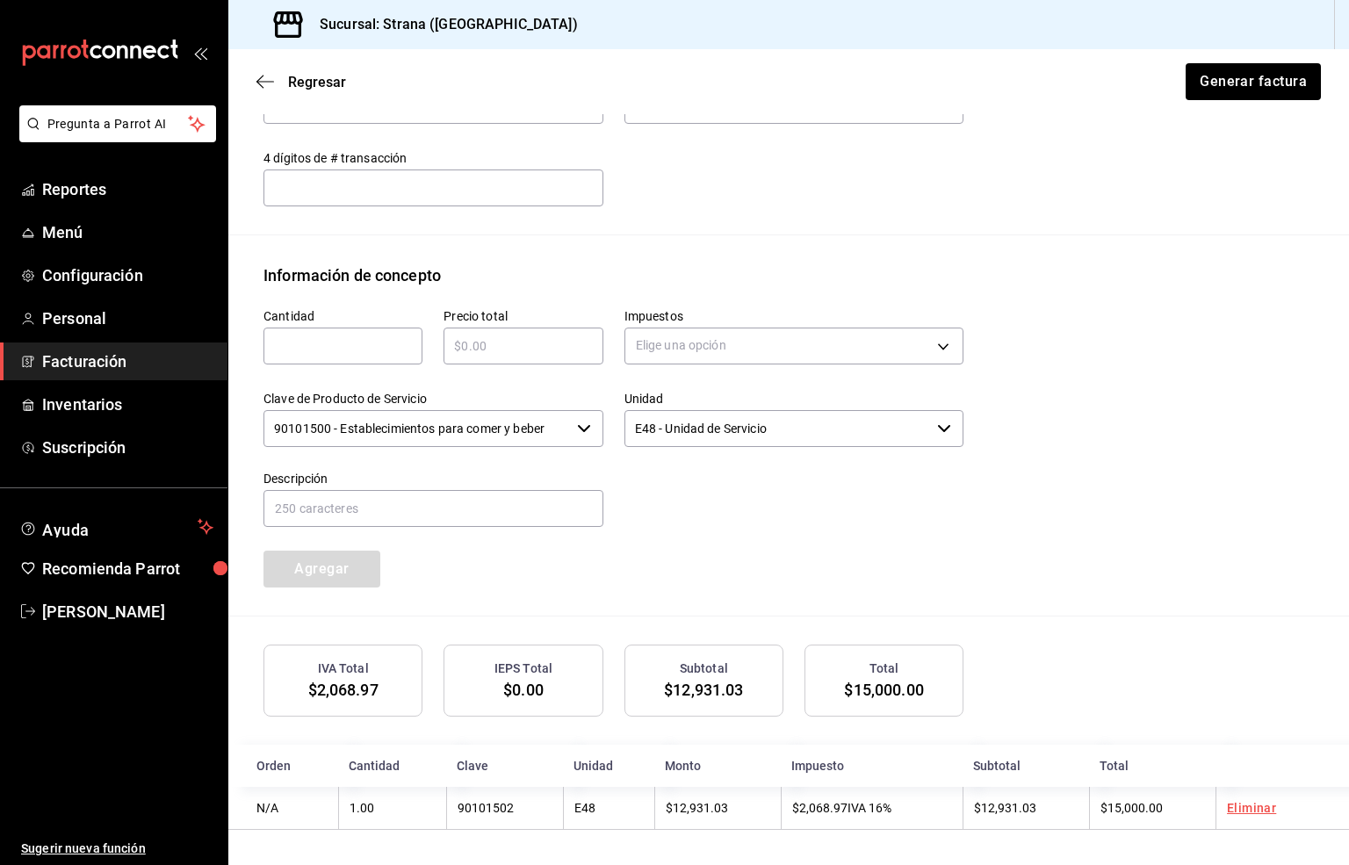
scroll to position [633, 0]
click at [1207, 90] on button "Generar factura" at bounding box center [1252, 81] width 137 height 37
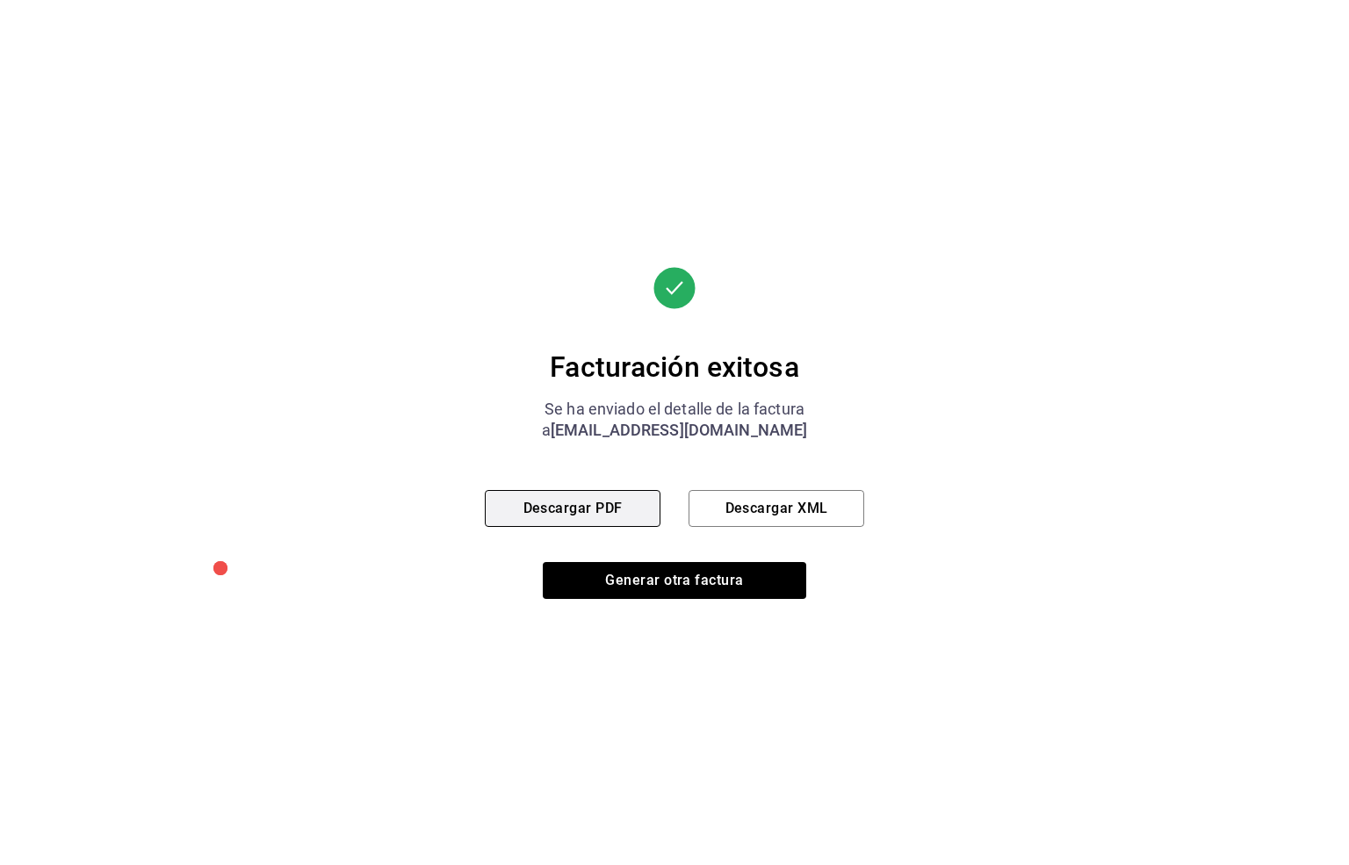
click at [580, 515] on button "Descargar PDF" at bounding box center [573, 508] width 176 height 37
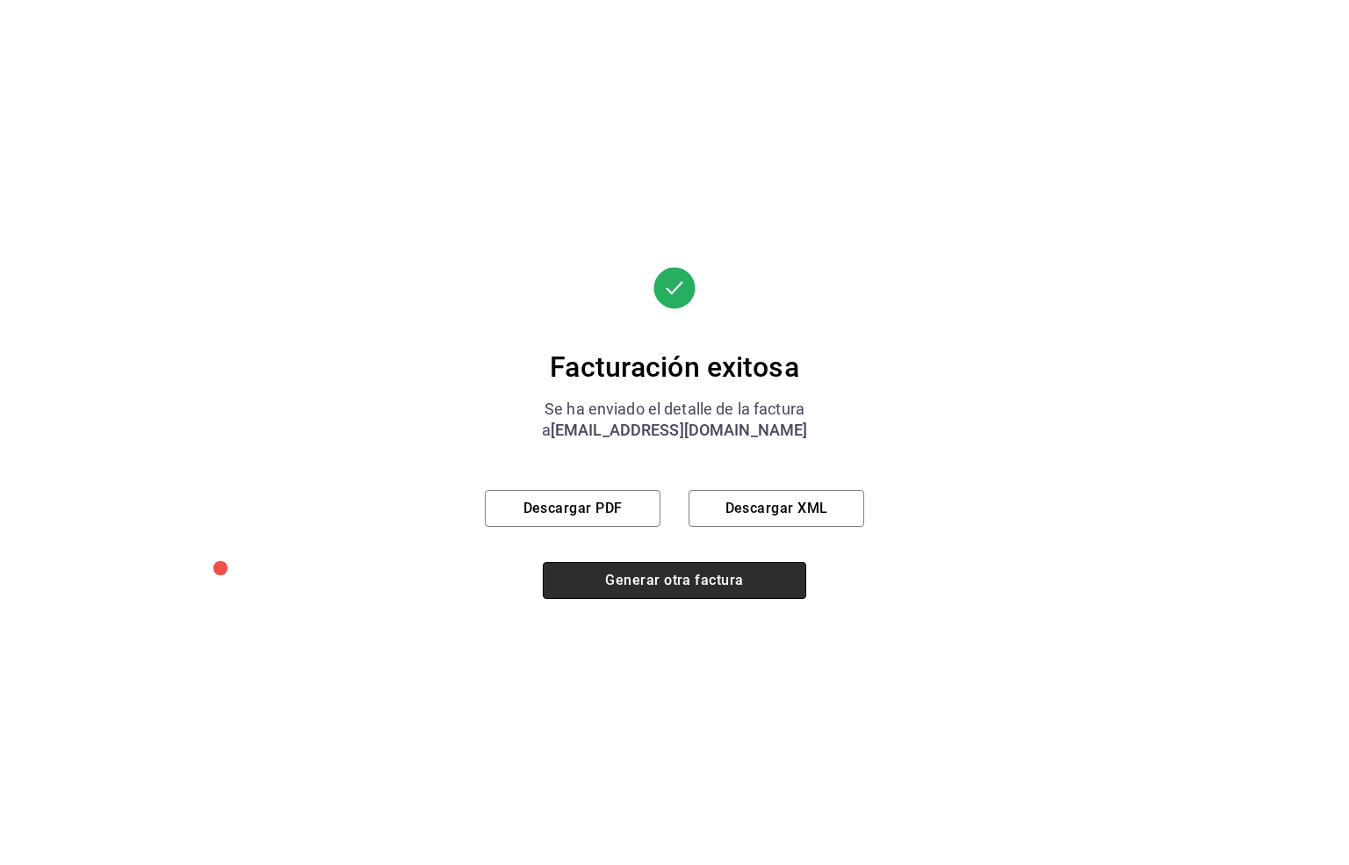
click at [677, 573] on button "Generar otra factura" at bounding box center [674, 580] width 263 height 37
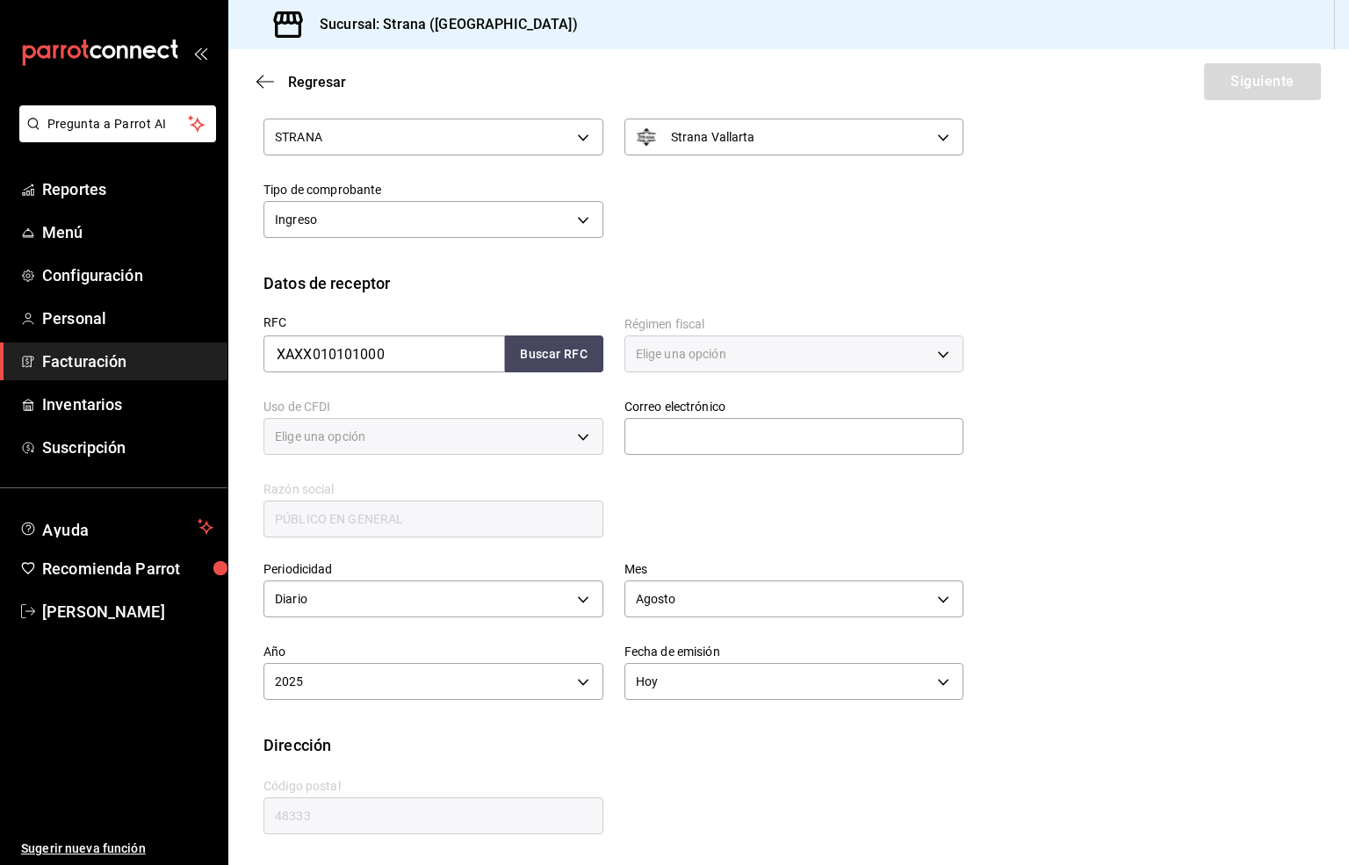
scroll to position [66, 0]
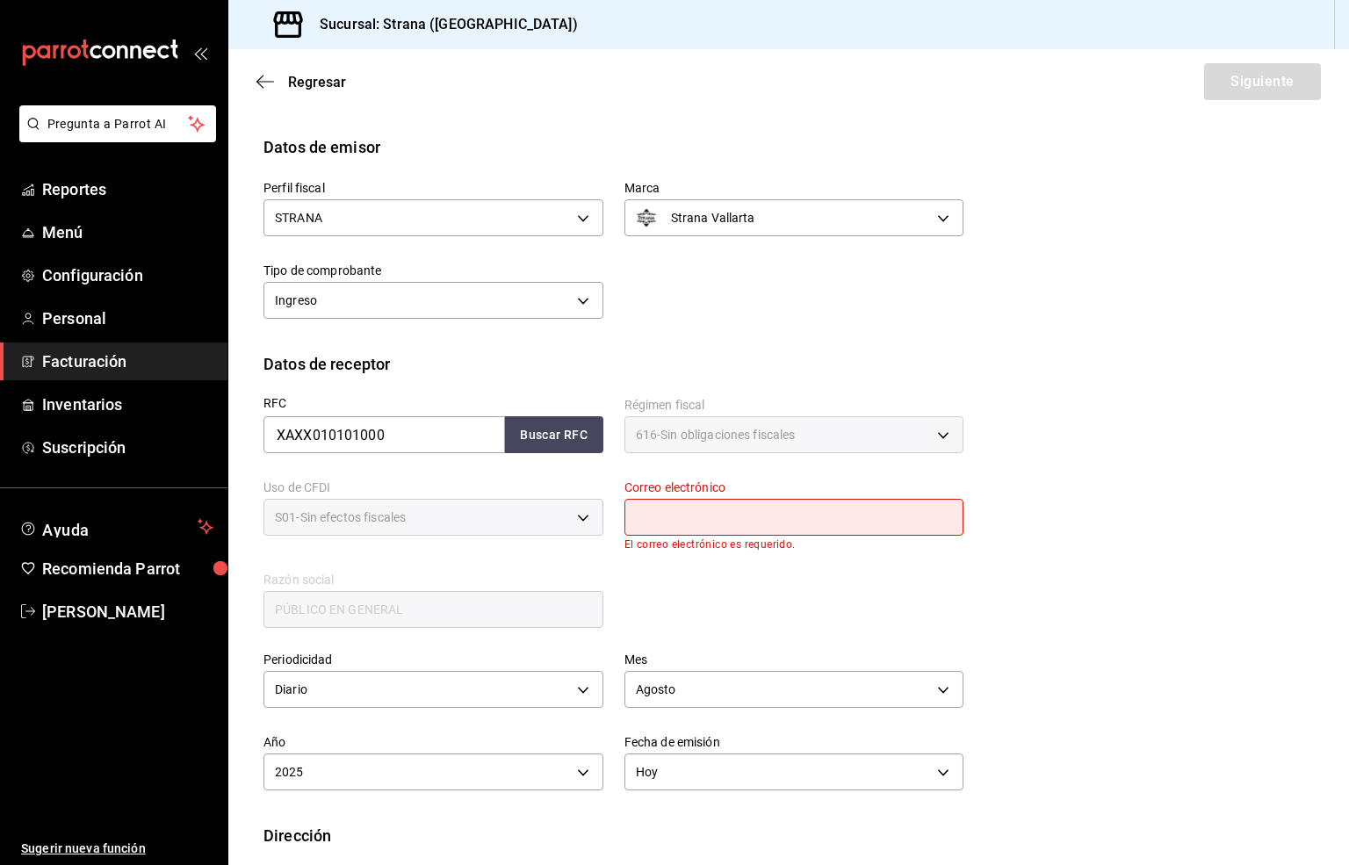
click at [693, 512] on input "text" at bounding box center [794, 517] width 340 height 37
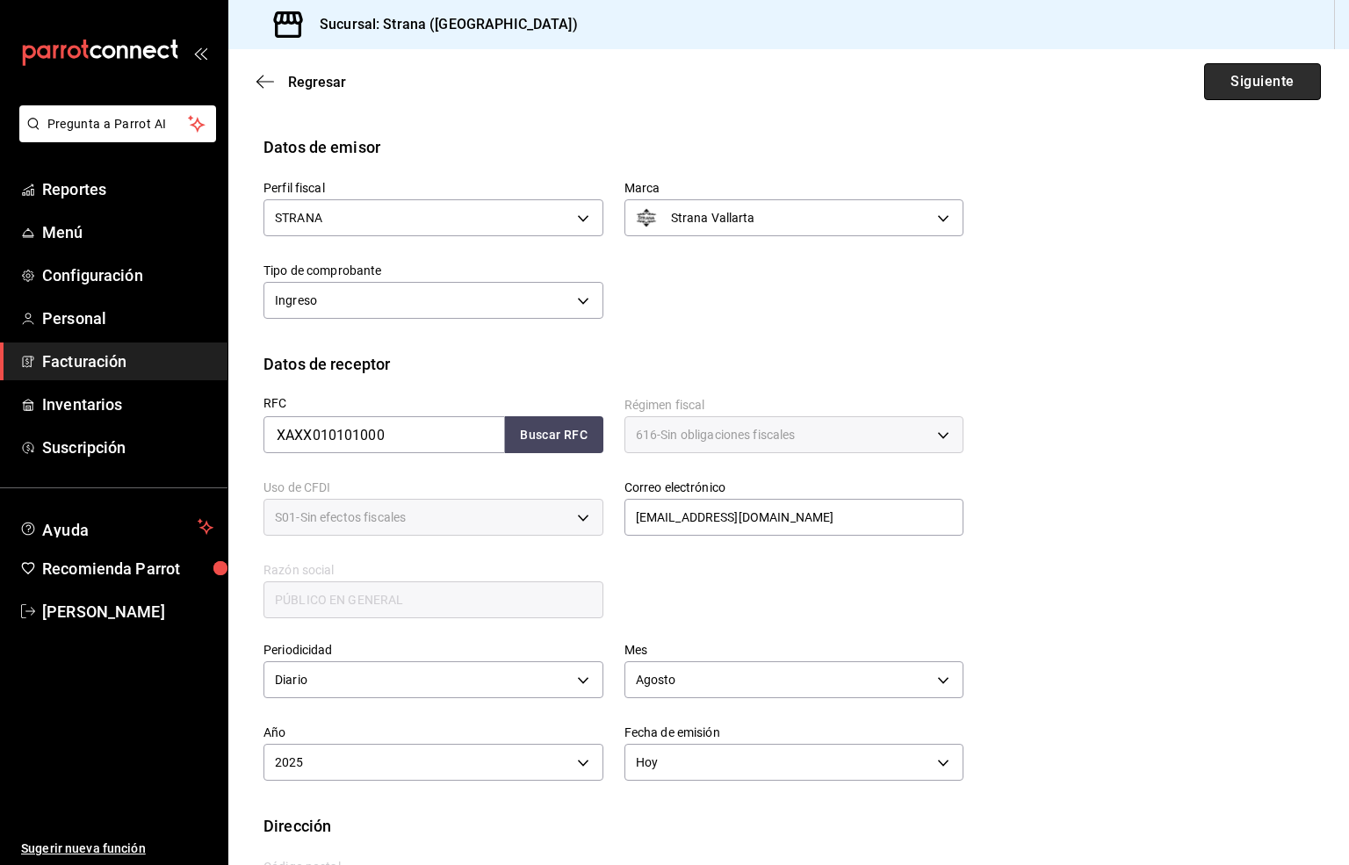
click at [1231, 88] on button "Siguiente" at bounding box center [1262, 81] width 117 height 37
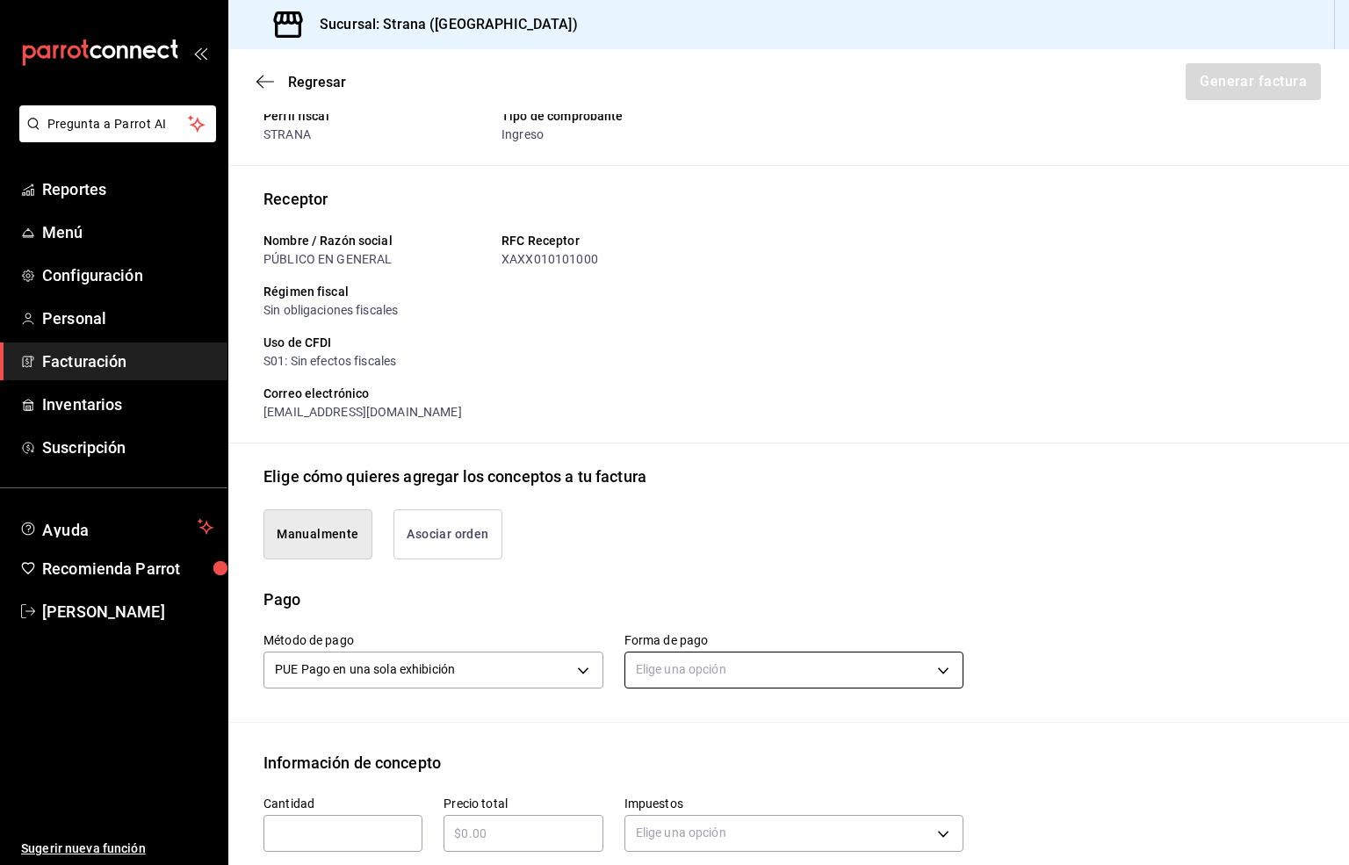
click at [686, 672] on body "Pregunta a Parrot AI Reportes Menú Configuración Personal Facturación Inventari…" at bounding box center [674, 432] width 1349 height 865
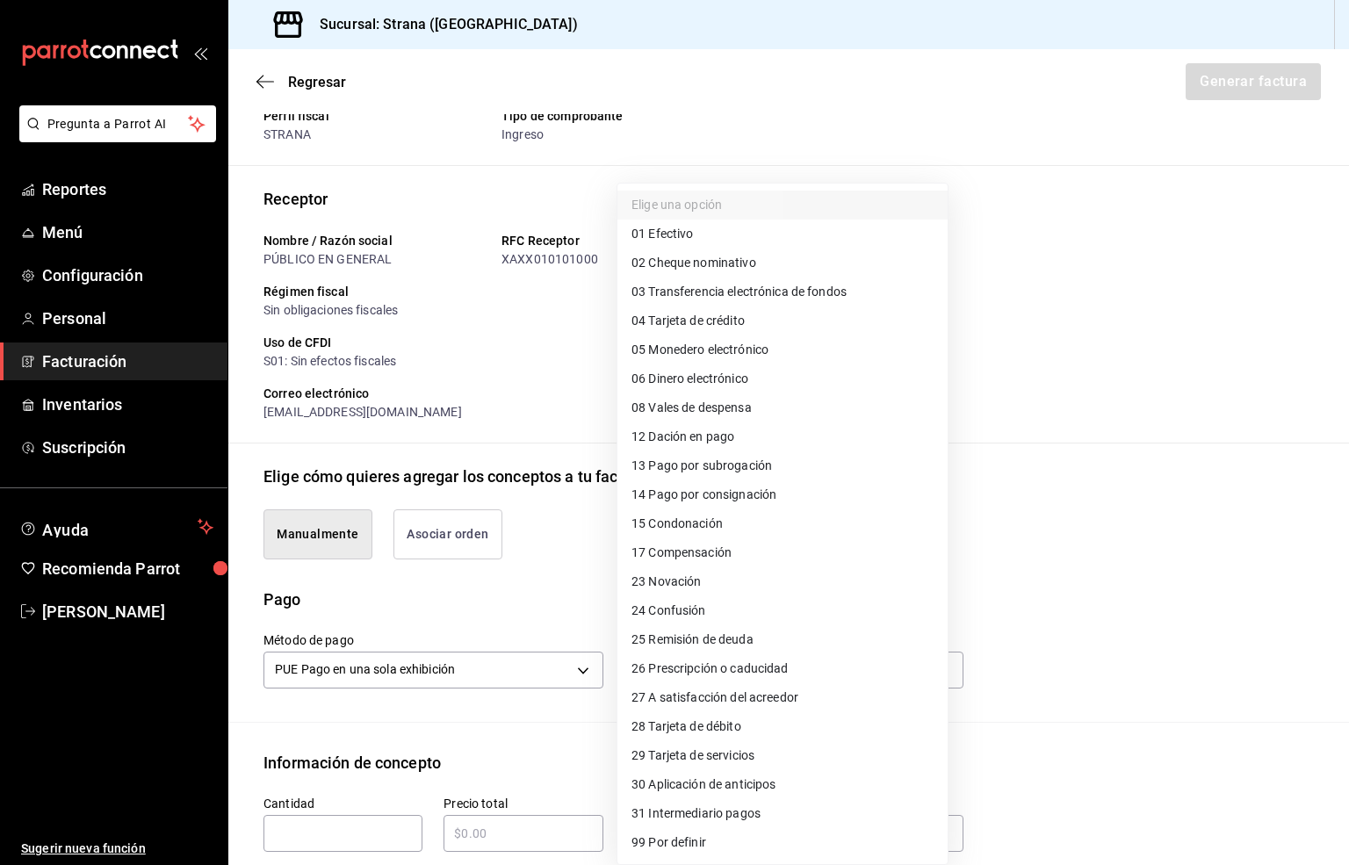
drag, startPoint x: 796, startPoint y: 288, endPoint x: 825, endPoint y: 324, distance: 46.8
click at [796, 288] on span "03 Transferencia electrónica de fondos" at bounding box center [738, 292] width 215 height 18
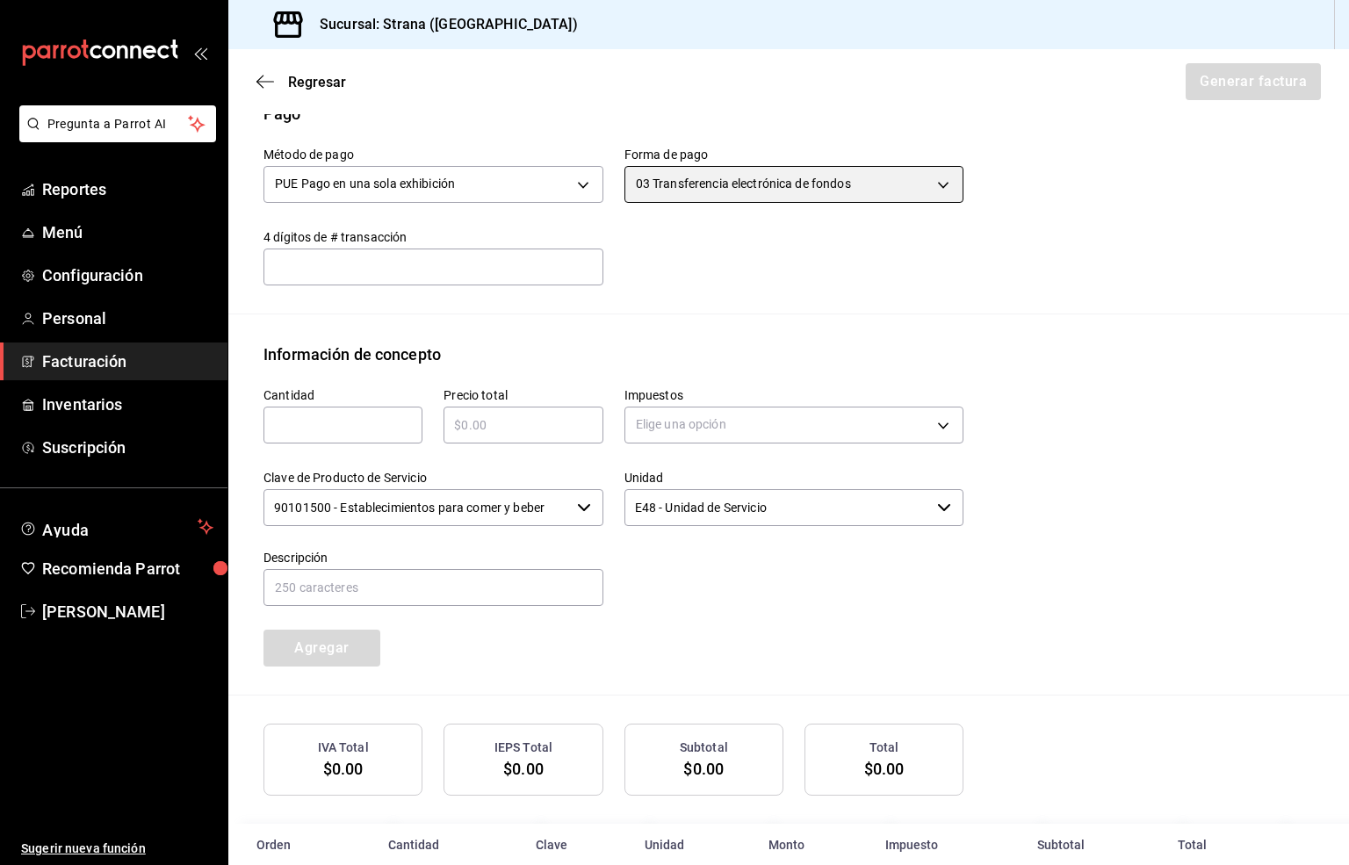
scroll to position [590, 0]
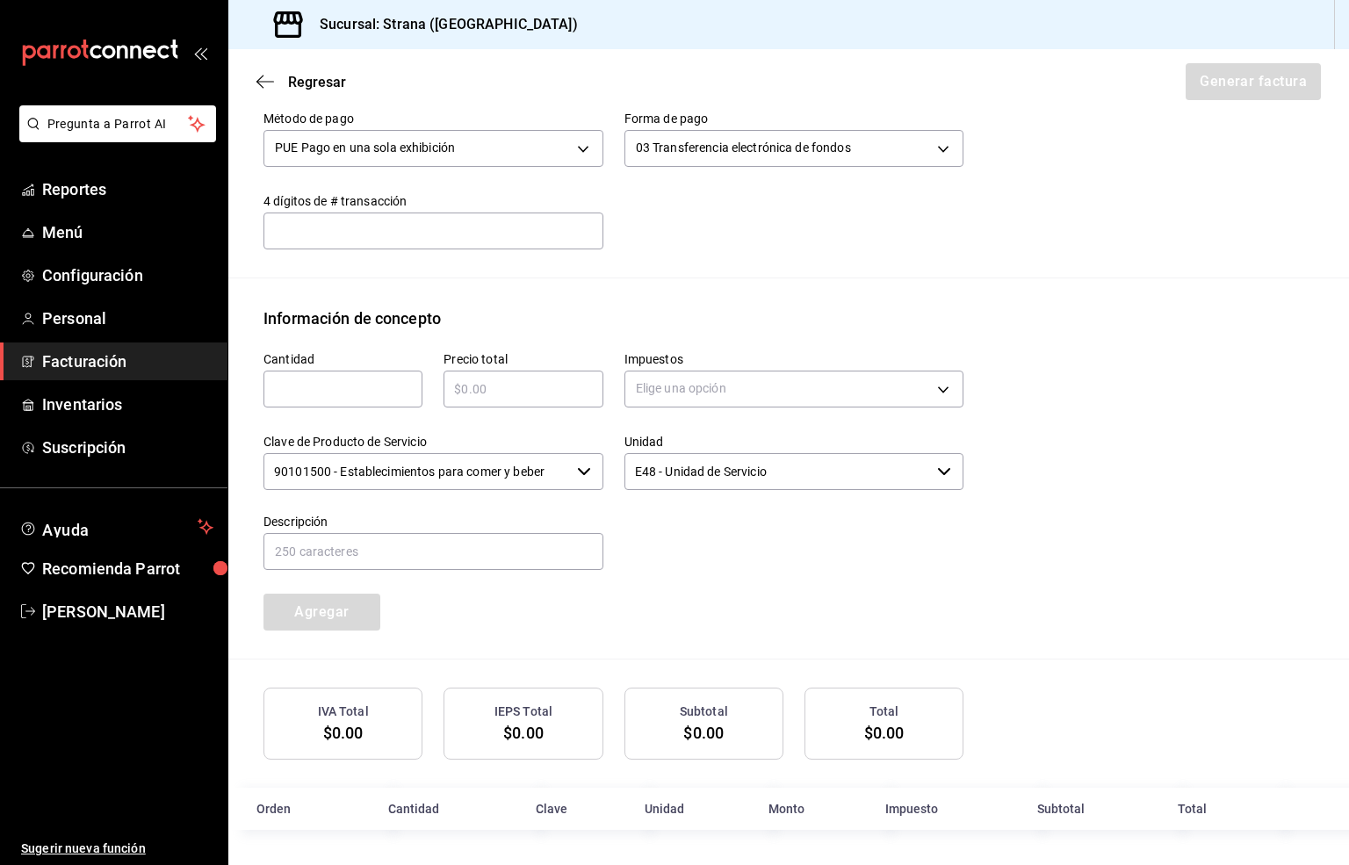
click at [299, 391] on input "text" at bounding box center [342, 388] width 159 height 21
click at [517, 392] on input "text" at bounding box center [522, 388] width 159 height 21
click at [652, 388] on body "Pregunta a Parrot AI Reportes Menú Configuración Personal Facturación Inventari…" at bounding box center [674, 432] width 1349 height 865
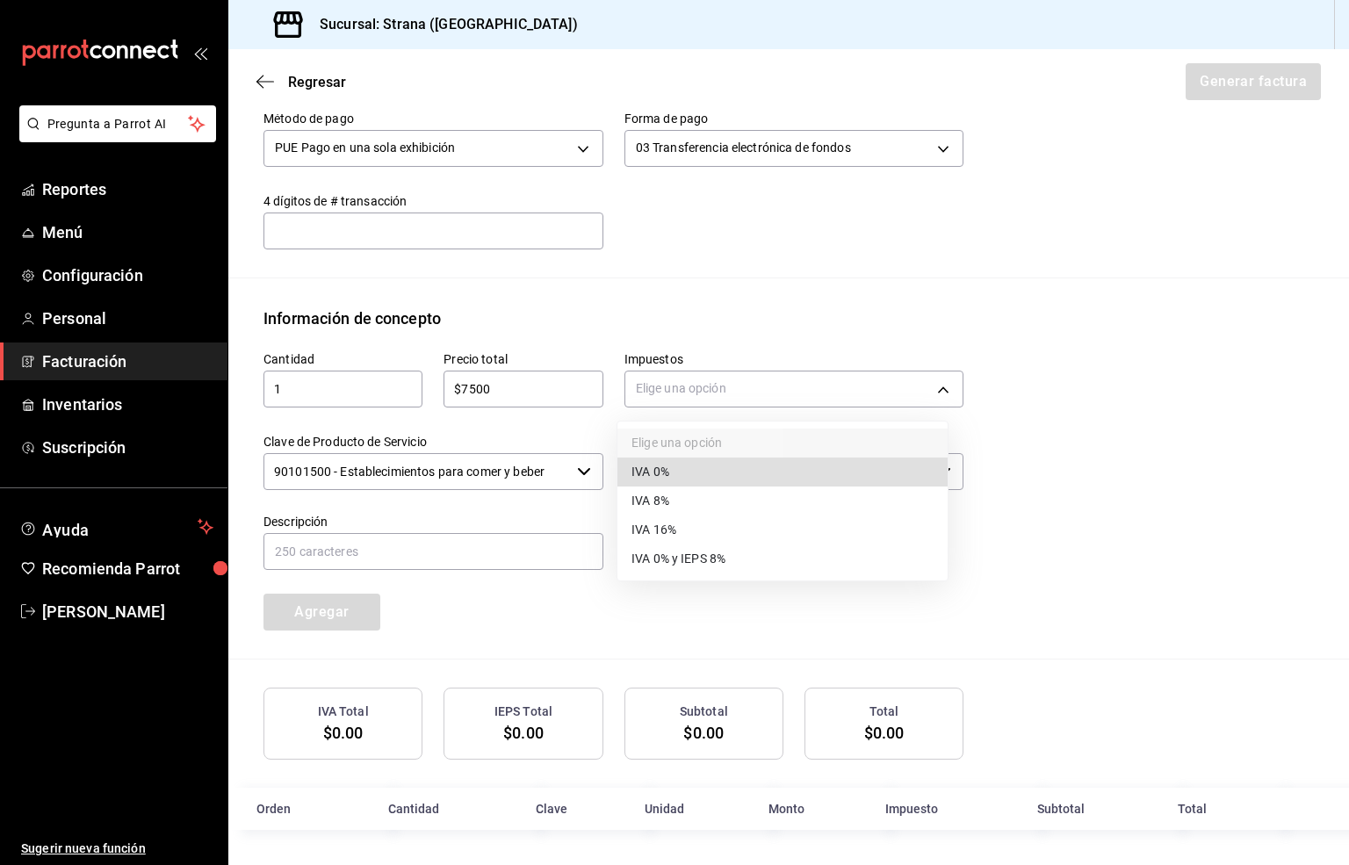
click at [667, 529] on span "IVA 16%" at bounding box center [653, 530] width 45 height 18
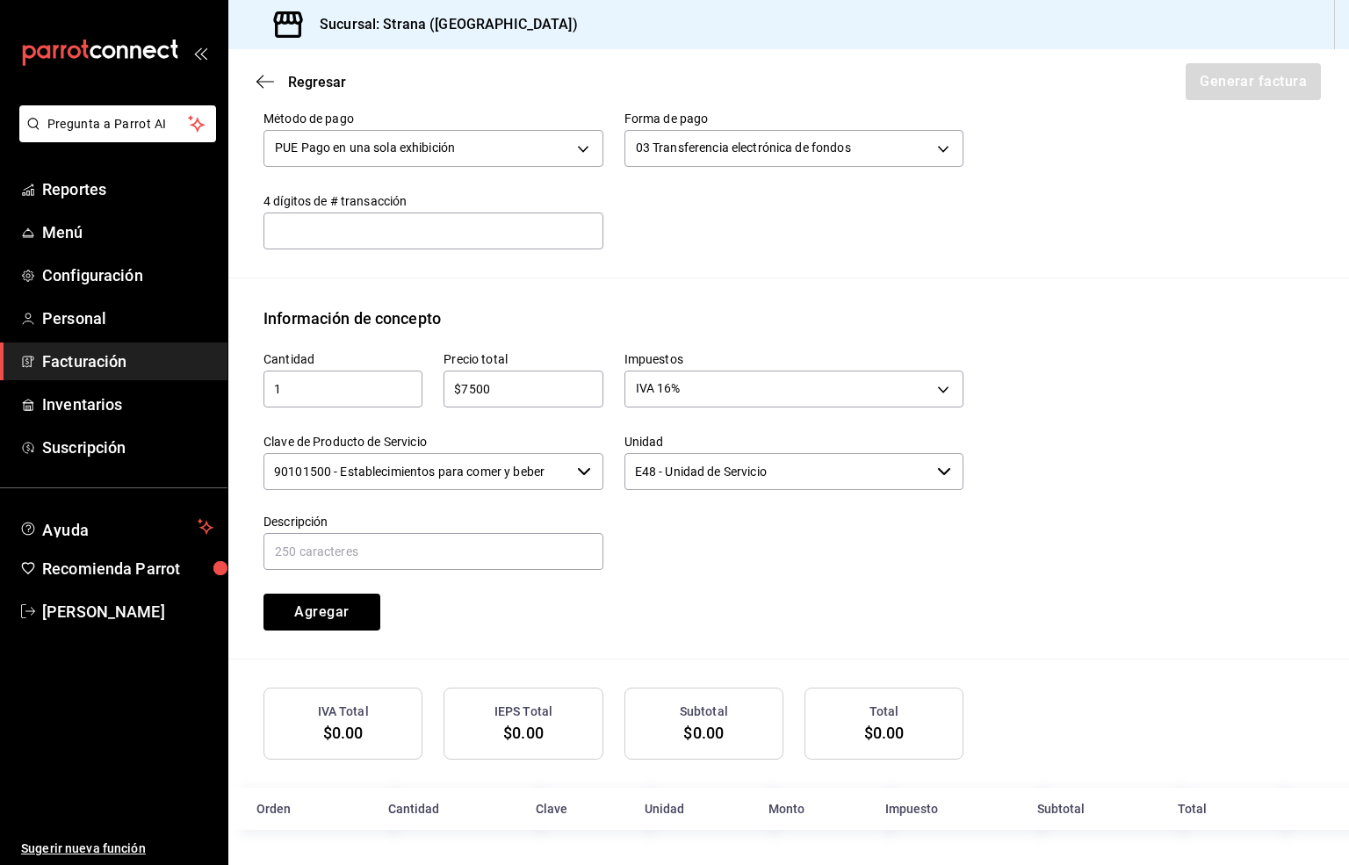
click at [416, 477] on input "90101500 - Establecimientos para comer y beber" at bounding box center [416, 471] width 306 height 37
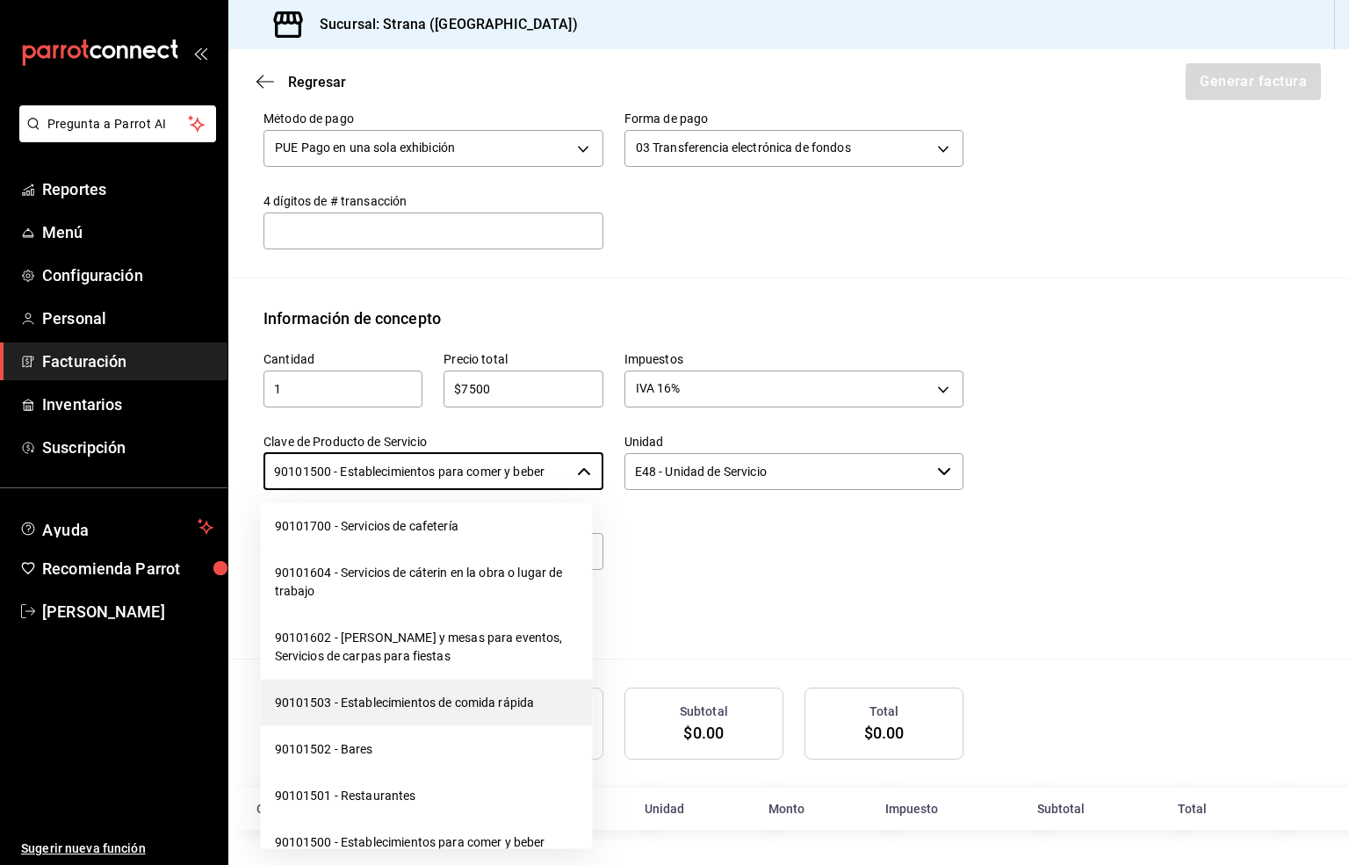
scroll to position [395, 0]
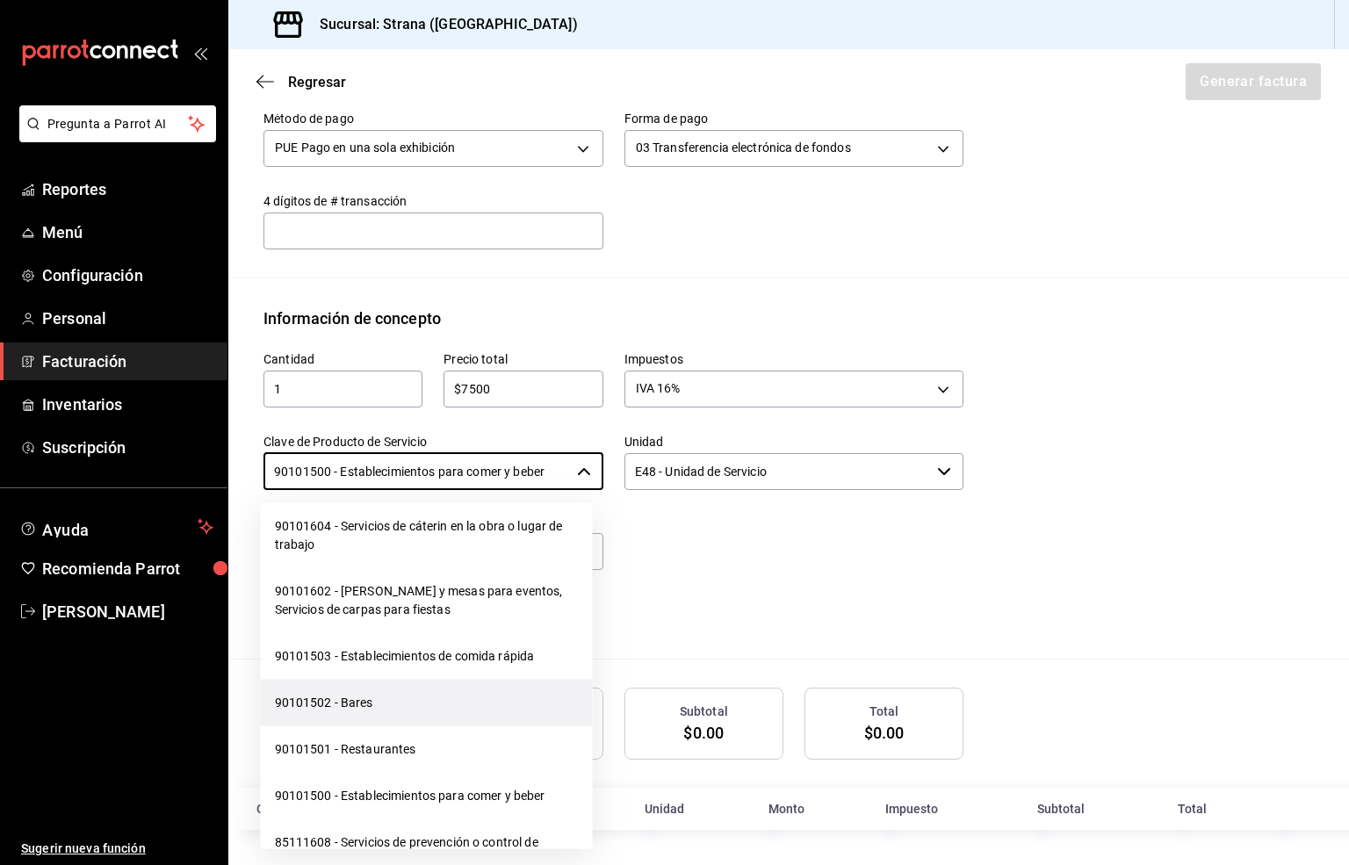
click at [349, 694] on li "90101502 - Bares" at bounding box center [427, 703] width 332 height 47
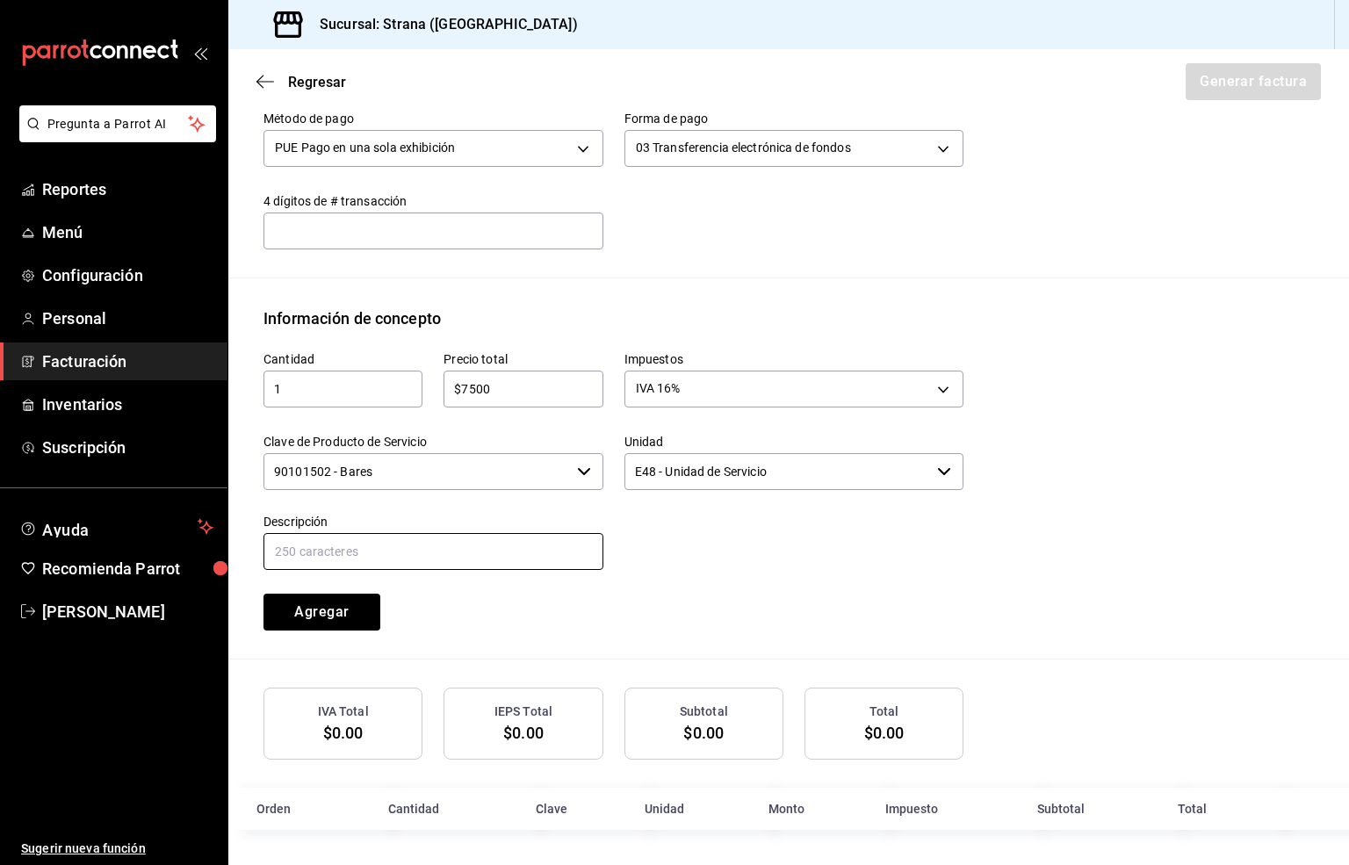
click at [358, 556] on input "text" at bounding box center [433, 551] width 340 height 37
paste input "CONSUMO"
click at [330, 603] on button "Agregar" at bounding box center [321, 612] width 117 height 37
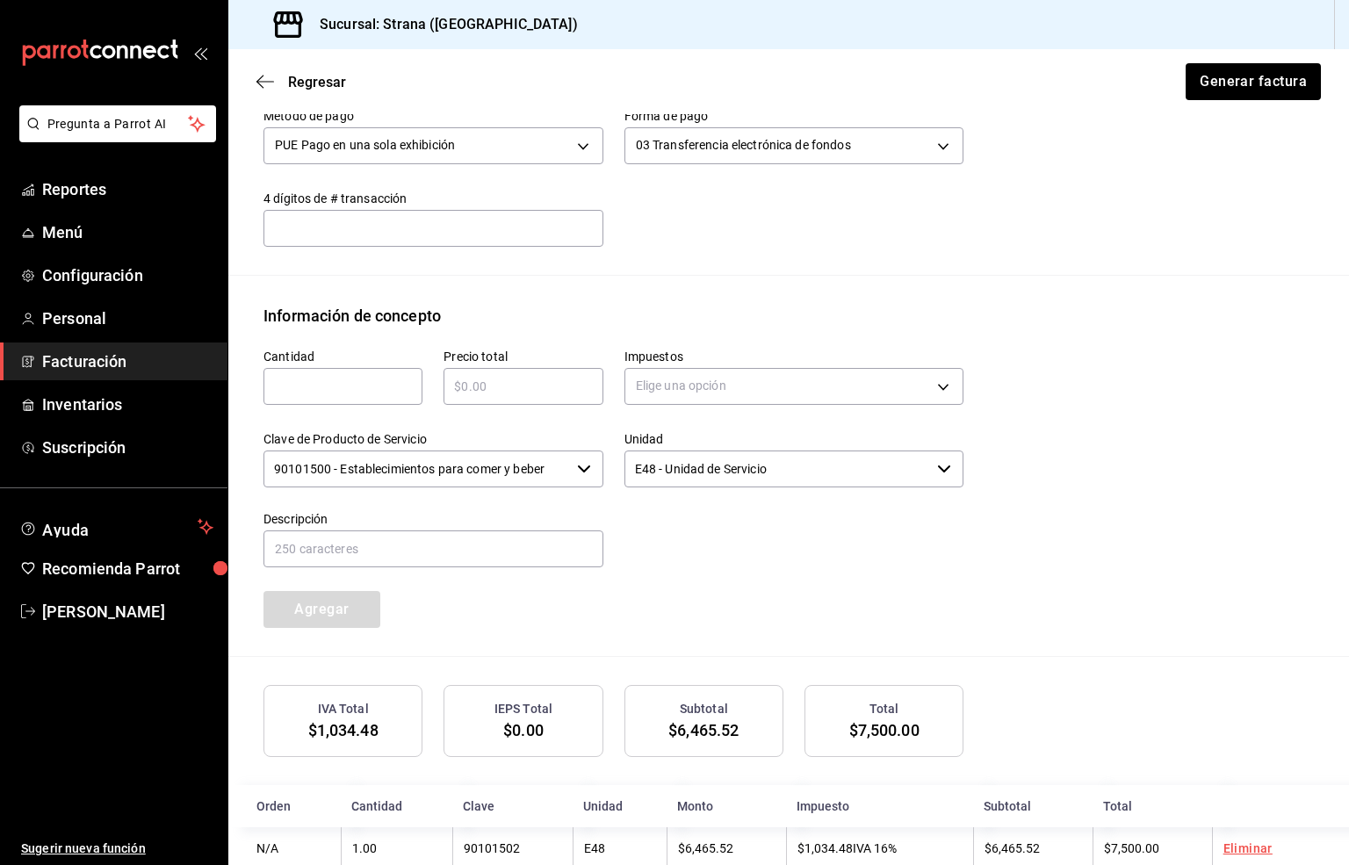
scroll to position [633, 0]
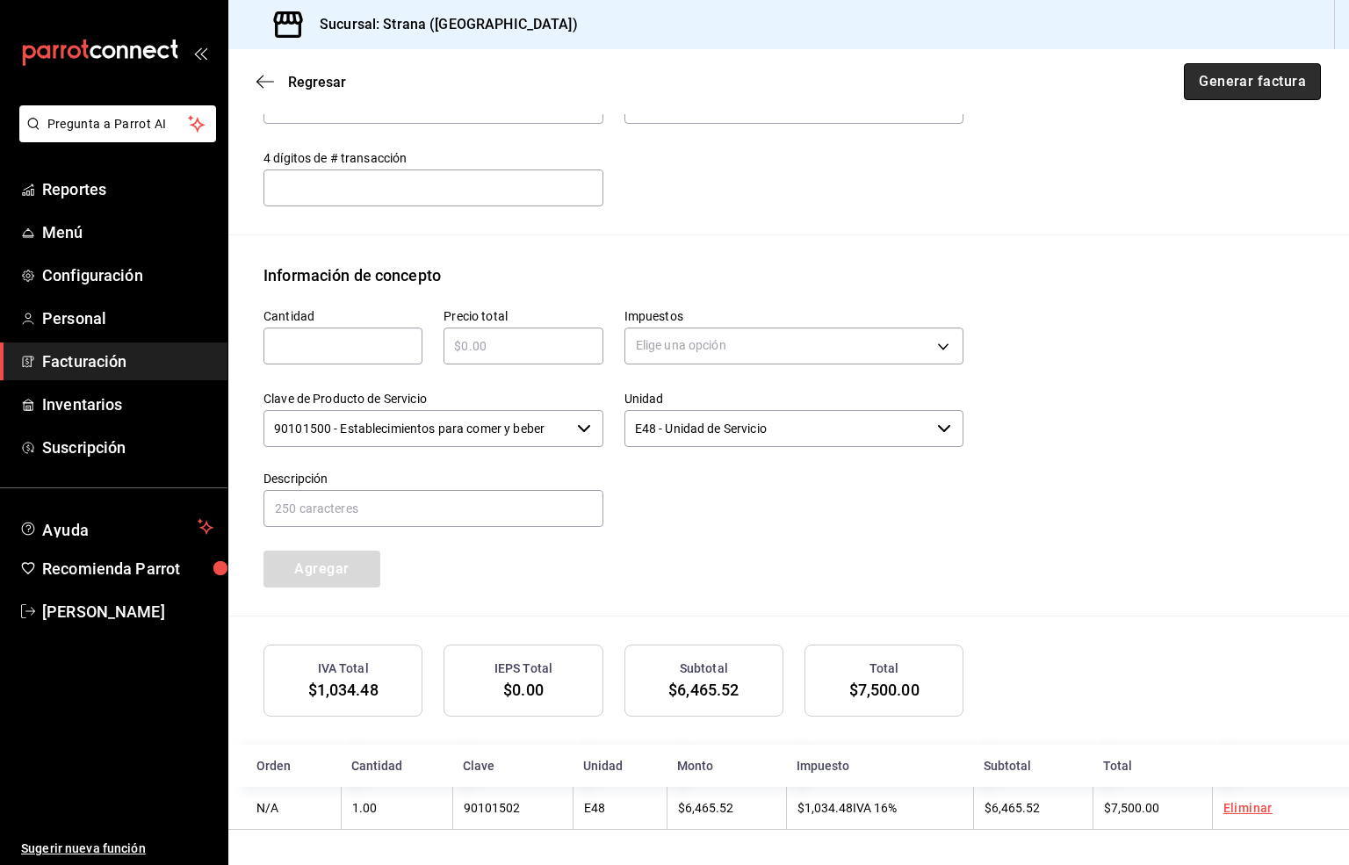
click at [1210, 87] on button "Generar factura" at bounding box center [1252, 81] width 137 height 37
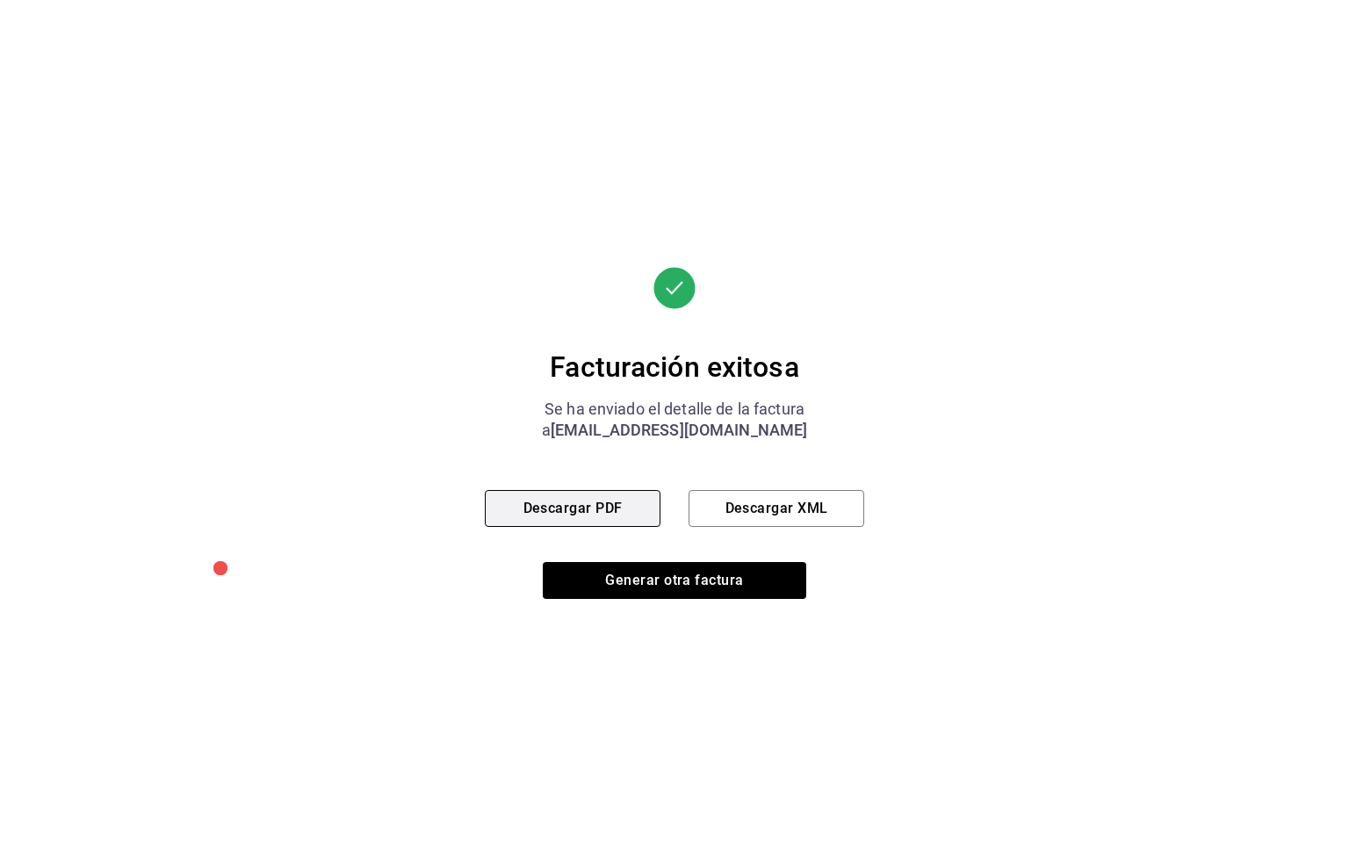
click at [548, 503] on button "Descargar PDF" at bounding box center [573, 508] width 176 height 37
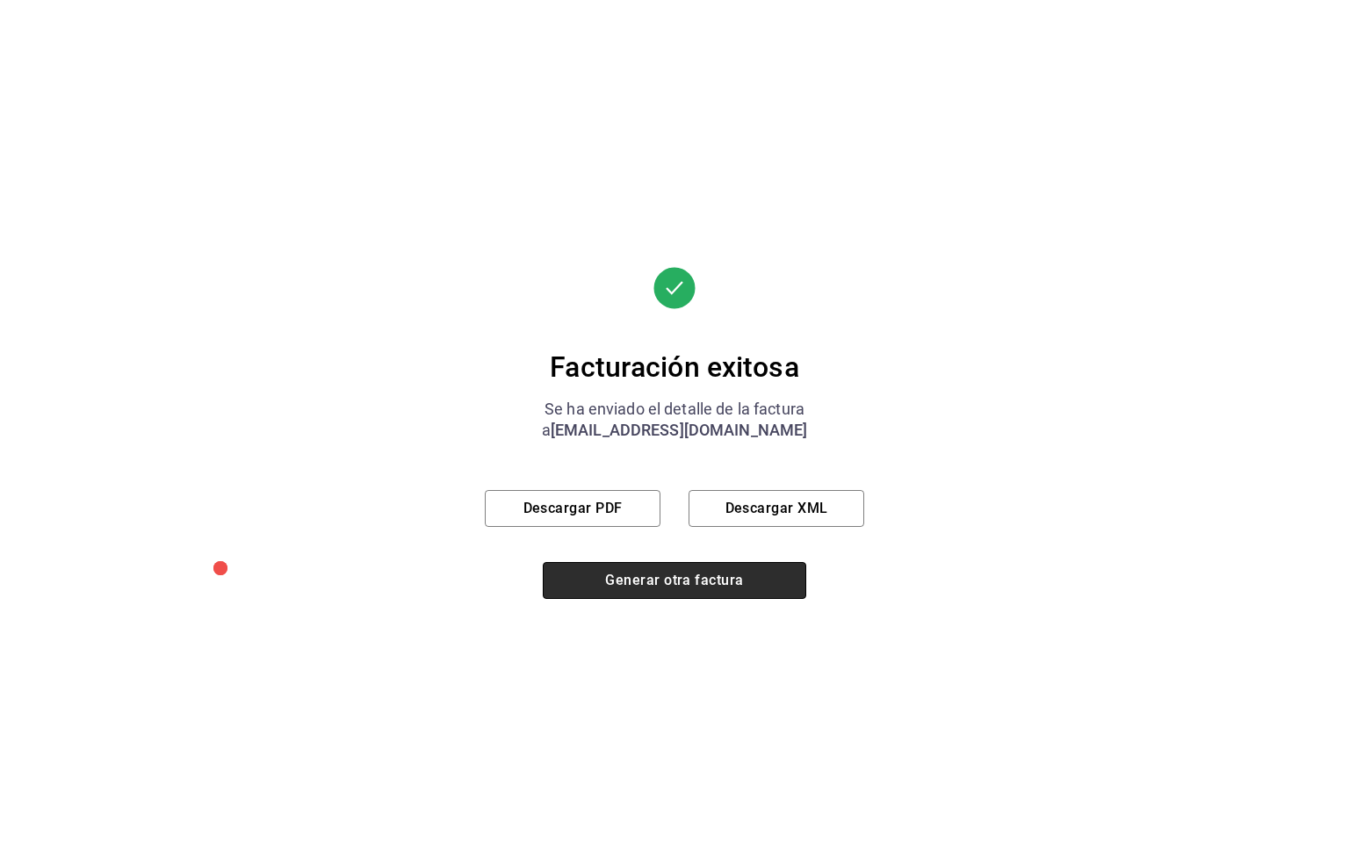
click at [632, 575] on button "Generar otra factura" at bounding box center [674, 580] width 263 height 37
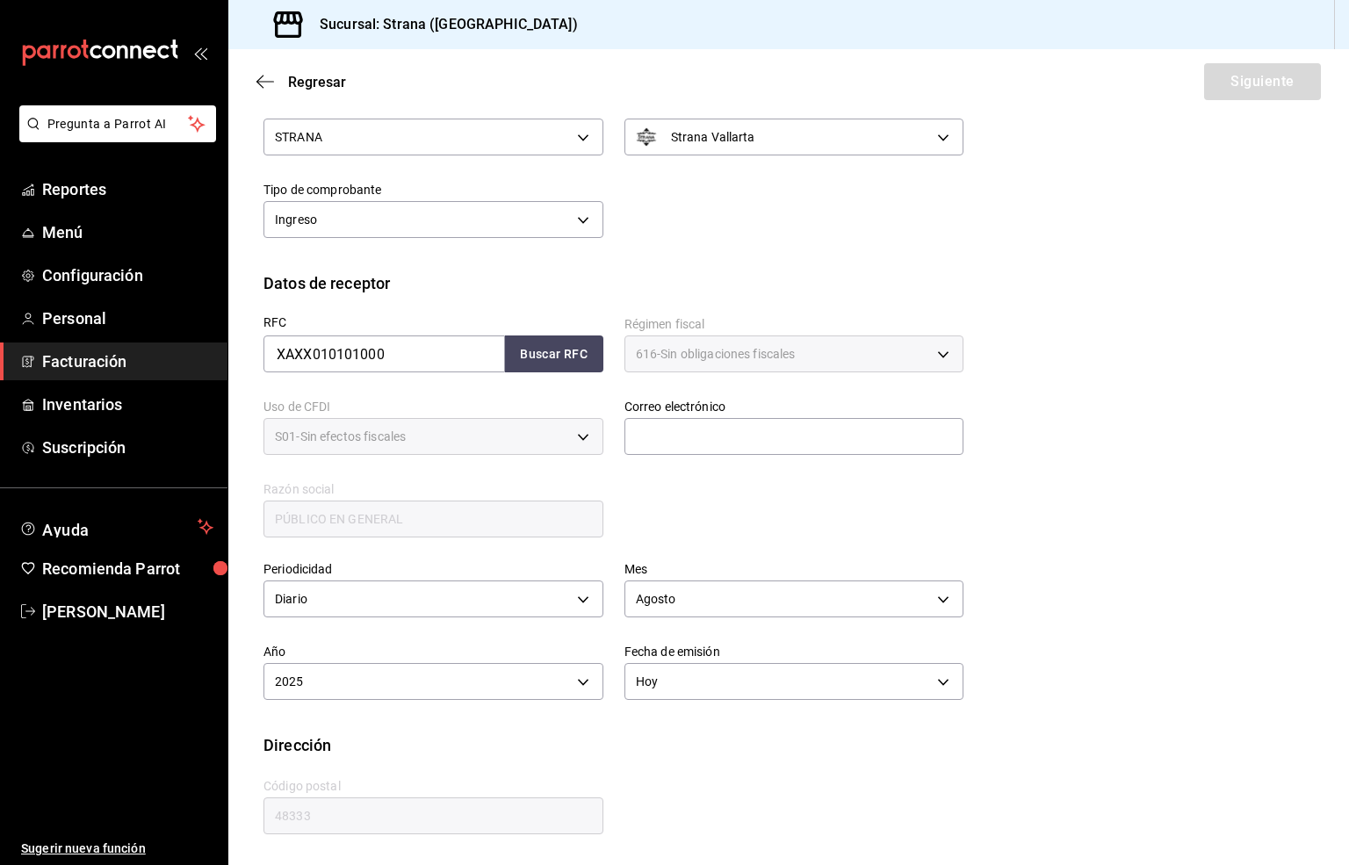
scroll to position [66, 0]
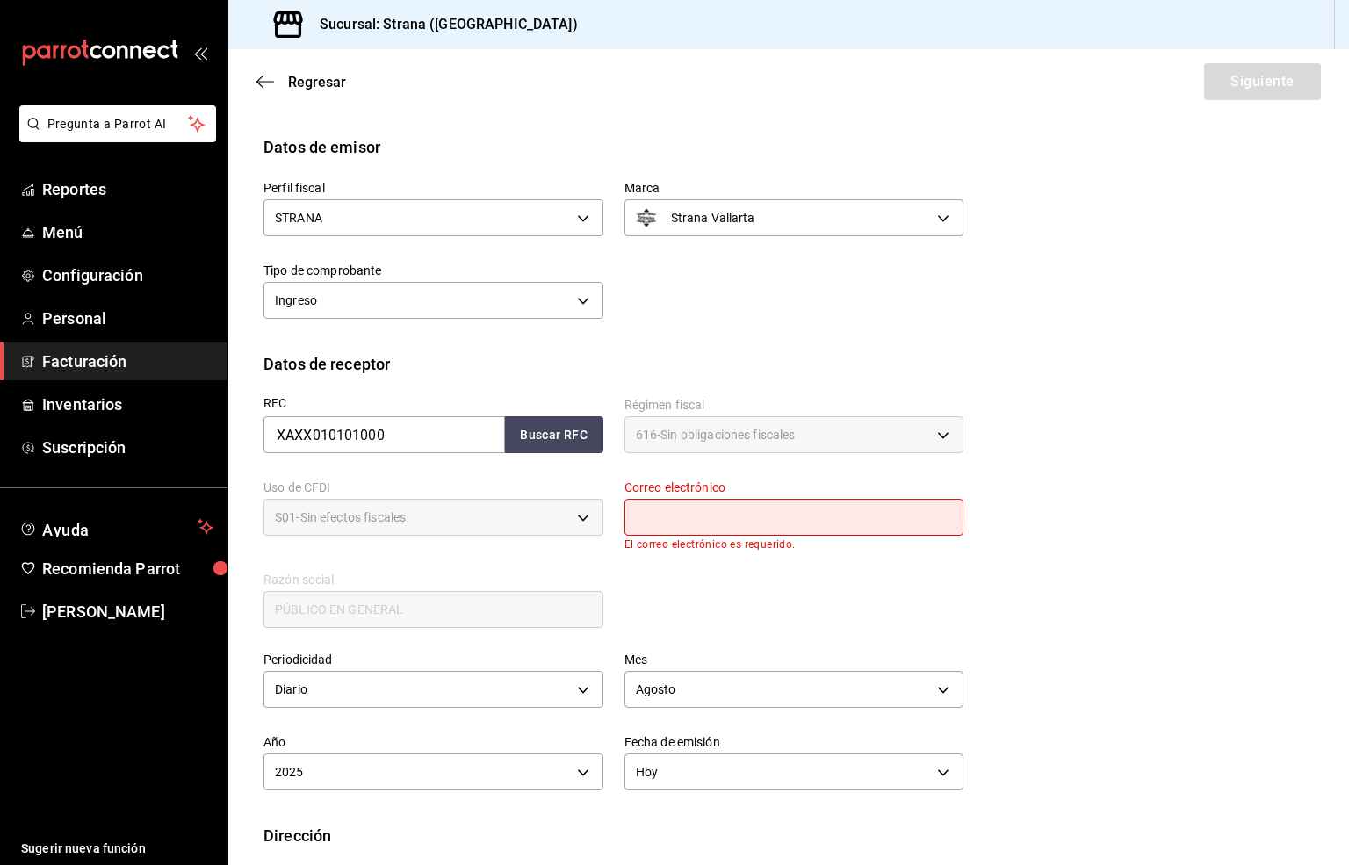
click at [683, 524] on input "text" at bounding box center [794, 517] width 340 height 37
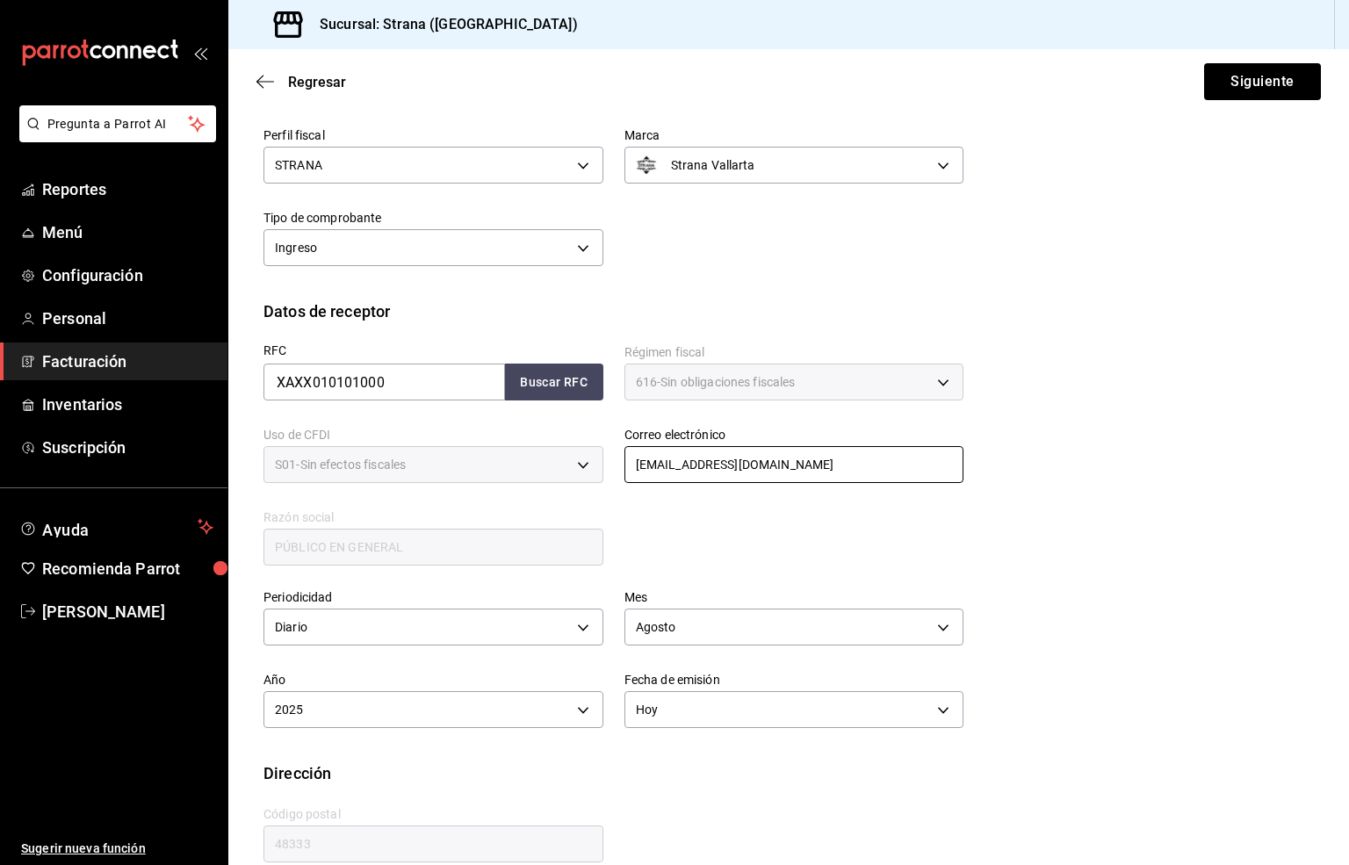
scroll to position [146, 0]
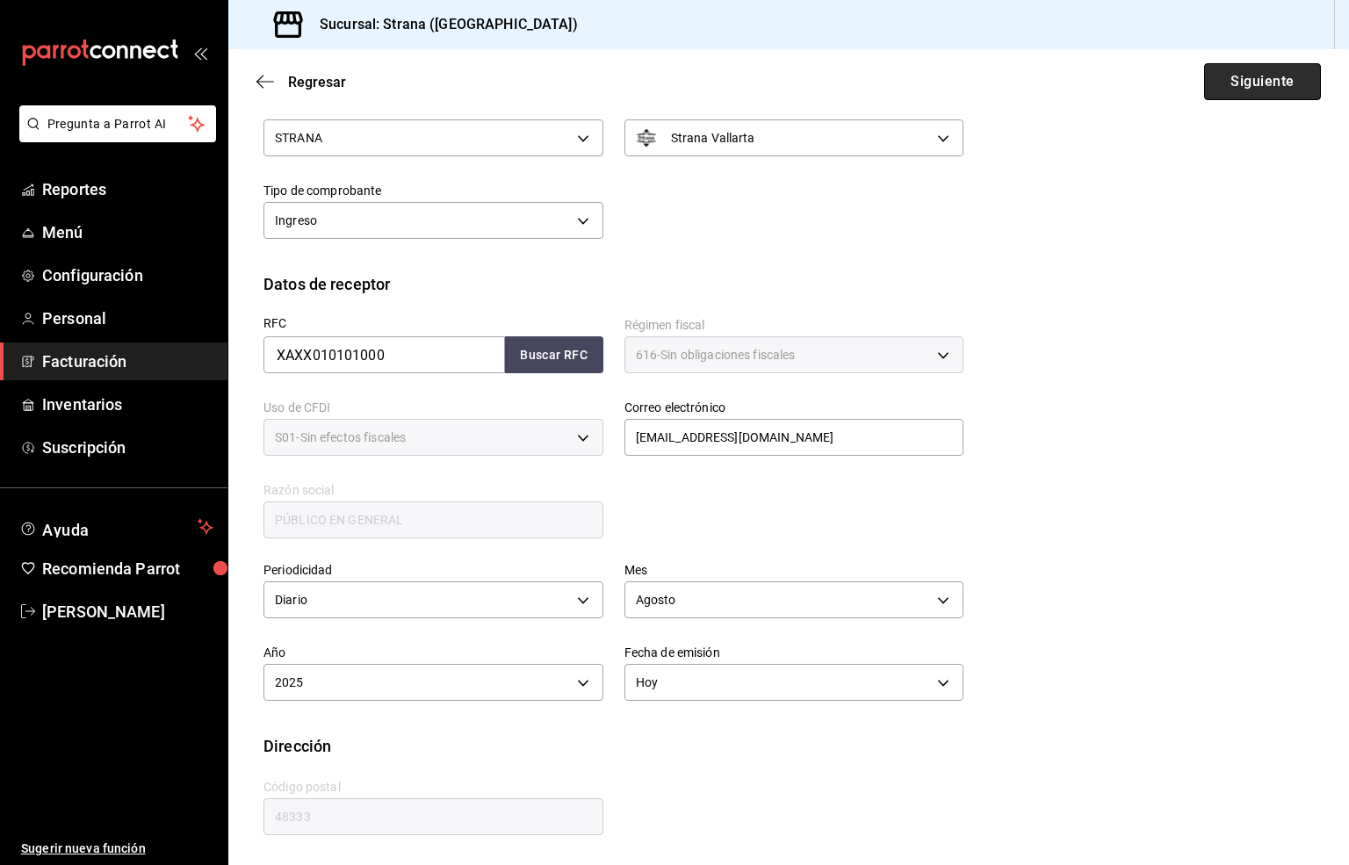
click at [1235, 88] on button "Siguiente" at bounding box center [1262, 81] width 117 height 37
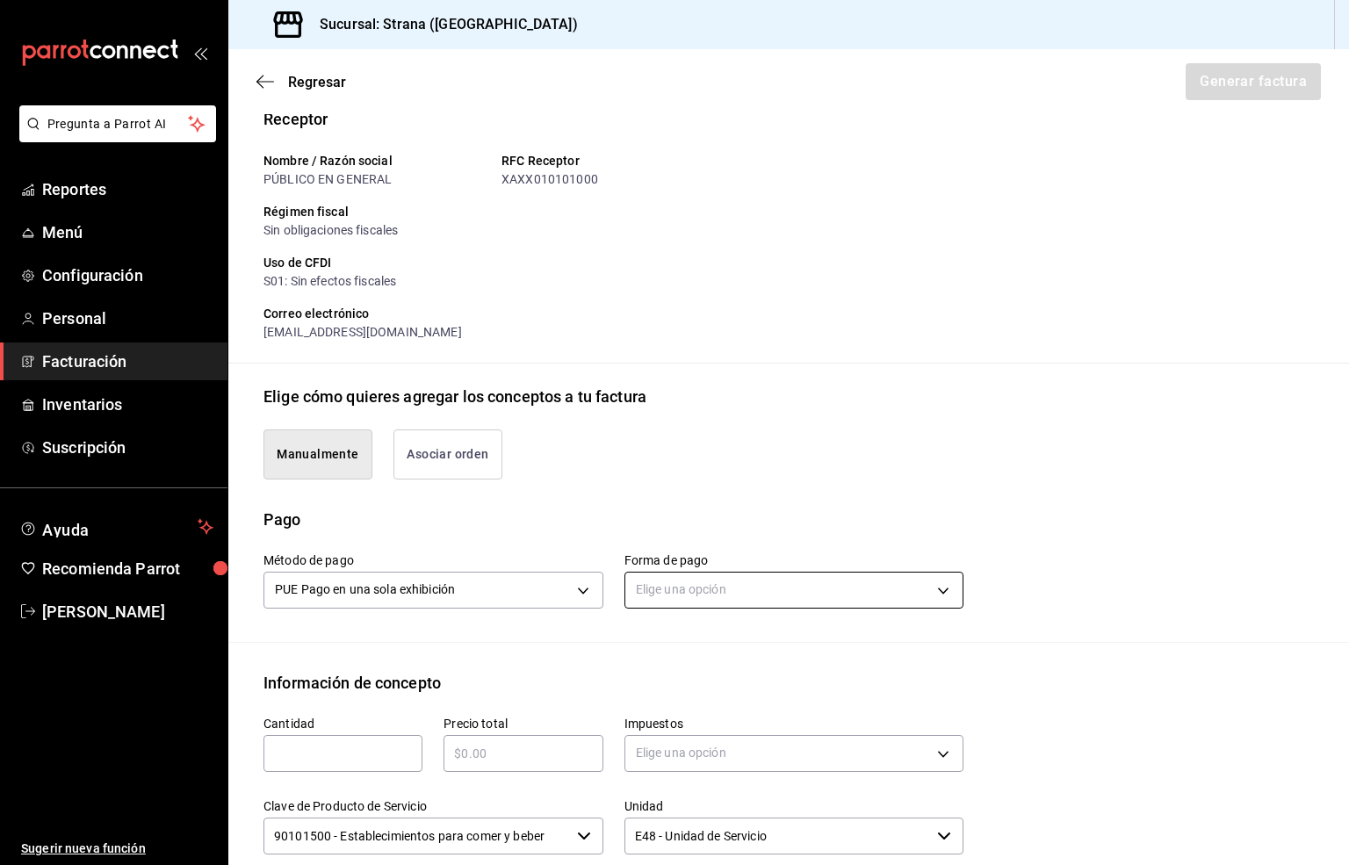
click at [670, 588] on body "Pregunta a Parrot AI Reportes Menú Configuración Personal Facturación Inventari…" at bounding box center [674, 432] width 1349 height 865
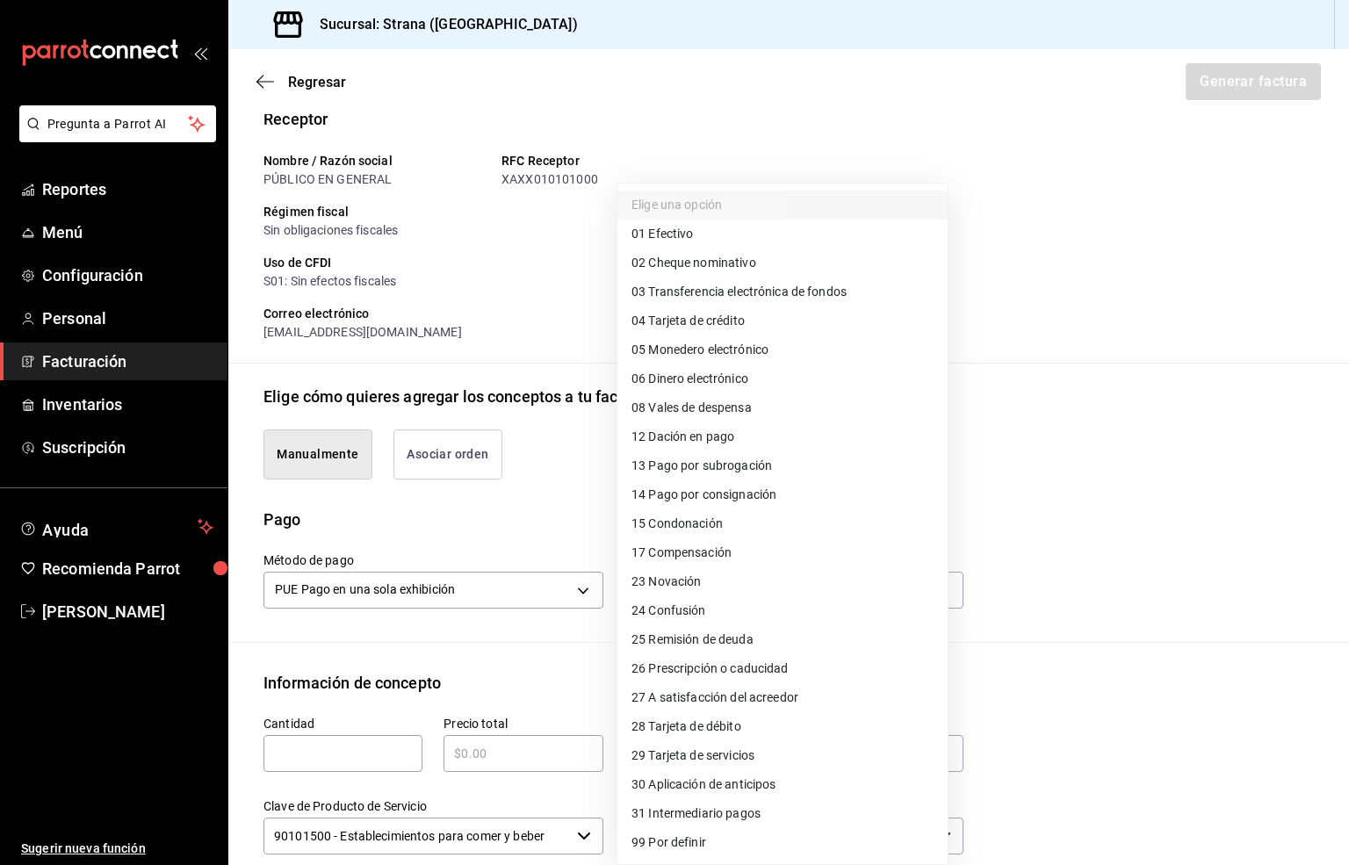
click at [819, 284] on span "03 Transferencia electrónica de fondos" at bounding box center [738, 292] width 215 height 18
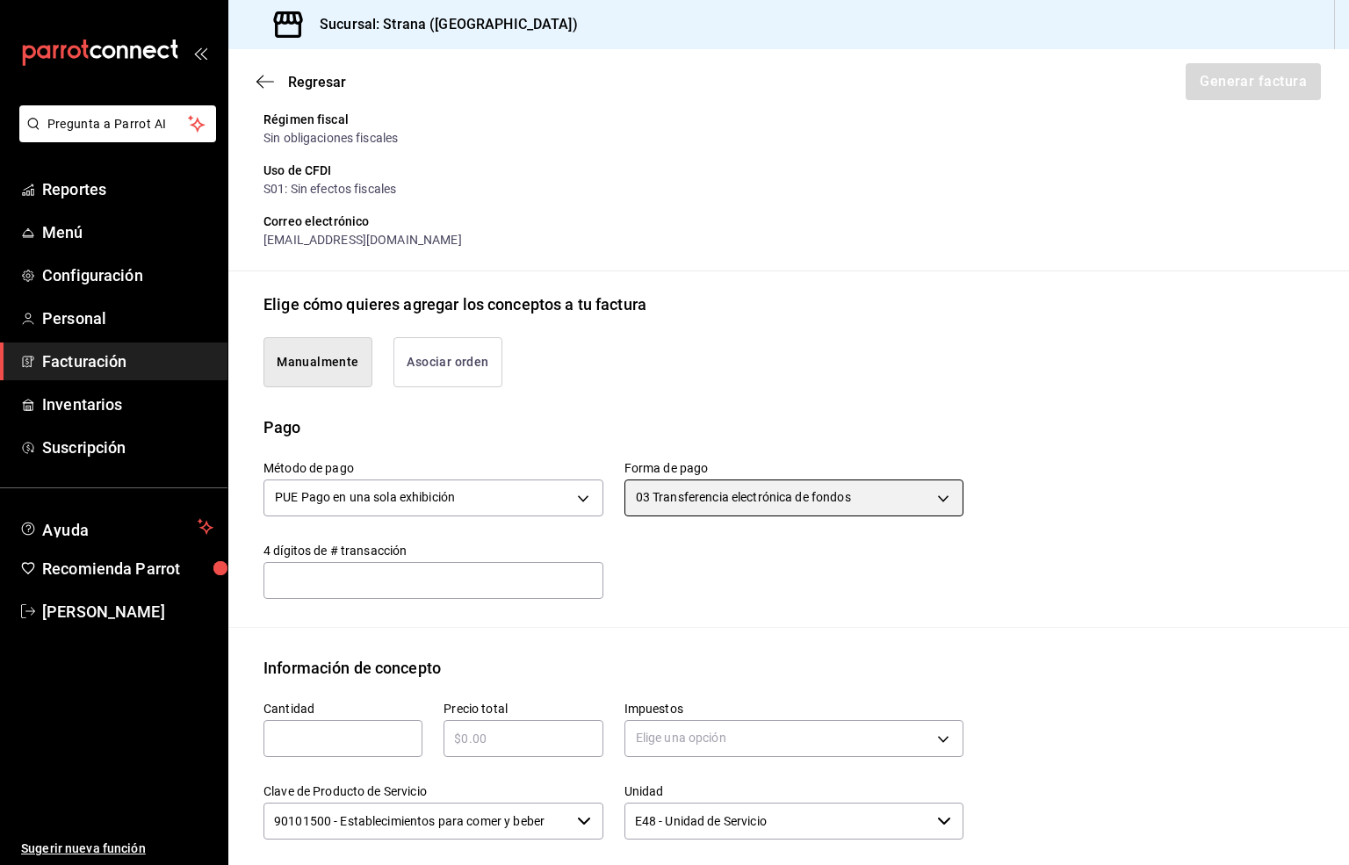
scroll to position [409, 0]
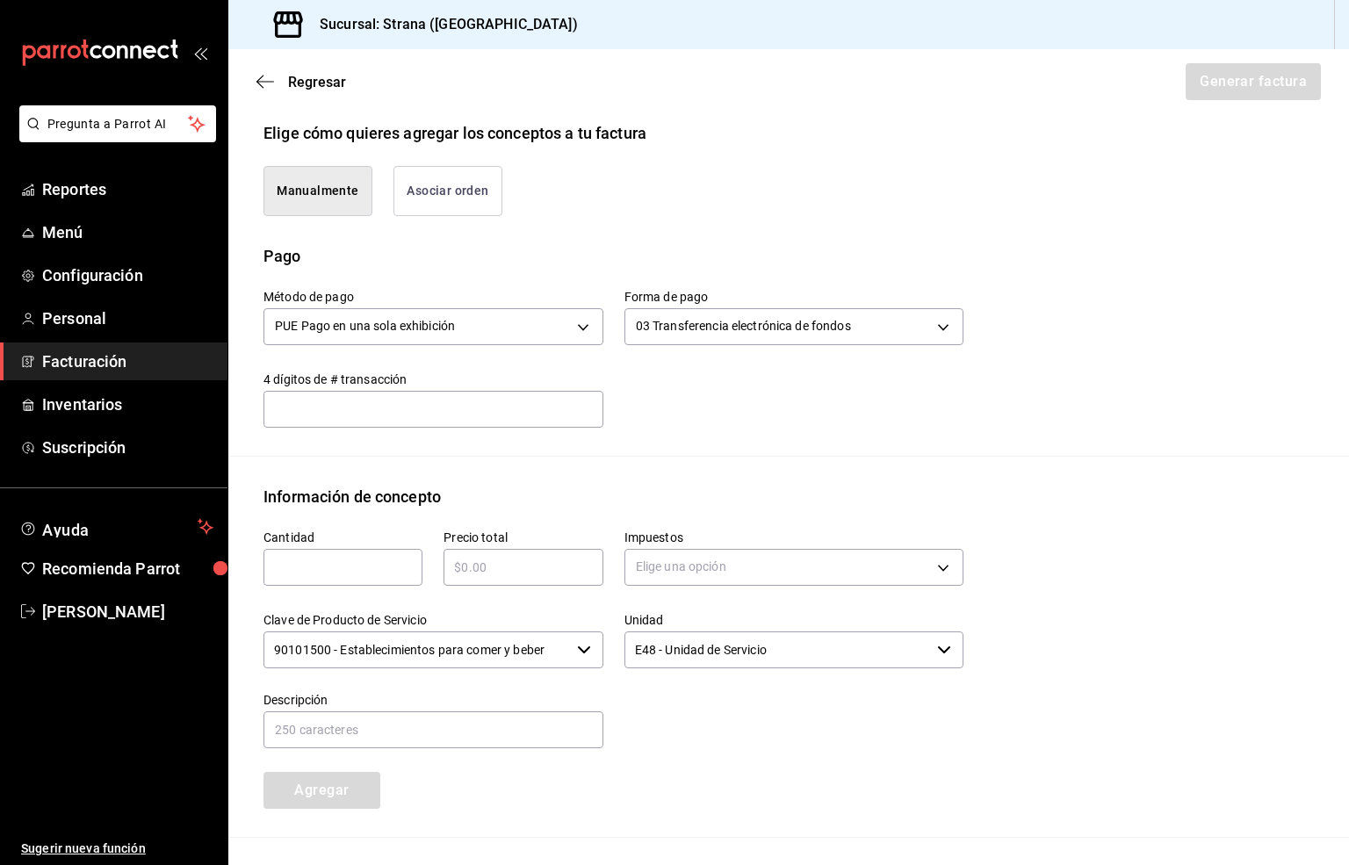
click at [291, 570] on input "text" at bounding box center [342, 567] width 159 height 21
click at [491, 561] on input "text" at bounding box center [522, 567] width 159 height 21
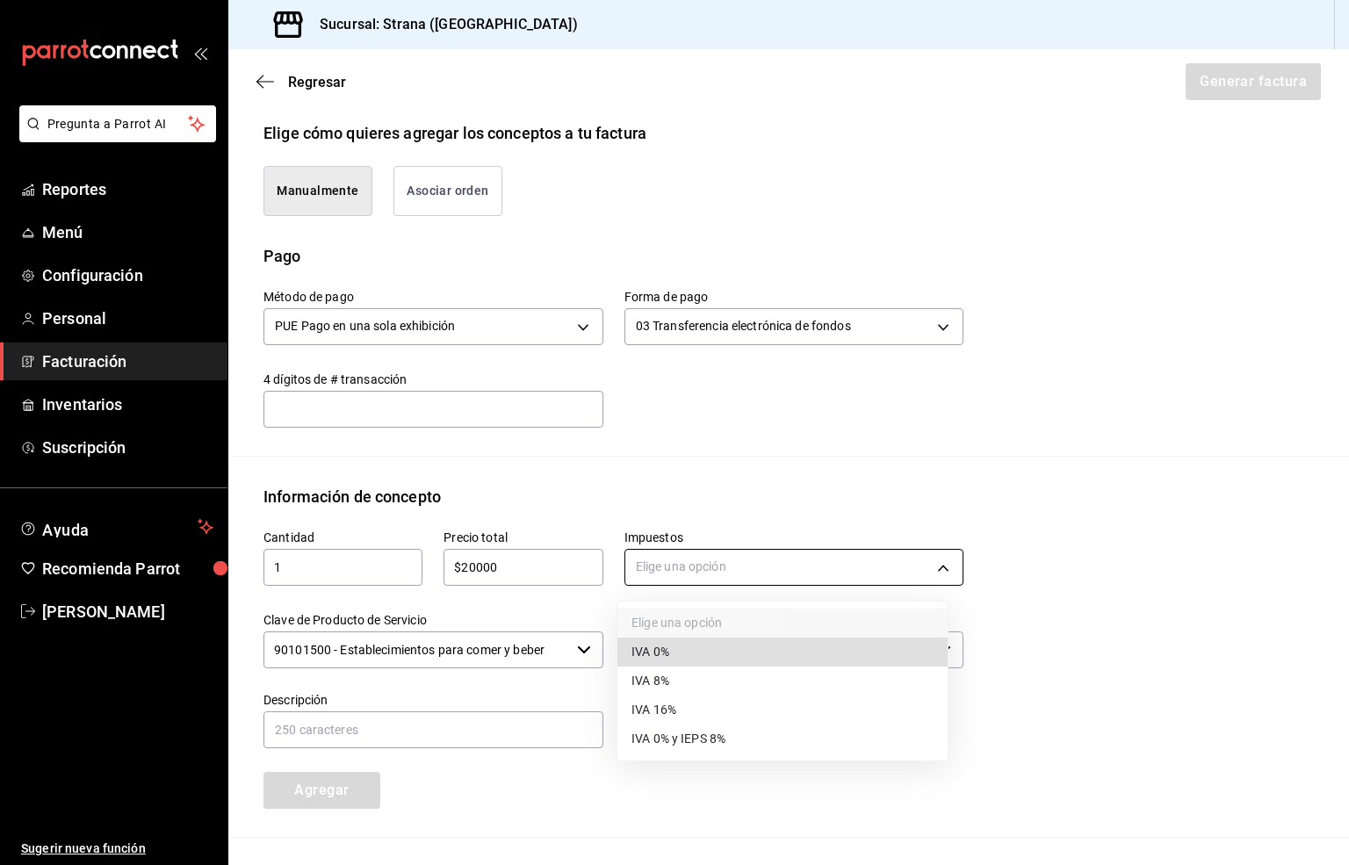
click at [654, 570] on body "Pregunta a Parrot AI Reportes Menú Configuración Personal Facturación Inventari…" at bounding box center [674, 432] width 1349 height 865
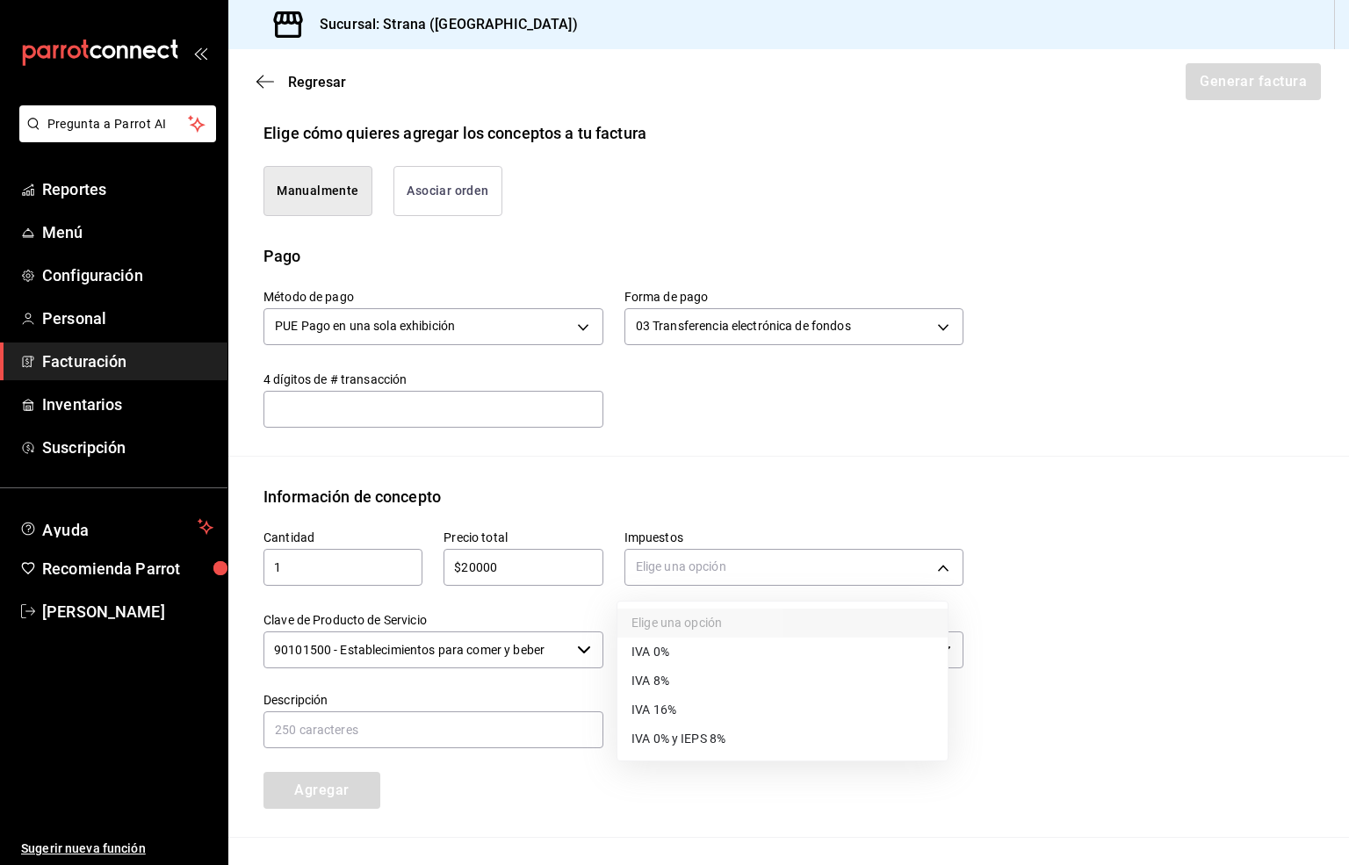
click at [665, 712] on span "IVA 16%" at bounding box center [653, 710] width 45 height 18
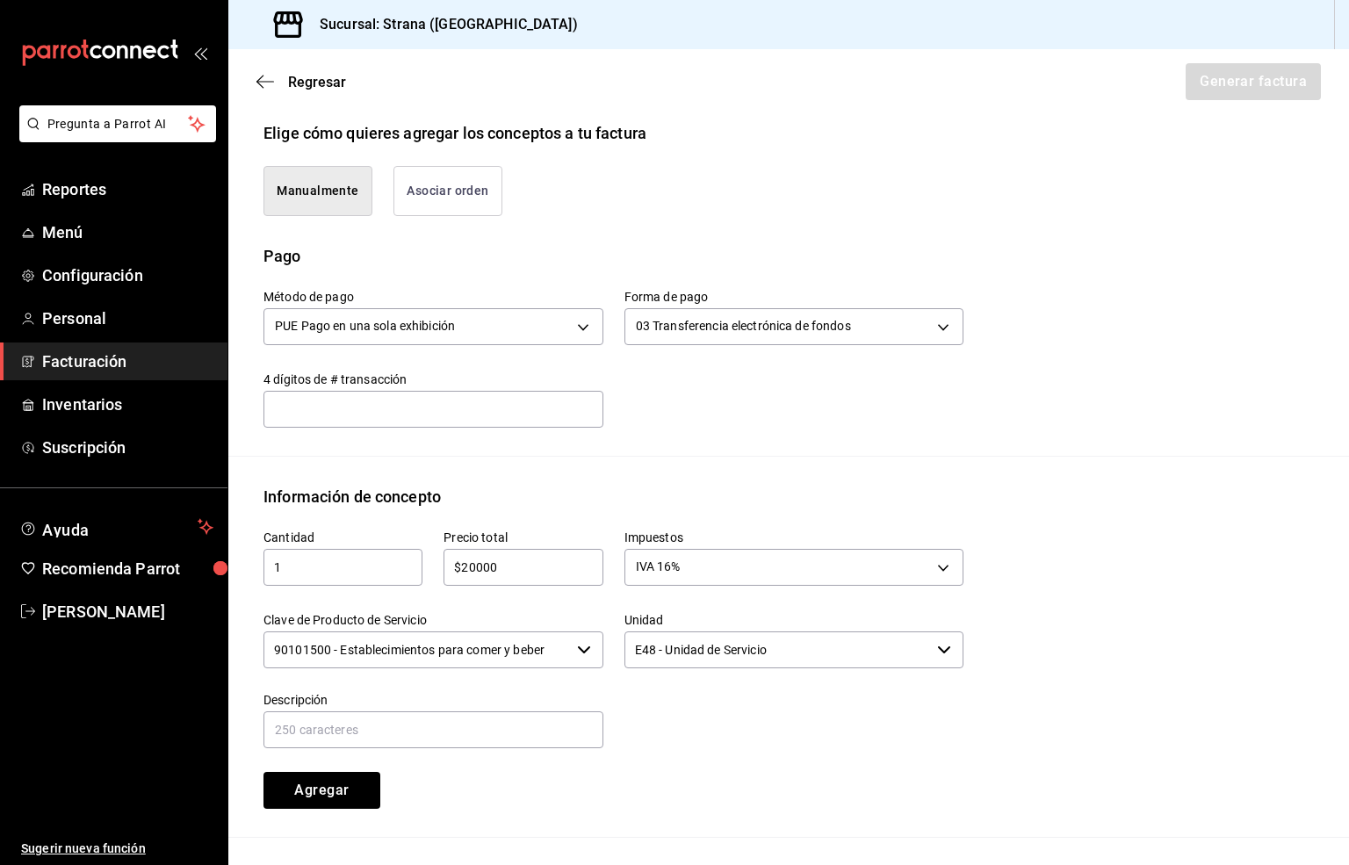
click at [358, 651] on input "90101500 - Establecimientos para comer y beber" at bounding box center [416, 649] width 306 height 37
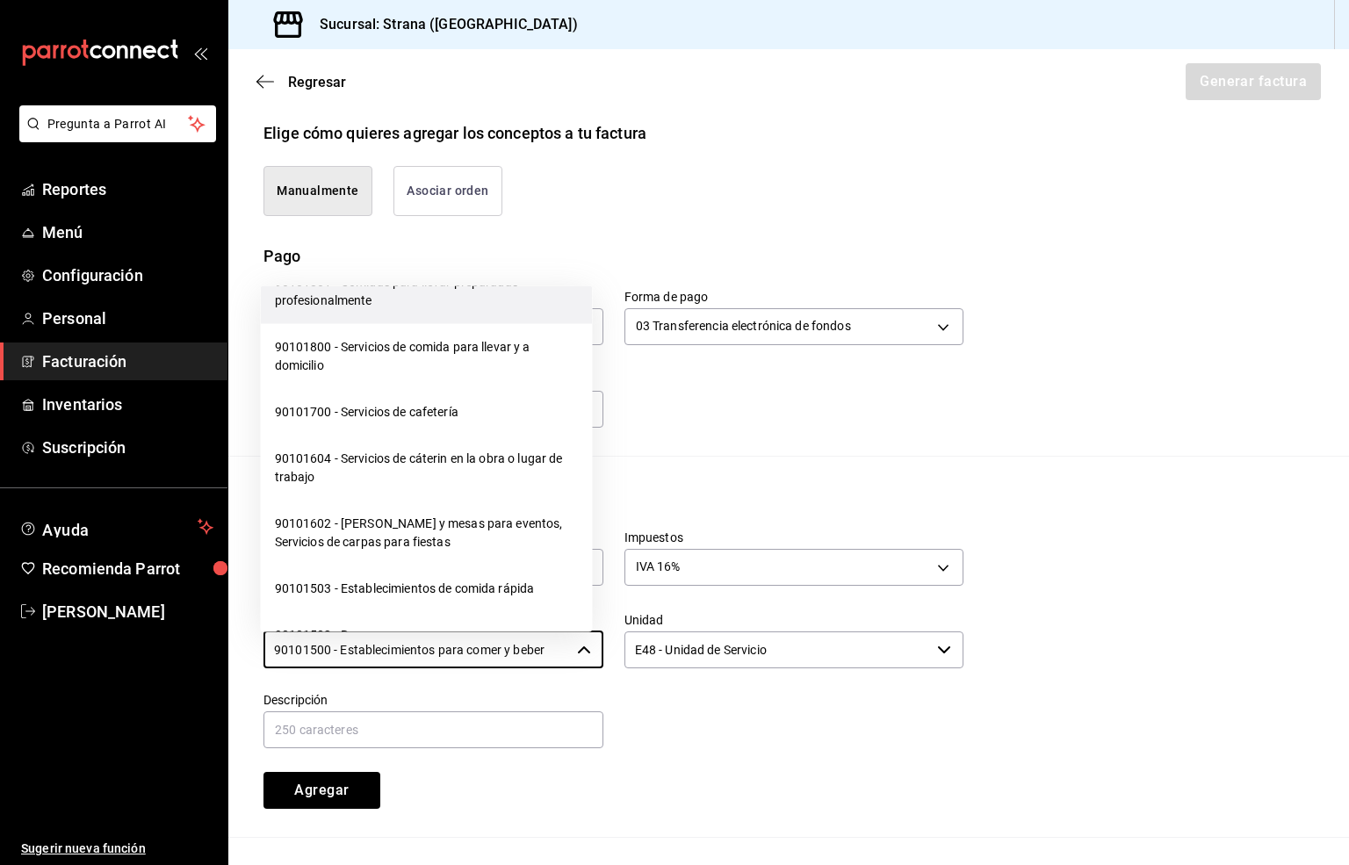
scroll to position [263, 0]
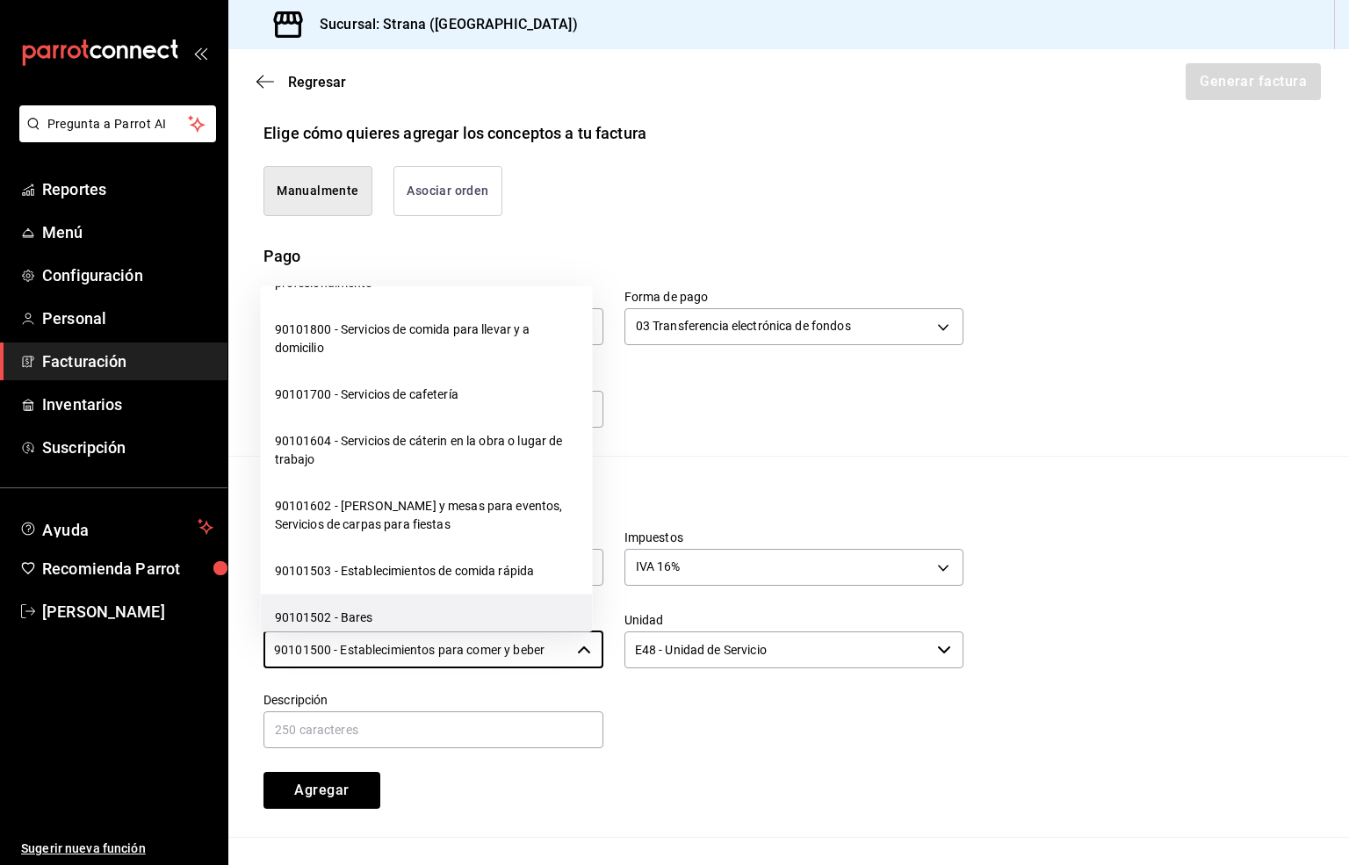
click at [353, 614] on li "90101502 - Bares" at bounding box center [427, 617] width 332 height 47
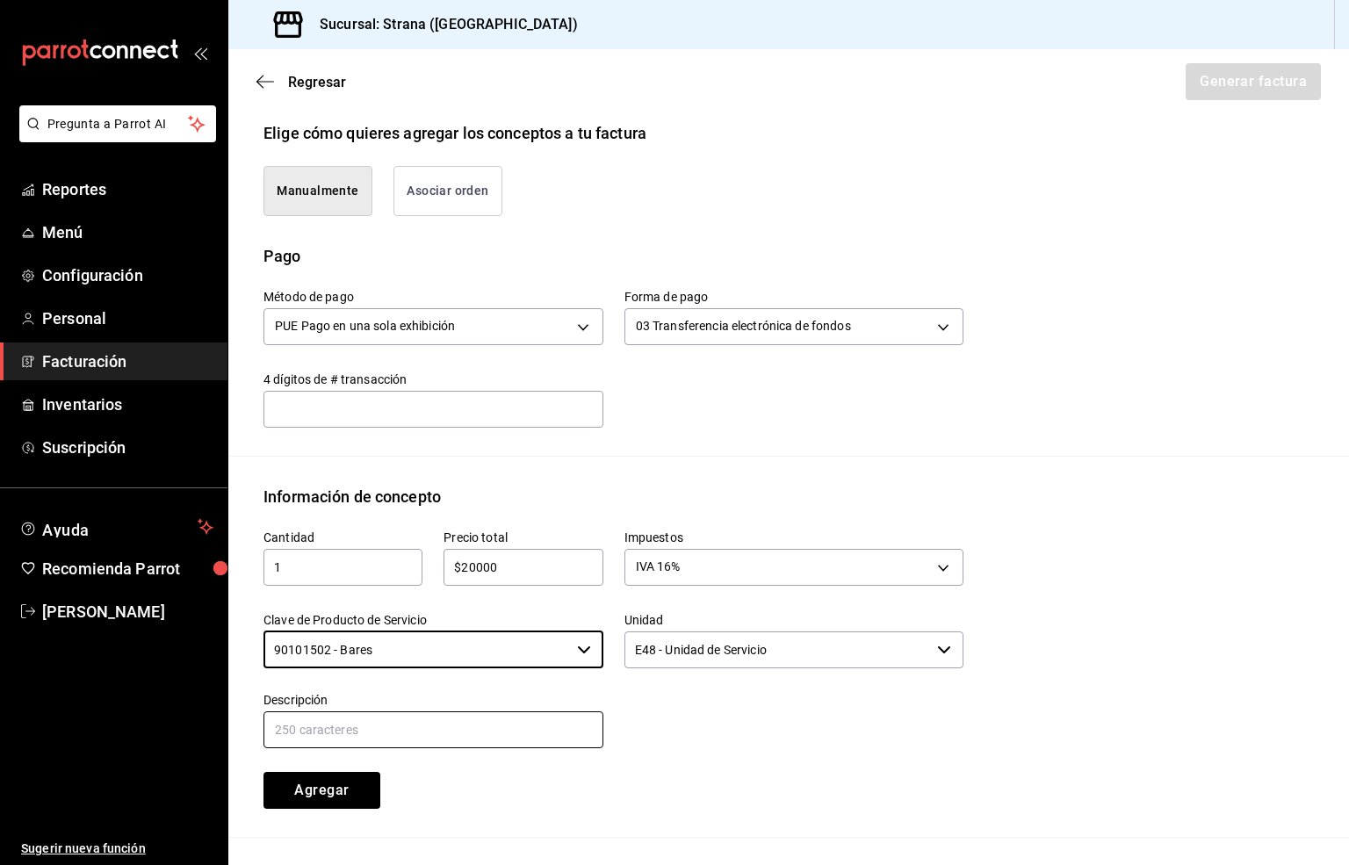
click at [312, 733] on input "text" at bounding box center [433, 729] width 340 height 37
paste input "CONSUMO"
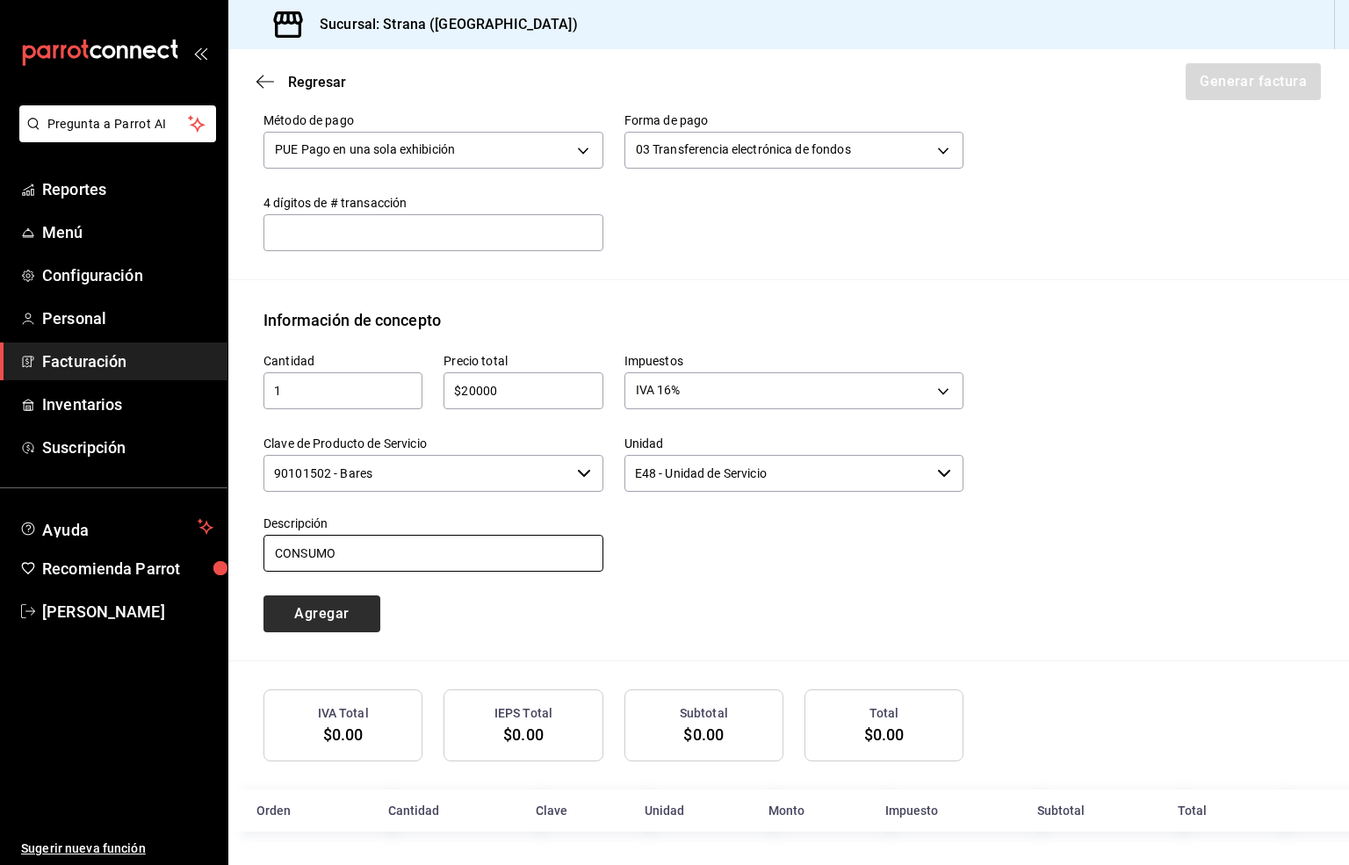
scroll to position [590, 0]
click at [306, 612] on button "Agregar" at bounding box center [321, 612] width 117 height 37
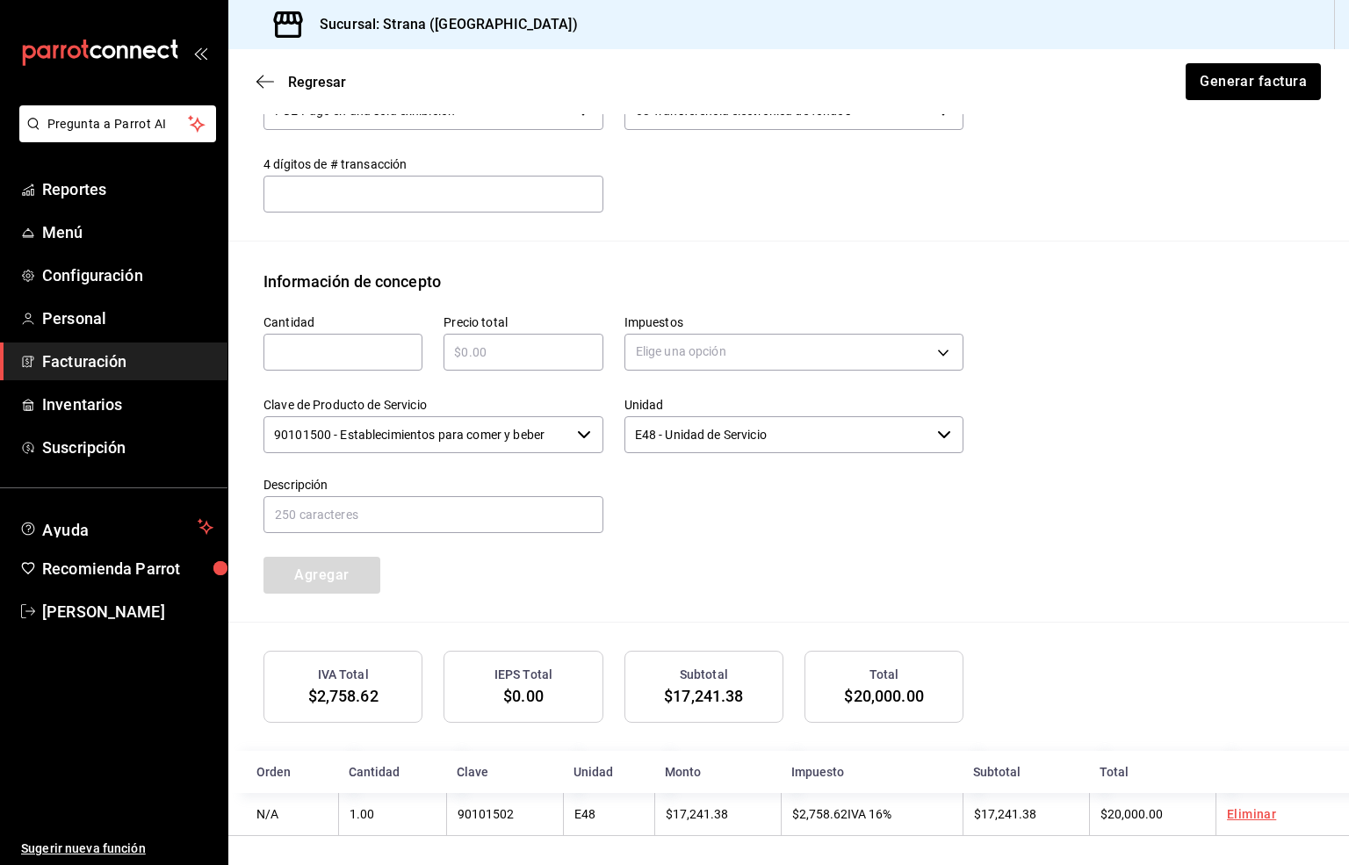
scroll to position [633, 0]
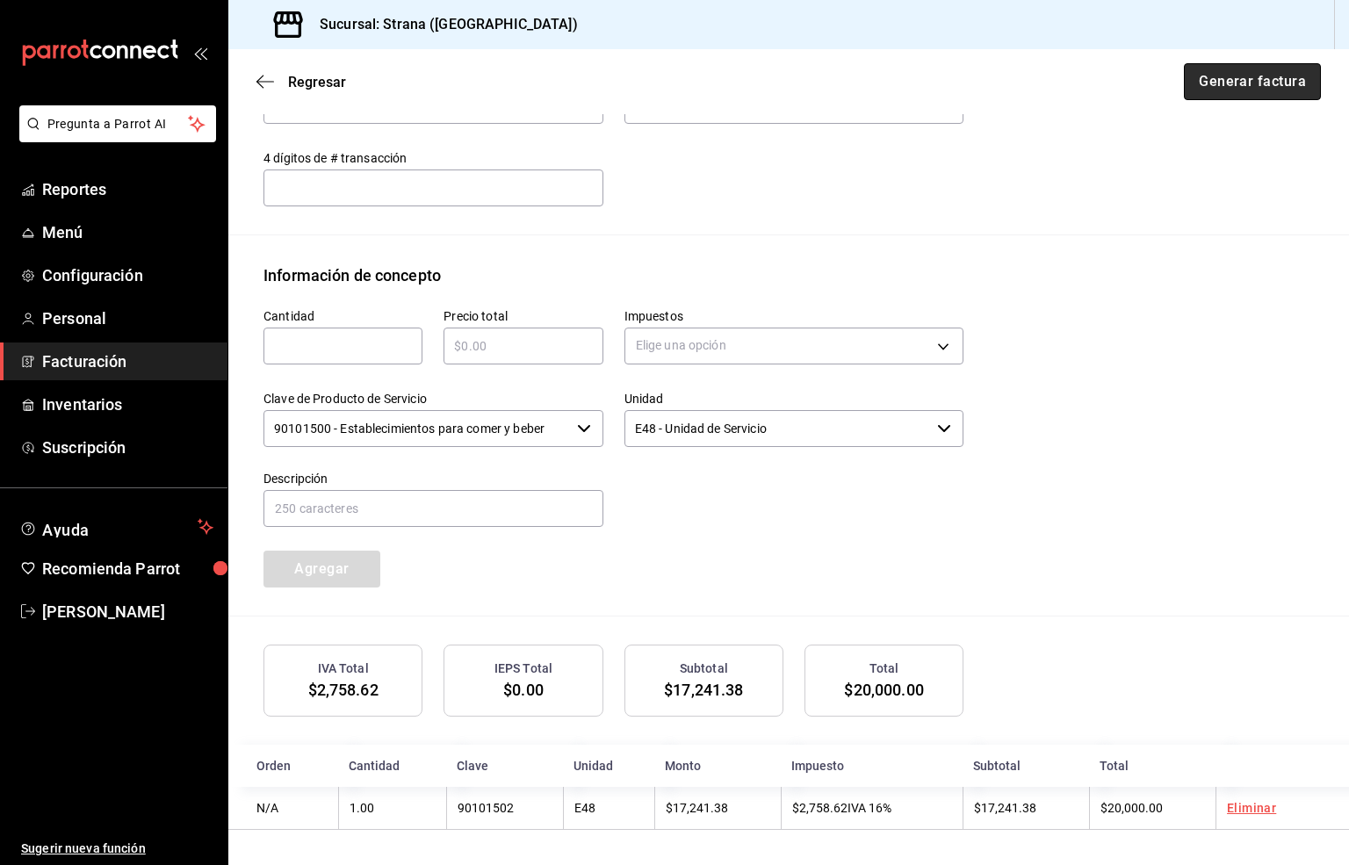
click at [1213, 87] on button "Generar factura" at bounding box center [1252, 81] width 137 height 37
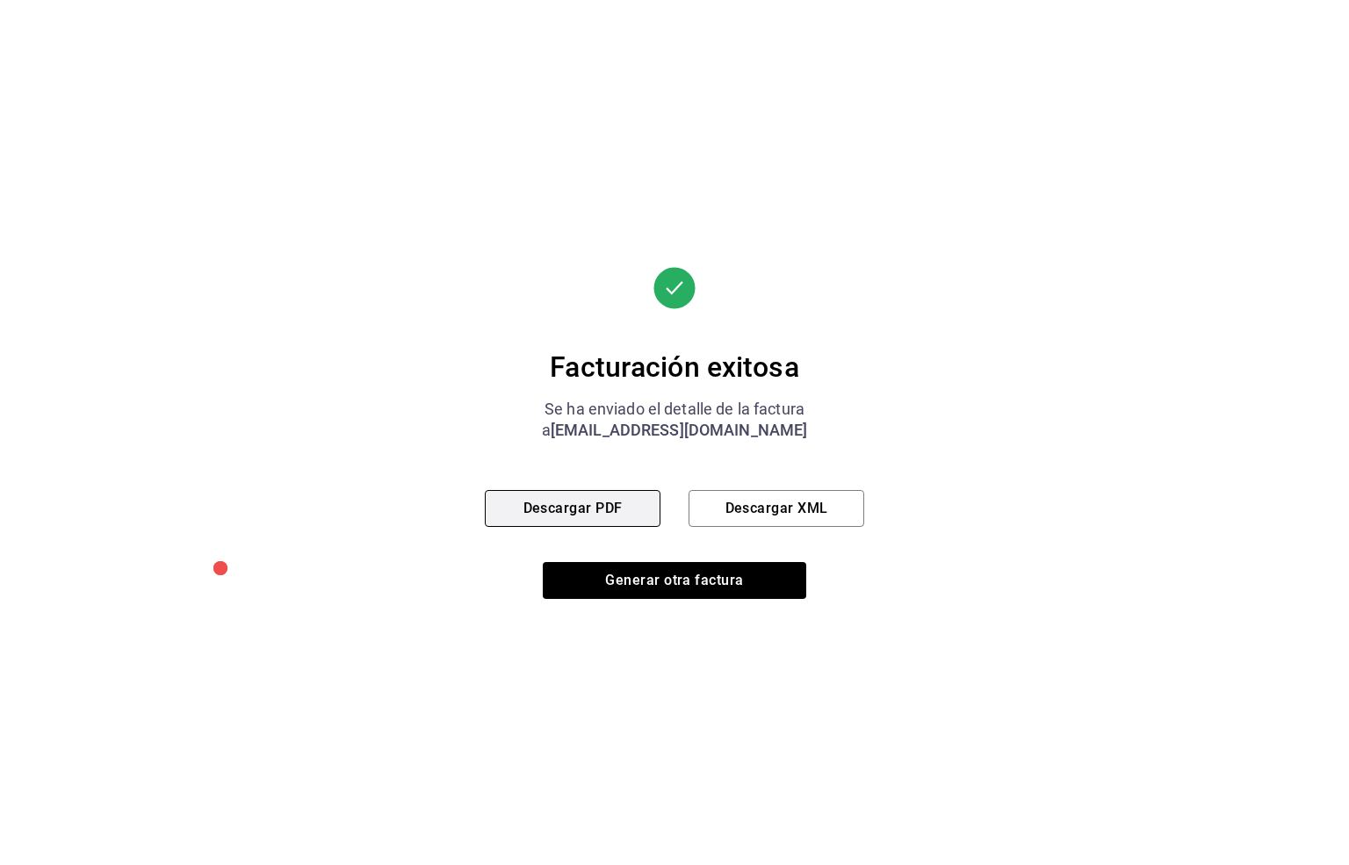
click at [574, 516] on button "Descargar PDF" at bounding box center [573, 508] width 176 height 37
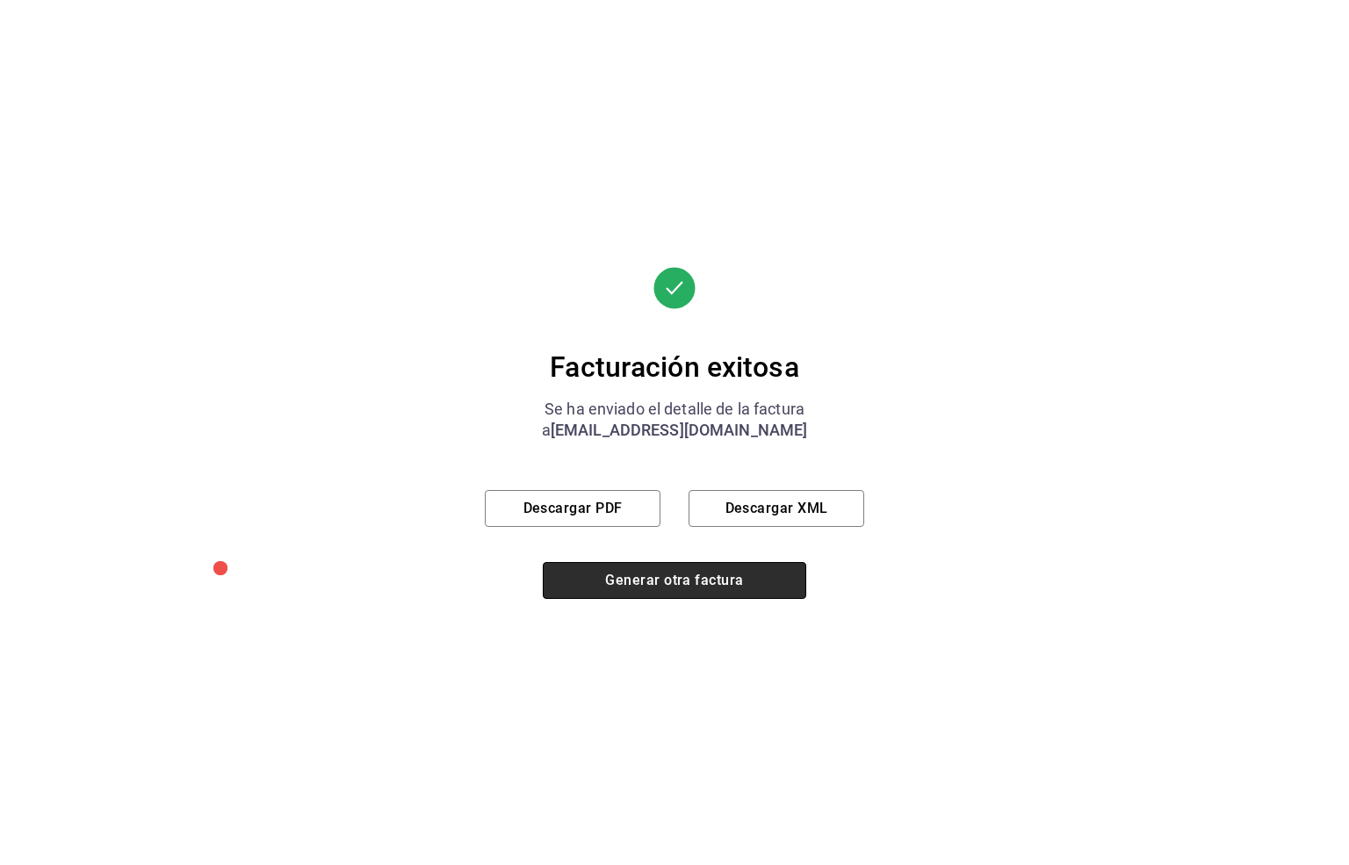
click at [632, 577] on button "Generar otra factura" at bounding box center [674, 580] width 263 height 37
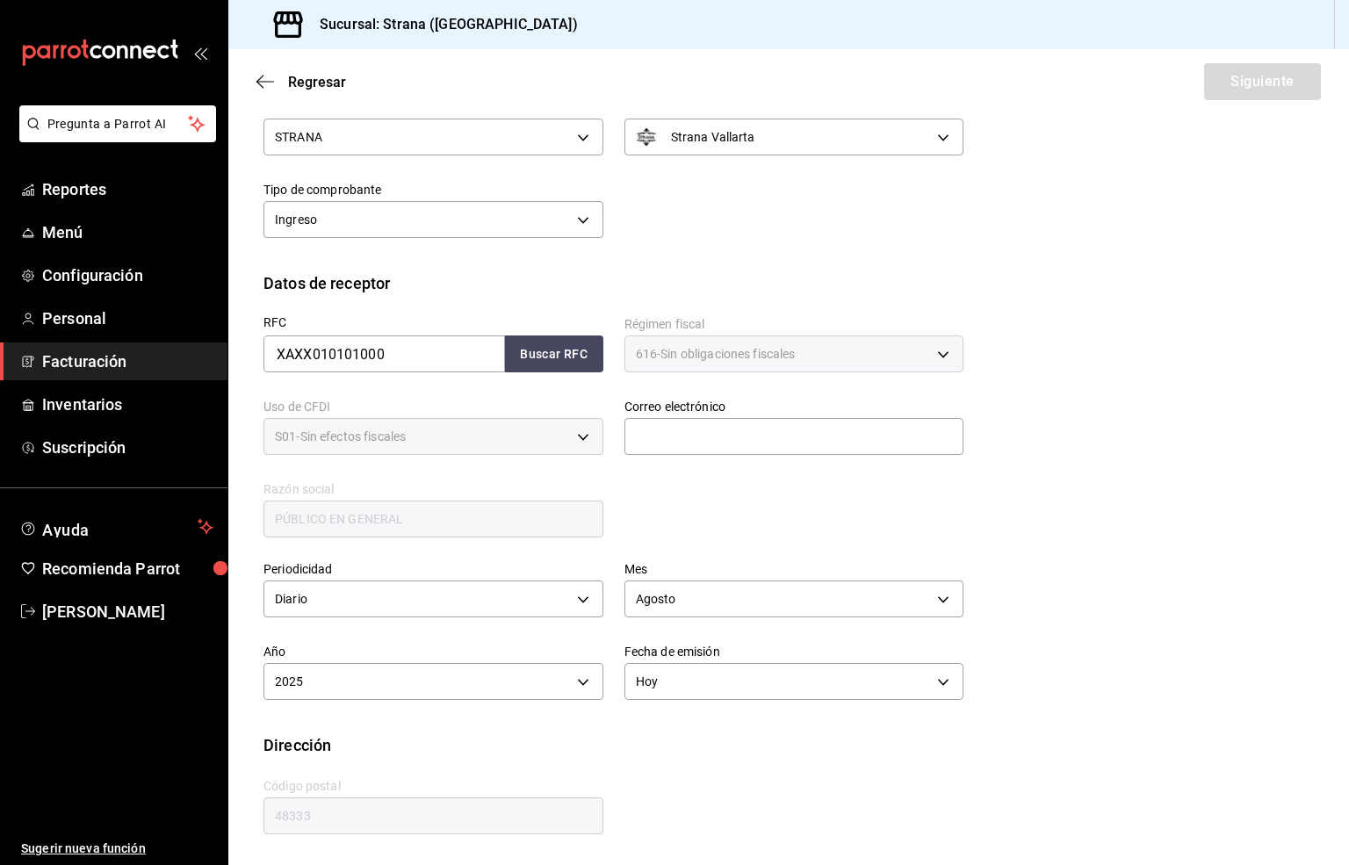
scroll to position [66, 0]
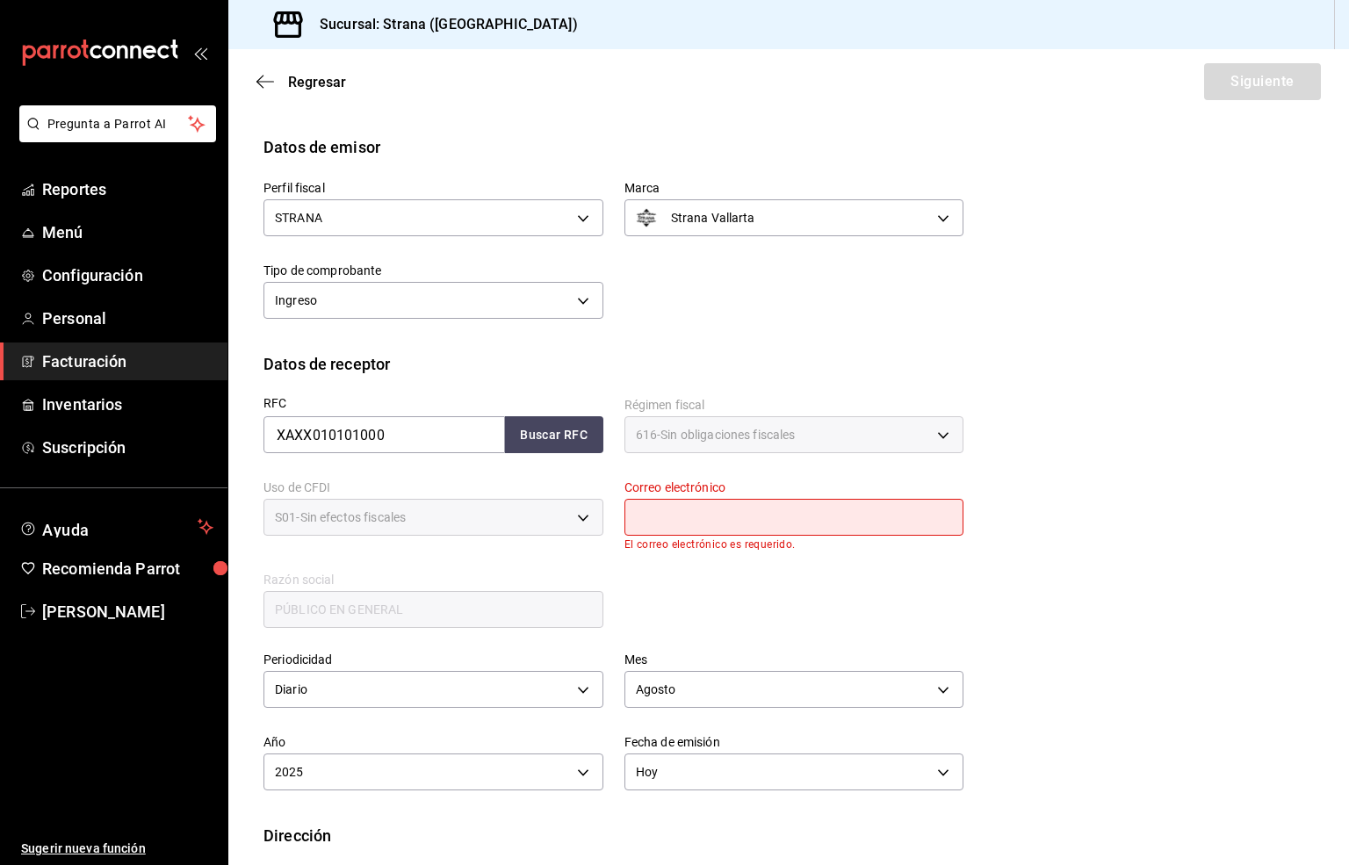
drag, startPoint x: 694, startPoint y: 559, endPoint x: 707, endPoint y: 551, distance: 15.8
click at [694, 559] on div "RFC XAXX010101000 Buscar RFC Régimen fiscal 616 - Sin obligaciones fiscales 616…" at bounding box center [602, 503] width 721 height 255
click at [707, 528] on input "text" at bounding box center [794, 517] width 340 height 37
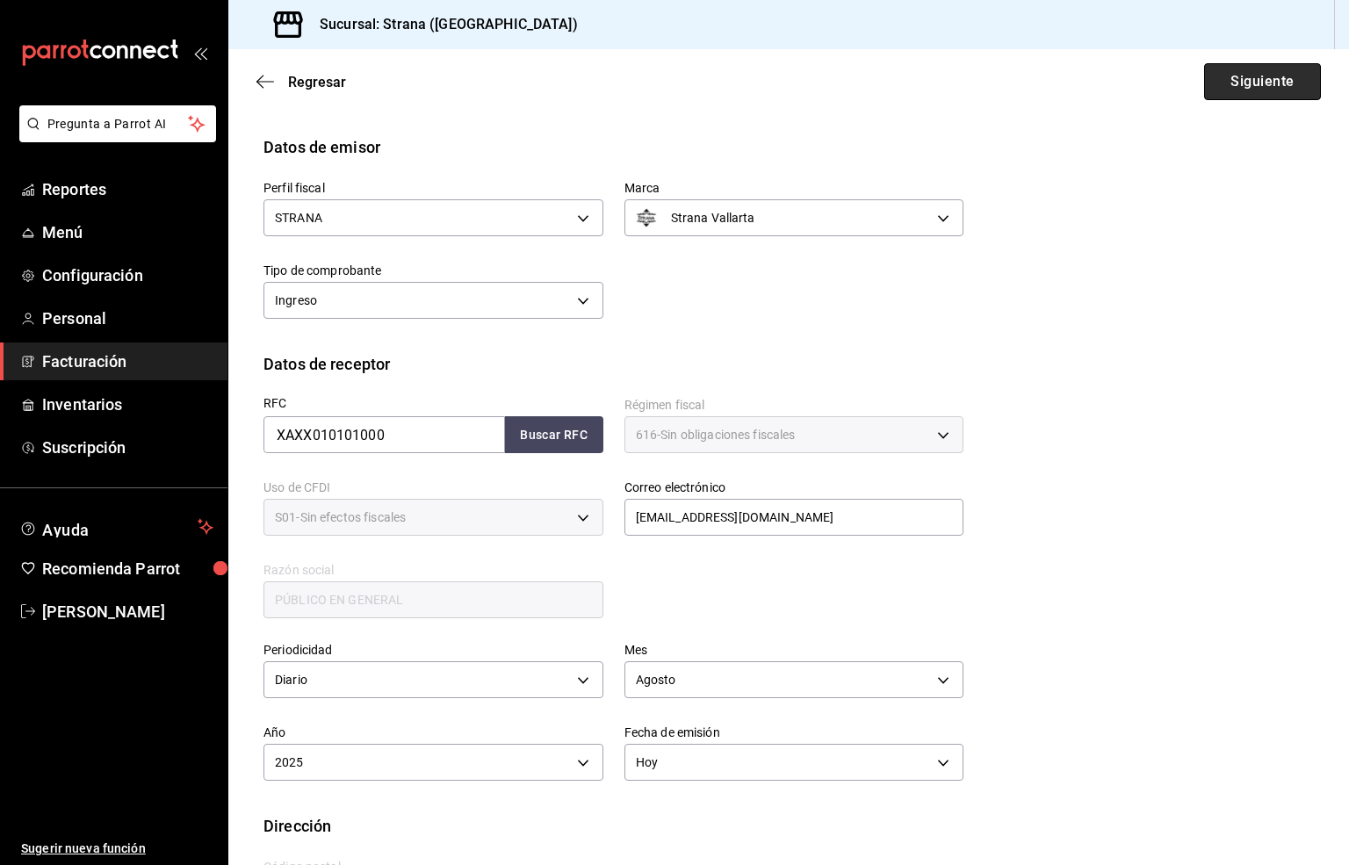
click at [1235, 93] on button "Siguiente" at bounding box center [1262, 81] width 117 height 37
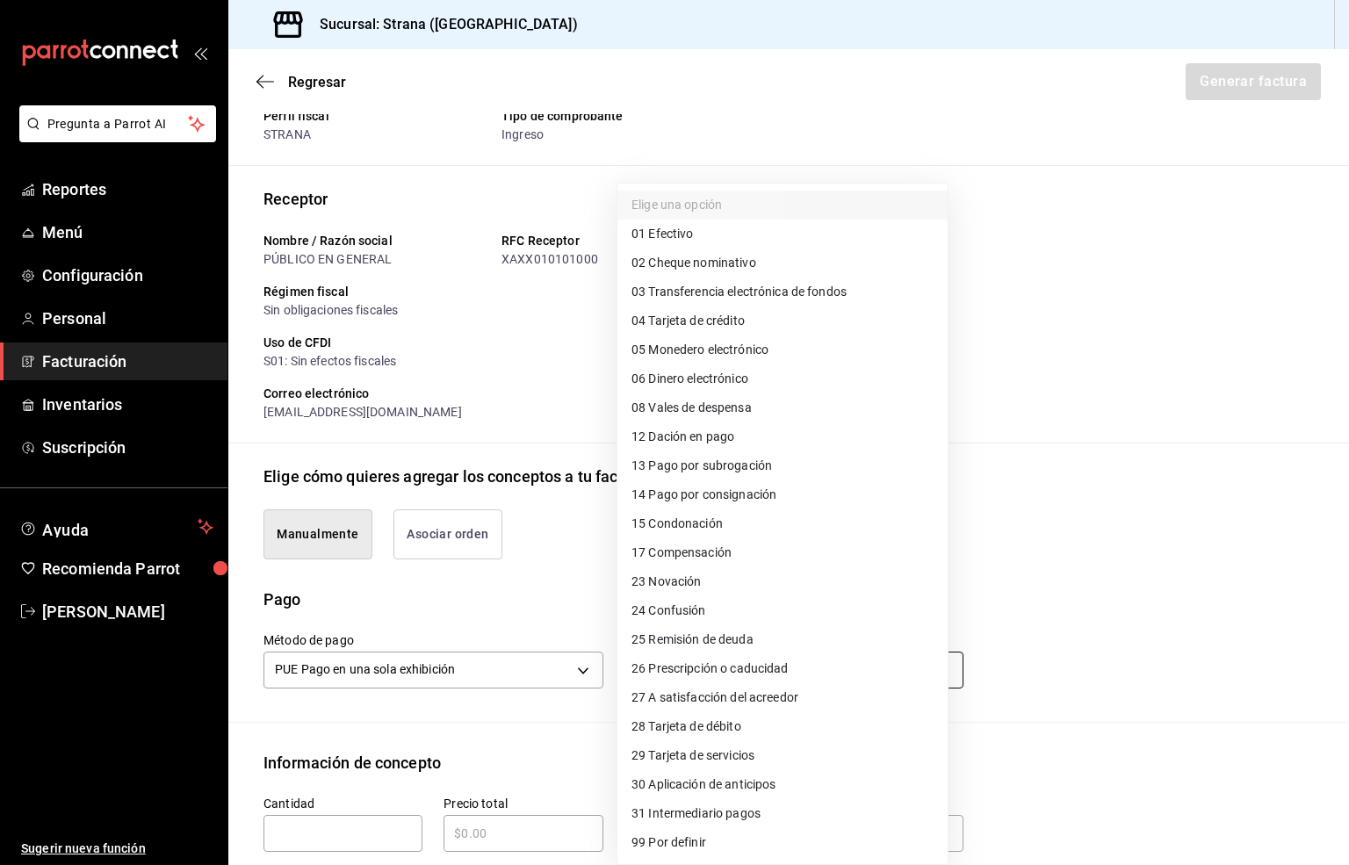
click at [754, 674] on body "Pregunta a Parrot AI Reportes Menú Configuración Personal Facturación Inventari…" at bounding box center [674, 432] width 1349 height 865
drag, startPoint x: 803, startPoint y: 291, endPoint x: 817, endPoint y: 332, distance: 43.3
click at [803, 291] on span "03 Transferencia electrónica de fondos" at bounding box center [738, 292] width 215 height 18
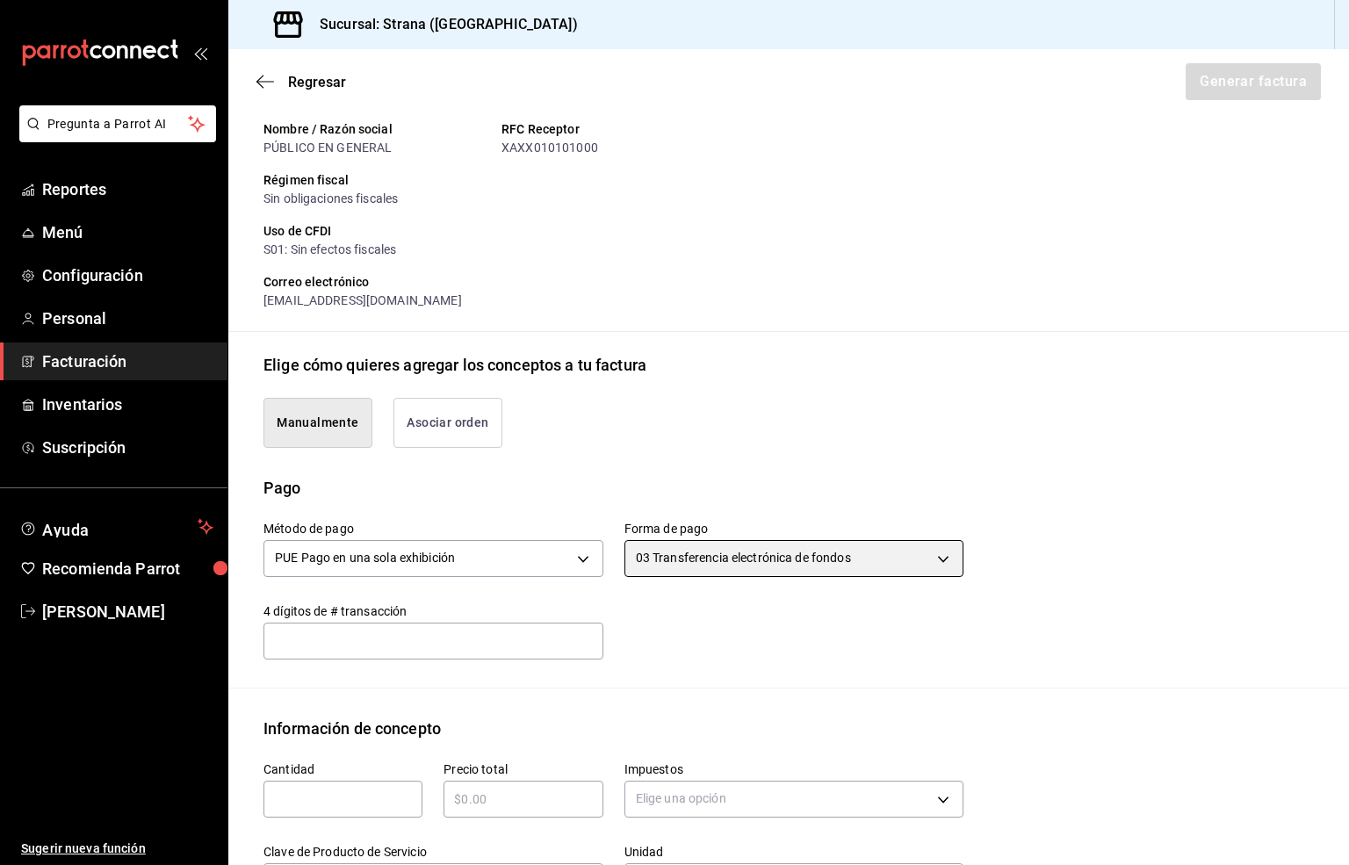
scroll to position [329, 0]
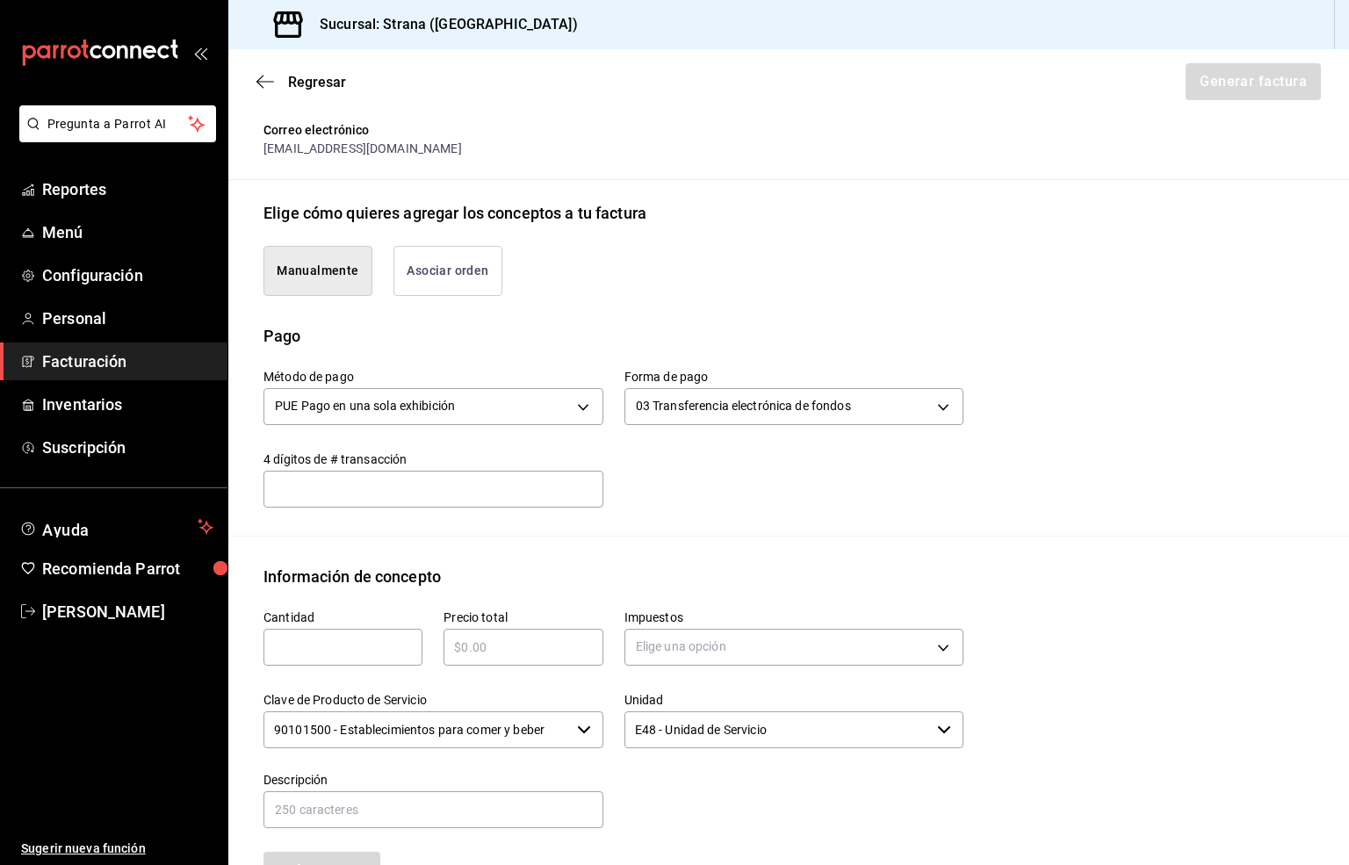
click at [295, 649] on input "text" at bounding box center [342, 647] width 159 height 21
click at [490, 645] on input "text" at bounding box center [522, 647] width 159 height 21
click at [665, 644] on body "Pregunta a Parrot AI Reportes Menú Configuración Personal Facturación Inventari…" at bounding box center [674, 432] width 1349 height 865
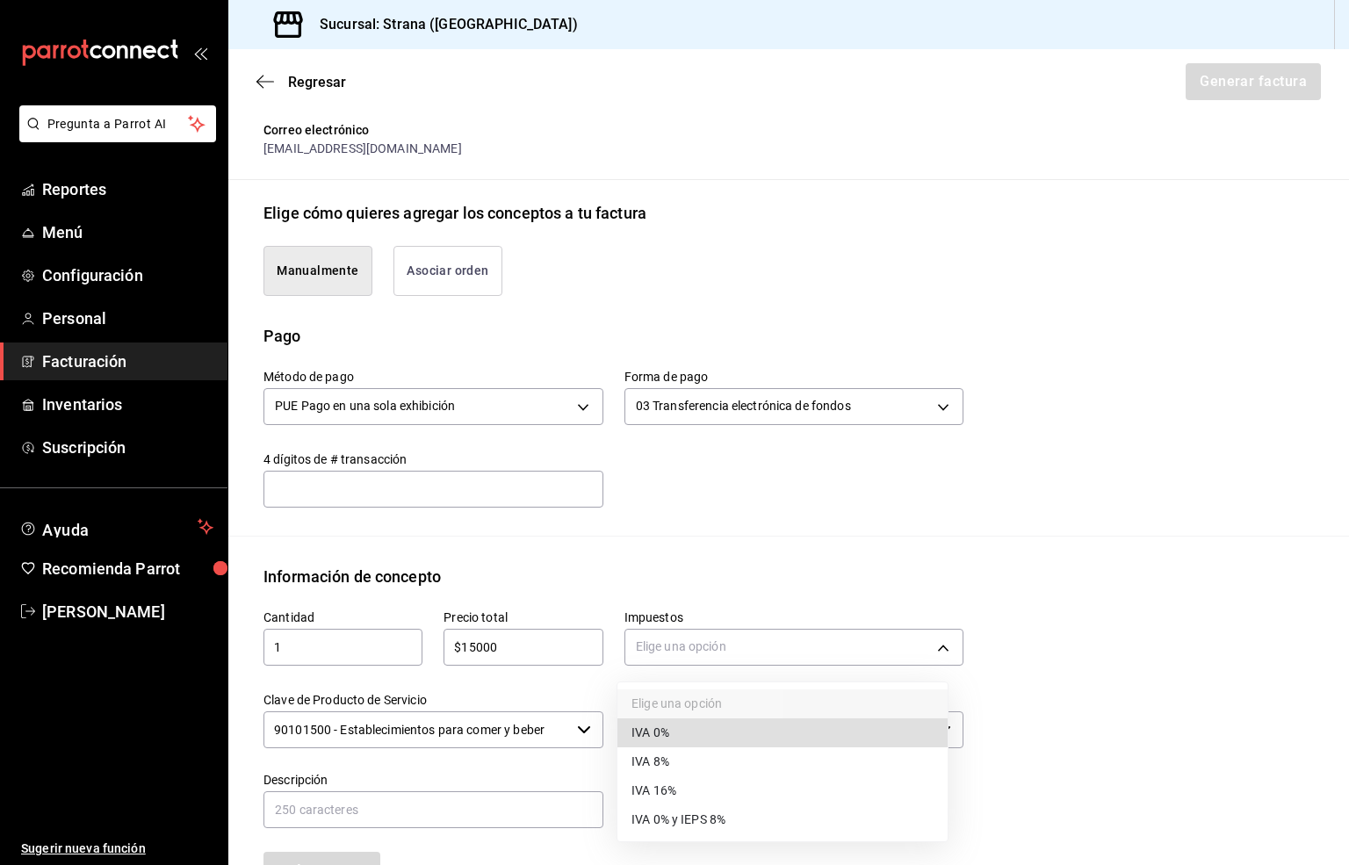
click at [659, 790] on span "IVA 16%" at bounding box center [653, 790] width 45 height 18
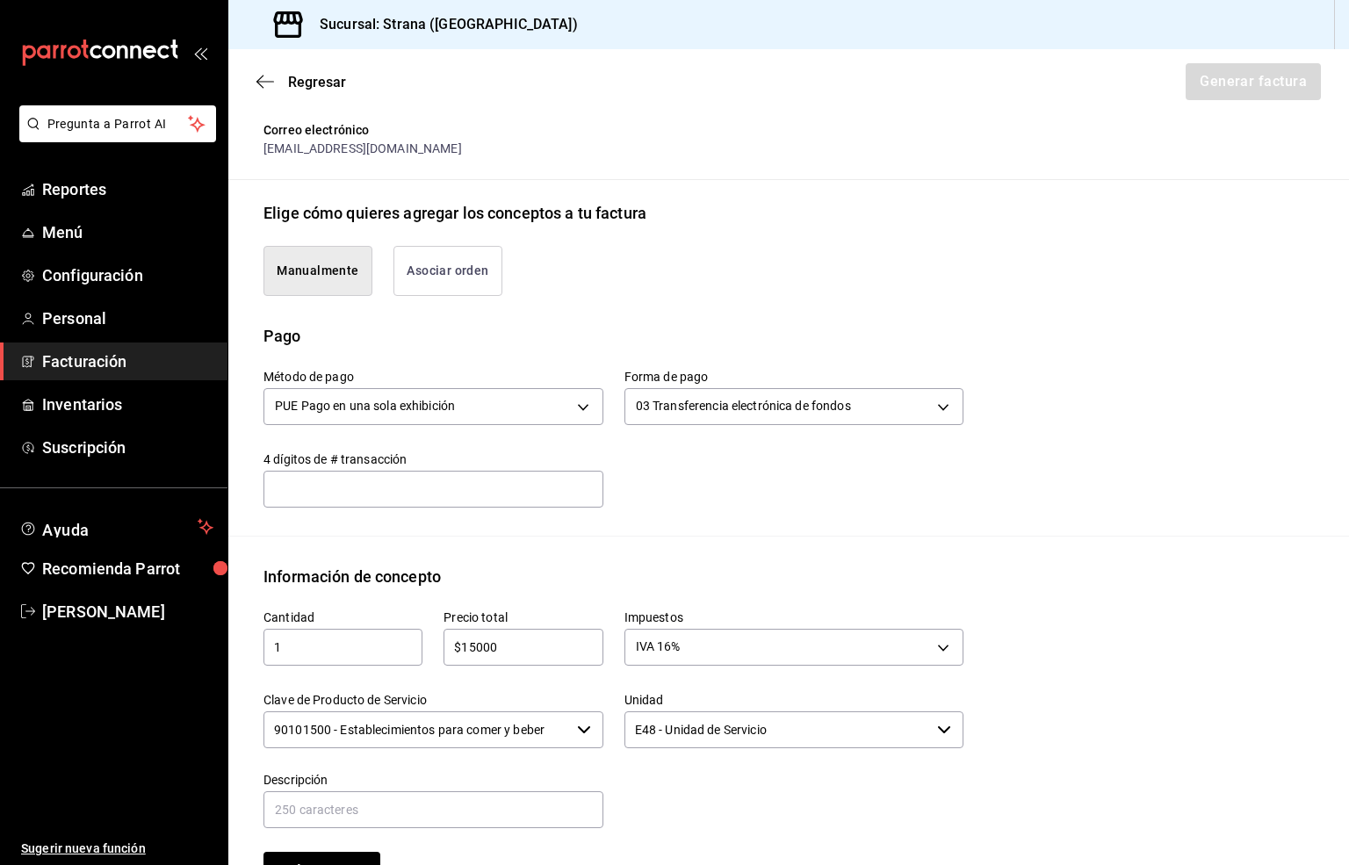
click at [435, 736] on input "90101500 - Establecimientos para comer y beber" at bounding box center [416, 729] width 306 height 37
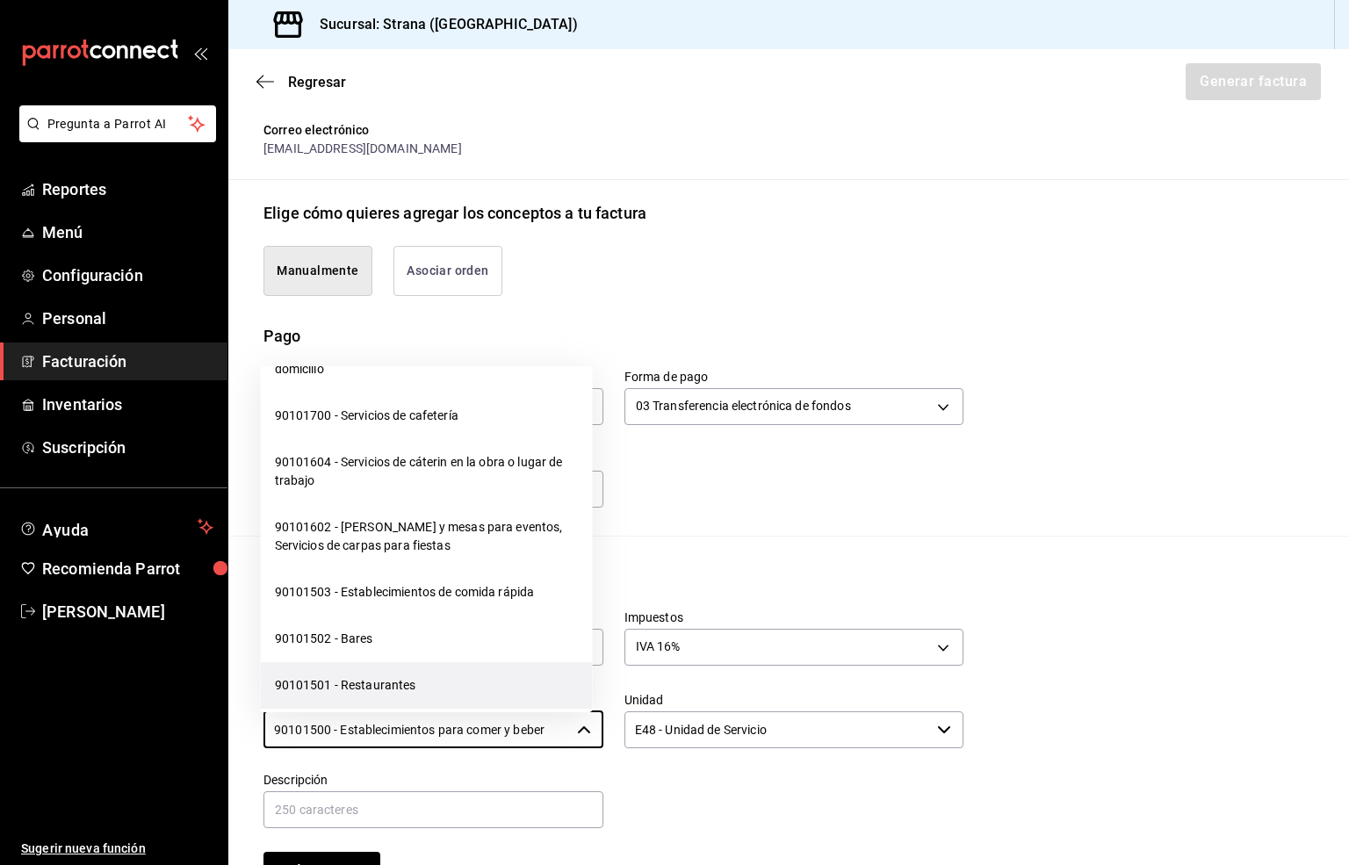
scroll to position [395, 0]
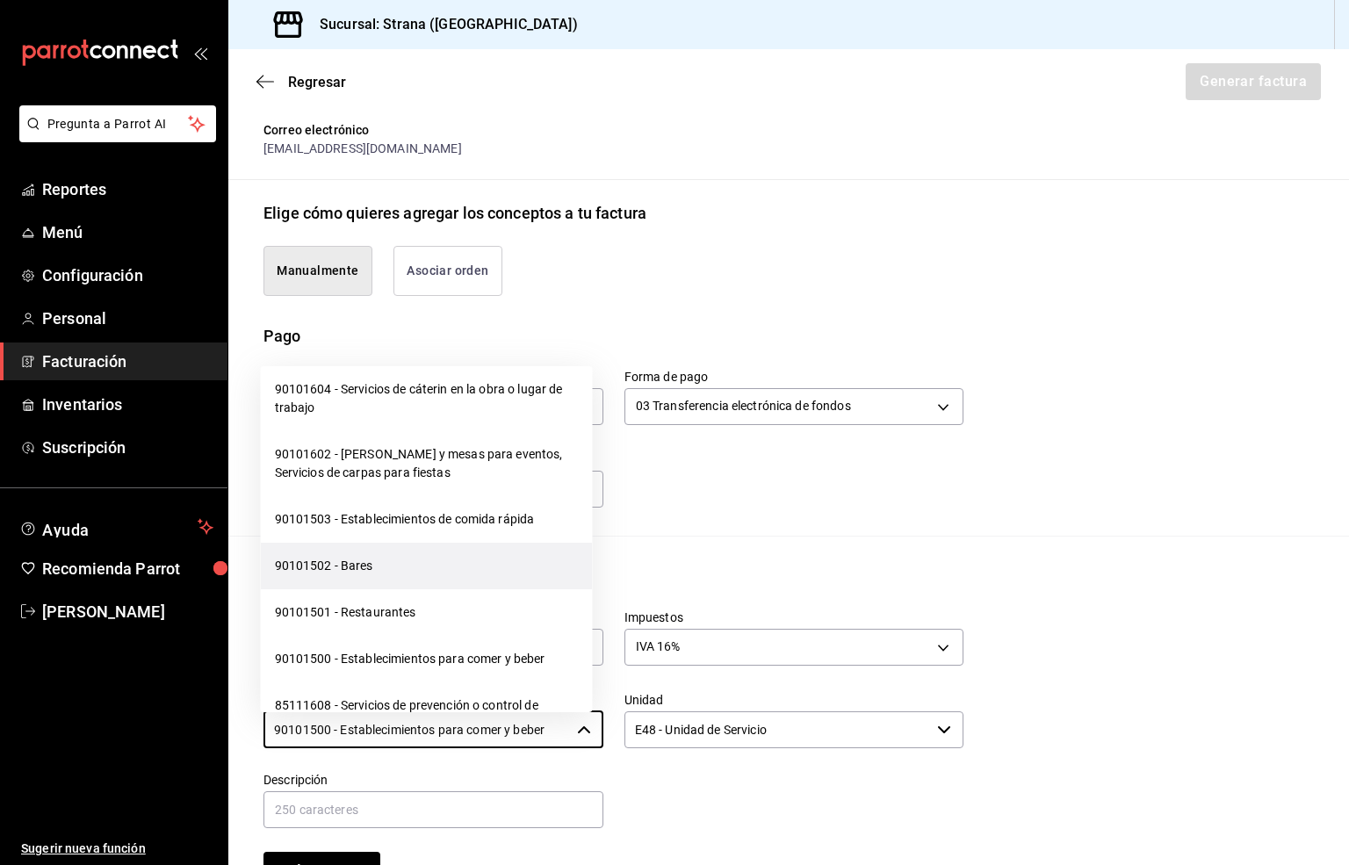
click at [343, 564] on li "90101502 - Bares" at bounding box center [427, 566] width 332 height 47
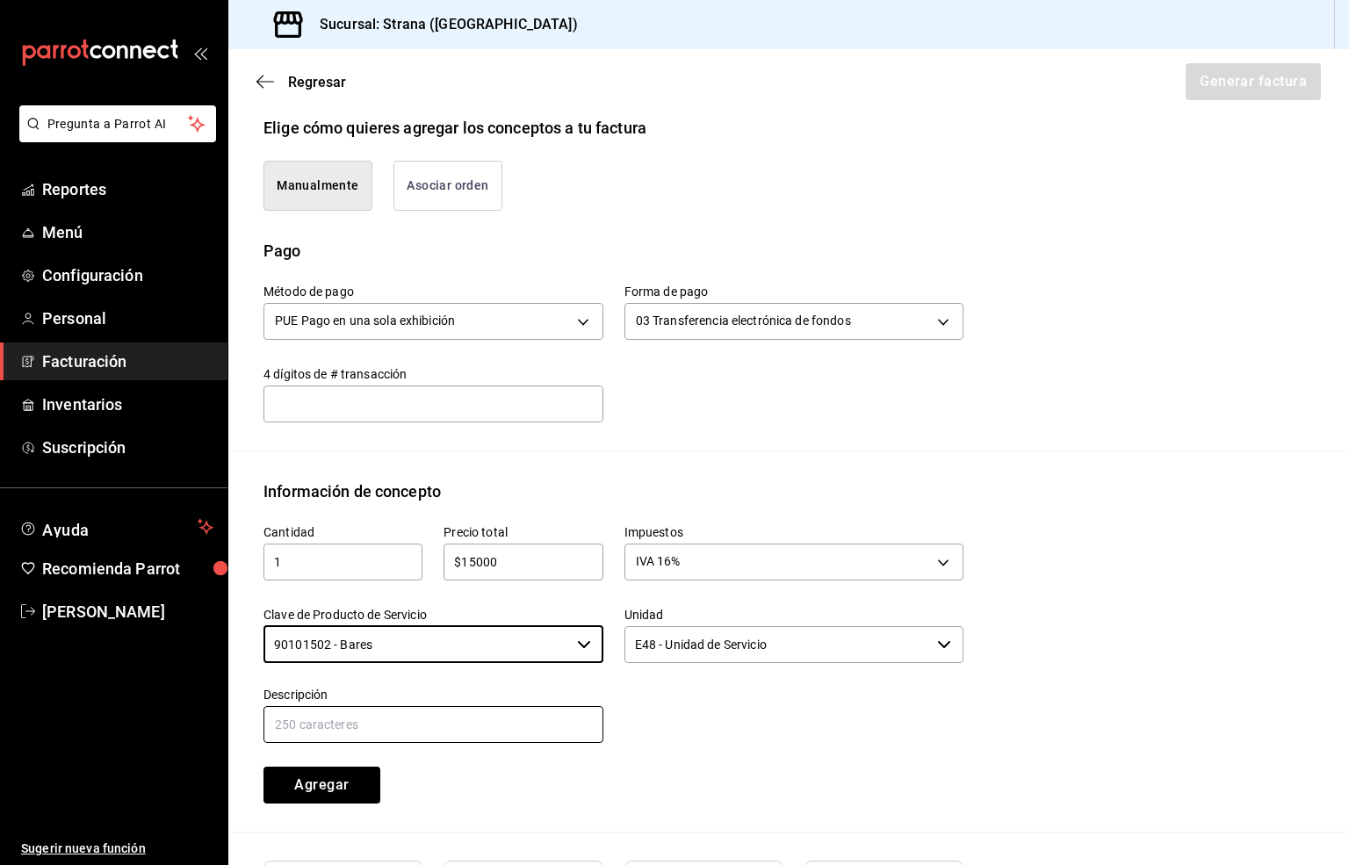
scroll to position [461, 0]
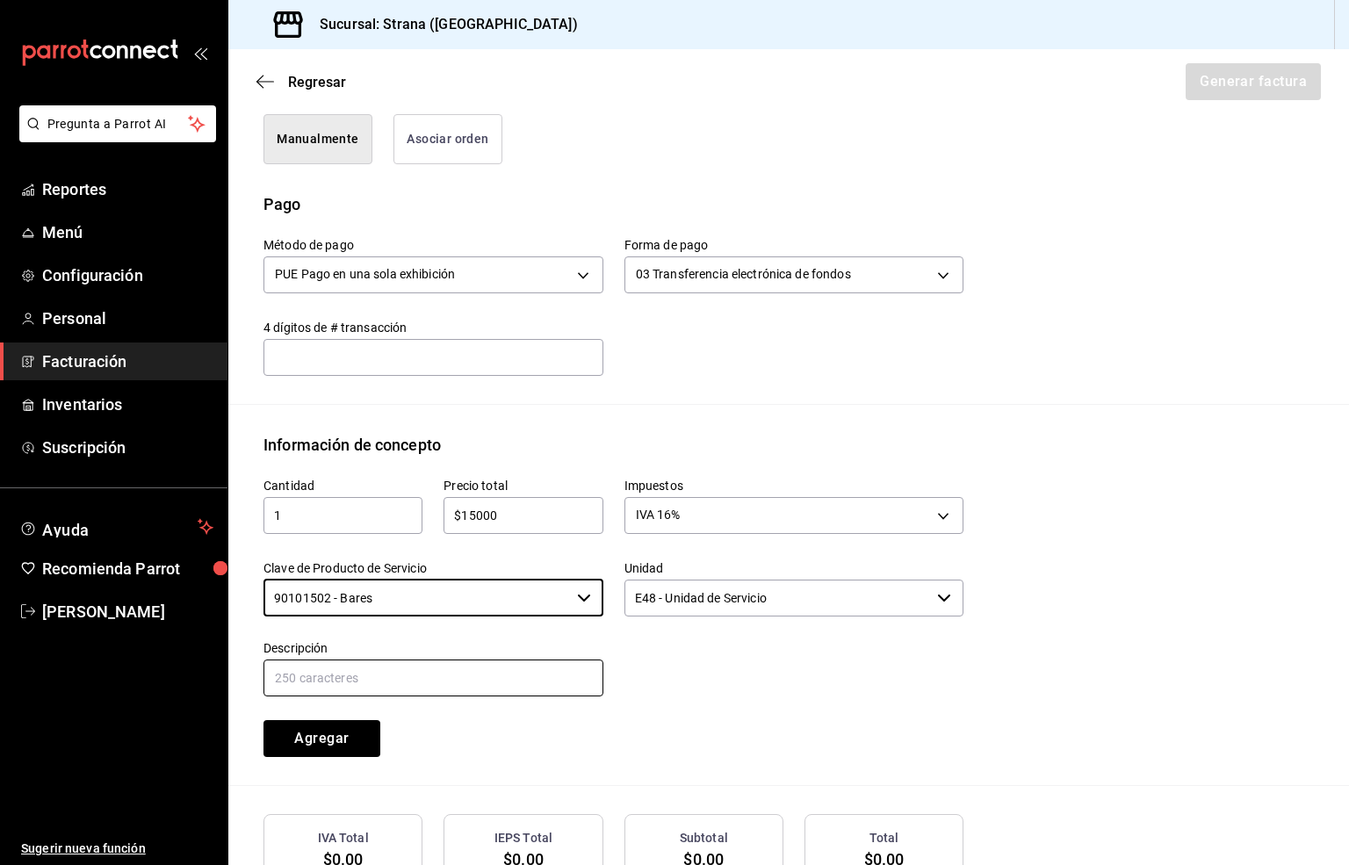
click at [337, 674] on input "text" at bounding box center [433, 677] width 340 height 37
paste input "CONSUMO"
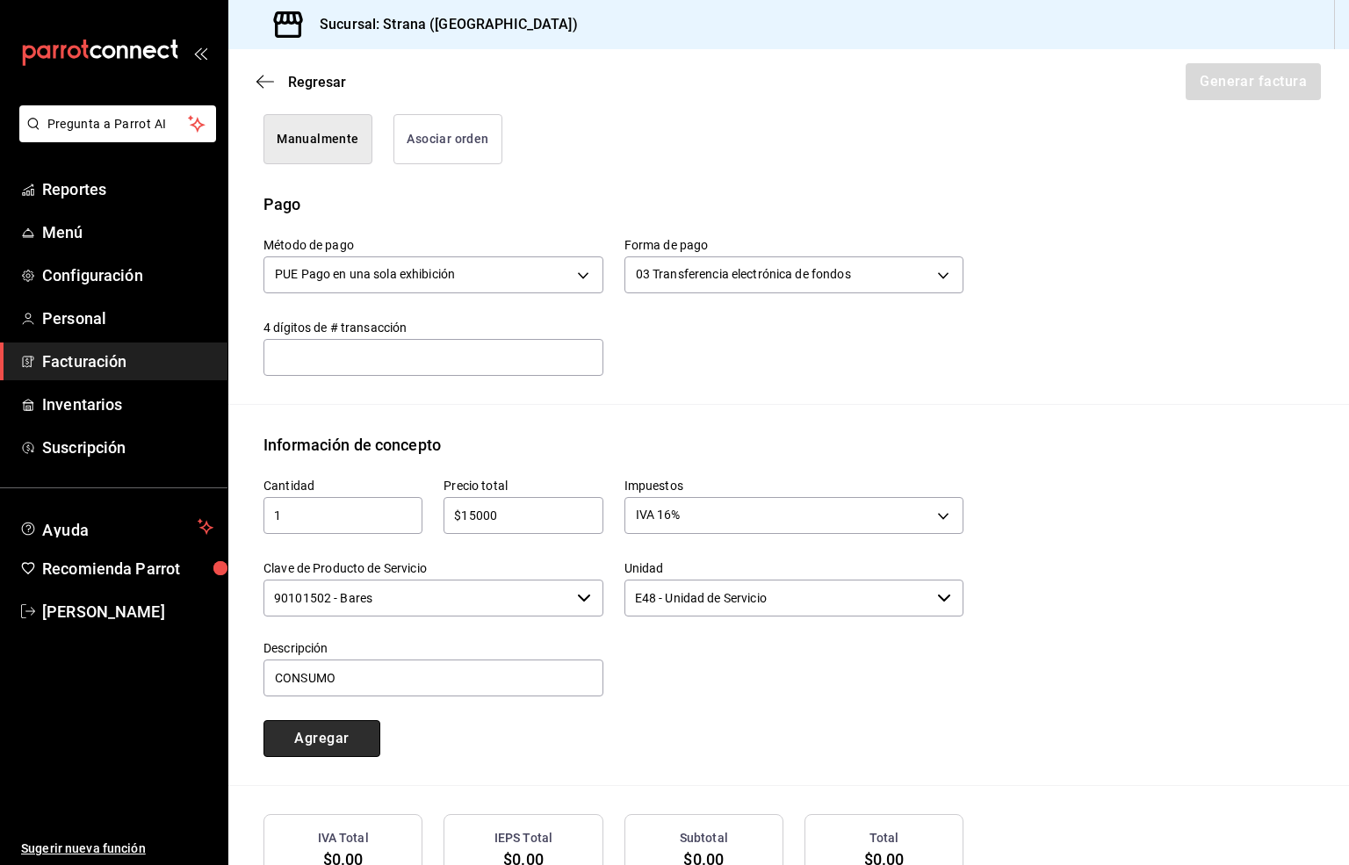
click at [292, 735] on button "Agregar" at bounding box center [321, 738] width 117 height 37
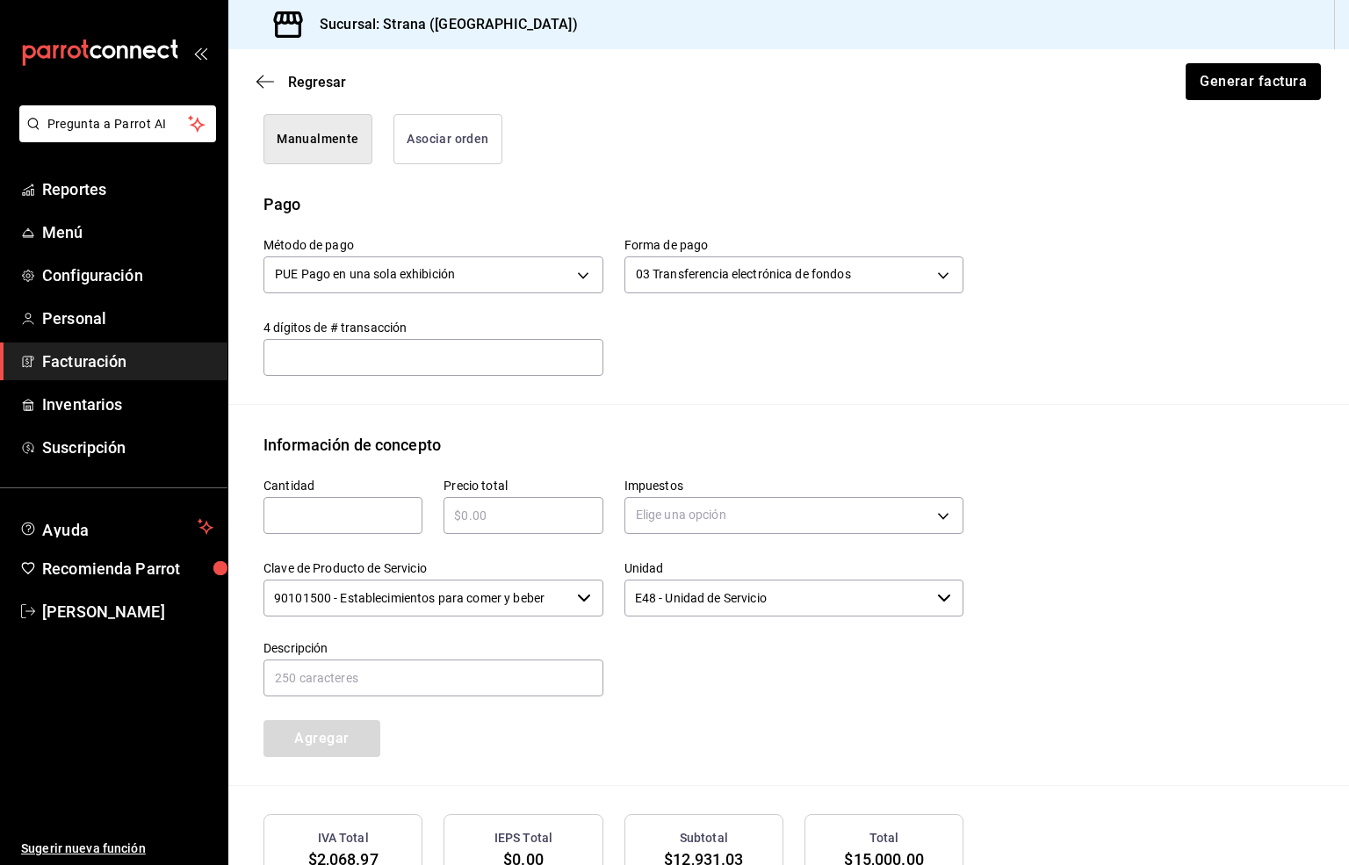
scroll to position [633, 0]
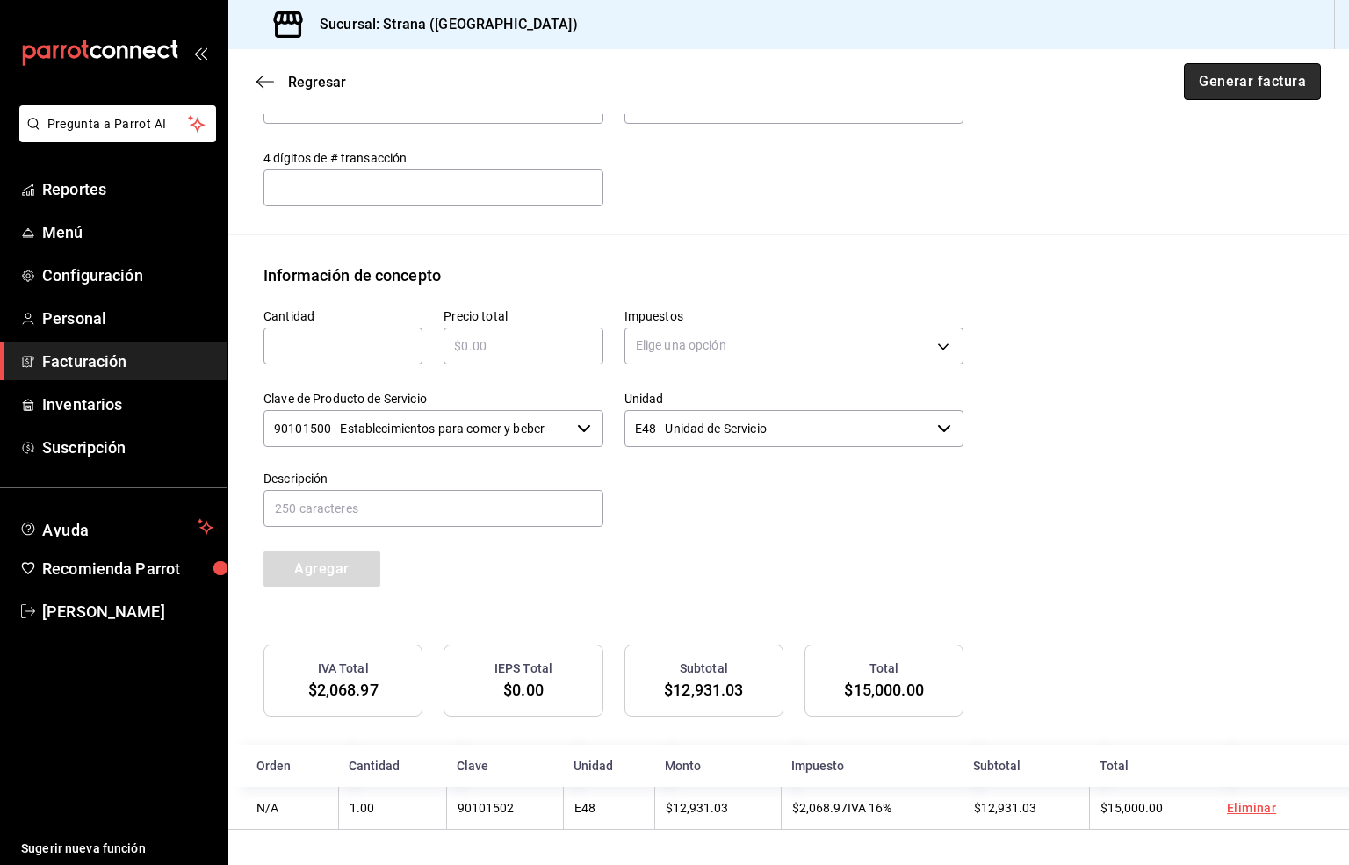
click at [1204, 87] on button "Generar factura" at bounding box center [1252, 81] width 137 height 37
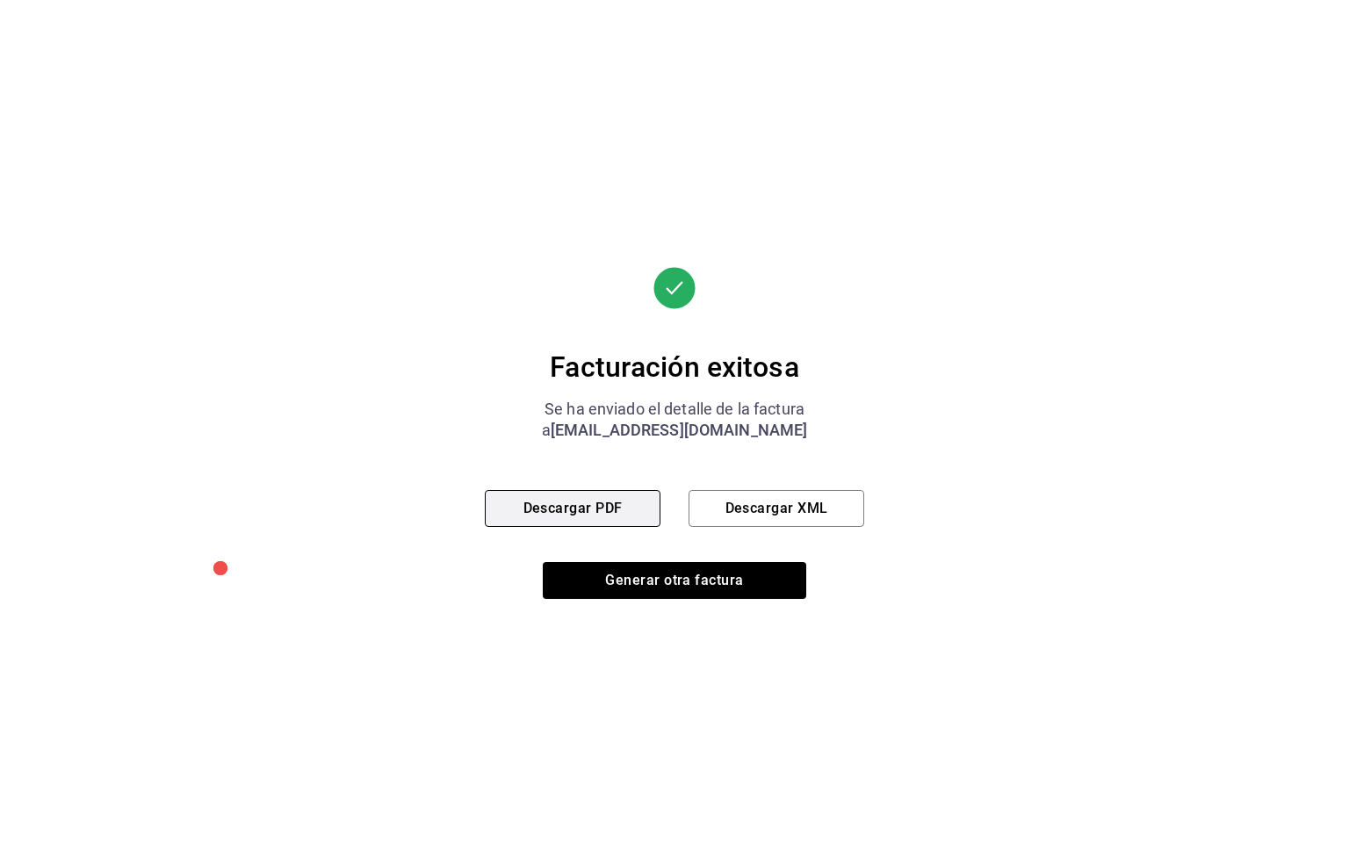
click at [543, 501] on button "Descargar PDF" at bounding box center [573, 508] width 176 height 37
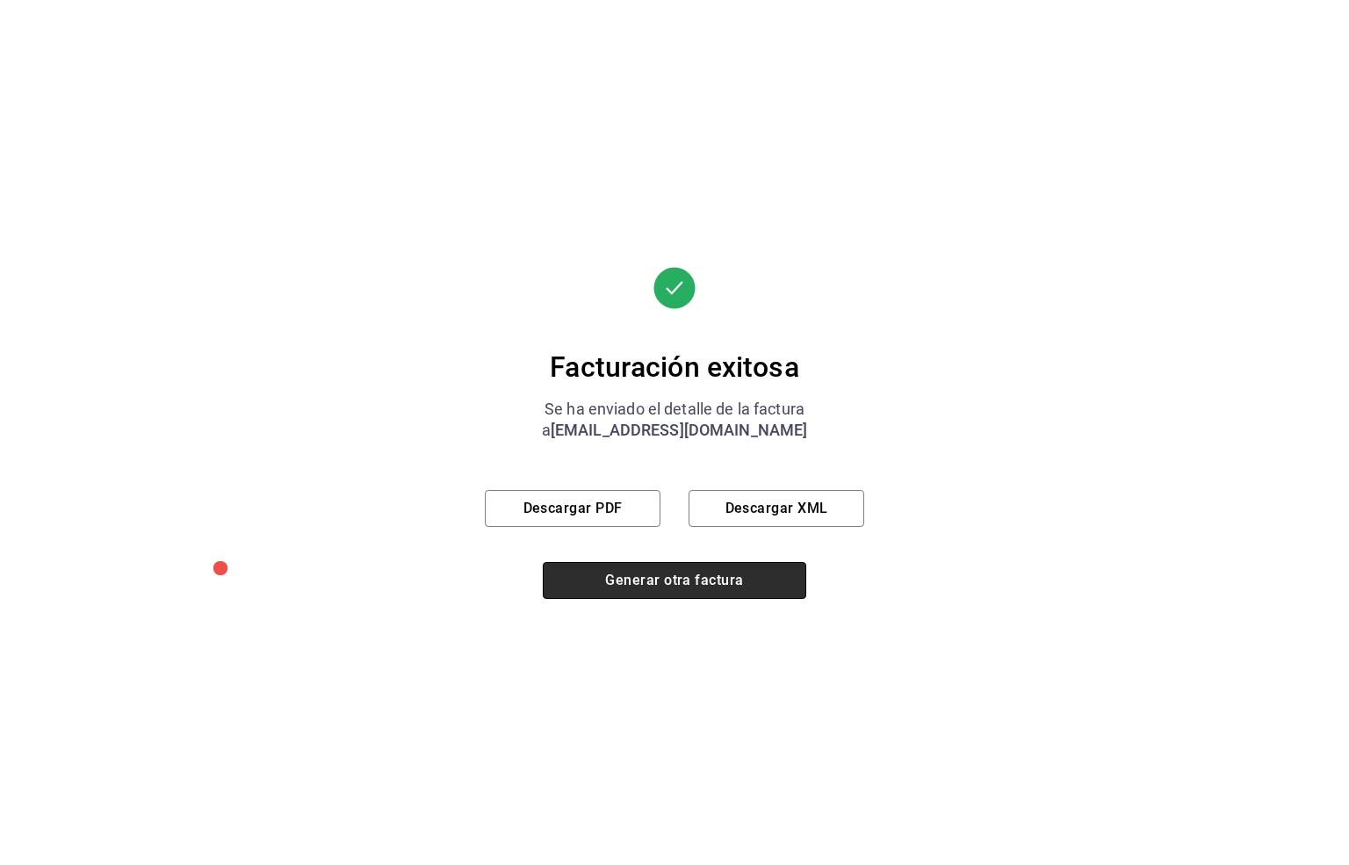
click at [638, 585] on button "Generar otra factura" at bounding box center [674, 580] width 263 height 37
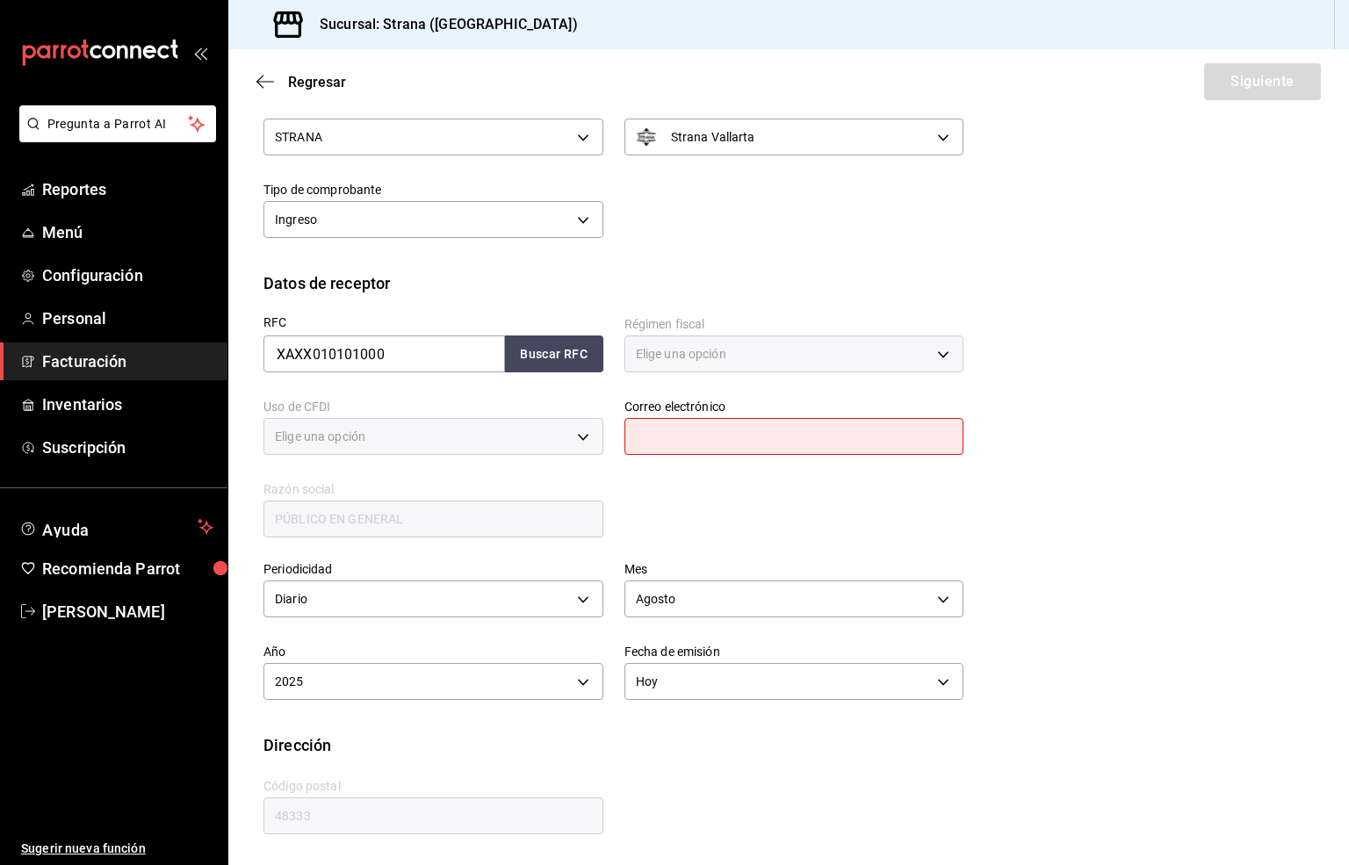
scroll to position [66, 0]
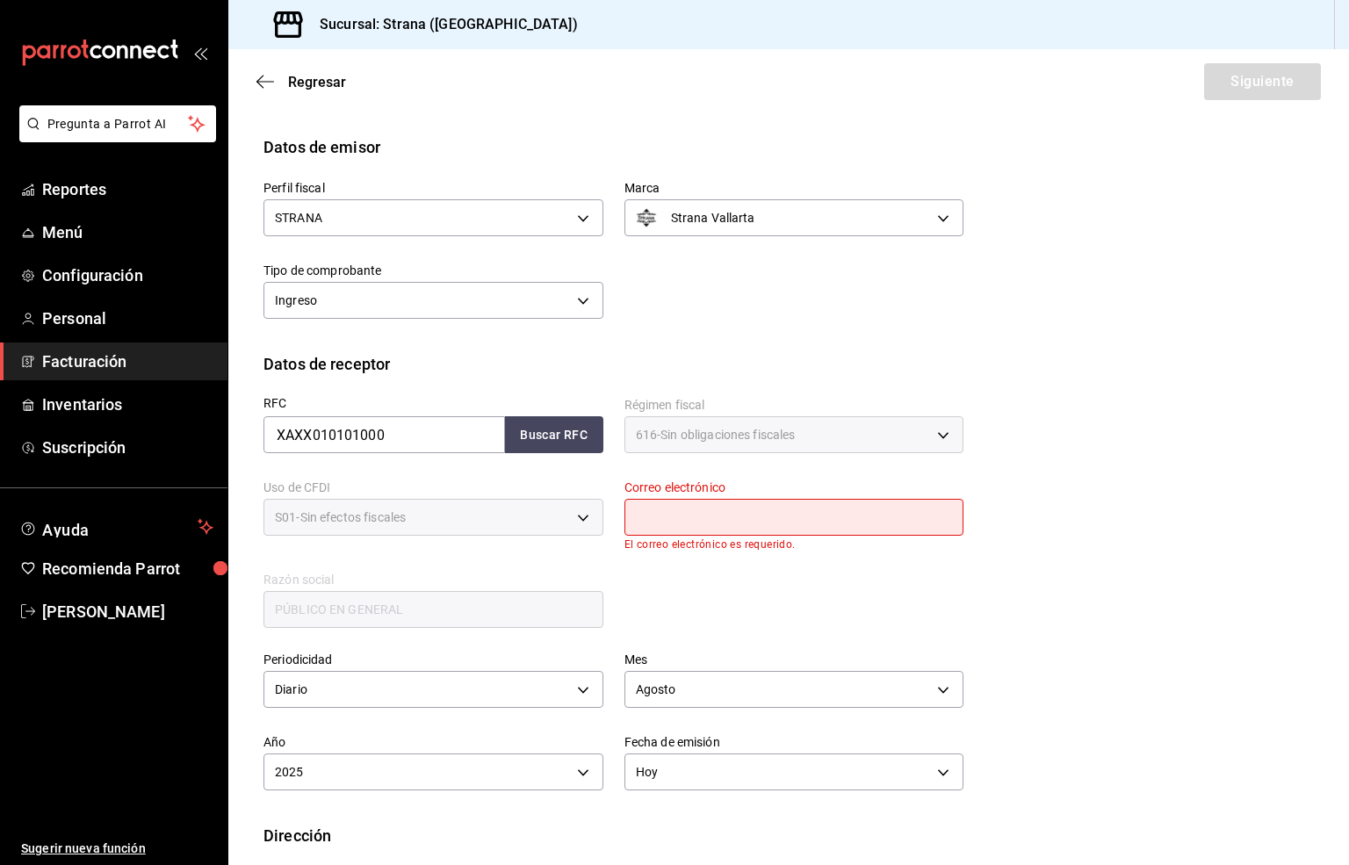
click at [686, 527] on input "text" at bounding box center [794, 517] width 340 height 37
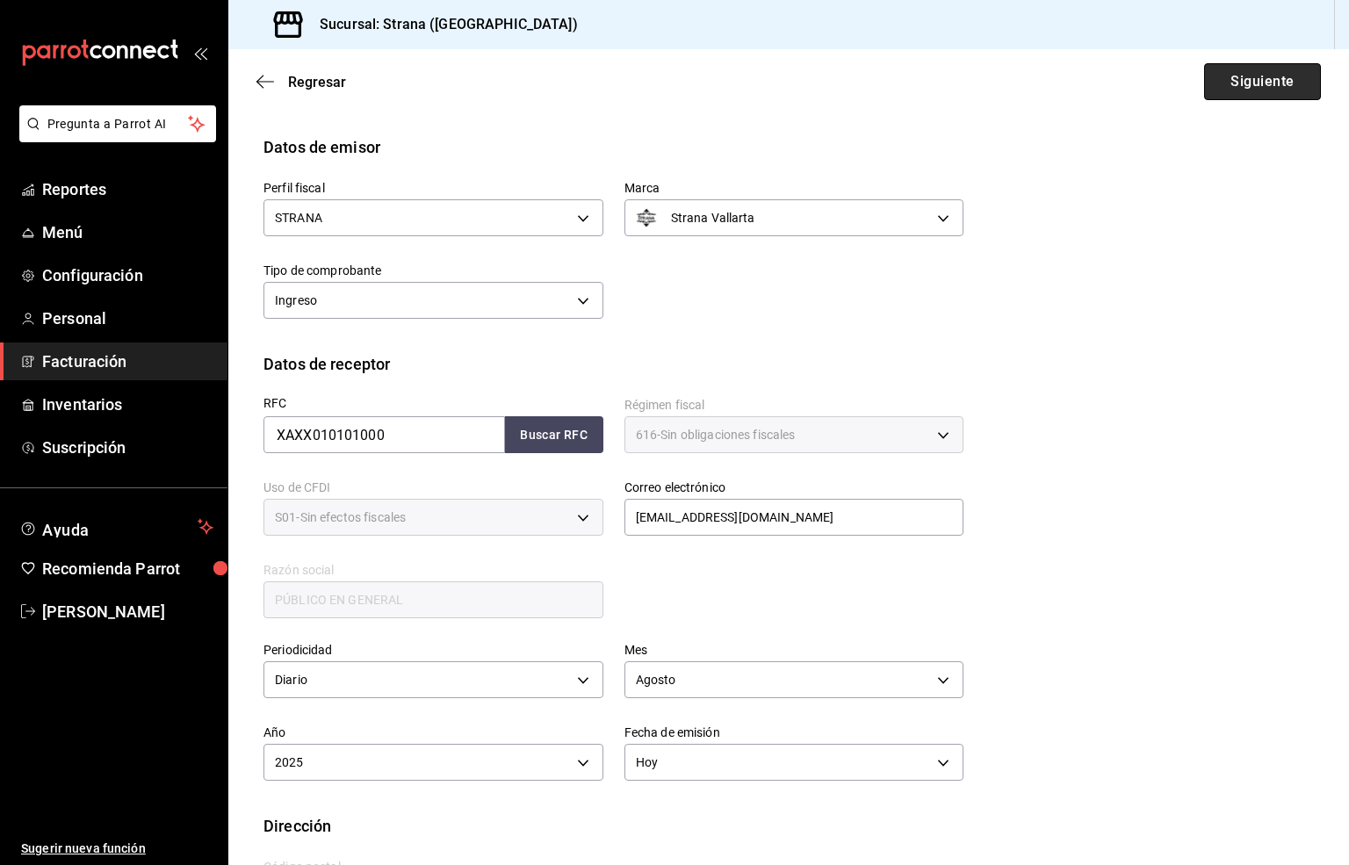
click at [1226, 76] on button "Siguiente" at bounding box center [1262, 81] width 117 height 37
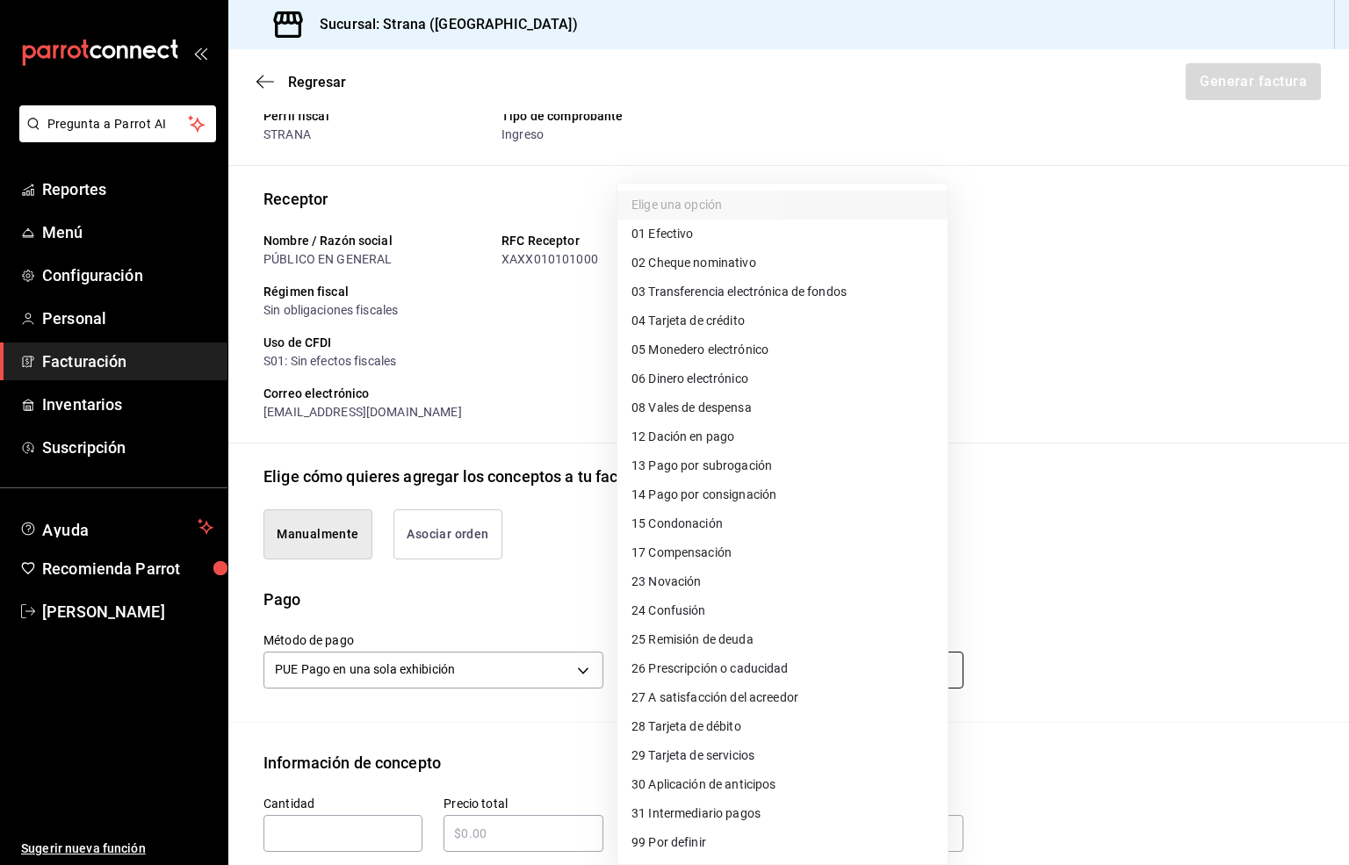
click at [675, 667] on body "Pregunta a Parrot AI Reportes Menú Configuración Personal Facturación Inventari…" at bounding box center [674, 432] width 1349 height 865
click at [806, 292] on span "03 Transferencia electrónica de fondos" at bounding box center [738, 292] width 215 height 18
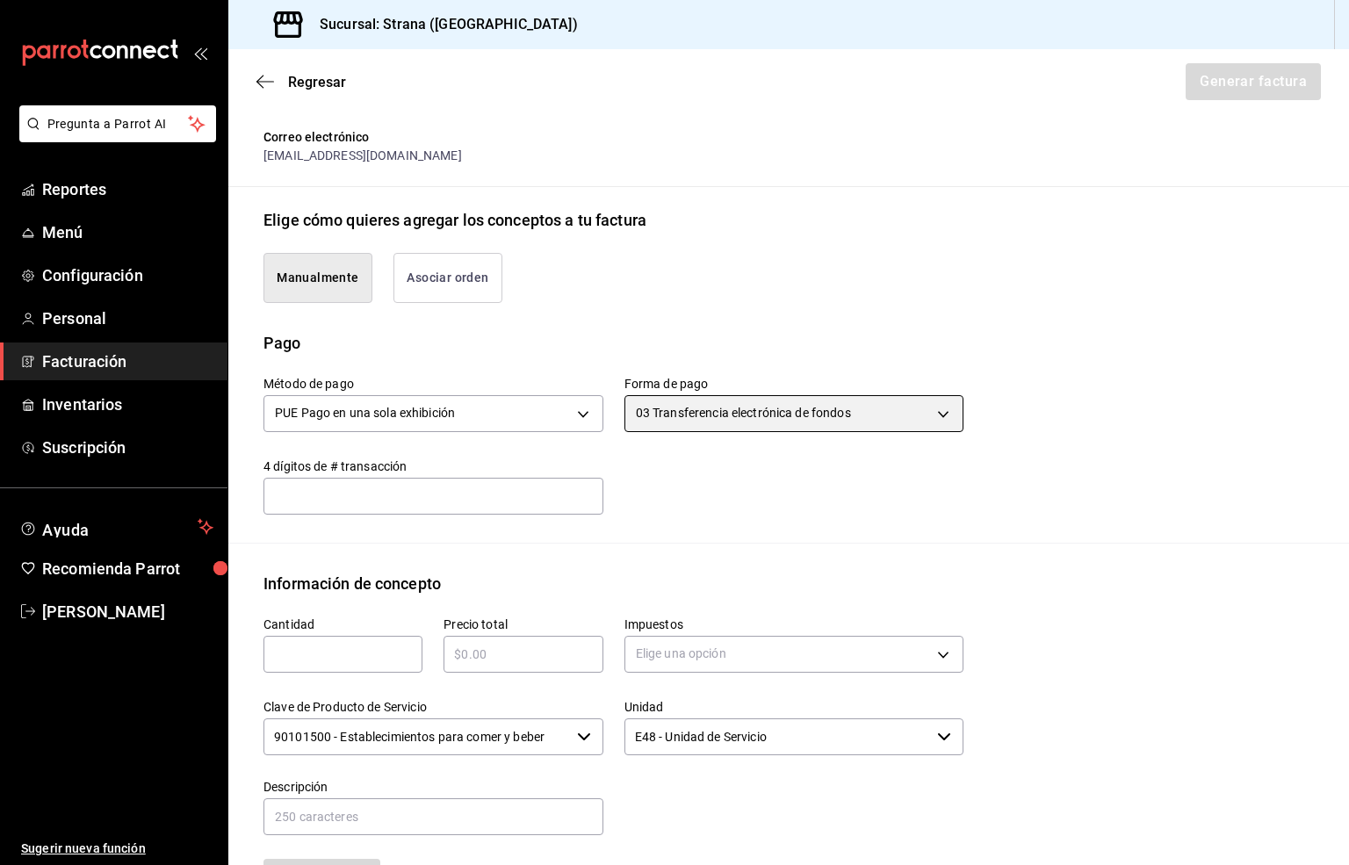
scroll to position [329, 0]
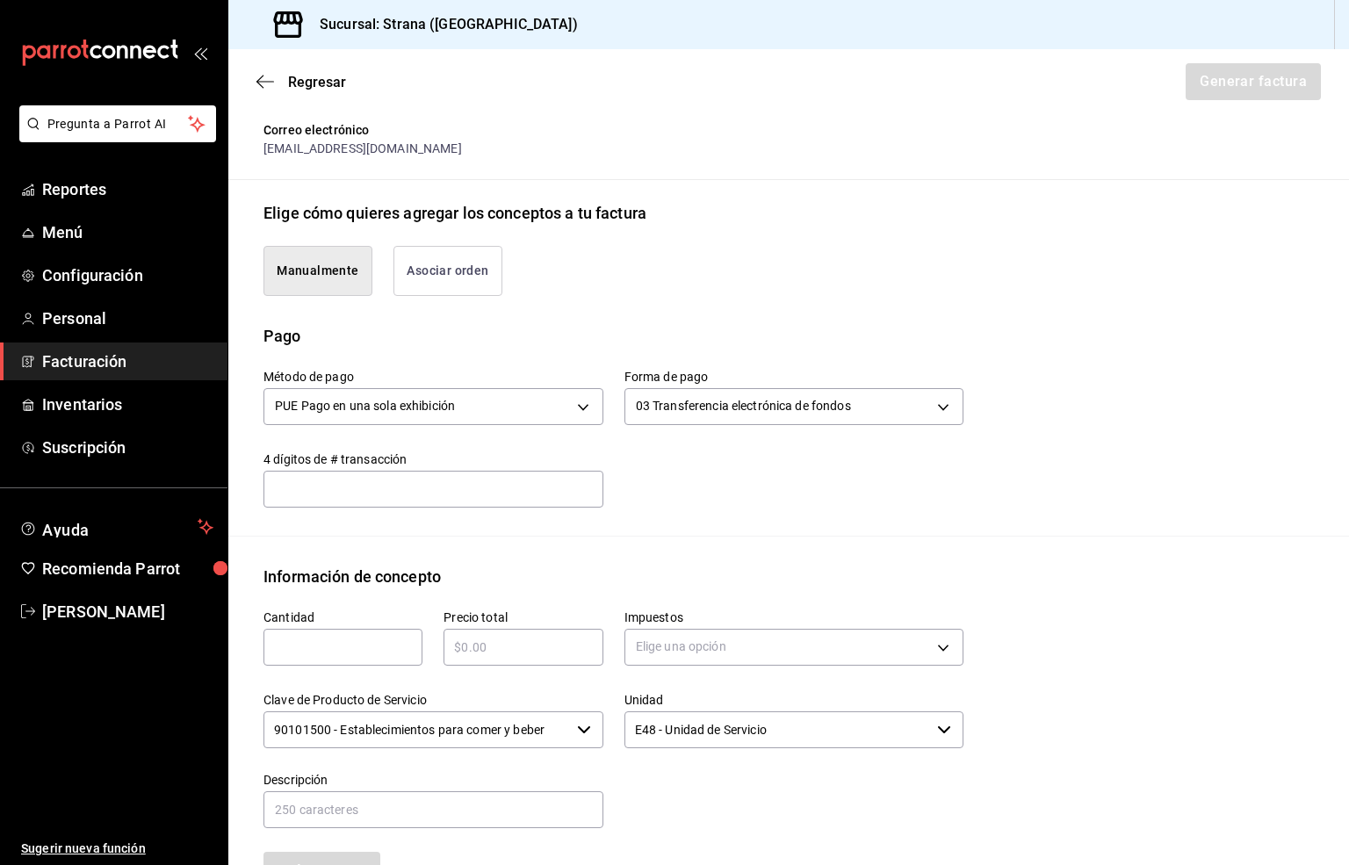
click at [340, 652] on input "text" at bounding box center [342, 647] width 159 height 21
click at [465, 653] on input "text" at bounding box center [522, 647] width 159 height 21
click at [648, 646] on body "Pregunta a Parrot AI Reportes Menú Configuración Personal Facturación Inventari…" at bounding box center [674, 432] width 1349 height 865
click at [659, 796] on span "IVA 16%" at bounding box center [653, 790] width 45 height 18
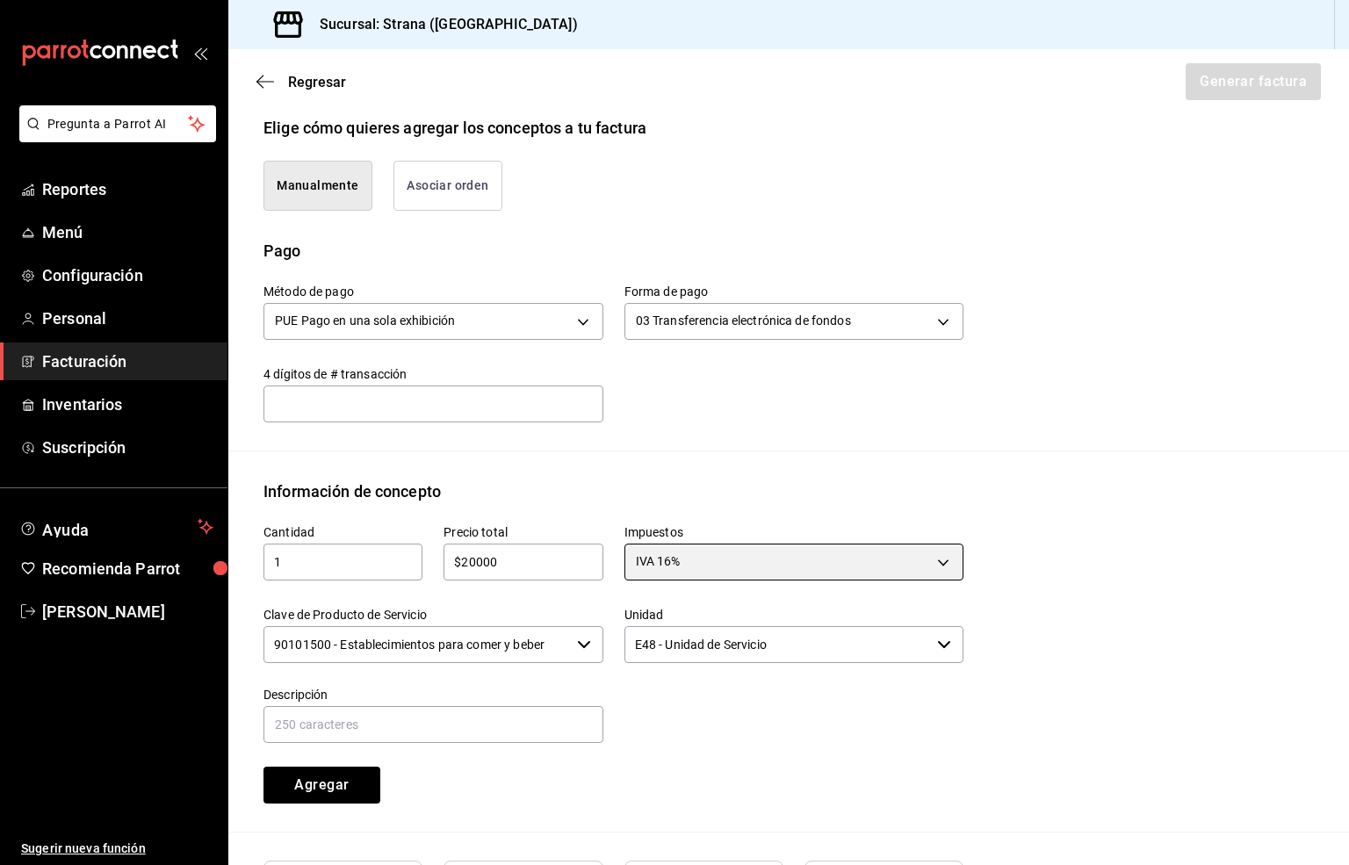
scroll to position [461, 0]
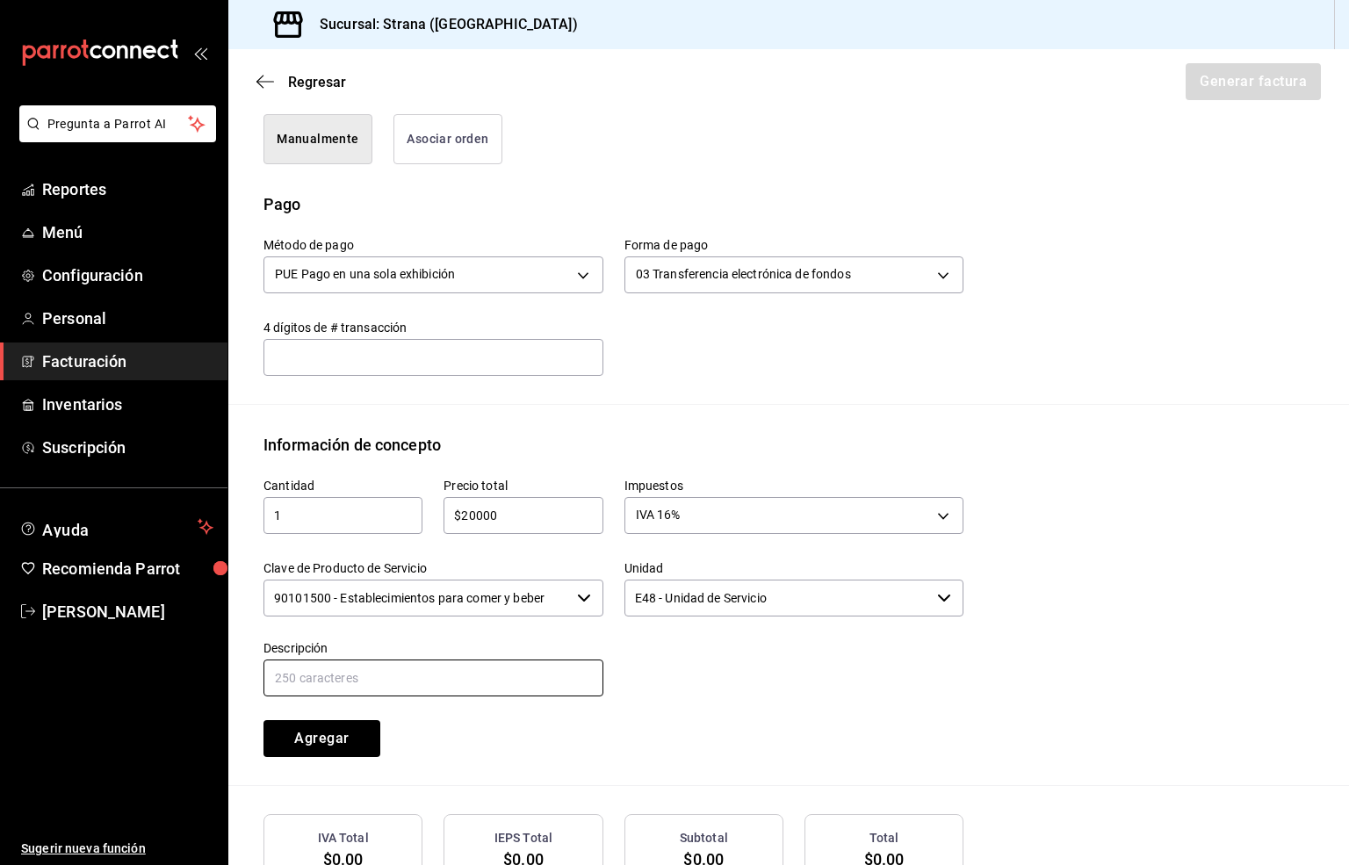
click at [369, 680] on input "text" at bounding box center [433, 677] width 340 height 37
paste input "CONSUMO"
click at [391, 603] on input "90101500 - Establecimientos para comer y beber" at bounding box center [416, 598] width 306 height 37
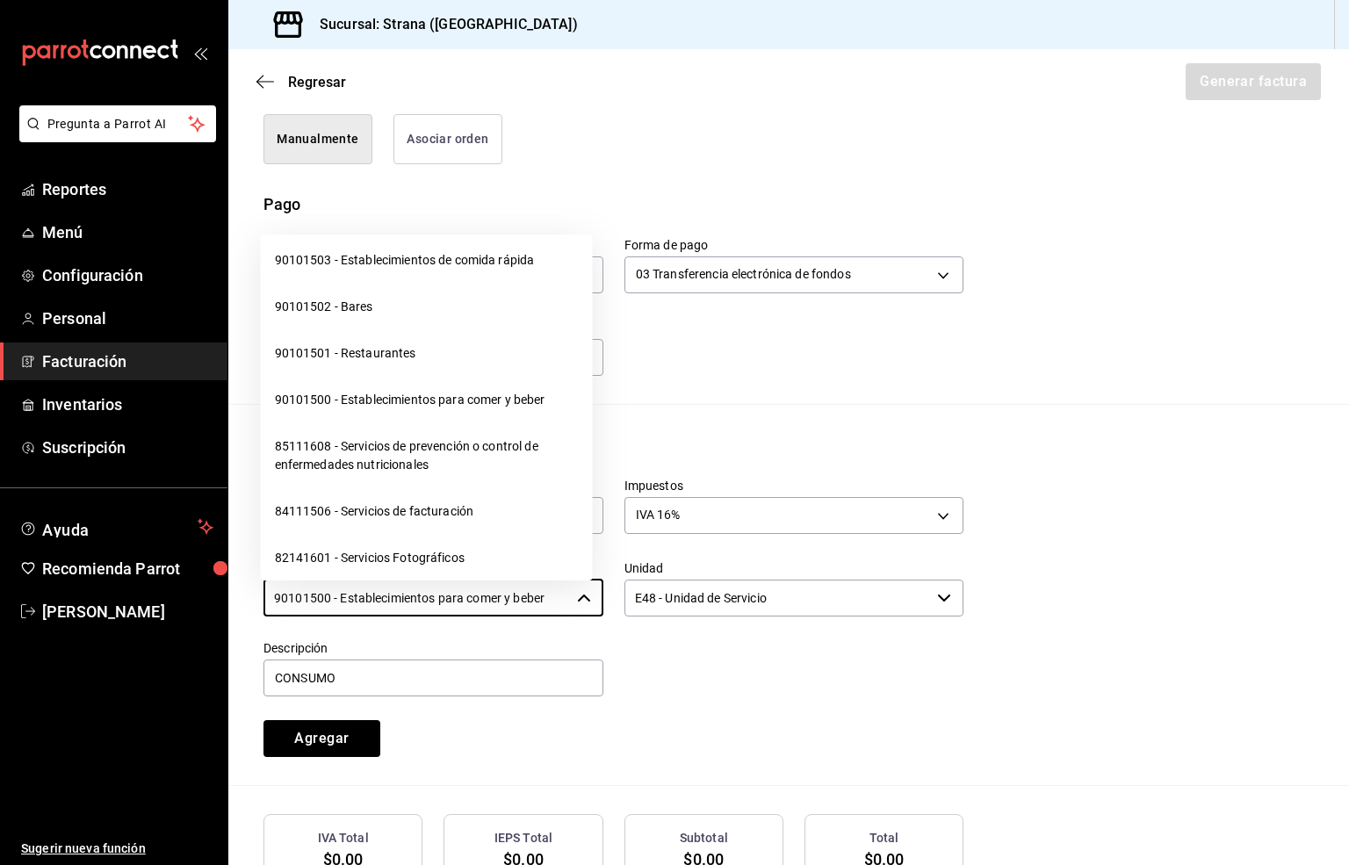
scroll to position [527, 0]
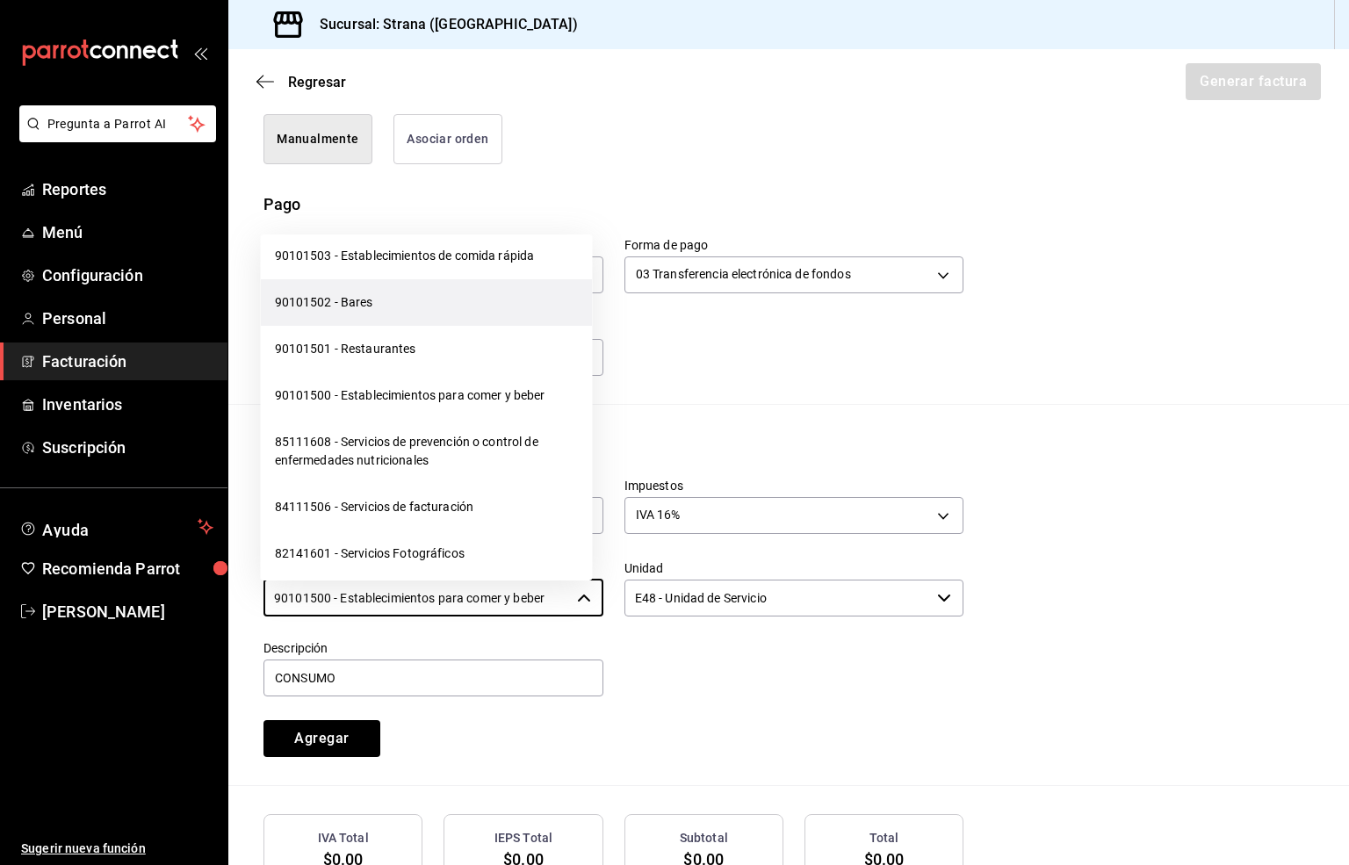
click at [342, 296] on li "90101502 - Bares" at bounding box center [427, 302] width 332 height 47
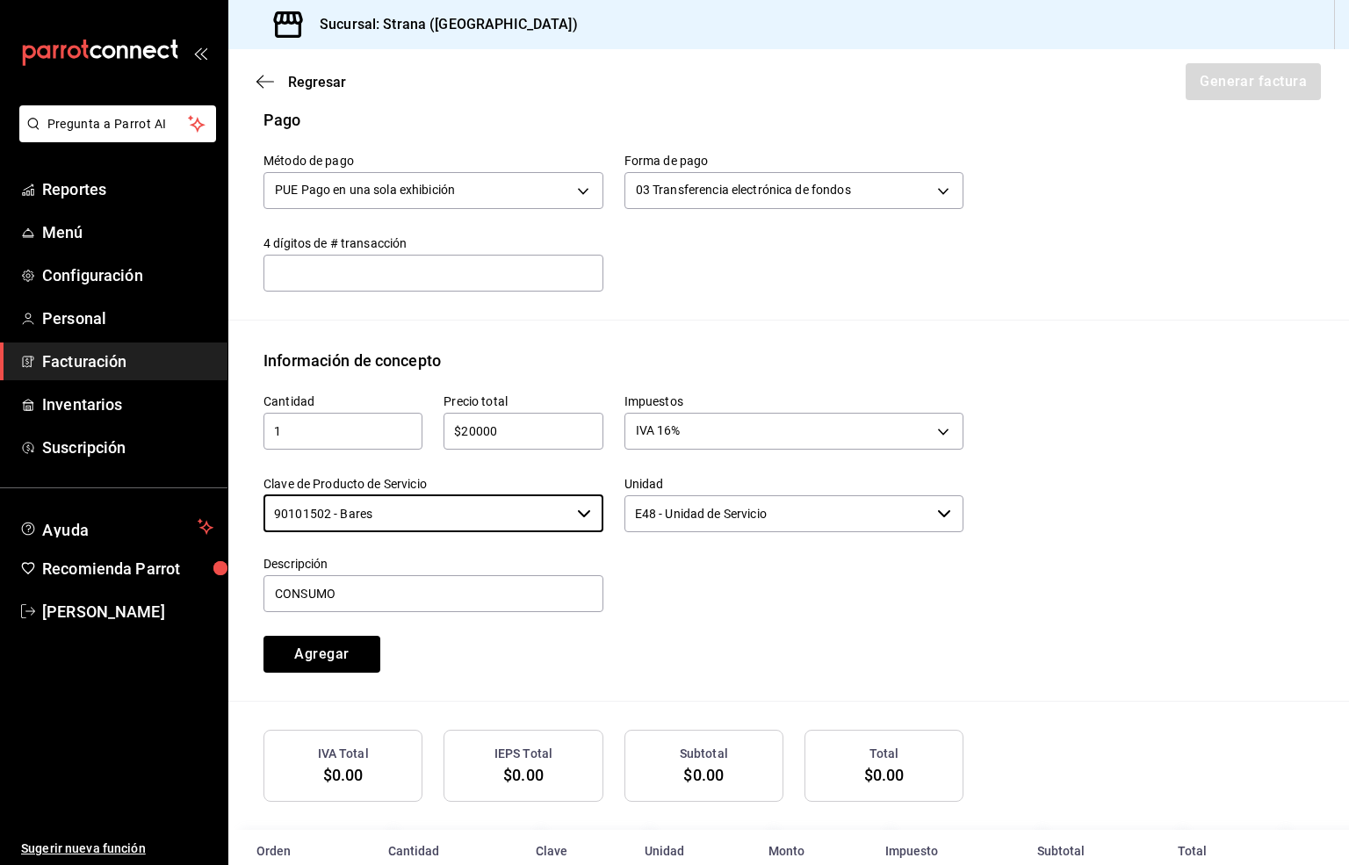
scroll to position [590, 0]
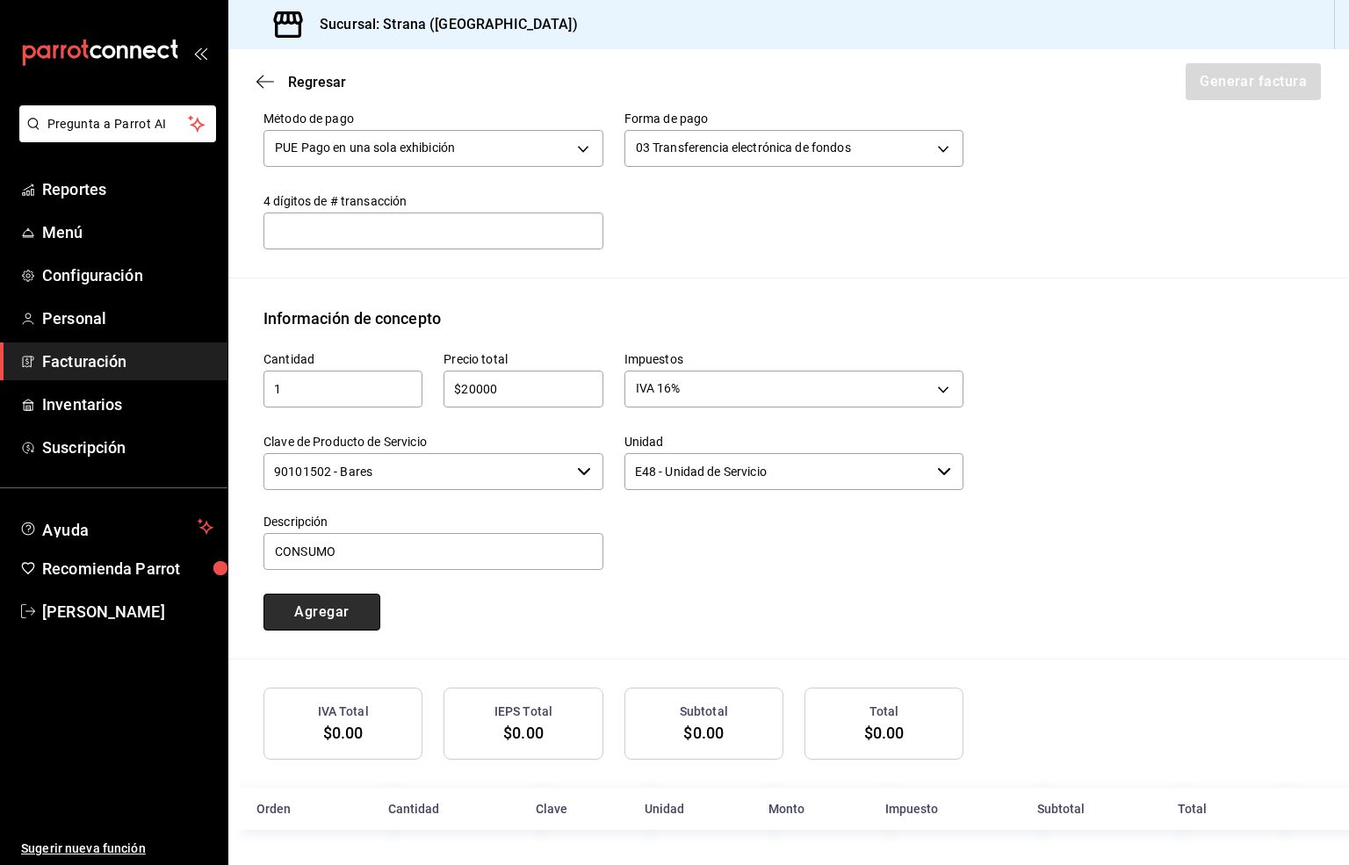
click at [288, 604] on button "Agregar" at bounding box center [321, 612] width 117 height 37
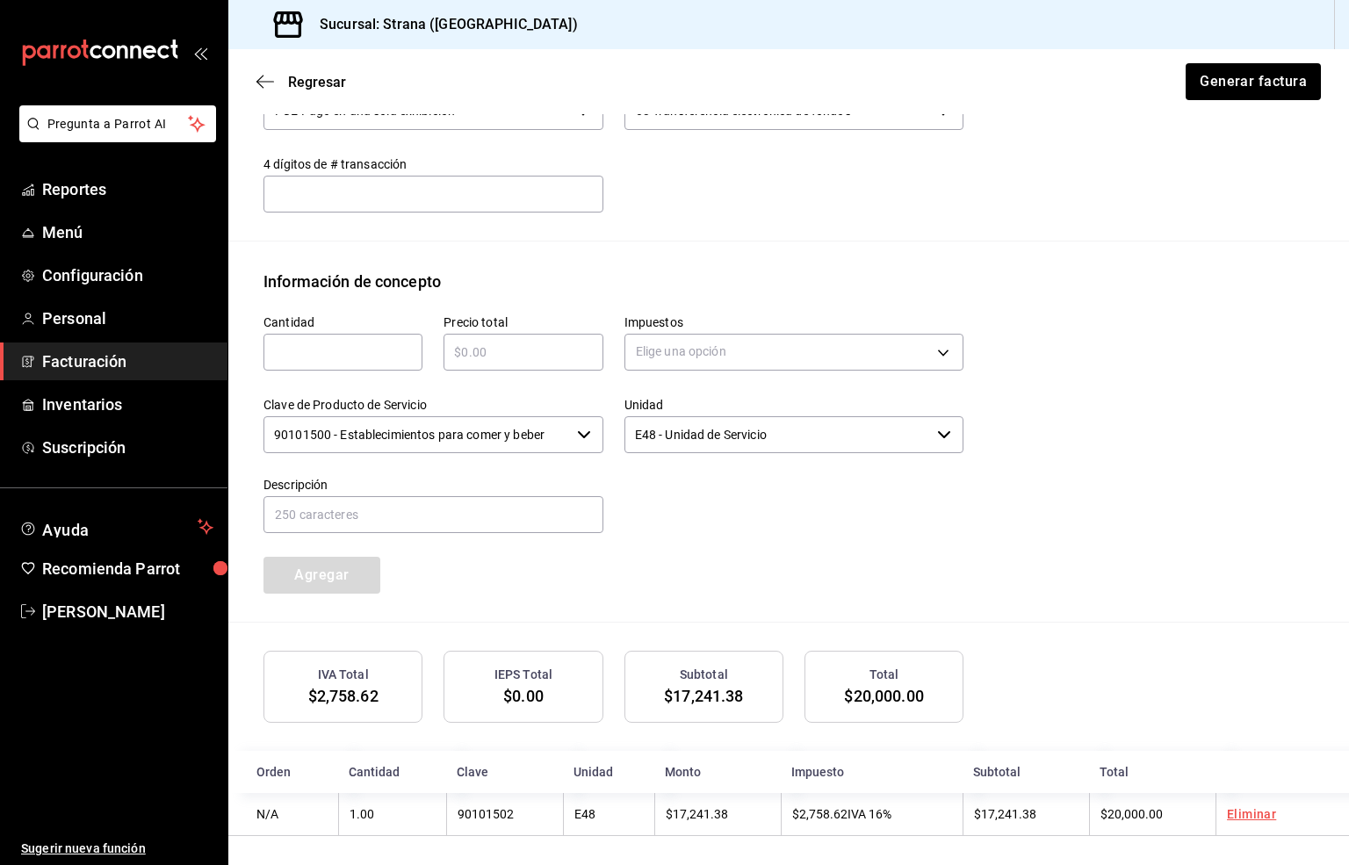
scroll to position [633, 0]
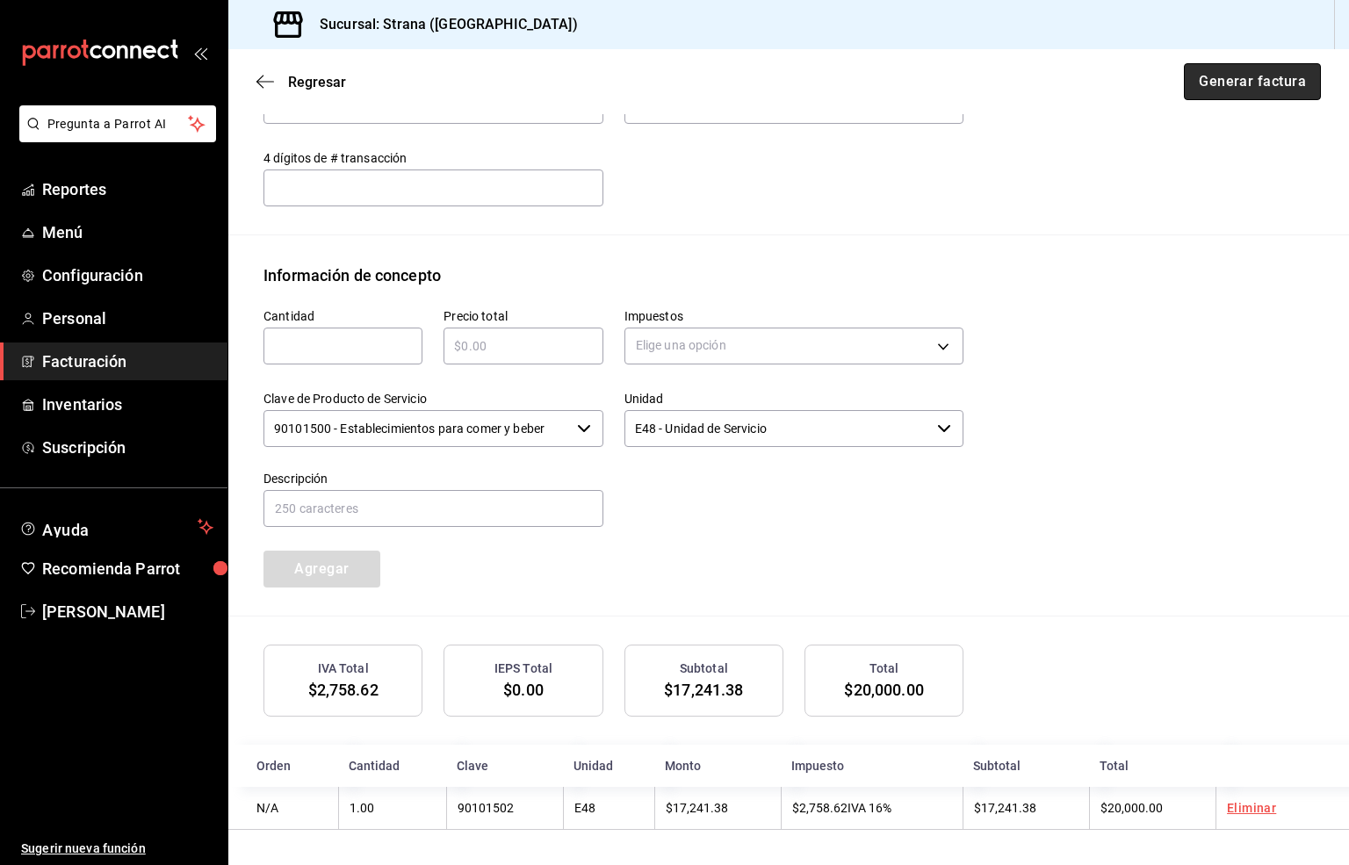
click at [1204, 77] on button "Generar factura" at bounding box center [1252, 81] width 137 height 37
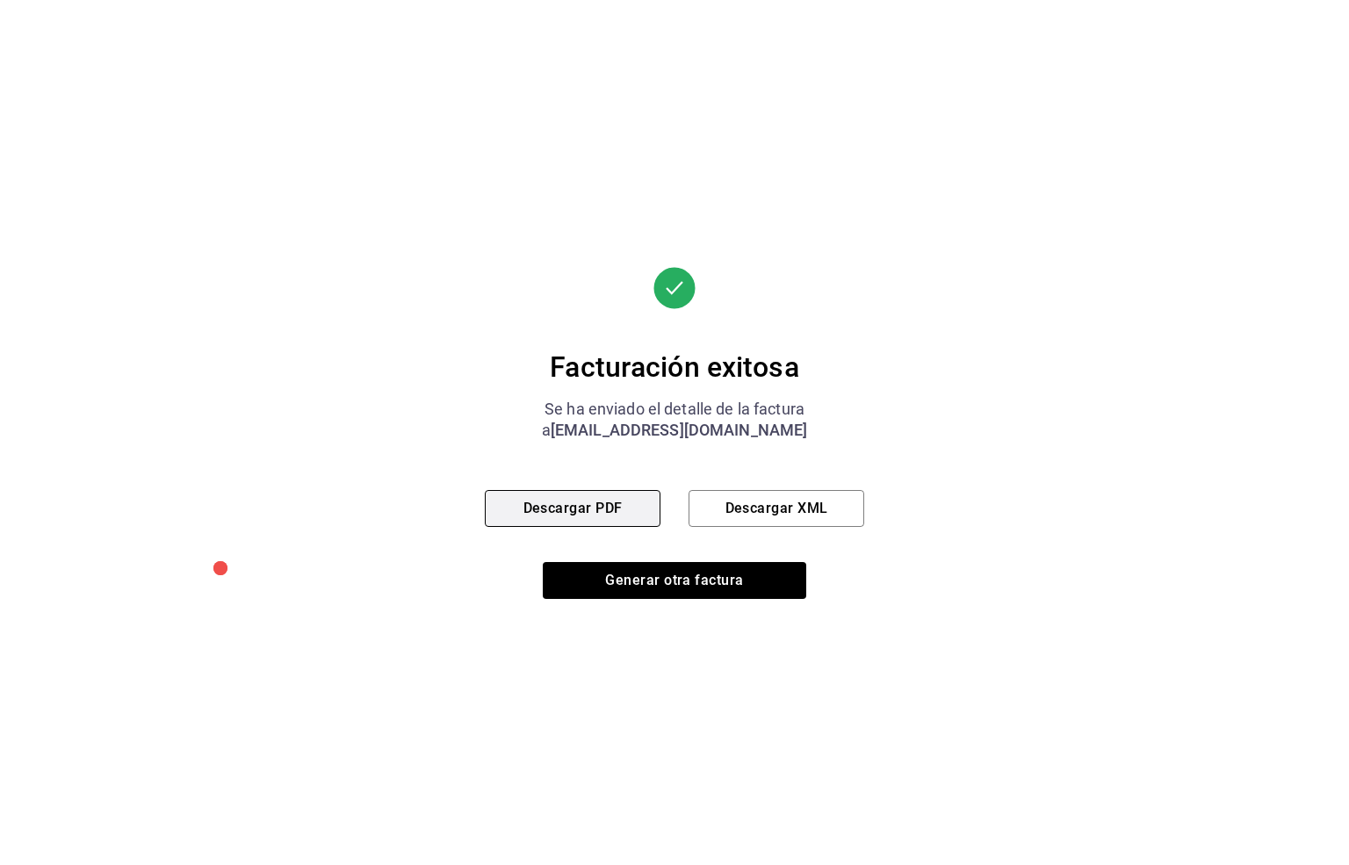
drag, startPoint x: 532, startPoint y: 512, endPoint x: 543, endPoint y: 509, distance: 10.9
click at [532, 512] on button "Descargar PDF" at bounding box center [573, 508] width 176 height 37
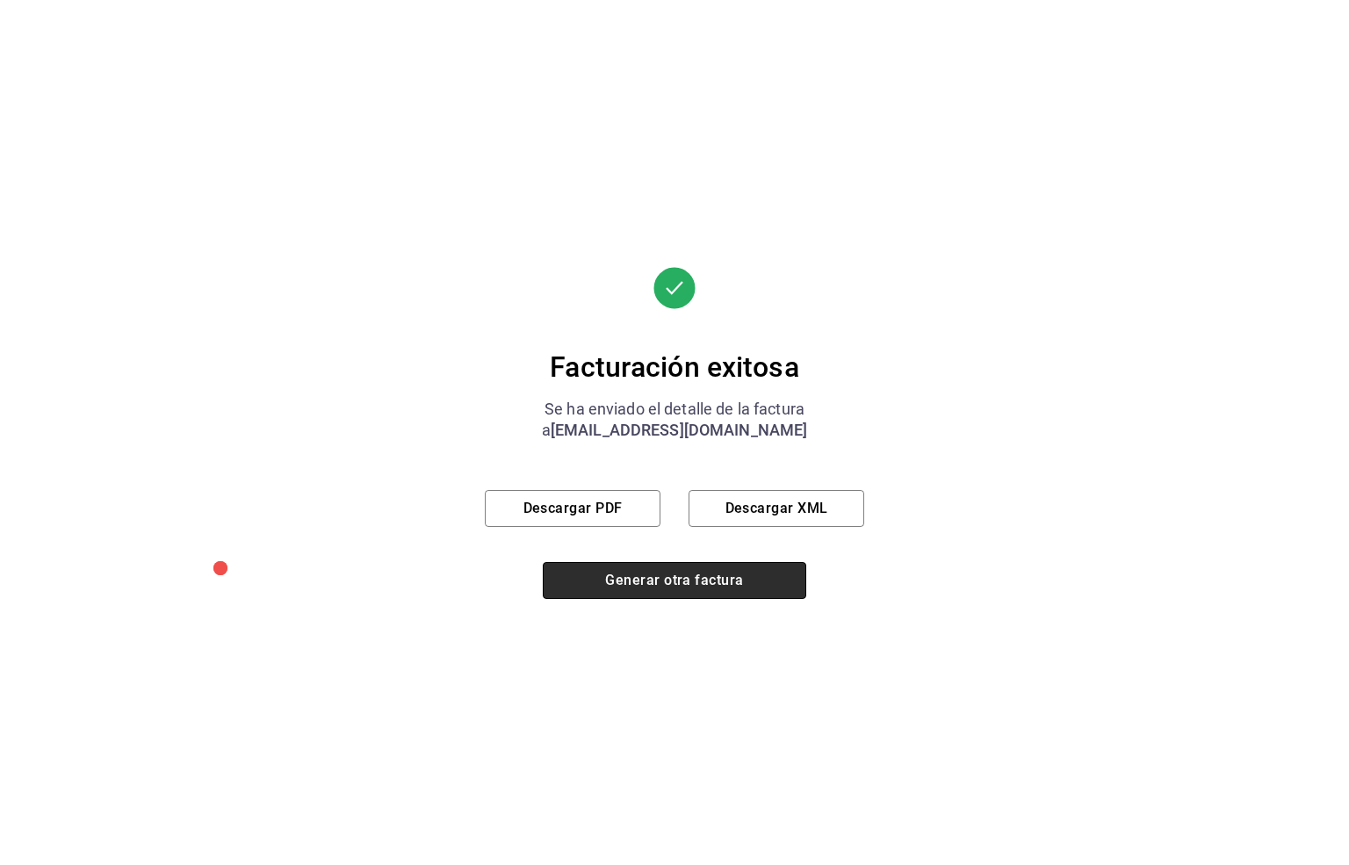
click at [641, 580] on button "Generar otra factura" at bounding box center [674, 580] width 263 height 37
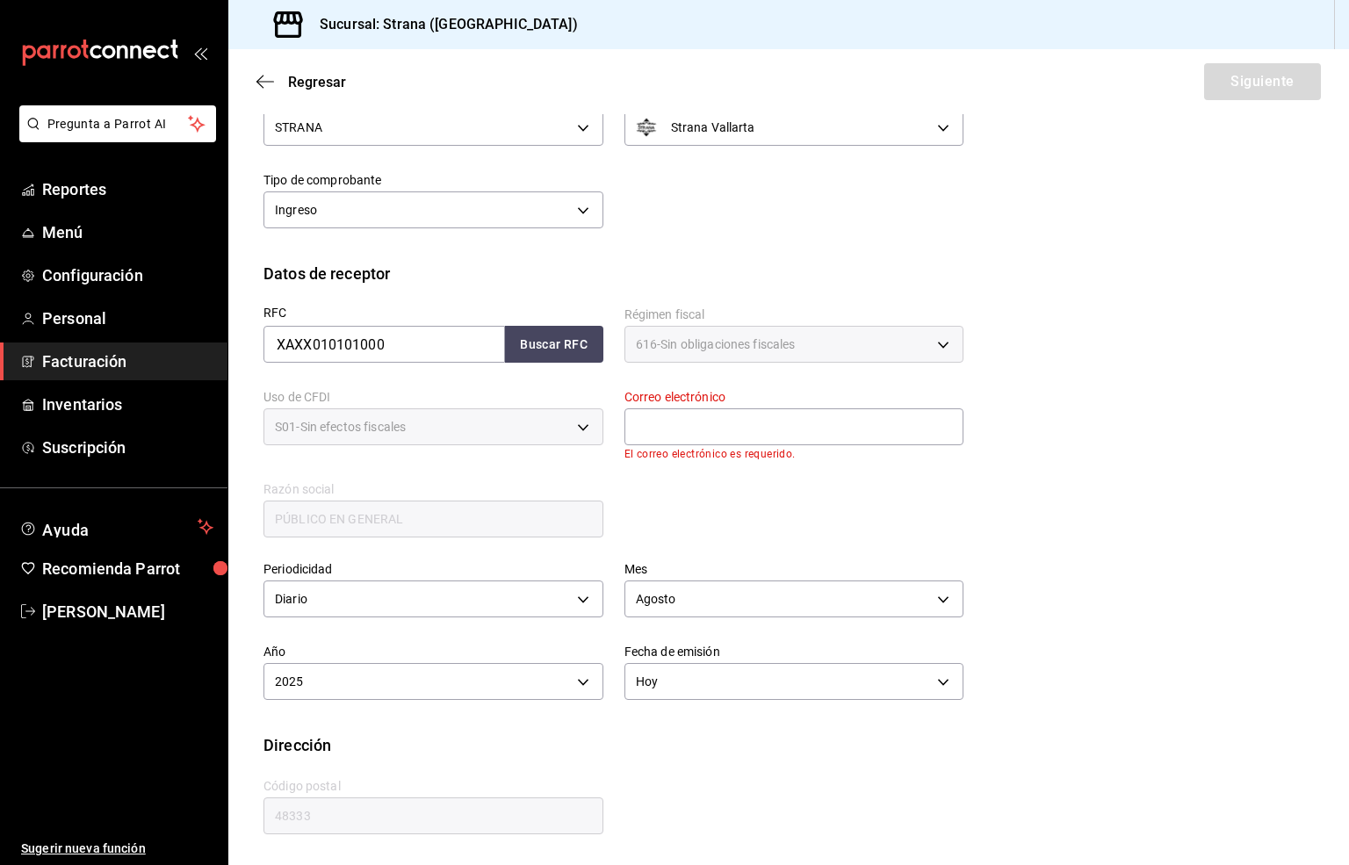
scroll to position [66, 0]
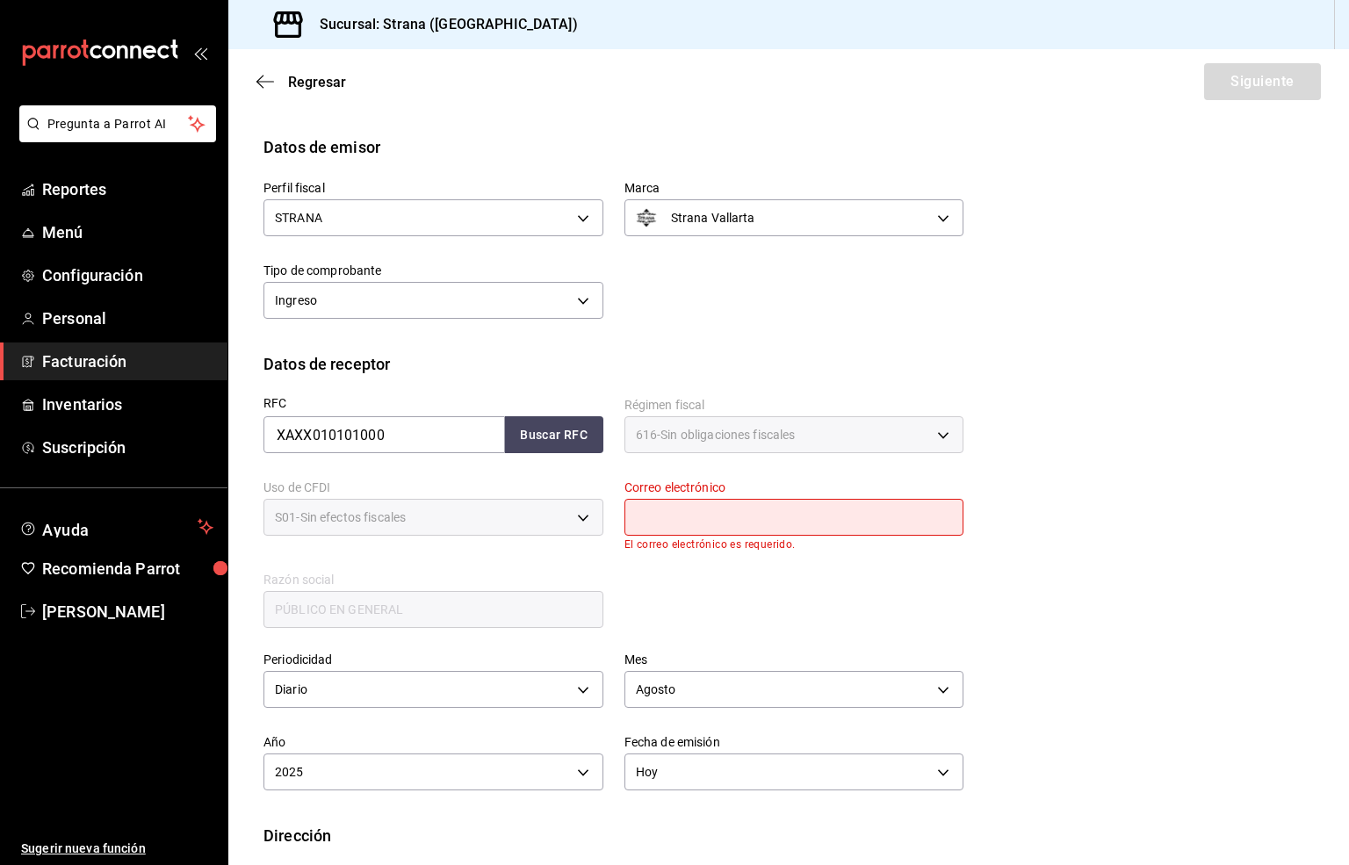
drag, startPoint x: 674, startPoint y: 522, endPoint x: 733, endPoint y: 561, distance: 70.9
click at [674, 522] on input "text" at bounding box center [794, 517] width 340 height 37
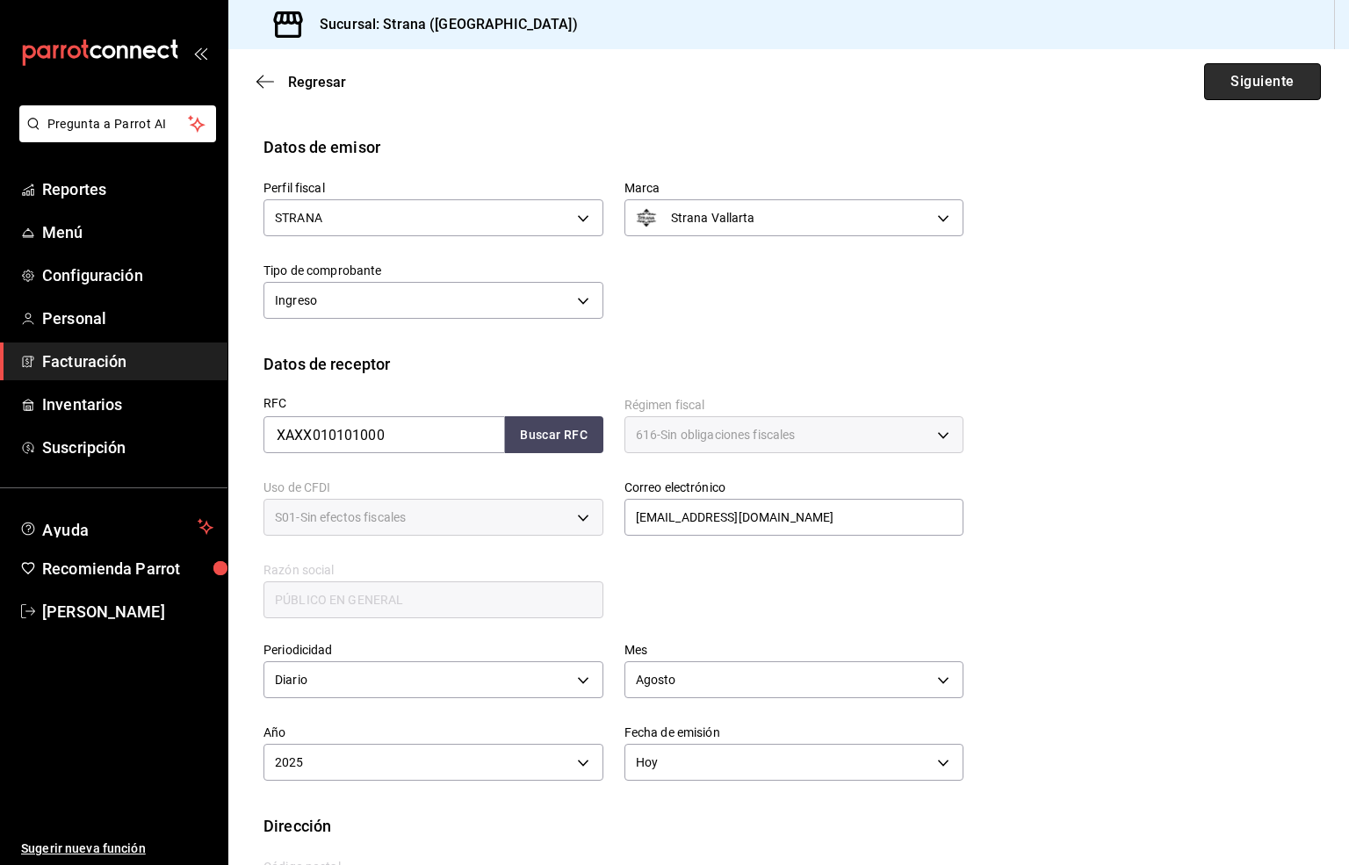
click at [1217, 79] on button "Siguiente" at bounding box center [1262, 81] width 117 height 37
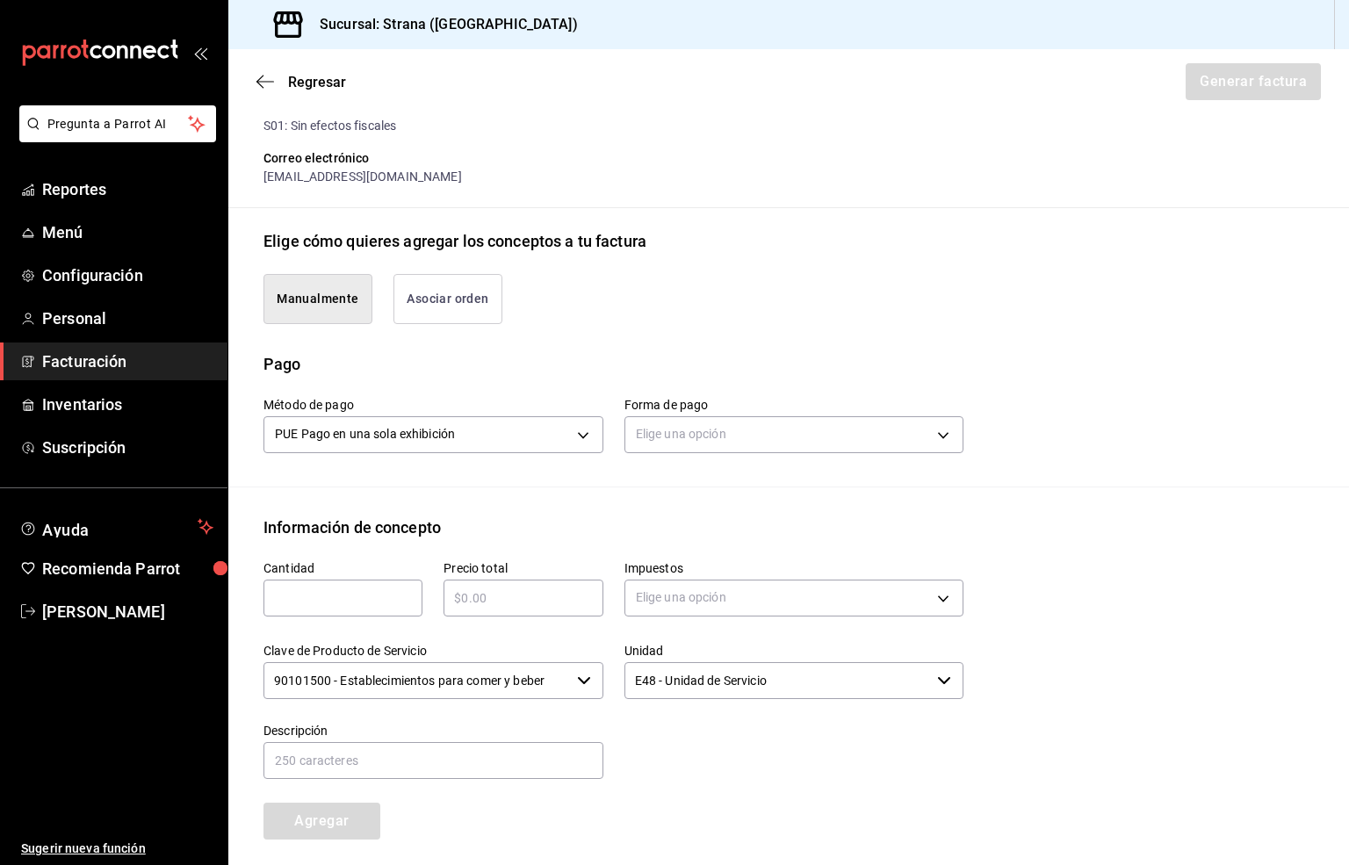
scroll to position [329, 0]
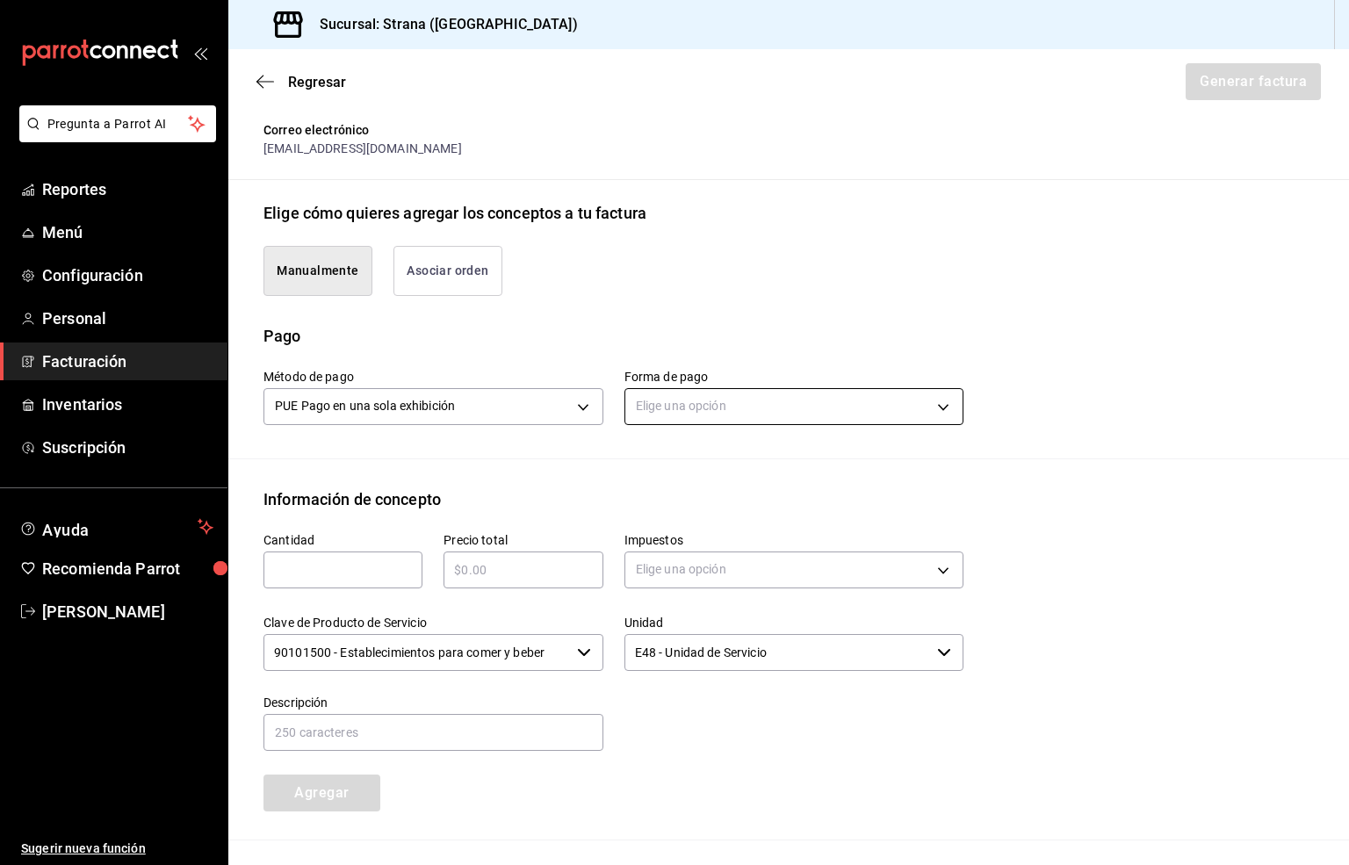
click at [669, 407] on body "Pregunta a Parrot AI Reportes Menú Configuración Personal Facturación Inventari…" at bounding box center [674, 432] width 1349 height 865
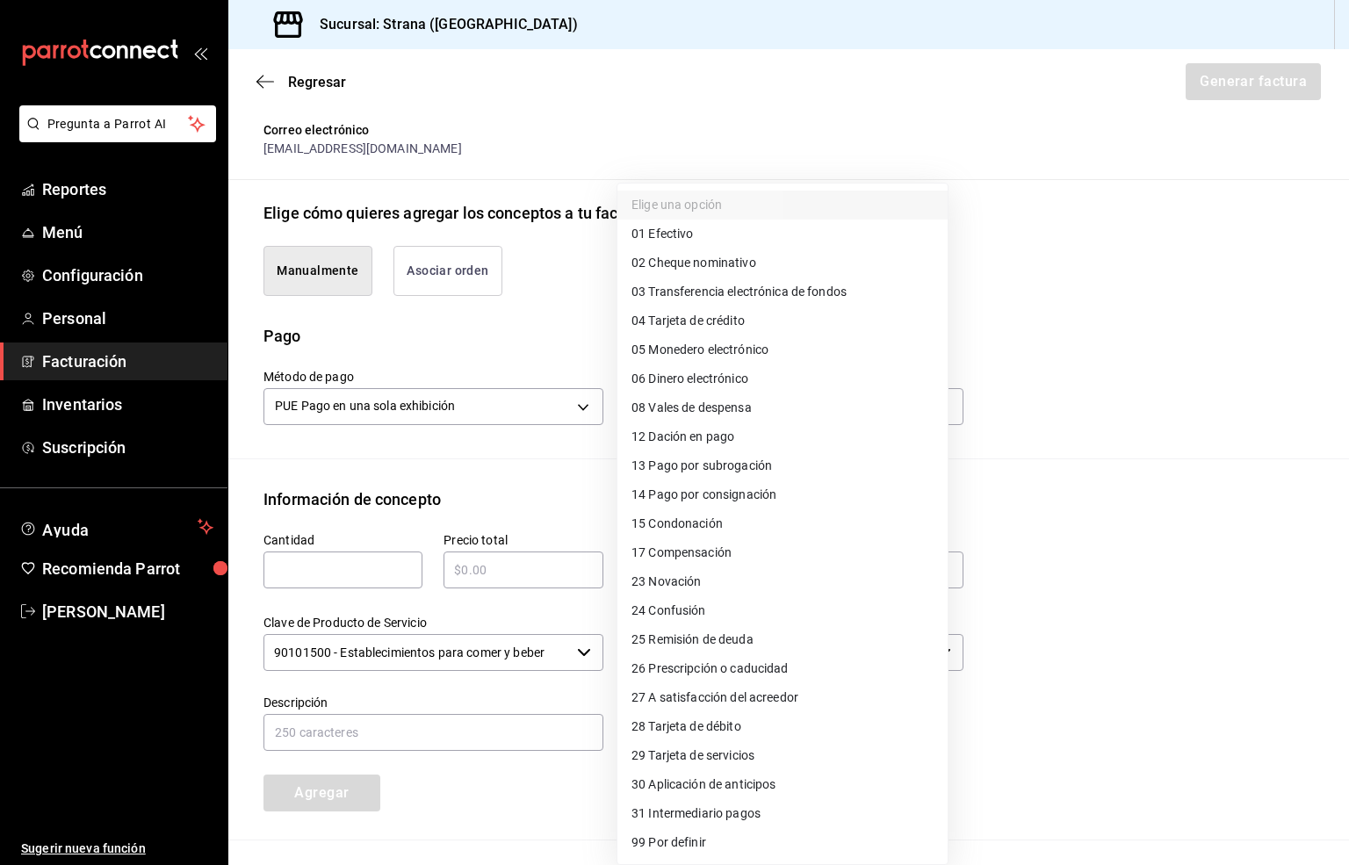
click at [796, 295] on span "03 Transferencia electrónica de fondos" at bounding box center [738, 292] width 215 height 18
